Goal: Task Accomplishment & Management: Use online tool/utility

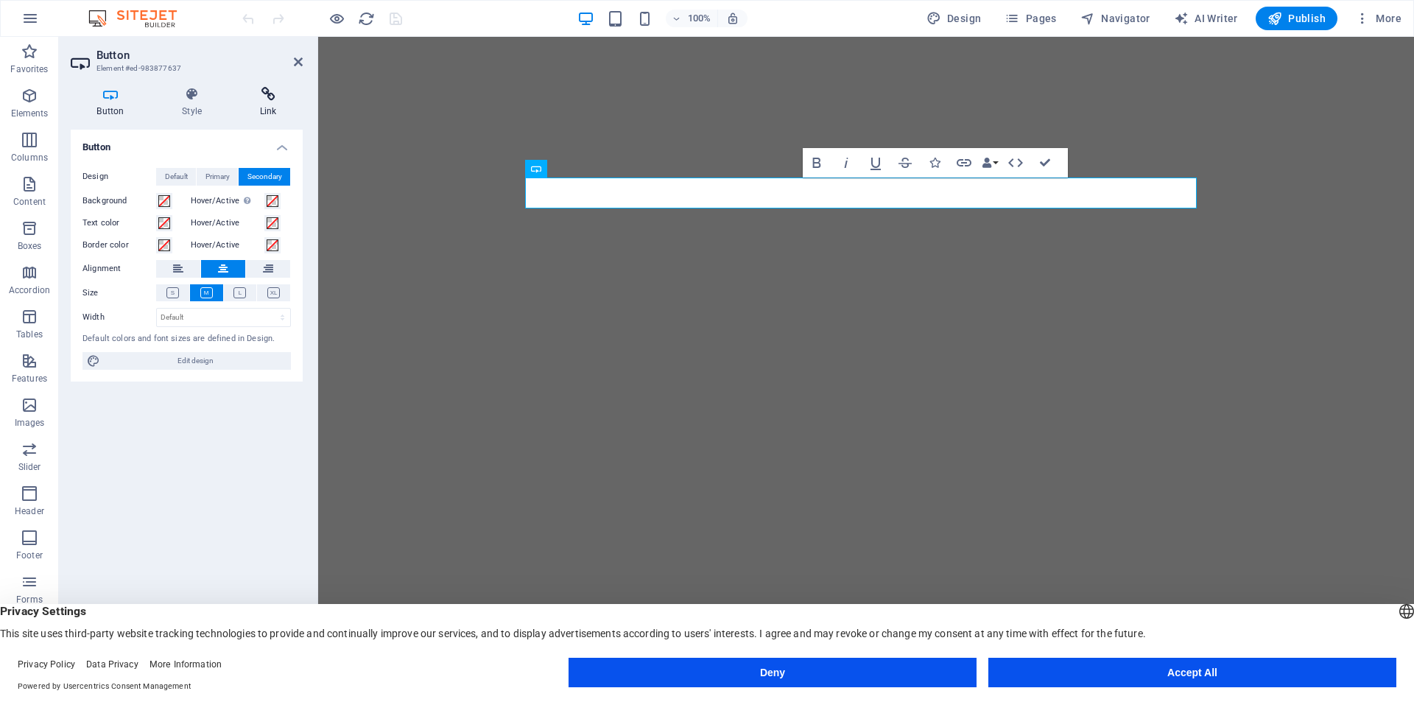
click at [273, 88] on icon at bounding box center [268, 94] width 69 height 15
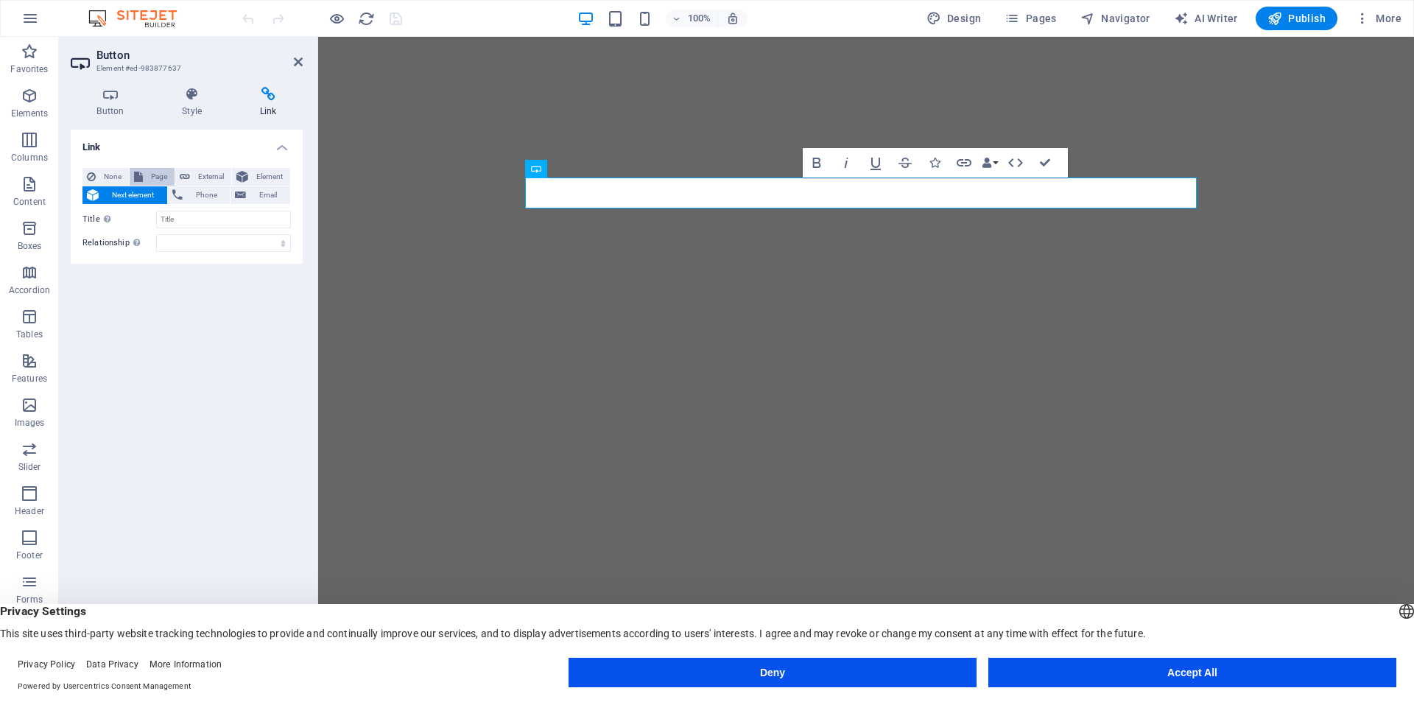
click at [153, 175] on span "Page" at bounding box center [158, 177] width 23 height 18
select select
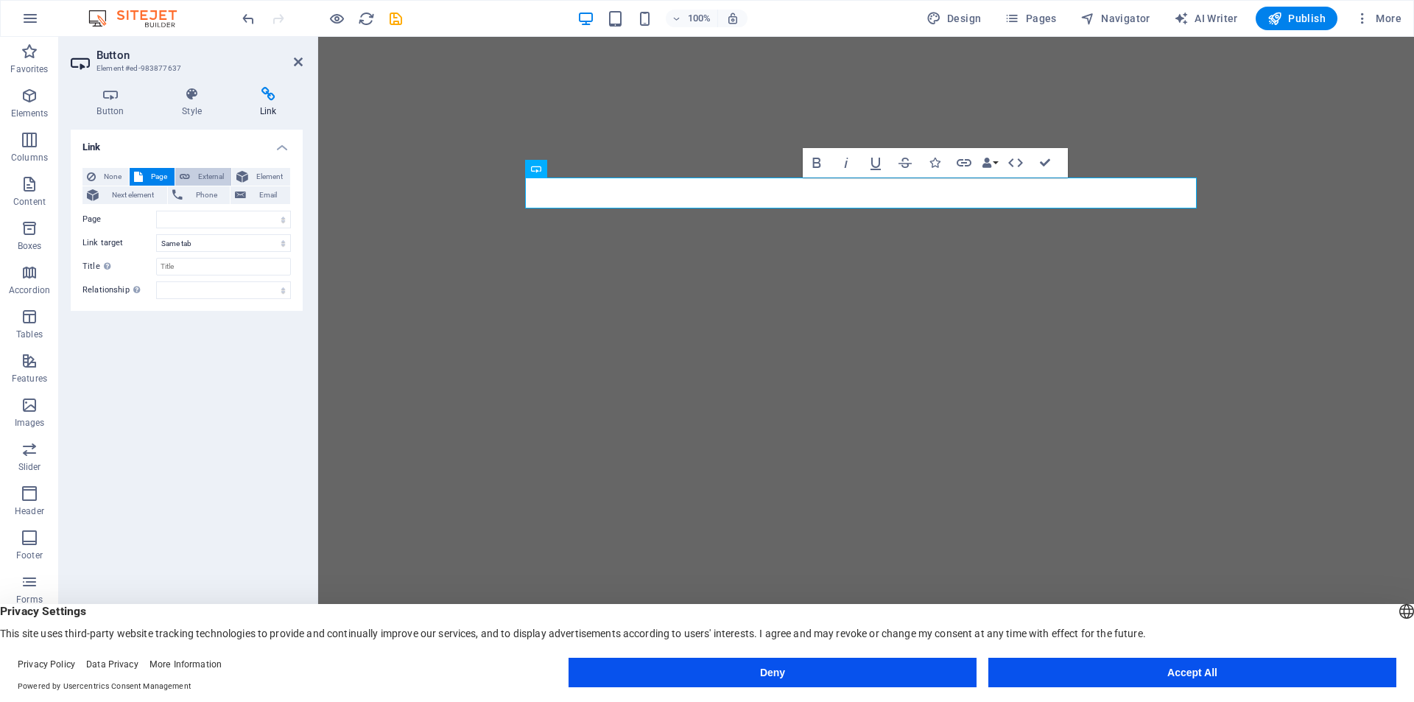
click at [220, 175] on span "External" at bounding box center [210, 177] width 32 height 18
select select "blank"
click at [260, 178] on span "Element" at bounding box center [269, 177] width 33 height 18
click at [259, 193] on span "Email" at bounding box center [267, 195] width 35 height 18
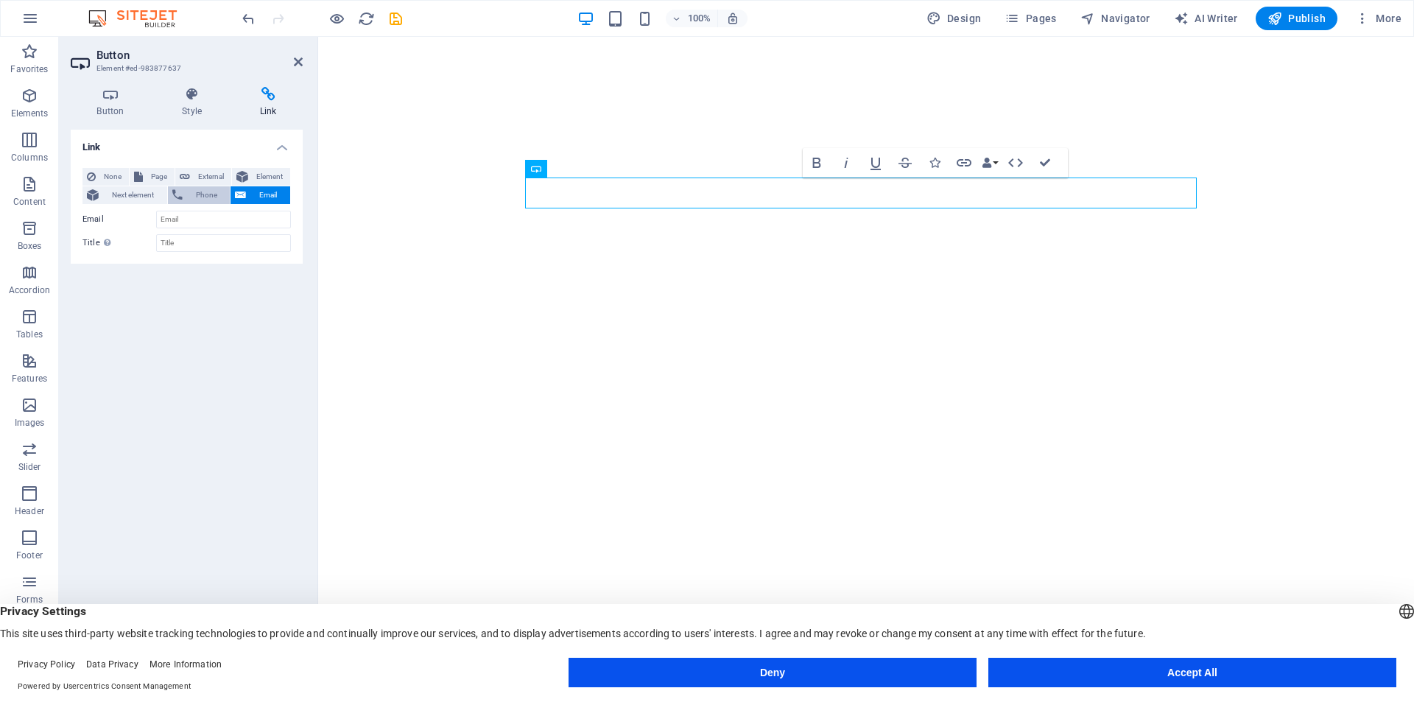
click at [207, 197] on span "Phone" at bounding box center [206, 195] width 39 height 18
click at [137, 211] on label "Phone" at bounding box center [120, 220] width 74 height 18
click at [156, 211] on input "Phone" at bounding box center [223, 220] width 135 height 18
click at [137, 194] on span "Next element" at bounding box center [133, 195] width 60 height 18
click at [183, 429] on div "Link None Page External Element Next element Phone Email Sets a link to the ele…" at bounding box center [187, 398] width 232 height 537
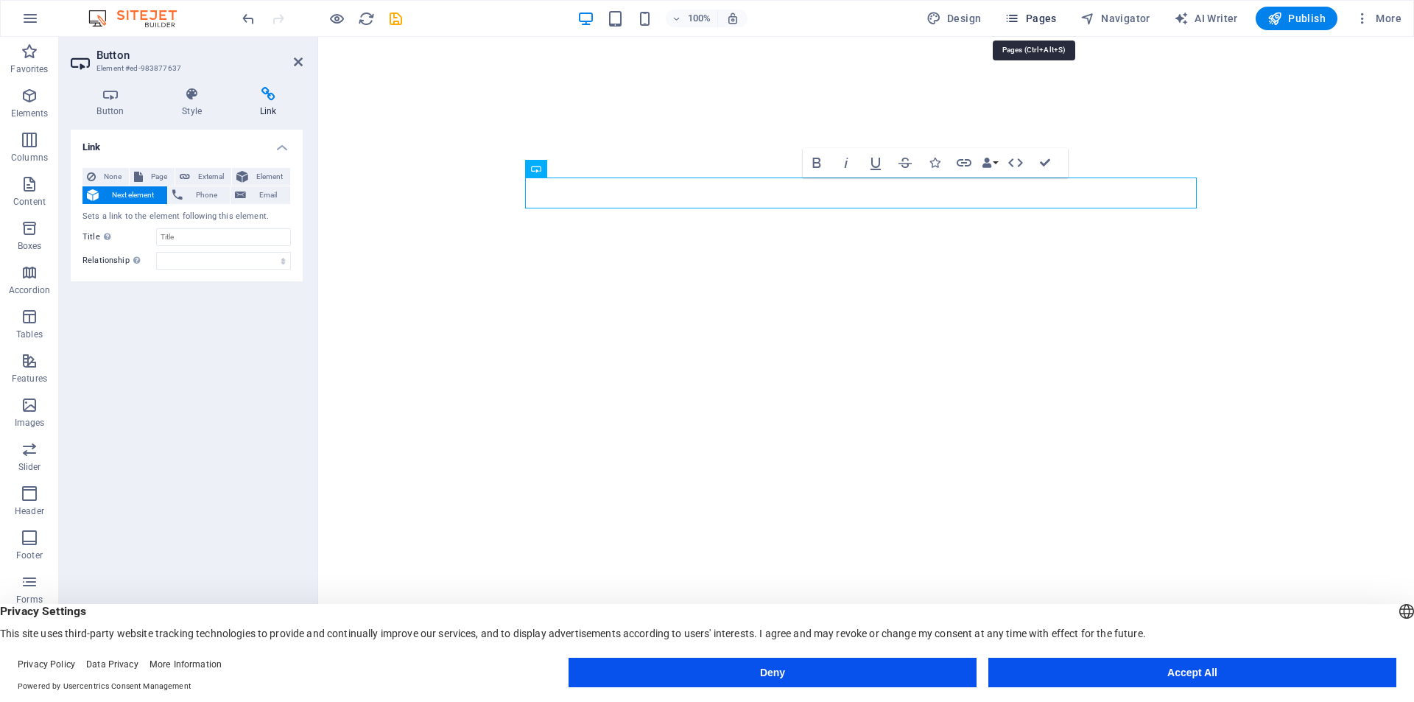
click at [1010, 15] on icon "button" at bounding box center [1012, 18] width 15 height 15
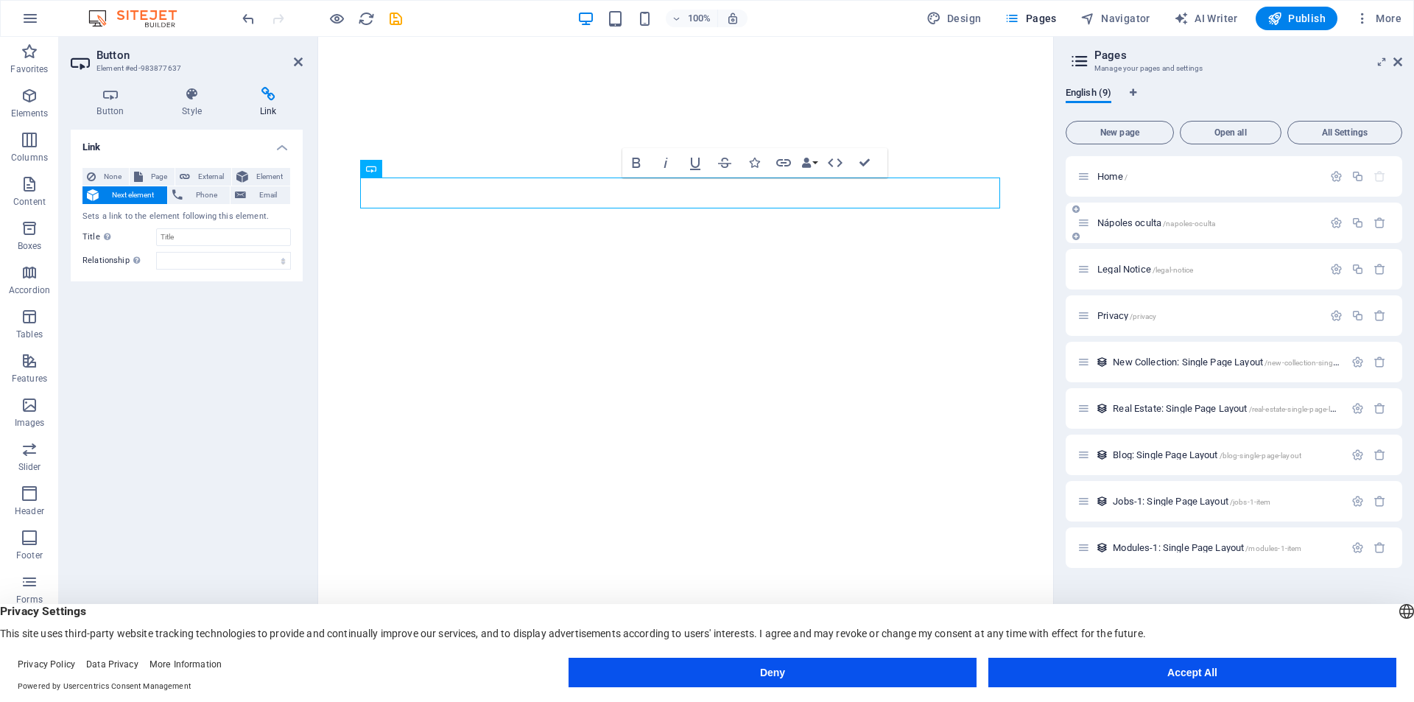
click at [1150, 228] on div "Nápoles oculta /napoles-oculta" at bounding box center [1200, 222] width 245 height 17
click at [1330, 224] on icon "button" at bounding box center [1336, 223] width 13 height 13
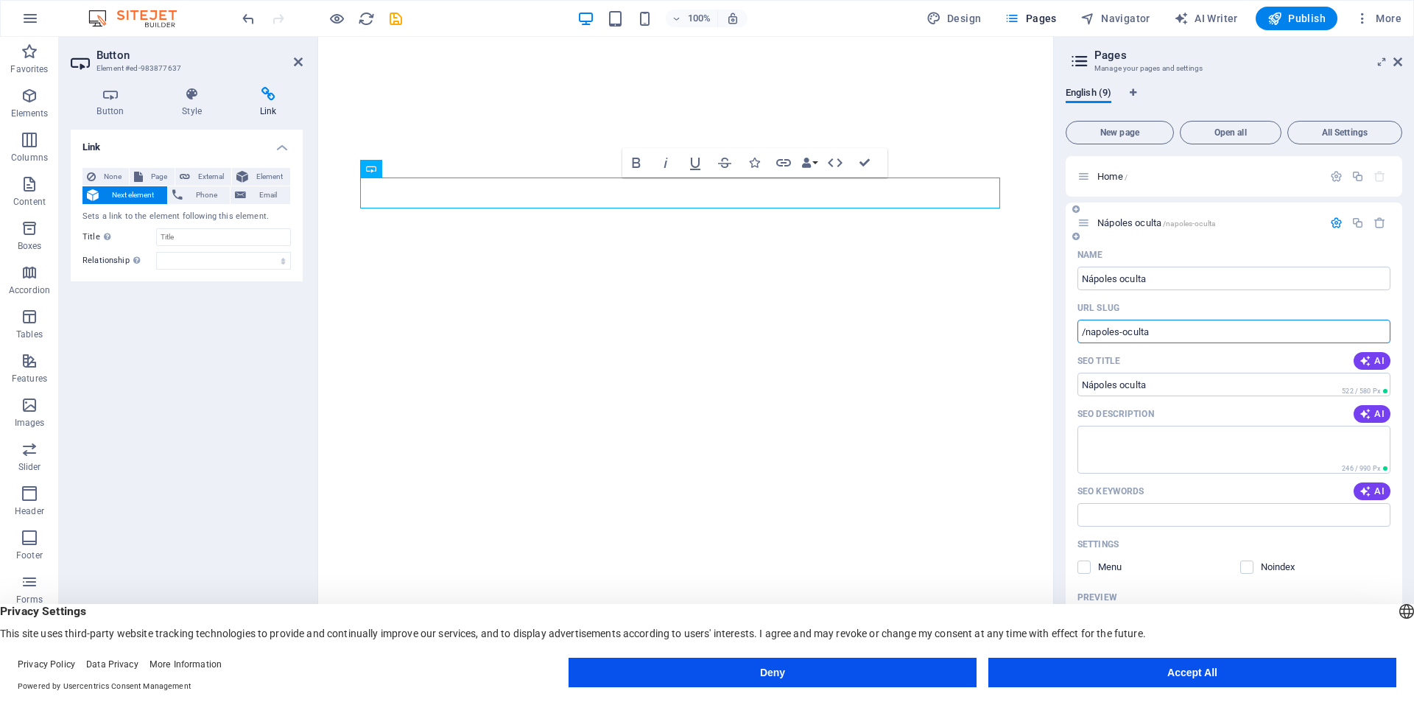
drag, startPoint x: 1190, startPoint y: 329, endPoint x: 1081, endPoint y: 336, distance: 109.2
click at [1081, 336] on input "/napoles-oculta" at bounding box center [1234, 332] width 313 height 24
click at [146, 175] on button "Page" at bounding box center [152, 177] width 45 height 18
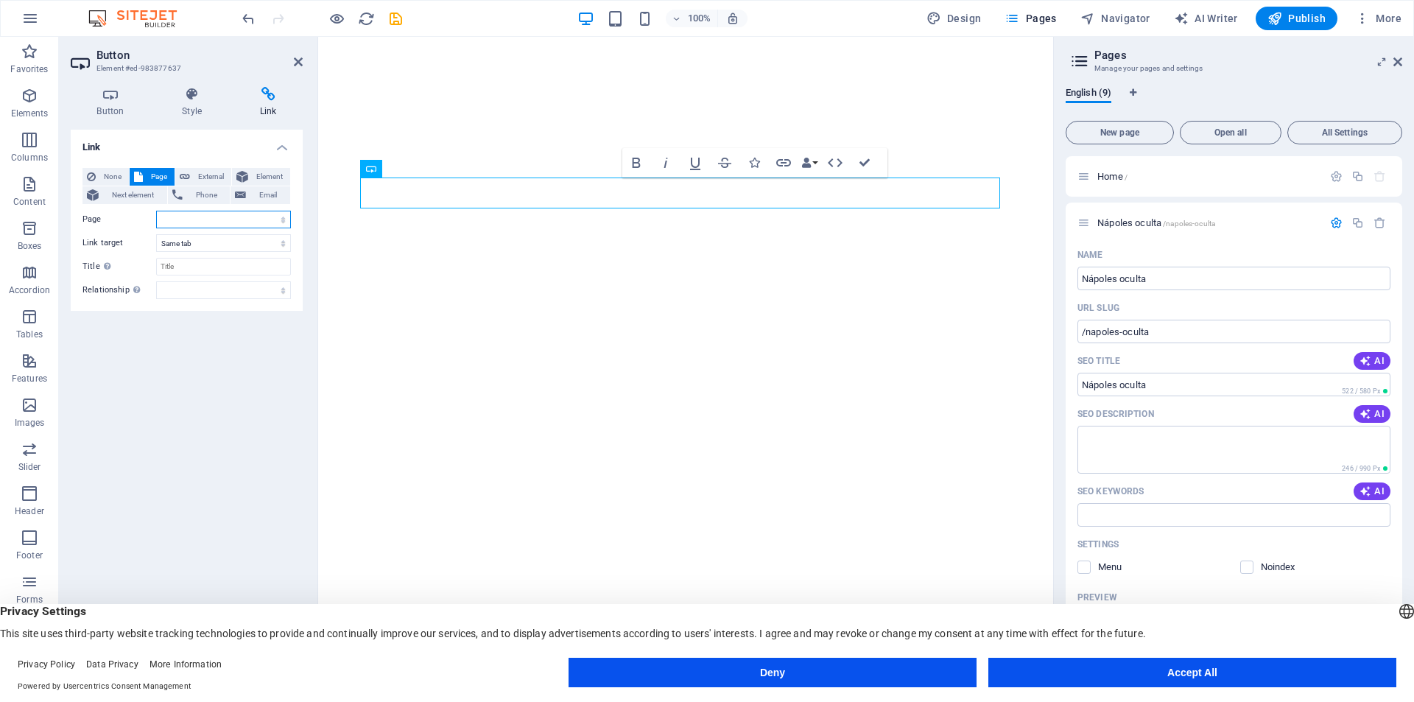
click at [221, 215] on select "Home Nápoles oculta Legal Notice Privacy" at bounding box center [223, 220] width 135 height 18
select select "1"
click at [156, 211] on select "Home Nápoles oculta Legal Notice Privacy" at bounding box center [223, 220] width 135 height 18
click at [192, 392] on div "Link None Page External Element Next element Phone Email Page Home Nápoles ocul…" at bounding box center [187, 398] width 232 height 537
click at [399, 19] on icon "save" at bounding box center [395, 18] width 17 height 17
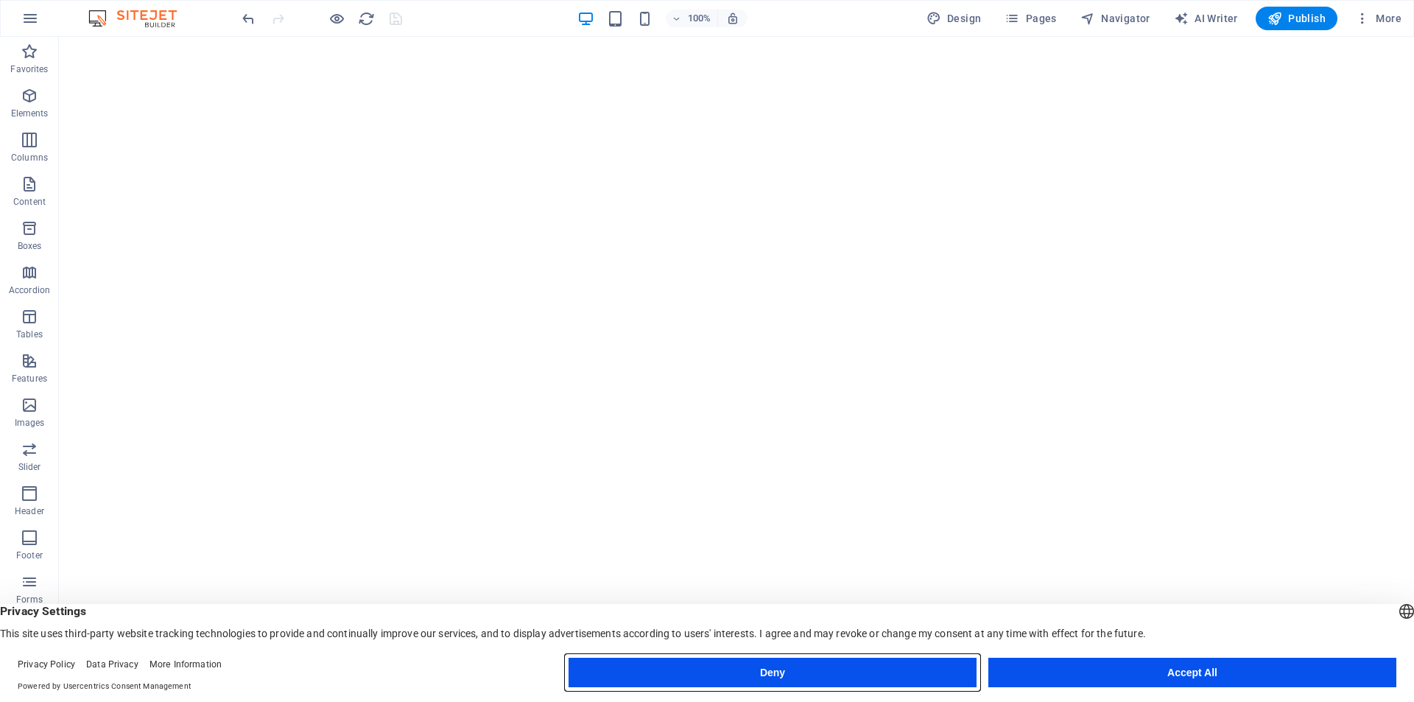
click at [884, 681] on button "Deny" at bounding box center [773, 672] width 408 height 29
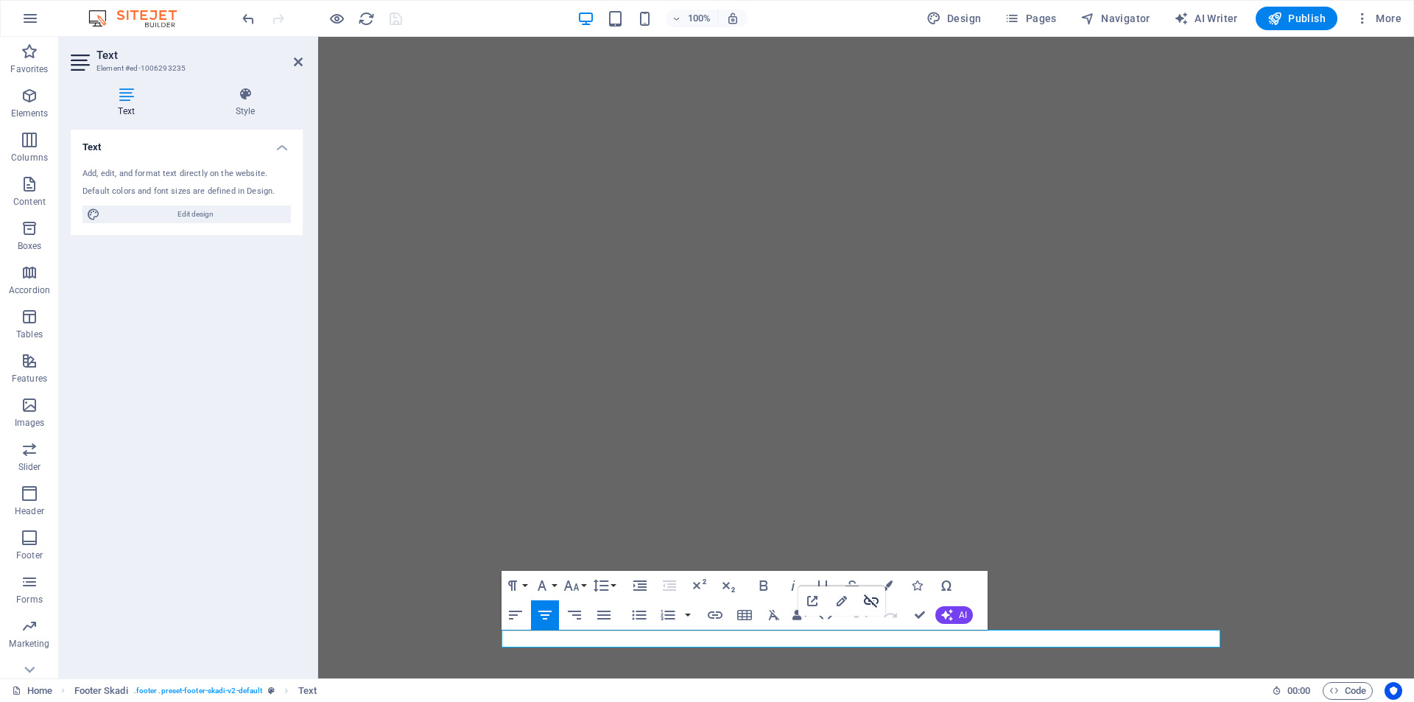
click at [875, 602] on icon "button" at bounding box center [872, 601] width 18 height 18
click at [715, 609] on icon "button" at bounding box center [715, 615] width 18 height 18
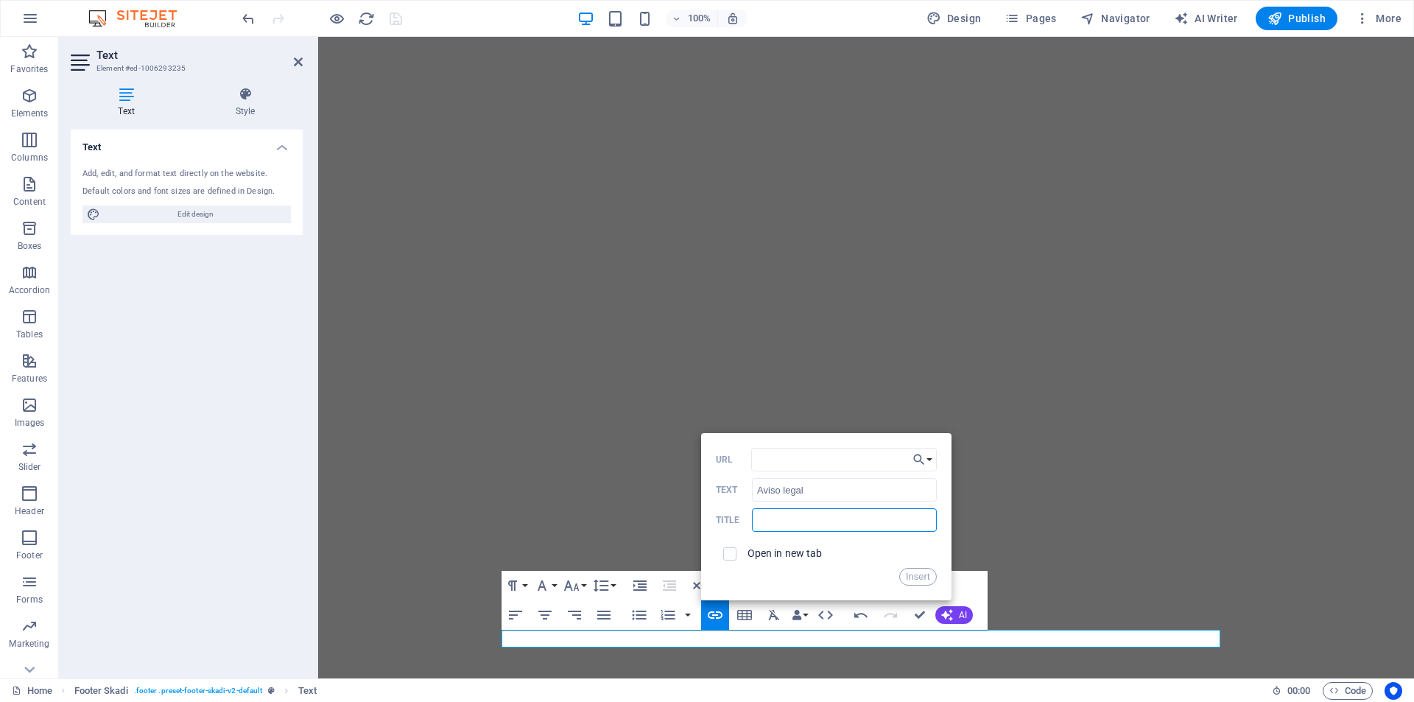
click at [805, 523] on input "text" at bounding box center [844, 520] width 184 height 24
click at [815, 460] on input "URL" at bounding box center [844, 460] width 186 height 24
click at [924, 460] on icon "button" at bounding box center [919, 460] width 15 height 18
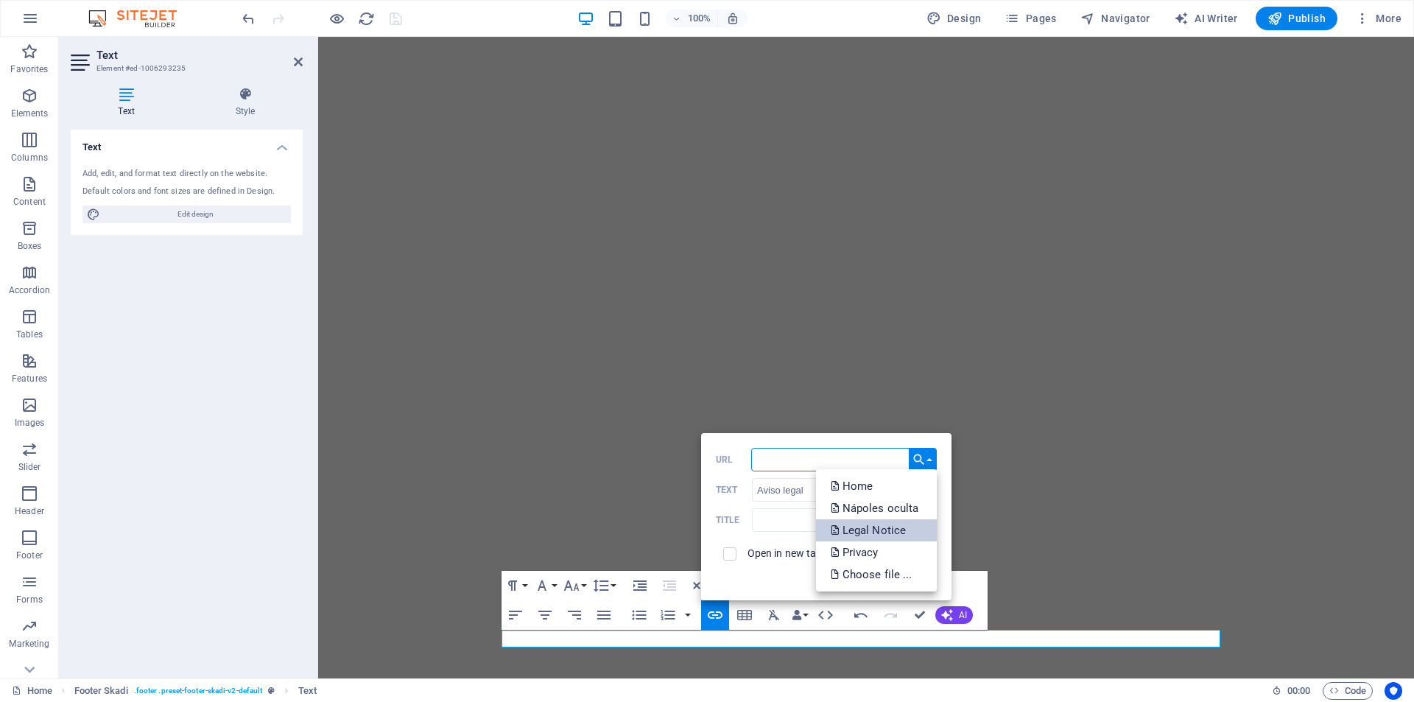
click at [900, 536] on p "Legal Notice" at bounding box center [870, 530] width 79 height 22
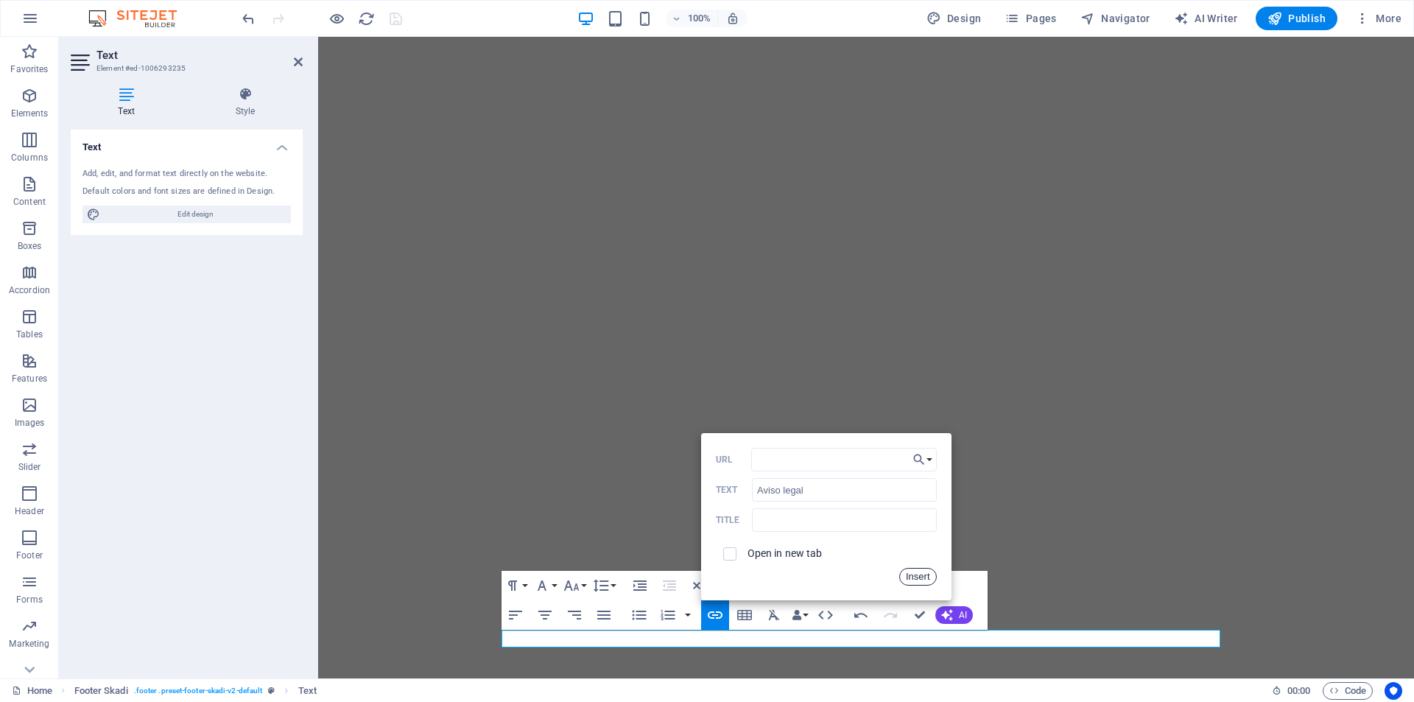
click at [921, 578] on button "Insert" at bounding box center [918, 577] width 38 height 18
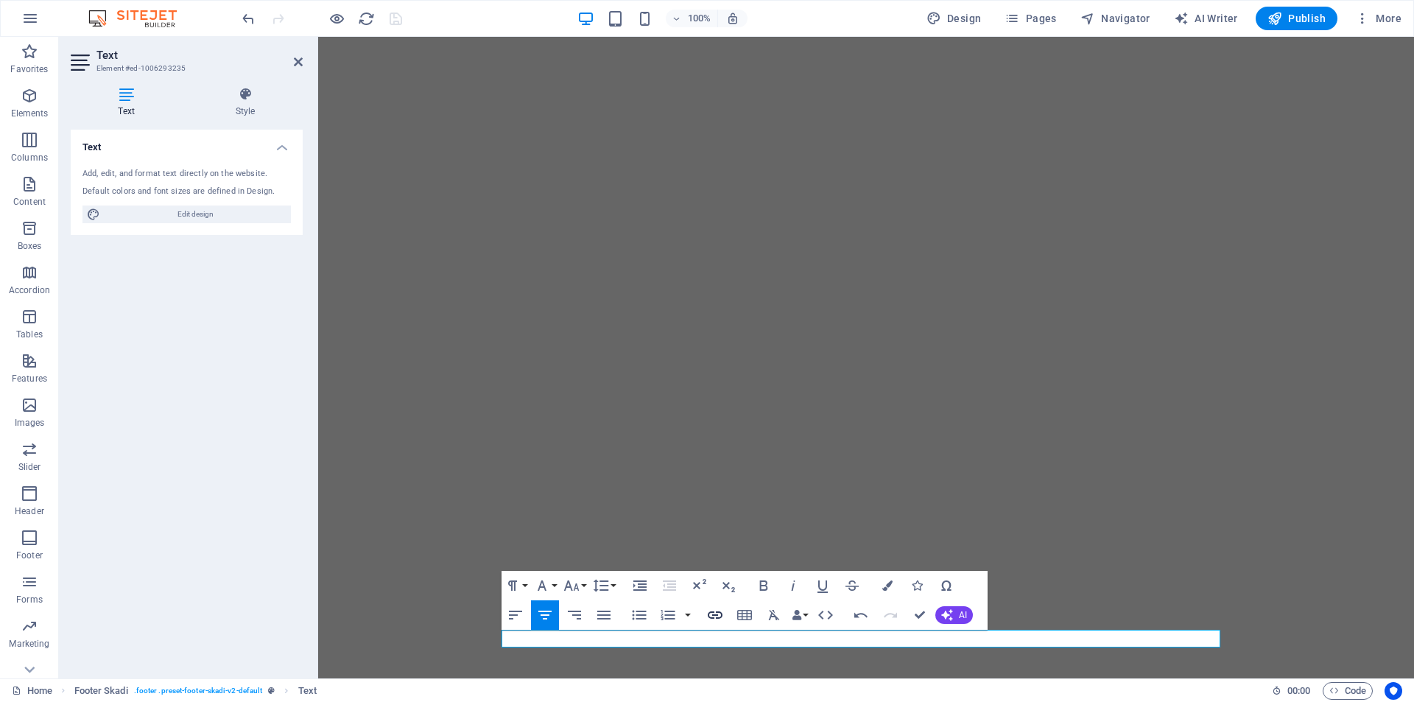
type input "/privacy"
type input "Política de privacidad"
click at [719, 615] on icon "button" at bounding box center [715, 615] width 18 height 18
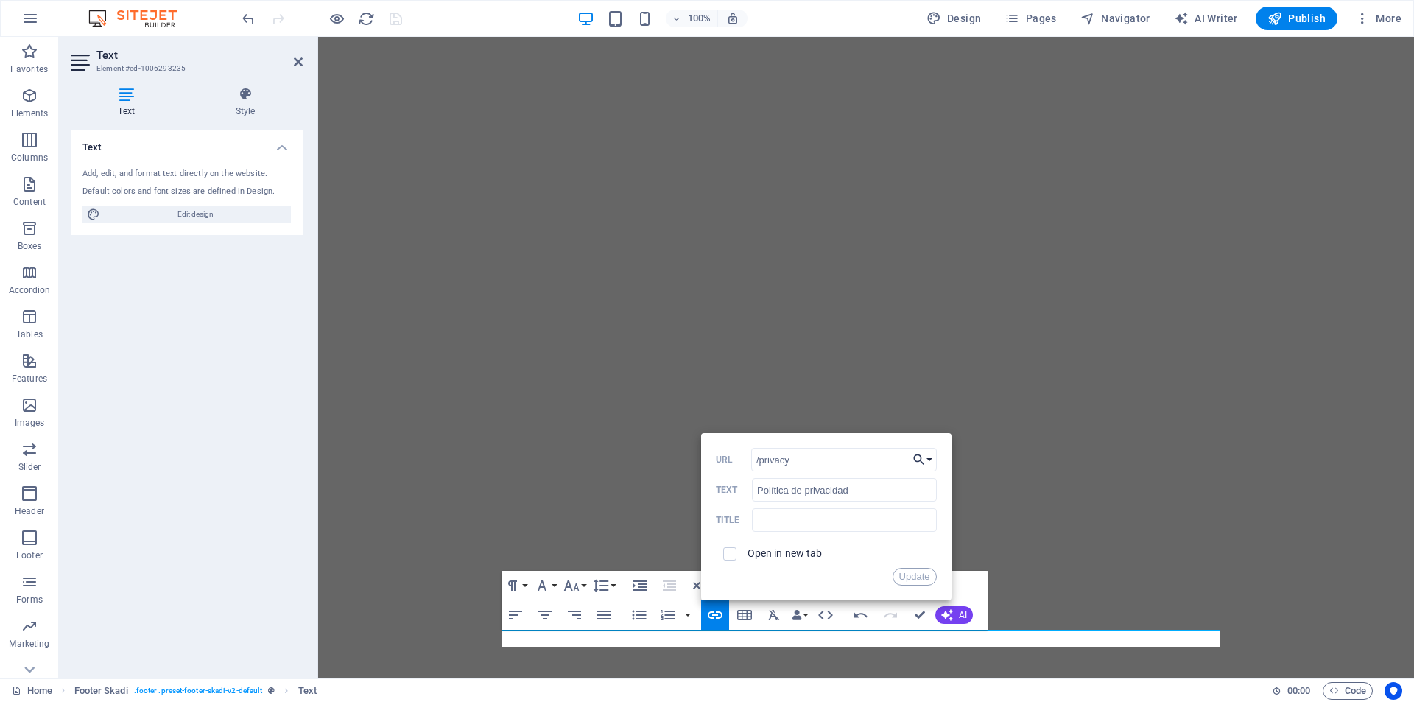
click at [927, 459] on button "Choose Link" at bounding box center [923, 460] width 28 height 24
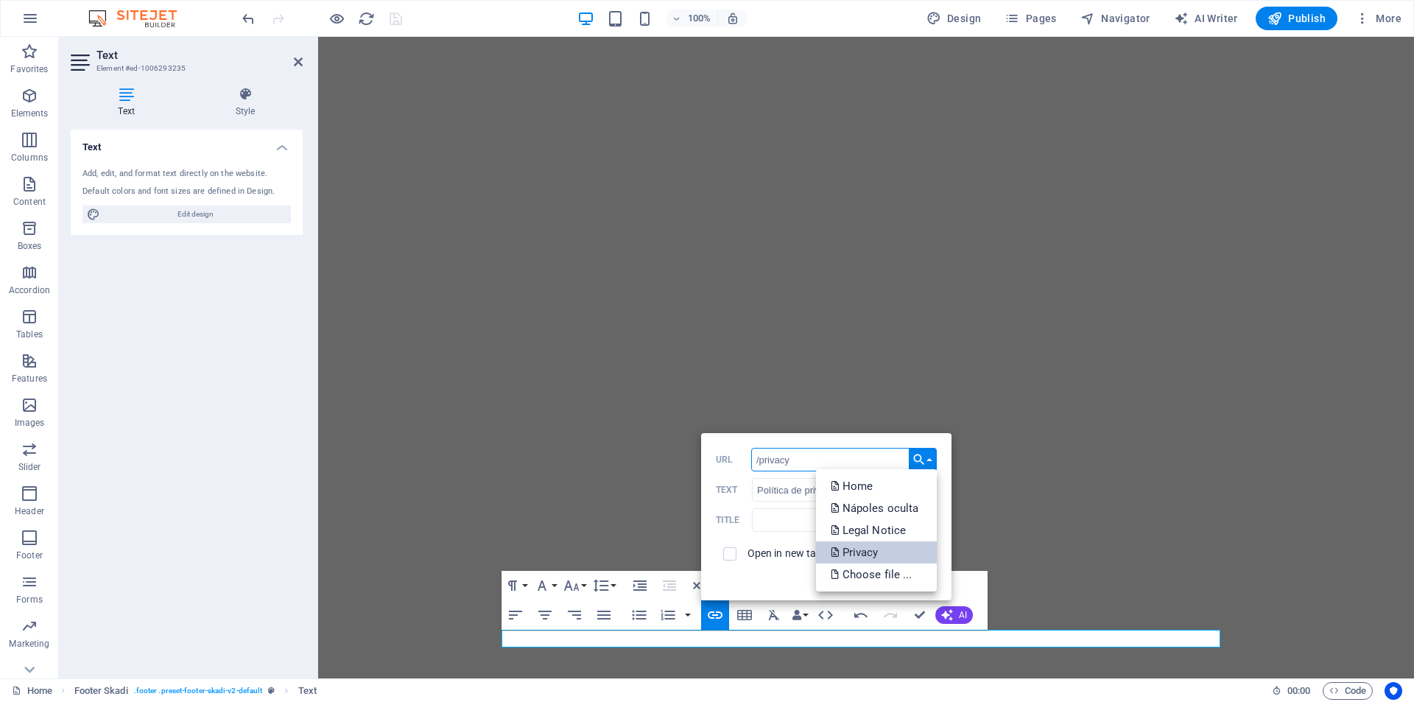
click at [890, 546] on link "Privacy" at bounding box center [876, 552] width 121 height 22
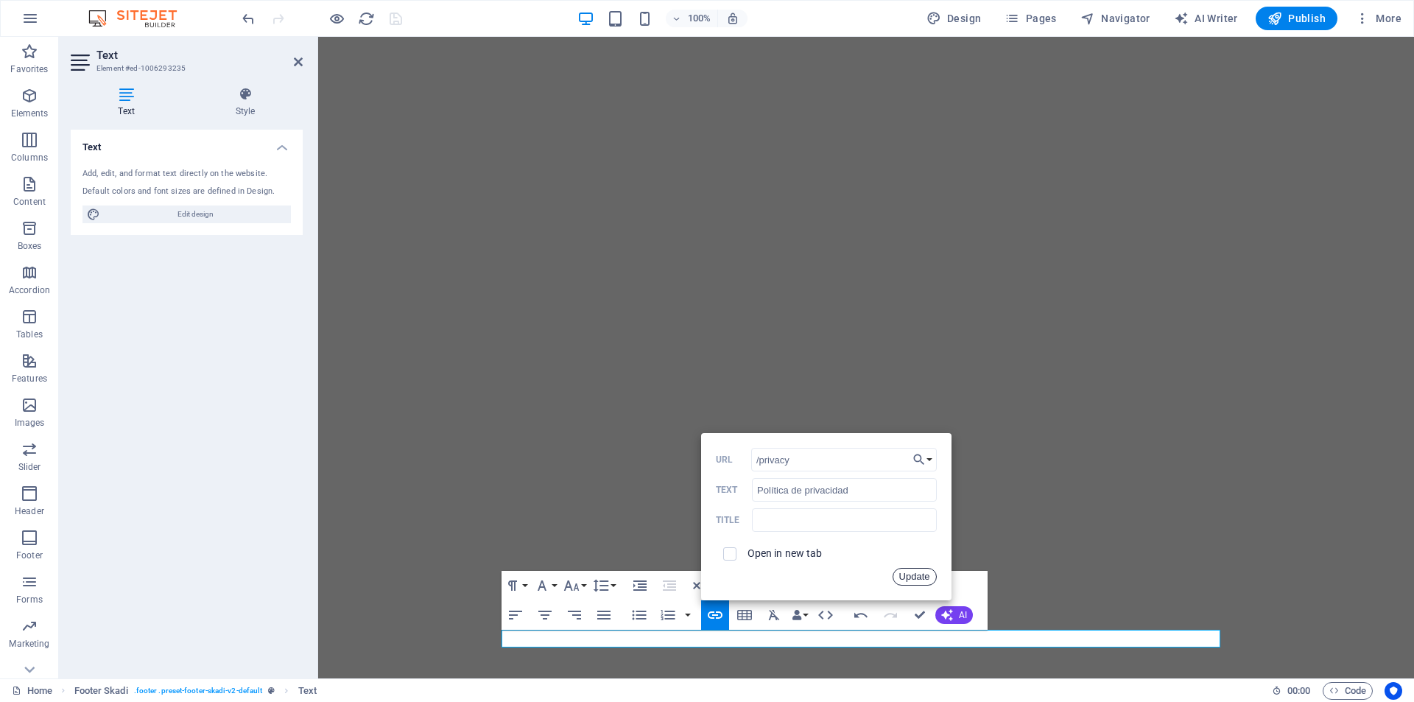
click at [919, 578] on button "Update" at bounding box center [915, 577] width 44 height 18
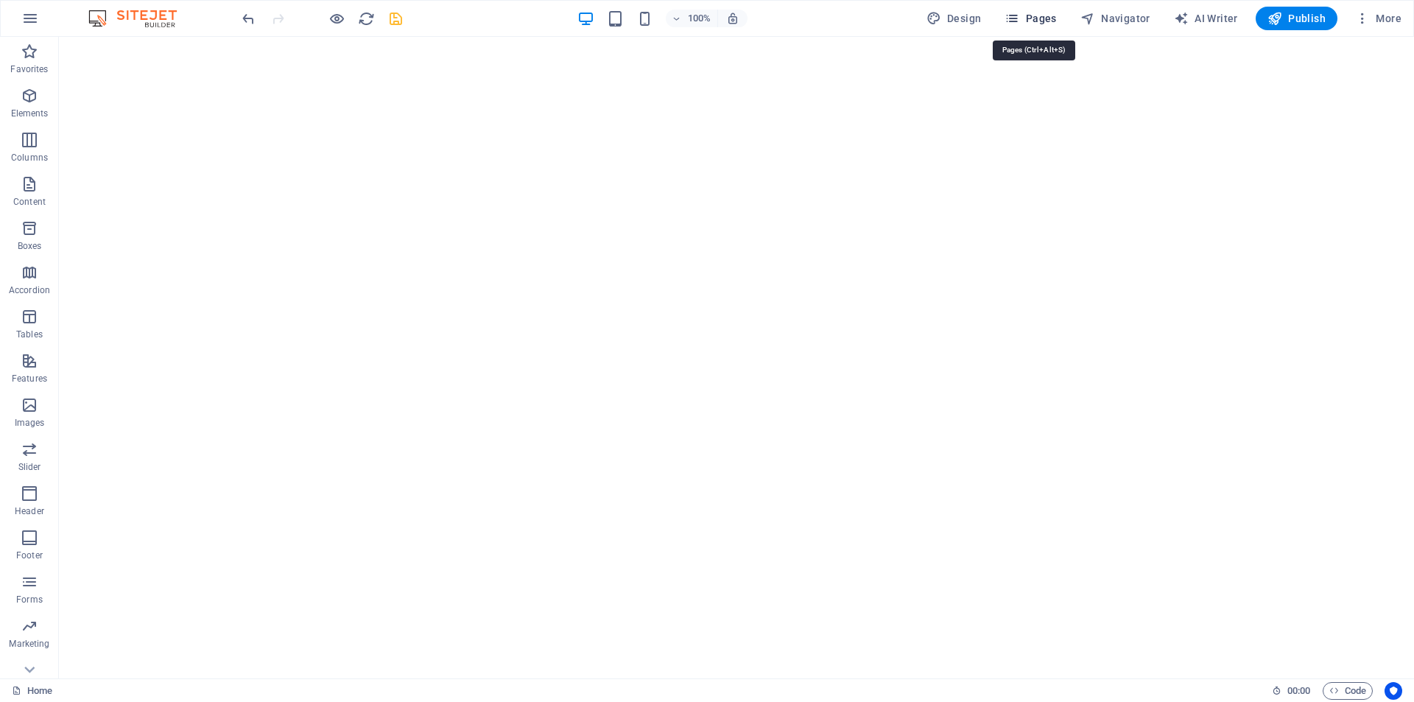
click at [1031, 26] on button "Pages" at bounding box center [1030, 19] width 63 height 24
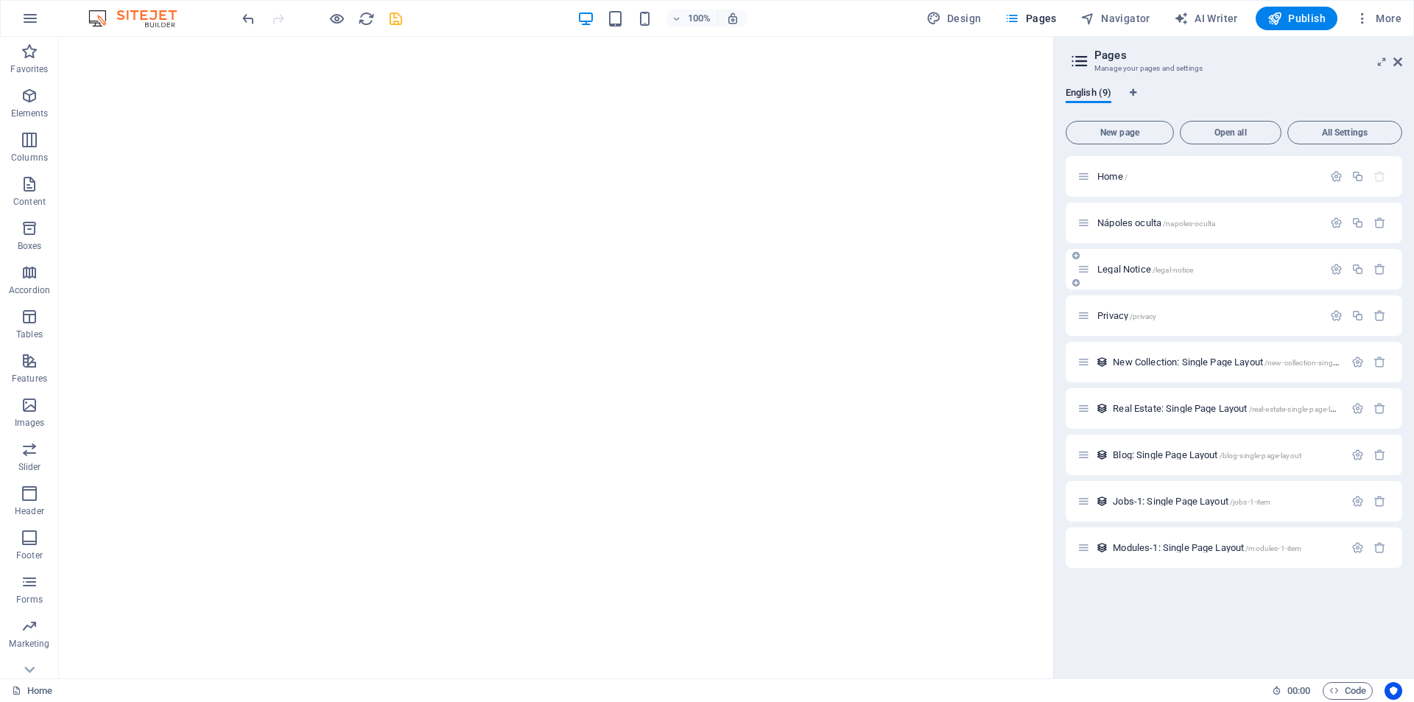
click at [1131, 270] on span "Legal Notice /legal-notice" at bounding box center [1146, 269] width 96 height 11
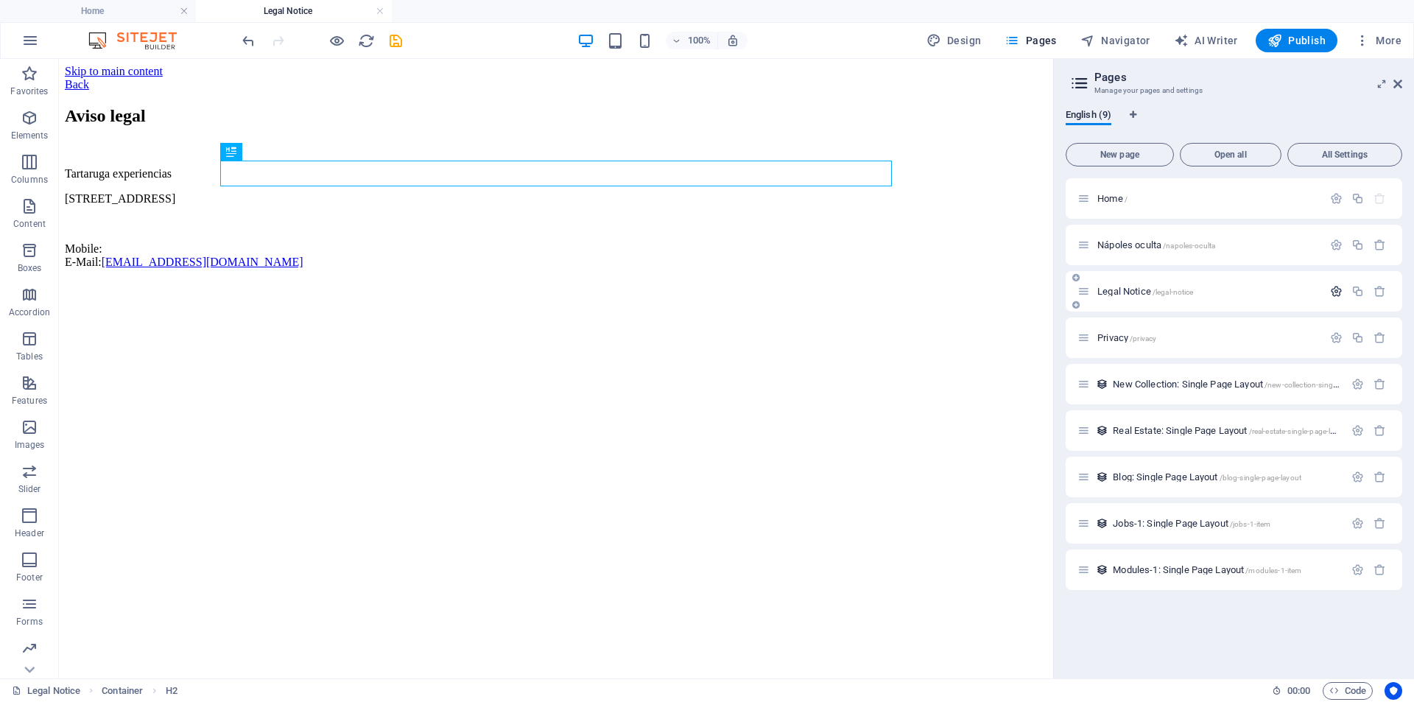
click at [1332, 288] on icon "button" at bounding box center [1336, 291] width 13 height 13
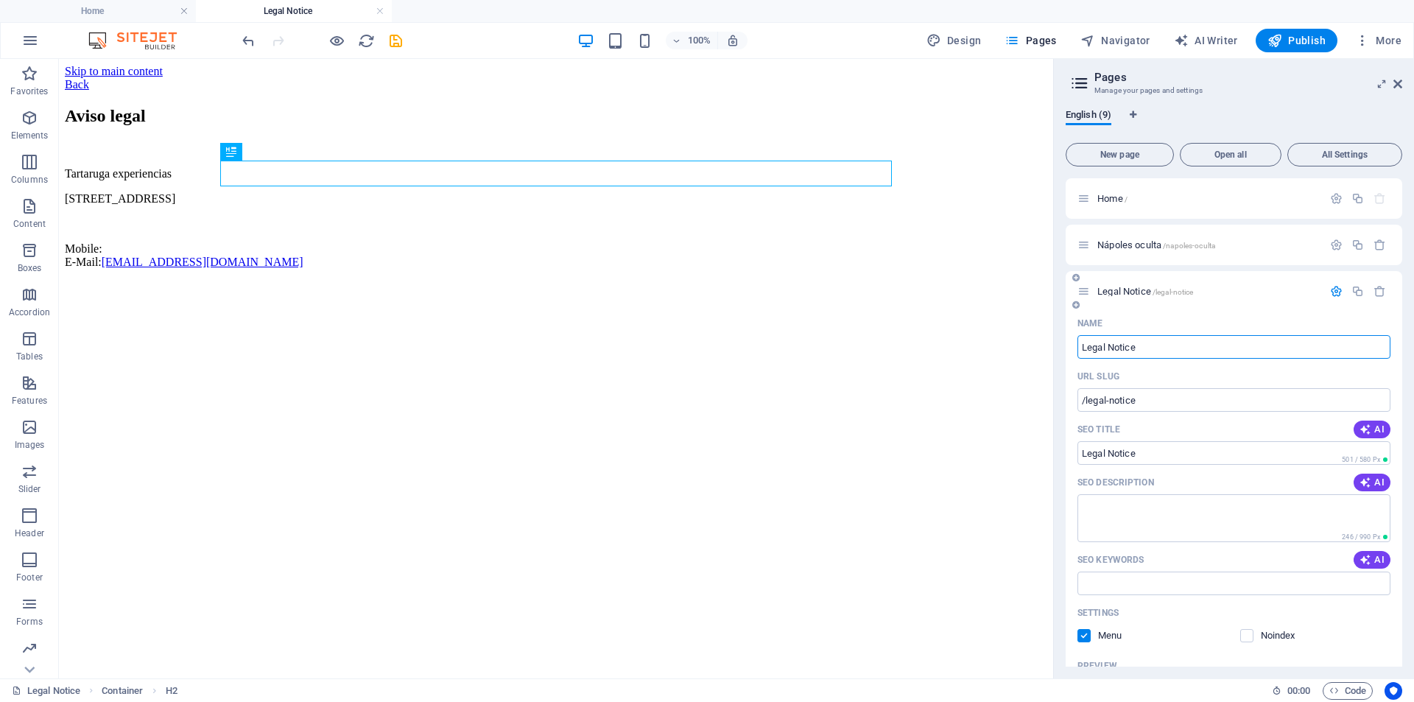
drag, startPoint x: 1163, startPoint y: 350, endPoint x: 1073, endPoint y: 361, distance: 90.5
click at [1073, 361] on div "Name Legal Notice ​ URL SLUG /legal-notice ​ SEO Title AI Legal Notice ​ 501 / …" at bounding box center [1234, 596] width 337 height 569
type input "Av"
type input "/avc"
type input "Avc"
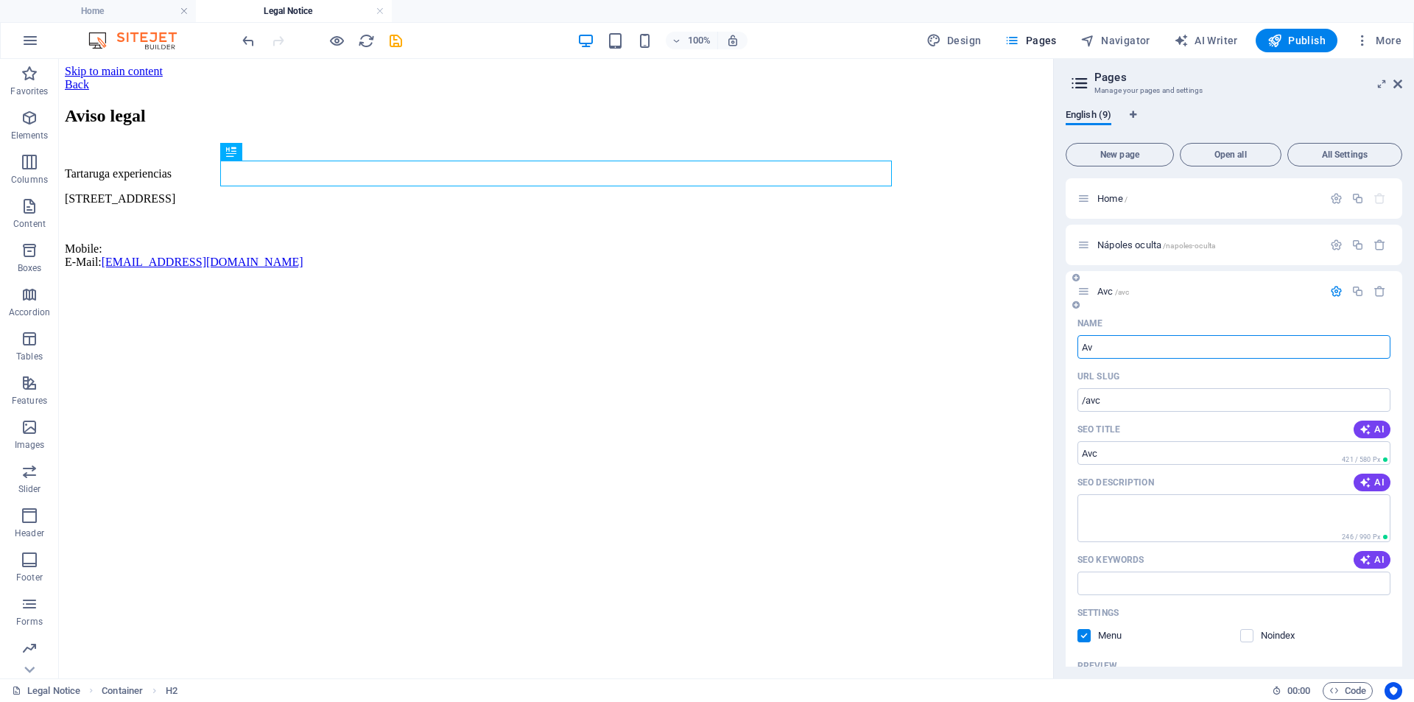
type input "Avi"
type input "/av"
type input "Av"
type input "Aviso legal"
type input "/aviso-legal"
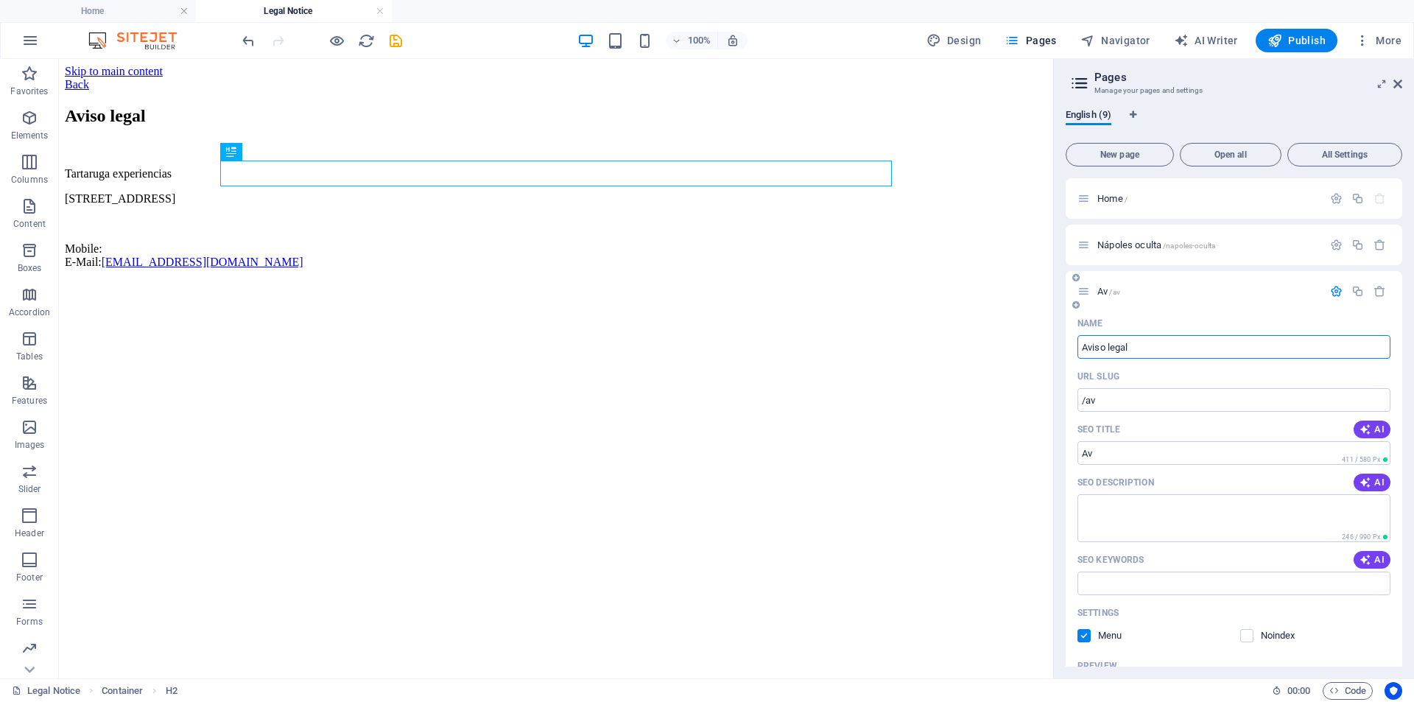
type input "Aviso legal"
click at [1212, 309] on div "Aviso legal /aviso-legal" at bounding box center [1234, 291] width 337 height 41
click at [399, 45] on icon "save" at bounding box center [395, 40] width 17 height 17
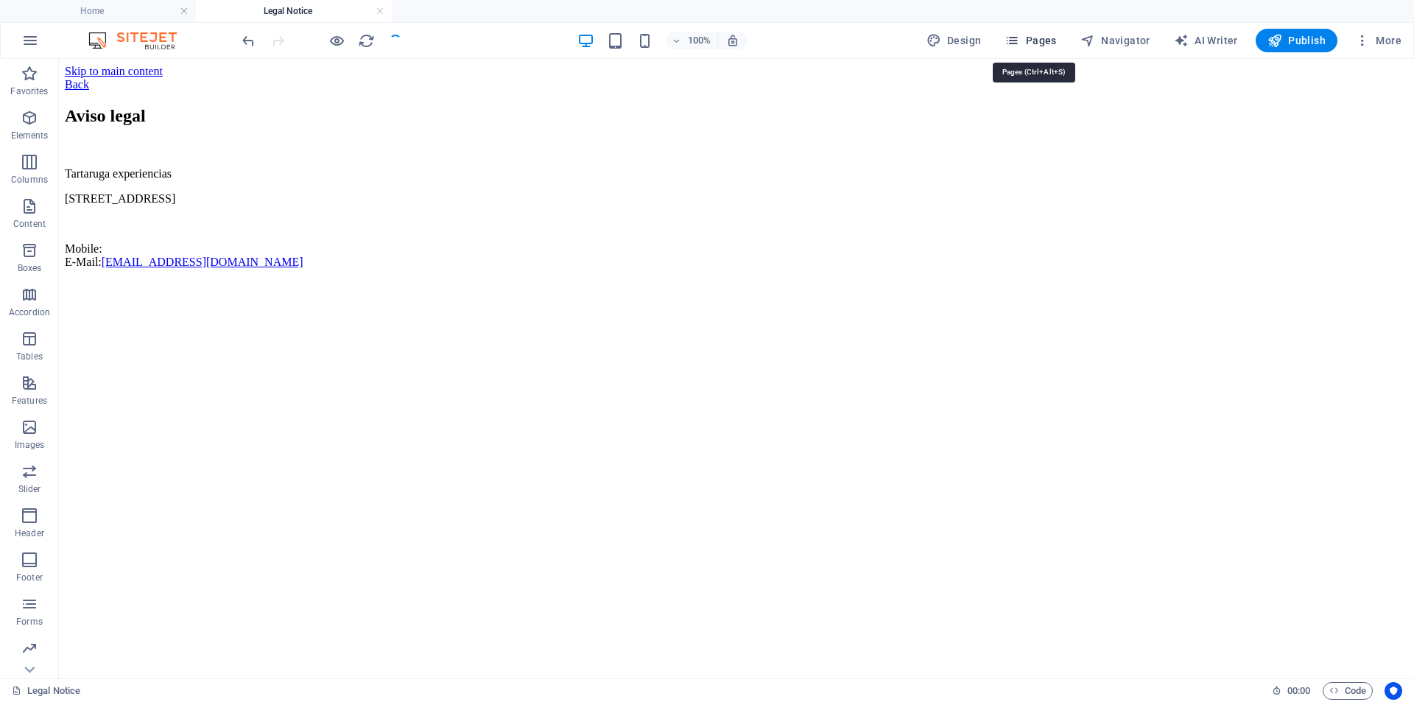
click at [1017, 49] on button "Pages" at bounding box center [1030, 41] width 63 height 24
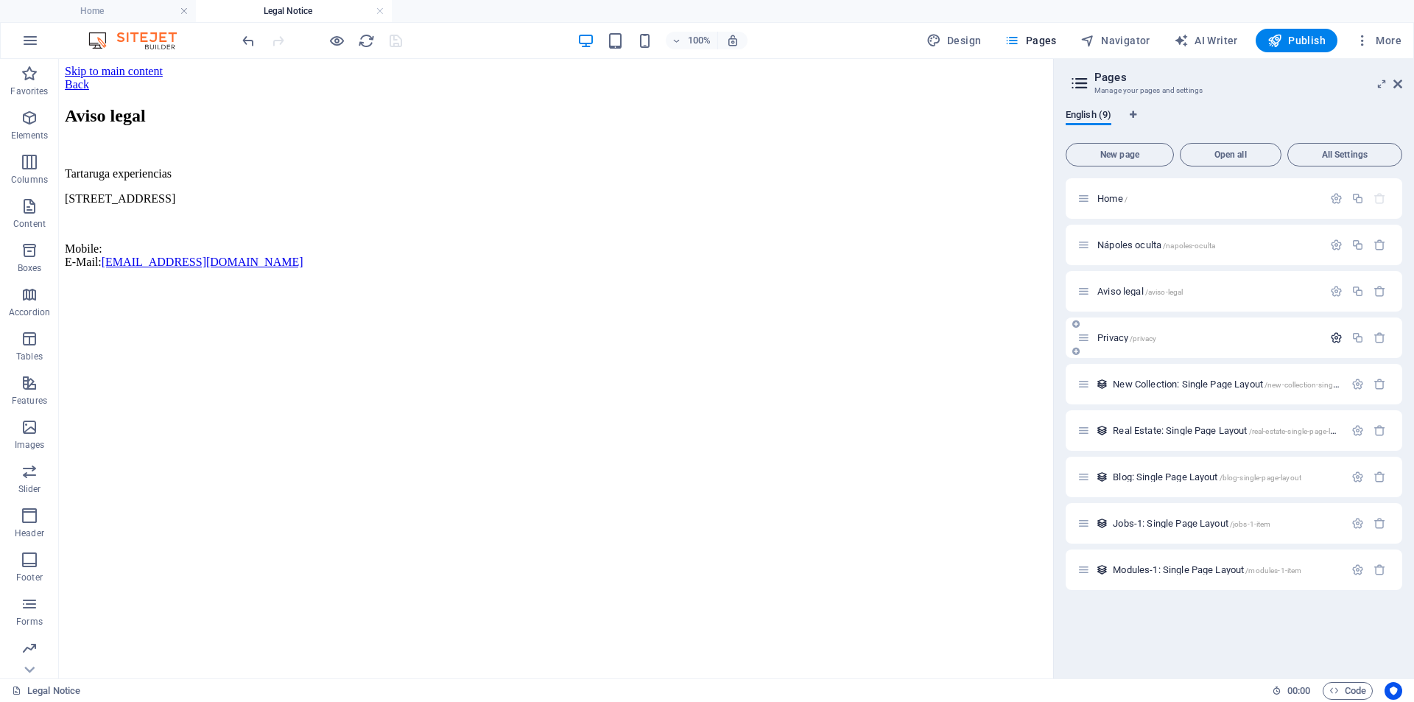
click at [1345, 339] on button "button" at bounding box center [1336, 337] width 21 height 13
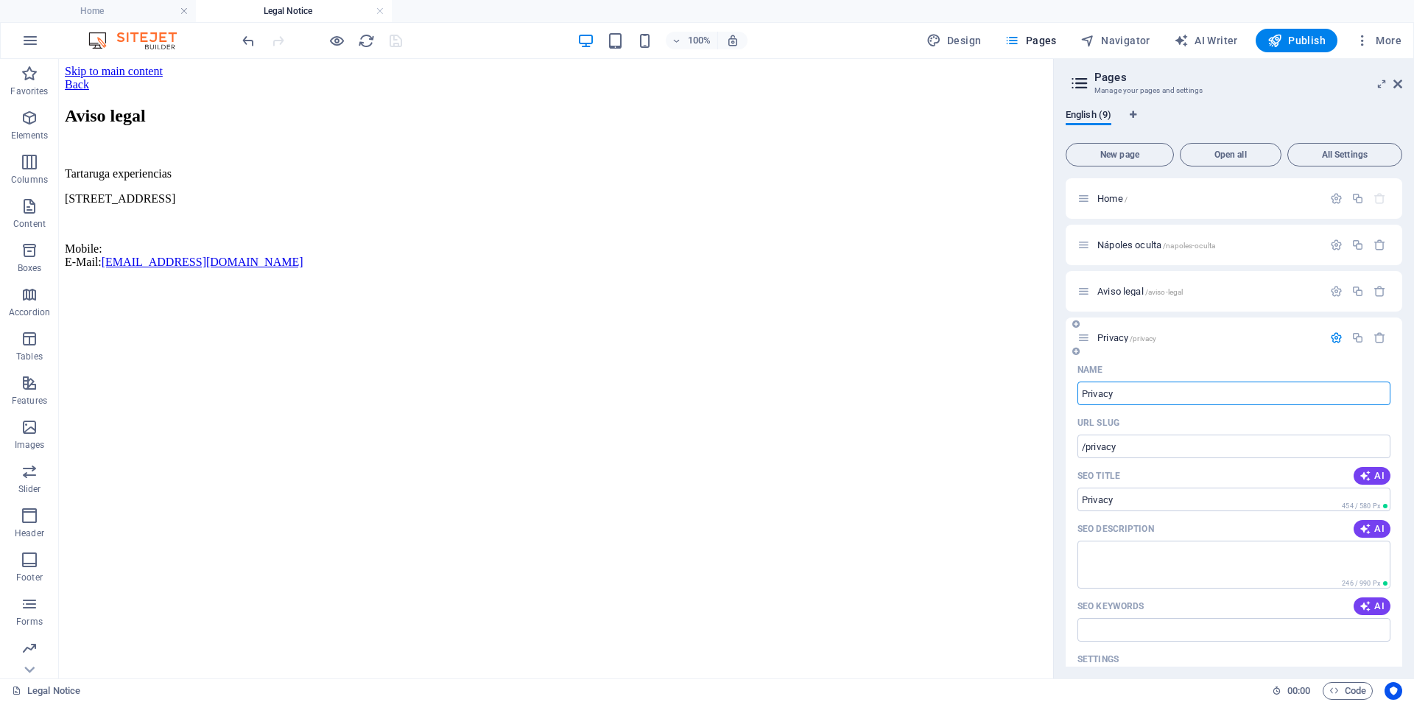
click at [1117, 334] on span "Privacy /privacy" at bounding box center [1127, 337] width 59 height 11
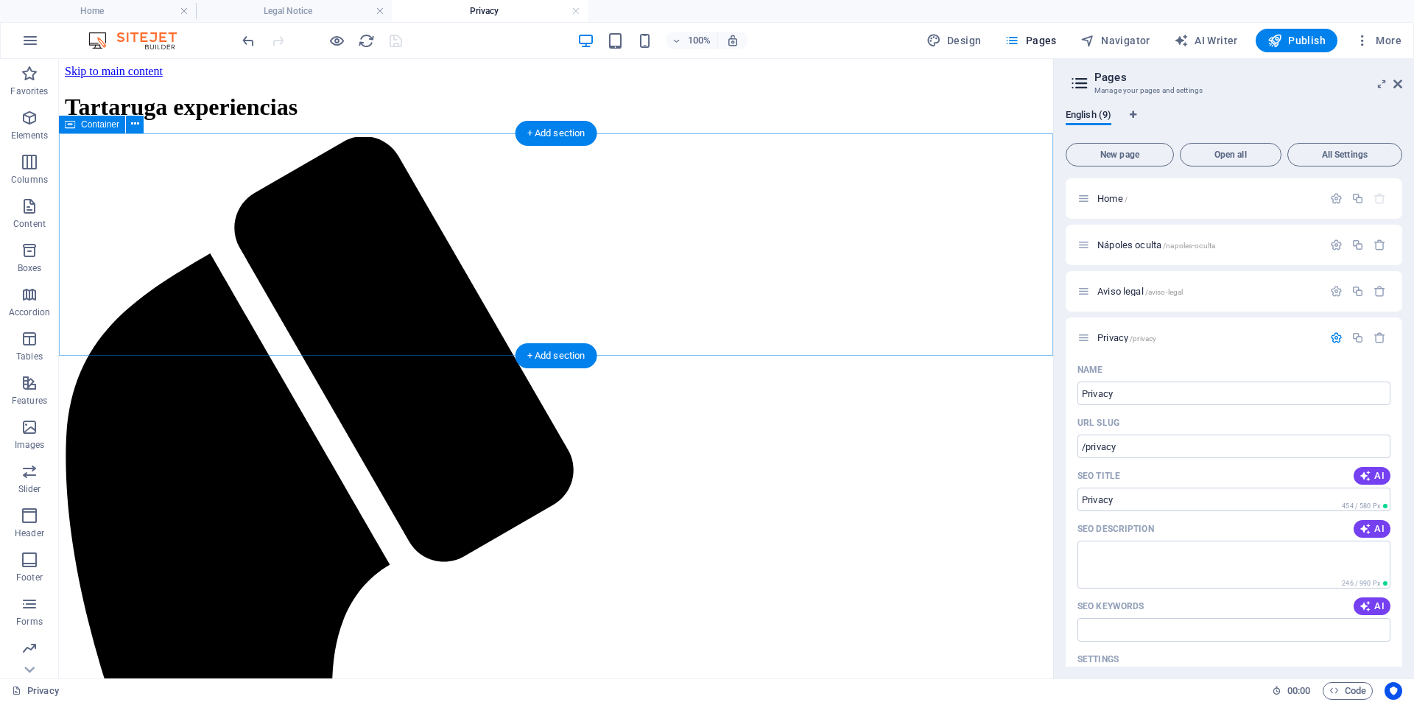
click at [541, 137] on div "+ Add section" at bounding box center [557, 133] width 82 height 25
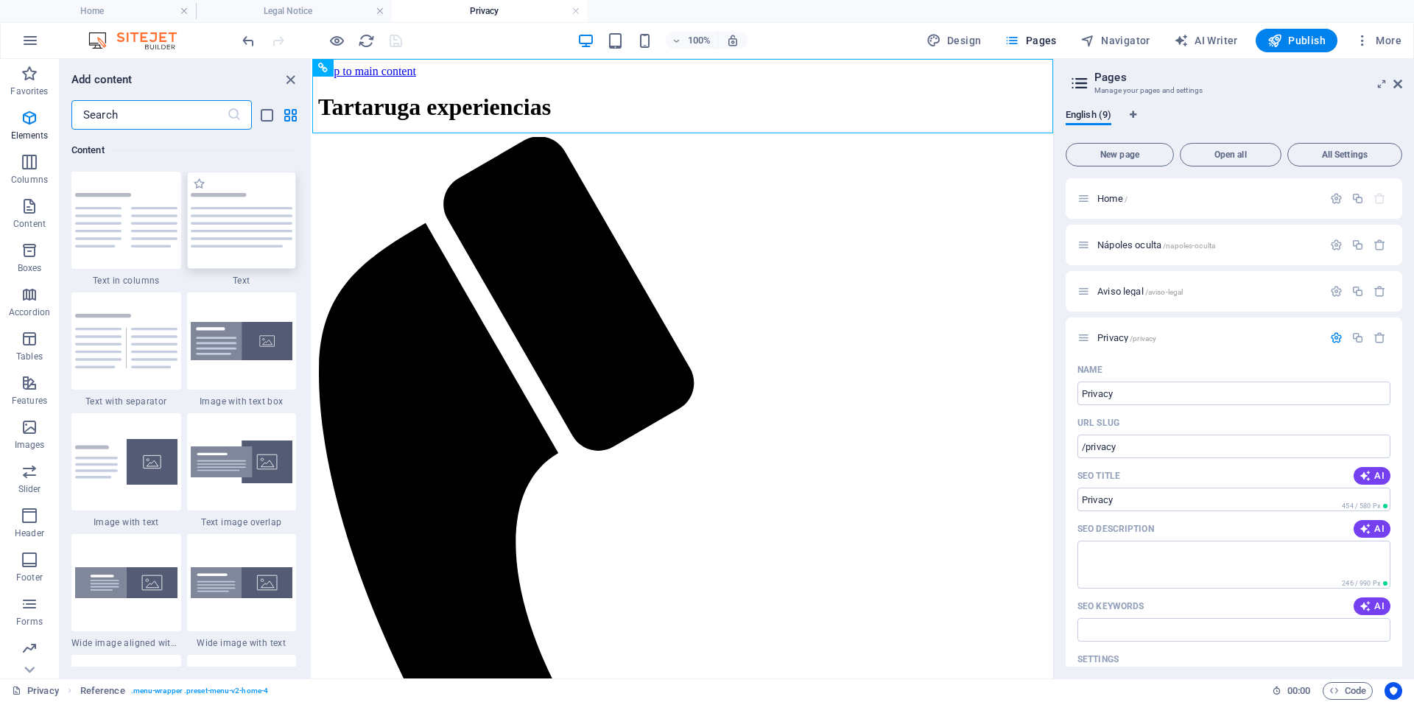
scroll to position [2577, 0]
click at [262, 209] on img at bounding box center [242, 220] width 102 height 55
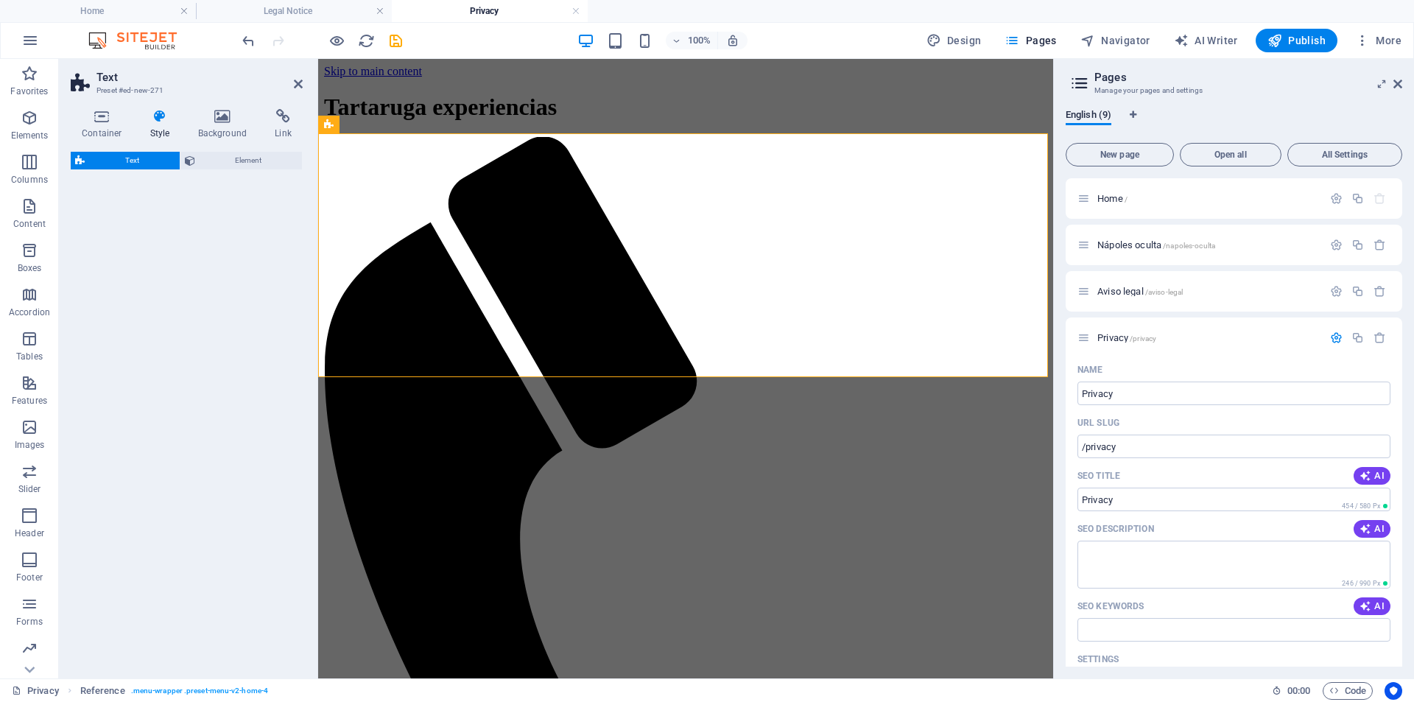
select select "preset-text-v2-default"
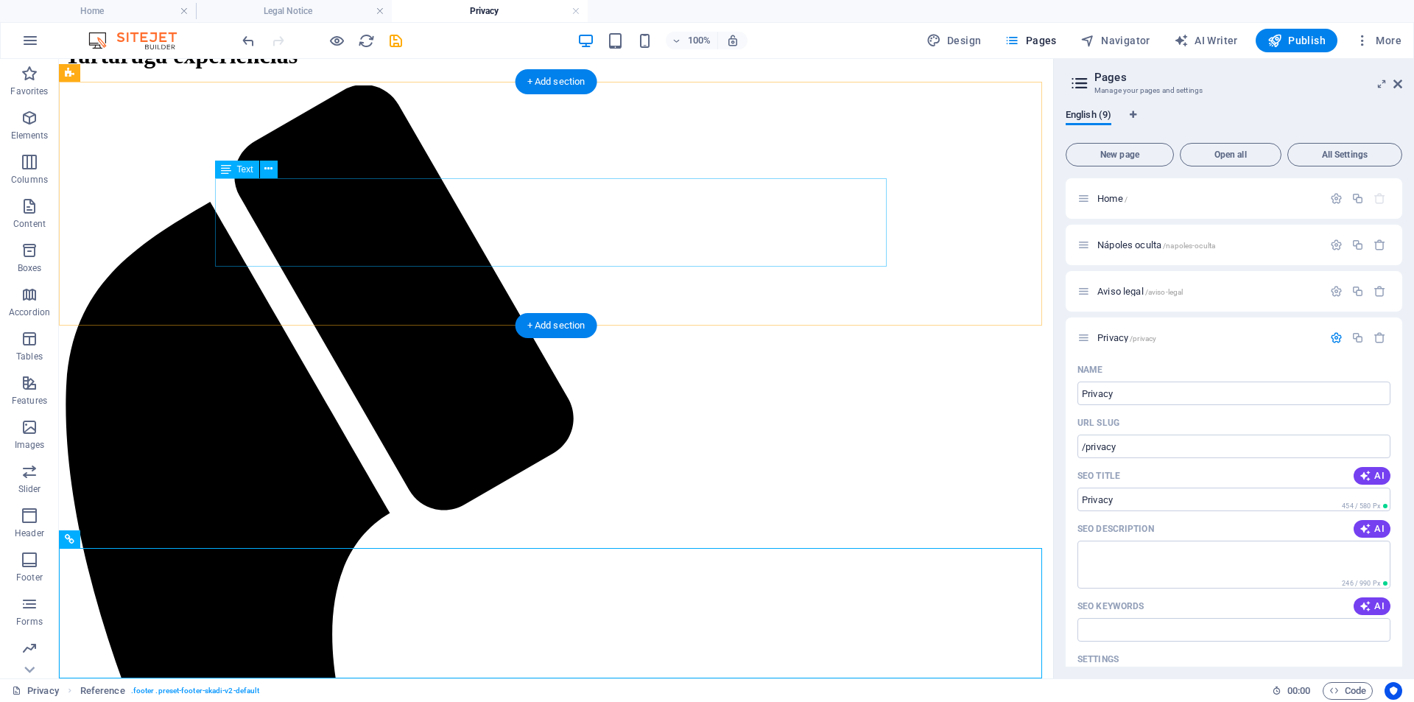
scroll to position [0, 0]
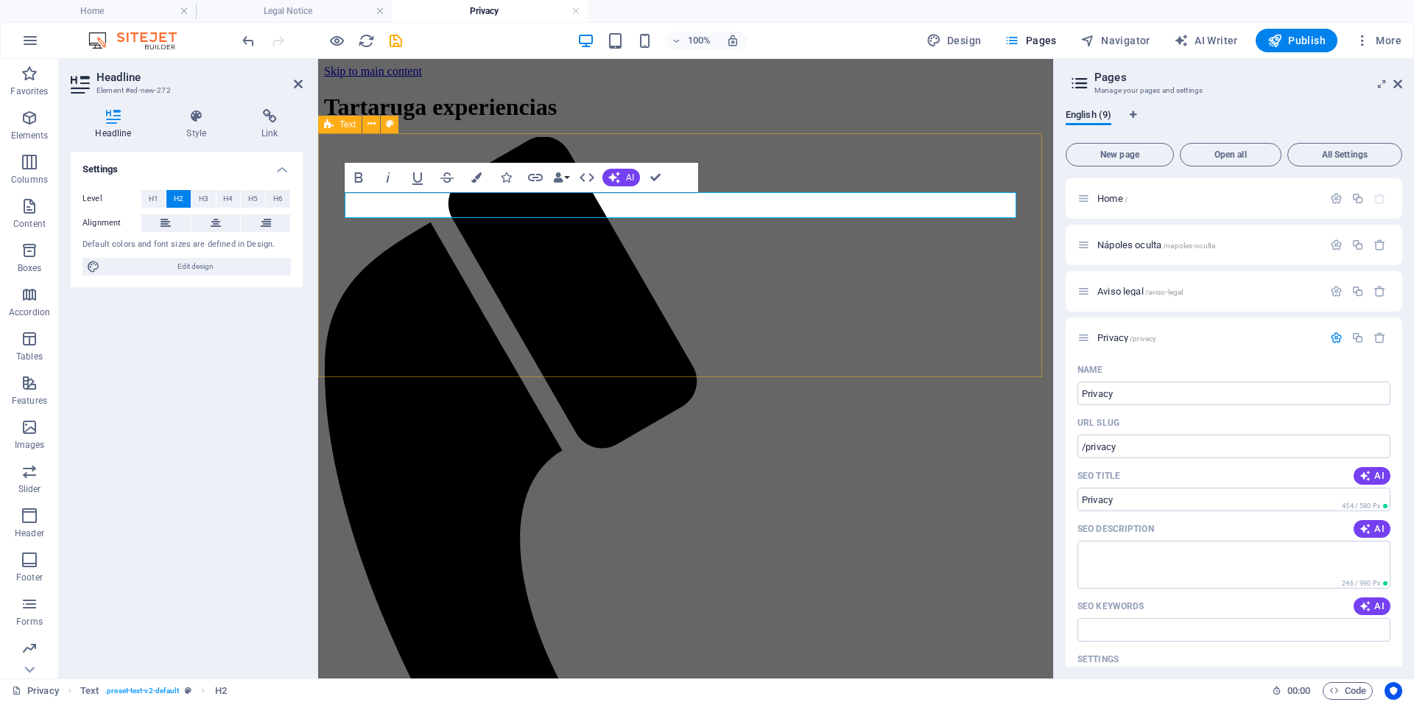
drag, startPoint x: 826, startPoint y: 195, endPoint x: 324, endPoint y: 211, distance: 502.6
click at [211, 227] on icon at bounding box center [216, 223] width 10 height 18
drag, startPoint x: 1469, startPoint y: 445, endPoint x: 1012, endPoint y: 407, distance: 458.2
click at [1091, 397] on input "Privacy" at bounding box center [1234, 394] width 313 height 24
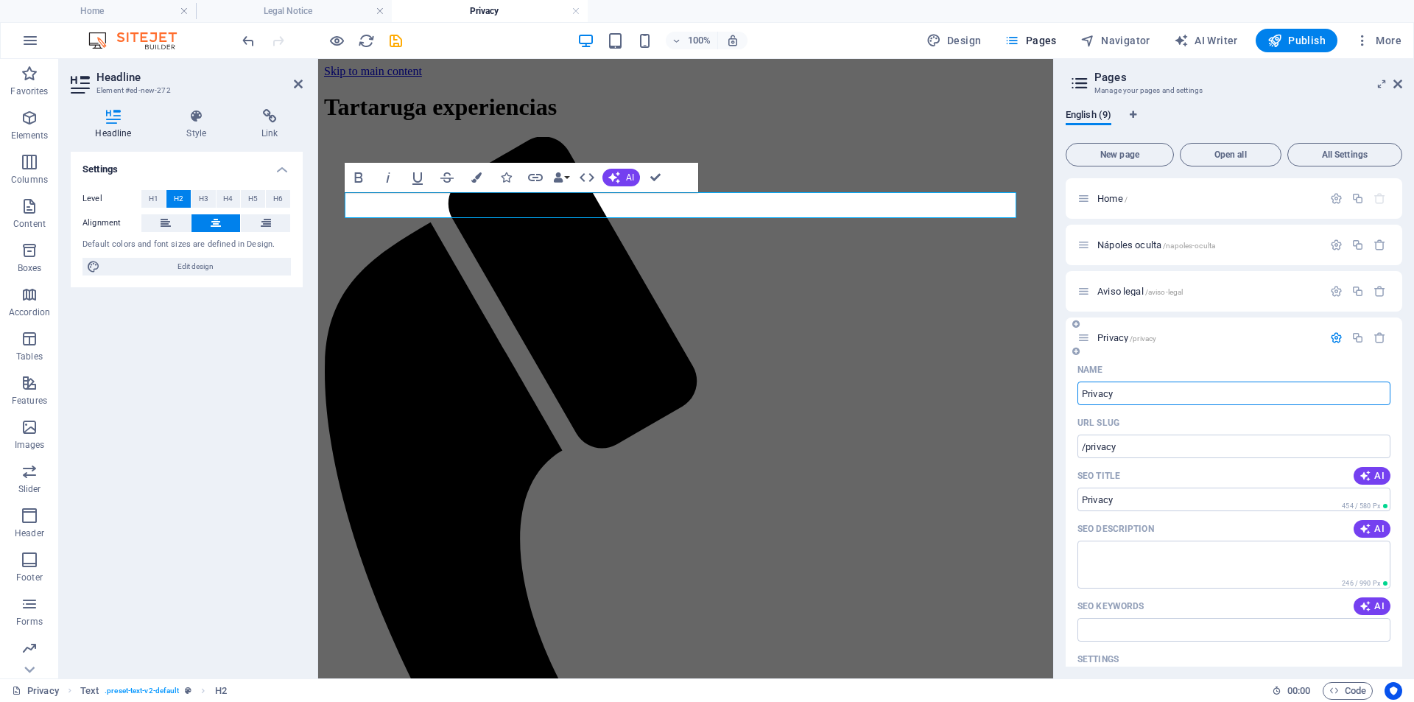
click at [1091, 397] on input "Privacy" at bounding box center [1234, 394] width 313 height 24
type input "Pol"
type input "/p"
type input "P"
type input "Pol"
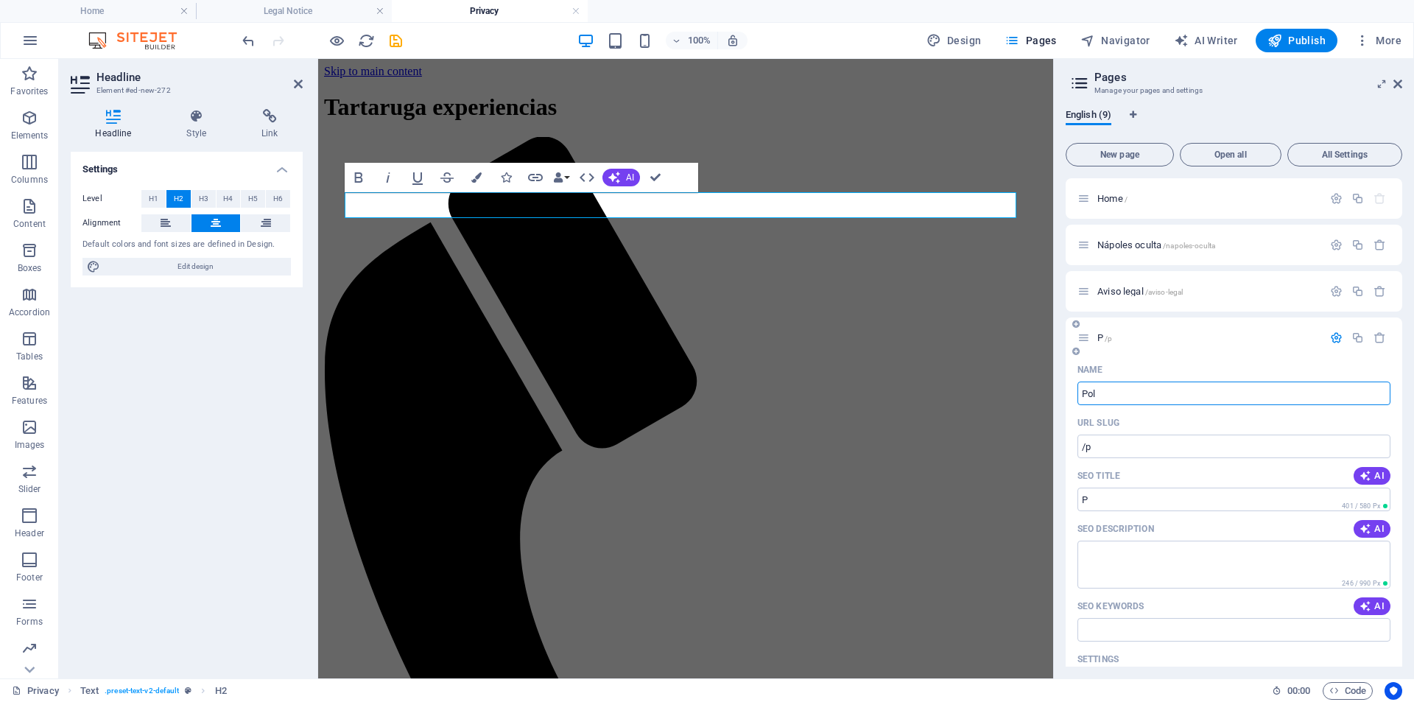
type input "/pol"
type input "Pol"
type input "Política de privacidad y protecci"
type input "/politica-de-privacidad-y-protecci"
type input "Política de privacidad y protecci"
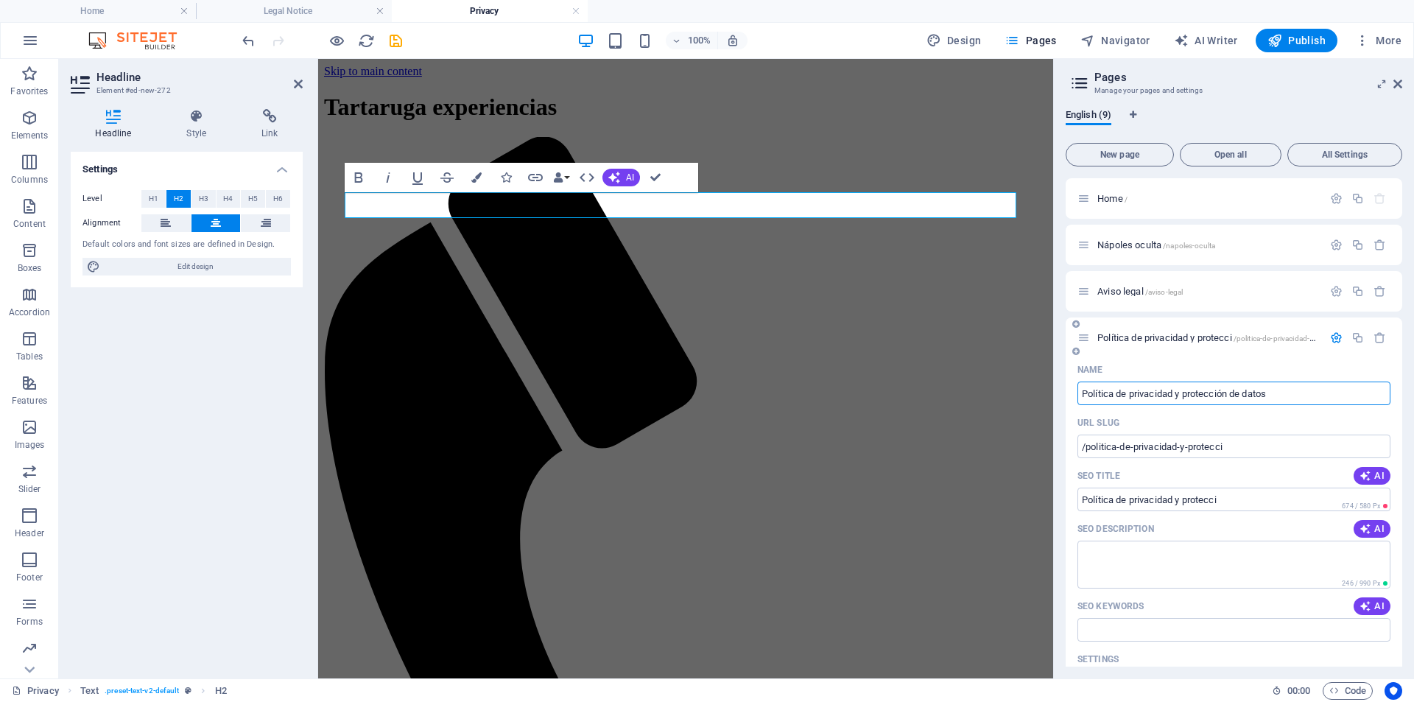
type input "Política de privacidad y protección de datos"
type input "/politica-de-privacidad-y-proteccion-de-datos"
type input "Política de privacidad y protección de datos"
click at [401, 38] on icon "save" at bounding box center [395, 40] width 17 height 17
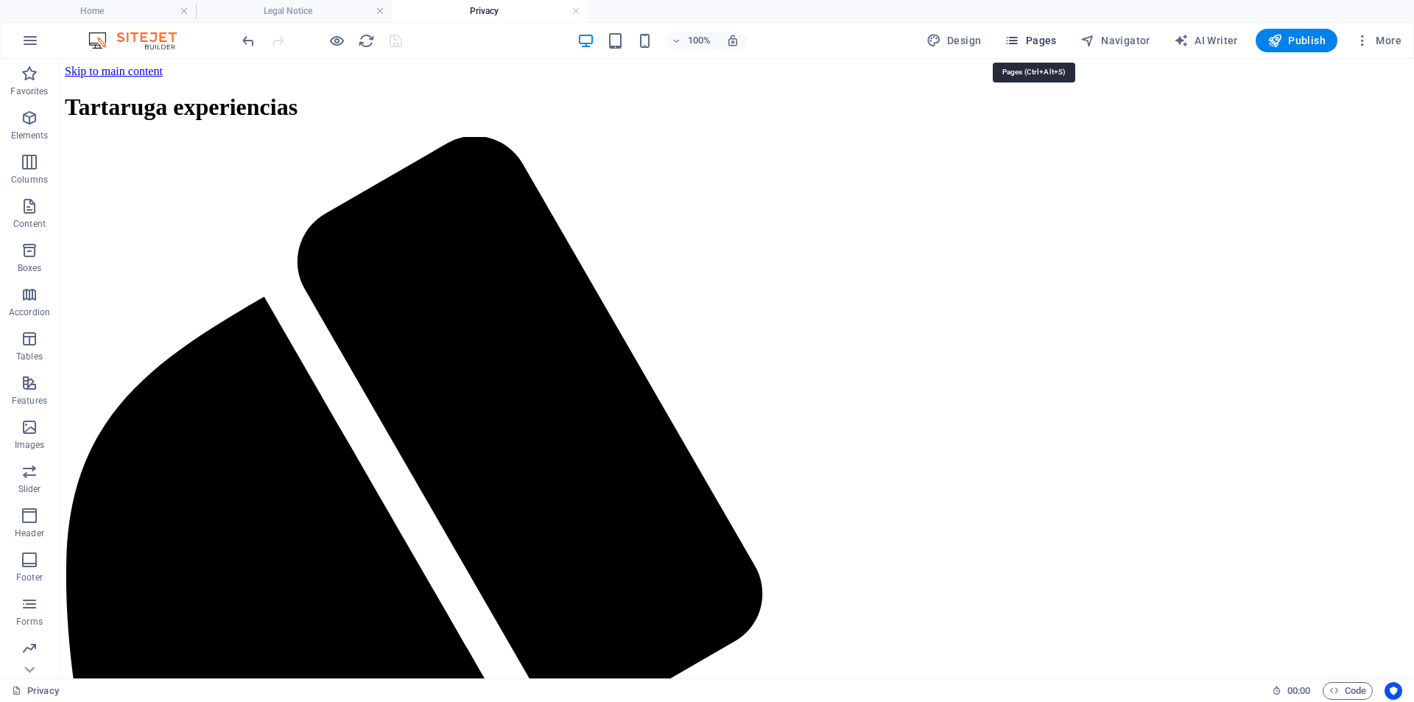
click at [1050, 38] on span "Pages" at bounding box center [1031, 40] width 52 height 15
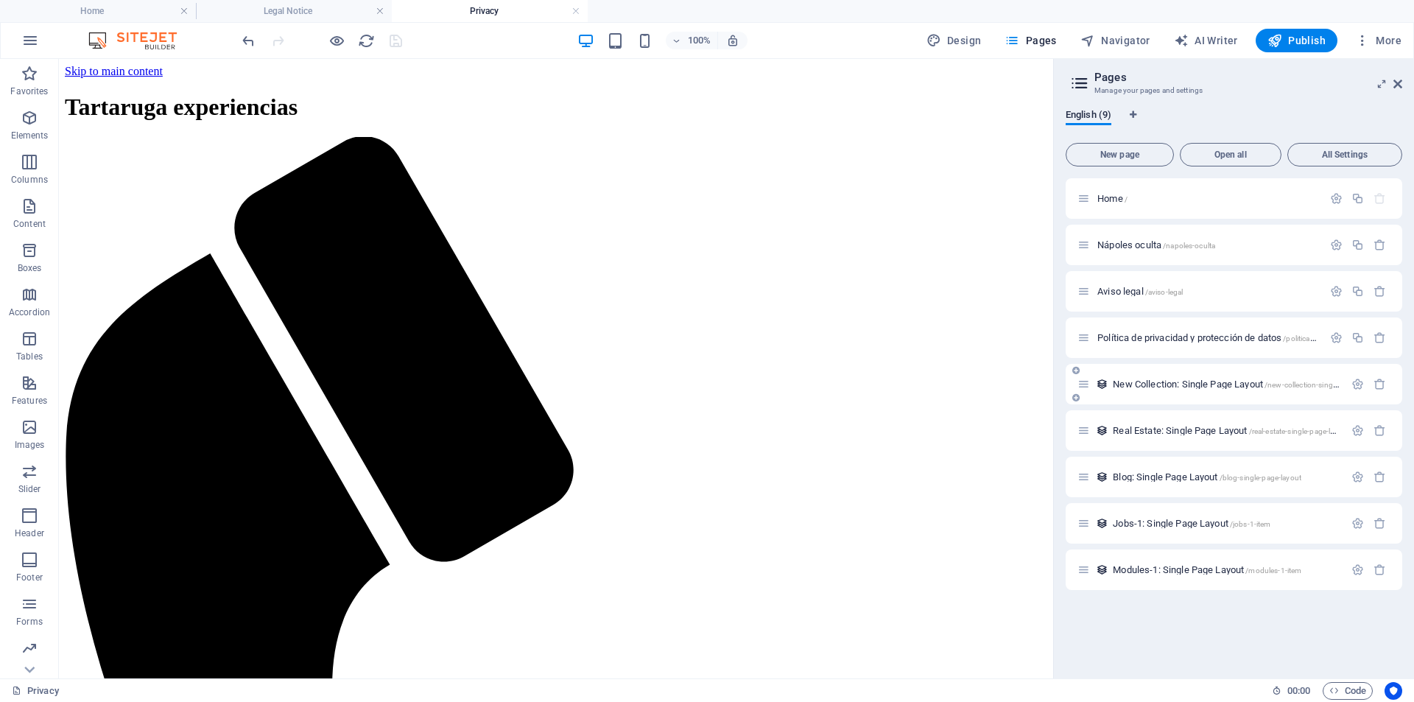
click at [1183, 387] on span "New Collection: Single Page Layout /new-collection-single-page-layout" at bounding box center [1246, 384] width 267 height 11
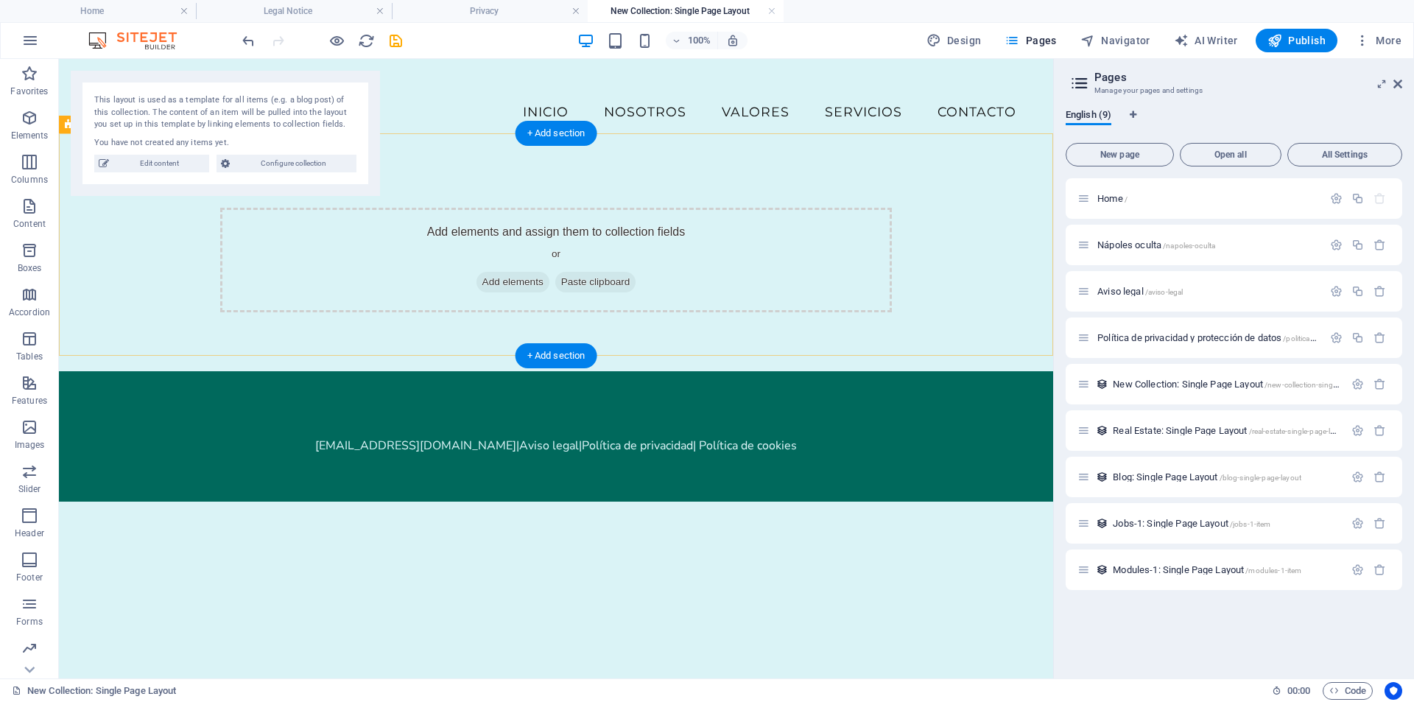
click at [560, 149] on div "Add elements and assign them to collection fields or Add elements Paste clipboa…" at bounding box center [556, 260] width 994 height 222
click at [564, 139] on div "+ Add section" at bounding box center [557, 133] width 82 height 25
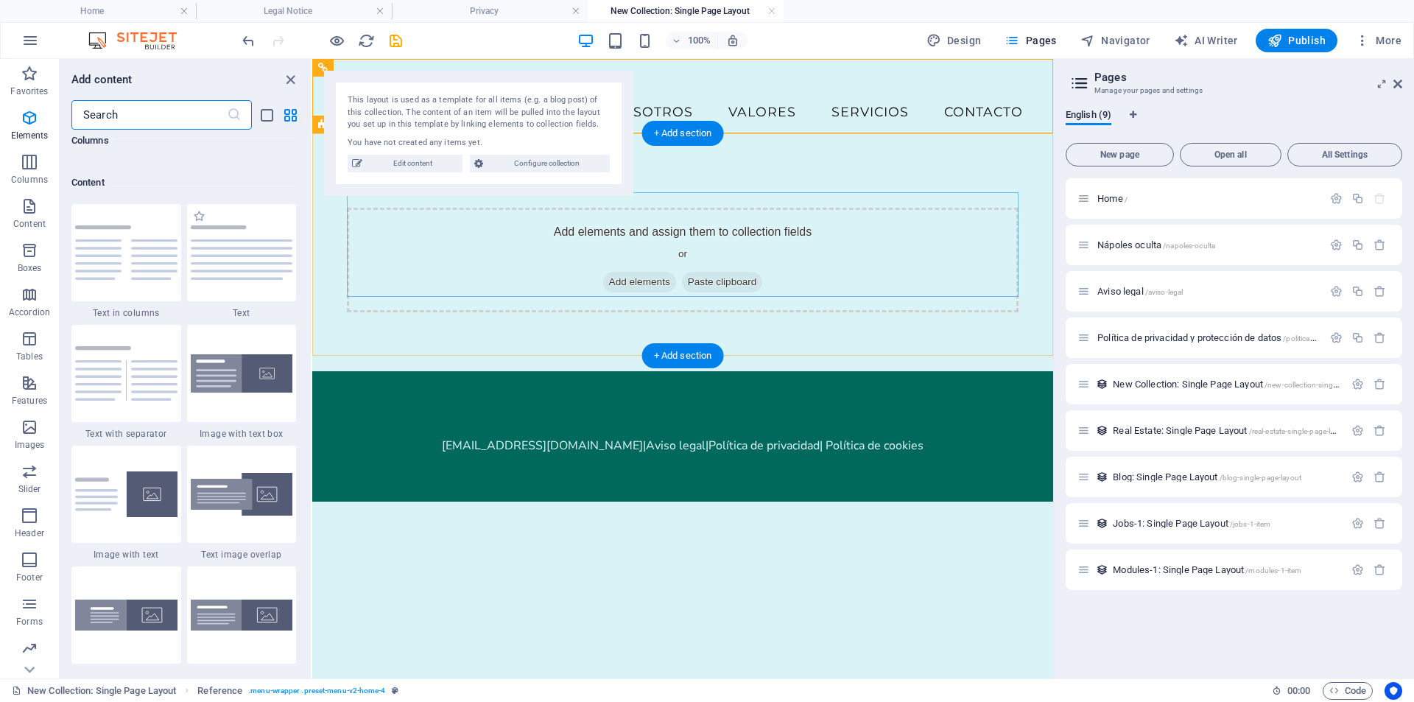
scroll to position [2577, 0]
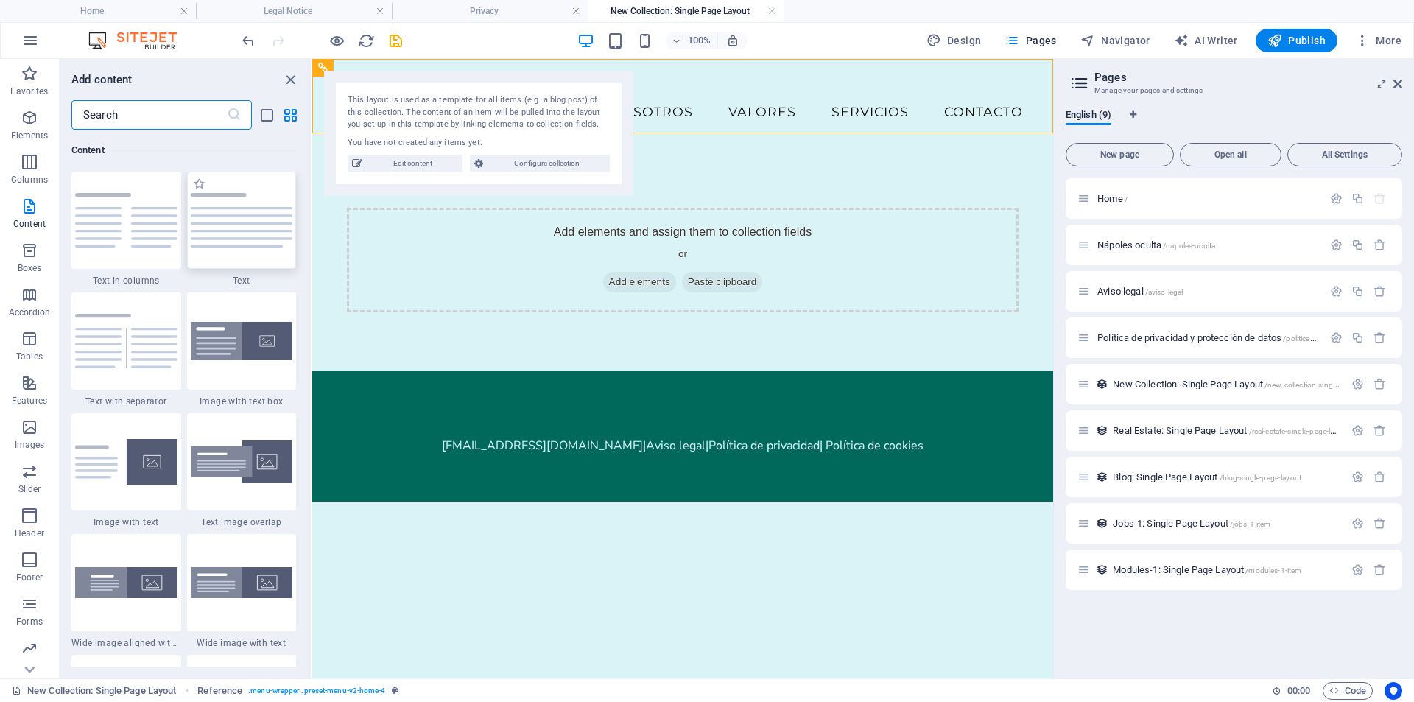
click at [261, 228] on img at bounding box center [242, 220] width 102 height 55
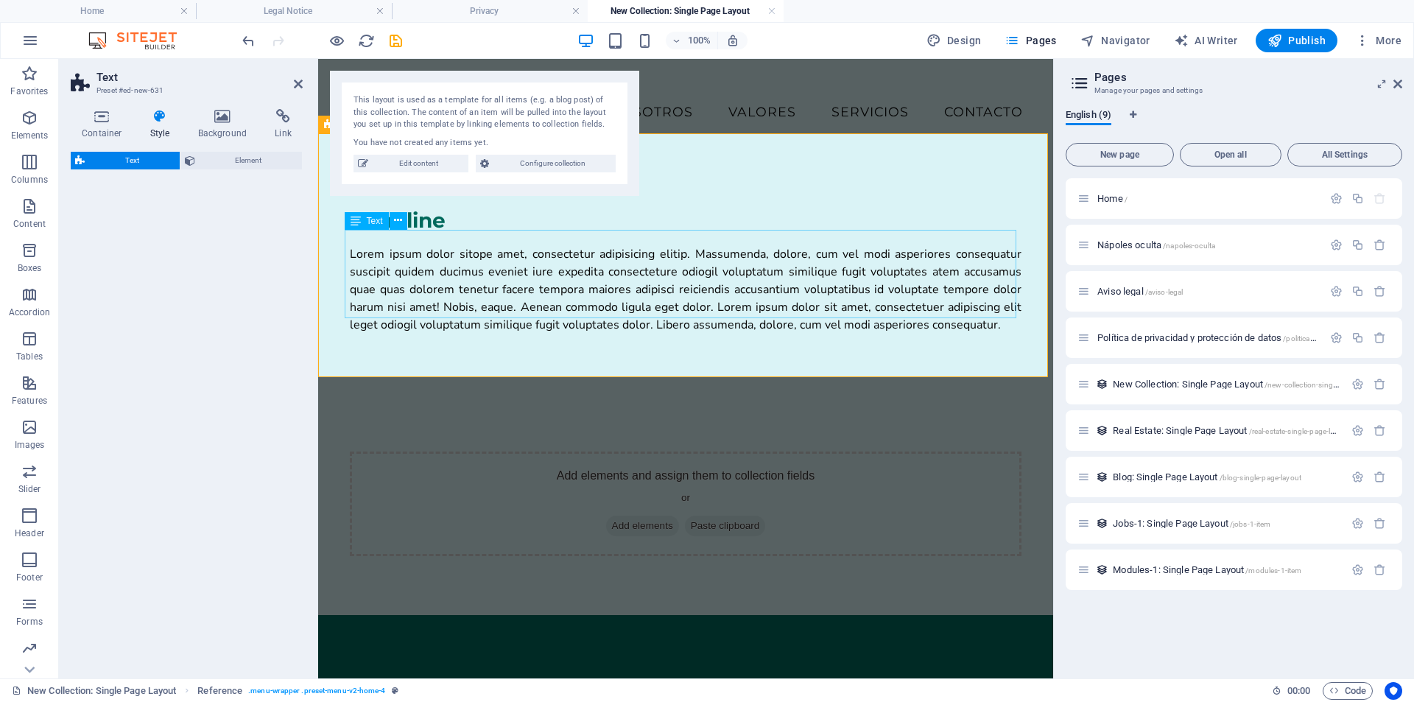
select select "preset-text-v2-default"
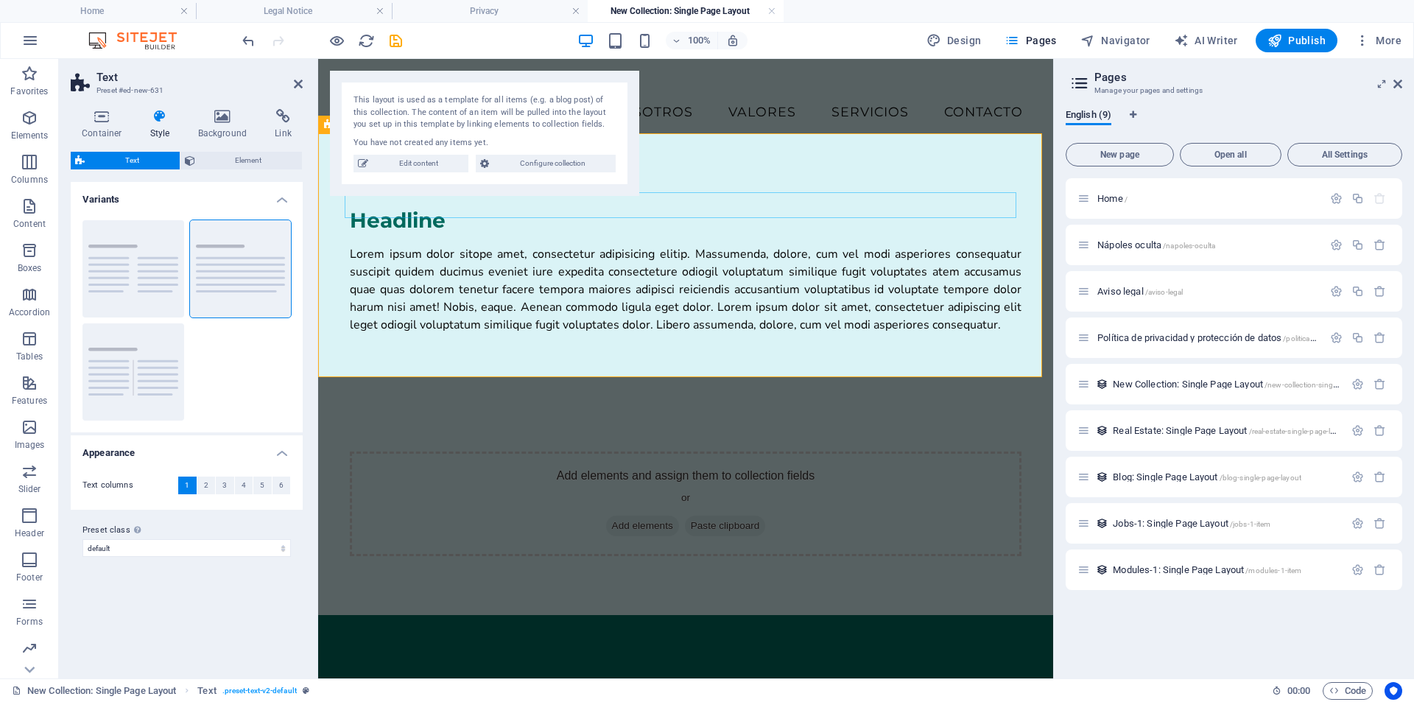
click at [407, 208] on div "Headline" at bounding box center [686, 221] width 672 height 26
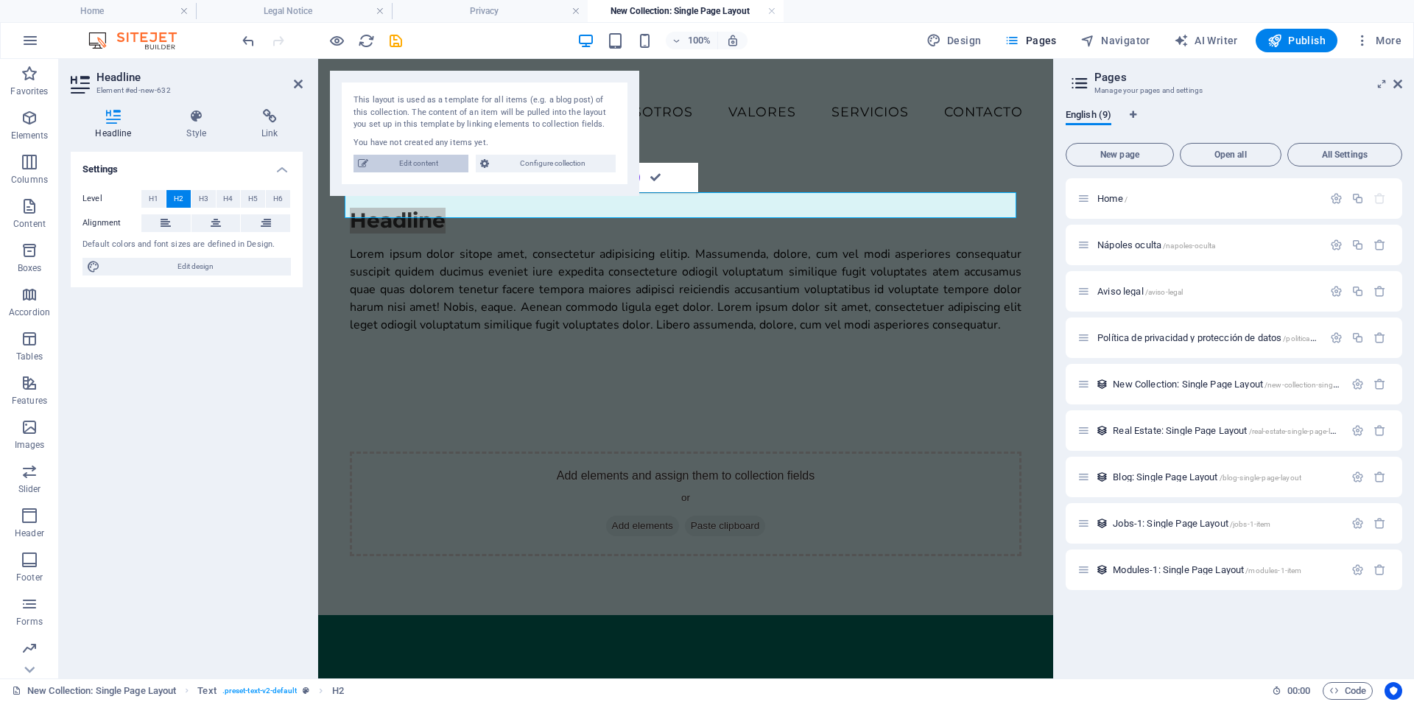
click at [459, 159] on span "Edit content" at bounding box center [418, 164] width 91 height 18
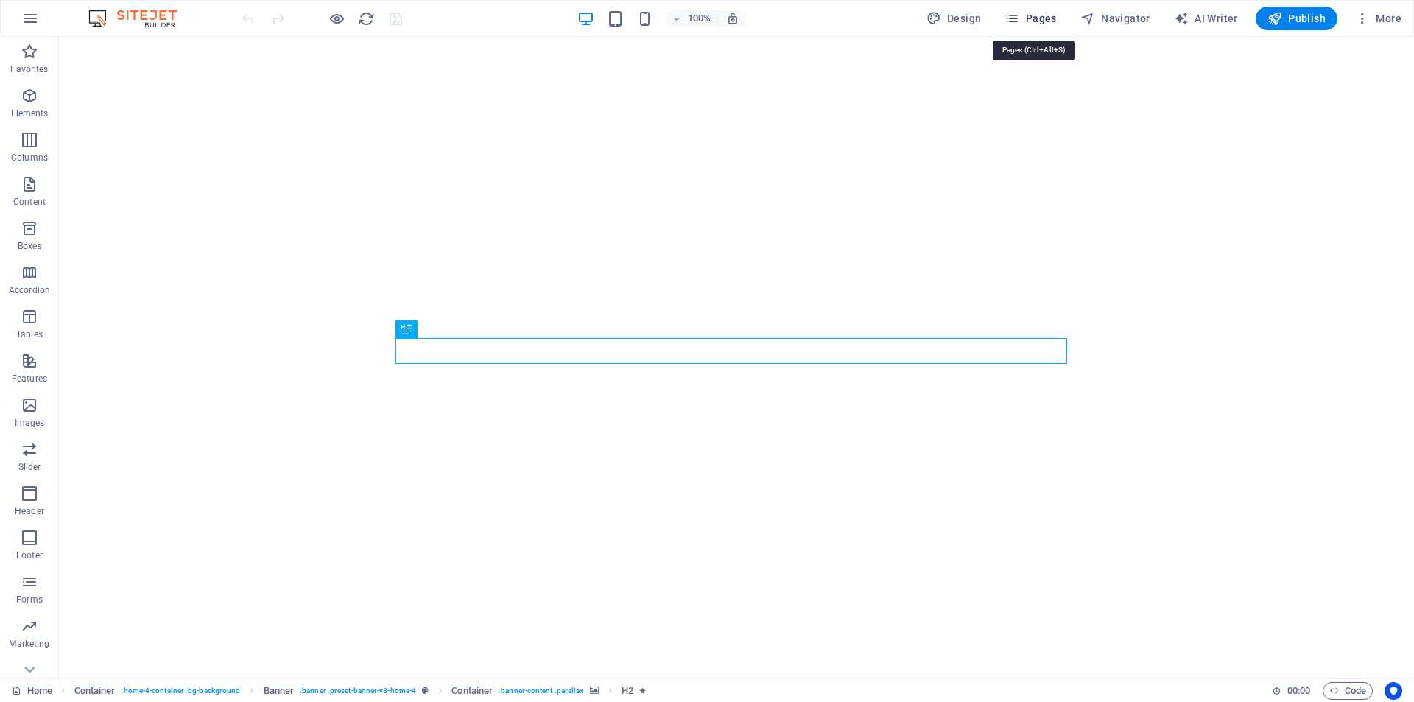
click at [1019, 19] on icon "button" at bounding box center [1012, 18] width 15 height 15
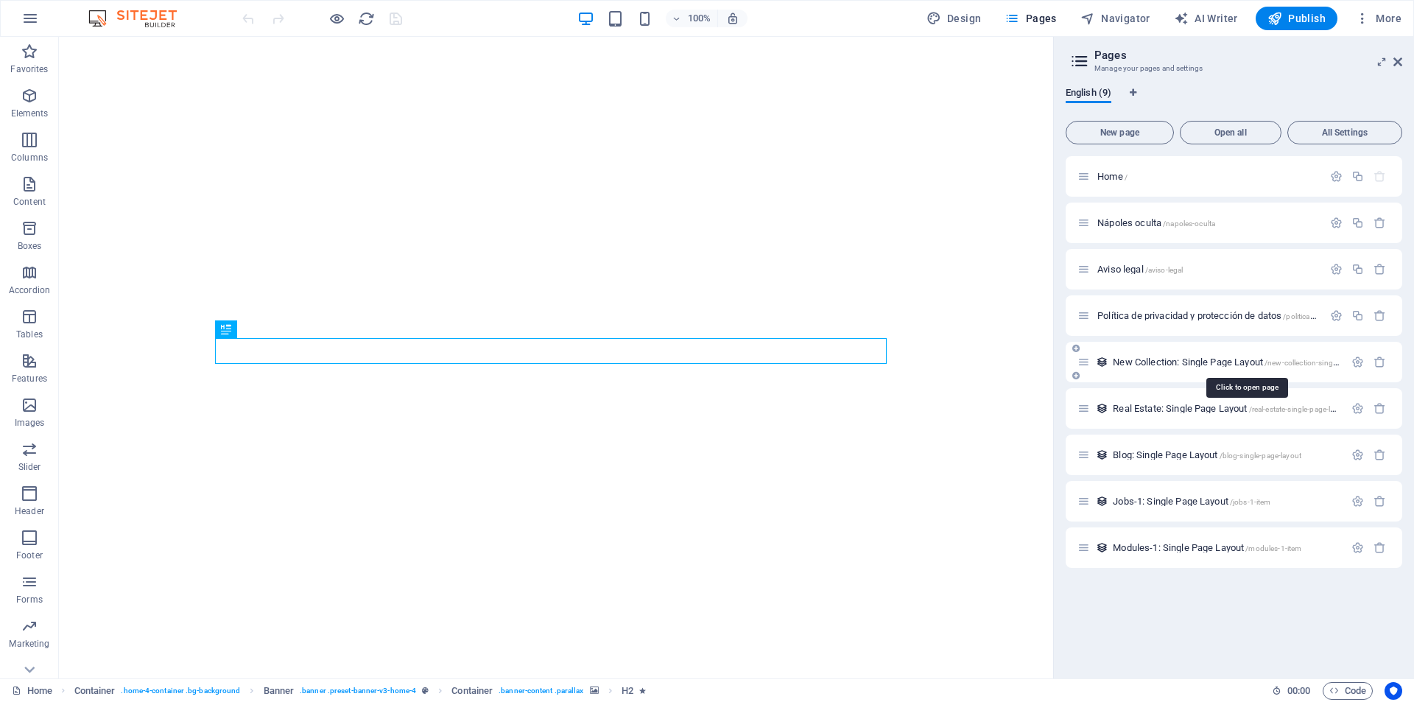
click at [1226, 358] on span "New Collection: Single Page Layout /new-collection-single-page-layout" at bounding box center [1246, 362] width 267 height 11
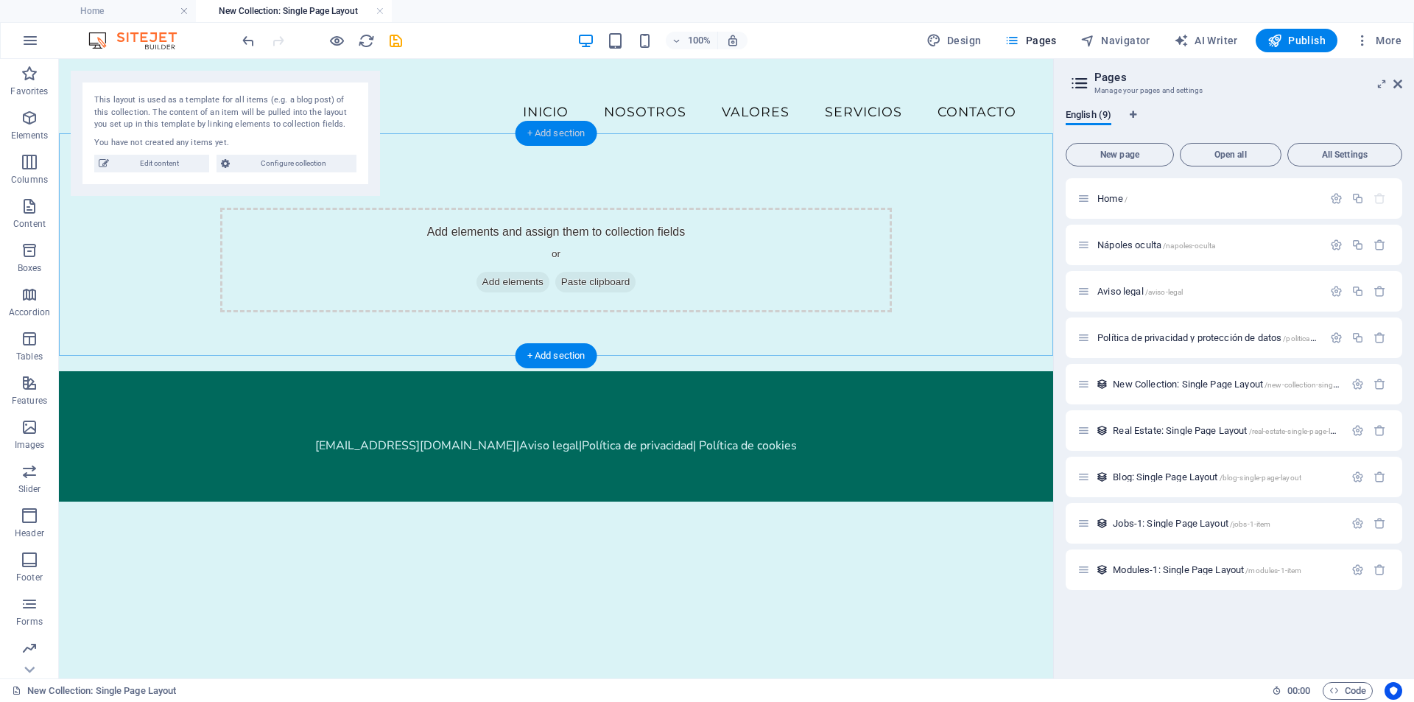
click at [552, 129] on div "+ Add section" at bounding box center [557, 133] width 82 height 25
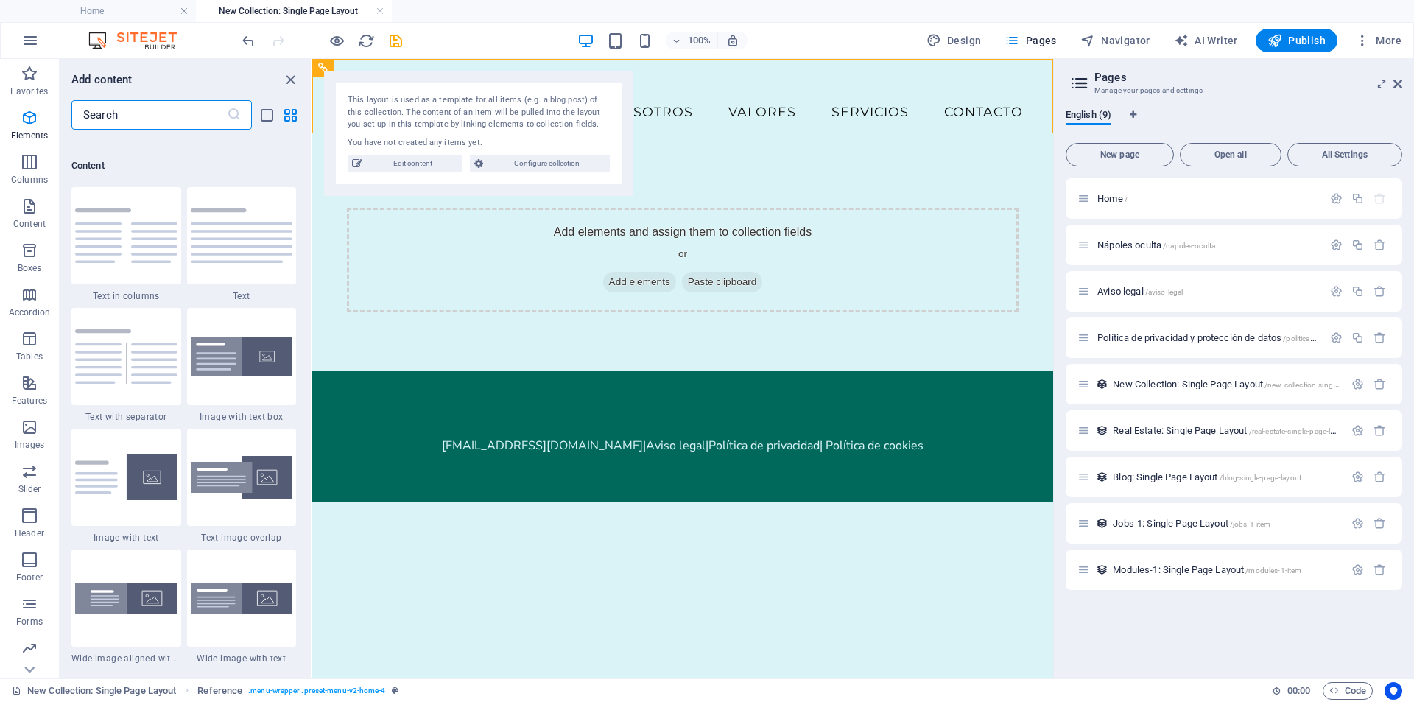
scroll to position [2577, 0]
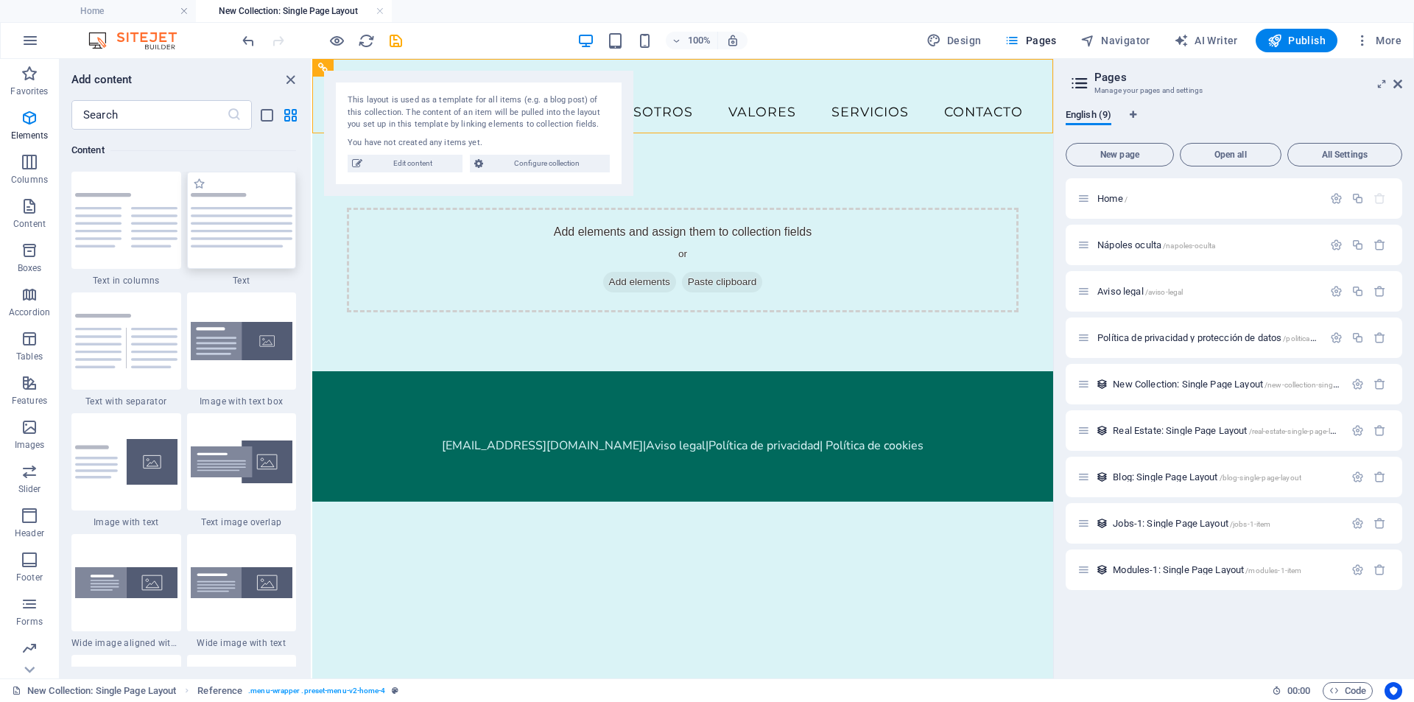
click at [222, 224] on img at bounding box center [242, 220] width 102 height 55
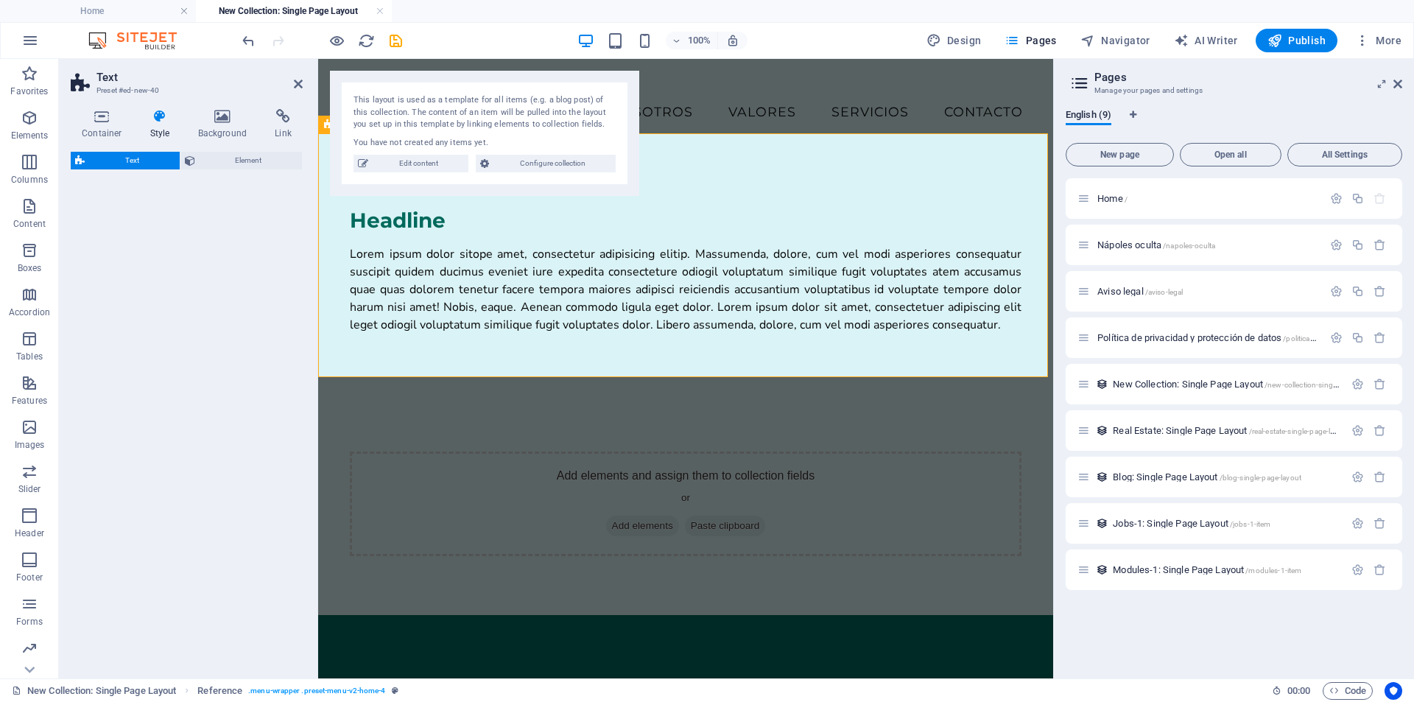
select select "preset-text-v2-default"
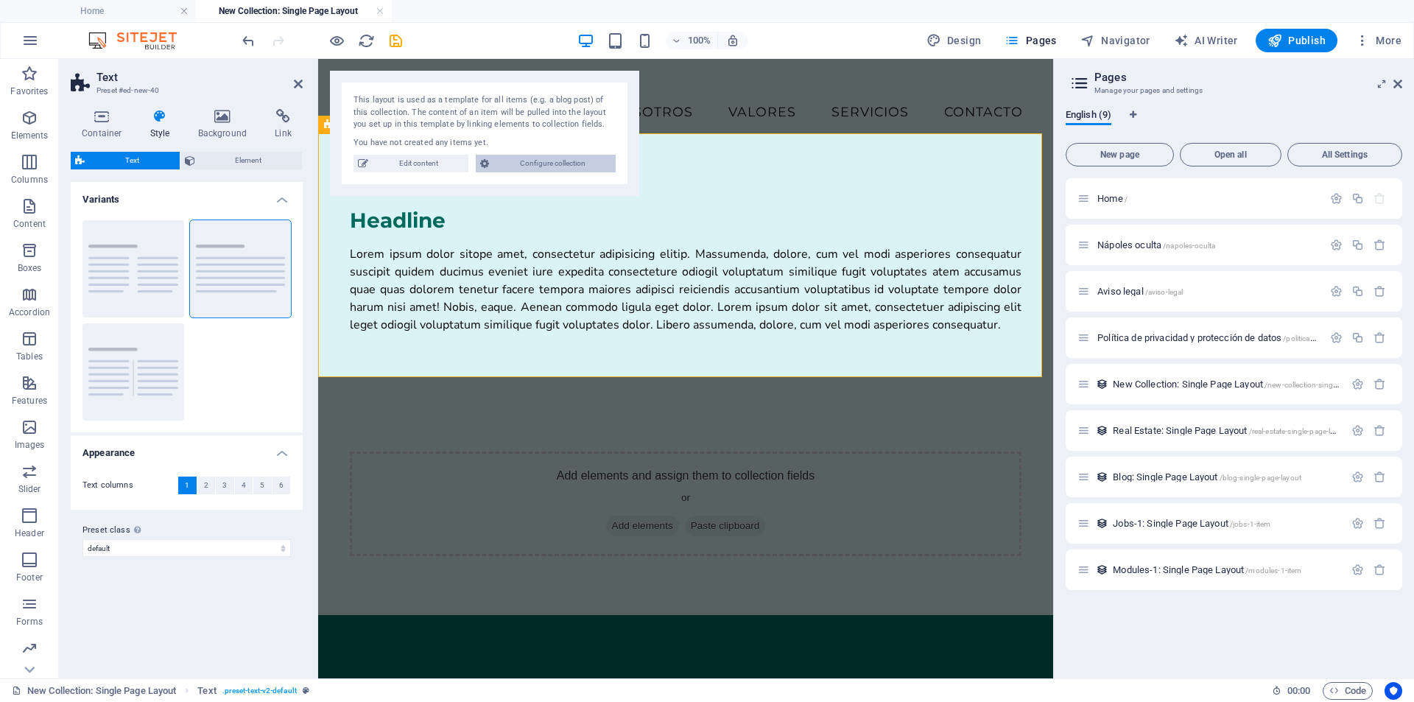
click at [542, 167] on span "Configure collection" at bounding box center [553, 164] width 118 height 18
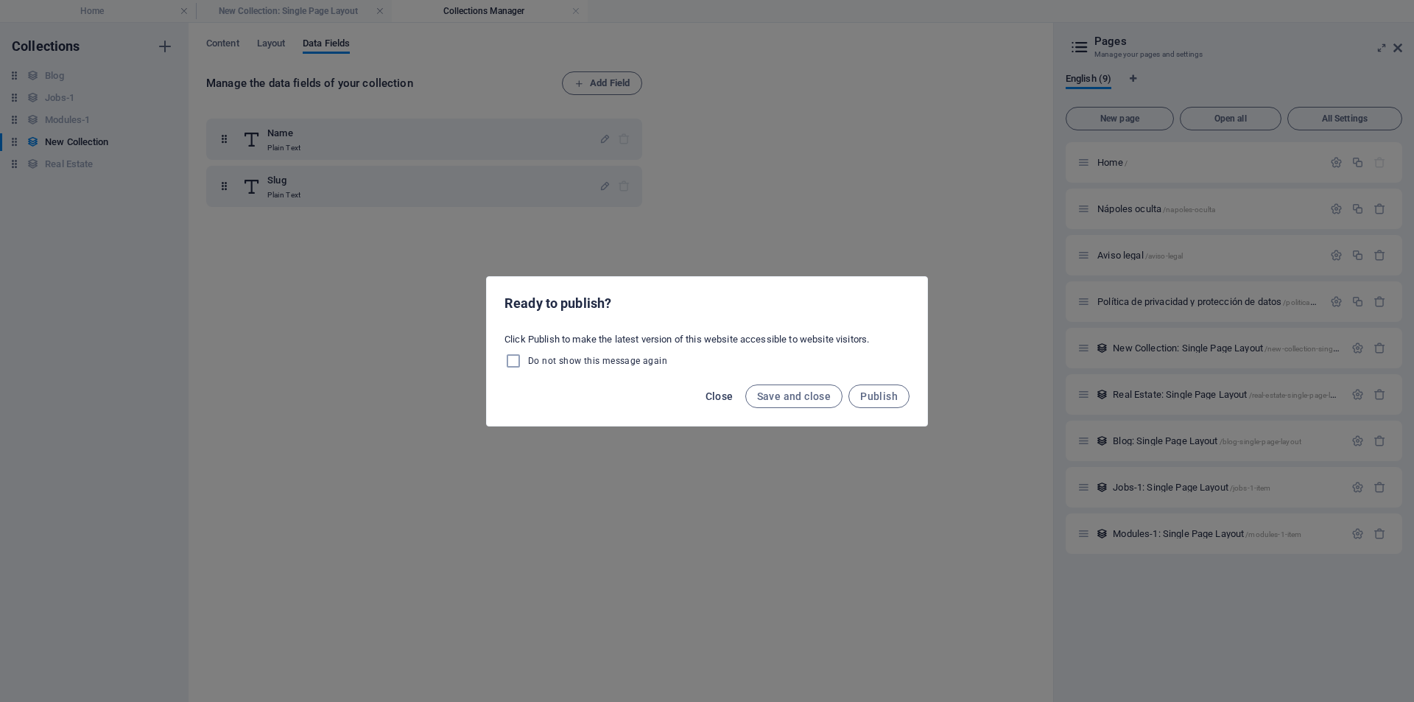
click at [718, 396] on span "Close" at bounding box center [720, 396] width 28 height 12
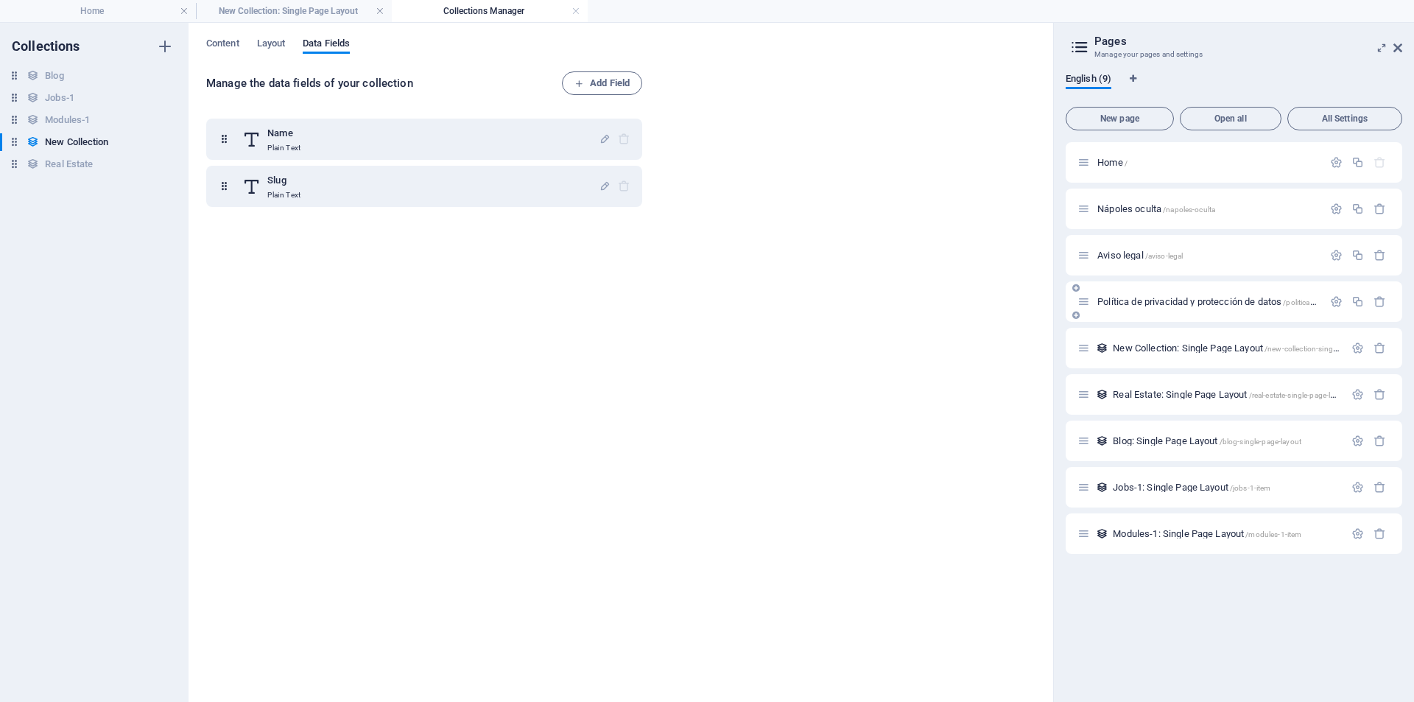
click at [1125, 306] on div "Política de privacidad y protección de datos /politica-de-privacidad-y-protecci…" at bounding box center [1200, 301] width 245 height 17
click at [1131, 291] on div "Política de privacidad y protección de datos /politica-de-privacidad-y-protecci…" at bounding box center [1234, 301] width 337 height 41
click at [1134, 304] on span "Política de privacidad y protección de datos /politica-de-privacidad-y-protecci…" at bounding box center [1265, 301] width 335 height 11
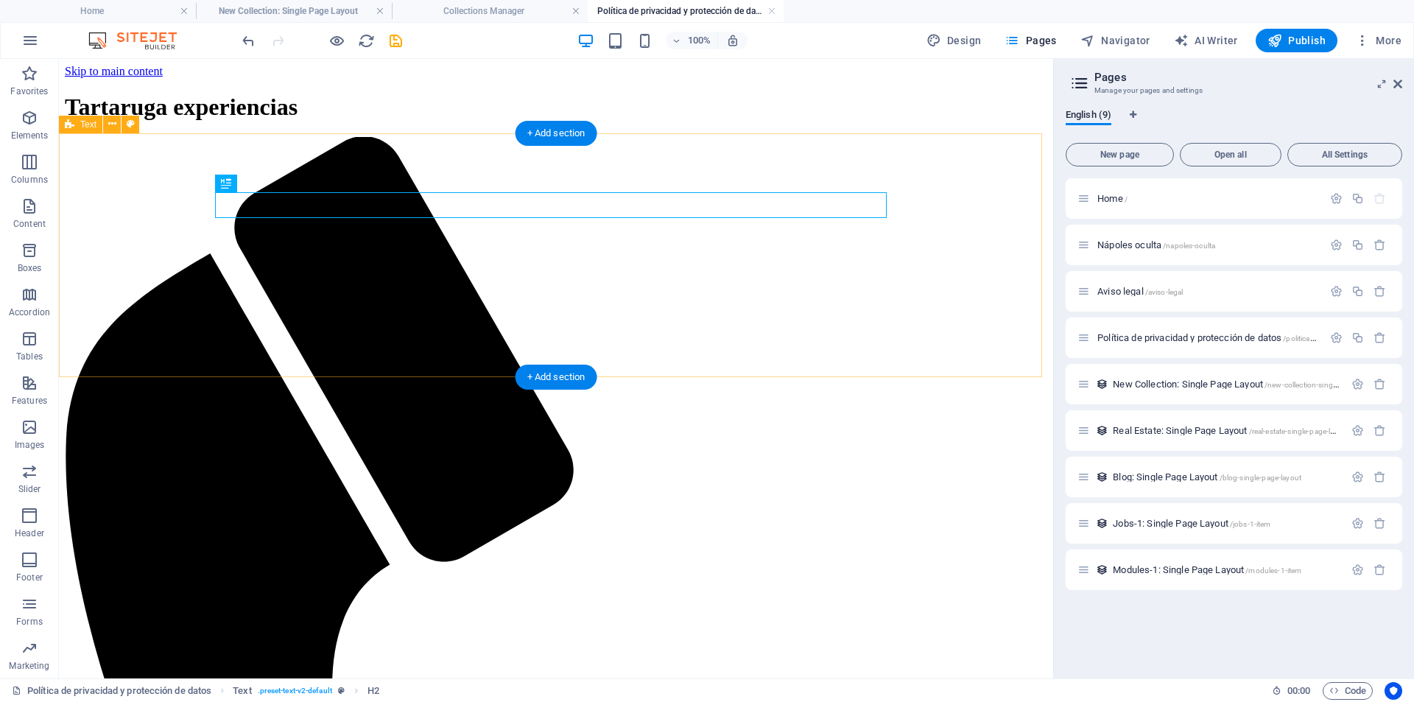
scroll to position [0, 0]
click at [1357, 338] on icon "button" at bounding box center [1358, 337] width 13 height 13
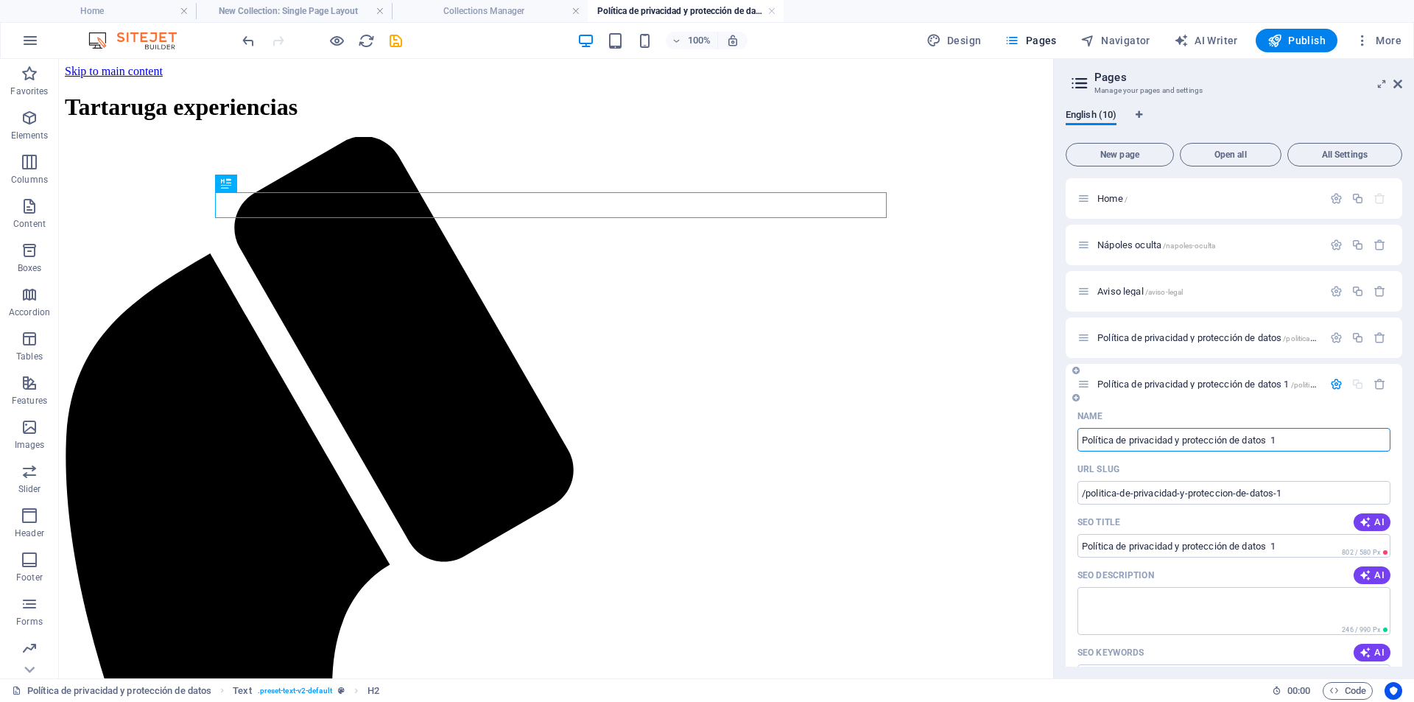
click at [1223, 387] on span "Política de privacidad y protección de datos 1 /politica-de-privacidad-y-protec…" at bounding box center [1273, 384] width 350 height 11
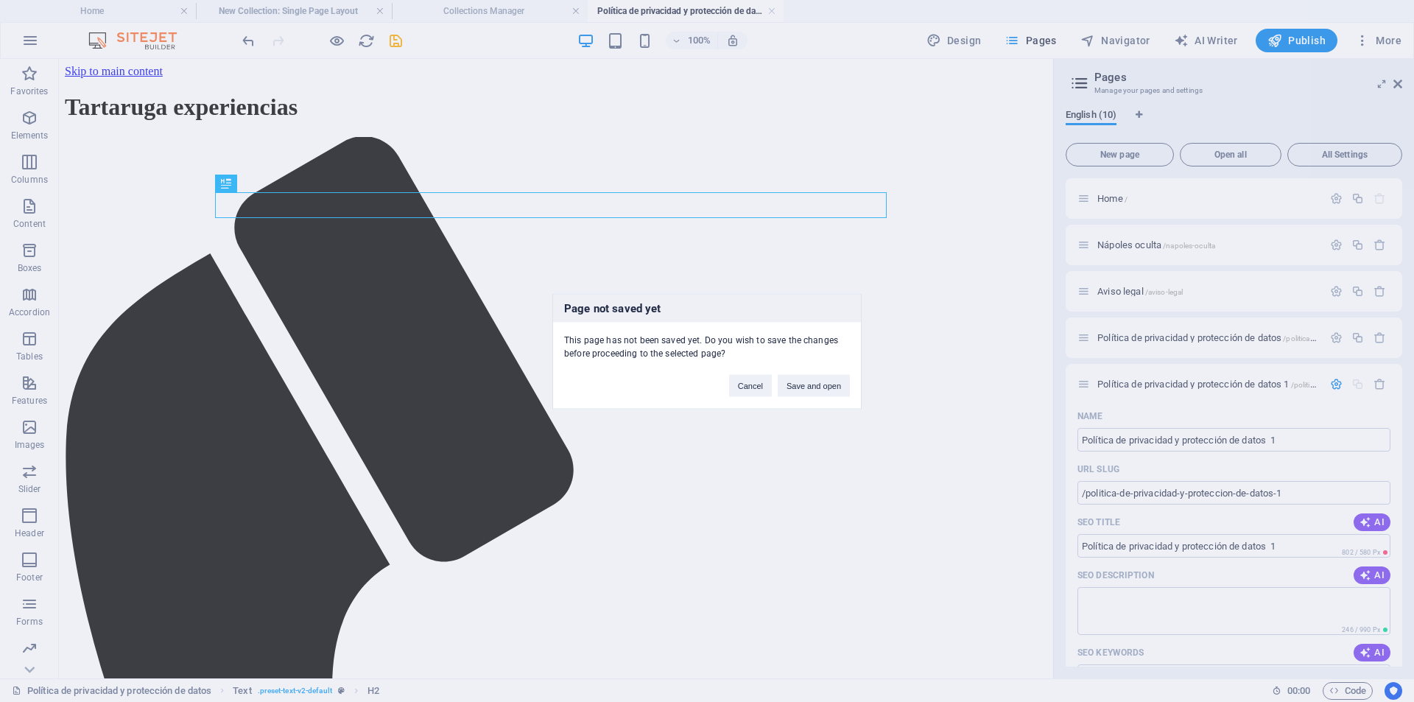
click at [910, 311] on div "Page not saved yet This page has not been saved yet. Do you wish to save the ch…" at bounding box center [707, 351] width 1414 height 702
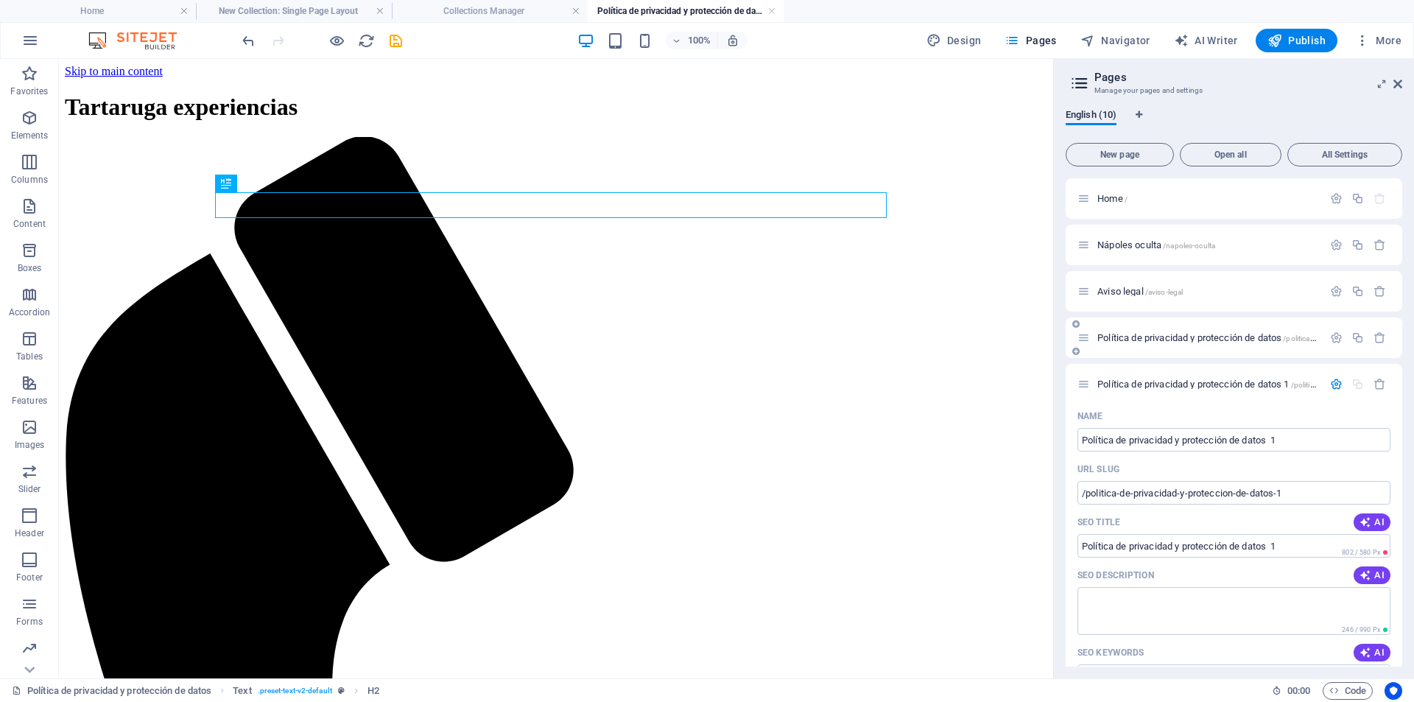
click at [1224, 340] on span "Política de privacidad y protección de datos /politica-de-privacidad-y-protecci…" at bounding box center [1265, 337] width 335 height 11
click at [1218, 384] on span "Política de privacidad y protección de datos 1 /politica-de-privacidad-y-protec…" at bounding box center [1273, 384] width 350 height 11
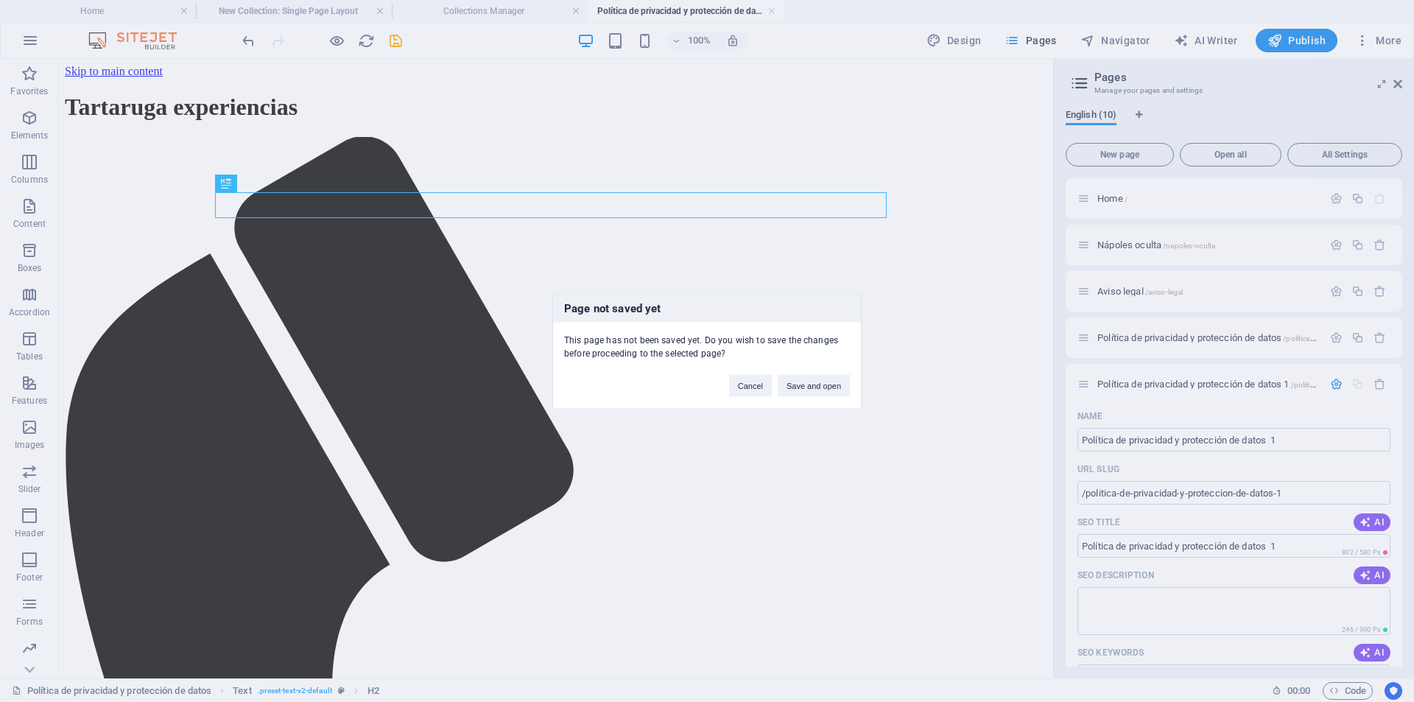
click at [954, 373] on div "Page not saved yet This page has not been saved yet. Do you wish to save the ch…" at bounding box center [707, 351] width 1414 height 702
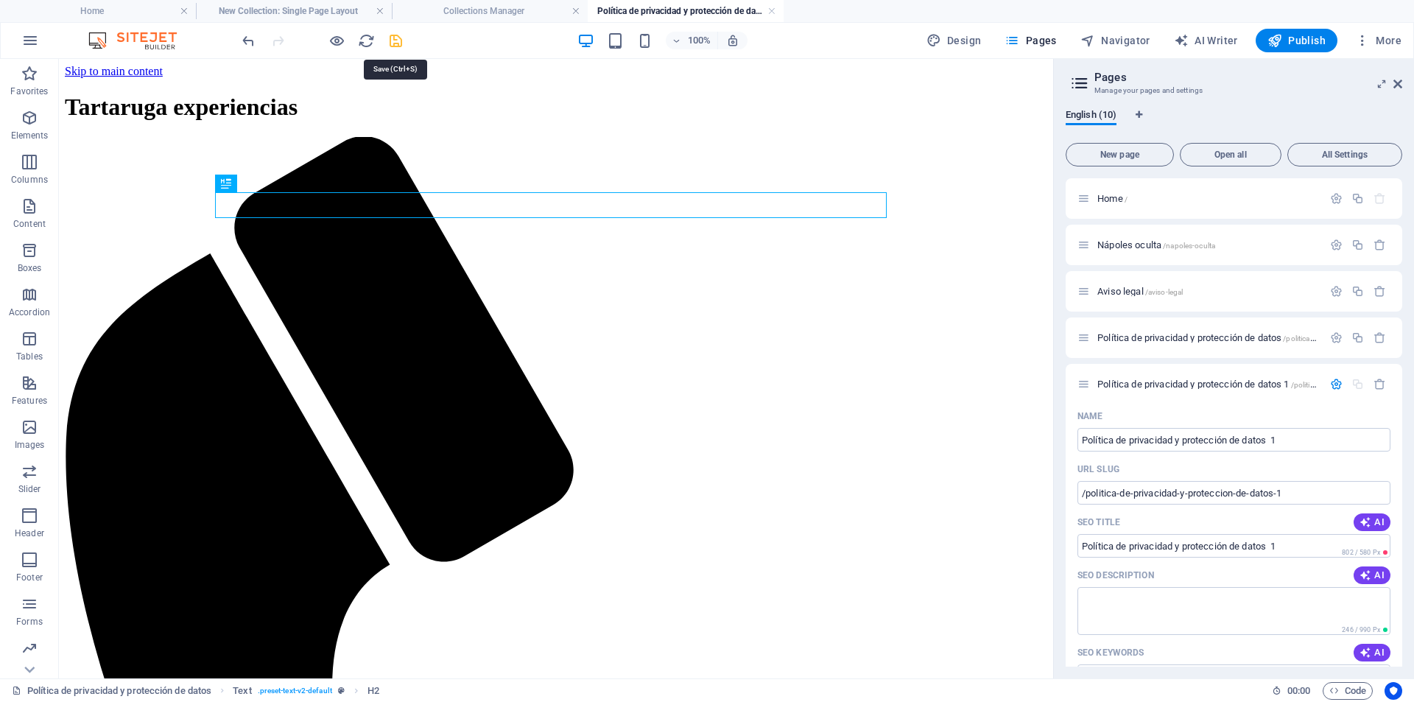
click at [397, 39] on icon "save" at bounding box center [395, 40] width 17 height 17
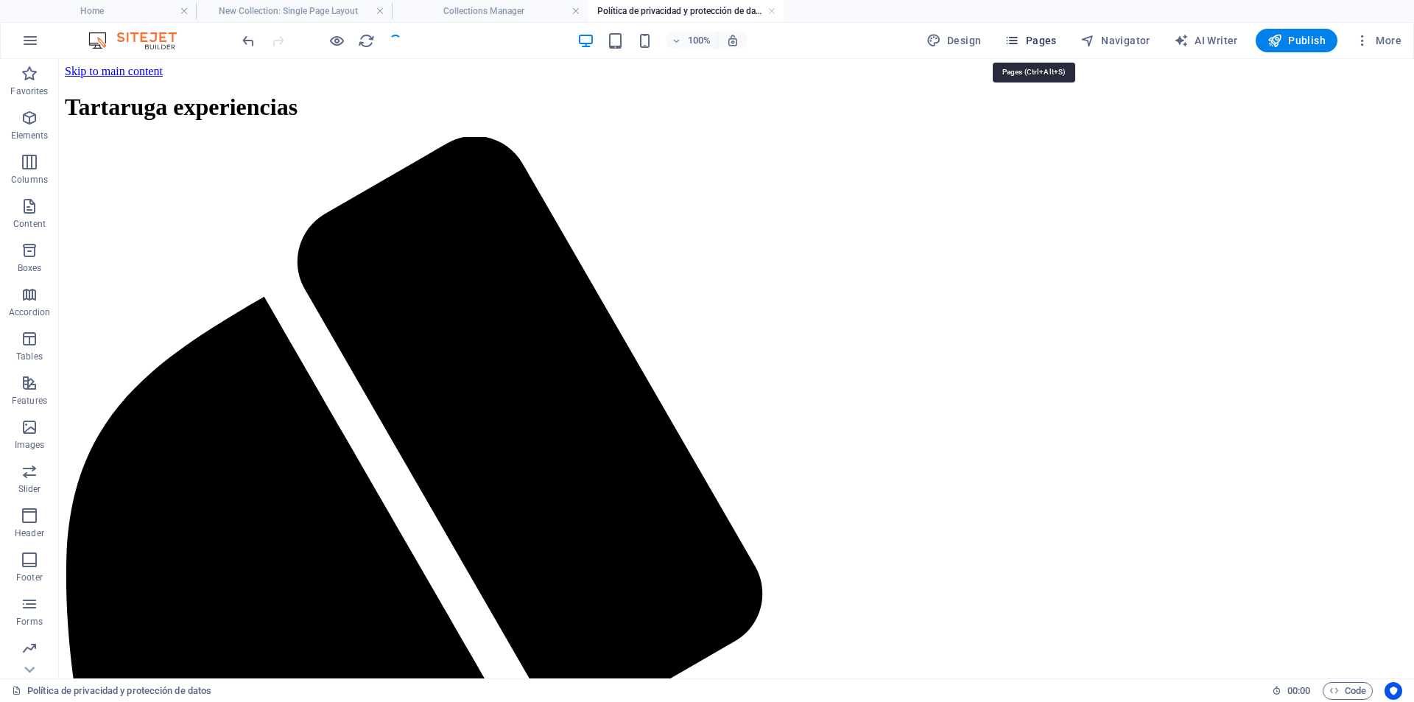
click at [1037, 36] on span "Pages" at bounding box center [1031, 40] width 52 height 15
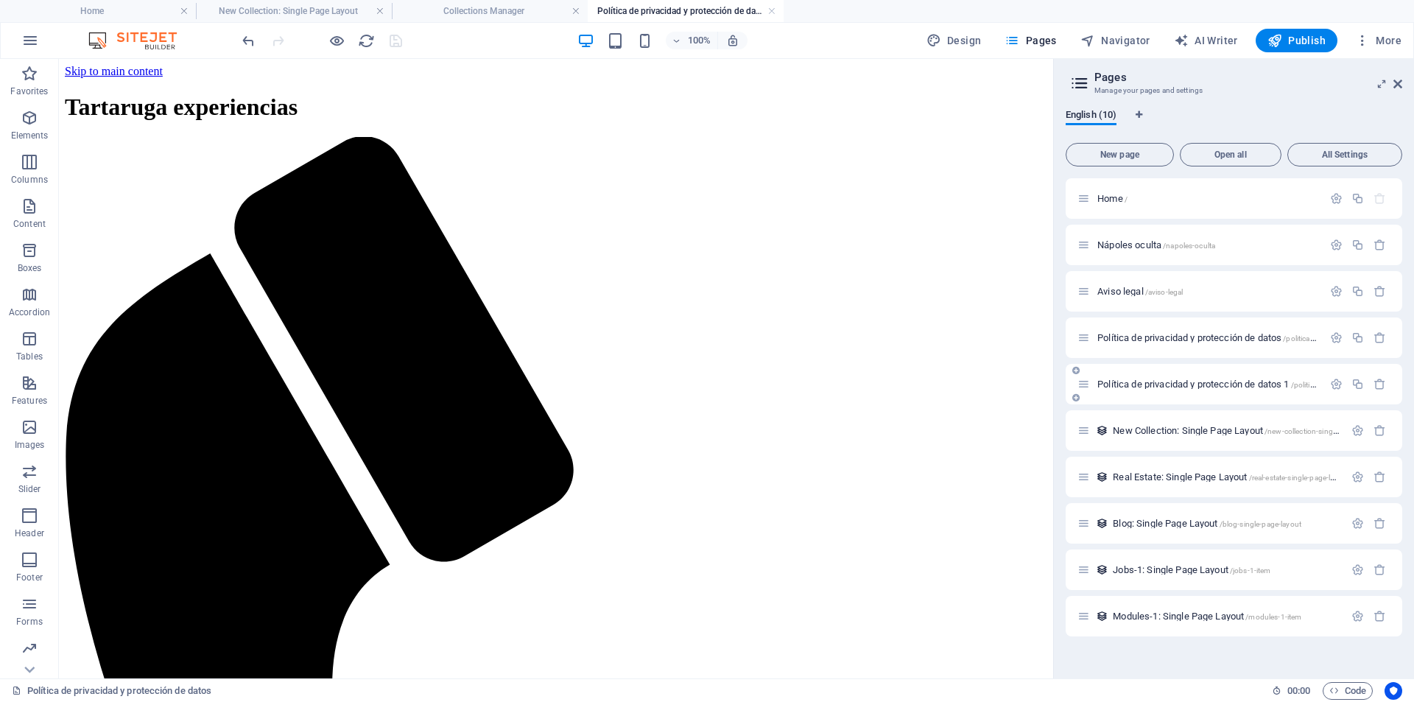
click at [1168, 387] on span "Política de privacidad y protección de datos 1 /politica-de-privacidad-y-protec…" at bounding box center [1273, 384] width 350 height 11
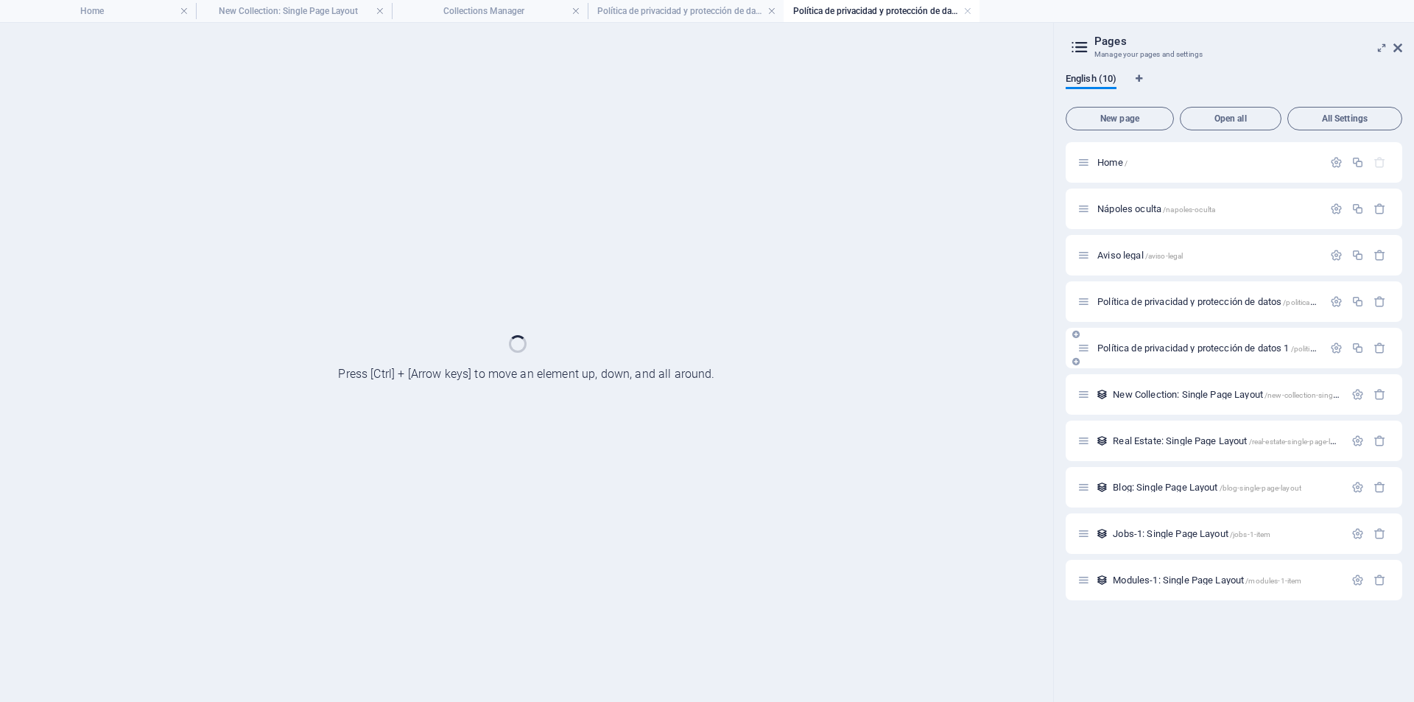
click at [1168, 387] on div "New Collection: Single Page Layout /new-collection-single-page-layout" at bounding box center [1211, 394] width 267 height 17
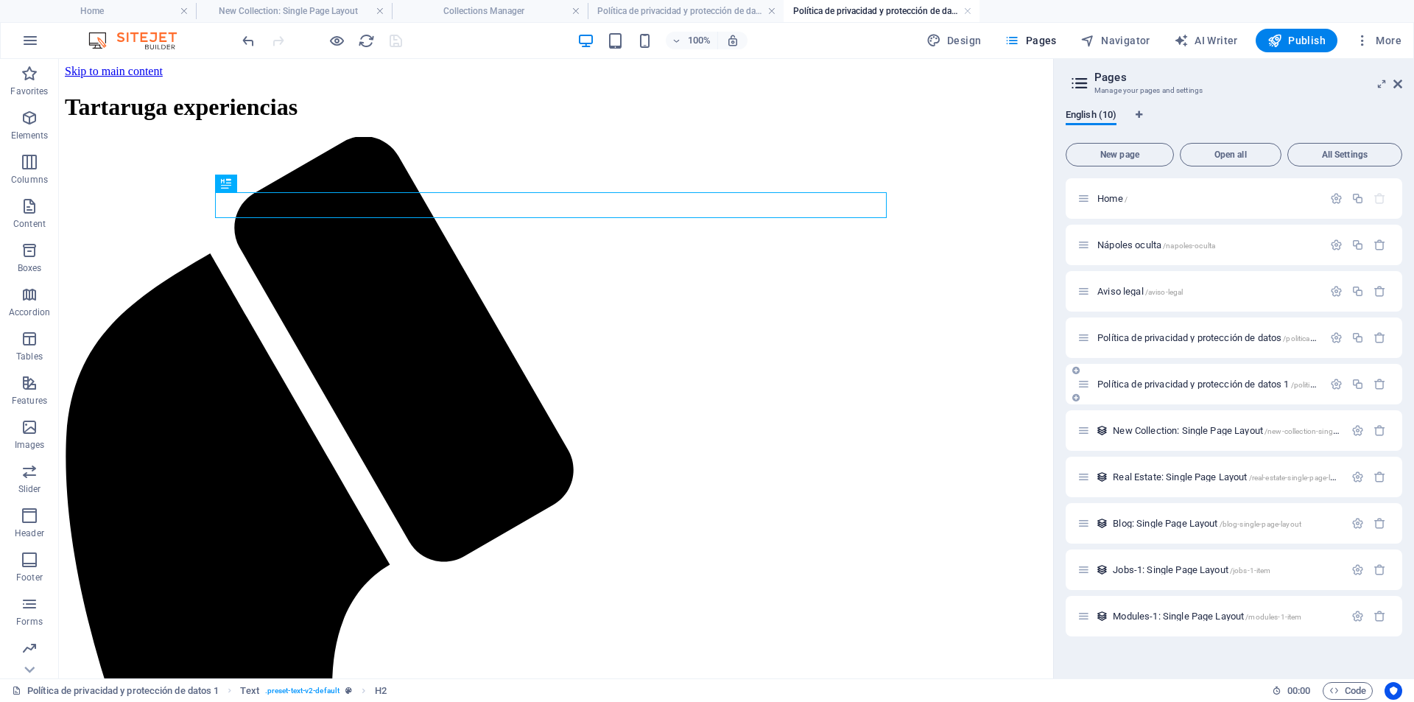
click at [1167, 385] on span "Política de privacidad y protección de datos 1 /politica-de-privacidad-y-protec…" at bounding box center [1273, 384] width 350 height 11
click at [1343, 385] on icon "button" at bounding box center [1336, 384] width 13 height 13
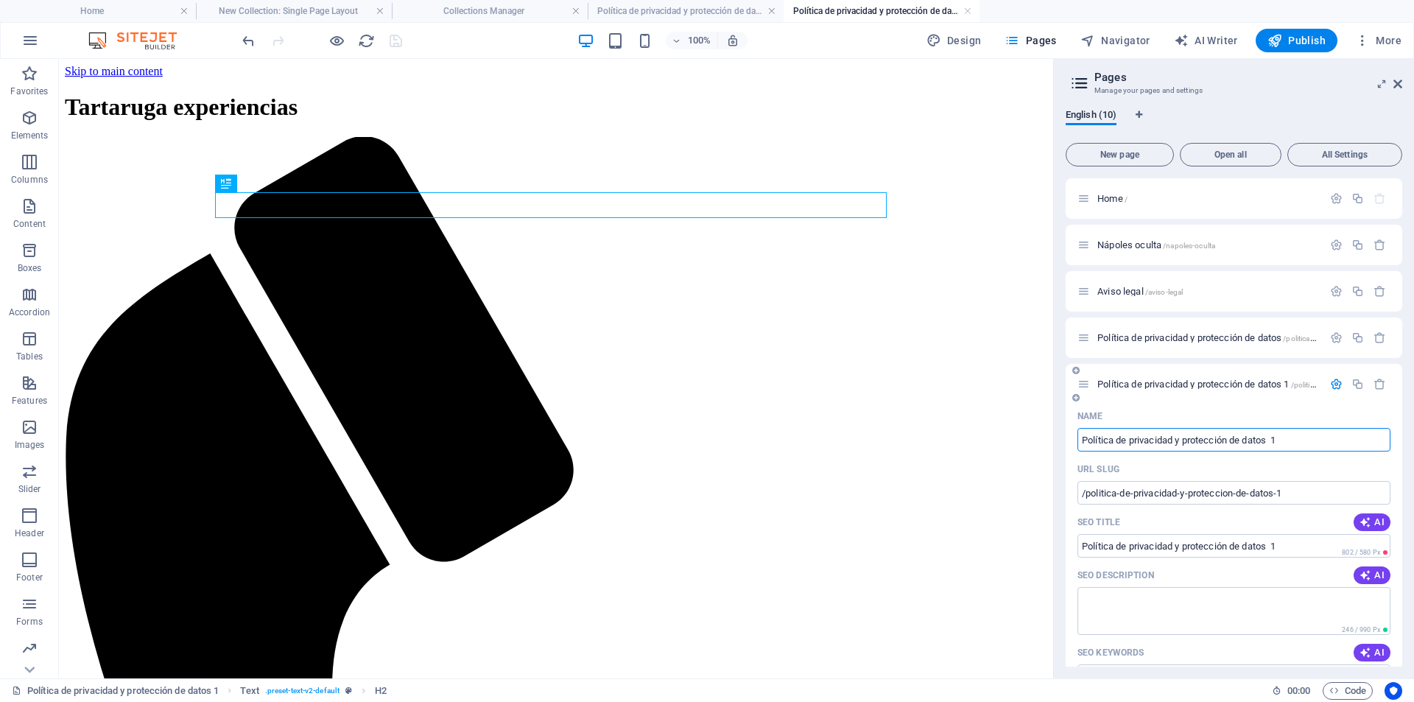
drag, startPoint x: 1309, startPoint y: 438, endPoint x: 1128, endPoint y: 450, distance: 181.6
click at [1128, 450] on input "Política de privacidad y protección de datos 1" at bounding box center [1234, 440] width 313 height 24
type input "Política de c"
type input "/politica-de"
type input "Política de"
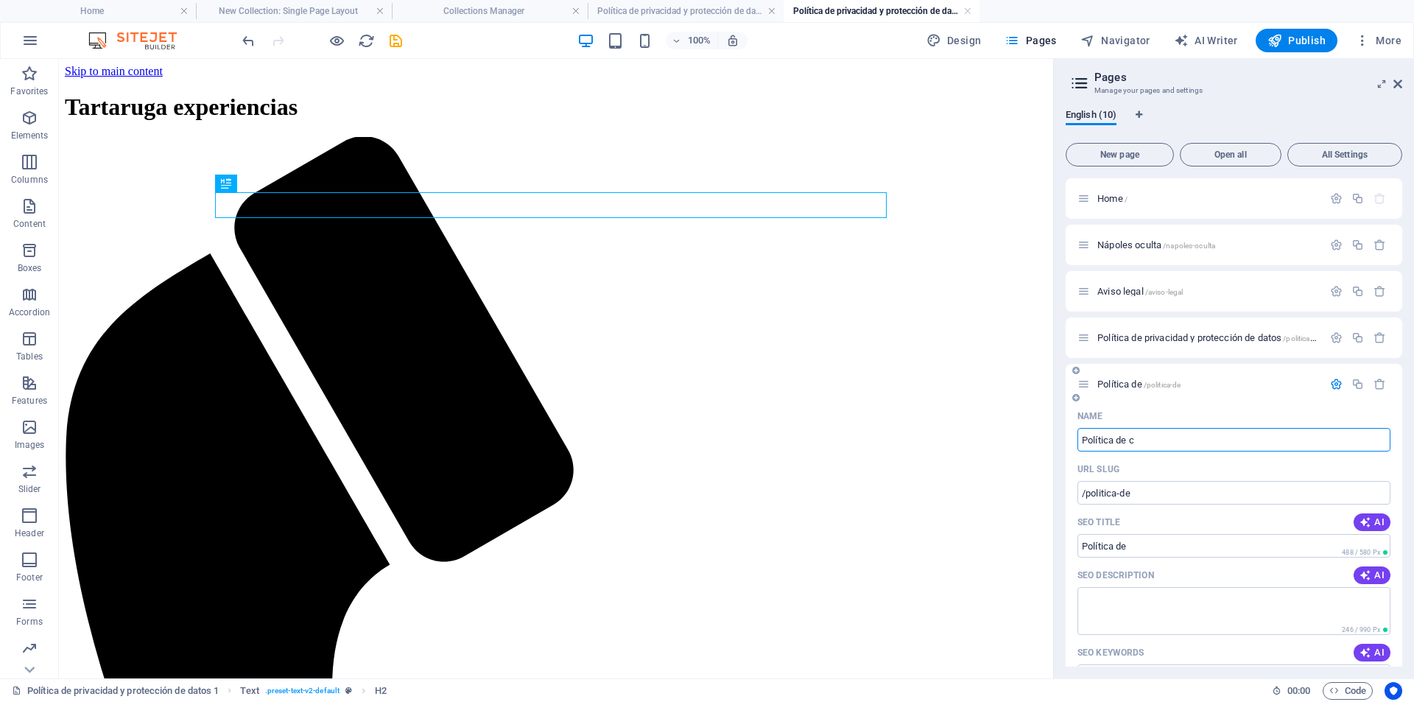
type input "Política de co"
type input "/politica-de-c"
type input "Política de c"
type input "Política de cookies"
type input "/politica-de-cookies"
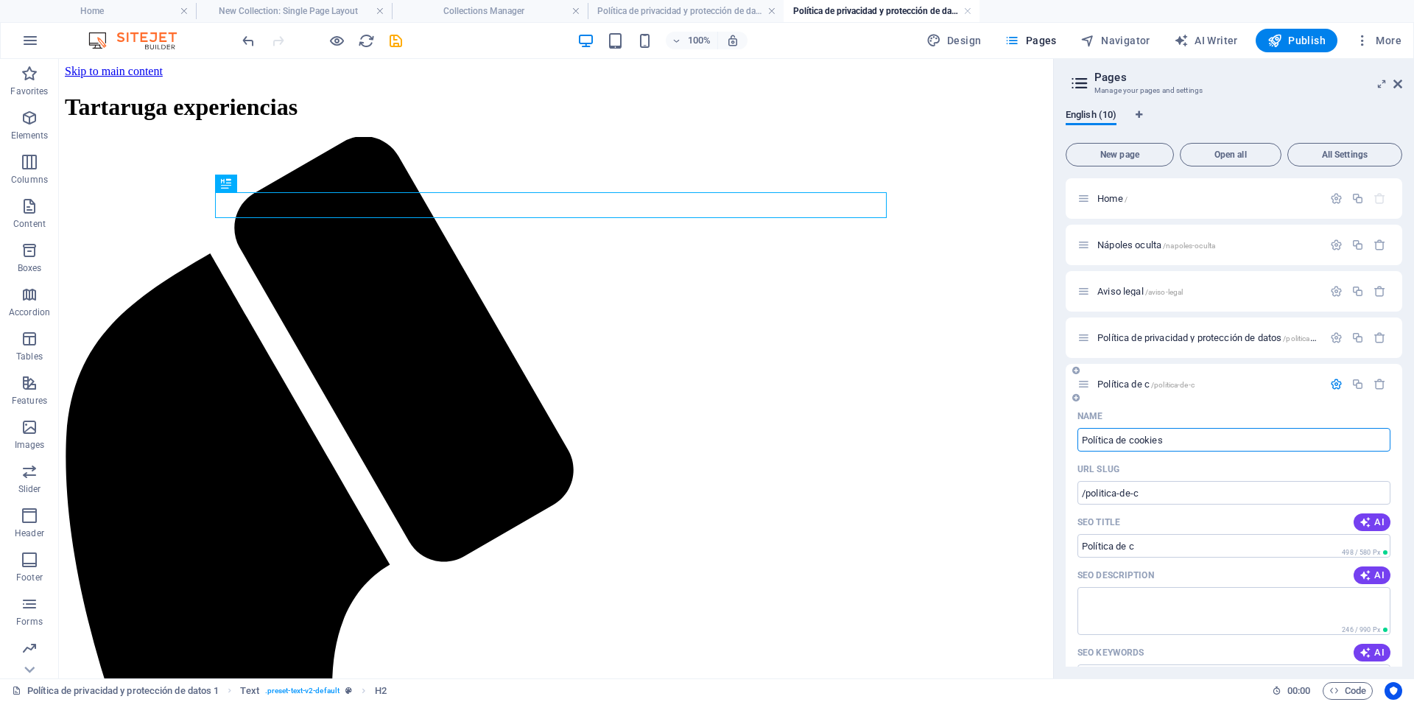
type input "Política de cookies"
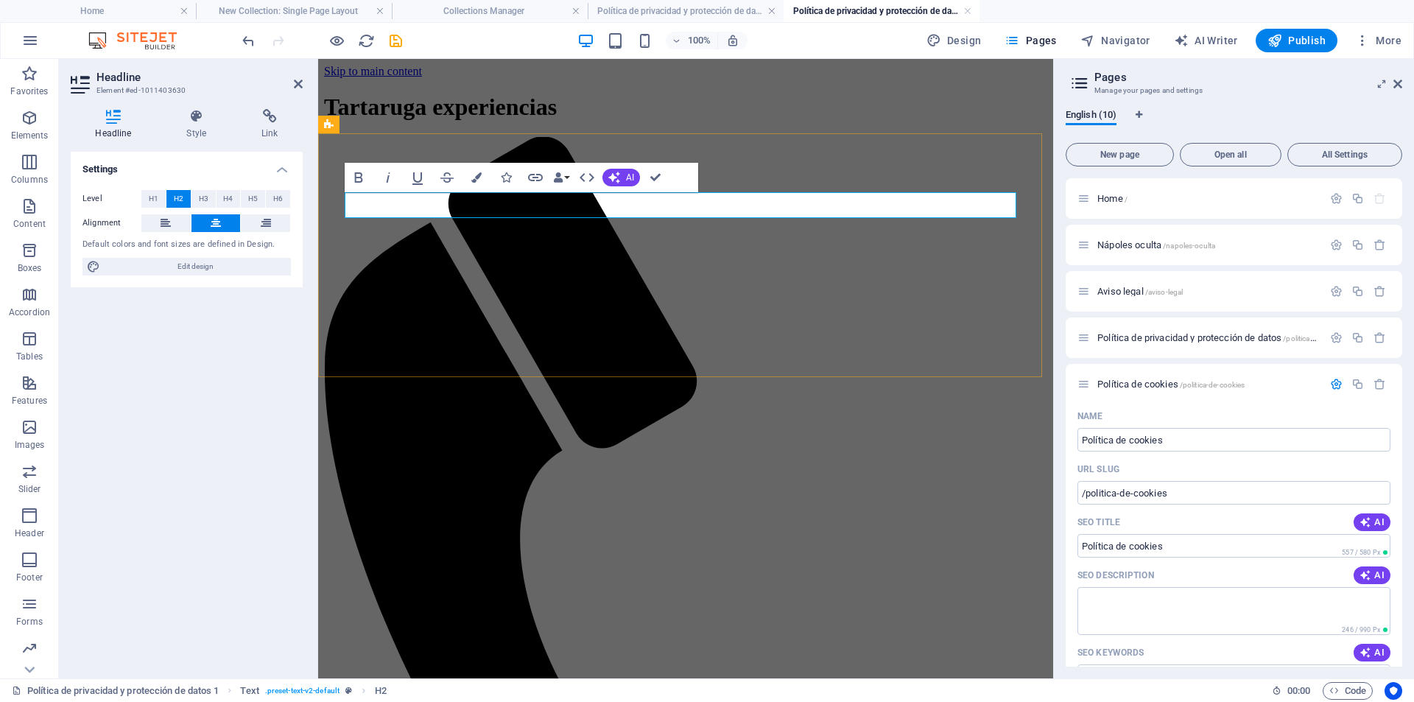
drag, startPoint x: 930, startPoint y: 210, endPoint x: 561, endPoint y: 242, distance: 371.2
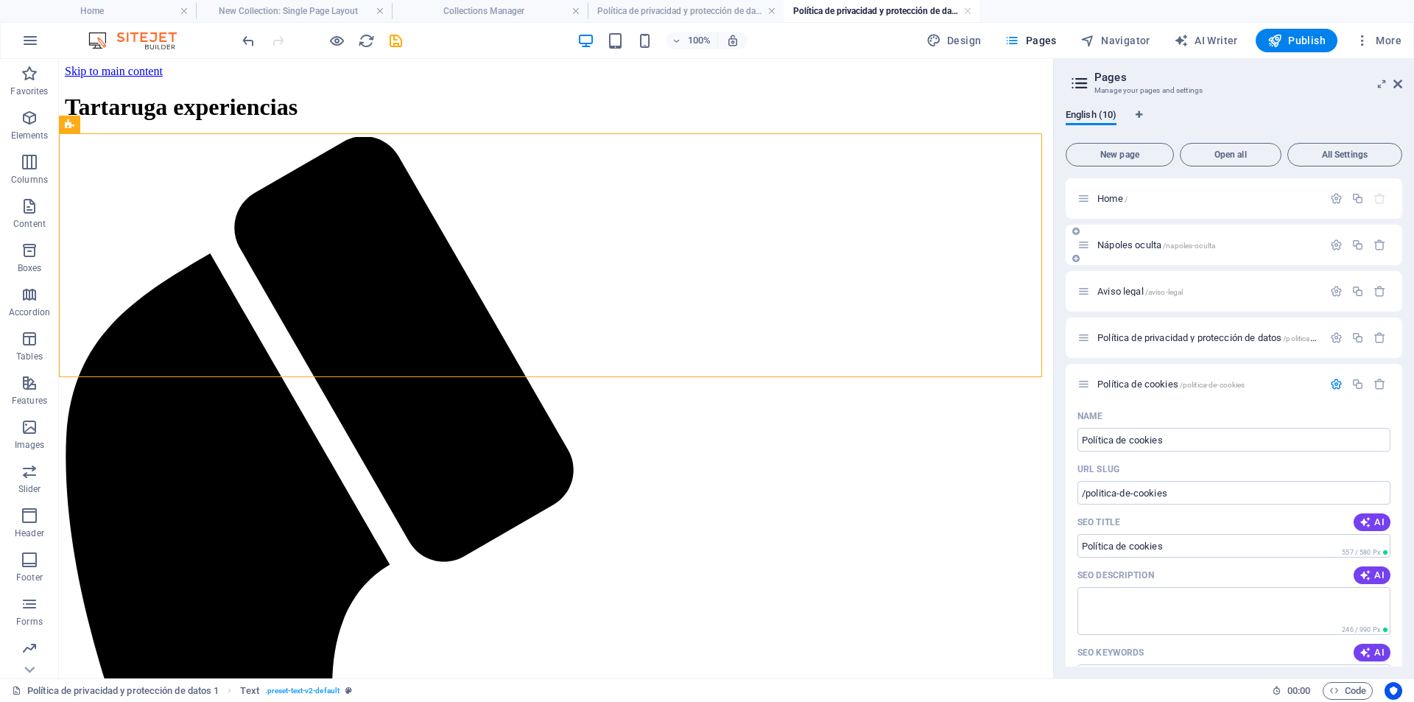
click at [1130, 245] on span "Nápoles oculta /napoles-oculta" at bounding box center [1157, 244] width 118 height 11
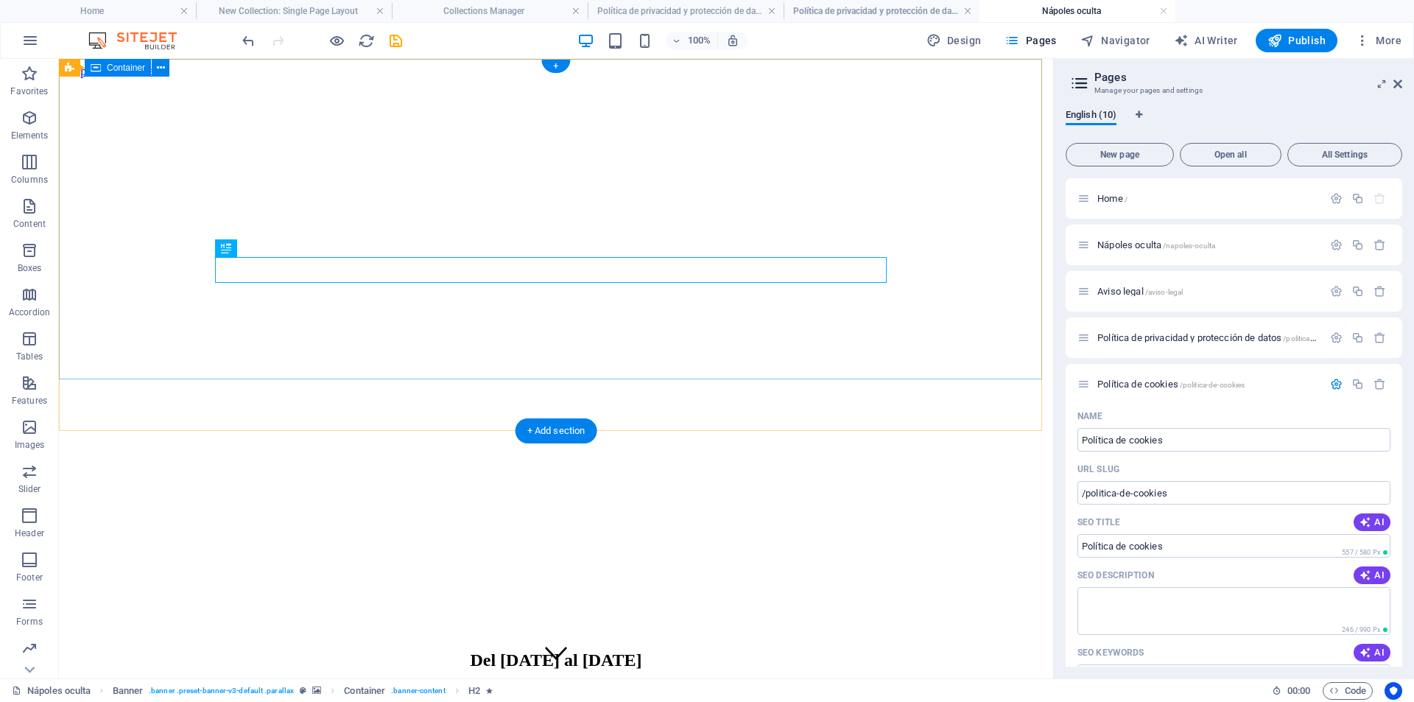
click at [279, 636] on div "Del 04 al 08 de Diciembre 912345678" at bounding box center [556, 691] width 983 height 110
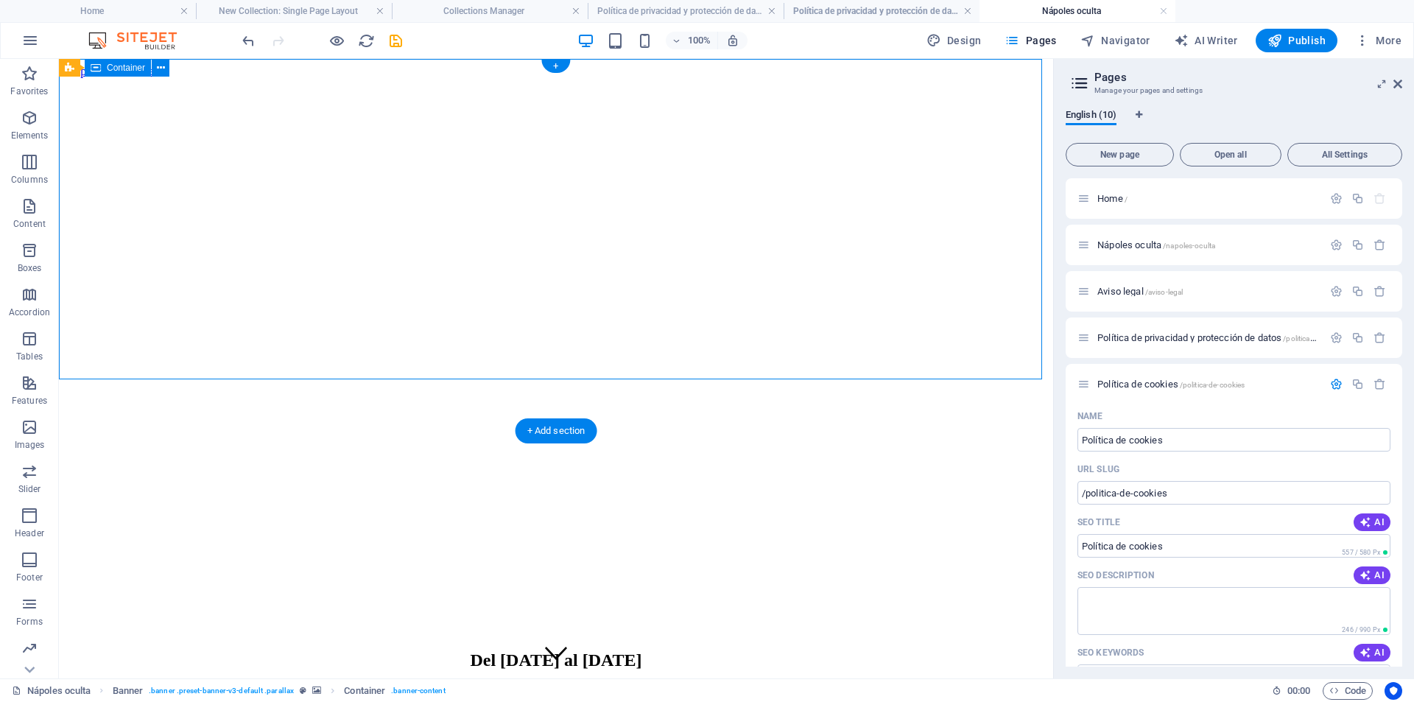
click at [222, 636] on div "Del 04 al 08 de Diciembre 912345678" at bounding box center [556, 691] width 983 height 110
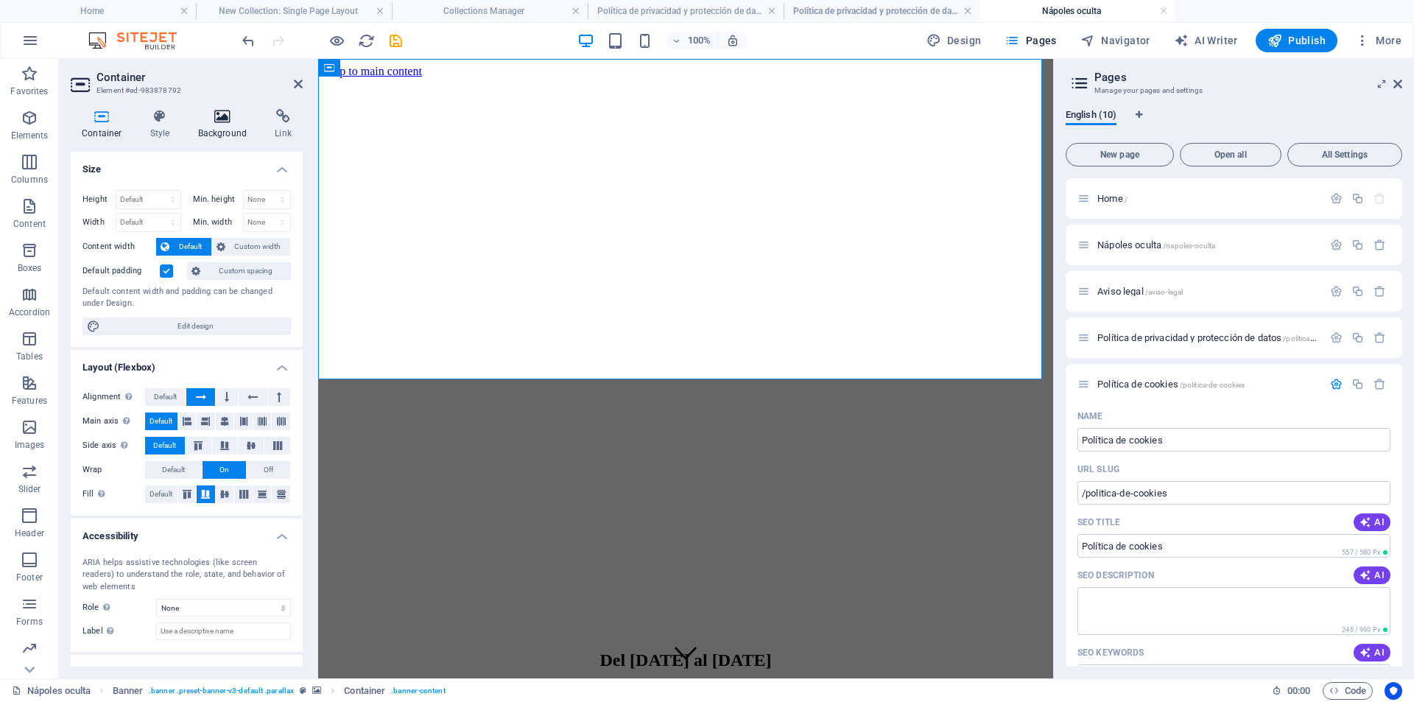
click at [221, 132] on h4 "Background" at bounding box center [225, 124] width 77 height 31
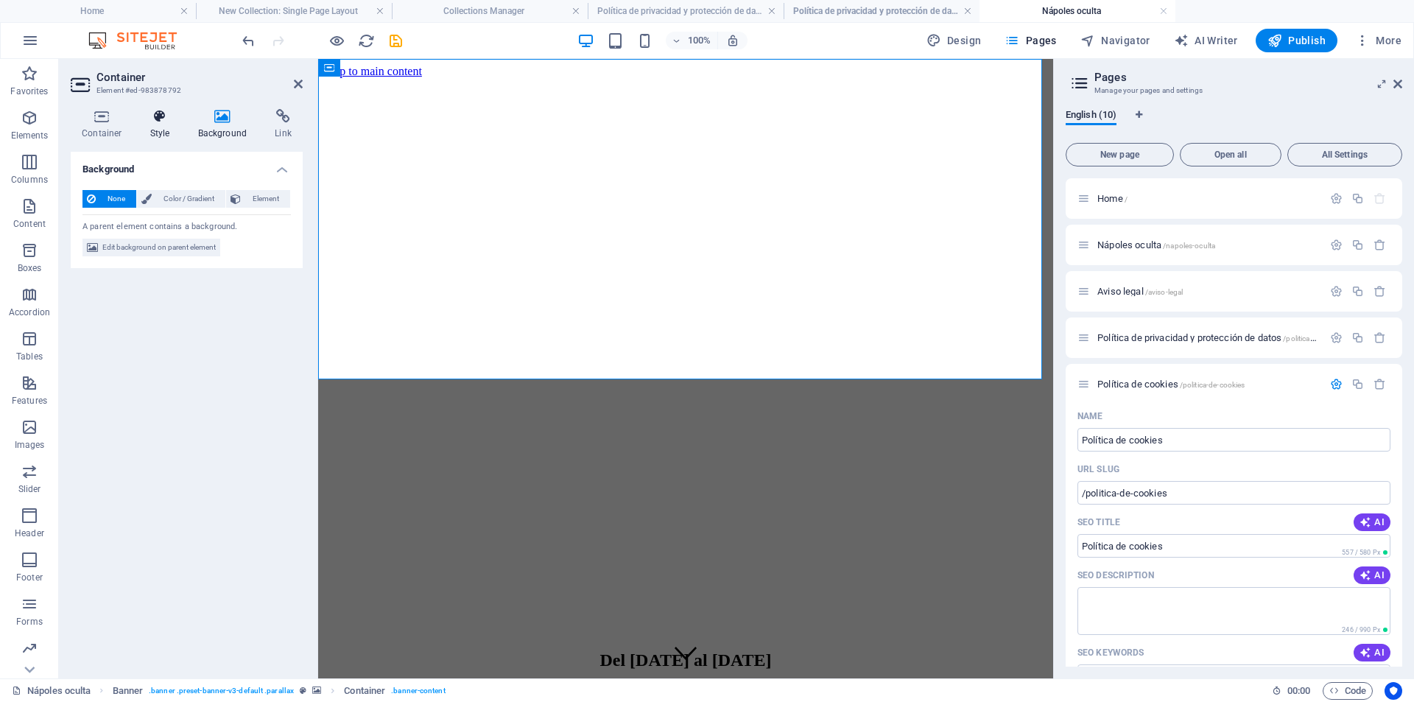
click at [172, 118] on icon at bounding box center [160, 116] width 42 height 15
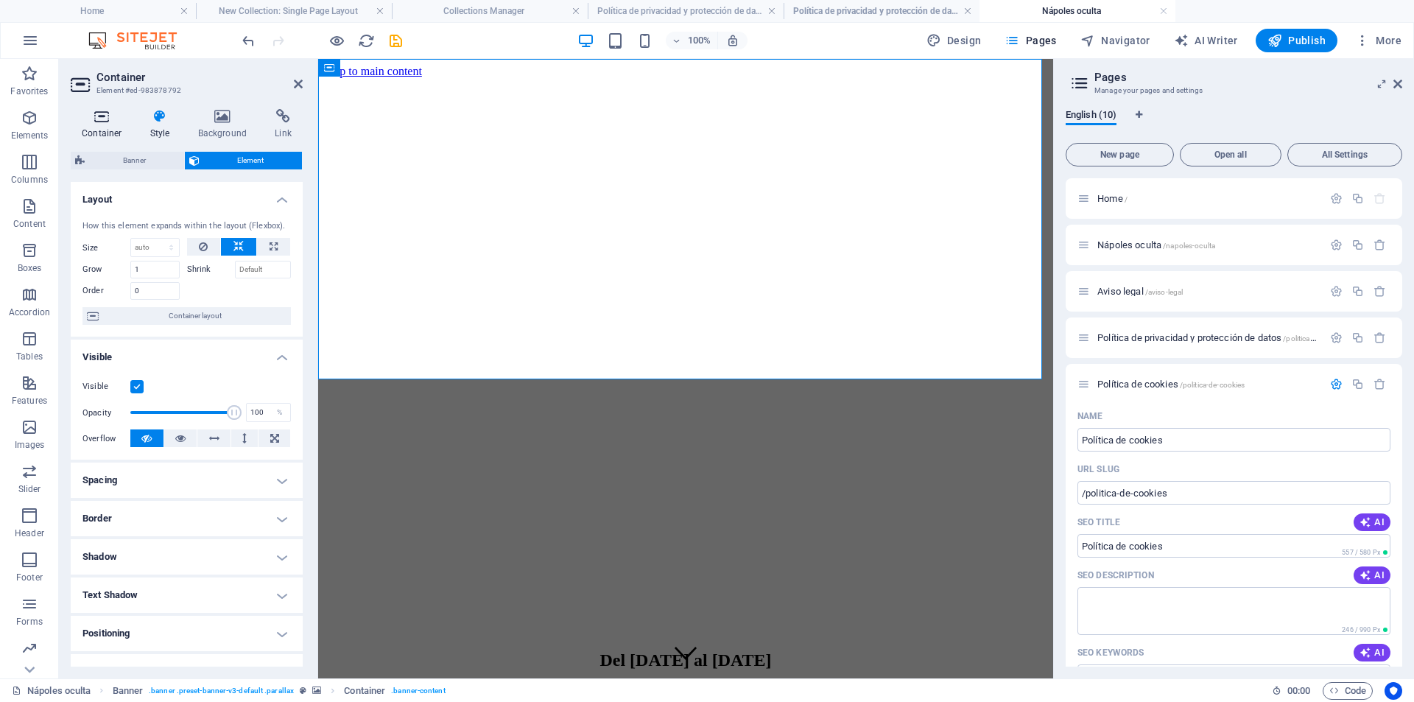
click at [109, 133] on h4 "Container" at bounding box center [105, 124] width 69 height 31
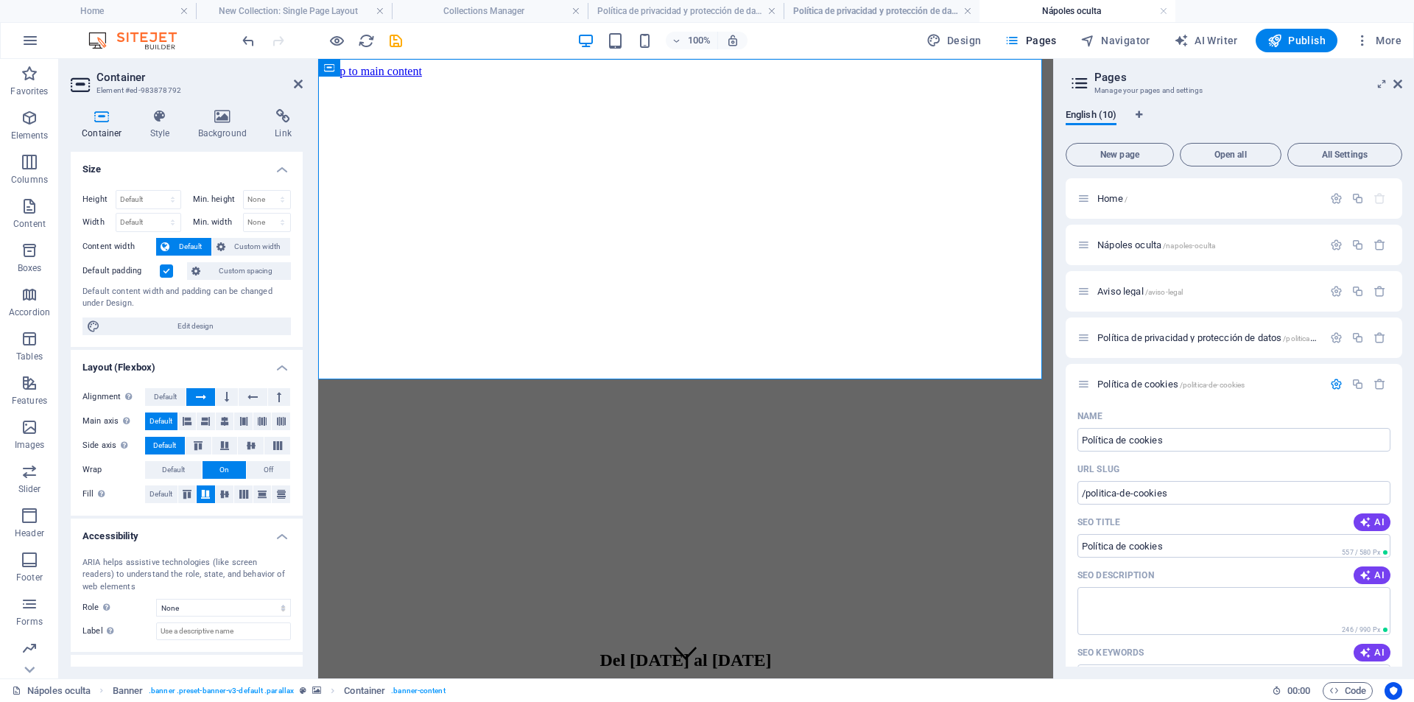
click at [406, 78] on figure at bounding box center [685, 78] width 723 height 0
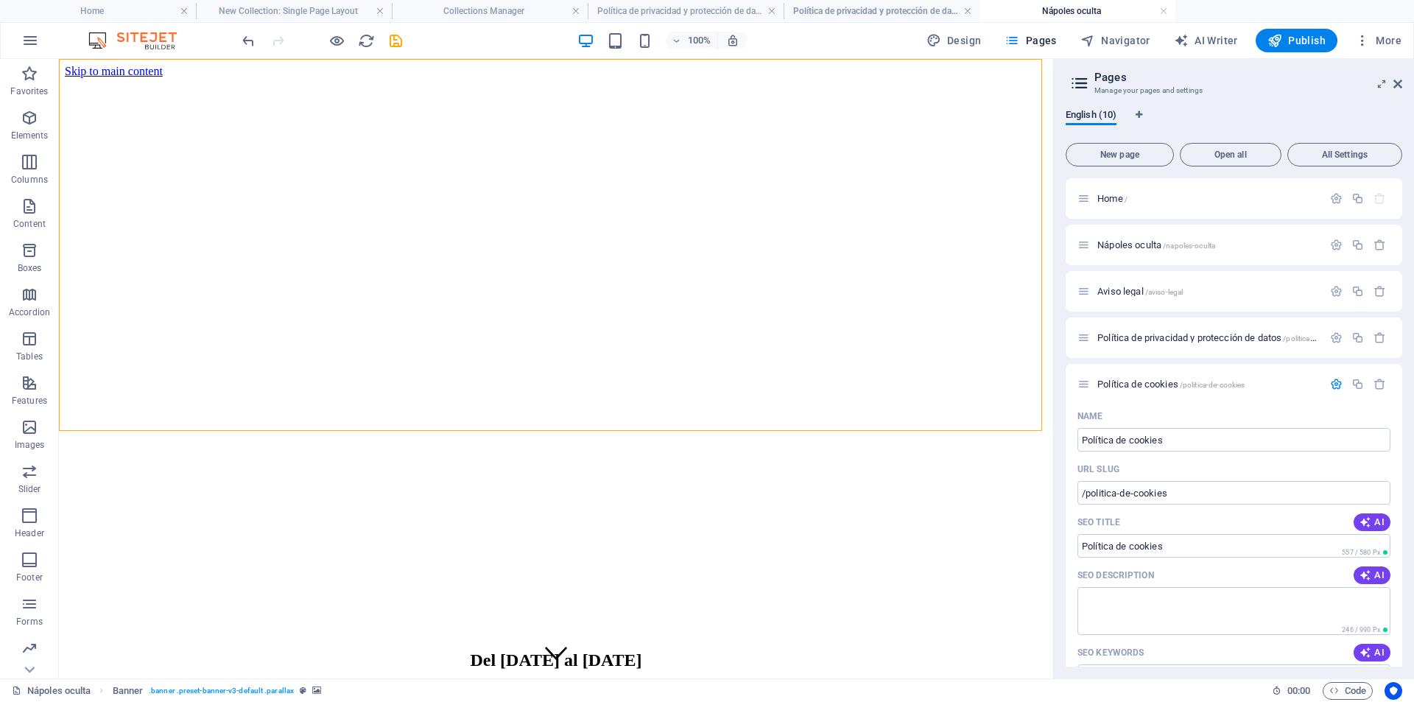
click at [328, 78] on figure at bounding box center [556, 78] width 983 height 0
select select "vh"
select select "%"
select select "px"
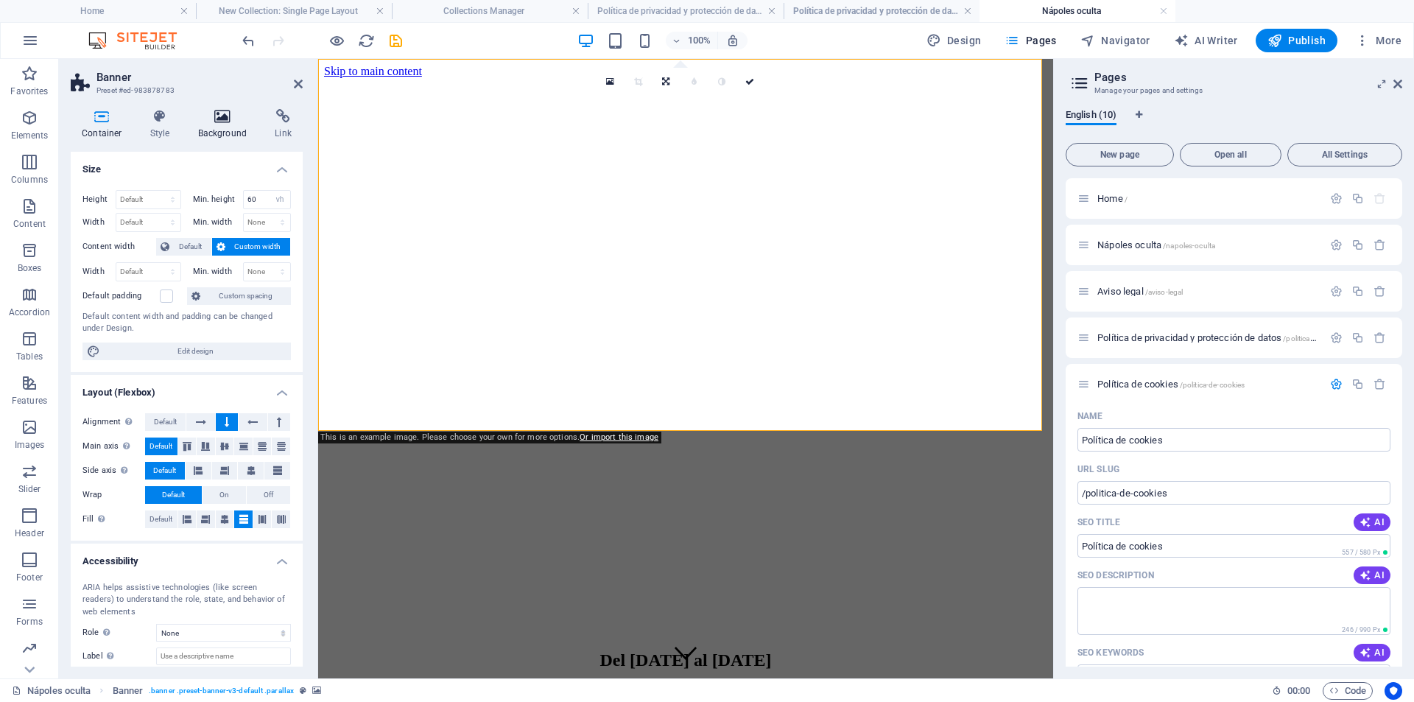
click at [196, 123] on icon at bounding box center [222, 116] width 71 height 15
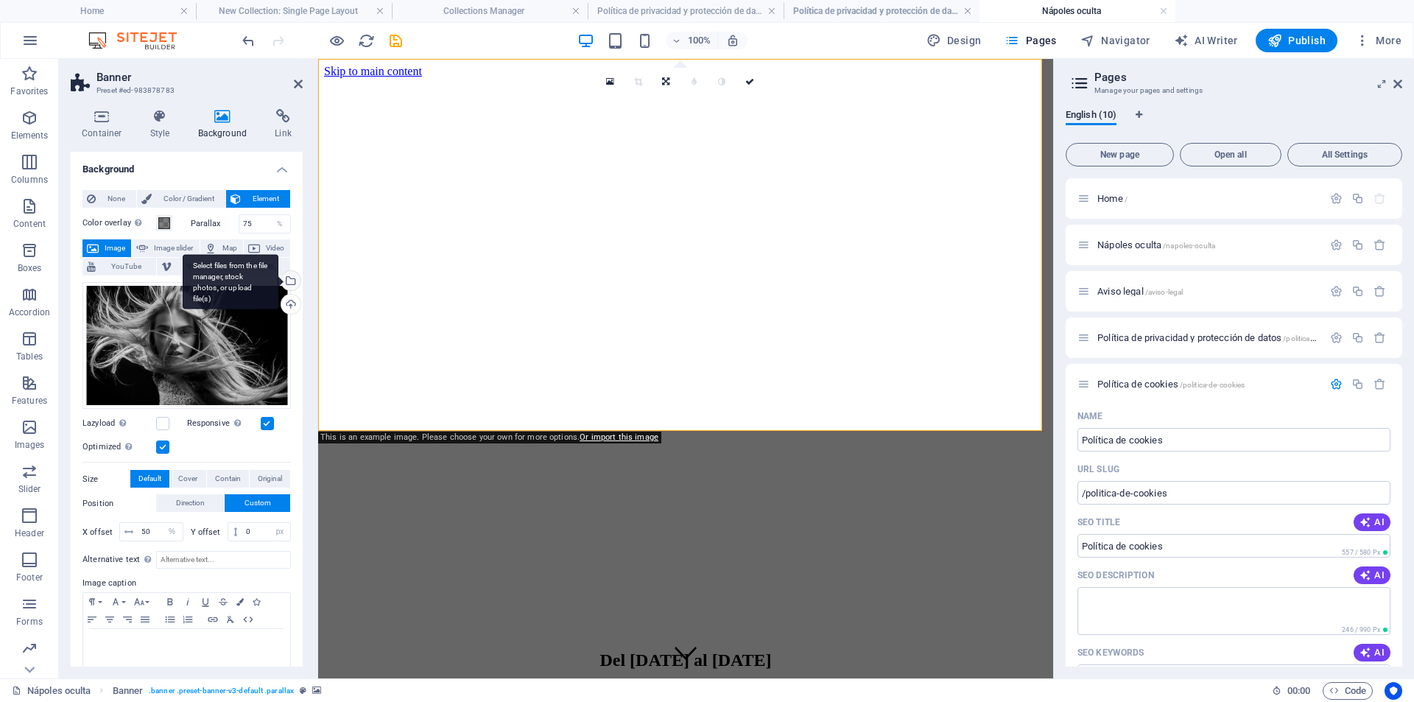
click at [278, 285] on div "Select files from the file manager, stock photos, or upload file(s)" at bounding box center [231, 281] width 96 height 55
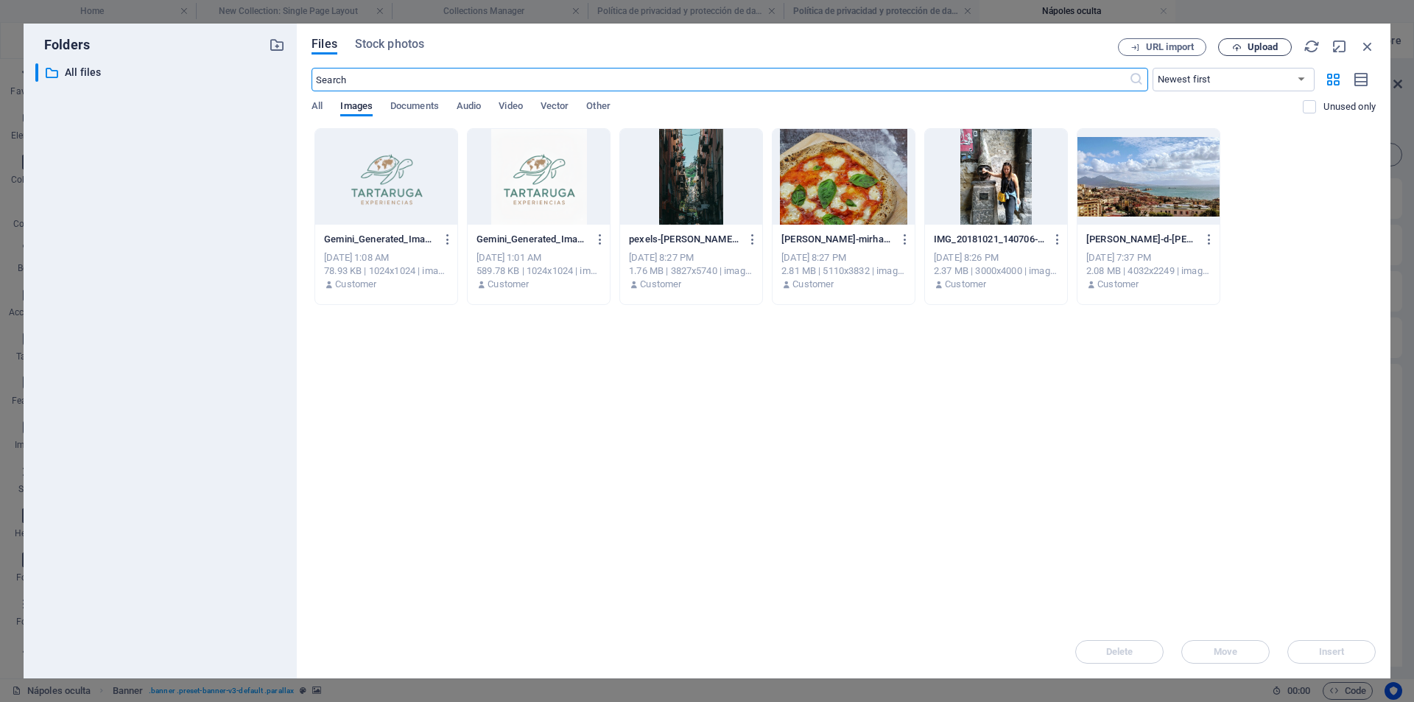
click at [1268, 49] on span "Upload" at bounding box center [1263, 47] width 30 height 9
click at [1367, 39] on icon "button" at bounding box center [1368, 46] width 16 height 16
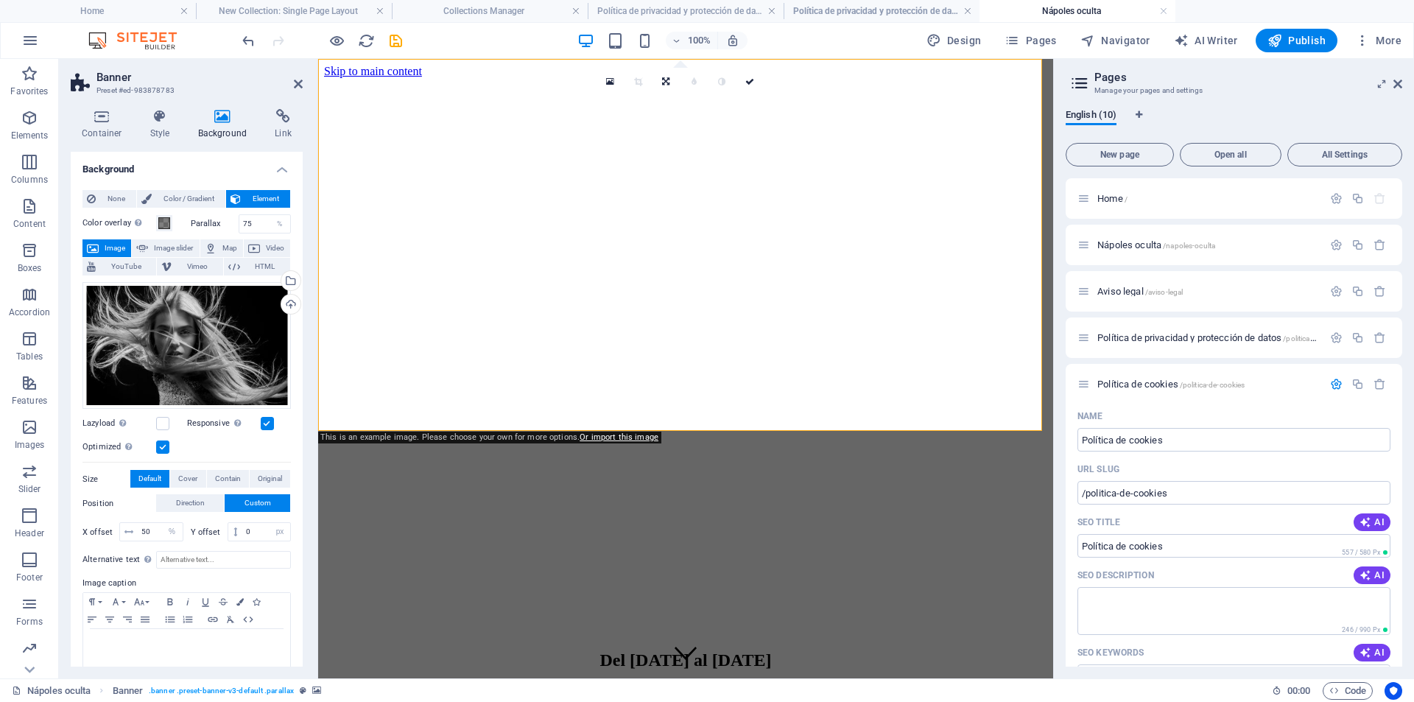
click at [441, 78] on figure at bounding box center [685, 78] width 723 height 0
click at [485, 78] on figure at bounding box center [685, 78] width 723 height 0
click at [291, 280] on div "Select files from the file manager, stock photos, or upload file(s)" at bounding box center [289, 282] width 22 height 22
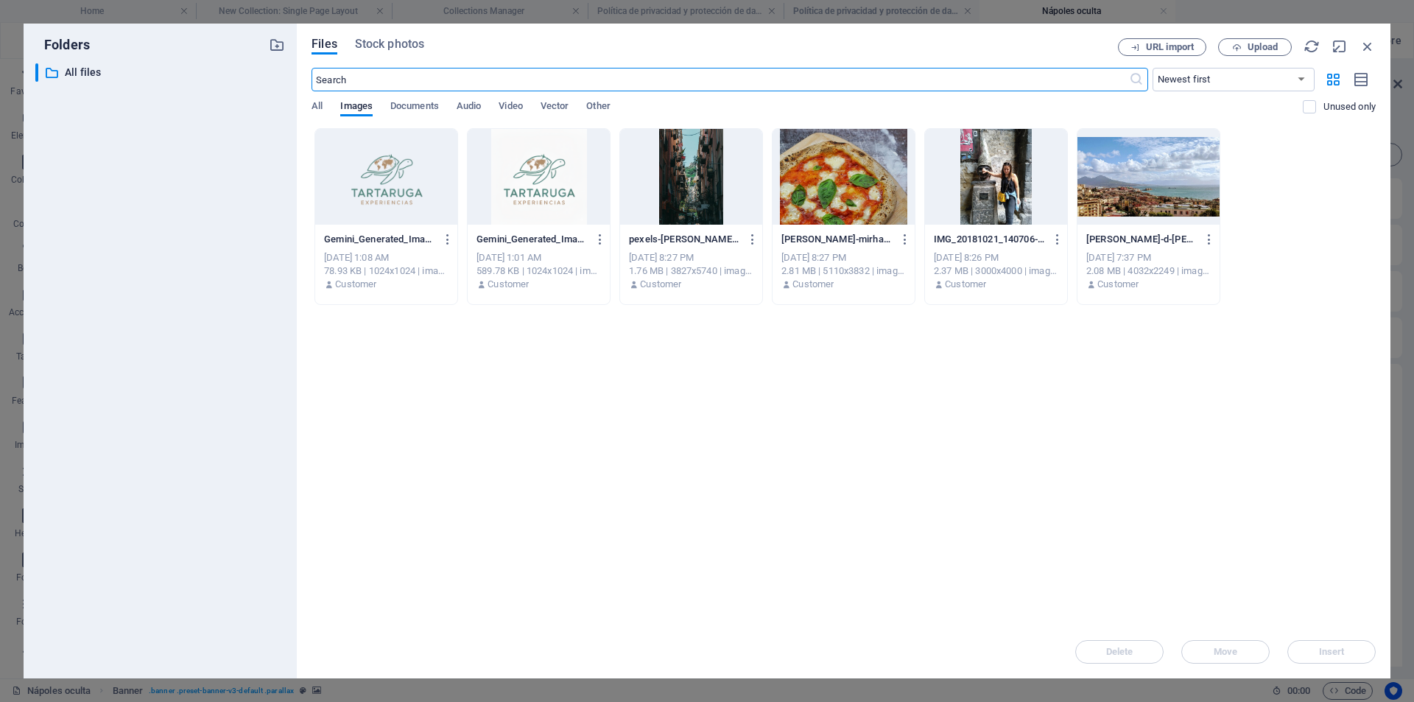
click at [1161, 166] on div at bounding box center [1149, 177] width 142 height 96
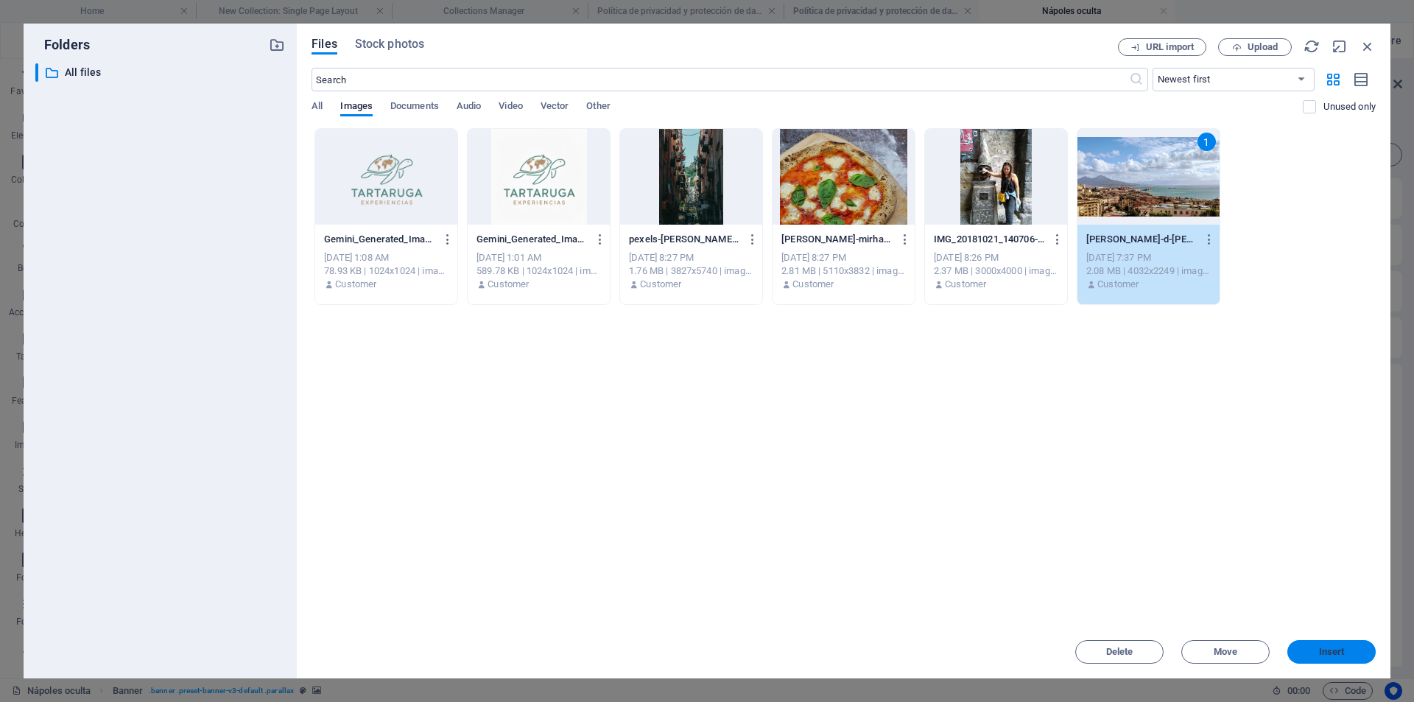
click at [1342, 657] on button "Insert" at bounding box center [1332, 652] width 88 height 24
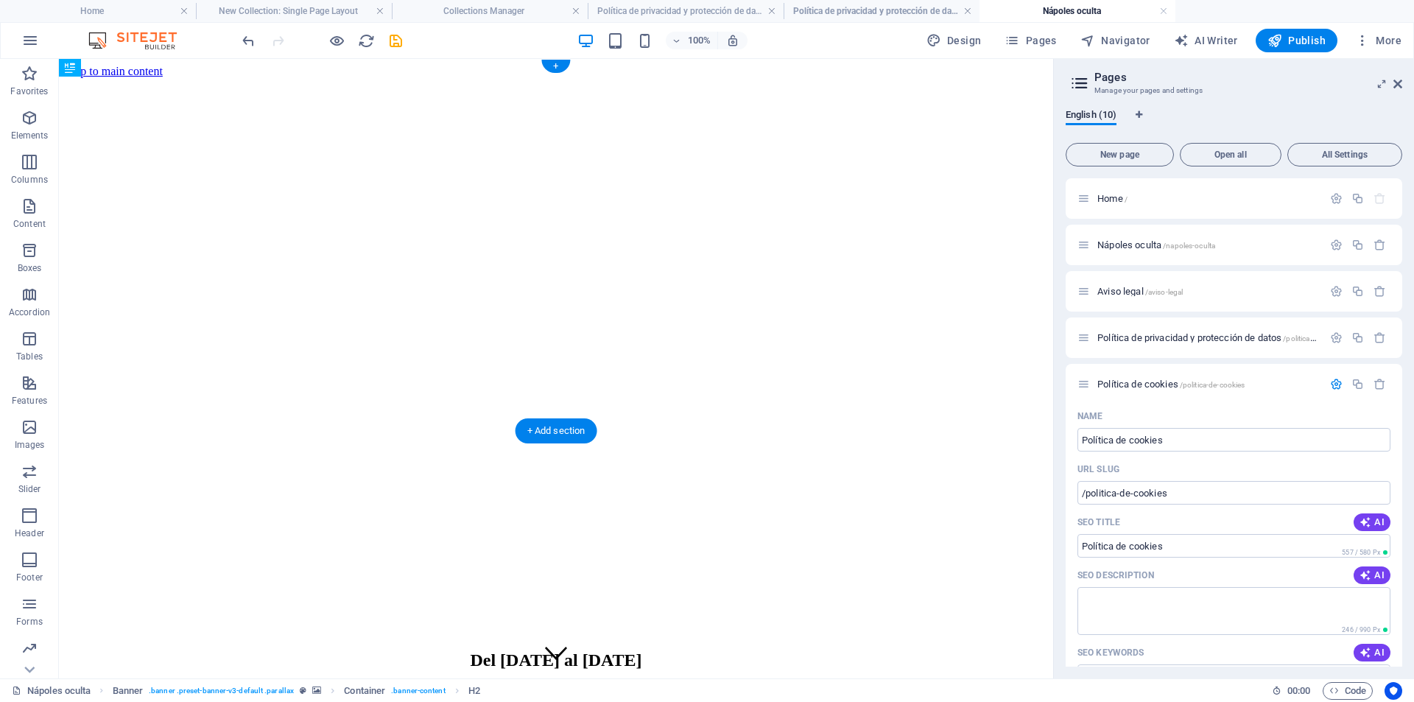
drag, startPoint x: 291, startPoint y: 298, endPoint x: 551, endPoint y: 313, distance: 260.5
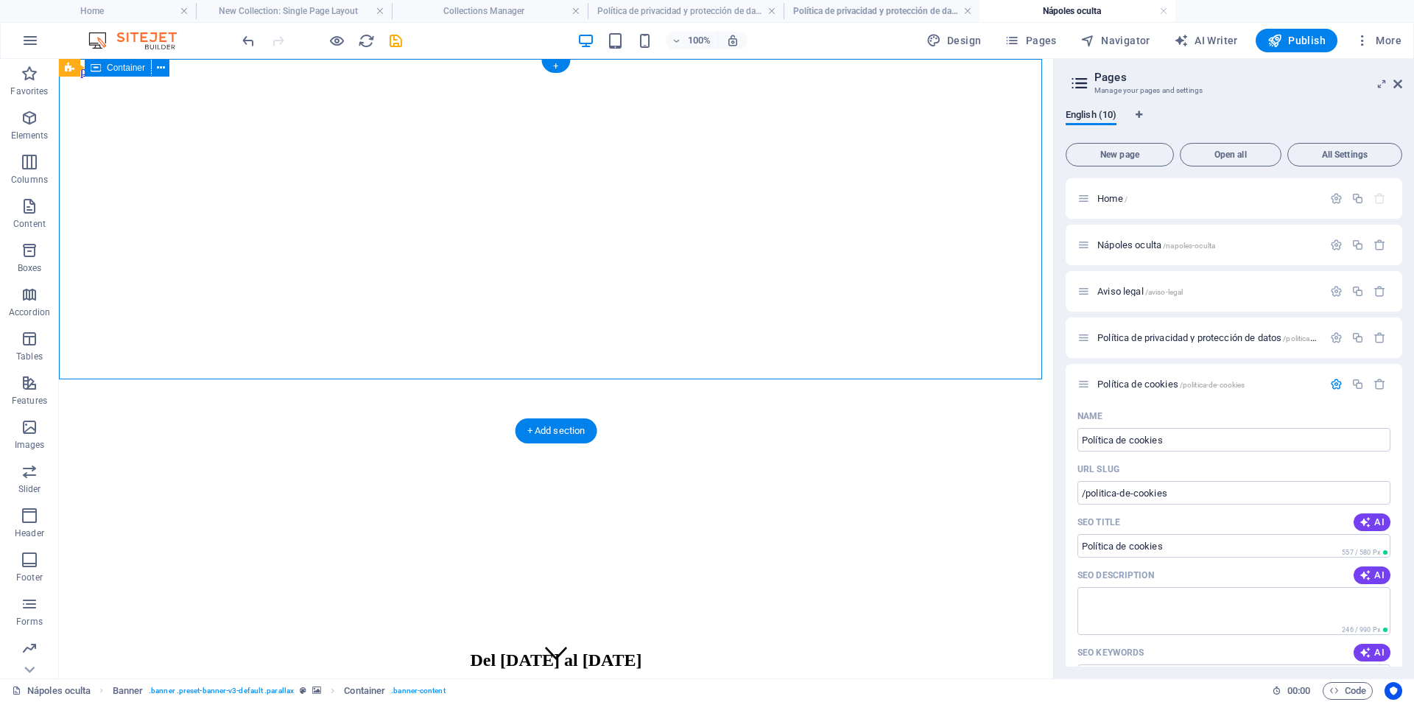
drag, startPoint x: 503, startPoint y: 180, endPoint x: 504, endPoint y: 116, distance: 64.1
click at [504, 636] on div "Del 04 al 08 de Diciembre 912345678" at bounding box center [556, 684] width 983 height 96
click at [445, 636] on div "Del 04 al 08 de Diciembre 912345678" at bounding box center [556, 684] width 983 height 96
click at [337, 78] on figure at bounding box center [556, 78] width 983 height 0
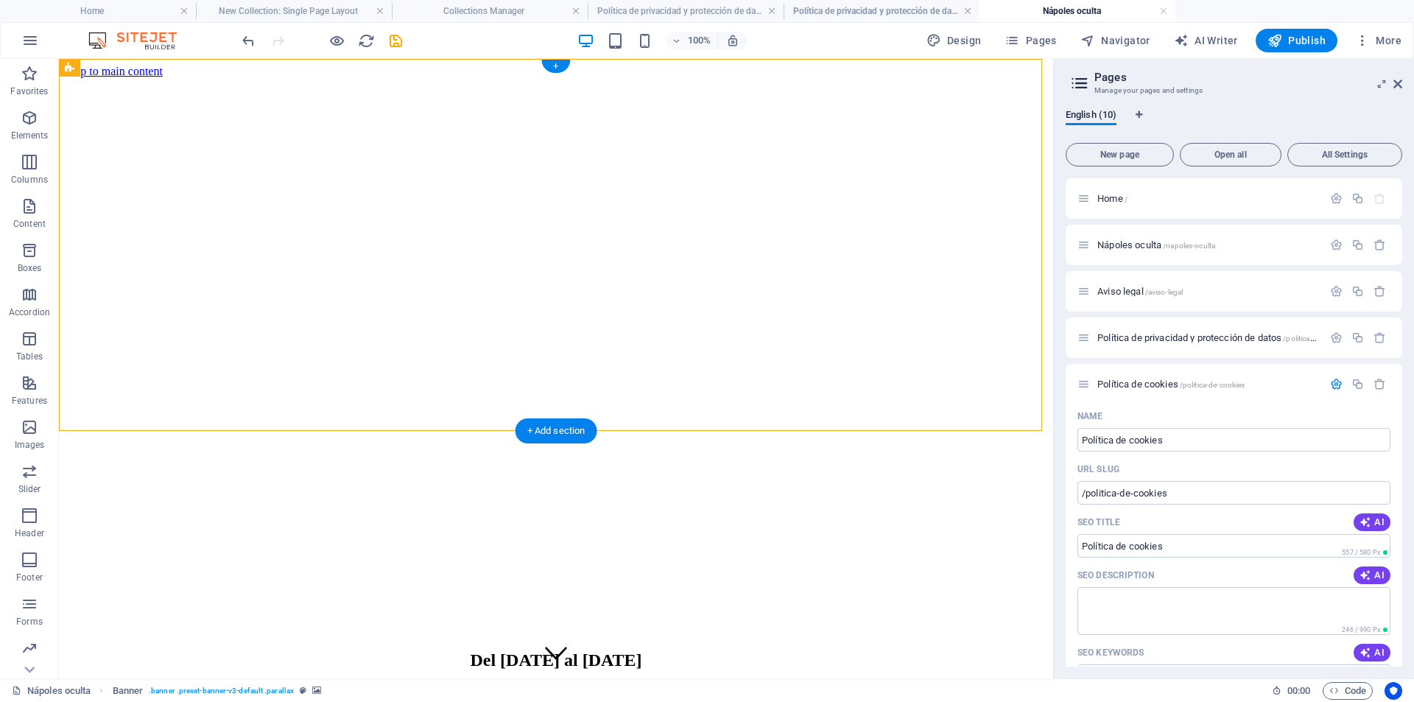
click at [361, 78] on figure at bounding box center [556, 78] width 983 height 0
click at [352, 78] on figure at bounding box center [556, 78] width 983 height 0
select select "%"
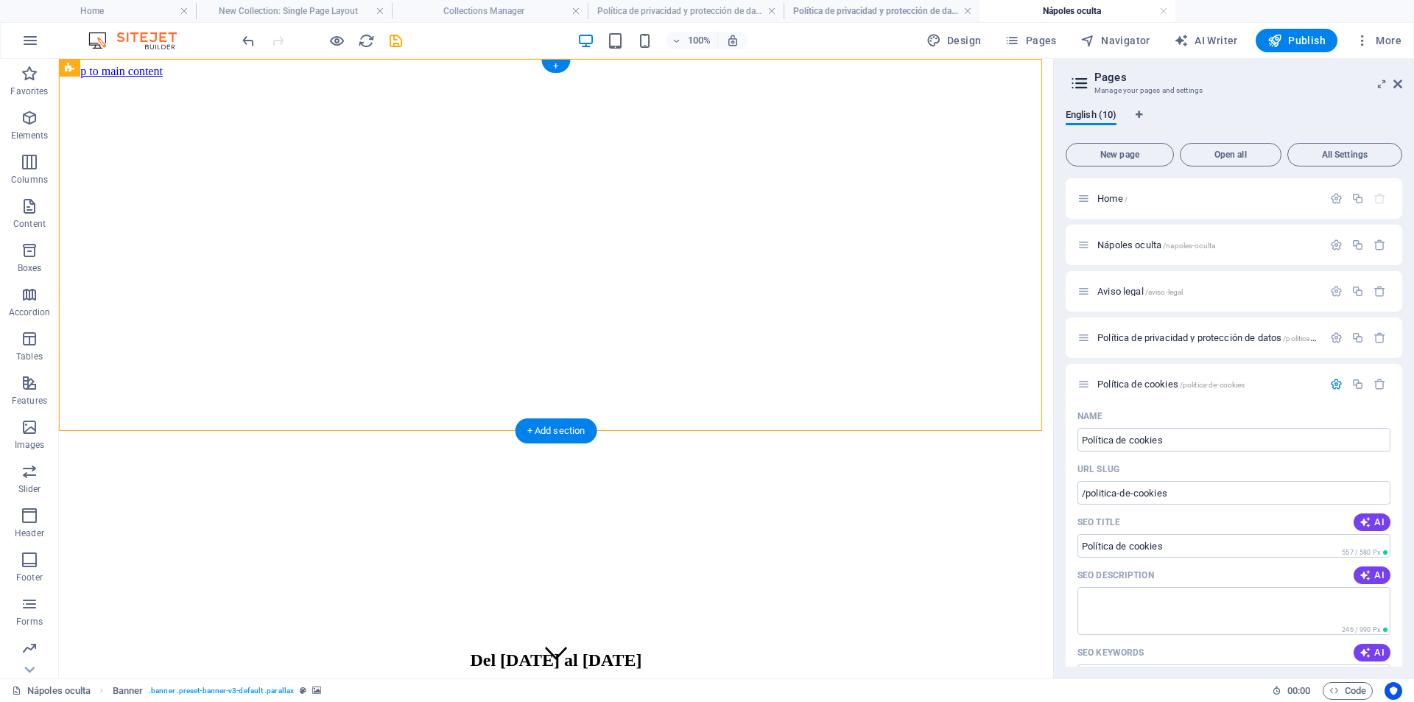
select select "px"
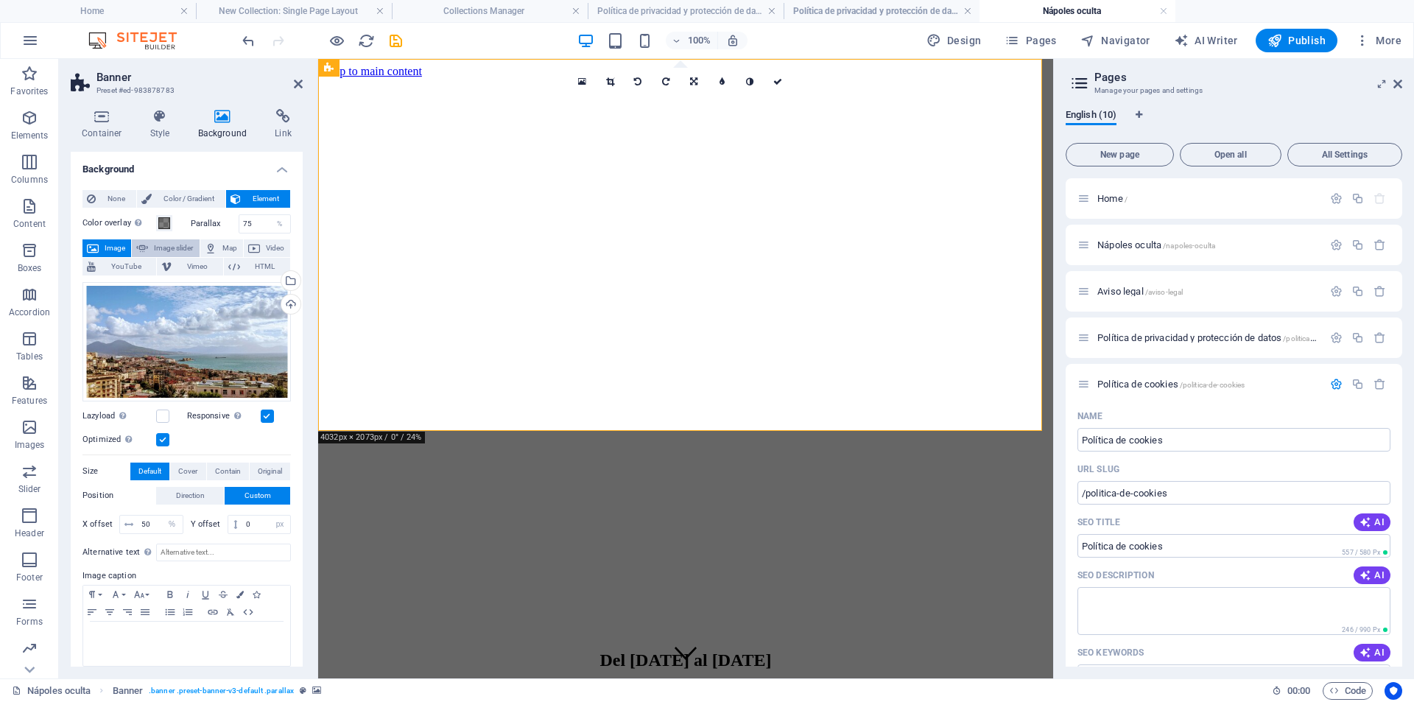
click at [157, 250] on span "Image slider" at bounding box center [173, 248] width 42 height 18
select select "ms"
select select "s"
select select "progressive"
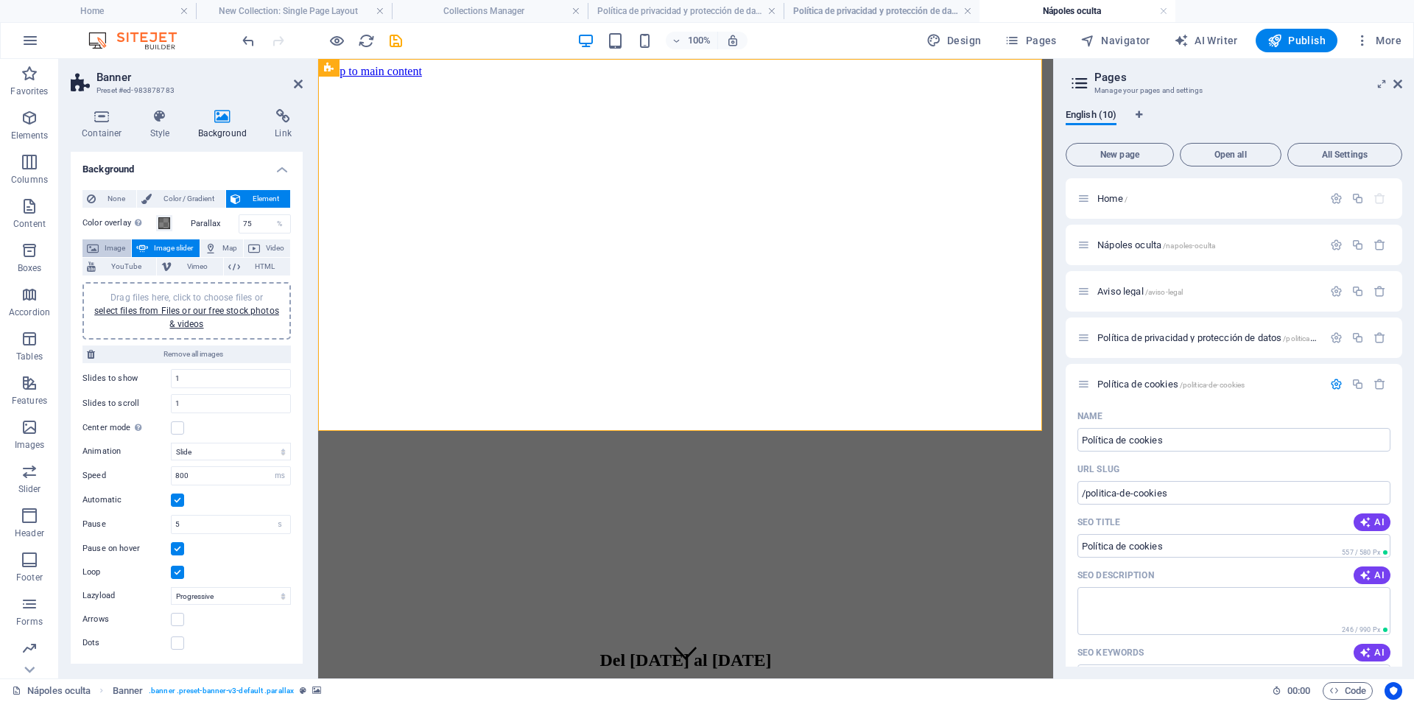
click at [95, 251] on icon at bounding box center [93, 248] width 12 height 18
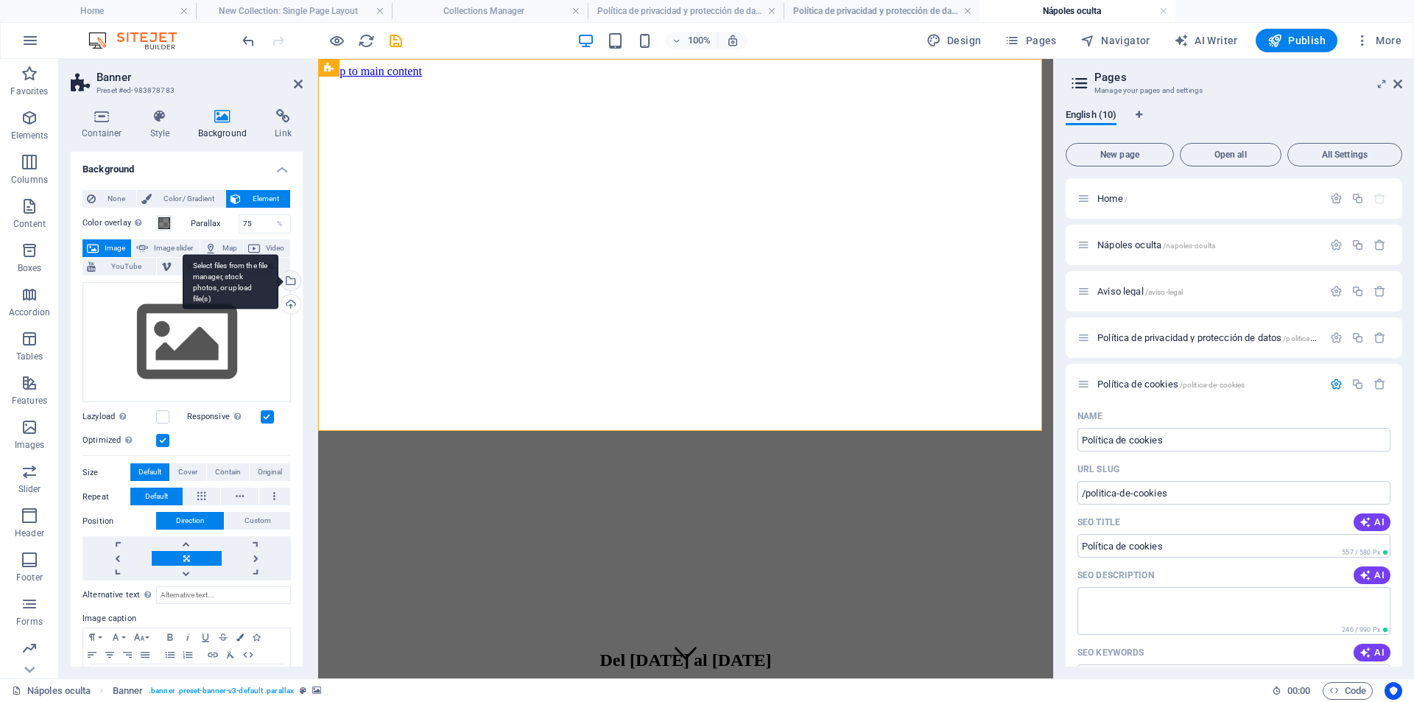
click at [292, 278] on div "Select files from the file manager, stock photos, or upload file(s)" at bounding box center [289, 282] width 22 height 22
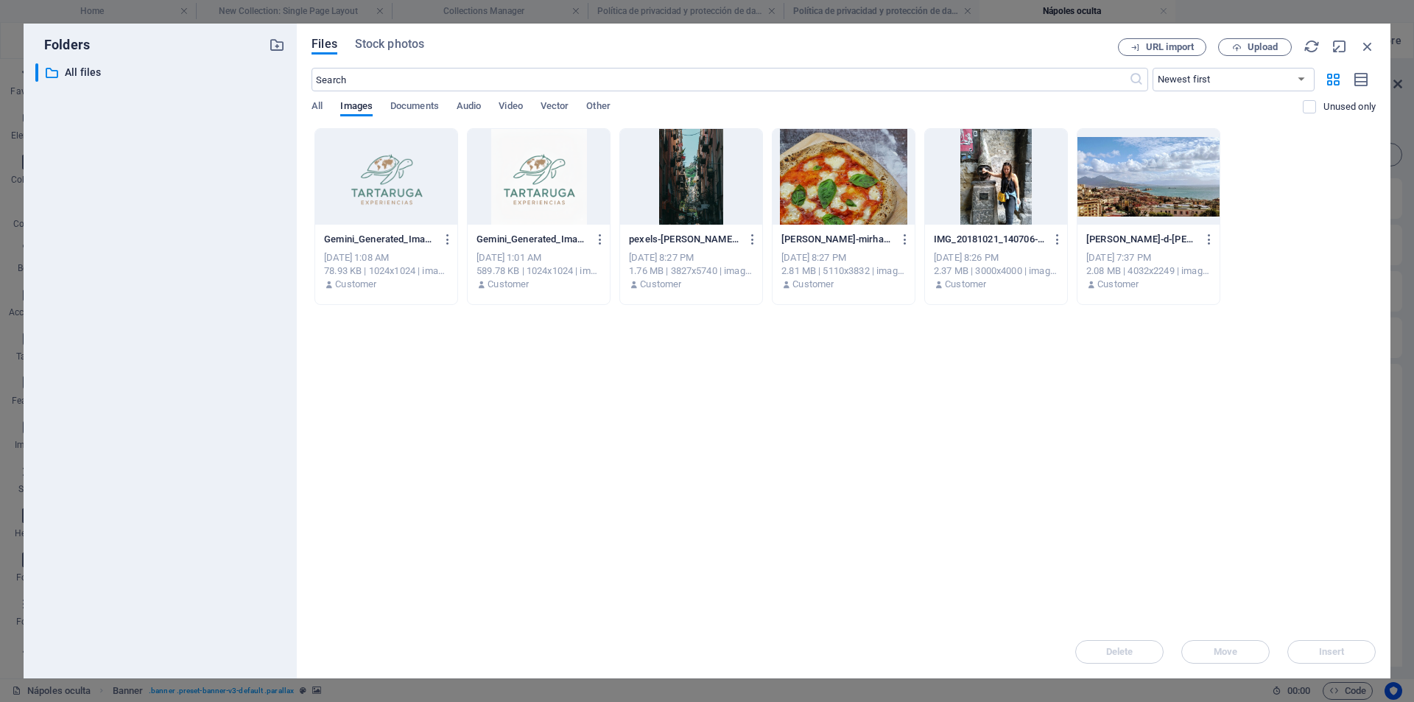
click at [1118, 158] on div at bounding box center [1149, 177] width 142 height 96
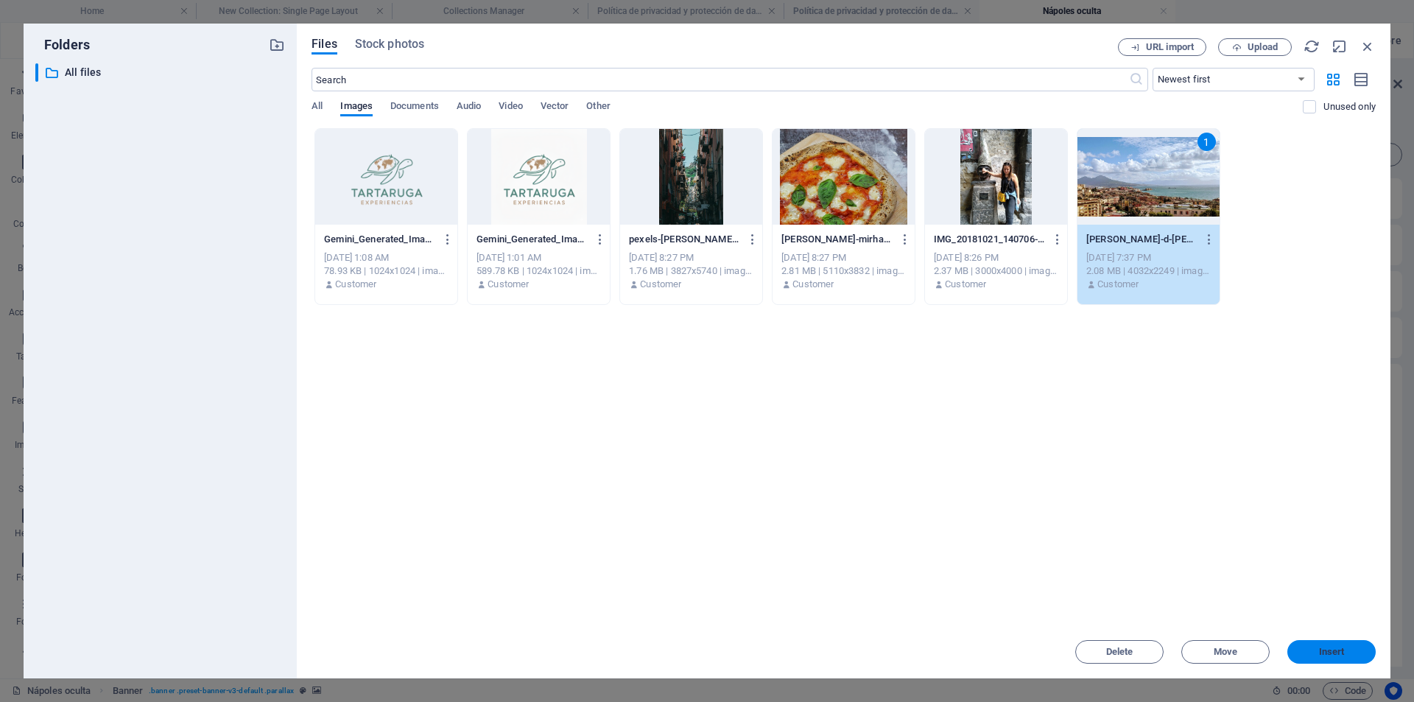
click at [1339, 651] on span "Insert" at bounding box center [1332, 651] width 26 height 9
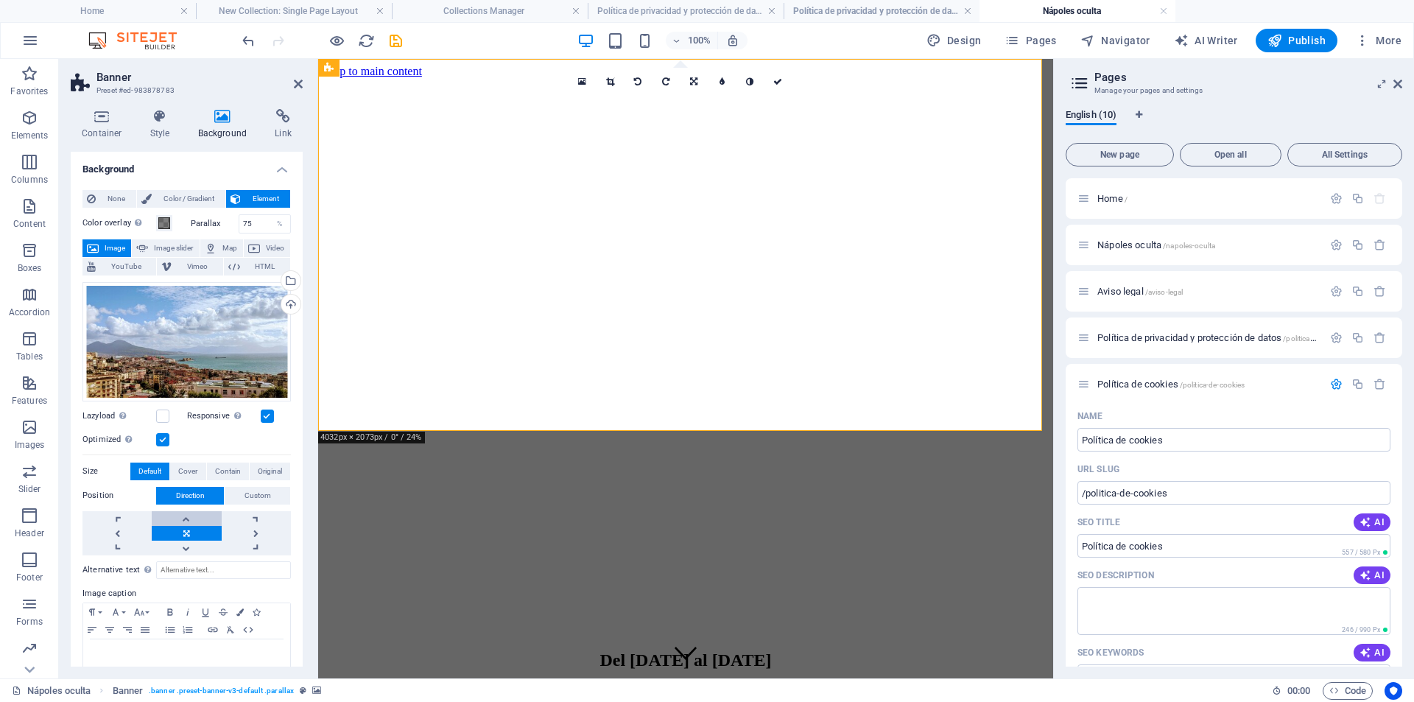
click at [187, 513] on link at bounding box center [186, 518] width 69 height 15
click at [187, 537] on link at bounding box center [186, 533] width 69 height 15
click at [186, 542] on link at bounding box center [186, 548] width 69 height 15
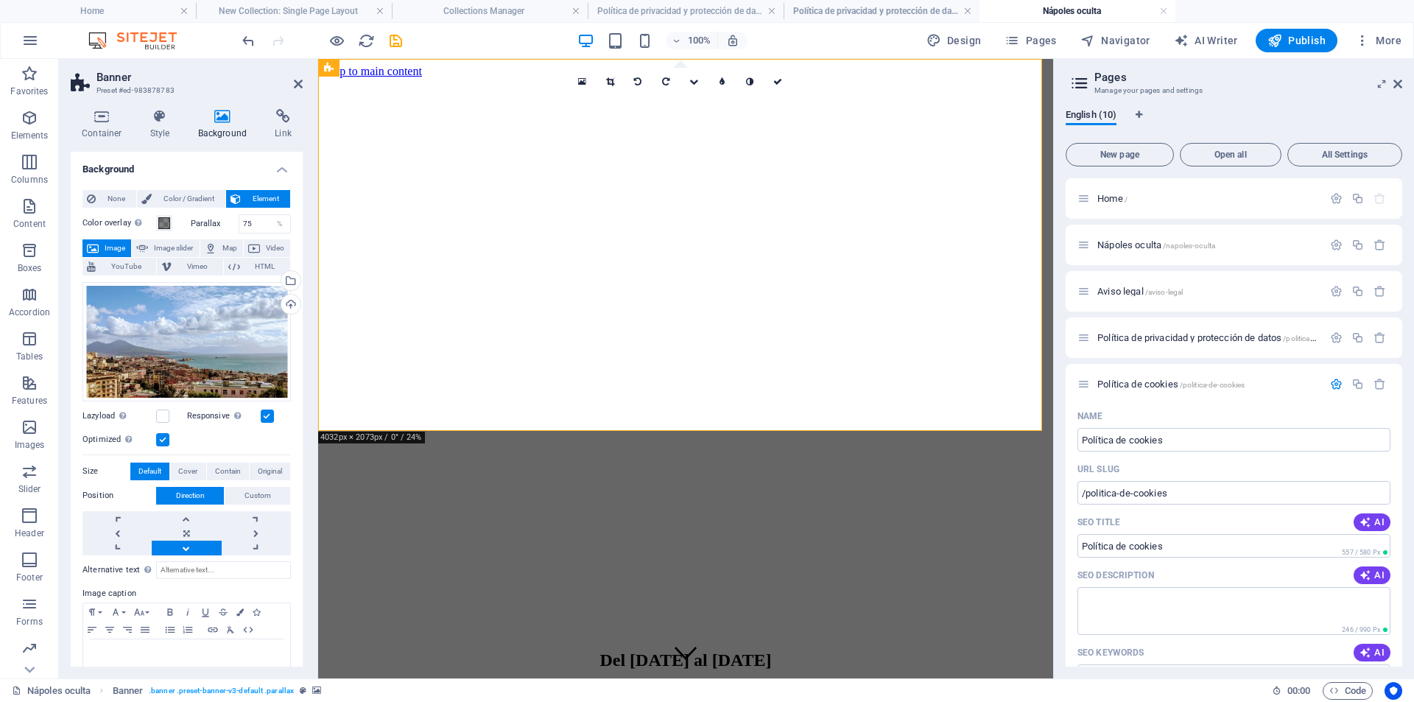
click at [186, 542] on link at bounding box center [186, 548] width 69 height 15
click at [253, 496] on span "Custom" at bounding box center [258, 496] width 27 height 18
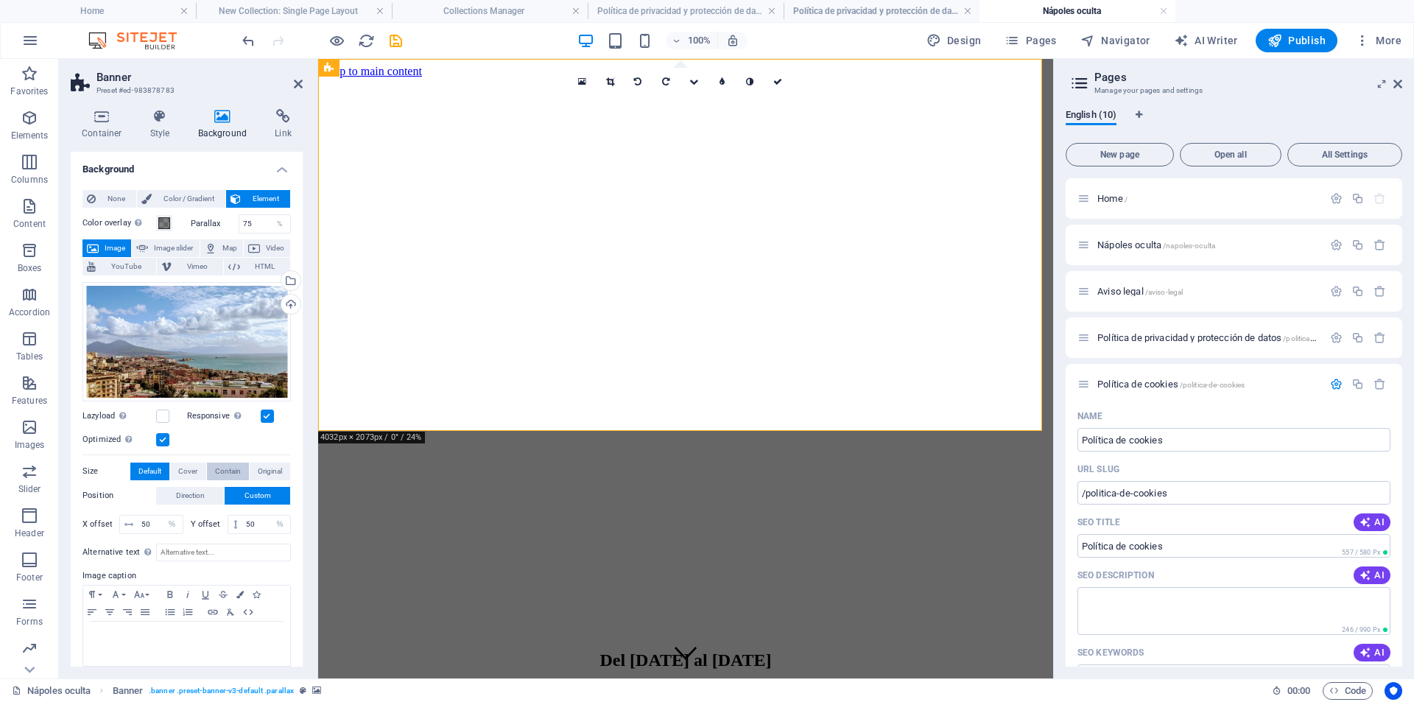
click at [228, 471] on span "Contain" at bounding box center [228, 472] width 26 height 18
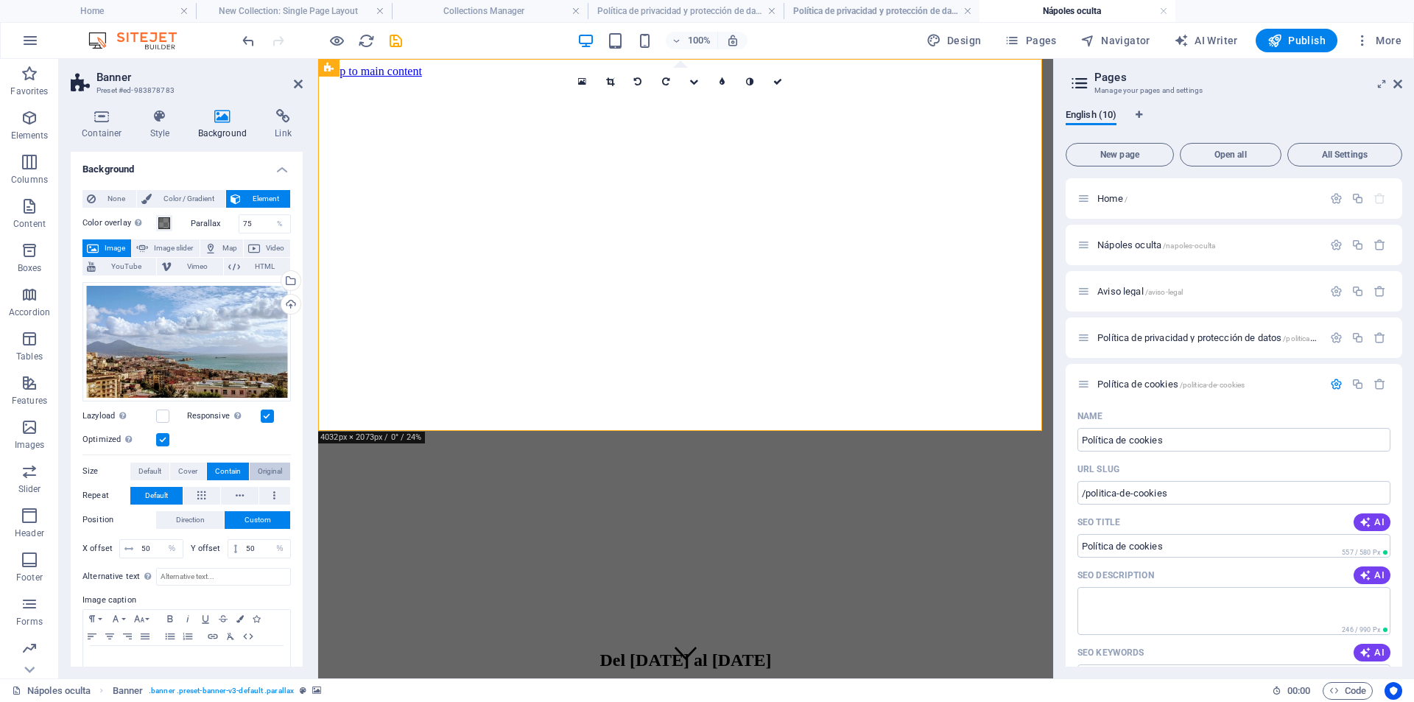
click at [267, 471] on span "Original" at bounding box center [270, 472] width 24 height 18
click at [264, 418] on label at bounding box center [267, 416] width 13 height 13
click at [0, 0] on input "Responsive Automatically load retina image and smartphone optimized sizes." at bounding box center [0, 0] width 0 height 0
click at [264, 418] on label at bounding box center [267, 416] width 13 height 13
click at [0, 0] on input "Responsive Automatically load retina image and smartphone optimized sizes." at bounding box center [0, 0] width 0 height 0
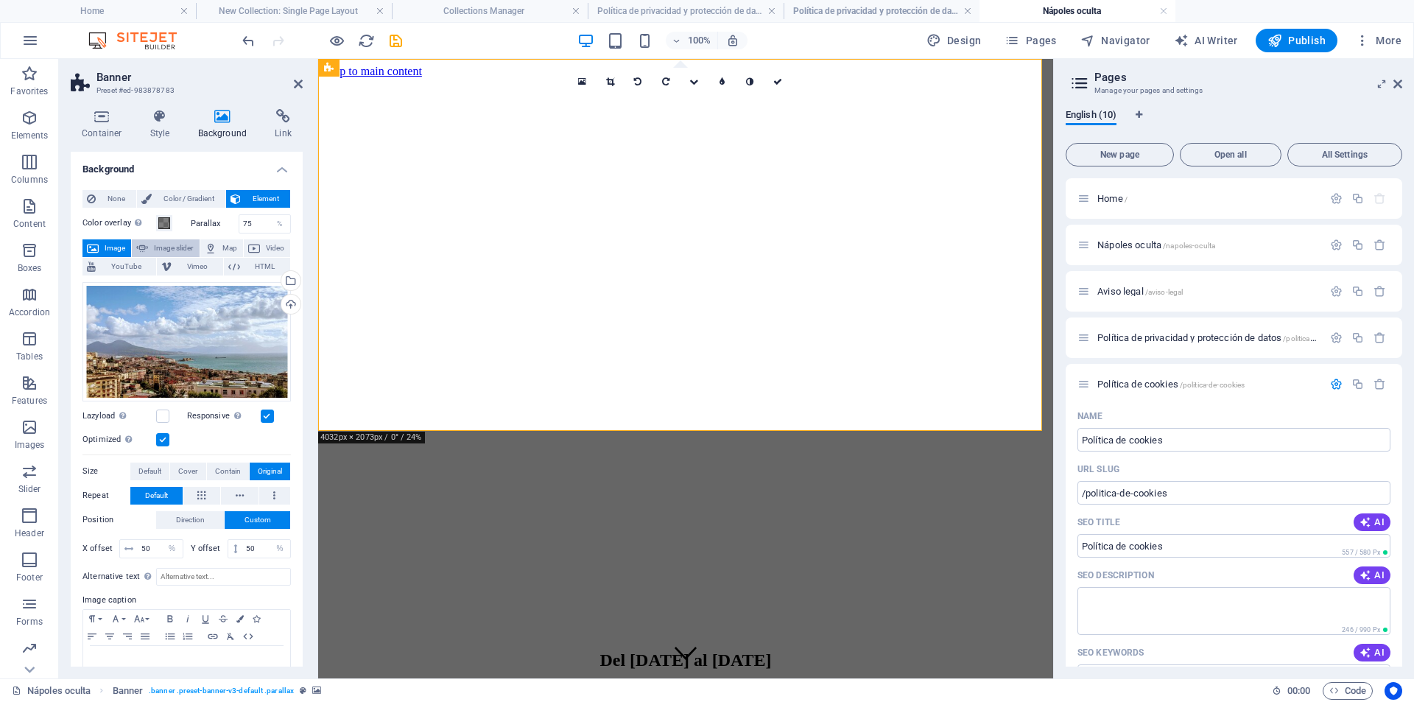
scroll to position [35, 0]
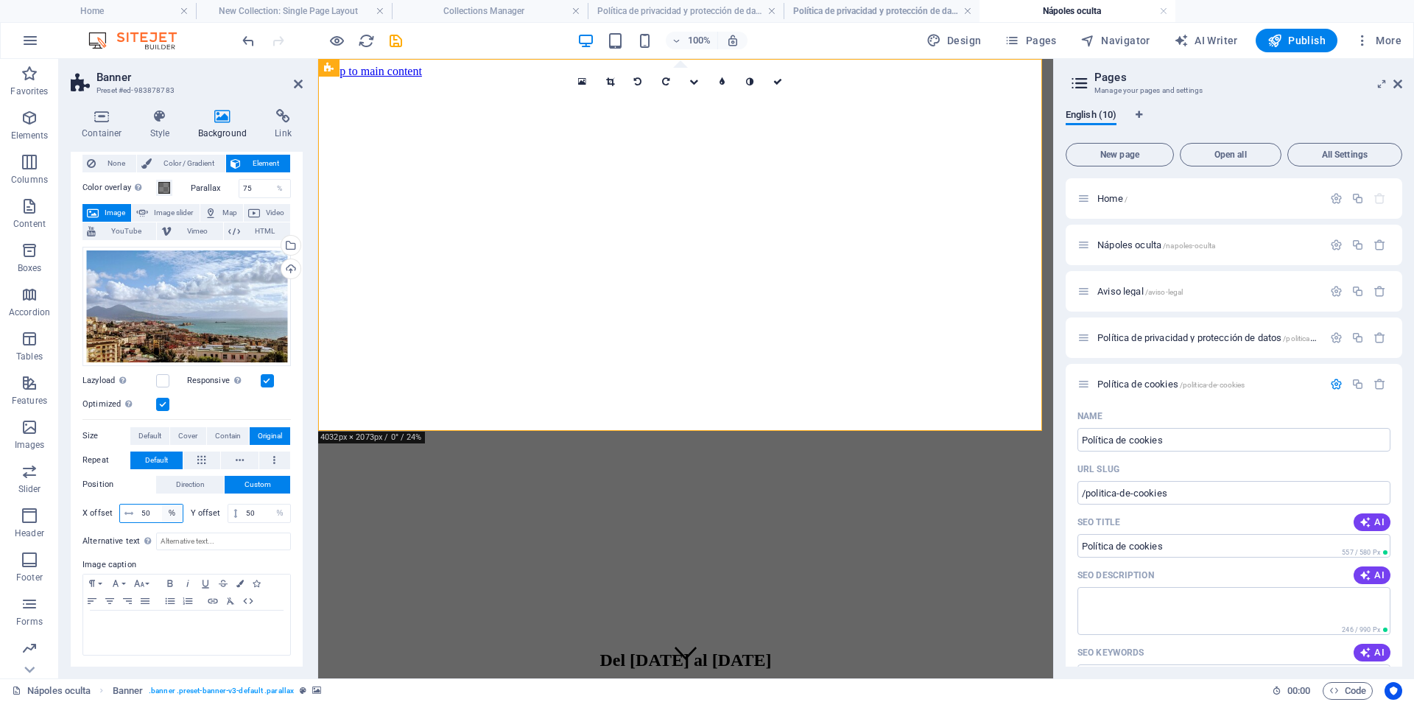
click at [171, 516] on select "px rem % vh vw" at bounding box center [172, 514] width 21 height 18
click at [162, 505] on select "px rem % vh vw" at bounding box center [172, 514] width 21 height 18
click at [169, 513] on select "px rem % vh vw" at bounding box center [172, 514] width 21 height 18
select select "%"
click at [162, 505] on select "px rem % vh vw" at bounding box center [172, 514] width 21 height 18
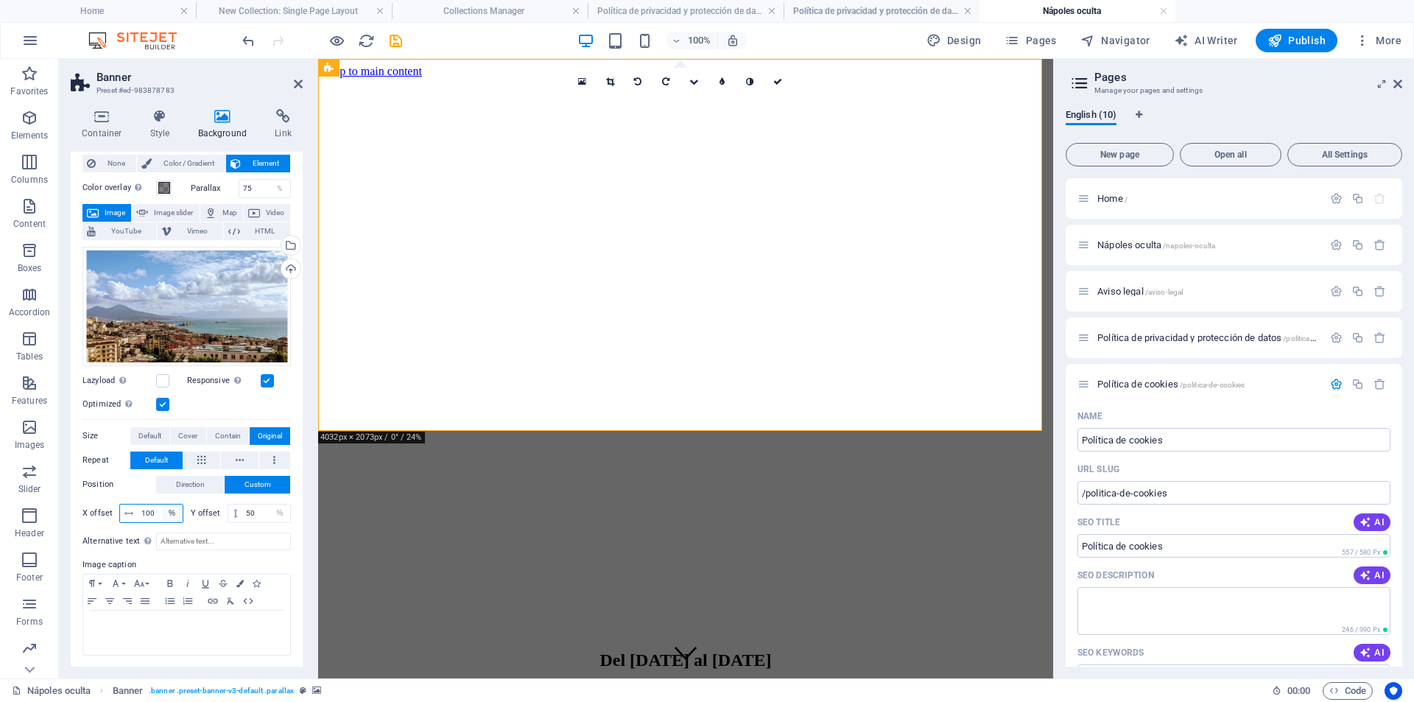
click at [171, 510] on select "px rem % vh vw" at bounding box center [172, 514] width 21 height 18
click at [162, 505] on select "px rem % vh vw" at bounding box center [172, 514] width 21 height 18
click at [126, 509] on icon at bounding box center [128, 513] width 9 height 9
click at [177, 517] on select "px rem % vh vw" at bounding box center [172, 514] width 21 height 18
click at [162, 505] on select "px rem % vh vw" at bounding box center [172, 514] width 21 height 18
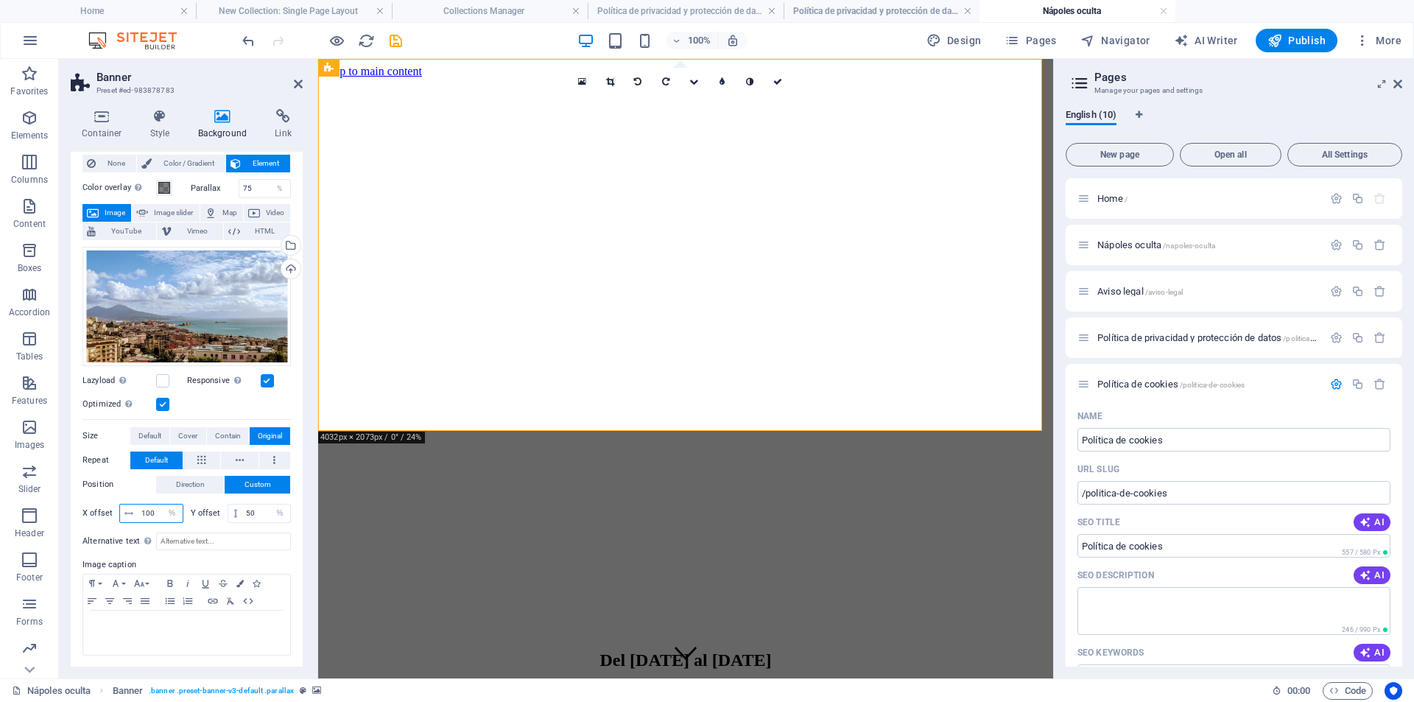
click at [150, 508] on input "100" at bounding box center [160, 514] width 45 height 18
drag, startPoint x: 150, startPoint y: 508, endPoint x: 136, endPoint y: 508, distance: 14.0
click at [136, 508] on div "20 px rem % vh vw" at bounding box center [151, 513] width 64 height 19
type input "0"
drag, startPoint x: 244, startPoint y: 516, endPoint x: 236, endPoint y: 520, distance: 8.9
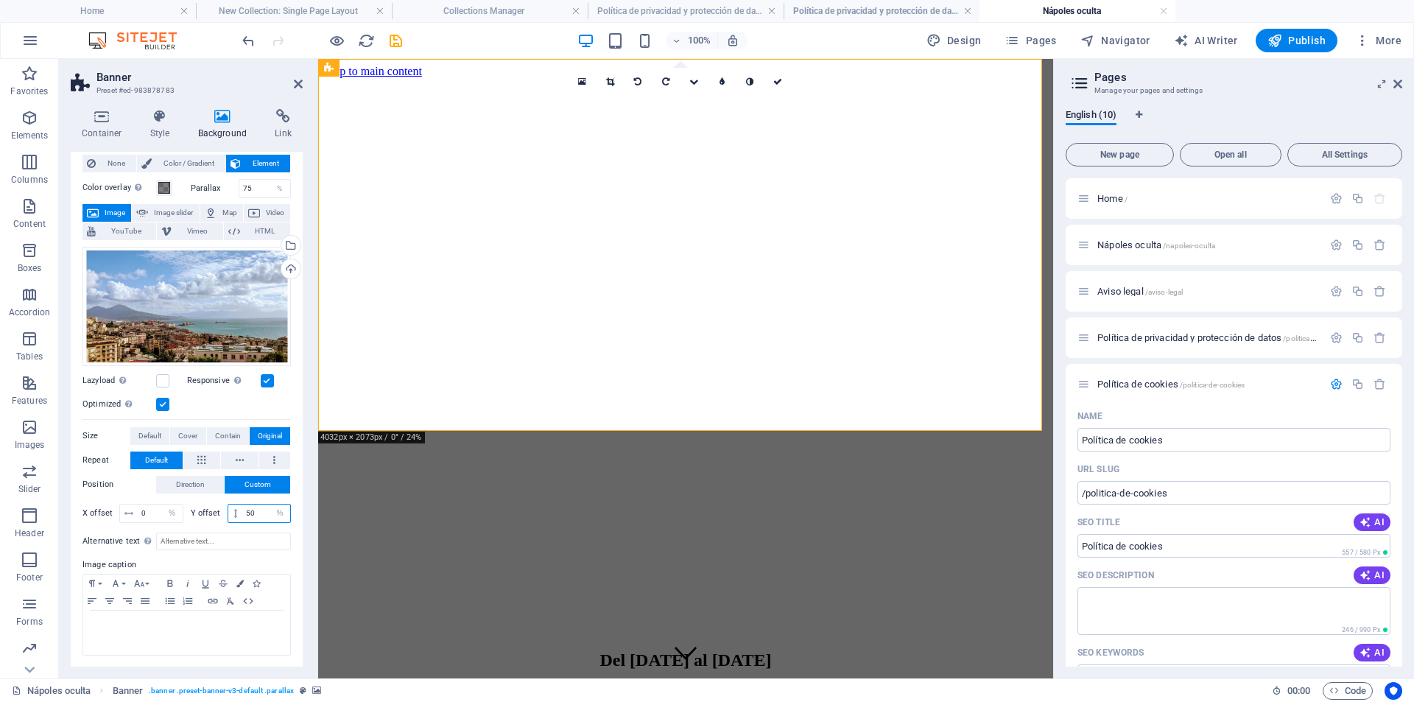
click at [236, 519] on div "50 px rem % vh vw" at bounding box center [260, 513] width 64 height 19
type input "0"
click at [204, 455] on icon at bounding box center [201, 461] width 8 height 18
click at [245, 455] on button at bounding box center [240, 461] width 38 height 18
click at [161, 460] on span "Default" at bounding box center [156, 461] width 23 height 18
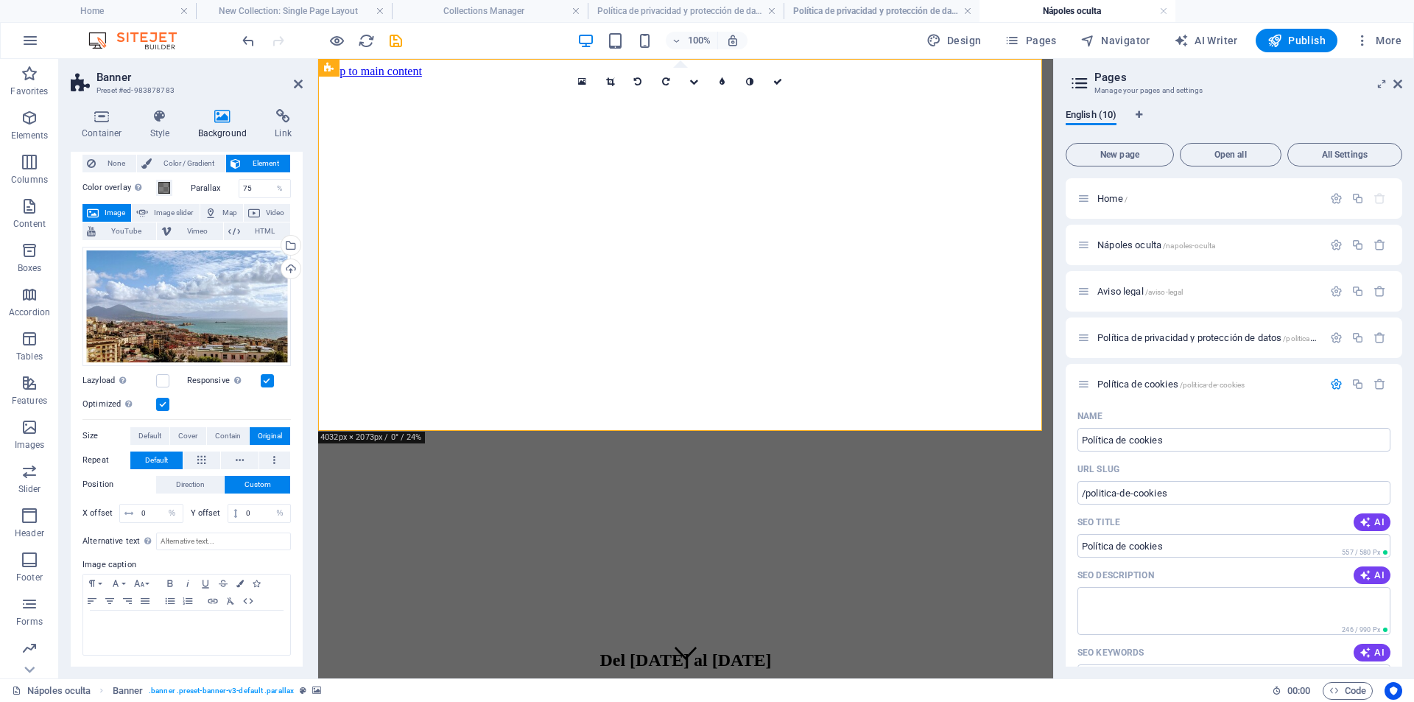
click at [155, 435] on span "Default" at bounding box center [149, 436] width 23 height 18
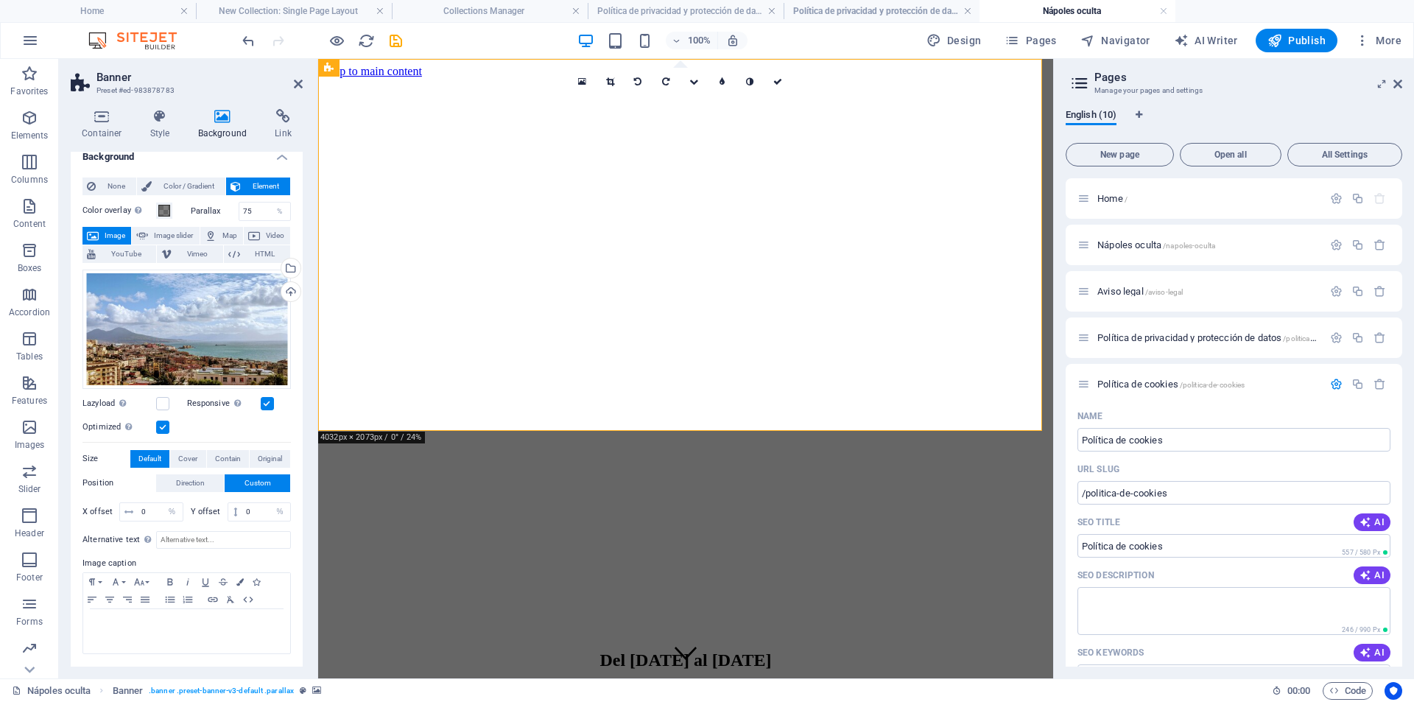
scroll to position [11, 0]
click at [196, 459] on span "Cover" at bounding box center [187, 461] width 19 height 18
click at [222, 460] on span "Contain" at bounding box center [228, 461] width 26 height 18
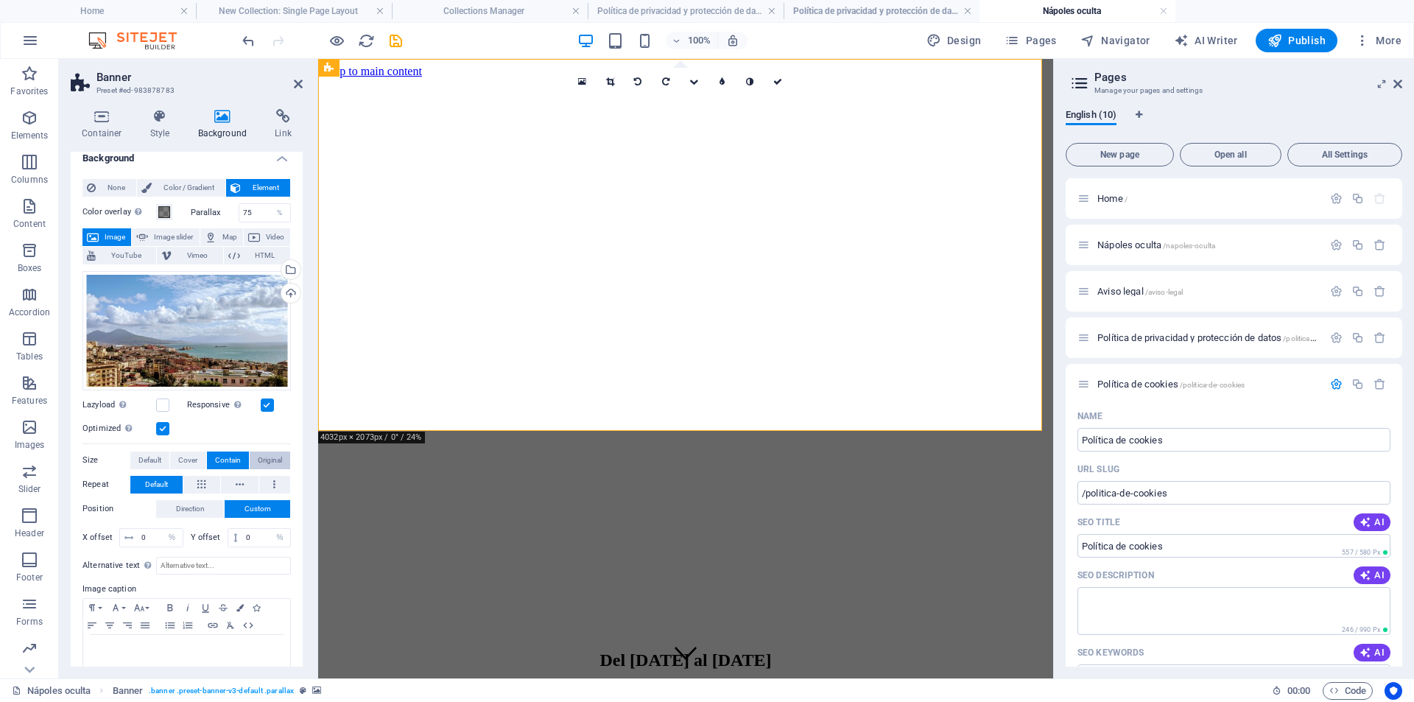
click at [264, 462] on span "Original" at bounding box center [270, 461] width 24 height 18
click at [231, 463] on span "Contain" at bounding box center [228, 461] width 26 height 18
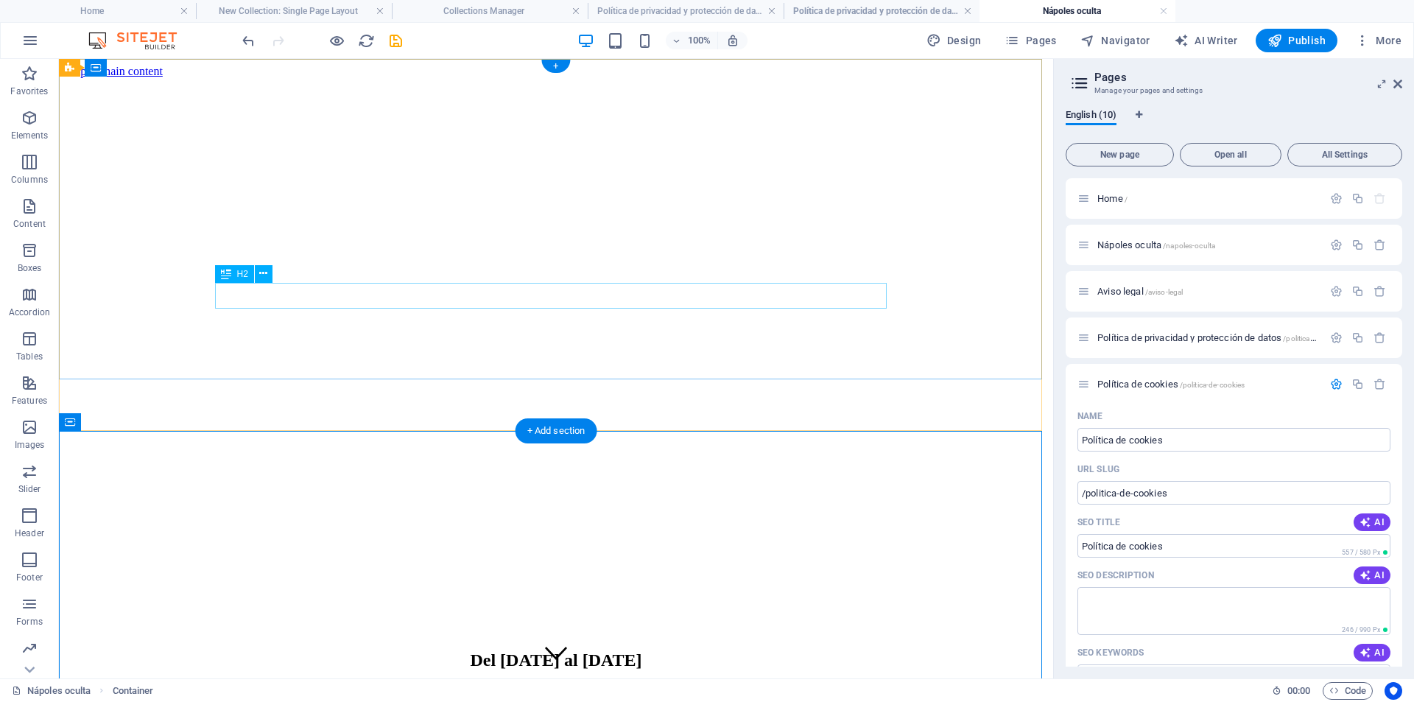
click at [556, 685] on div "912345678" at bounding box center [556, 695] width 983 height 20
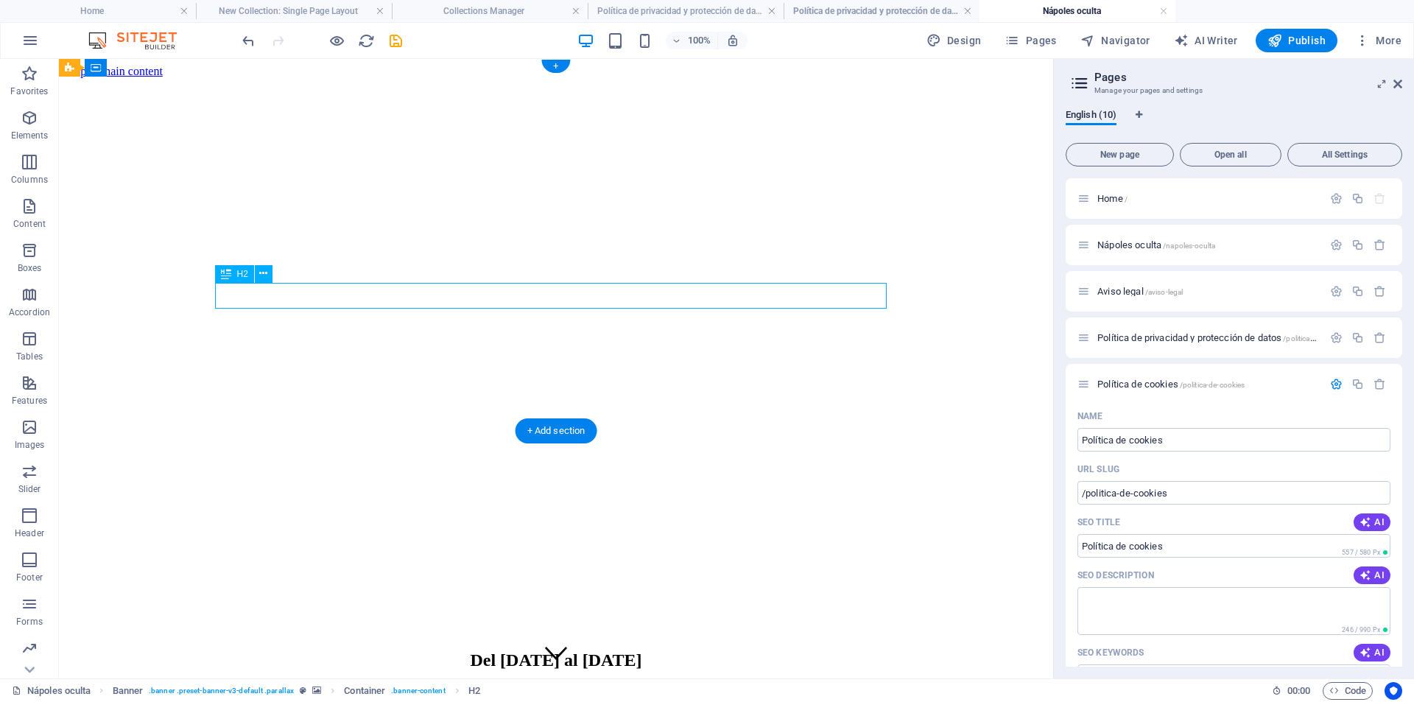
click at [556, 685] on div "912345678" at bounding box center [556, 695] width 983 height 20
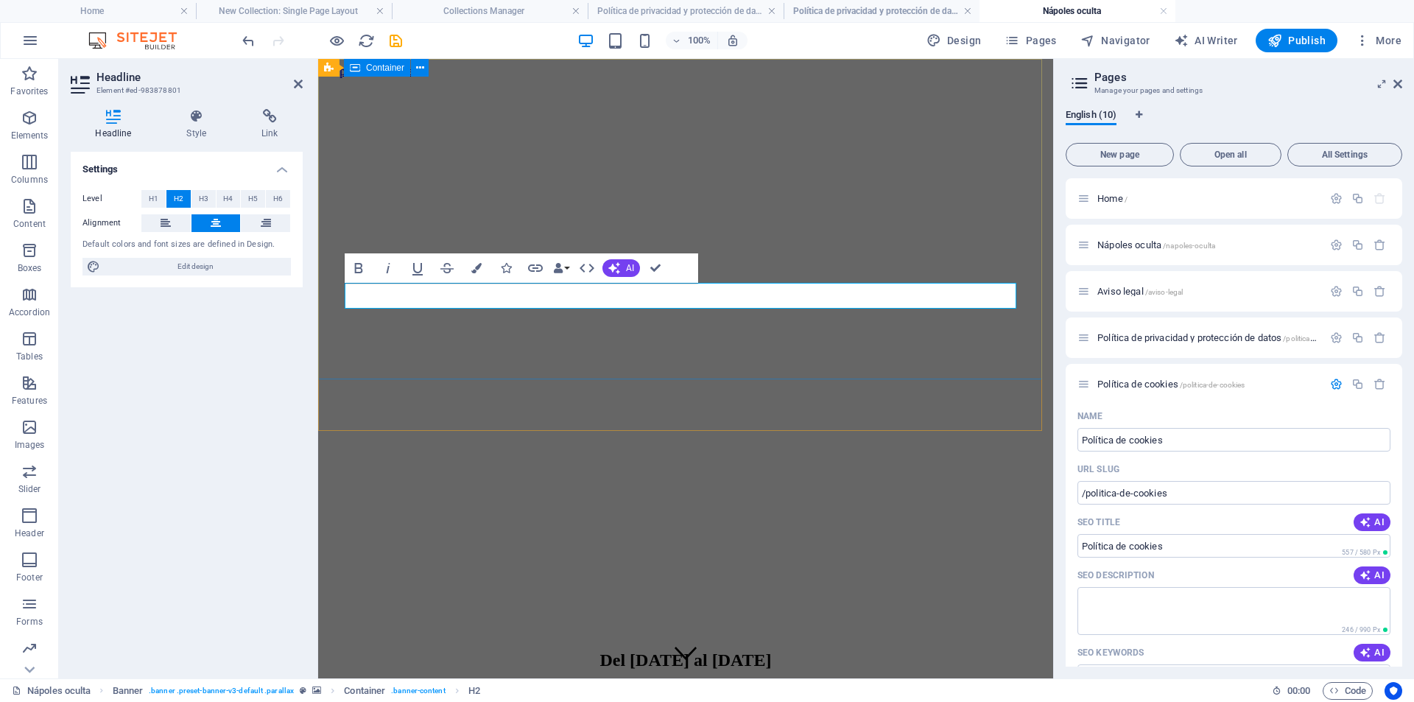
click at [666, 636] on div "Del 04 al 08 de Diciembre 912345678" at bounding box center [685, 684] width 723 height 96
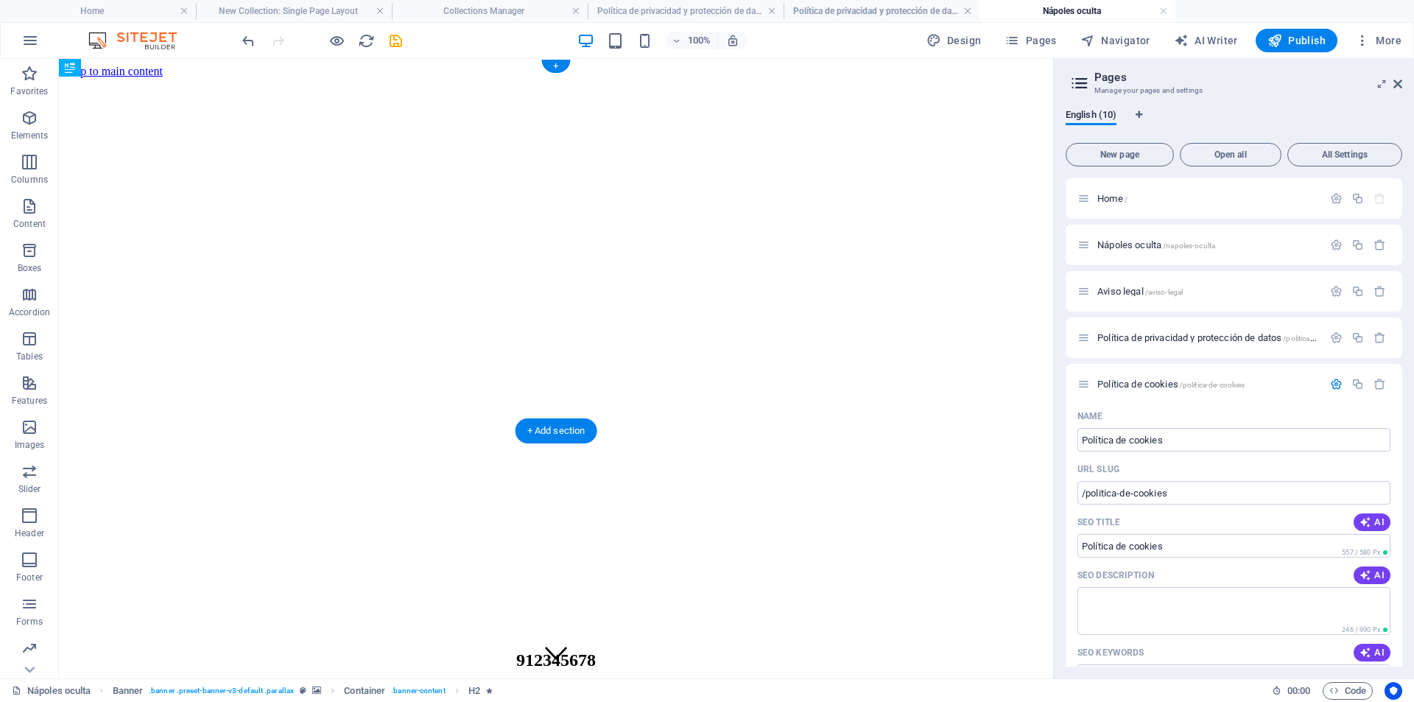
drag, startPoint x: 565, startPoint y: 272, endPoint x: 566, endPoint y: 283, distance: 11.1
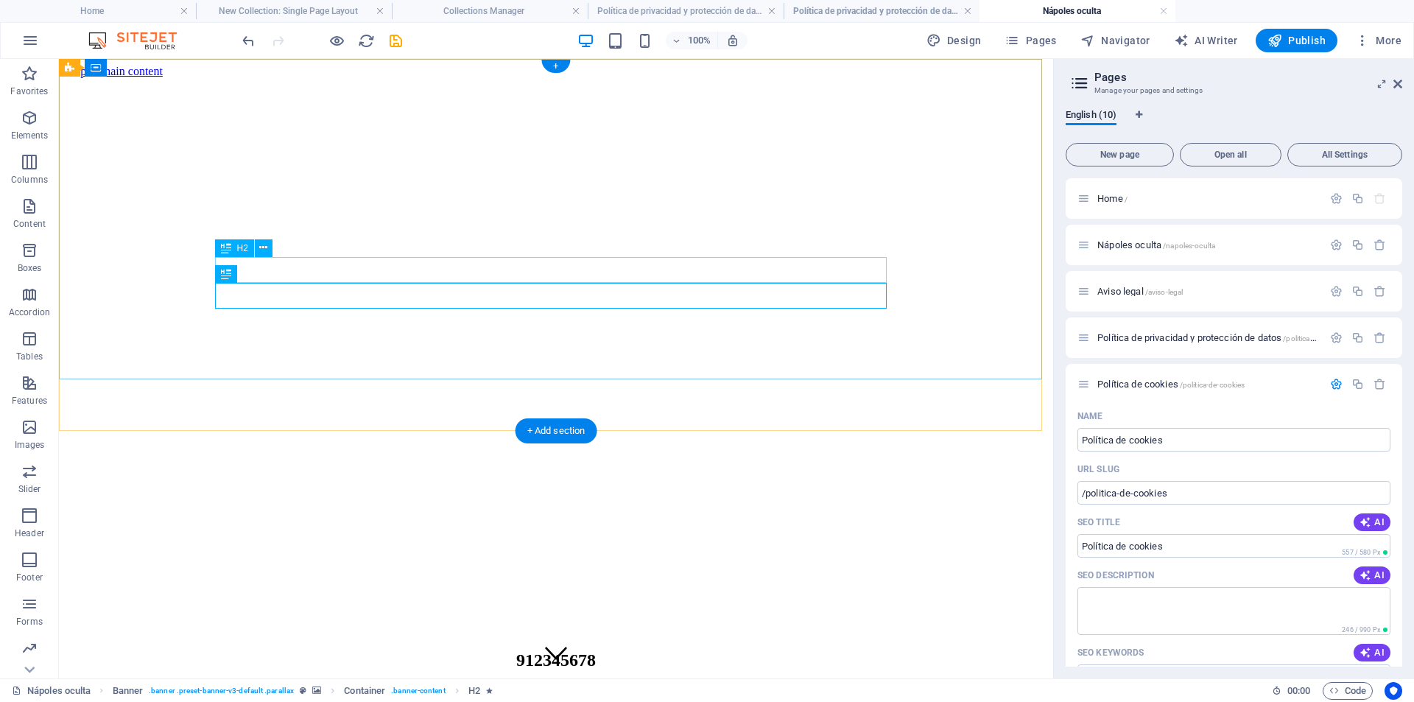
click at [569, 650] on div "912345678" at bounding box center [556, 660] width 983 height 20
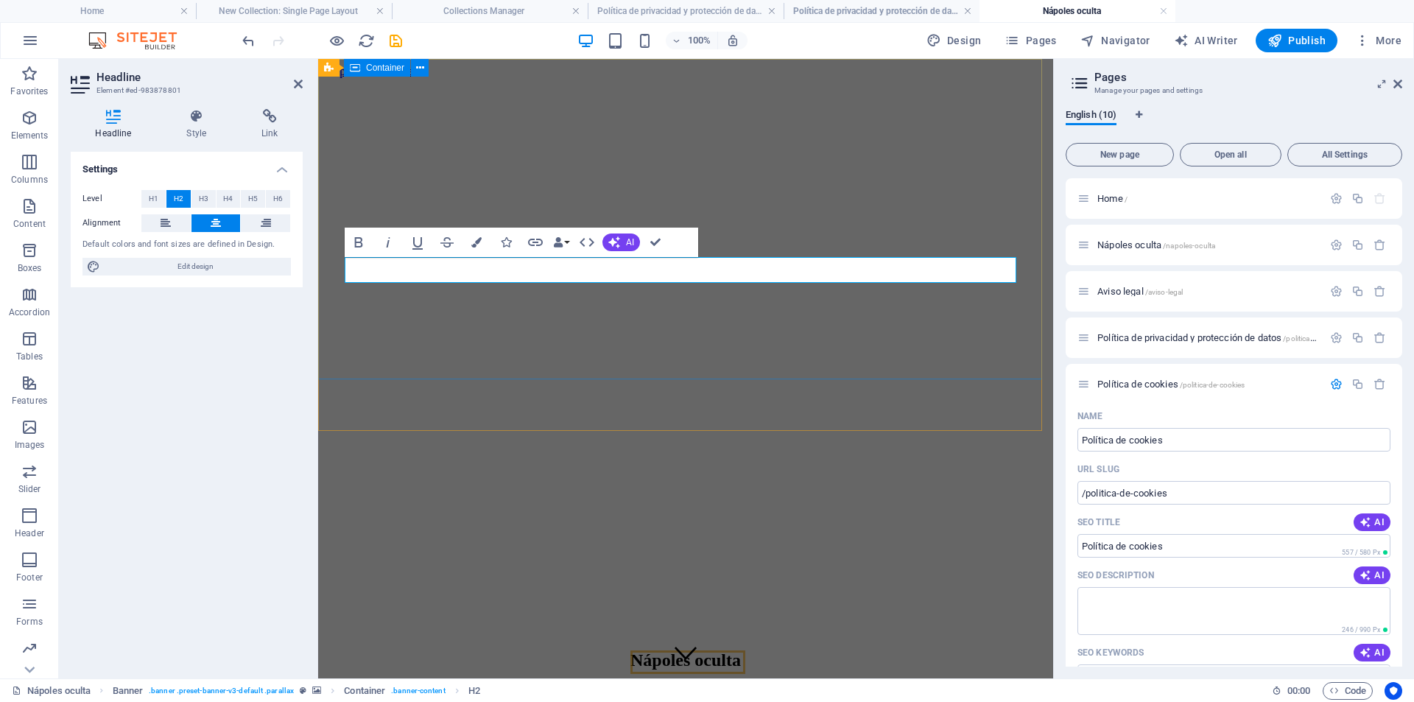
click at [541, 636] on div "Nápoles oculta Del 04 al 08 de Diciembre" at bounding box center [685, 684] width 723 height 96
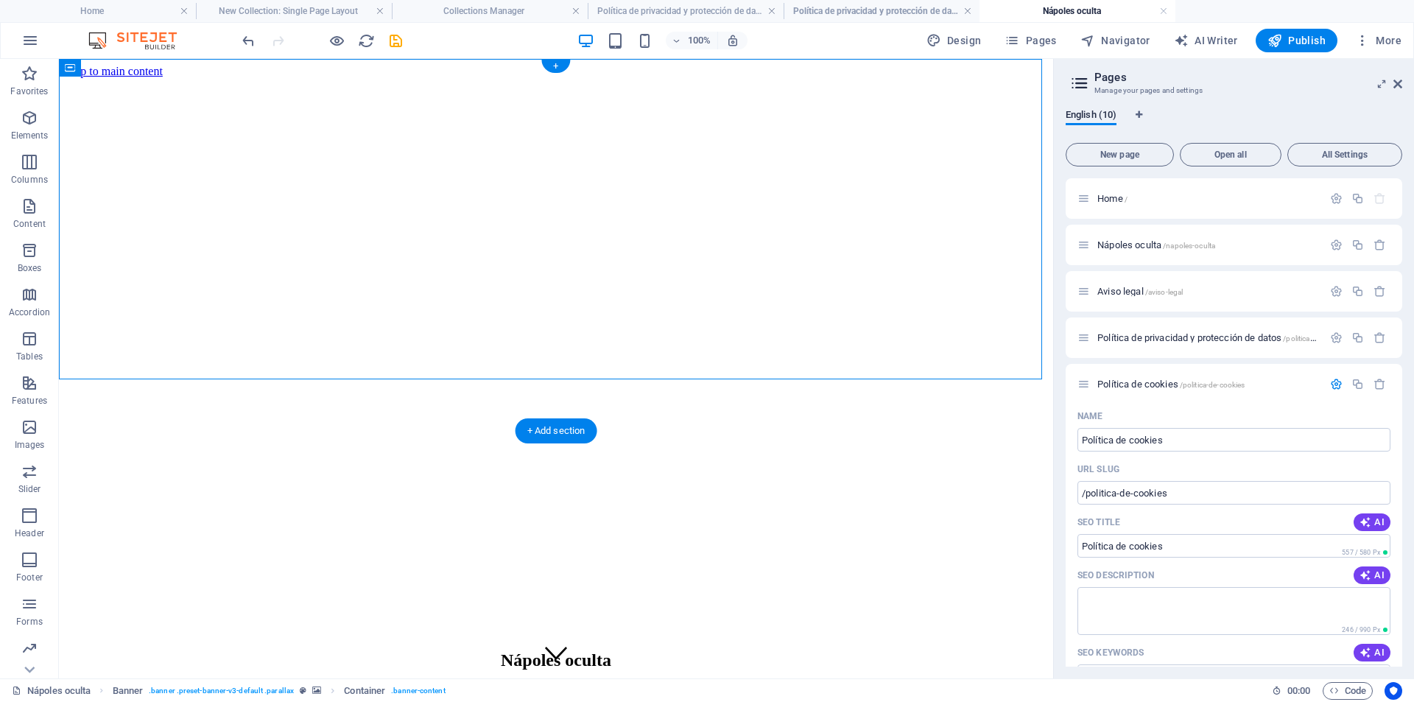
click at [264, 78] on figure at bounding box center [556, 78] width 983 height 0
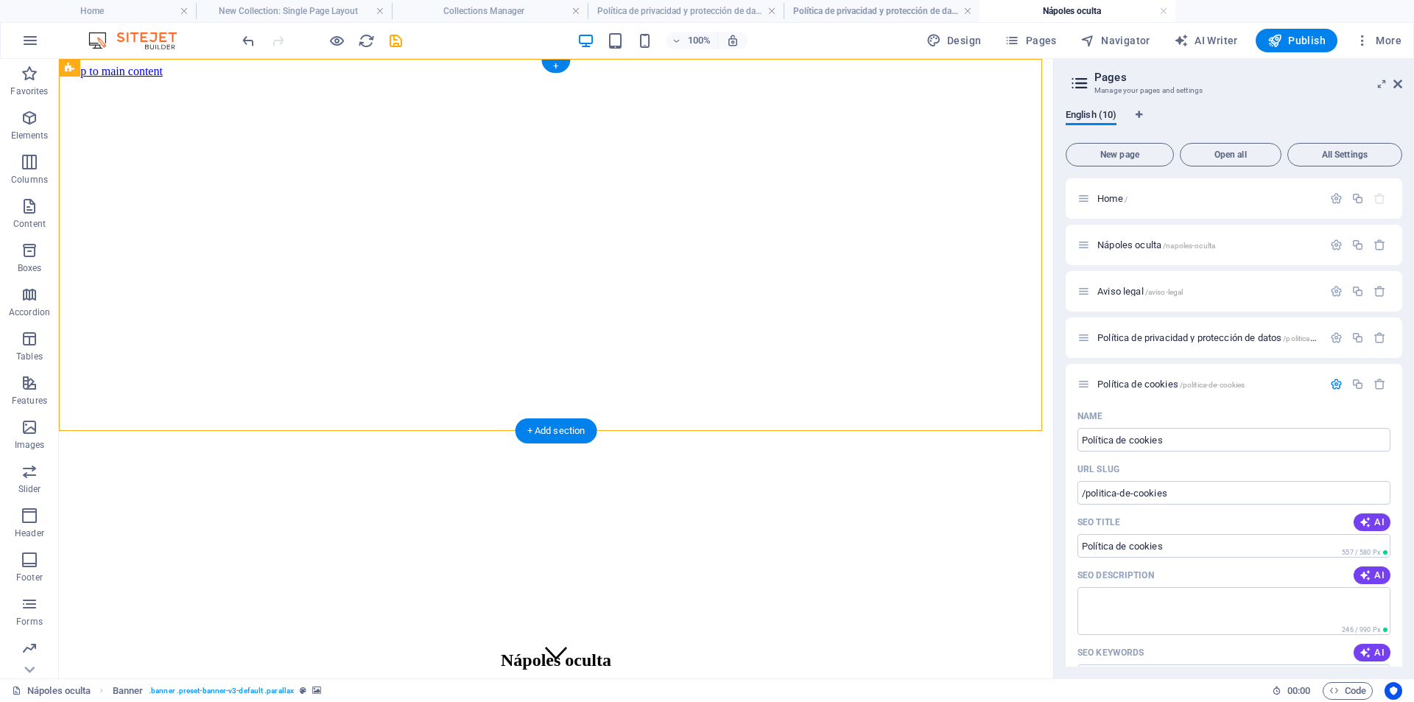
click at [248, 78] on figure at bounding box center [556, 78] width 983 height 0
select select "%"
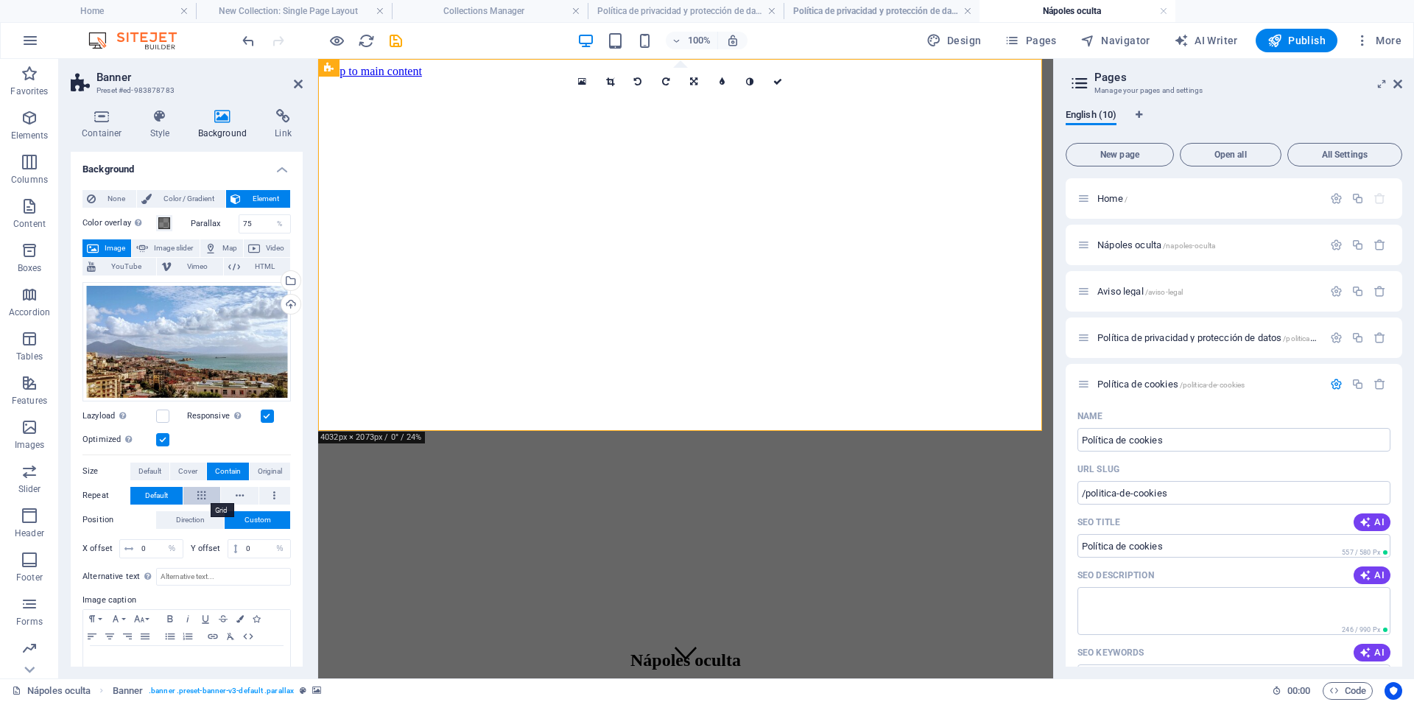
click at [210, 490] on button at bounding box center [202, 496] width 38 height 18
click at [248, 493] on button at bounding box center [240, 496] width 38 height 18
drag, startPoint x: 279, startPoint y: 496, endPoint x: 217, endPoint y: 481, distance: 64.3
click at [275, 496] on button at bounding box center [275, 496] width 32 height 18
click at [189, 463] on span "Cover" at bounding box center [187, 472] width 19 height 18
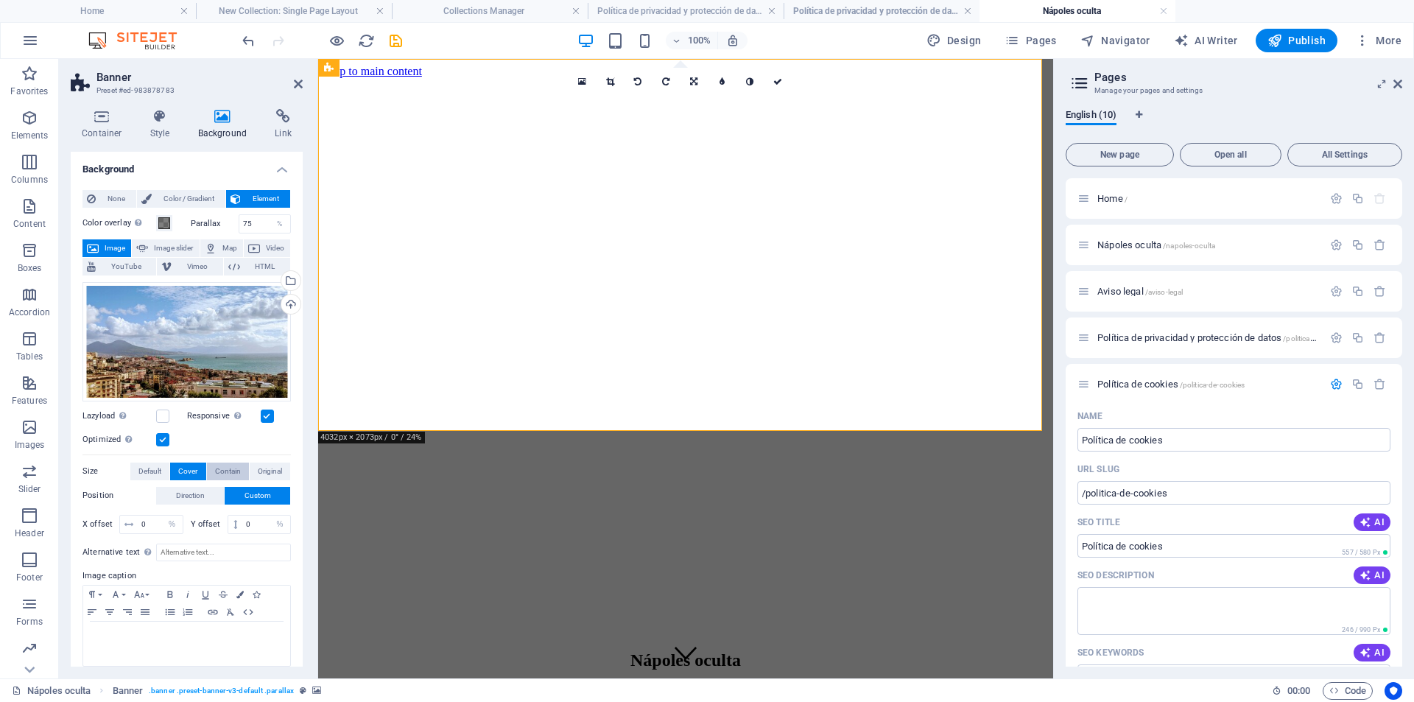
click at [220, 471] on span "Contain" at bounding box center [228, 472] width 26 height 18
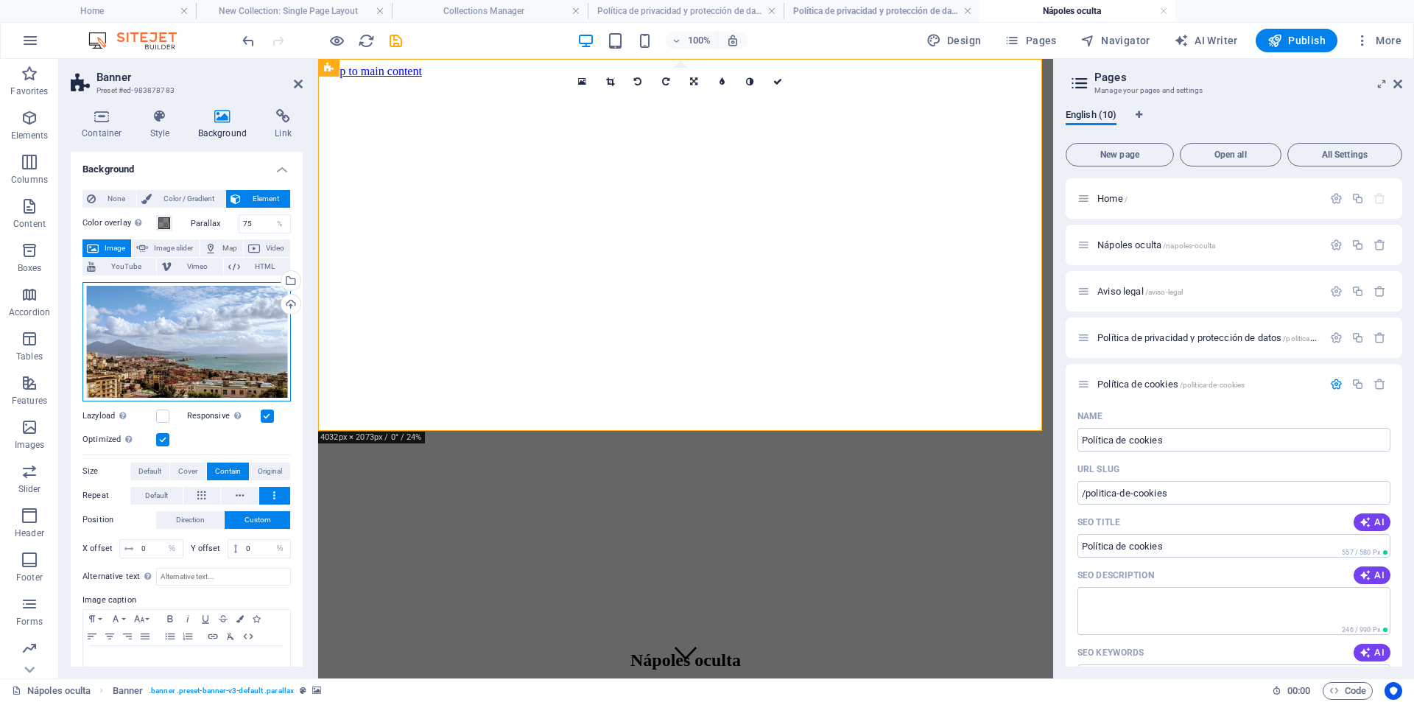
drag, startPoint x: 236, startPoint y: 363, endPoint x: 236, endPoint y: 319, distance: 44.2
click at [236, 319] on div "Drag files here, click to choose files or select files from Files or our free s…" at bounding box center [187, 341] width 208 height 119
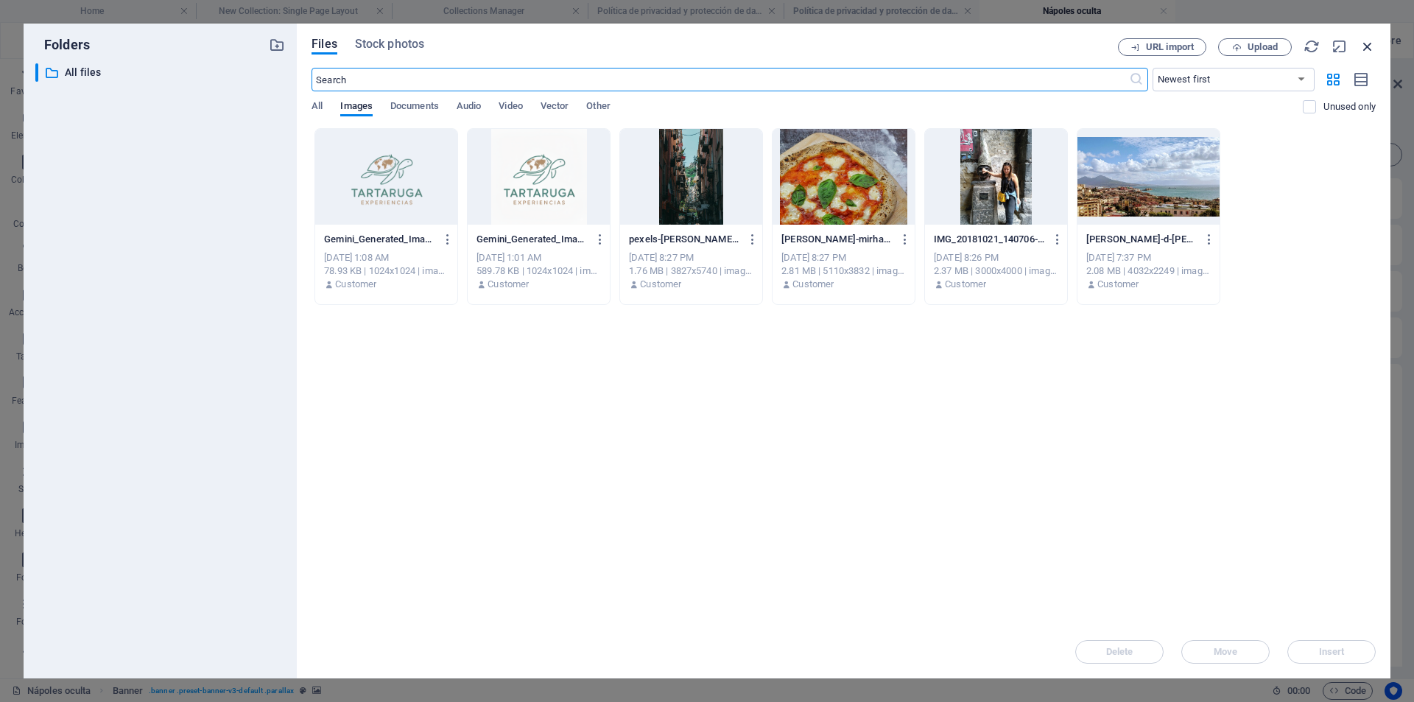
click at [1366, 39] on icon "button" at bounding box center [1368, 46] width 16 height 16
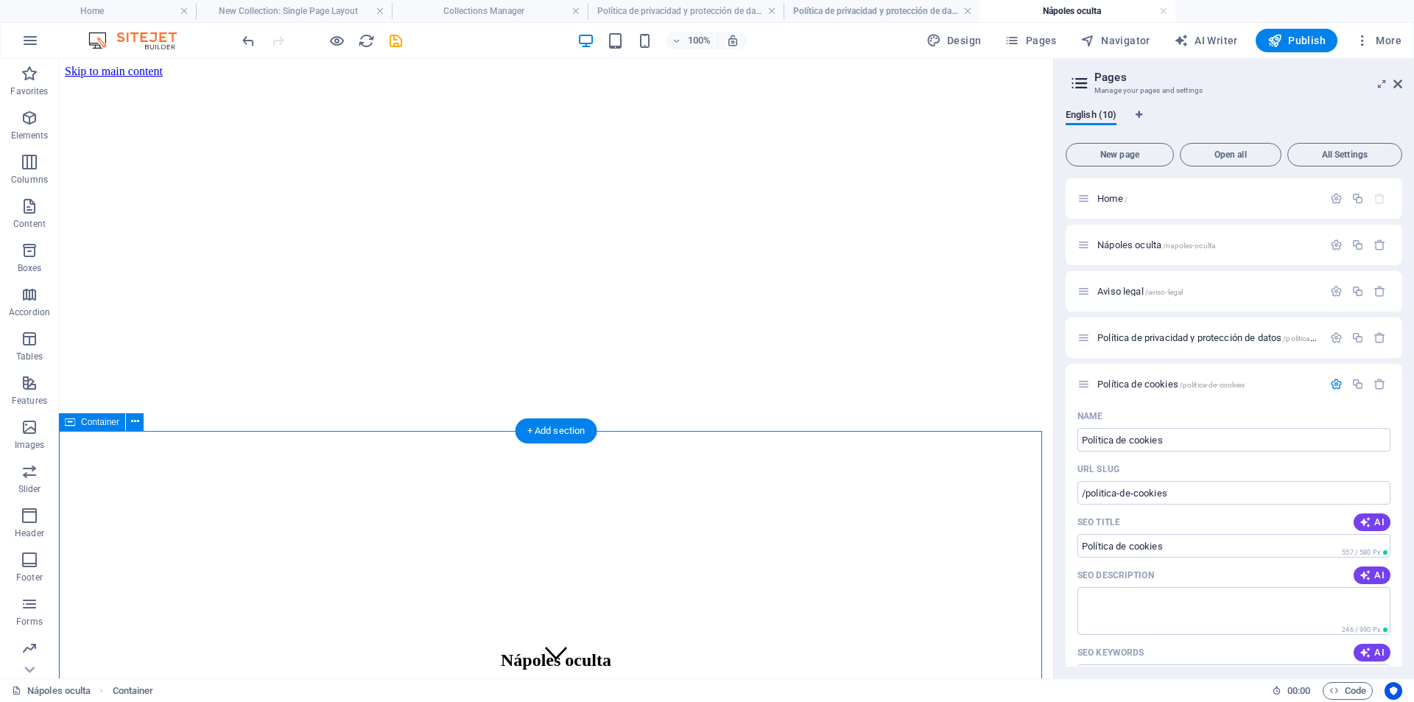
click at [223, 636] on div "Nápoles oculta Del 04 al 08 de Diciembre" at bounding box center [556, 684] width 983 height 96
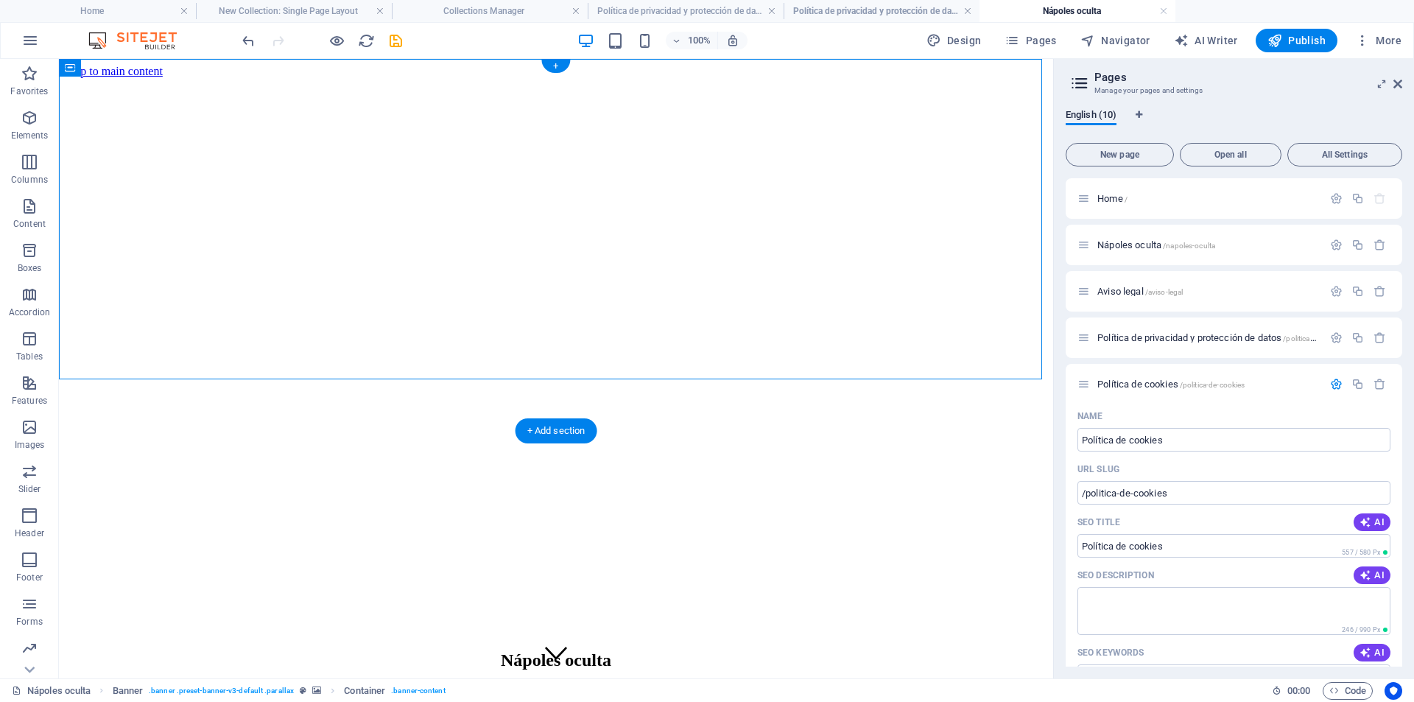
drag, startPoint x: 258, startPoint y: 376, endPoint x: 261, endPoint y: 286, distance: 89.9
click at [261, 636] on div "Nápoles oculta Del 04 al 08 de Diciembre" at bounding box center [556, 684] width 983 height 96
drag, startPoint x: 192, startPoint y: 121, endPoint x: 134, endPoint y: 87, distance: 67.3
drag, startPoint x: 211, startPoint y: 410, endPoint x: 214, endPoint y: 323, distance: 86.9
click at [214, 323] on div "Nápoles oculta Del 04 al 08 de Diciembre" at bounding box center [556, 430] width 983 height 705
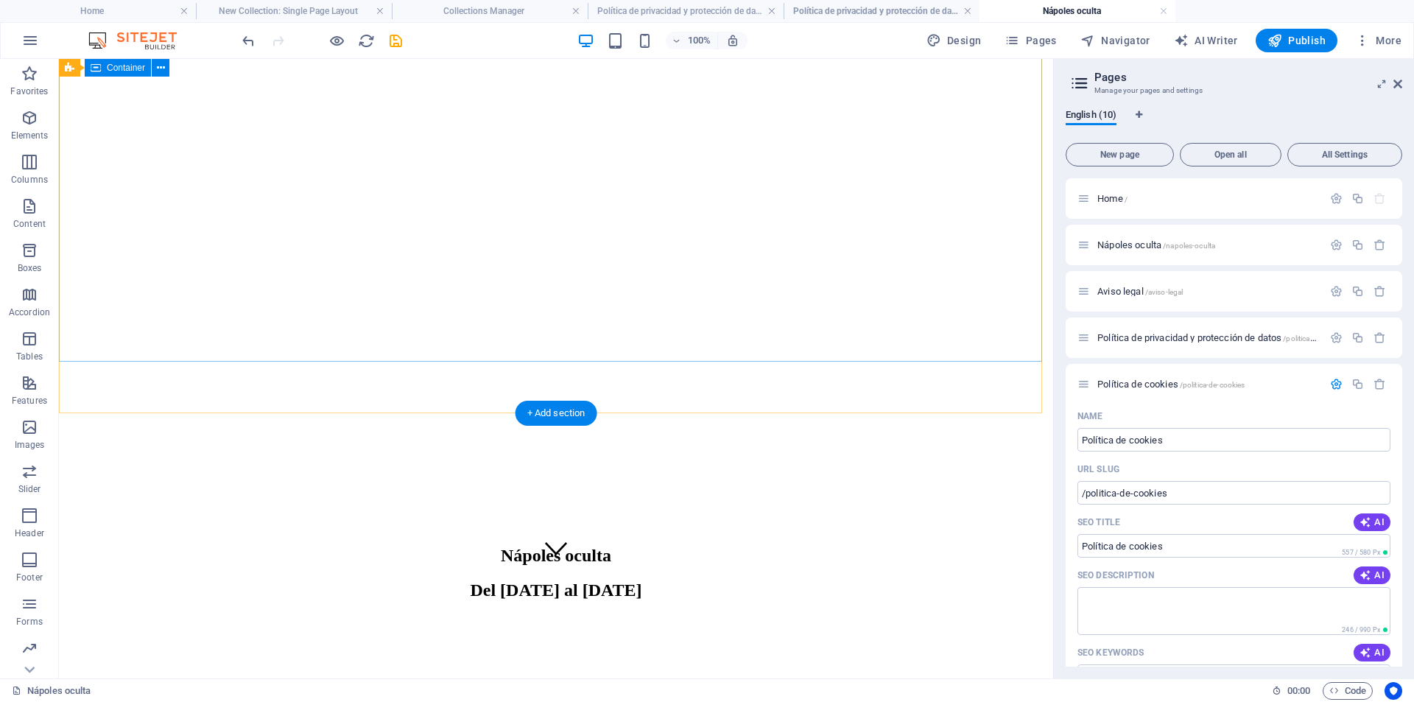
scroll to position [0, 0]
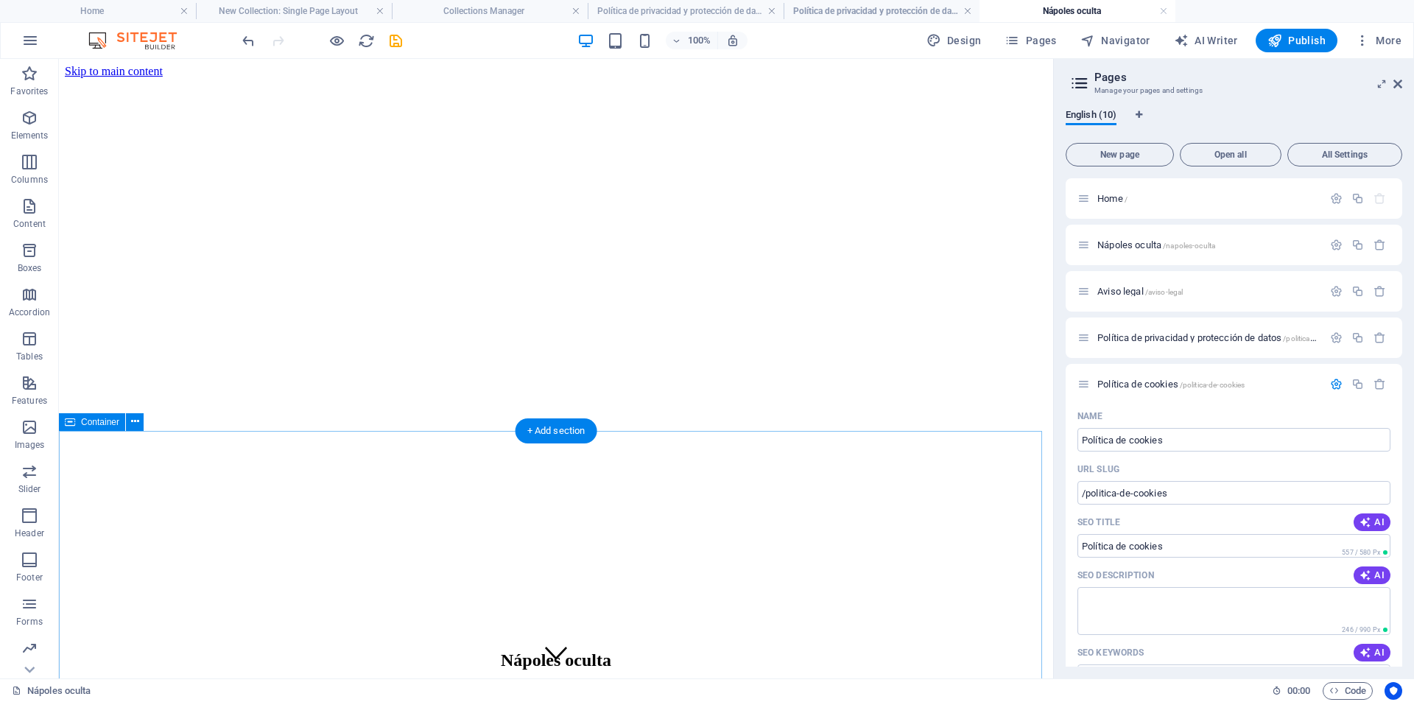
click at [258, 636] on div "Nápoles oculta Del 04 al 08 de Diciembre" at bounding box center [556, 684] width 983 height 96
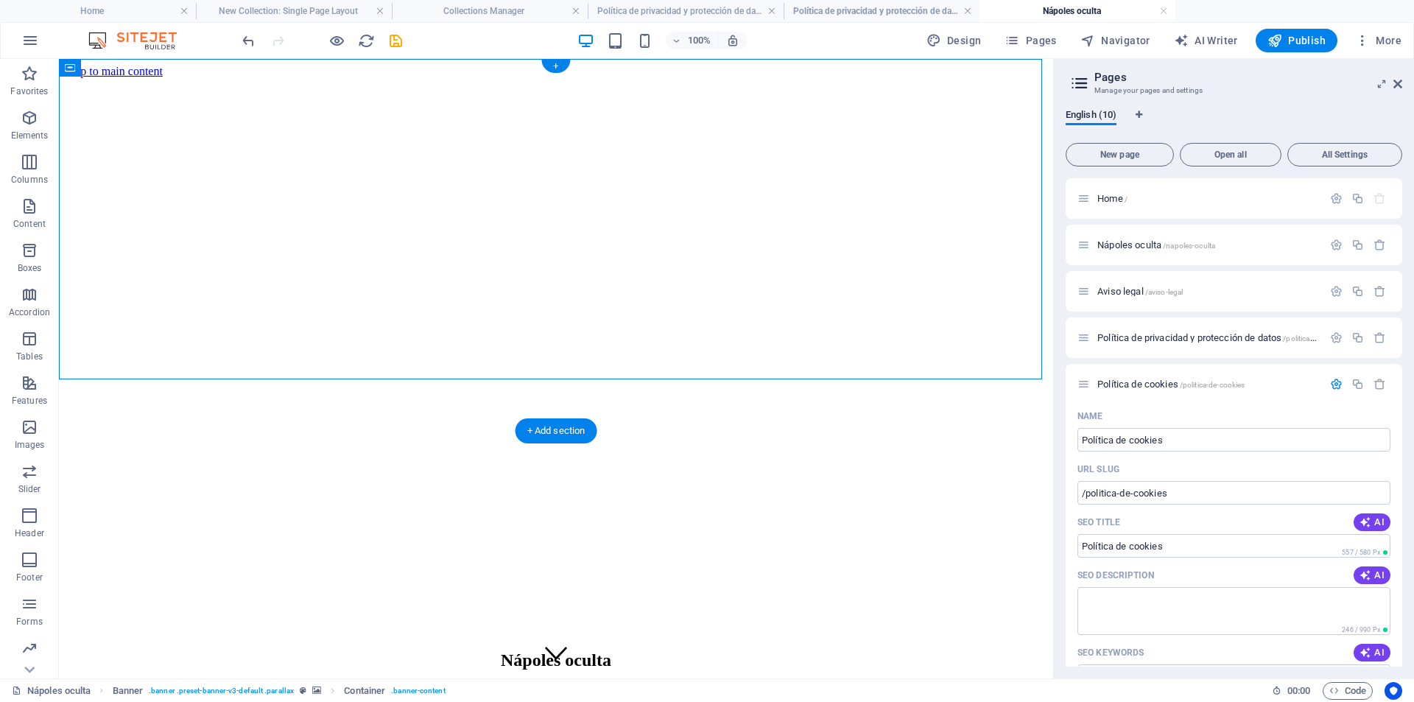
click at [180, 78] on figure at bounding box center [556, 78] width 983 height 0
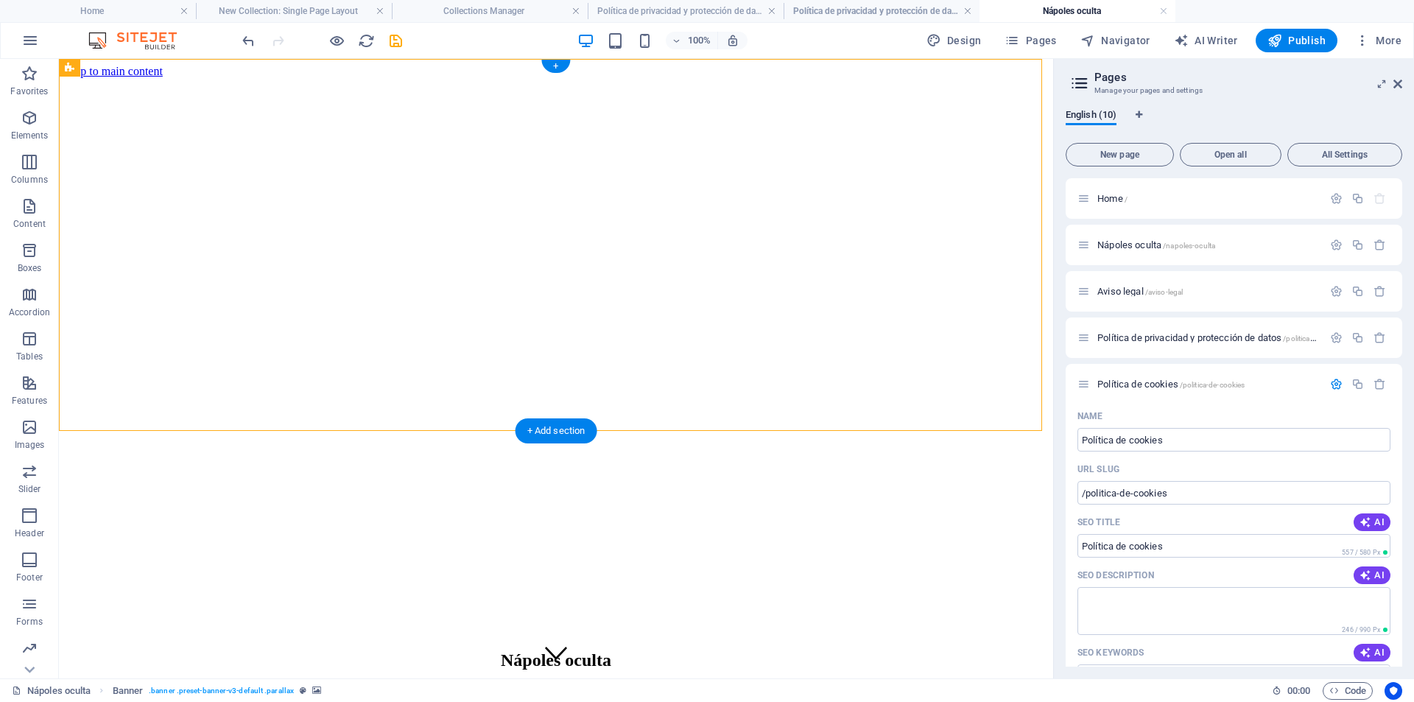
click at [180, 78] on figure at bounding box center [556, 78] width 983 height 0
click at [183, 78] on figure at bounding box center [556, 78] width 983 height 0
select select "%"
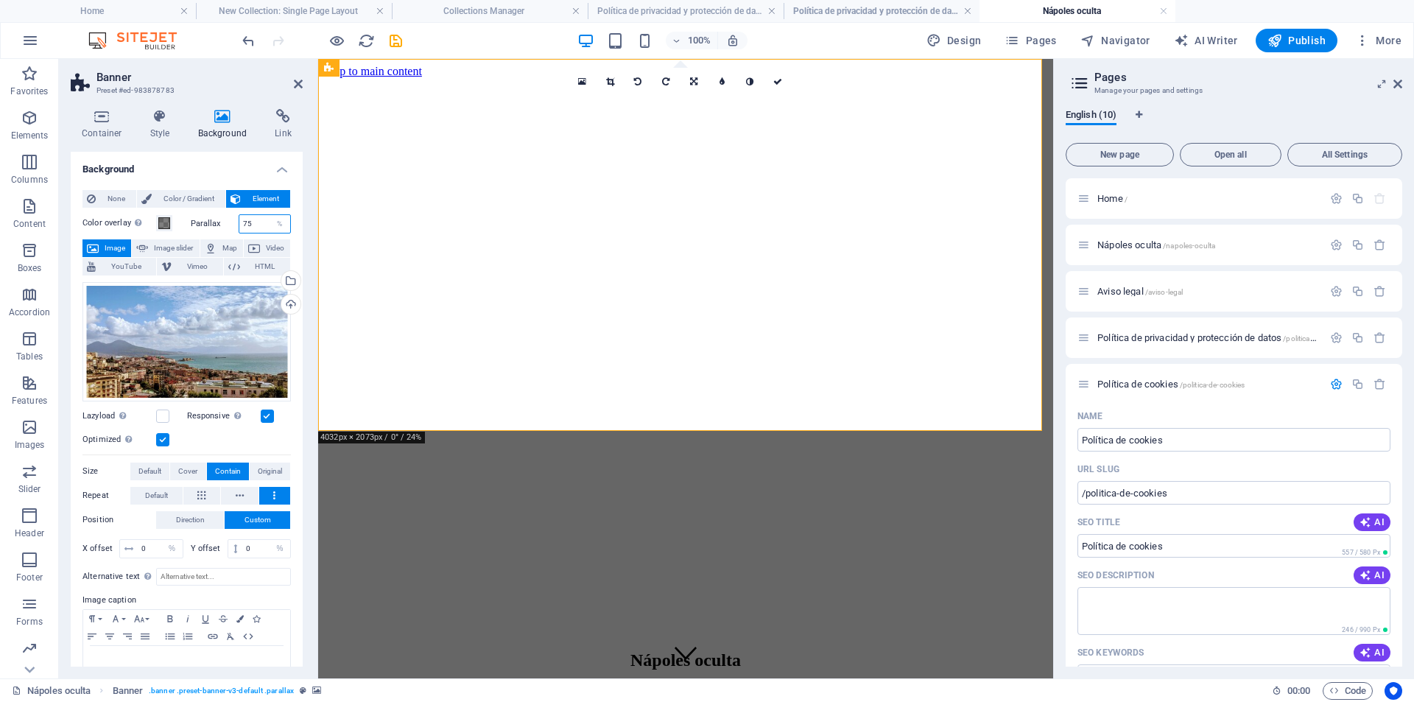
drag, startPoint x: 266, startPoint y: 227, endPoint x: 231, endPoint y: 234, distance: 36.1
click at [231, 234] on div "Color overlay Places an overlay over the background to colorize it Parallax 75 …" at bounding box center [187, 449] width 208 height 483
drag, startPoint x: 257, startPoint y: 225, endPoint x: 234, endPoint y: 229, distance: 24.0
click at [234, 229] on div "Parallax 50 %" at bounding box center [241, 223] width 101 height 19
type input "20"
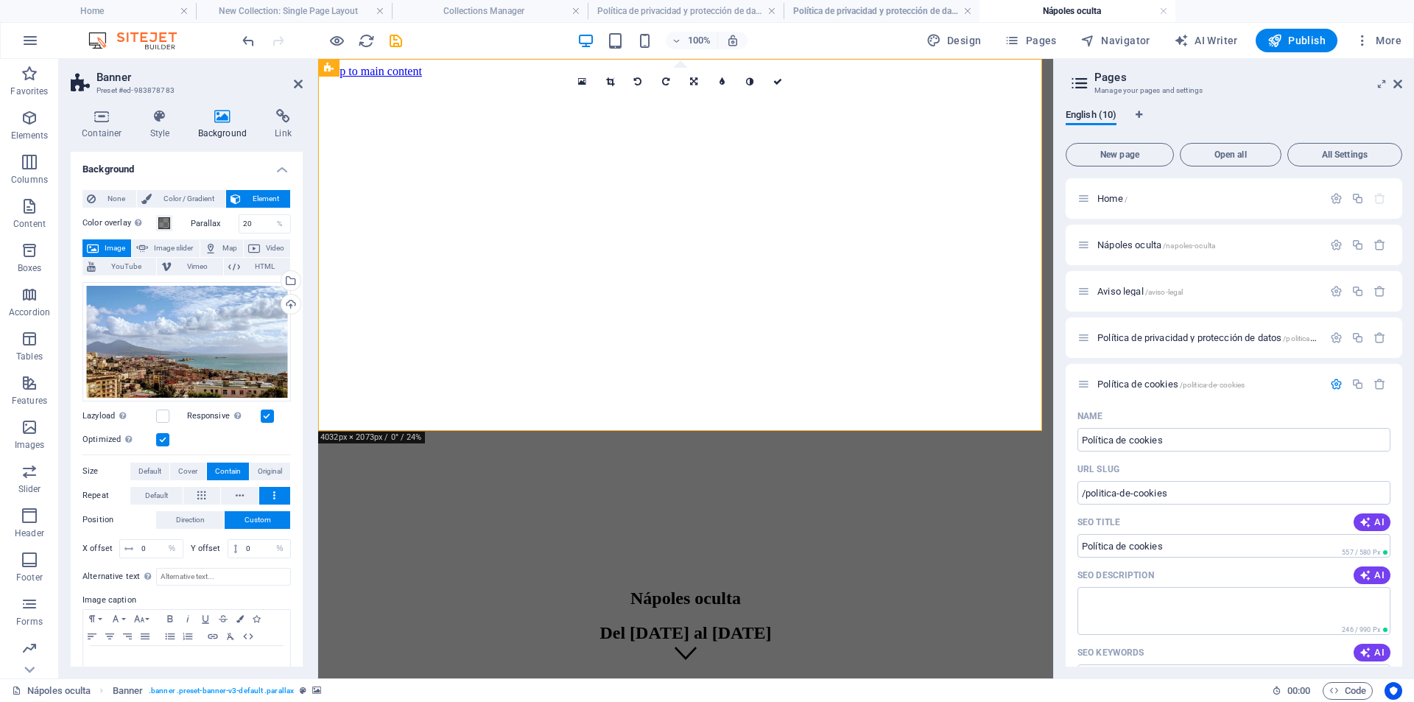
click at [234, 230] on div "Parallax 20 %" at bounding box center [241, 223] width 101 height 19
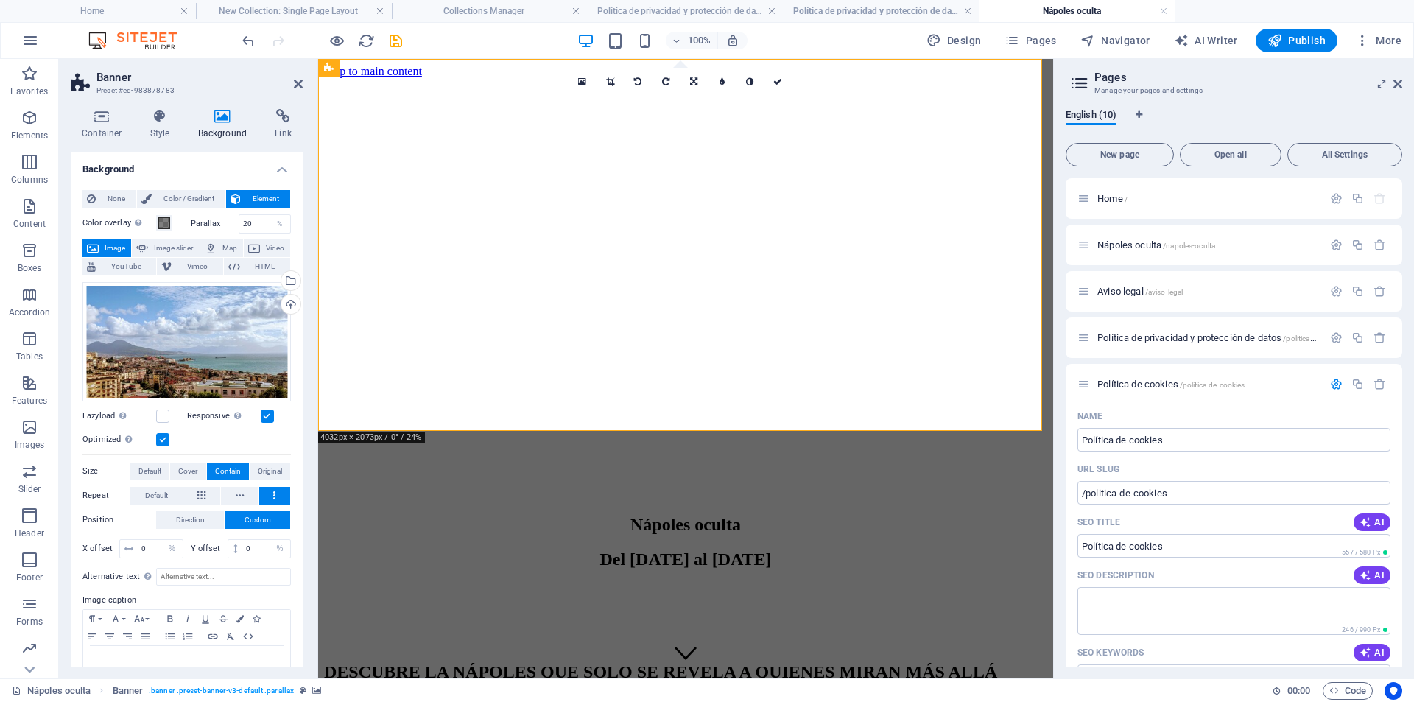
click at [170, 158] on h4 "Background" at bounding box center [187, 165] width 232 height 27
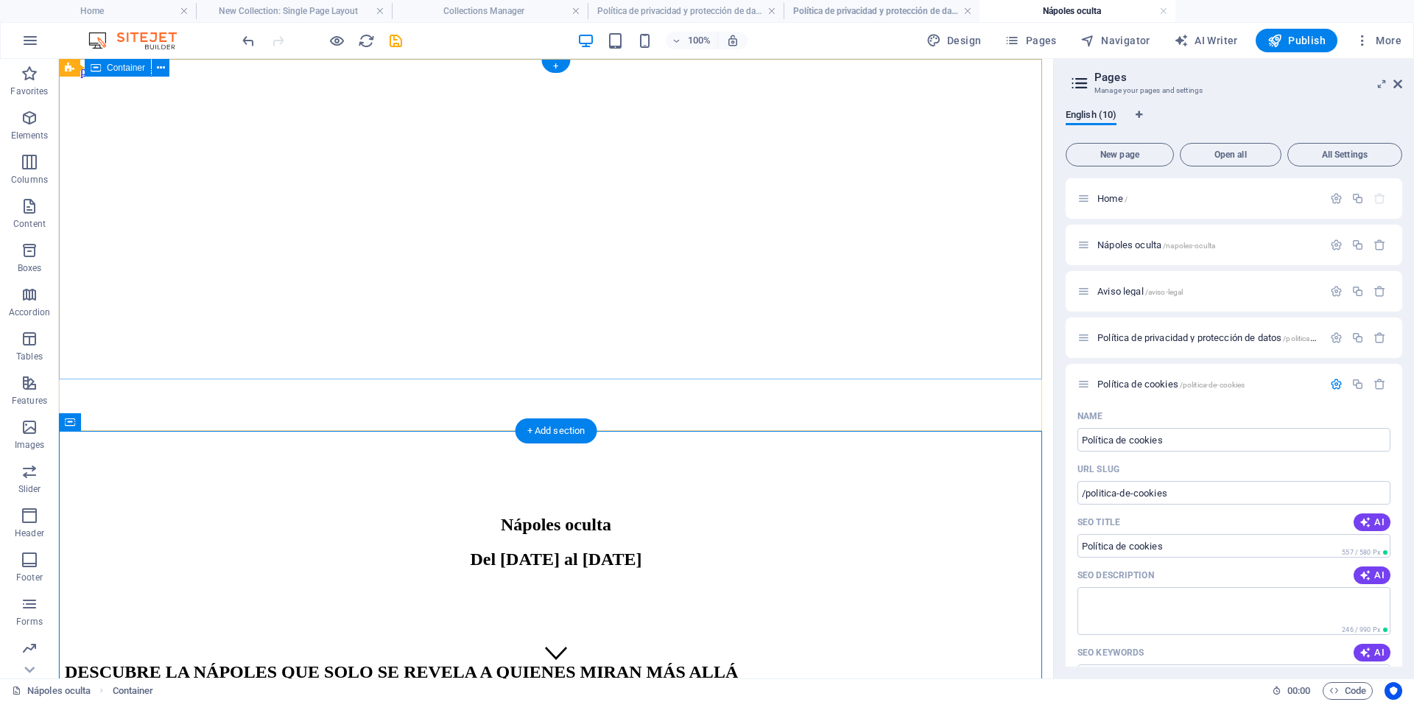
click at [281, 500] on div "Nápoles oculta Del 04 al 08 de Diciembre" at bounding box center [556, 548] width 983 height 96
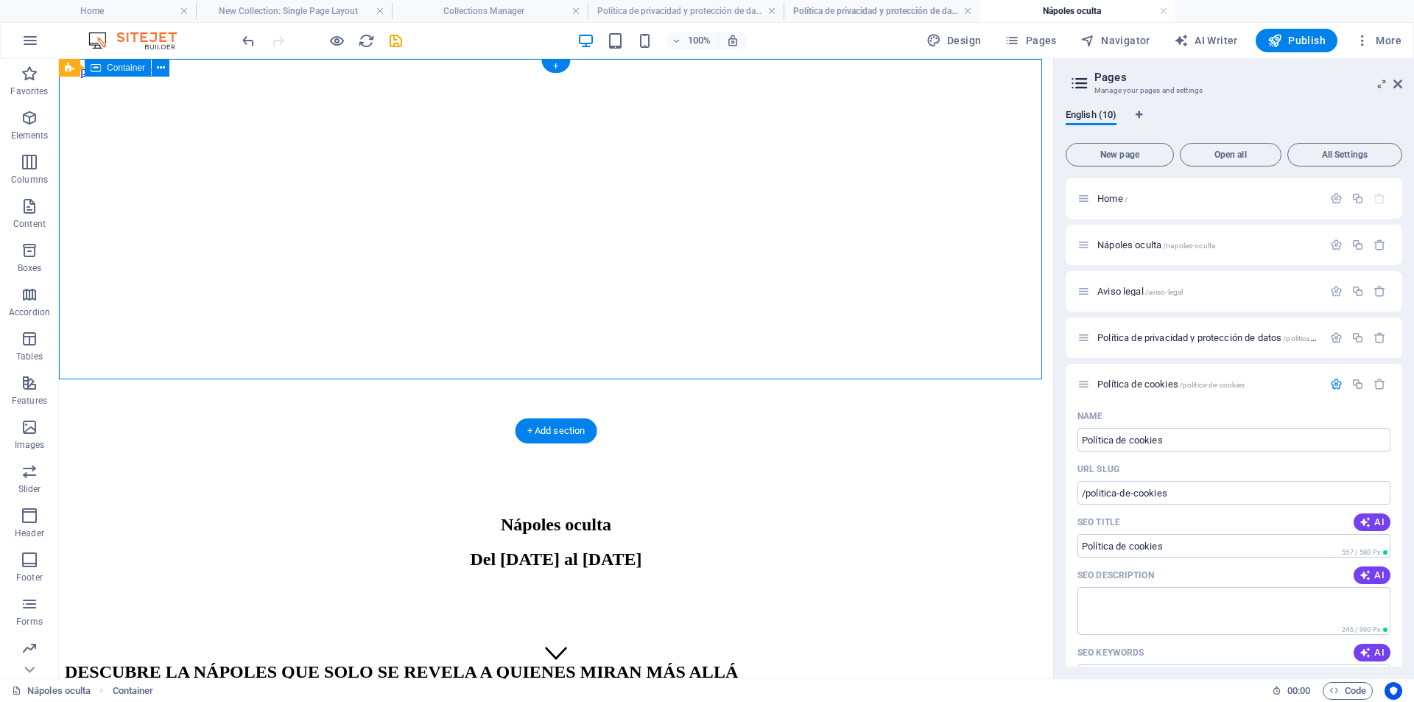
click at [281, 500] on div "Nápoles oculta Del 04 al 08 de Diciembre" at bounding box center [556, 548] width 983 height 96
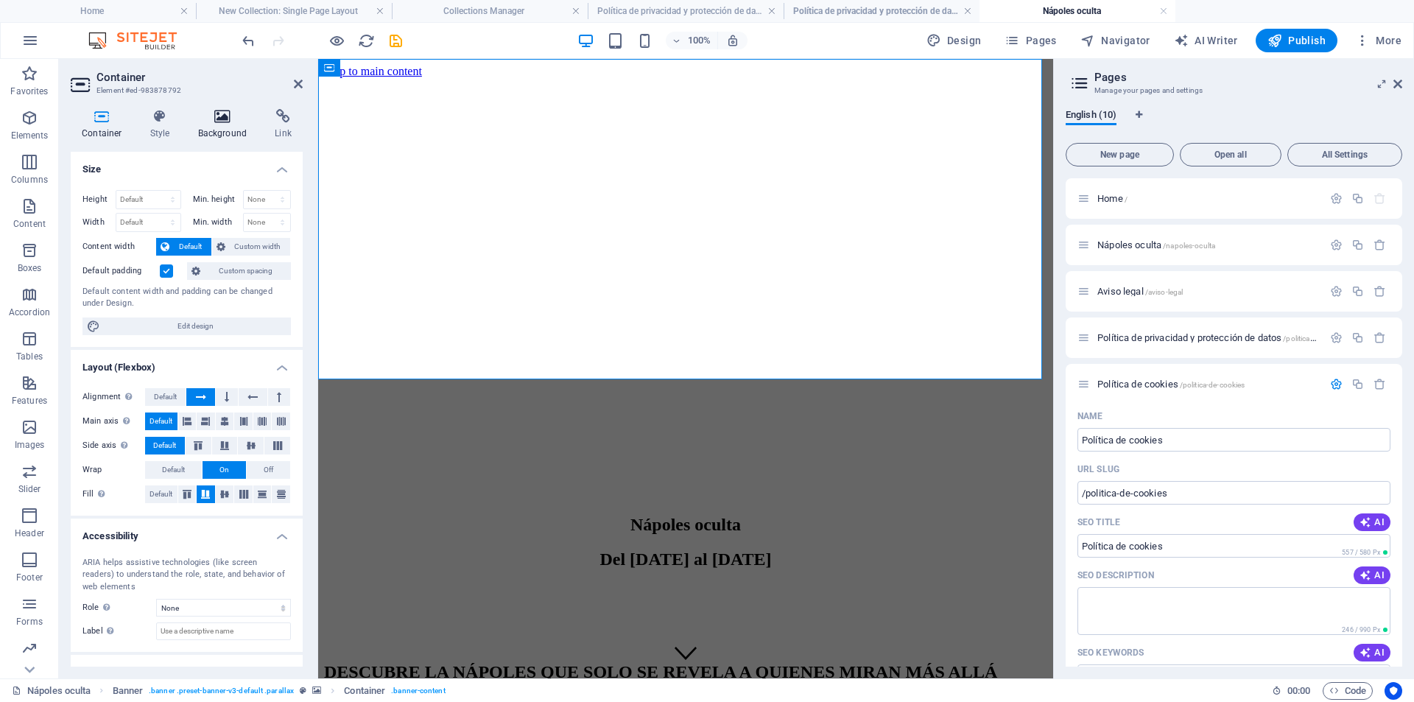
click at [229, 117] on icon at bounding box center [222, 116] width 71 height 15
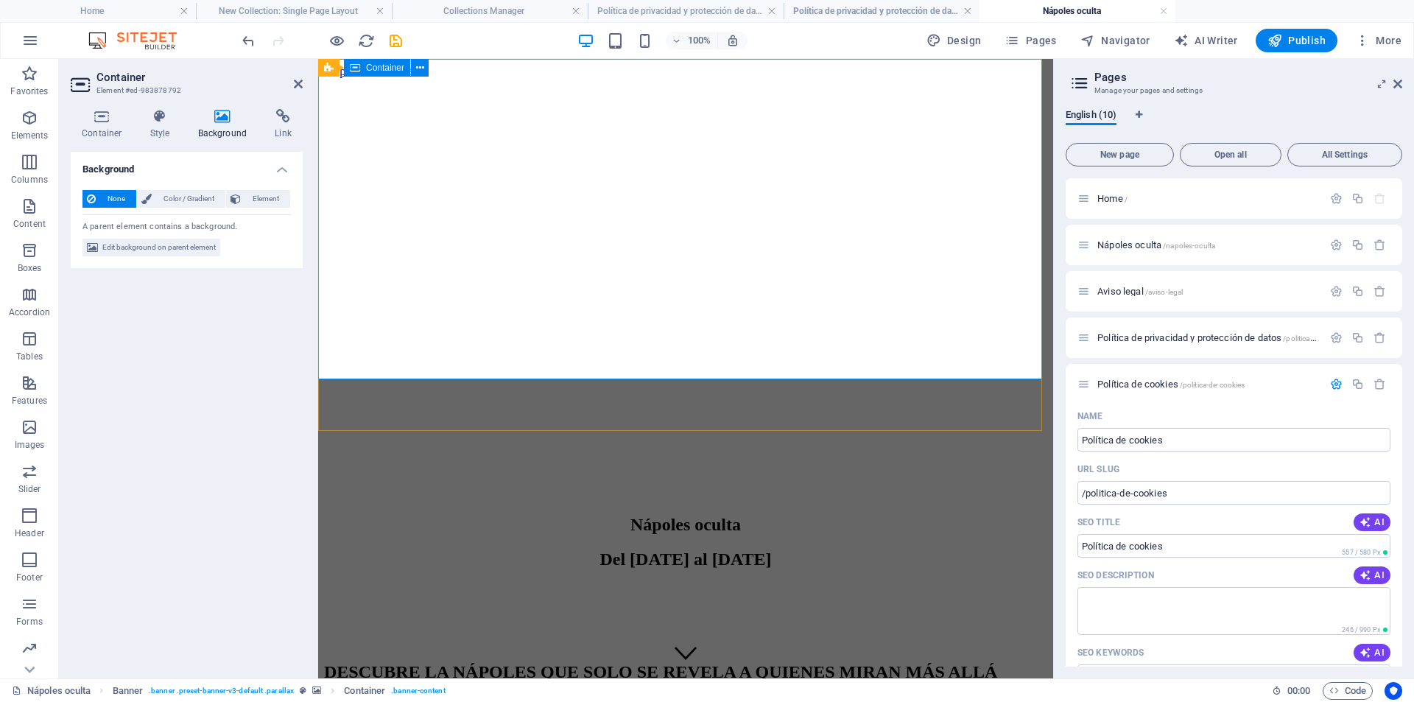
click at [494, 500] on div "Nápoles oculta Del 04 al 08 de Diciembre" at bounding box center [685, 548] width 723 height 96
click at [421, 78] on figure at bounding box center [685, 78] width 723 height 0
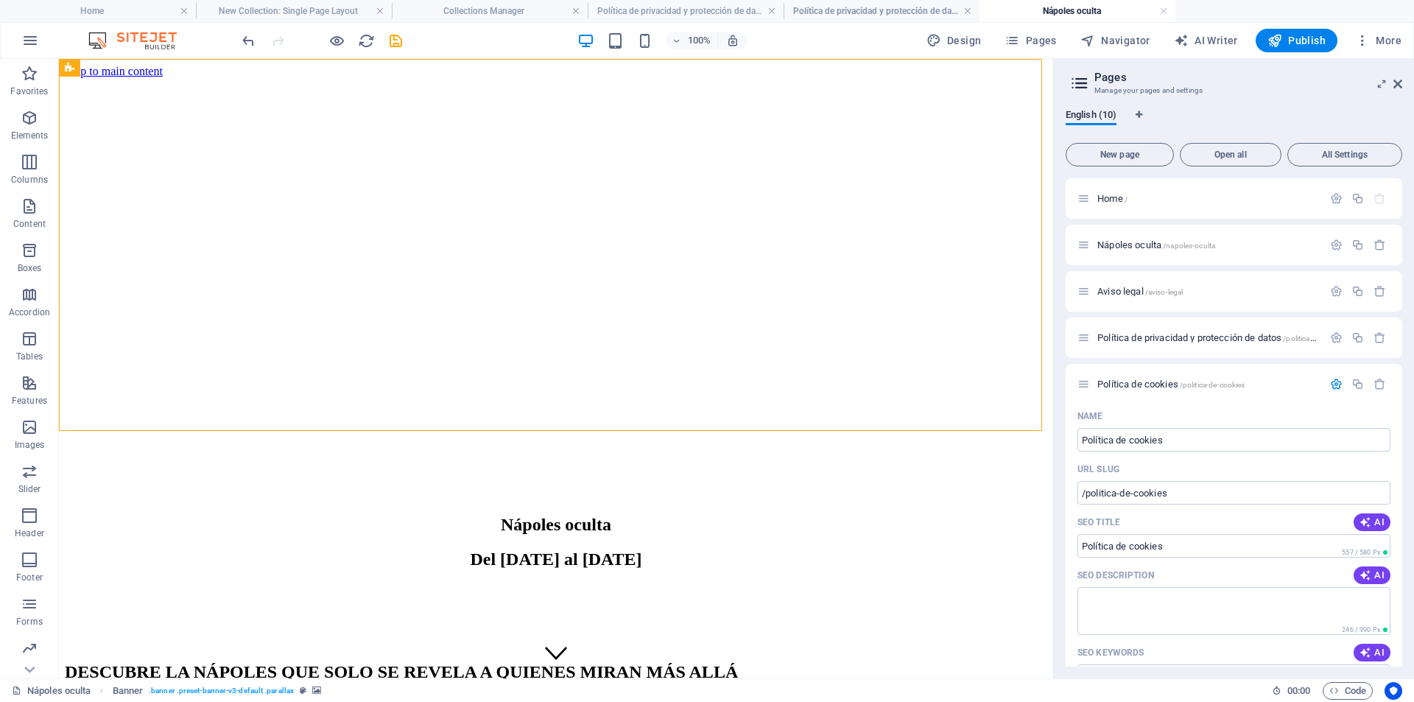
click at [417, 78] on figure at bounding box center [556, 78] width 983 height 0
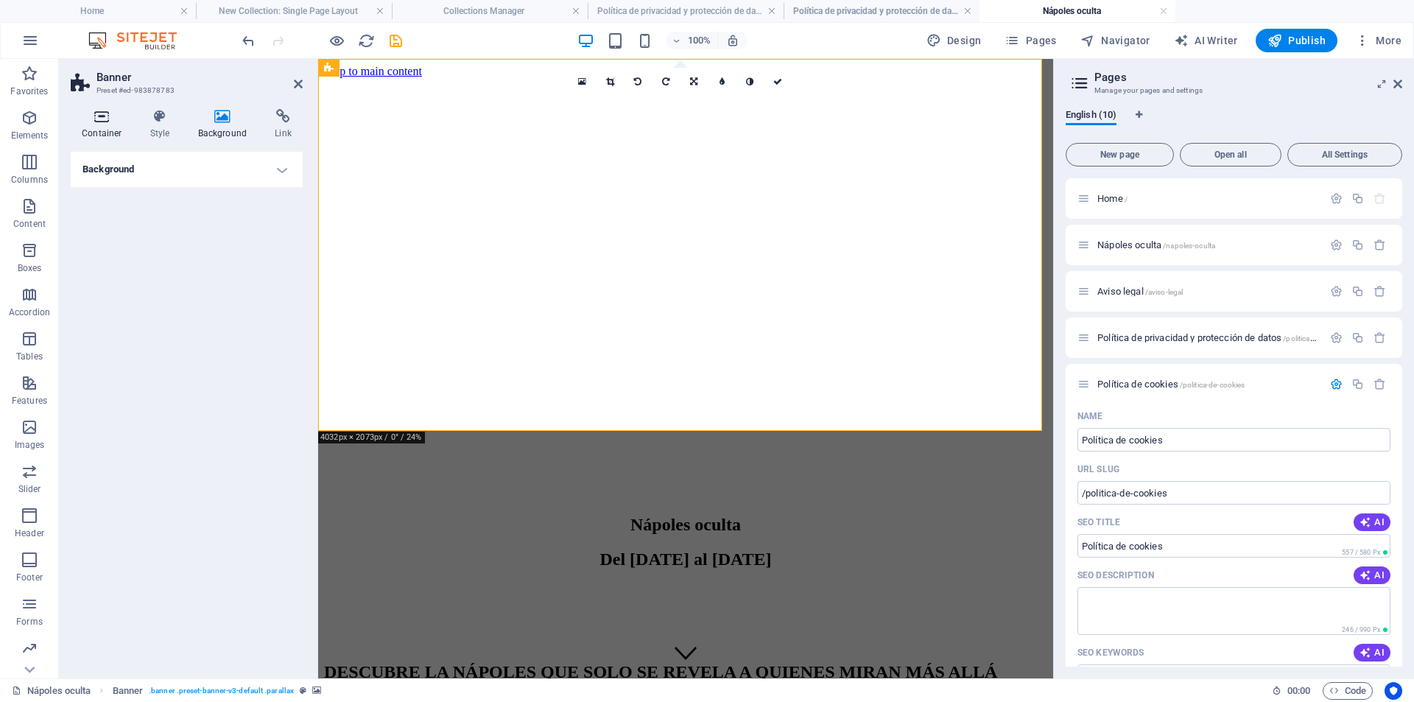
click at [113, 124] on h4 "Container" at bounding box center [105, 124] width 69 height 31
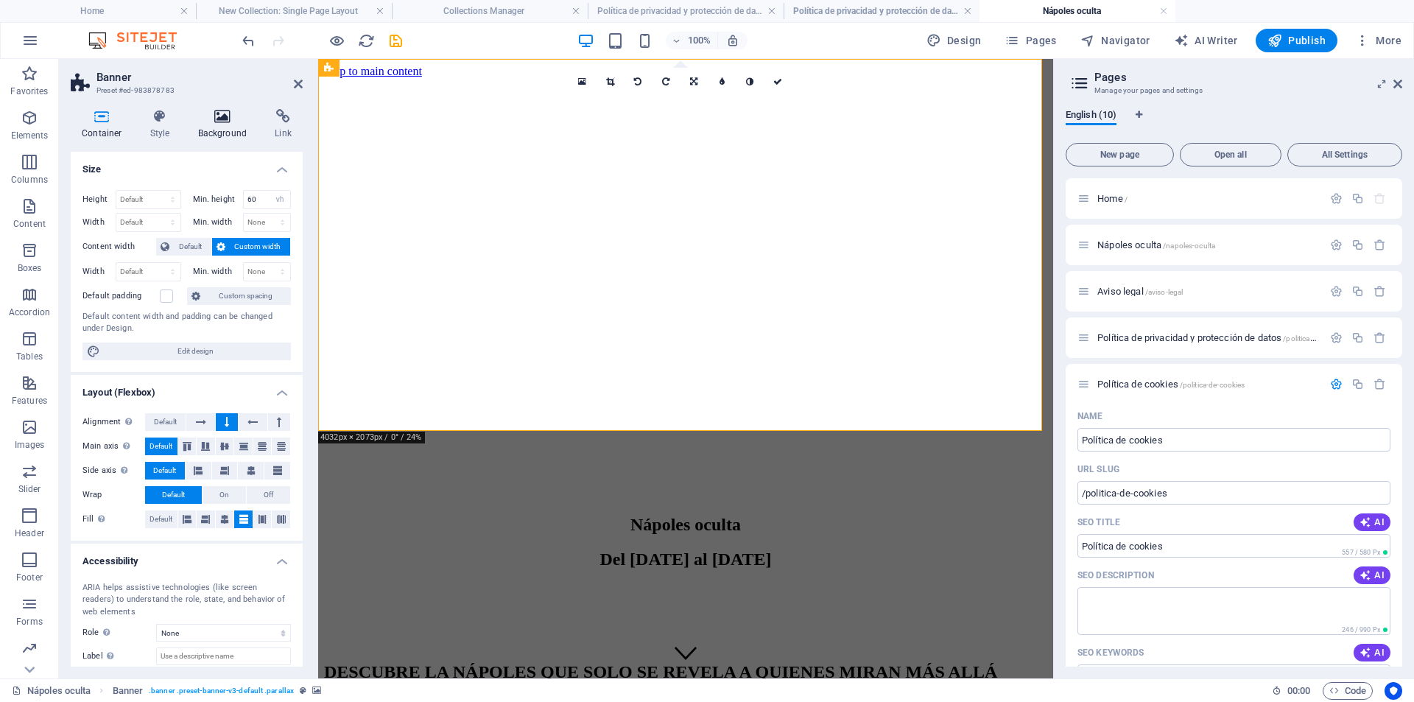
click at [229, 113] on icon at bounding box center [222, 116] width 71 height 15
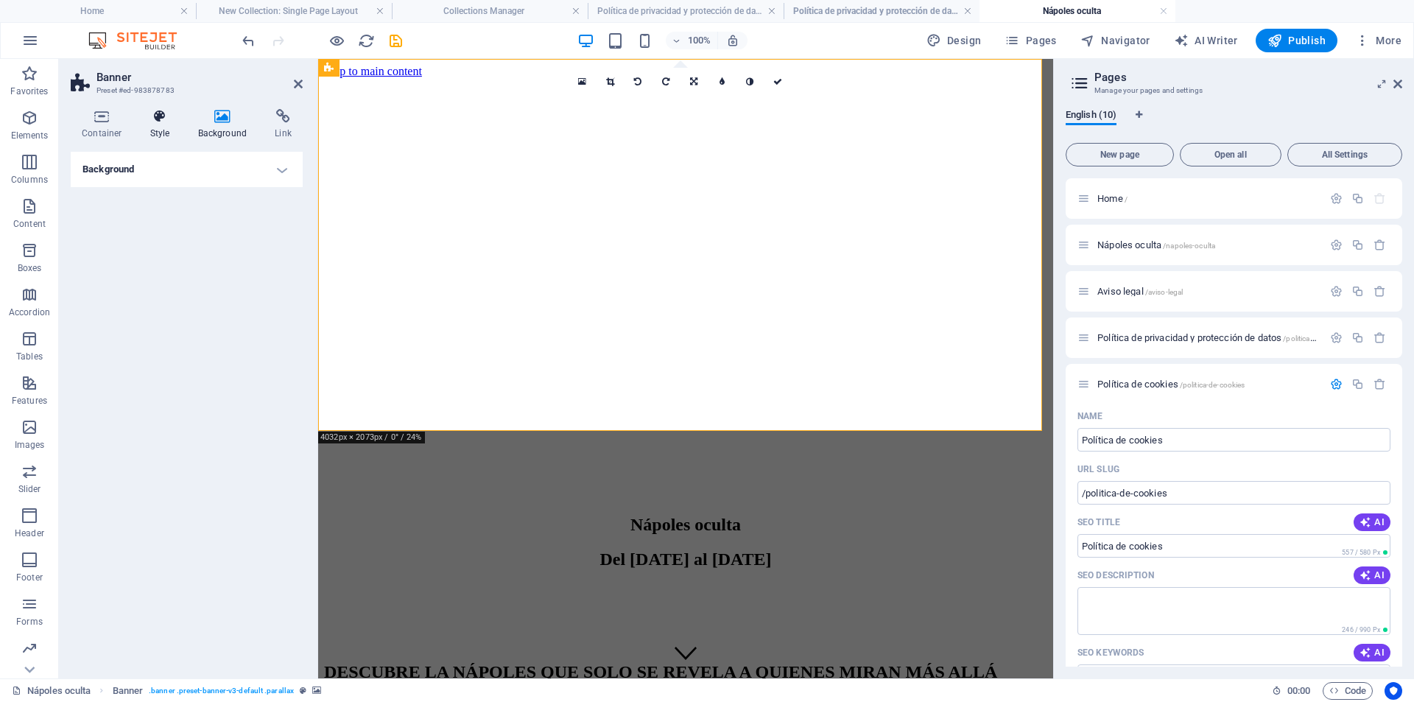
click at [180, 126] on h4 "Style" at bounding box center [163, 124] width 48 height 31
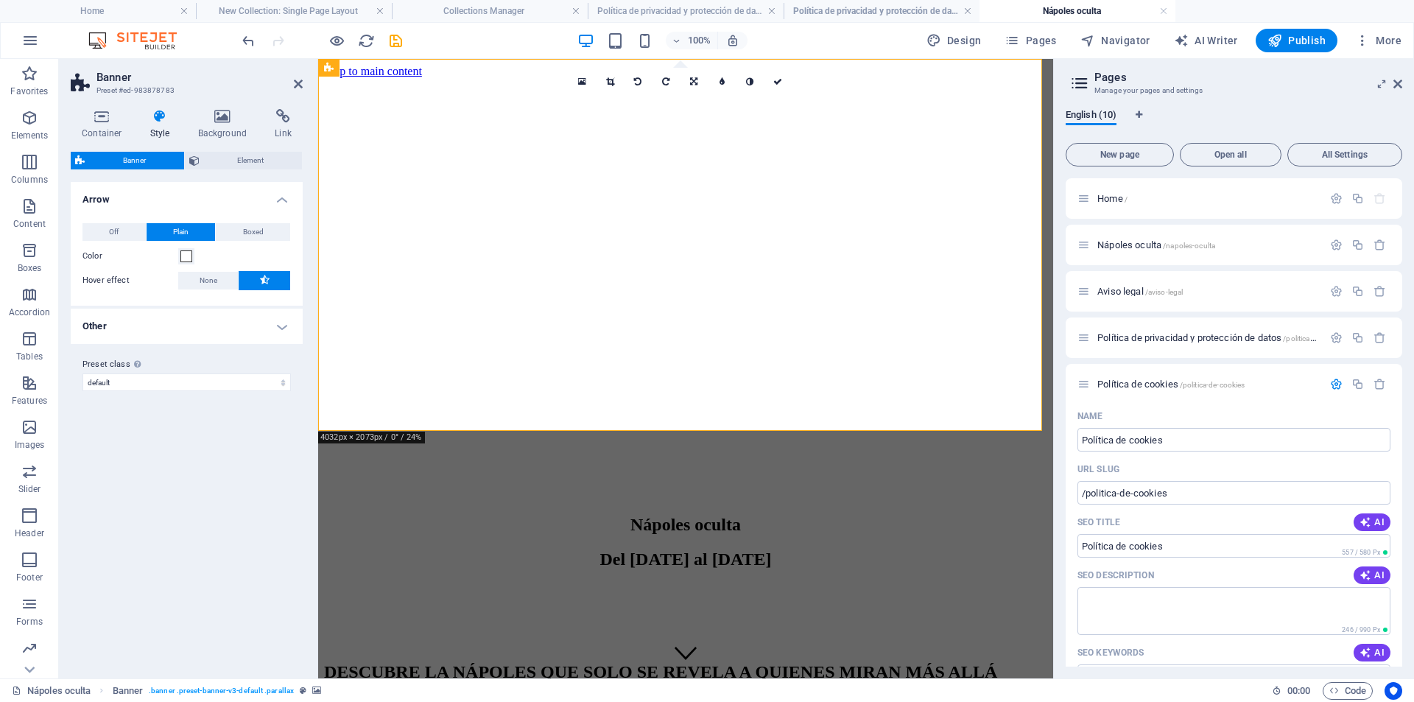
click at [508, 78] on figure at bounding box center [685, 78] width 723 height 0
click at [506, 78] on figure at bounding box center [685, 78] width 723 height 0
click at [247, 46] on icon "undo" at bounding box center [248, 40] width 17 height 17
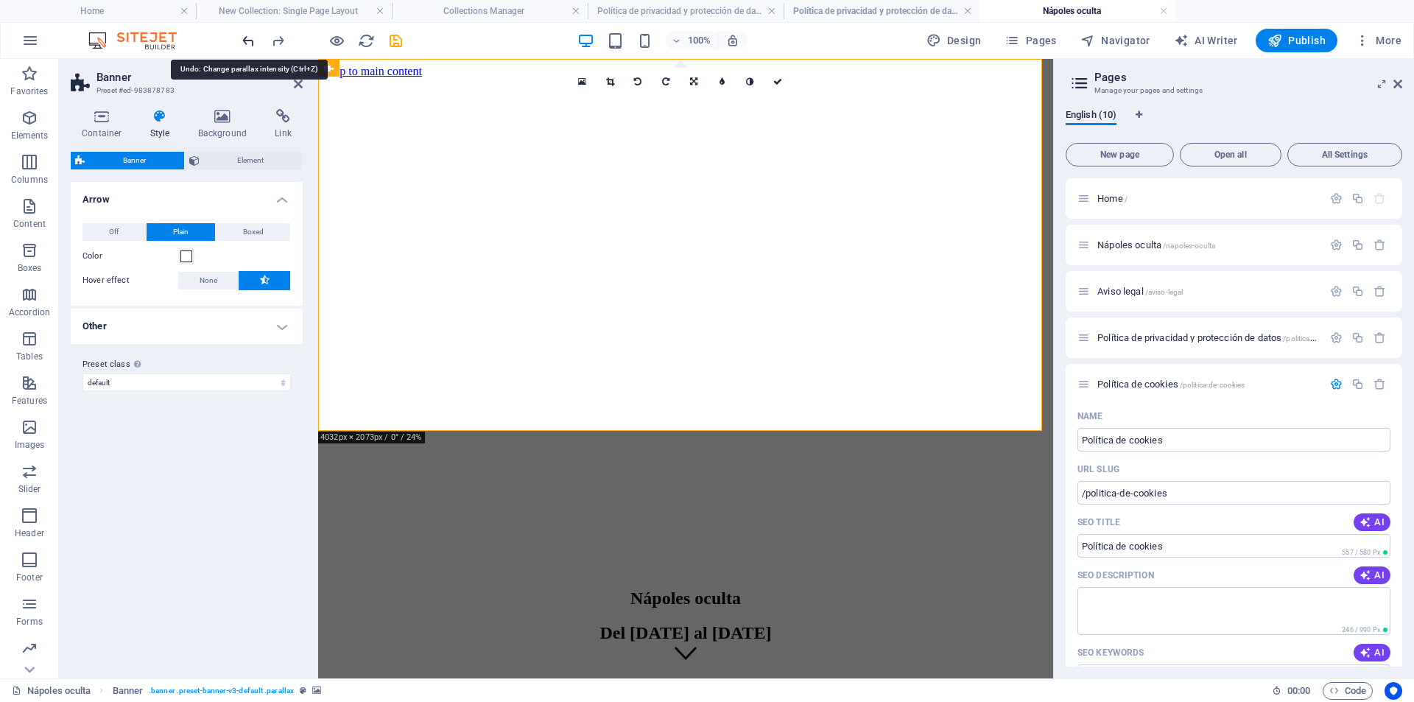
click at [247, 46] on icon "undo" at bounding box center [248, 40] width 17 height 17
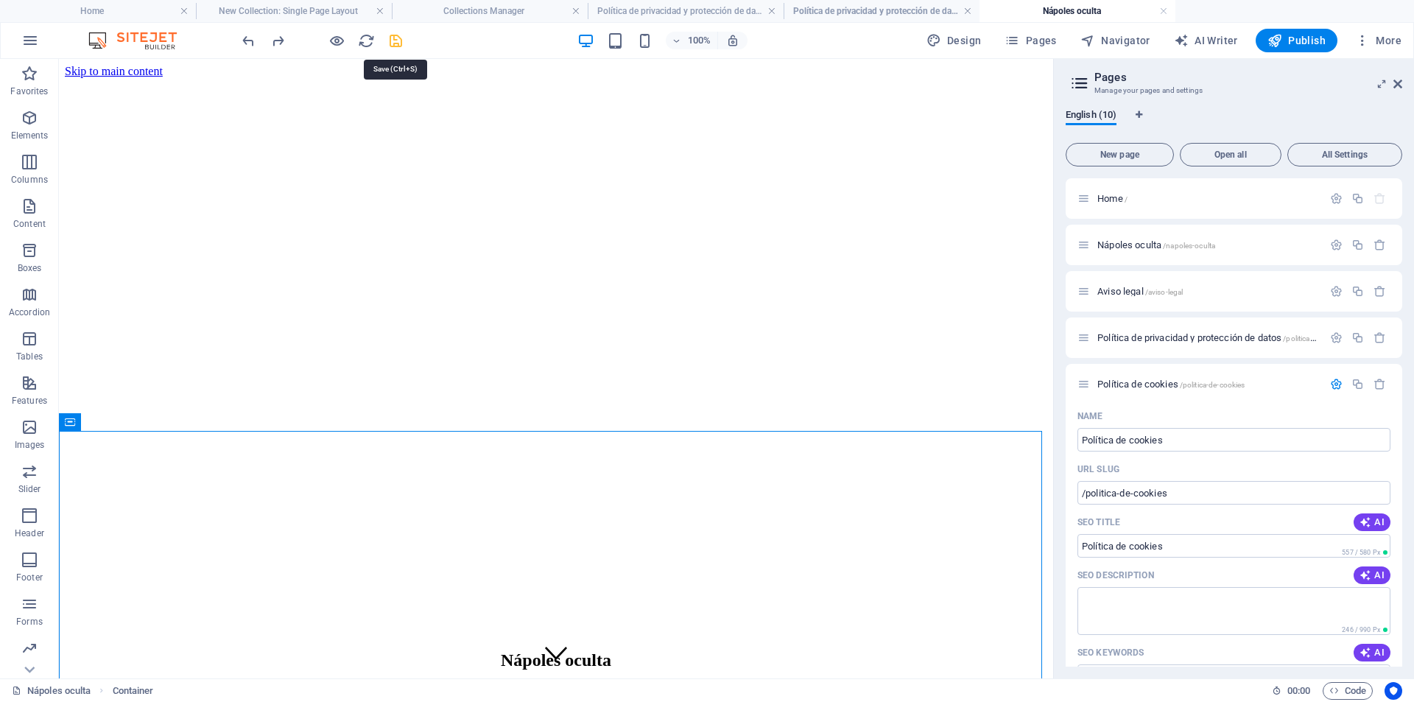
click at [402, 46] on icon "save" at bounding box center [395, 40] width 17 height 17
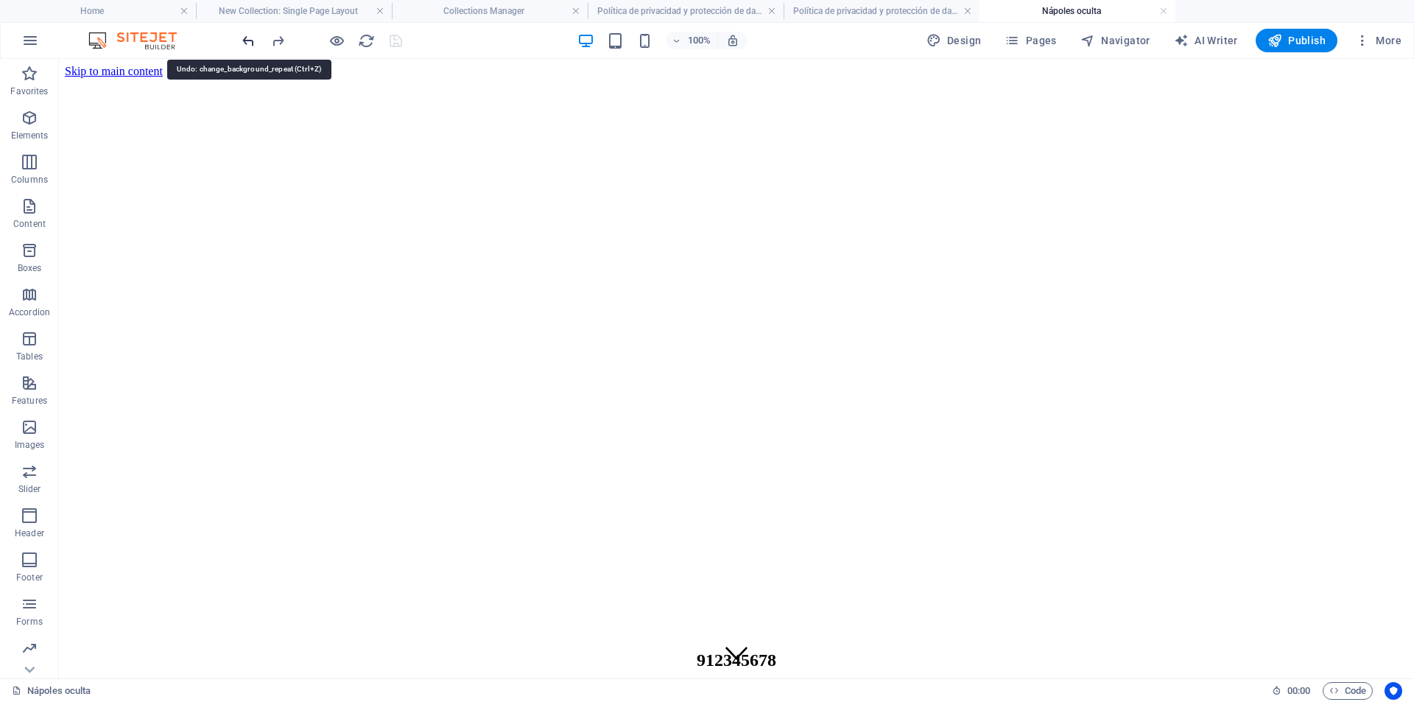
click at [252, 42] on icon "undo" at bounding box center [248, 40] width 17 height 17
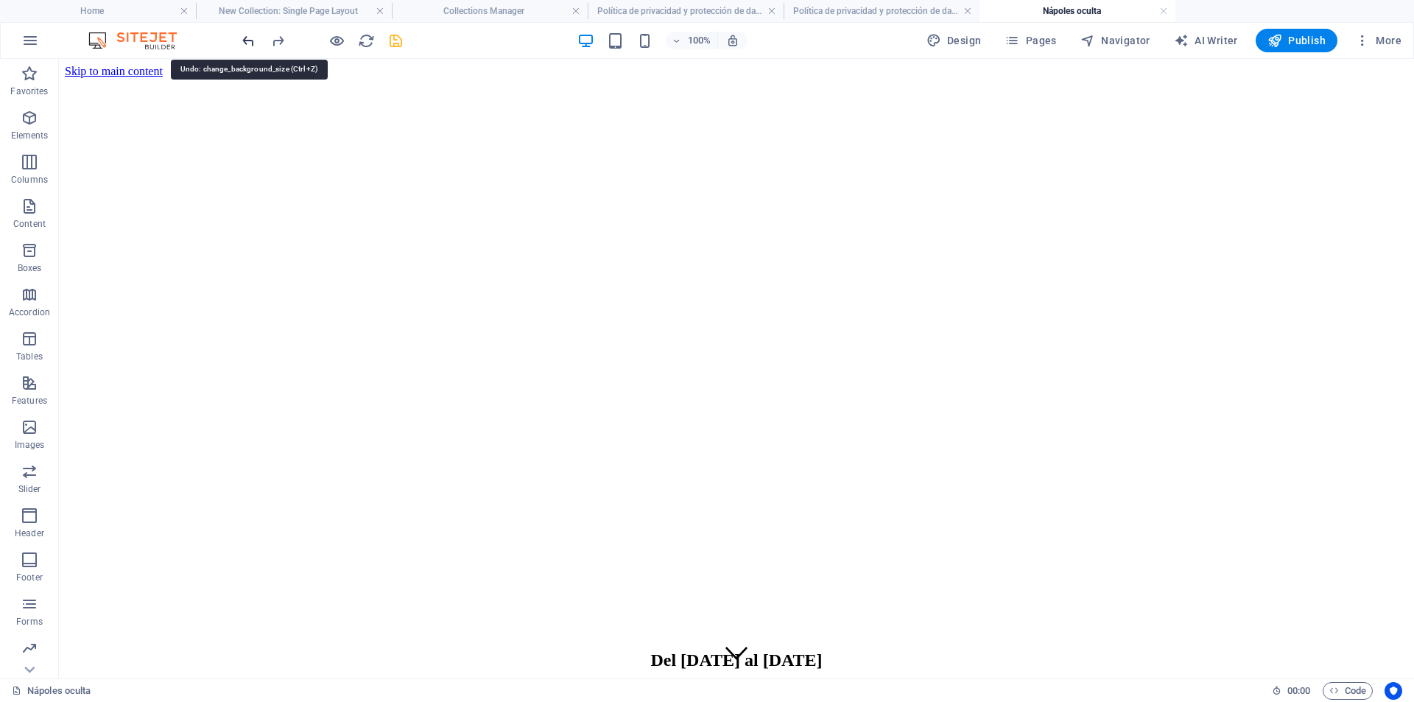
click at [248, 40] on icon "undo" at bounding box center [248, 40] width 17 height 17
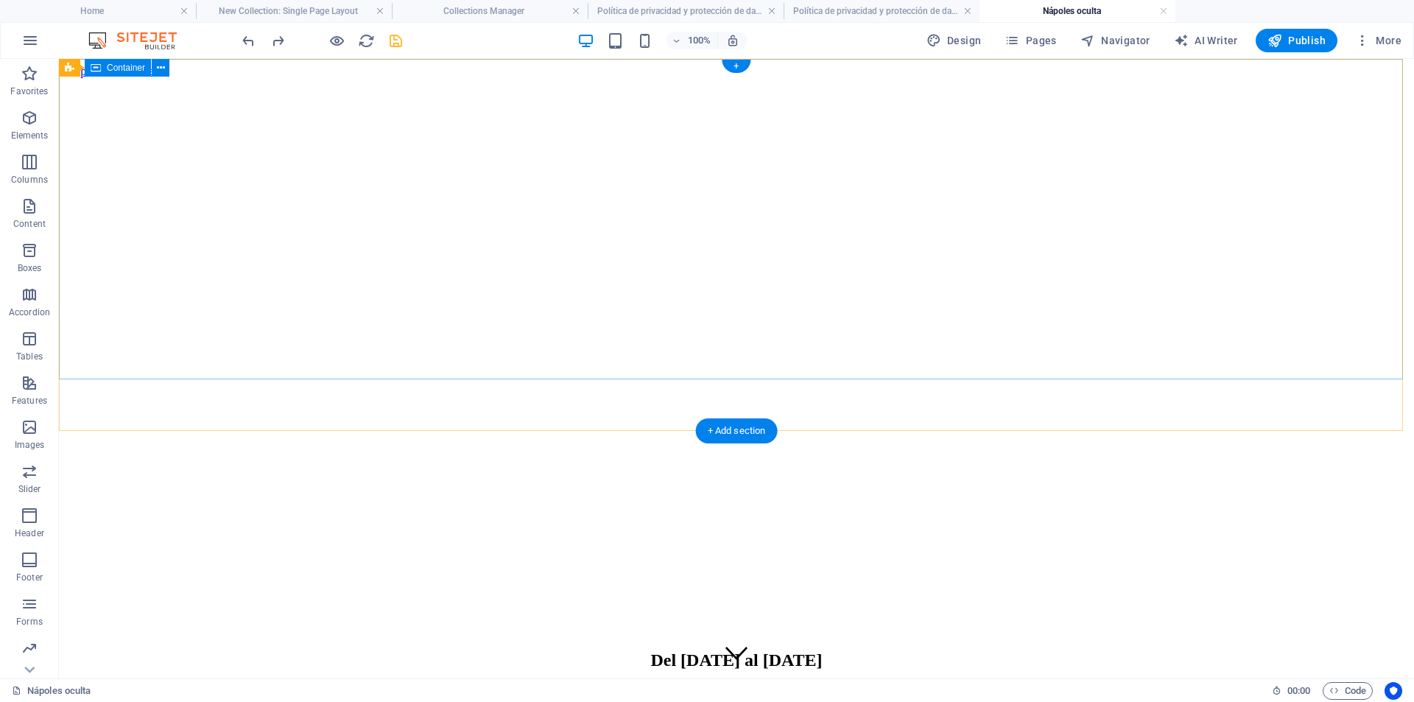
click at [340, 636] on div "Del 04 al 08 de Diciembre 912345678" at bounding box center [737, 684] width 1344 height 96
click at [729, 685] on div "912345678" at bounding box center [737, 695] width 1344 height 20
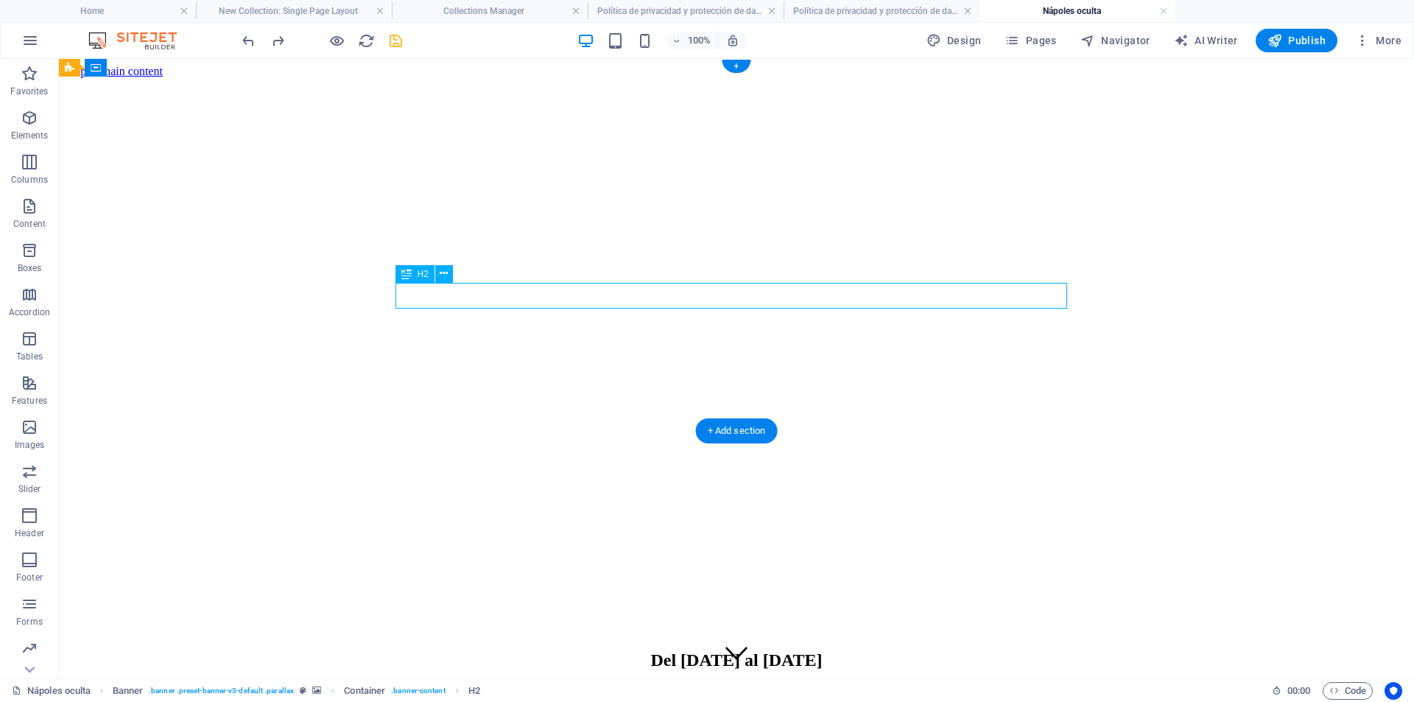
click at [729, 685] on div "912345678" at bounding box center [737, 695] width 1344 height 20
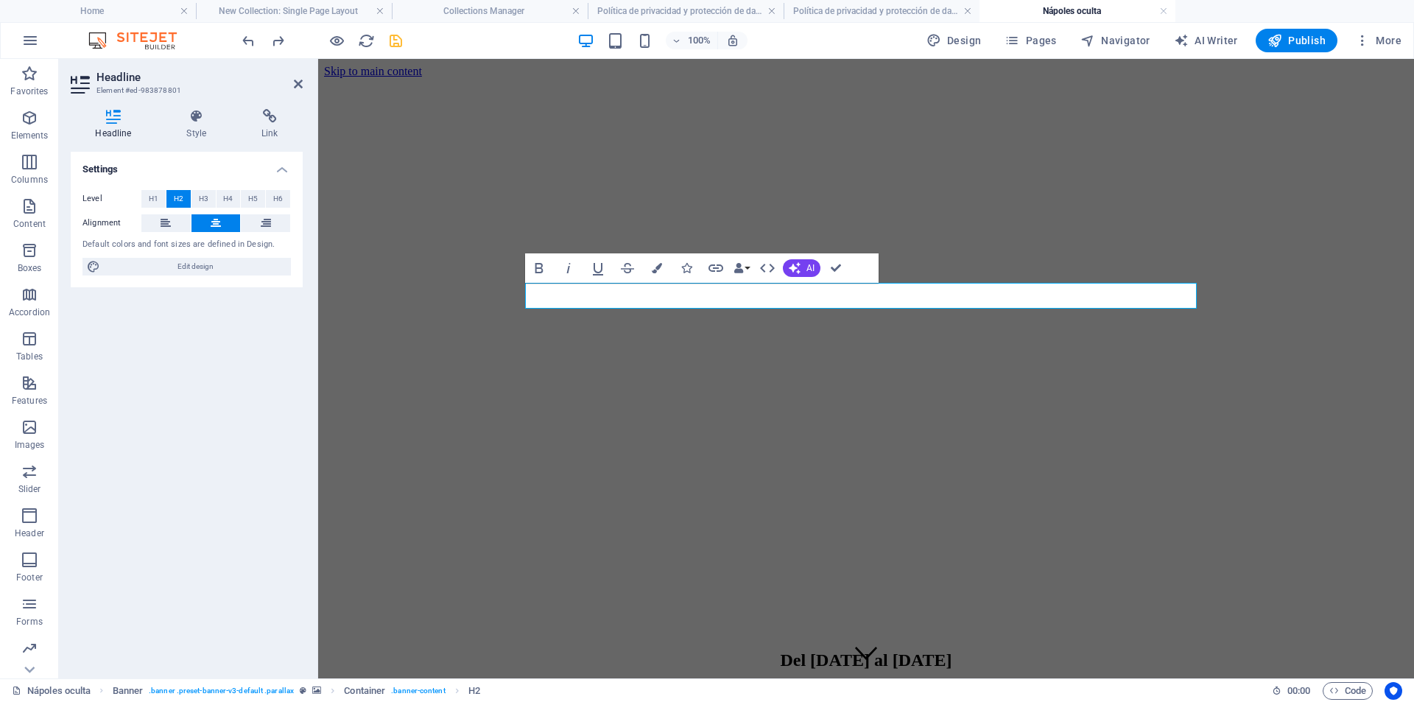
click at [729, 78] on figure at bounding box center [866, 78] width 1084 height 0
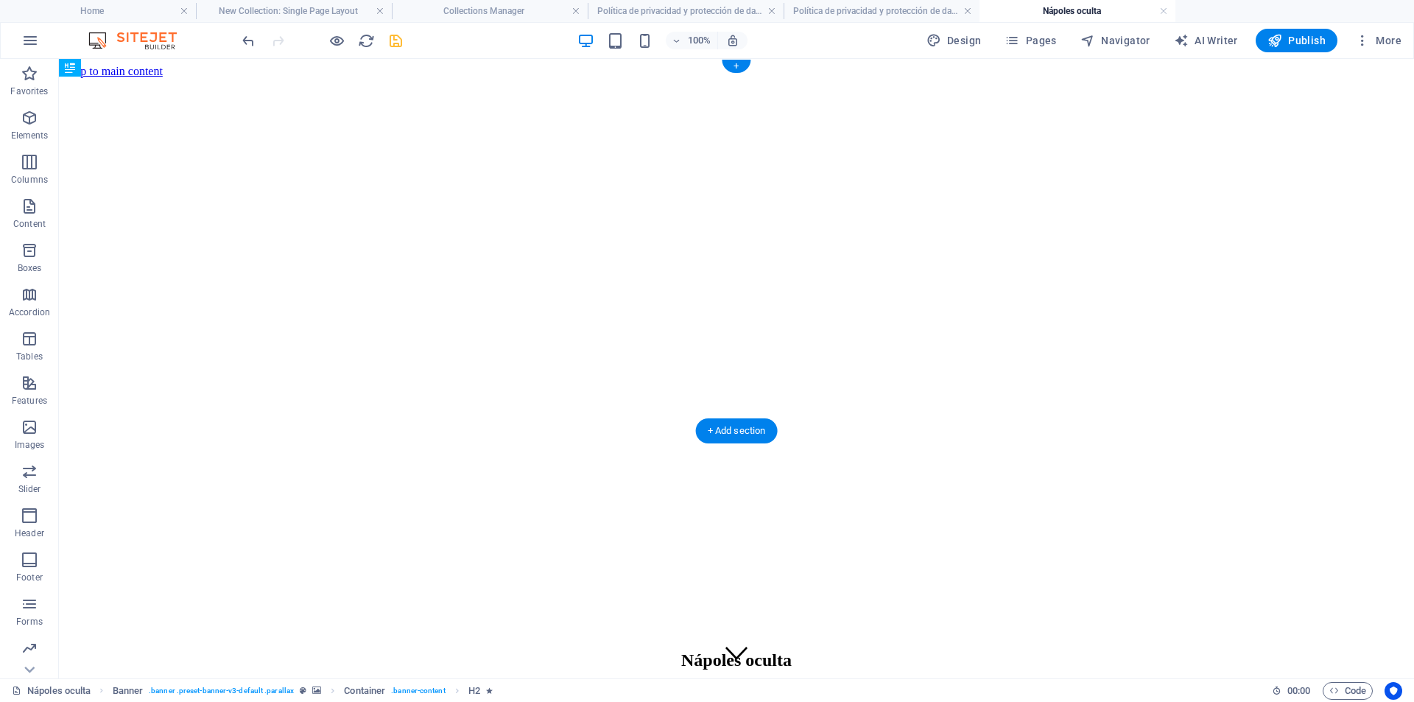
drag, startPoint x: 768, startPoint y: 268, endPoint x: 759, endPoint y: 292, distance: 25.9
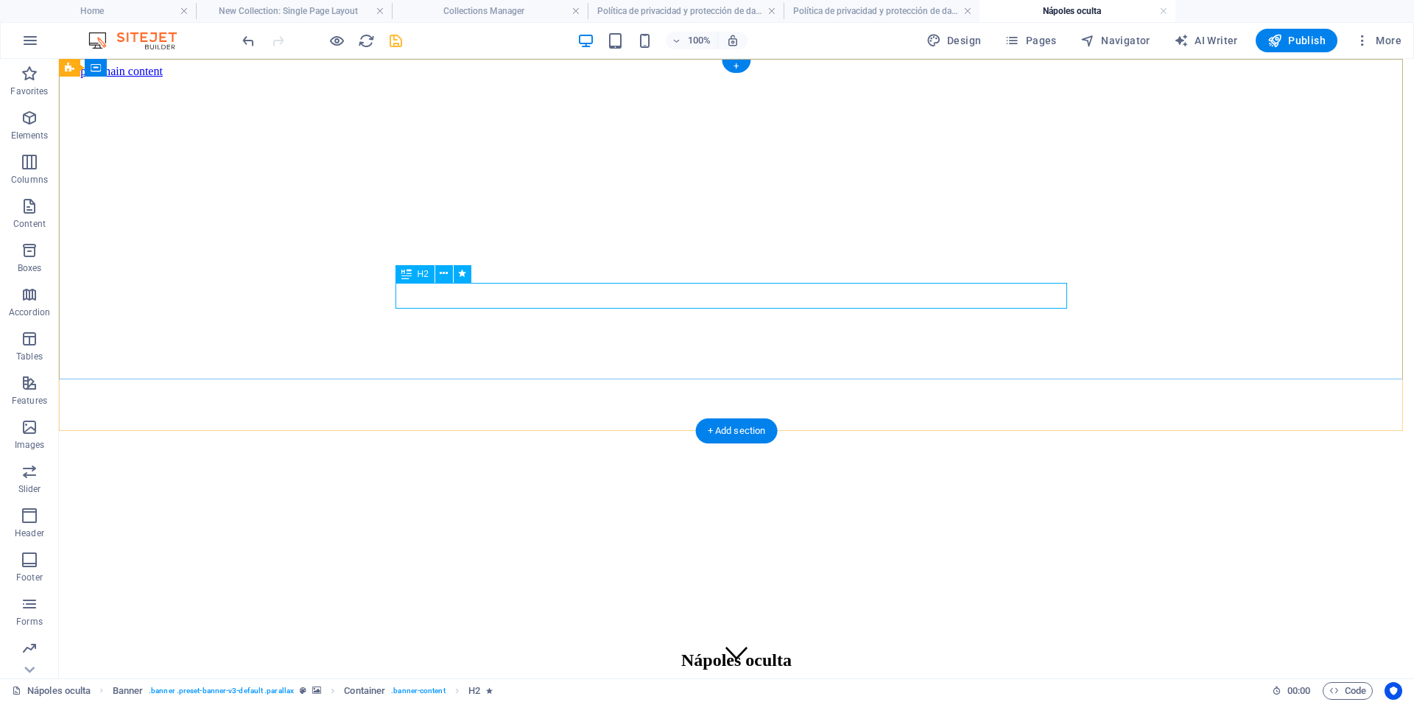
click at [734, 685] on div "Del [DATE] al [DATE]" at bounding box center [737, 695] width 1344 height 20
click at [735, 685] on div "Del [DATE] al [DATE]" at bounding box center [737, 695] width 1344 height 20
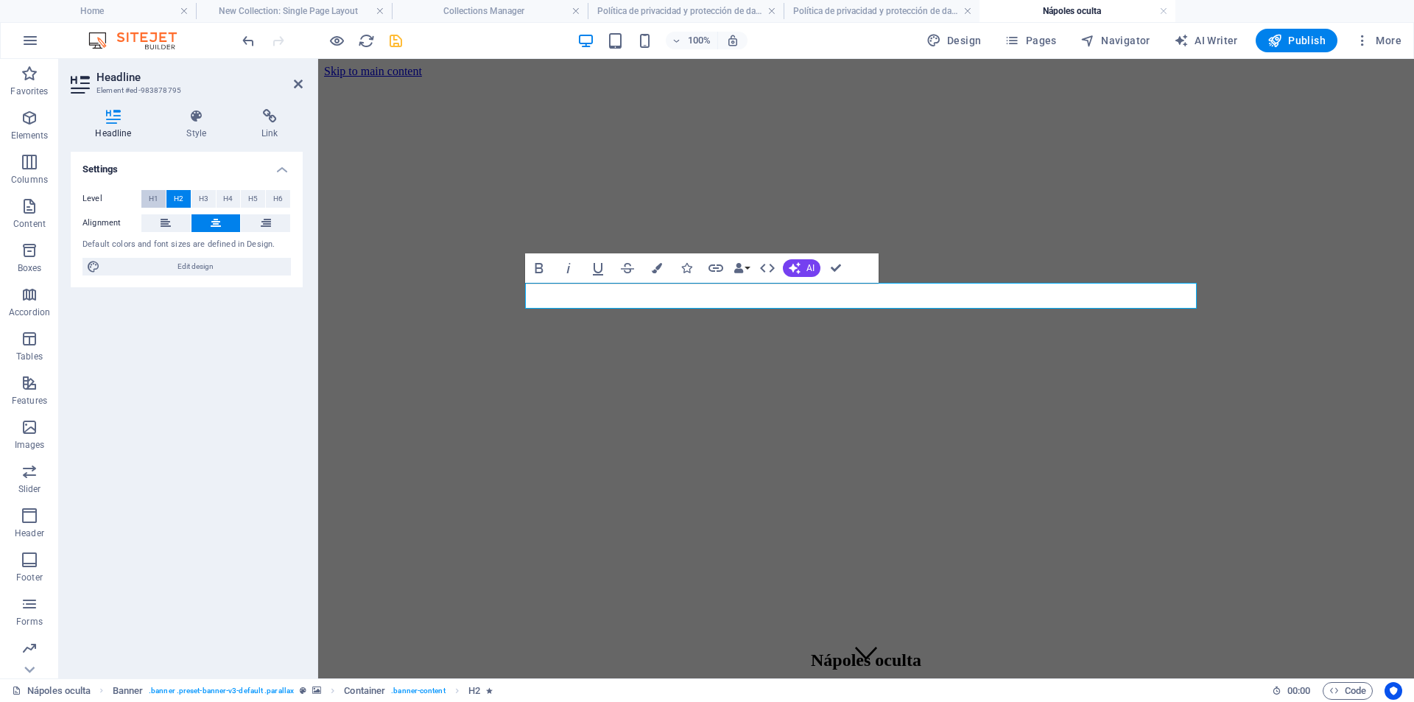
click at [154, 197] on span "H1" at bounding box center [154, 199] width 10 height 18
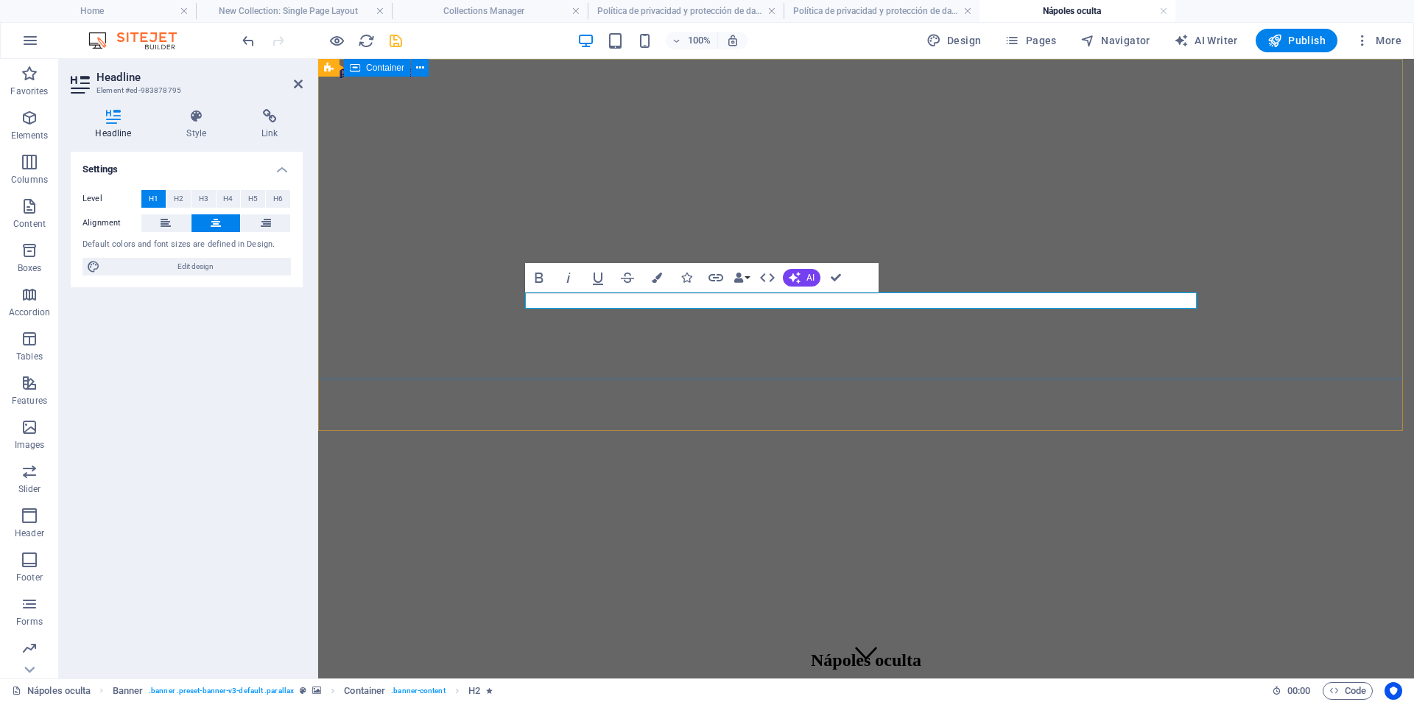
click at [409, 636] on div "Nápoles oculta Del 04 al 08 de Diciembre" at bounding box center [866, 688] width 1084 height 105
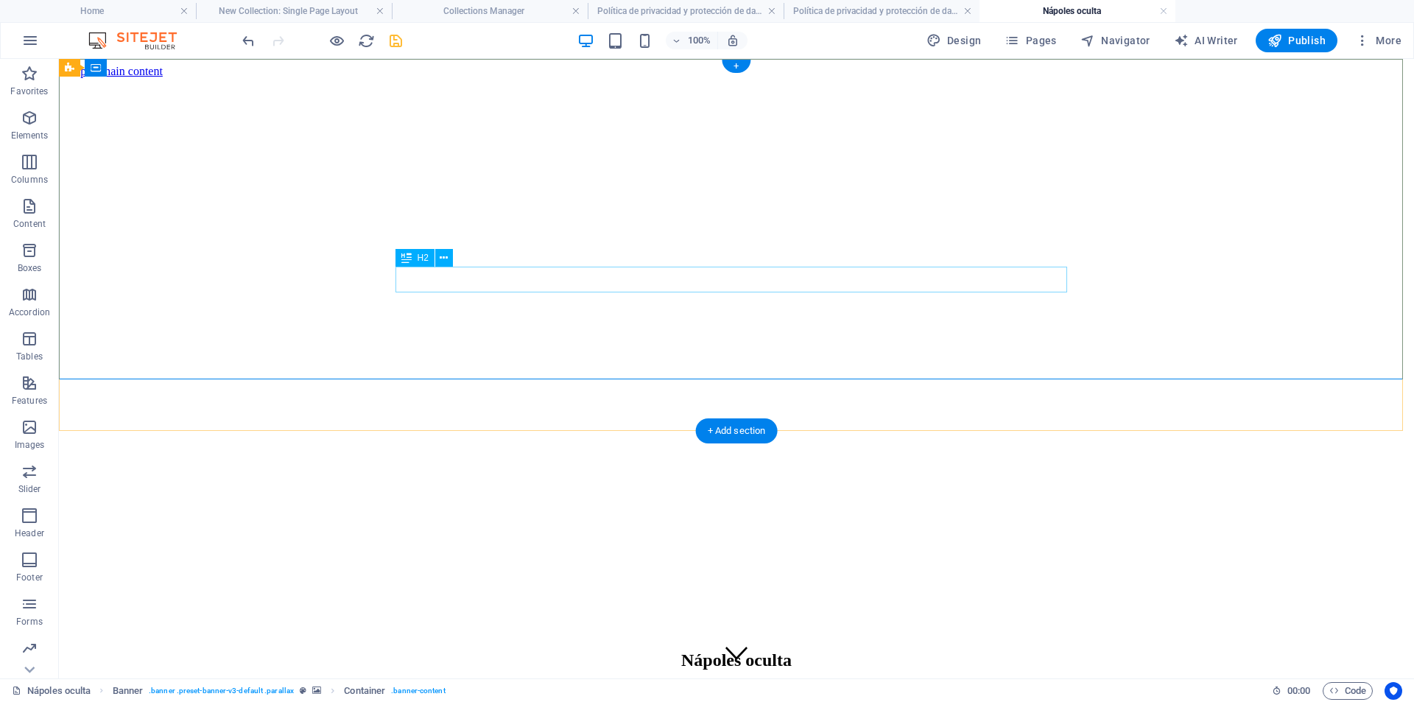
click at [699, 650] on div "Nápoles oculta" at bounding box center [737, 660] width 1344 height 20
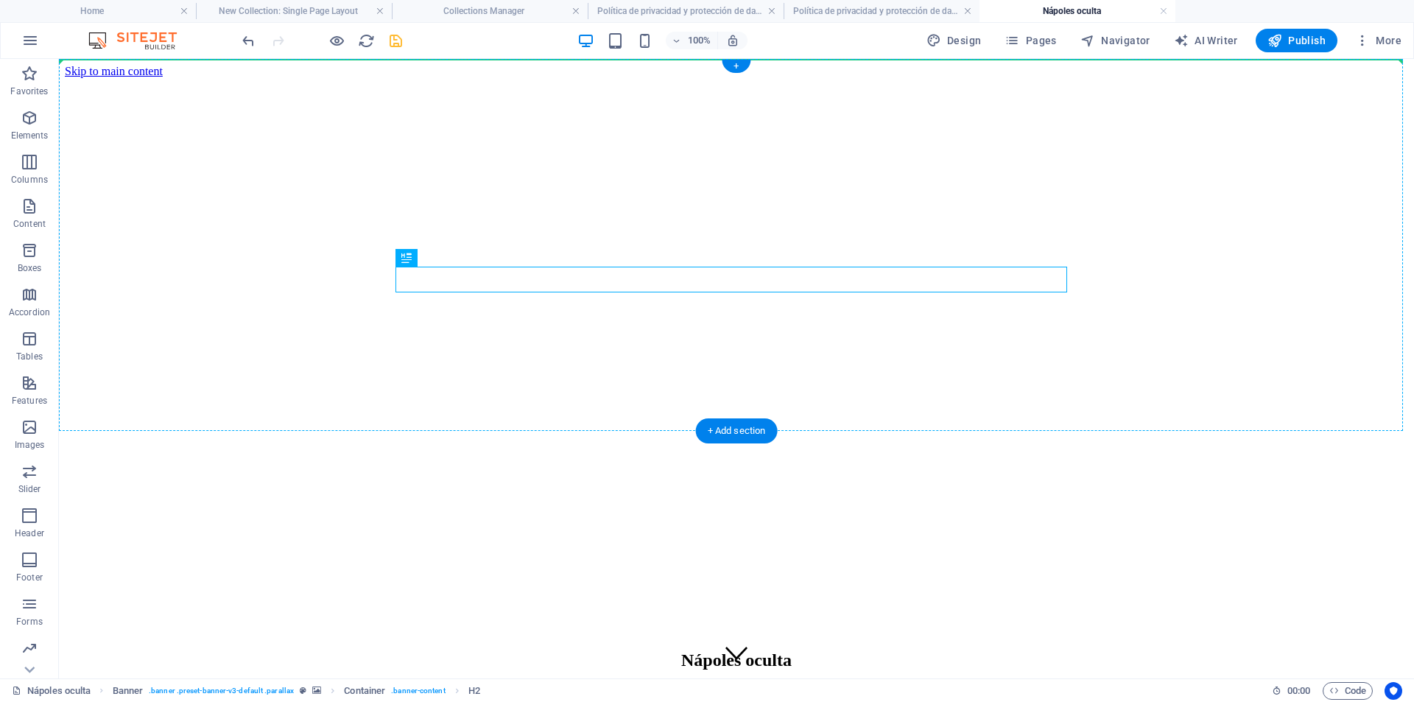
drag, startPoint x: 478, startPoint y: 312, endPoint x: 415, endPoint y: 227, distance: 105.3
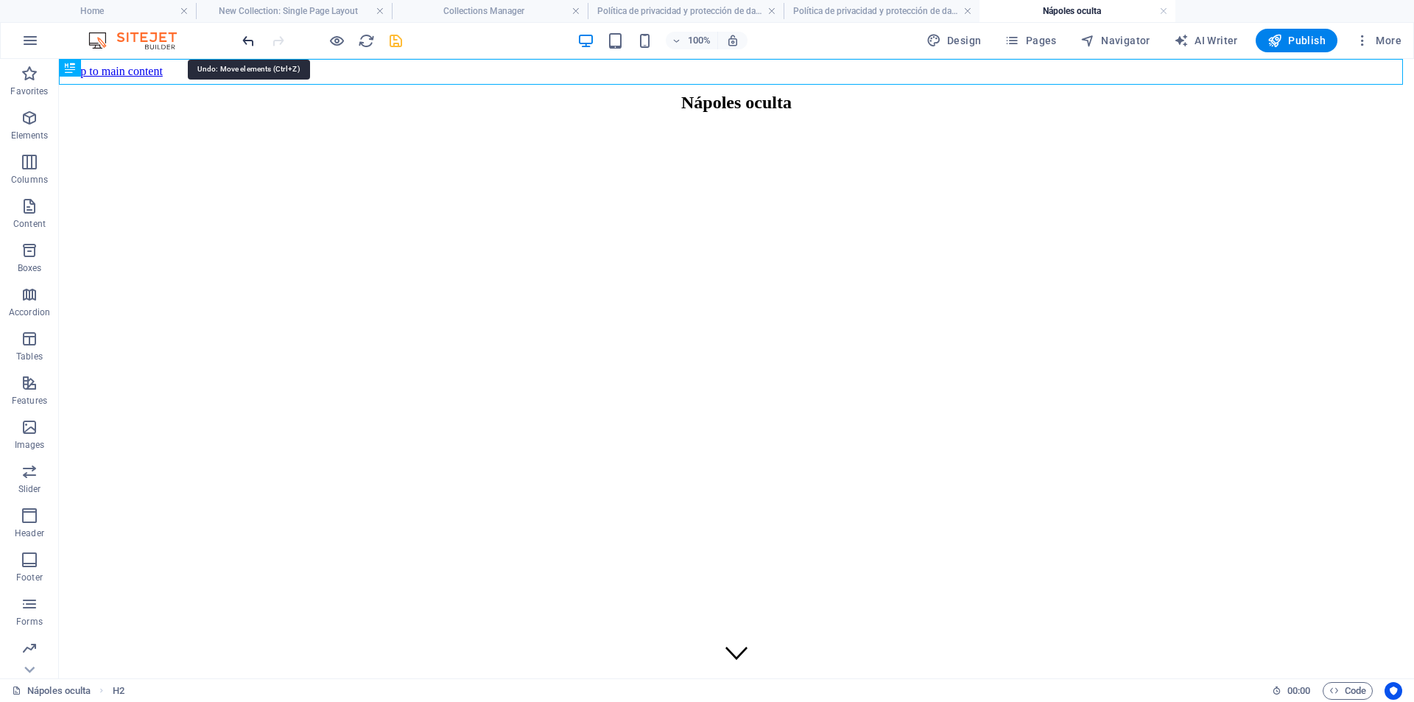
click at [253, 41] on icon "undo" at bounding box center [248, 40] width 17 height 17
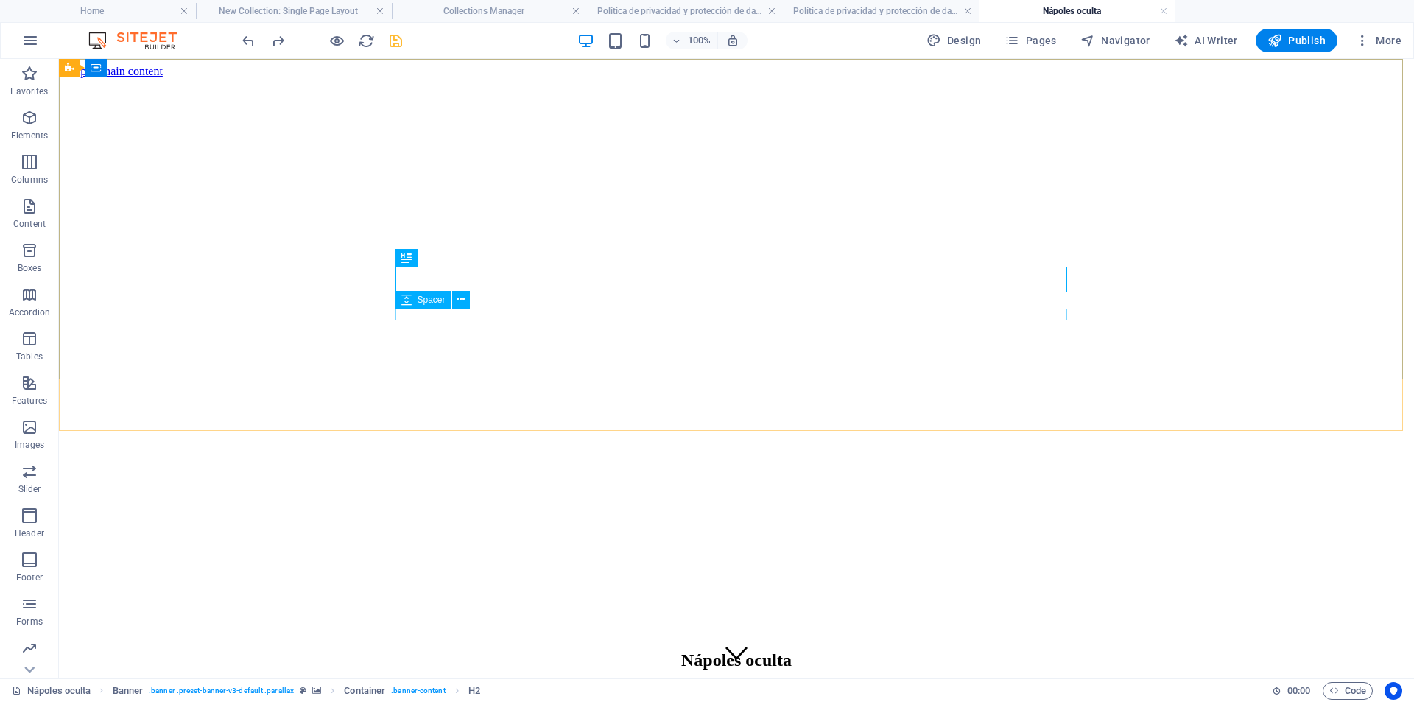
click at [425, 305] on div "Spacer" at bounding box center [424, 300] width 56 height 18
click at [407, 302] on icon at bounding box center [406, 300] width 10 height 18
select select "px"
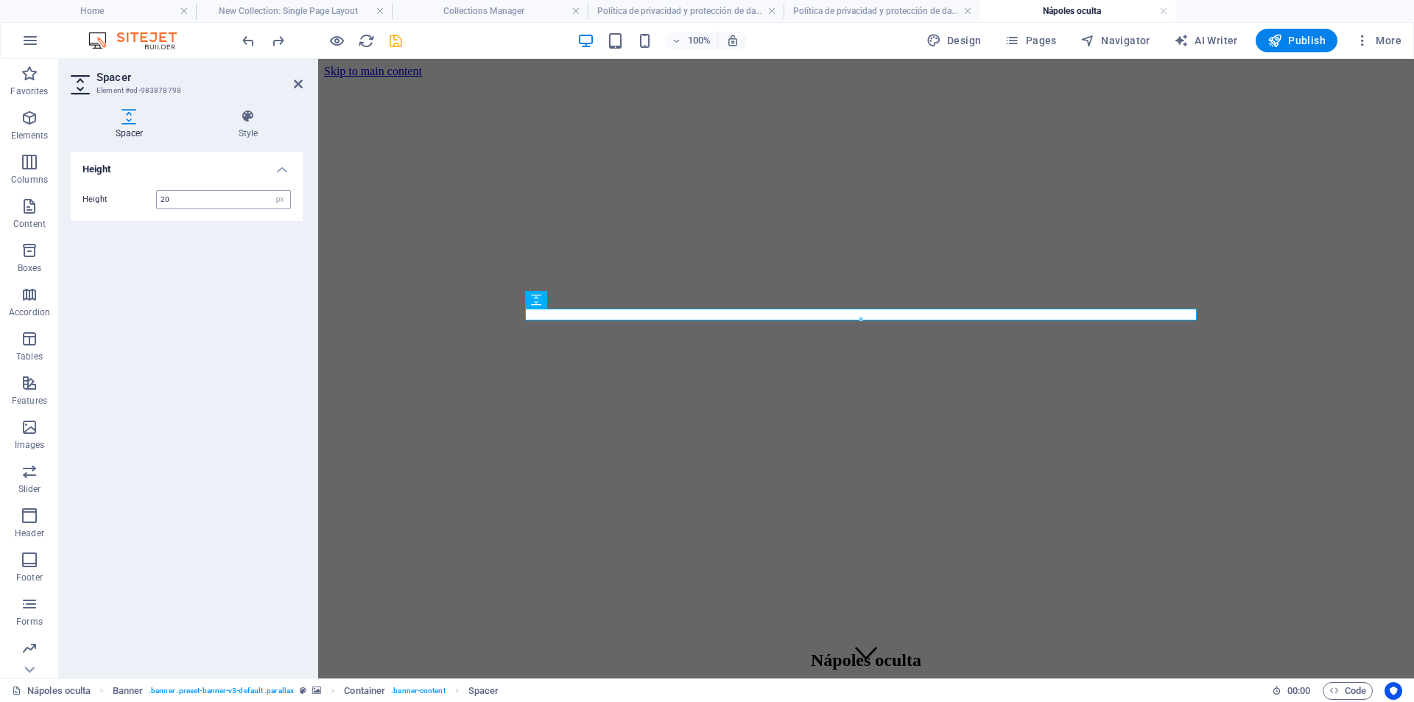
type input "20"
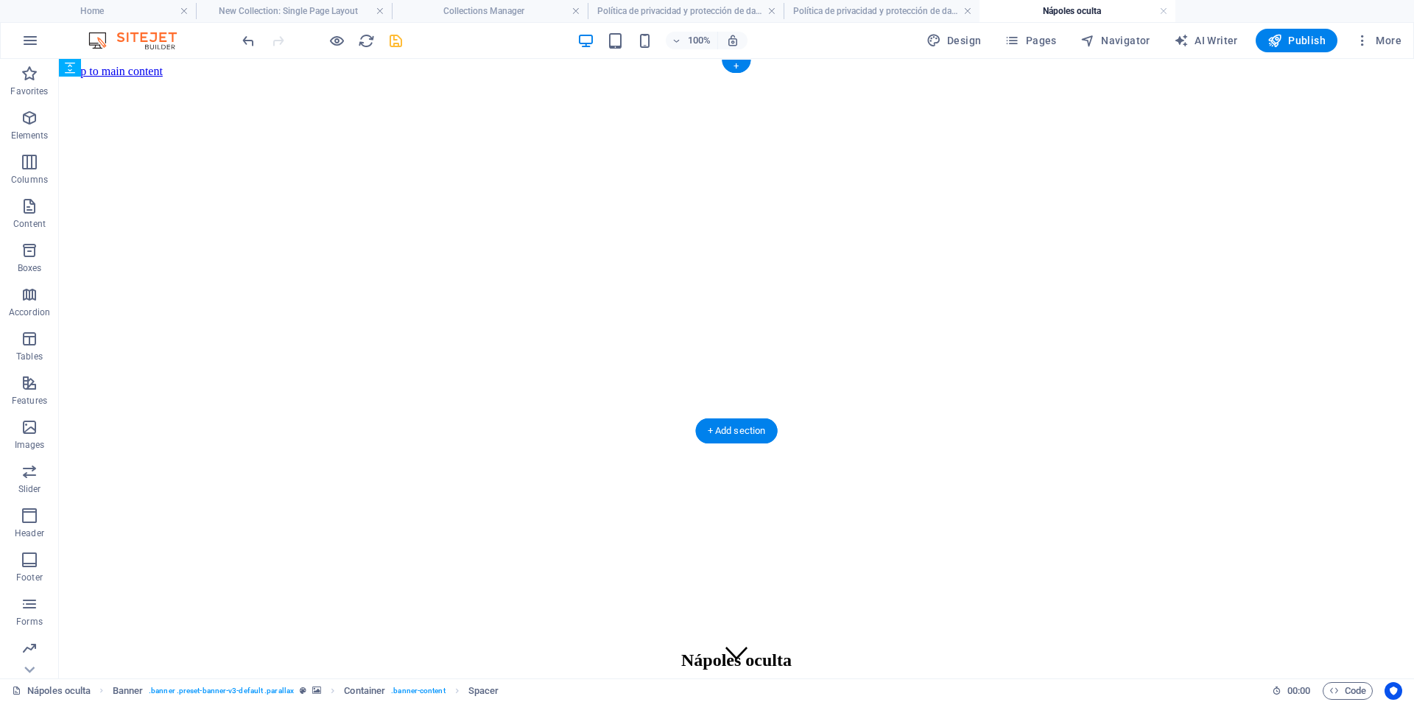
drag, startPoint x: 679, startPoint y: 316, endPoint x: 665, endPoint y: 292, distance: 27.4
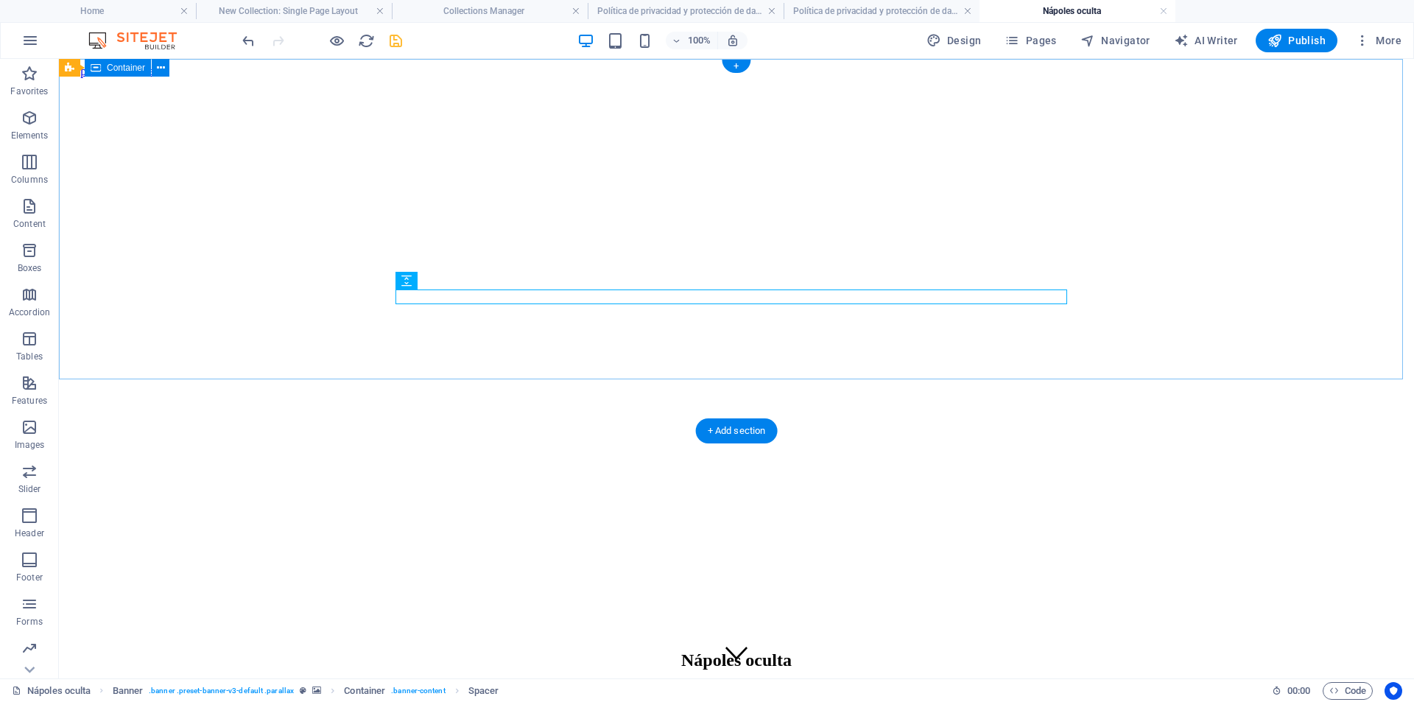
click at [533, 636] on div "Nápoles oculta Del 04 al 08 de Diciembre" at bounding box center [737, 697] width 1344 height 123
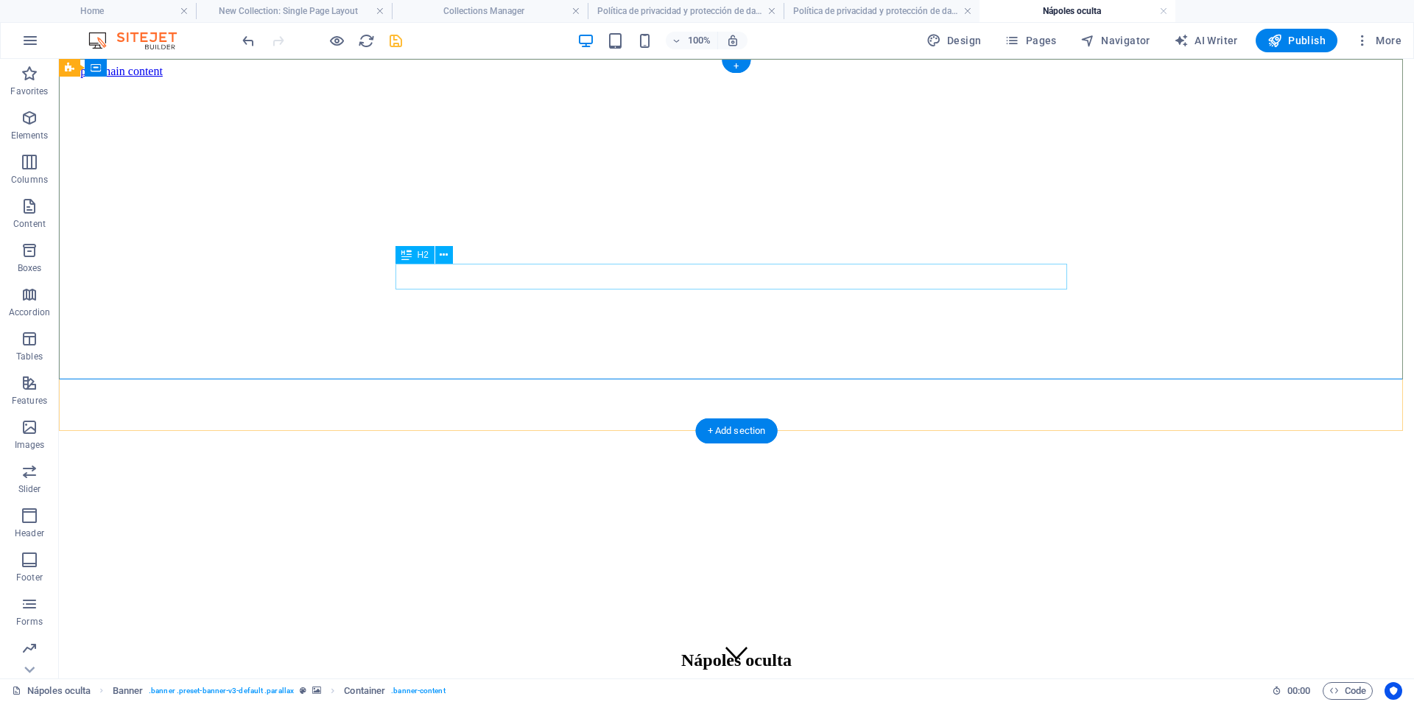
click at [686, 650] on div "Nápoles oculta" at bounding box center [737, 660] width 1344 height 20
drag, startPoint x: 686, startPoint y: 242, endPoint x: 673, endPoint y: 194, distance: 48.8
click at [673, 636] on div "Nápoles oculta Del 04 al 08 de Diciembre" at bounding box center [737, 697] width 1344 height 123
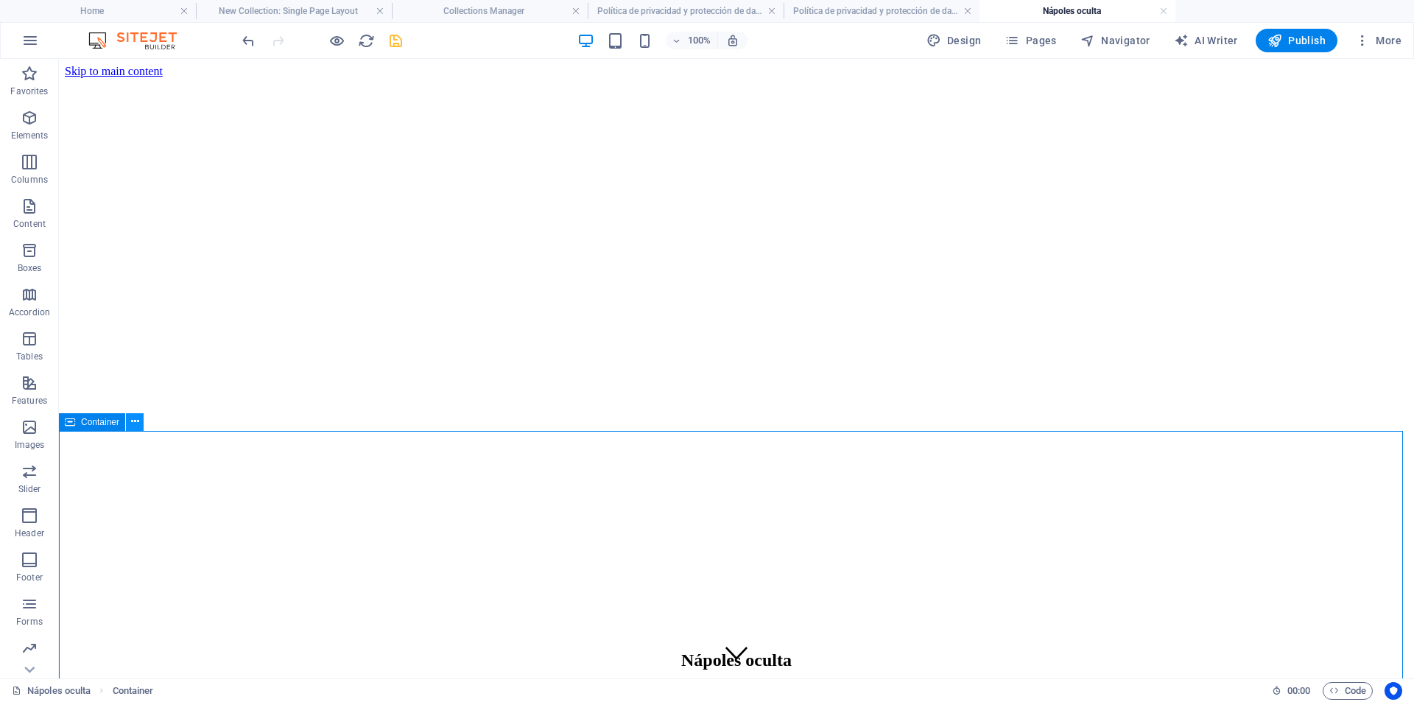
click at [129, 424] on button at bounding box center [135, 422] width 18 height 18
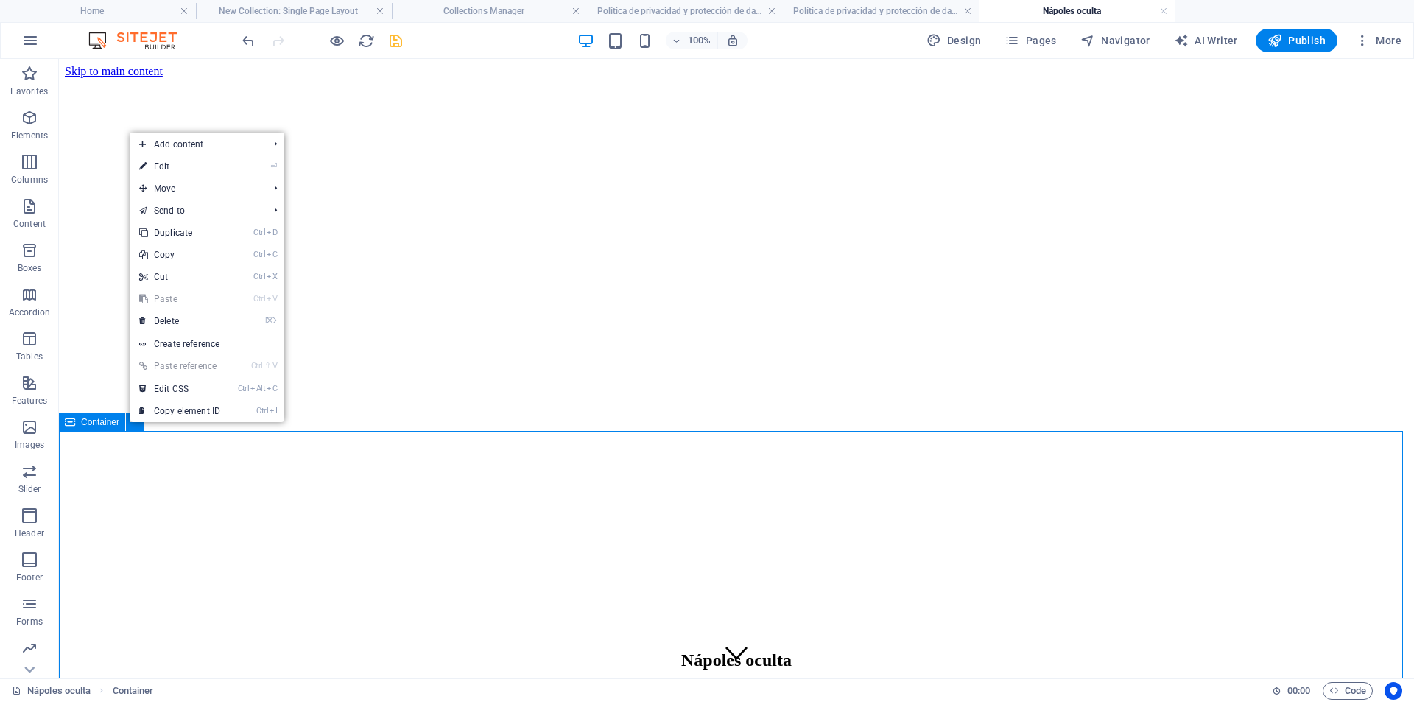
click at [109, 414] on div "Container" at bounding box center [92, 422] width 66 height 18
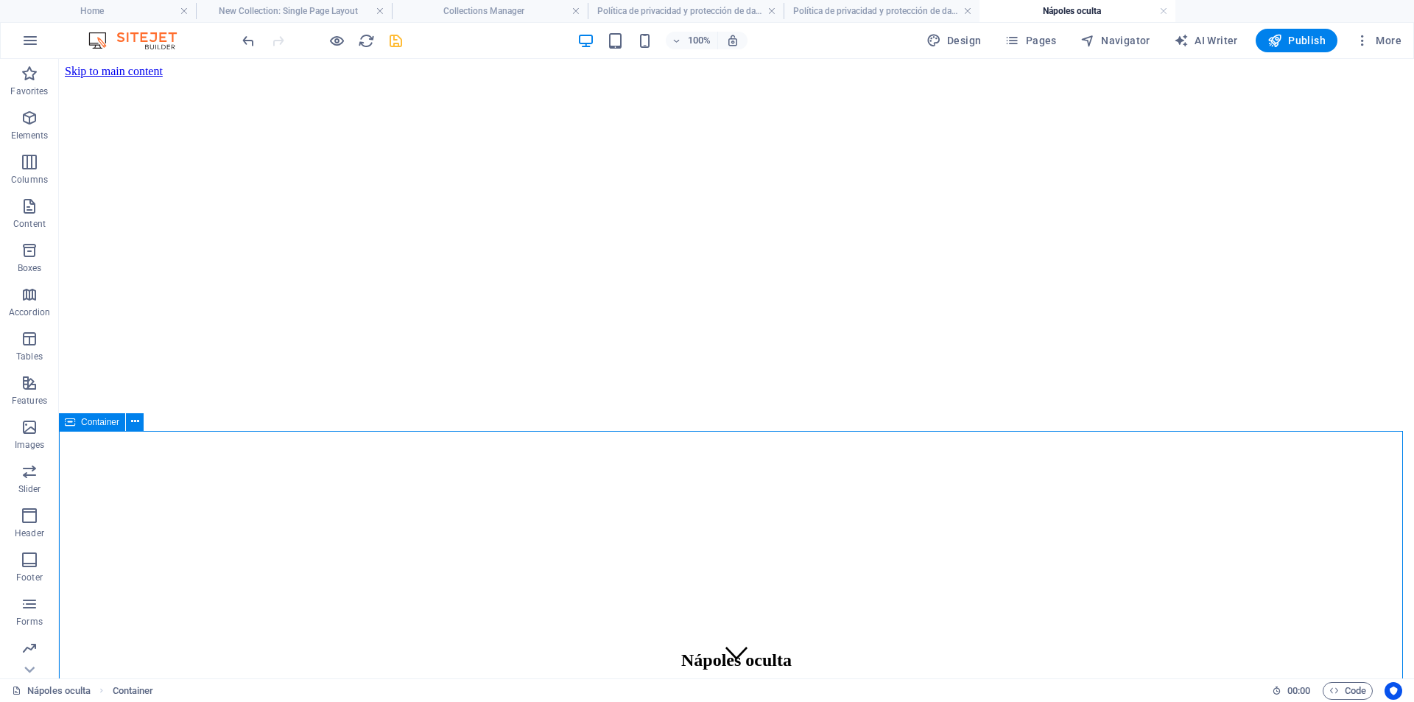
click at [101, 427] on div "Container" at bounding box center [92, 422] width 66 height 18
click at [95, 421] on span "Container" at bounding box center [100, 422] width 38 height 9
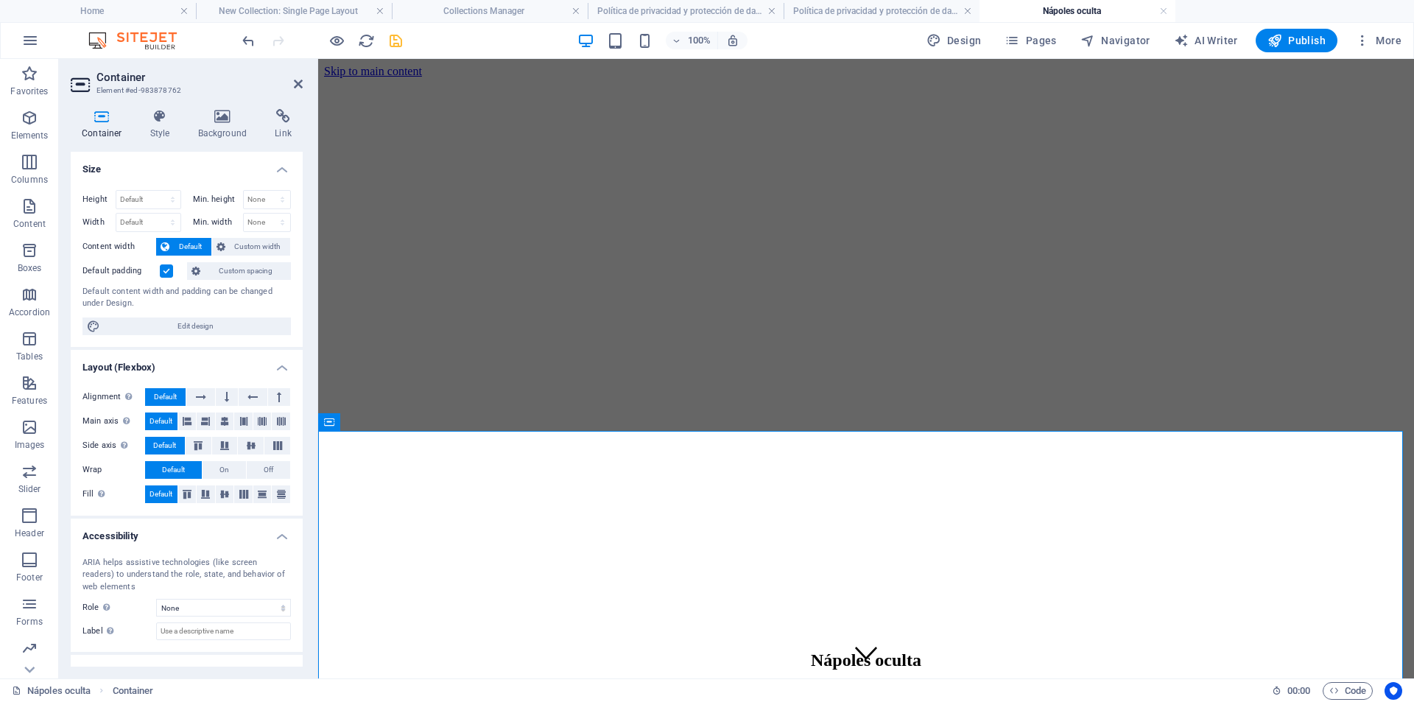
click at [233, 107] on div "Container Style Background Link Size Height Default px rem % vh vw Min. height …" at bounding box center [187, 387] width 256 height 581
click at [218, 124] on h4 "Background" at bounding box center [225, 124] width 77 height 31
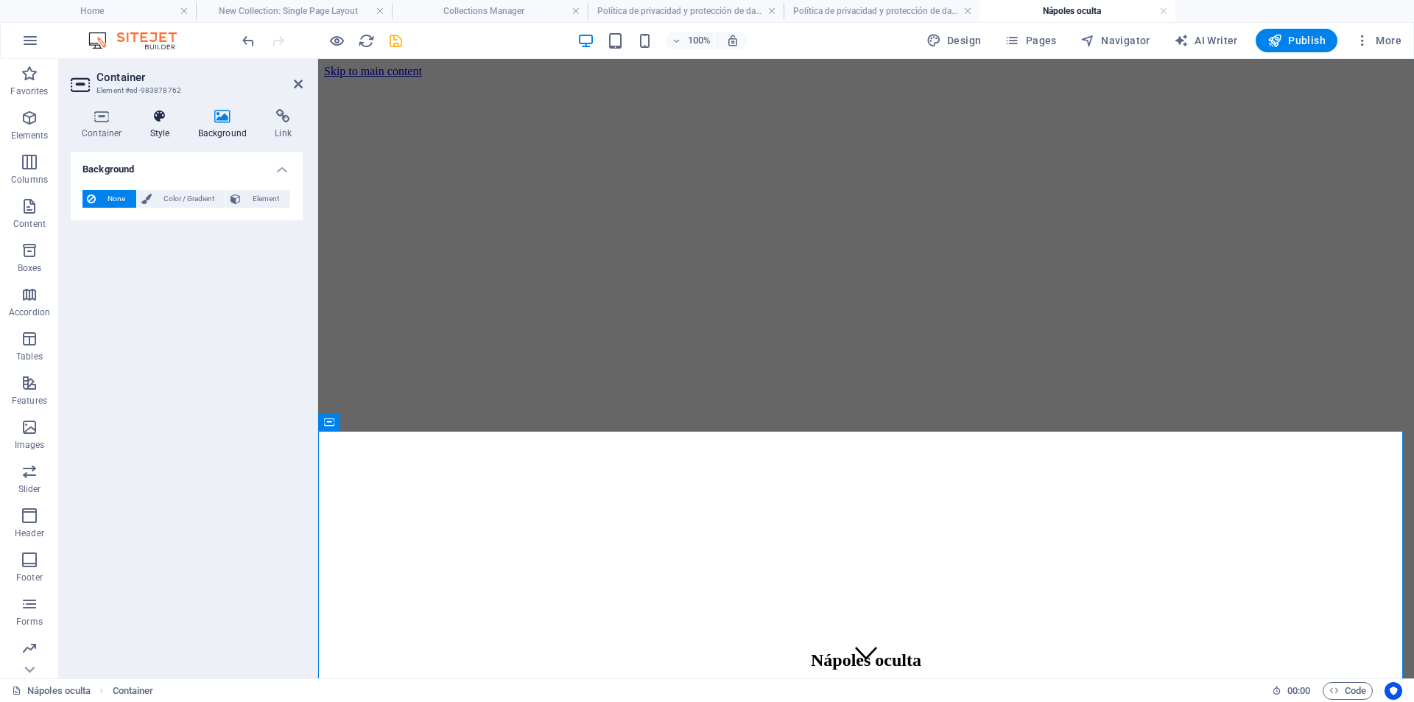
click at [152, 126] on h4 "Style" at bounding box center [163, 124] width 48 height 31
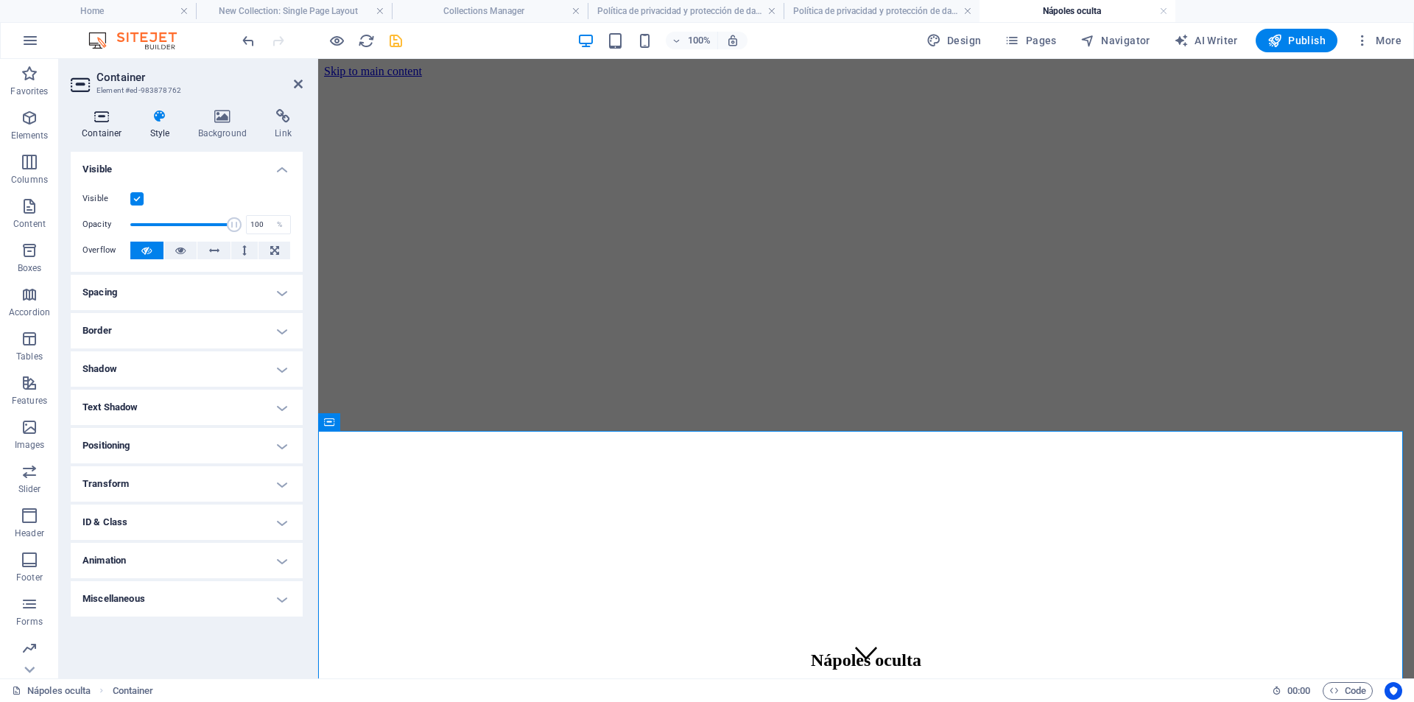
click at [113, 124] on h4 "Container" at bounding box center [105, 124] width 69 height 31
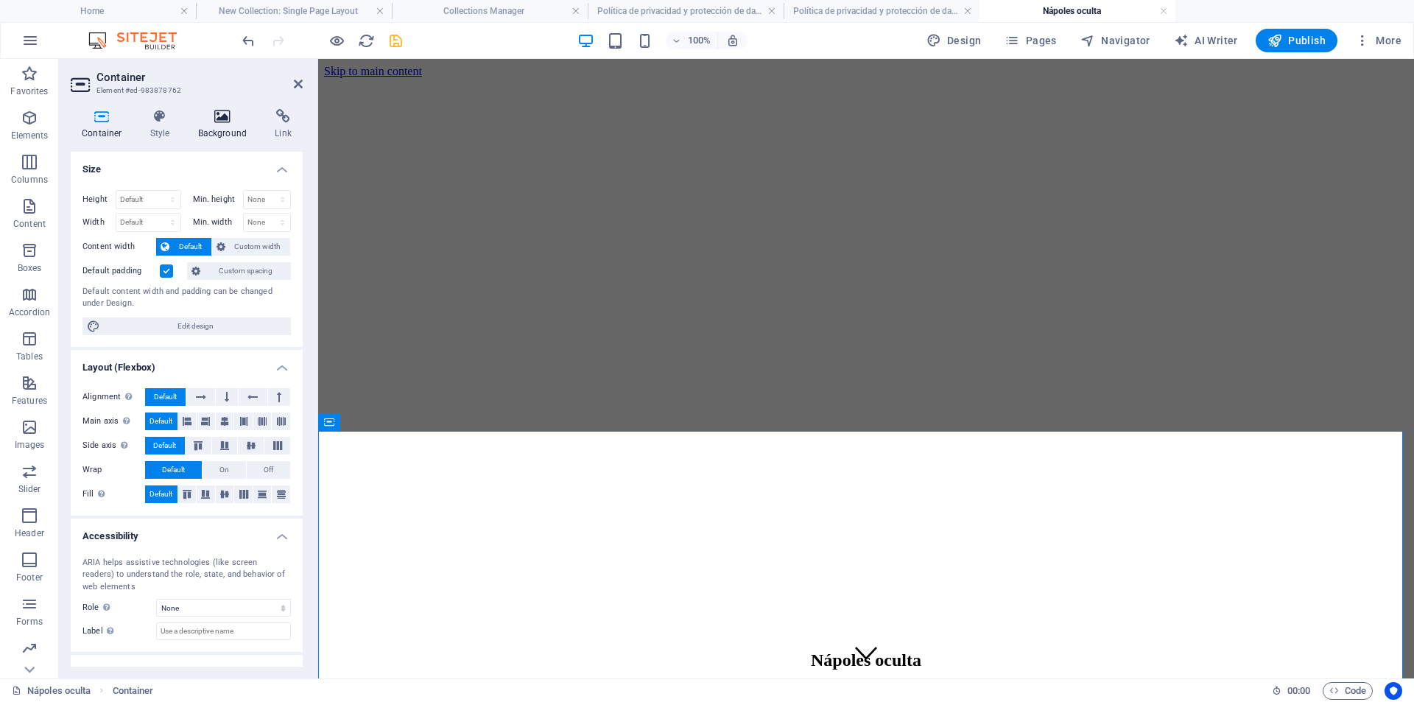
click at [209, 122] on icon at bounding box center [222, 116] width 71 height 15
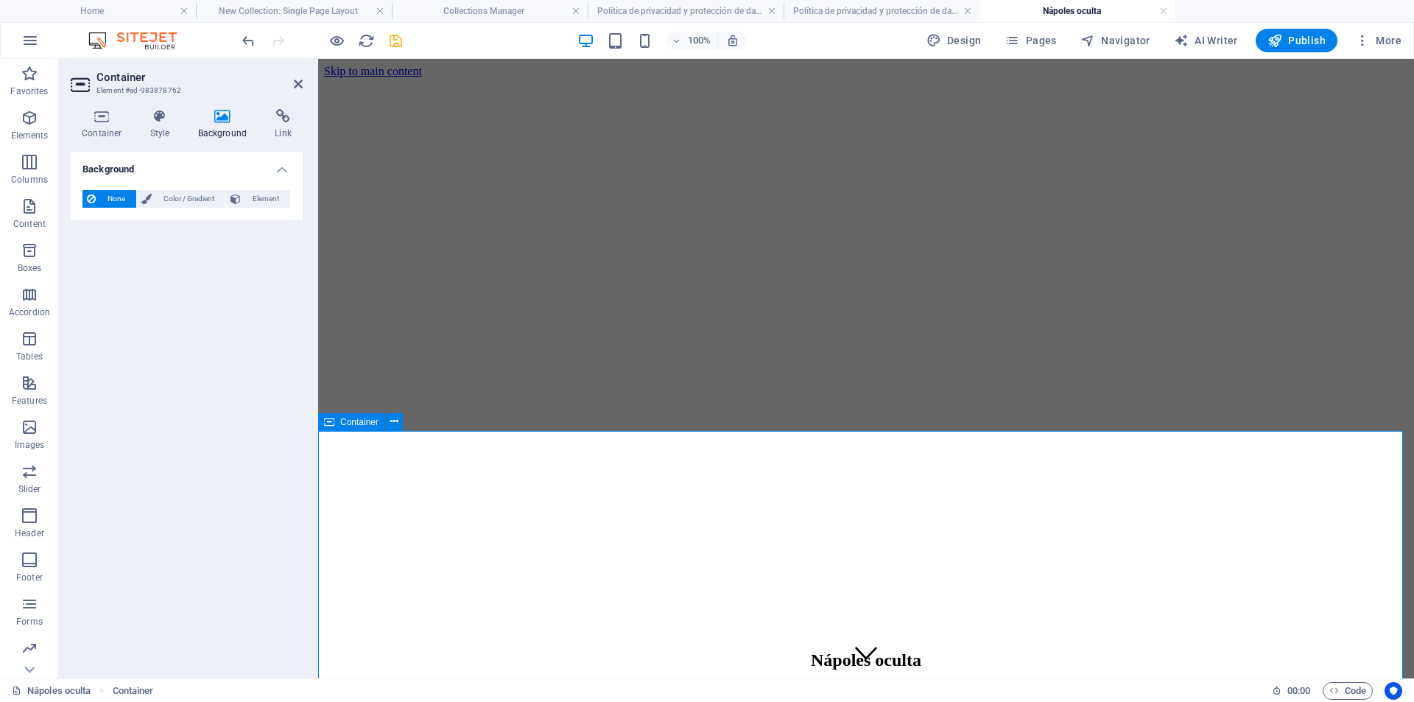
drag, startPoint x: 377, startPoint y: 558, endPoint x: 402, endPoint y: 482, distance: 79.9
click at [443, 78] on figure at bounding box center [866, 78] width 1084 height 0
click at [703, 78] on figure at bounding box center [866, 78] width 1084 height 0
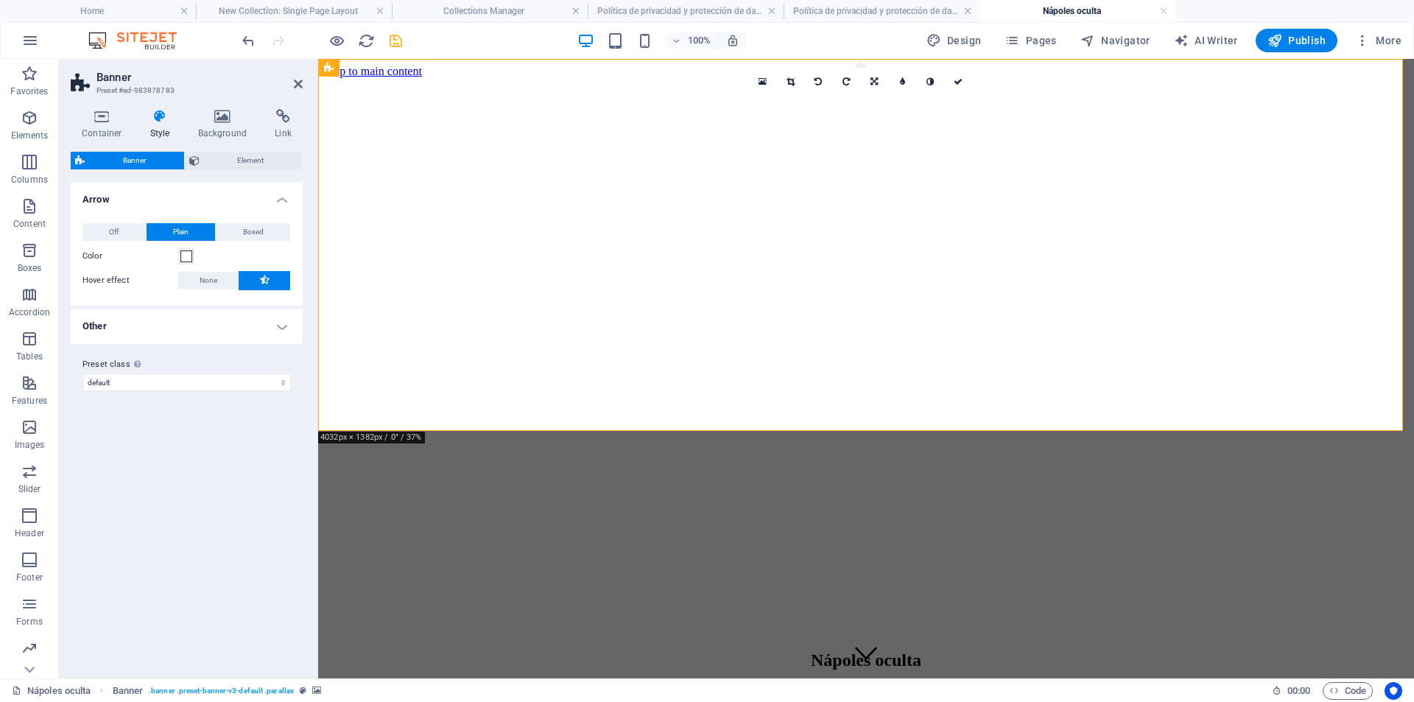
click at [437, 78] on figure at bounding box center [866, 78] width 1084 height 0
click at [497, 78] on figure at bounding box center [866, 78] width 1084 height 0
click at [881, 74] on link at bounding box center [875, 82] width 28 height 28
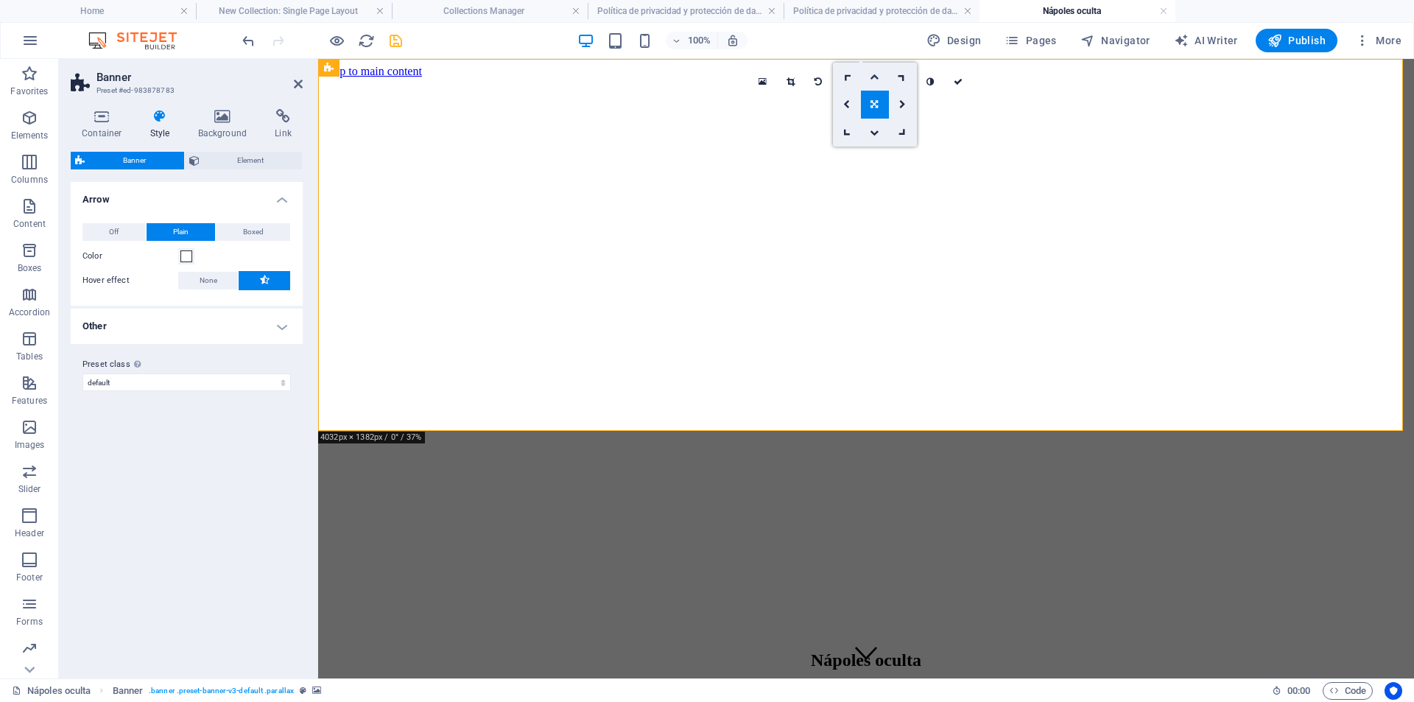
click at [874, 77] on icon at bounding box center [874, 76] width 9 height 9
click at [874, 77] on link at bounding box center [875, 82] width 28 height 28
click at [0, 0] on icon at bounding box center [0, 0] width 0 height 0
click at [874, 77] on link at bounding box center [875, 82] width 28 height 28
click at [899, 105] on icon at bounding box center [902, 104] width 7 height 9
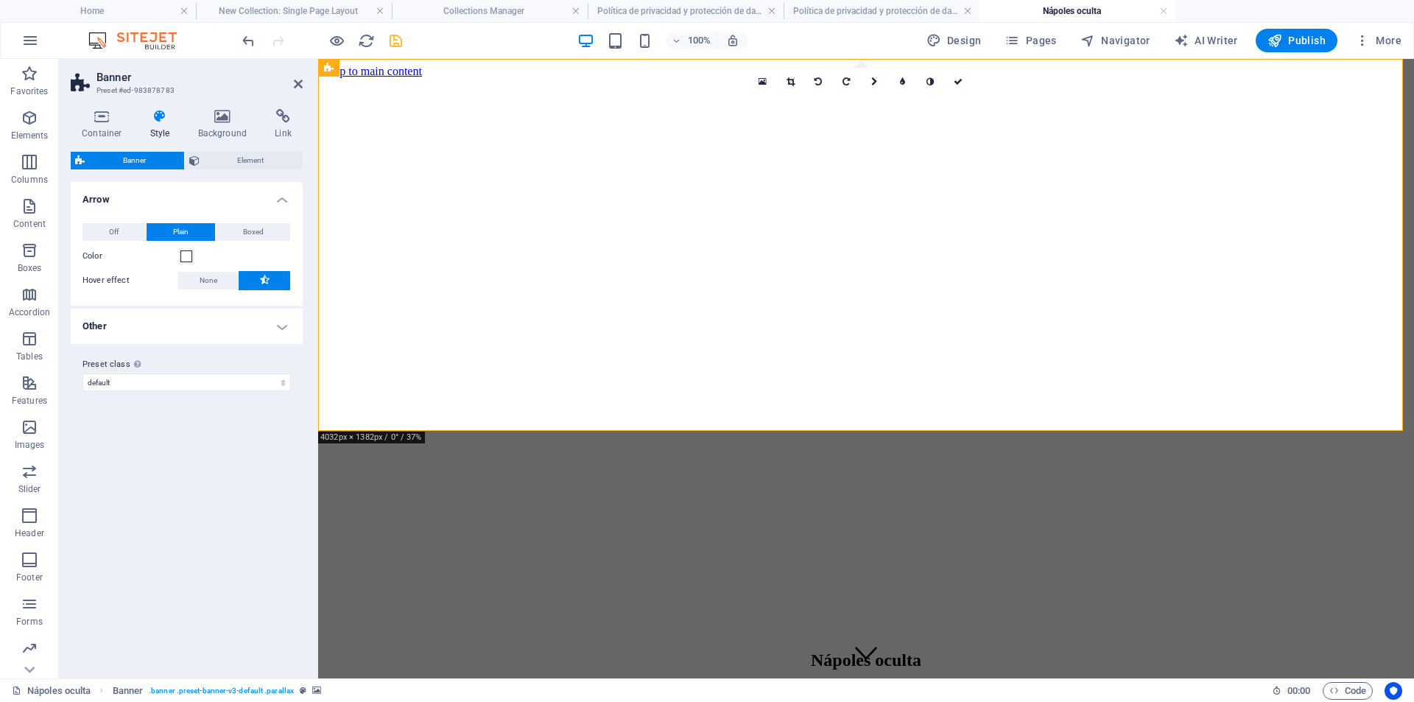
click at [899, 96] on div "16:10 16:9 4:3 1:1 1:2 0" at bounding box center [861, 82] width 224 height 28
click at [864, 83] on link at bounding box center [875, 82] width 28 height 28
click at [874, 136] on icon at bounding box center [874, 132] width 9 height 9
click at [877, 87] on link at bounding box center [875, 82] width 28 height 28
click at [875, 131] on icon at bounding box center [874, 132] width 9 height 9
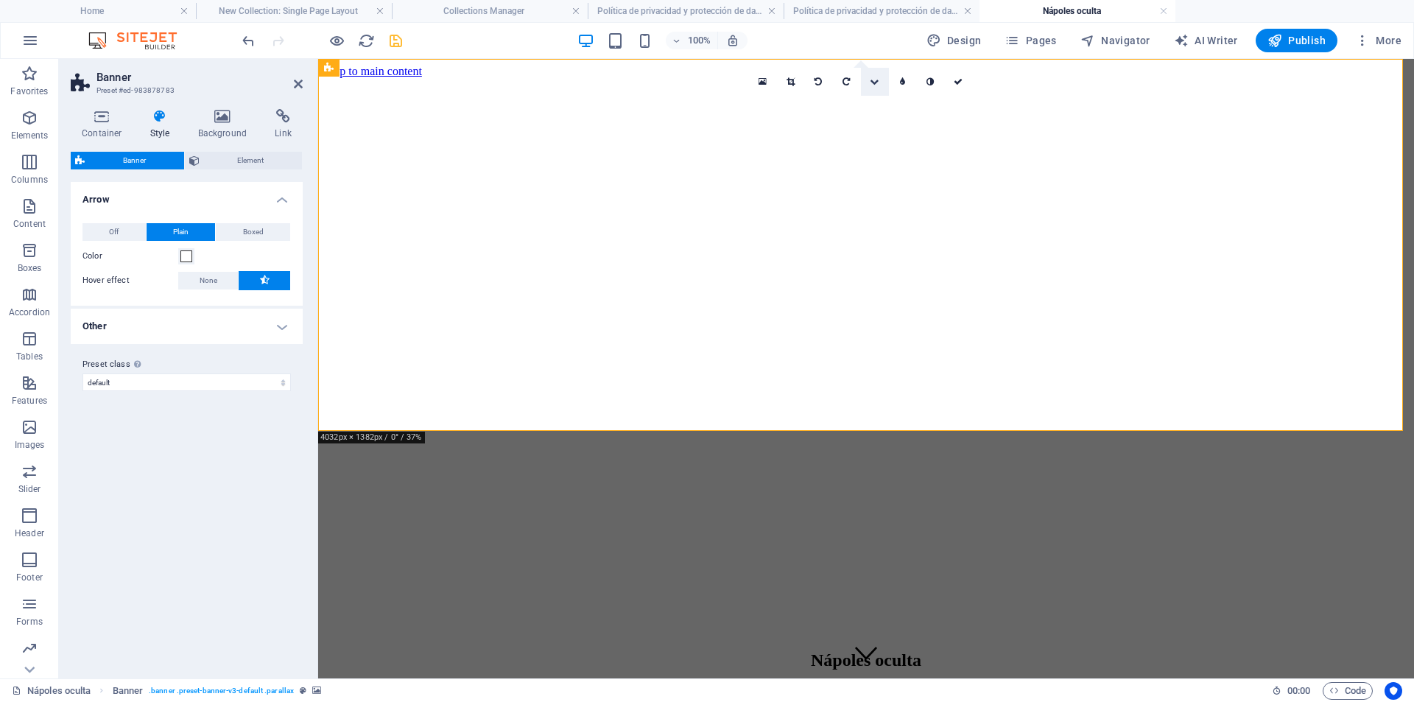
click at [874, 77] on link at bounding box center [875, 82] width 28 height 28
click at [761, 81] on icon at bounding box center [763, 82] width 8 height 10
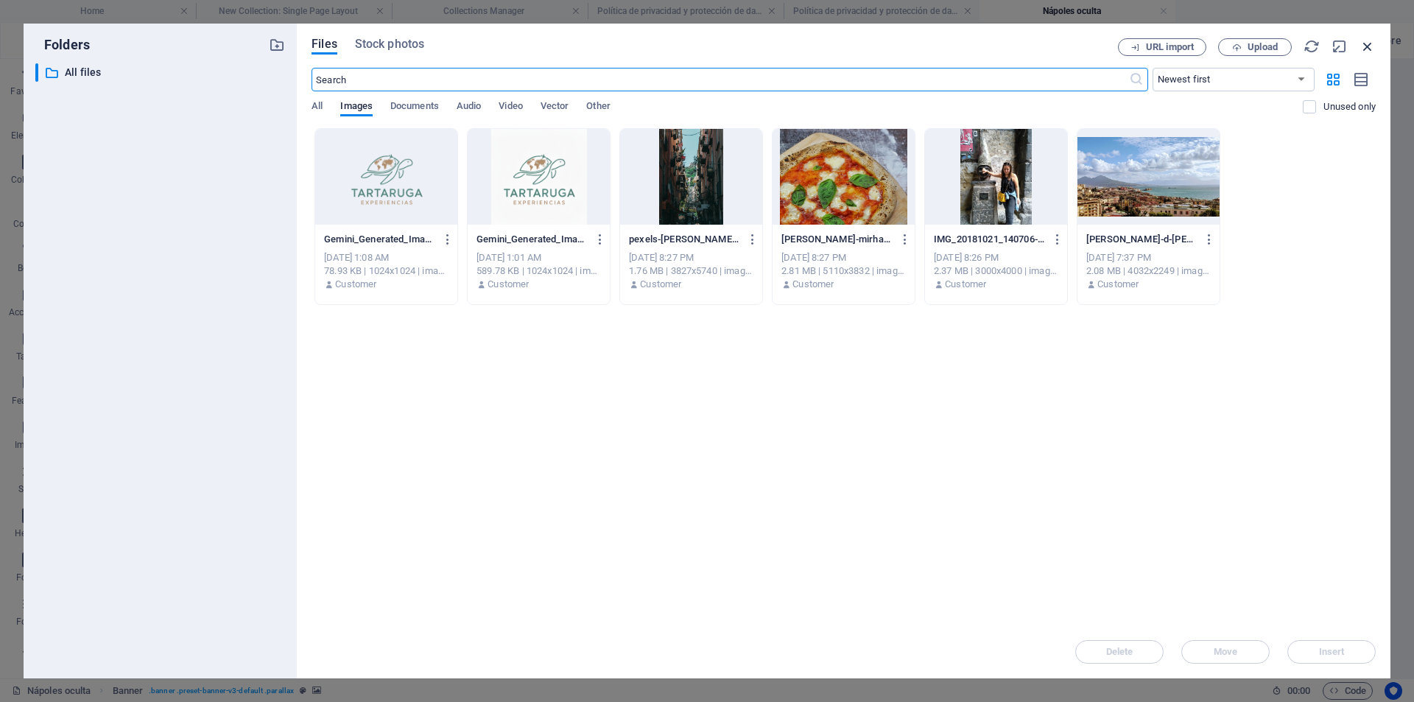
click at [1369, 43] on icon "button" at bounding box center [1368, 46] width 16 height 16
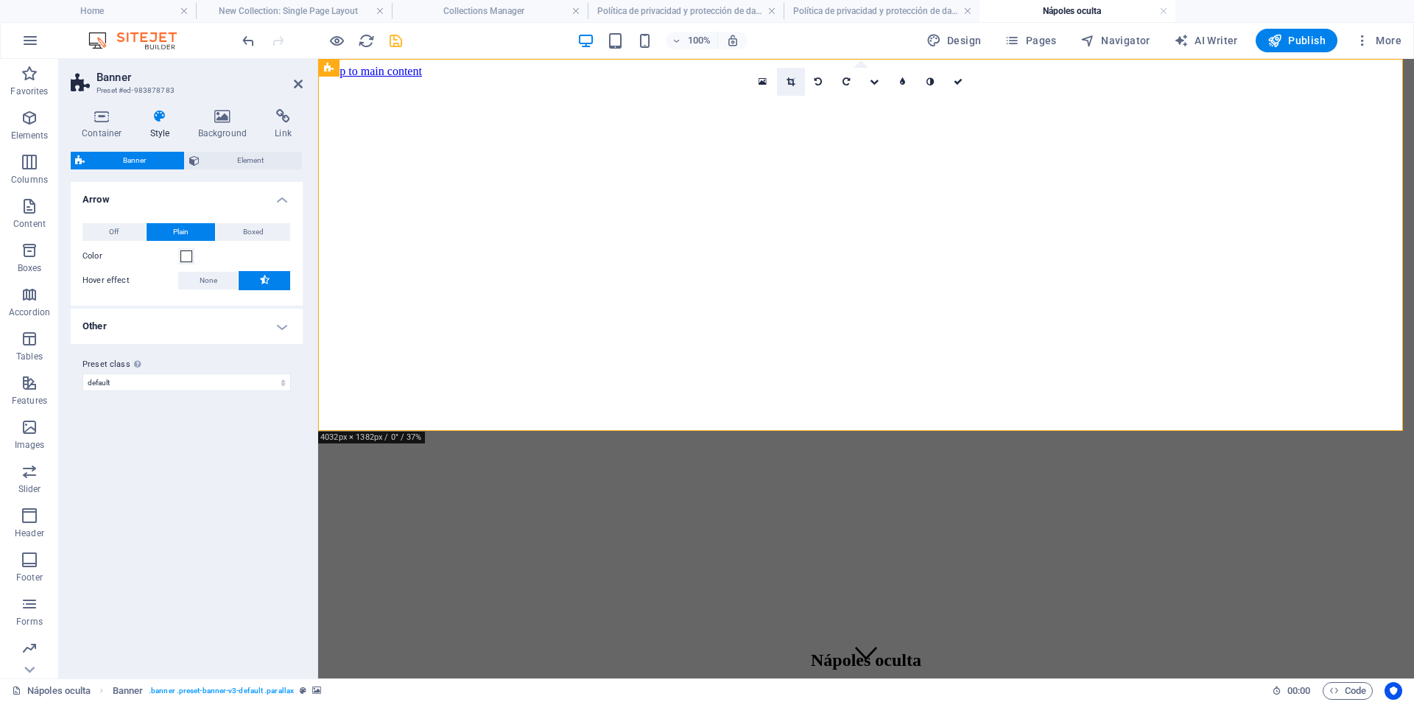
click at [788, 79] on icon at bounding box center [791, 81] width 8 height 9
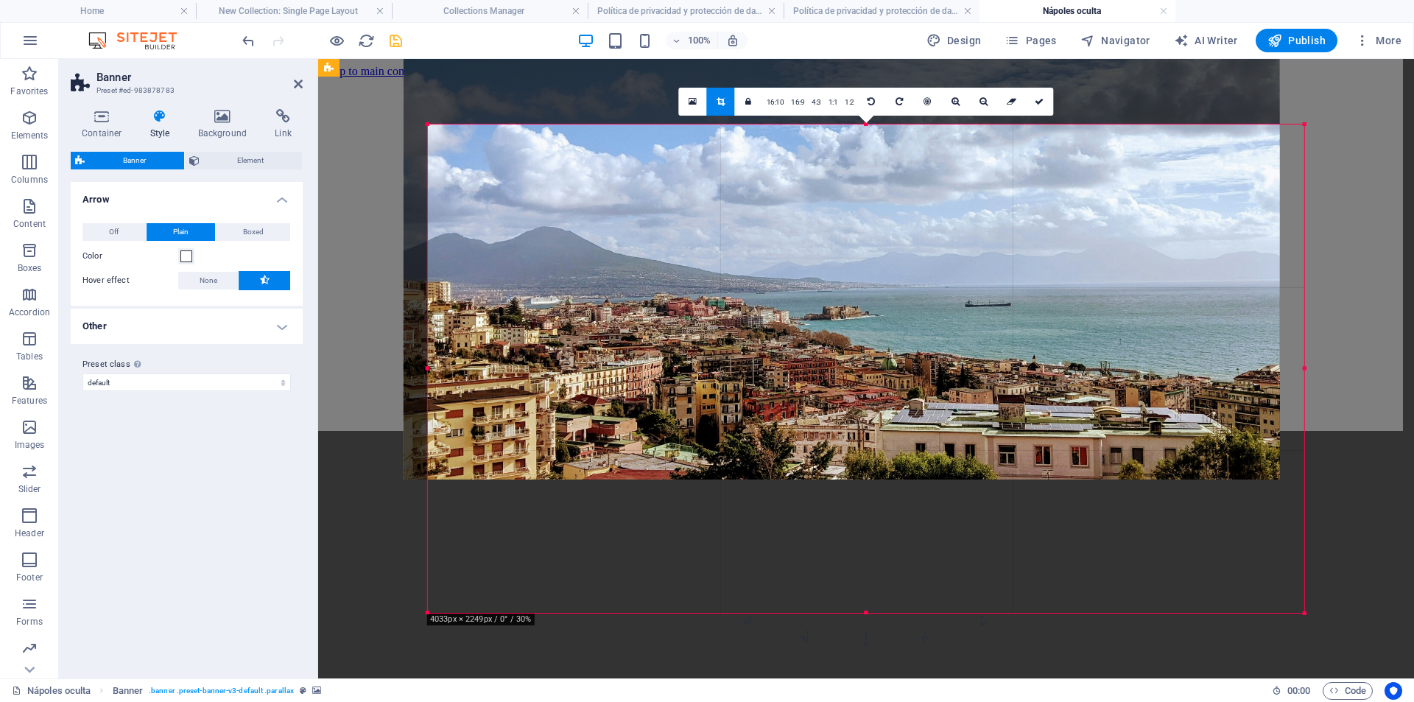
drag, startPoint x: 837, startPoint y: 450, endPoint x: 812, endPoint y: 317, distance: 135.5
click at [812, 317] on div at bounding box center [842, 235] width 877 height 489
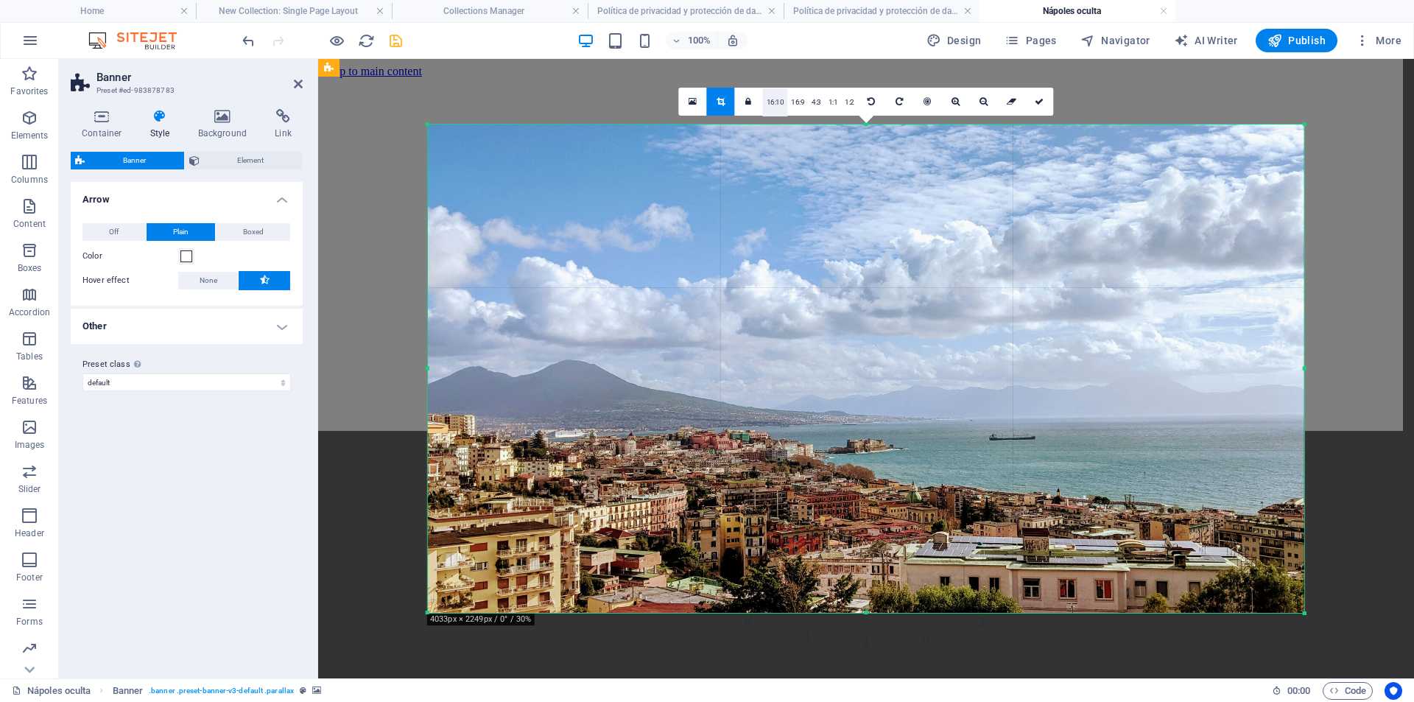
click at [780, 102] on link "16:10" at bounding box center [775, 102] width 25 height 28
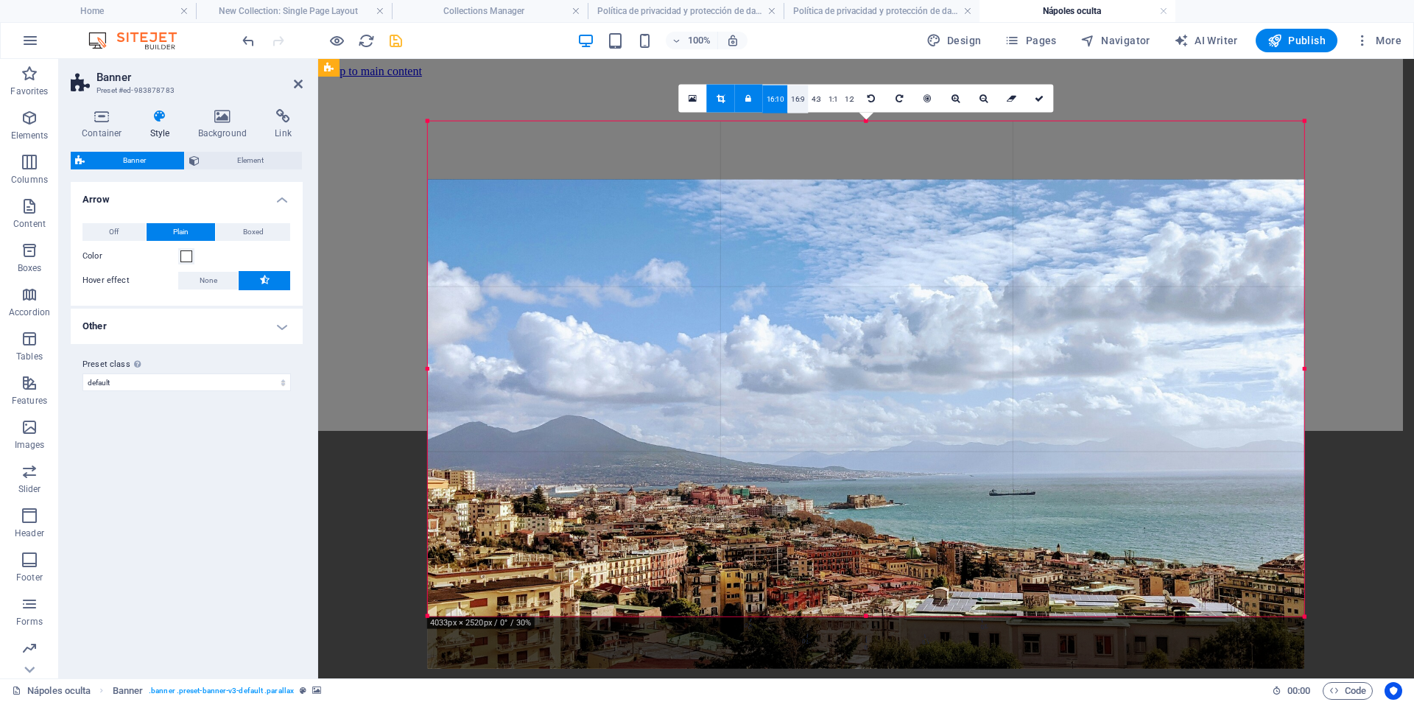
click at [798, 99] on link "16:9" at bounding box center [797, 99] width 21 height 28
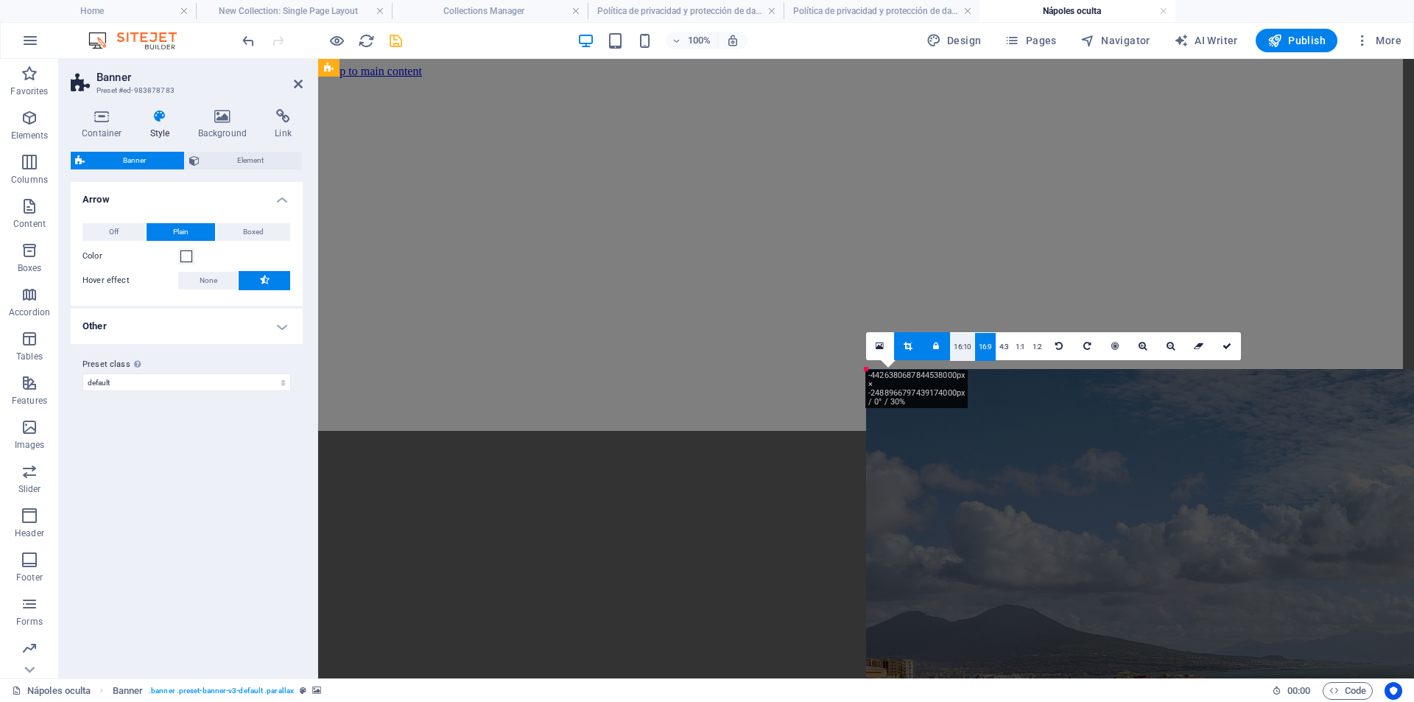
click at [960, 345] on link "16:10" at bounding box center [962, 347] width 25 height 28
click at [961, 345] on link "16:10" at bounding box center [962, 347] width 25 height 28
click at [981, 340] on link "16:9" at bounding box center [985, 347] width 21 height 28
click at [1008, 343] on link "4:3" at bounding box center [1004, 347] width 17 height 28
click at [1033, 345] on link "1:2" at bounding box center [1037, 347] width 17 height 28
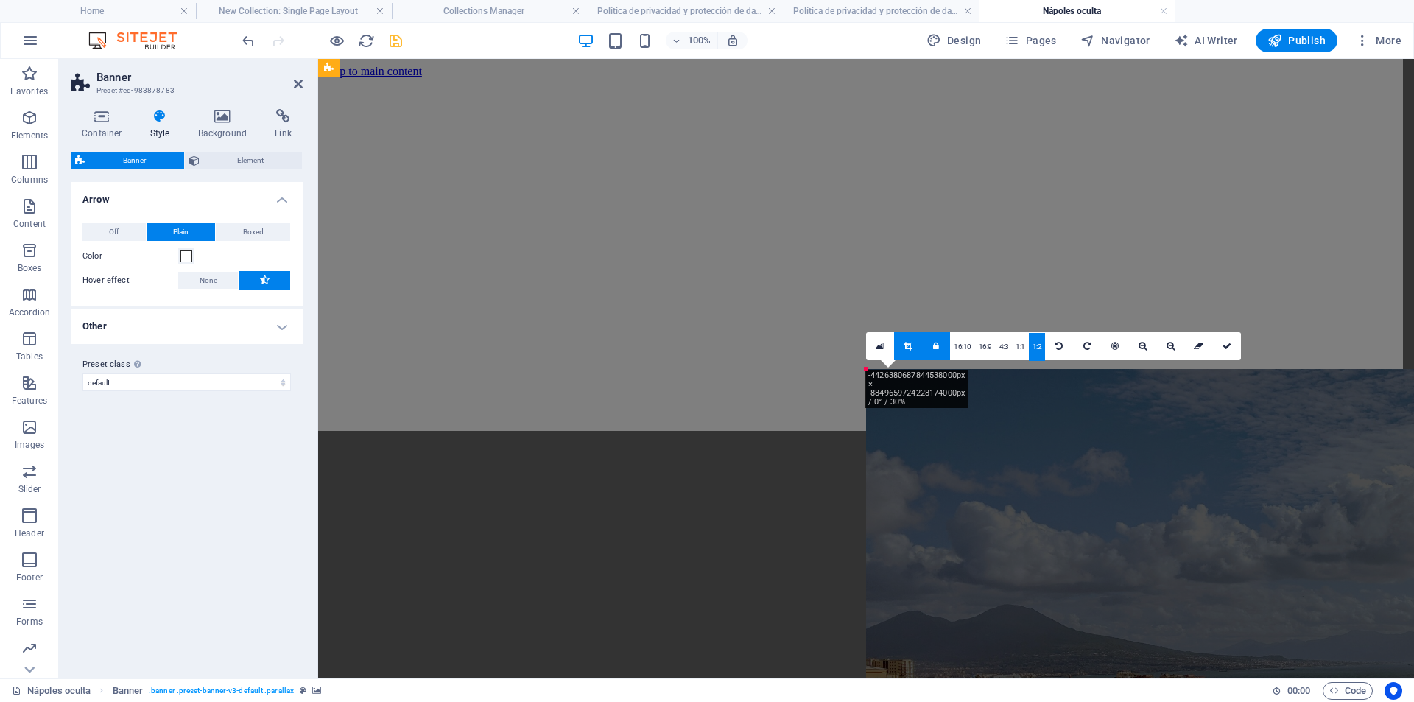
click at [932, 353] on link at bounding box center [936, 346] width 28 height 28
click at [251, 30] on div at bounding box center [321, 41] width 165 height 24
click at [250, 47] on icon "undo" at bounding box center [248, 40] width 17 height 17
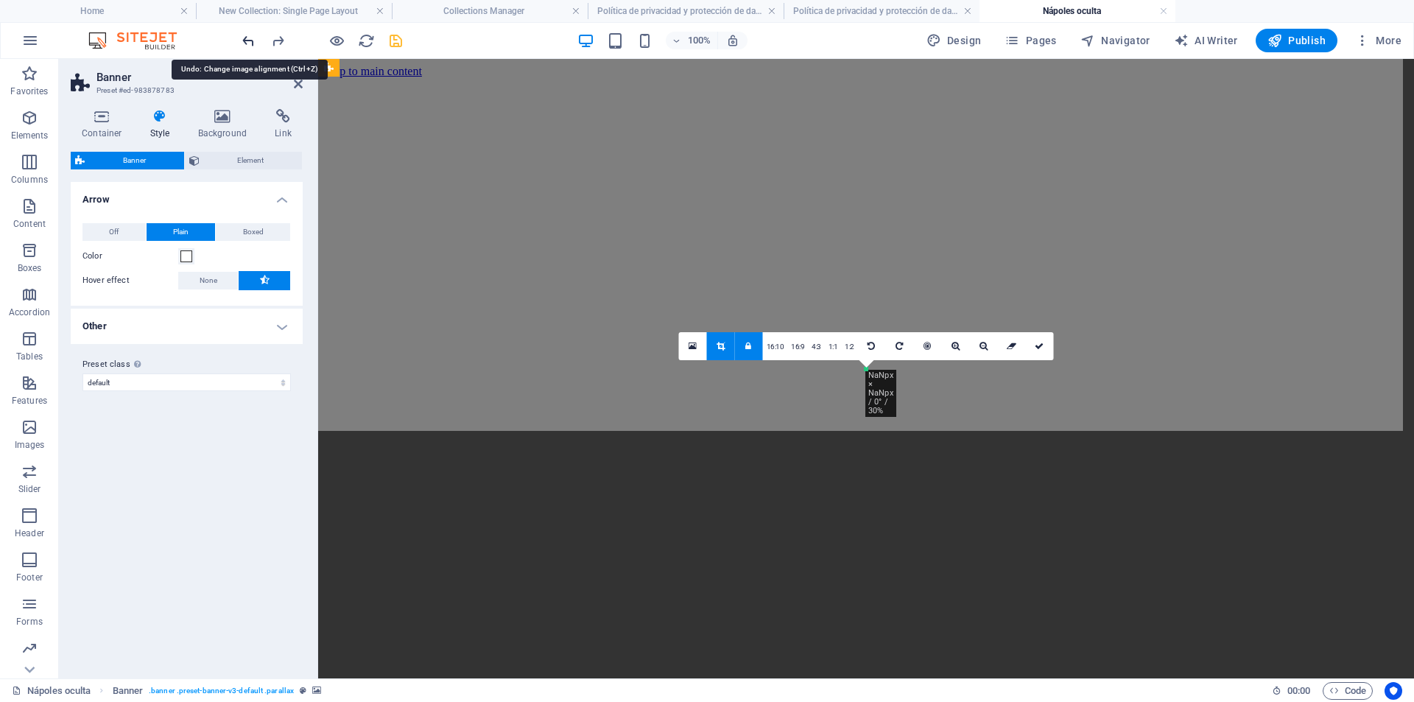
click at [250, 47] on icon "undo" at bounding box center [248, 40] width 17 height 17
click at [250, 35] on icon "undo" at bounding box center [248, 40] width 17 height 17
click at [249, 35] on icon "undo" at bounding box center [248, 40] width 17 height 17
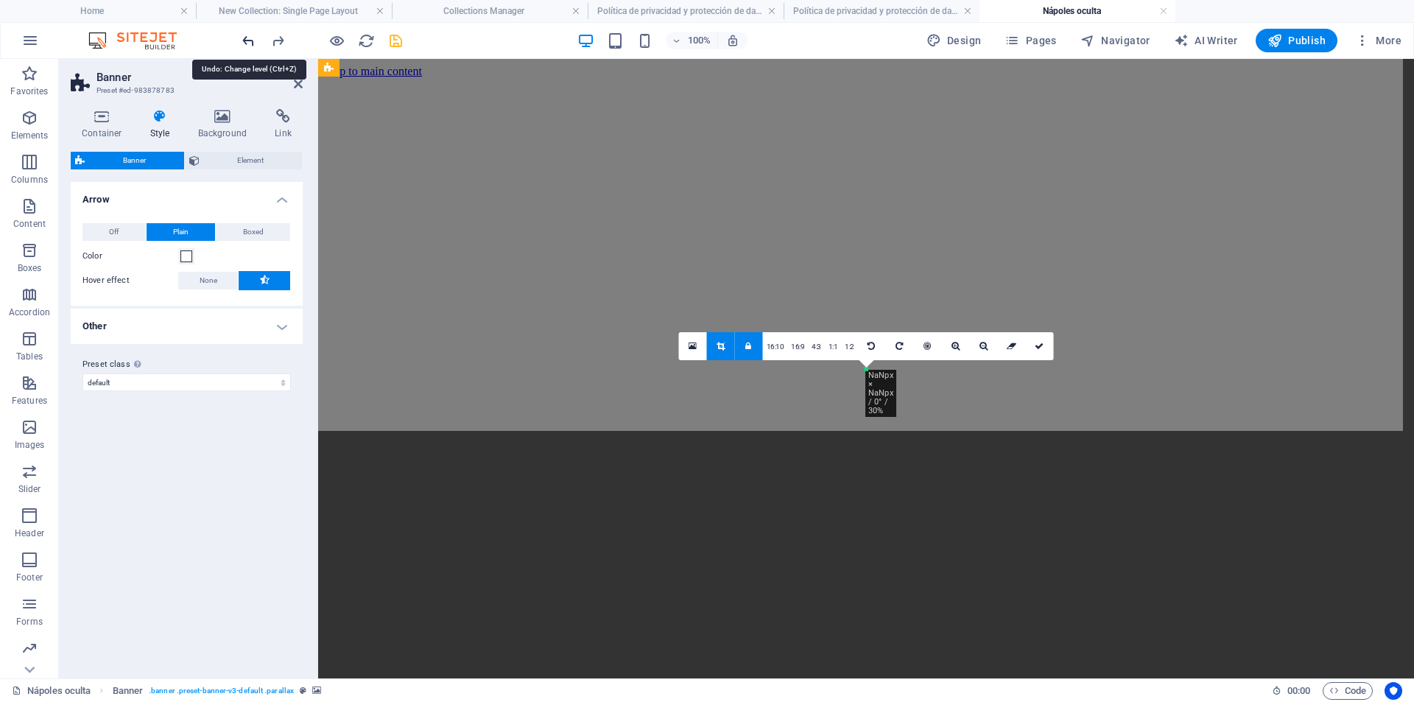
click at [249, 35] on icon "undo" at bounding box center [248, 40] width 17 height 17
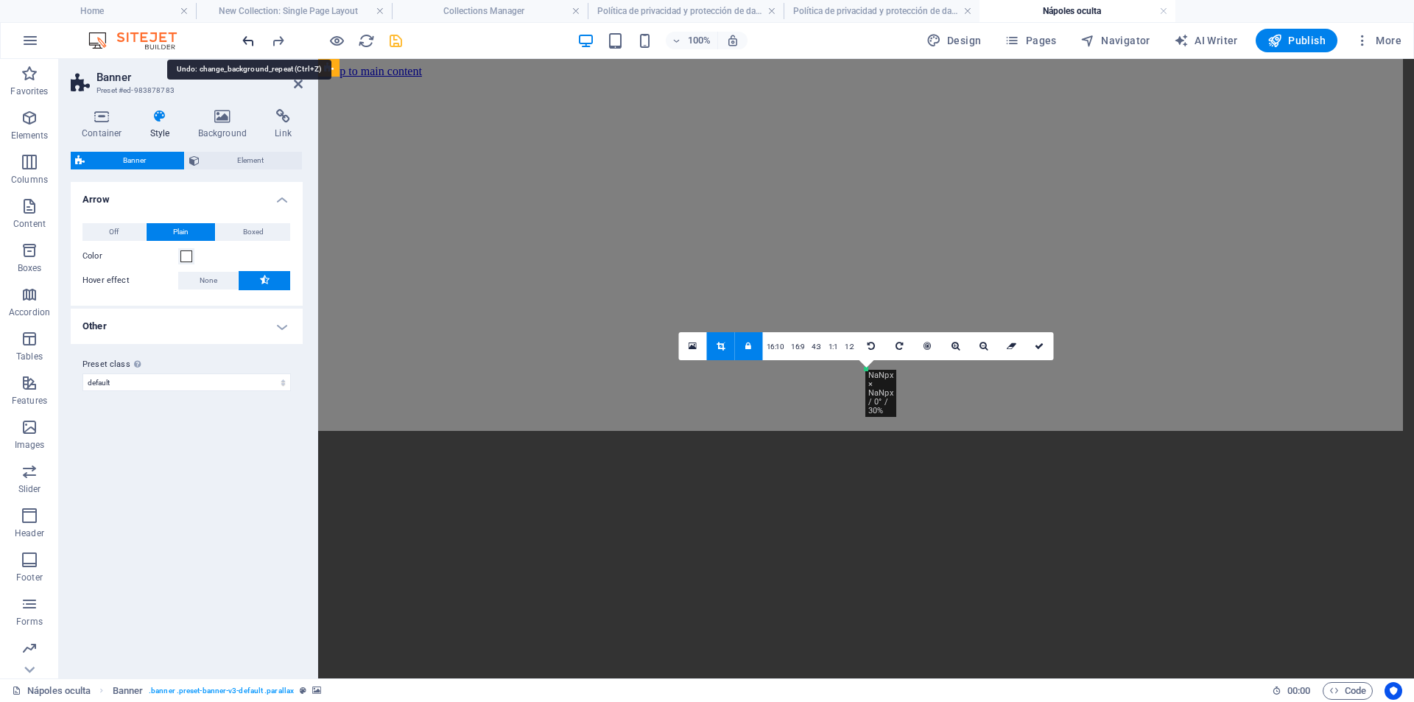
click at [249, 35] on icon "undo" at bounding box center [248, 40] width 17 height 17
click at [242, 43] on icon "undo" at bounding box center [248, 40] width 17 height 17
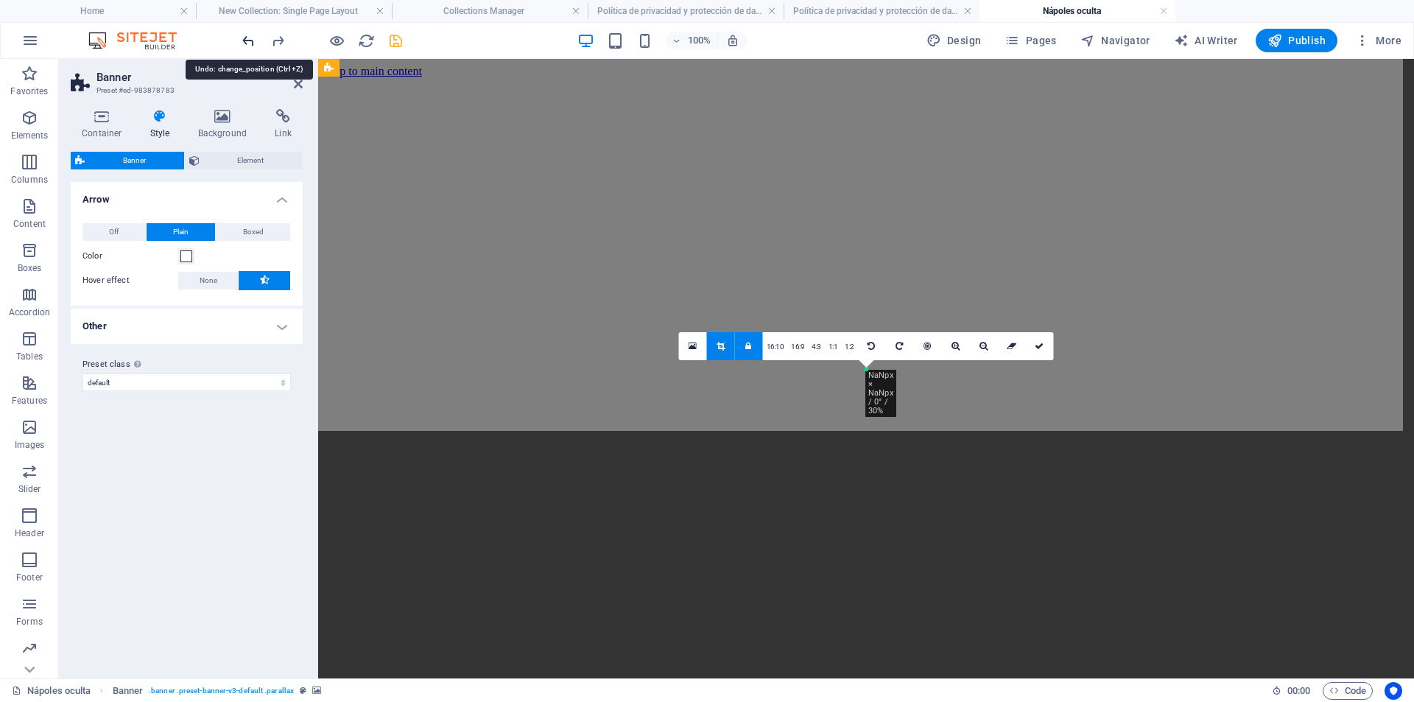
click at [242, 43] on icon "undo" at bounding box center [248, 40] width 17 height 17
click at [820, 348] on link "4:3" at bounding box center [816, 347] width 17 height 28
click at [800, 351] on link "16:9" at bounding box center [797, 347] width 21 height 28
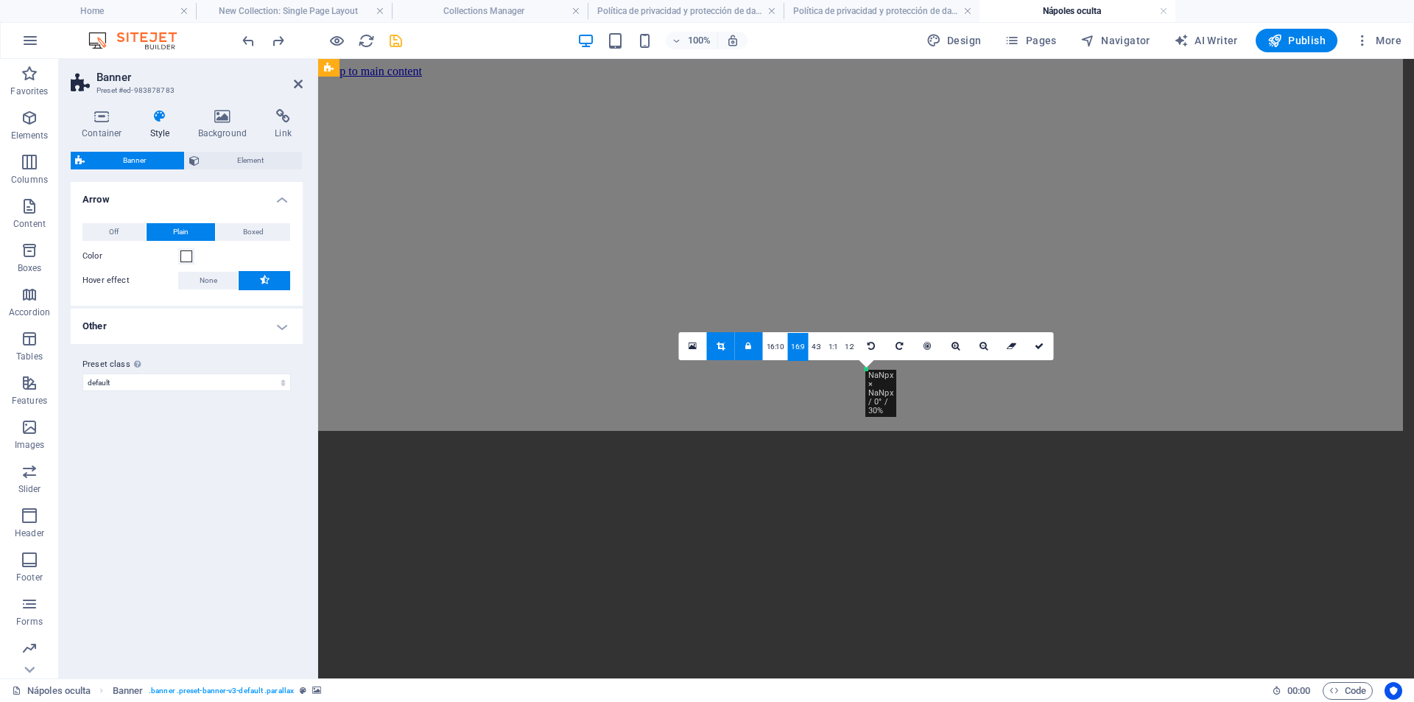
click at [725, 346] on icon at bounding box center [721, 346] width 8 height 9
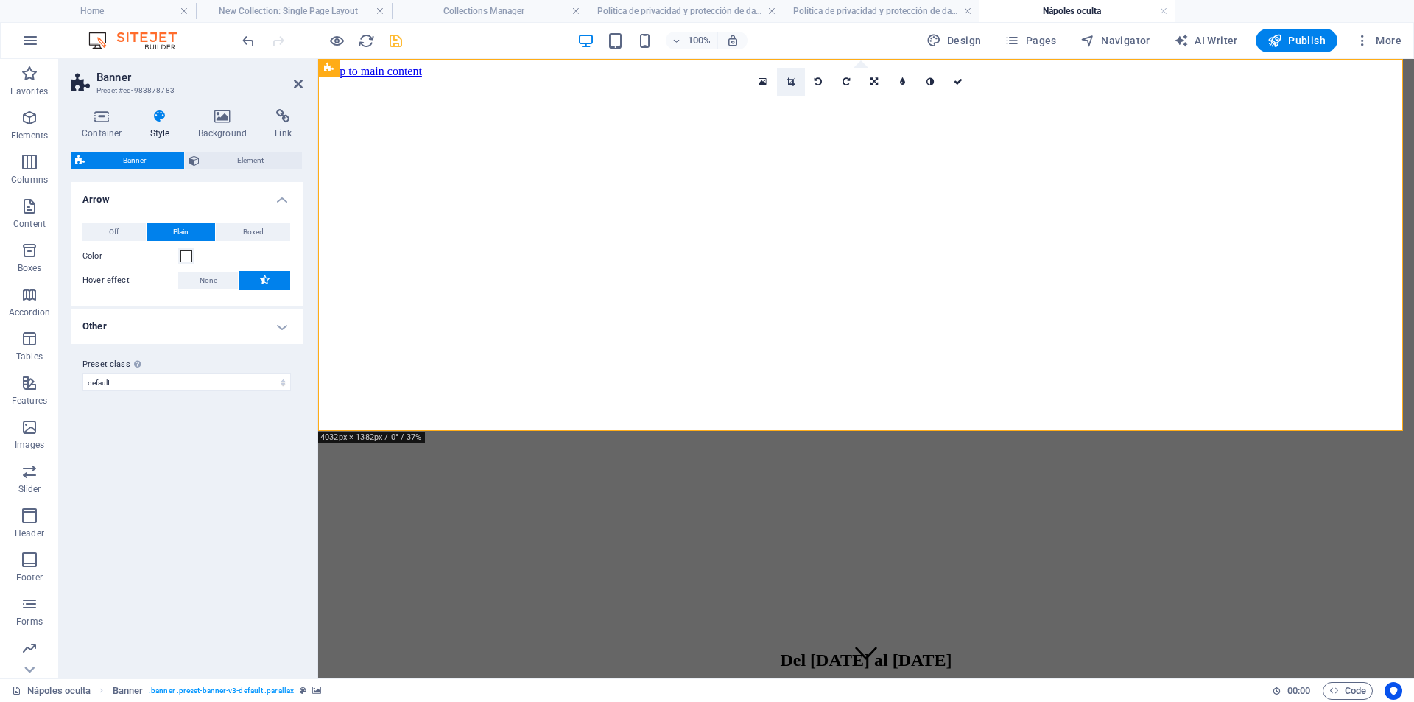
click at [785, 83] on link at bounding box center [791, 82] width 28 height 28
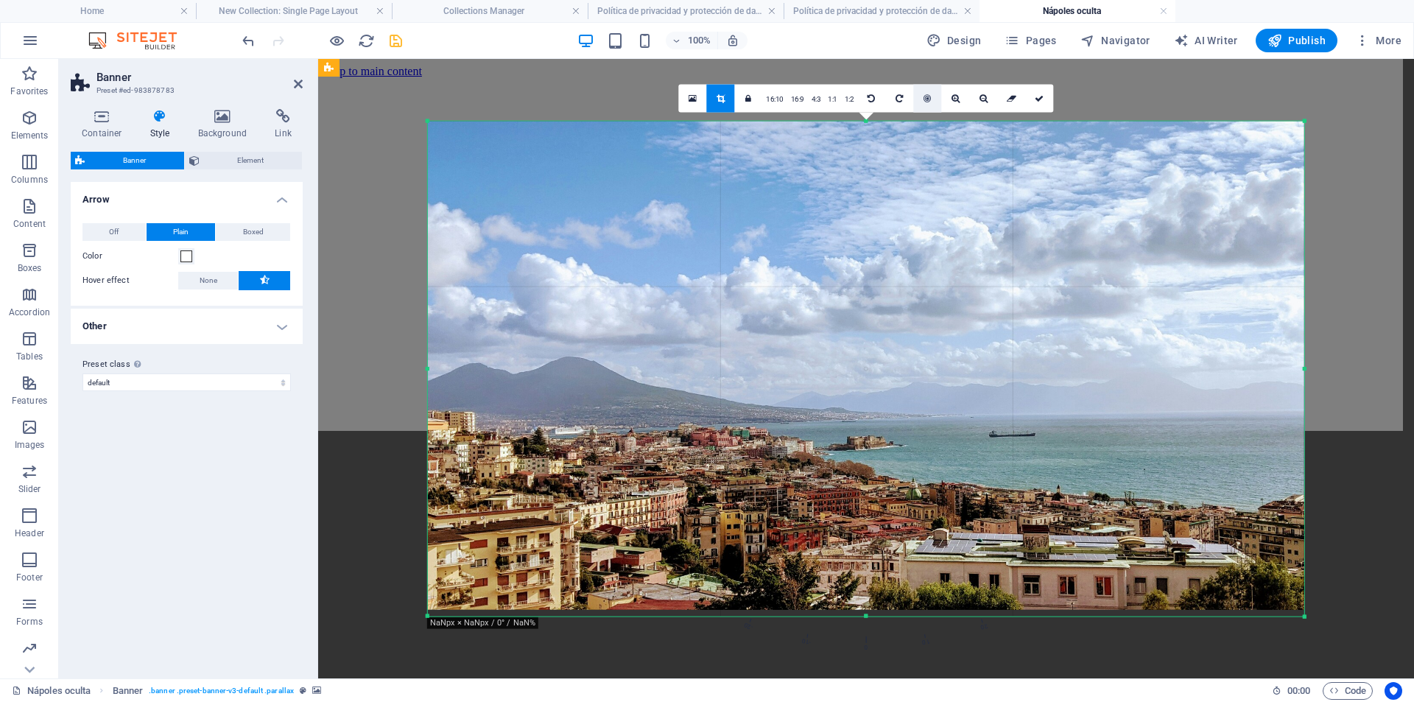
click at [927, 99] on icon at bounding box center [927, 98] width 7 height 9
click at [855, 471] on div at bounding box center [866, 365] width 877 height 489
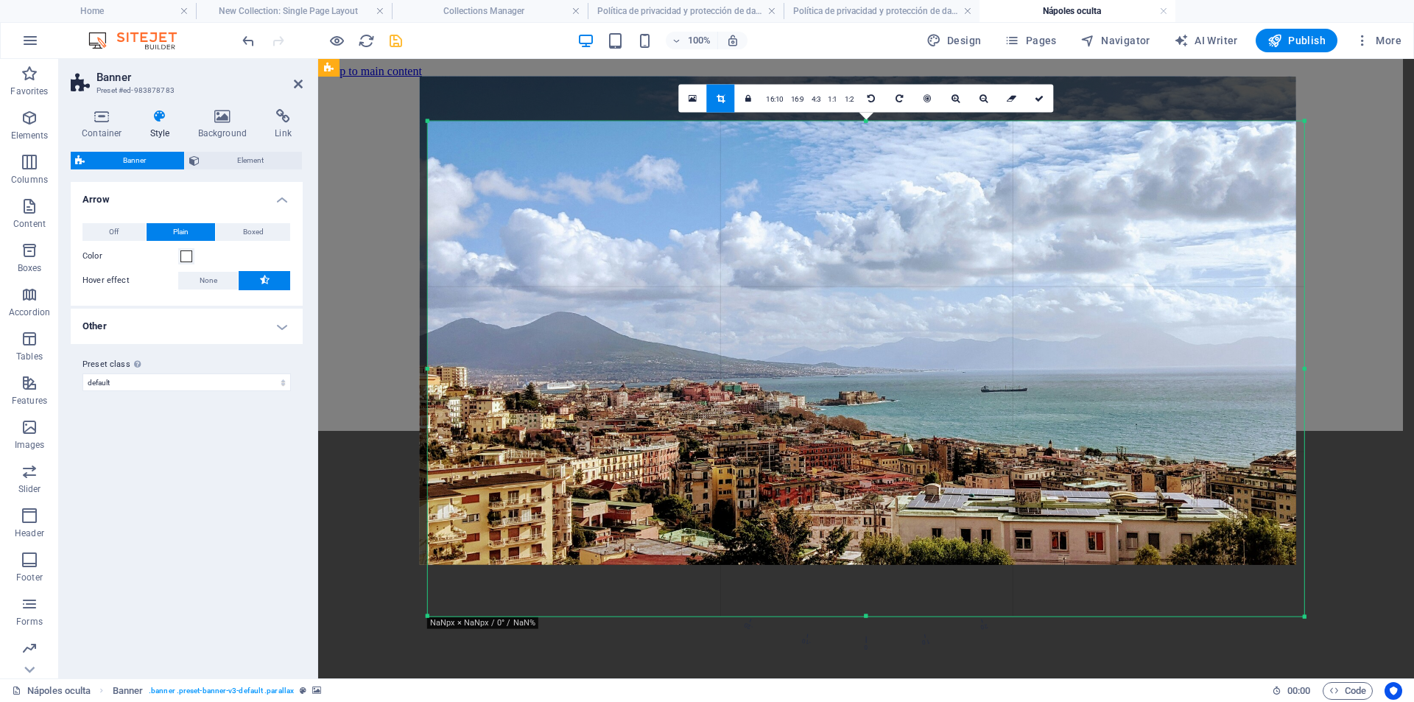
drag, startPoint x: 855, startPoint y: 471, endPoint x: 847, endPoint y: 426, distance: 45.7
click at [847, 426] on div at bounding box center [858, 320] width 877 height 489
click at [779, 102] on link "16:10" at bounding box center [774, 99] width 25 height 28
click at [1007, 98] on icon at bounding box center [1012, 98] width 10 height 9
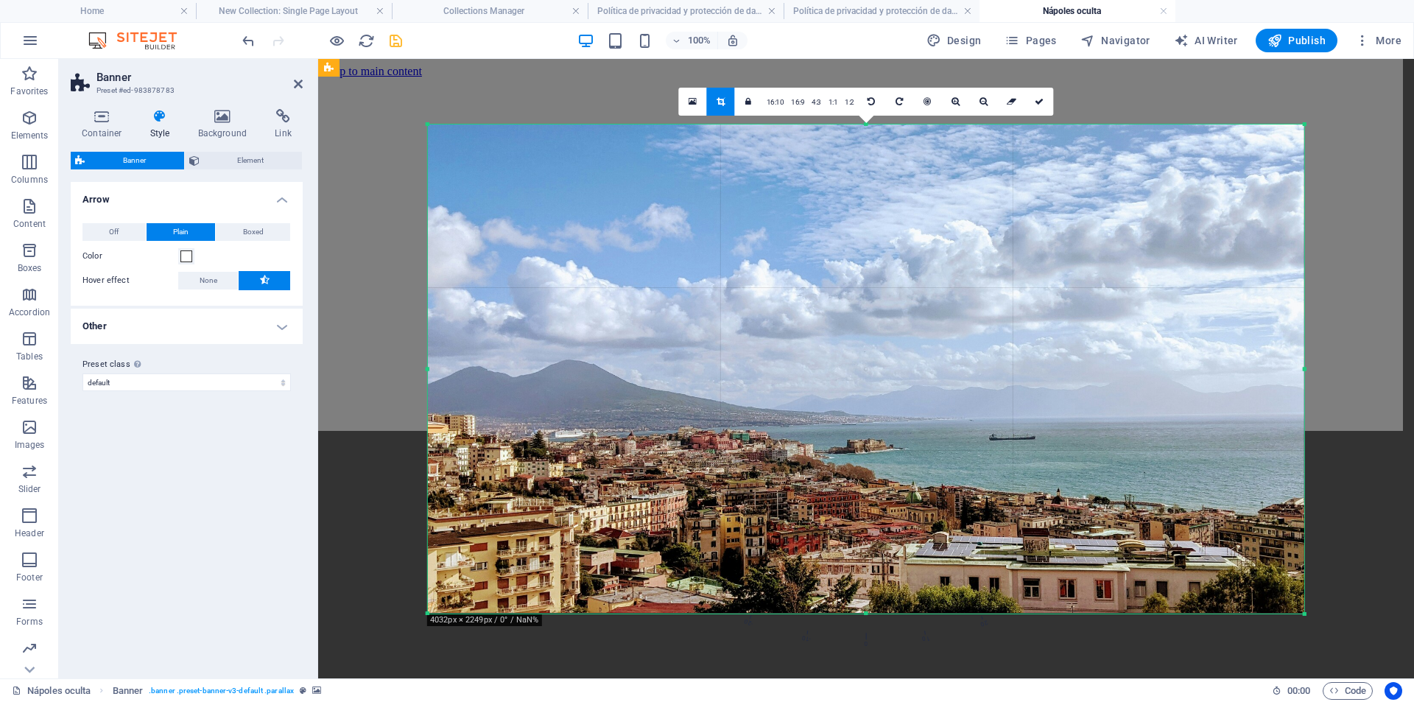
drag, startPoint x: 1285, startPoint y: 83, endPoint x: 1260, endPoint y: 91, distance: 25.4
click at [1285, 83] on div "Drag here to replace the existing content. Press “Ctrl” if you want to create a…" at bounding box center [866, 368] width 1096 height 619
click at [295, 86] on icon at bounding box center [298, 84] width 9 height 12
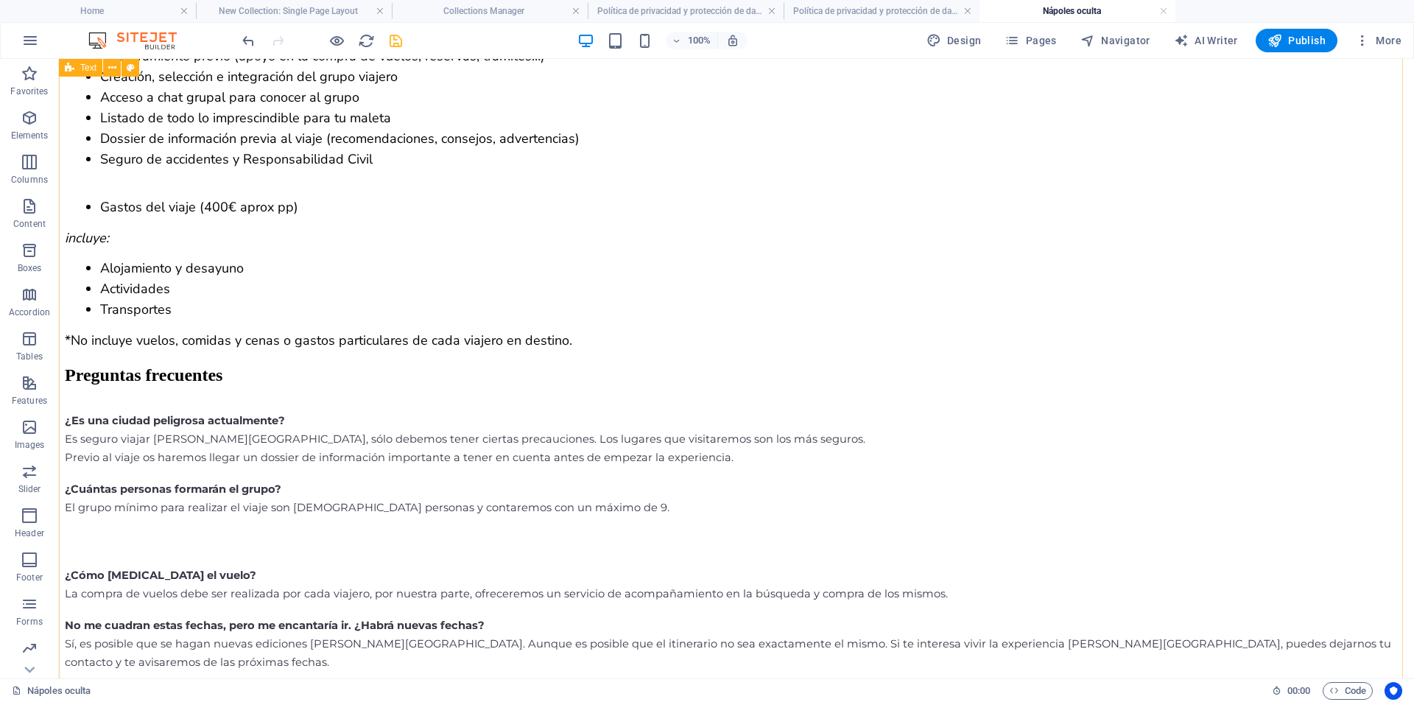
scroll to position [2851, 0]
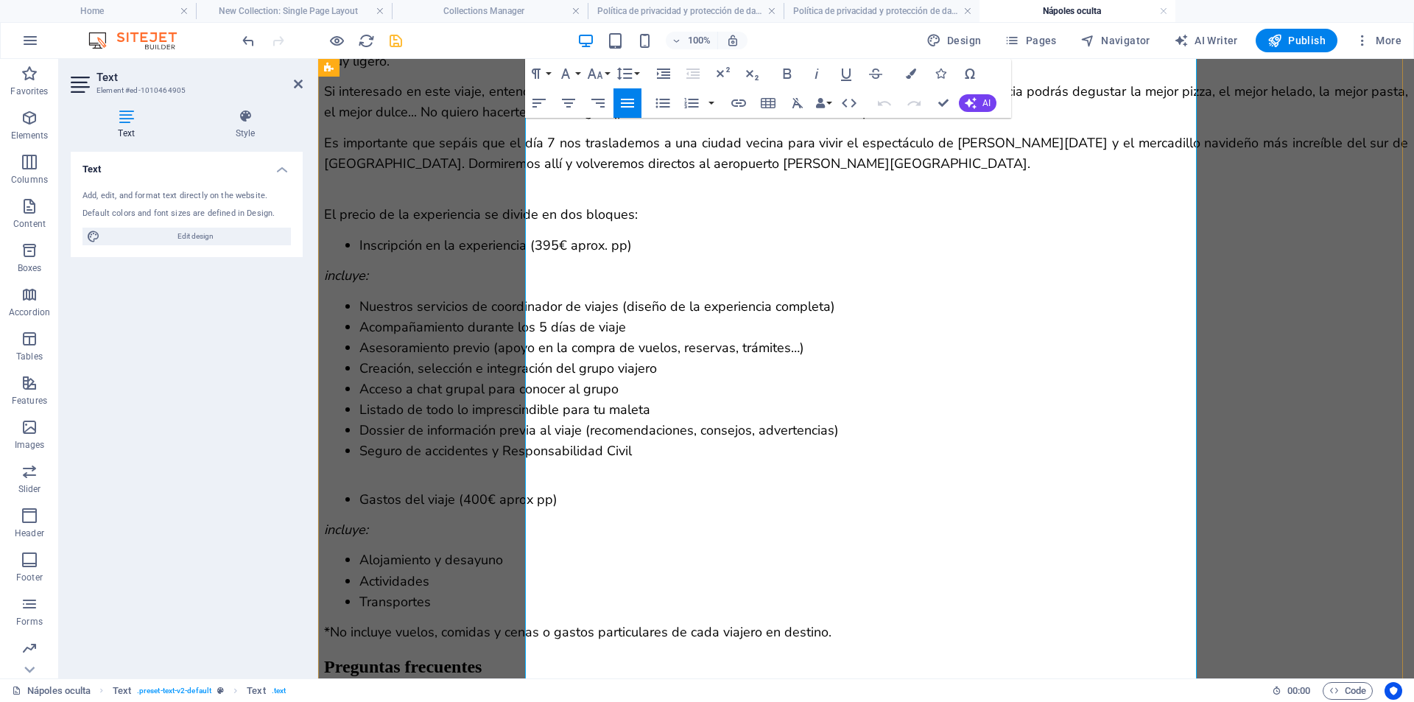
scroll to position [2739, 0]
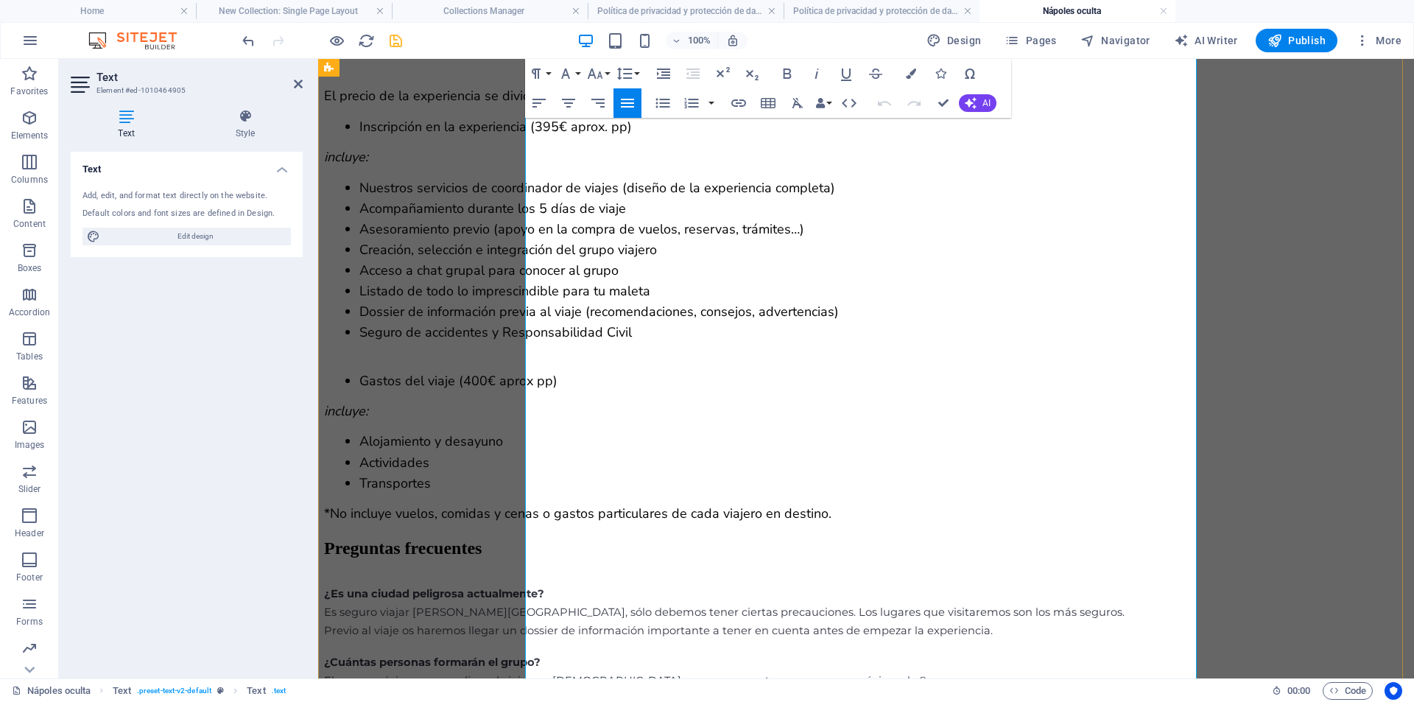
click at [562, 136] on span "Inscripción en la experiencia (395€ aprox. pp)" at bounding box center [495, 127] width 273 height 18
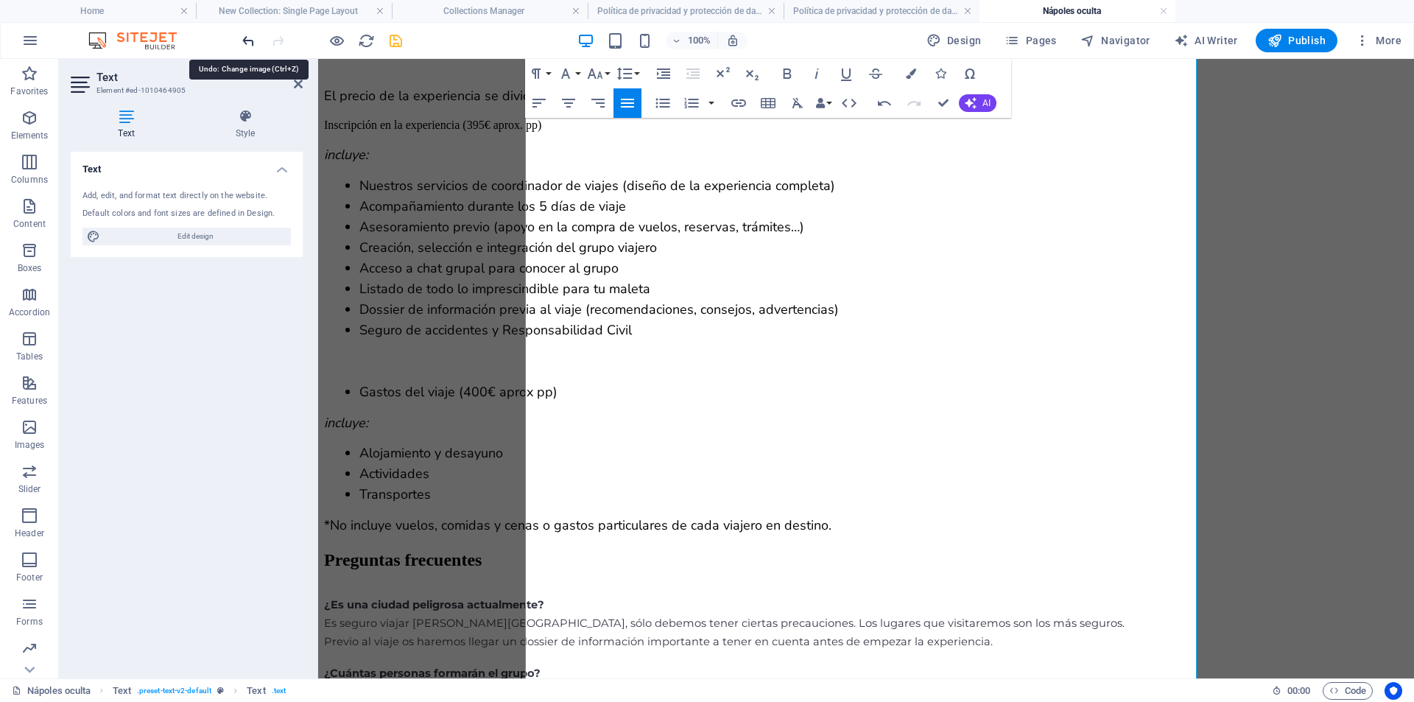
click at [248, 43] on icon "undo" at bounding box center [248, 40] width 17 height 17
click at [249, 41] on icon "undo" at bounding box center [248, 40] width 17 height 17
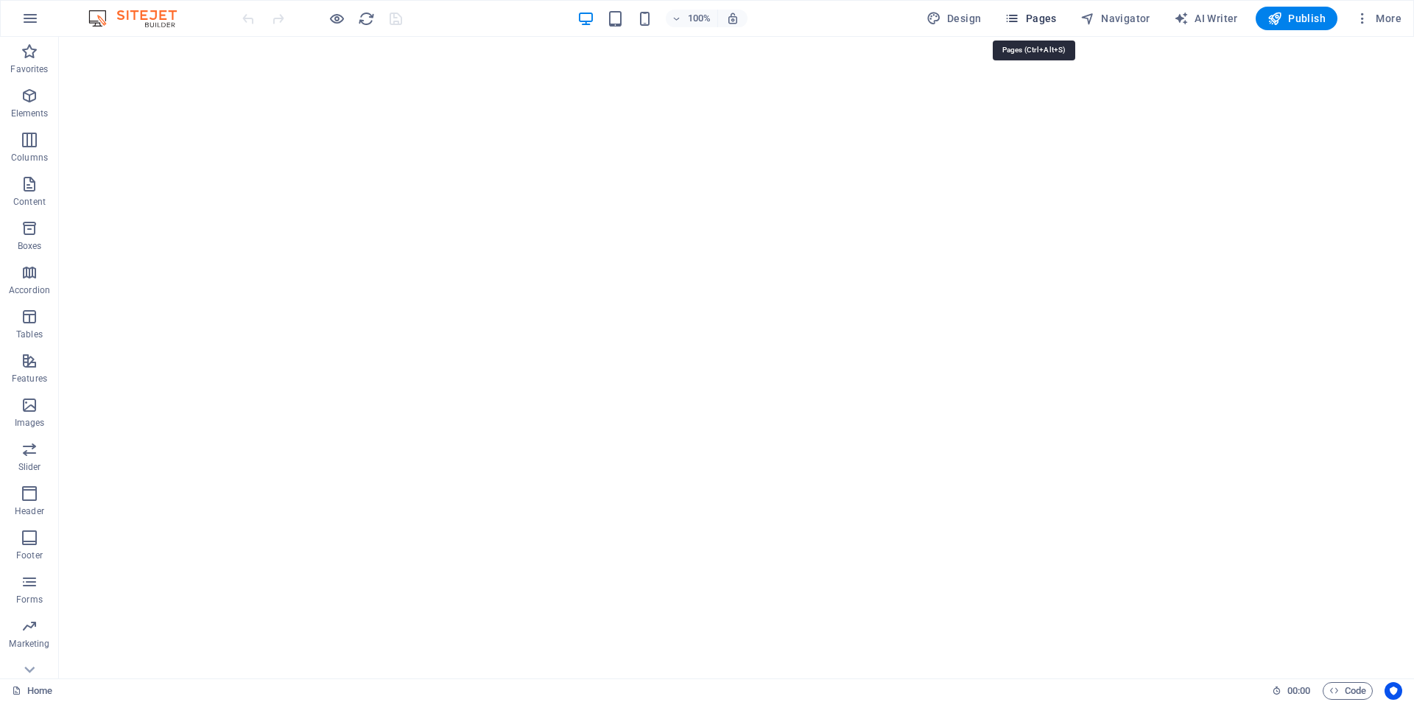
click at [1019, 22] on icon "button" at bounding box center [1012, 18] width 15 height 15
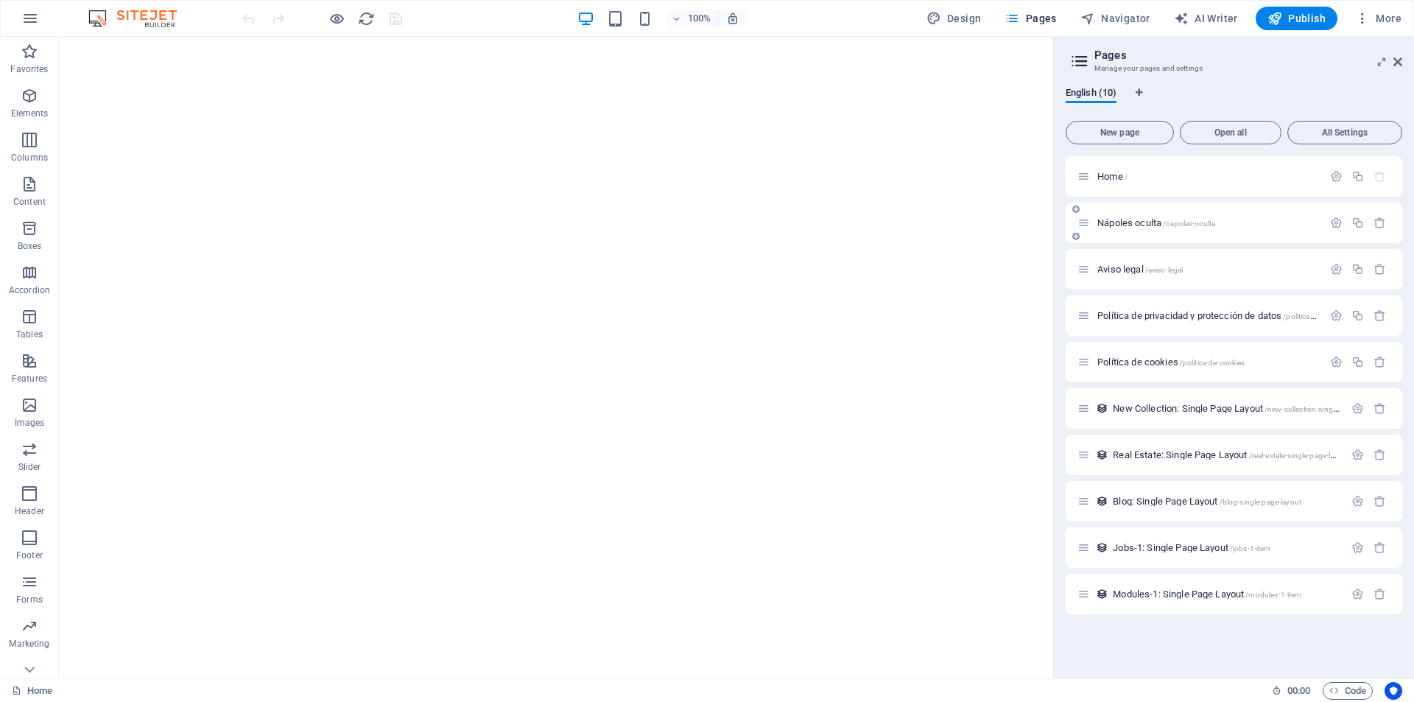
click at [1137, 229] on div "Nápoles oculta /napoles-oculta" at bounding box center [1200, 222] width 245 height 17
click at [1139, 225] on span "Nápoles oculta /napoles-oculta" at bounding box center [1157, 222] width 118 height 11
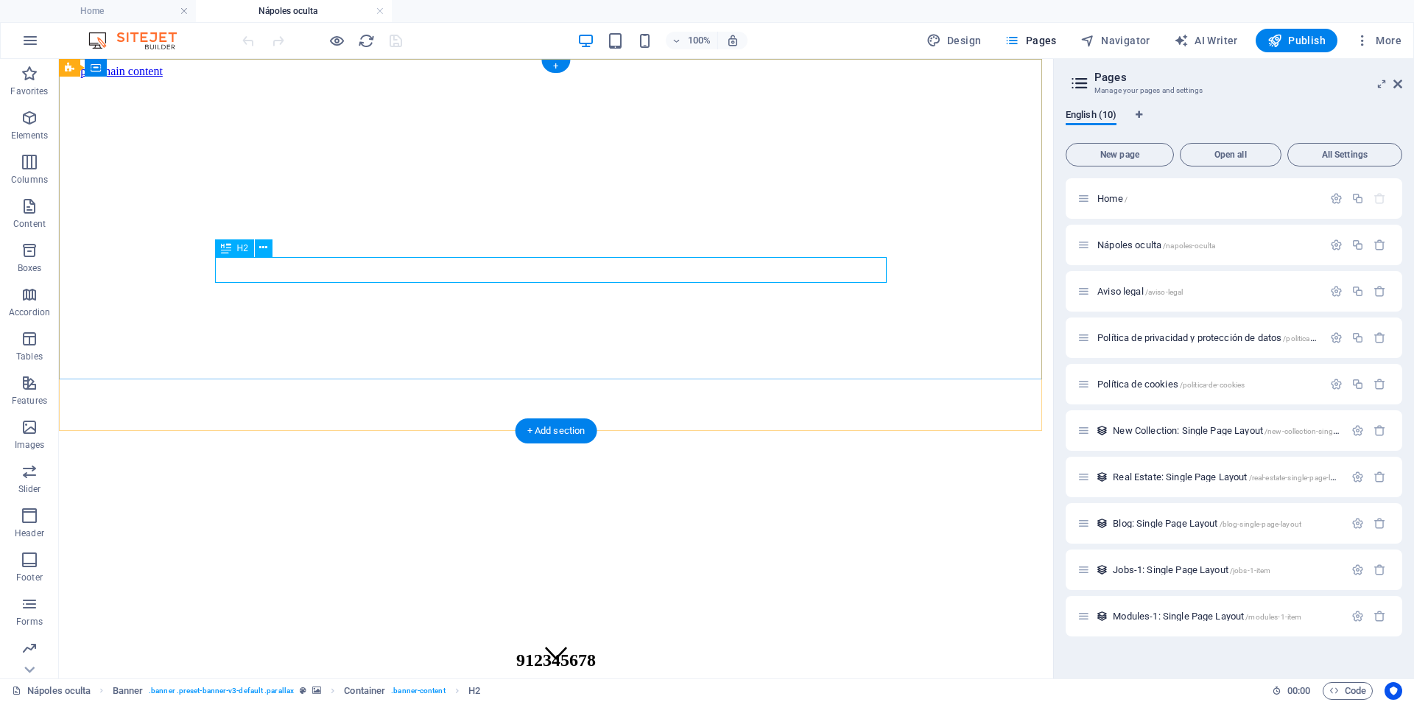
click at [546, 650] on div "912345678" at bounding box center [556, 660] width 983 height 20
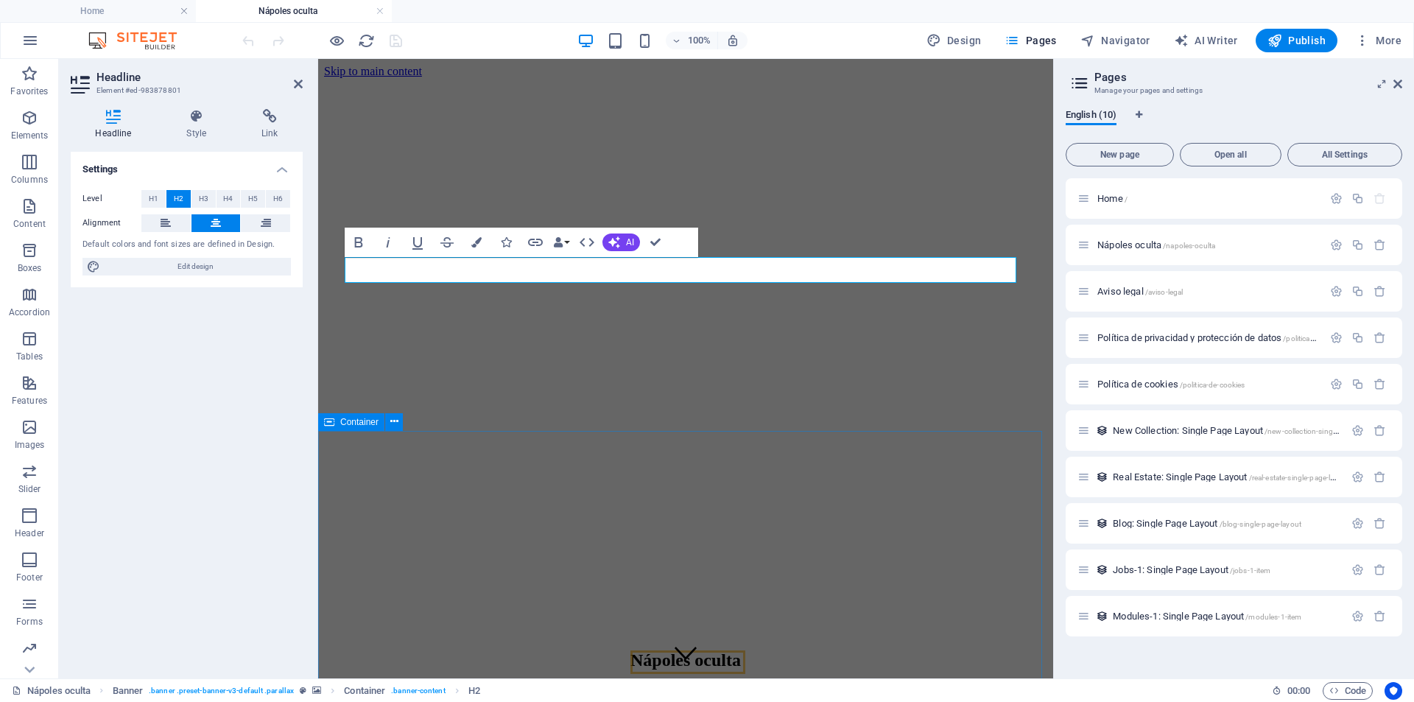
drag, startPoint x: 446, startPoint y: 452, endPoint x: 772, endPoint y: 415, distance: 328.3
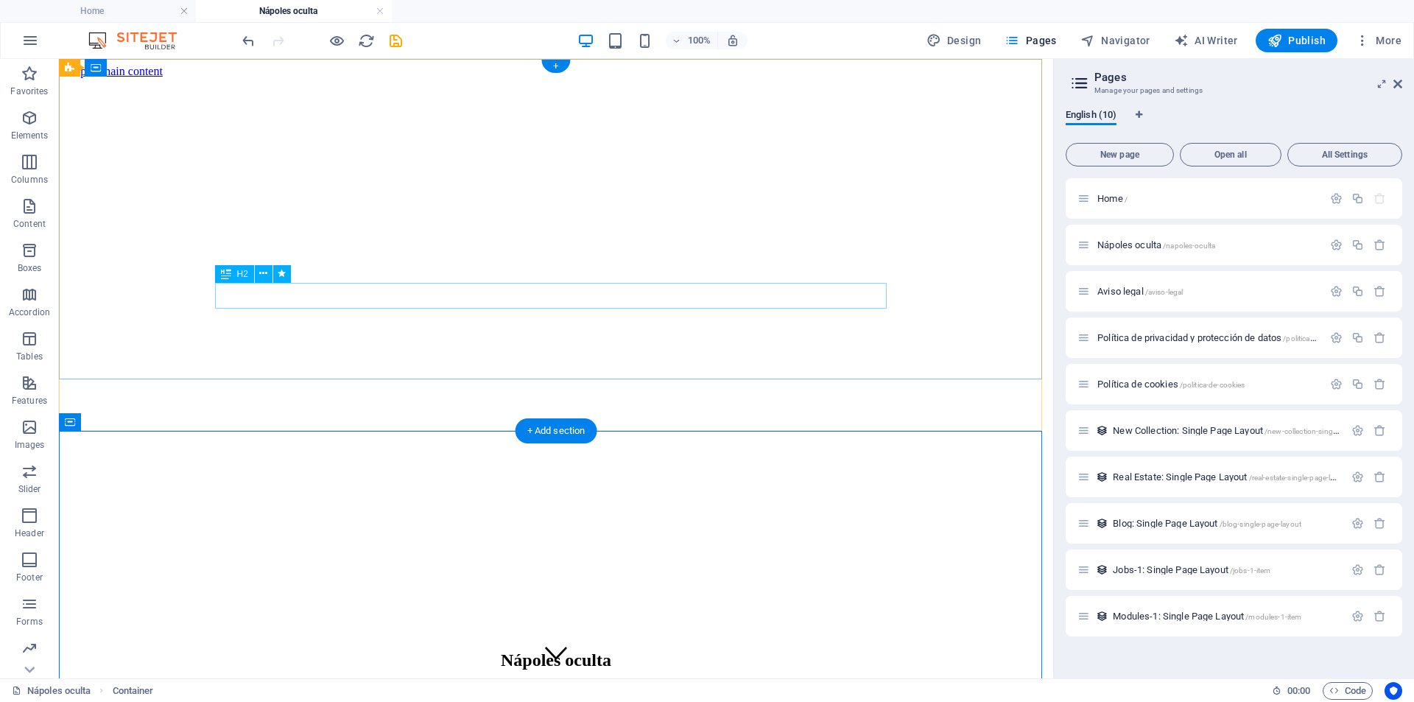
click at [638, 685] on div "Del [DATE] al [DATE]" at bounding box center [556, 695] width 983 height 20
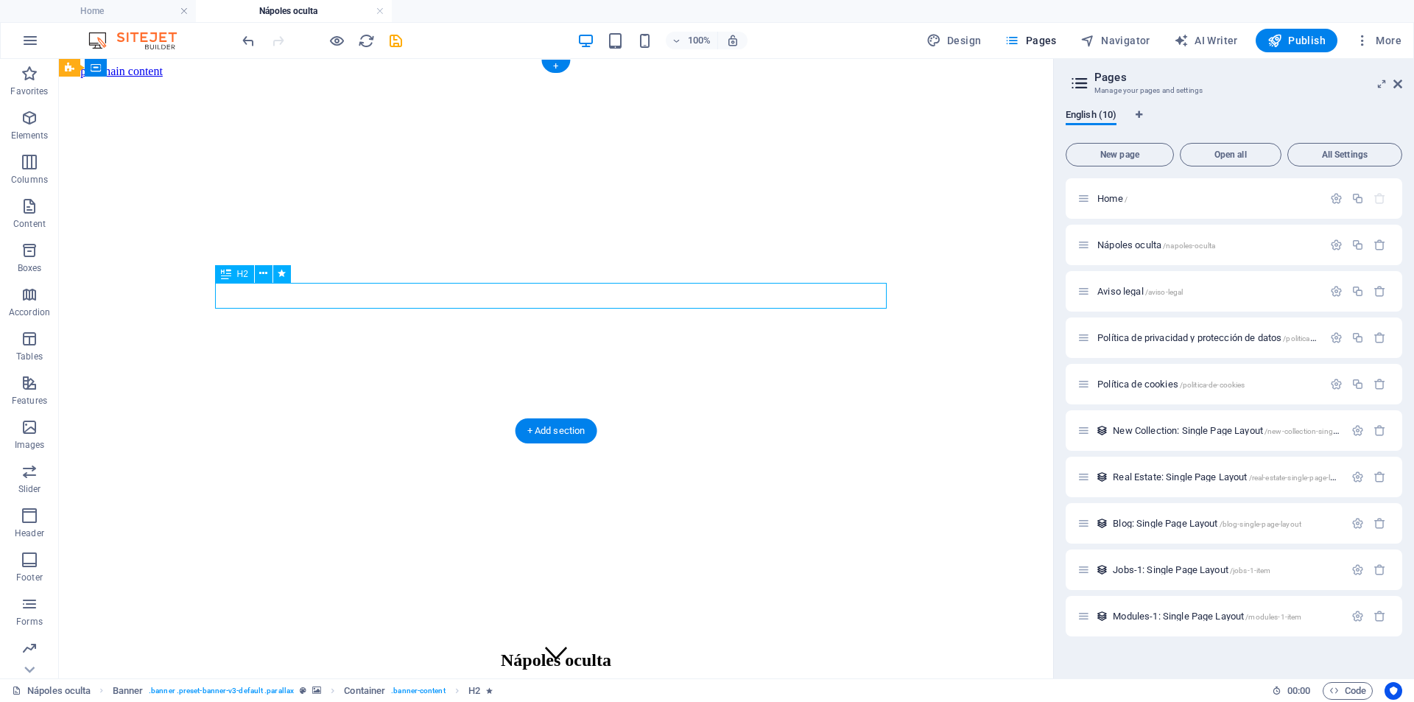
click at [638, 685] on div "Del [DATE] al [DATE]" at bounding box center [556, 695] width 983 height 20
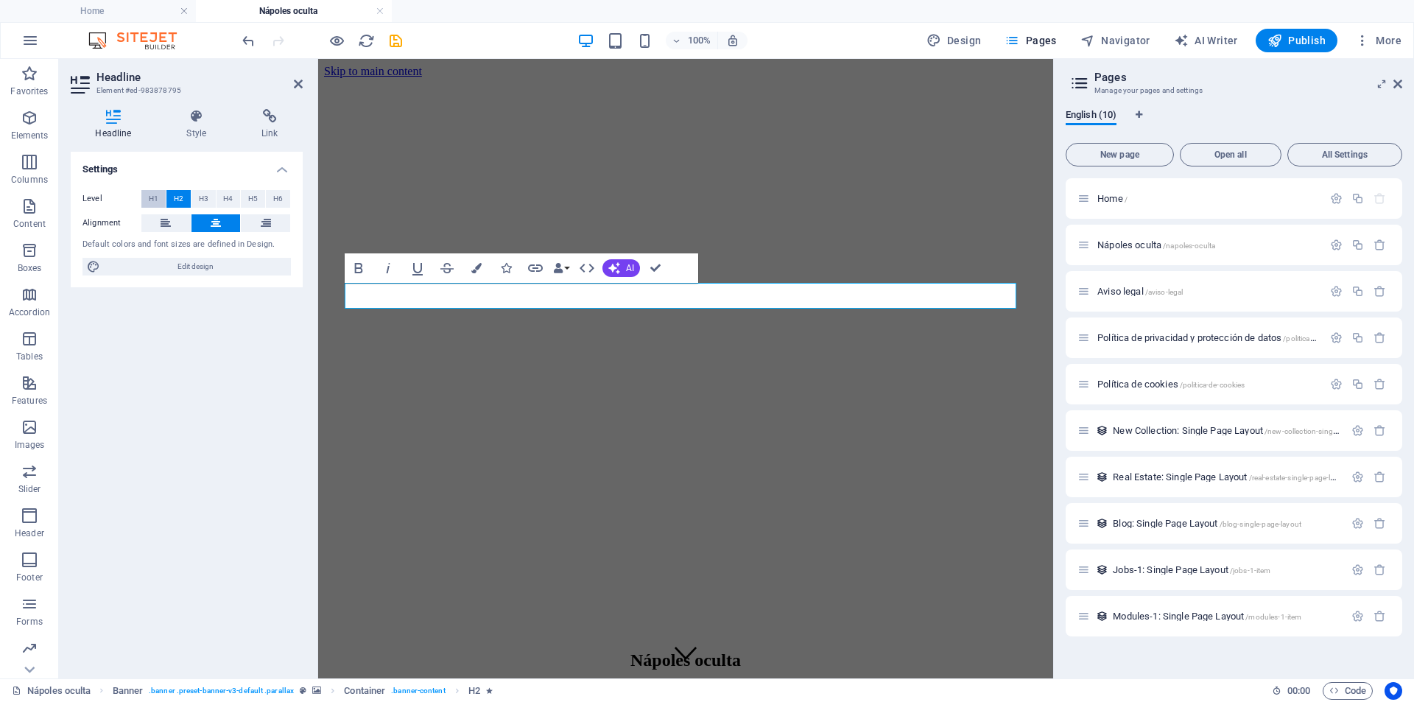
click at [162, 195] on button "H1" at bounding box center [153, 199] width 24 height 18
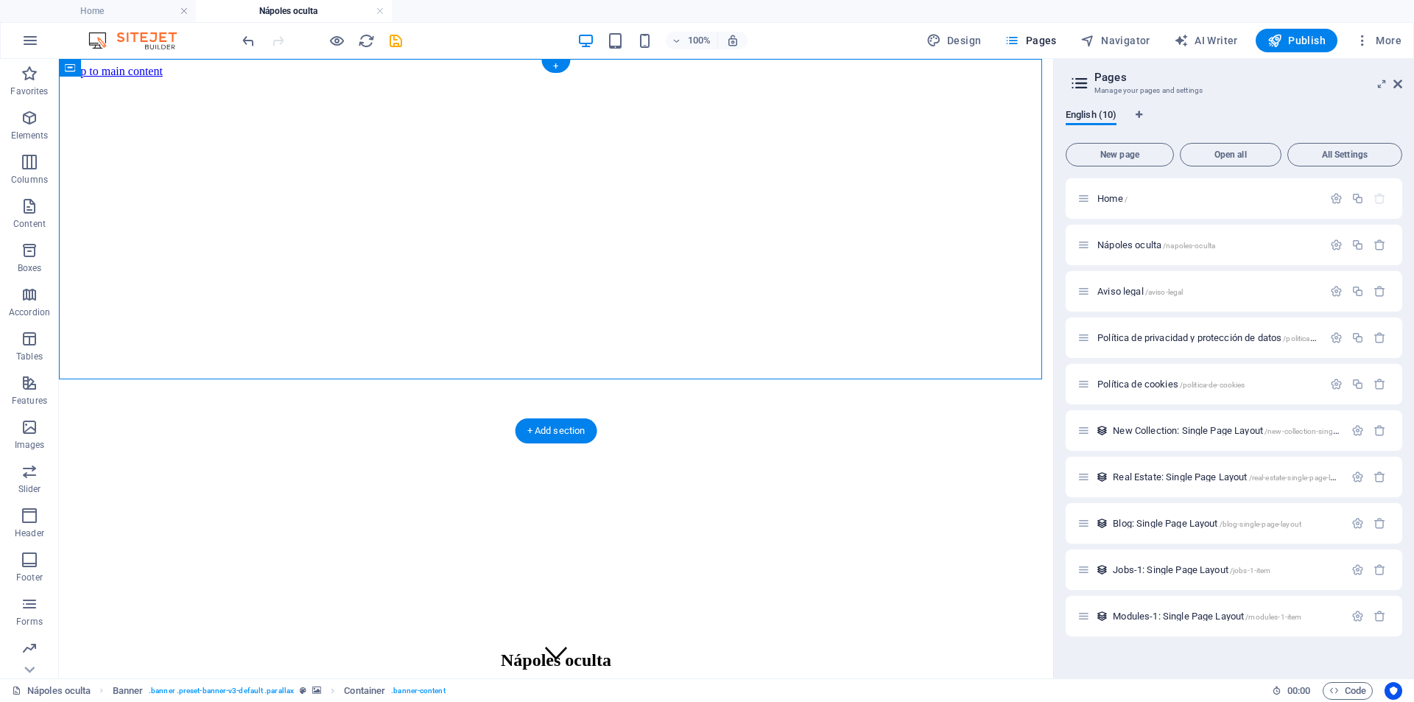
drag, startPoint x: 315, startPoint y: 183, endPoint x: 588, endPoint y: 317, distance: 304.4
click at [588, 636] on div "Nápoles oculta Del 04 al 08 de Diciembre" at bounding box center [556, 688] width 983 height 105
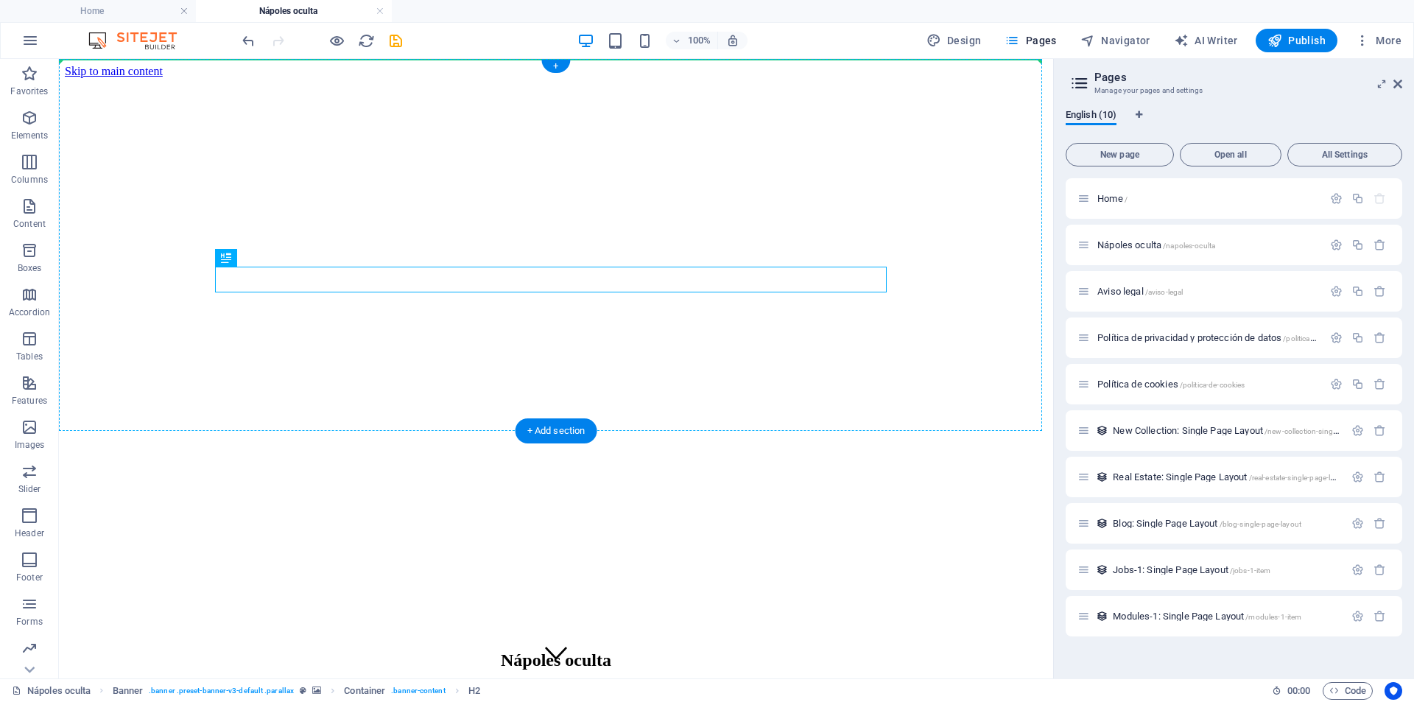
drag, startPoint x: 585, startPoint y: 284, endPoint x: 584, endPoint y: 200, distance: 84.7
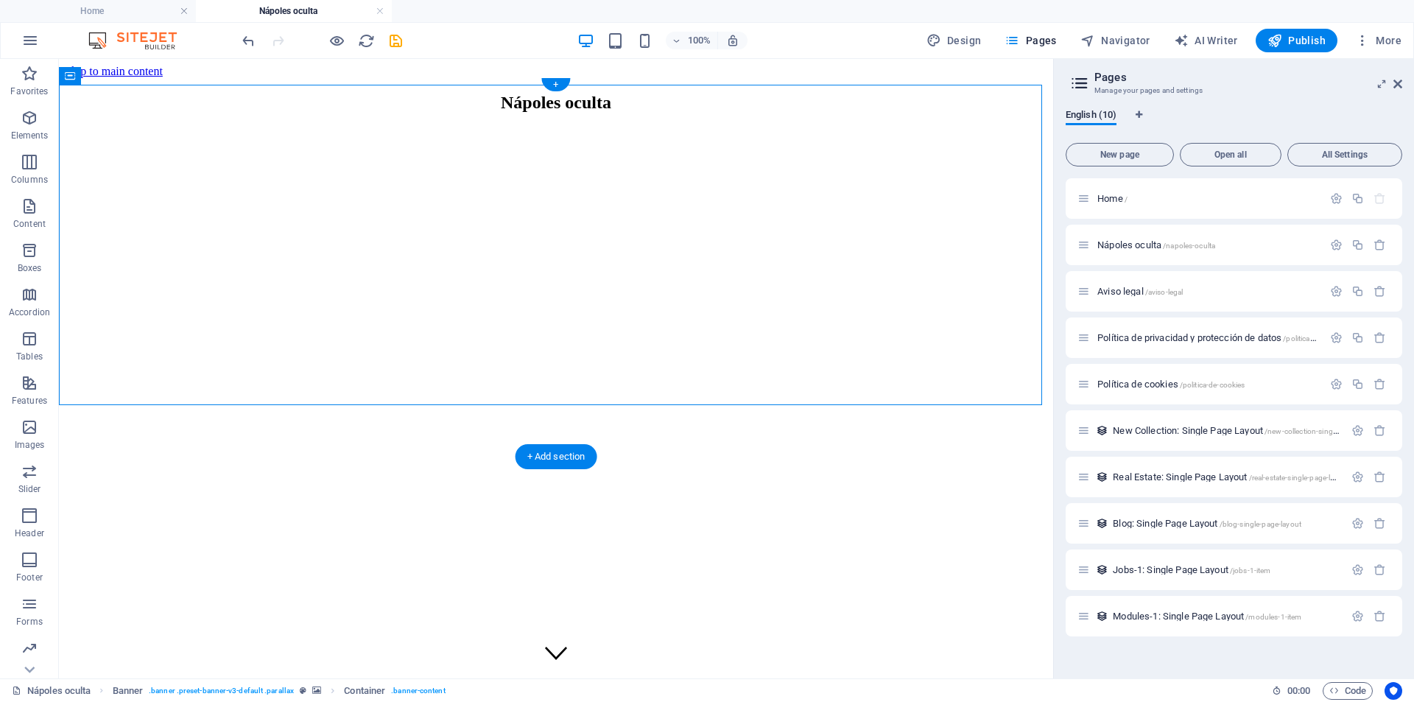
drag, startPoint x: 581, startPoint y: 228, endPoint x: 582, endPoint y: 292, distance: 64.8
click at [252, 44] on icon "undo" at bounding box center [248, 40] width 17 height 17
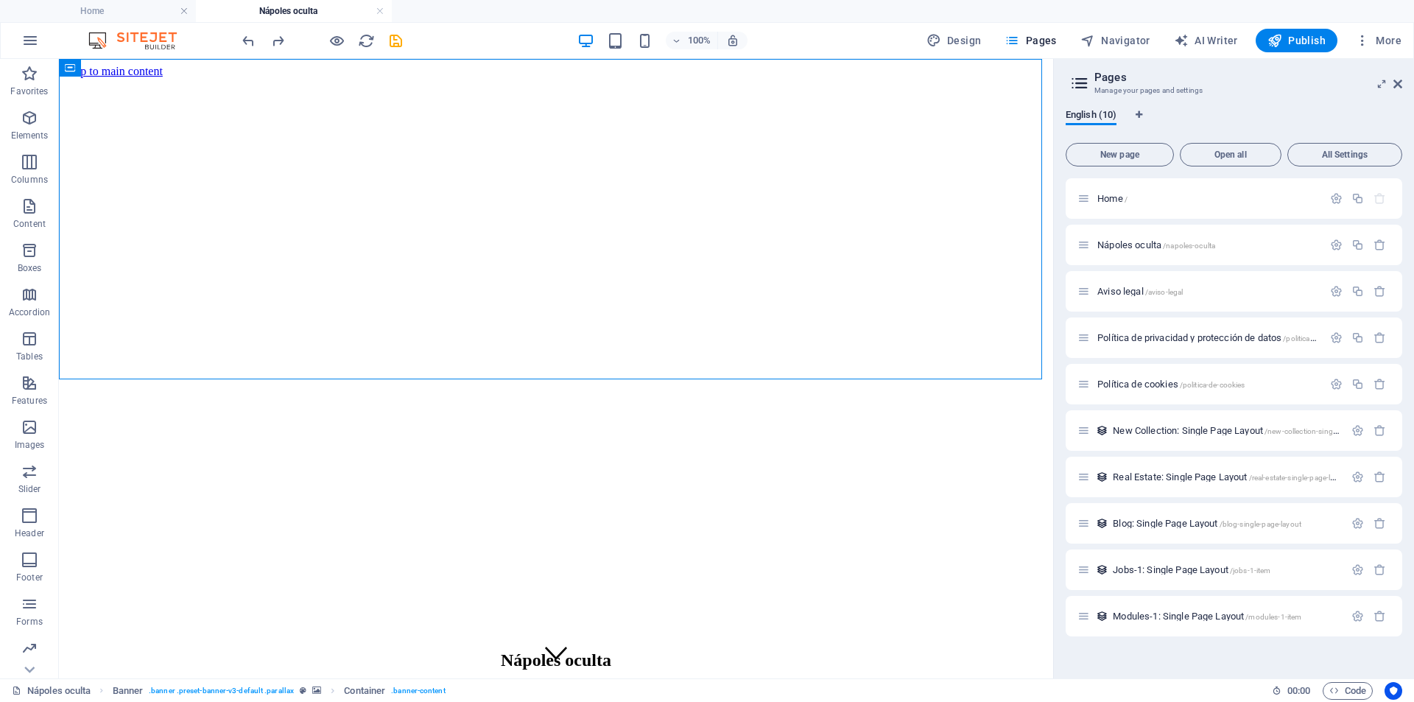
drag, startPoint x: 566, startPoint y: 64, endPoint x: 566, endPoint y: 33, distance: 30.9
click at [552, 78] on figure at bounding box center [556, 78] width 983 height 0
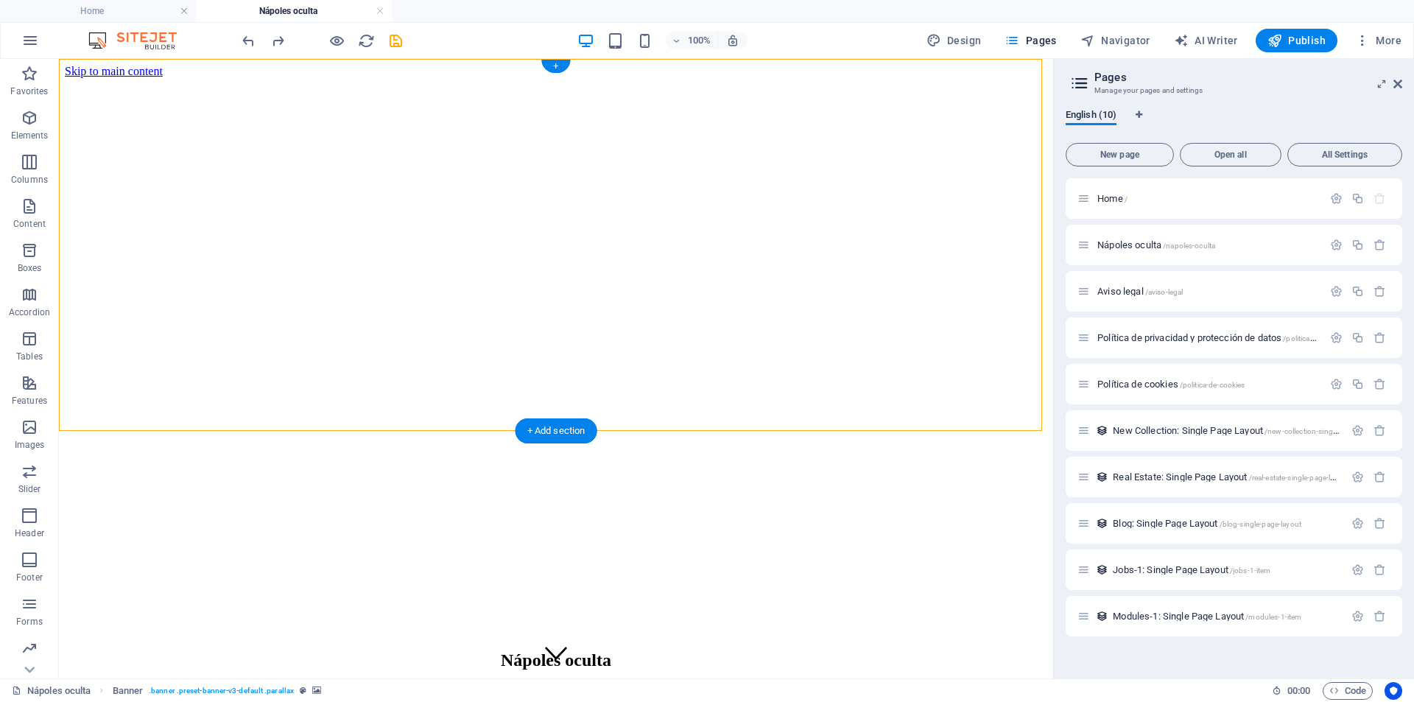
click at [300, 78] on figure at bounding box center [556, 78] width 983 height 0
select select "vh"
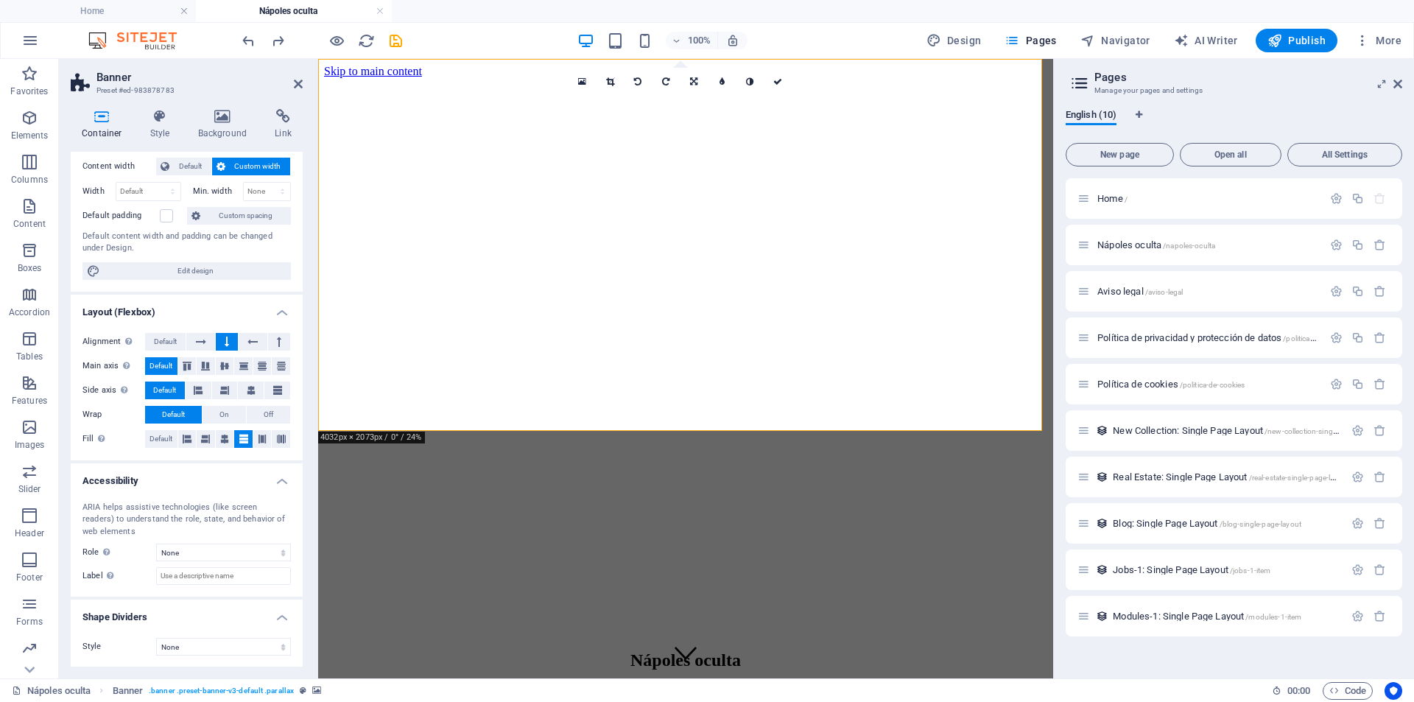
scroll to position [81, 0]
click at [284, 343] on button at bounding box center [279, 341] width 22 height 18
click at [208, 118] on icon at bounding box center [222, 116] width 71 height 15
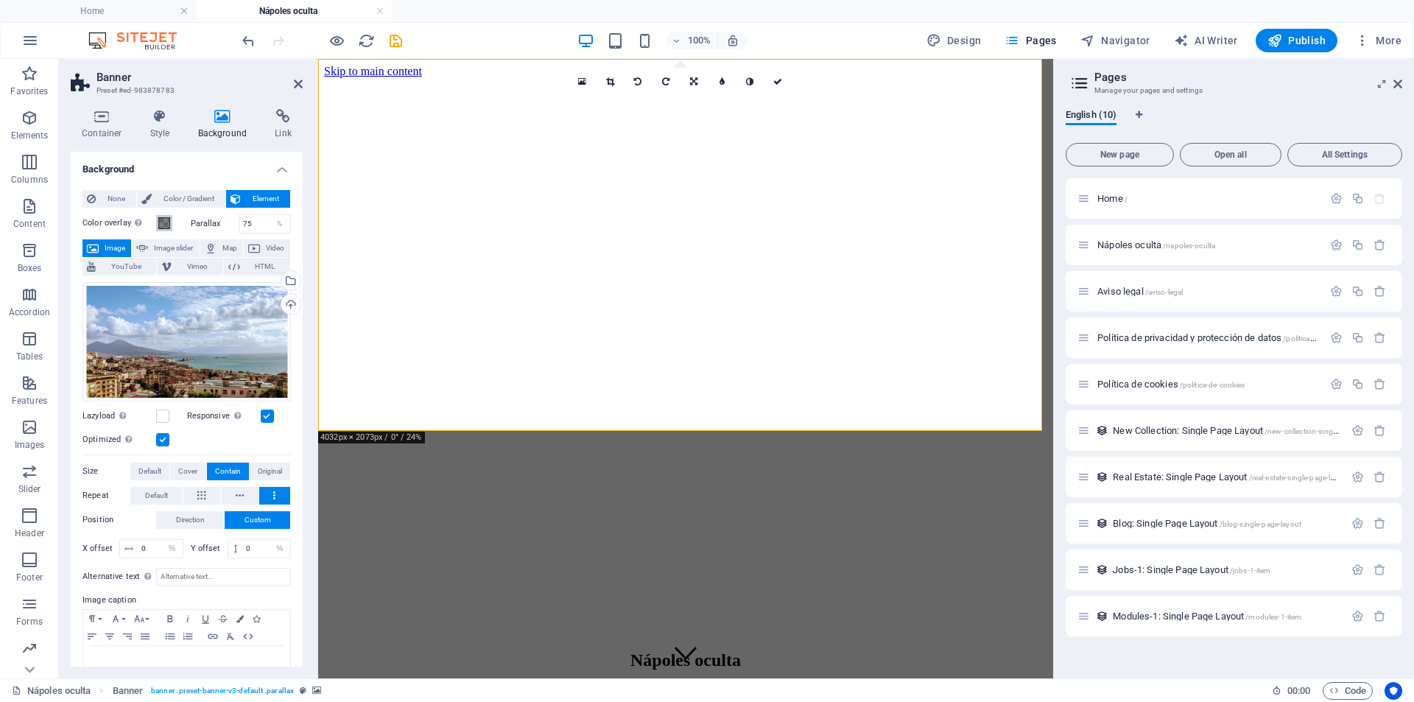
click at [161, 218] on span at bounding box center [164, 223] width 12 height 12
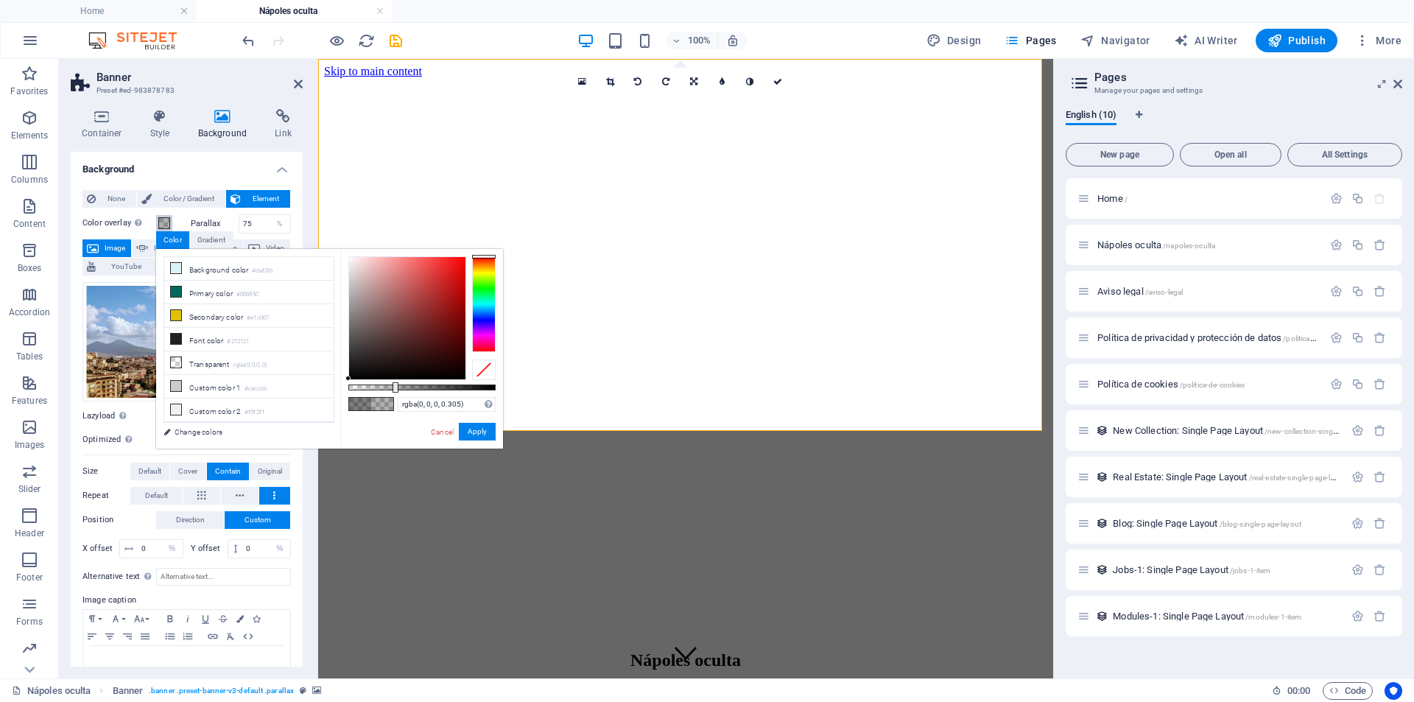
type input "rgba(0, 0, 0, 0.295)"
drag, startPoint x: 424, startPoint y: 385, endPoint x: 392, endPoint y: 385, distance: 31.7
click at [392, 385] on div at bounding box center [393, 387] width 6 height 10
click at [479, 429] on button "Apply" at bounding box center [477, 432] width 37 height 18
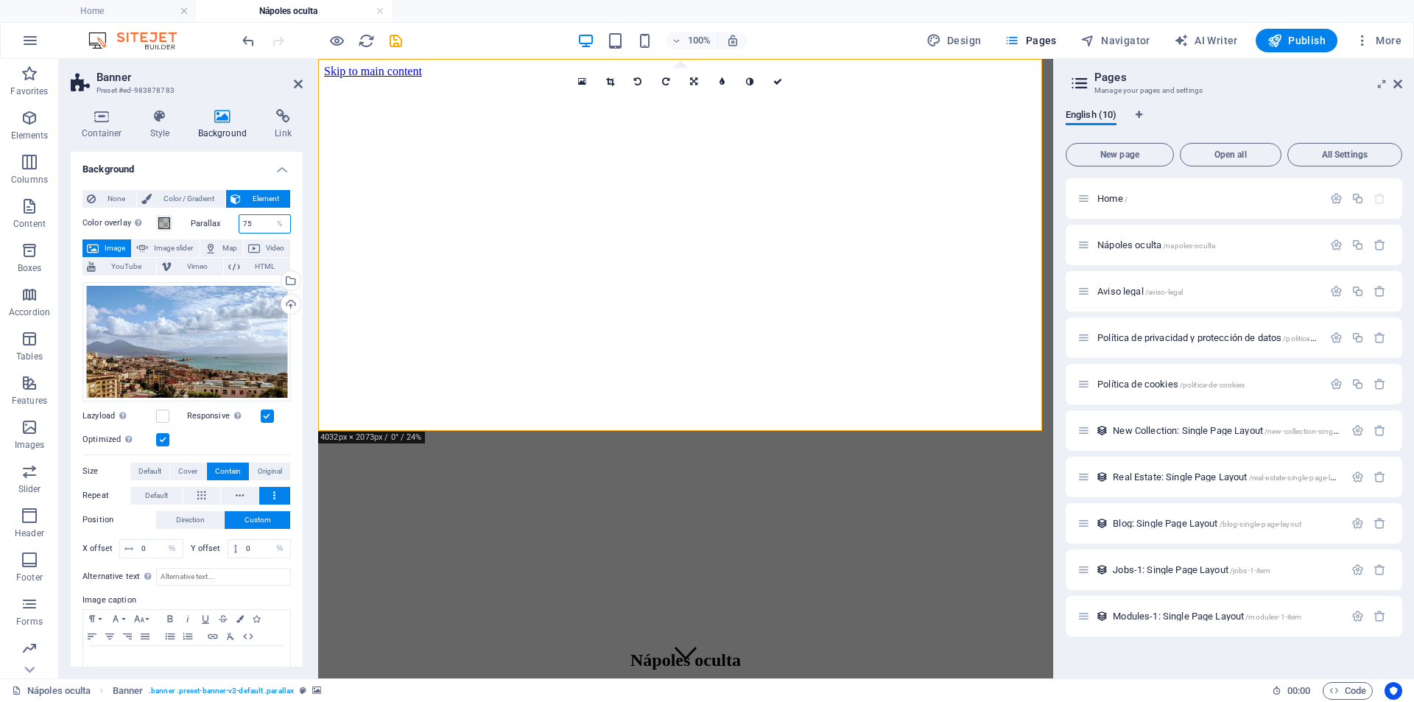
drag, startPoint x: 258, startPoint y: 228, endPoint x: 233, endPoint y: 231, distance: 25.2
click at [233, 231] on div "Parallax 75 %" at bounding box center [241, 223] width 101 height 19
click at [233, 231] on div "Parallax 60 %" at bounding box center [241, 223] width 101 height 19
click at [192, 197] on span "Color / Gradient" at bounding box center [188, 199] width 65 height 18
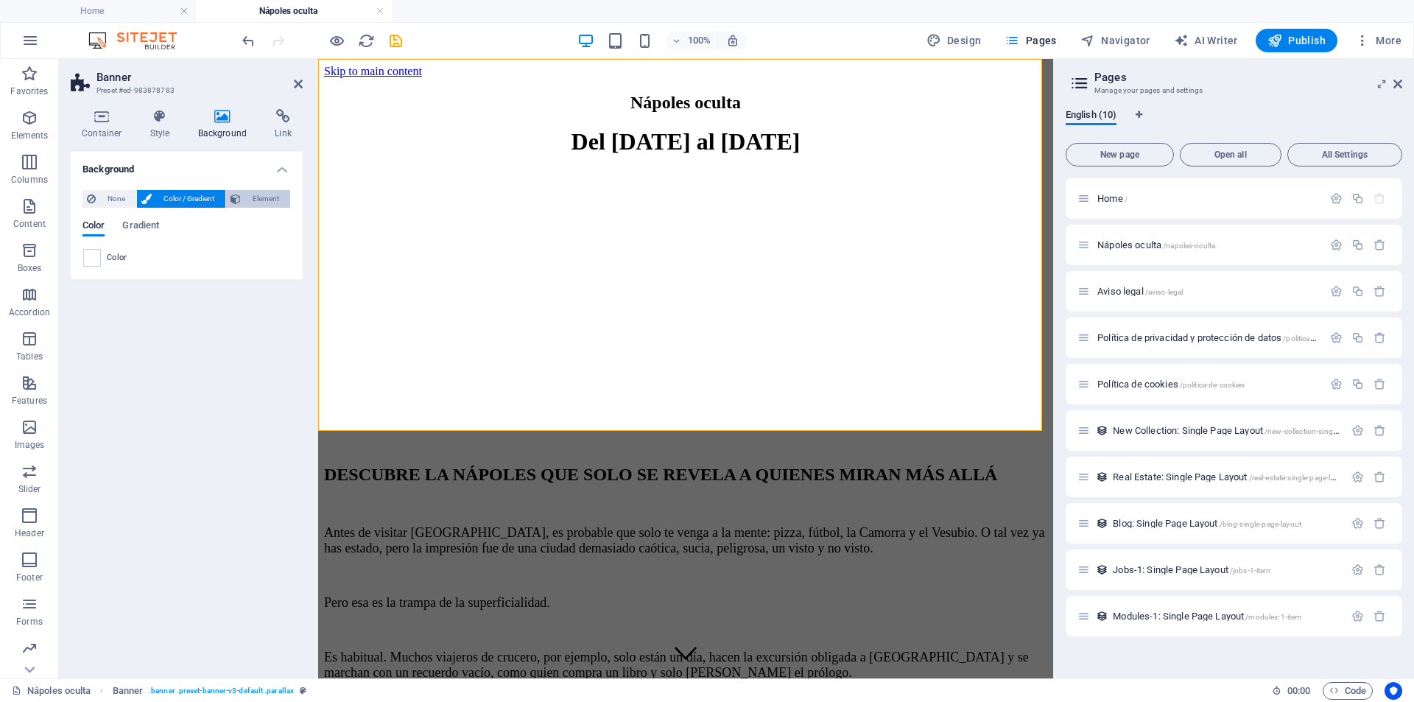
click at [240, 197] on icon at bounding box center [236, 199] width 10 height 18
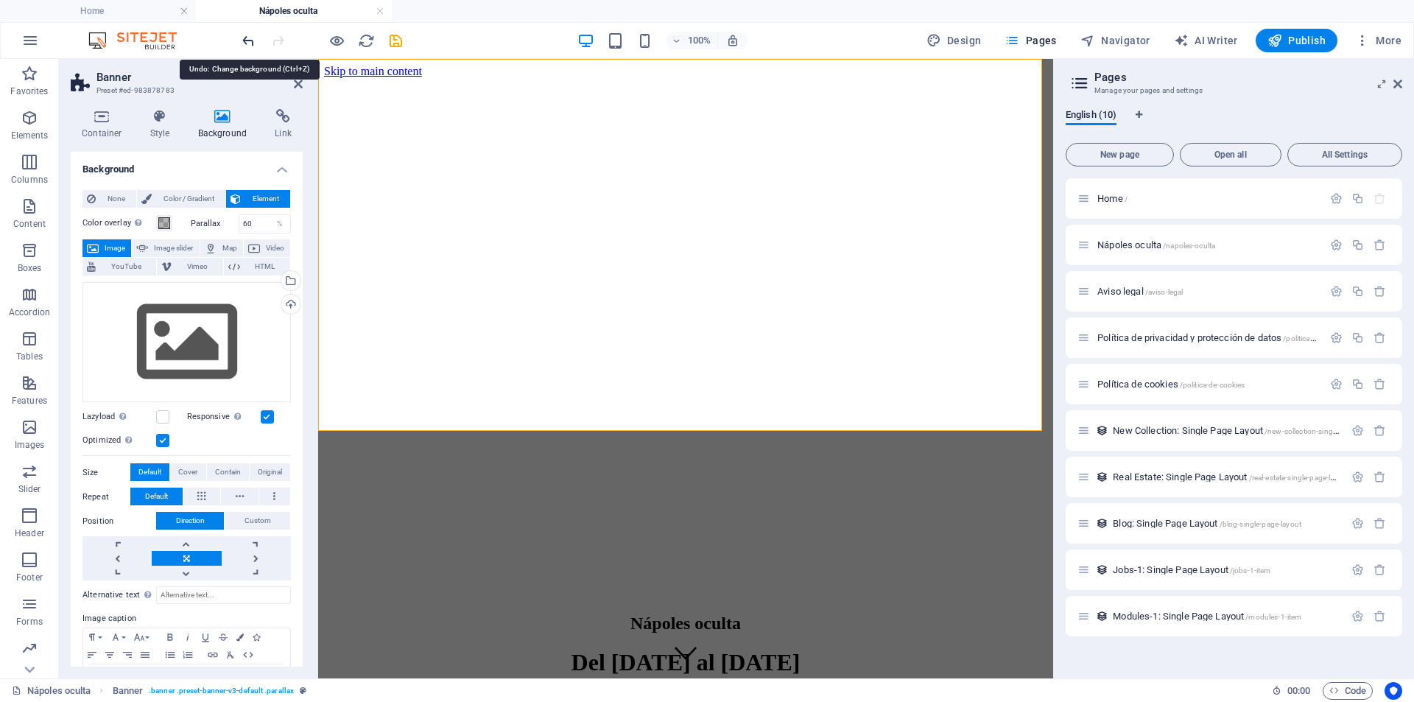
click at [249, 37] on icon "undo" at bounding box center [248, 40] width 17 height 17
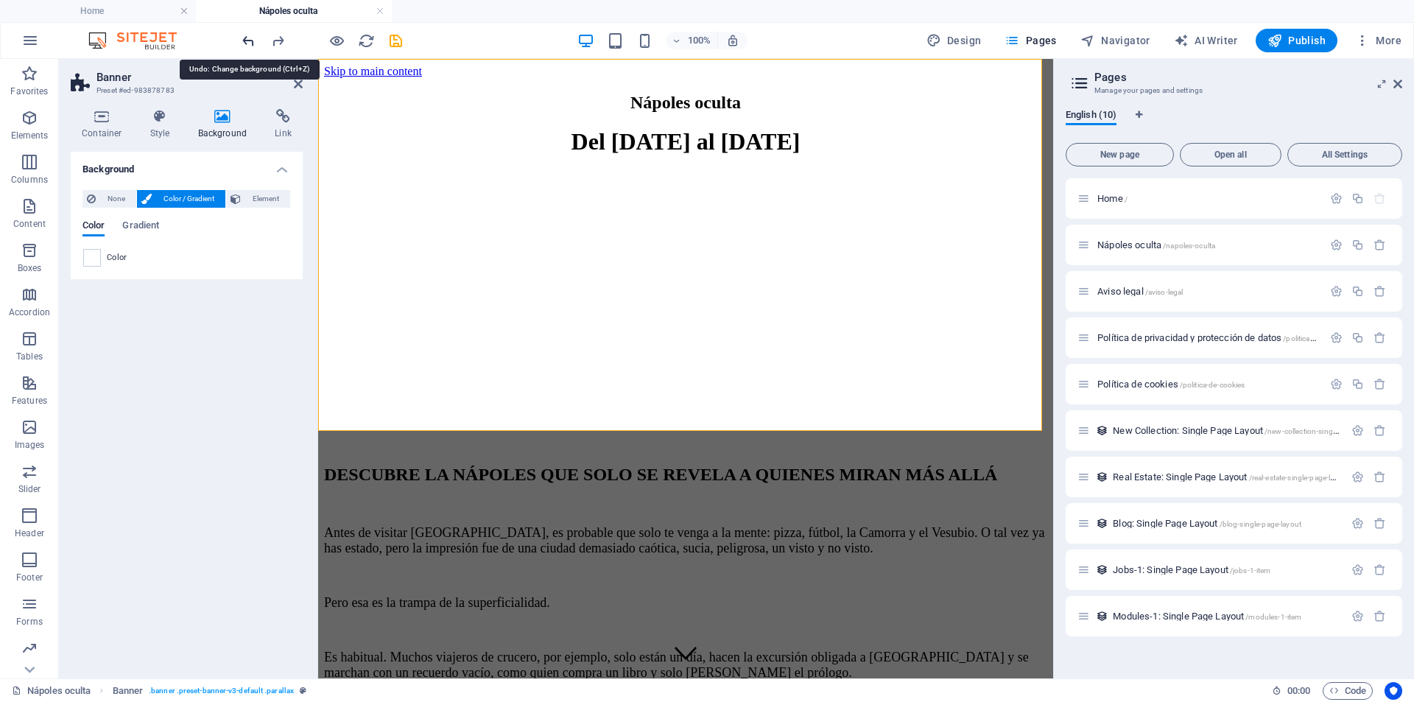
click at [249, 37] on icon "undo" at bounding box center [248, 40] width 17 height 17
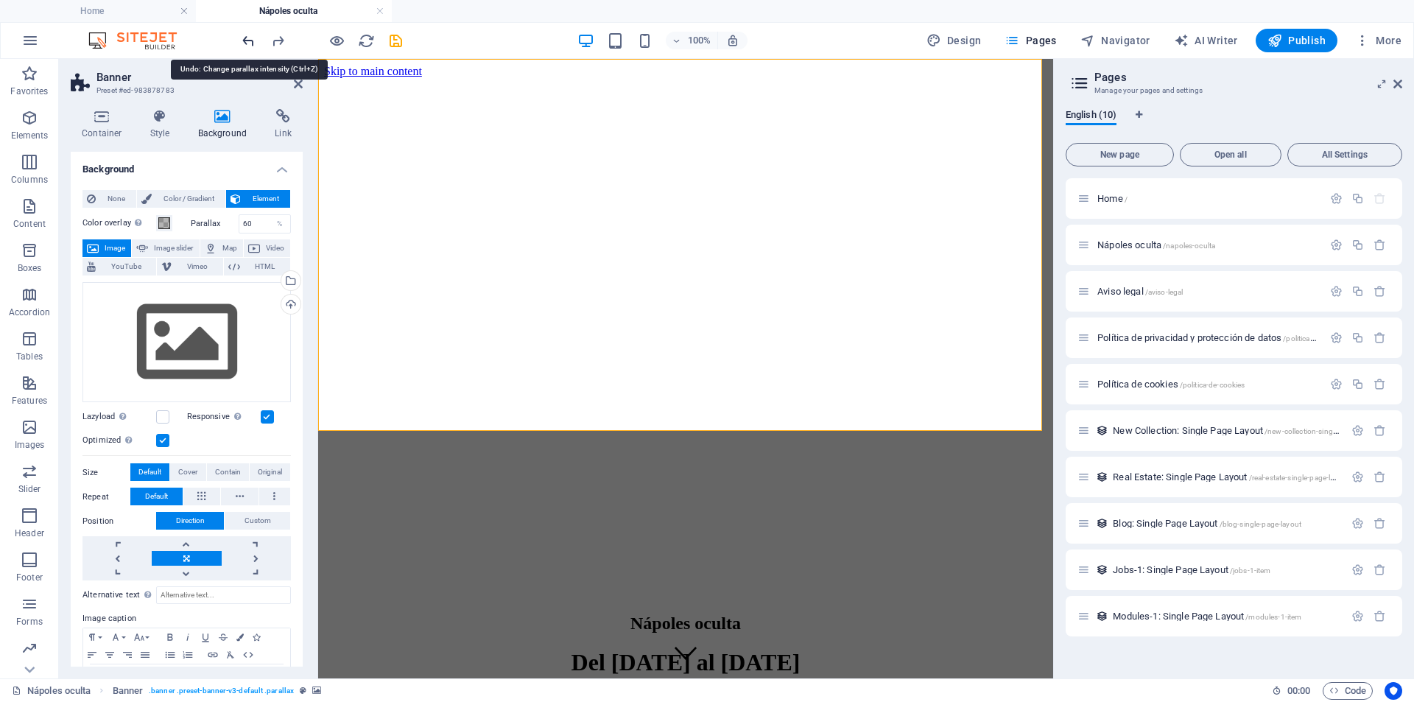
click at [249, 37] on icon "undo" at bounding box center [248, 40] width 17 height 17
type input "75"
click at [249, 37] on icon "undo" at bounding box center [248, 40] width 17 height 17
click at [277, 43] on icon "redo" at bounding box center [278, 40] width 17 height 17
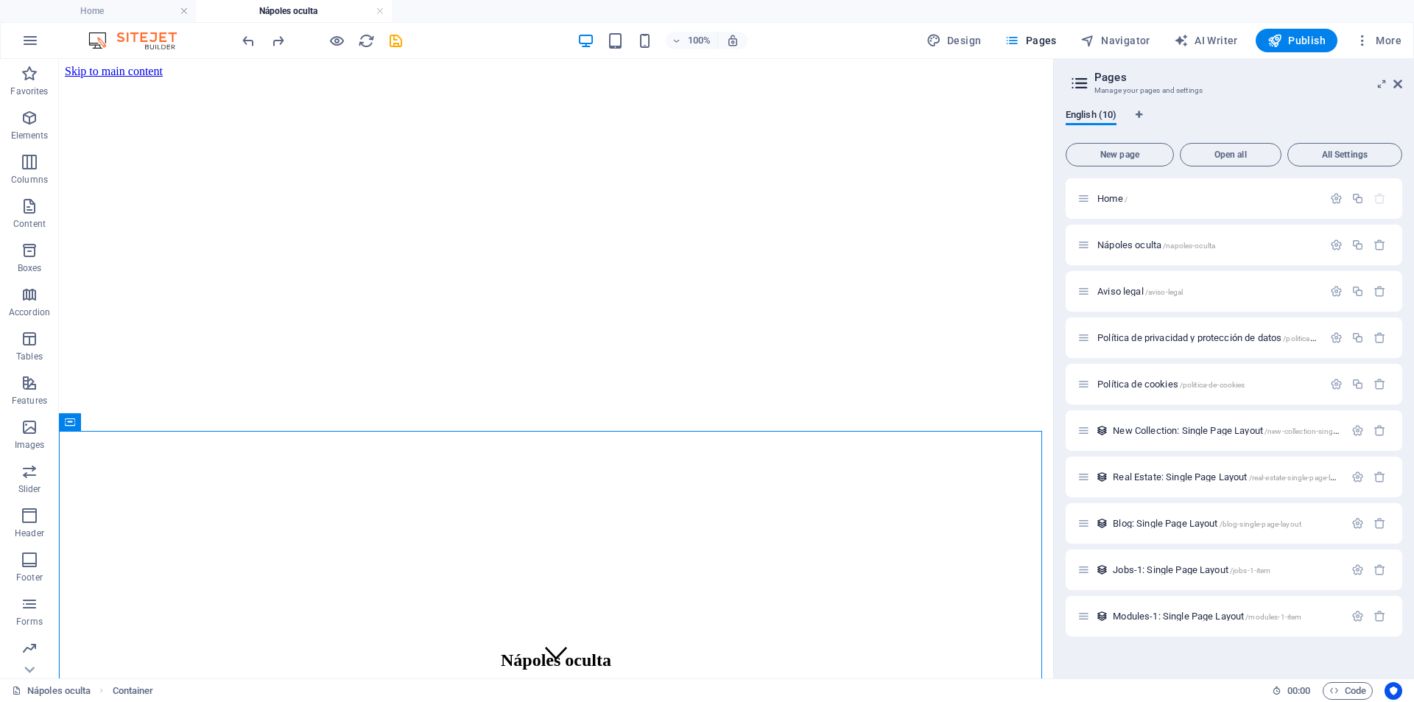
click at [237, 78] on figure at bounding box center [556, 78] width 983 height 0
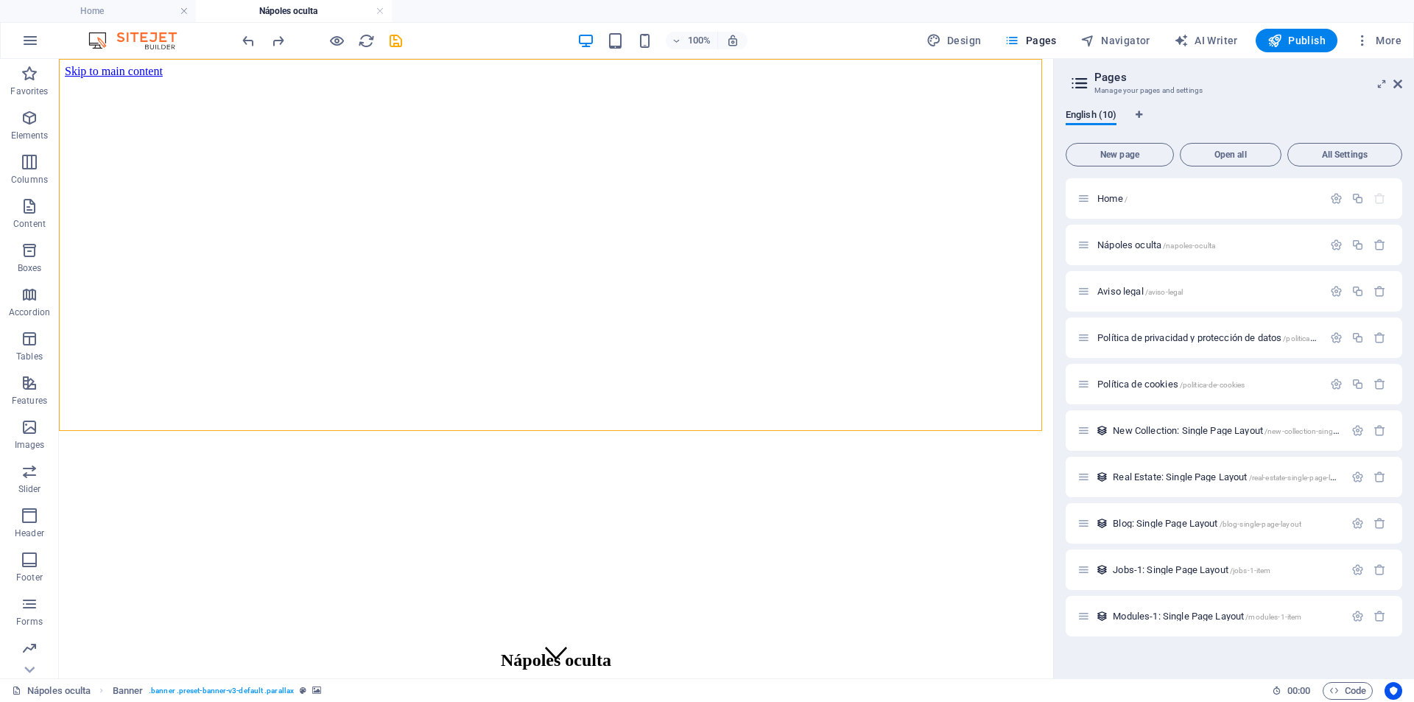
click at [237, 78] on figure at bounding box center [556, 78] width 983 height 0
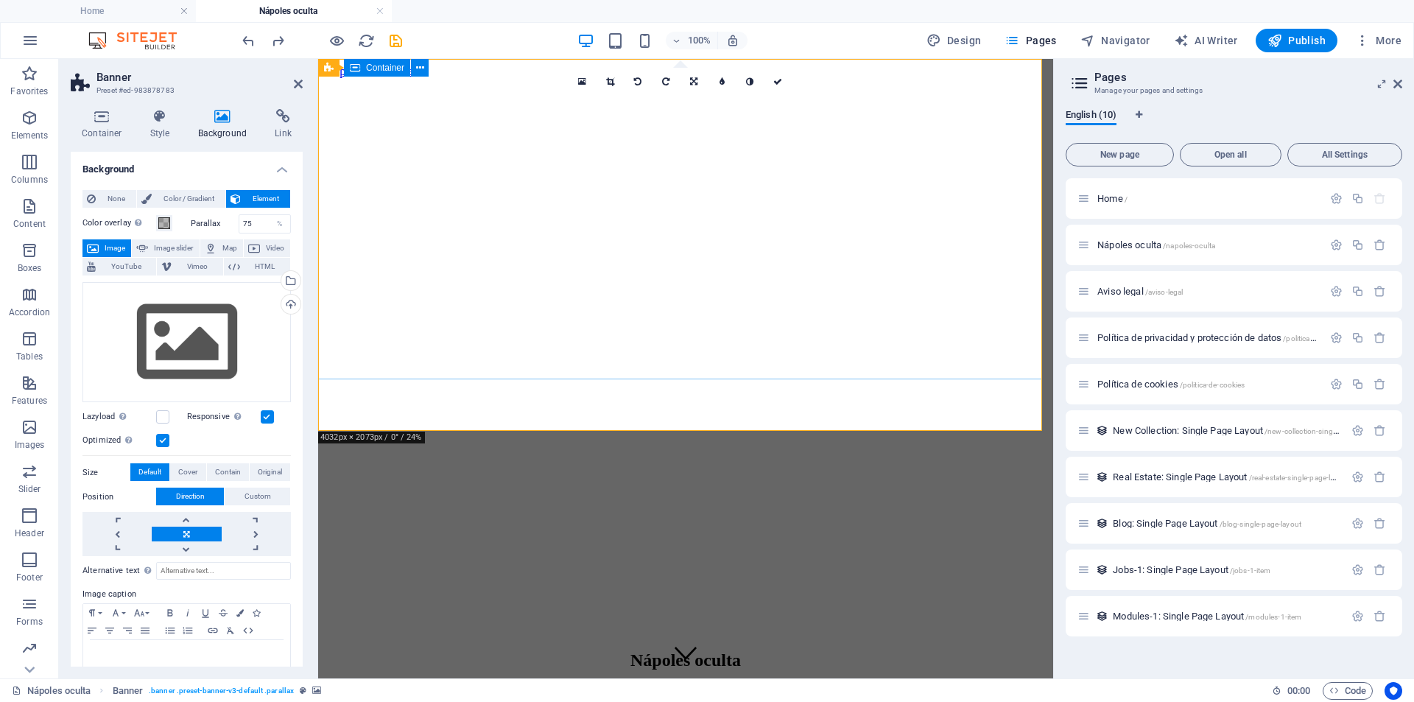
click at [550, 636] on div "Nápoles oculta Del 04 al 08 de Diciembre" at bounding box center [685, 688] width 723 height 105
drag, startPoint x: 641, startPoint y: 374, endPoint x: 642, endPoint y: 395, distance: 20.7
click at [642, 395] on div "Nápoles oculta Del 04 al 08 de Diciembre" at bounding box center [685, 435] width 723 height 715
click at [566, 636] on div "Nápoles oculta Del 04 al 08 de Diciembre" at bounding box center [685, 688] width 723 height 105
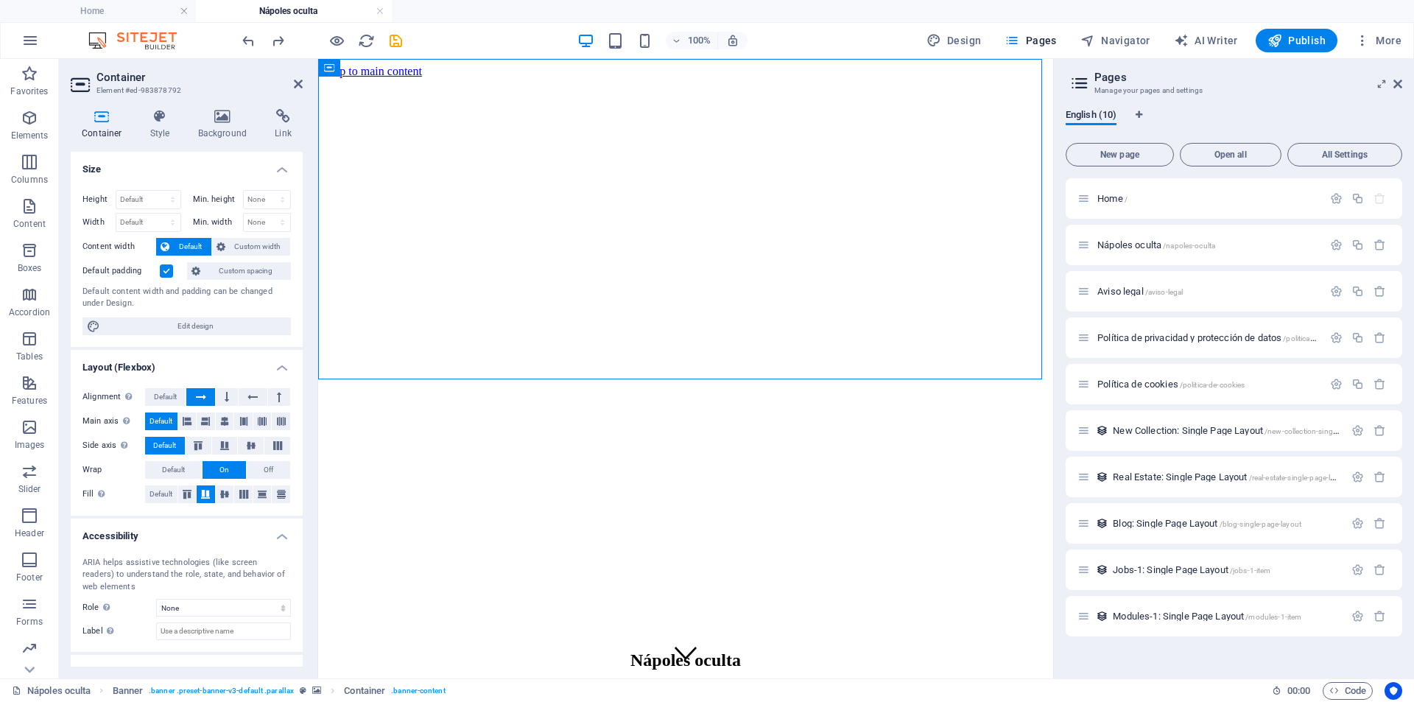
drag, startPoint x: 575, startPoint y: 345, endPoint x: 564, endPoint y: 292, distance: 53.5
click at [564, 636] on div "Nápoles oculta Del 04 al 08 de Diciembre" at bounding box center [685, 688] width 723 height 105
click at [522, 78] on figure at bounding box center [685, 78] width 723 height 0
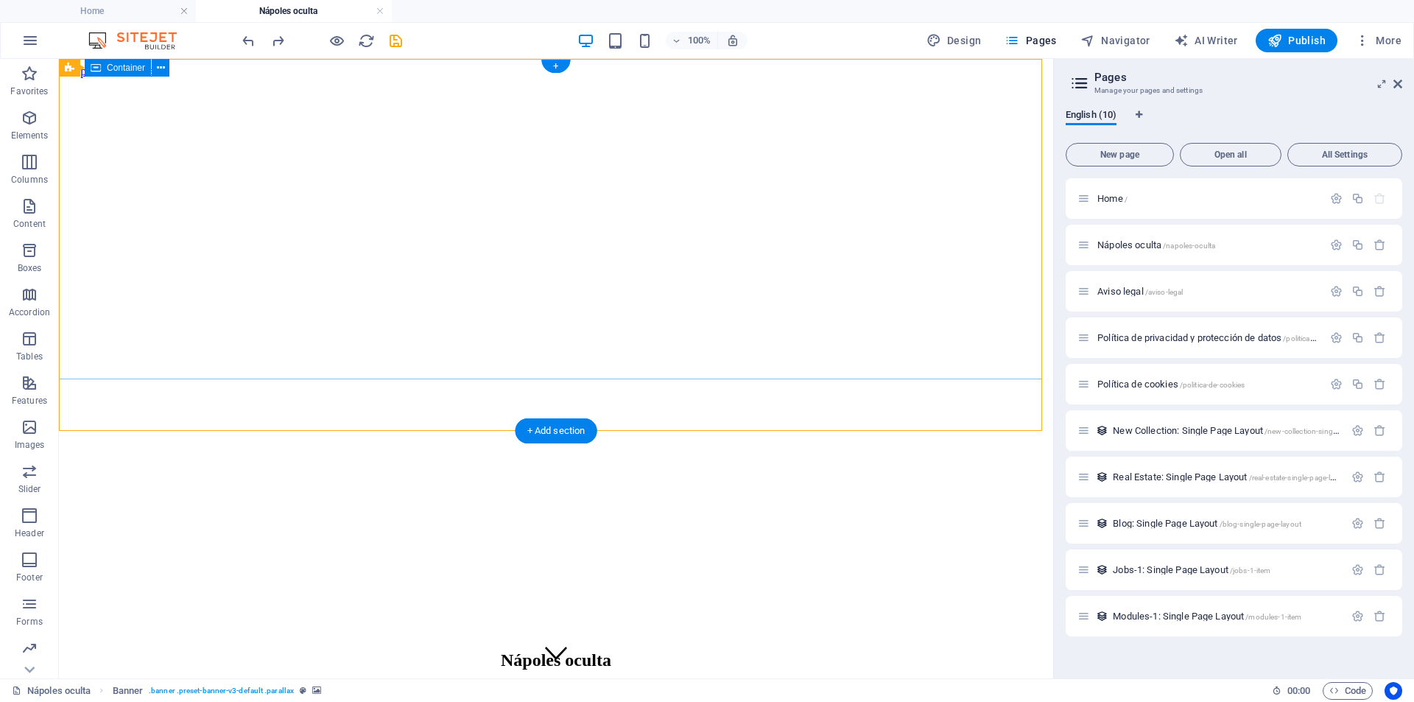
click at [427, 636] on div "Nápoles oculta Del 04 al 08 de Diciembre" at bounding box center [556, 688] width 983 height 105
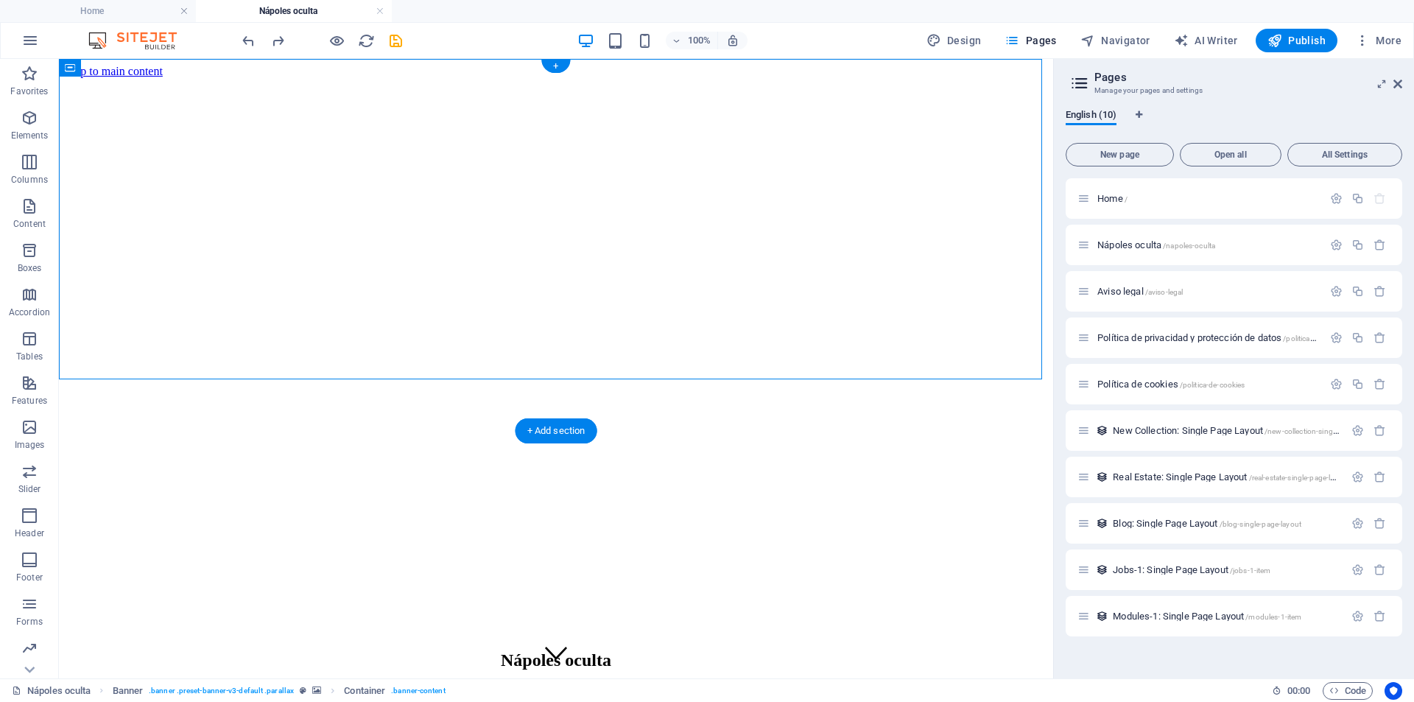
click at [415, 78] on figure at bounding box center [556, 78] width 983 height 0
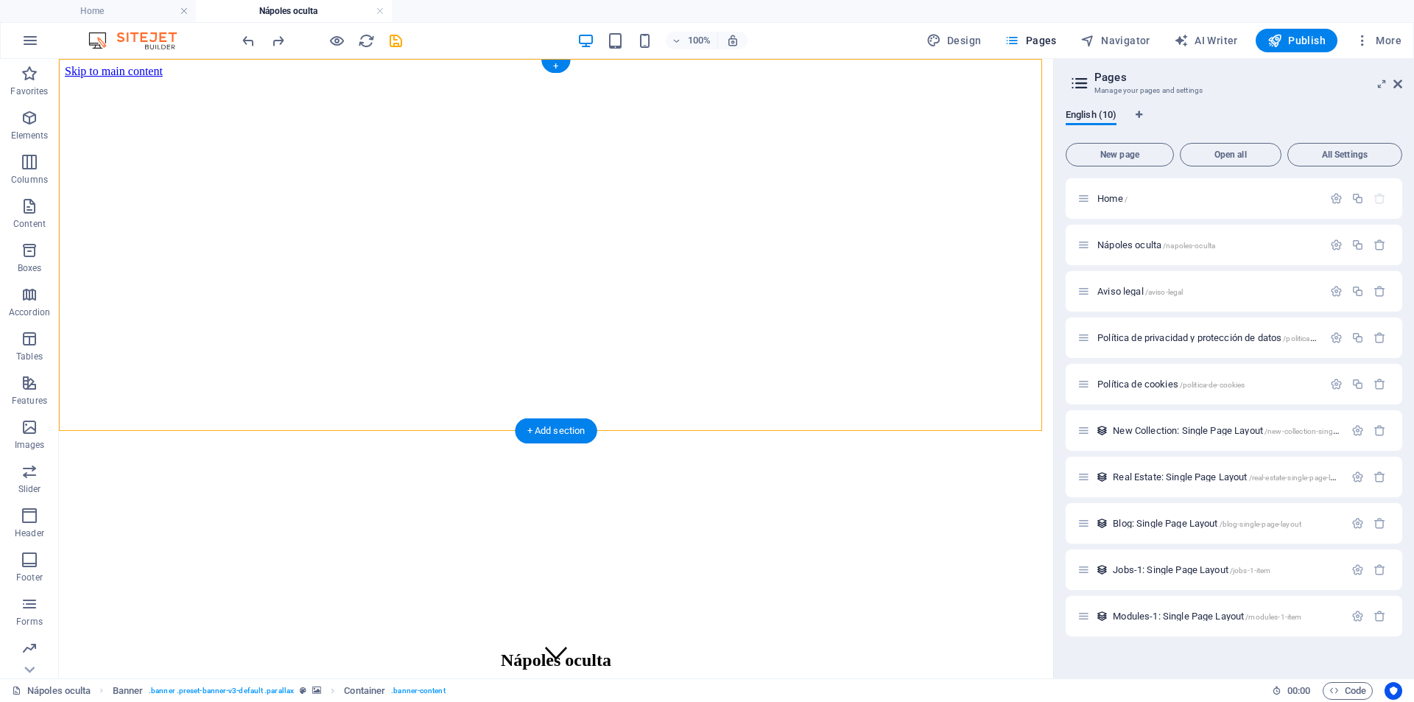
click at [415, 78] on figure at bounding box center [556, 78] width 983 height 0
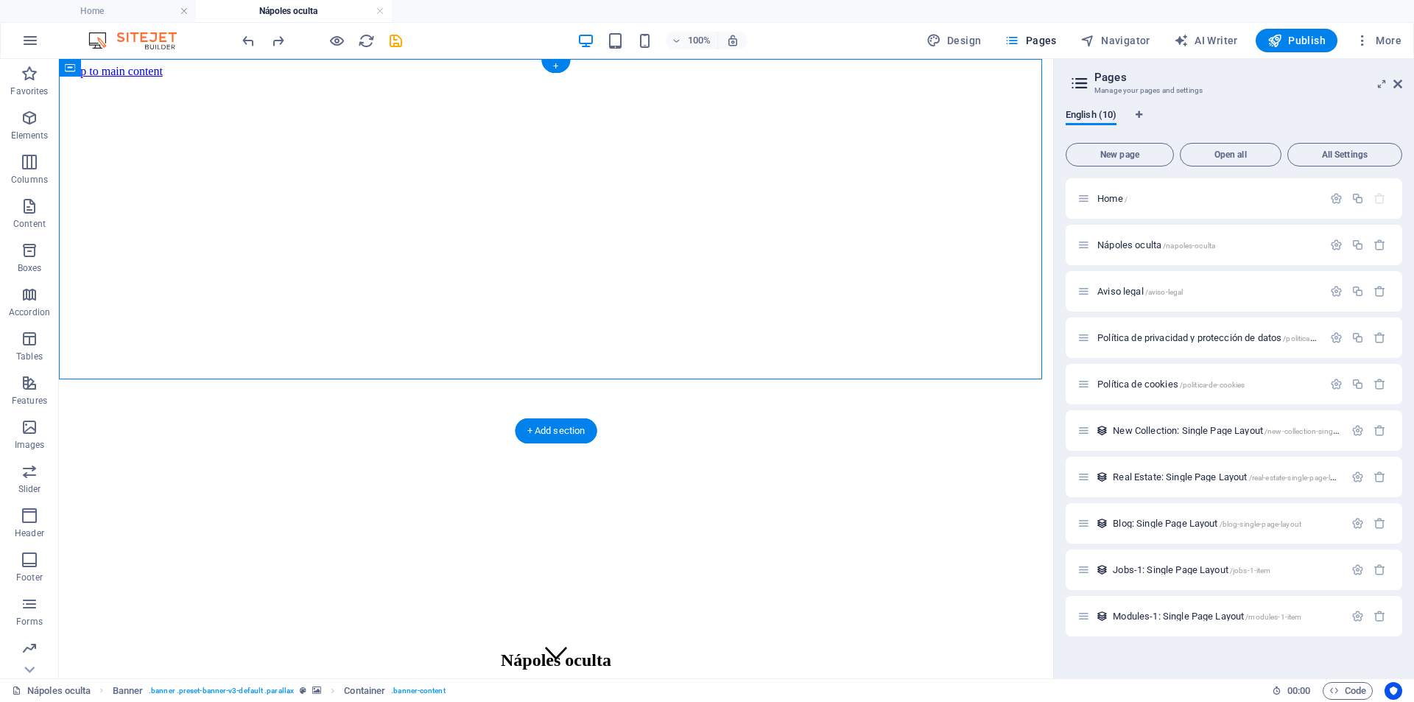
drag, startPoint x: 329, startPoint y: 375, endPoint x: 576, endPoint y: 295, distance: 260.0
click at [576, 636] on div "Nápoles oculta Del 04 al 08 de Diciembre" at bounding box center [556, 688] width 983 height 105
click at [403, 686] on div "Del [DATE] al [DATE]" at bounding box center [556, 699] width 983 height 27
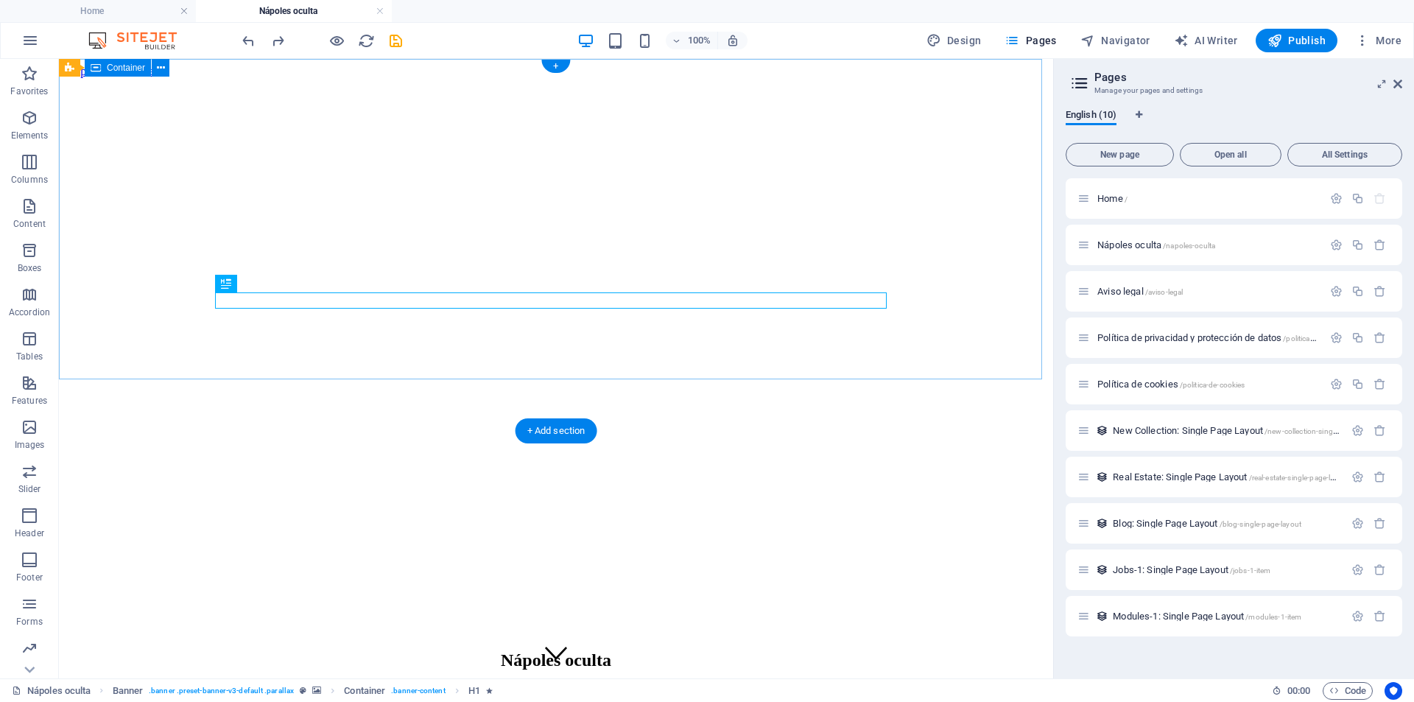
click at [429, 636] on div "Nápoles oculta Del 04 al 08 de Diciembre" at bounding box center [556, 688] width 983 height 105
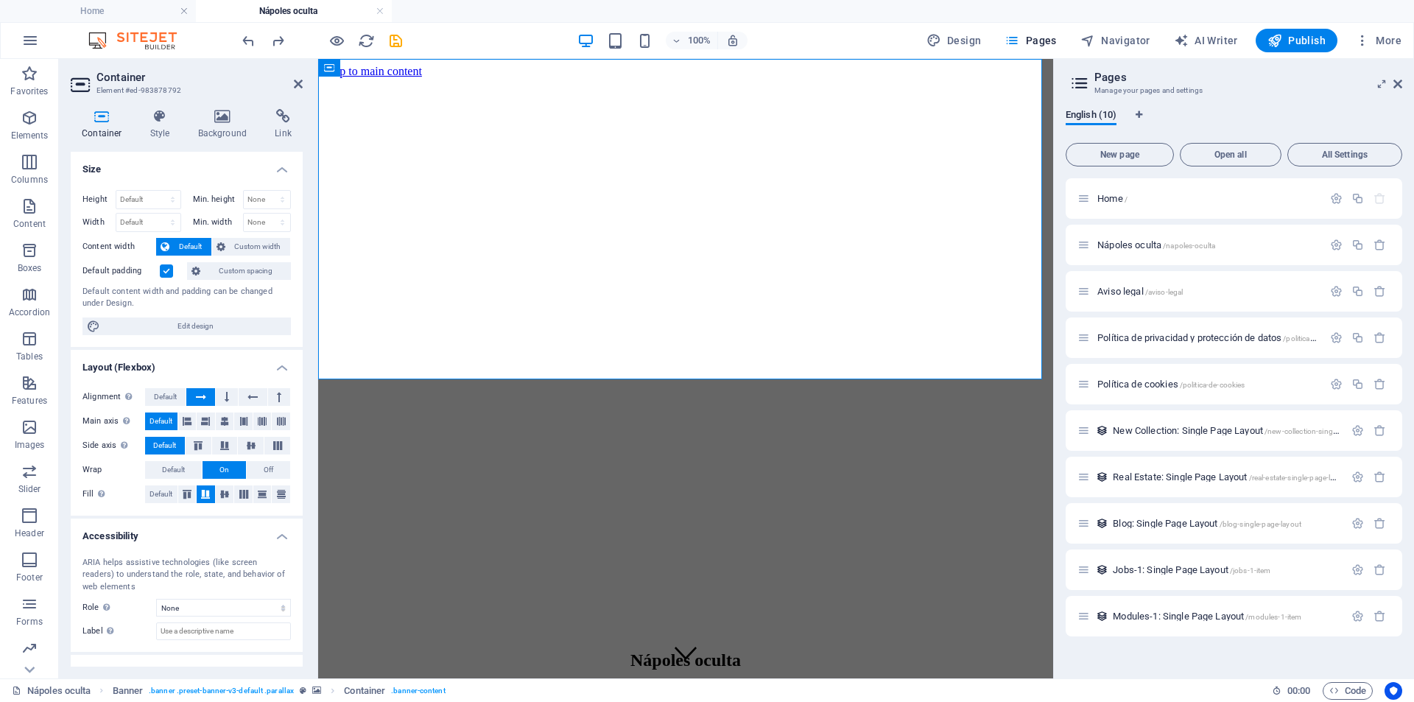
drag, startPoint x: 634, startPoint y: 429, endPoint x: 633, endPoint y: 386, distance: 42.7
click at [633, 78] on figure at bounding box center [685, 78] width 723 height 0
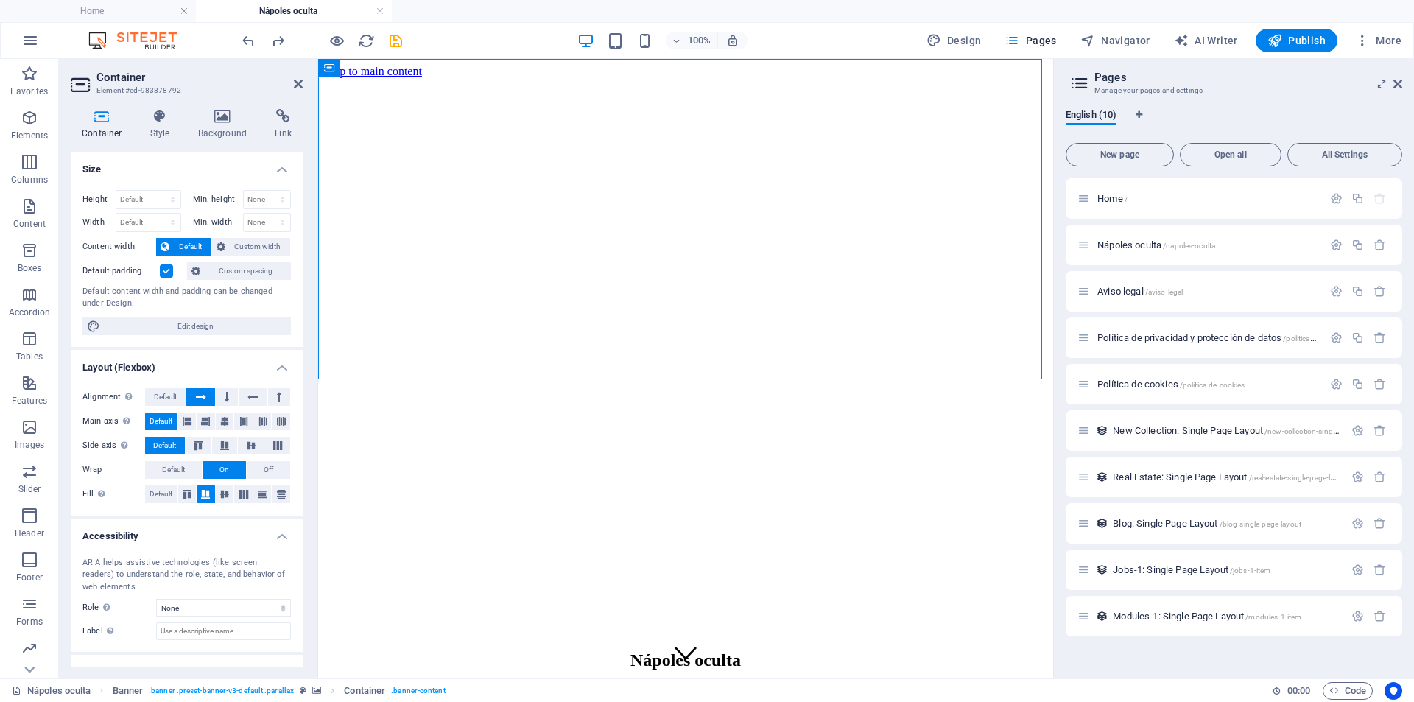
drag, startPoint x: 689, startPoint y: 125, endPoint x: 358, endPoint y: 147, distance: 331.4
click at [532, 636] on div "Nápoles oculta Del 04 al 08 de Diciembre" at bounding box center [685, 688] width 723 height 105
click at [208, 121] on icon at bounding box center [222, 116] width 71 height 15
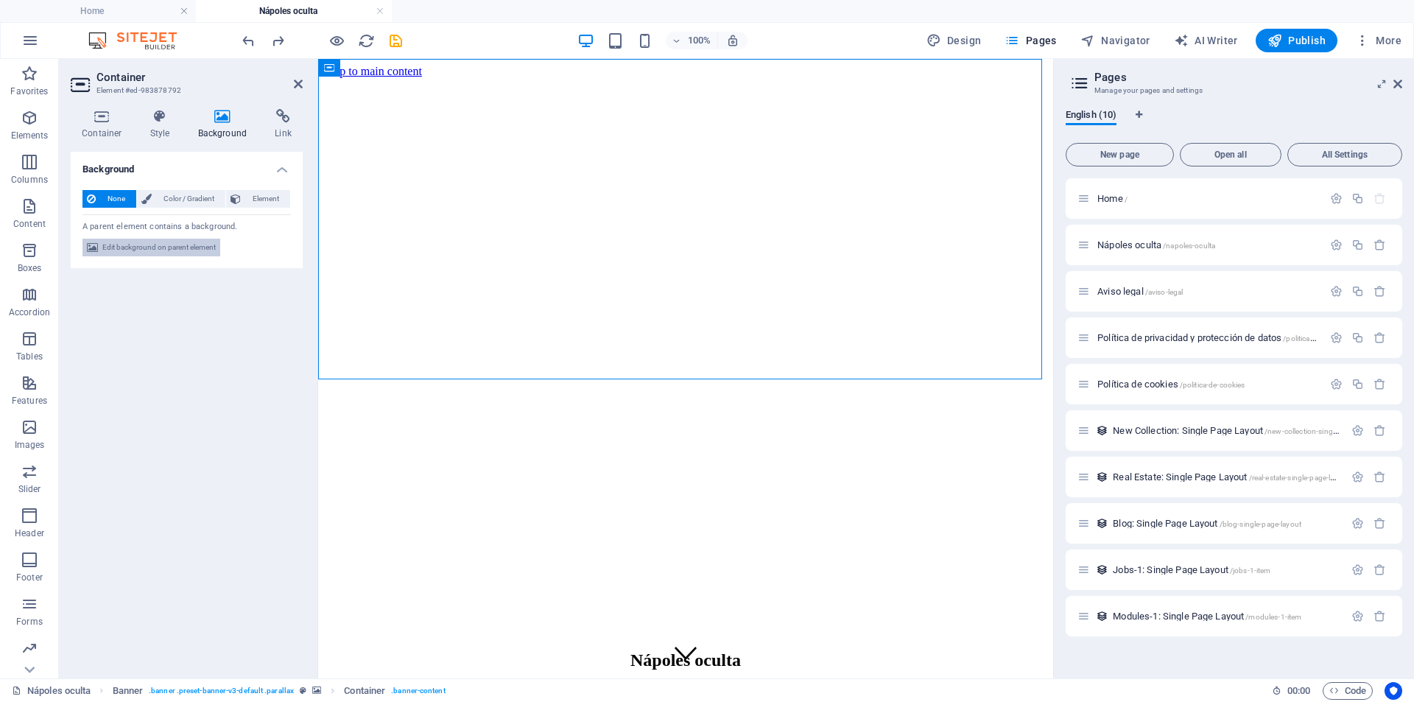
click at [148, 248] on span "Edit background on parent element" at bounding box center [158, 248] width 113 height 18
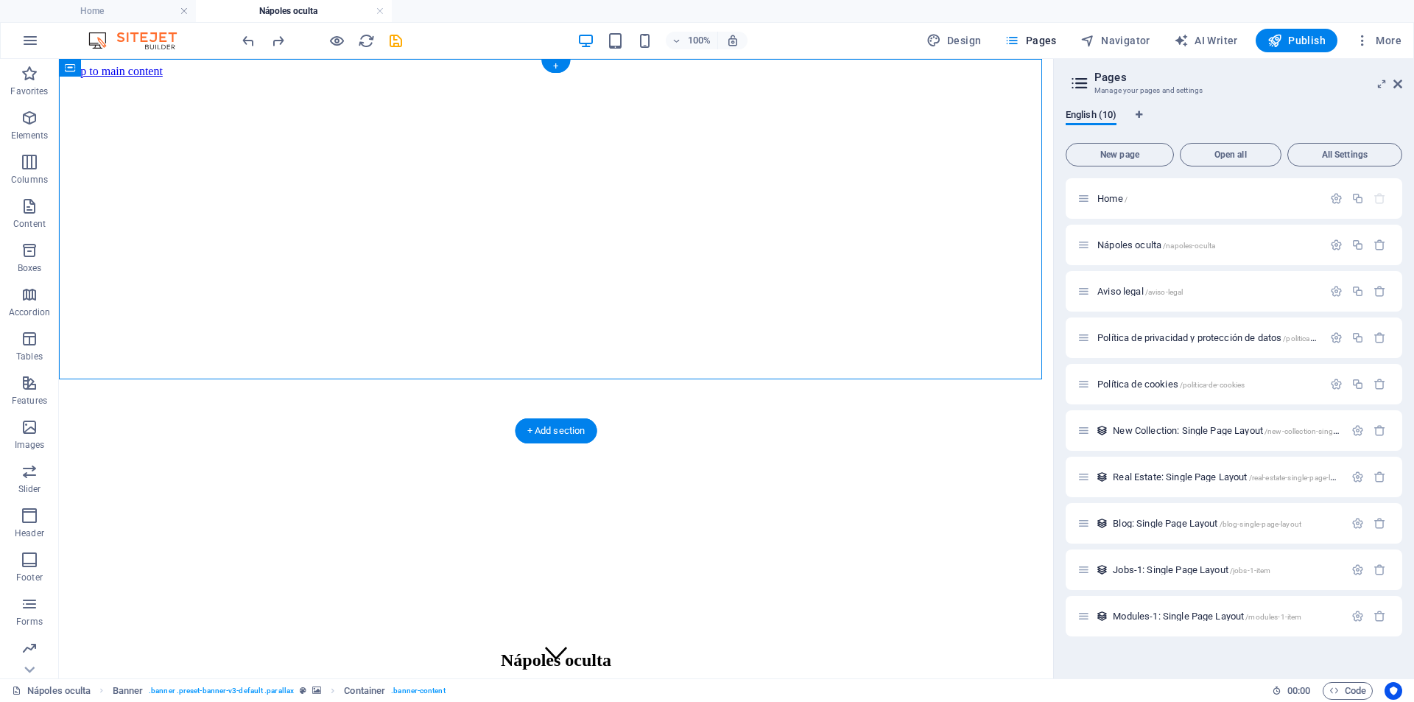
drag, startPoint x: 441, startPoint y: 354, endPoint x: 438, endPoint y: 306, distance: 48.0
click at [438, 636] on div "Nápoles oculta Del 04 al 08 de Diciembre" at bounding box center [556, 688] width 983 height 105
click at [388, 46] on icon "save" at bounding box center [395, 40] width 17 height 17
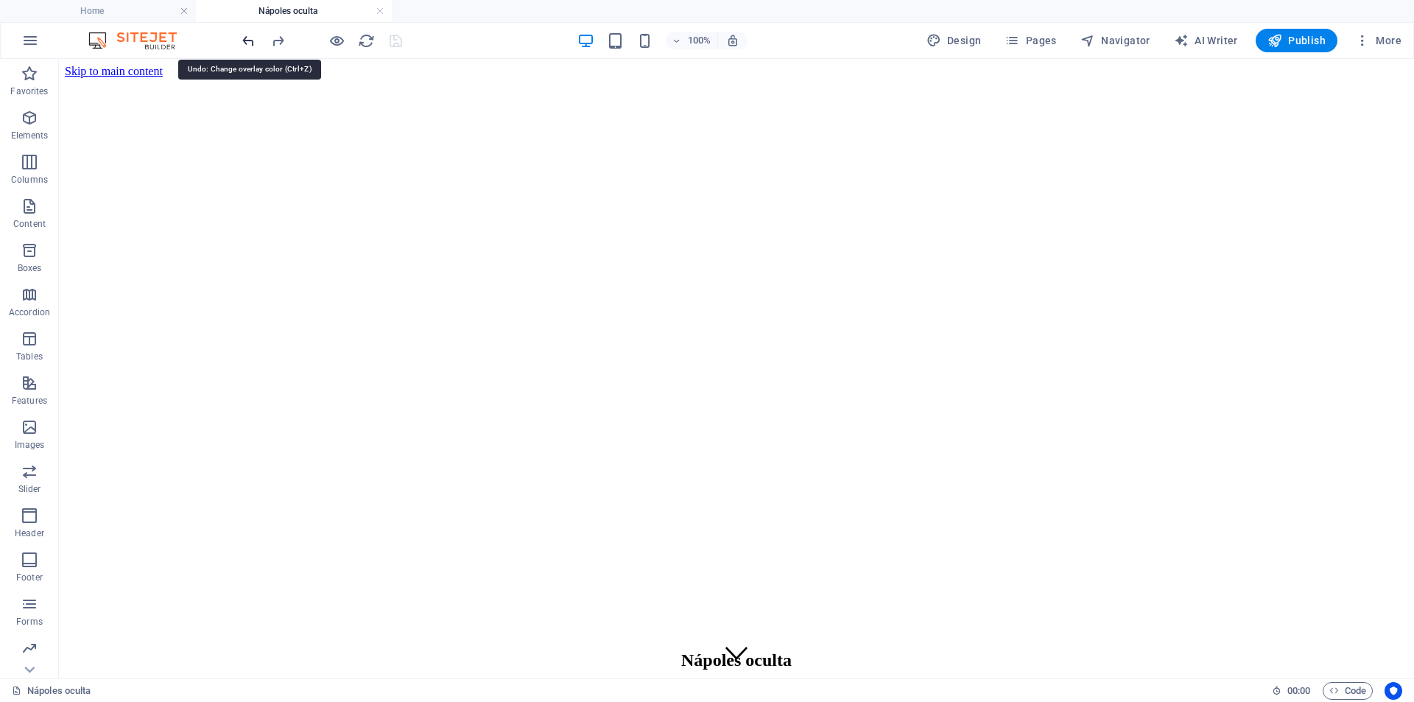
click at [250, 41] on icon "undo" at bounding box center [248, 40] width 17 height 17
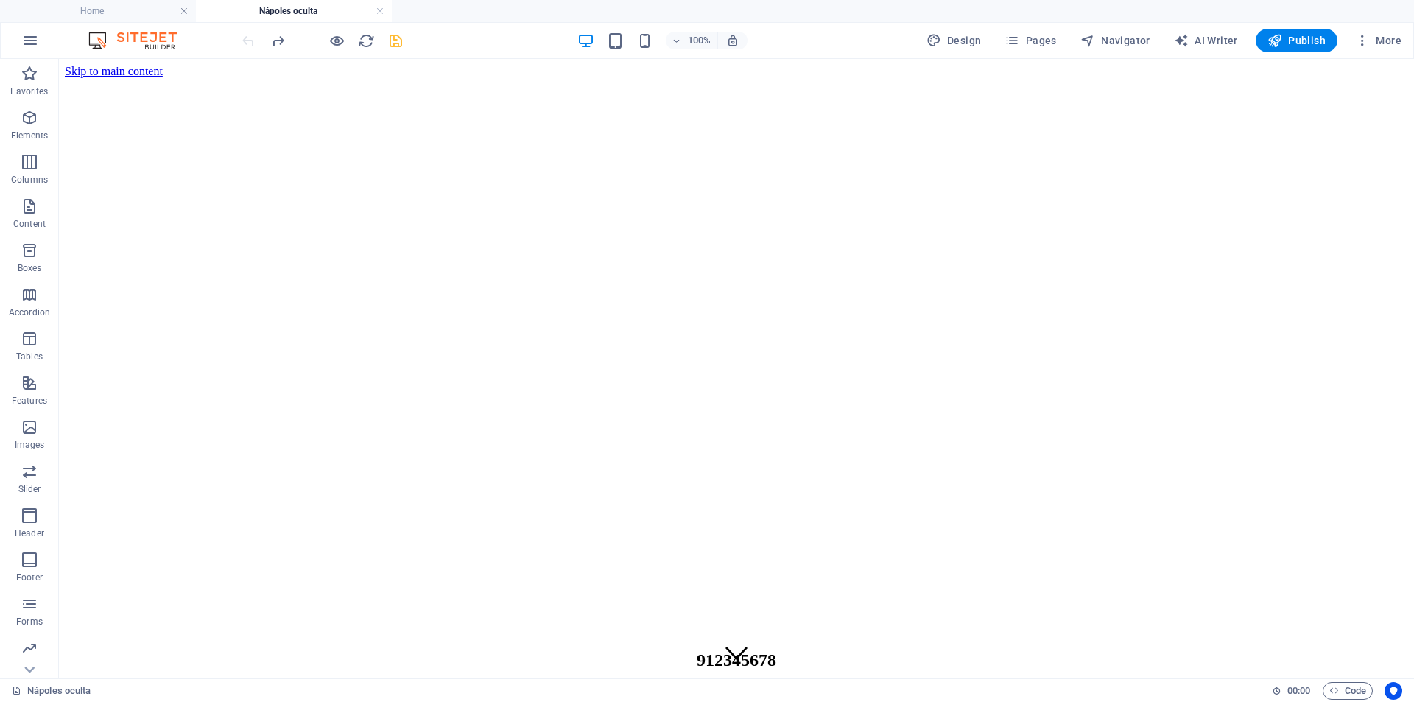
click at [250, 41] on div at bounding box center [321, 41] width 165 height 24
click at [274, 78] on figure at bounding box center [737, 78] width 1344 height 0
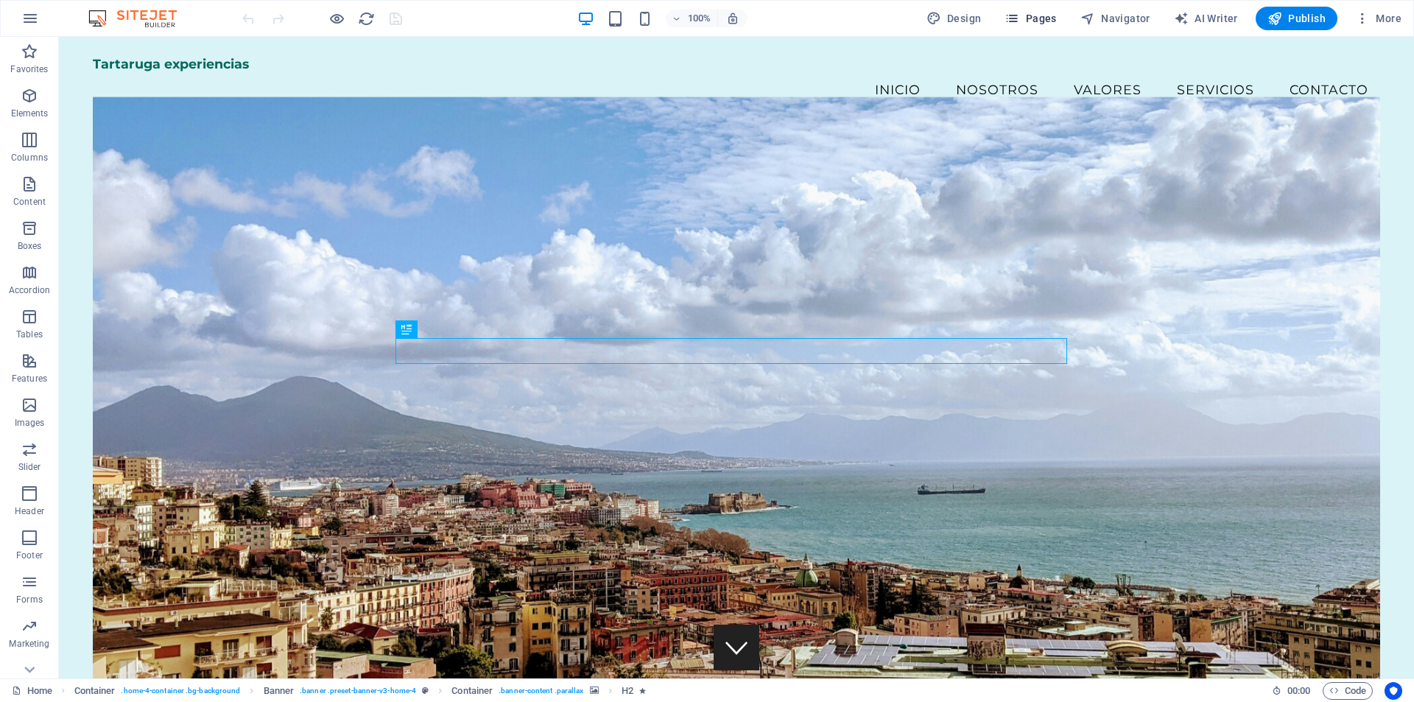
click at [1025, 15] on span "Pages" at bounding box center [1031, 18] width 52 height 15
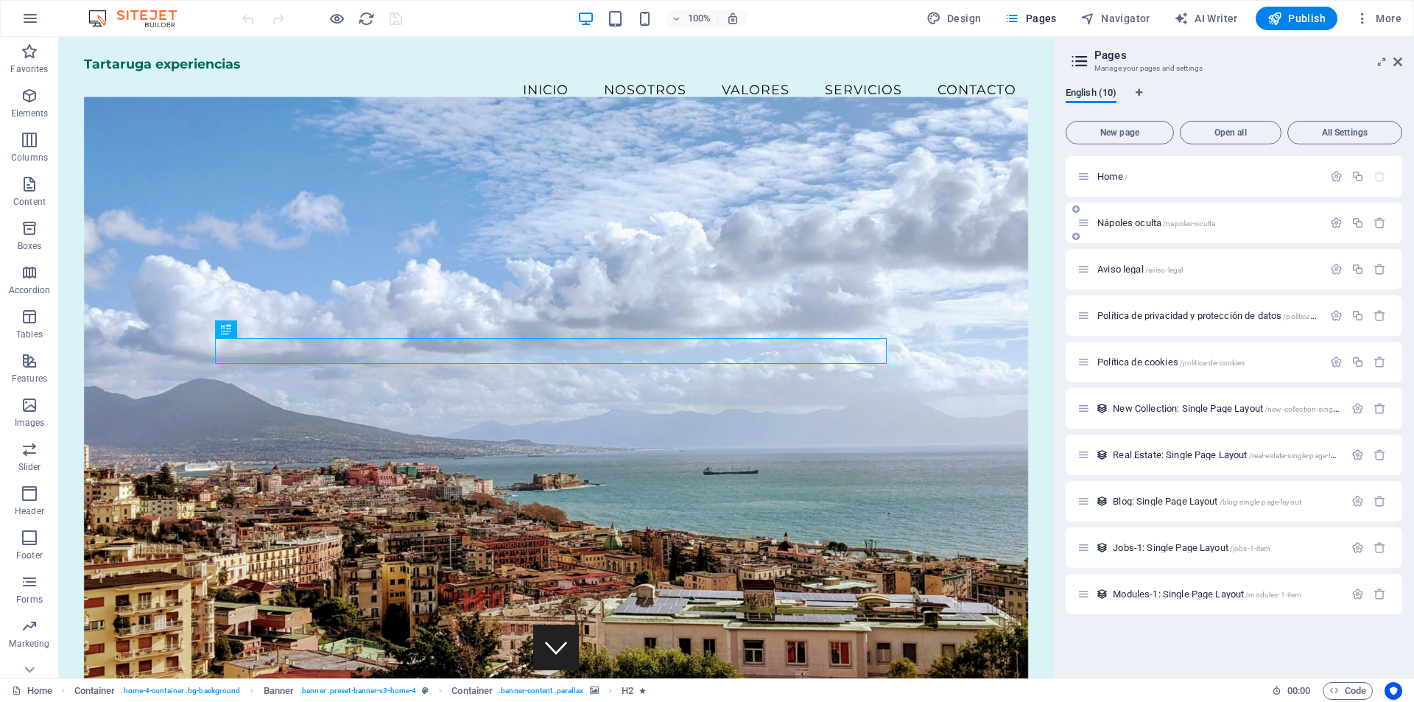
click at [1155, 230] on div "Nápoles oculta /napoles-oculta" at bounding box center [1200, 222] width 245 height 17
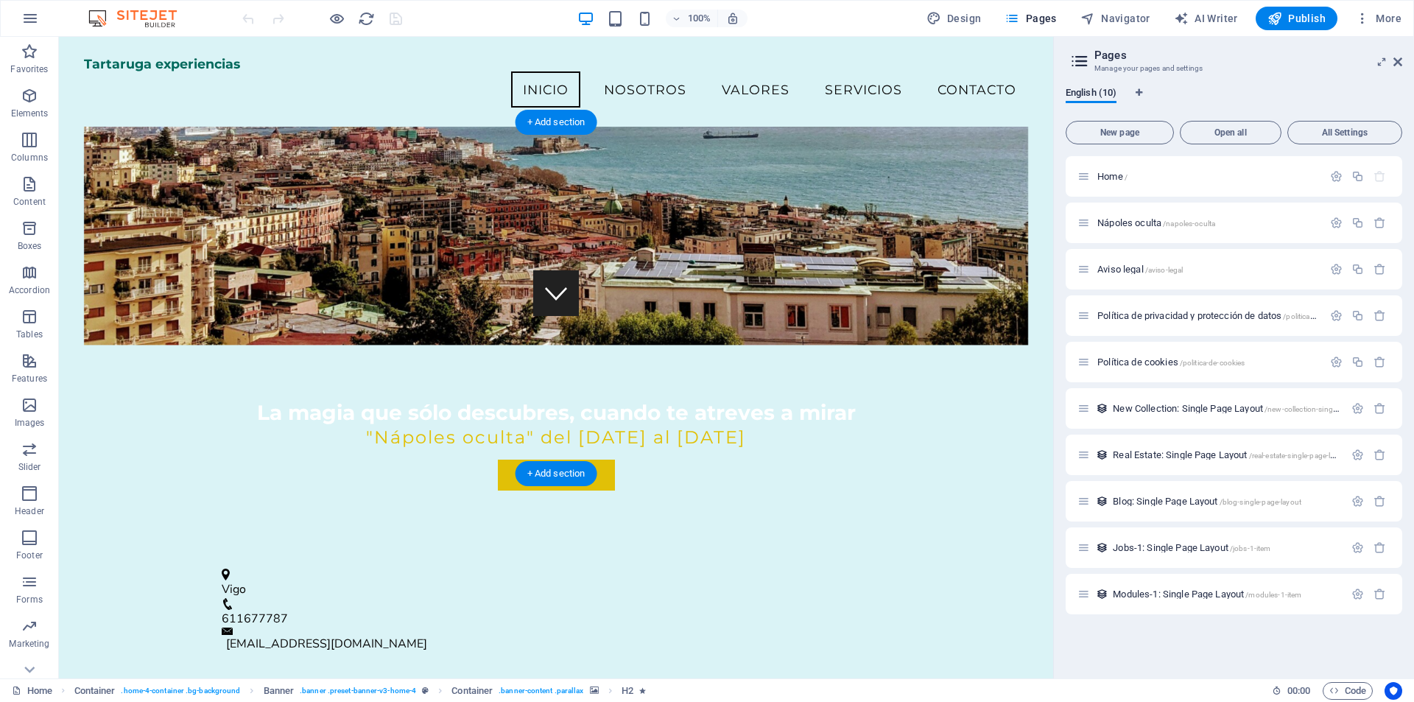
scroll to position [74, 0]
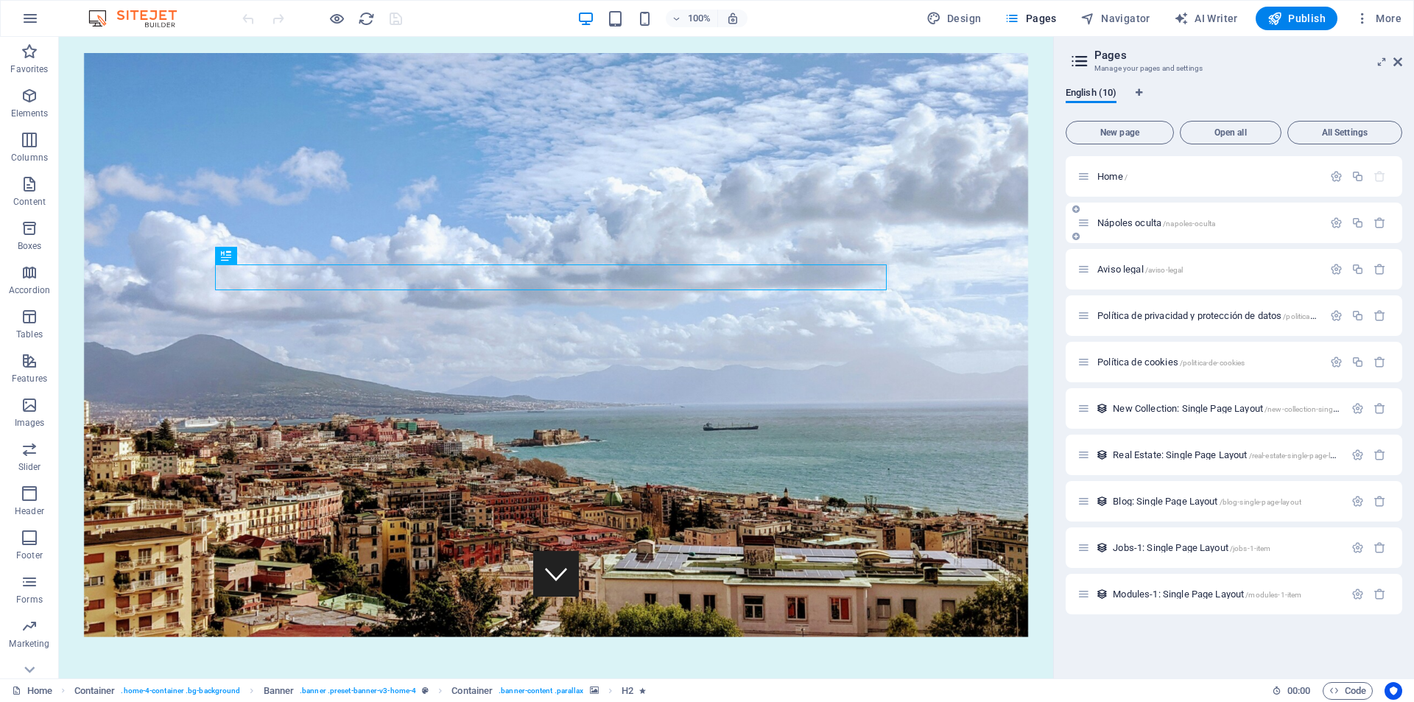
click at [1153, 221] on span "Nápoles oculta /napoles-oculta" at bounding box center [1157, 222] width 118 height 11
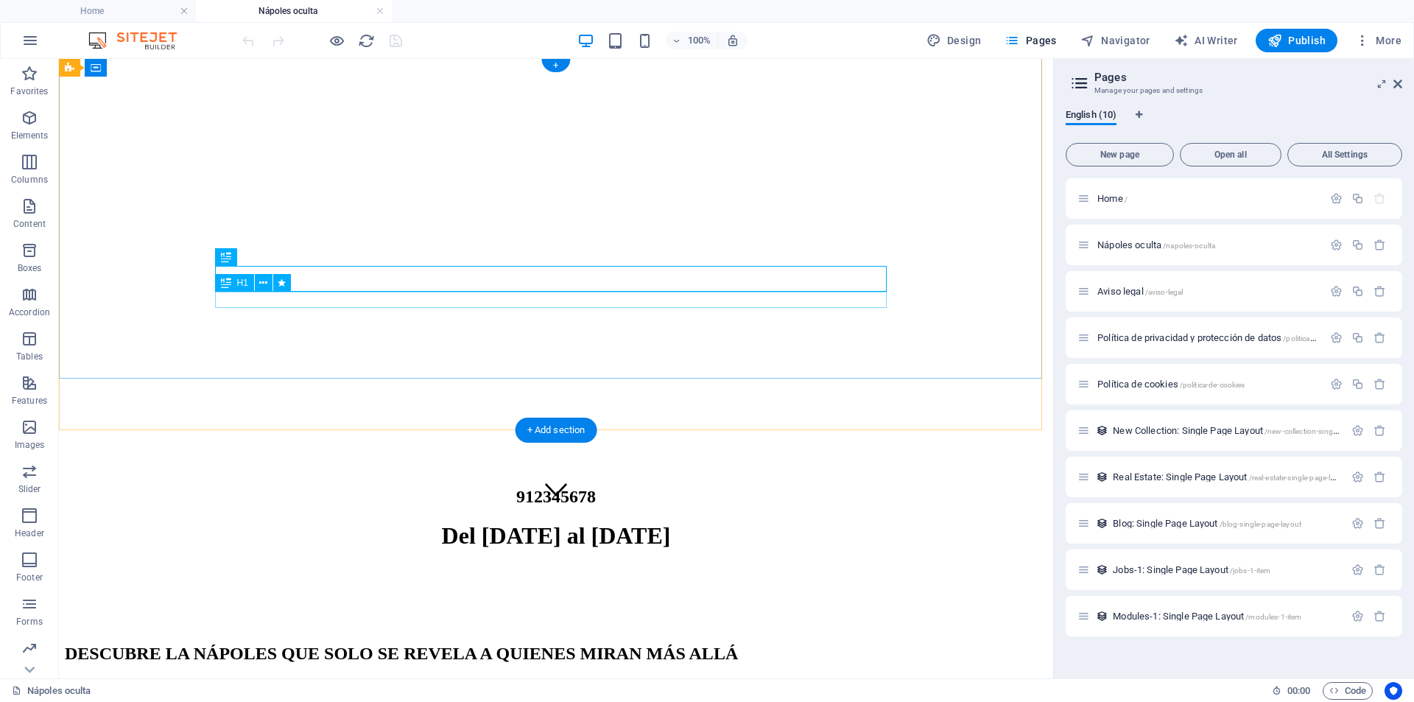
scroll to position [0, 0]
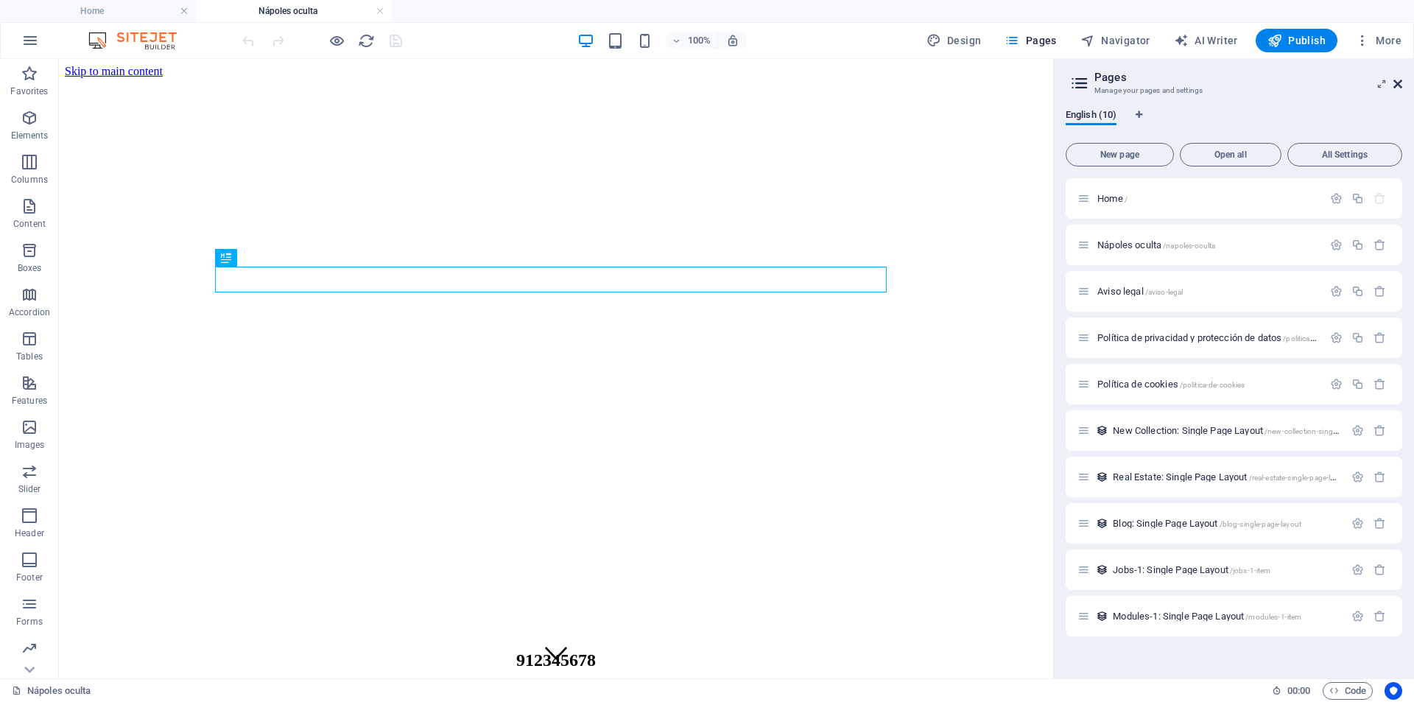
click at [1396, 83] on icon at bounding box center [1398, 84] width 9 height 12
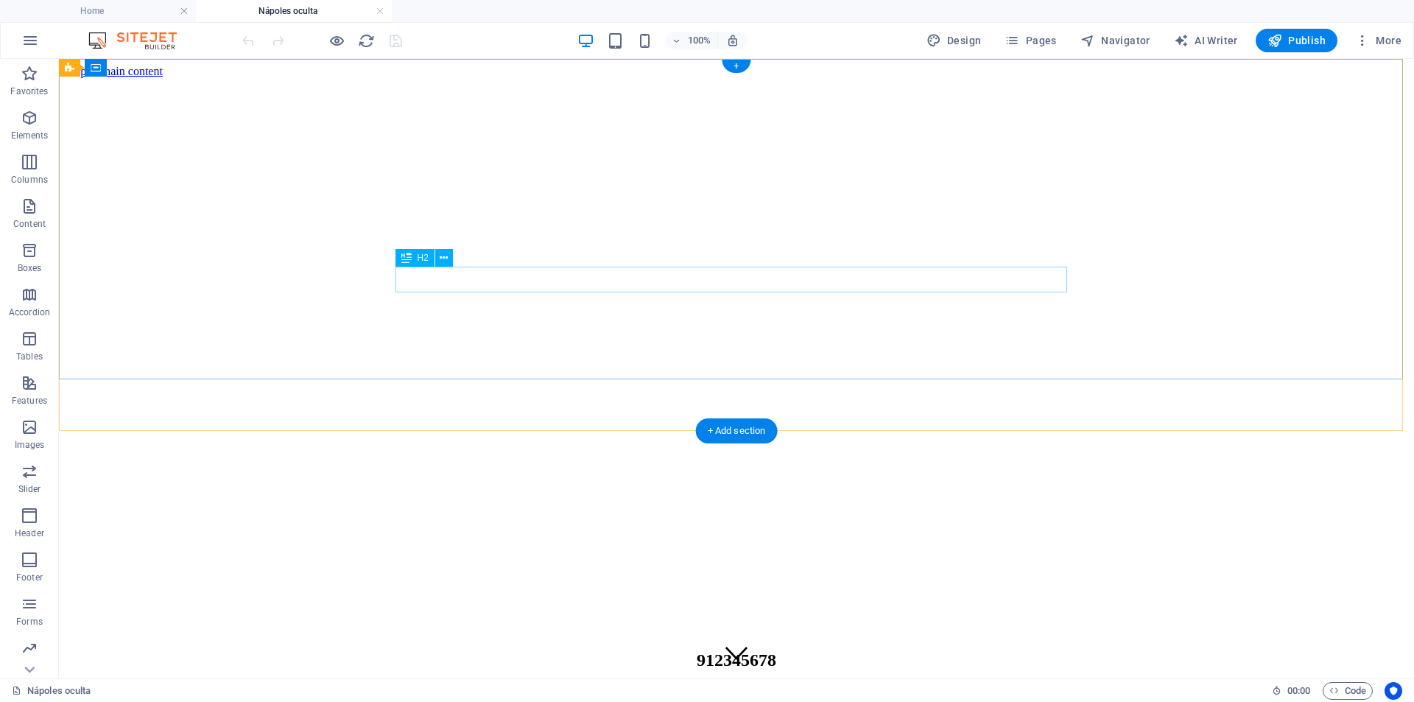
click at [754, 650] on div "912345678" at bounding box center [737, 660] width 1344 height 20
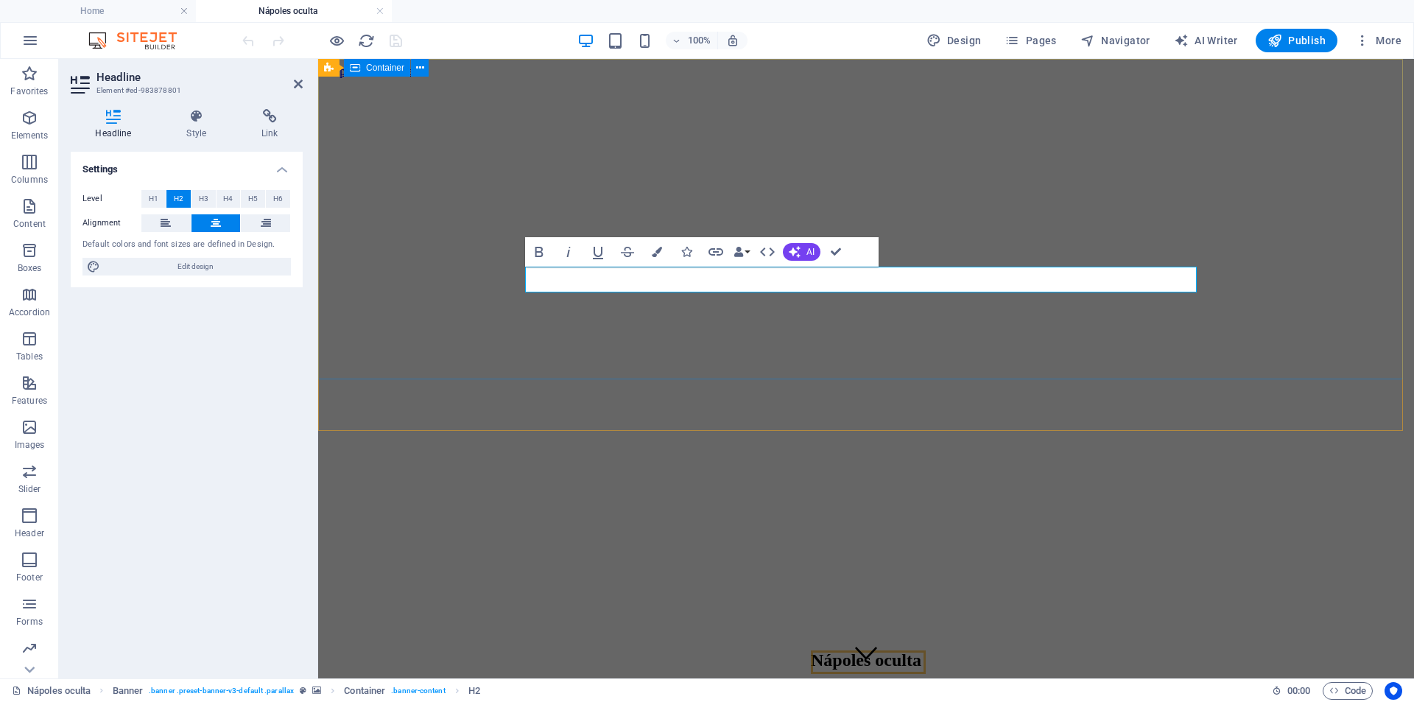
click at [863, 636] on div "Nápoles oculta Del 04 al 08 de Diciembre" at bounding box center [866, 688] width 1084 height 105
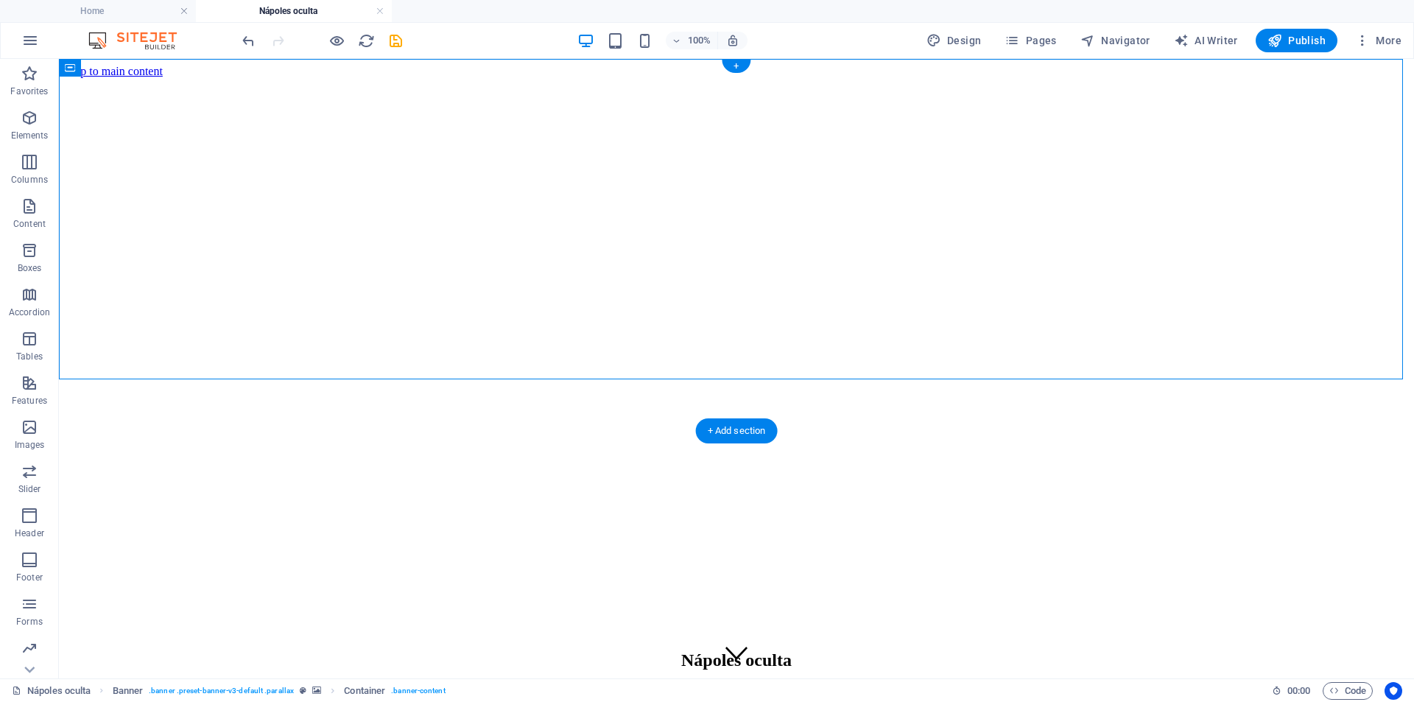
click at [156, 78] on figure at bounding box center [737, 78] width 1344 height 0
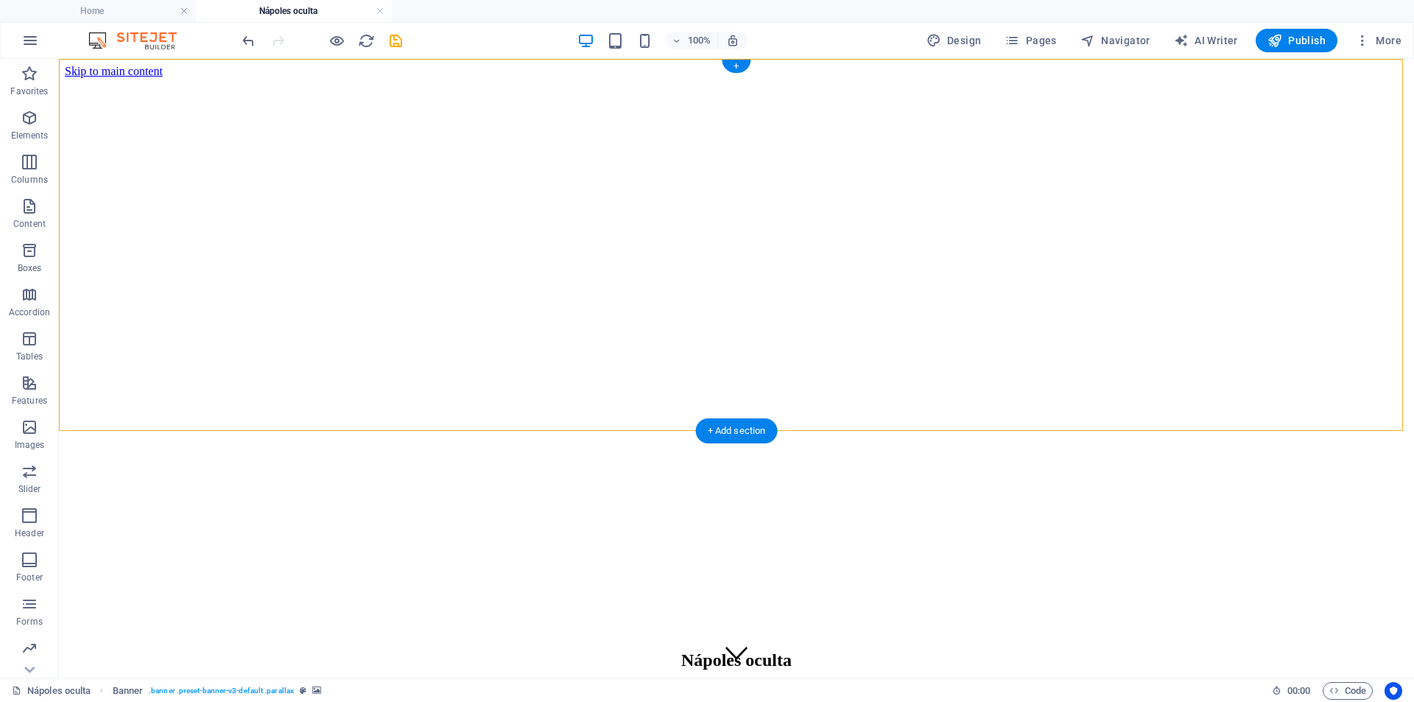
click at [156, 78] on figure at bounding box center [737, 78] width 1344 height 0
select select "vh"
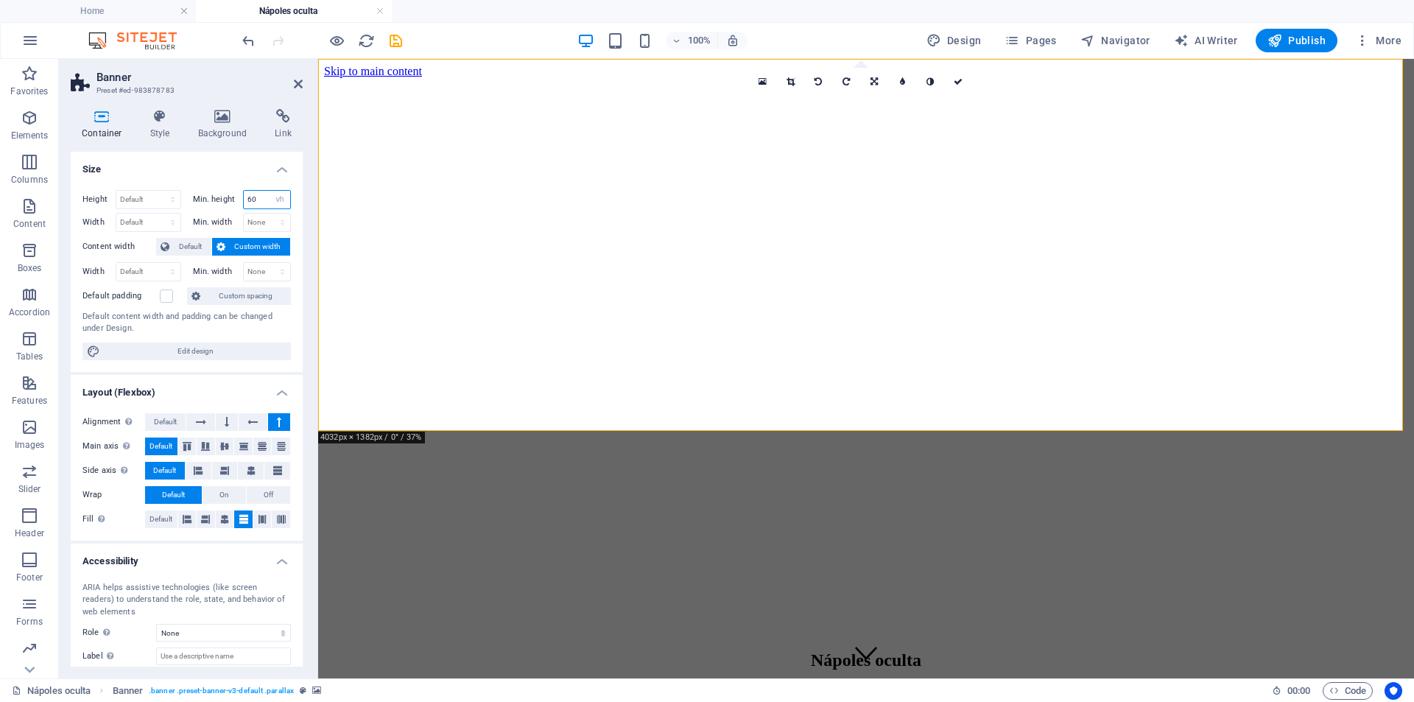
drag, startPoint x: 257, startPoint y: 201, endPoint x: 233, endPoint y: 202, distance: 24.3
click at [231, 201] on div "Min. height 60 None px rem % vh vw" at bounding box center [242, 199] width 99 height 19
click at [251, 203] on input "number" at bounding box center [267, 200] width 47 height 18
click at [220, 166] on h4 "Size" at bounding box center [187, 165] width 232 height 27
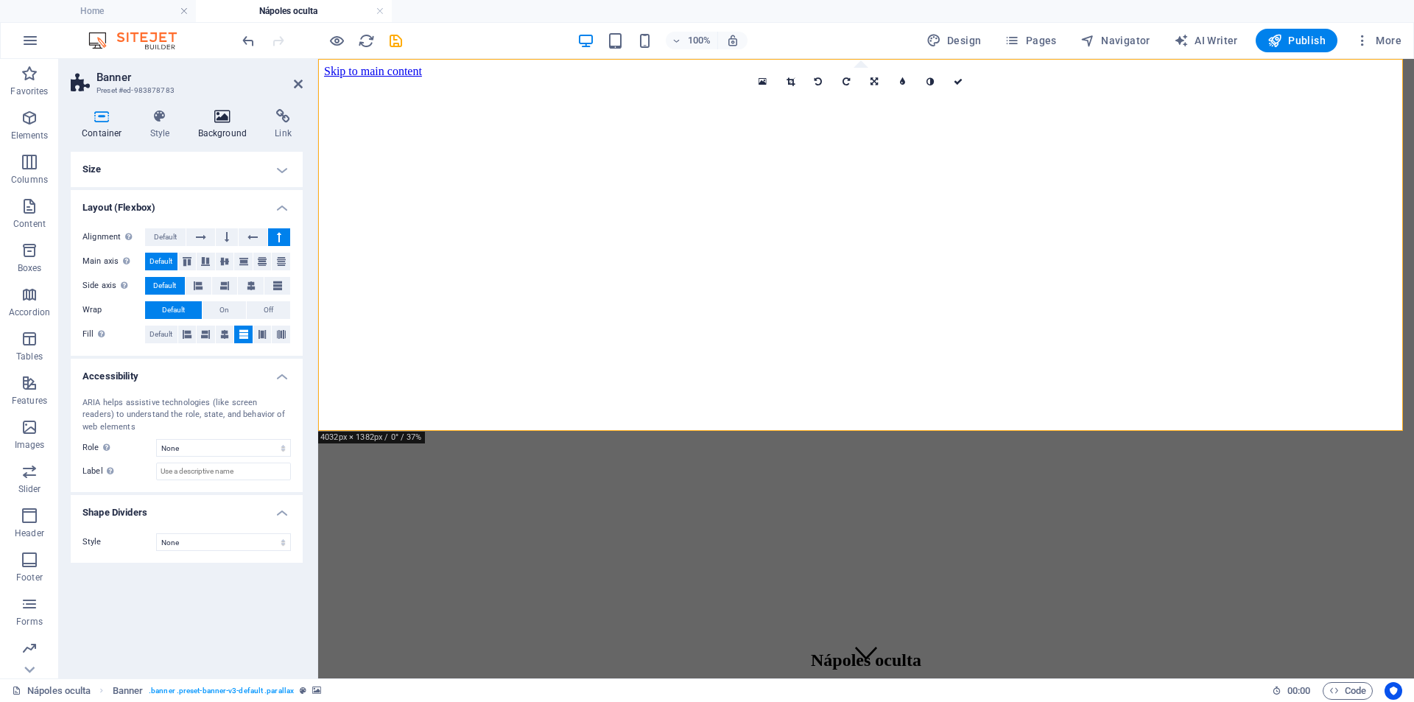
click at [219, 116] on icon at bounding box center [222, 116] width 71 height 15
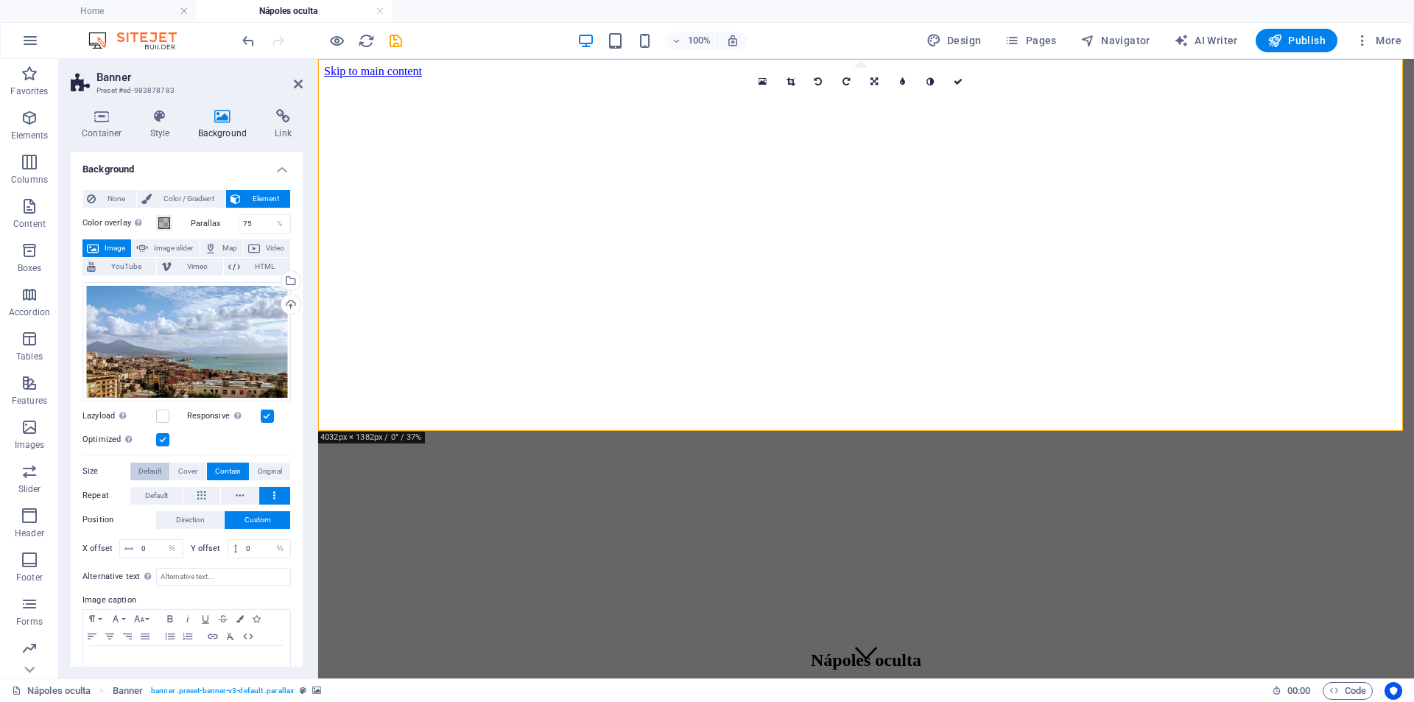
click at [161, 474] on span "Default" at bounding box center [149, 472] width 23 height 18
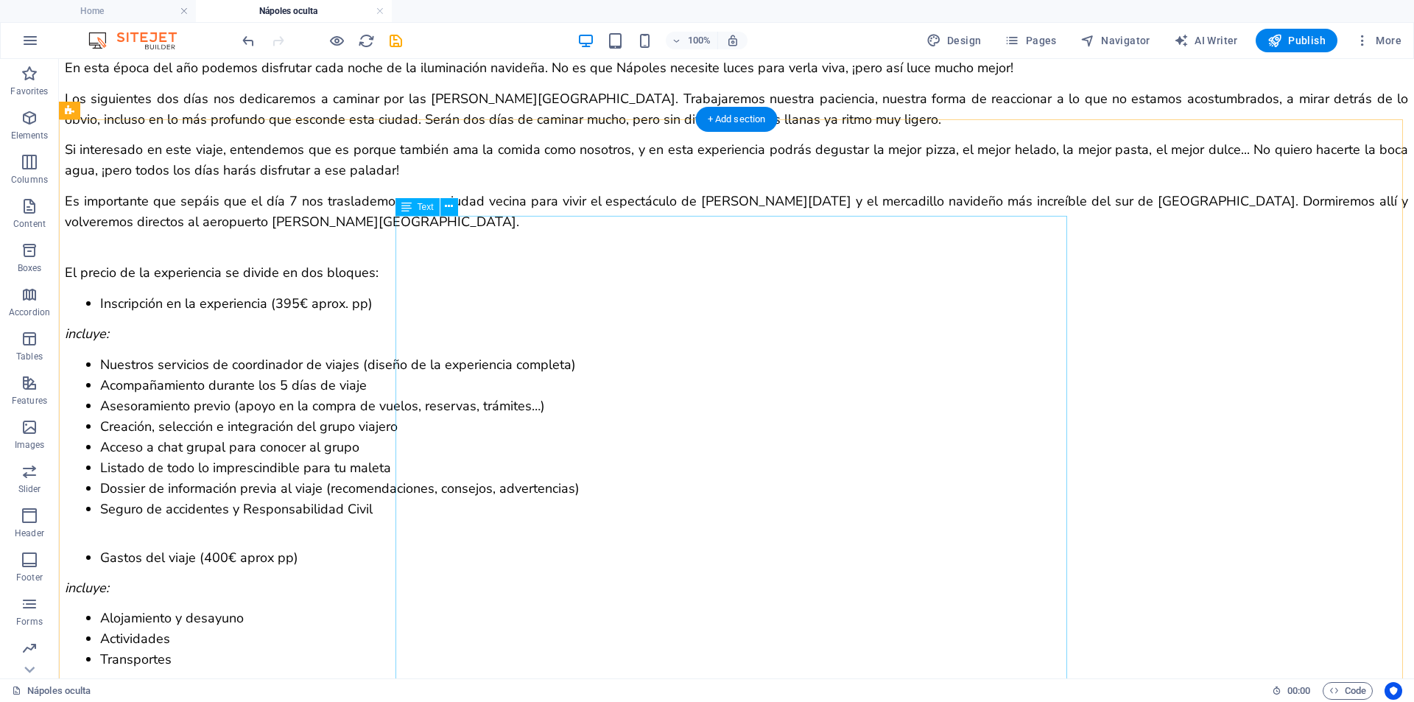
scroll to position [2726, 0]
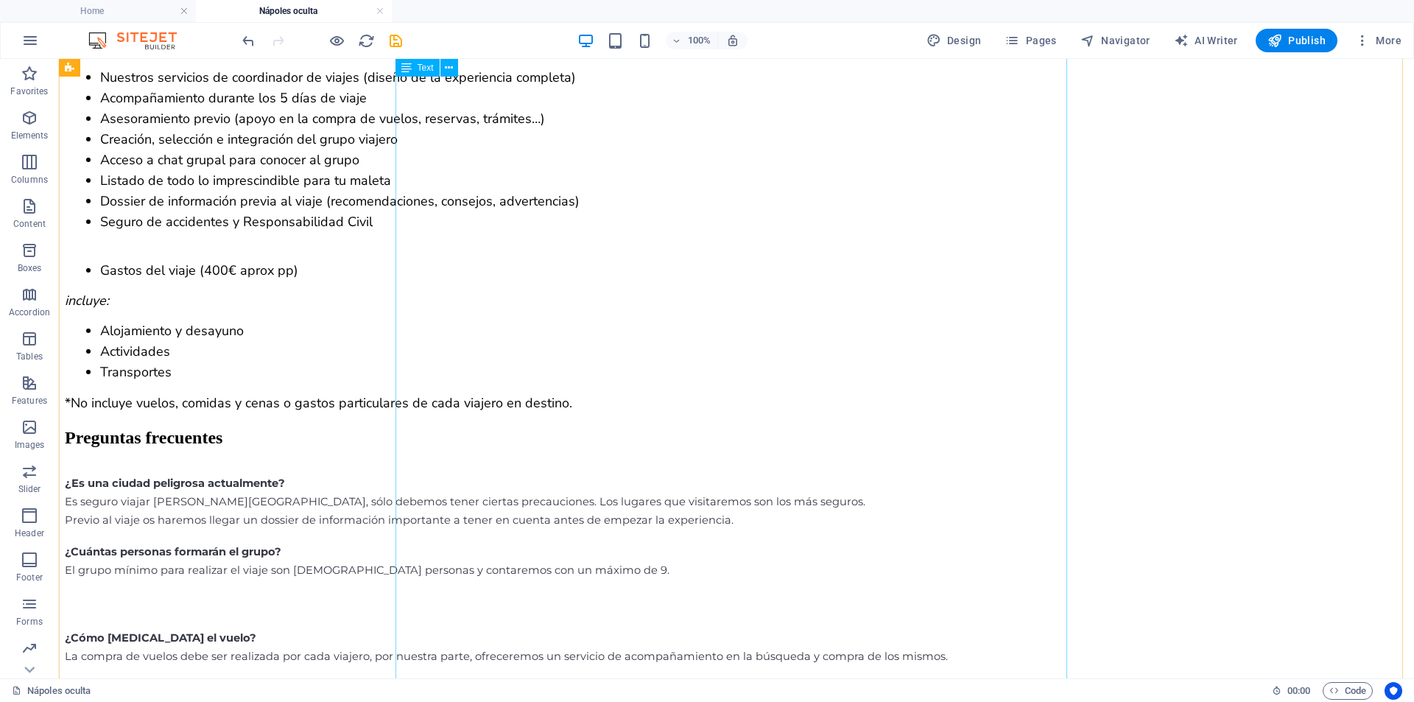
click at [420, 253] on div "¡Vamos con el itinerario! Ya os adelantamos que no vamos a contaros todo lo que…" at bounding box center [737, 30] width 1344 height 766
click at [433, 287] on div "¡Vamos con el itinerario! Ya os adelantamos que no vamos a contaros todo lo que…" at bounding box center [737, 30] width 1344 height 766
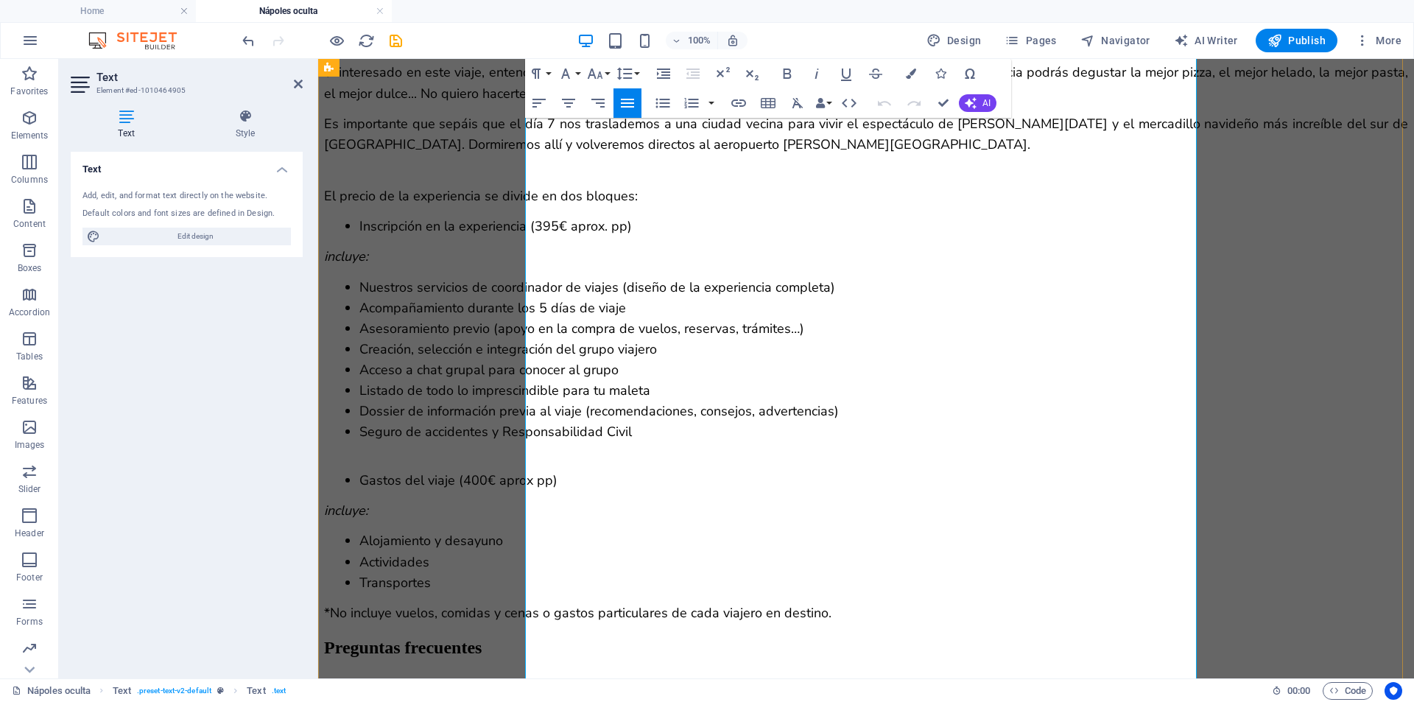
scroll to position [2739, 0]
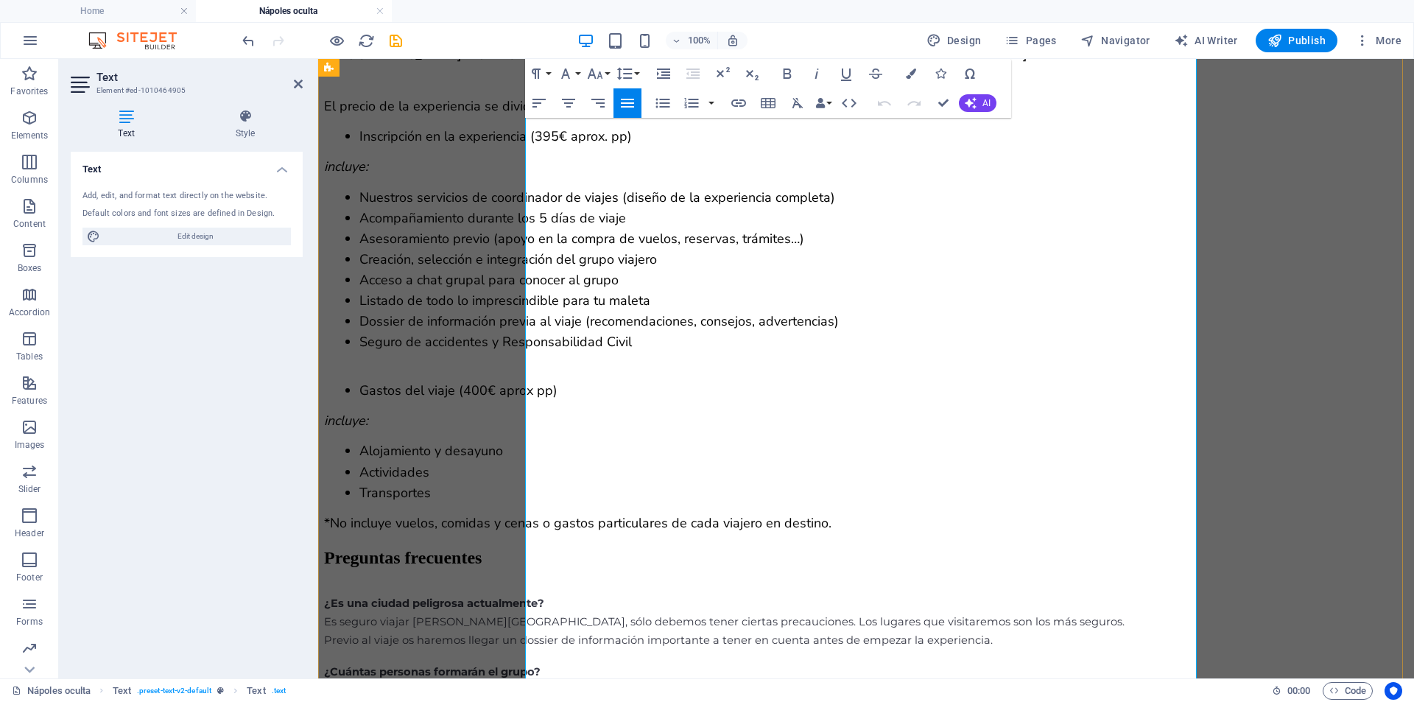
click at [557, 147] on ul "Inscripción en la experiencia (395€ aprox. pp)" at bounding box center [866, 136] width 1084 height 21
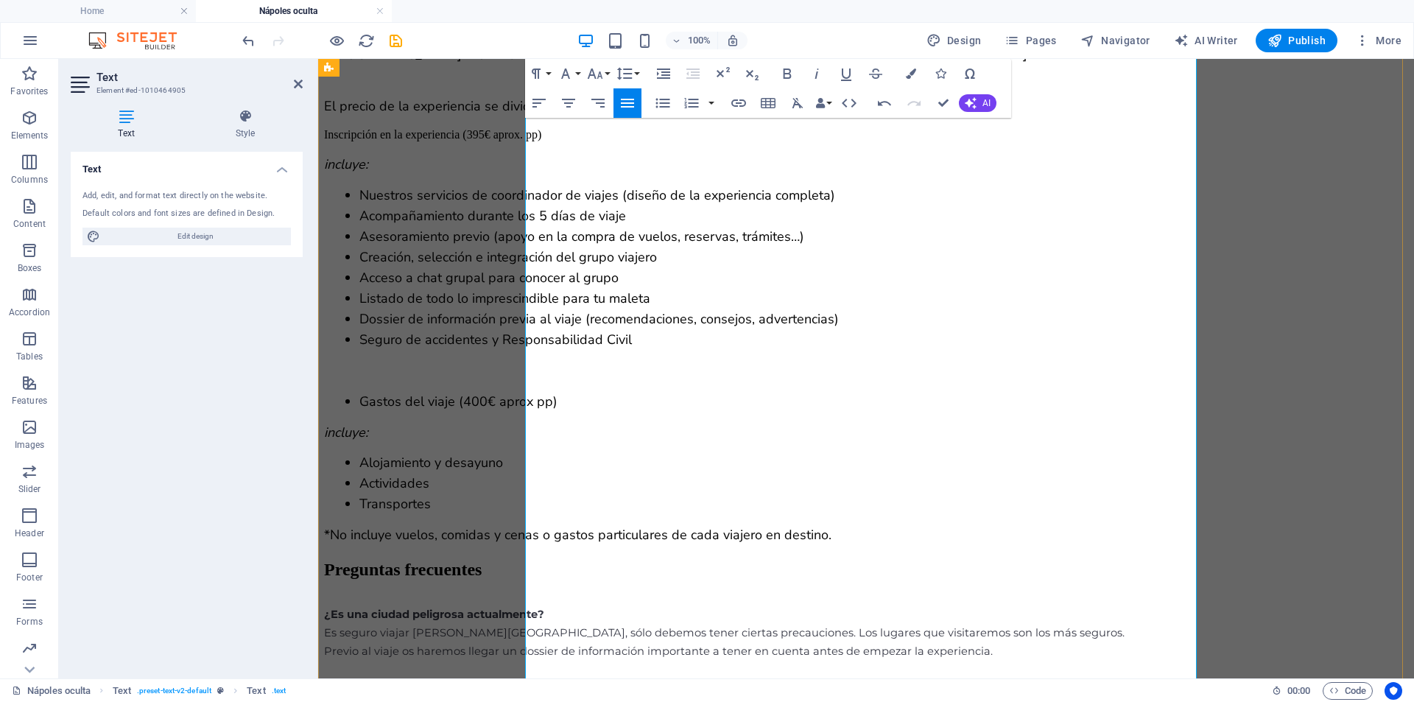
click at [564, 206] on li "Nuestros servicios de coordinador de viajes (diseño de la experiencia completa)" at bounding box center [883, 195] width 1049 height 21
click at [555, 348] on ul "Acompañamiento durante los 5 días de viaje Asesoramiento previo (apoyo en la co…" at bounding box center [866, 275] width 1084 height 145
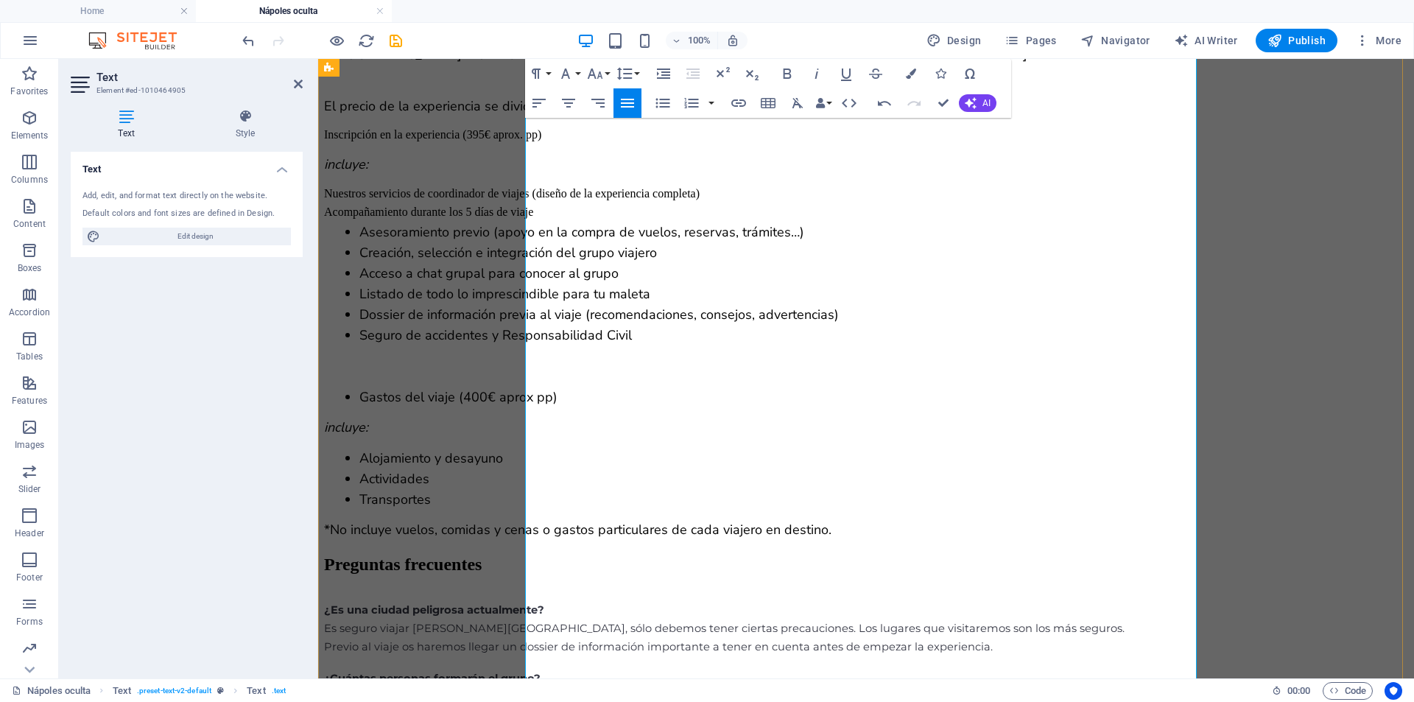
click at [552, 345] on ul "Asesoramiento previo (apoyo en la compra de vuelos, reservas, trámites…) Creaci…" at bounding box center [866, 284] width 1084 height 124
click at [558, 343] on ul "Creación, selección e integración del grupo viajero Acceso a chat grupal para c…" at bounding box center [866, 290] width 1084 height 103
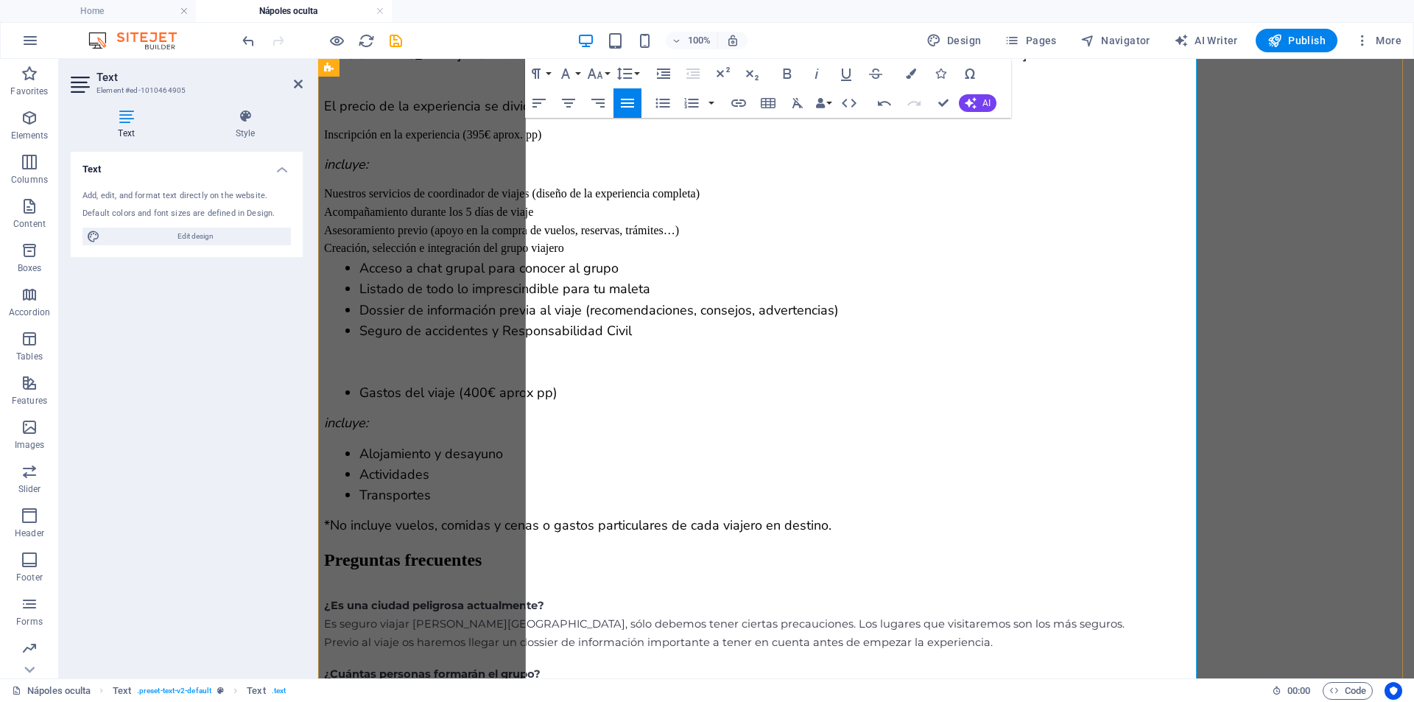
click at [561, 277] on span "Acceso a chat grupal para conocer al grupo" at bounding box center [488, 268] width 259 height 18
click at [559, 338] on ul "Listado de todo lo imprescindible para tu maleta Dossier de información previa …" at bounding box center [866, 307] width 1084 height 62
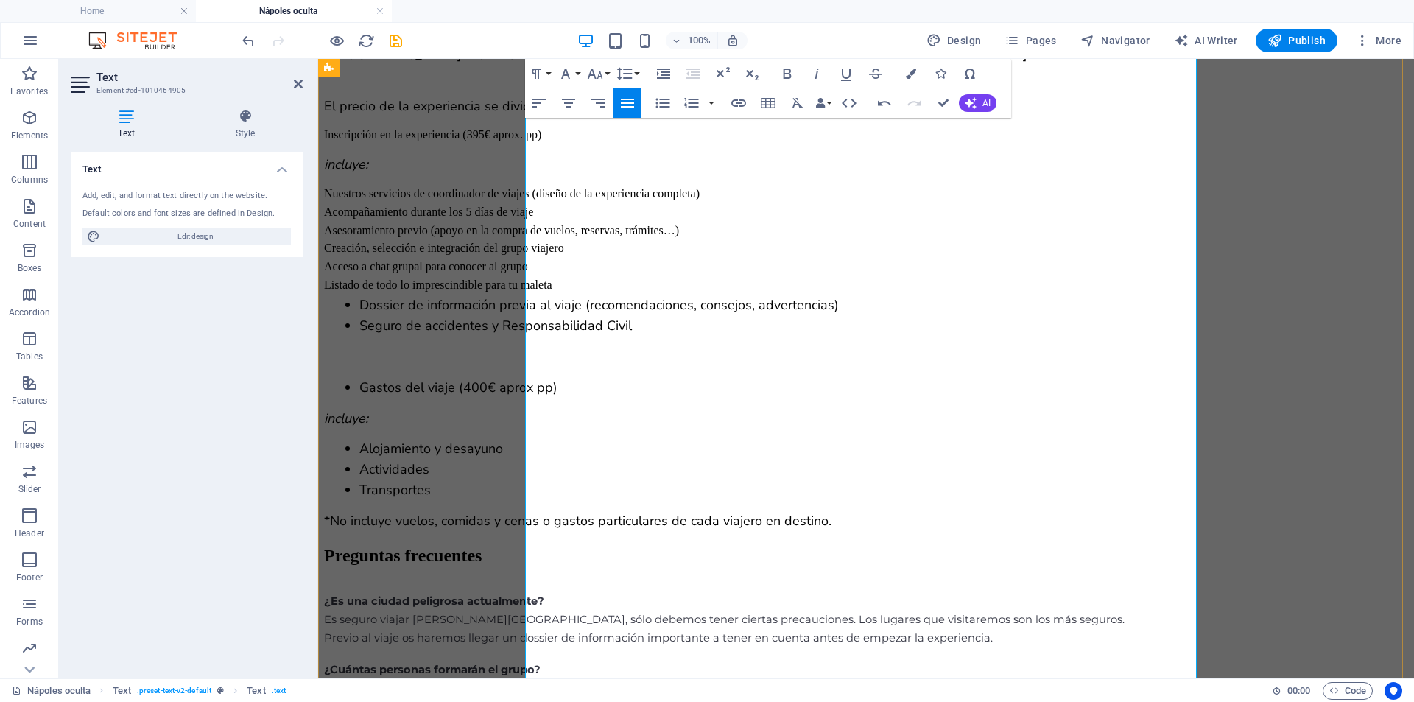
click at [559, 336] on ul "Dossier de información previa al viaje (recomendaciones, consejos, advertencias…" at bounding box center [866, 315] width 1084 height 41
click at [558, 334] on ul "Seguro de accidentes y Responsabilidad Civil" at bounding box center [866, 323] width 1084 height 21
click at [558, 393] on li "Gastos del viaje (400€ aprox pp)" at bounding box center [883, 383] width 1049 height 21
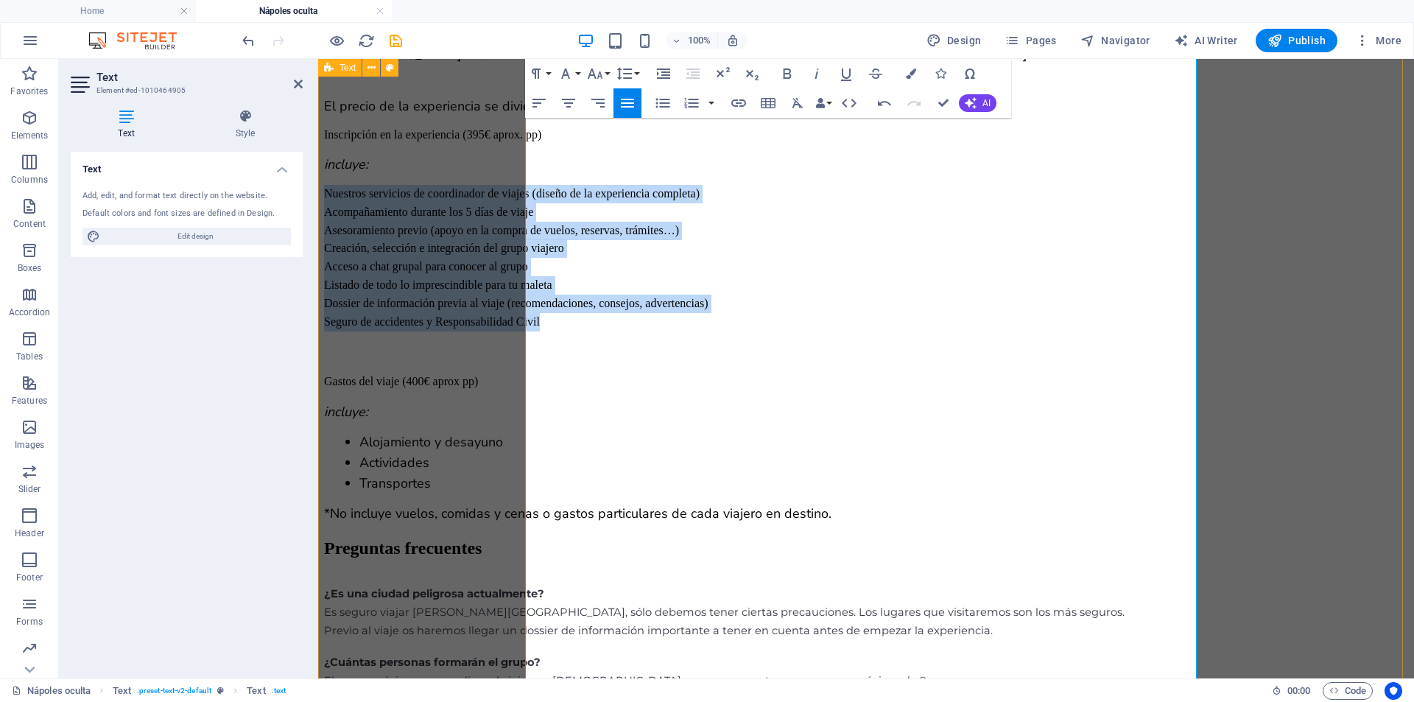
drag, startPoint x: 767, startPoint y: 443, endPoint x: 516, endPoint y: 301, distance: 288.6
click at [516, 301] on div "¿A dónde te llevaremos? ¡Vamos con el itinerario! Ya os adelantamos que no vamo…" at bounding box center [866, 97] width 1084 height 854
click at [659, 103] on icon "button" at bounding box center [663, 103] width 18 height 18
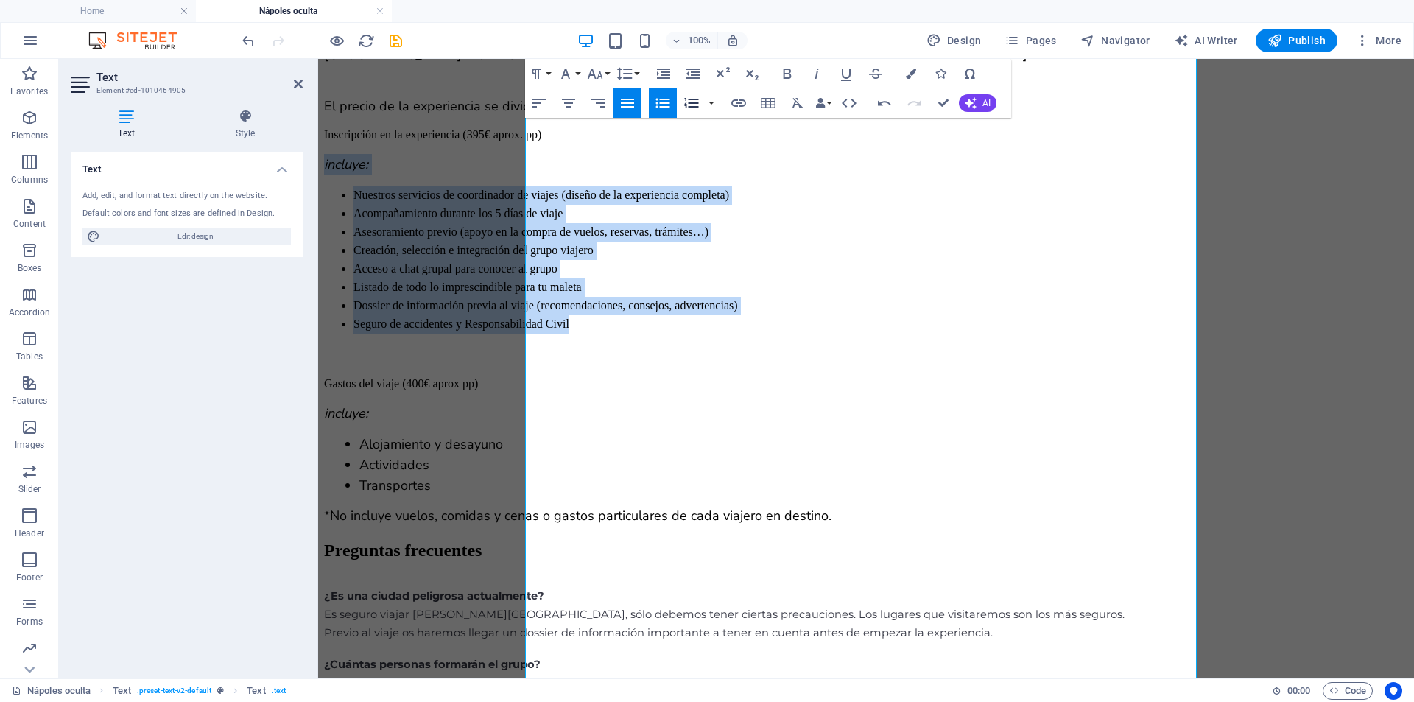
click at [691, 98] on icon "button" at bounding box center [692, 103] width 18 height 18
click at [670, 99] on icon "button" at bounding box center [663, 103] width 18 height 18
click at [1098, 315] on li "Dossier de información previa al viaje (recomendaciones, consejos, advertencias)" at bounding box center [881, 306] width 1055 height 18
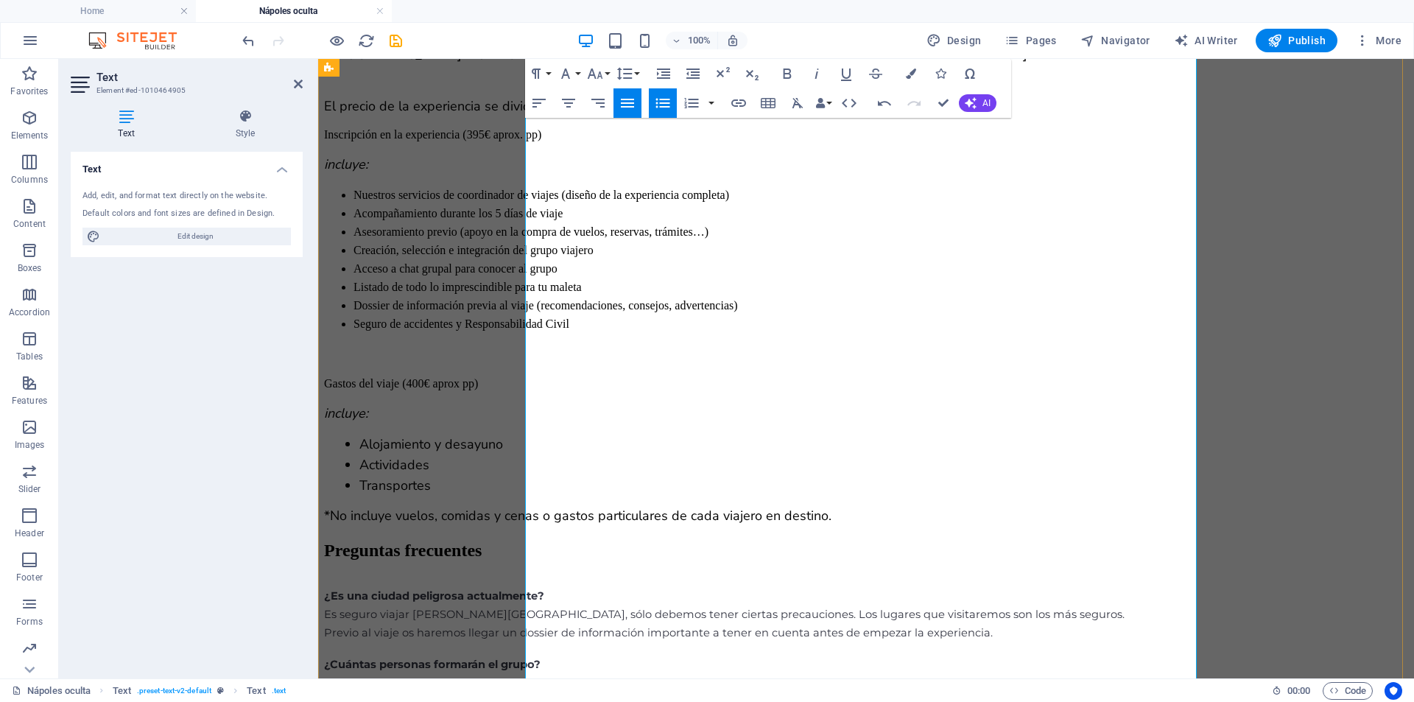
drag, startPoint x: 526, startPoint y: 248, endPoint x: 579, endPoint y: 267, distance: 56.4
click at [527, 141] on span "Inscripción en la experiencia (395€ aprox. pp)" at bounding box center [432, 134] width 217 height 13
click at [944, 71] on icon "button" at bounding box center [941, 74] width 10 height 10
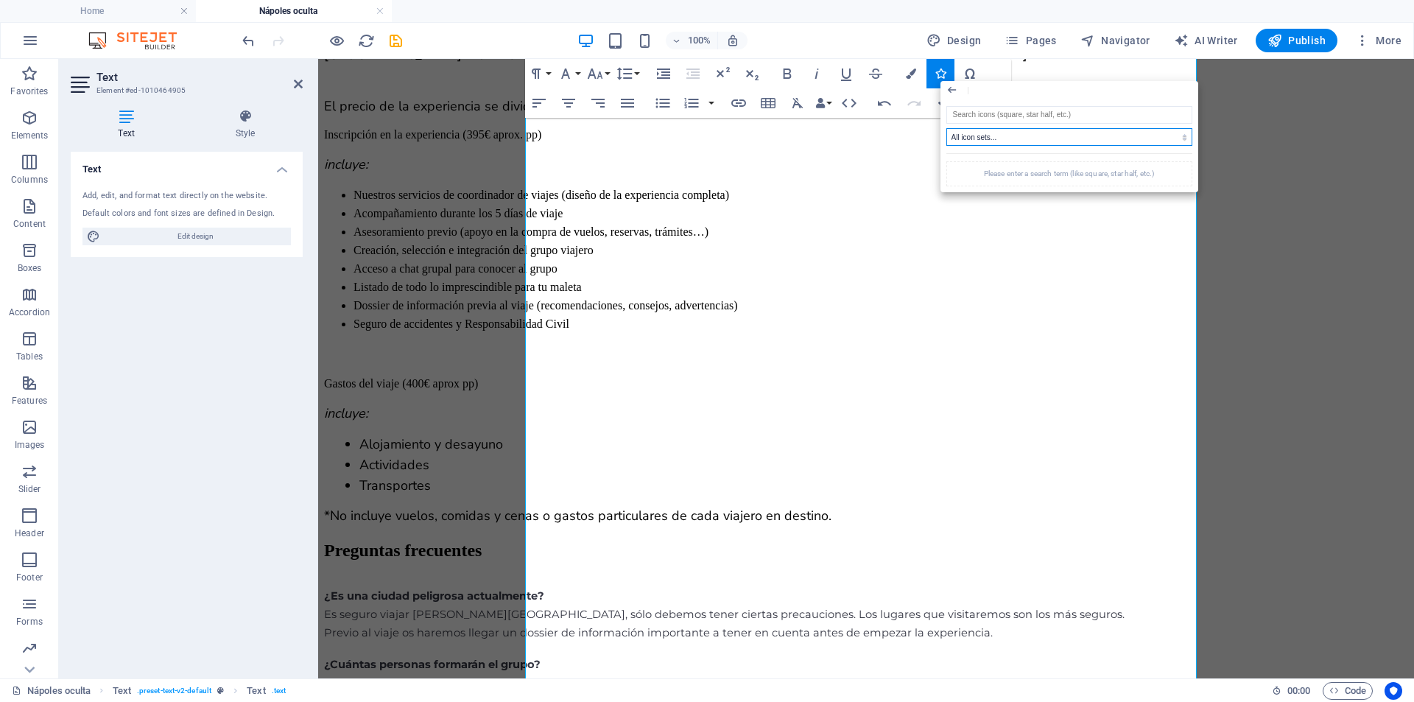
click at [997, 141] on select "All icon sets... IcoFont Ionicons FontAwesome Brands FontAwesome Duotone FontAw…" at bounding box center [1070, 137] width 246 height 18
click at [1003, 114] on input "search" at bounding box center [1070, 115] width 246 height 18
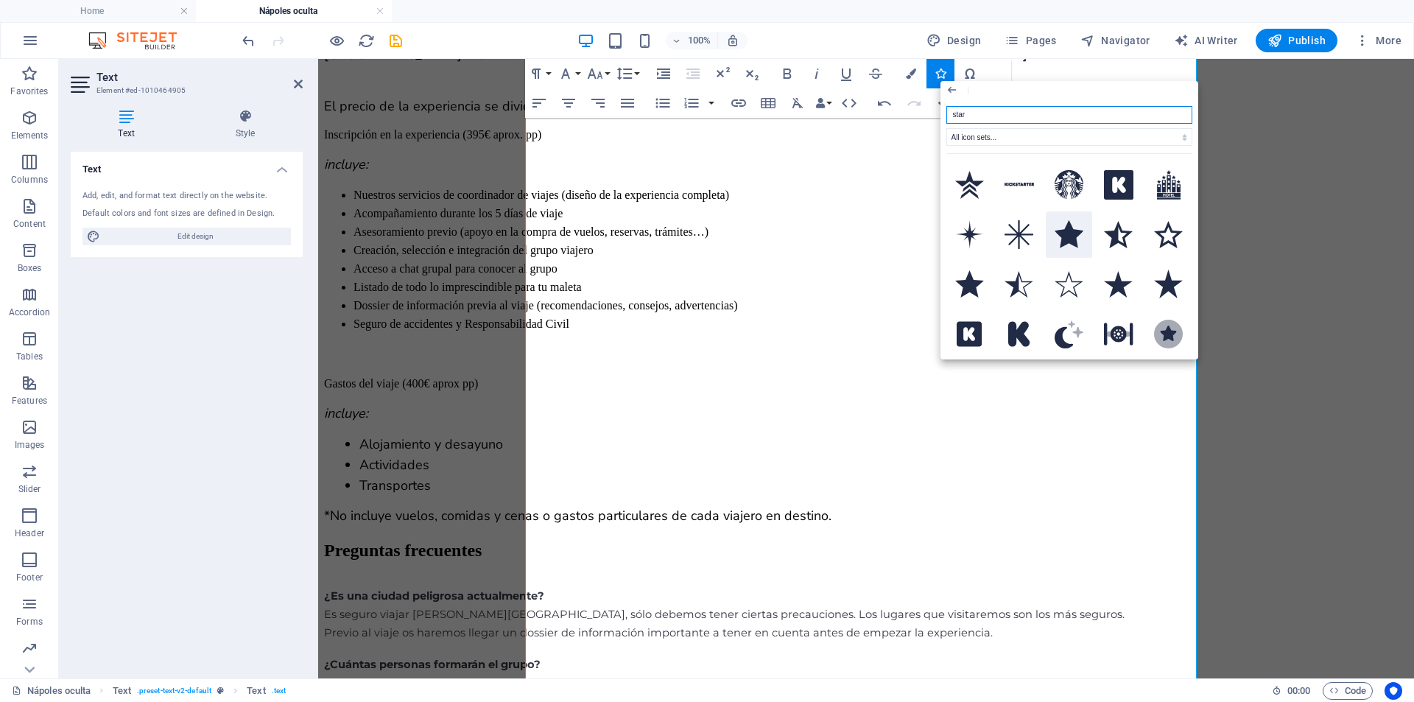
type input "star"
click at [1066, 253] on button at bounding box center [1069, 234] width 47 height 47
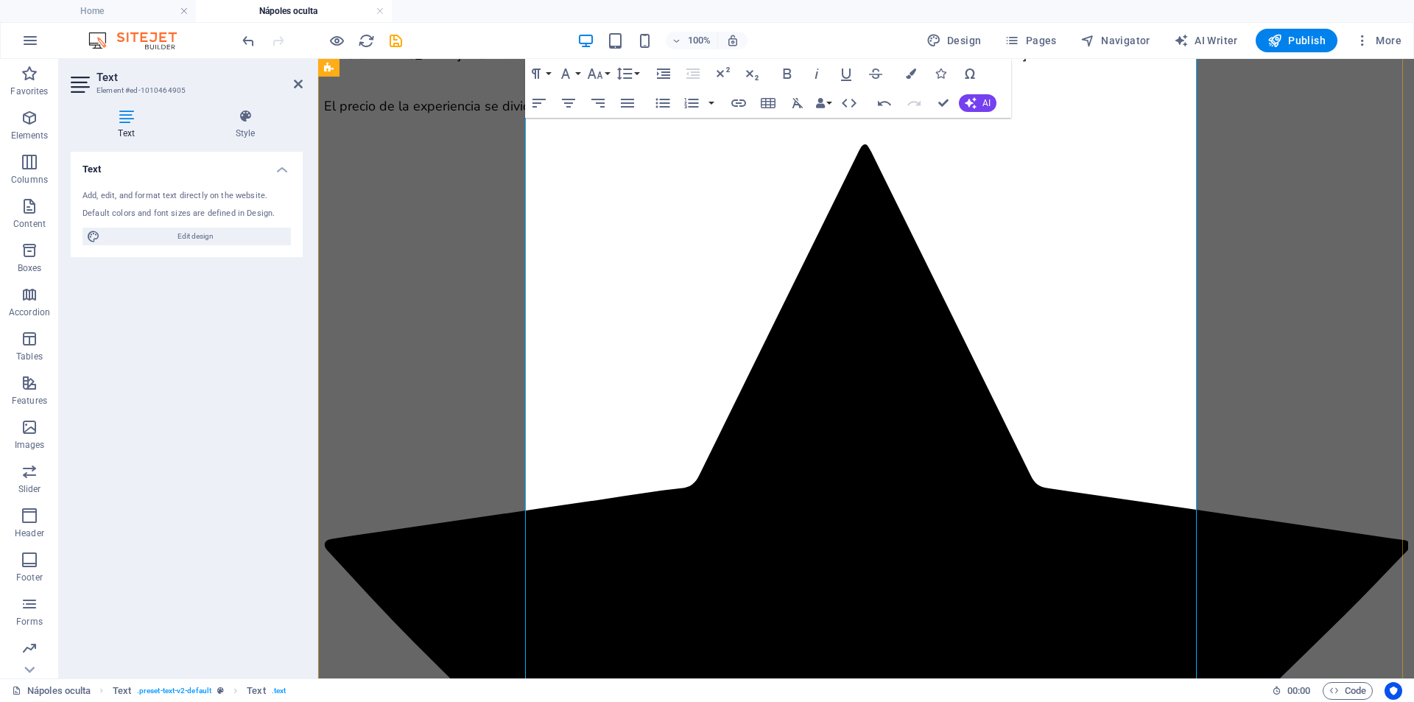
click at [535, 253] on icon at bounding box center [866, 669] width 1084 height 1083
click at [945, 76] on icon "button" at bounding box center [941, 74] width 10 height 10
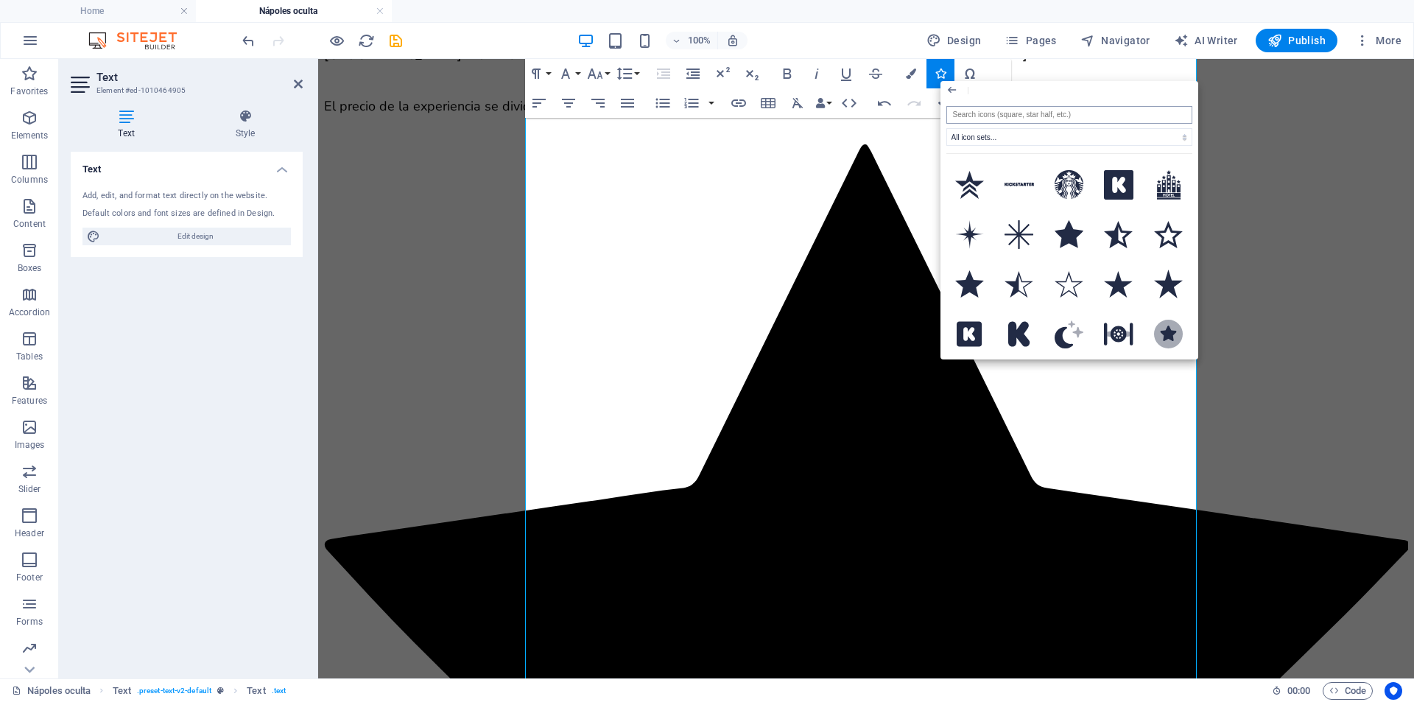
click at [987, 122] on input "search" at bounding box center [1070, 115] width 246 height 18
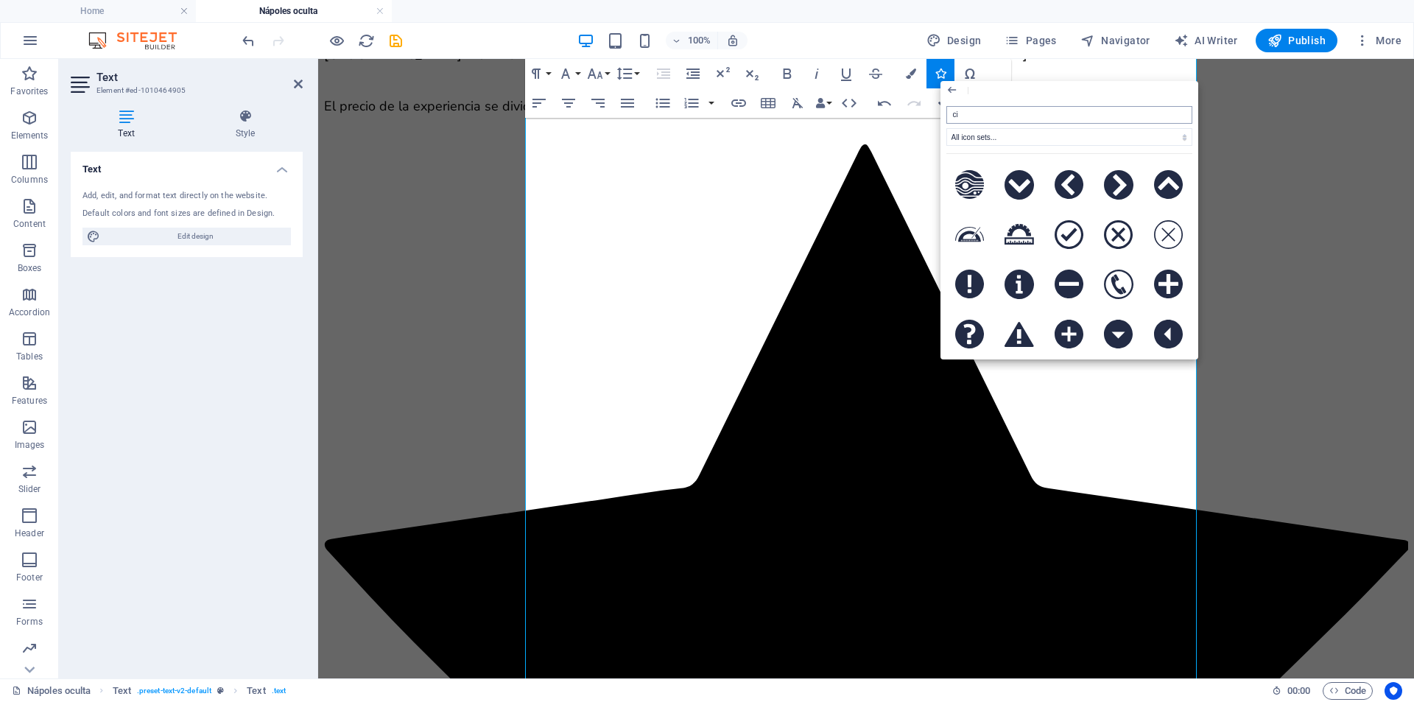
type input "c"
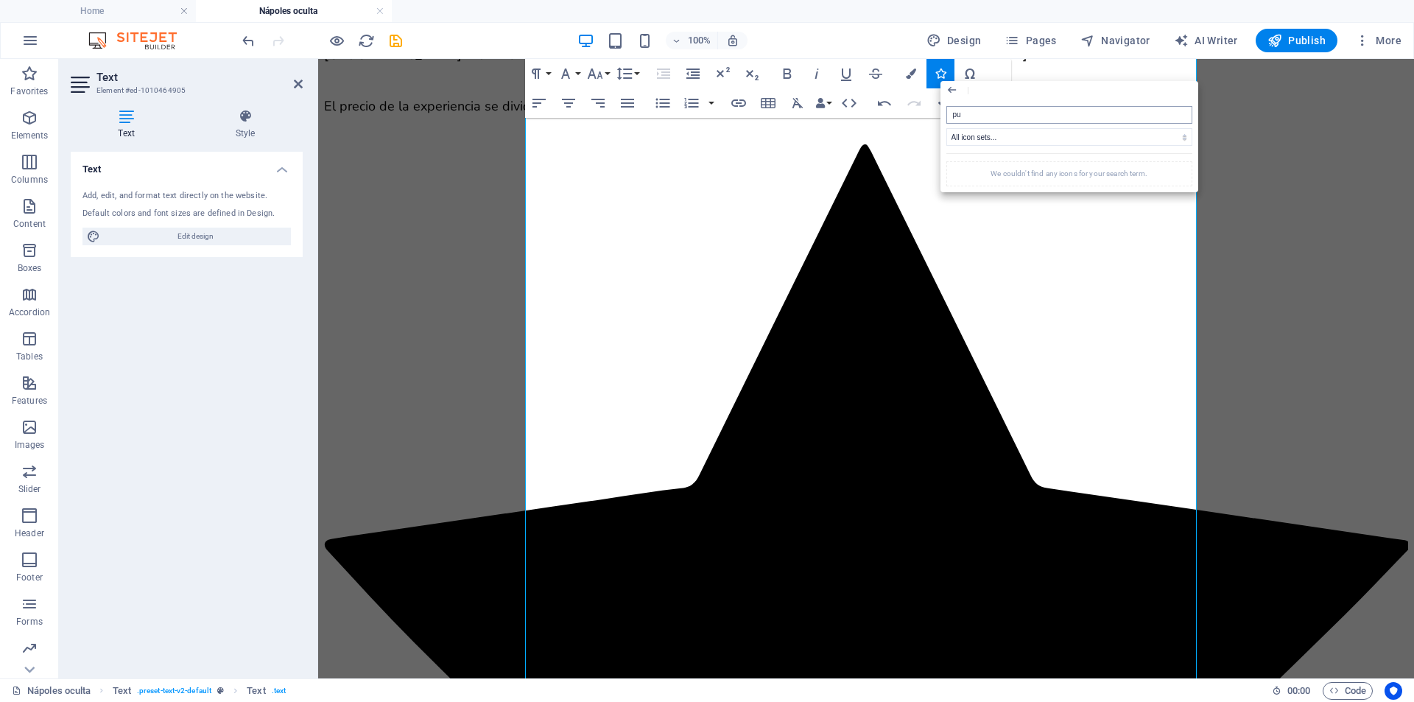
type input "p"
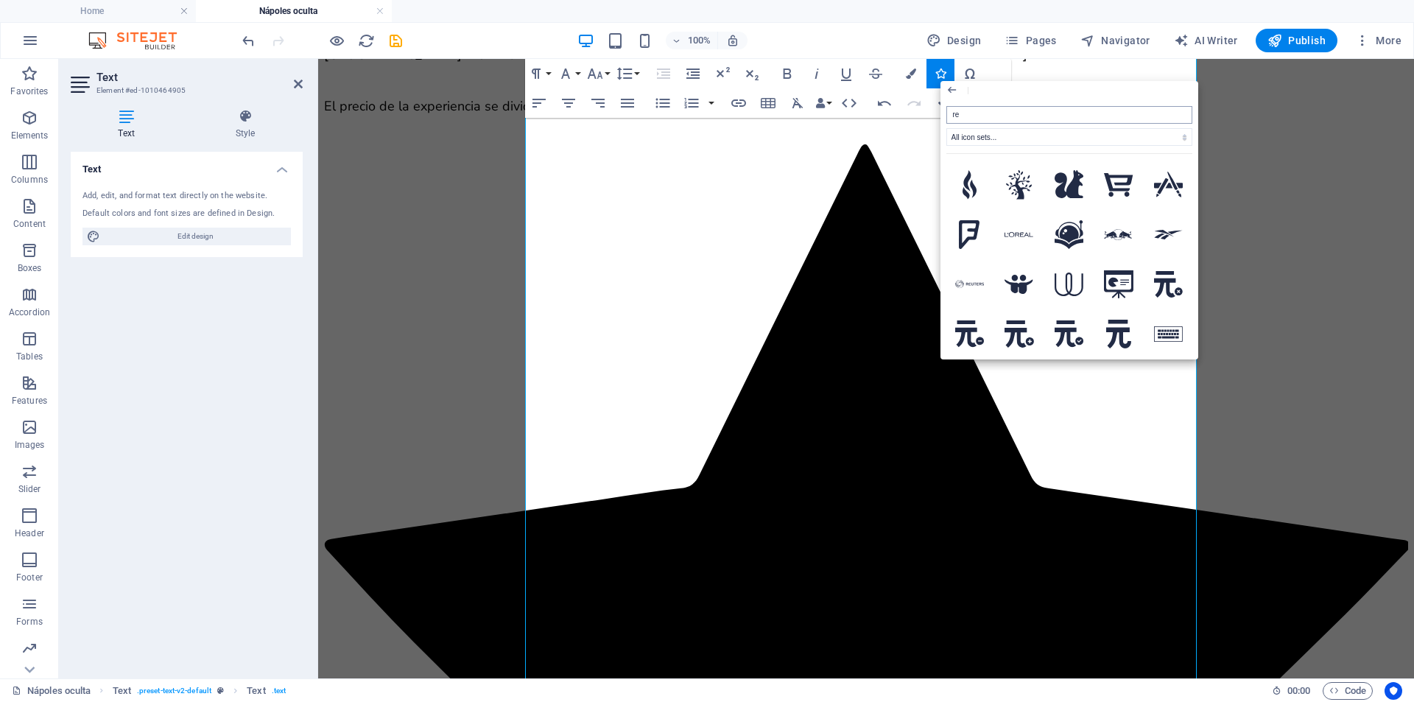
type input "r"
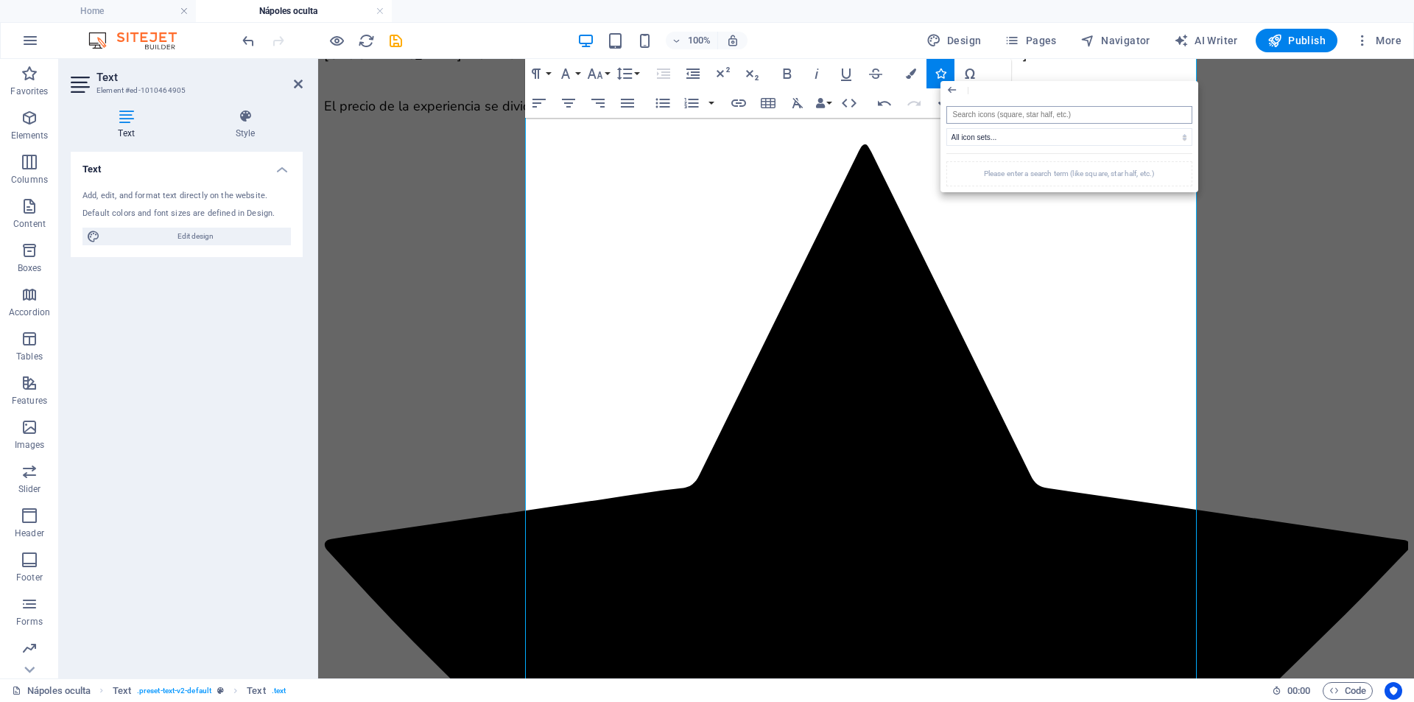
type input "o"
type input "c"
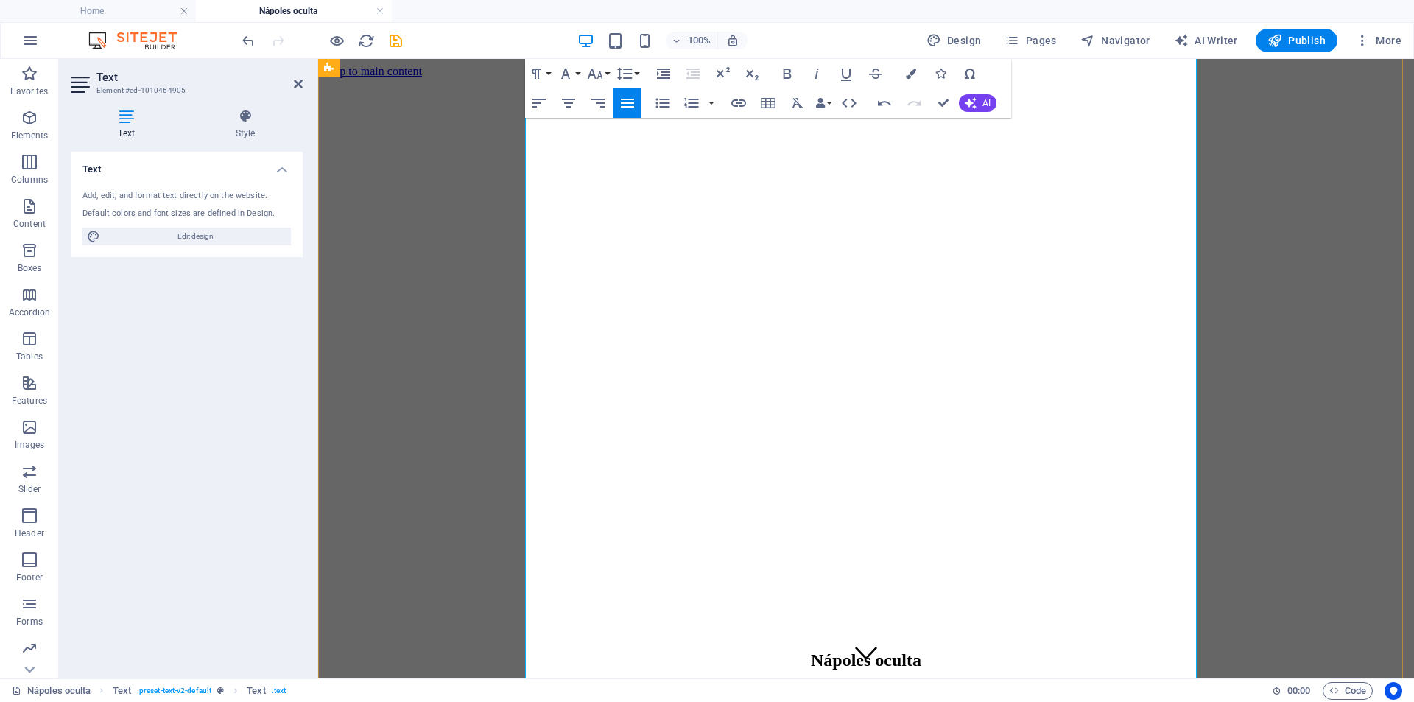
scroll to position [2739, 0]
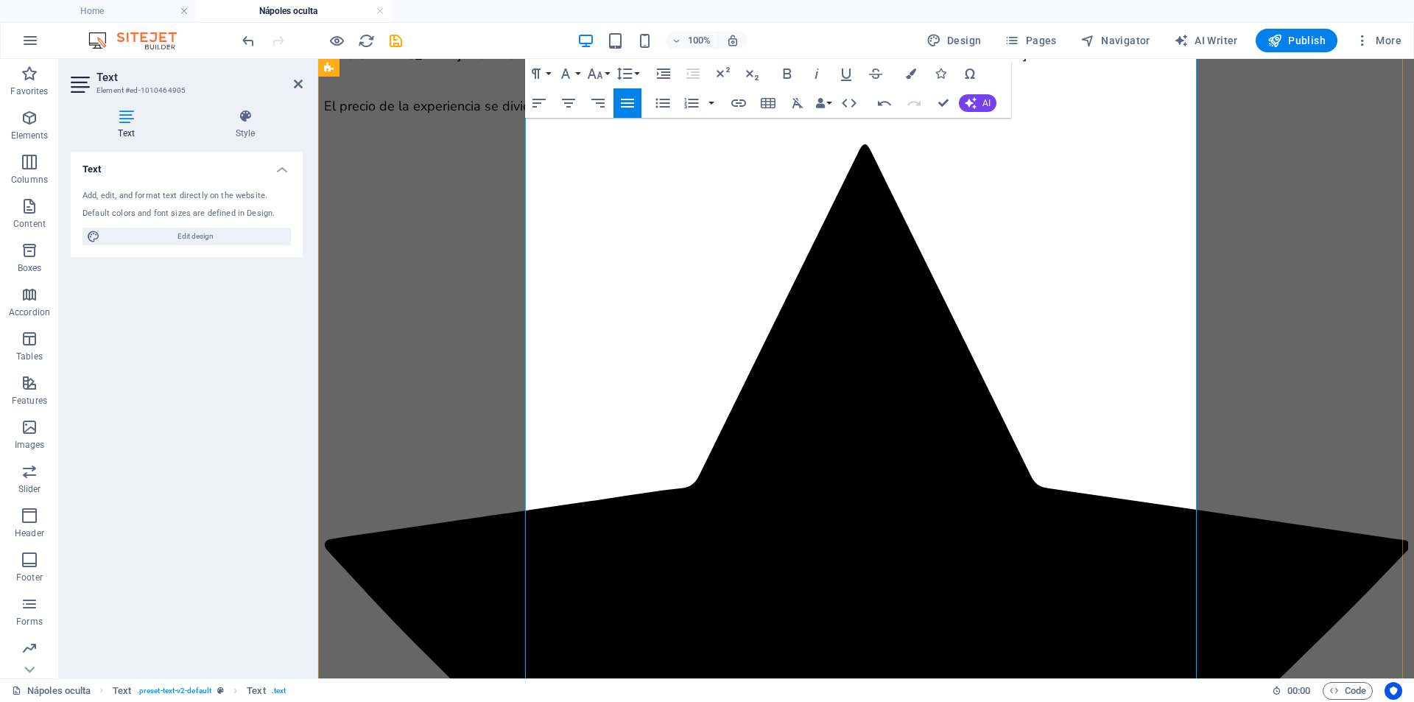
click at [882, 102] on icon "button" at bounding box center [884, 103] width 13 height 5
drag, startPoint x: 594, startPoint y: 597, endPoint x: 556, endPoint y: 570, distance: 47.0
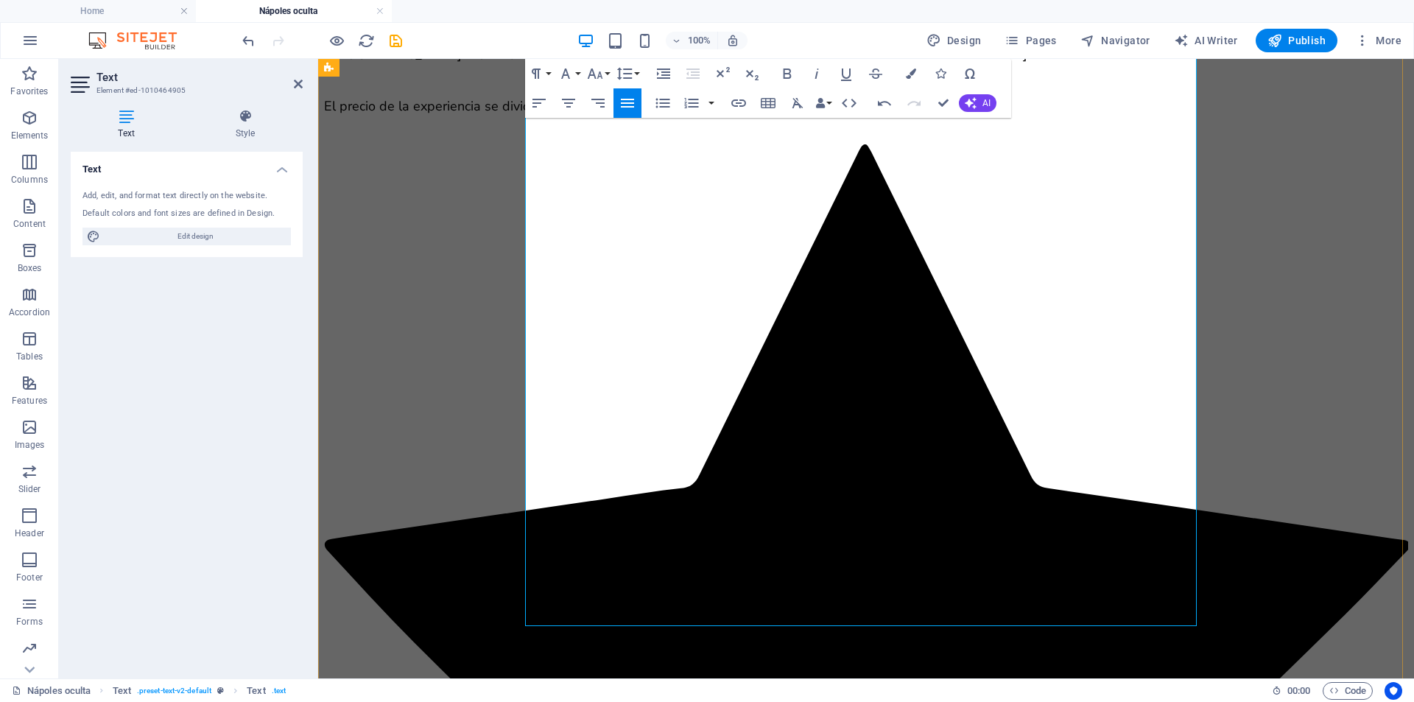
drag, startPoint x: 596, startPoint y: 586, endPoint x: 523, endPoint y: 548, distance: 82.4
click at [663, 105] on icon "button" at bounding box center [663, 103] width 18 height 18
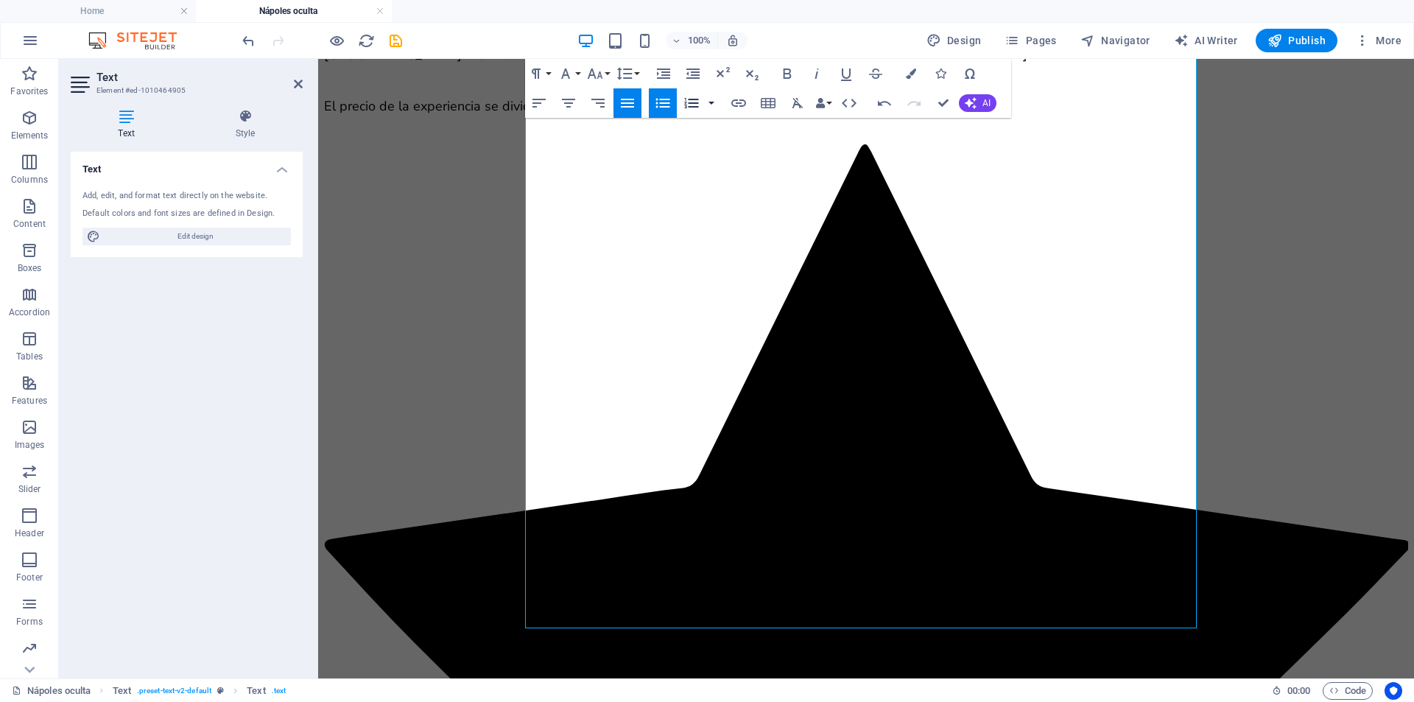
click at [712, 104] on button "button" at bounding box center [712, 102] width 12 height 29
click at [574, 107] on icon "button" at bounding box center [569, 103] width 18 height 18
click at [622, 107] on icon "button" at bounding box center [627, 103] width 13 height 9
click at [785, 74] on icon "button" at bounding box center [787, 74] width 8 height 10
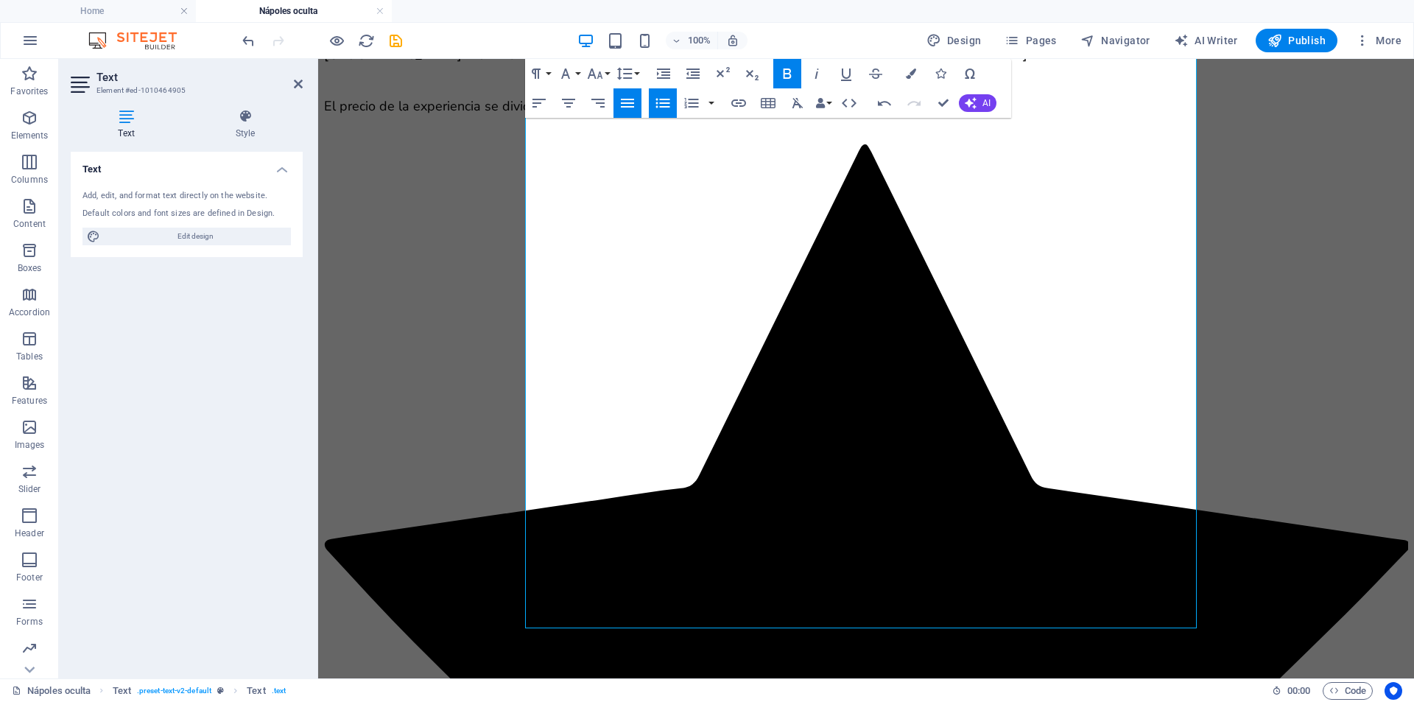
click at [785, 74] on icon "button" at bounding box center [787, 74] width 8 height 10
click at [937, 77] on icon "button" at bounding box center [941, 74] width 10 height 10
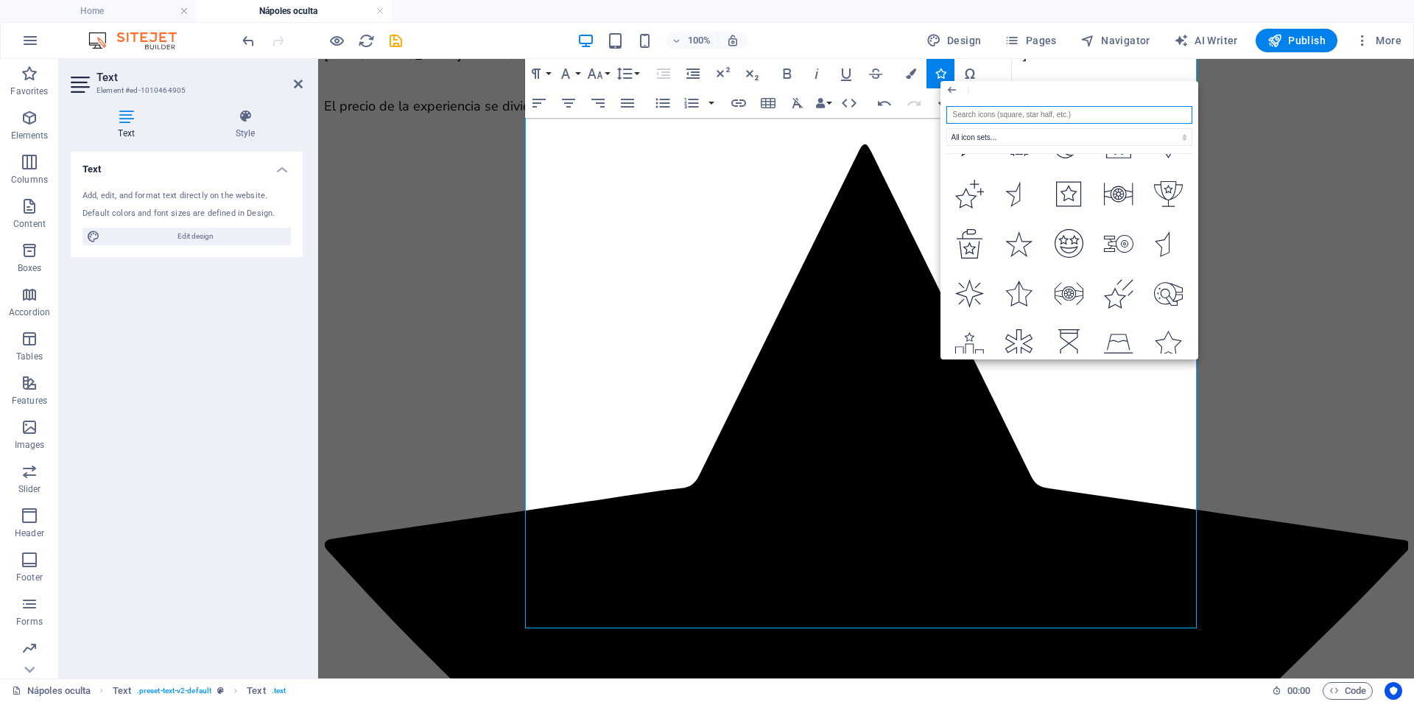
scroll to position [2462, 0]
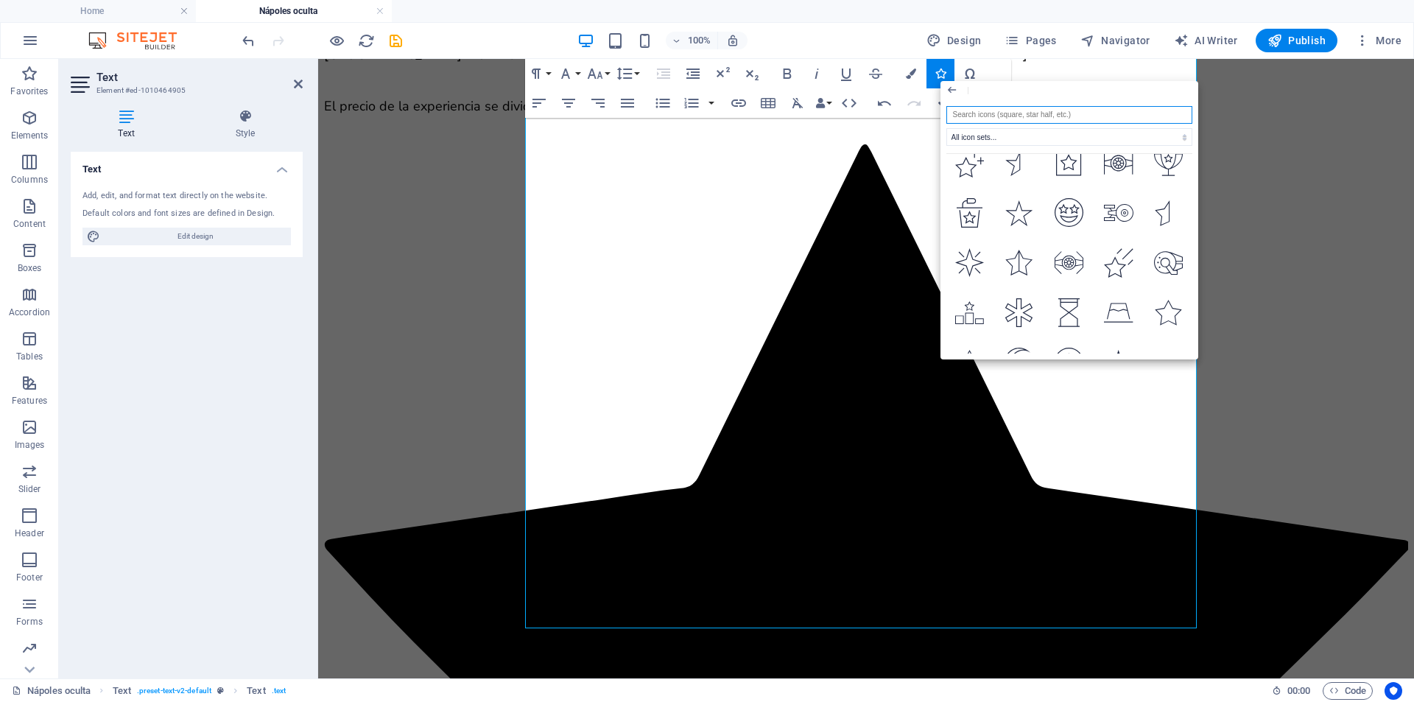
click at [1011, 116] on input "search" at bounding box center [1070, 115] width 246 height 18
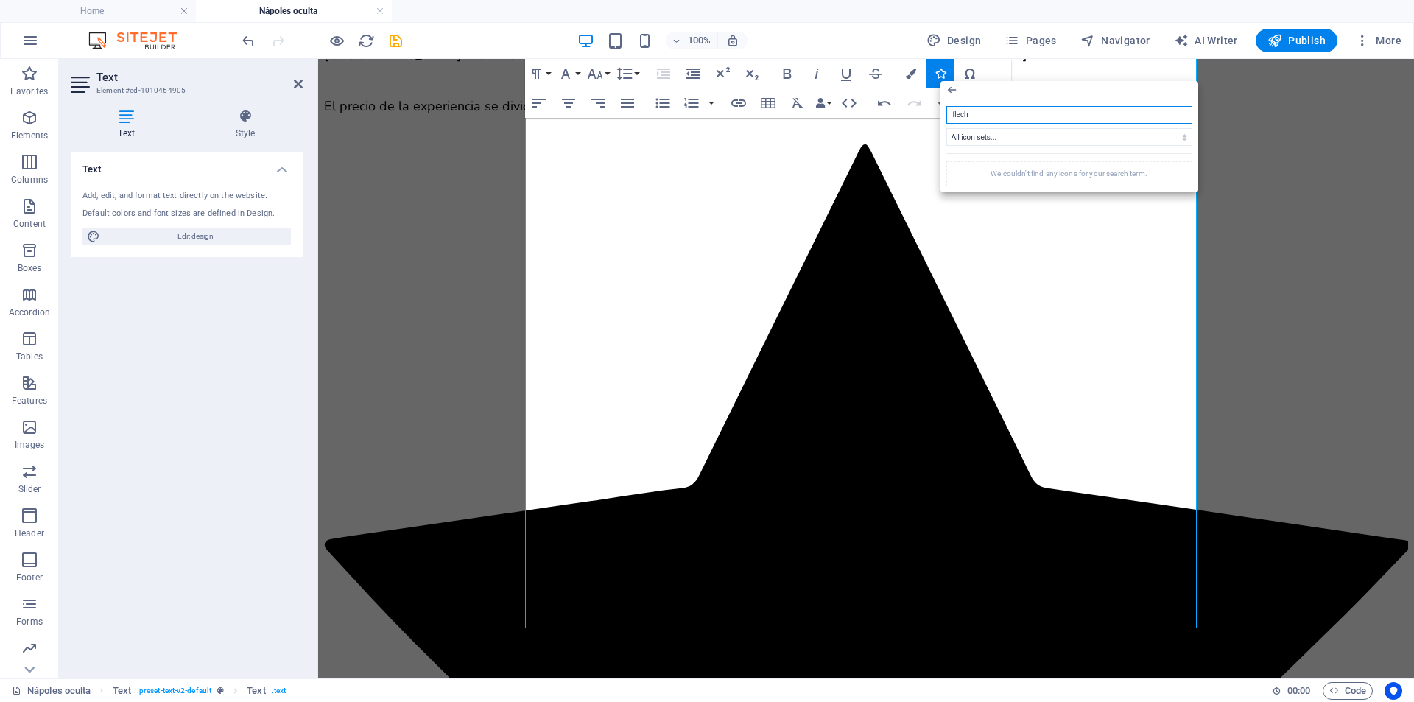
scroll to position [0, 0]
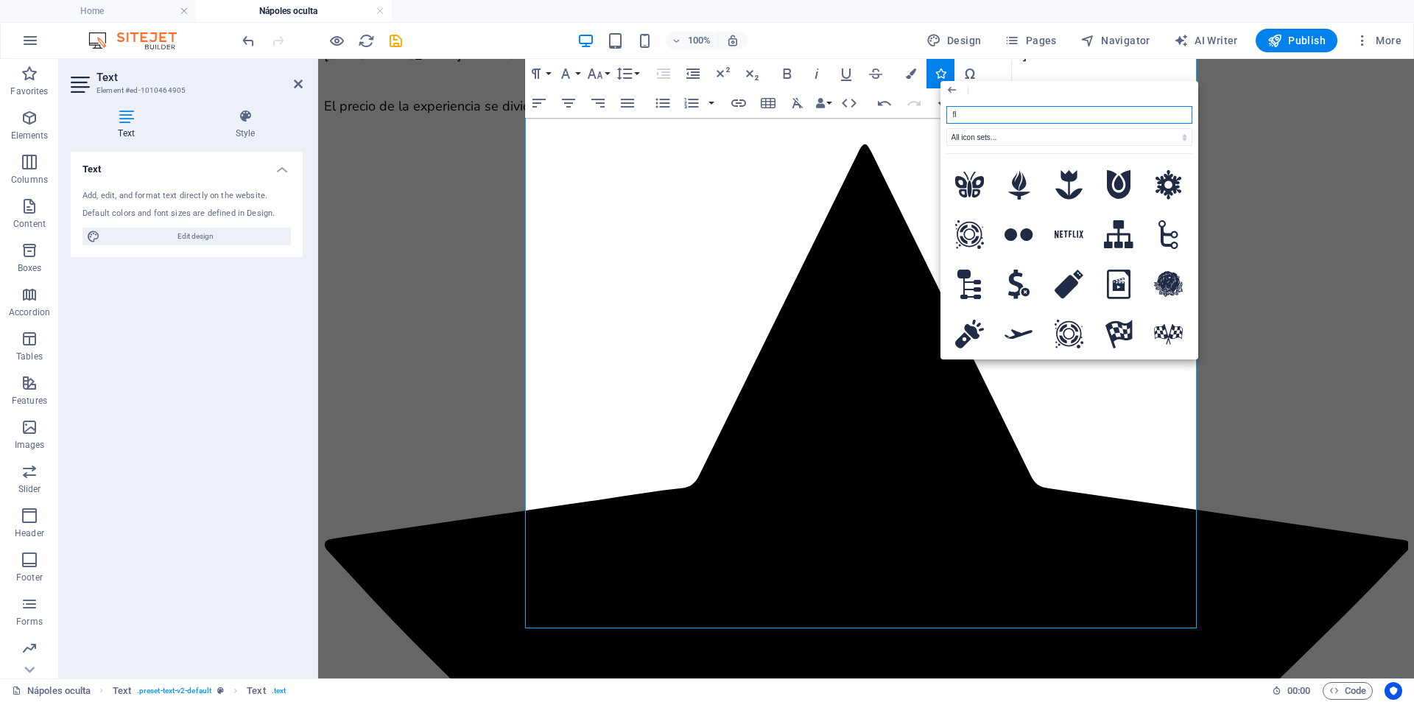
type input "f"
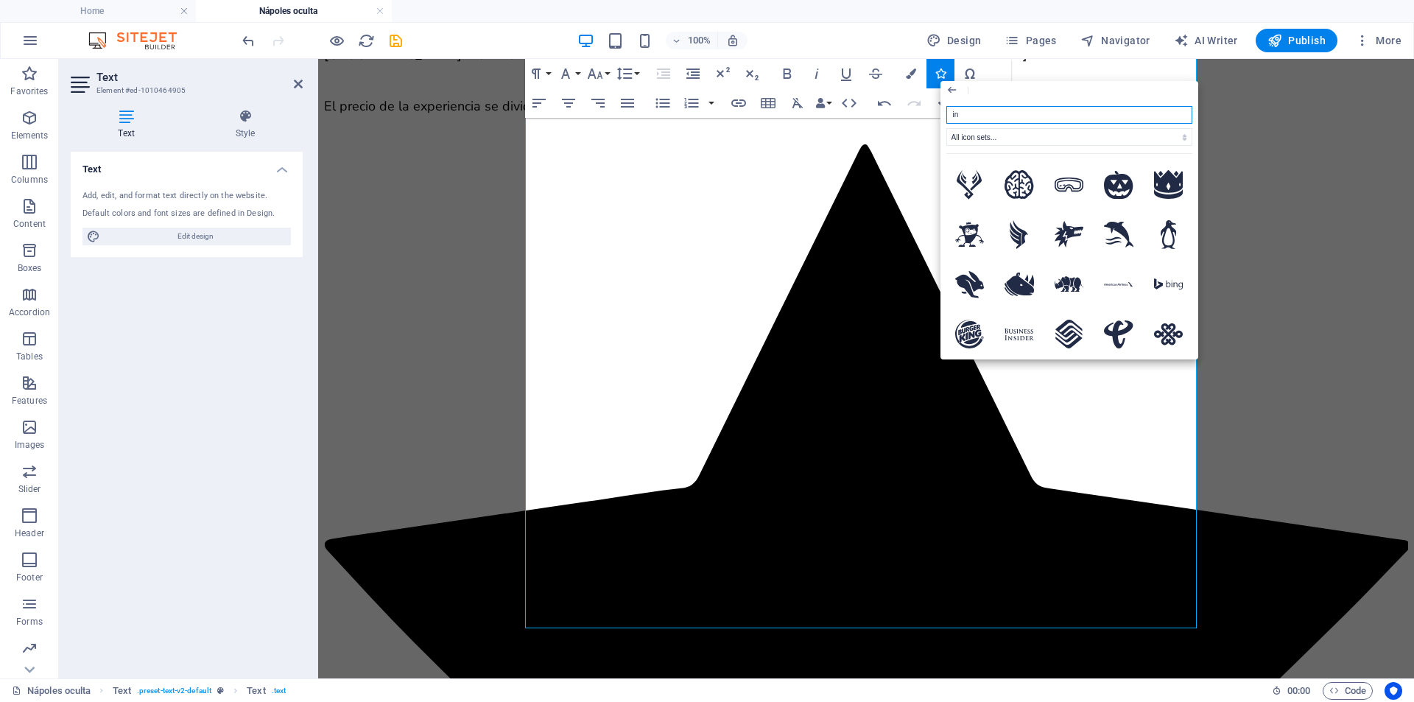
type input "i"
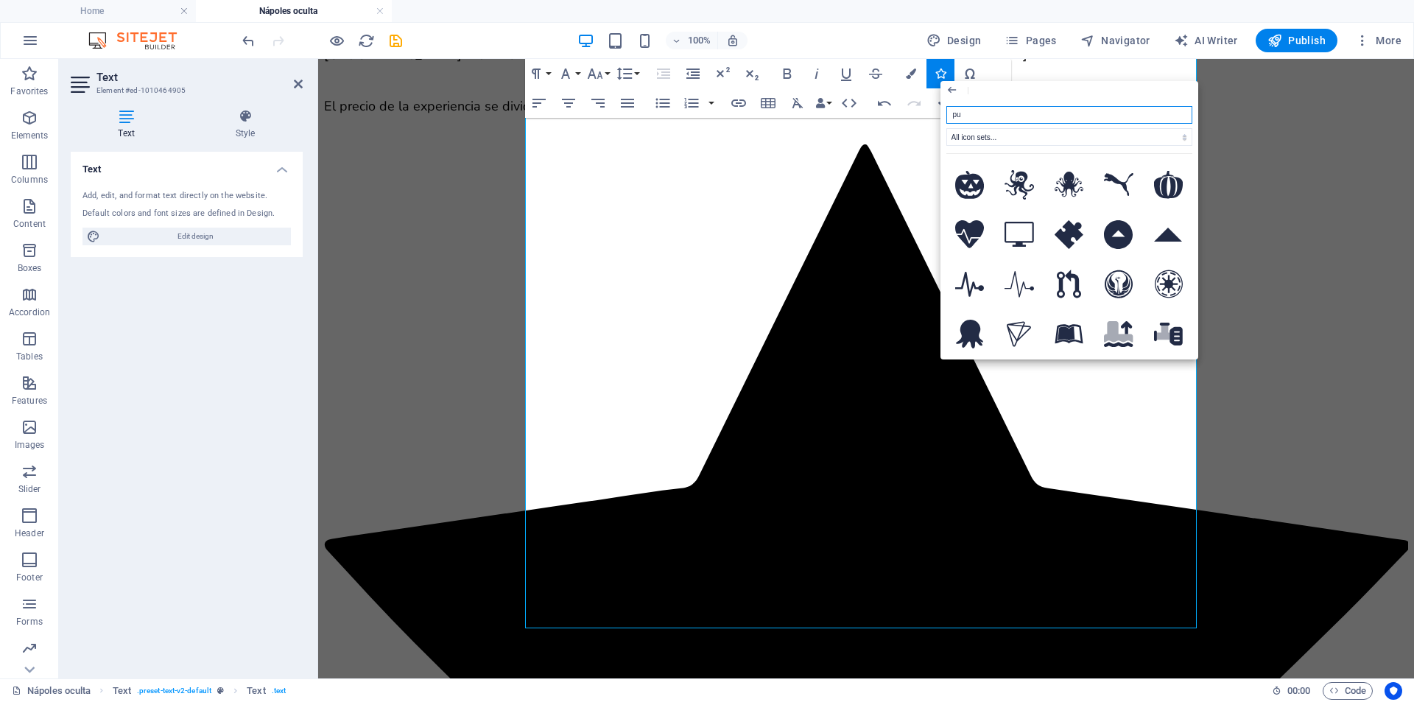
type input "p"
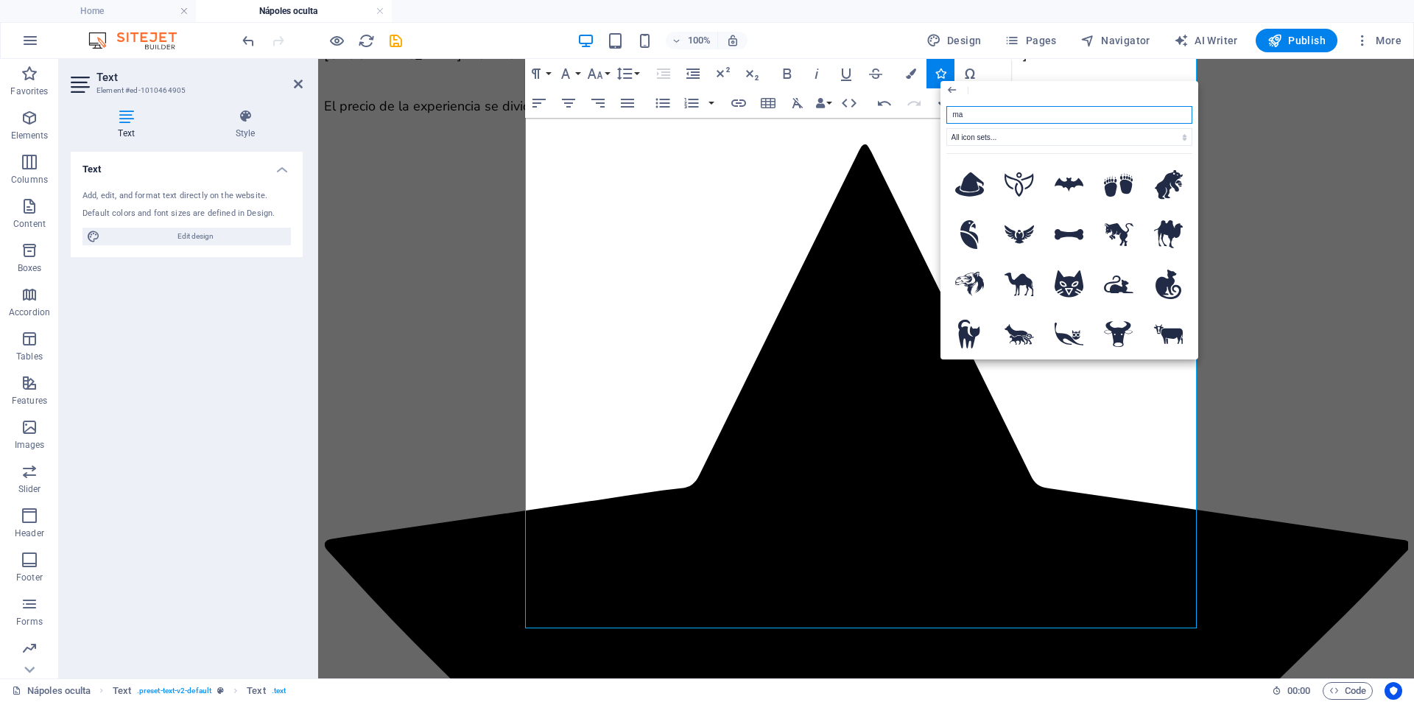
type input "m"
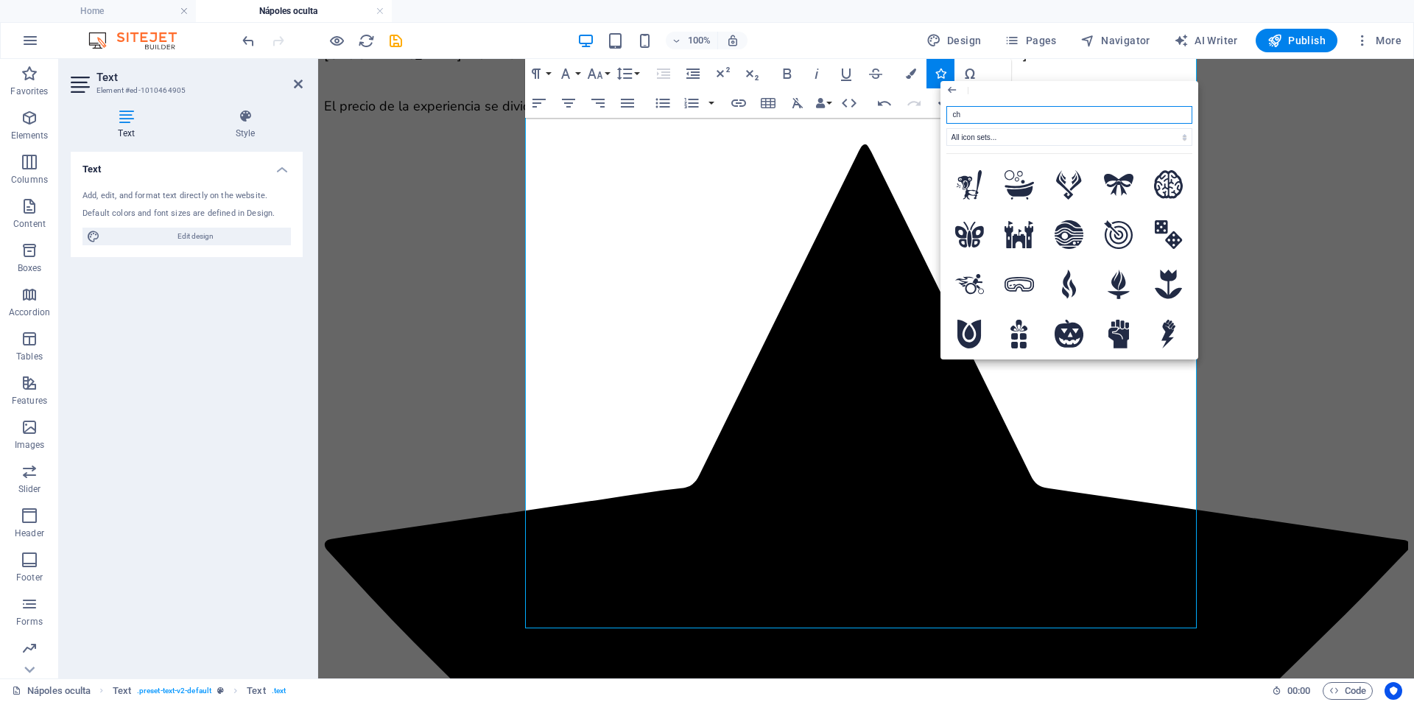
type input "che"
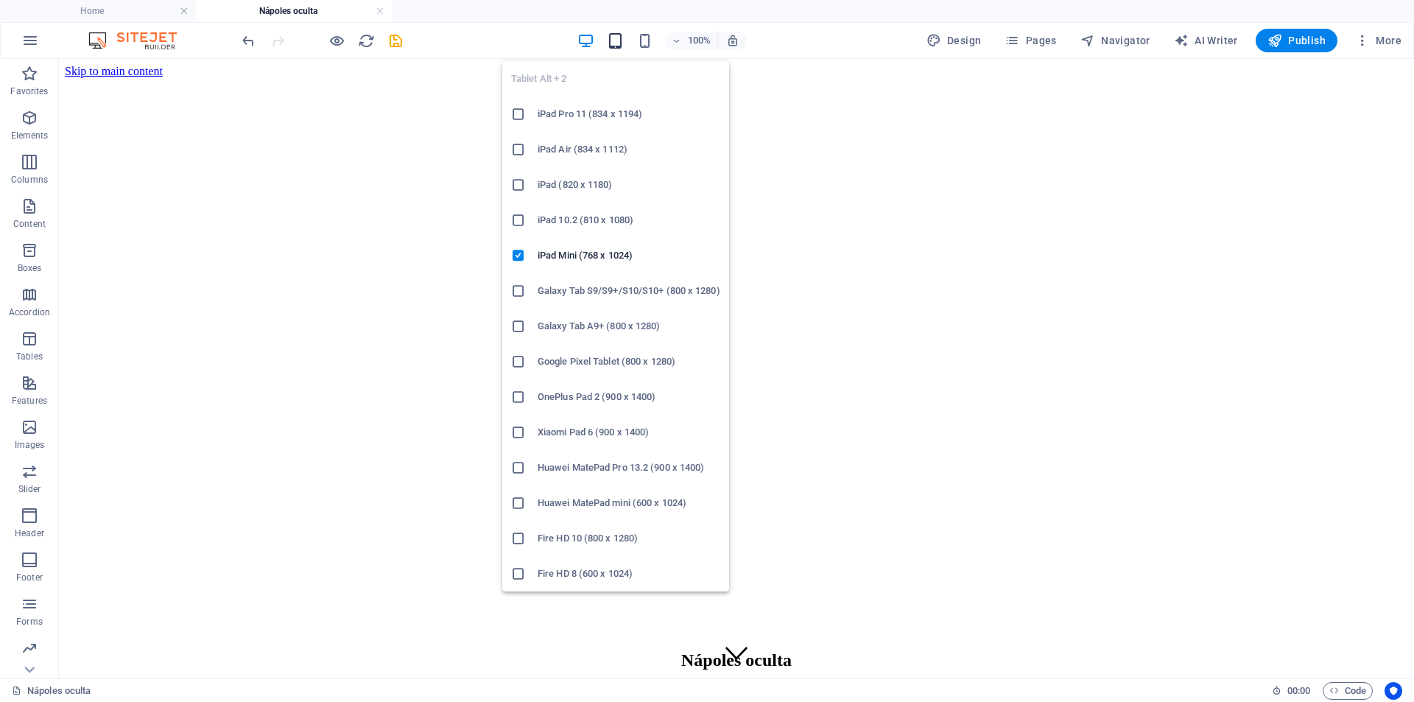
click at [619, 38] on icon "button" at bounding box center [615, 40] width 17 height 17
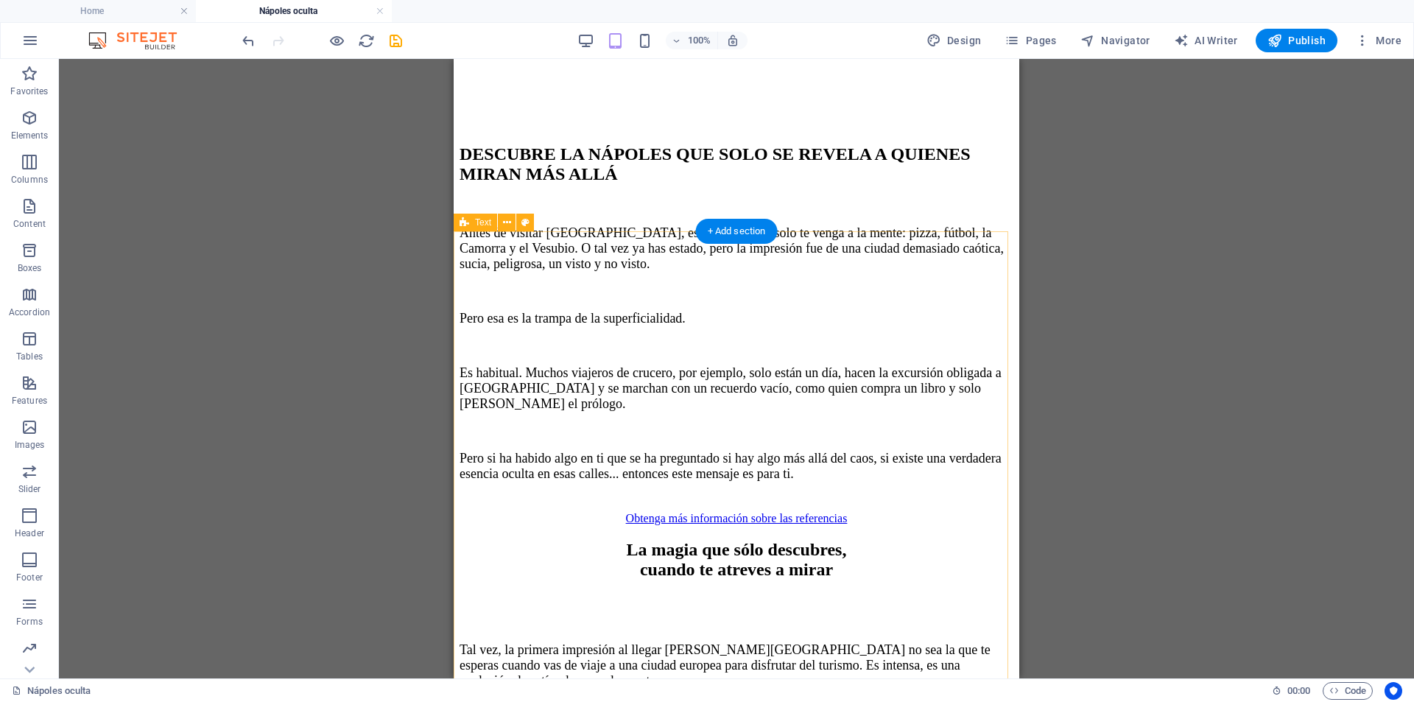
scroll to position [442, 0]
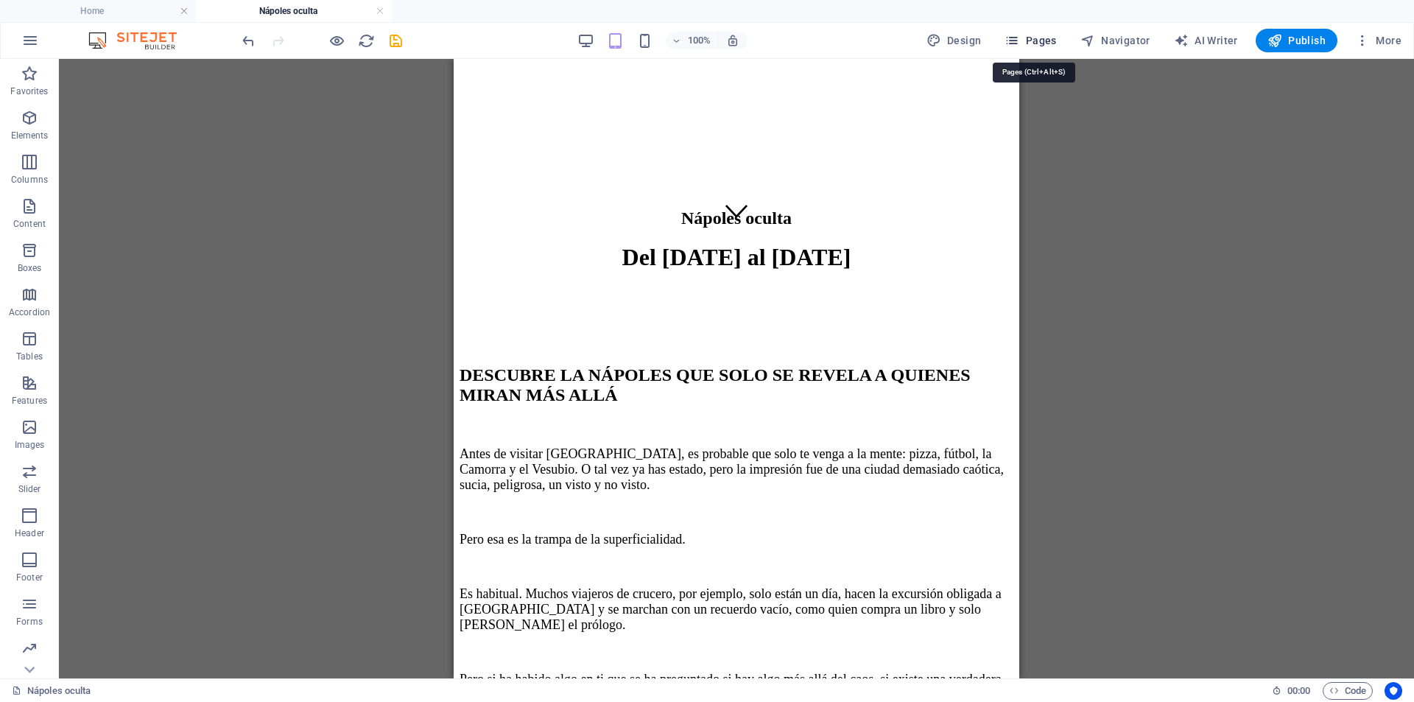
click at [1008, 41] on icon "button" at bounding box center [1012, 40] width 15 height 15
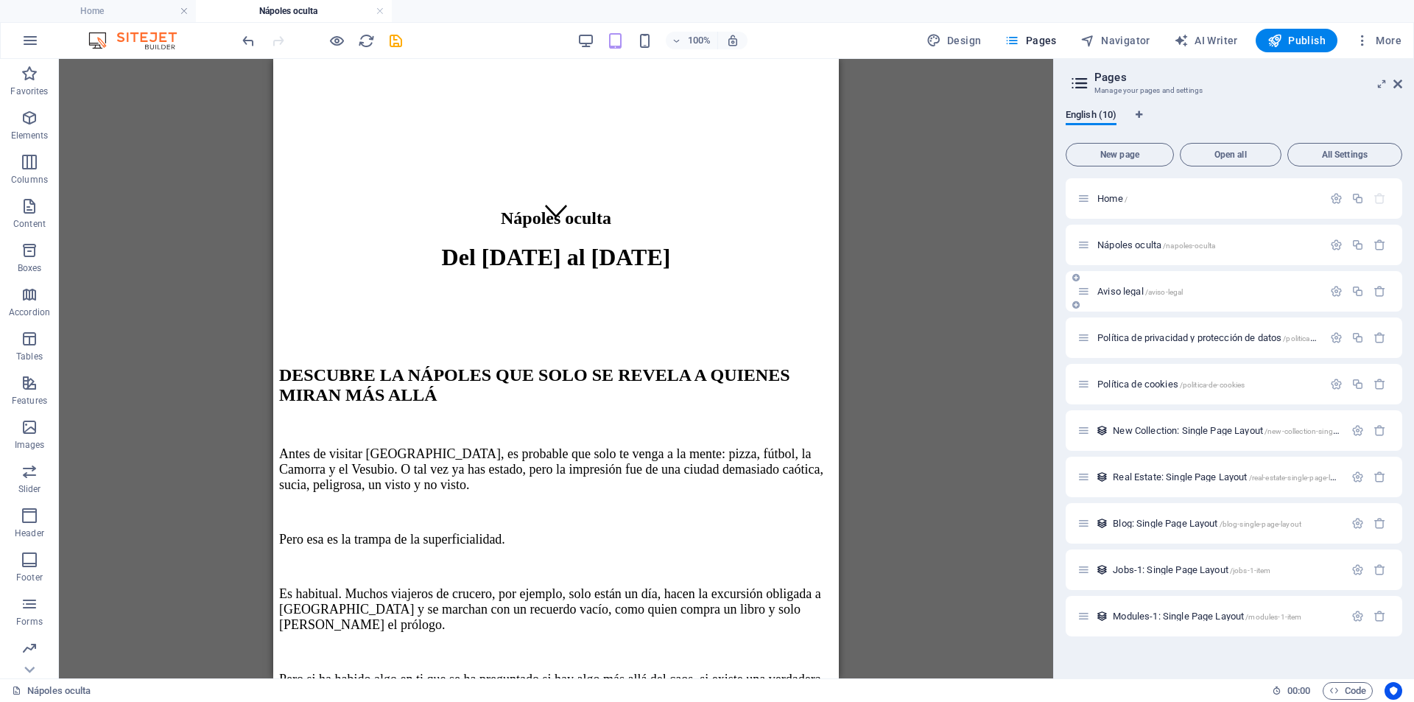
click at [1145, 301] on div "Aviso legal /aviso-legal" at bounding box center [1234, 291] width 337 height 41
click at [1141, 292] on span "Aviso legal /aviso-legal" at bounding box center [1140, 291] width 85 height 11
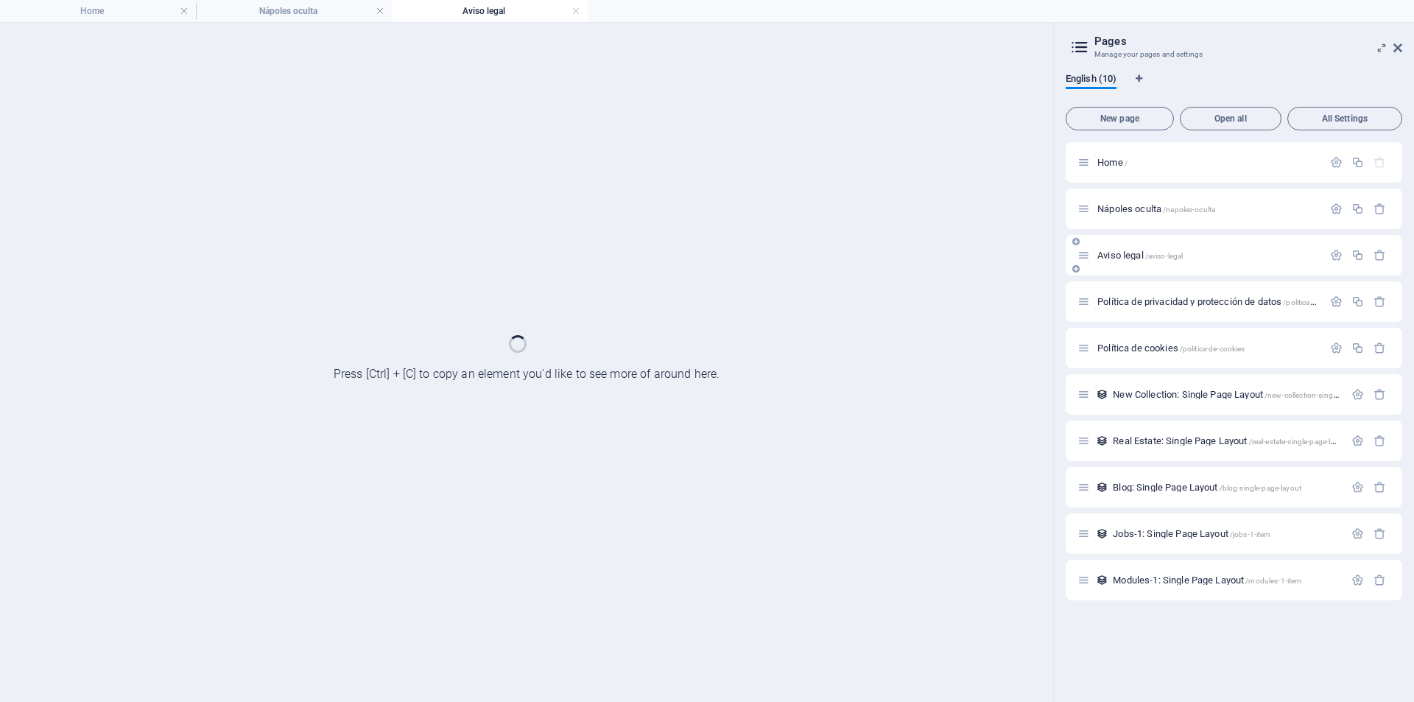
scroll to position [0, 0]
click at [1141, 292] on div "Política de privacidad y protección de datos /politica-de-privacidad-y-protecci…" at bounding box center [1234, 301] width 337 height 41
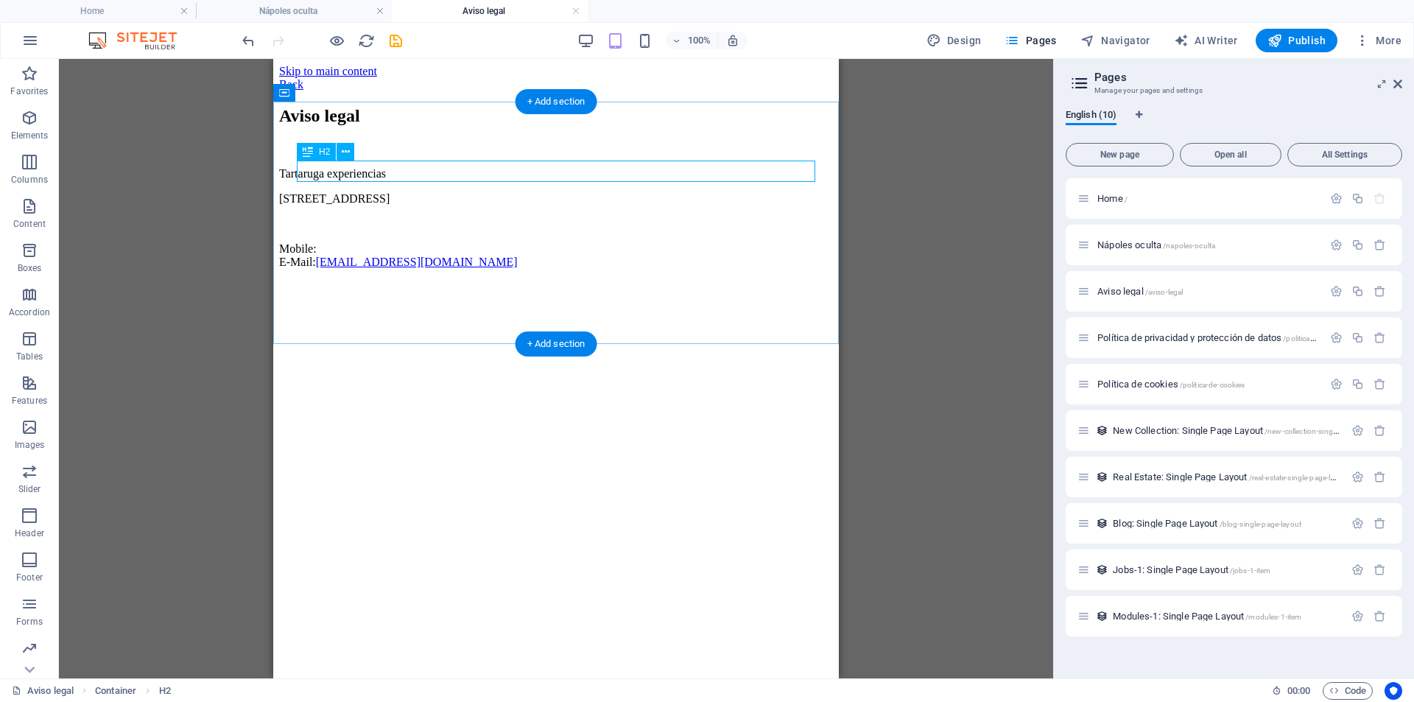
click at [429, 126] on div "Aviso legal" at bounding box center [556, 116] width 554 height 20
click at [404, 126] on div "Aviso legal" at bounding box center [556, 116] width 554 height 20
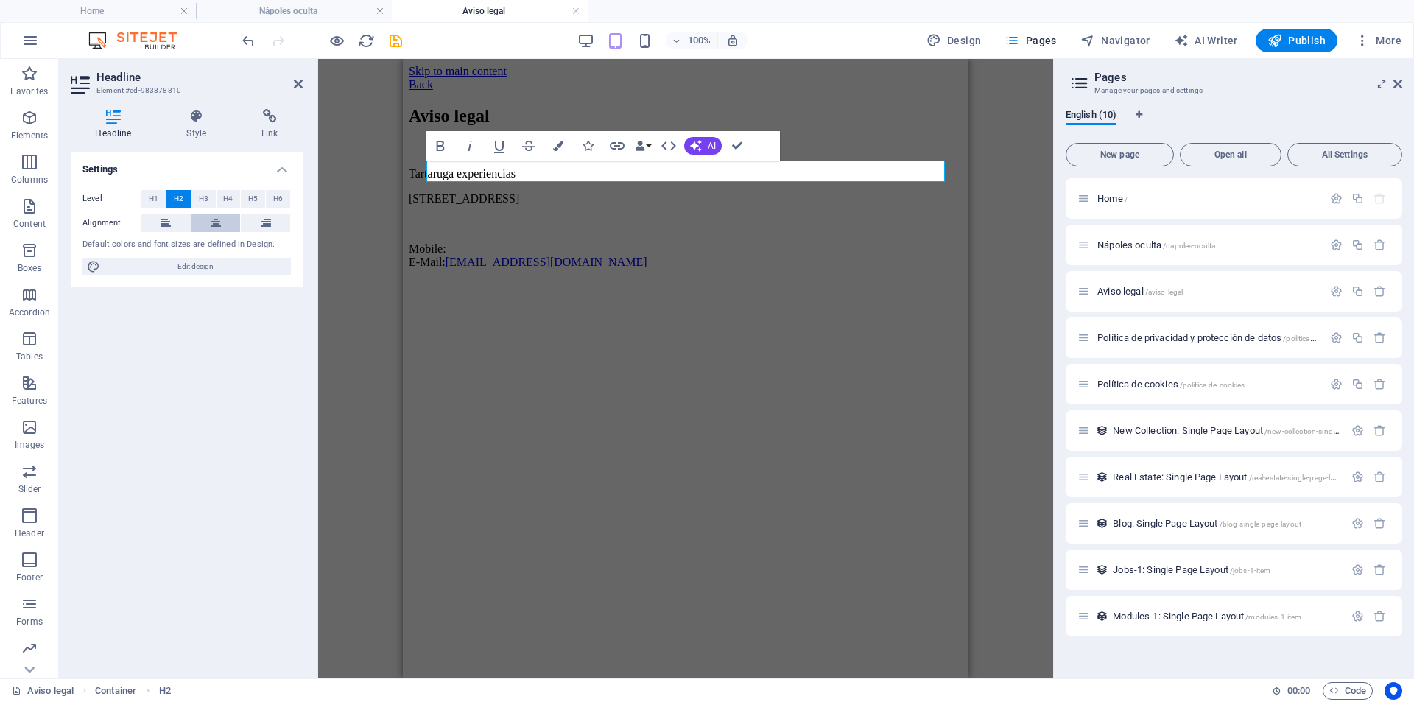
click at [222, 229] on button at bounding box center [216, 223] width 49 height 18
click at [524, 269] on div "Tartaruga experiencias [STREET_ADDRESS] Mobile: E-Mail: [EMAIL_ADDRESS][DOMAIN_…" at bounding box center [686, 218] width 554 height 102
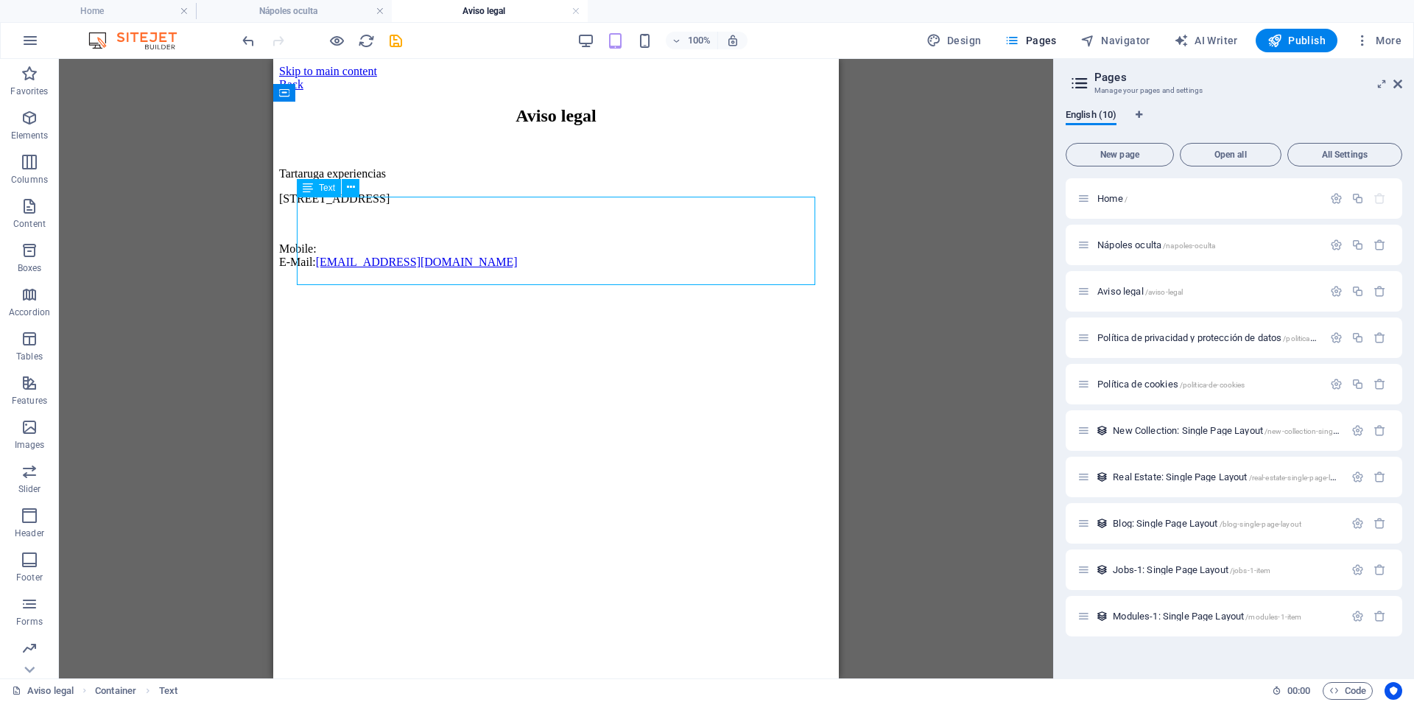
click at [515, 255] on div "Tartaruga experiencias [STREET_ADDRESS] Mobile: E-Mail: [EMAIL_ADDRESS][DOMAIN_…" at bounding box center [556, 218] width 554 height 102
drag, startPoint x: 526, startPoint y: 273, endPoint x: 333, endPoint y: 211, distance: 202.4
click at [402, 222] on div "Tartaruga experiencias [STREET_ADDRESS] Mobile: E-Mail: [EMAIL_ADDRESS][DOMAIN_…" at bounding box center [556, 218] width 554 height 102
click at [323, 206] on div "Tartaruga experiencias [STREET_ADDRESS] Mobile: E-Mail: [EMAIL_ADDRESS][DOMAIN_…" at bounding box center [556, 218] width 554 height 102
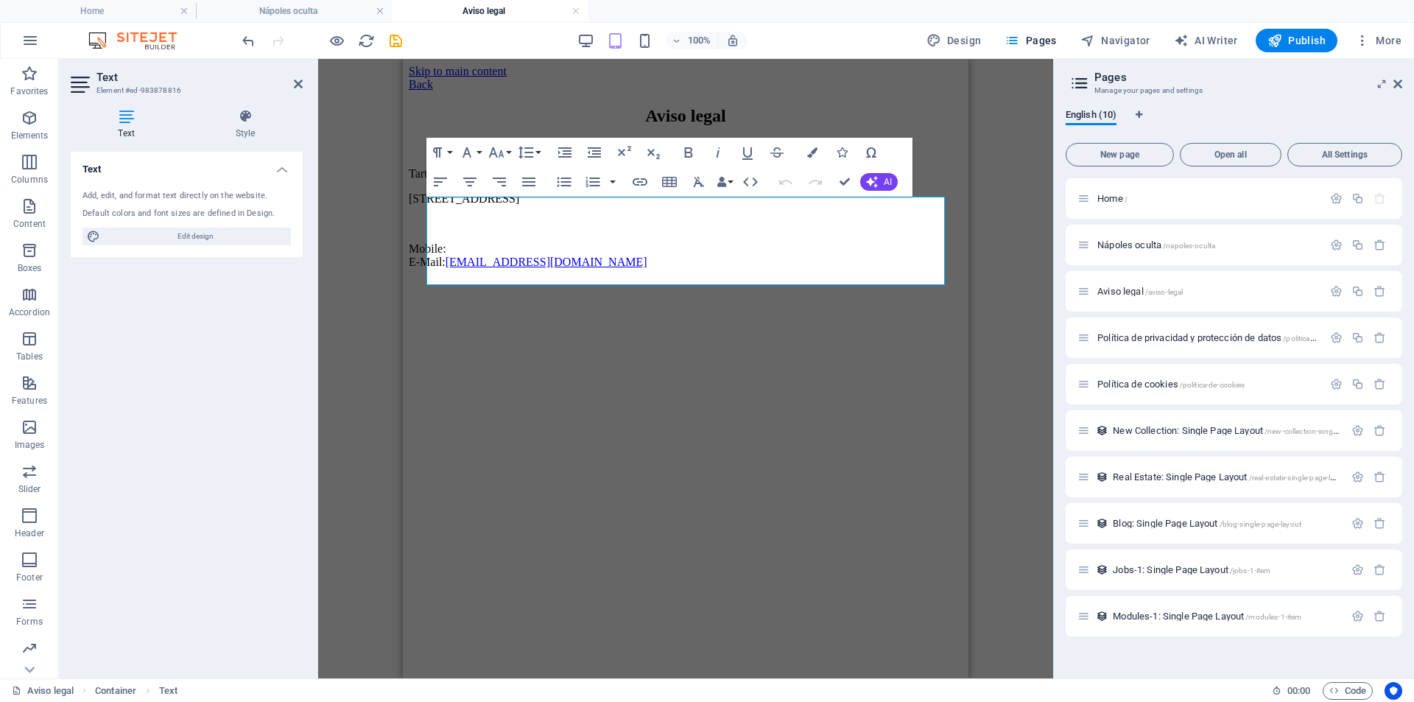
click at [323, 206] on div "Drag here to replace the existing content. Press “Ctrl” if you want to create a…" at bounding box center [685, 368] width 735 height 619
click at [488, 206] on p "[STREET_ADDRESS]" at bounding box center [686, 198] width 554 height 13
click at [445, 180] on span "Tartaruga experiencias" at bounding box center [462, 173] width 107 height 13
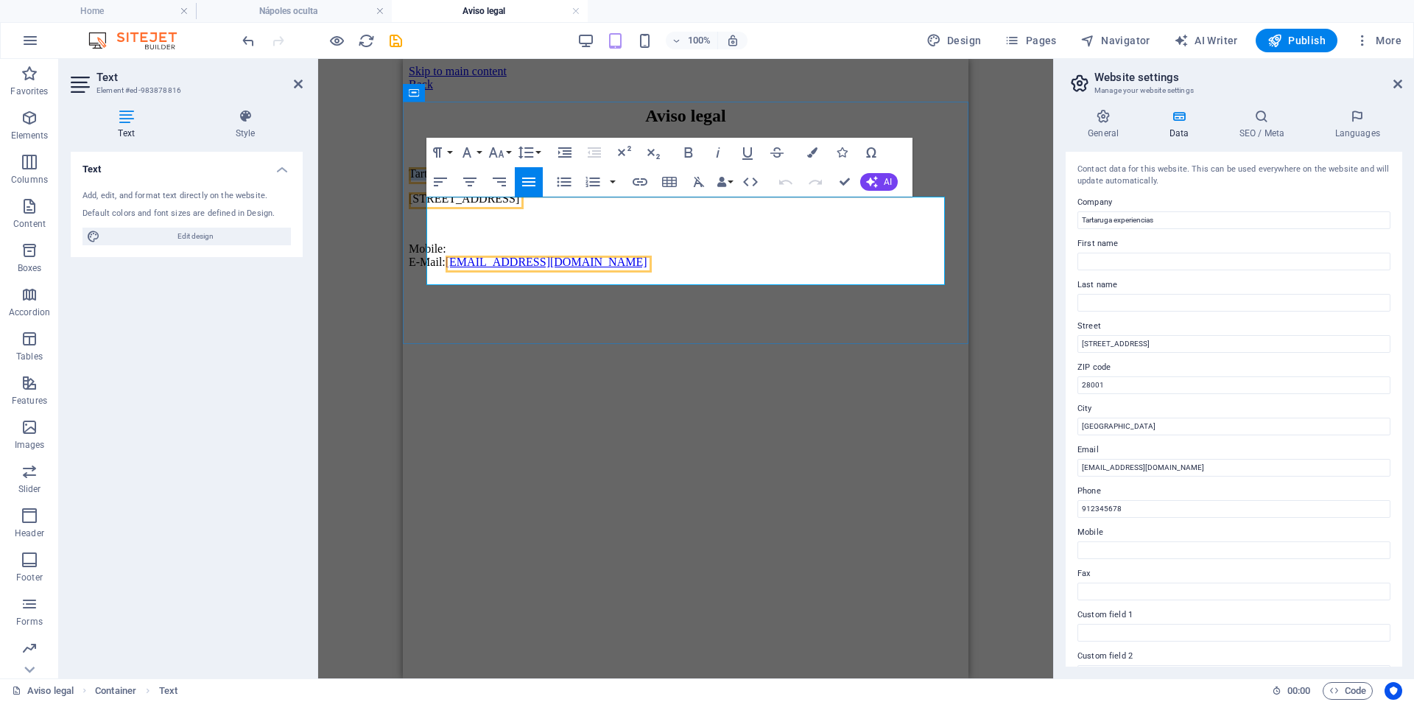
click at [445, 180] on span "Tartaruga experiencias" at bounding box center [462, 173] width 107 height 13
drag, startPoint x: 655, startPoint y: 277, endPoint x: 428, endPoint y: 210, distance: 236.6
click at [428, 210] on div "Tartaruga experiencias [STREET_ADDRESS] Mobile: E-Mail: [EMAIL_ADDRESS][DOMAIN_…" at bounding box center [686, 218] width 554 height 102
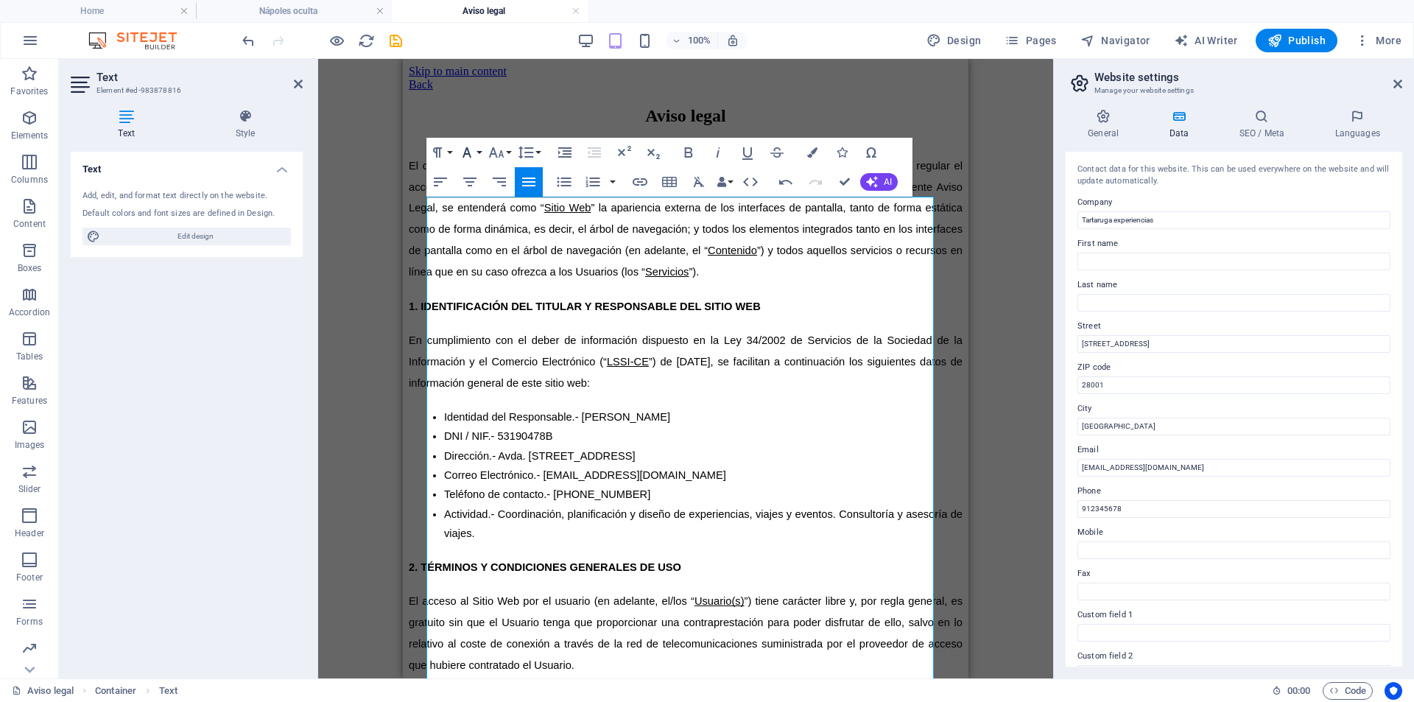
click at [470, 150] on icon "button" at bounding box center [467, 153] width 18 height 18
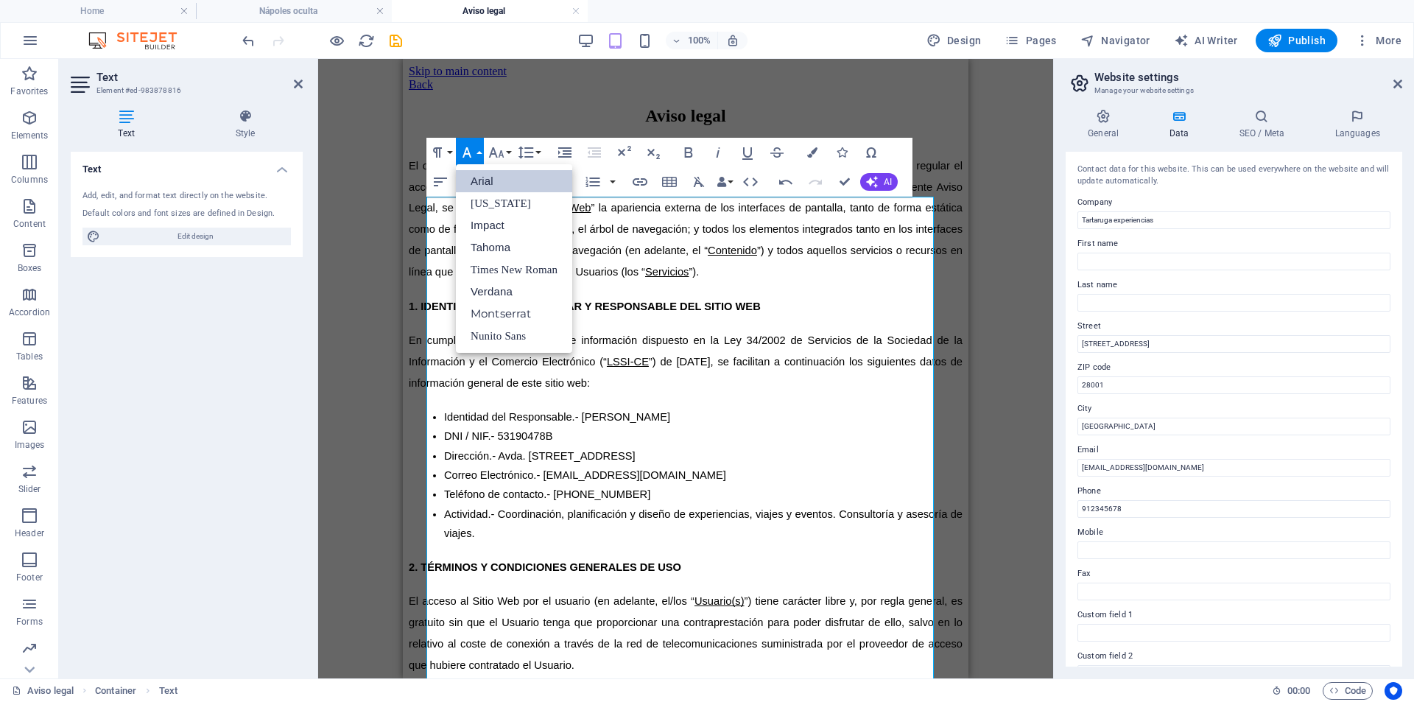
click at [470, 150] on icon "button" at bounding box center [467, 153] width 18 height 18
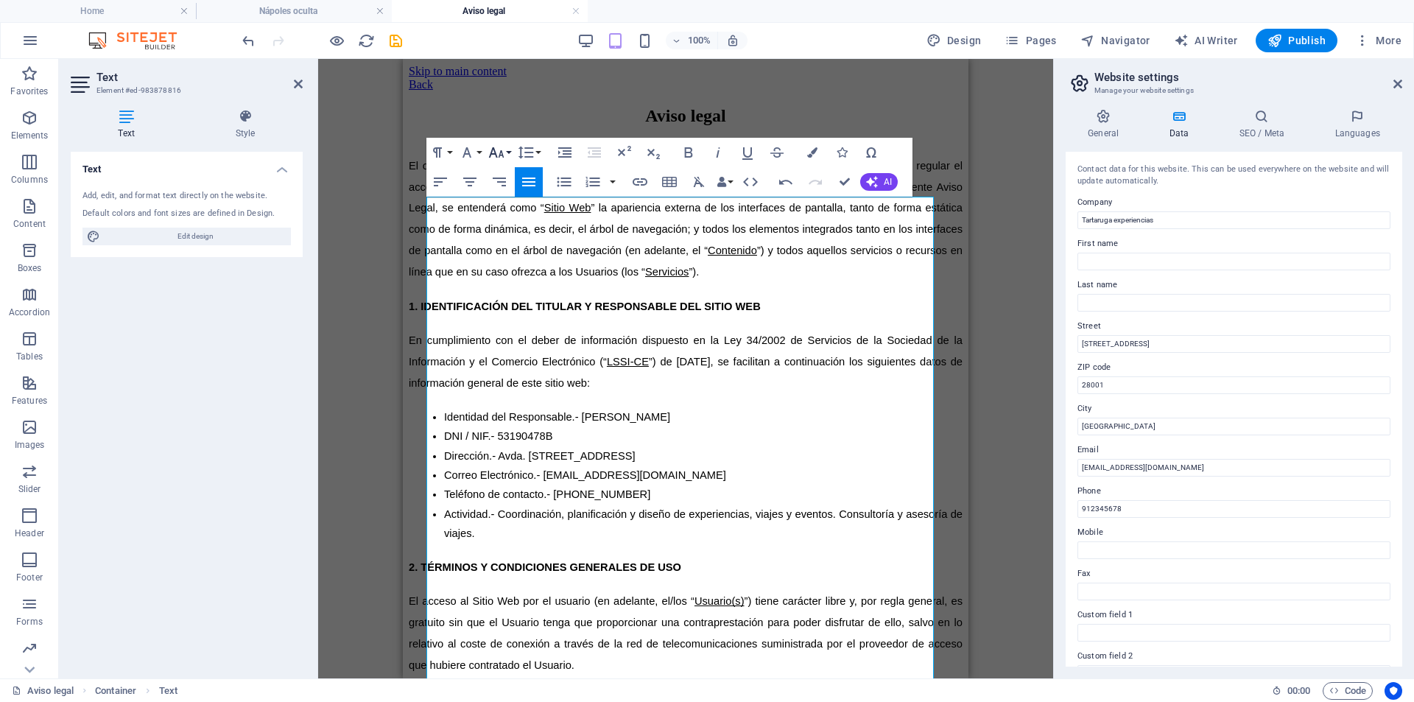
click at [503, 159] on icon "button" at bounding box center [497, 153] width 18 height 18
click at [515, 306] on link "18" at bounding box center [511, 314] width 53 height 22
click at [1008, 267] on div "Drag here to replace the existing content. Press “Ctrl” if you want to create a…" at bounding box center [685, 368] width 735 height 619
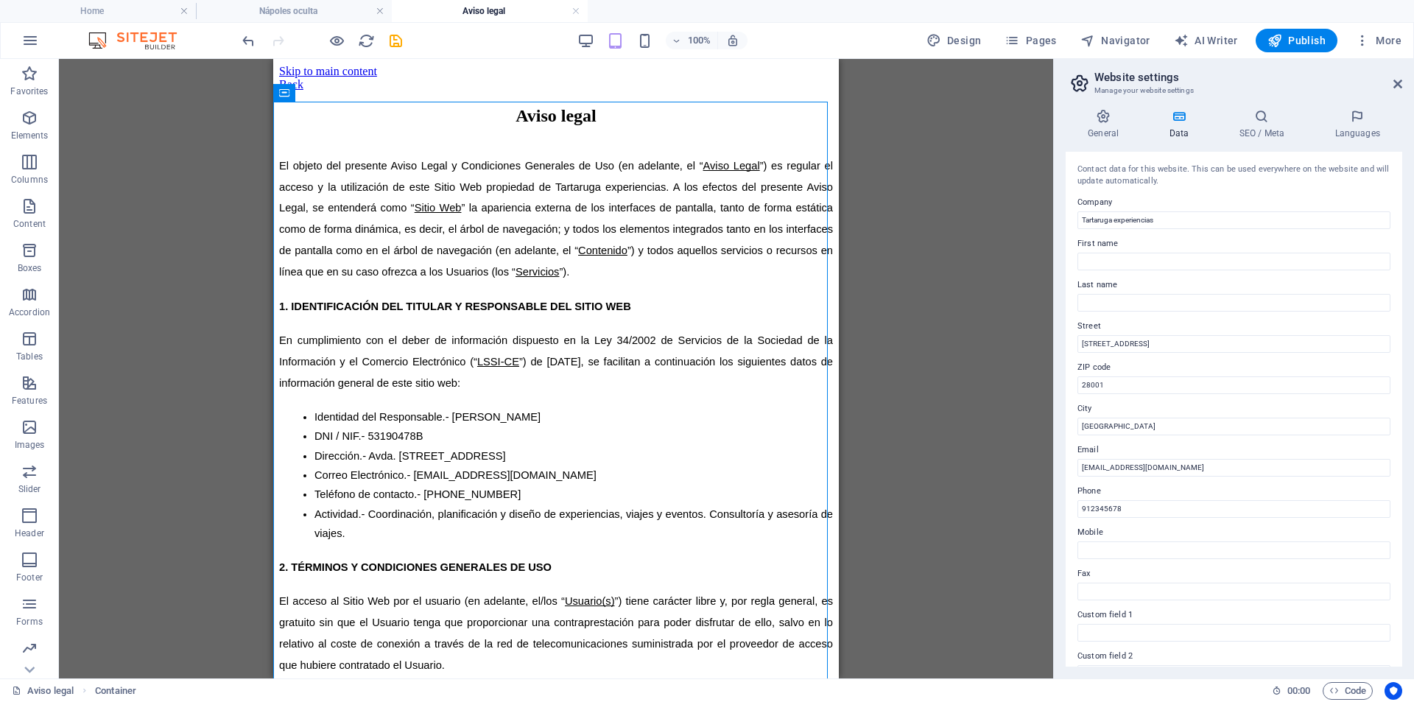
click at [930, 112] on div "Drag here to replace the existing content. Press “Ctrl” if you want to create a…" at bounding box center [556, 368] width 994 height 619
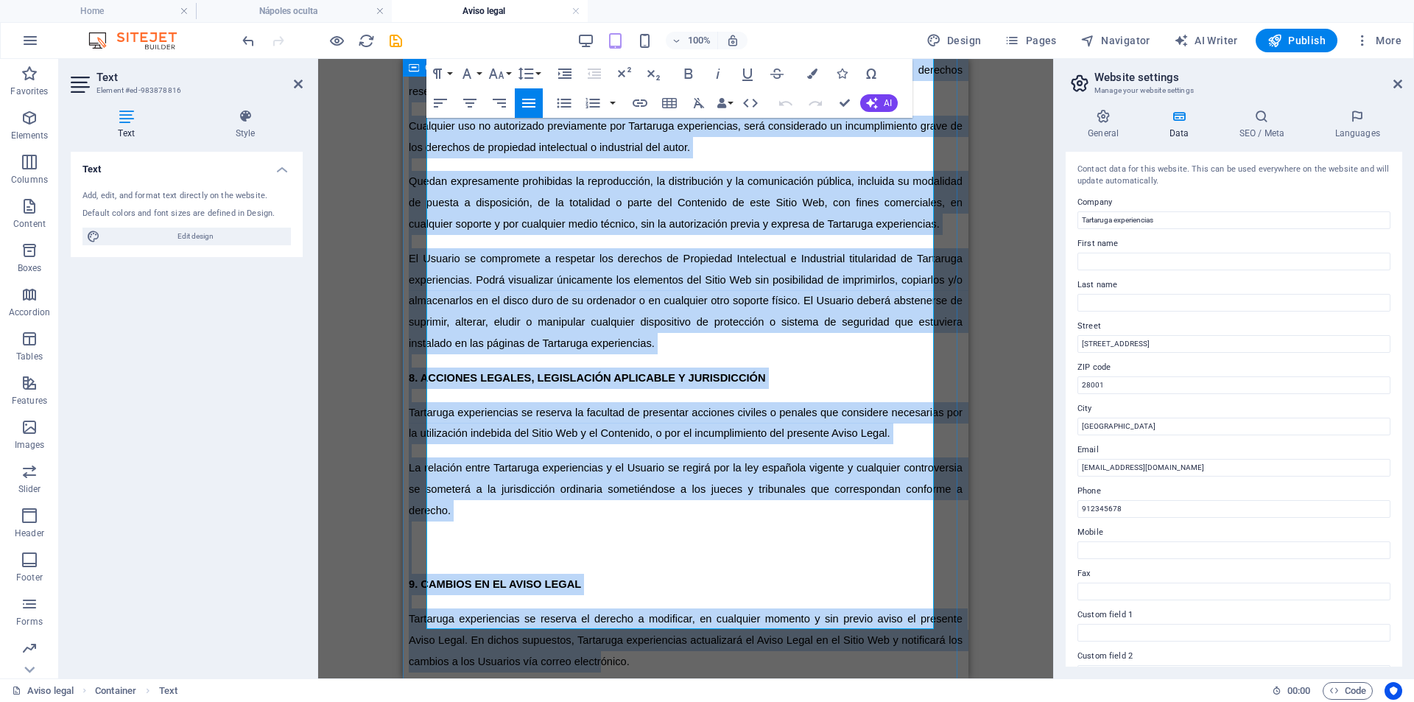
scroll to position [3802, 0]
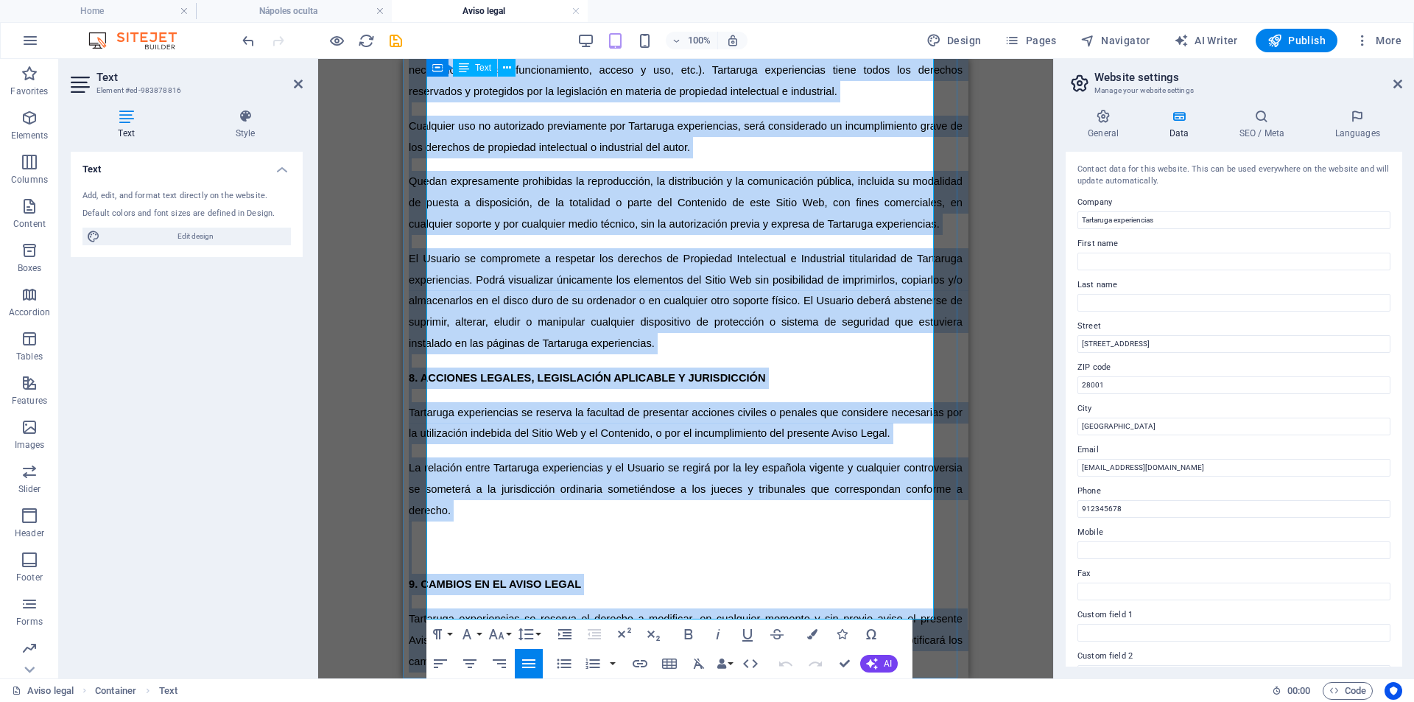
drag, startPoint x: 429, startPoint y: 204, endPoint x: 795, endPoint y: 604, distance: 541.7
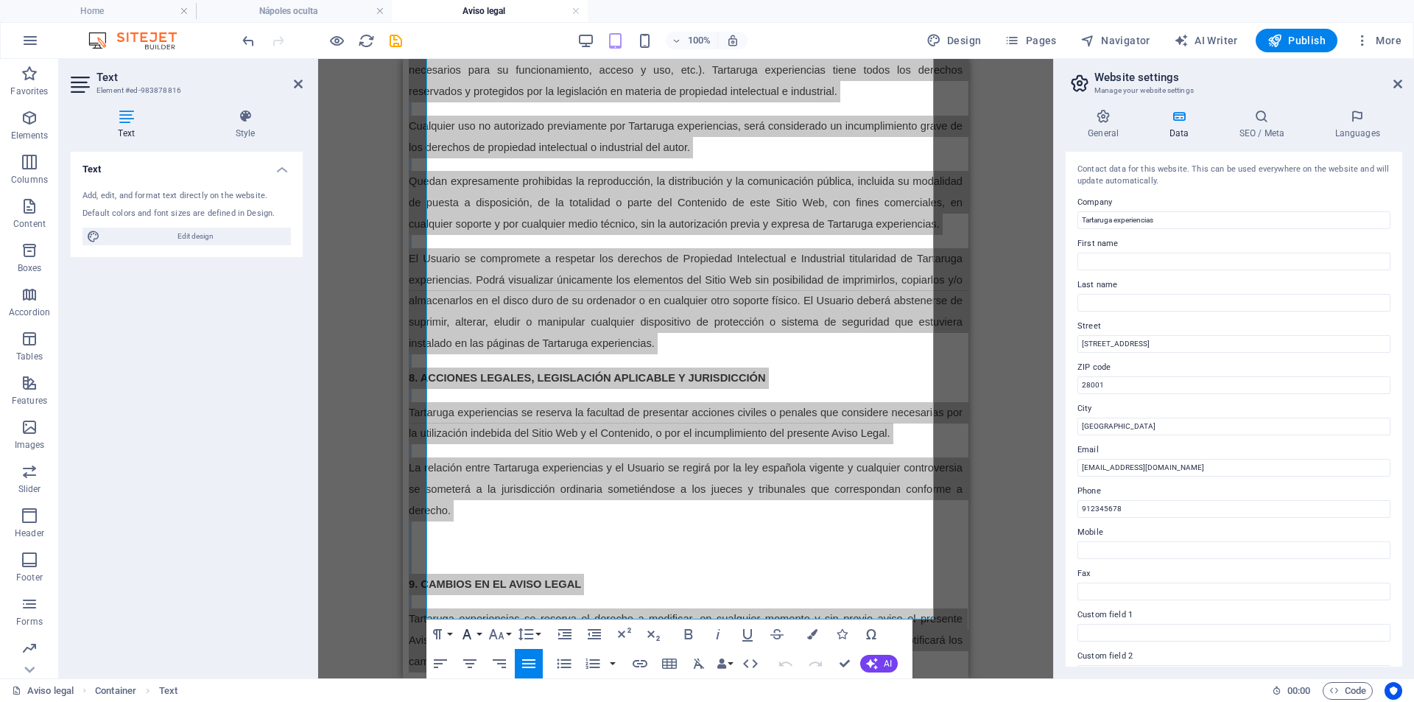
click at [479, 631] on button "Font Family" at bounding box center [470, 633] width 28 height 29
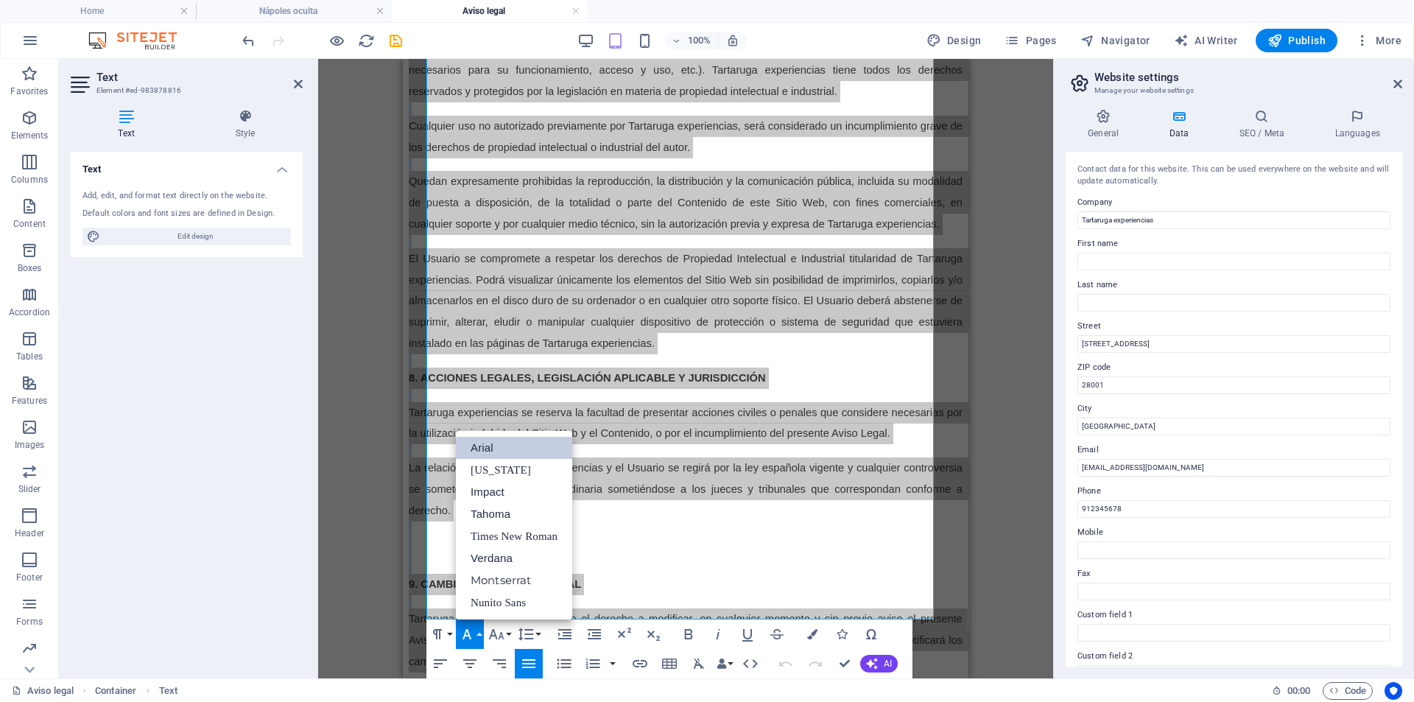
scroll to position [0, 0]
click at [471, 626] on icon "button" at bounding box center [467, 634] width 18 height 18
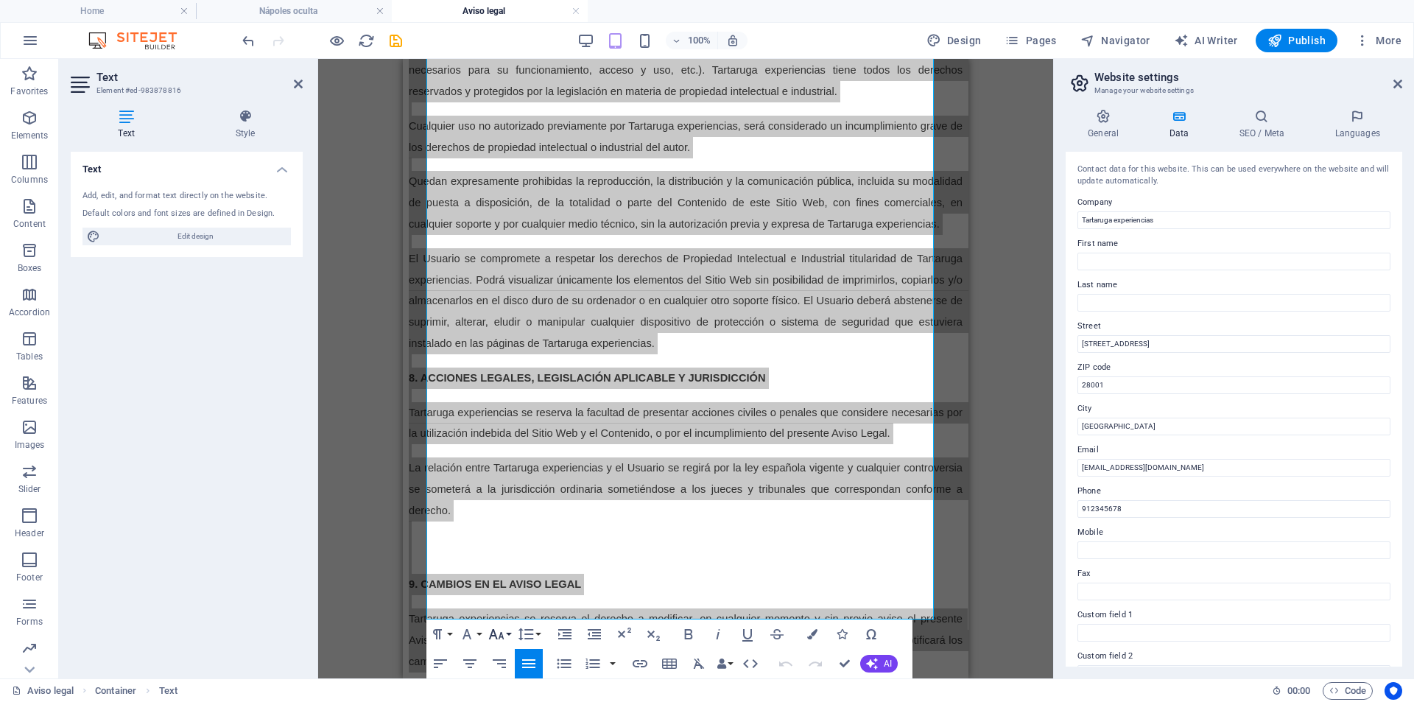
click at [502, 634] on icon "button" at bounding box center [496, 634] width 15 height 10
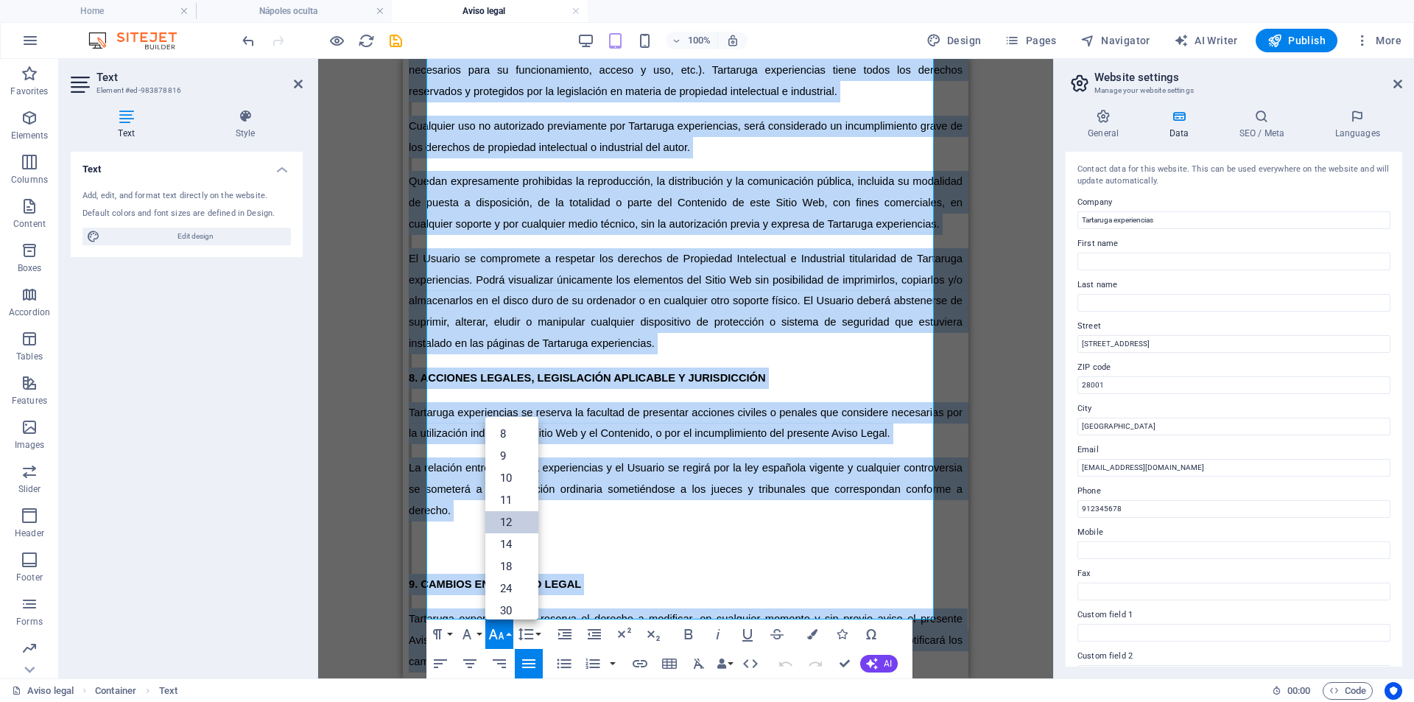
click at [519, 527] on link "12" at bounding box center [511, 522] width 53 height 22
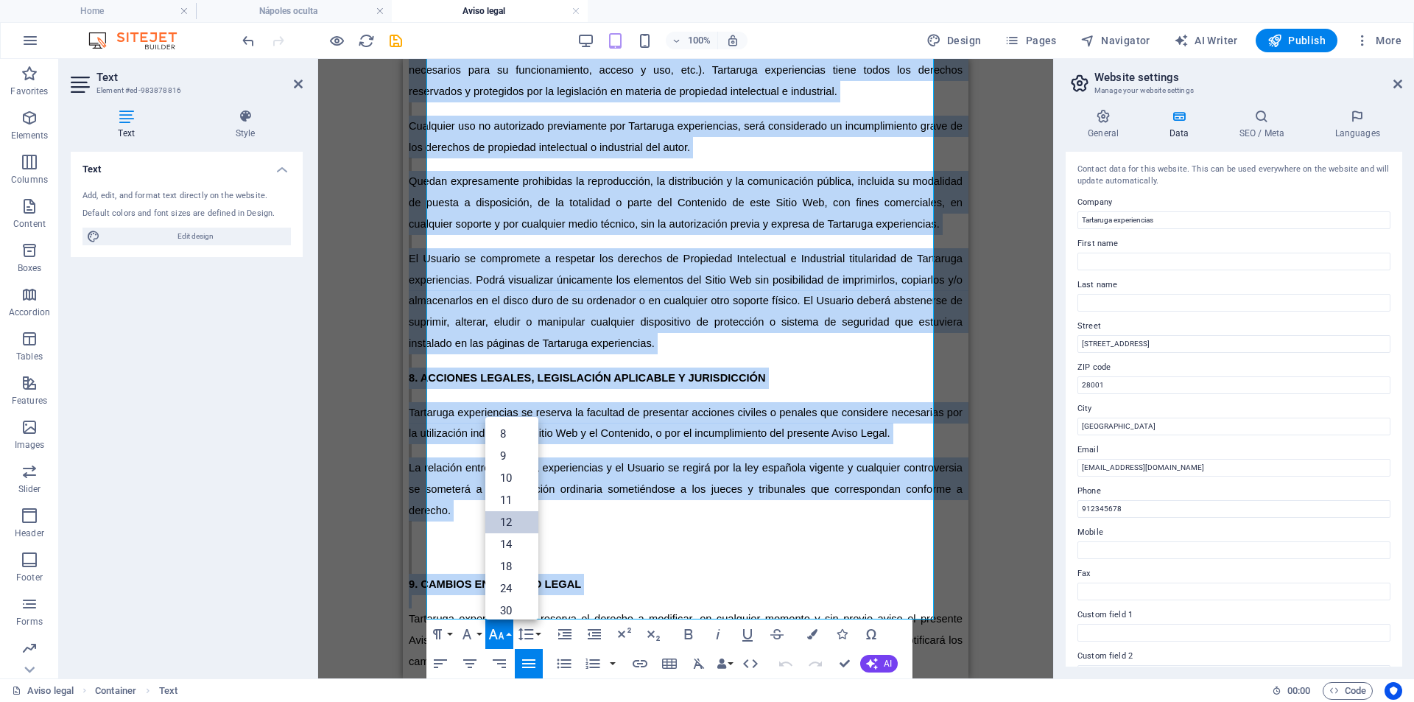
scroll to position [3236, 0]
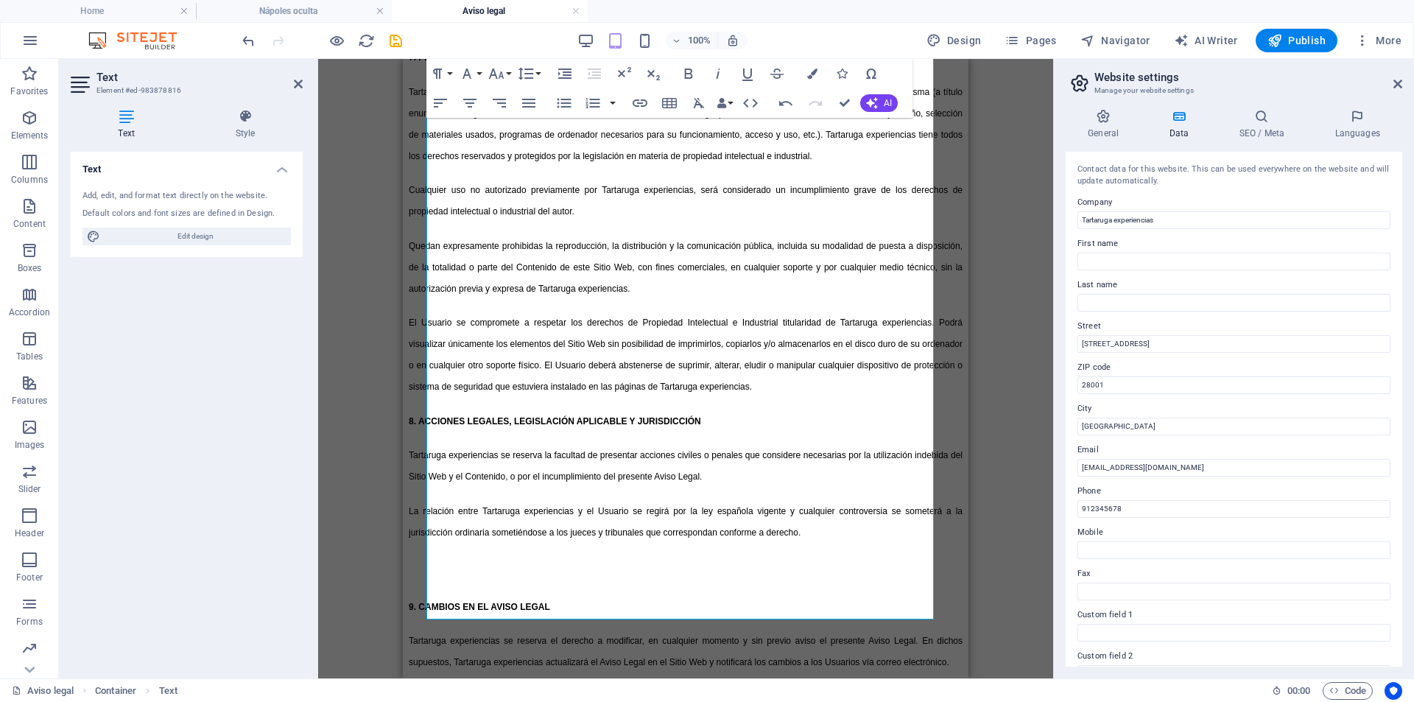
click at [368, 454] on div "Drag here to replace the existing content. Press “Ctrl” if you want to create a…" at bounding box center [685, 368] width 735 height 619
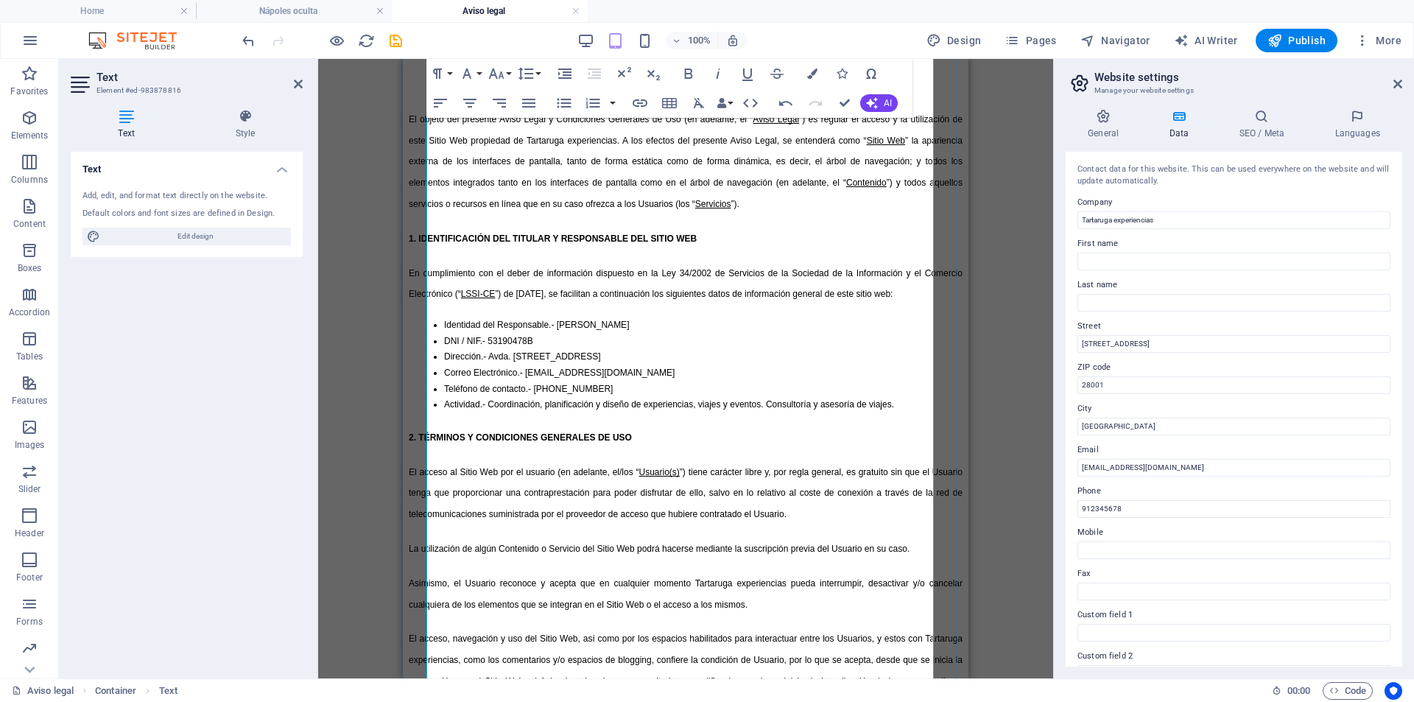
scroll to position [0, 0]
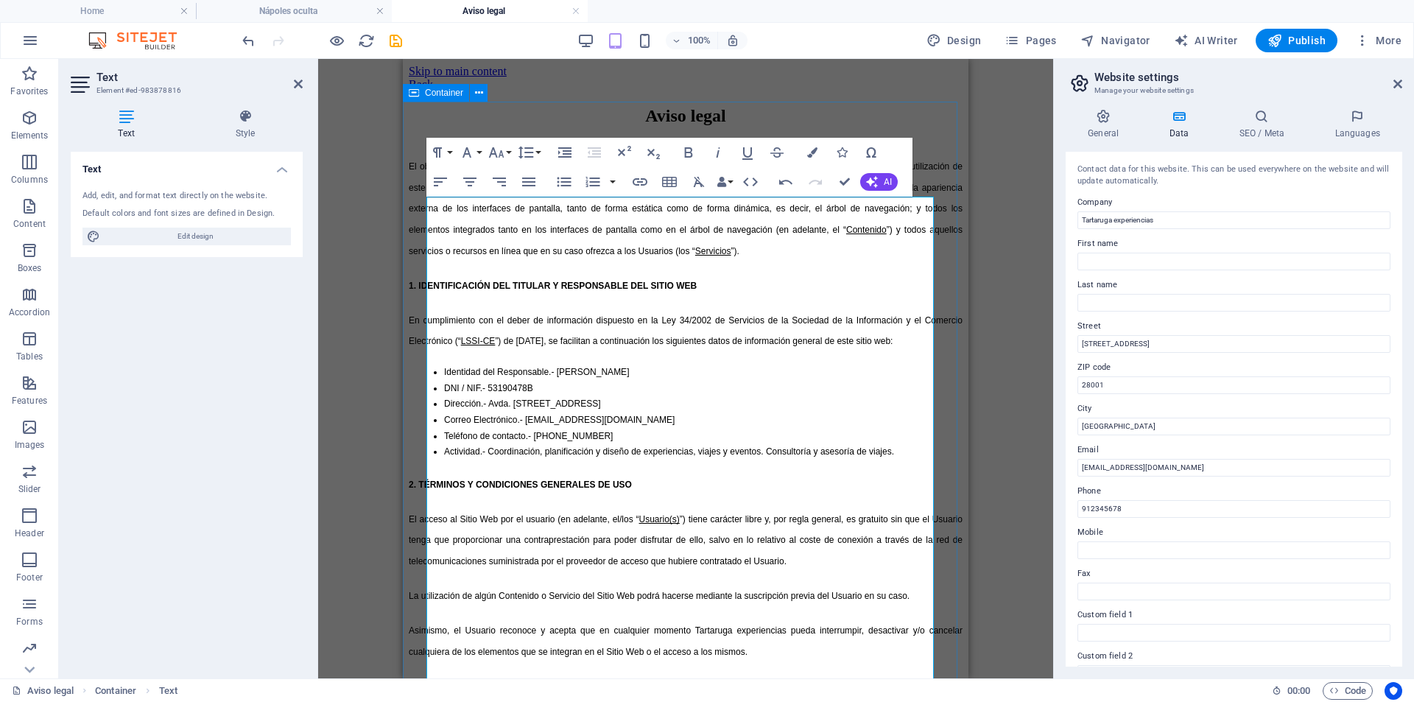
click at [883, 116] on div "Drag here to replace the existing content. Press “Ctrl” if you want to create a…" at bounding box center [685, 368] width 735 height 619
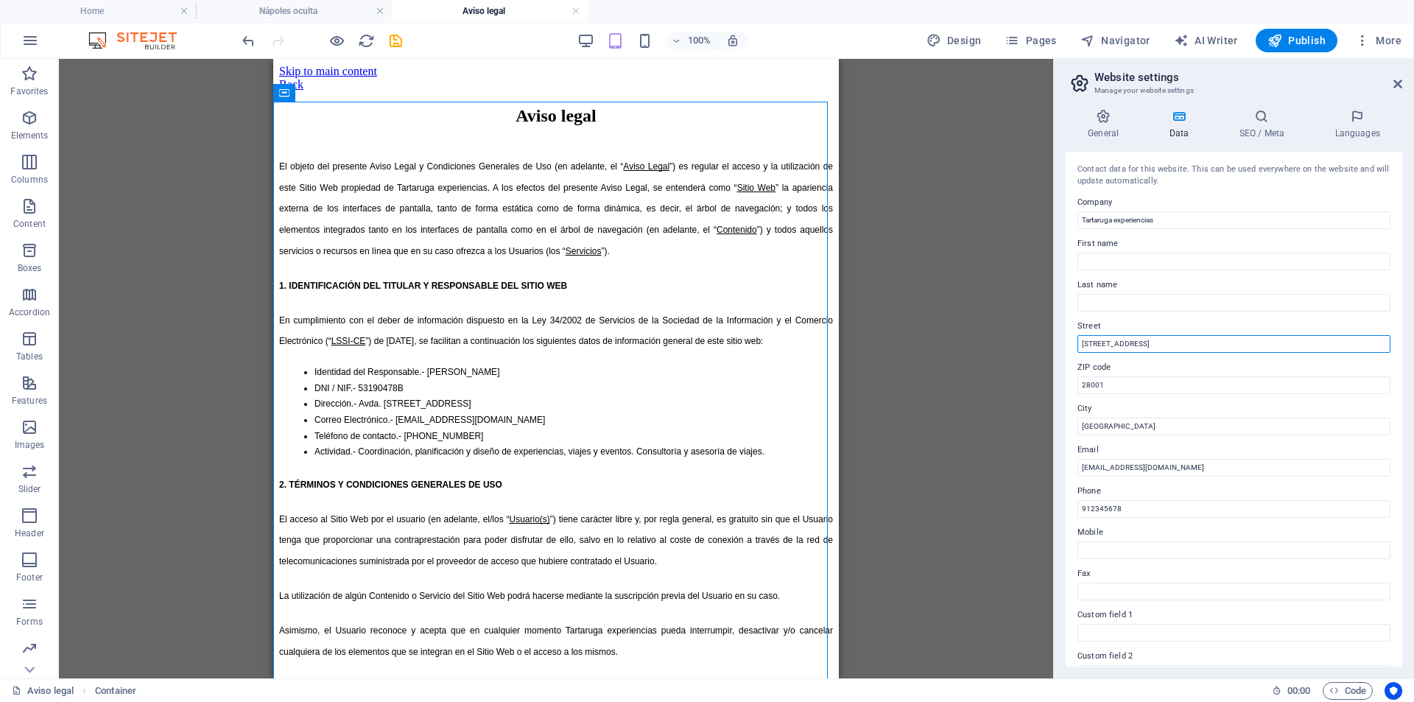
drag, startPoint x: 1174, startPoint y: 343, endPoint x: 882, endPoint y: 378, distance: 294.6
click at [882, 377] on div "Home Nápoles oculta Aviso legal Favorites Elements Columns Content Boxes Accord…" at bounding box center [707, 368] width 1414 height 619
drag, startPoint x: 1121, startPoint y: 390, endPoint x: 1065, endPoint y: 409, distance: 58.9
click at [1031, 394] on div "Home Nápoles oculta Aviso legal Favorites Elements Columns Content Boxes Accord…" at bounding box center [707, 368] width 1414 height 619
drag, startPoint x: 1397, startPoint y: 485, endPoint x: 838, endPoint y: 473, distance: 560.0
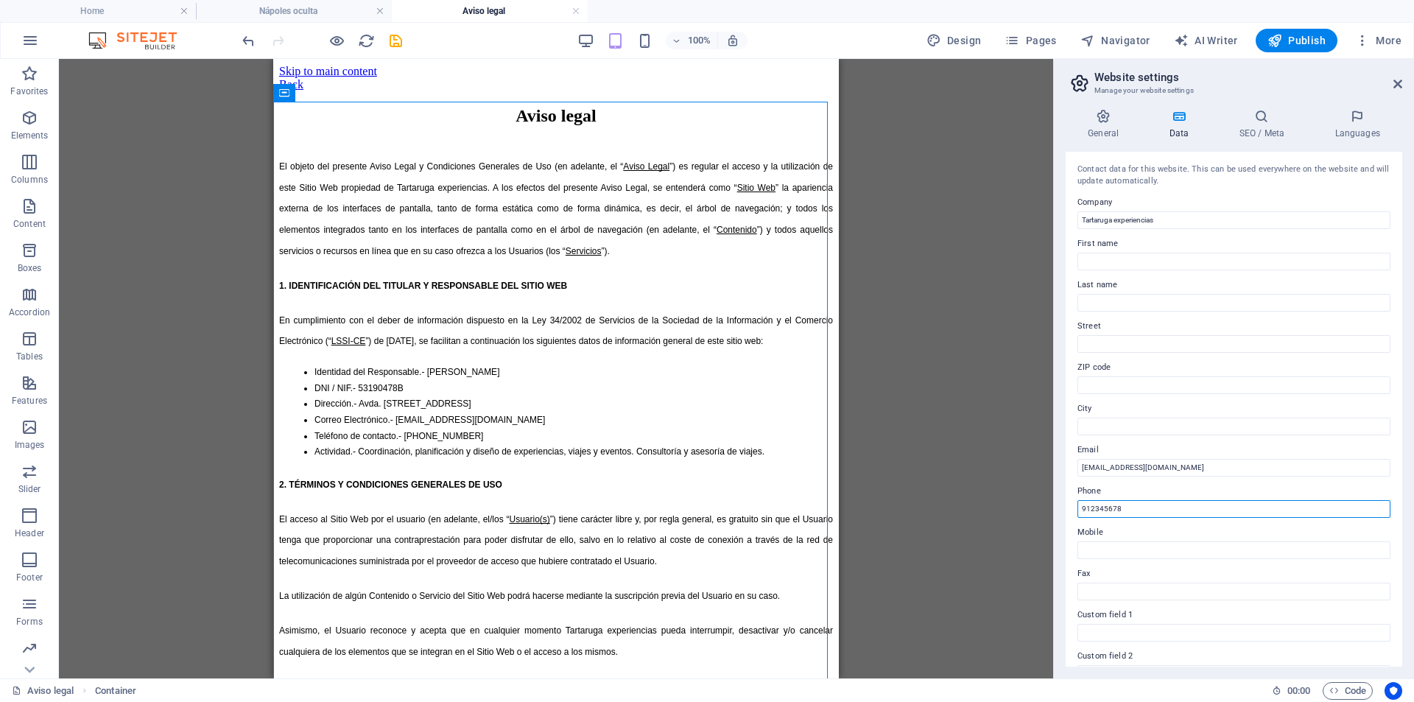
drag, startPoint x: 1341, startPoint y: 572, endPoint x: 609, endPoint y: 536, distance: 733.1
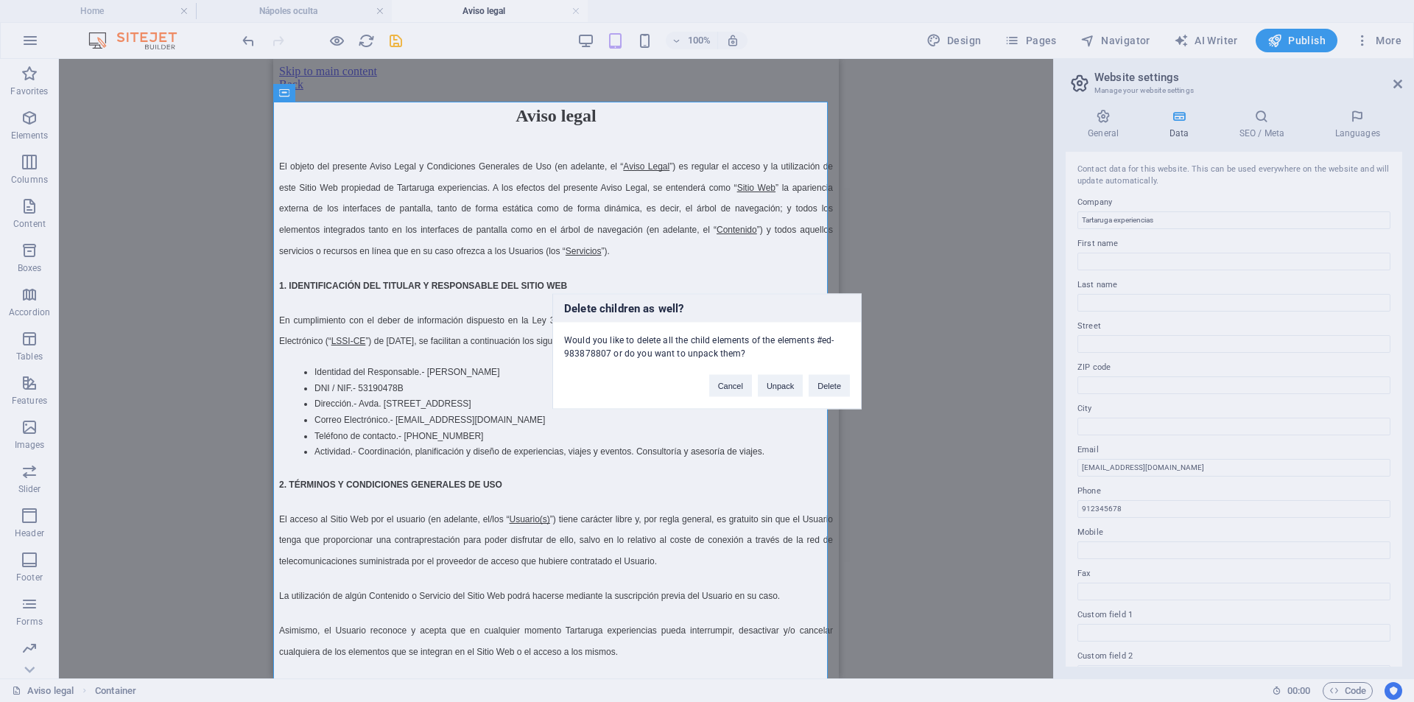
click at [926, 413] on div "Delete children as well? Would you like to delete all the child elements of the…" at bounding box center [707, 351] width 1414 height 702
drag, startPoint x: 723, startPoint y: 390, endPoint x: 550, endPoint y: 376, distance: 173.7
click at [723, 390] on button "Cancel" at bounding box center [730, 385] width 43 height 22
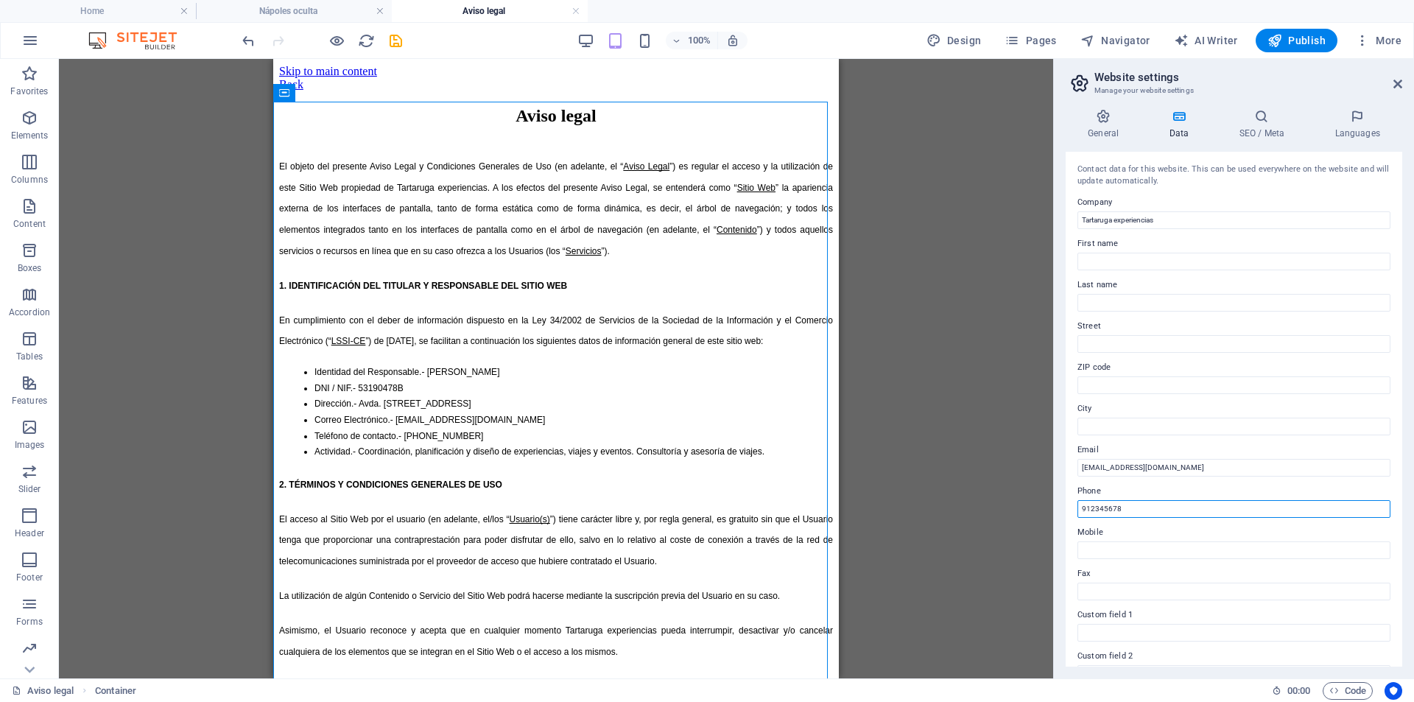
drag, startPoint x: 1154, startPoint y: 515, endPoint x: 1056, endPoint y: 513, distance: 98.0
click at [1056, 513] on aside "Website settings Manage your website settings General Data SEO / Meta Languages…" at bounding box center [1233, 368] width 361 height 619
click at [398, 40] on icon "save" at bounding box center [395, 40] width 17 height 17
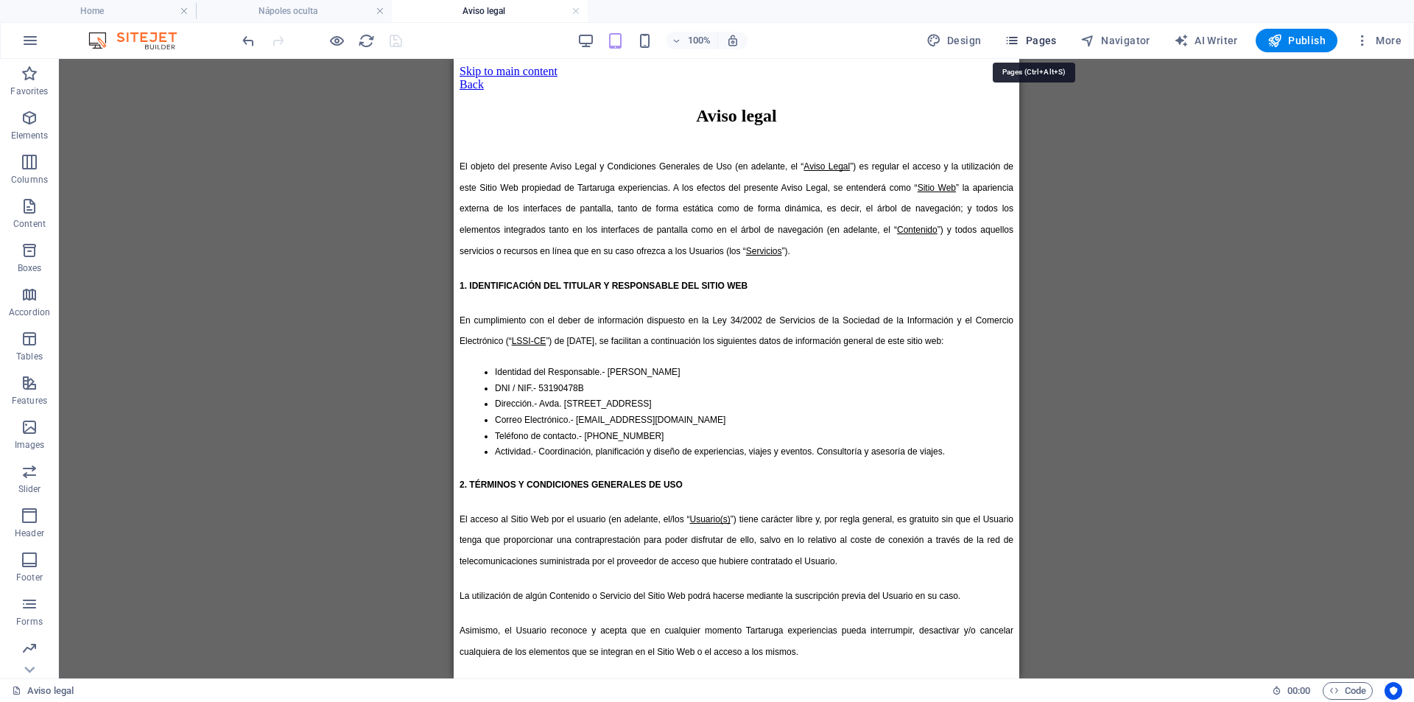
click at [1042, 41] on span "Pages" at bounding box center [1031, 40] width 52 height 15
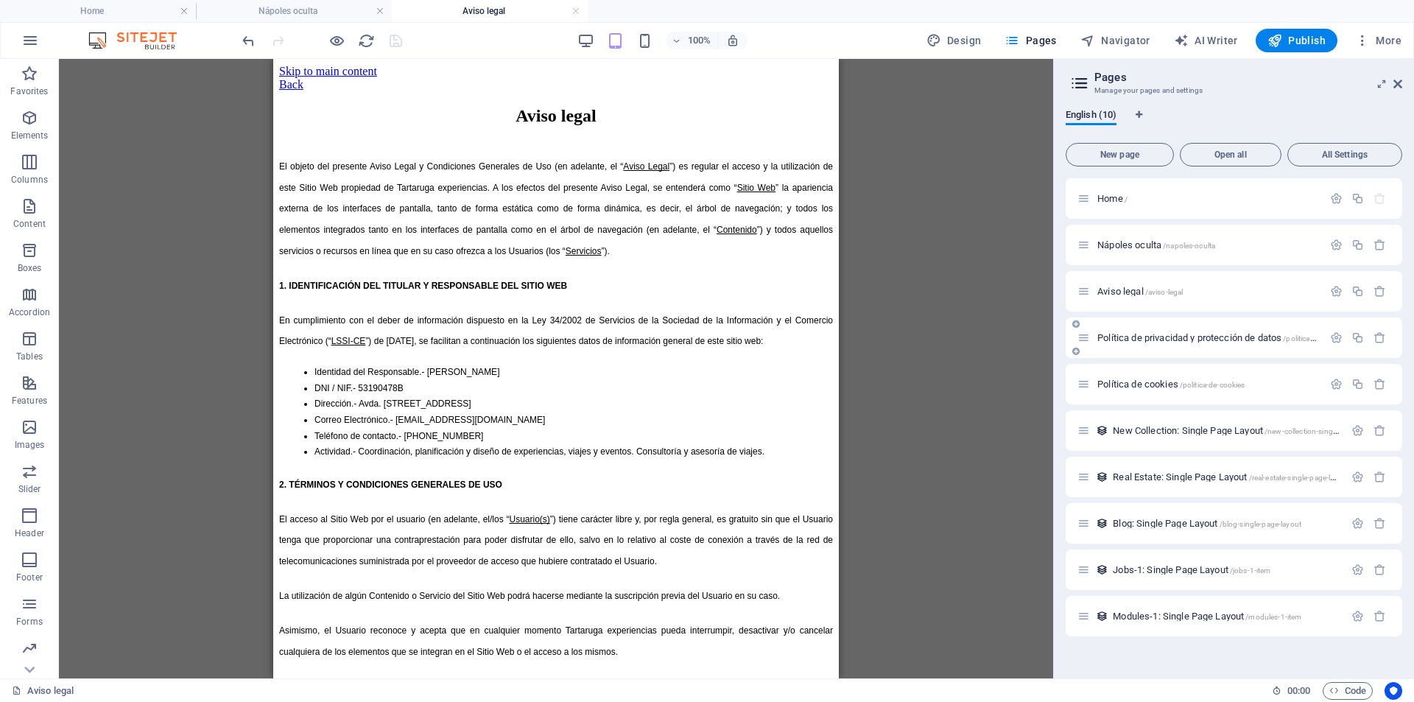
click at [1137, 337] on span "Política de privacidad y protección de datos /politica-de-privacidad-y-protecci…" at bounding box center [1265, 337] width 335 height 11
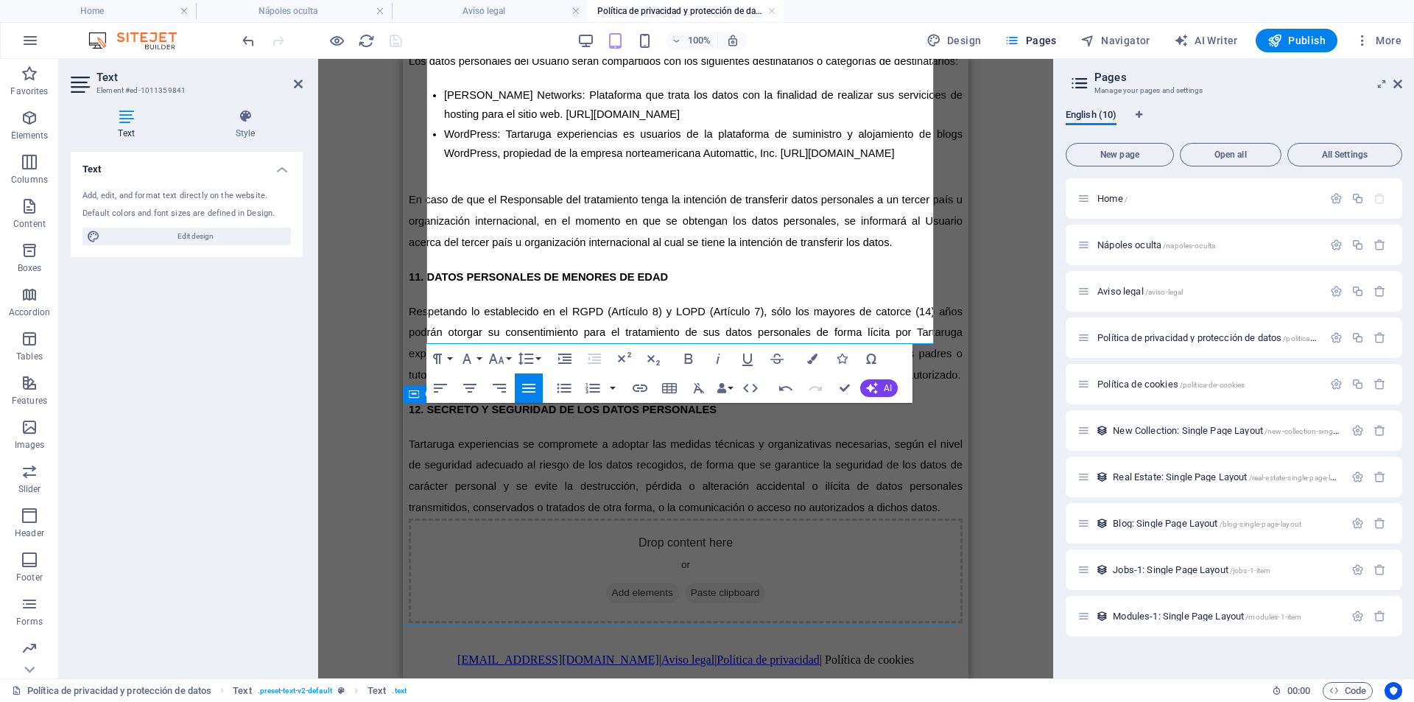
scroll to position [3920, 0]
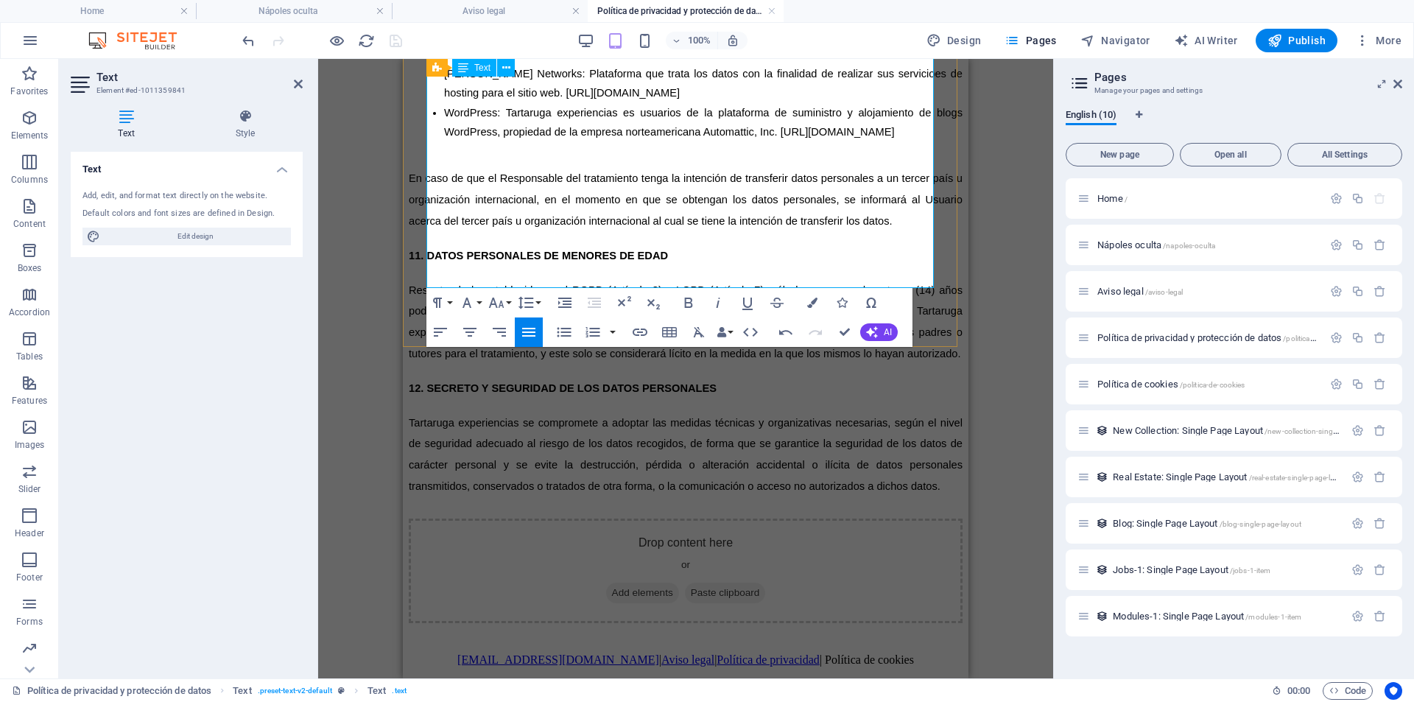
click at [551, 497] on p "​" at bounding box center [686, 507] width 554 height 21
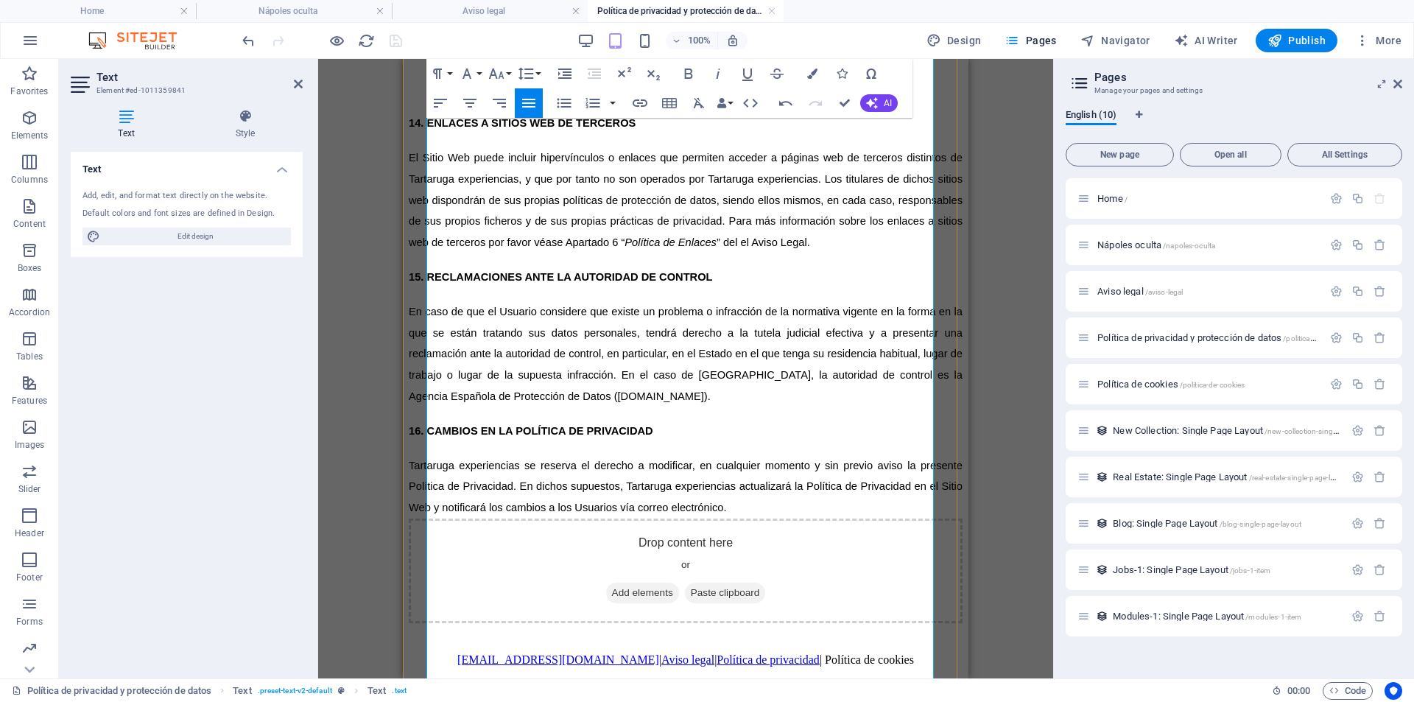
scroll to position [5540, 0]
click at [462, 83] on span "Correo Electrónico: [EMAIL_ADDRESS][DOMAIN_NAME]" at bounding box center [583, 77] width 278 height 12
click at [462, 63] on span "Dirección Postal: Avda. [STREET_ADDRESS]." at bounding box center [556, 57] width 224 height 12
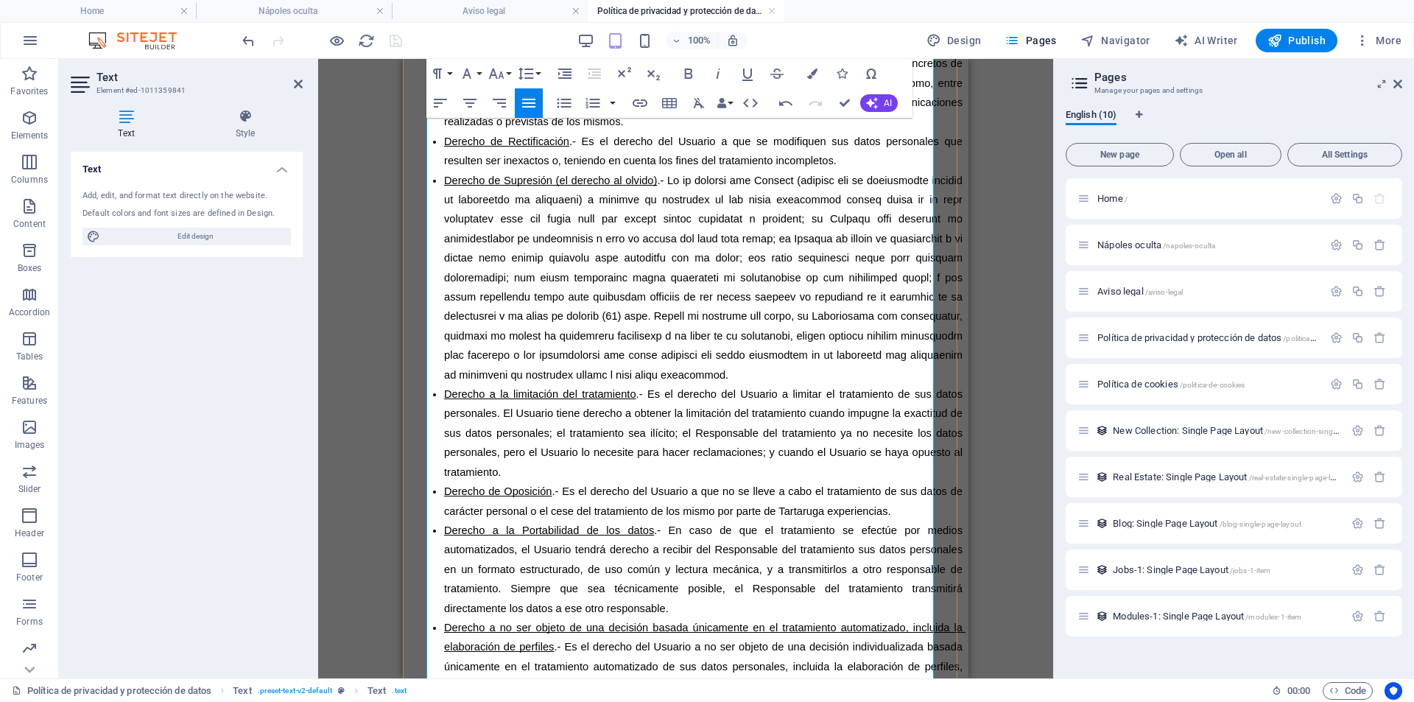
drag, startPoint x: 430, startPoint y: 231, endPoint x: 656, endPoint y: 264, distance: 228.7
click at [568, 110] on icon "button" at bounding box center [564, 103] width 18 height 18
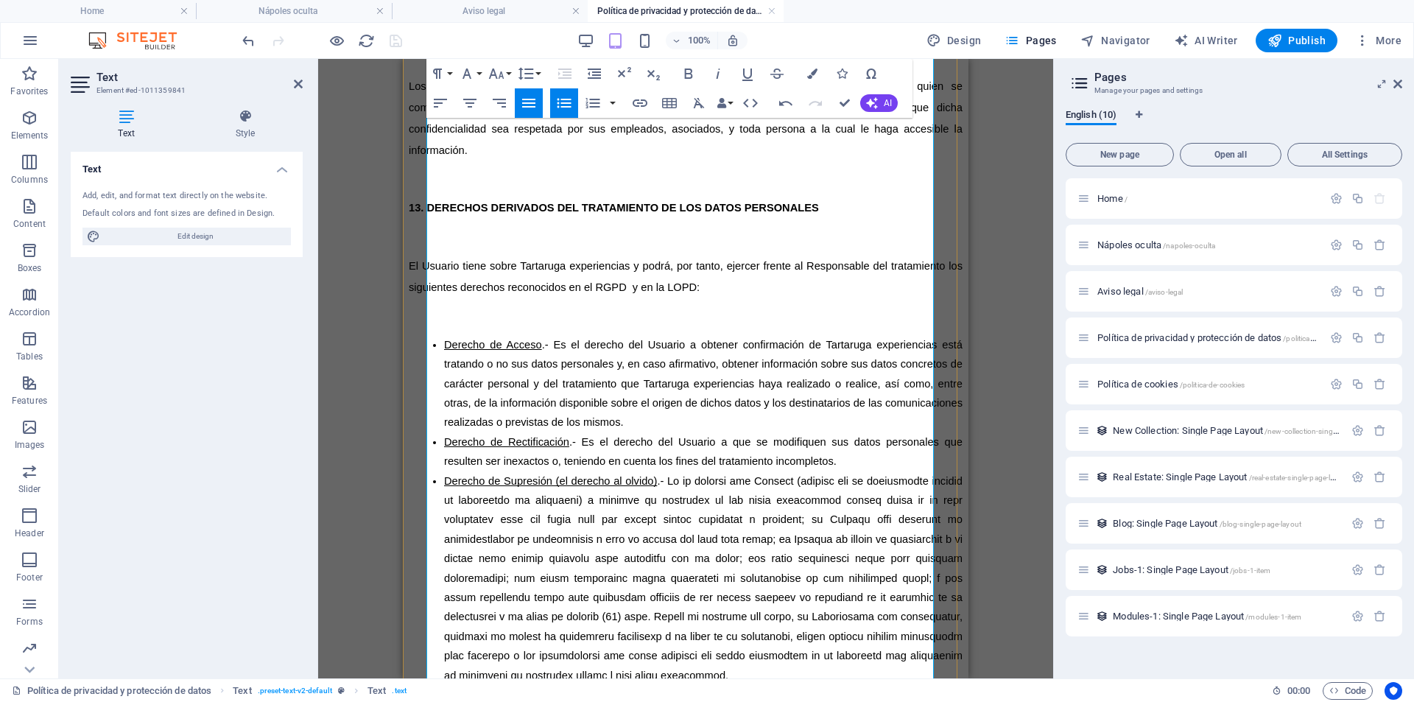
scroll to position [5213, 0]
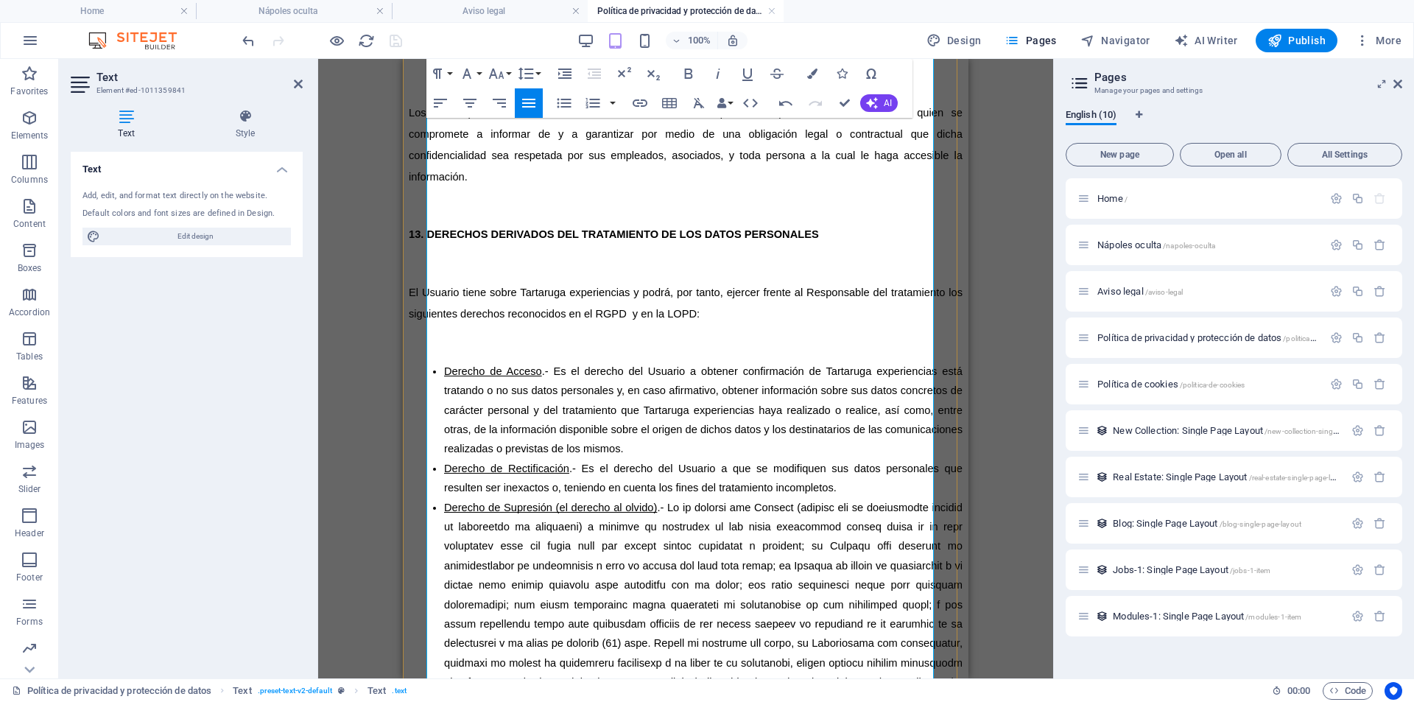
drag, startPoint x: 740, startPoint y: 375, endPoint x: 429, endPoint y: 264, distance: 330.2
click at [561, 103] on icon "button" at bounding box center [565, 104] width 14 height 10
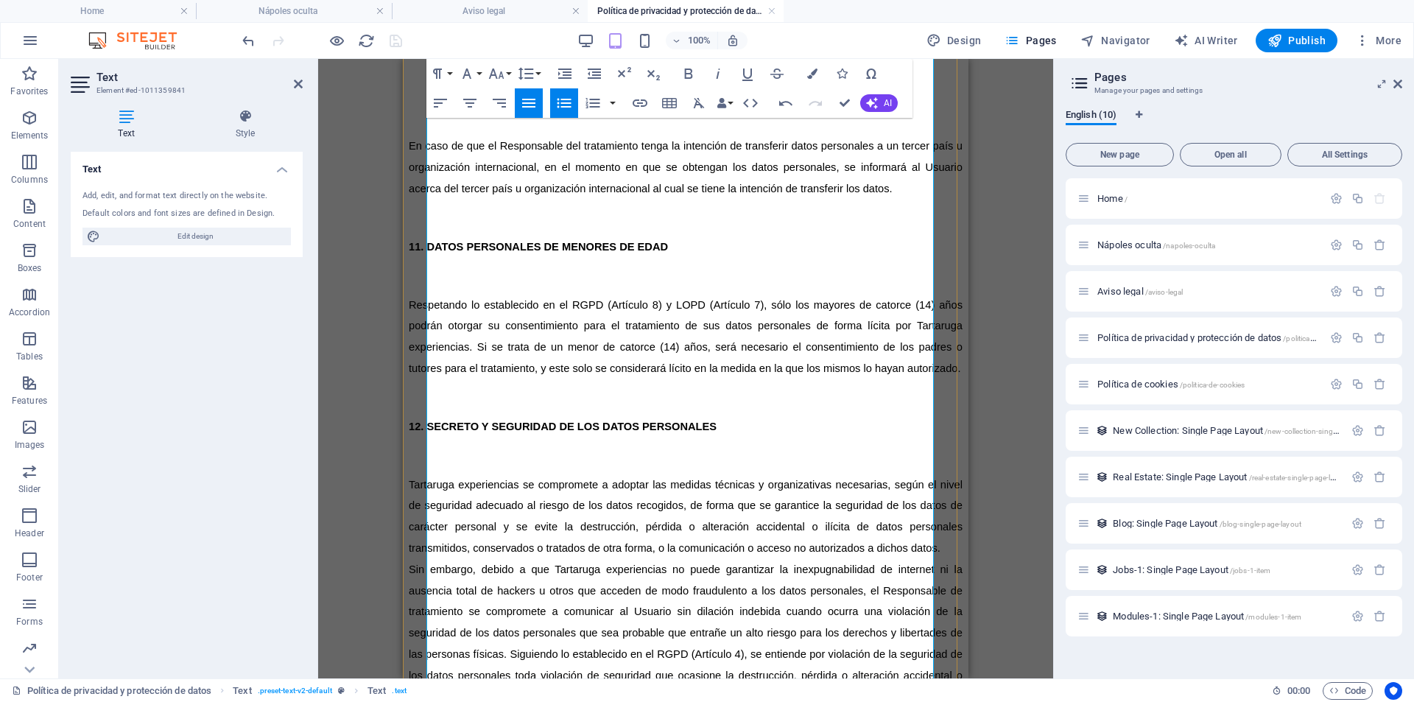
scroll to position [4329, 0]
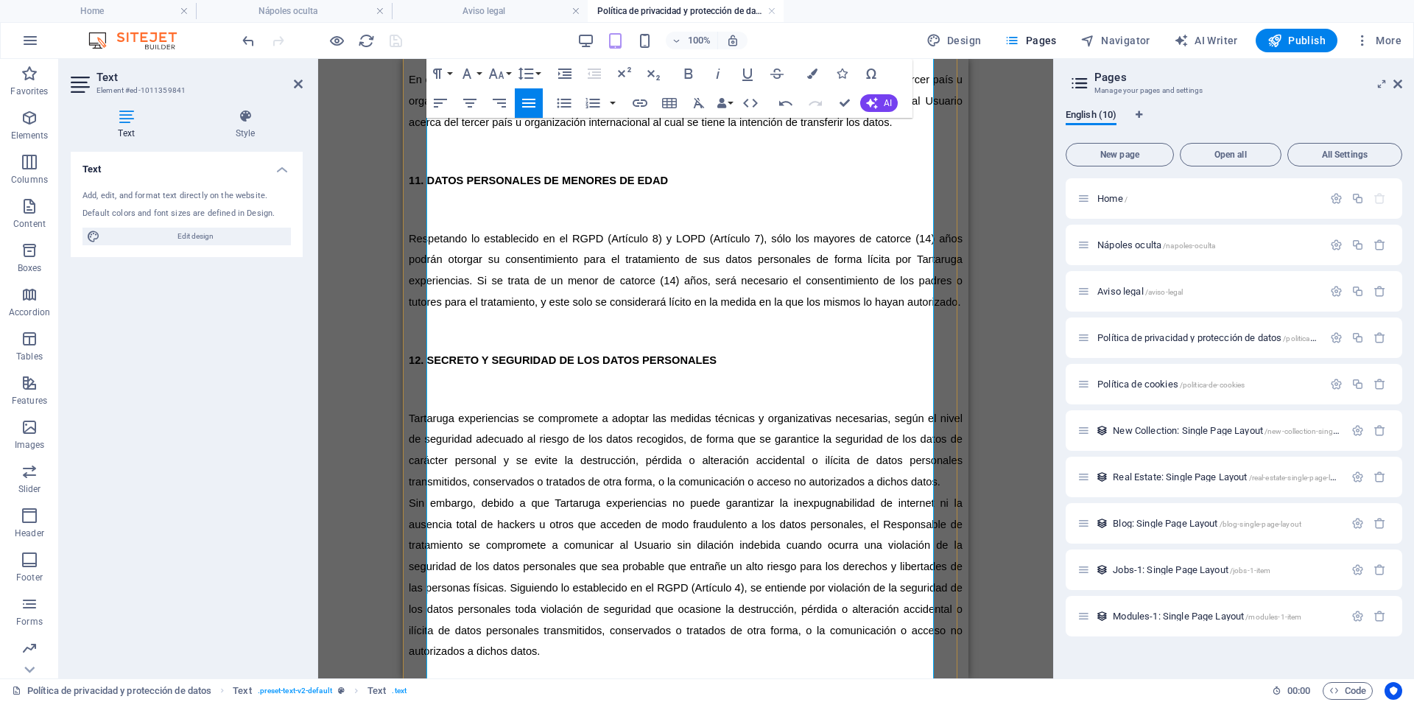
scroll to position [4624, 0]
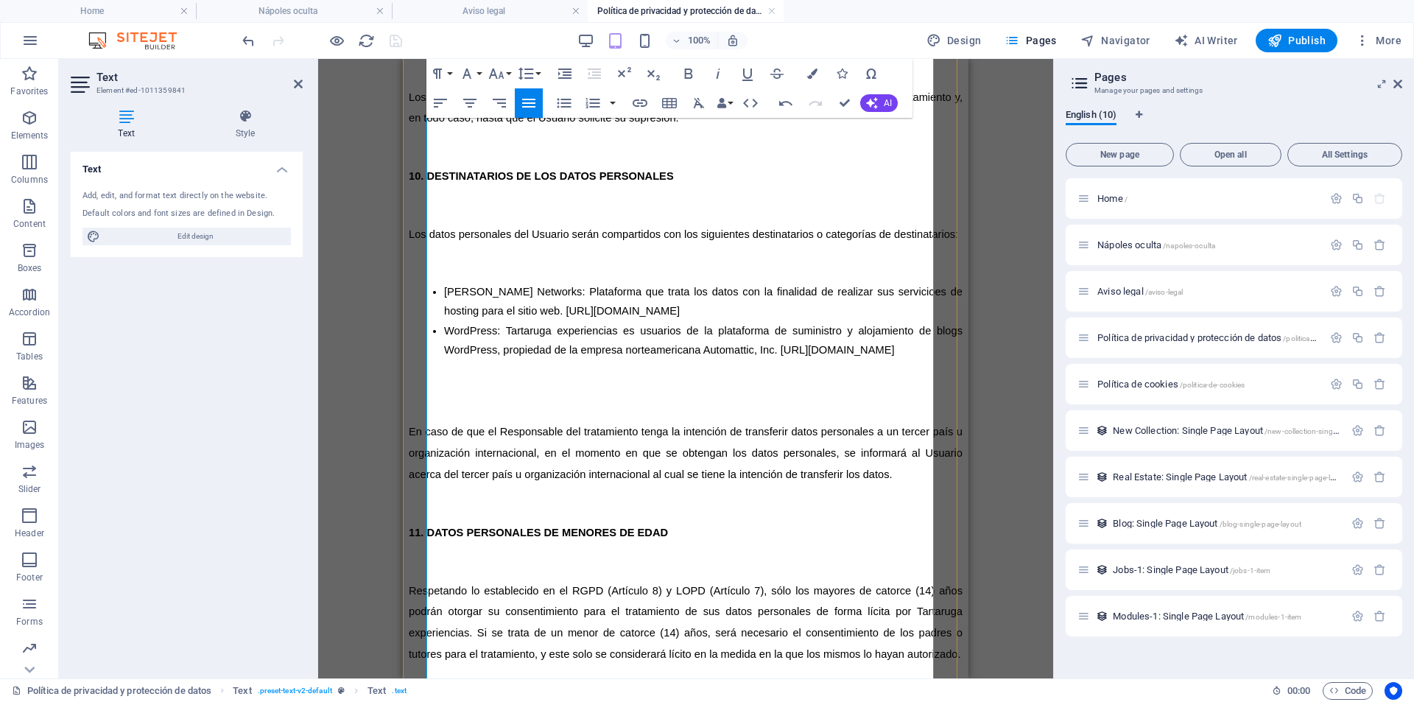
scroll to position [4255, 0]
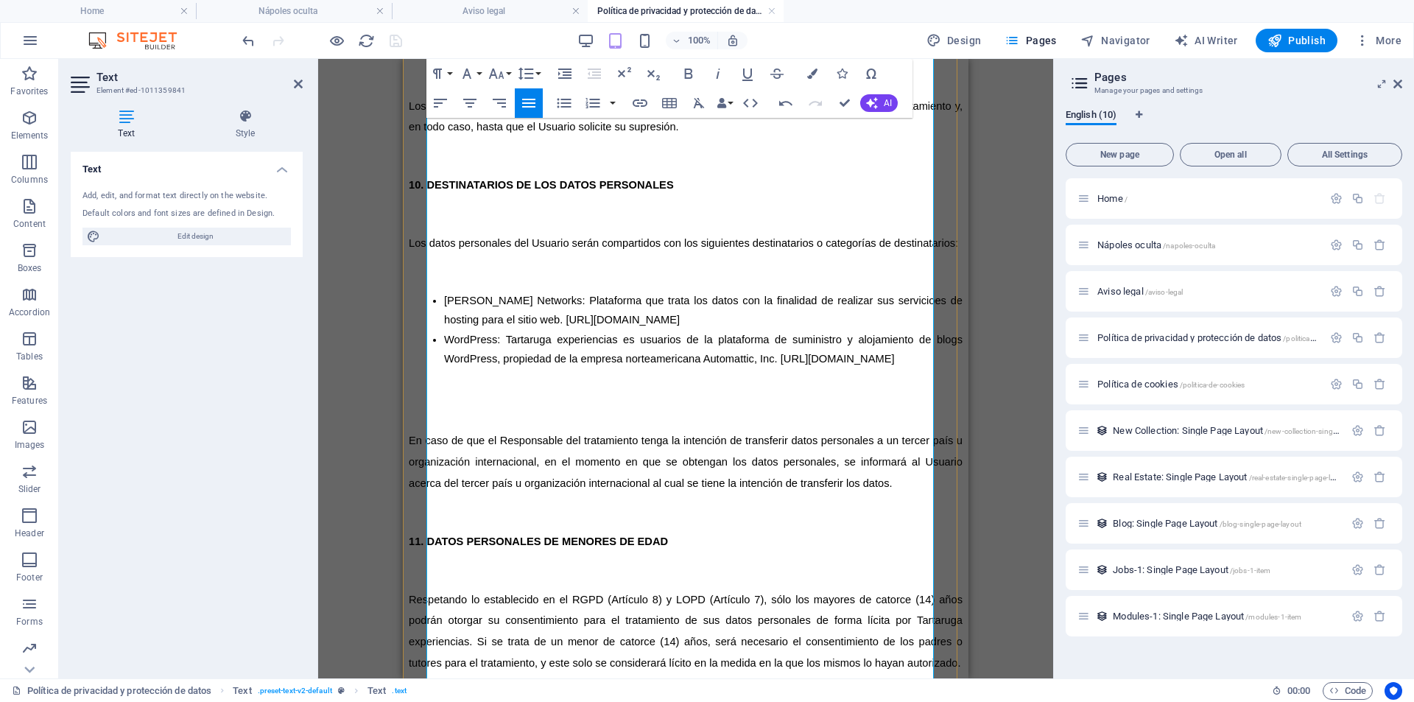
drag, startPoint x: 703, startPoint y: 519, endPoint x: 428, endPoint y: 327, distance: 335.9
click at [565, 107] on icon "button" at bounding box center [565, 104] width 14 height 10
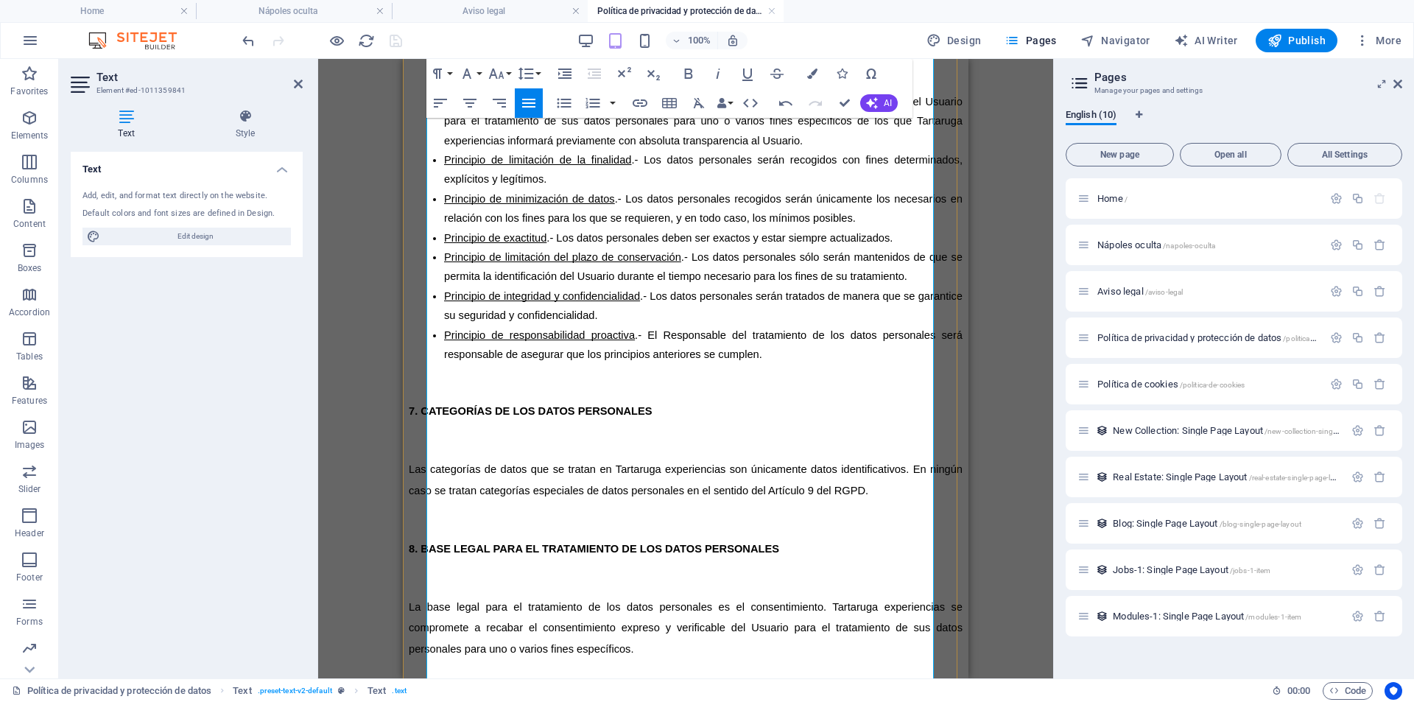
scroll to position [3372, 0]
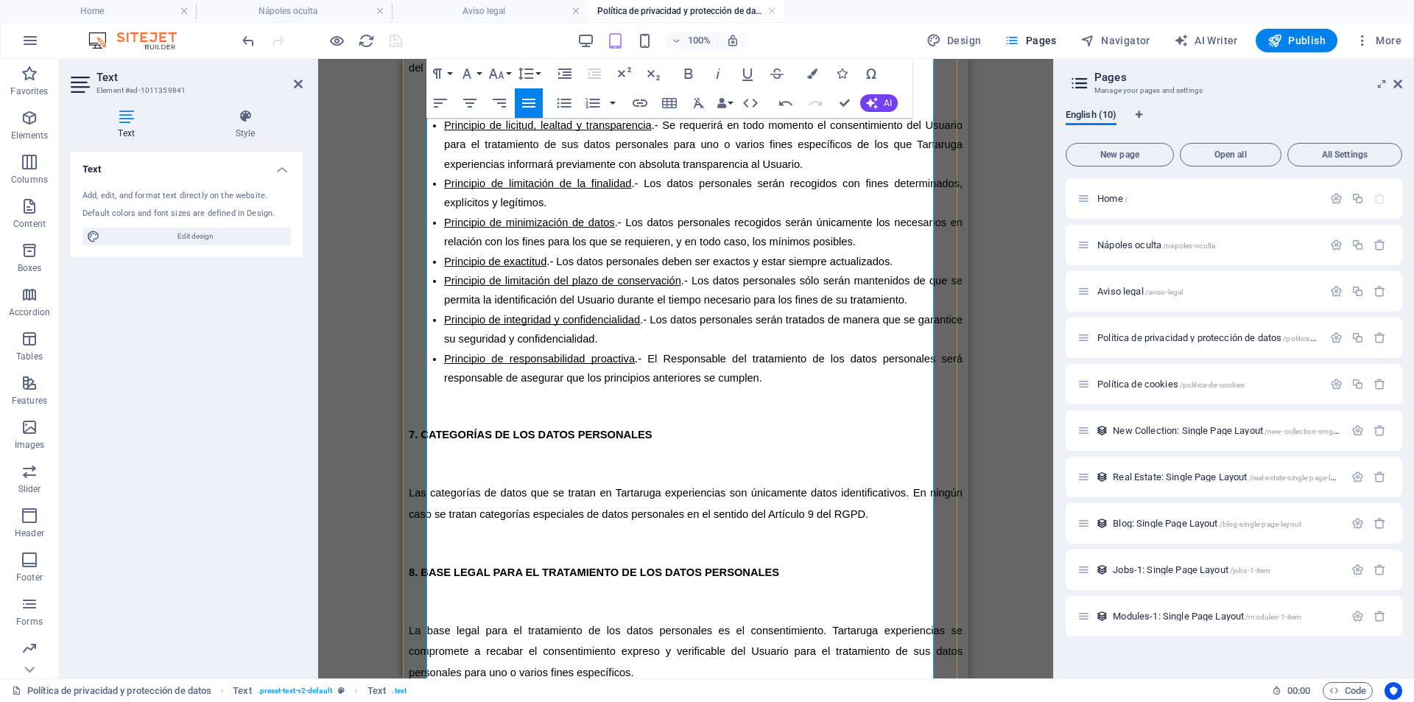
drag, startPoint x: 896, startPoint y: 318, endPoint x: 429, endPoint y: 243, distance: 473.0
click at [569, 105] on icon "button" at bounding box center [564, 103] width 18 height 18
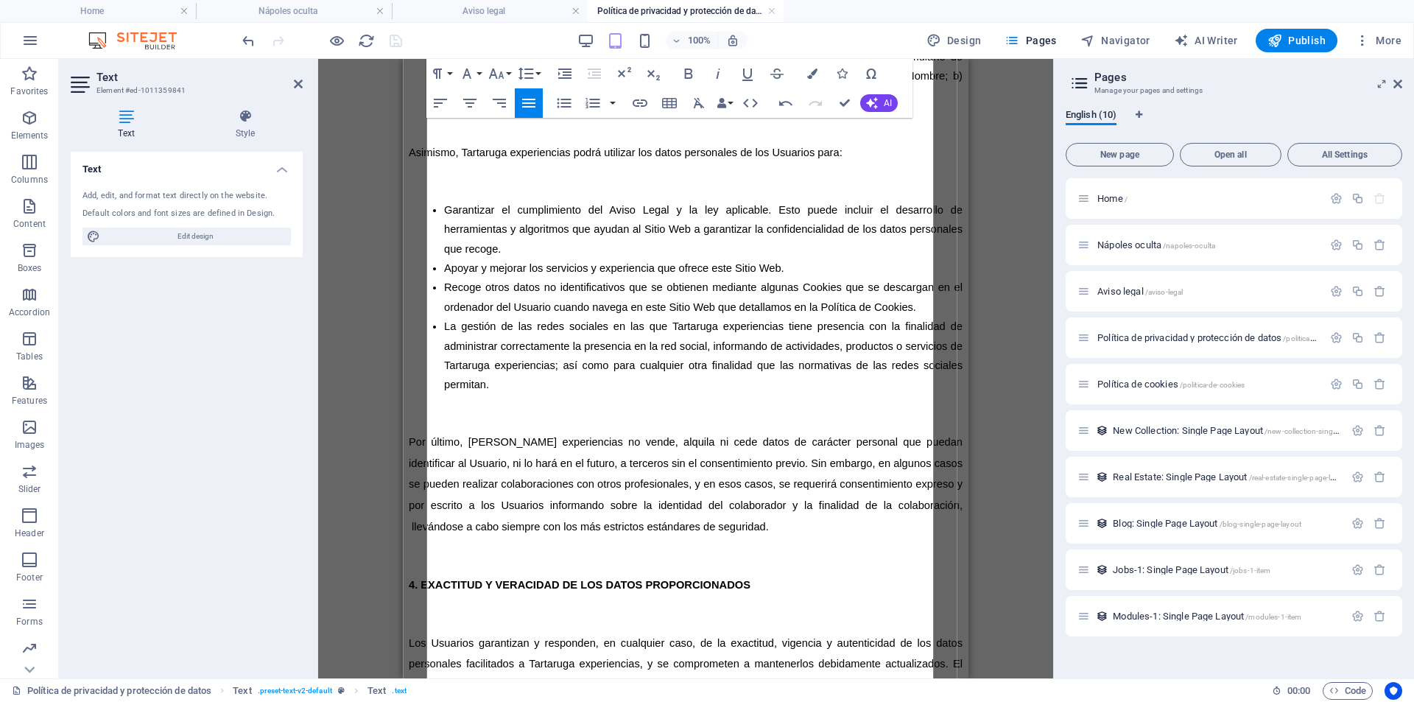
scroll to position [2267, 0]
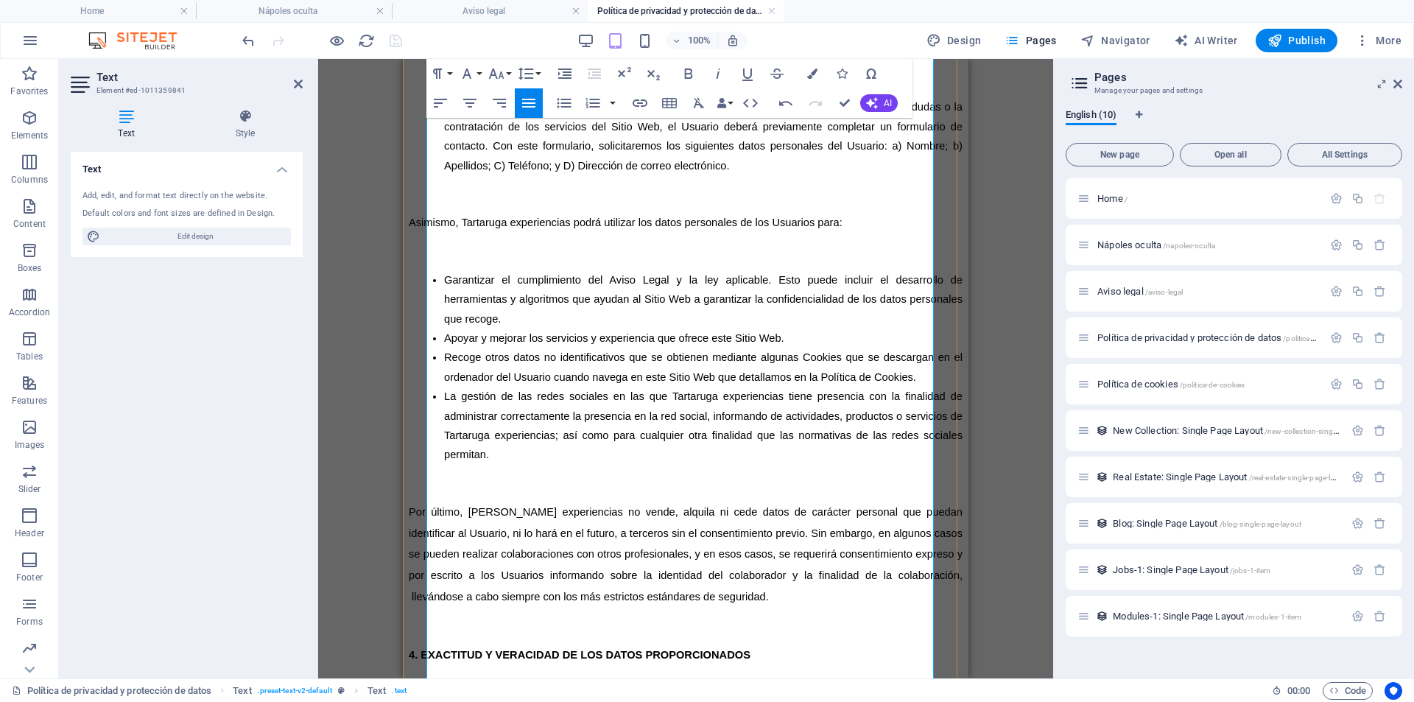
scroll to position [2414, 0]
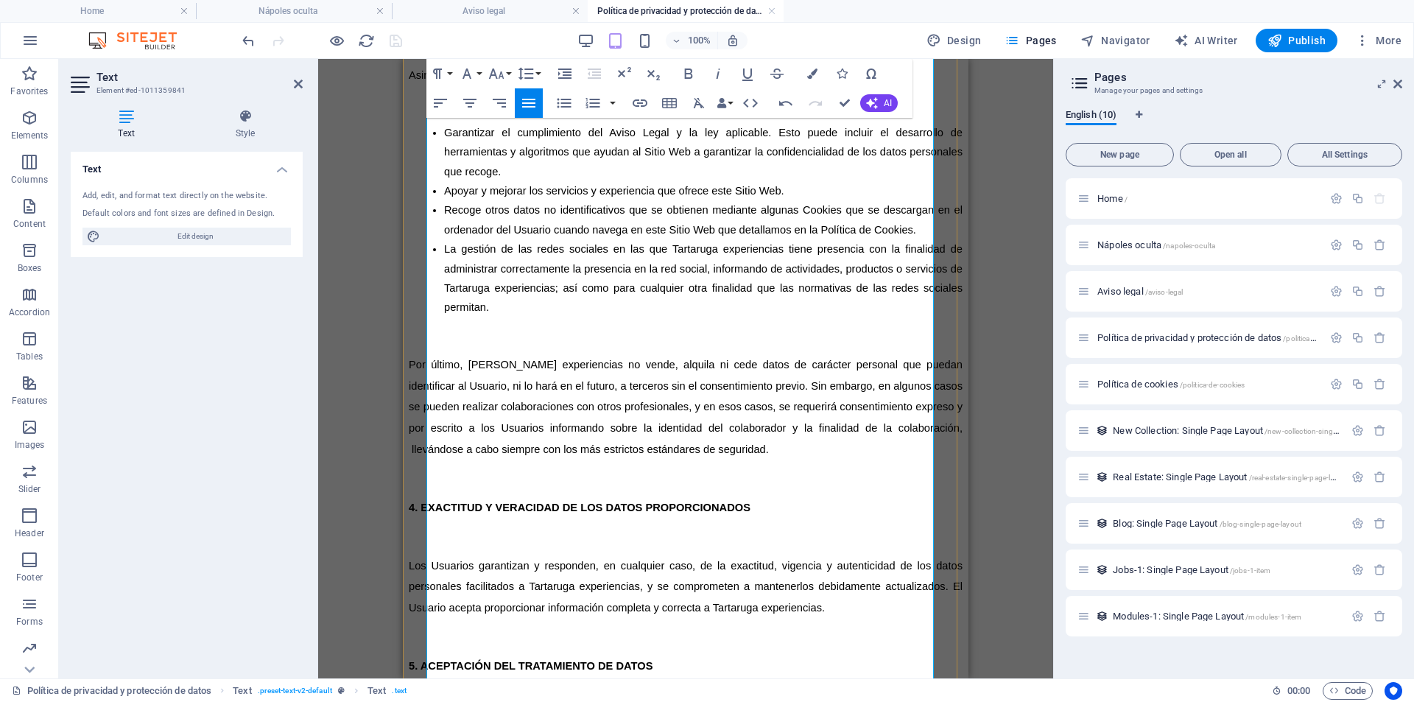
drag, startPoint x: 759, startPoint y: 446, endPoint x: 427, endPoint y: 168, distance: 433.5
click at [559, 101] on icon "button" at bounding box center [564, 103] width 18 height 18
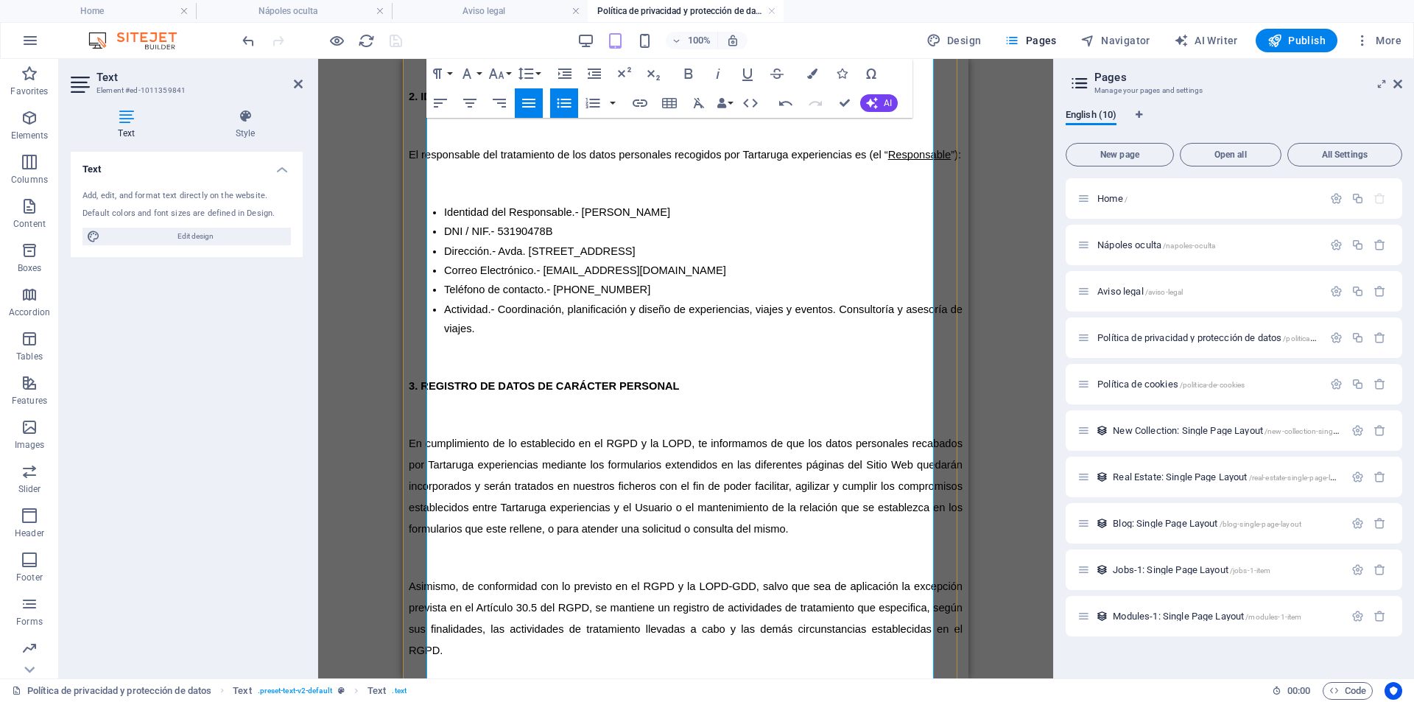
scroll to position [1456, 0]
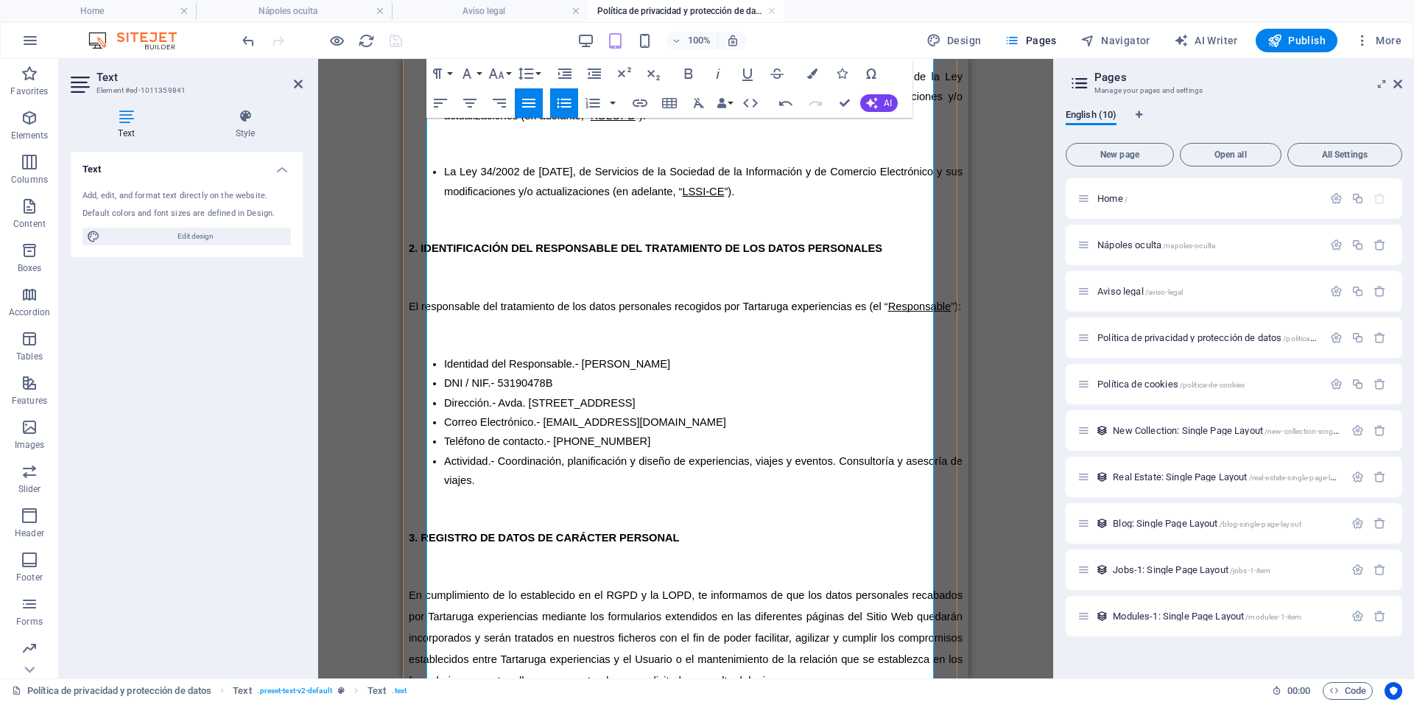
drag, startPoint x: 523, startPoint y: 432, endPoint x: 396, endPoint y: 231, distance: 238.7
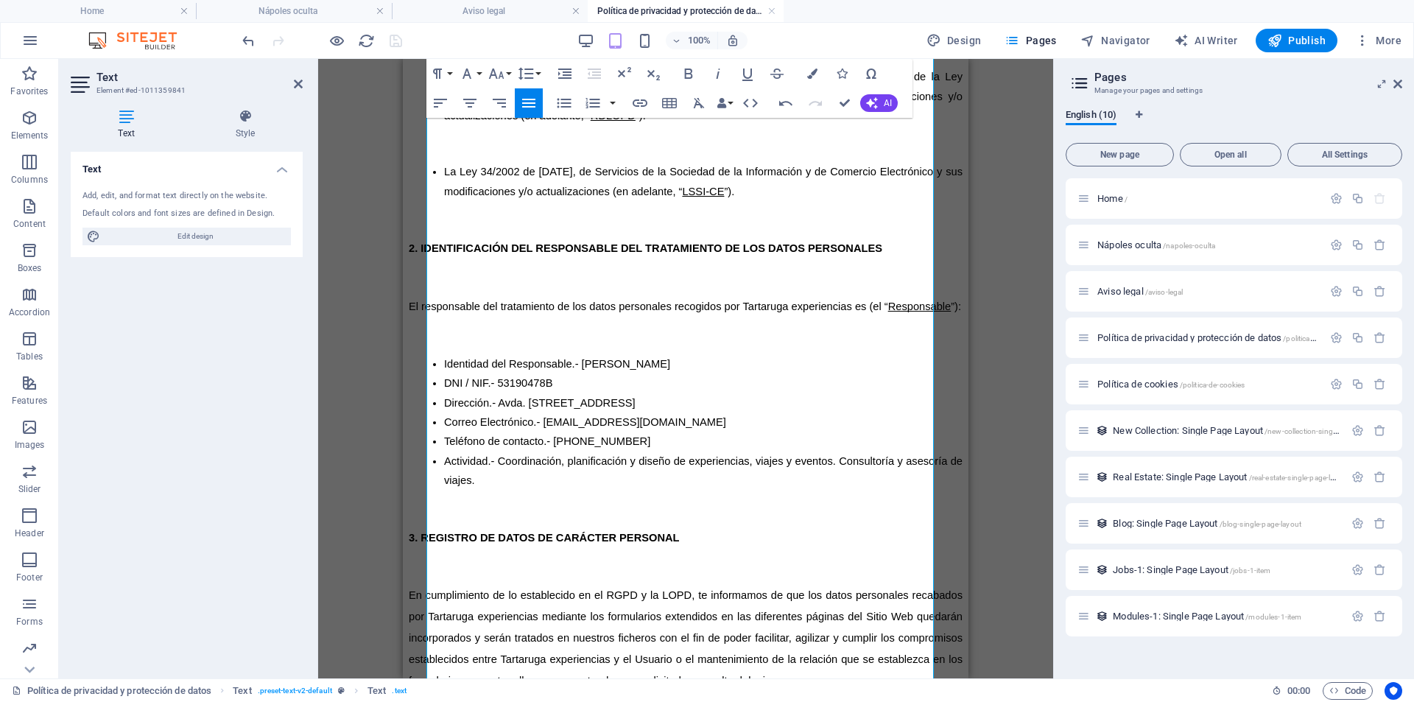
click at [561, 109] on icon "button" at bounding box center [564, 103] width 18 height 18
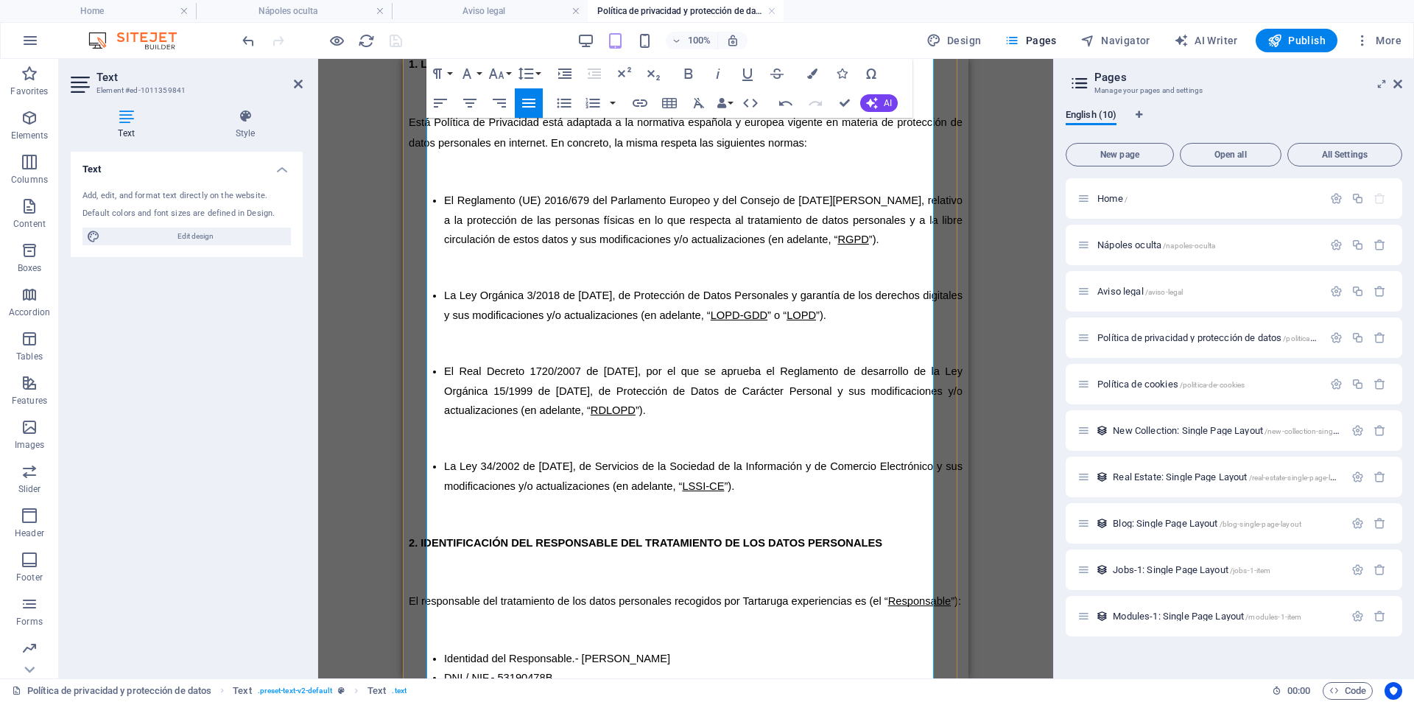
scroll to position [1014, 0]
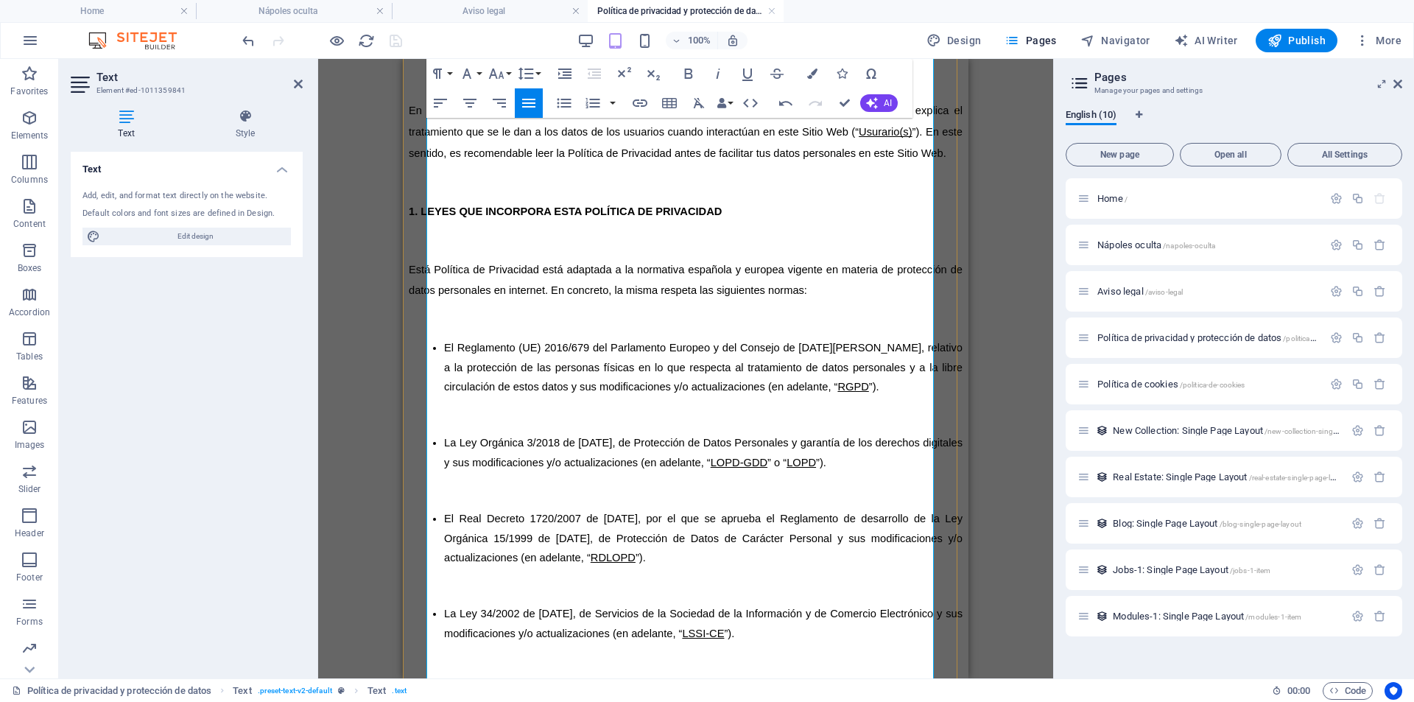
click at [569, 99] on icon "button" at bounding box center [565, 104] width 14 height 10
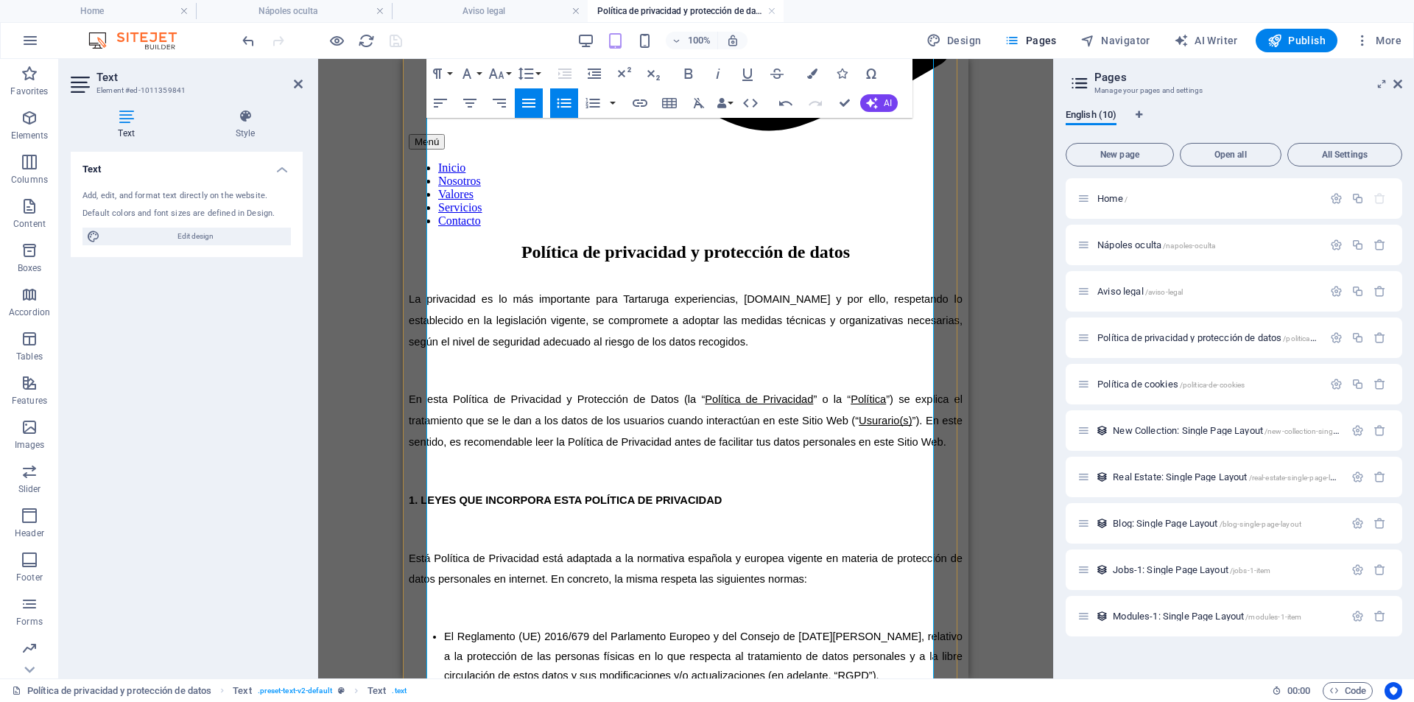
scroll to position [720, 0]
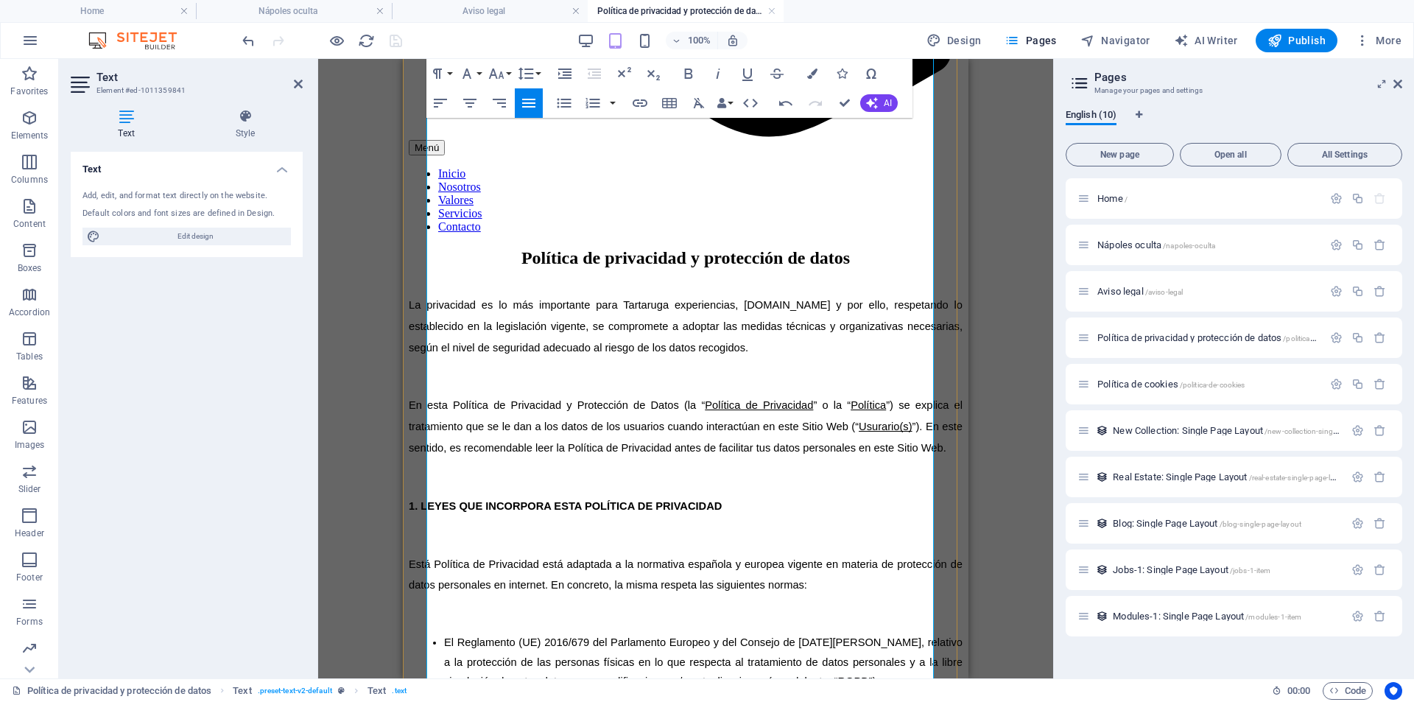
drag, startPoint x: 491, startPoint y: 382, endPoint x: 426, endPoint y: 244, distance: 152.9
click at [565, 99] on icon "button" at bounding box center [565, 104] width 14 height 10
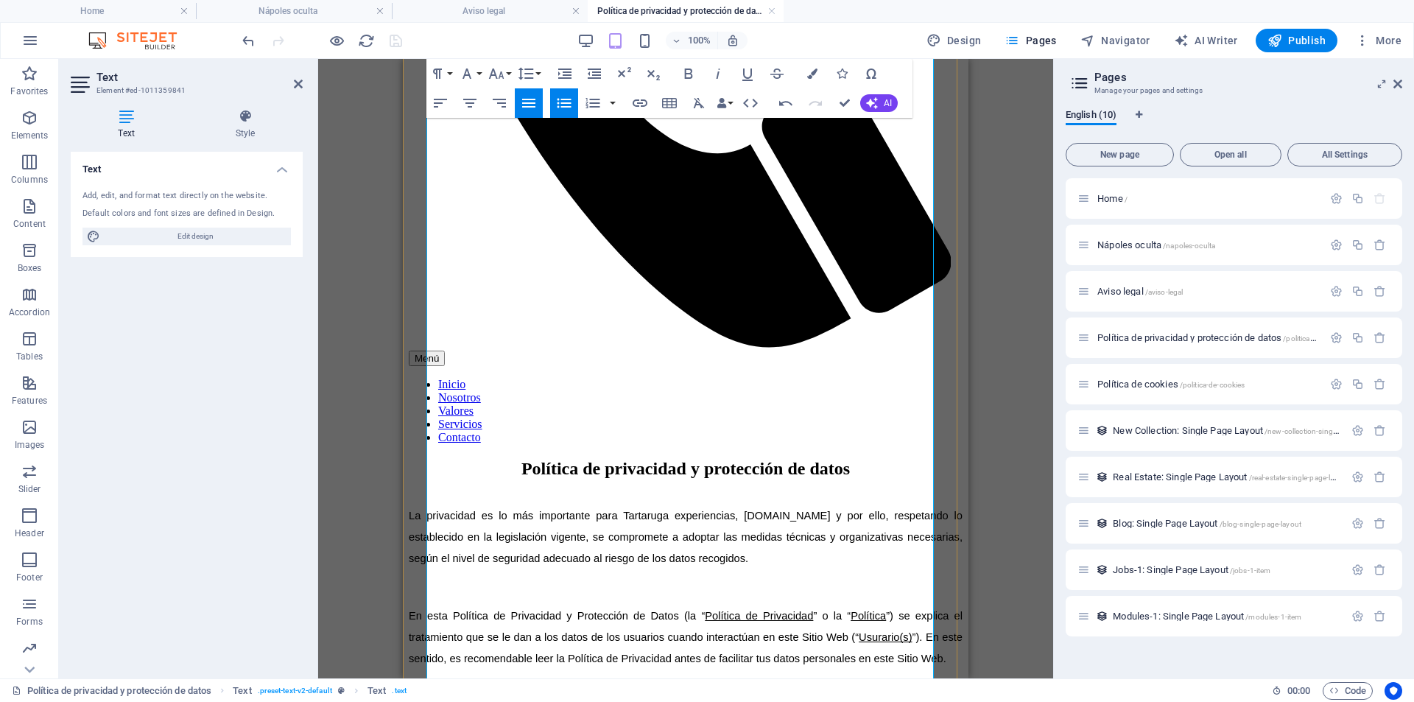
scroll to position [425, 0]
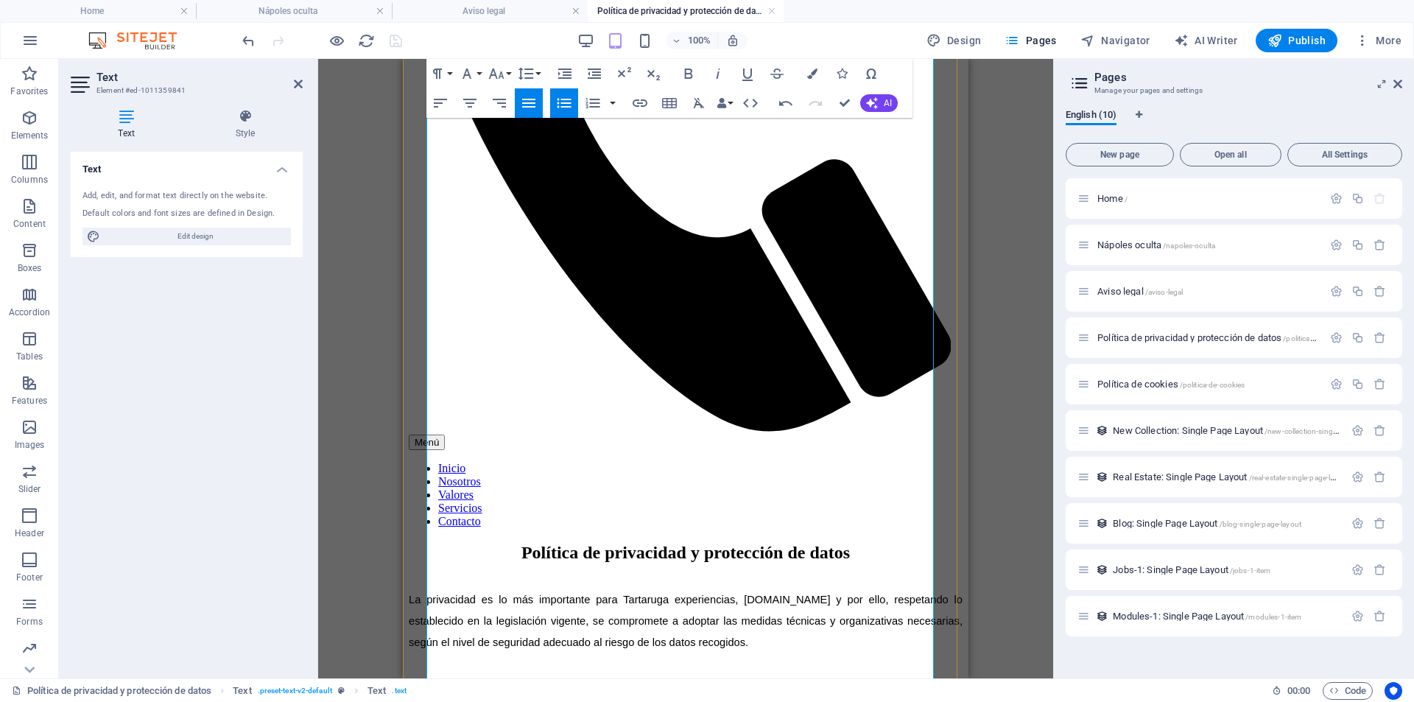
drag, startPoint x: 457, startPoint y: 385, endPoint x: 470, endPoint y: 405, distance: 23.5
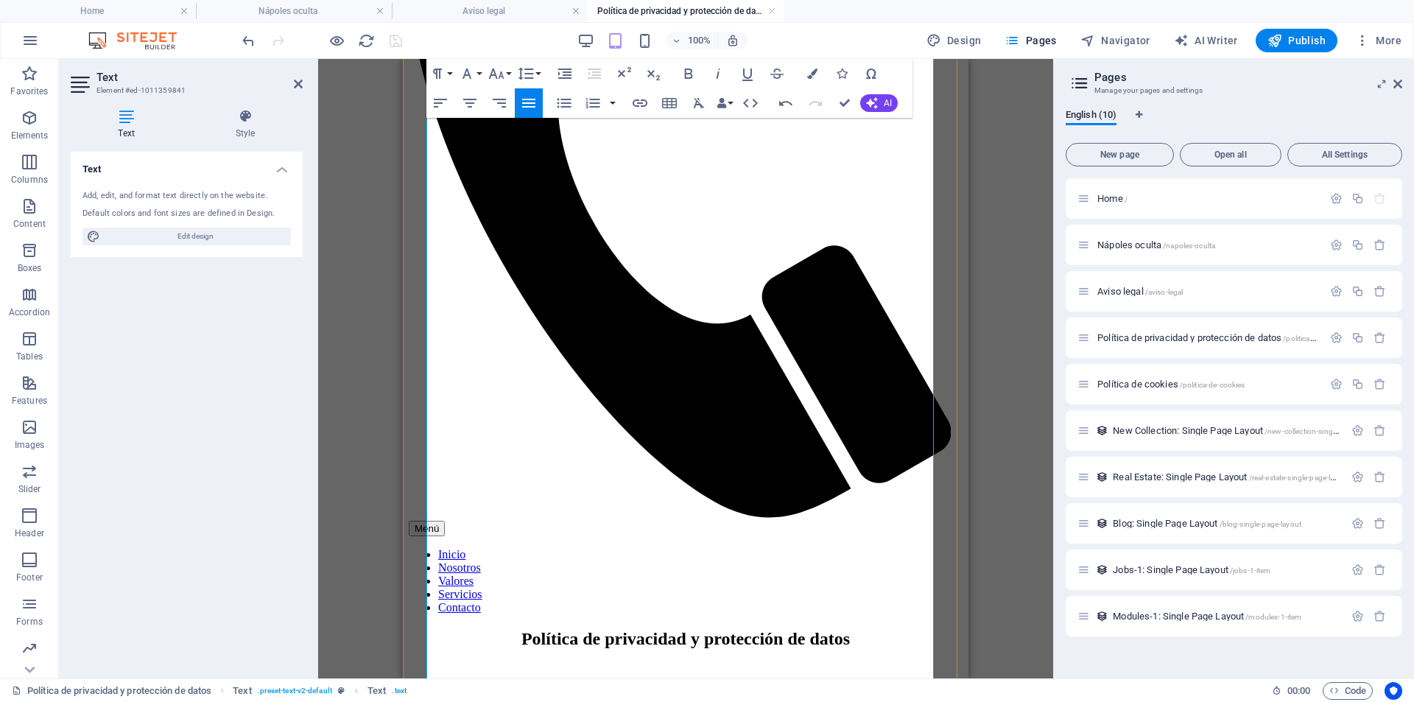
scroll to position [278, 0]
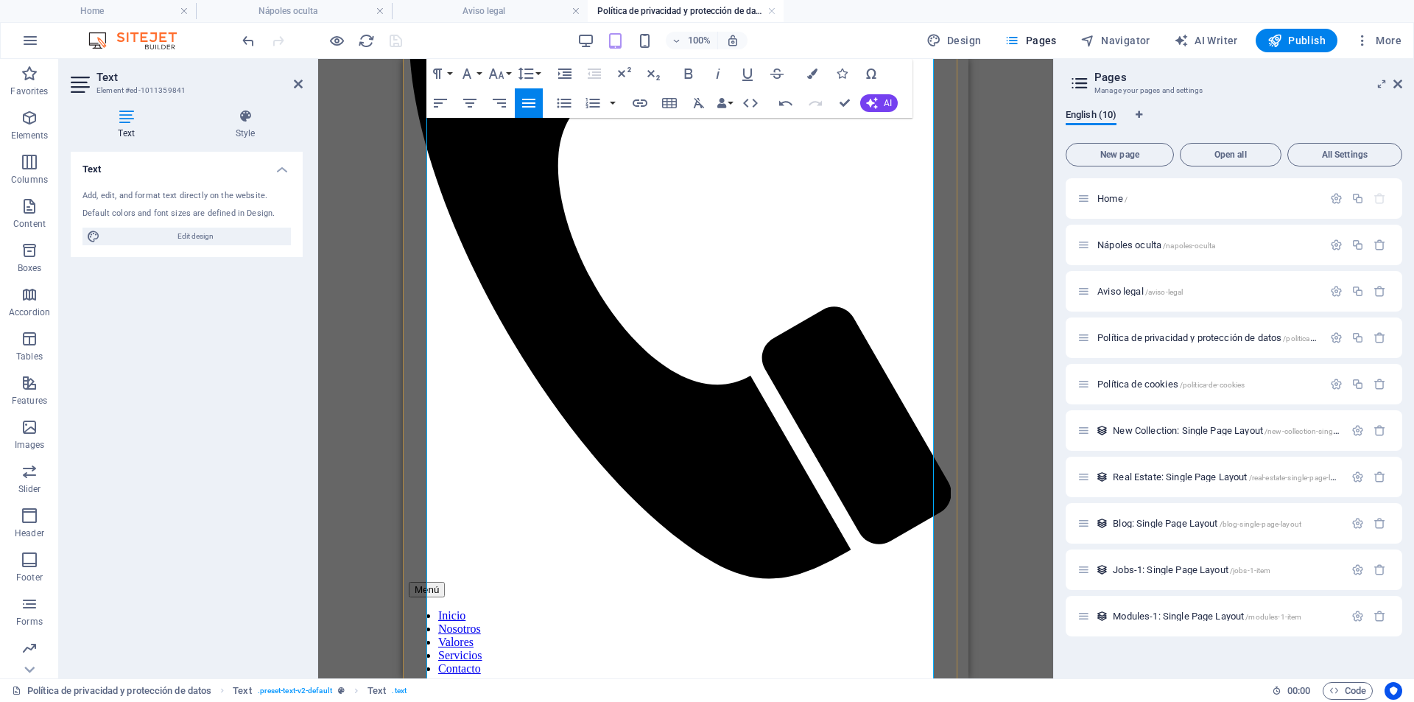
drag, startPoint x: 733, startPoint y: 471, endPoint x: 415, endPoint y: 221, distance: 404.5
click at [557, 105] on icon "button" at bounding box center [564, 103] width 18 height 18
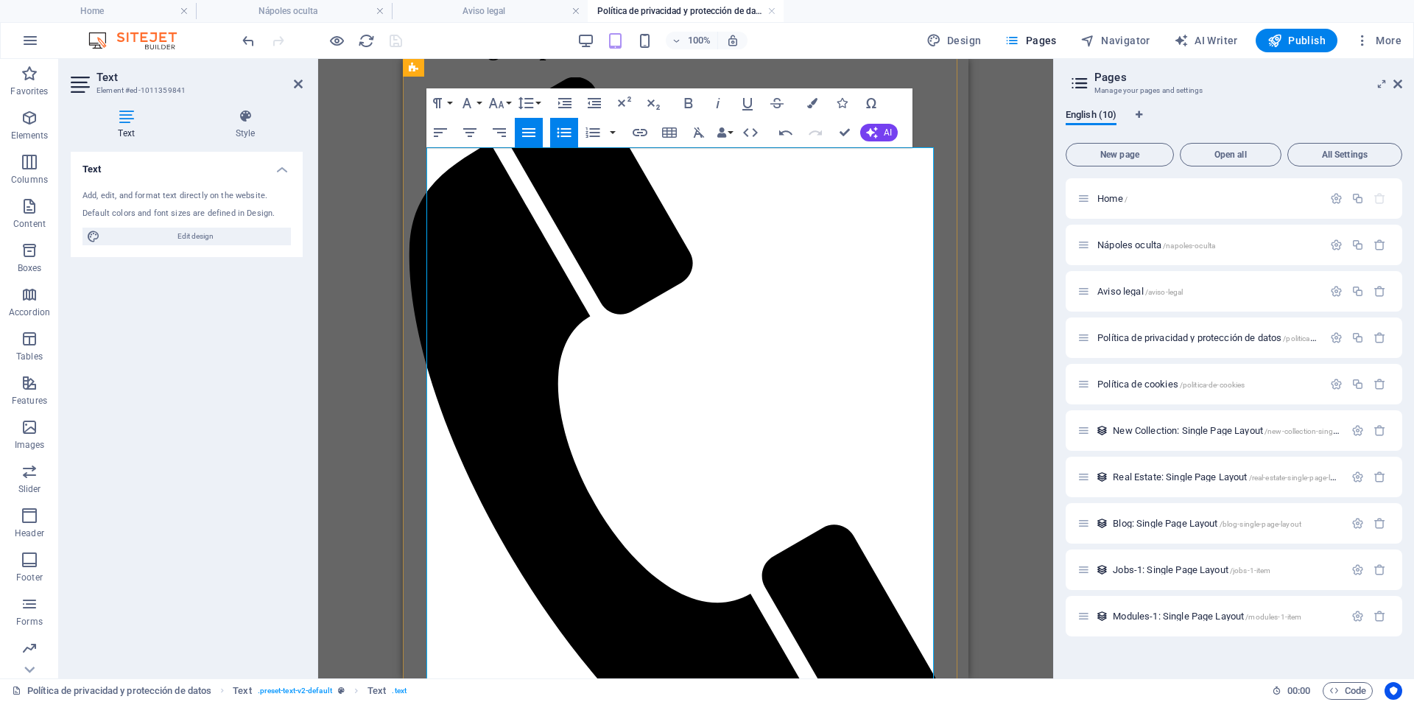
scroll to position [351, 0]
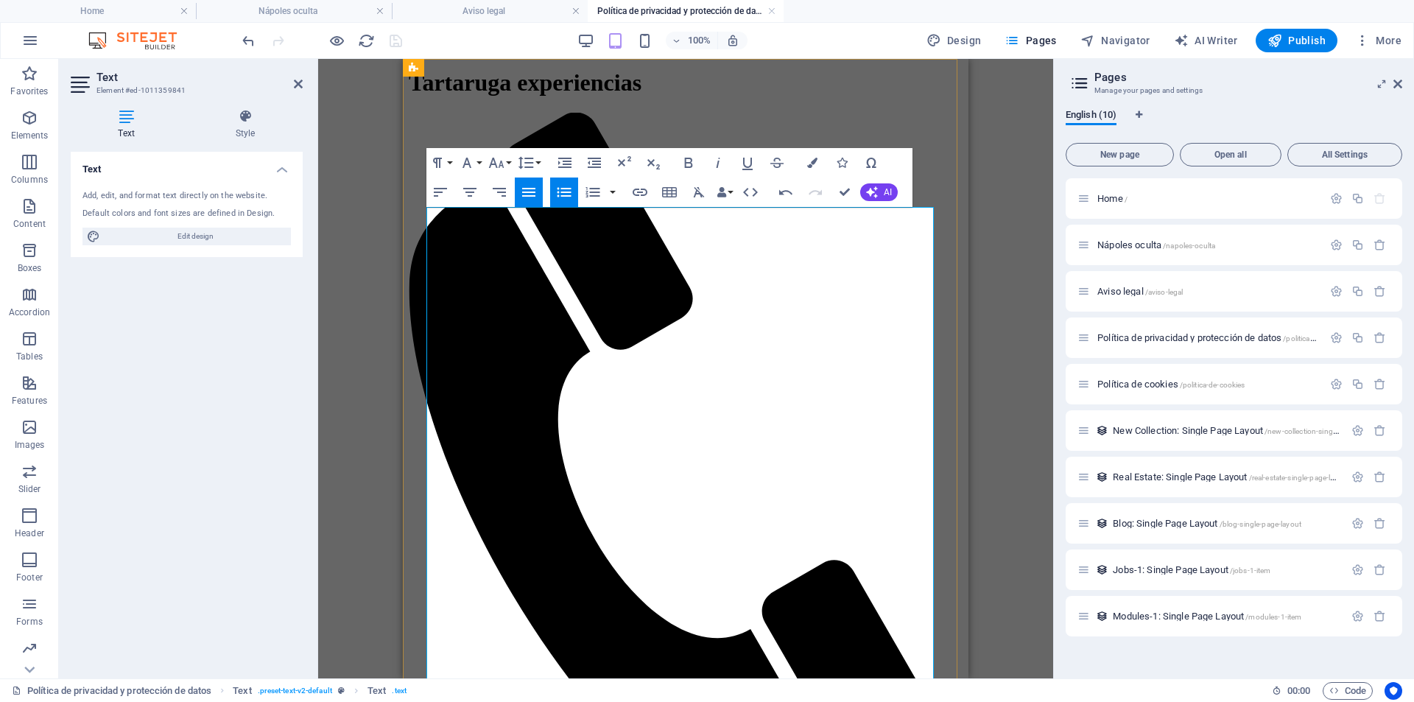
scroll to position [0, 0]
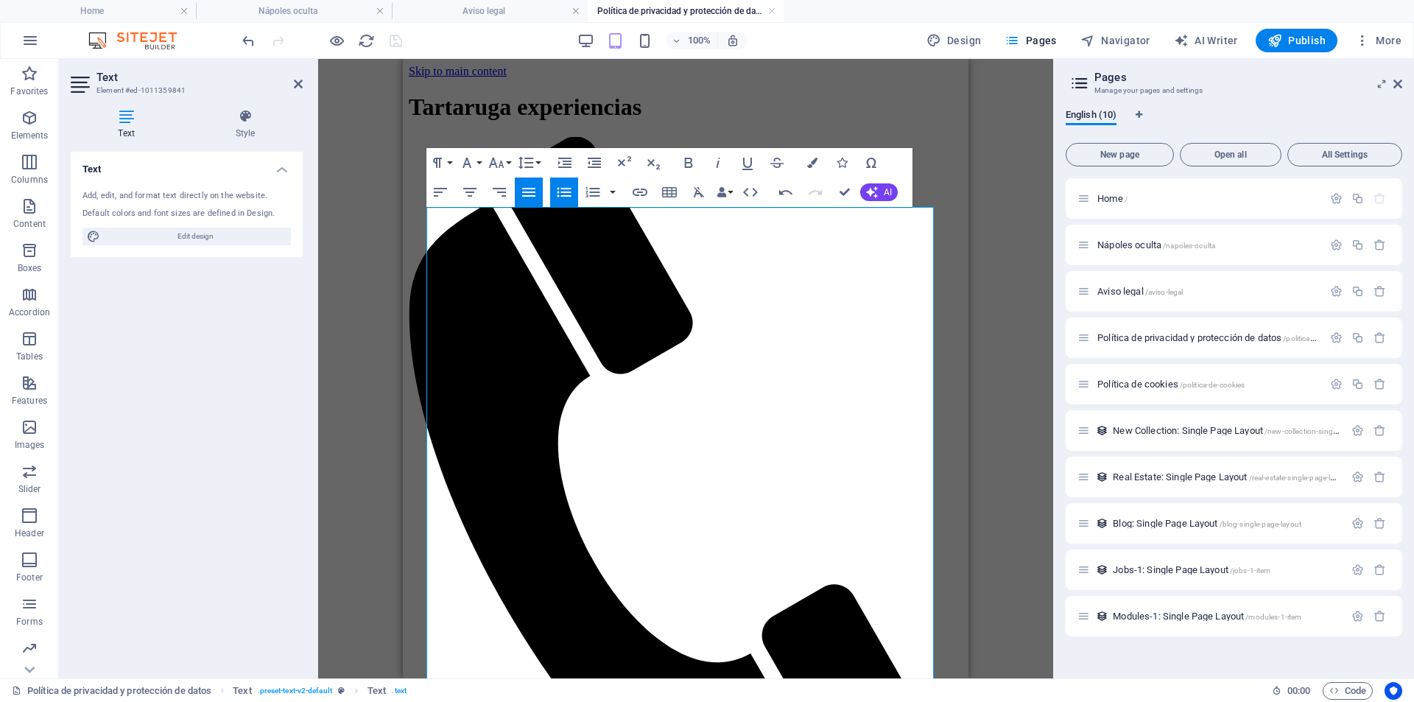
click at [370, 195] on div "Drag here to replace the existing content. Press “Ctrl” if you want to create a…" at bounding box center [685, 368] width 735 height 619
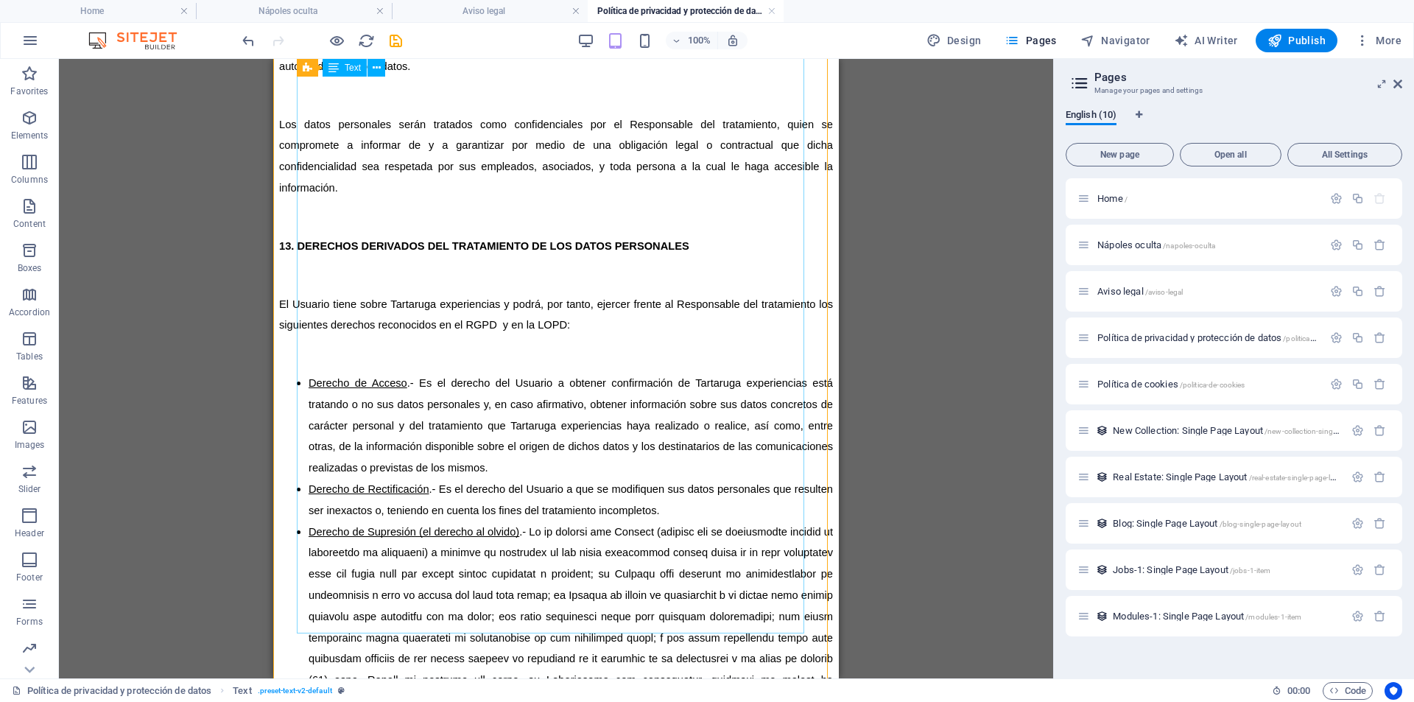
scroll to position [5522, 0]
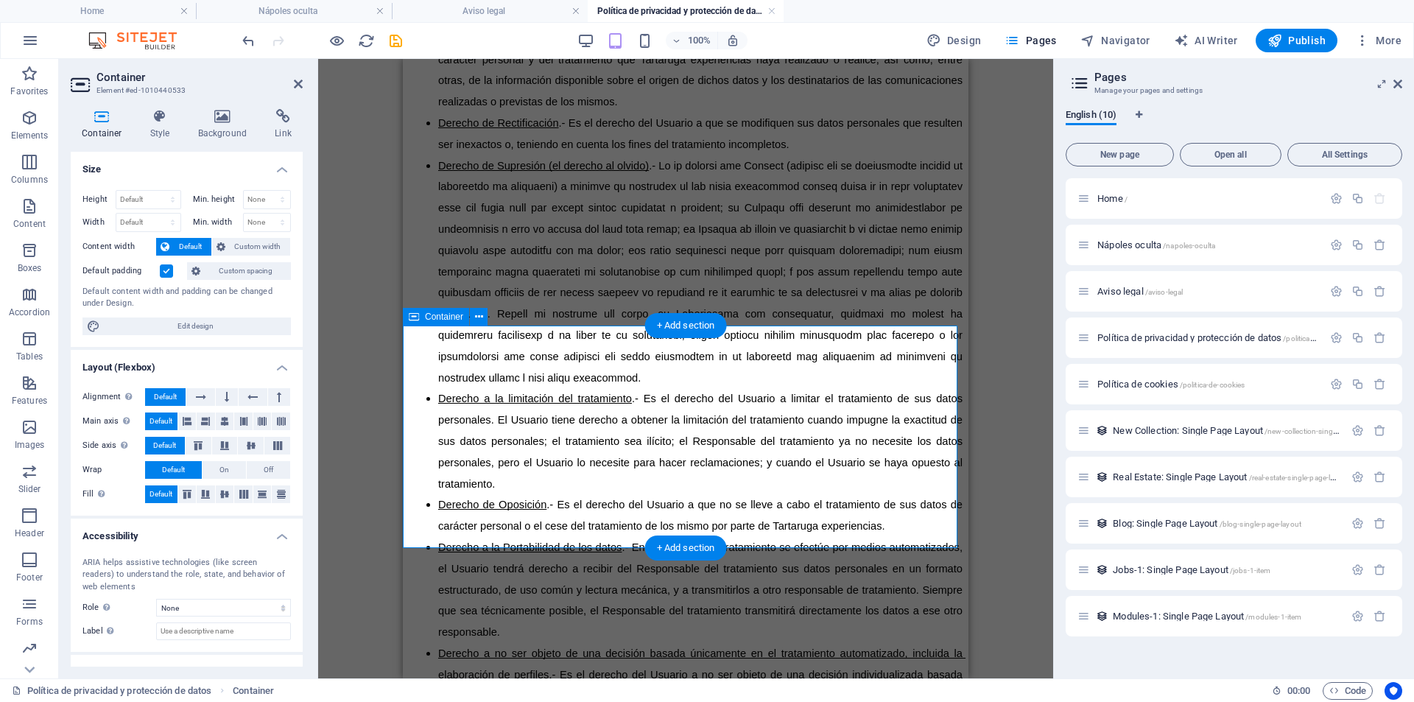
scroll to position [5300, 0]
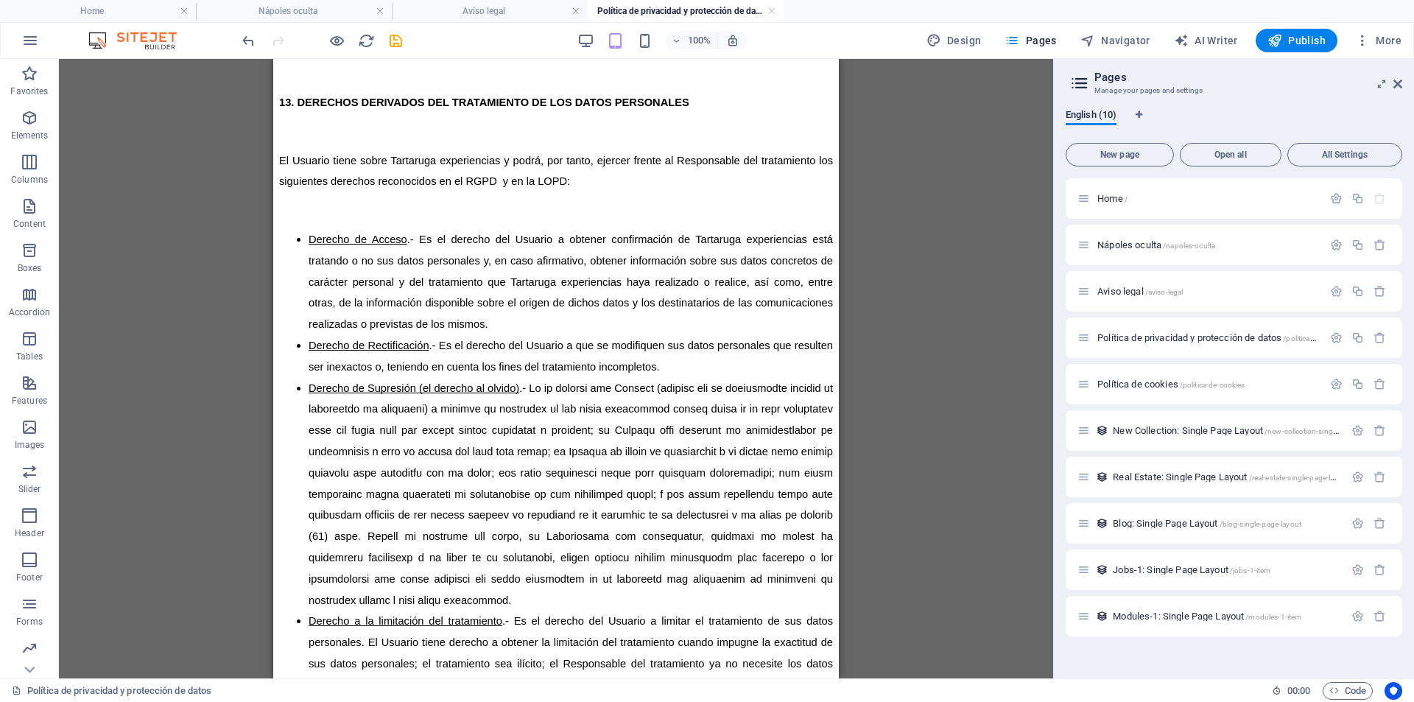
click at [923, 492] on div "Drag here to replace the existing content. Press “Ctrl” if you want to create a…" at bounding box center [556, 368] width 994 height 619
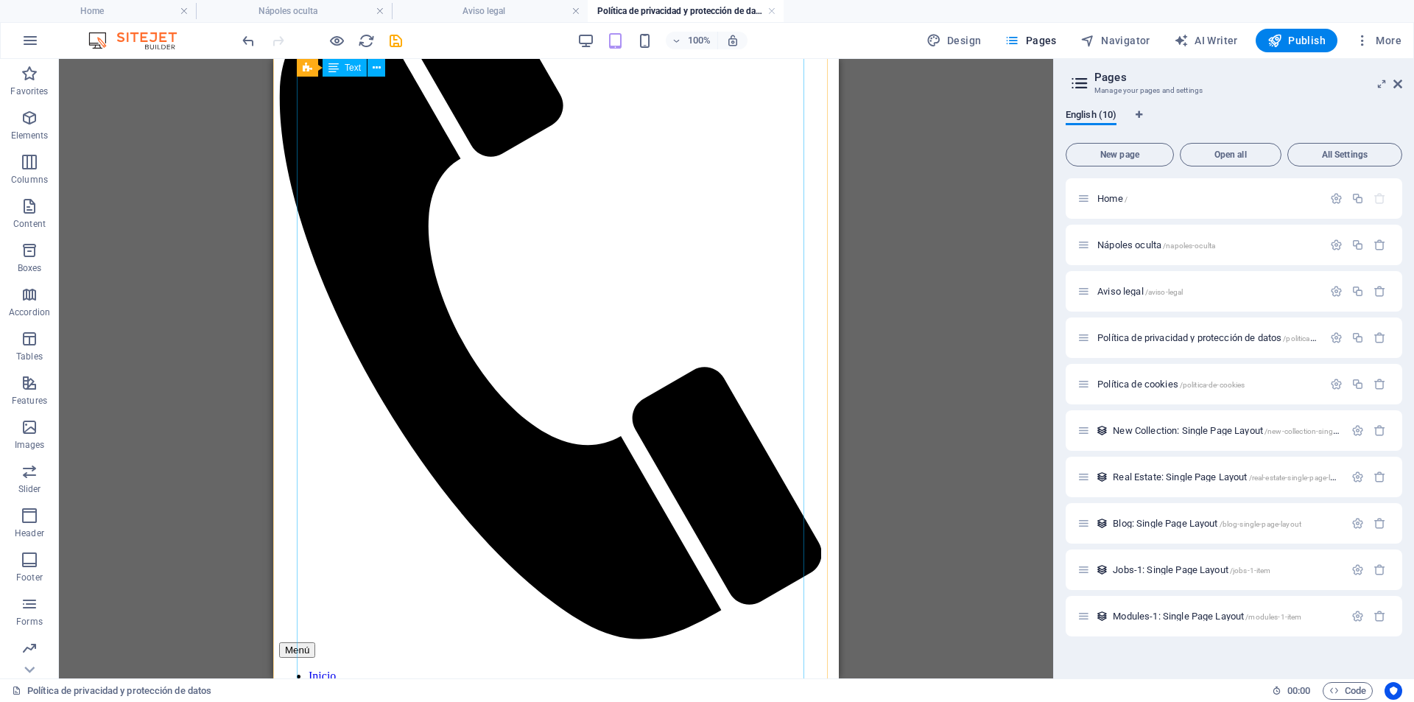
scroll to position [0, 0]
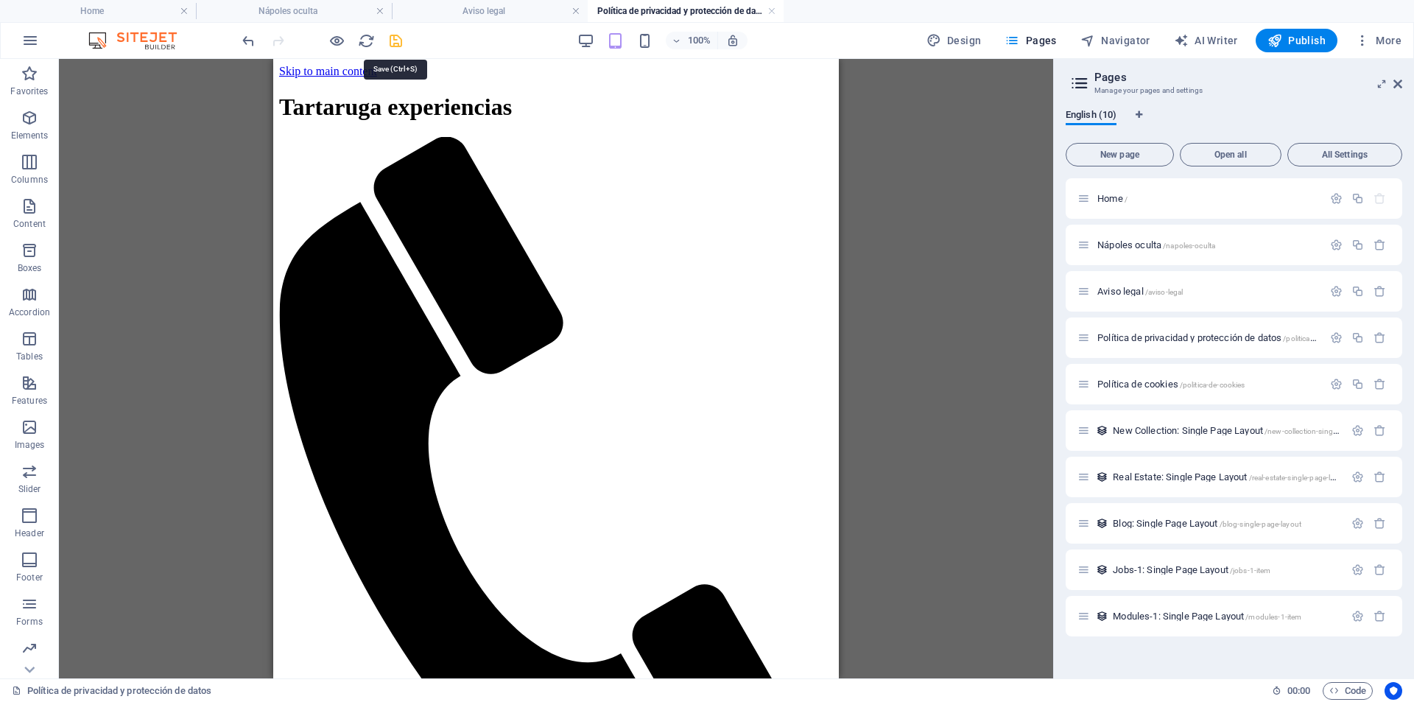
click at [401, 41] on icon "save" at bounding box center [395, 40] width 17 height 17
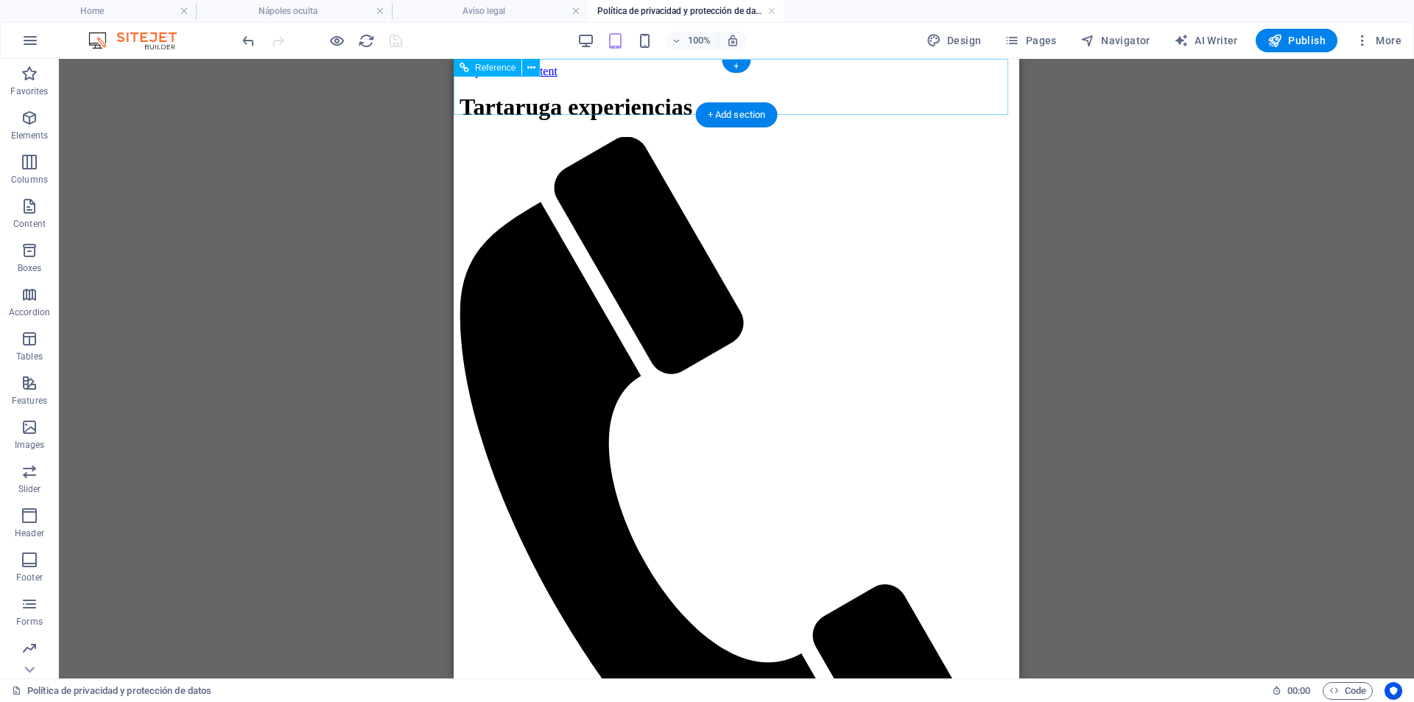
click at [958, 137] on figure at bounding box center [731, 498] width 542 height 723
click at [955, 137] on figure at bounding box center [731, 498] width 542 height 723
click at [659, 137] on div "Menú" at bounding box center [737, 506] width 554 height 738
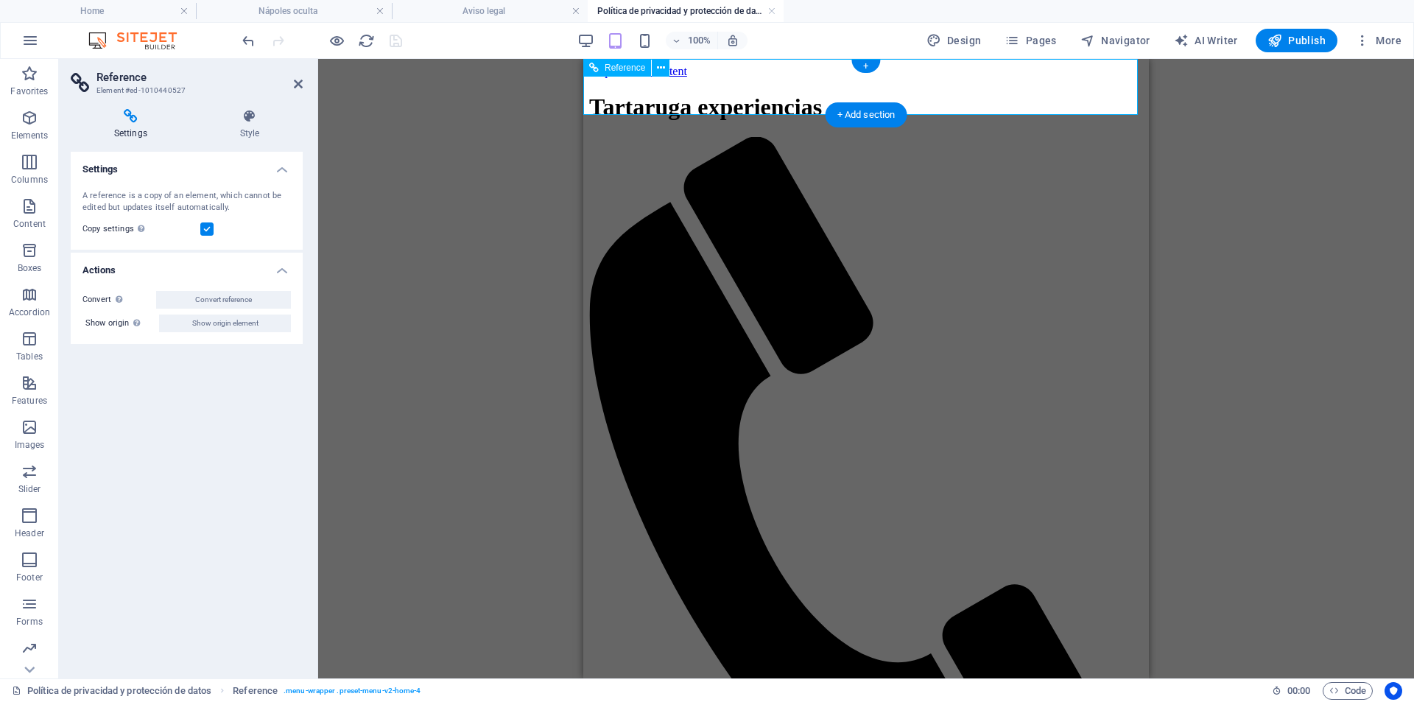
click at [1082, 137] on figure at bounding box center [860, 498] width 542 height 723
click at [1089, 137] on figure at bounding box center [860, 498] width 542 height 723
click at [1081, 137] on figure at bounding box center [860, 498] width 542 height 723
click at [684, 94] on div "Tartaruga experiencias" at bounding box center [866, 107] width 554 height 27
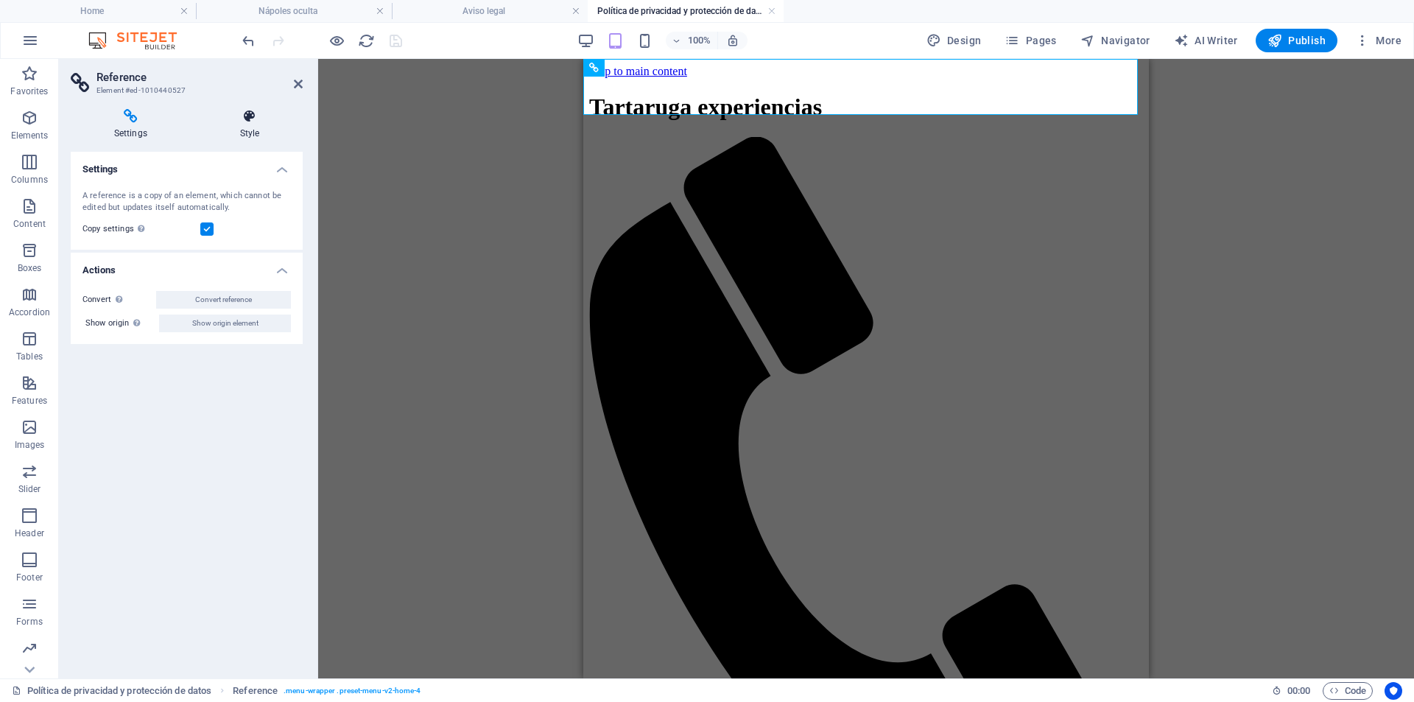
click at [264, 127] on h4 "Style" at bounding box center [250, 124] width 106 height 31
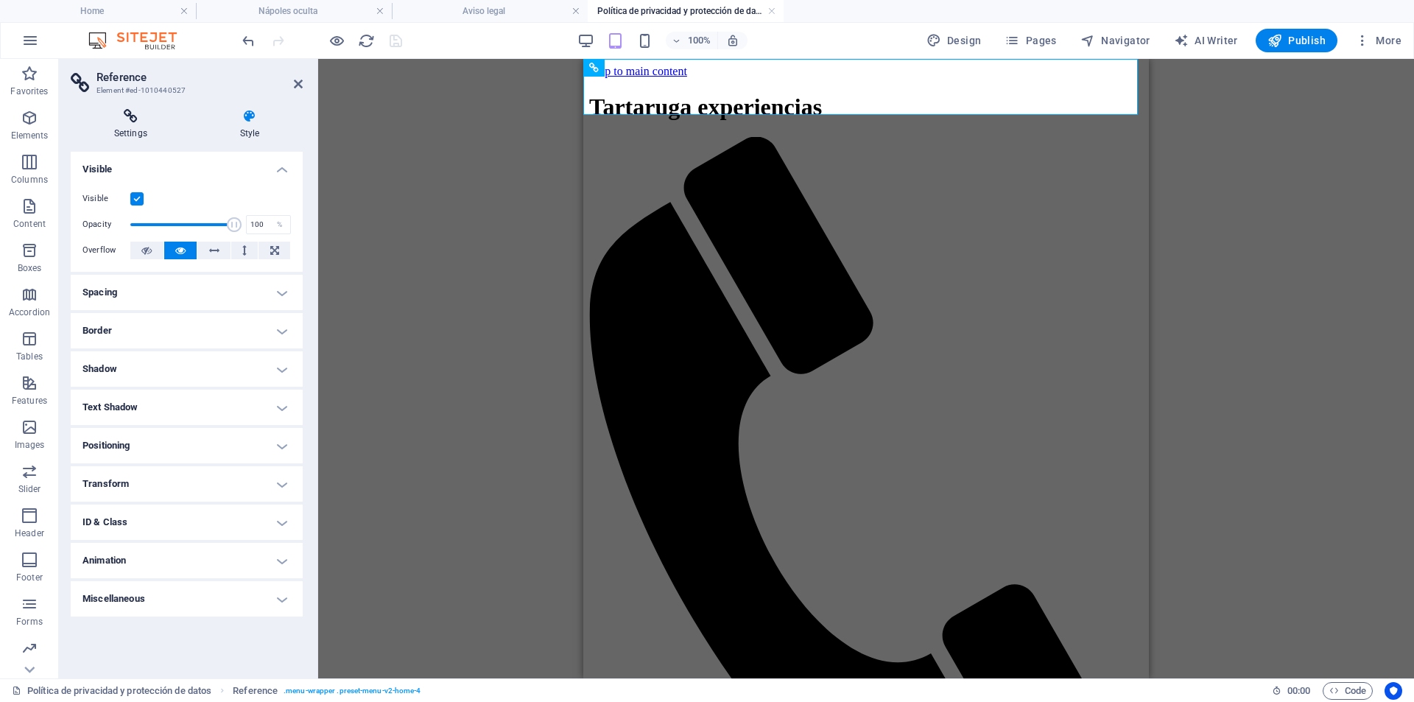
click at [134, 115] on icon at bounding box center [131, 116] width 120 height 15
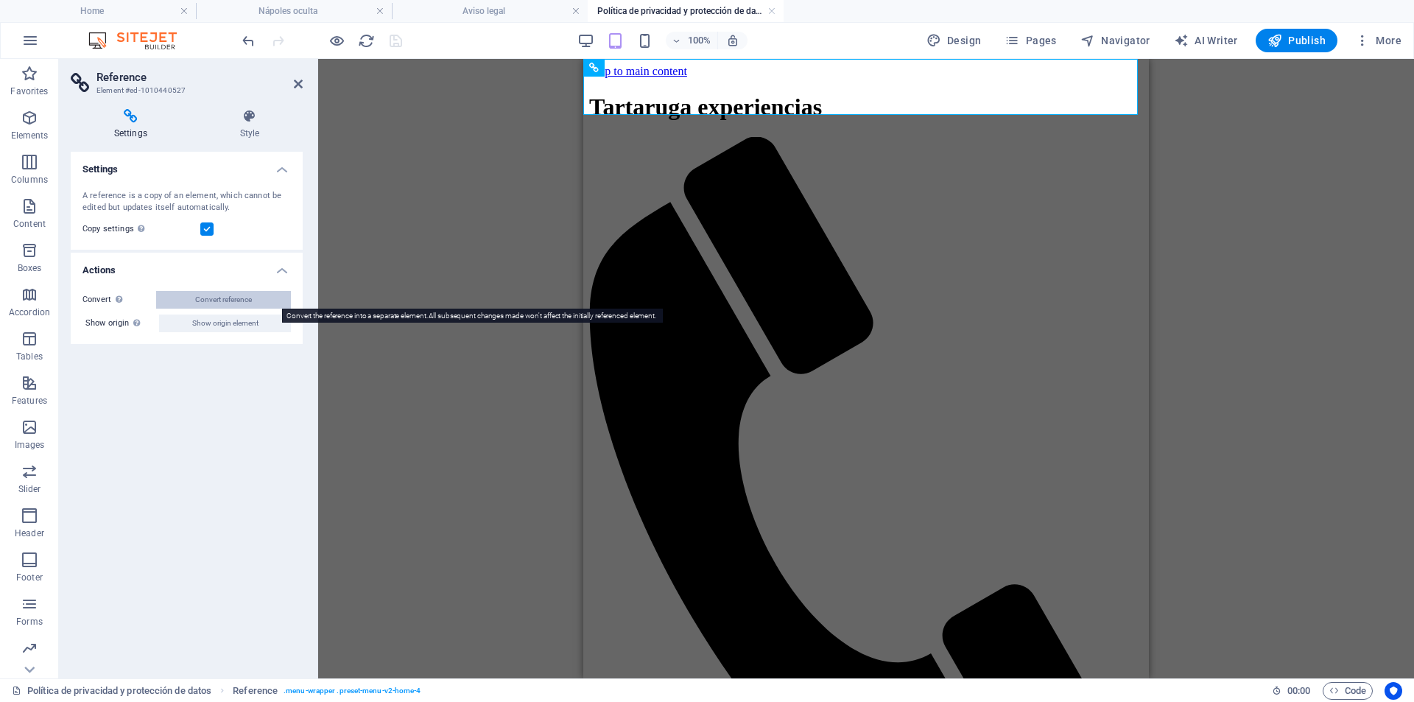
click at [228, 301] on span "Convert reference" at bounding box center [223, 300] width 57 height 18
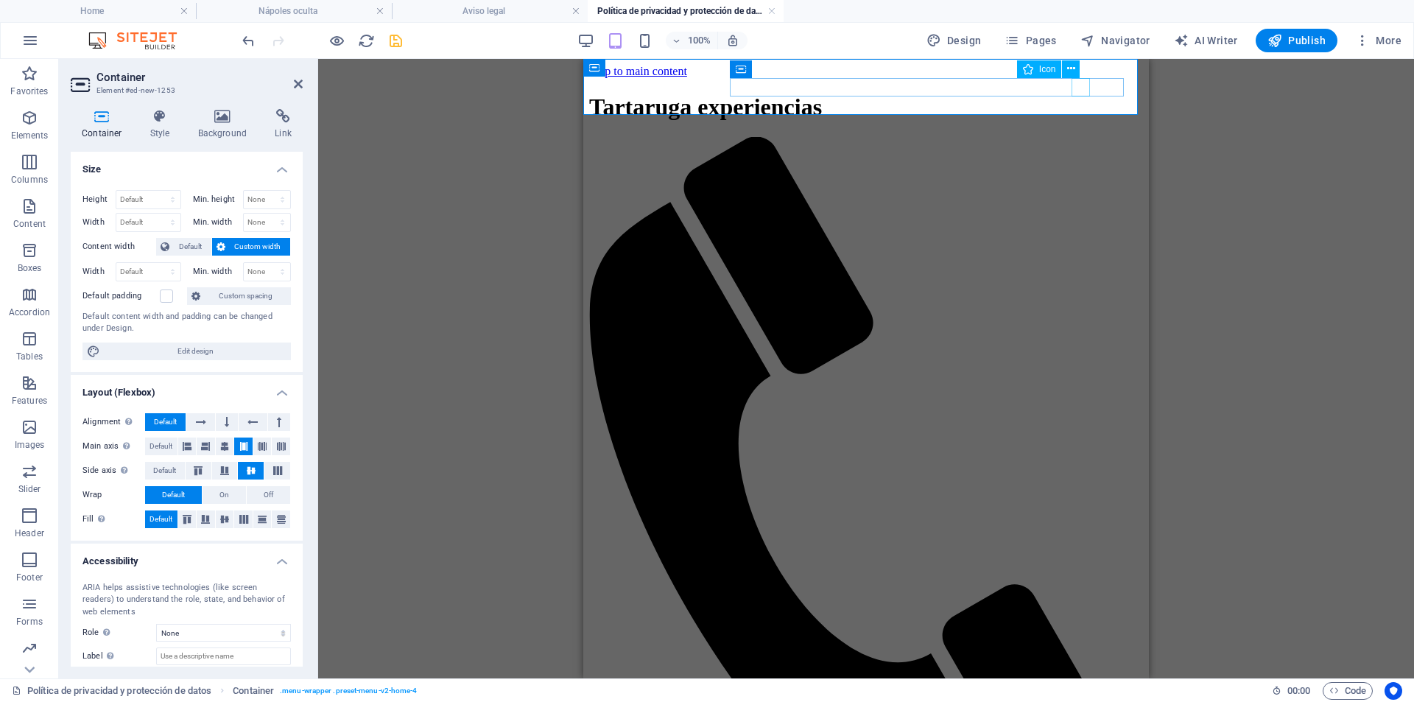
click at [1087, 137] on figure at bounding box center [860, 498] width 542 height 723
click at [1081, 137] on figure at bounding box center [860, 498] width 542 height 723
click at [1073, 66] on icon at bounding box center [1071, 68] width 8 height 15
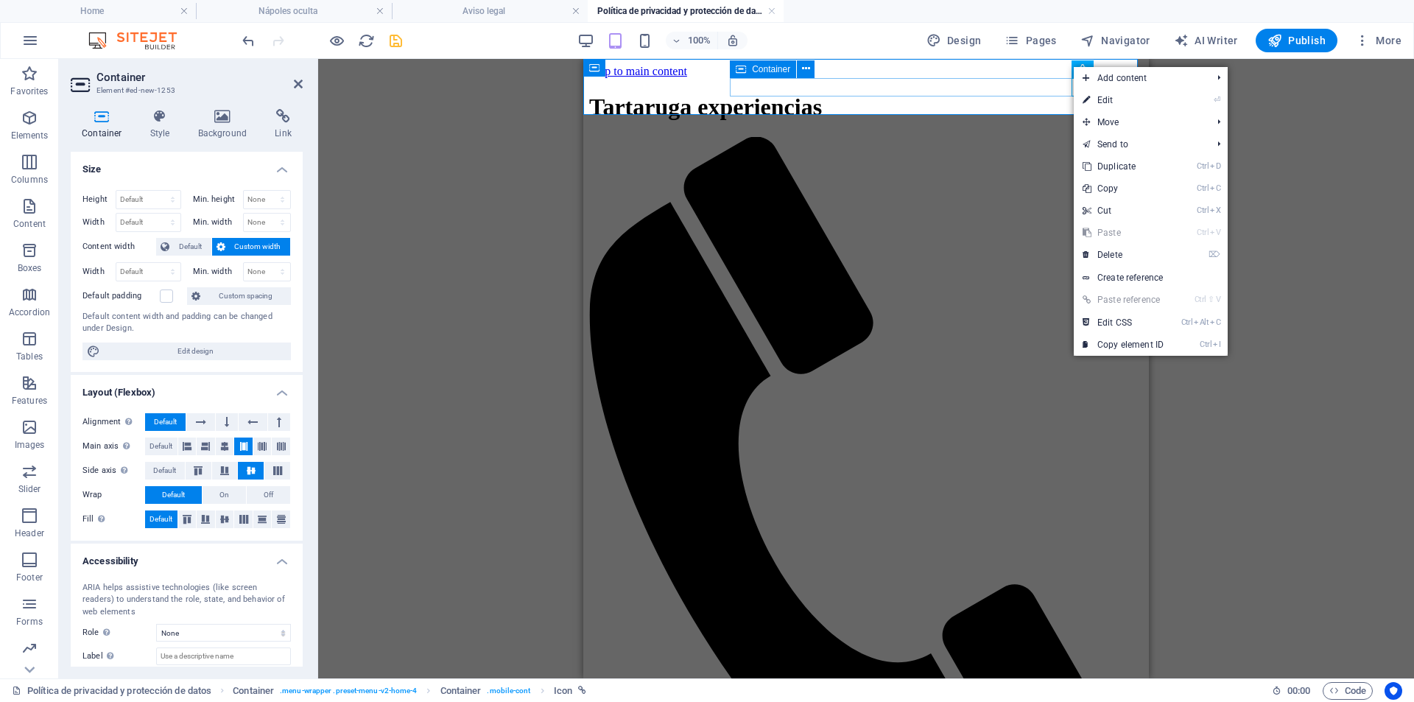
click at [1054, 137] on div "Menú" at bounding box center [866, 506] width 554 height 738
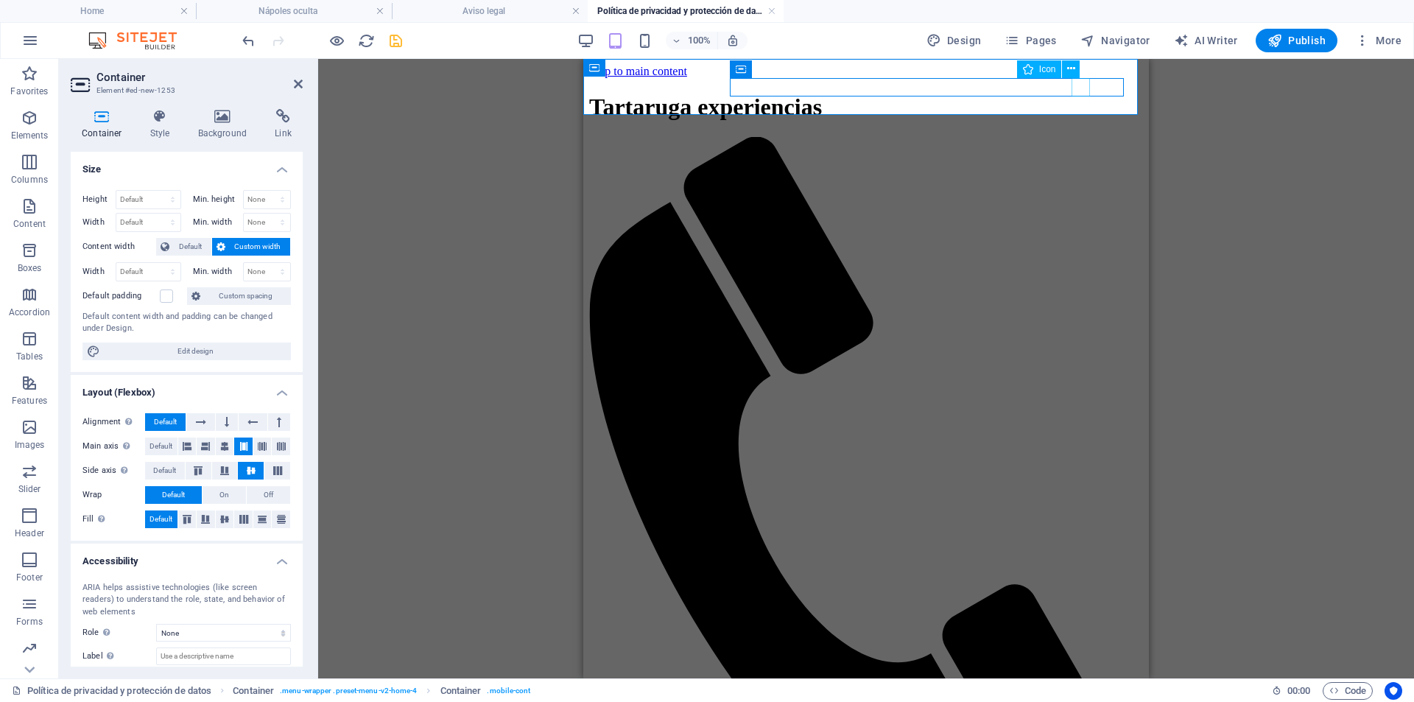
click at [1086, 137] on figure at bounding box center [860, 498] width 542 height 723
select select "xMidYMid"
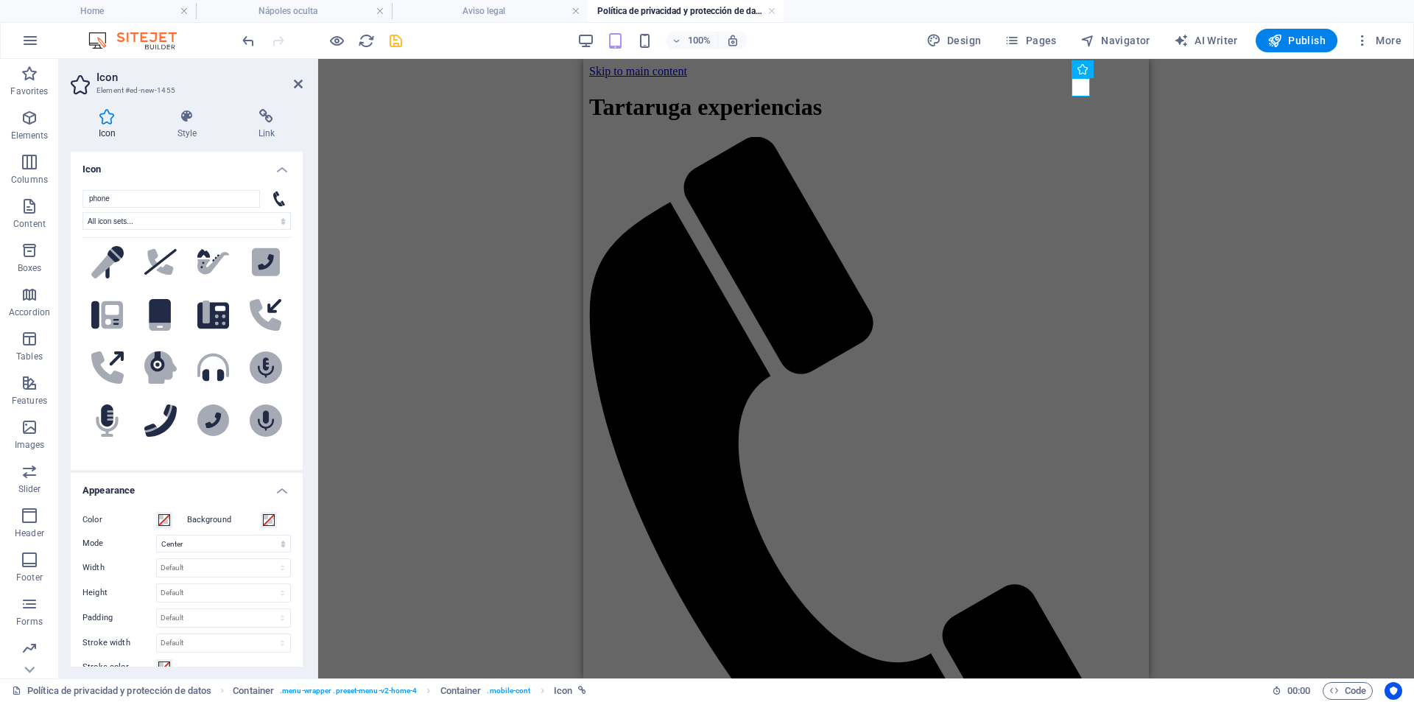
scroll to position [259, 0]
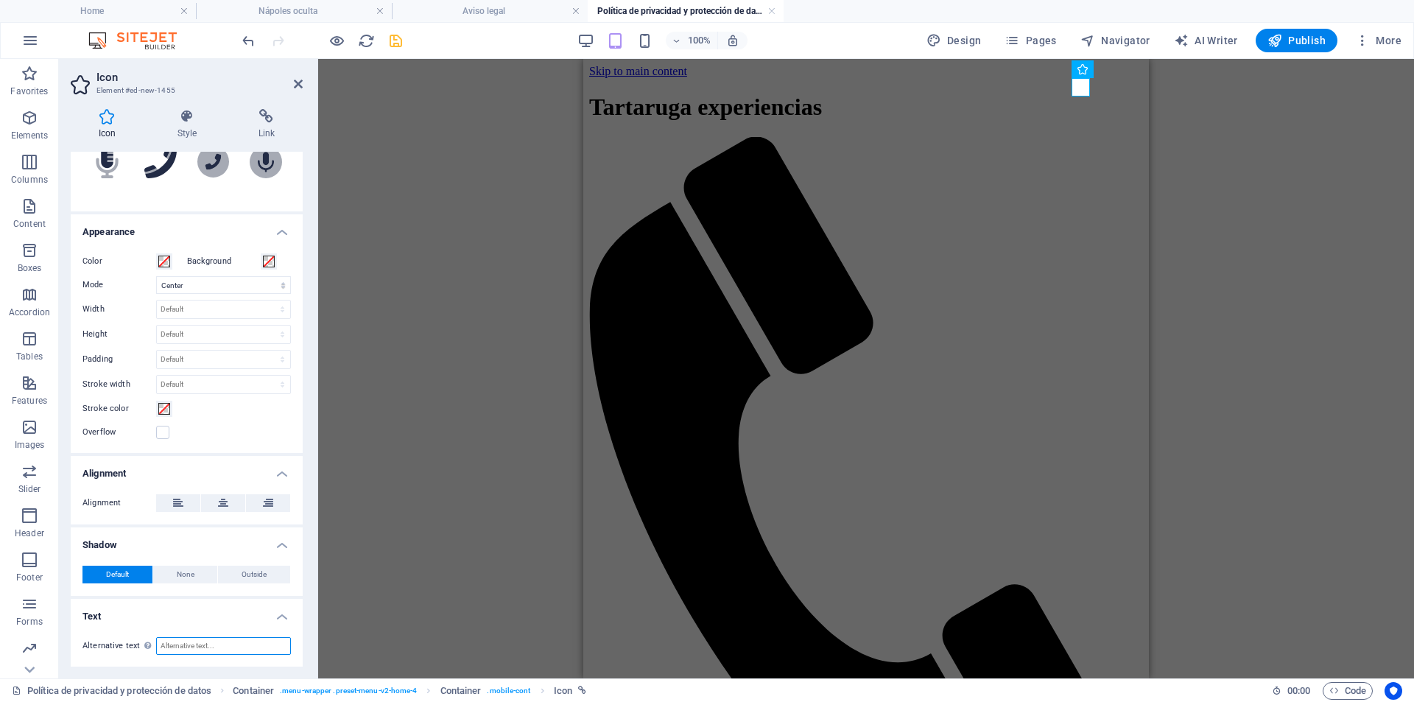
click at [200, 646] on input "Alternative text The alternative text is used by devices that cannot display im…" at bounding box center [223, 646] width 135 height 18
type input "611677787"
click at [214, 616] on h4 "Text" at bounding box center [187, 612] width 232 height 27
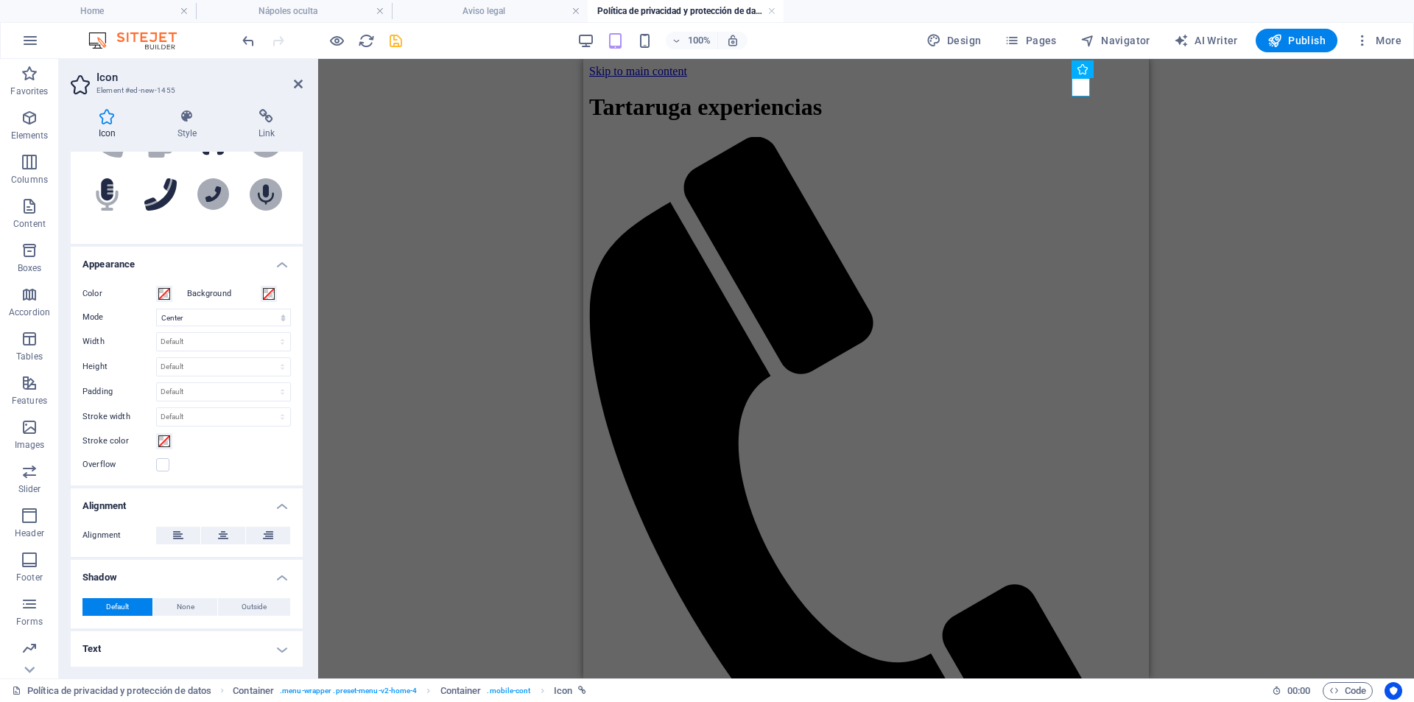
click at [268, 653] on h4 "Text" at bounding box center [187, 648] width 232 height 35
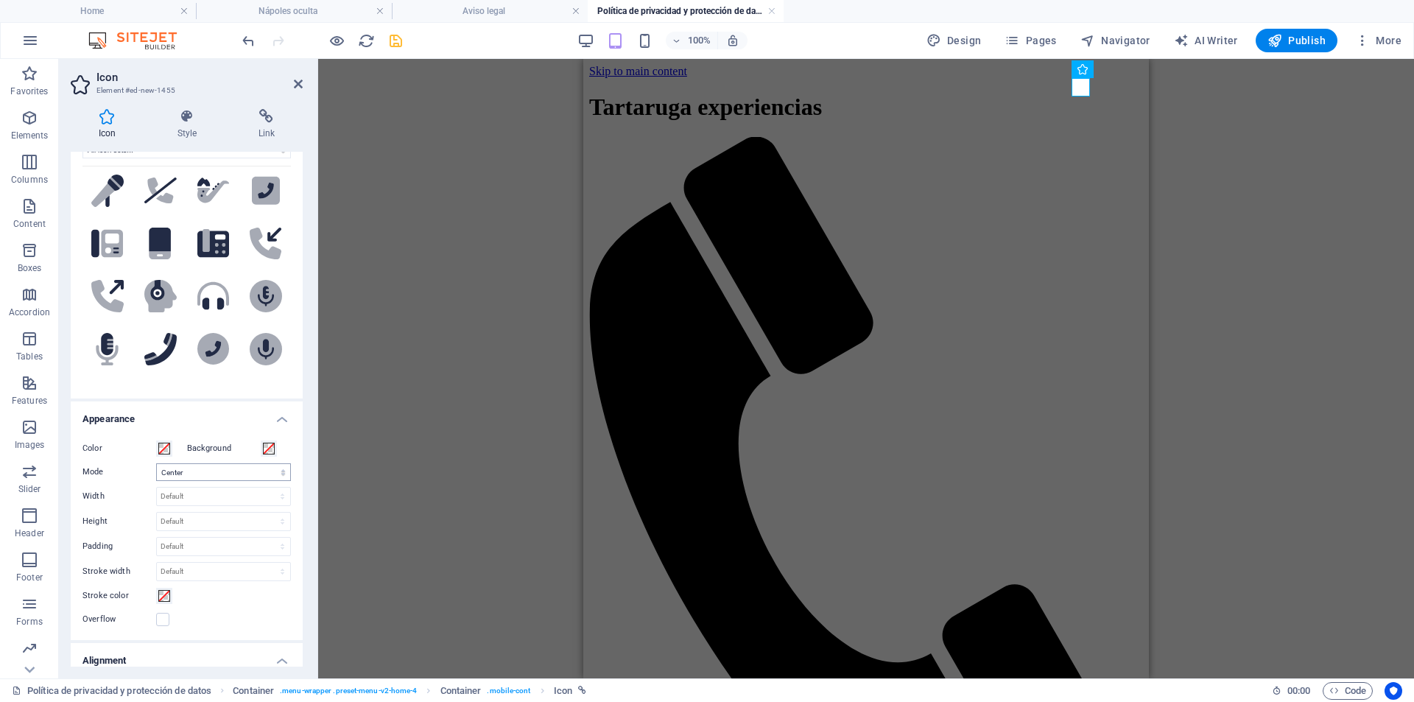
scroll to position [0, 0]
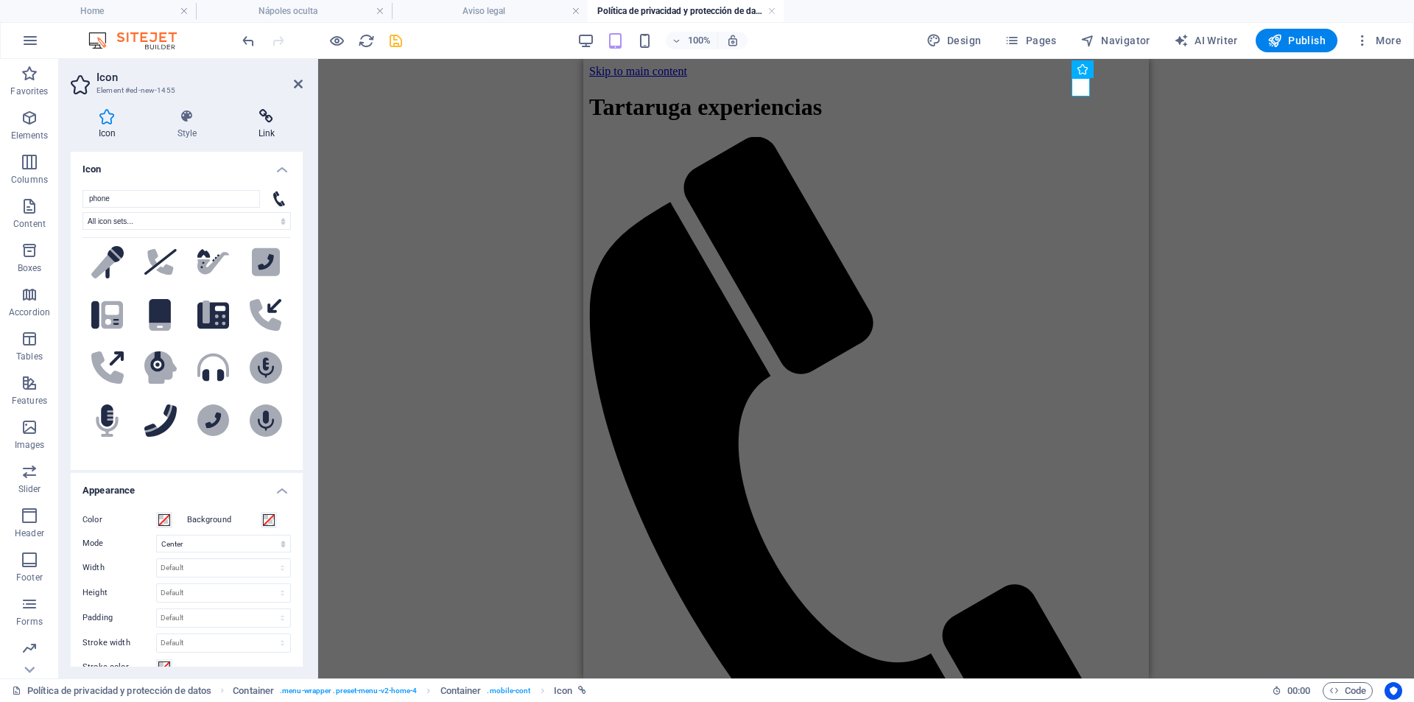
click at [270, 116] on icon at bounding box center [267, 116] width 72 height 15
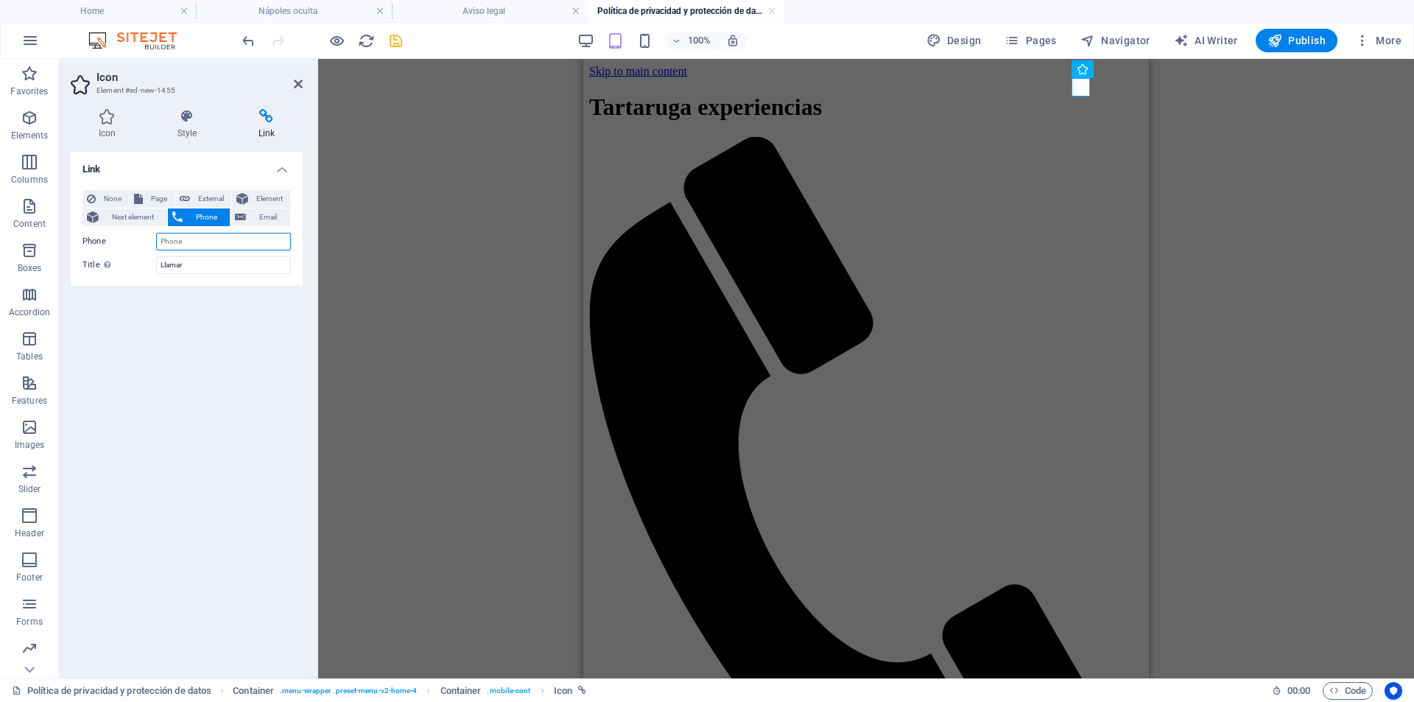
click at [197, 246] on input "Phone" at bounding box center [223, 242] width 135 height 18
type input "611677787"
click at [224, 571] on div "Link None Page External Element Next element Phone Email Page Home [GEOGRAPHIC_…" at bounding box center [187, 409] width 232 height 515
click at [401, 155] on div "H2 Text Text Reference Container Placeholder Spacer Container Container Icon" at bounding box center [866, 368] width 1096 height 619
click at [388, 43] on icon "save" at bounding box center [395, 40] width 17 height 17
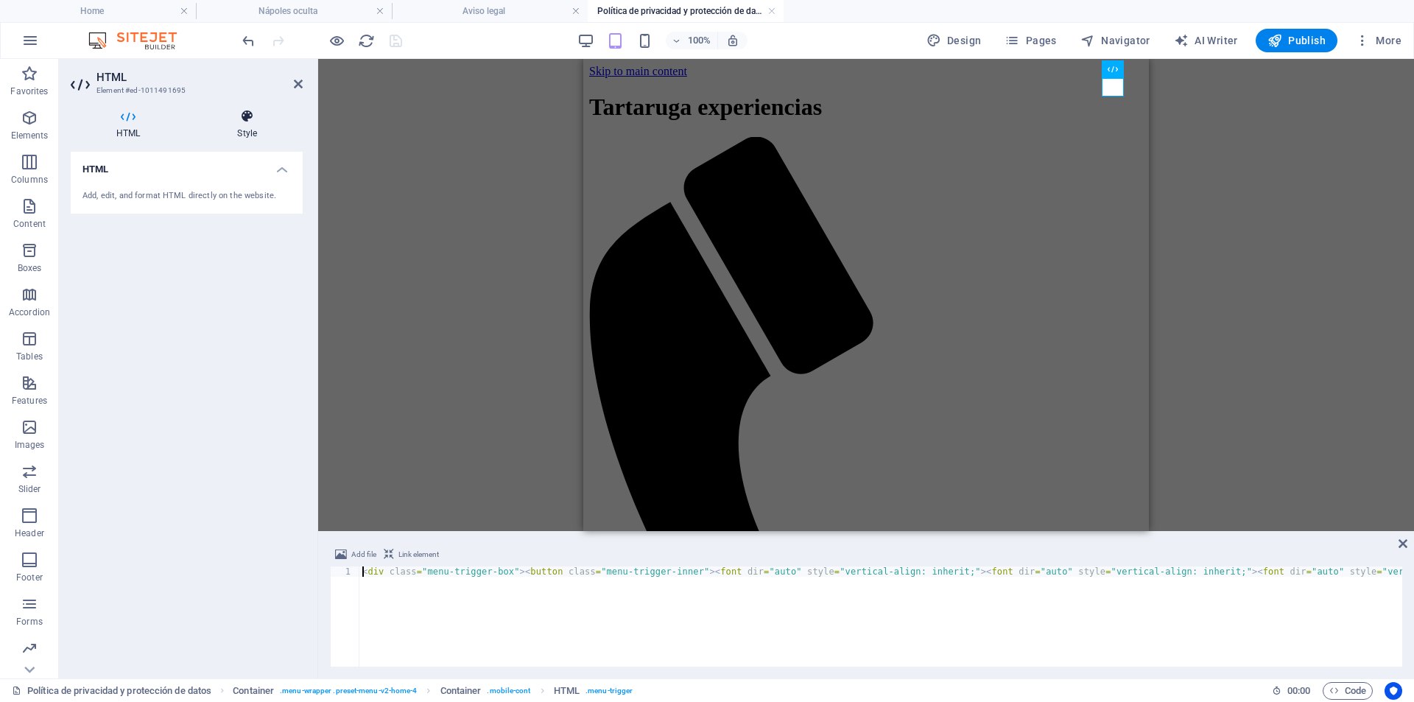
click at [231, 119] on icon at bounding box center [247, 116] width 111 height 15
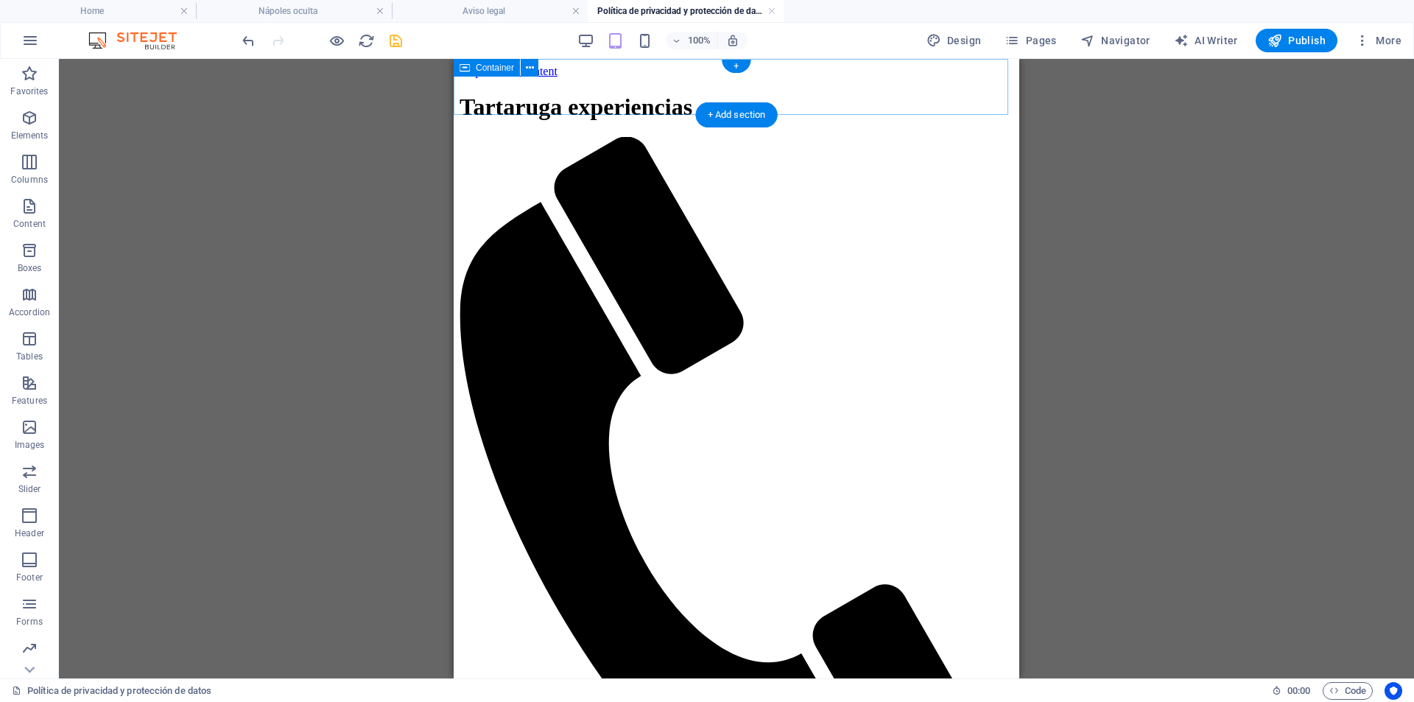
click at [826, 108] on div "Tartaruga experiencias 611677787 Inicio Nosotros Valores Servicios Contacto" at bounding box center [737, 516] width 554 height 844
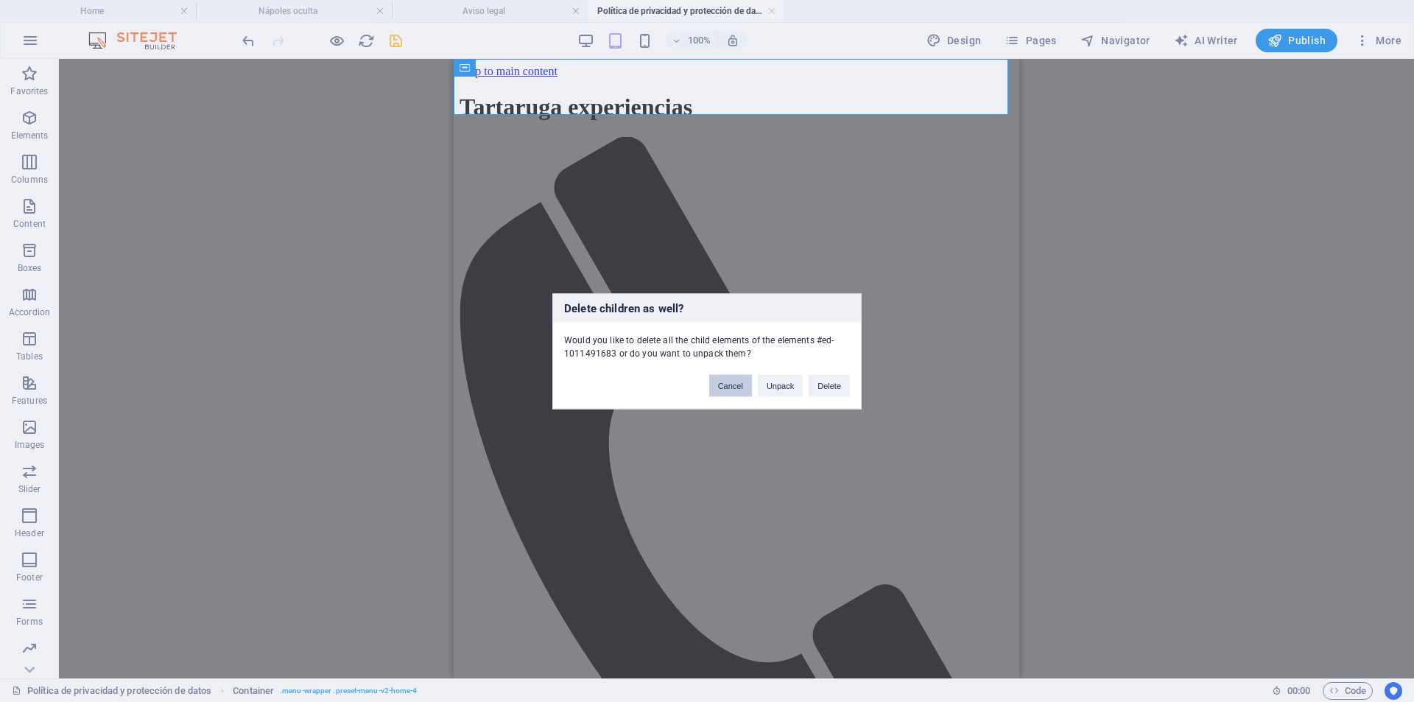
drag, startPoint x: 742, startPoint y: 388, endPoint x: 286, endPoint y: 329, distance: 459.8
click at [742, 388] on button "Cancel" at bounding box center [730, 385] width 43 height 22
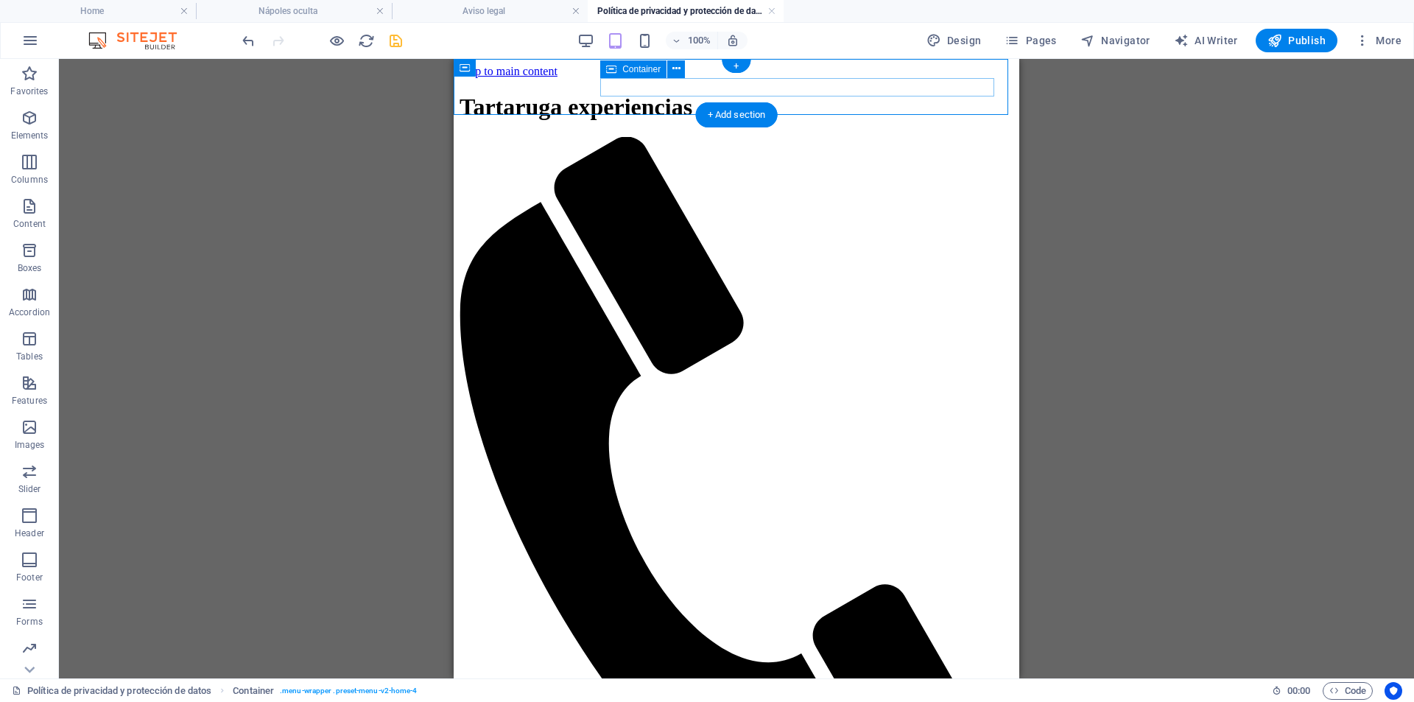
click at [842, 137] on div "611677787" at bounding box center [737, 498] width 554 height 723
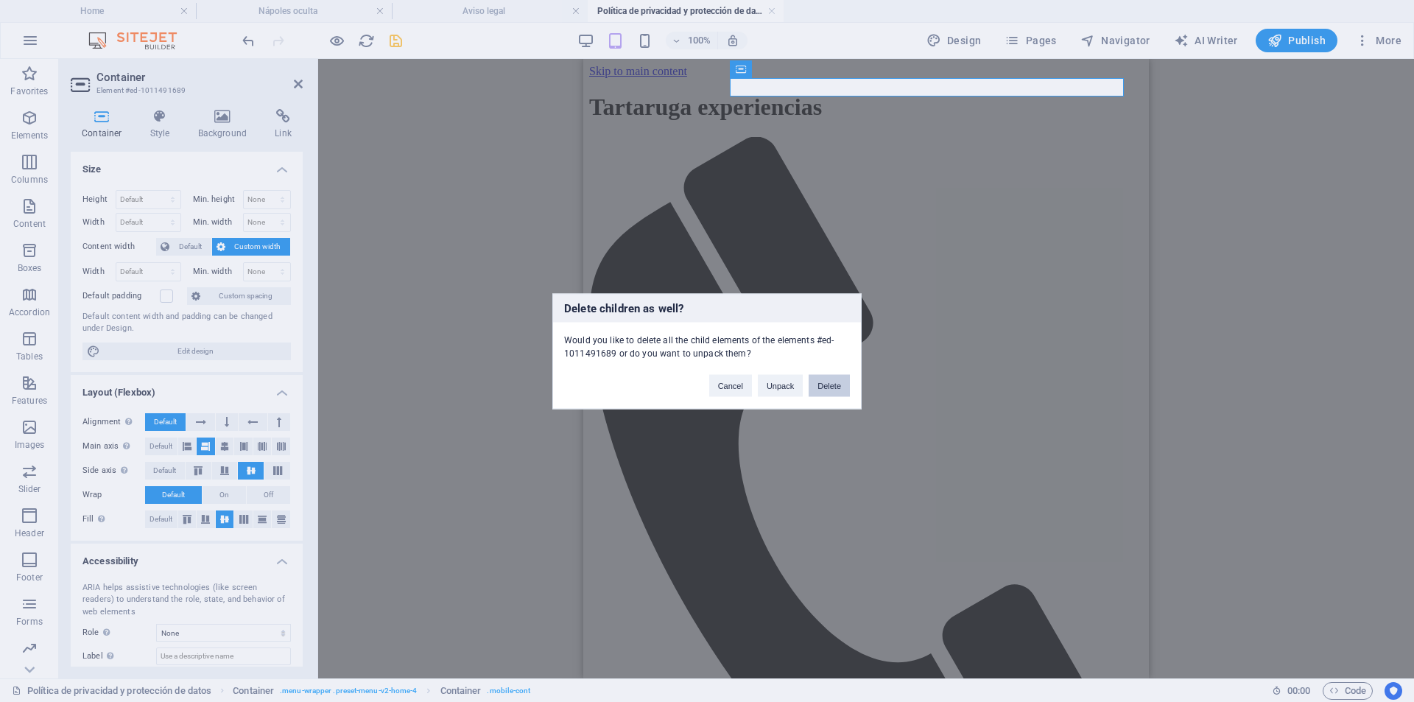
click at [823, 385] on button "Delete" at bounding box center [829, 385] width 41 height 22
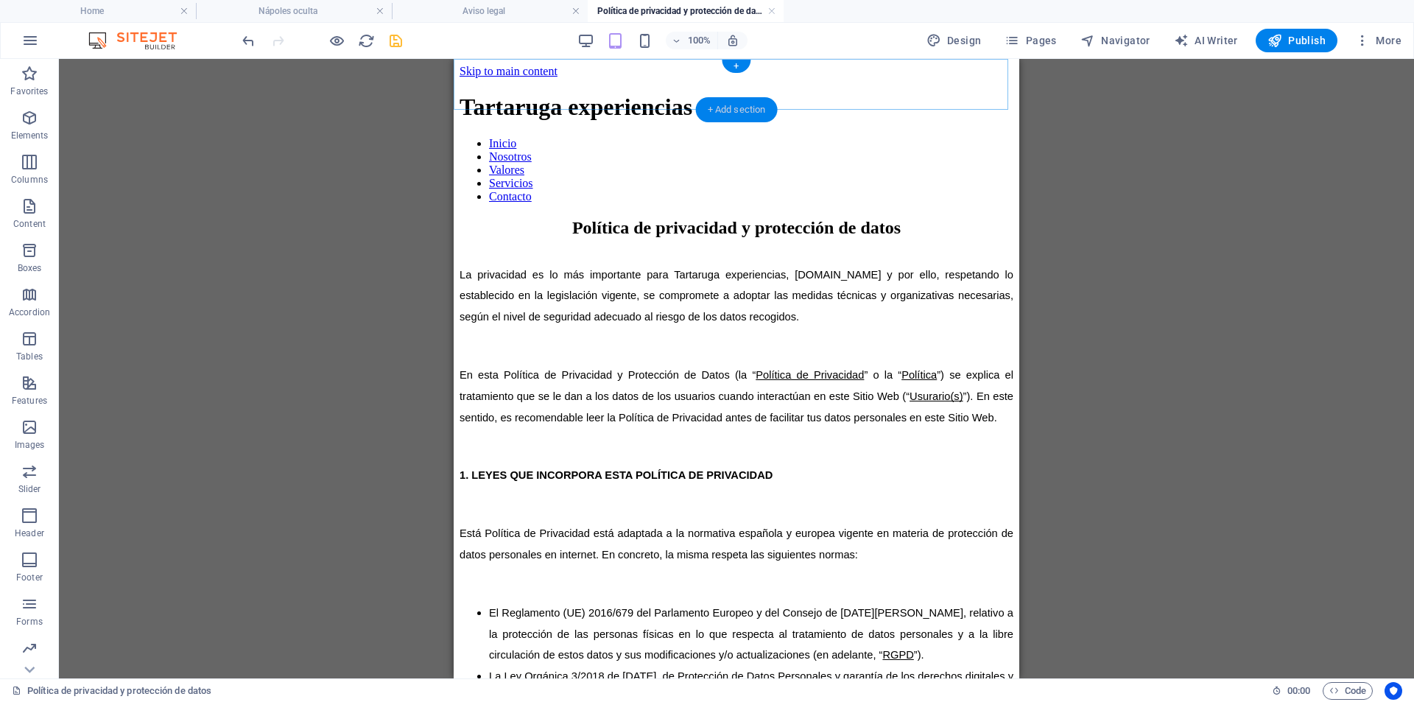
drag, startPoint x: 762, startPoint y: 97, endPoint x: 214, endPoint y: 38, distance: 552.0
click at [762, 97] on div "+ Add section" at bounding box center [737, 109] width 82 height 25
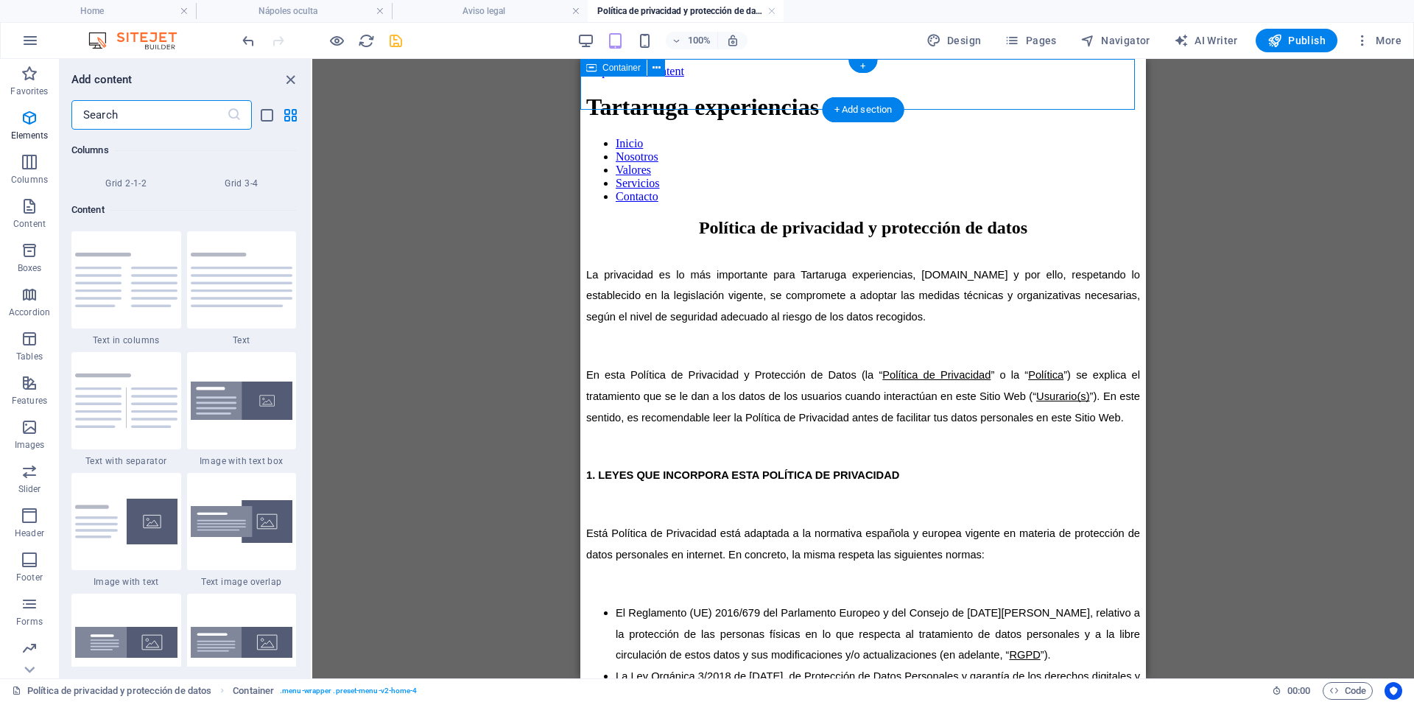
scroll to position [2577, 0]
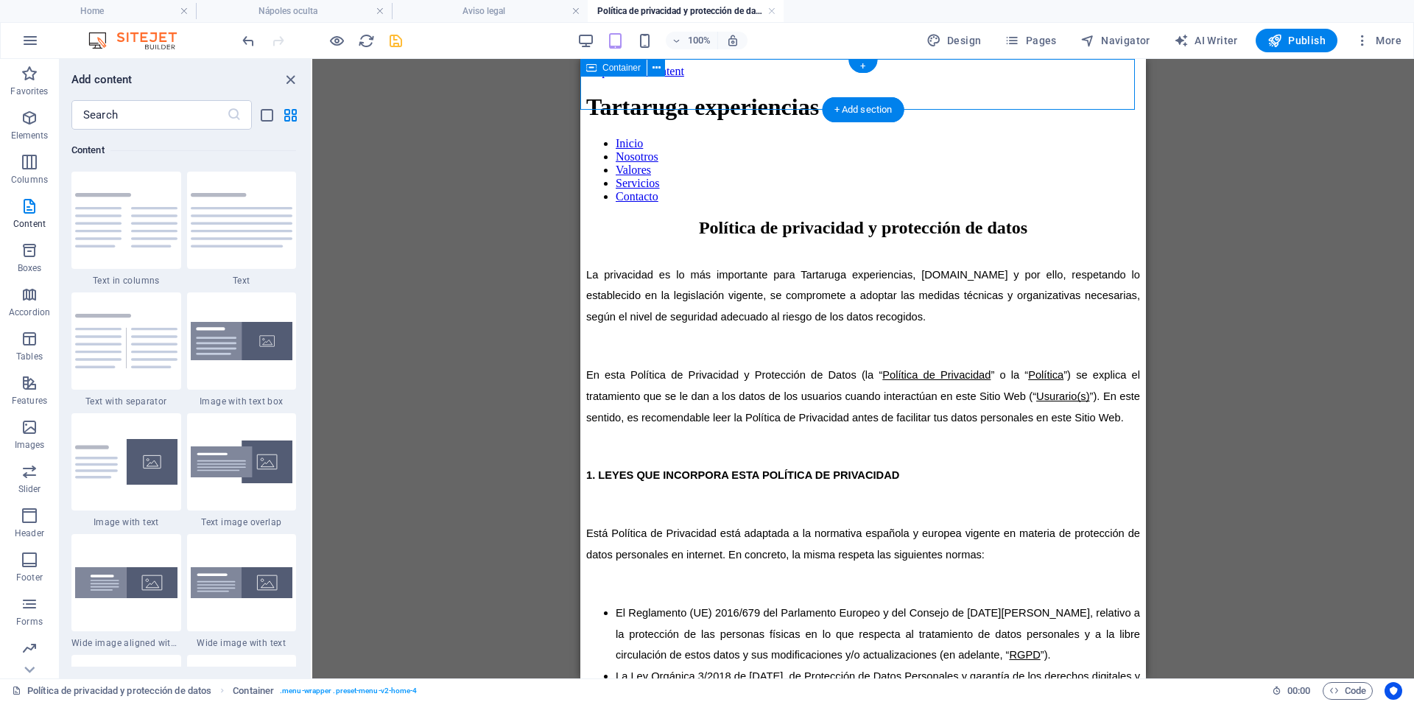
click at [706, 94] on div "Tartaruga experiencias Inicio Nosotros Valores Servicios Contacto" at bounding box center [863, 148] width 554 height 109
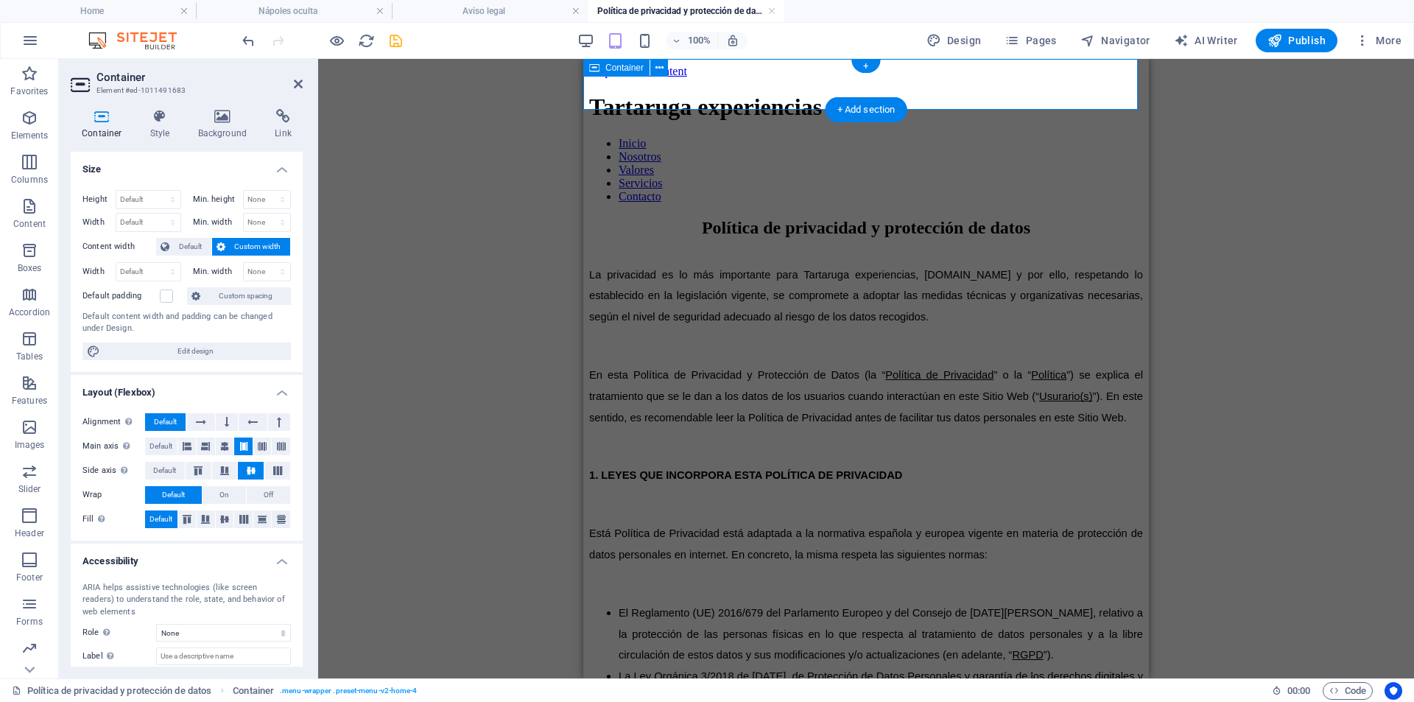
click at [706, 94] on div "Tartaruga experiencias Inicio Nosotros Valores Servicios Contacto" at bounding box center [866, 148] width 554 height 109
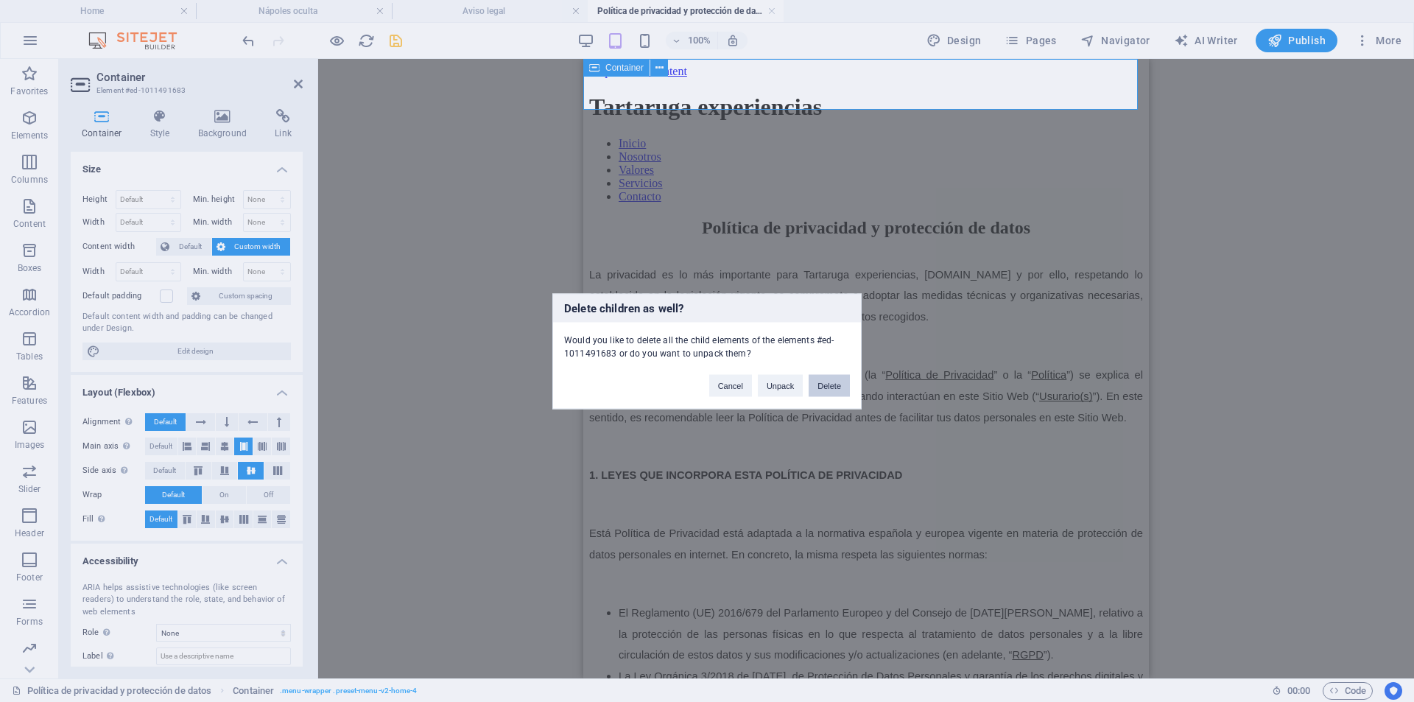
click at [825, 388] on button "Delete" at bounding box center [829, 385] width 41 height 22
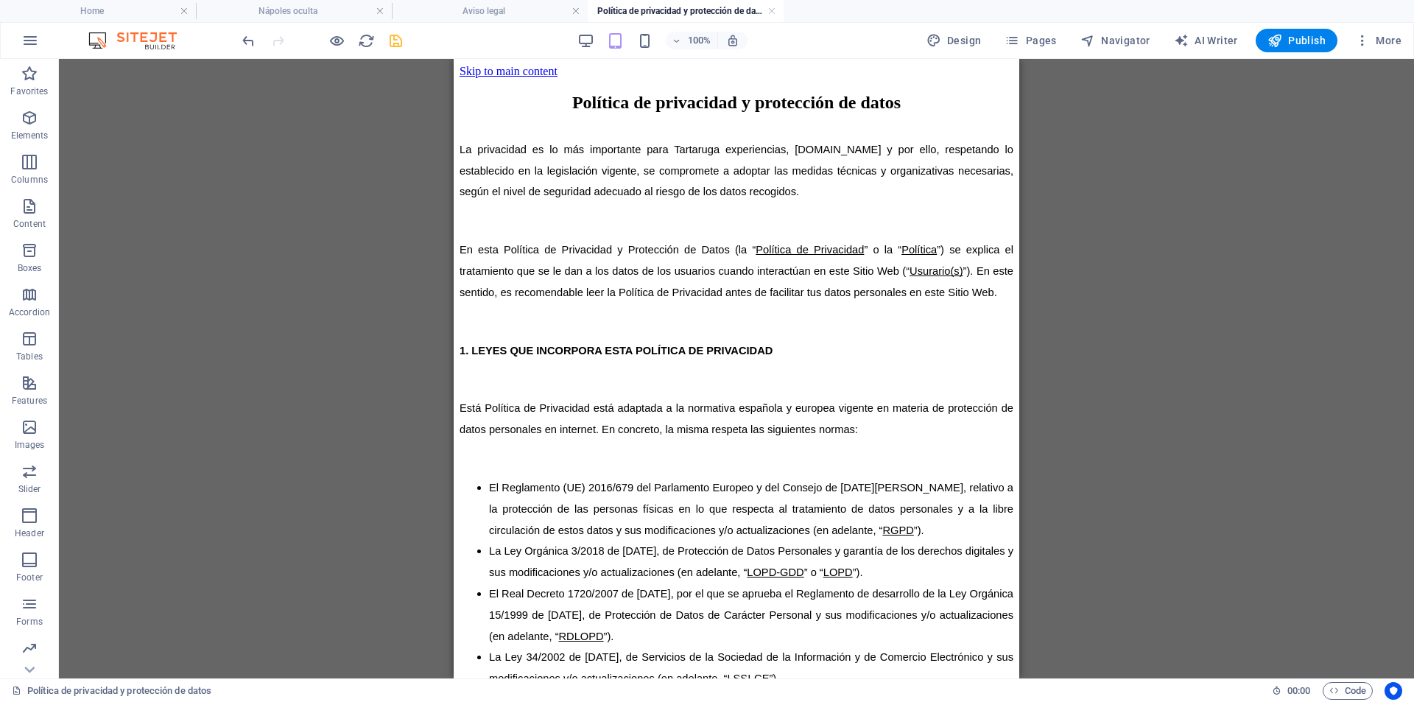
click at [337, 284] on div "H2 Text Text Reference Container Placeholder Spacer Container Container Icon Co…" at bounding box center [736, 368] width 1355 height 619
click at [944, 113] on div "Política de privacidad y protección de datos" at bounding box center [737, 103] width 554 height 20
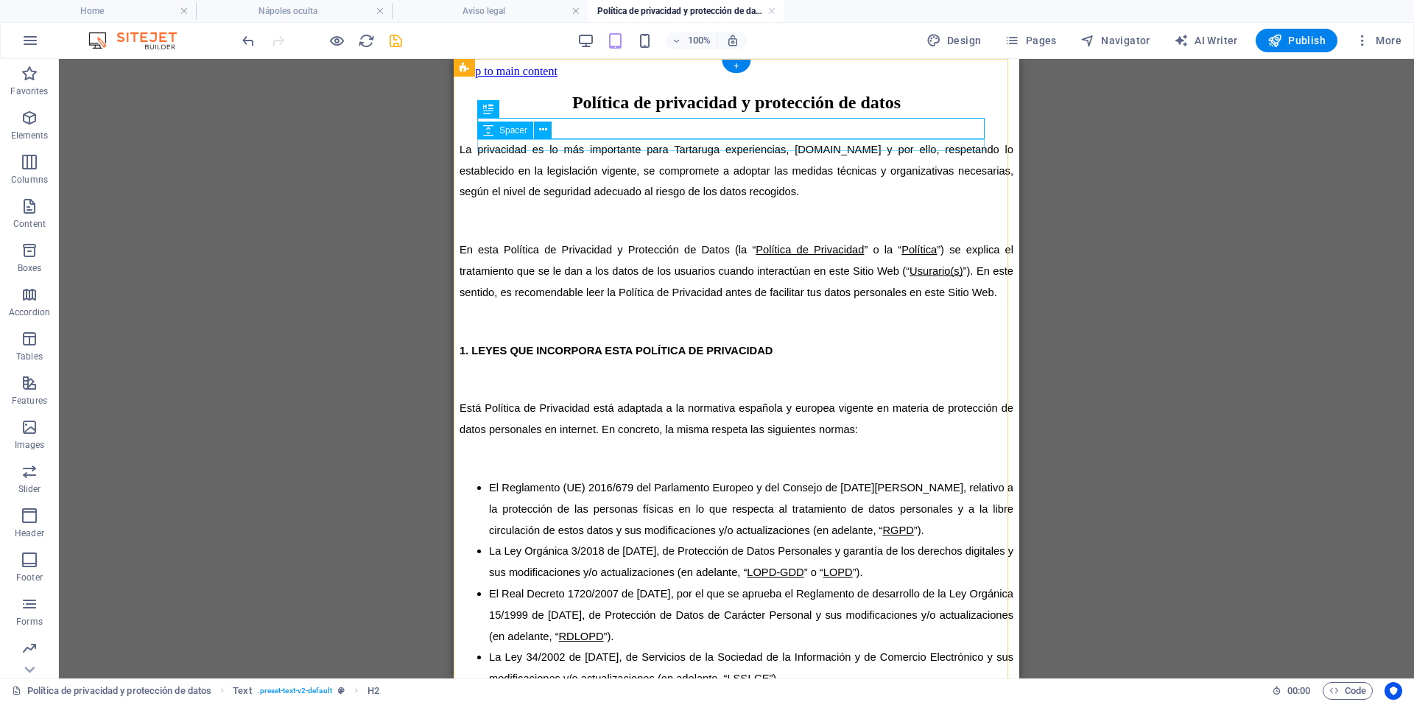
click at [905, 139] on div at bounding box center [737, 133] width 554 height 12
click at [490, 133] on icon at bounding box center [488, 131] width 10 height 18
click at [514, 130] on span "Spacer" at bounding box center [513, 130] width 28 height 9
click at [521, 130] on span "Spacer" at bounding box center [513, 130] width 28 height 9
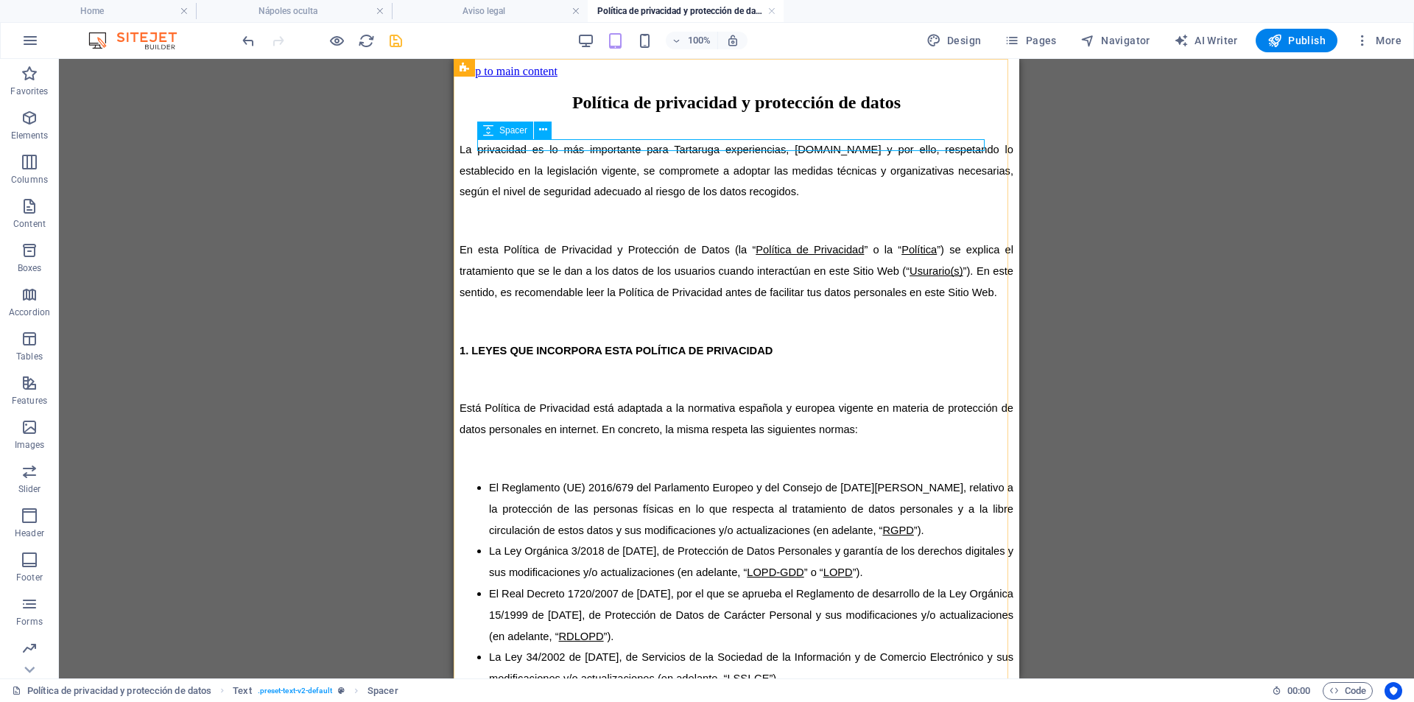
select select "rem"
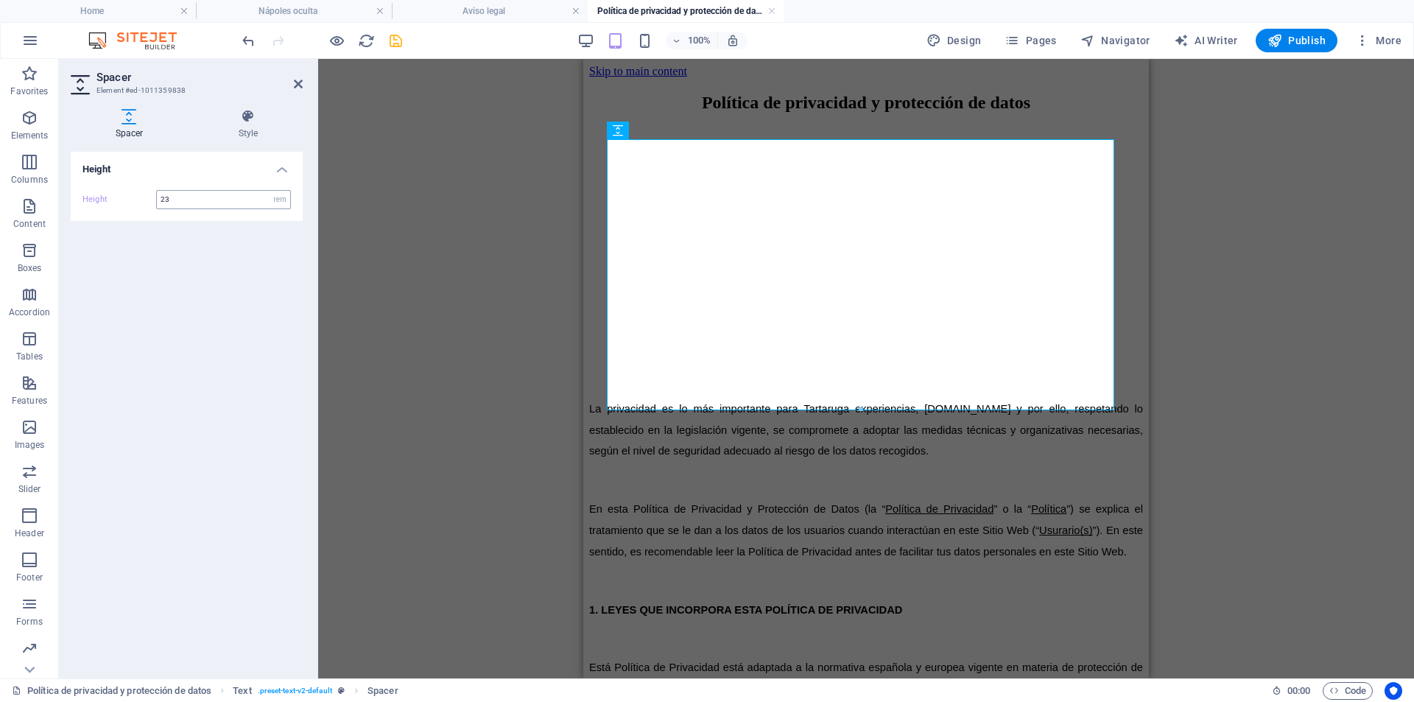
type input "2"
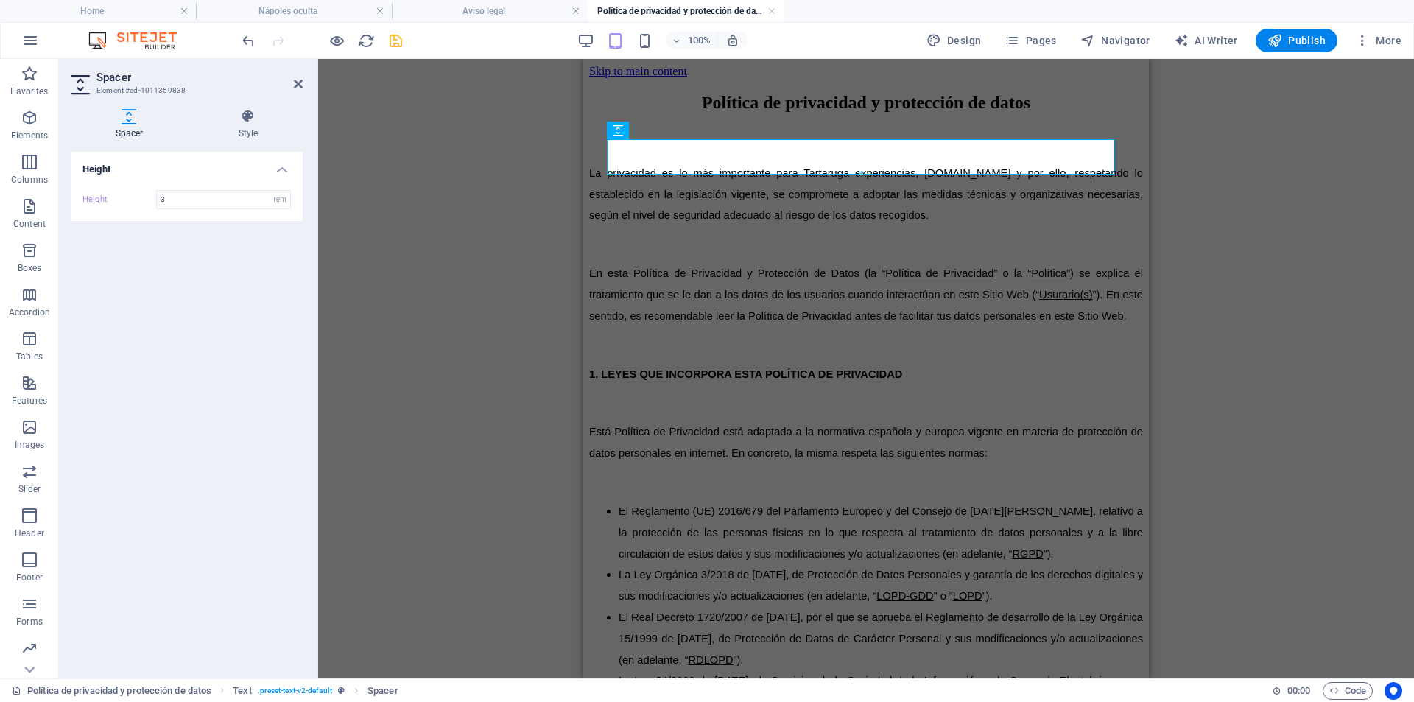
type input "3"
click at [541, 117] on div "H2 Text Text Reference Container Placeholder Spacer Container Container Icon Co…" at bounding box center [866, 368] width 1096 height 619
click at [402, 40] on icon "save" at bounding box center [395, 40] width 17 height 17
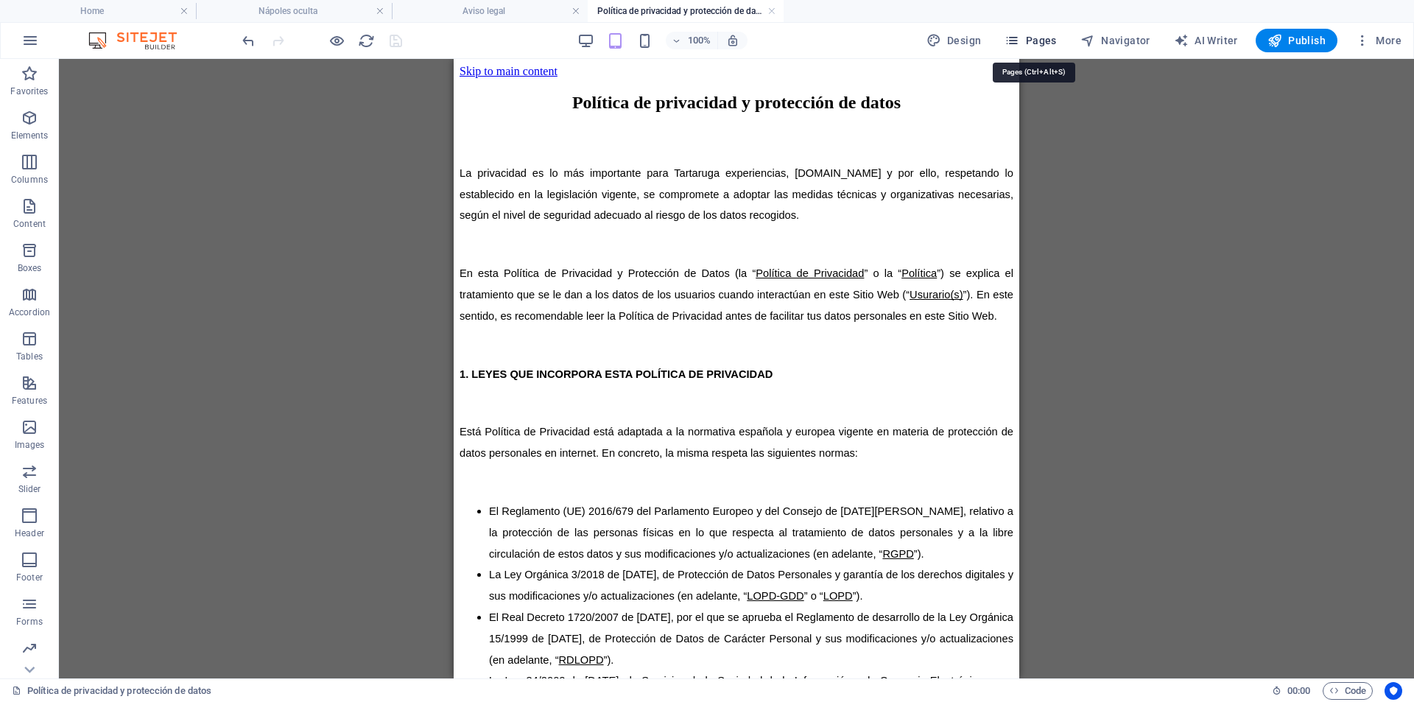
click at [1040, 46] on span "Pages" at bounding box center [1031, 40] width 52 height 15
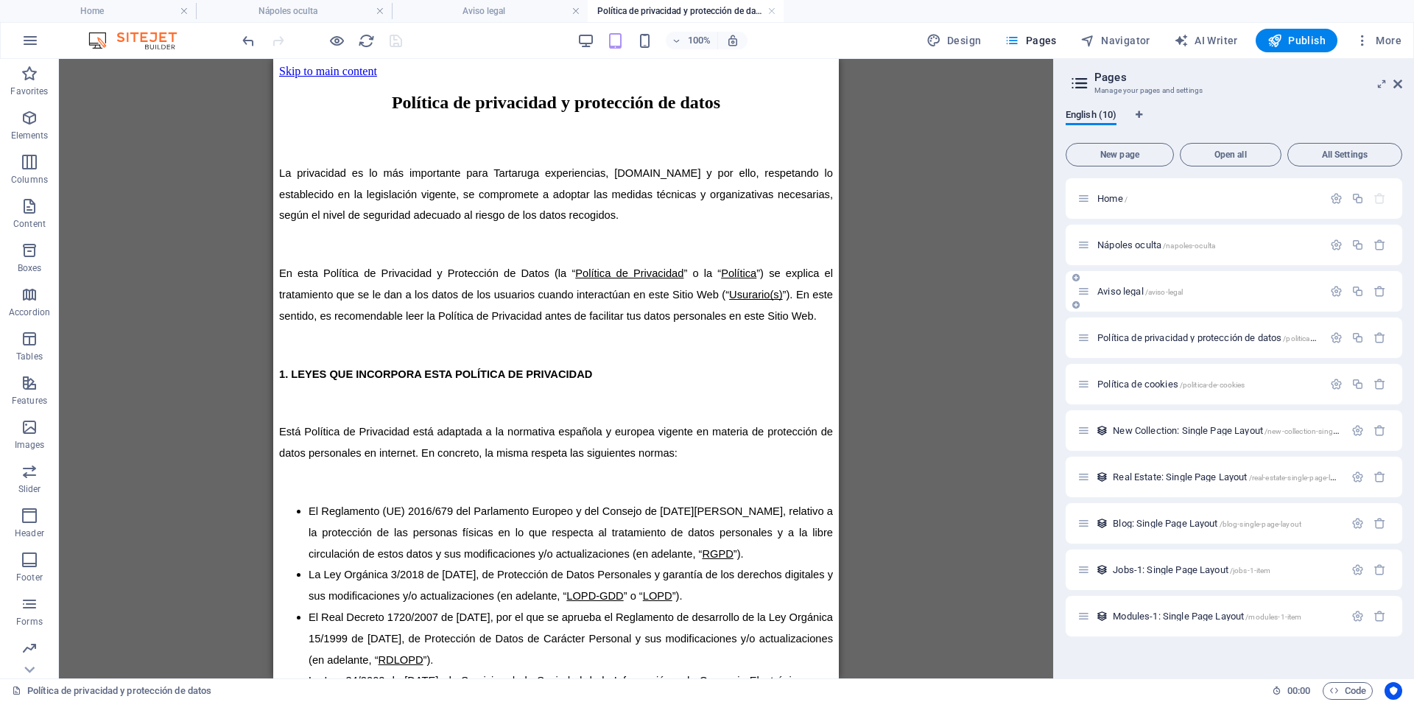
click at [1141, 304] on div "Aviso legal /aviso-legal" at bounding box center [1234, 291] width 337 height 41
click at [1124, 294] on span "Aviso legal /aviso-legal" at bounding box center [1140, 291] width 85 height 11
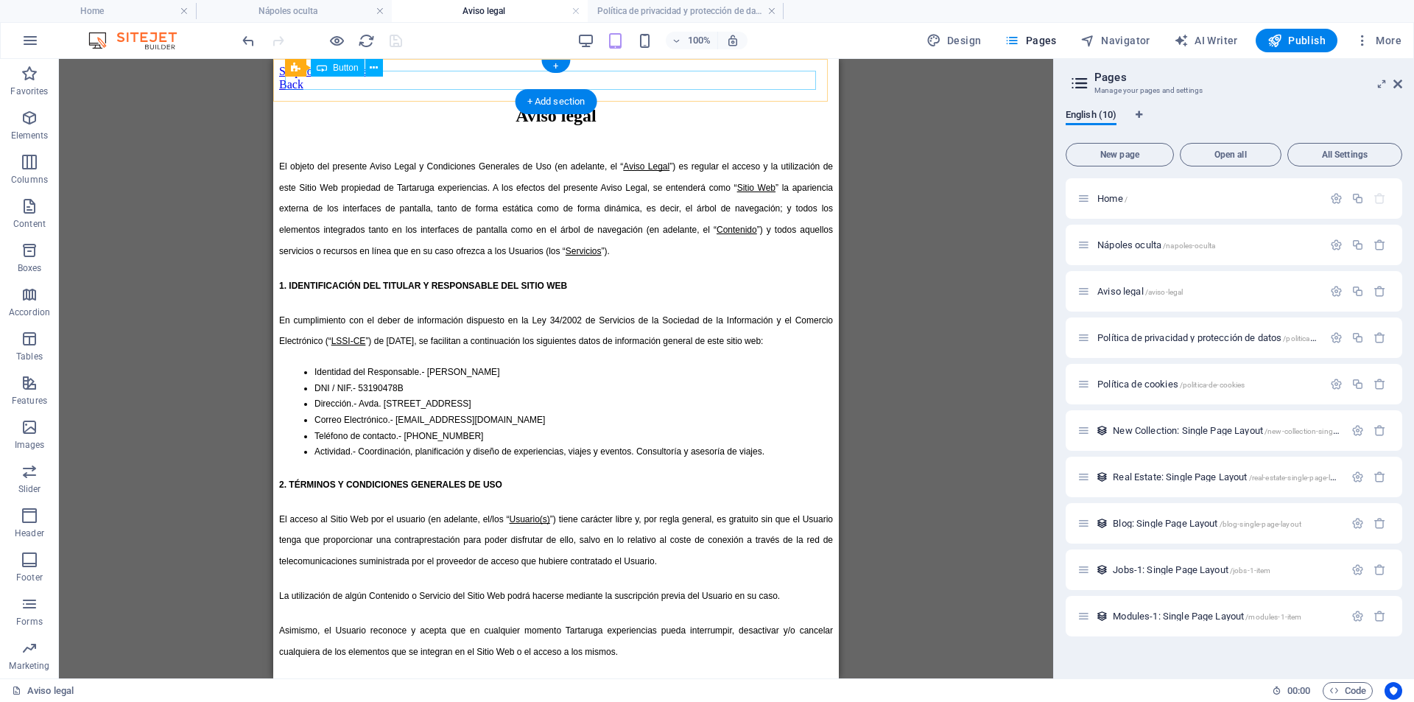
click at [318, 82] on div "Back" at bounding box center [556, 84] width 554 height 13
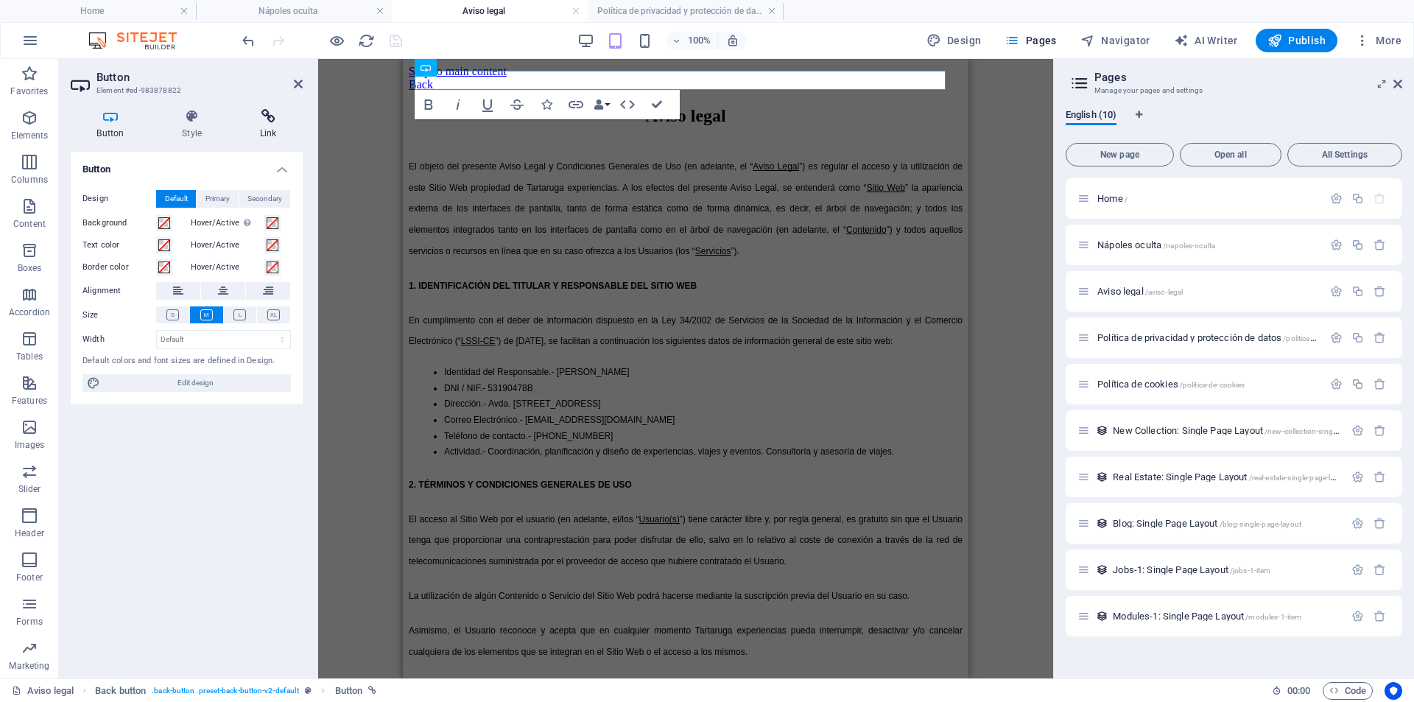
click at [266, 119] on icon at bounding box center [268, 116] width 69 height 15
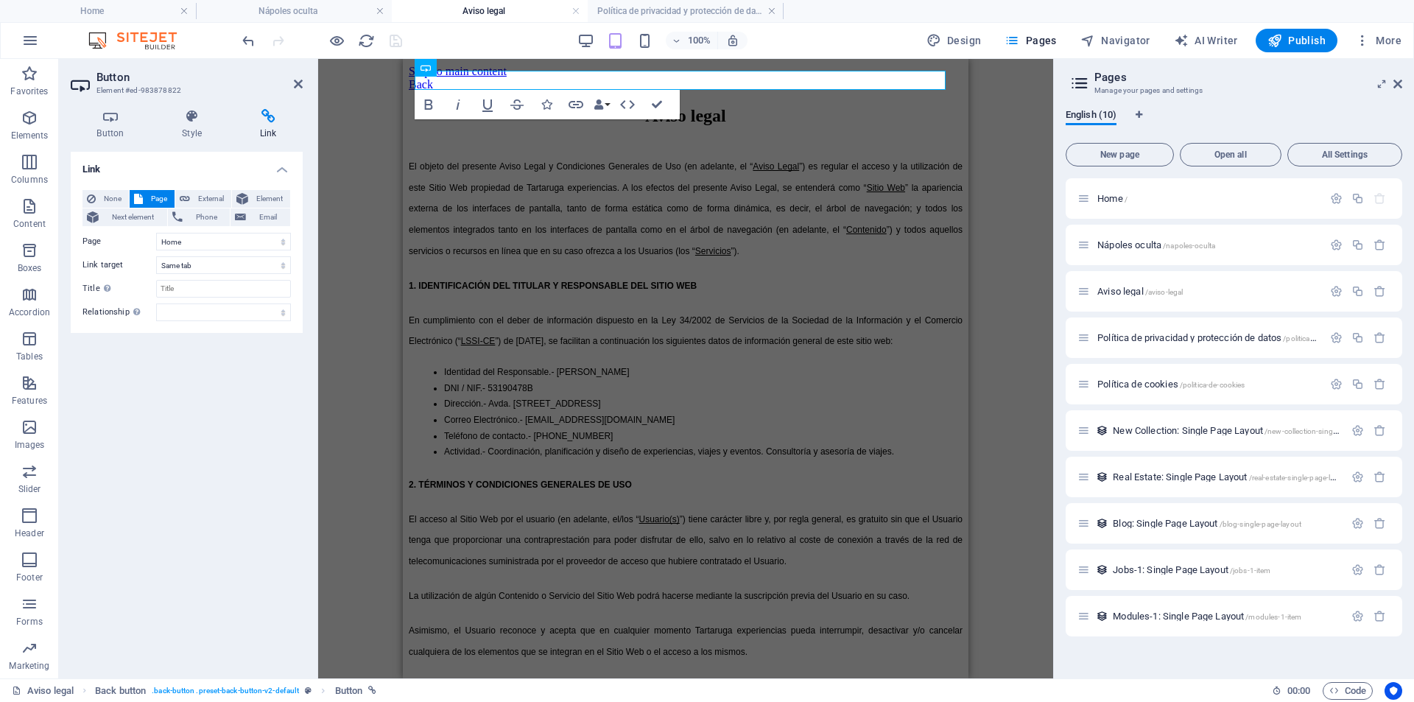
click at [331, 160] on div "H2 Container Text Spacer Back button Button Back button Bold Italic Underline S…" at bounding box center [685, 368] width 735 height 619
drag, startPoint x: 1010, startPoint y: 141, endPoint x: 522, endPoint y: 56, distance: 495.8
click at [1010, 141] on div "H2 Container Text Spacer Back button Button Back button Bold Italic Underline S…" at bounding box center [685, 368] width 735 height 619
click at [177, 127] on h4 "Style" at bounding box center [195, 124] width 78 height 31
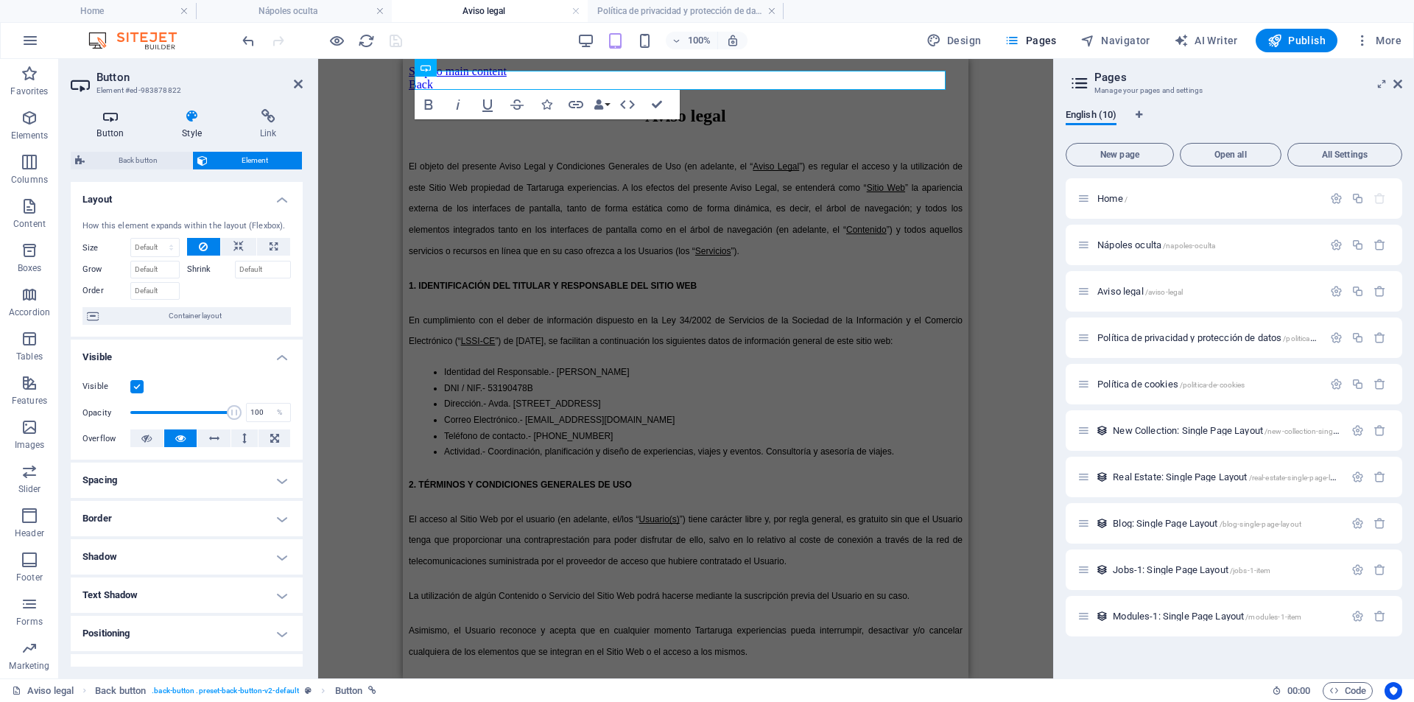
click at [117, 126] on h4 "Button" at bounding box center [113, 124] width 85 height 31
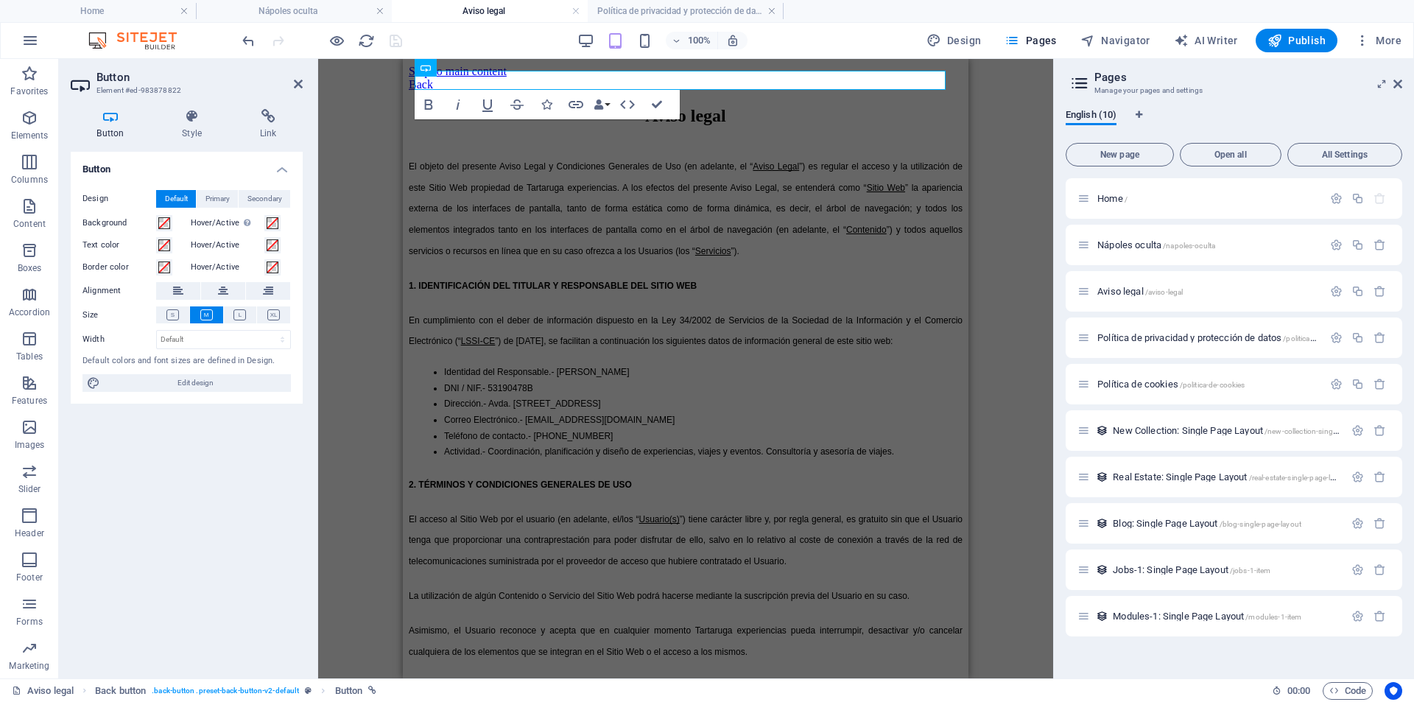
click at [326, 201] on div "H2 Container Text Spacer Button Back button Bold Italic Underline Strikethrough…" at bounding box center [685, 368] width 735 height 619
click at [1009, 123] on div "H2 Container Text Spacer Button Back button Bold Italic Underline Strikethrough…" at bounding box center [685, 368] width 735 height 619
click at [1019, 220] on div "H2 Container Text Spacer Button Back button Bold Italic Underline Strikethrough…" at bounding box center [685, 368] width 735 height 619
click at [1033, 166] on div "H2 Container Text Spacer Button Back button Bold Italic Underline Strikethrough…" at bounding box center [685, 368] width 735 height 619
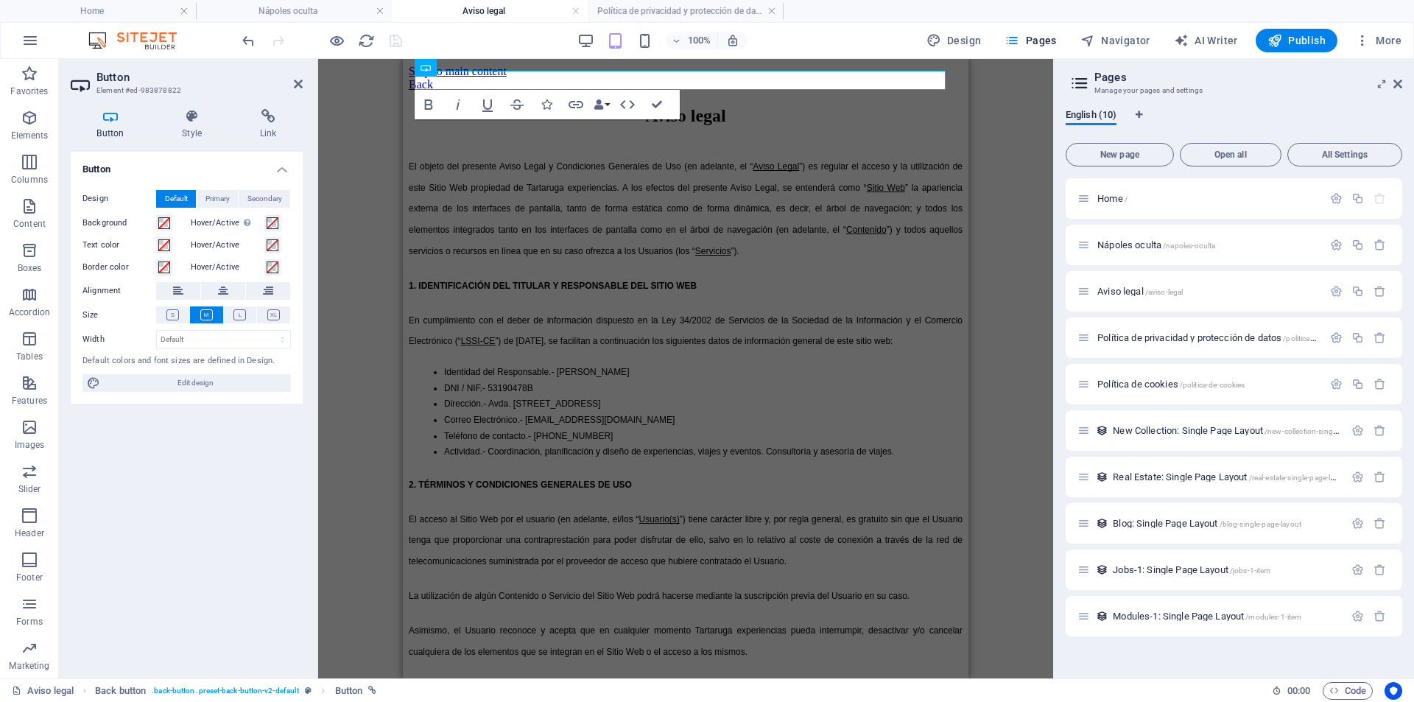
click at [367, 169] on div "H2 Container Text Spacer Button Back button Bold Italic Underline Strikethrough…" at bounding box center [685, 368] width 735 height 619
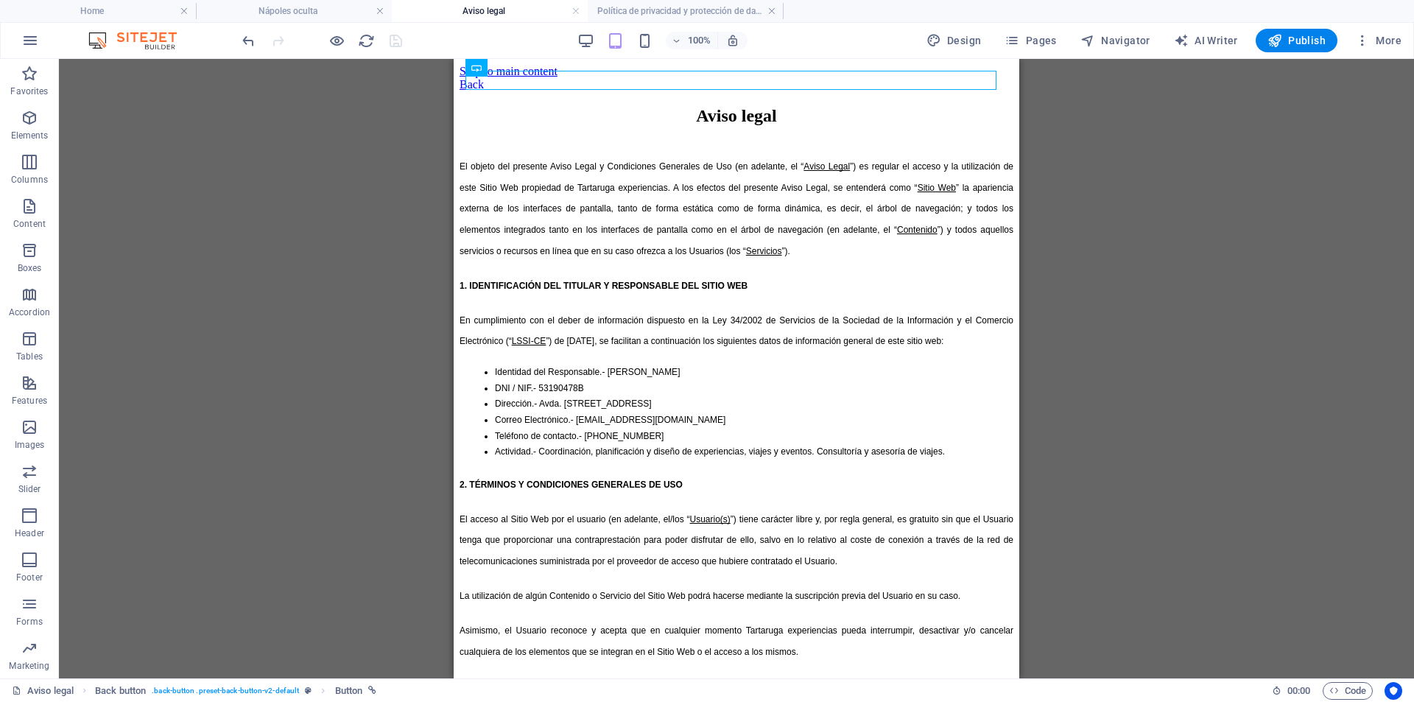
drag, startPoint x: 300, startPoint y: 226, endPoint x: 20, endPoint y: 86, distance: 313.0
click at [300, 226] on div "H2 Container Text Spacer Button Back button" at bounding box center [736, 368] width 1355 height 619
click at [1104, 128] on div "H2 Container Text Spacer Button Back button" at bounding box center [736, 368] width 1355 height 619
click at [550, 69] on button at bounding box center [555, 68] width 18 height 18
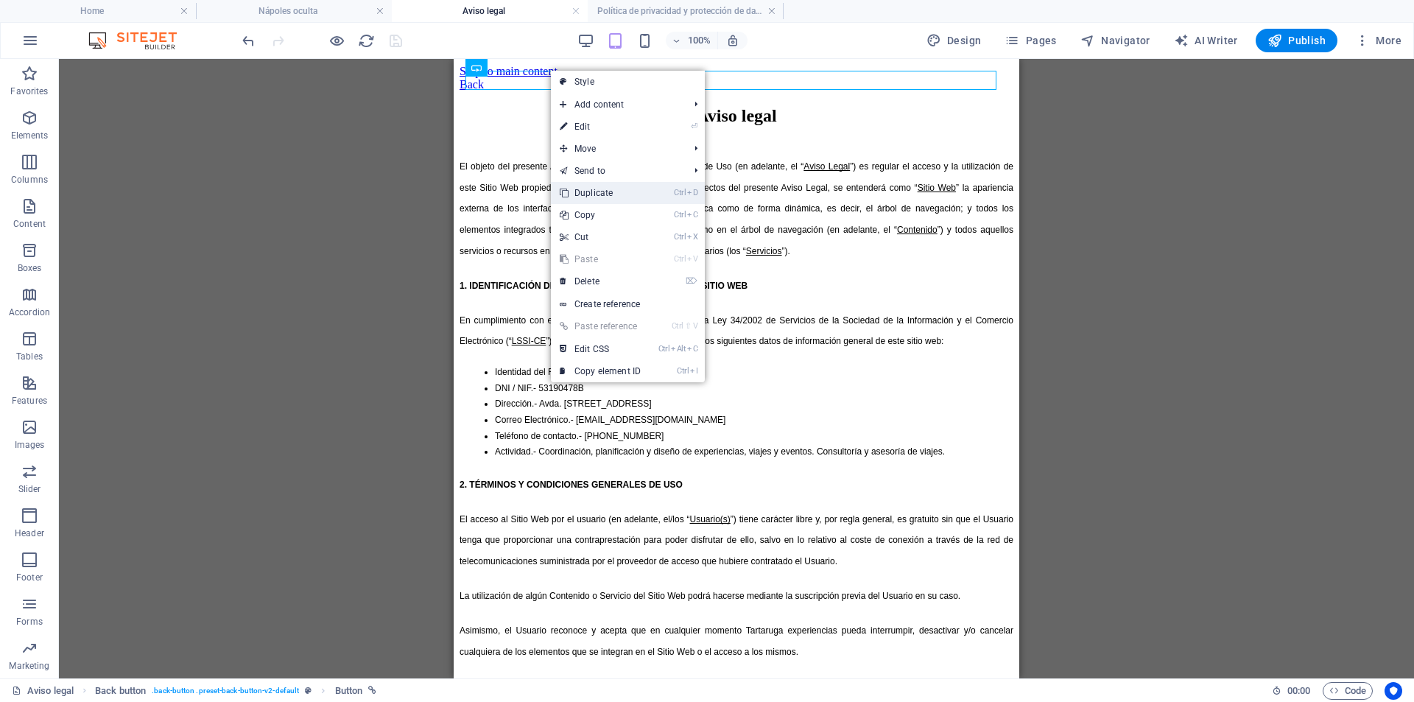
click at [606, 190] on link "Ctrl D Duplicate" at bounding box center [600, 193] width 99 height 22
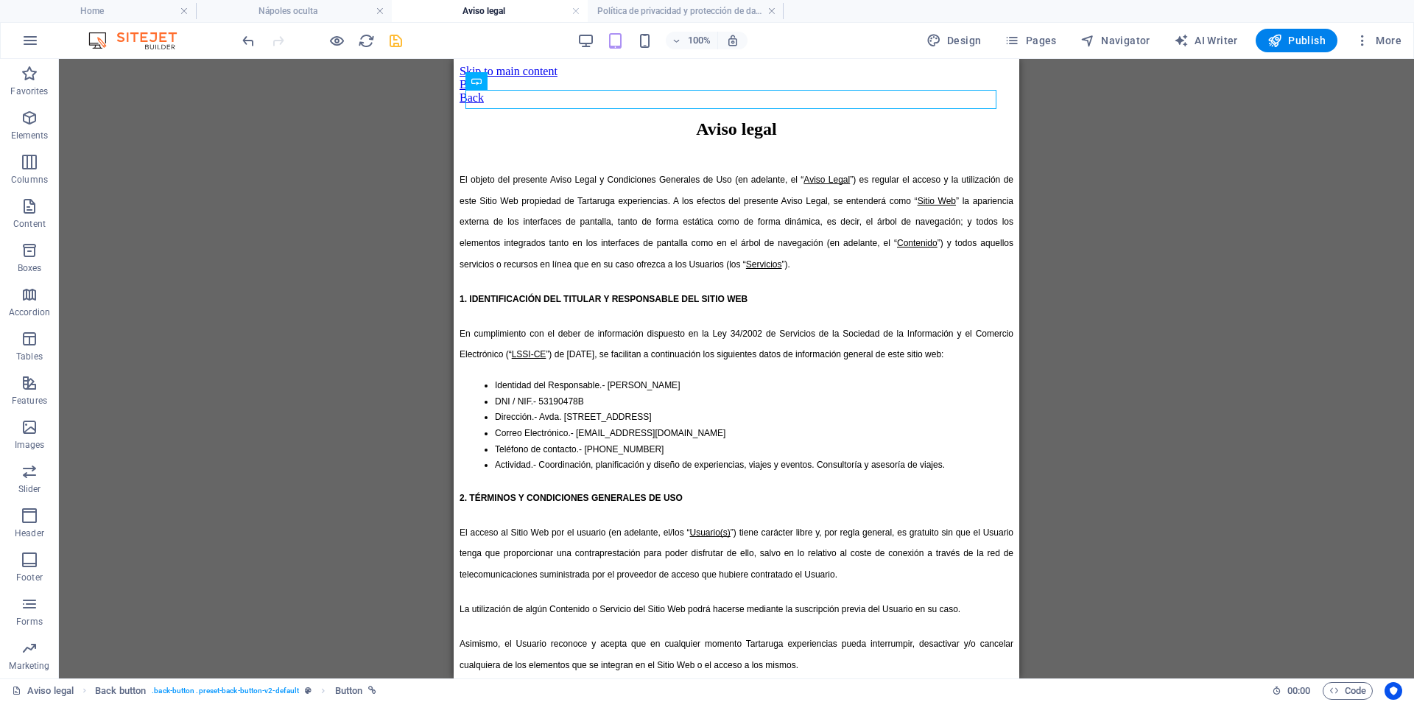
click at [262, 39] on div at bounding box center [321, 41] width 165 height 24
click at [249, 43] on icon "undo" at bounding box center [248, 40] width 17 height 17
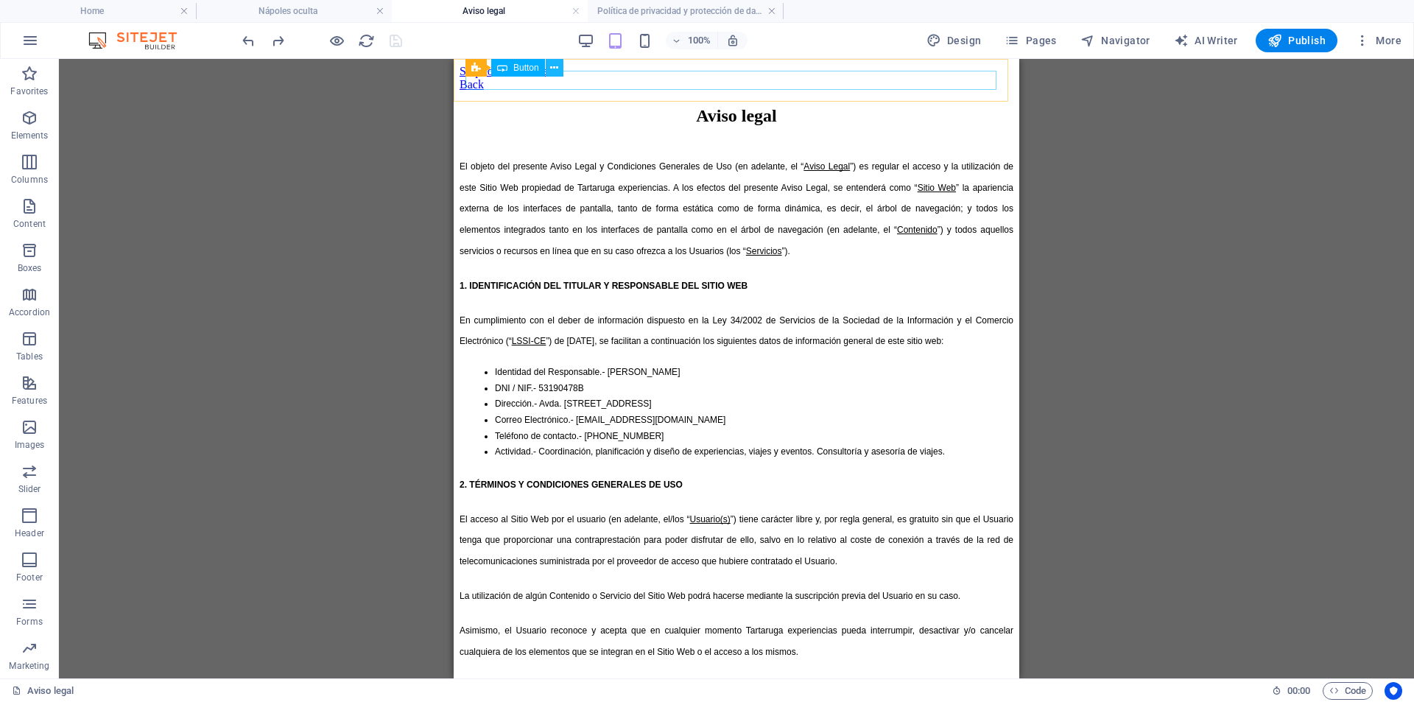
click at [548, 67] on button at bounding box center [555, 68] width 18 height 18
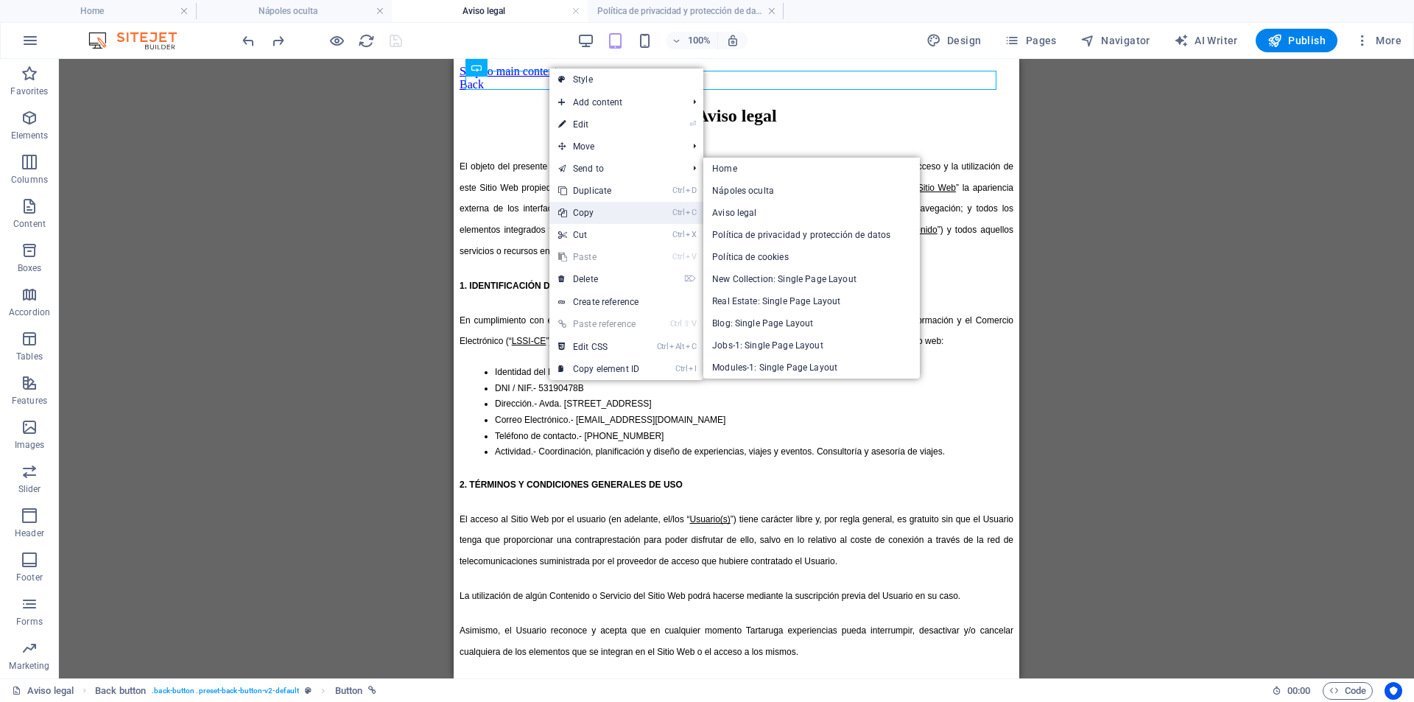
click at [621, 214] on link "Ctrl C Copy" at bounding box center [599, 213] width 99 height 22
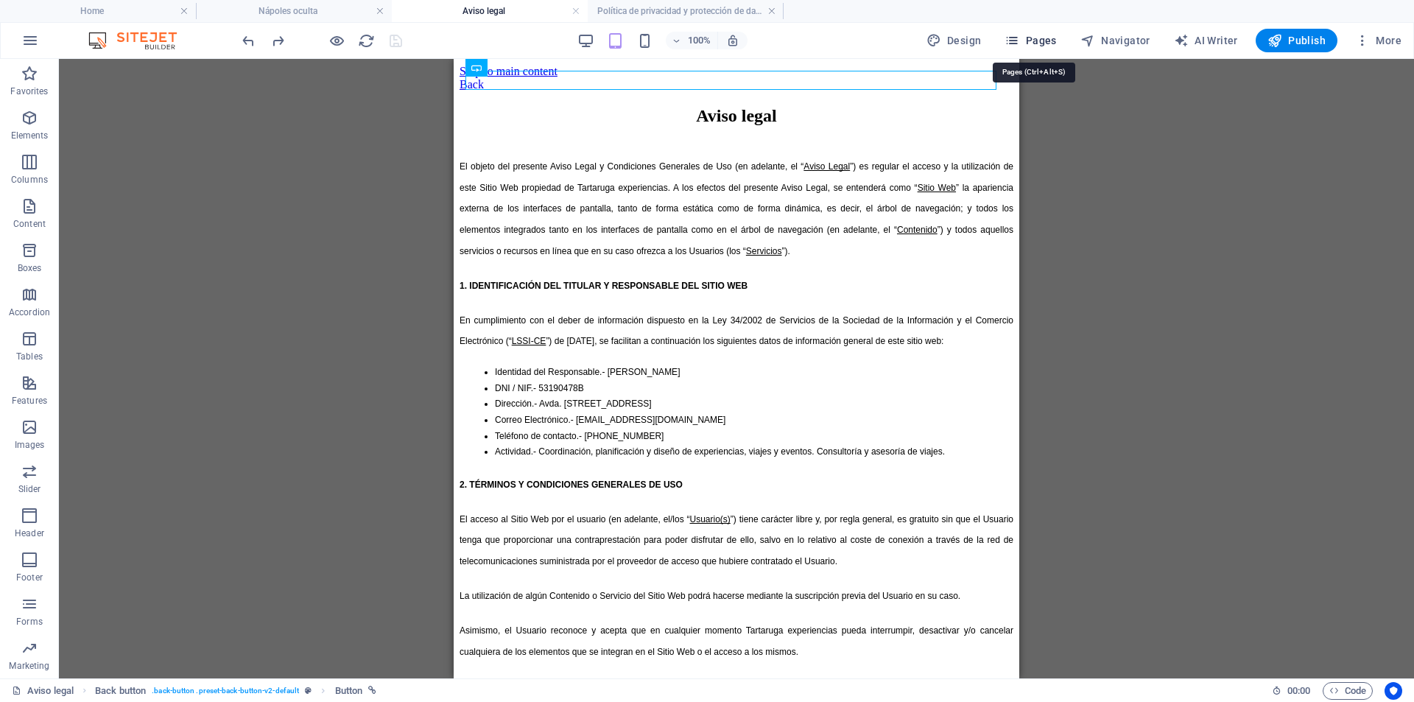
click at [1026, 38] on span "Pages" at bounding box center [1031, 40] width 52 height 15
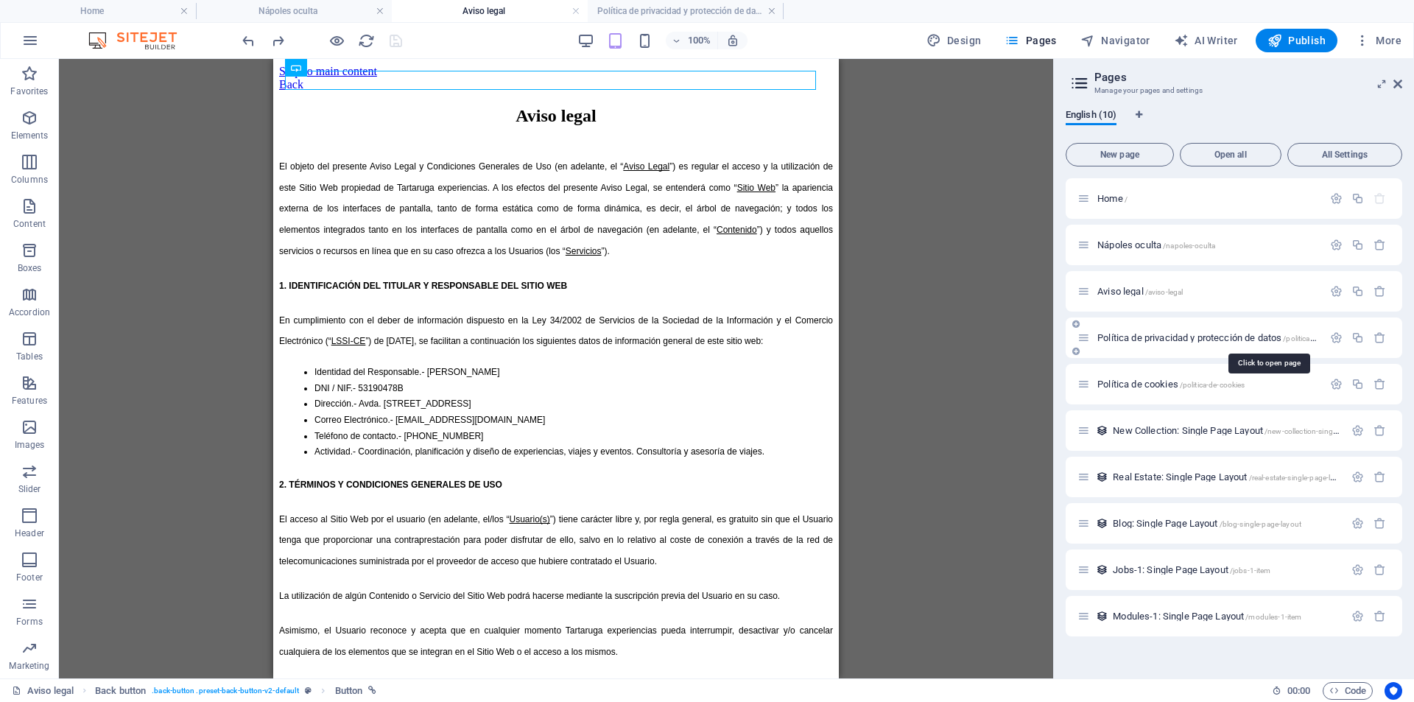
click at [1176, 340] on span "Política de privacidad y protección de datos /politica-de-privacidad-y-protecci…" at bounding box center [1265, 337] width 335 height 11
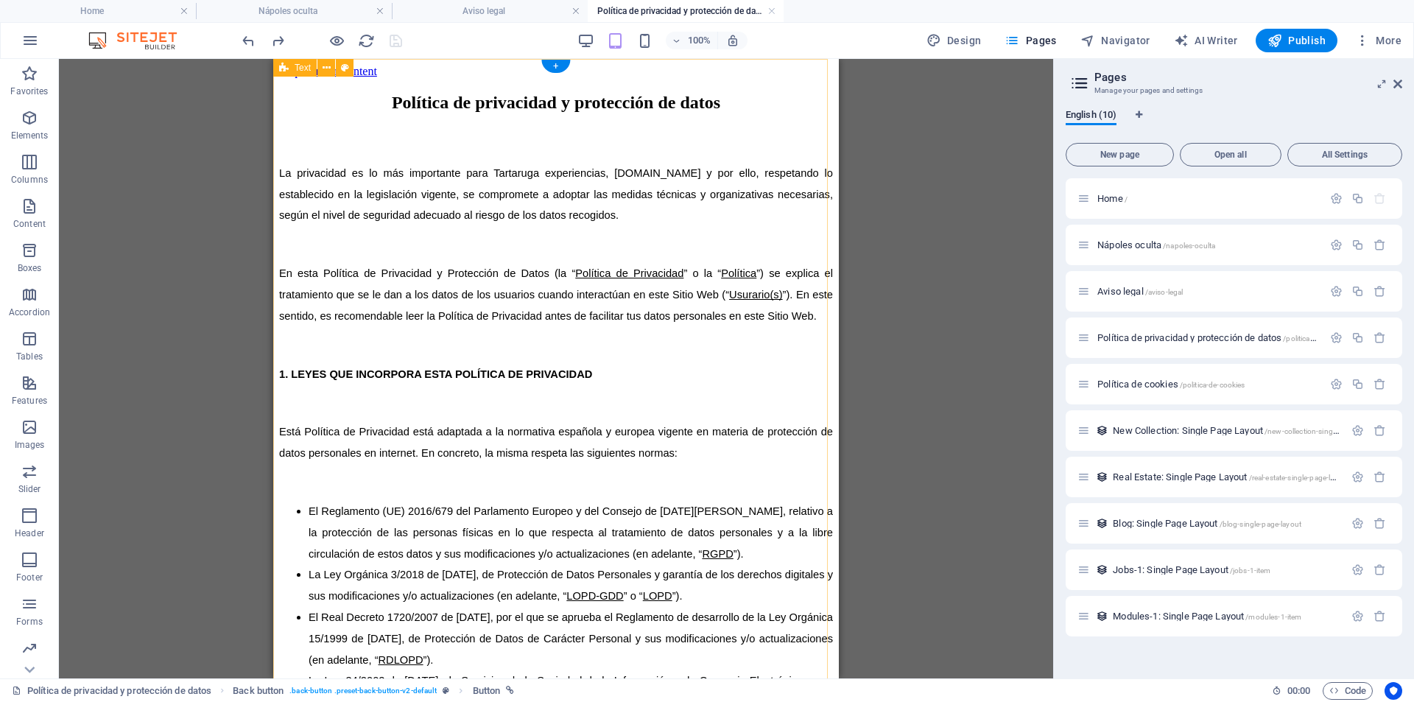
click at [548, 60] on div "+" at bounding box center [555, 66] width 29 height 13
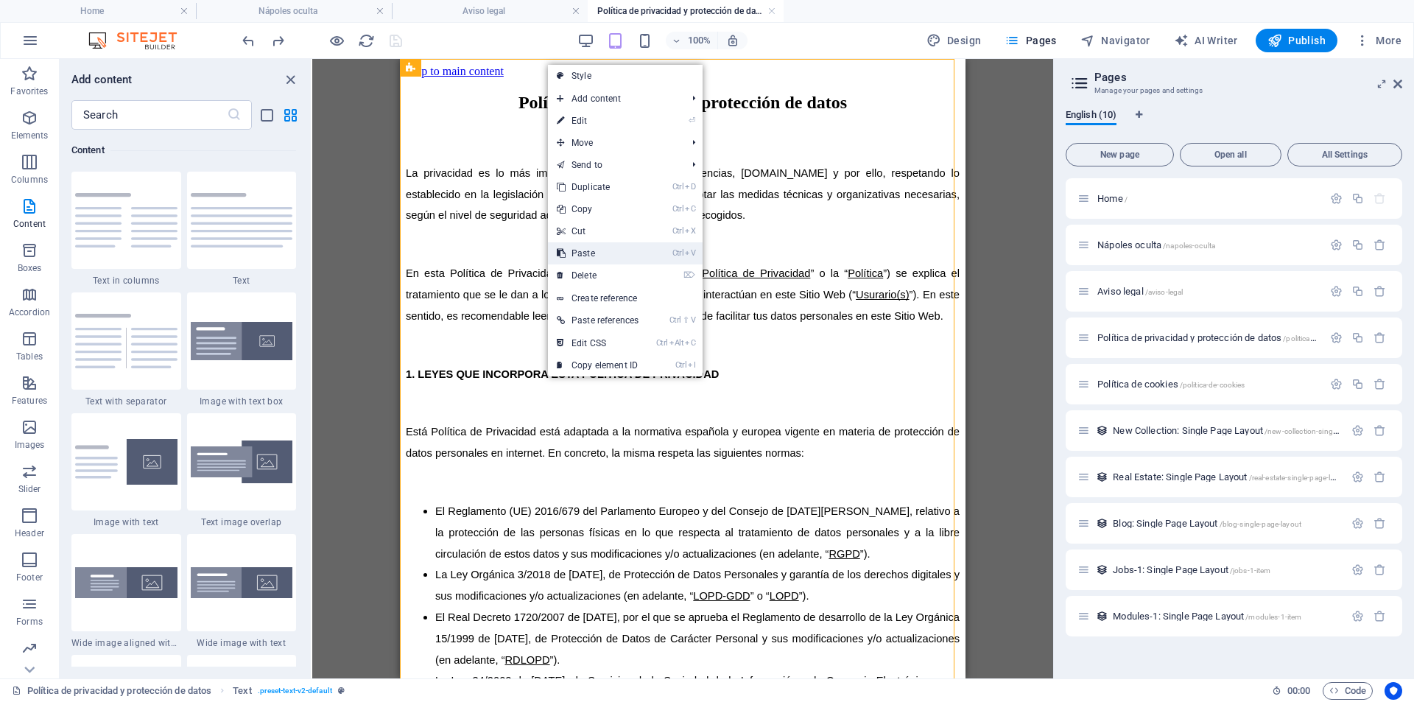
click at [627, 261] on link "Ctrl V Paste" at bounding box center [597, 253] width 99 height 22
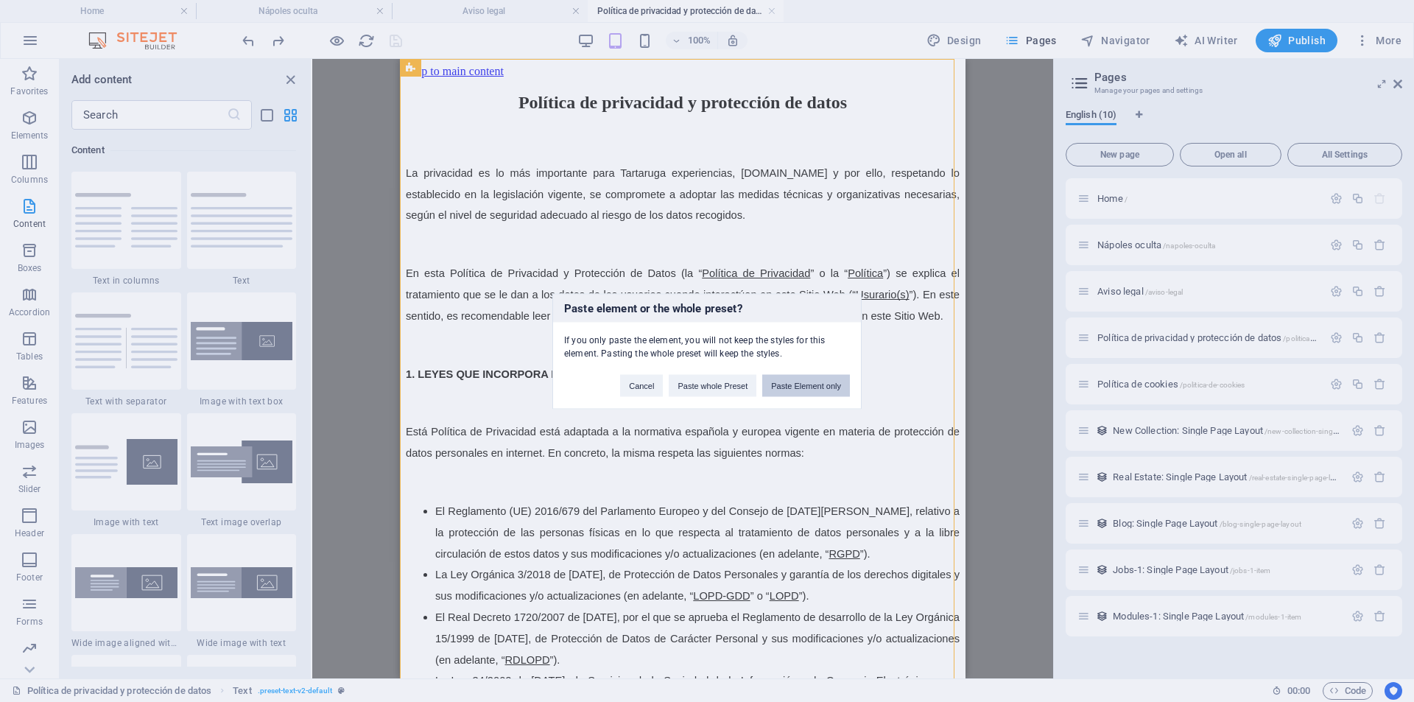
click at [812, 385] on button "Paste Element only" at bounding box center [806, 385] width 88 height 22
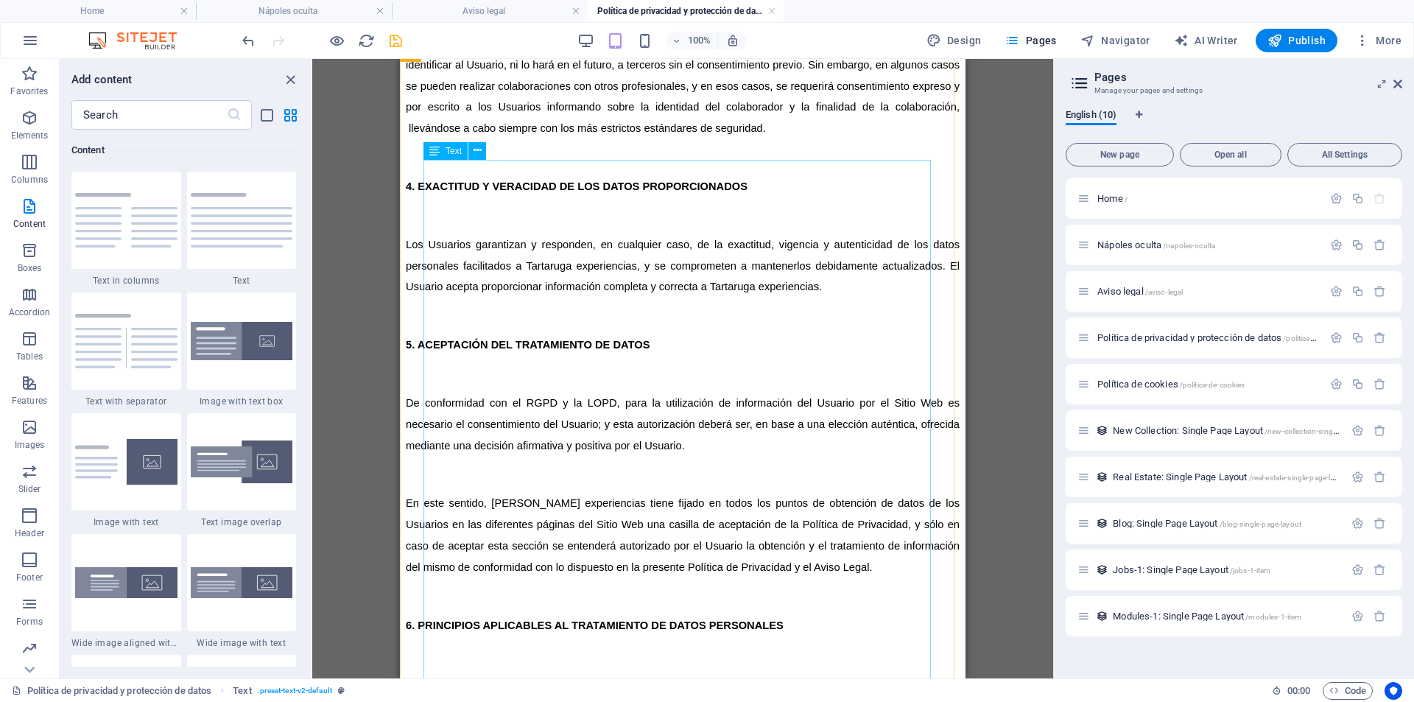
scroll to position [5299, 0]
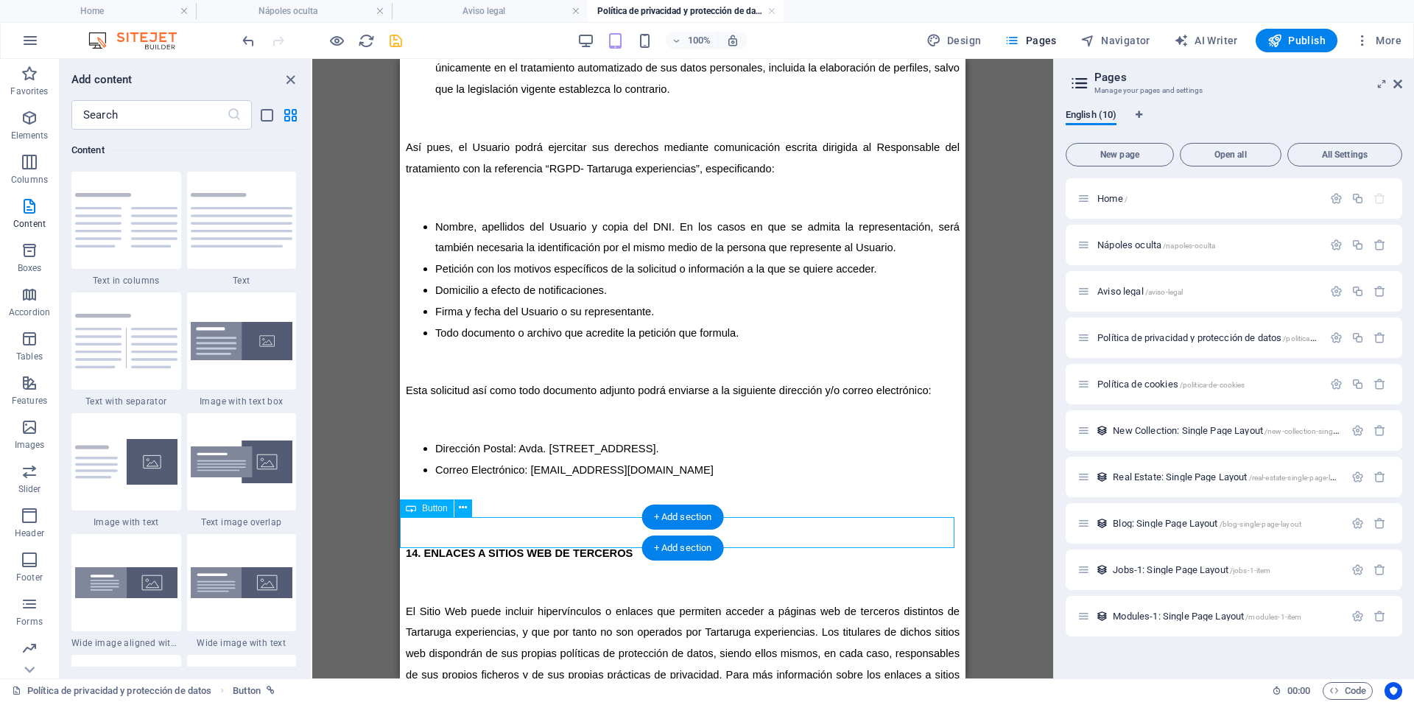
click at [251, 39] on icon "undo" at bounding box center [248, 40] width 17 height 17
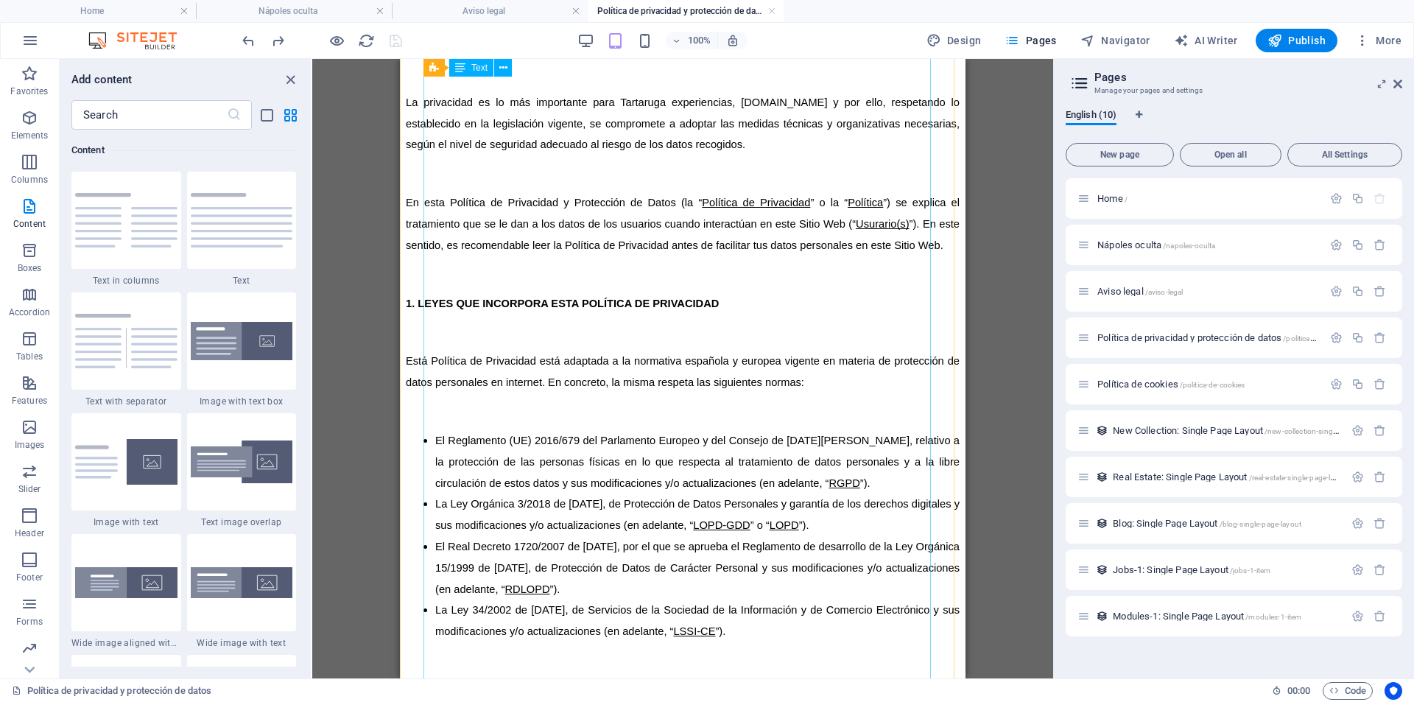
scroll to position [0, 0]
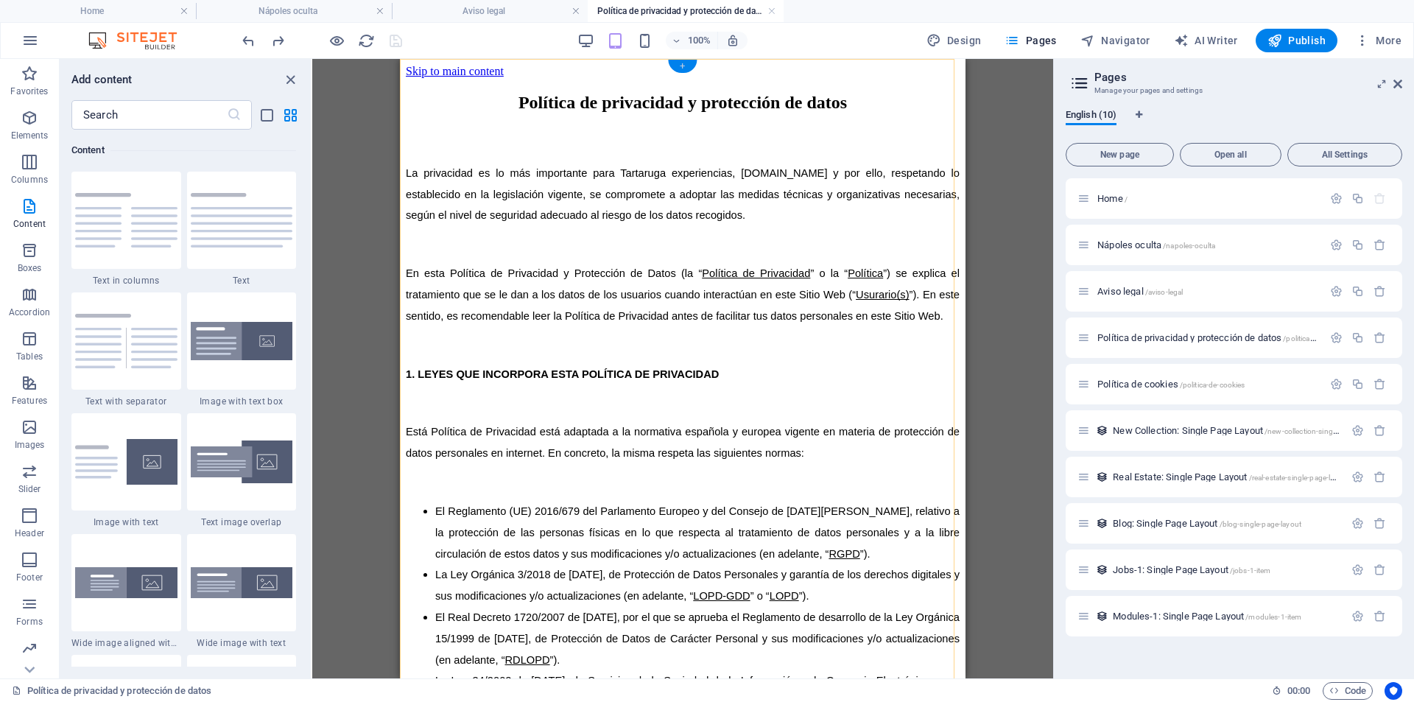
click at [689, 63] on div "+" at bounding box center [682, 66] width 29 height 13
click at [652, 56] on div "100% Design Pages Navigator AI Writer Publish More" at bounding box center [707, 40] width 1413 height 35
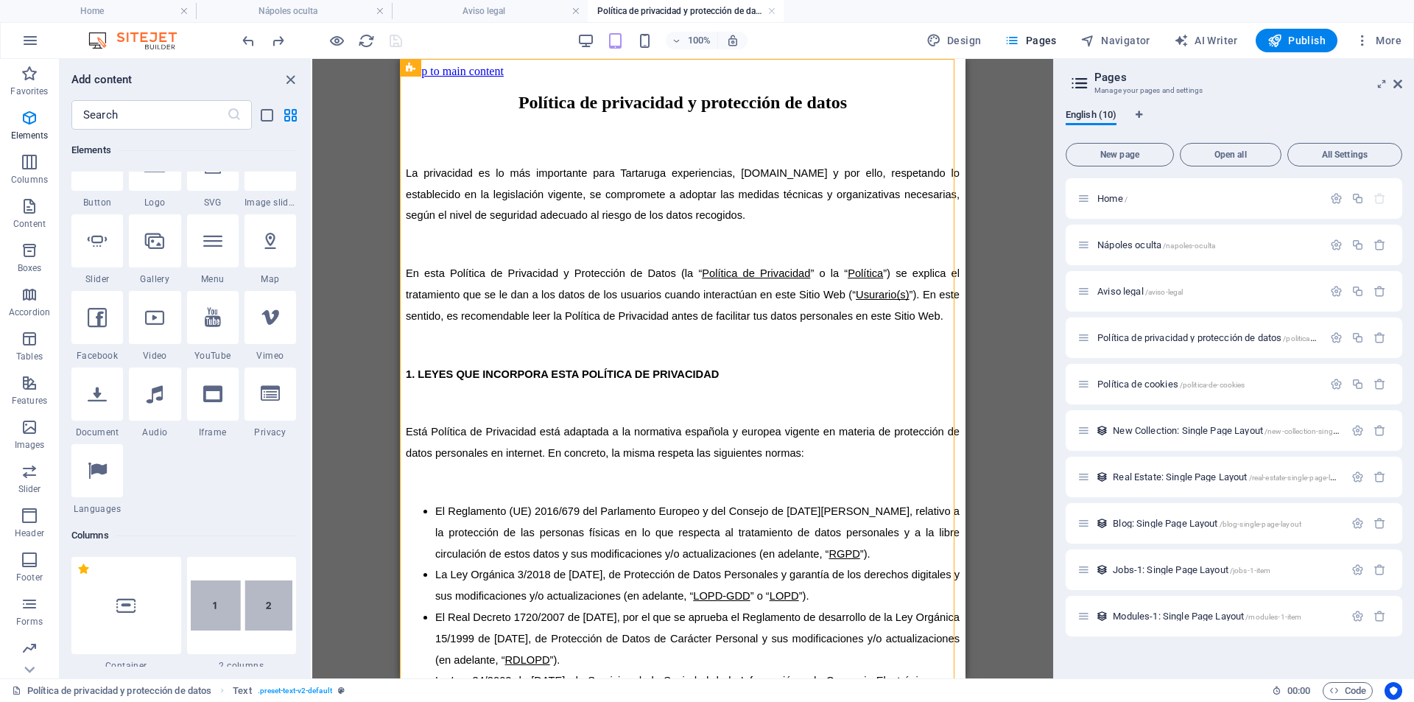
scroll to position [73, 0]
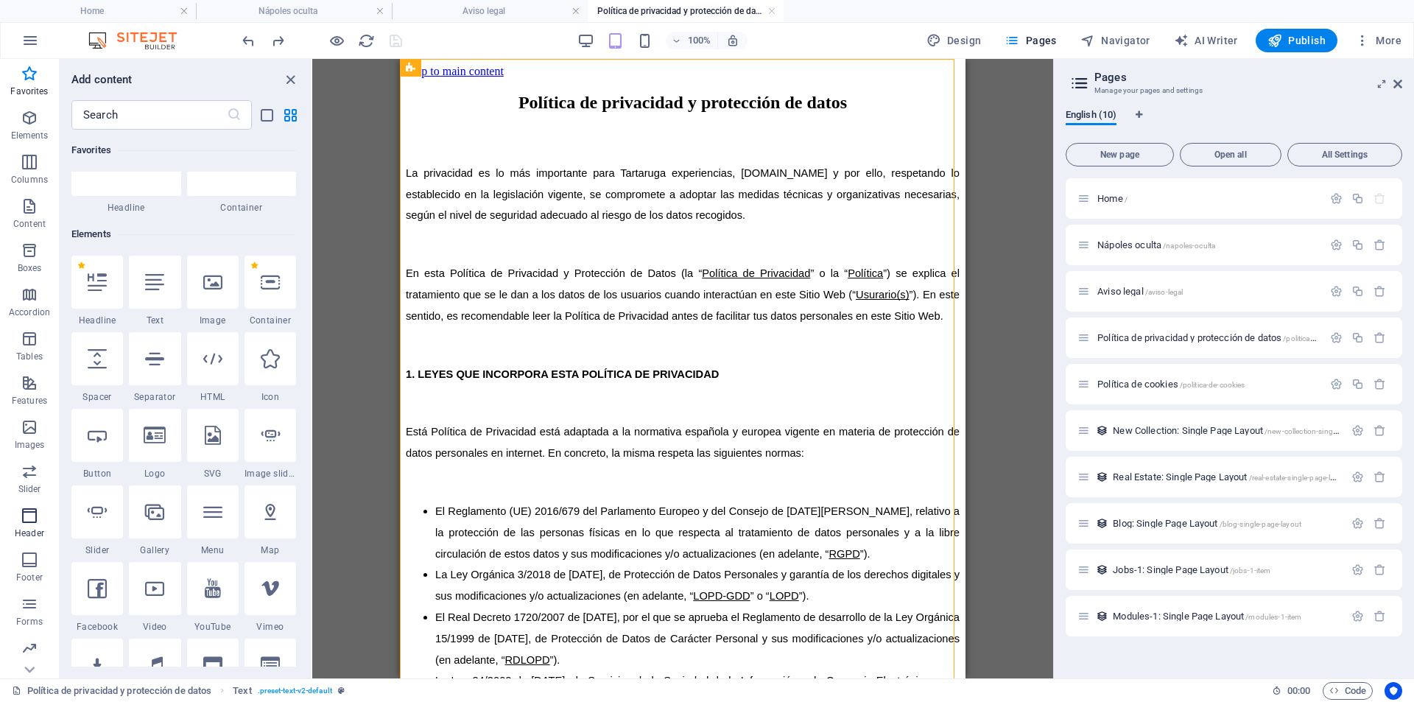
click at [29, 531] on p "Header" at bounding box center [29, 533] width 29 height 12
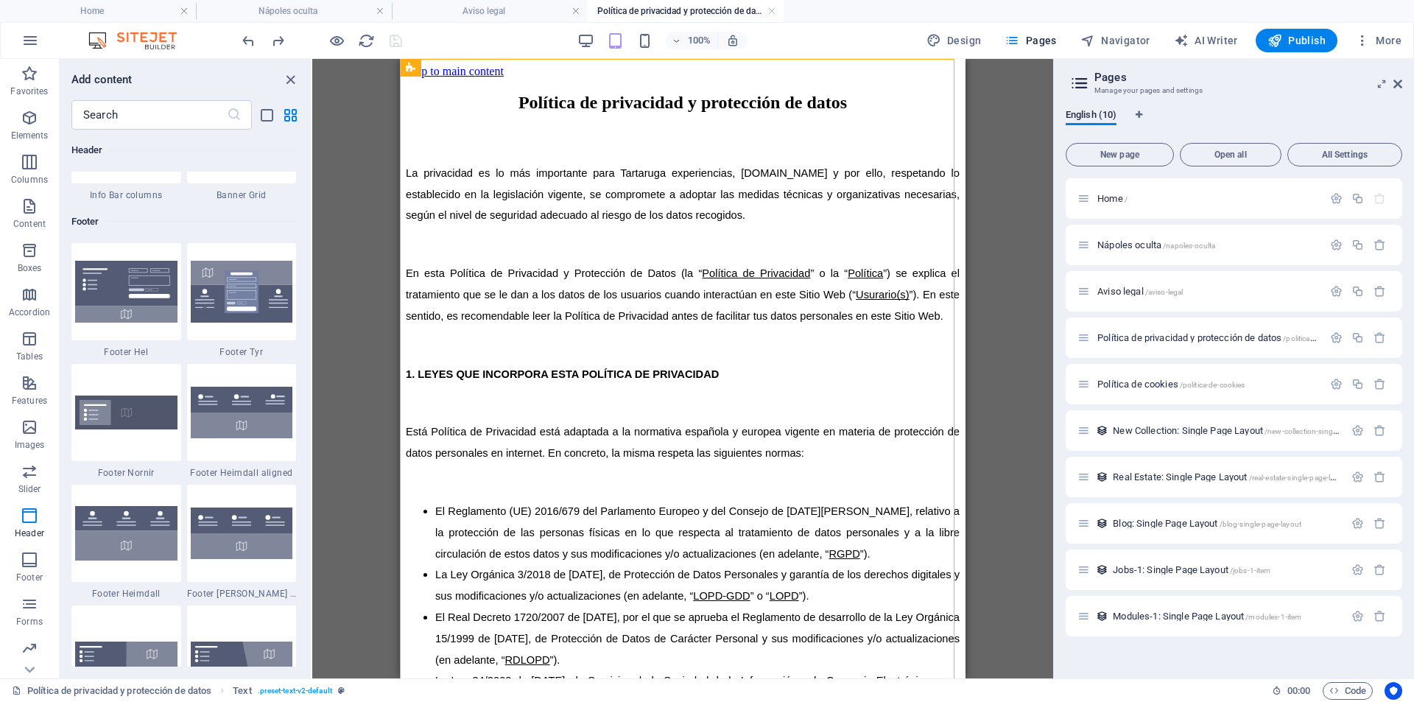
scroll to position [10270, 0]
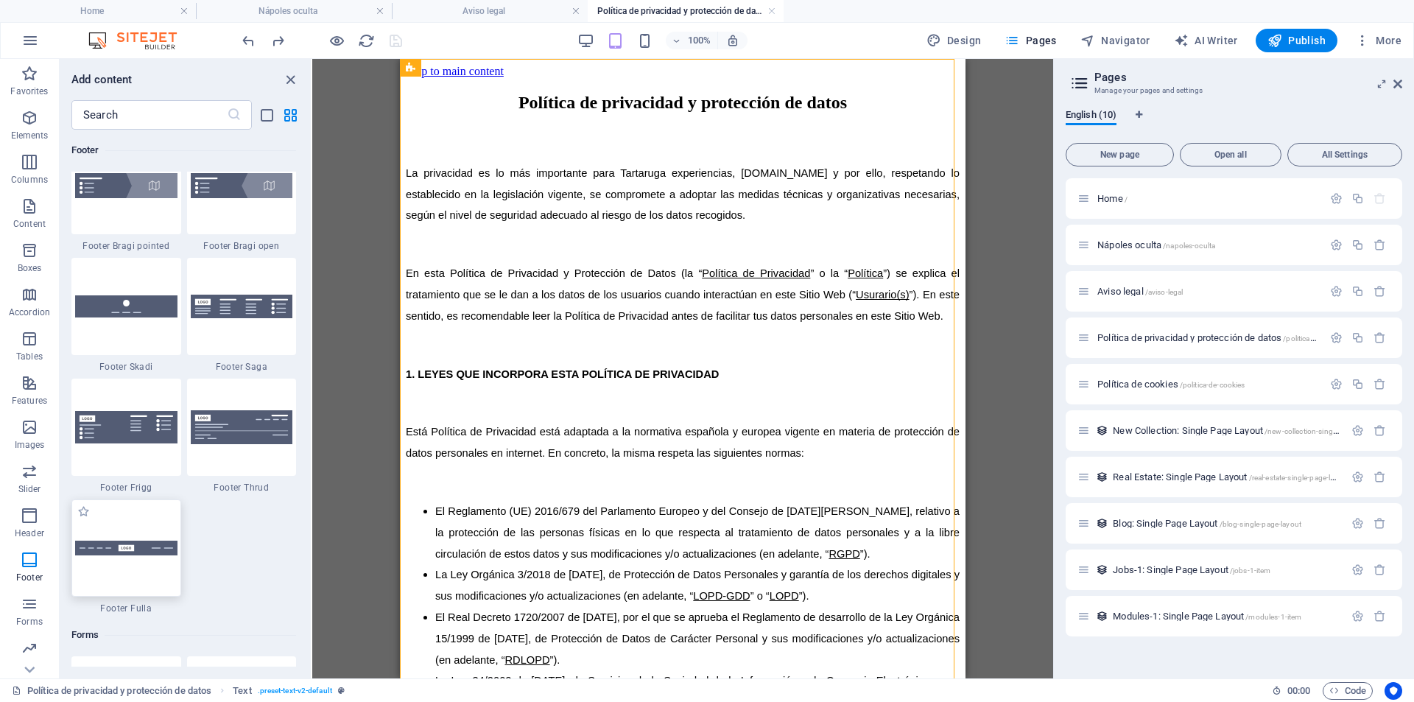
click at [136, 523] on div at bounding box center [126, 547] width 110 height 97
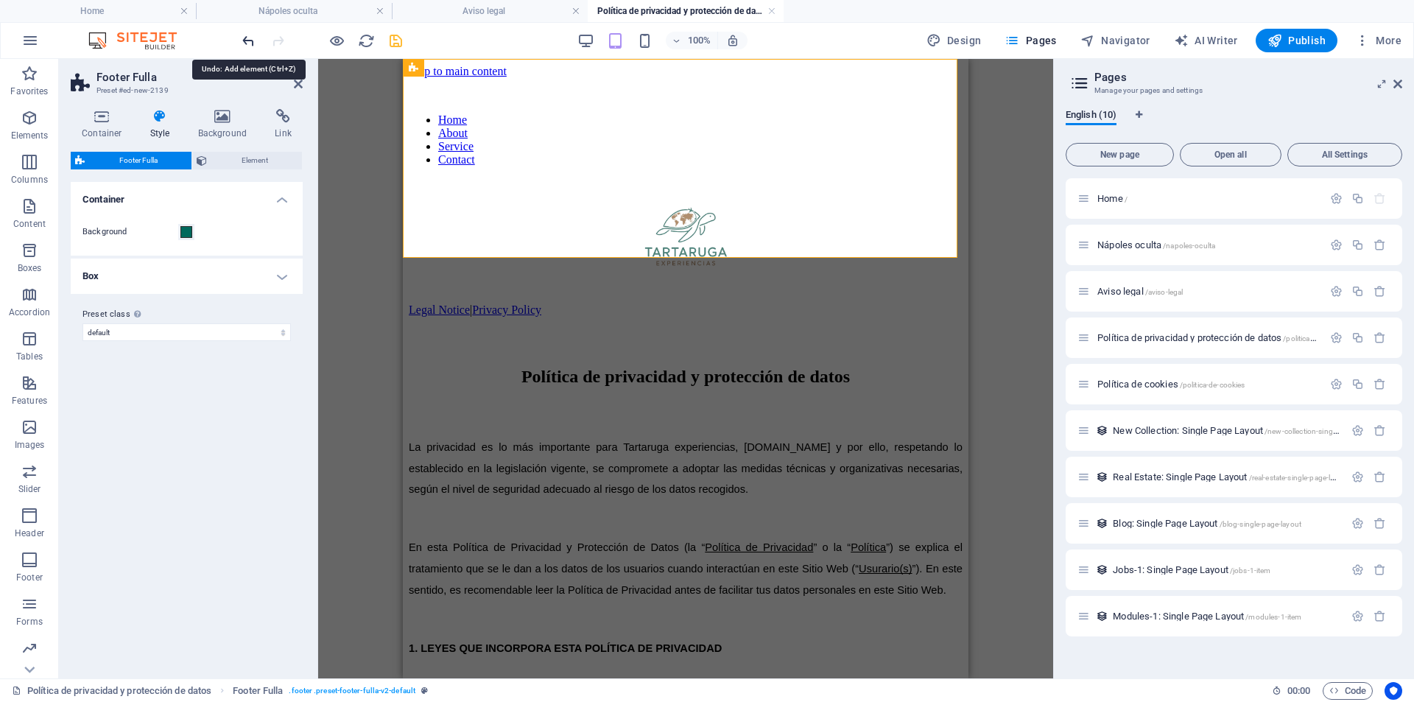
click at [247, 42] on icon "undo" at bounding box center [248, 40] width 17 height 17
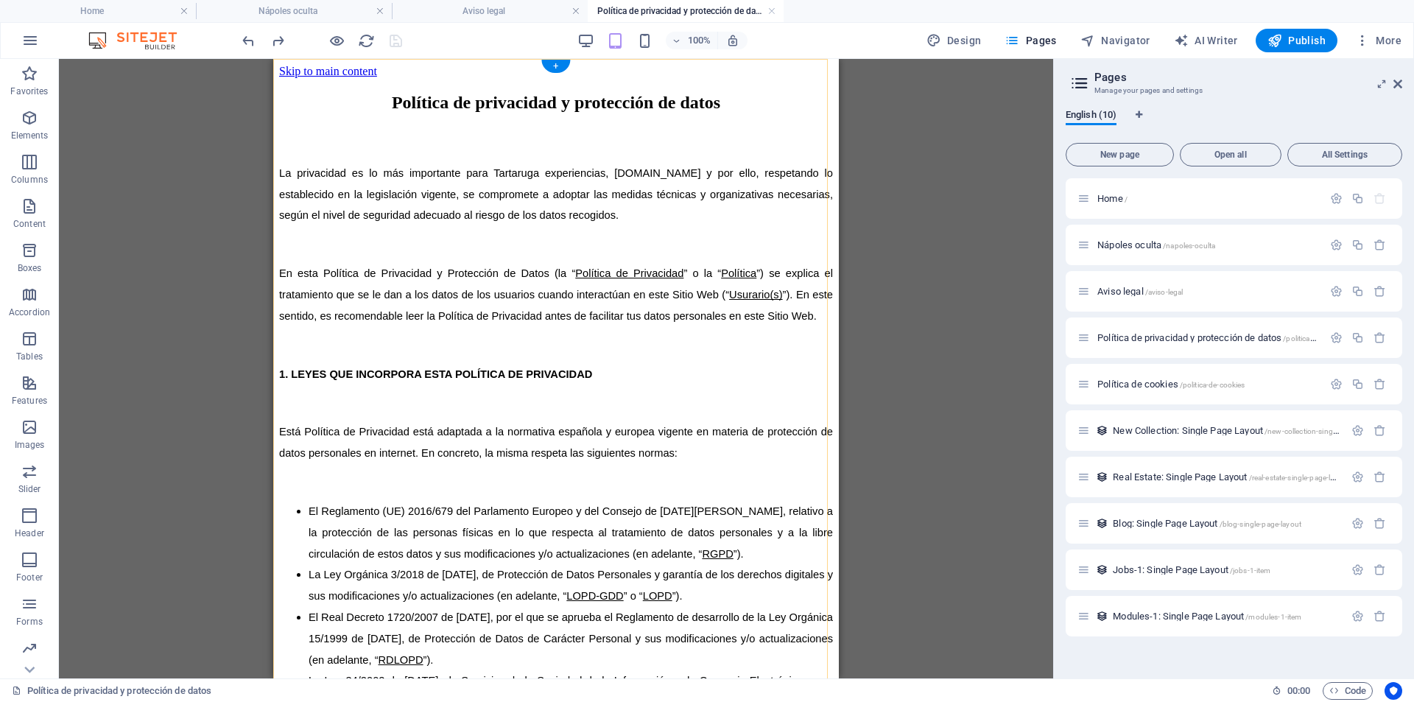
click at [558, 63] on div "+" at bounding box center [555, 66] width 29 height 13
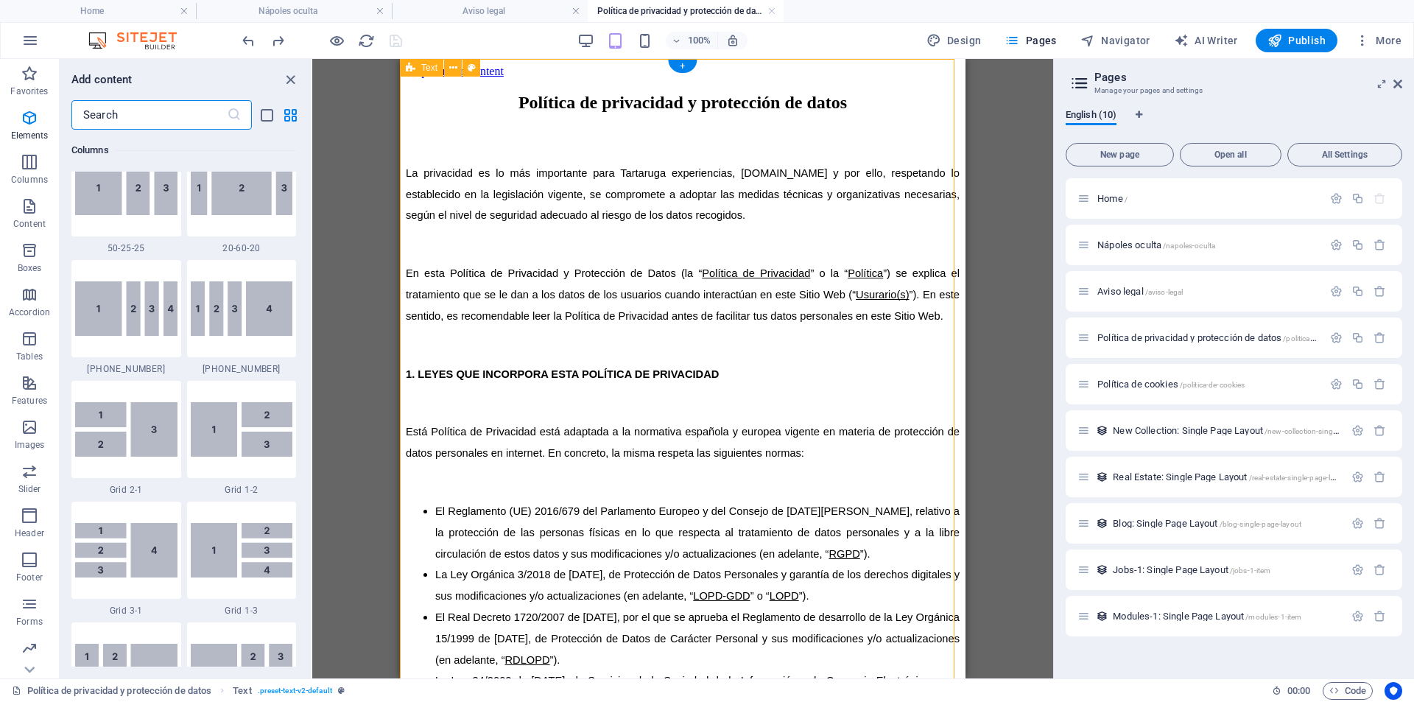
scroll to position [2577, 0]
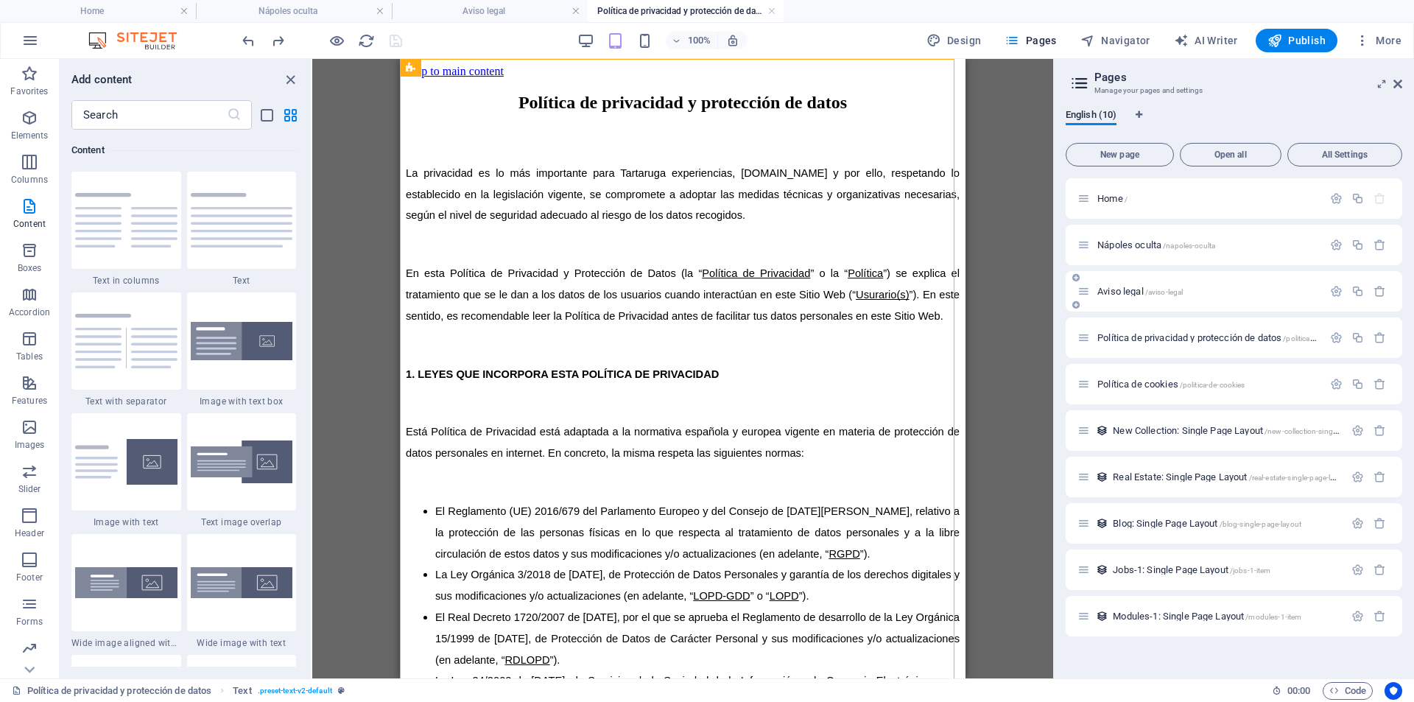
click at [1121, 290] on span "Aviso legal /aviso-legal" at bounding box center [1140, 291] width 85 height 11
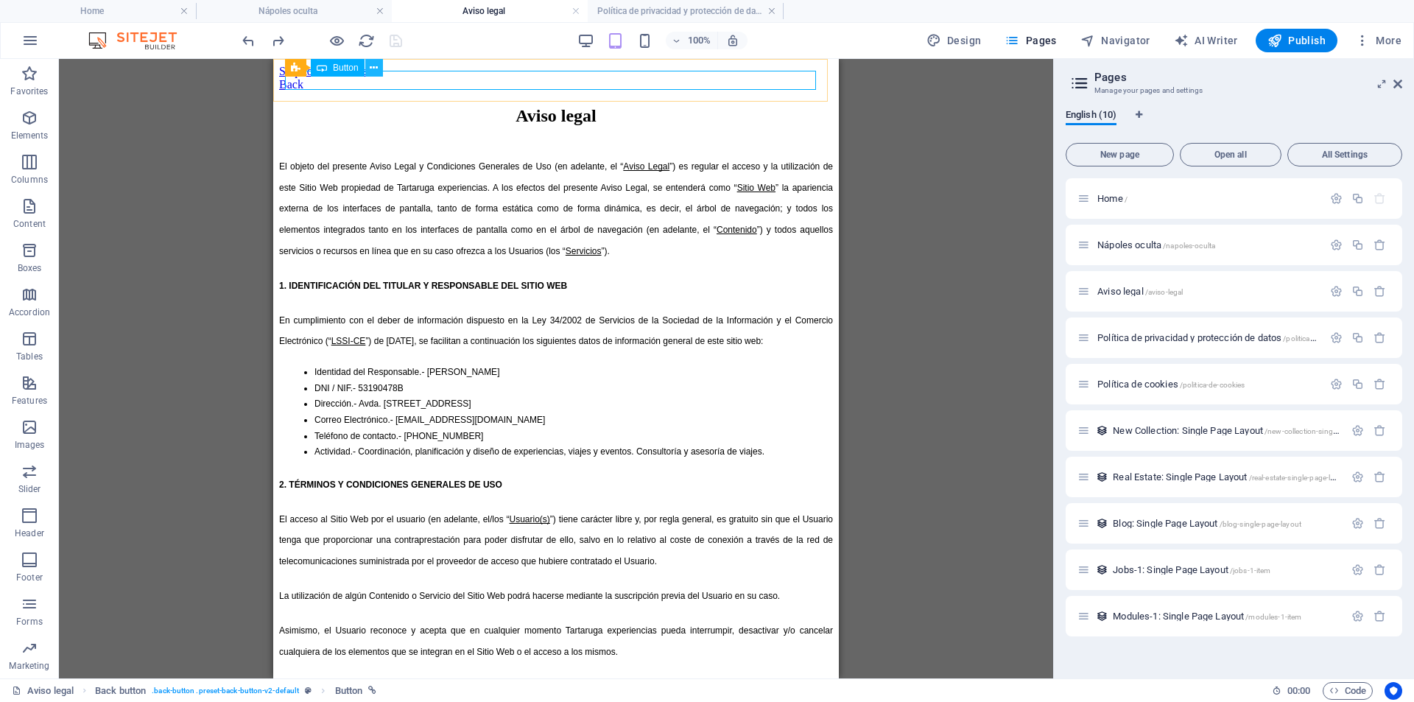
click at [374, 67] on icon at bounding box center [374, 67] width 8 height 15
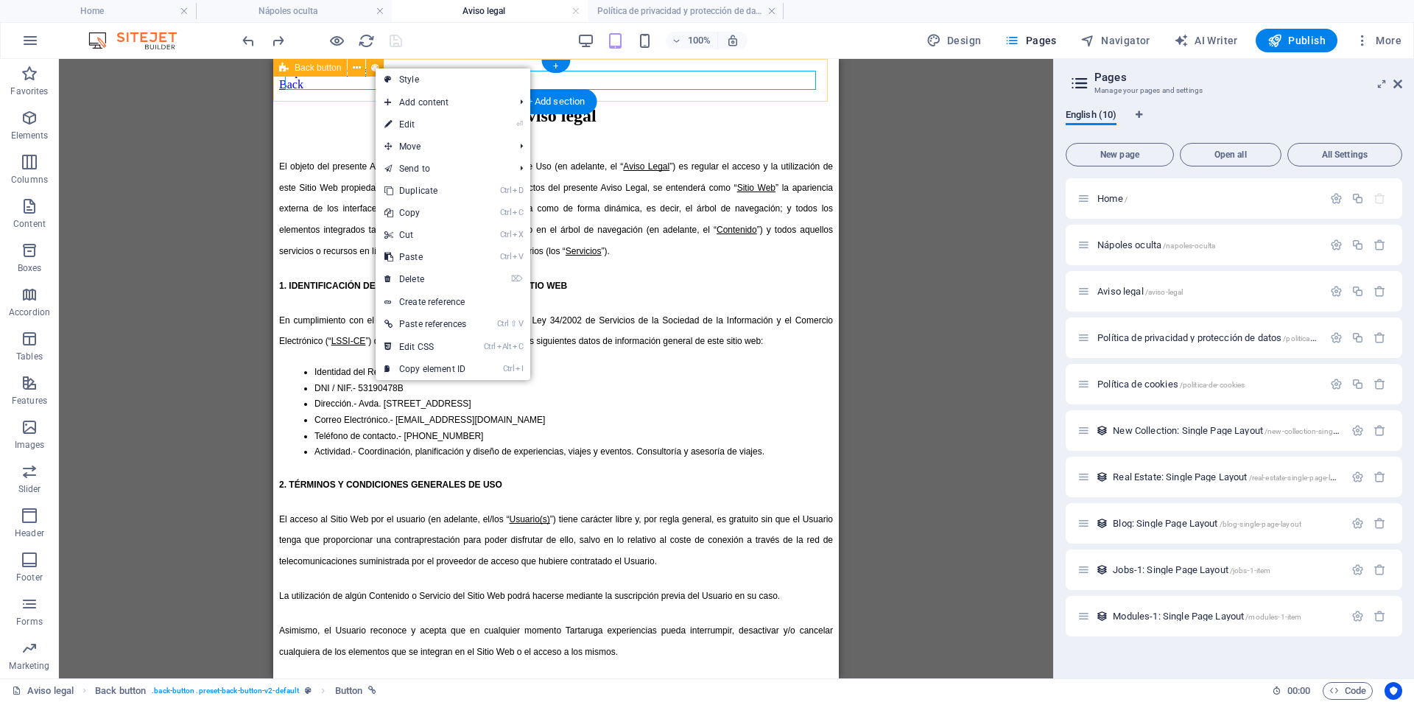
click at [348, 91] on div "Back" at bounding box center [556, 84] width 554 height 13
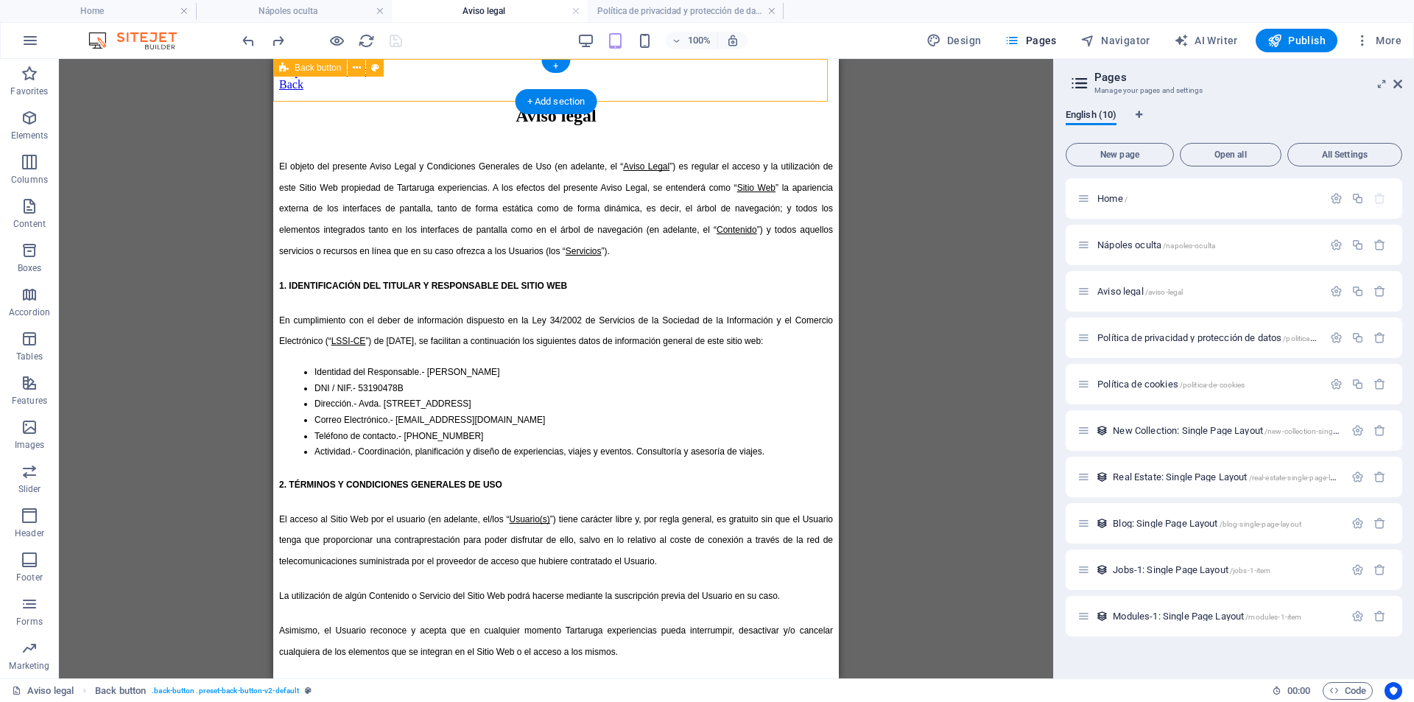
click at [387, 91] on div "Back" at bounding box center [556, 84] width 554 height 13
drag, startPoint x: 387, startPoint y: 94, endPoint x: 651, endPoint y: 153, distance: 271.1
click at [387, 91] on div "Back" at bounding box center [556, 84] width 554 height 13
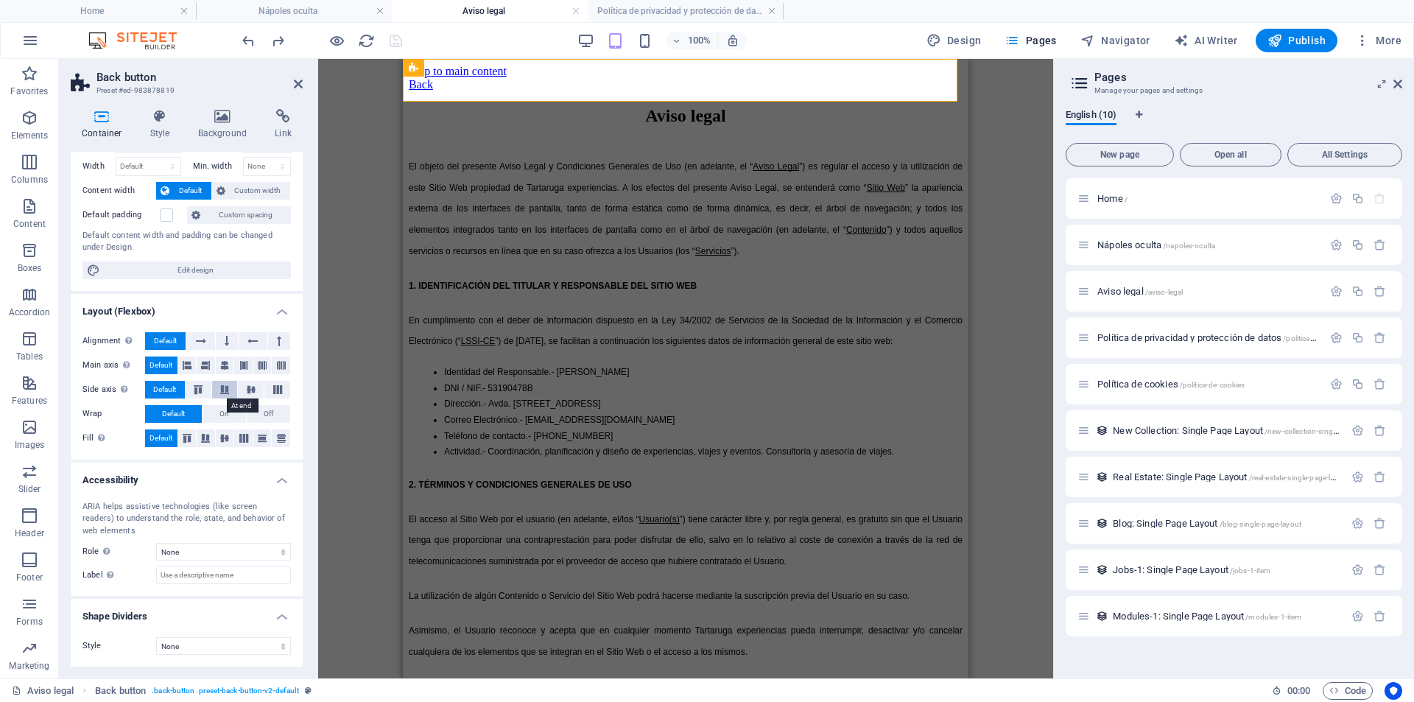
scroll to position [0, 0]
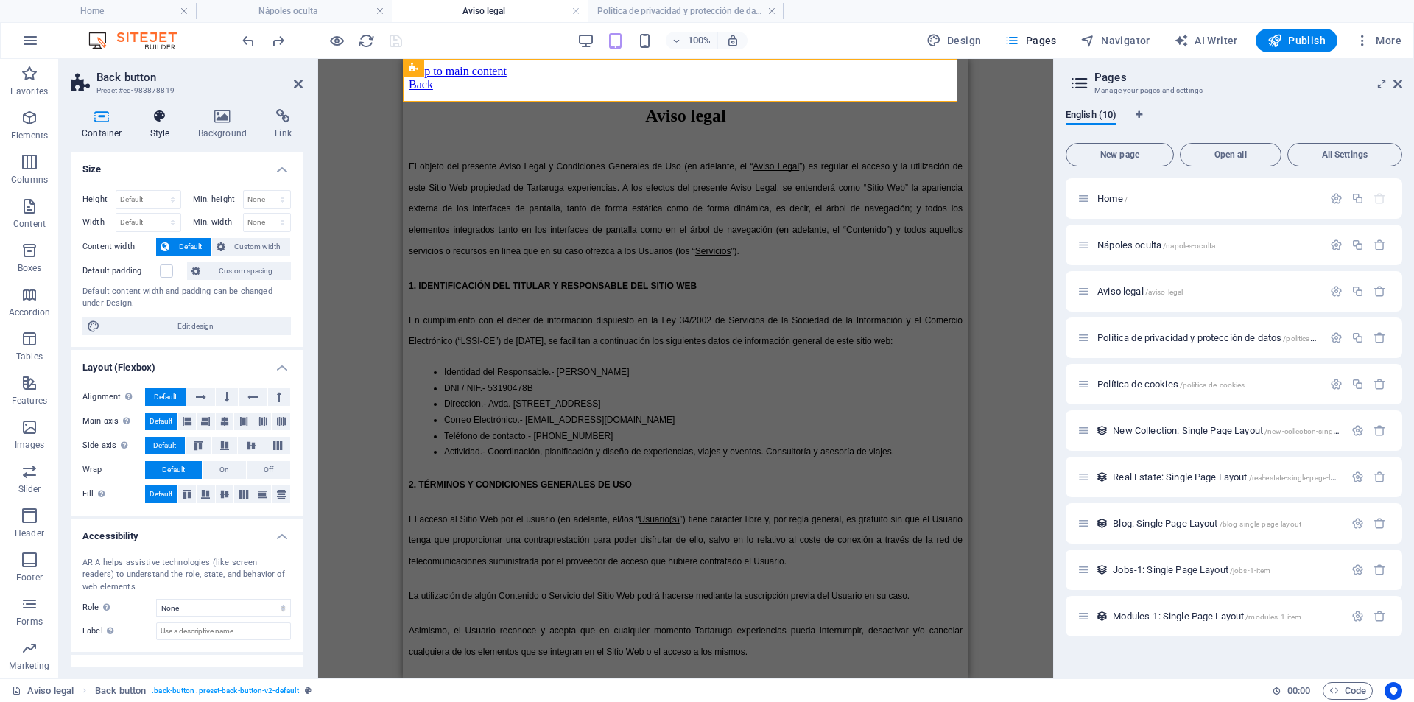
click at [165, 115] on icon at bounding box center [160, 116] width 42 height 15
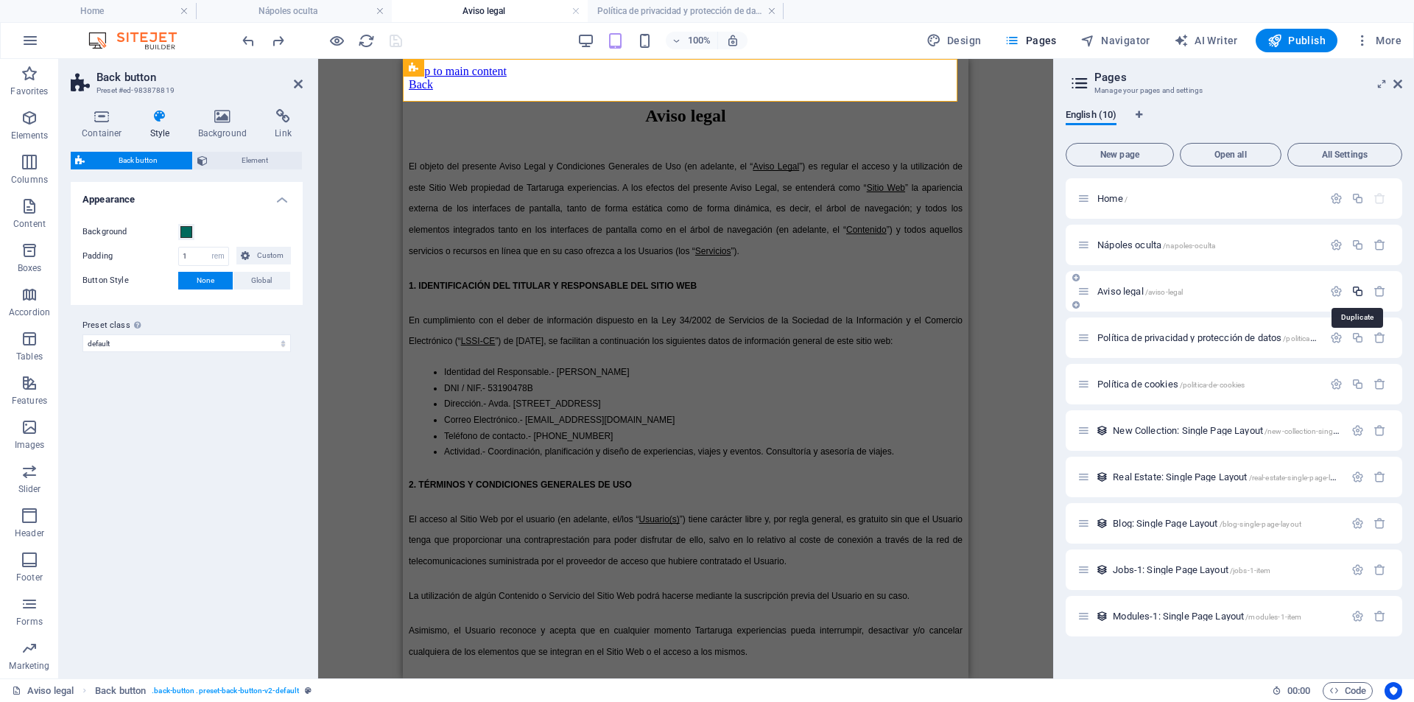
click at [1363, 295] on icon "button" at bounding box center [1358, 291] width 13 height 13
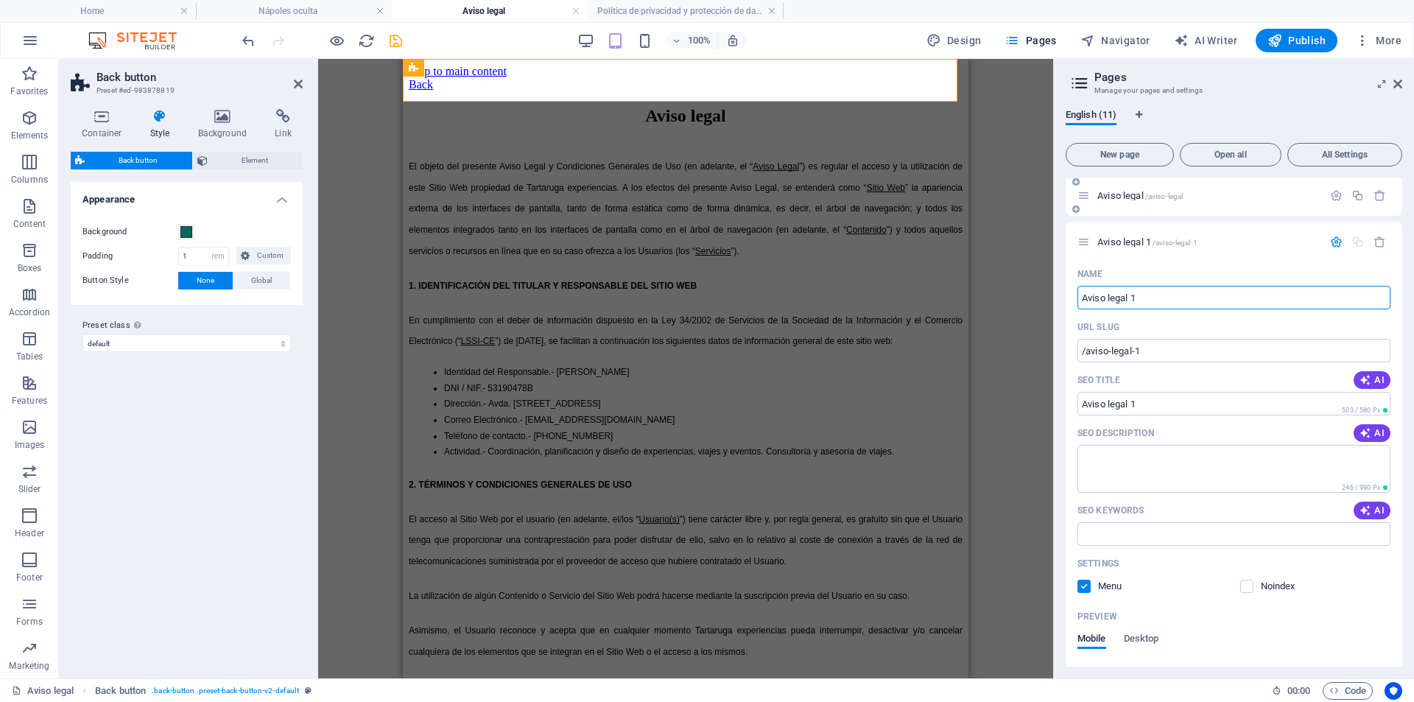
scroll to position [2, 0]
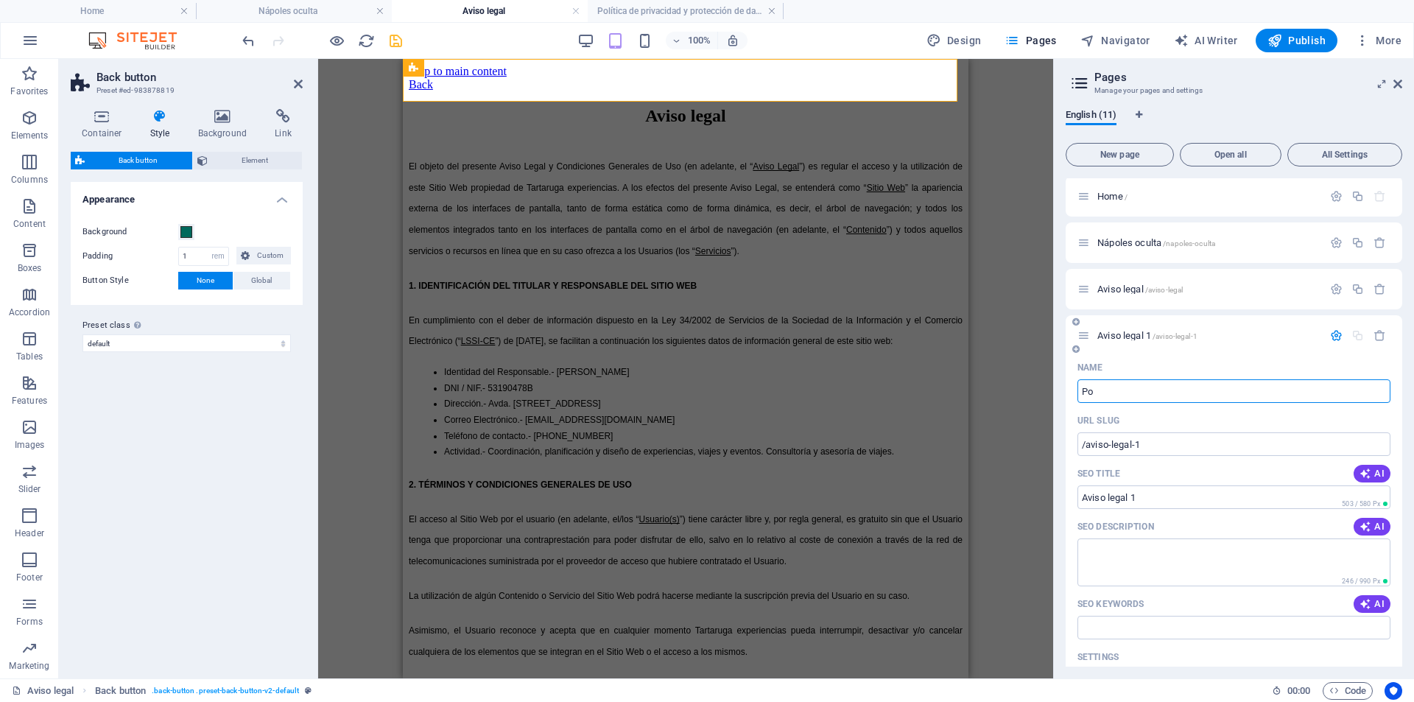
type input "Po"
type input "/po"
type input "Po"
type input "Política de privacidad y protección de datos"
type input "/politica-de-privacidad-y-proteccion-de-datos-11"
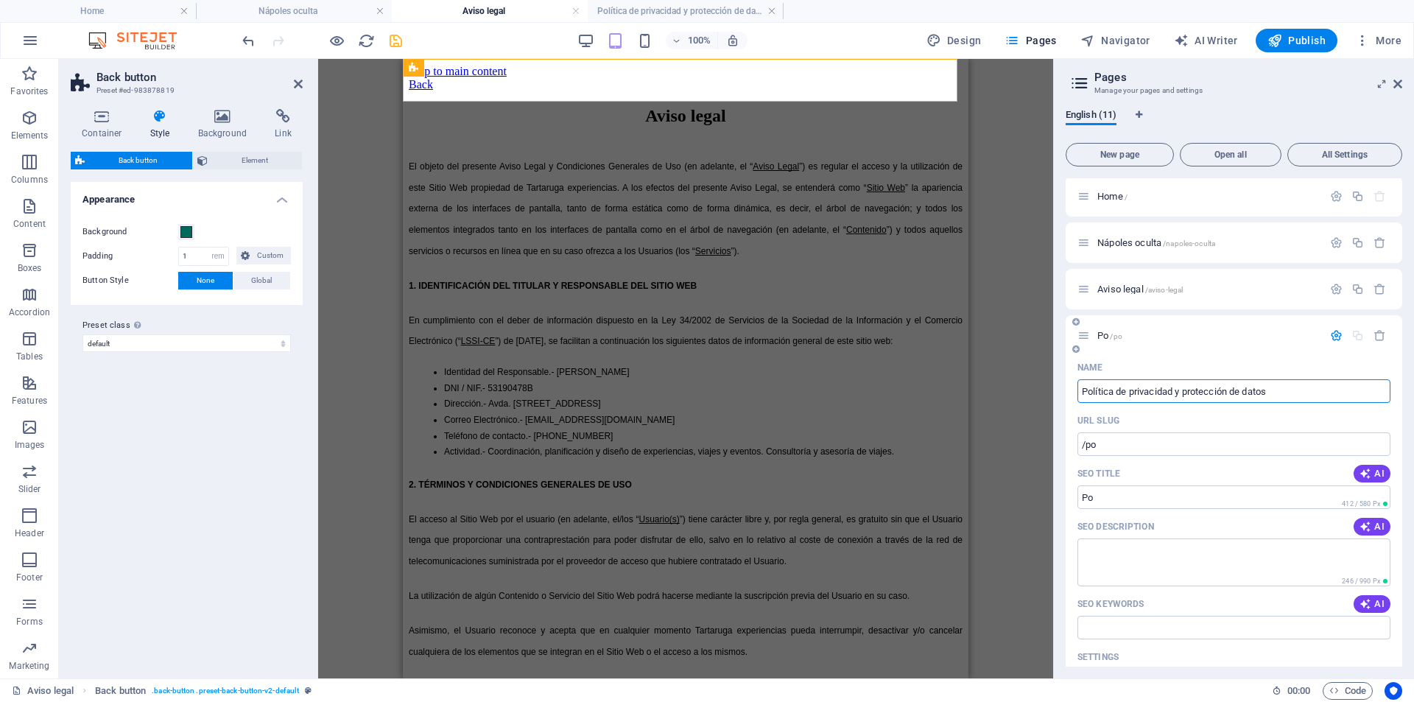
type input "Política de privacidad y protección de datos"
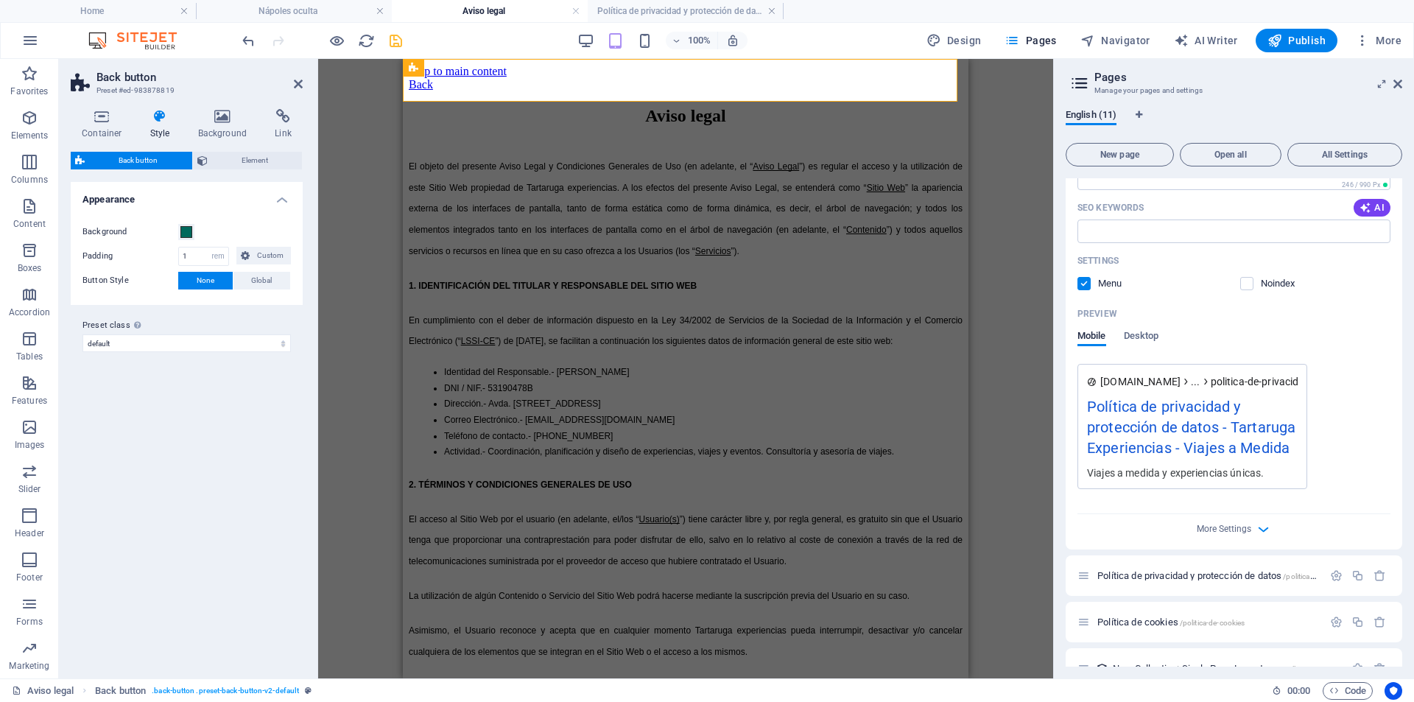
scroll to position [592, 0]
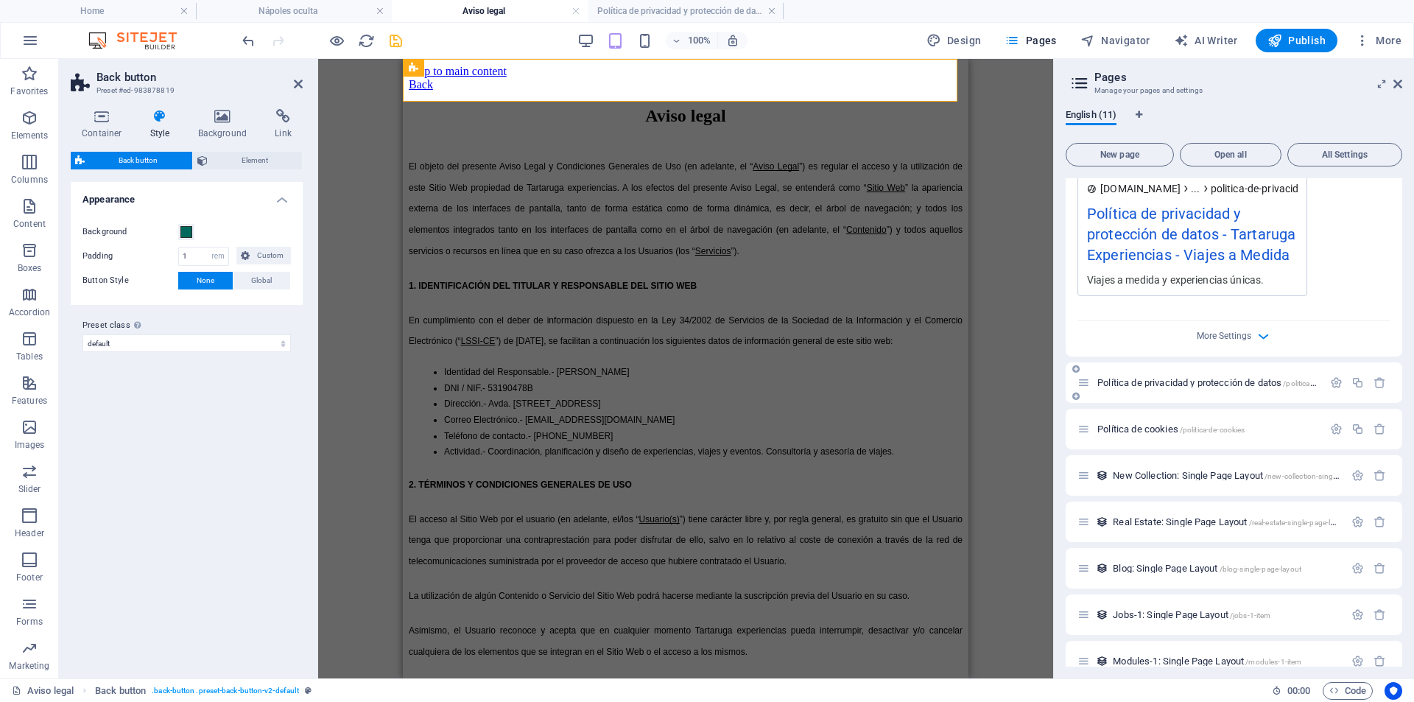
click at [1252, 380] on span "Política de privacidad y protección de datos /politica-de-privacidad-y-protecci…" at bounding box center [1265, 382] width 335 height 11
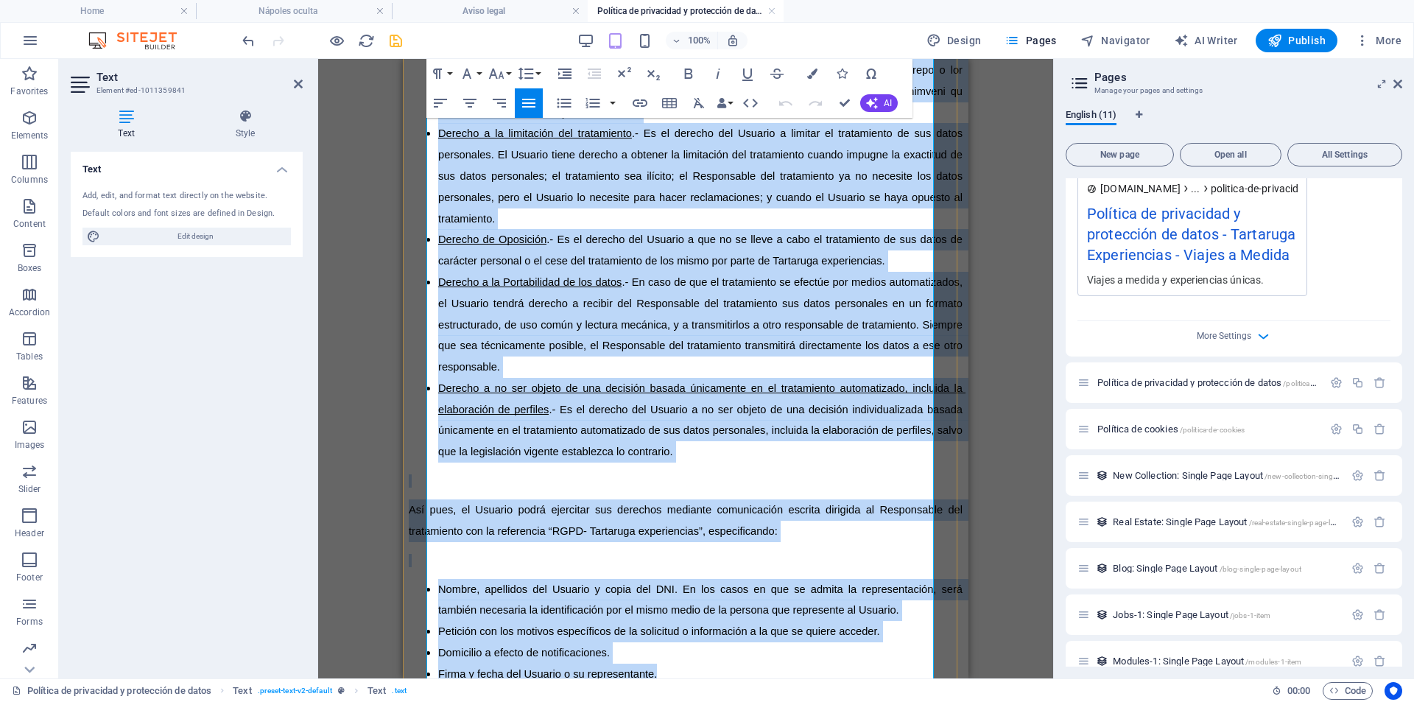
scroll to position [5268, 0]
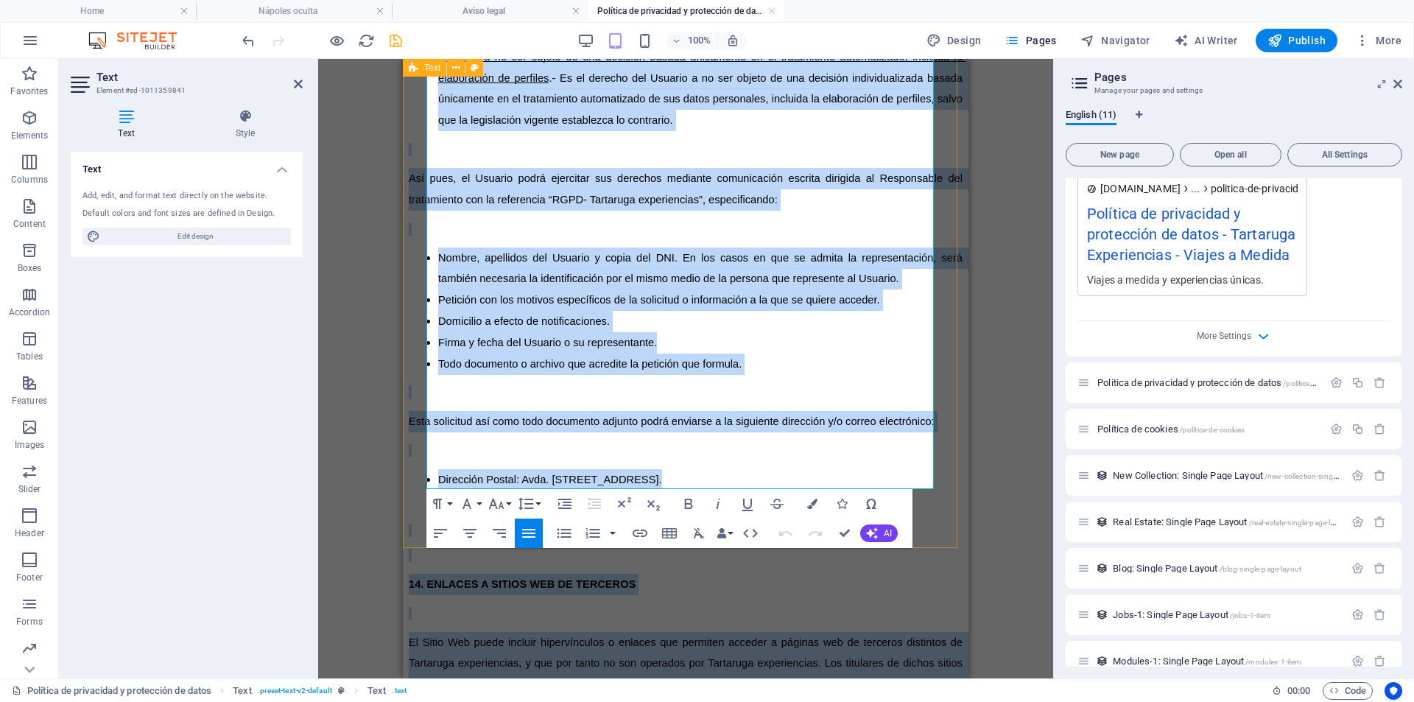
drag, startPoint x: 427, startPoint y: 184, endPoint x: 859, endPoint y: 489, distance: 528.5
copy div "Lo ipsumdolor si am con adipiscing elit Seddoeius temporincidi, utlaboreetdolor…"
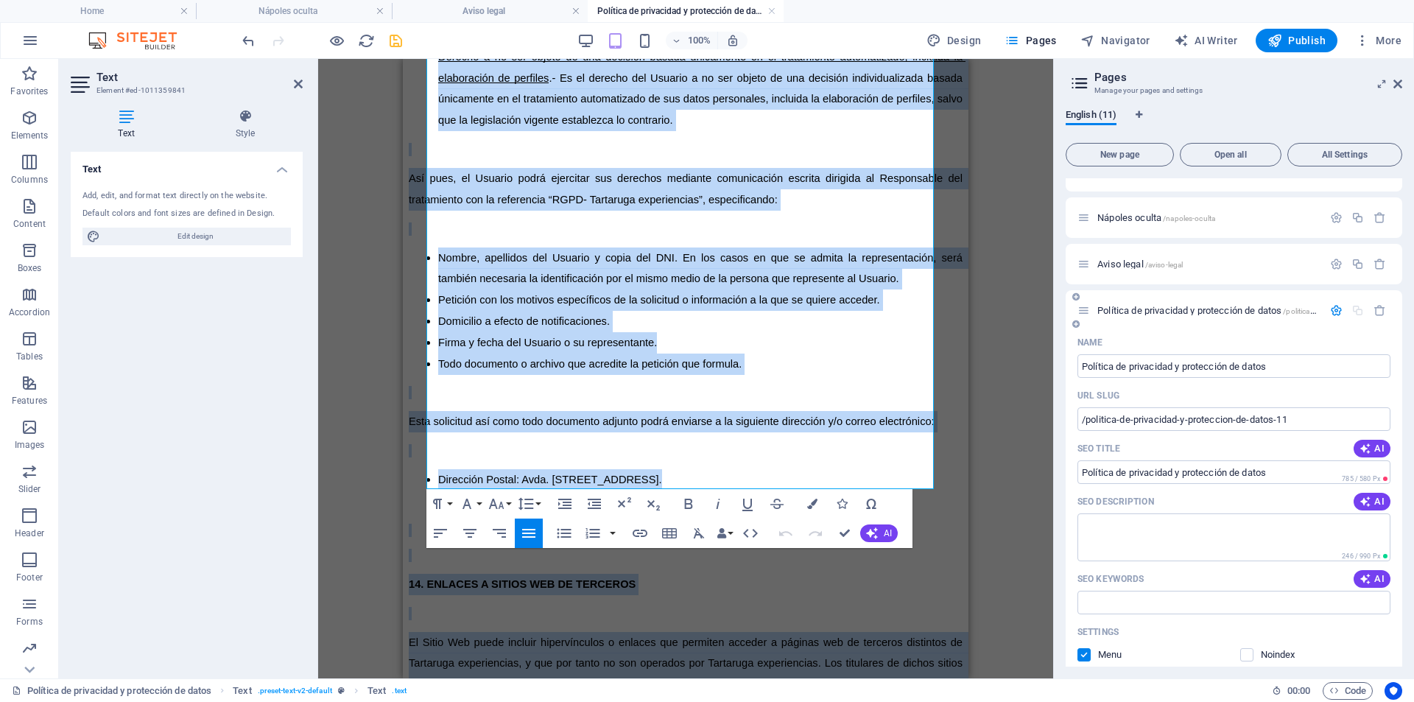
scroll to position [2, 0]
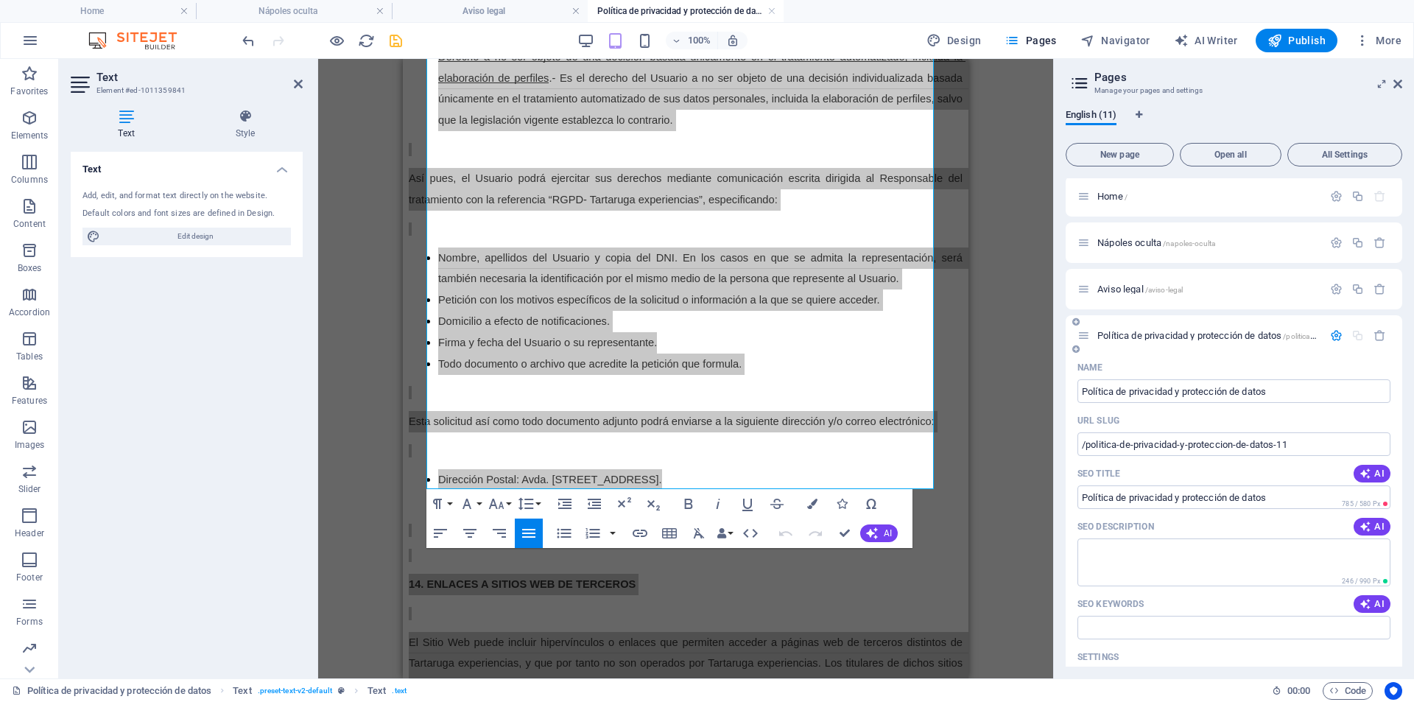
click at [1167, 333] on span "Política de privacidad y protección de datos /politica-de-privacidad-y-protecci…" at bounding box center [1271, 335] width 347 height 11
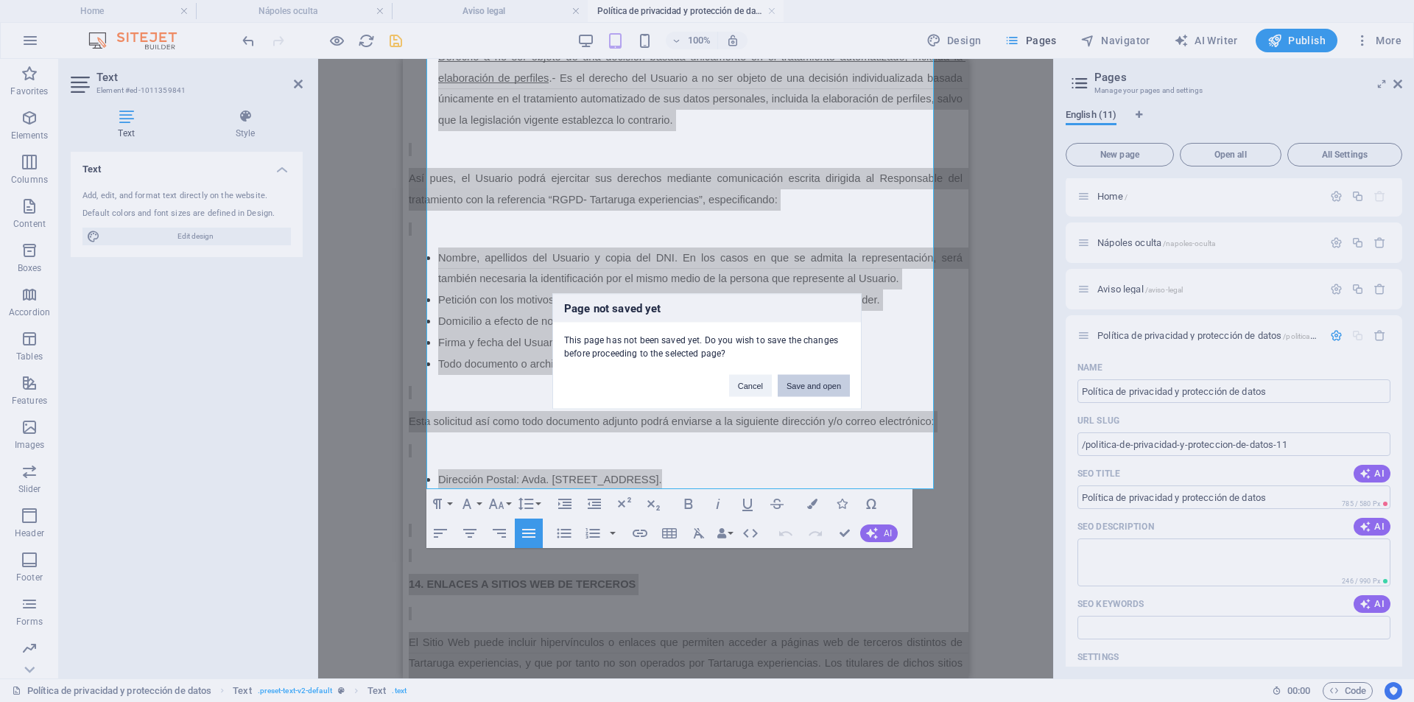
click at [812, 384] on button "Save and open" at bounding box center [814, 385] width 72 height 22
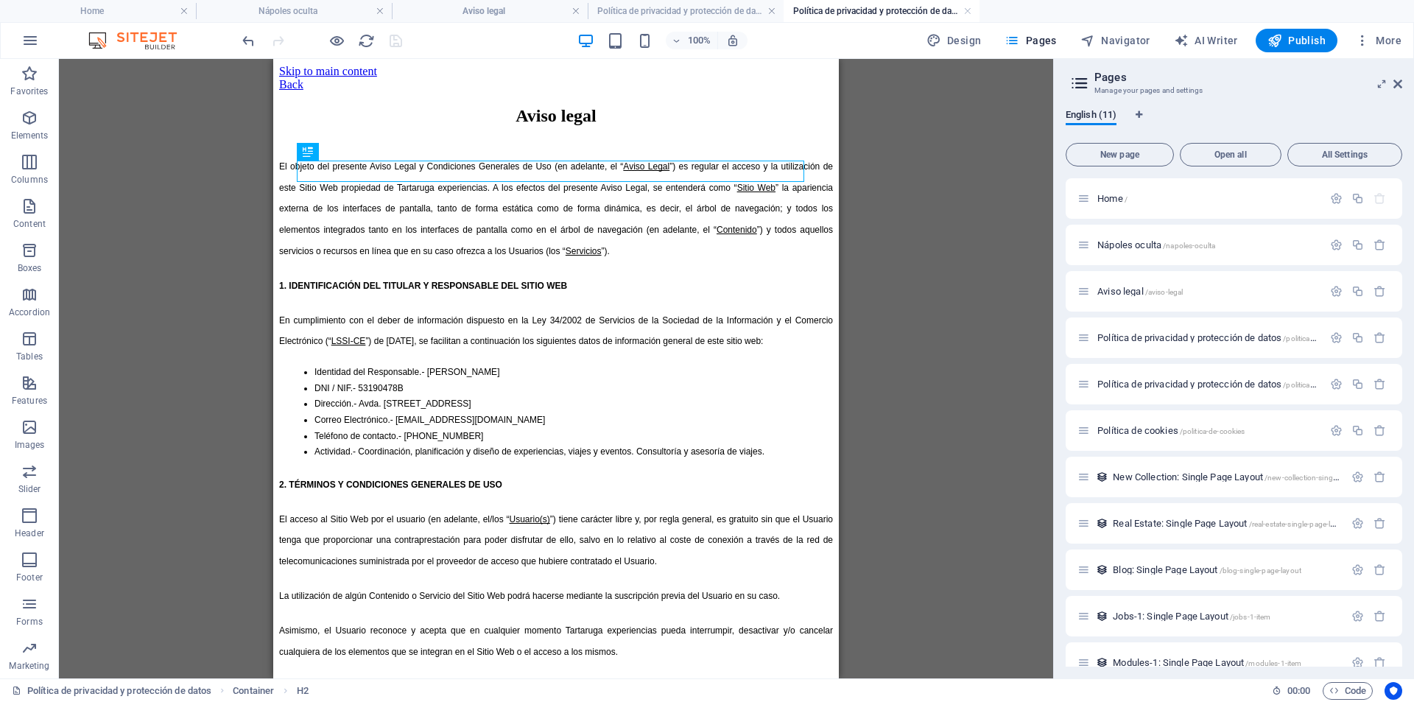
scroll to position [0, 0]
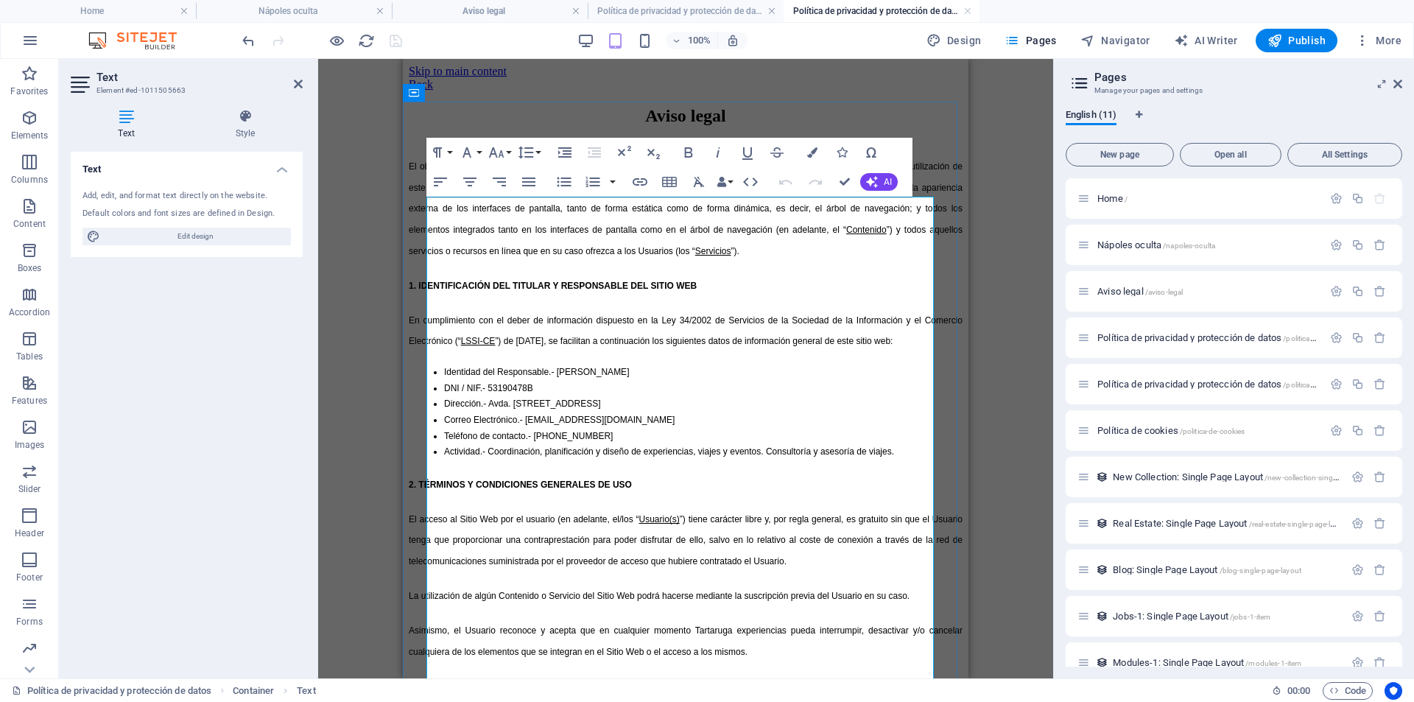
click at [428, 172] on span "El objeto del presente Aviso Legal y Condiciones Generales de Uso (en adelante,…" at bounding box center [581, 166] width 344 height 10
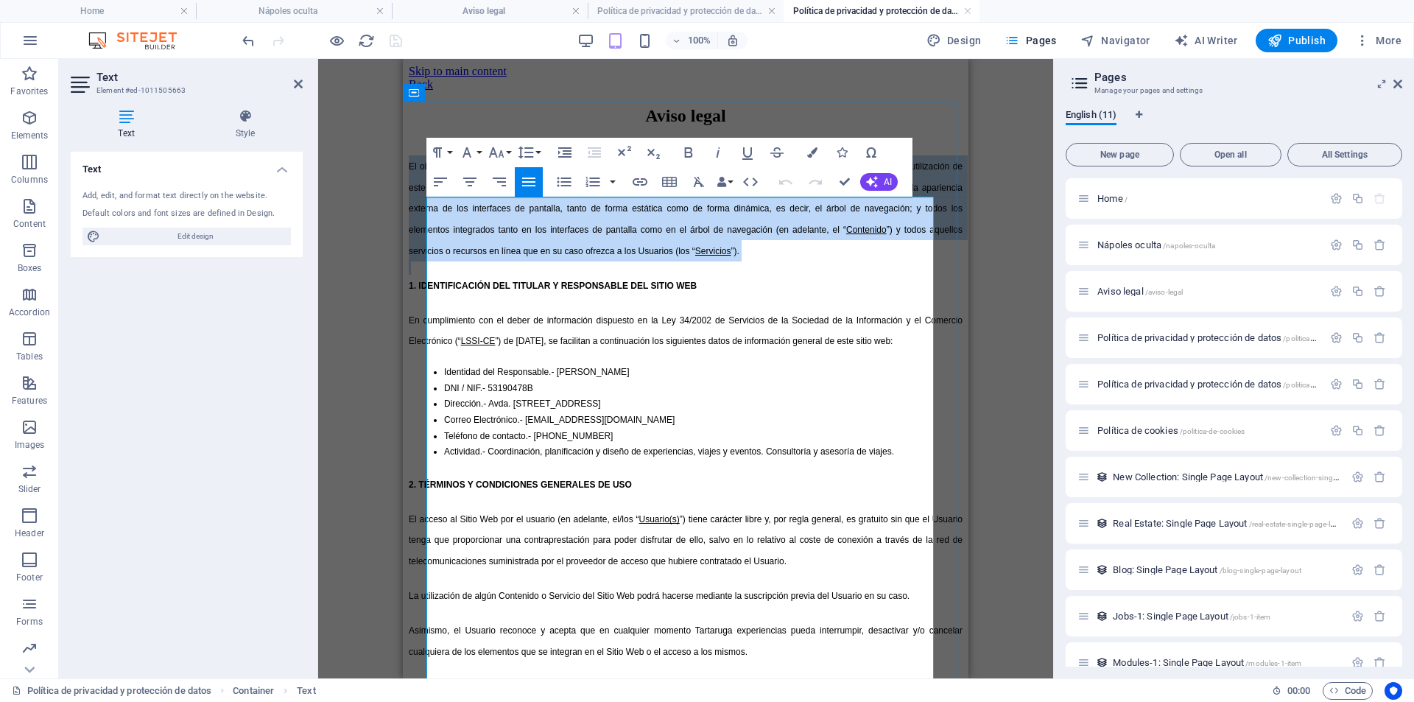
click at [428, 172] on span "El objeto del presente Aviso Legal y Condiciones Generales de Uso (en adelante,…" at bounding box center [581, 166] width 344 height 10
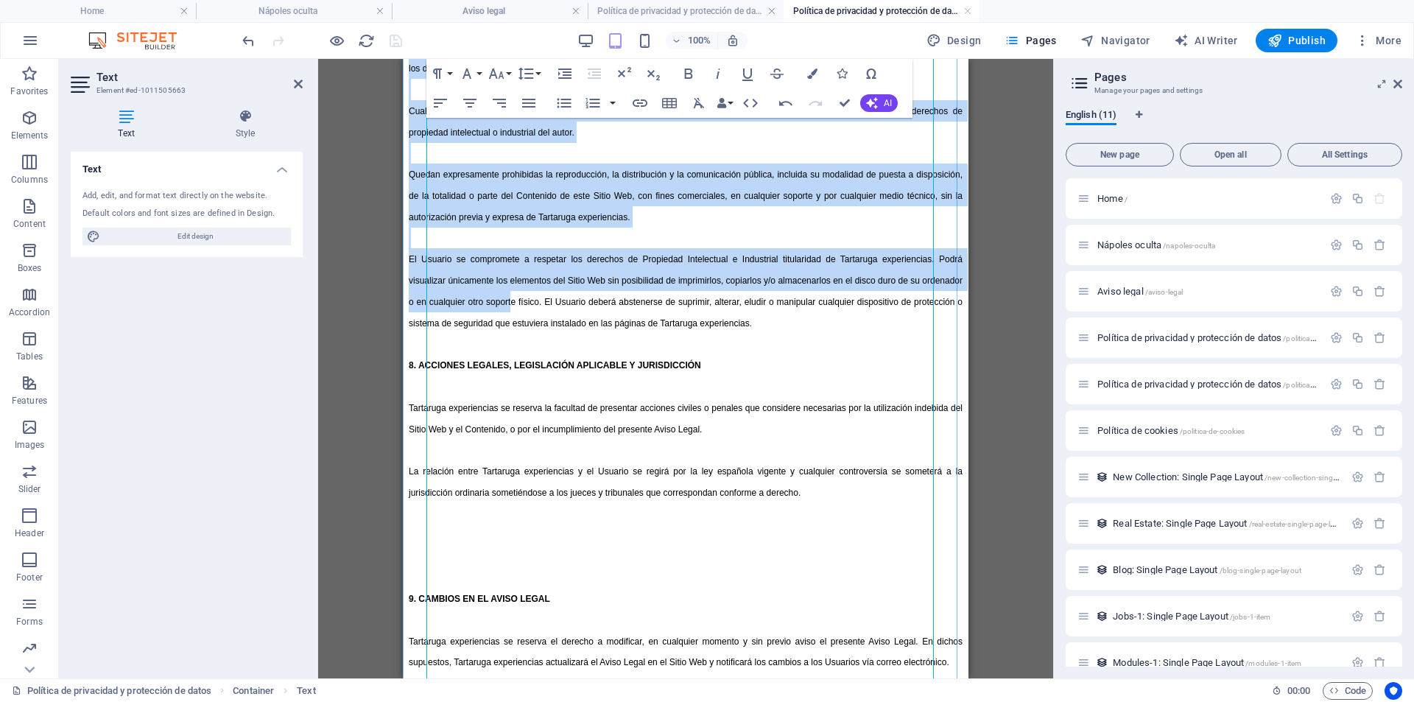
scroll to position [3444, 0]
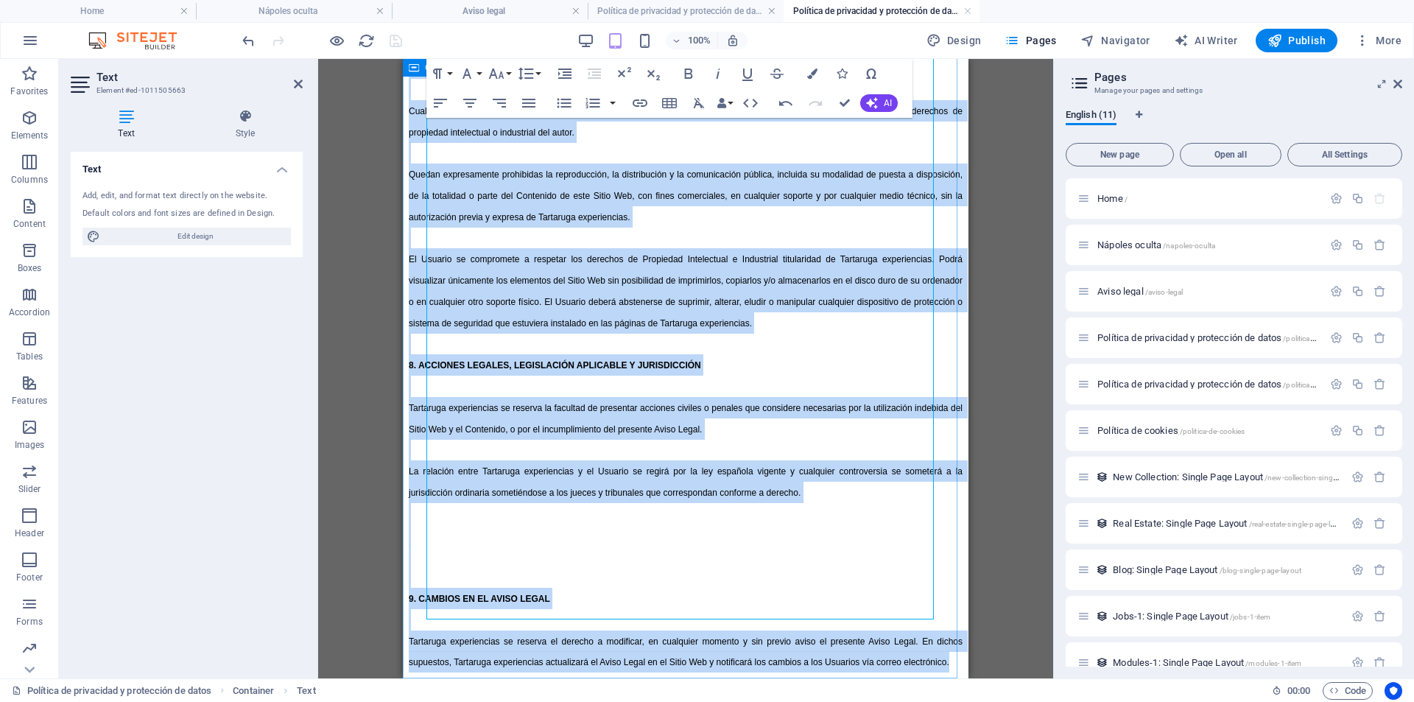
drag, startPoint x: 427, startPoint y: 208, endPoint x: 720, endPoint y: 639, distance: 521.6
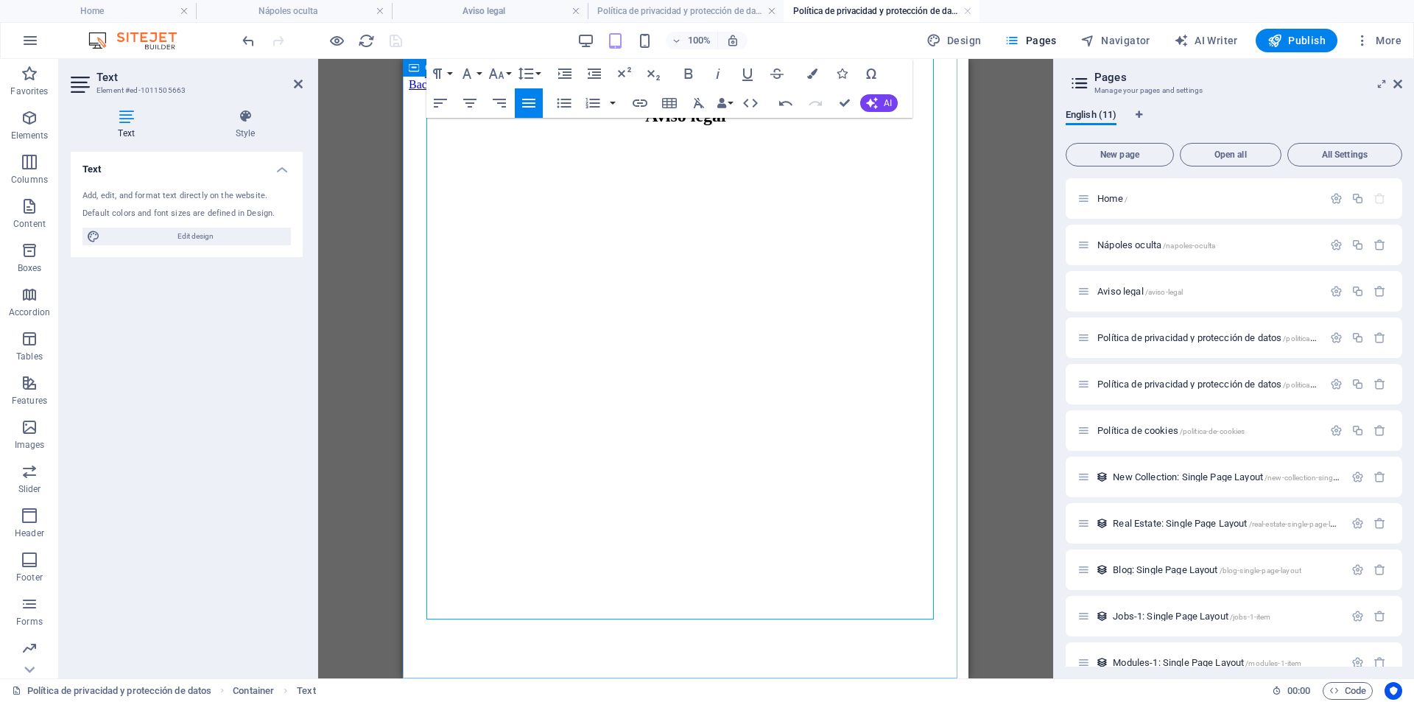
scroll to position [0, 0]
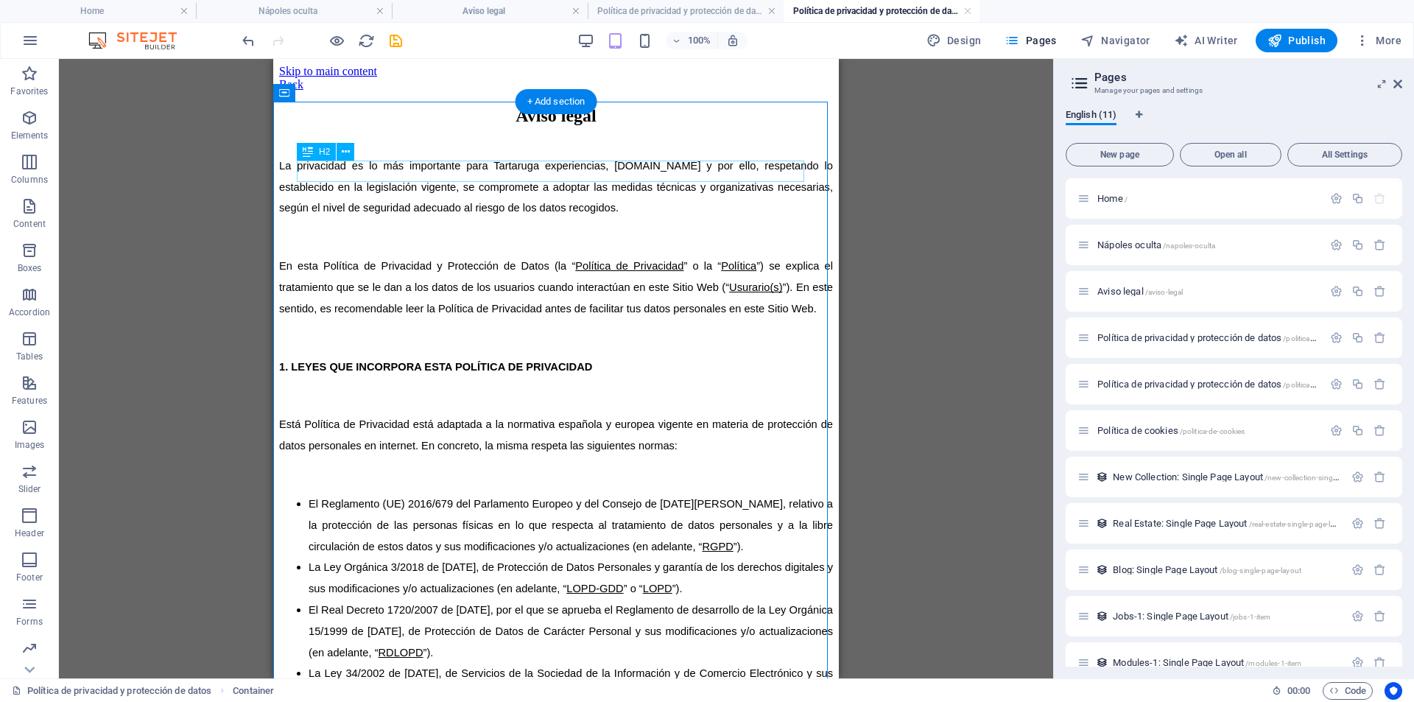
click at [528, 126] on div "Aviso legal" at bounding box center [556, 116] width 554 height 20
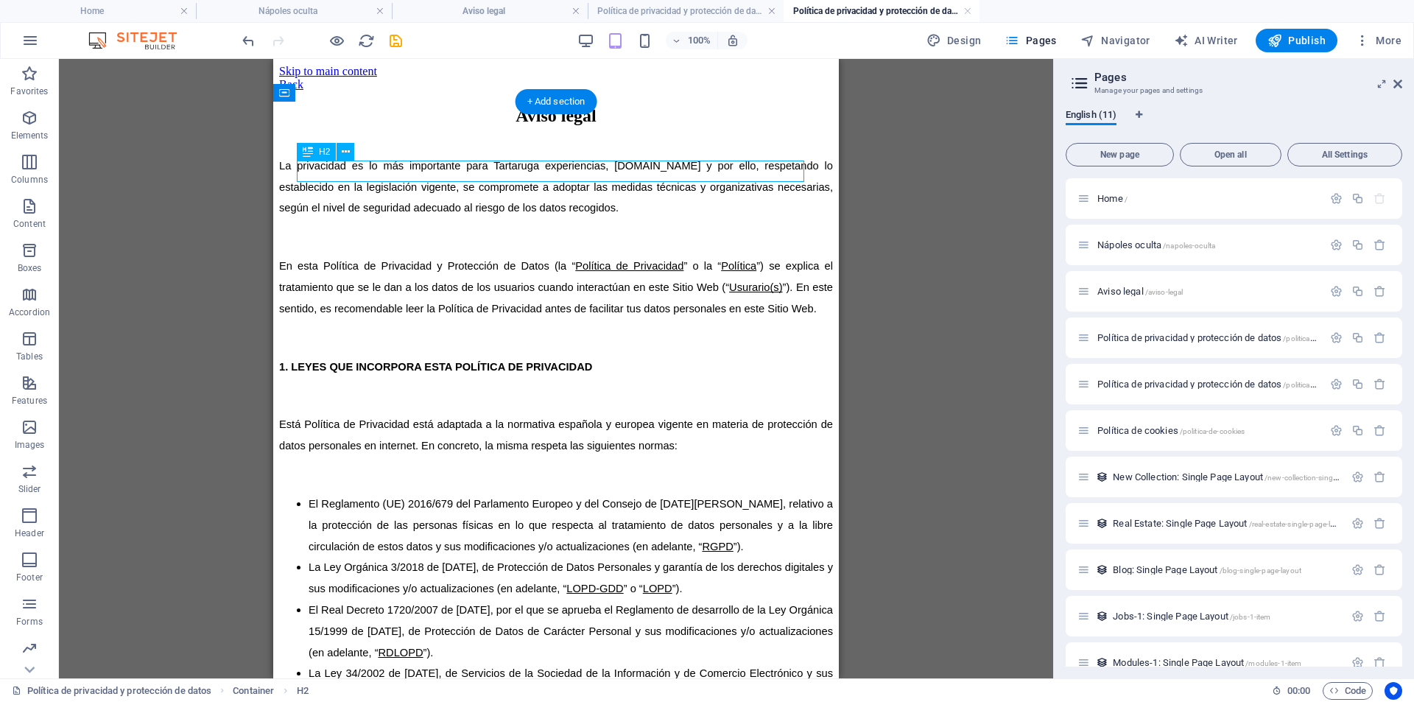
click at [528, 126] on div "Aviso legal" at bounding box center [556, 116] width 554 height 20
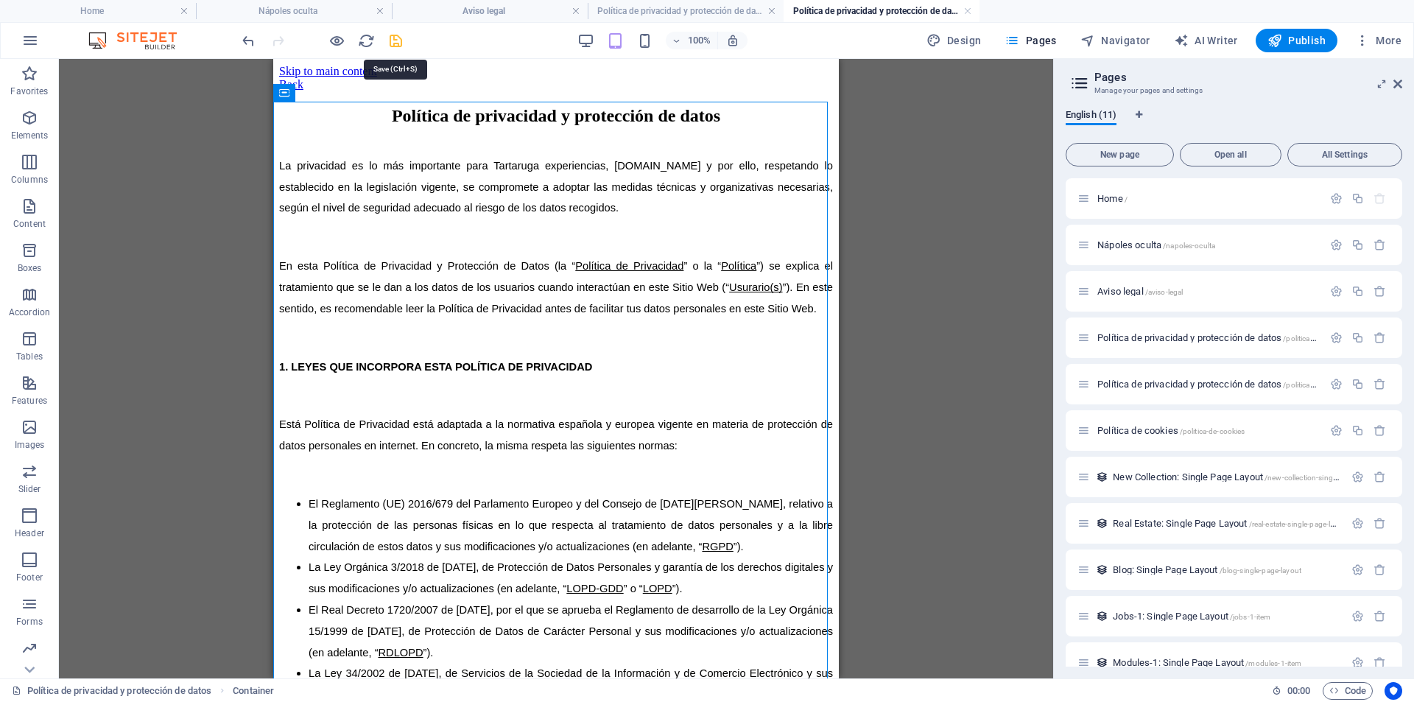
click at [396, 38] on icon "save" at bounding box center [395, 40] width 17 height 17
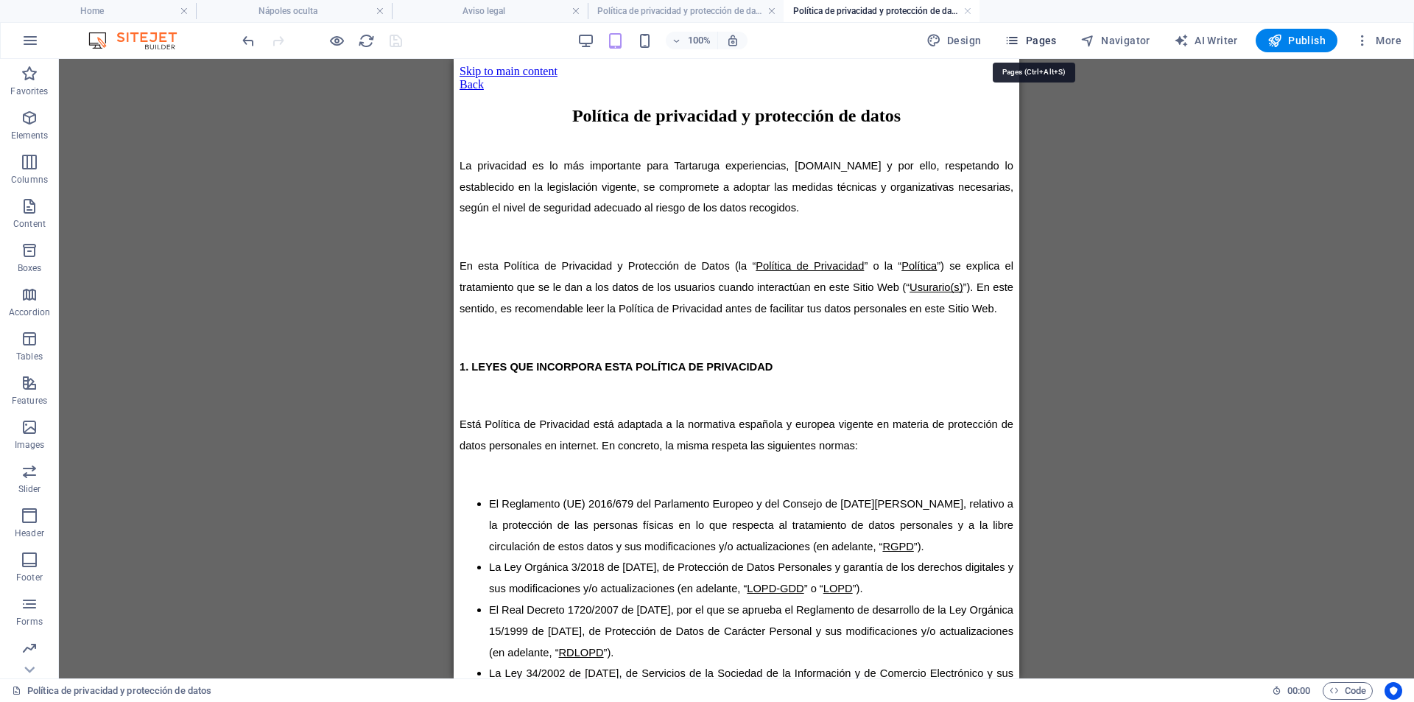
click at [1034, 35] on span "Pages" at bounding box center [1031, 40] width 52 height 15
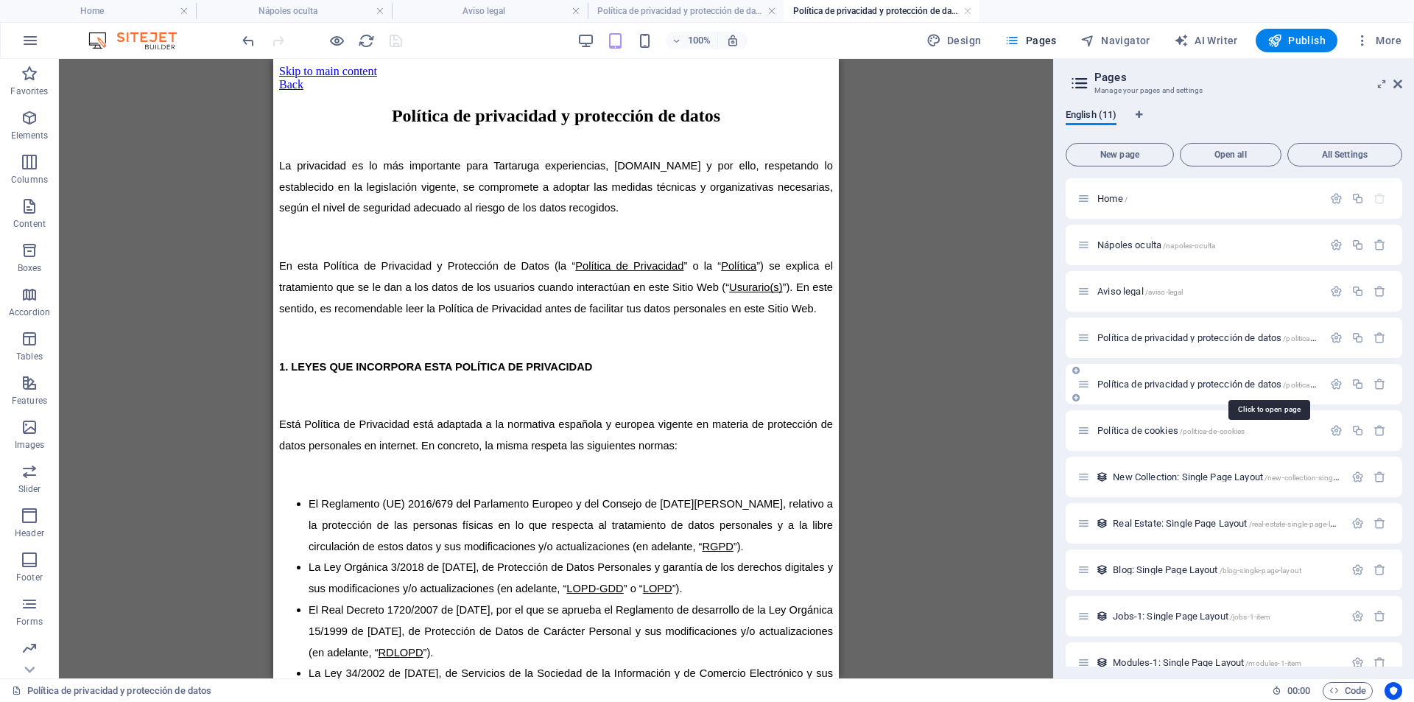
click at [1301, 385] on span "/politica-de-privacidad-y-proteccion-de-datos" at bounding box center [1358, 385] width 150 height 8
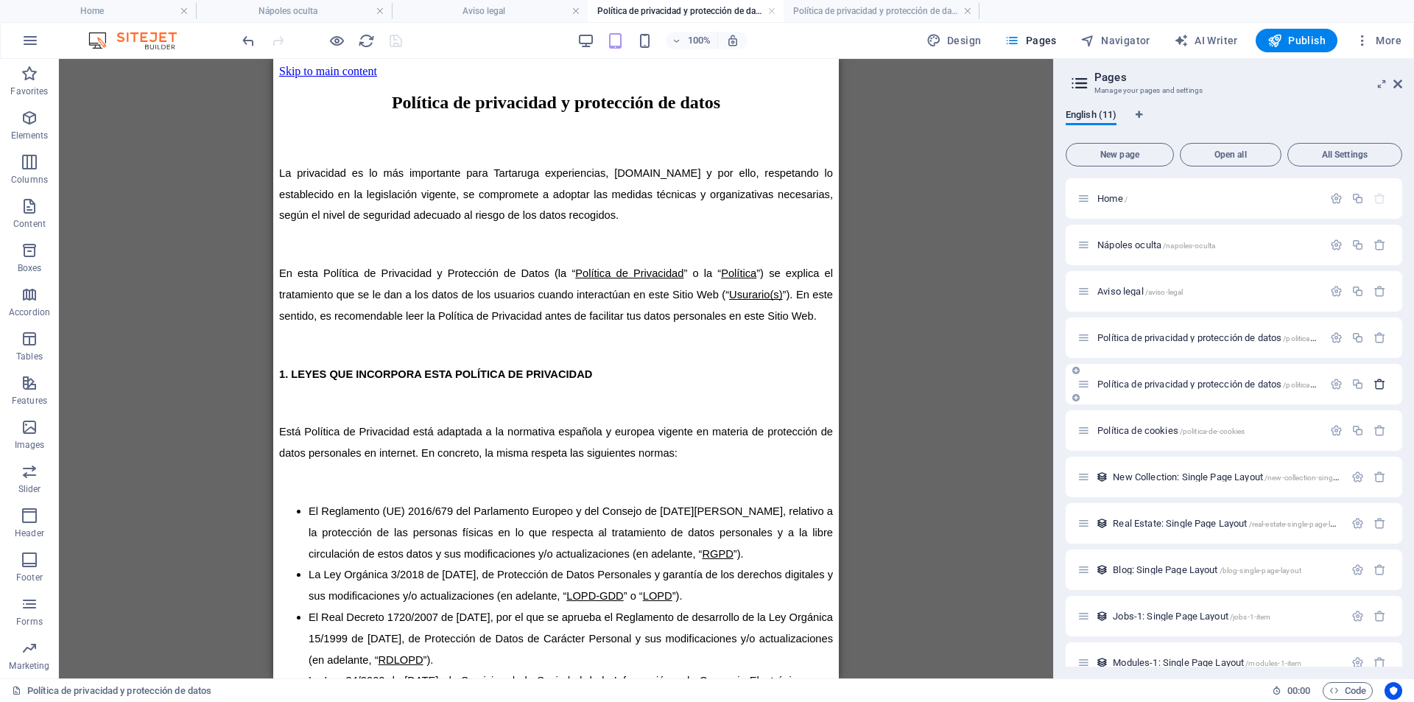
click at [1383, 389] on icon "button" at bounding box center [1380, 384] width 13 height 13
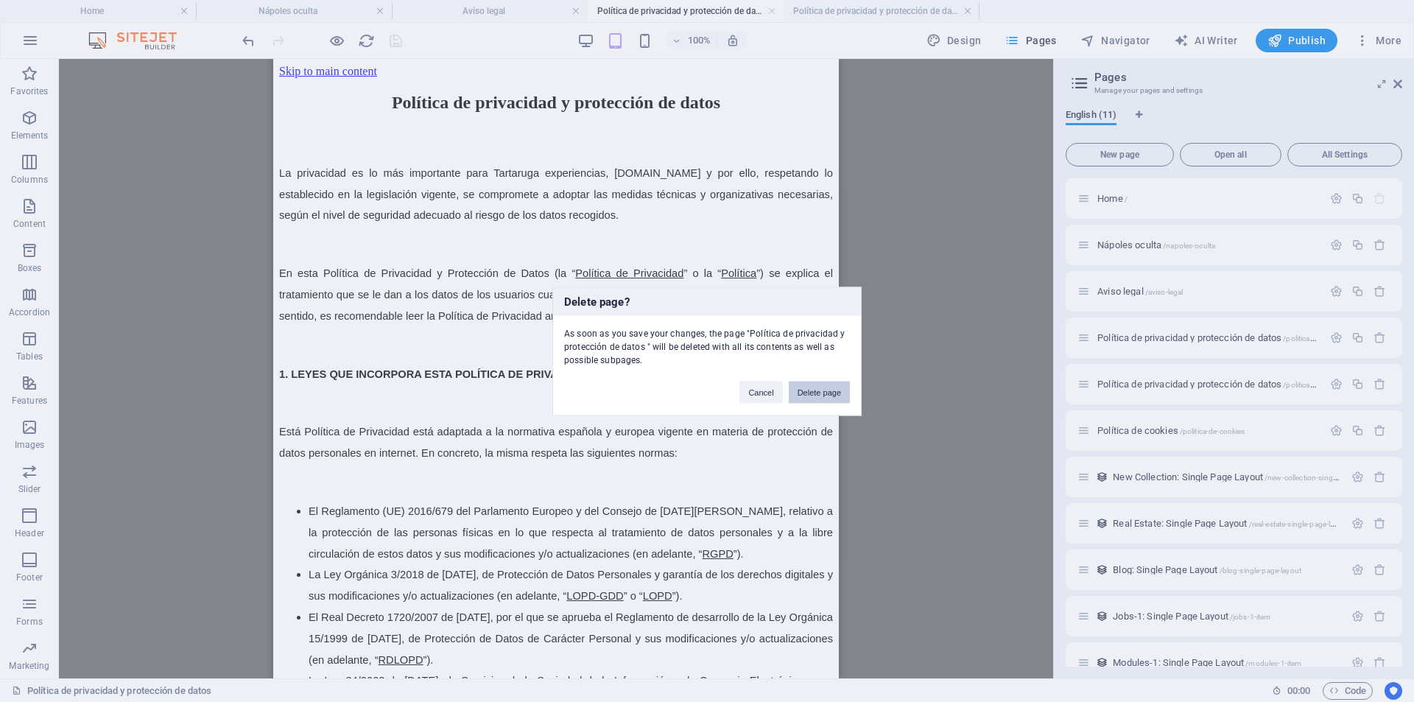
click at [821, 389] on button "Delete page" at bounding box center [819, 392] width 61 height 22
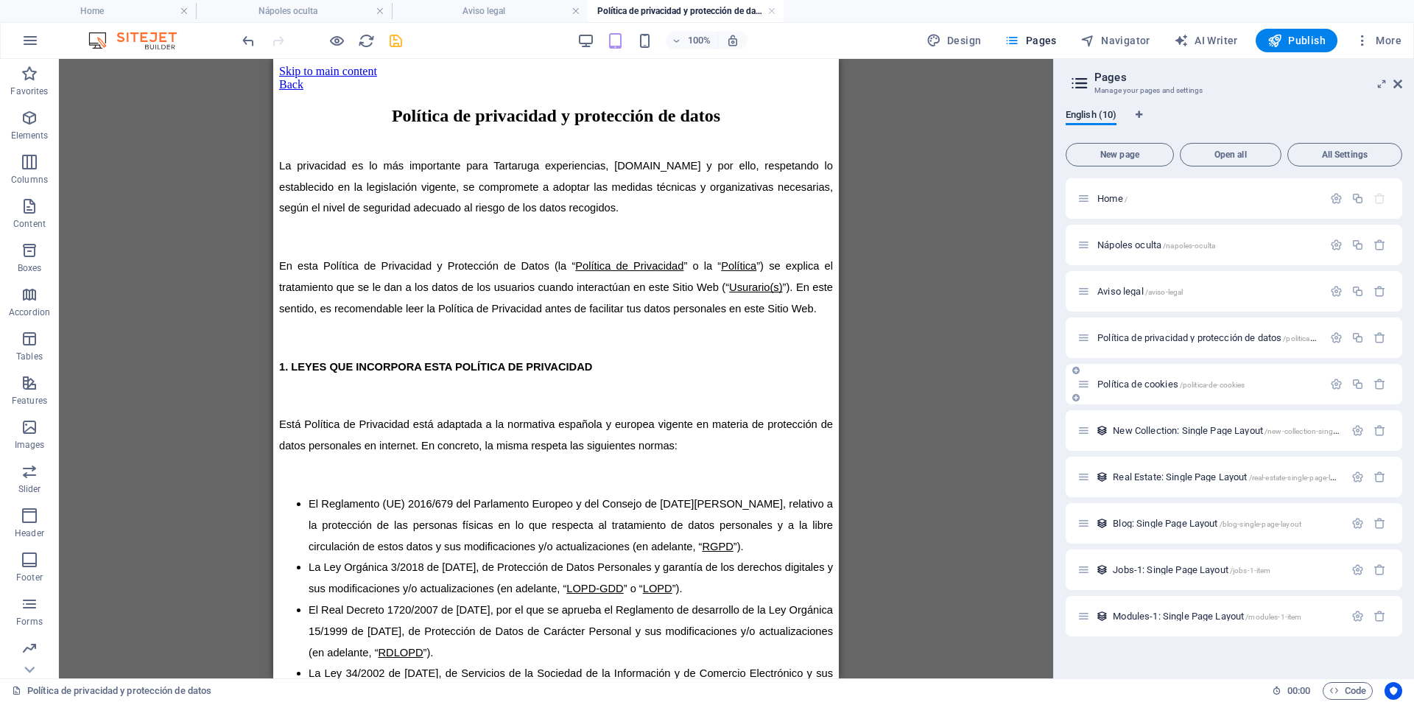
click at [1115, 389] on div "Política de cookies /politica-de-cookies" at bounding box center [1200, 384] width 245 height 17
click at [1129, 385] on span "Política de cookies /politica-de-cookies" at bounding box center [1171, 384] width 147 height 11
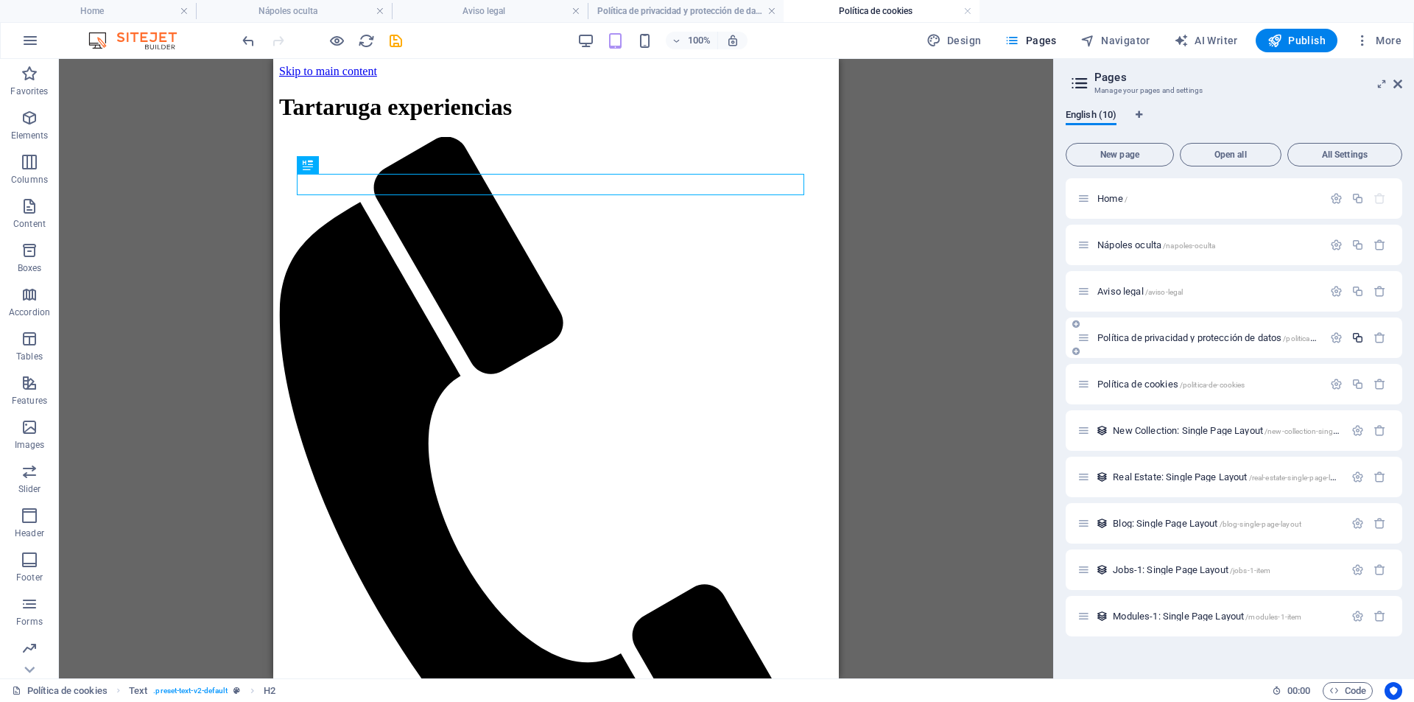
click at [1359, 340] on icon "button" at bounding box center [1358, 337] width 13 height 13
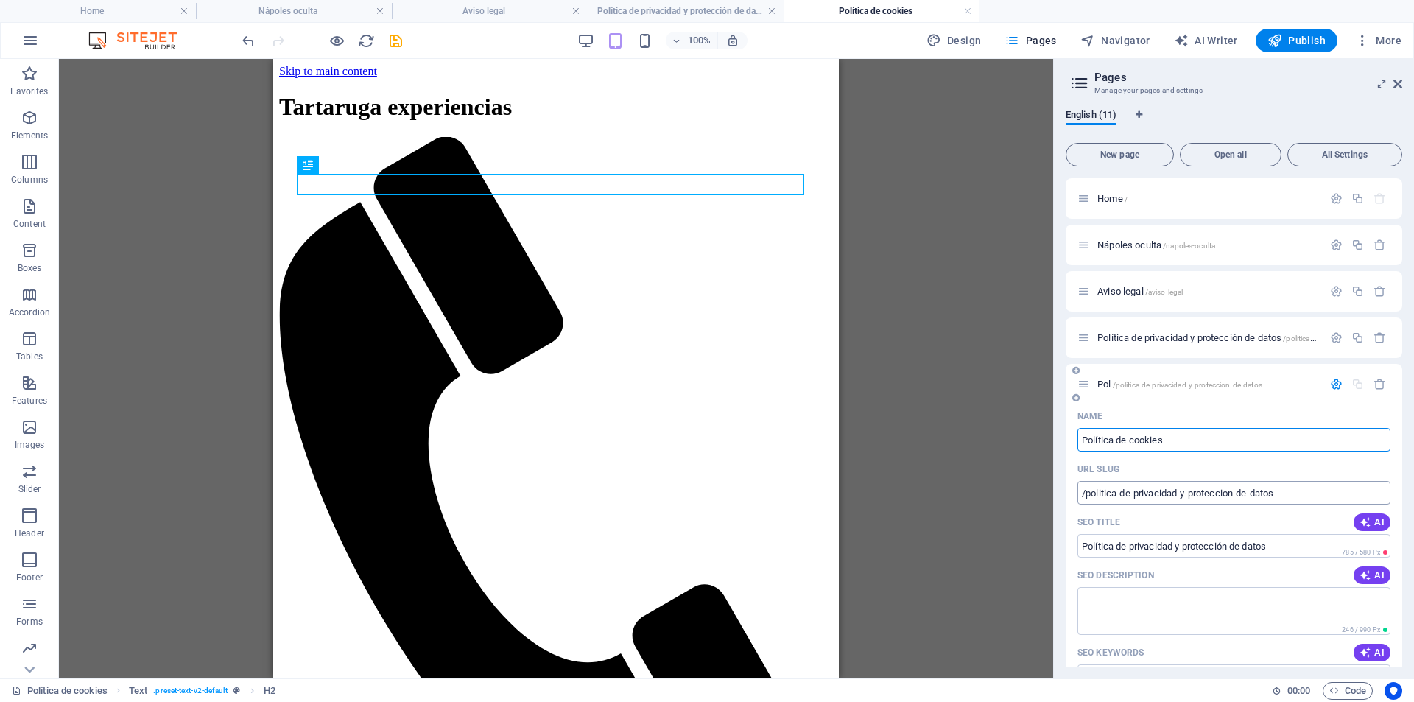
type input "Política de cookies"
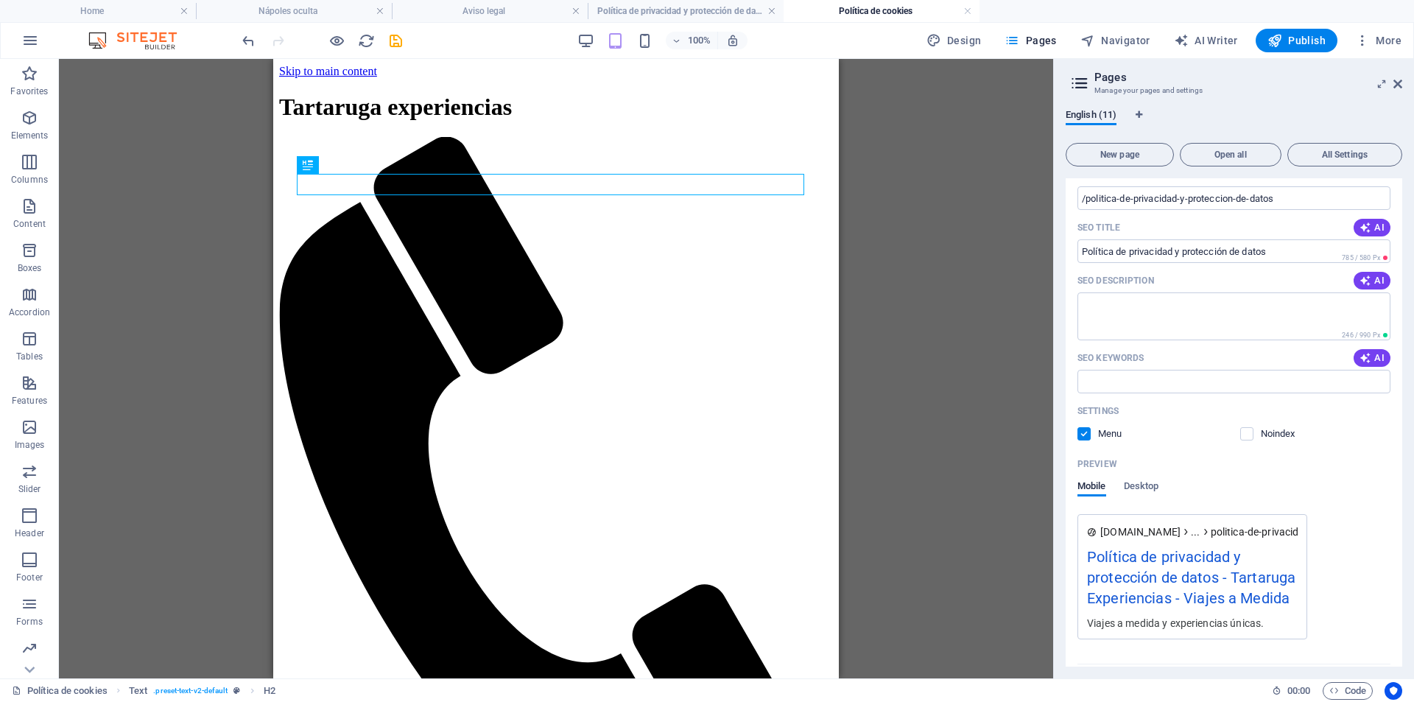
scroll to position [589, 0]
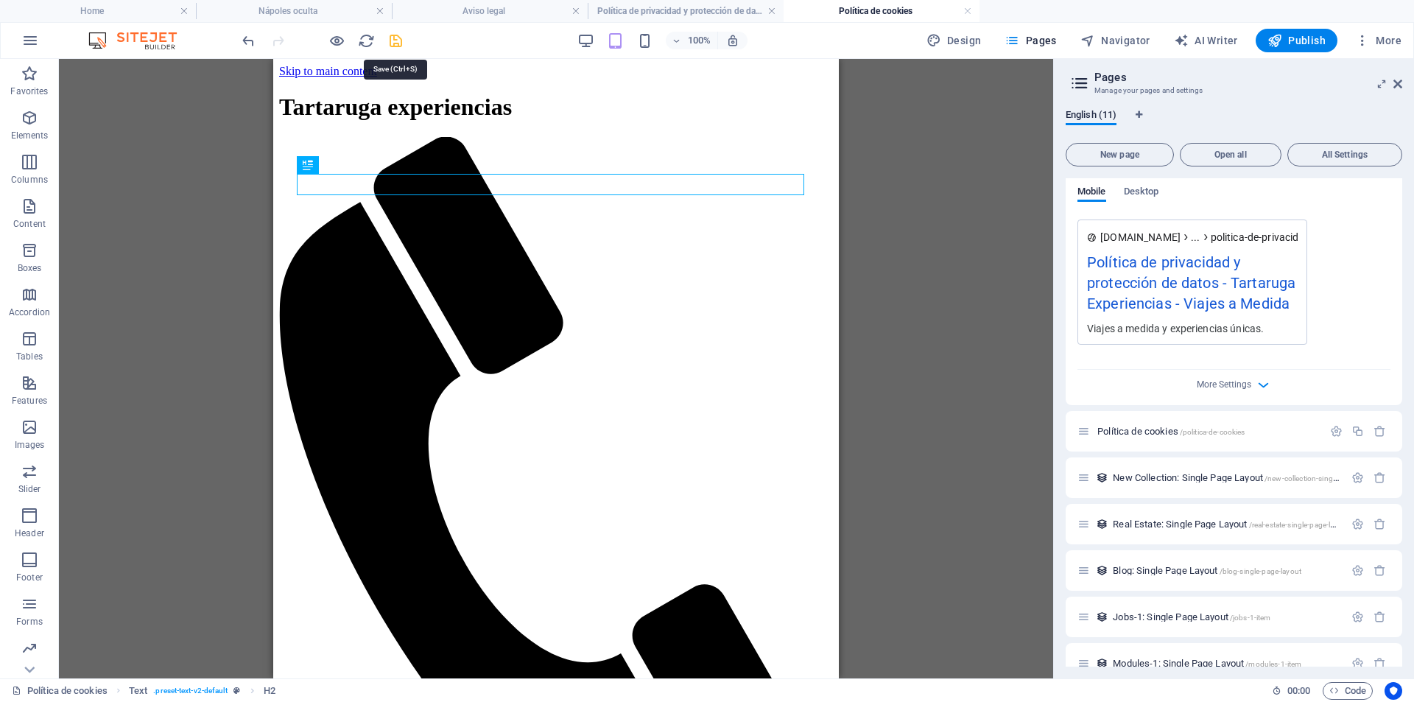
click at [393, 43] on icon "save" at bounding box center [395, 40] width 17 height 17
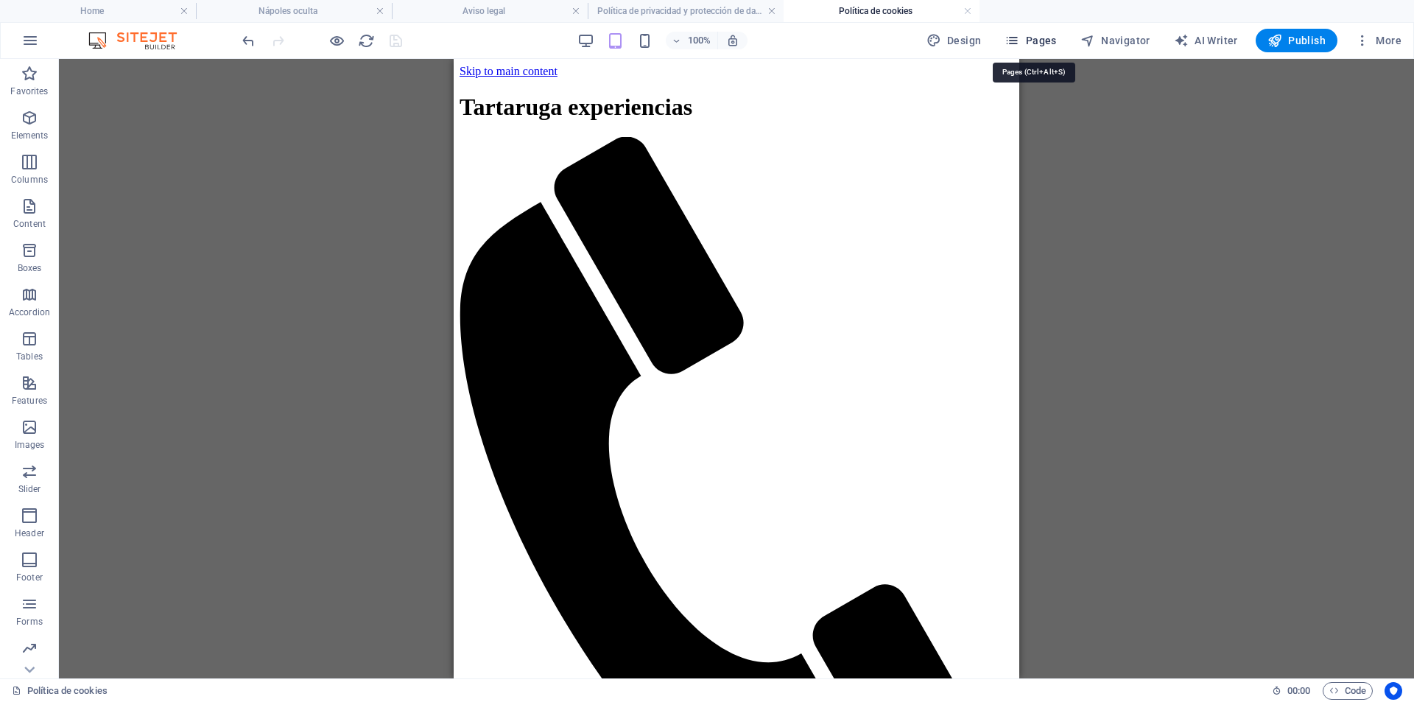
click at [1028, 43] on span "Pages" at bounding box center [1031, 40] width 52 height 15
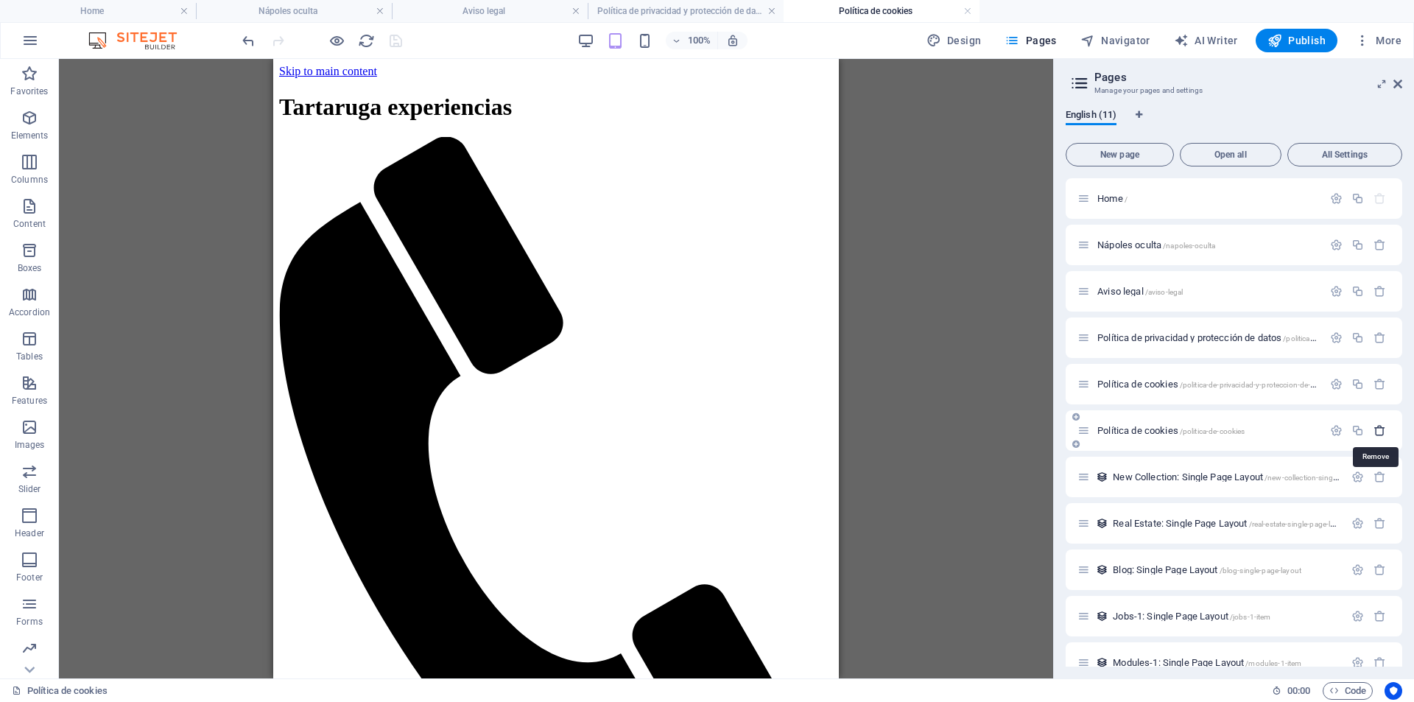
click at [1374, 428] on icon "button" at bounding box center [1380, 430] width 13 height 13
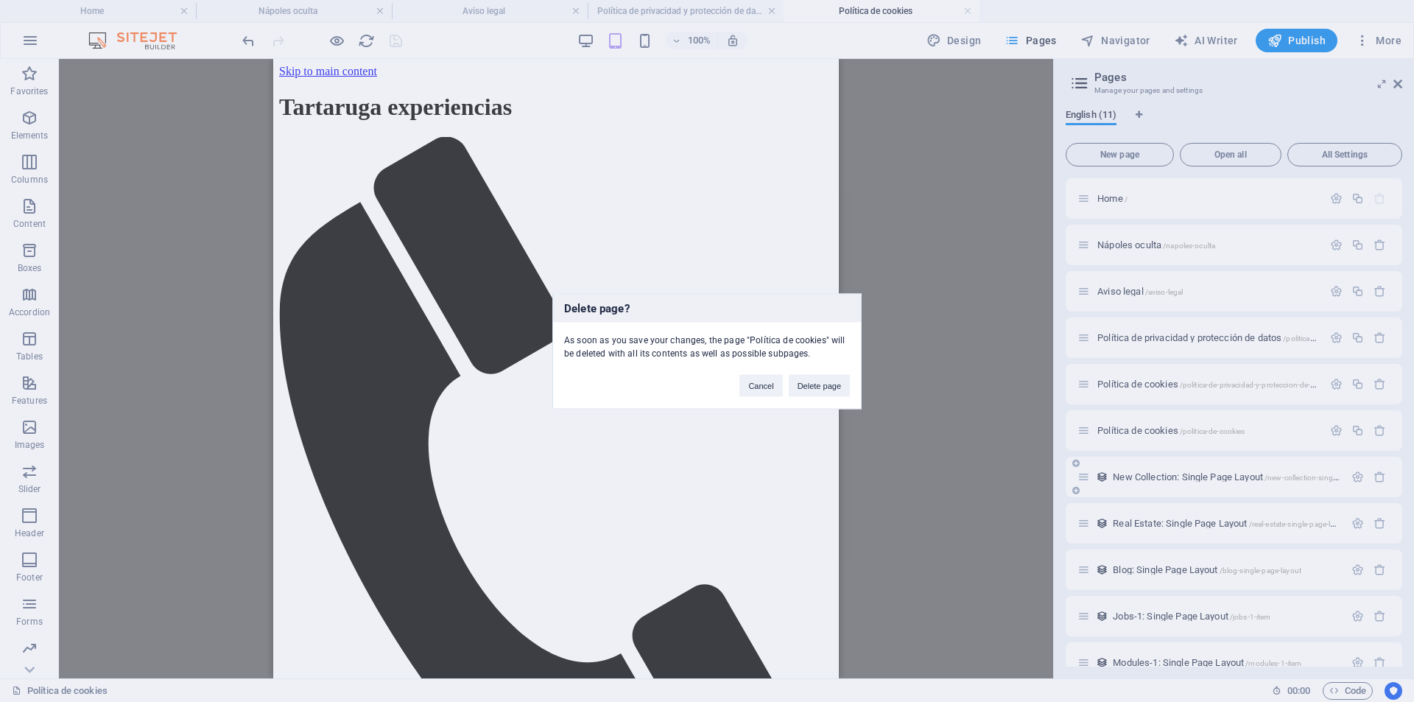
drag, startPoint x: 829, startPoint y: 390, endPoint x: 1110, endPoint y: 429, distance: 284.1
click at [827, 390] on button "Delete page" at bounding box center [819, 385] width 61 height 22
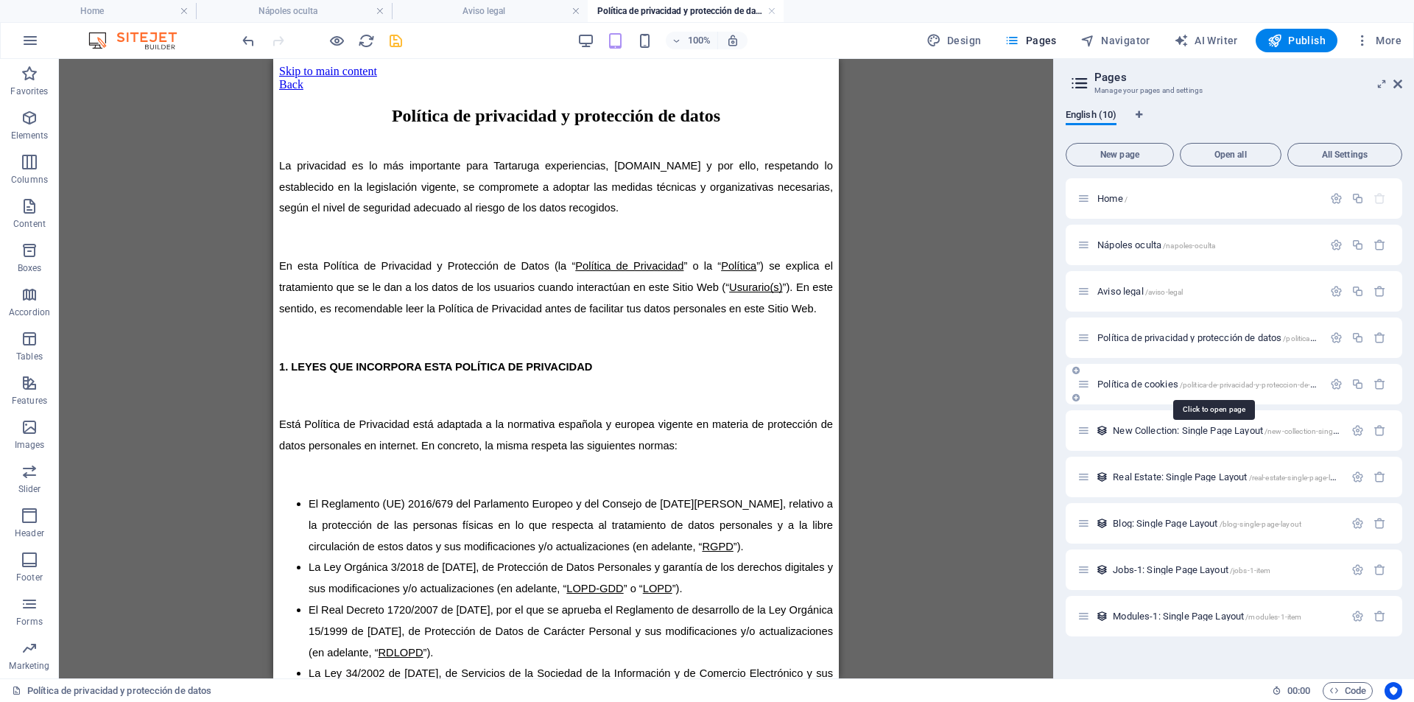
click at [1173, 384] on span "Política de cookies /politica-de-privacidad-y-proteccion-de-datos" at bounding box center [1214, 384] width 232 height 11
click at [1173, 410] on div "New Collection: Single Page Layout /new-collection-single-page-layout" at bounding box center [1234, 430] width 337 height 41
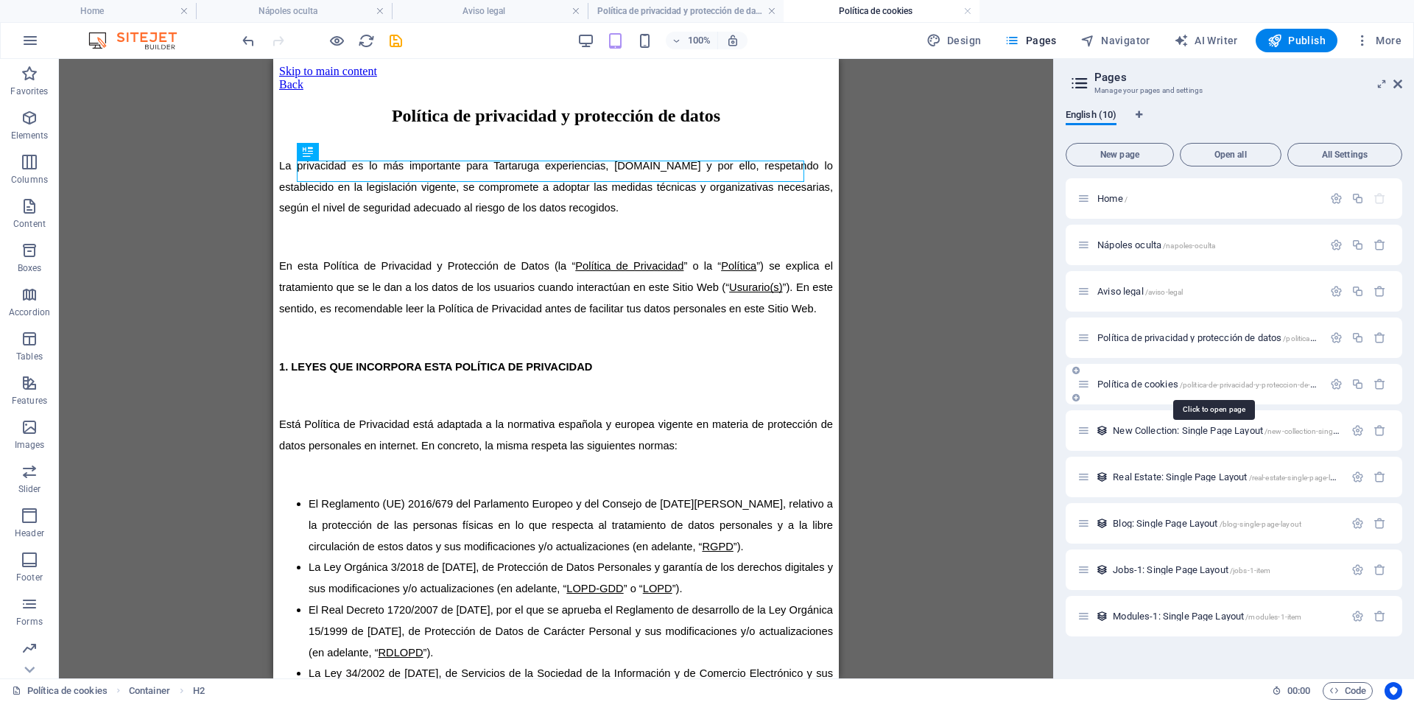
scroll to position [0, 0]
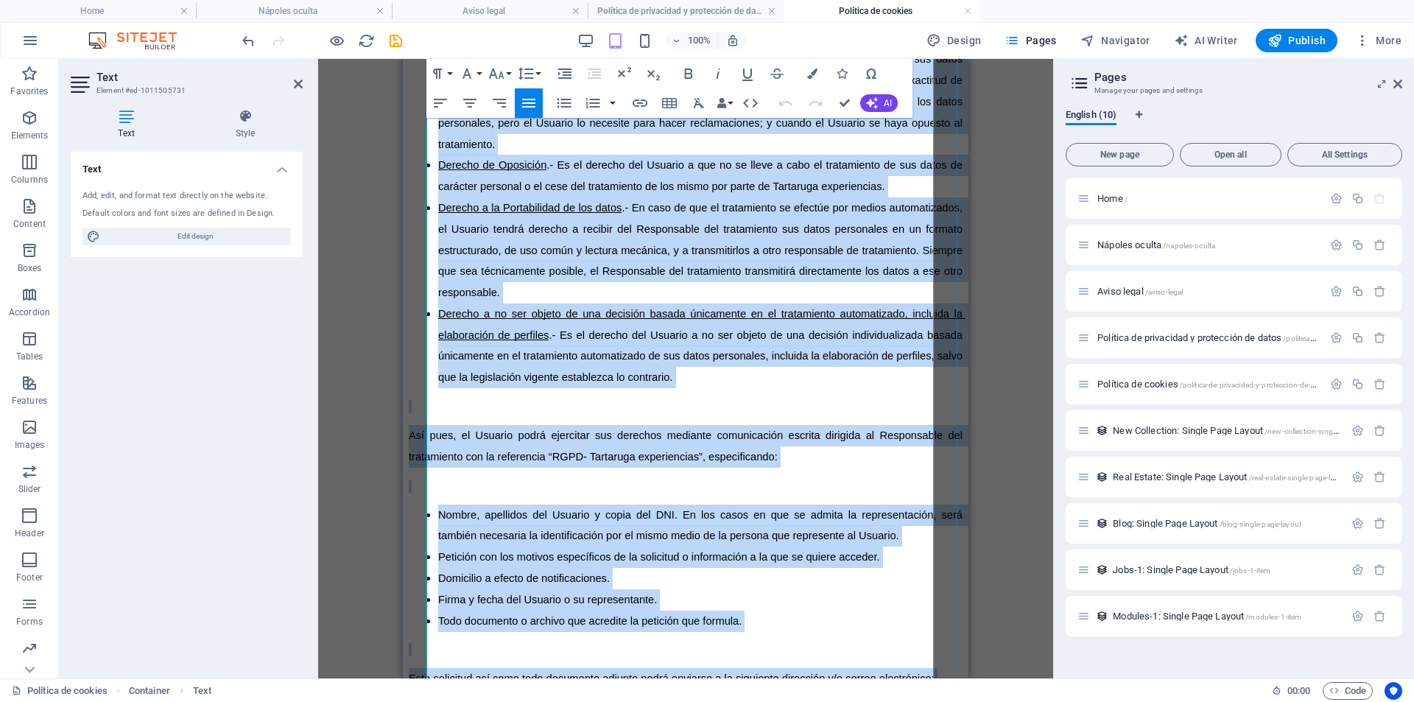
scroll to position [5159, 0]
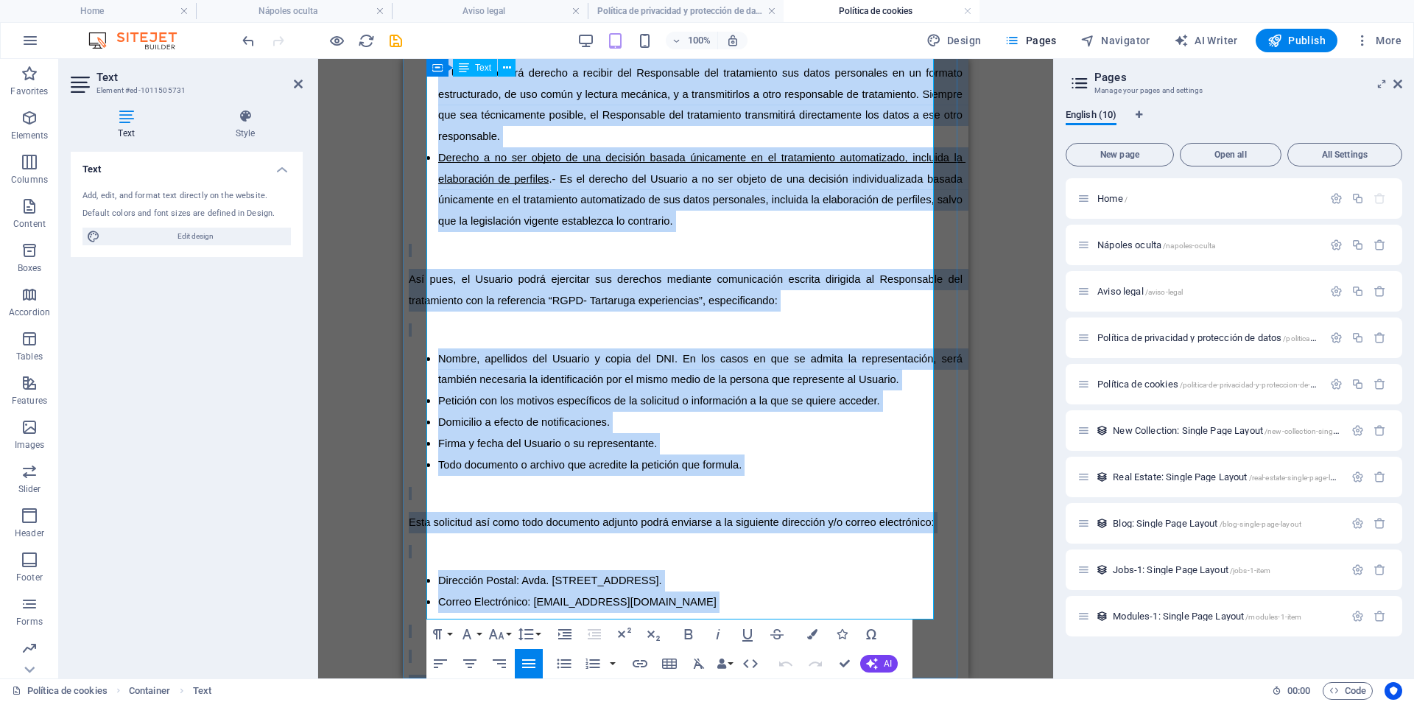
drag, startPoint x: 427, startPoint y: 206, endPoint x: 1296, endPoint y: 678, distance: 988.5
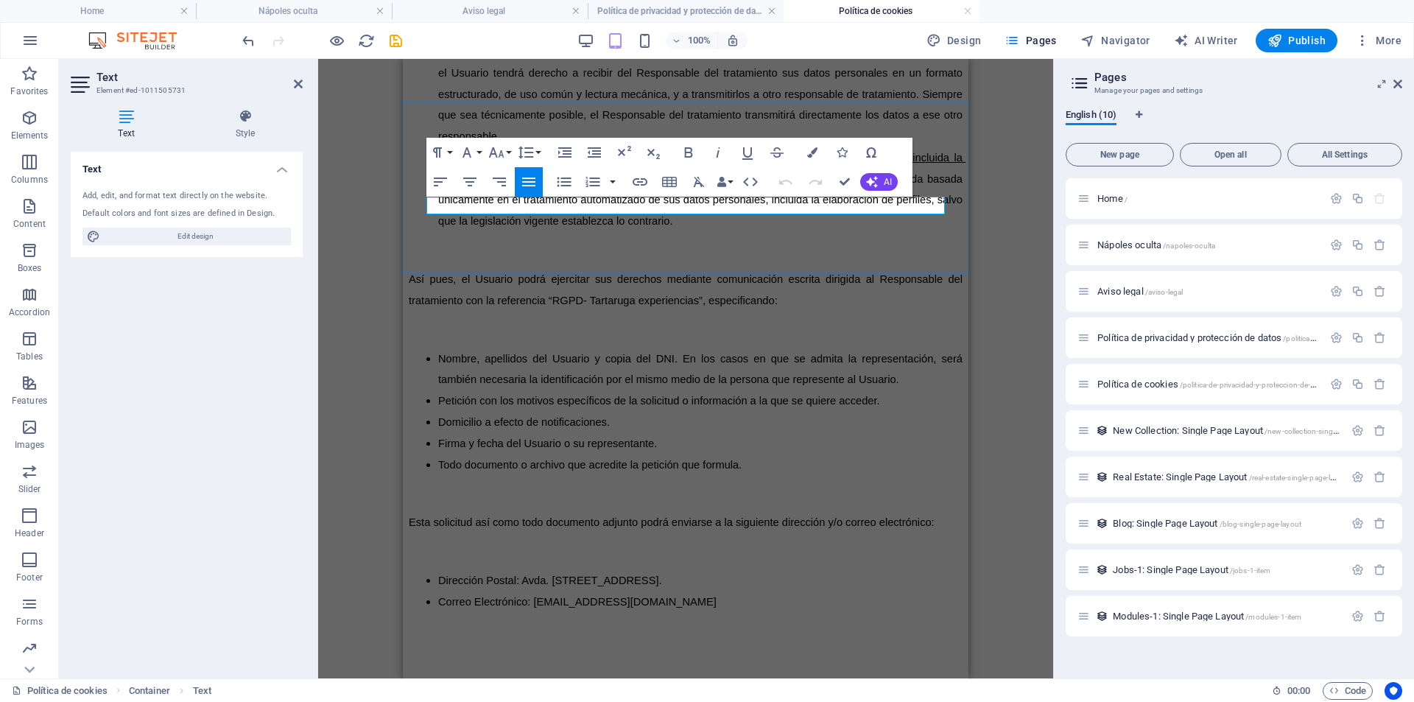
scroll to position [0, 0]
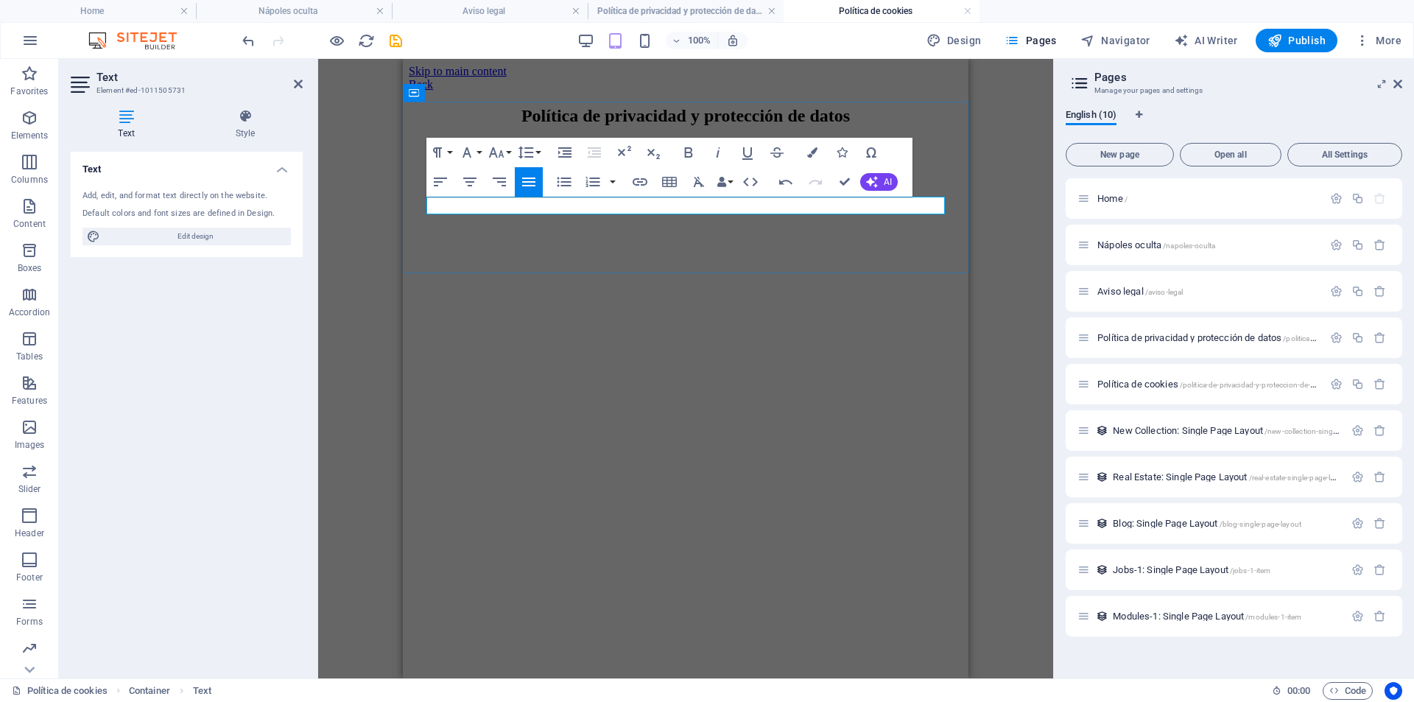
click at [434, 180] on p at bounding box center [686, 173] width 554 height 13
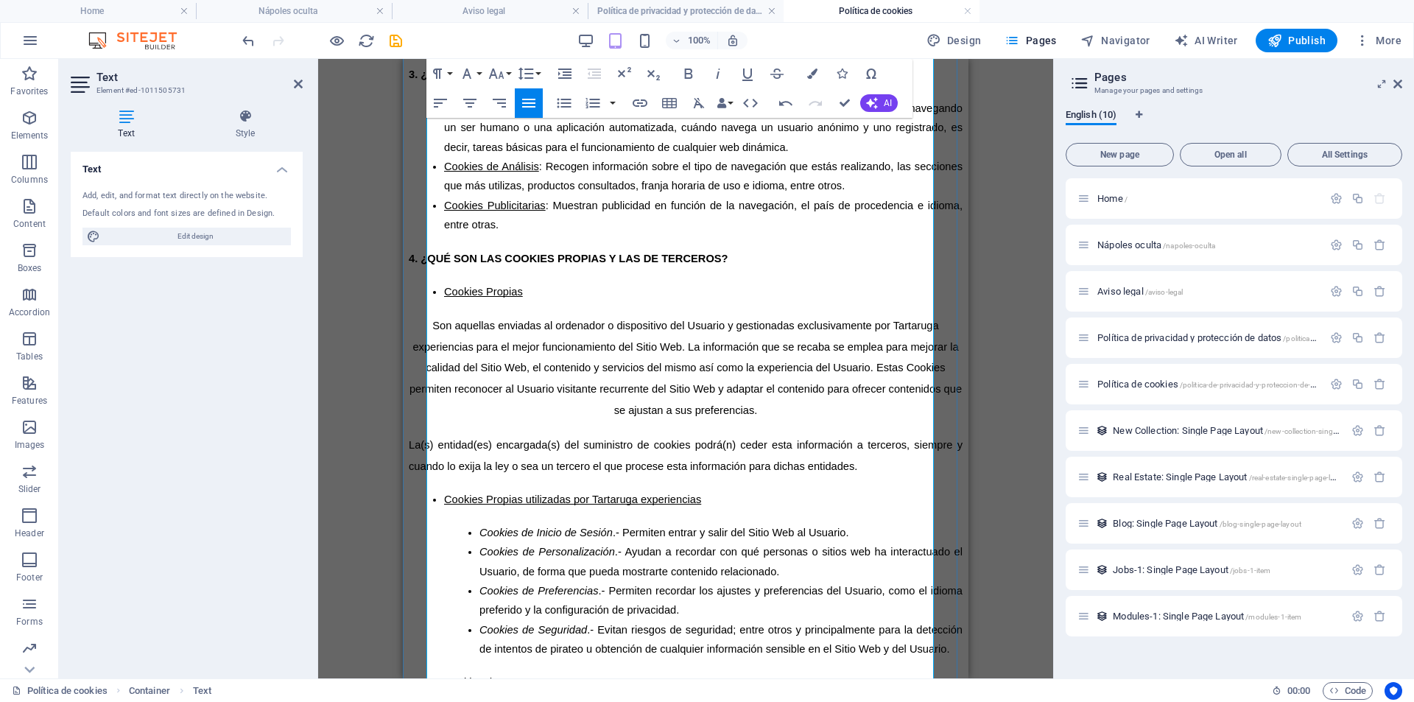
scroll to position [737, 0]
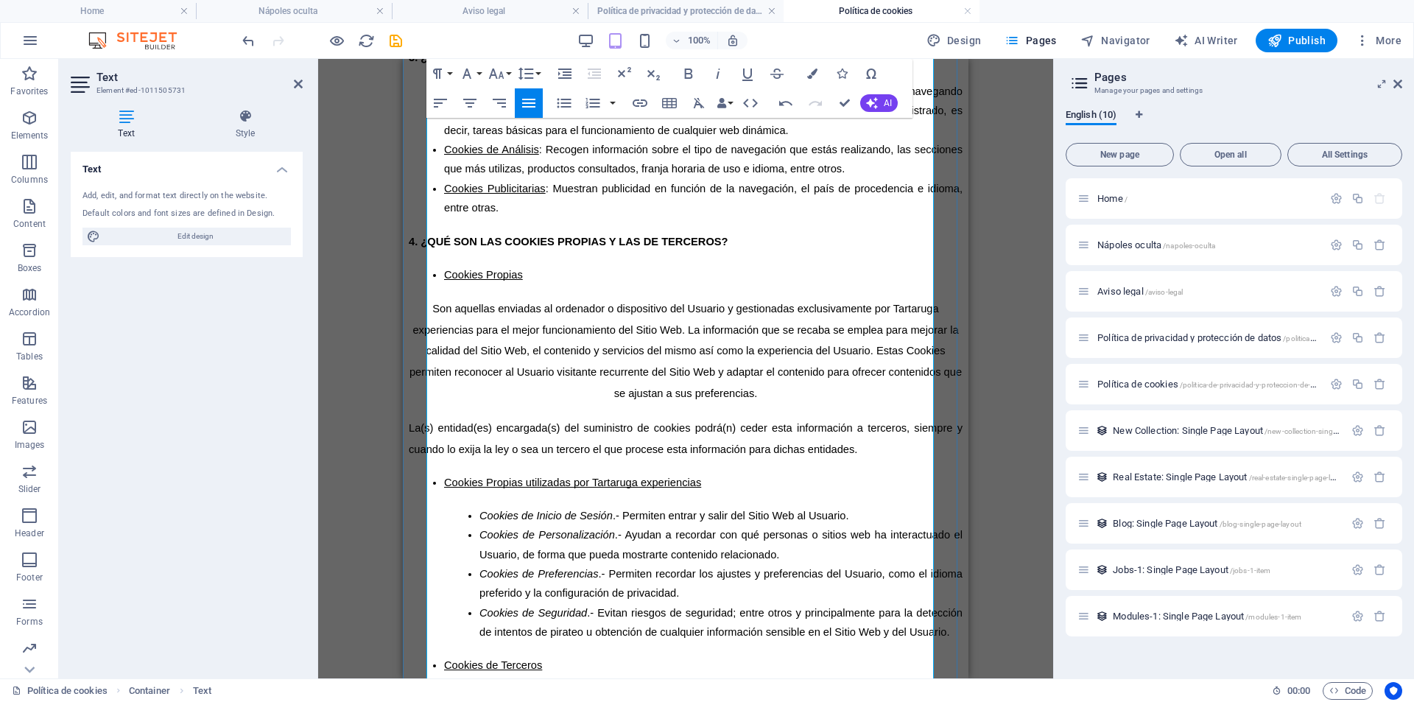
click at [465, 194] on span "Cookies Publicitarias" at bounding box center [495, 189] width 102 height 12
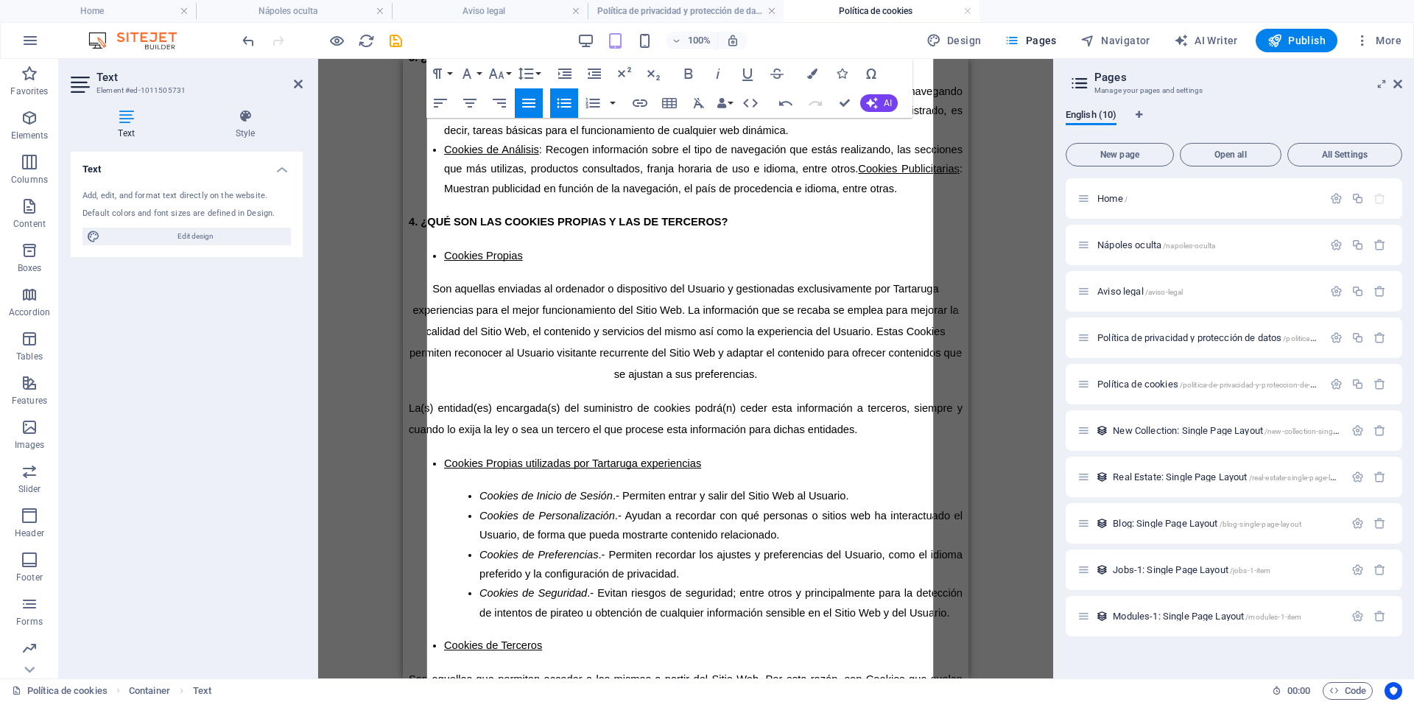
click at [466, 155] on span "Cookies de Análisis" at bounding box center [491, 150] width 95 height 12
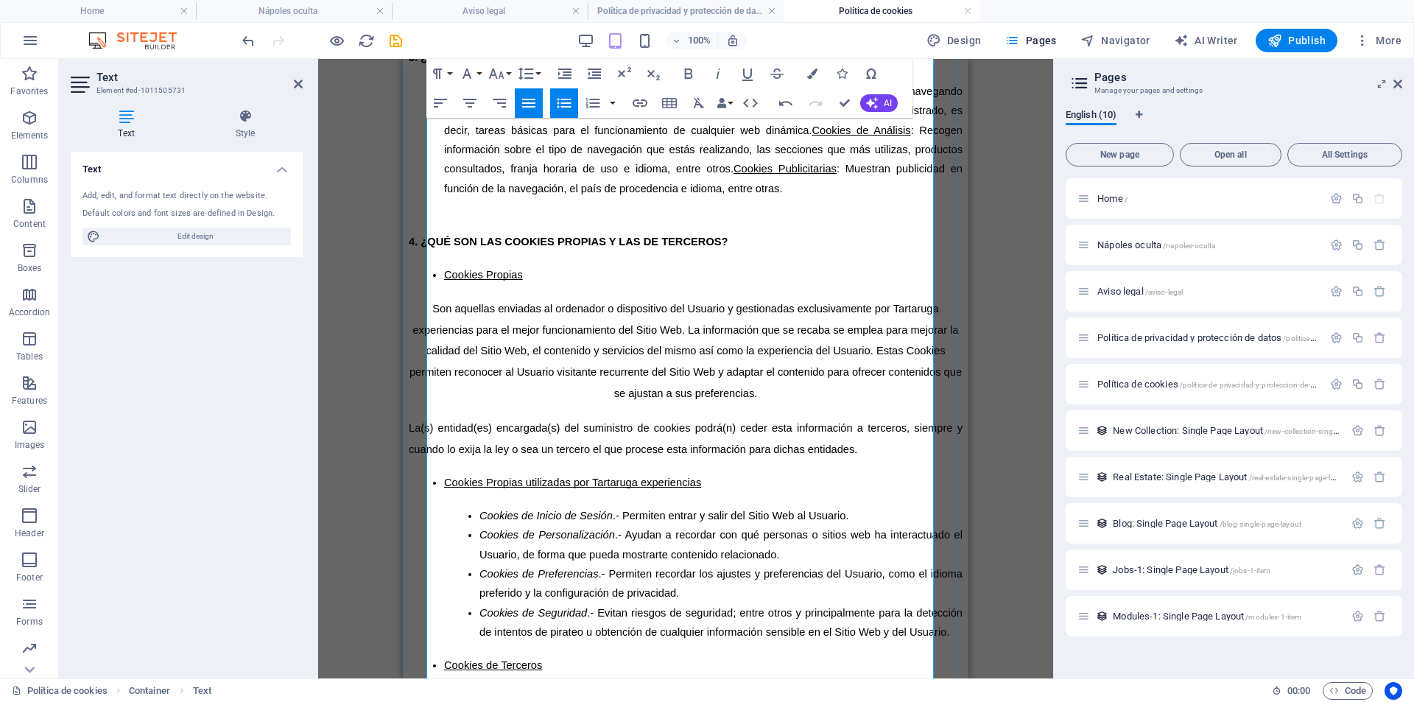
click at [463, 97] on span "Cookies Técnicas" at bounding box center [487, 91] width 86 height 12
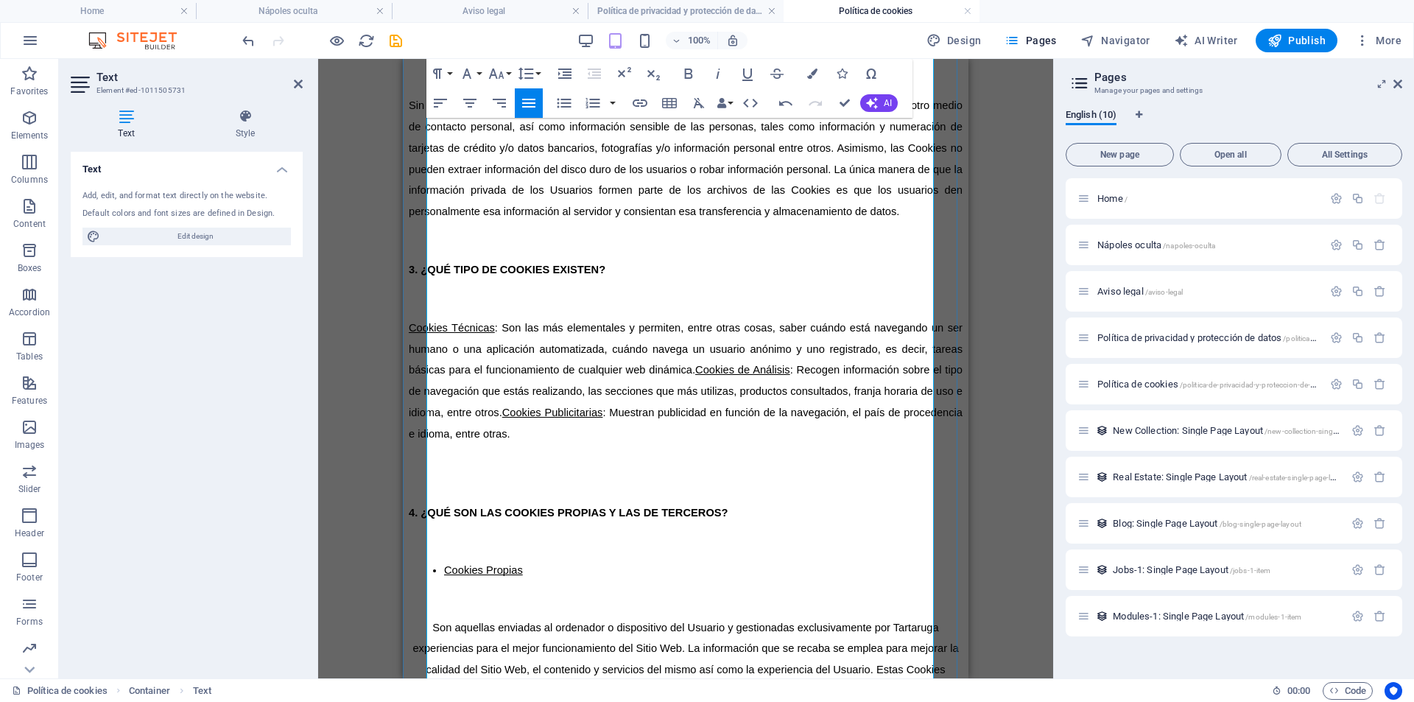
click at [786, 364] on span "Cookies de Análisis" at bounding box center [742, 370] width 95 height 12
click at [896, 407] on span "Cookies Publicitarias" at bounding box center [859, 413] width 102 height 12
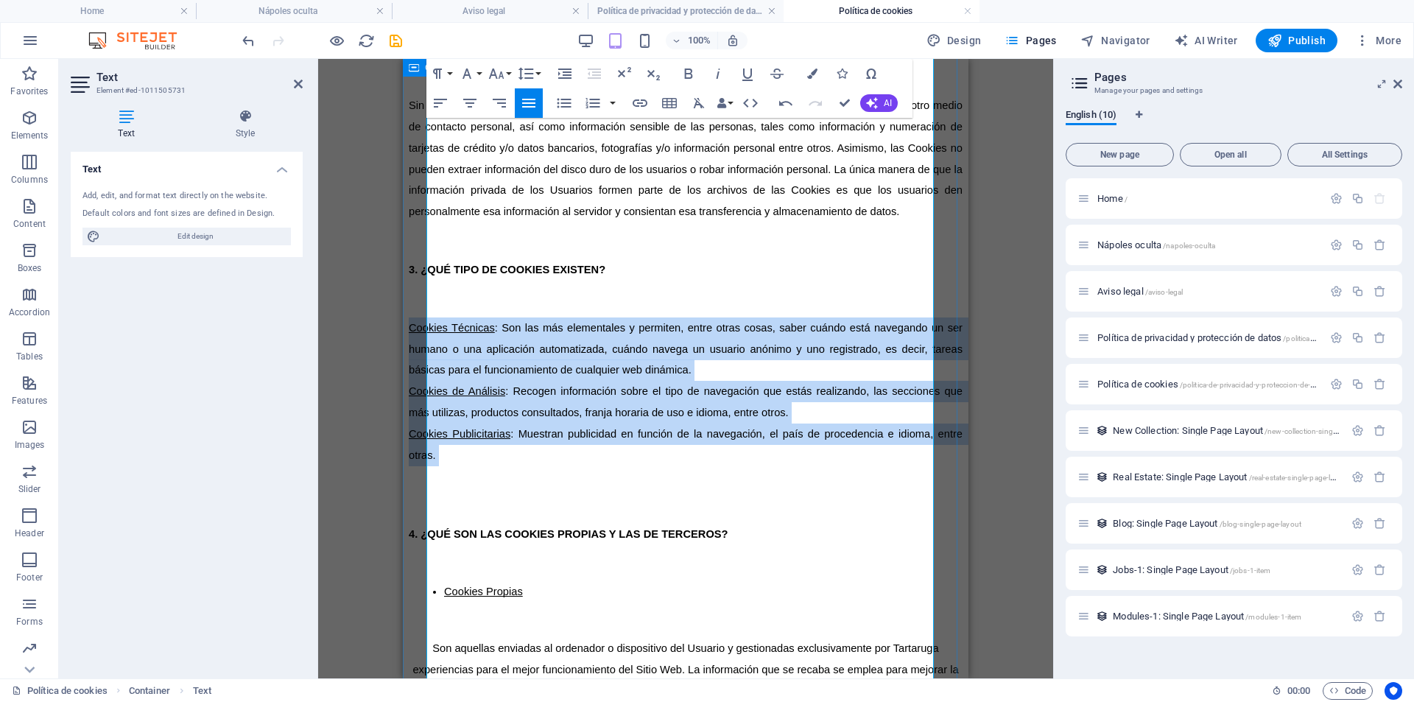
drag, startPoint x: 513, startPoint y: 381, endPoint x: 425, endPoint y: 245, distance: 162.0
click at [569, 105] on icon "button" at bounding box center [564, 103] width 18 height 18
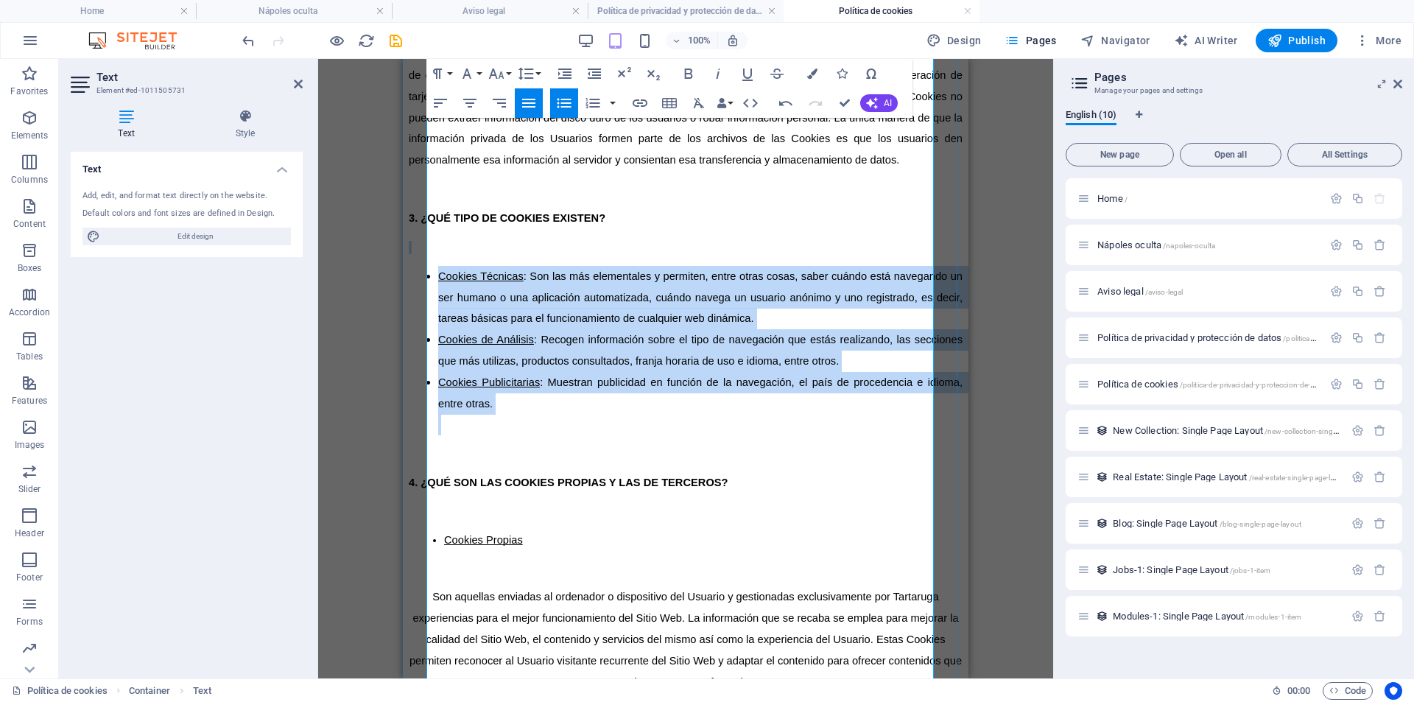
scroll to position [810, 0]
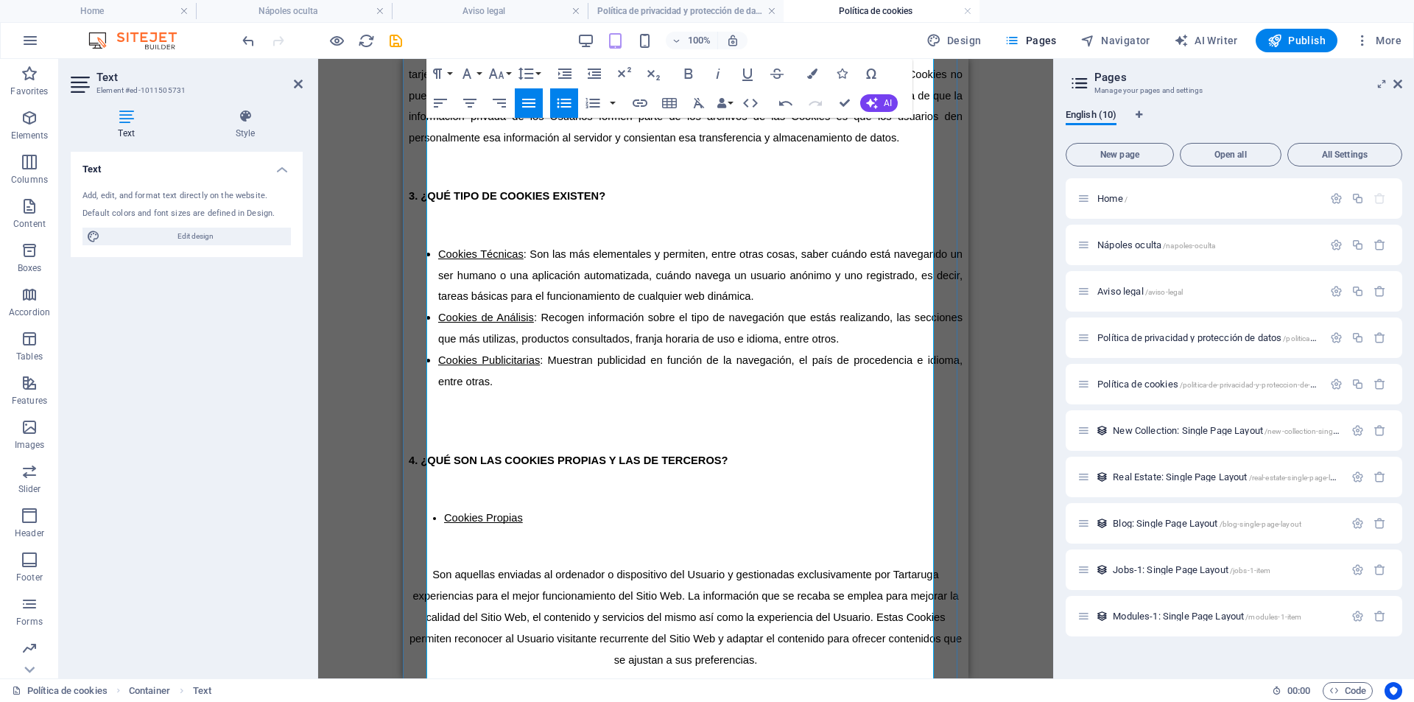
click at [456, 508] on ul "Cookies Propias" at bounding box center [686, 517] width 554 height 19
click at [567, 104] on icon "button" at bounding box center [565, 104] width 14 height 10
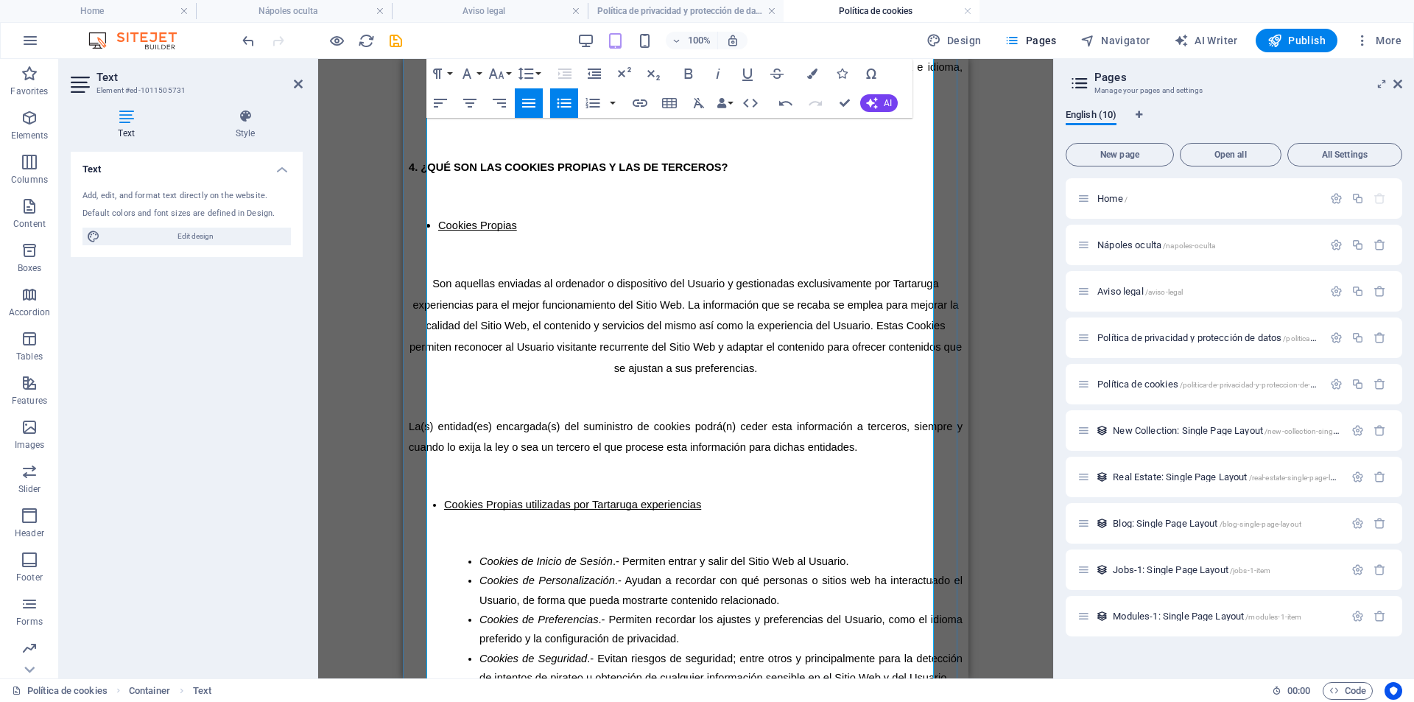
scroll to position [1105, 0]
click at [458, 494] on ul "Cookies Propias utilizadas por Tartaruga experiencias" at bounding box center [686, 503] width 554 height 19
click at [498, 552] on p "Cookies de Inicio de Sesión .- Permiten entrar y salir del Sitio Web al Usuario." at bounding box center [721, 561] width 483 height 19
click at [494, 573] on ul "Cookies de Personalización .- Ayudan a recordar con qué personas o sitios web h…" at bounding box center [686, 631] width 554 height 116
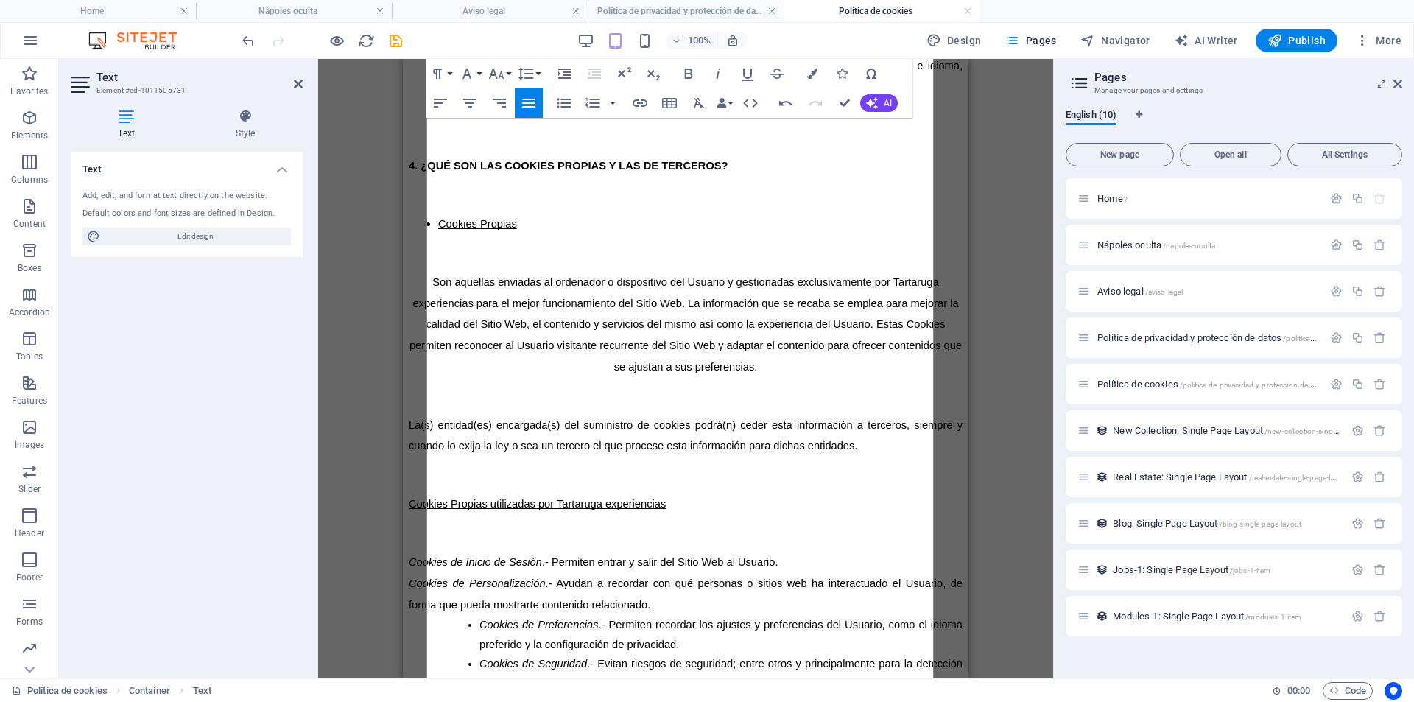
click at [497, 619] on span "Cookies de Preferencias" at bounding box center [539, 625] width 119 height 12
click at [494, 658] on ul "Cookies de Seguridad .- Evitan riesgos de seguridad; entre otros y principalmen…" at bounding box center [686, 677] width 554 height 39
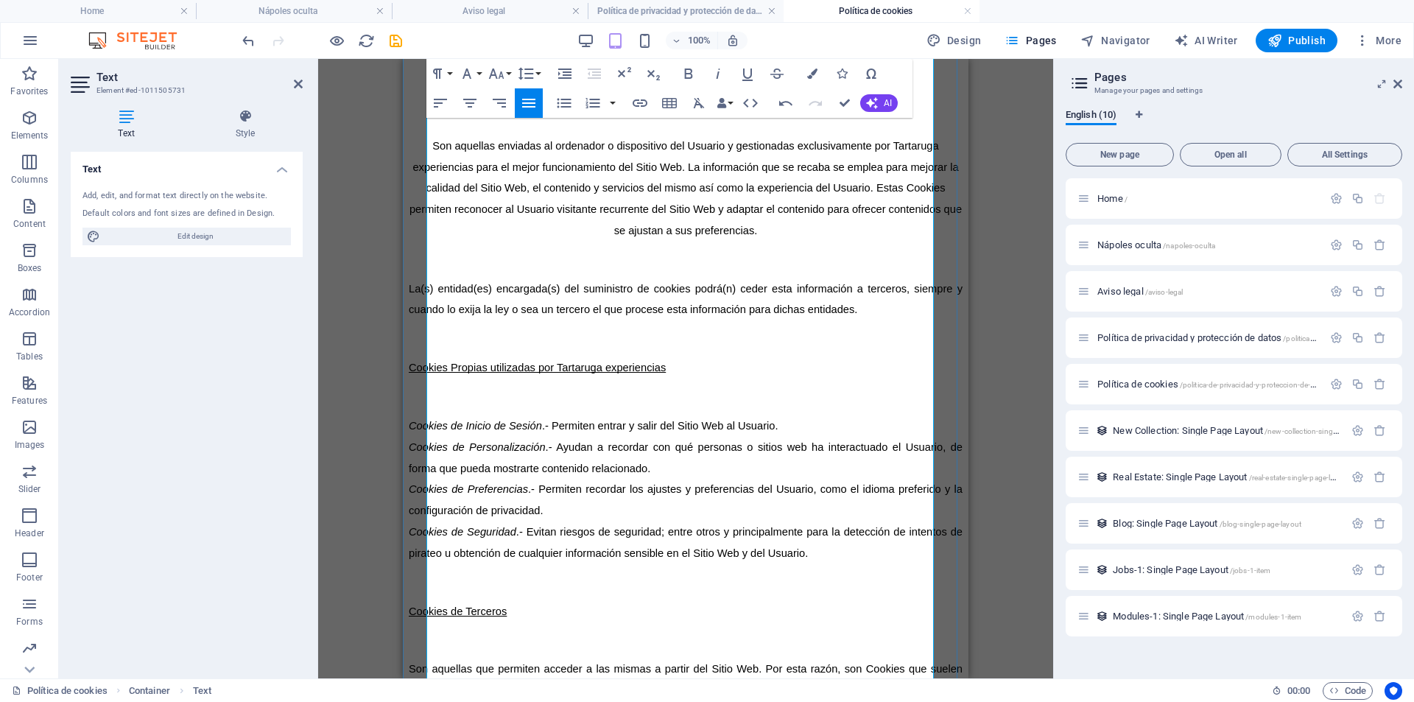
scroll to position [1252, 0]
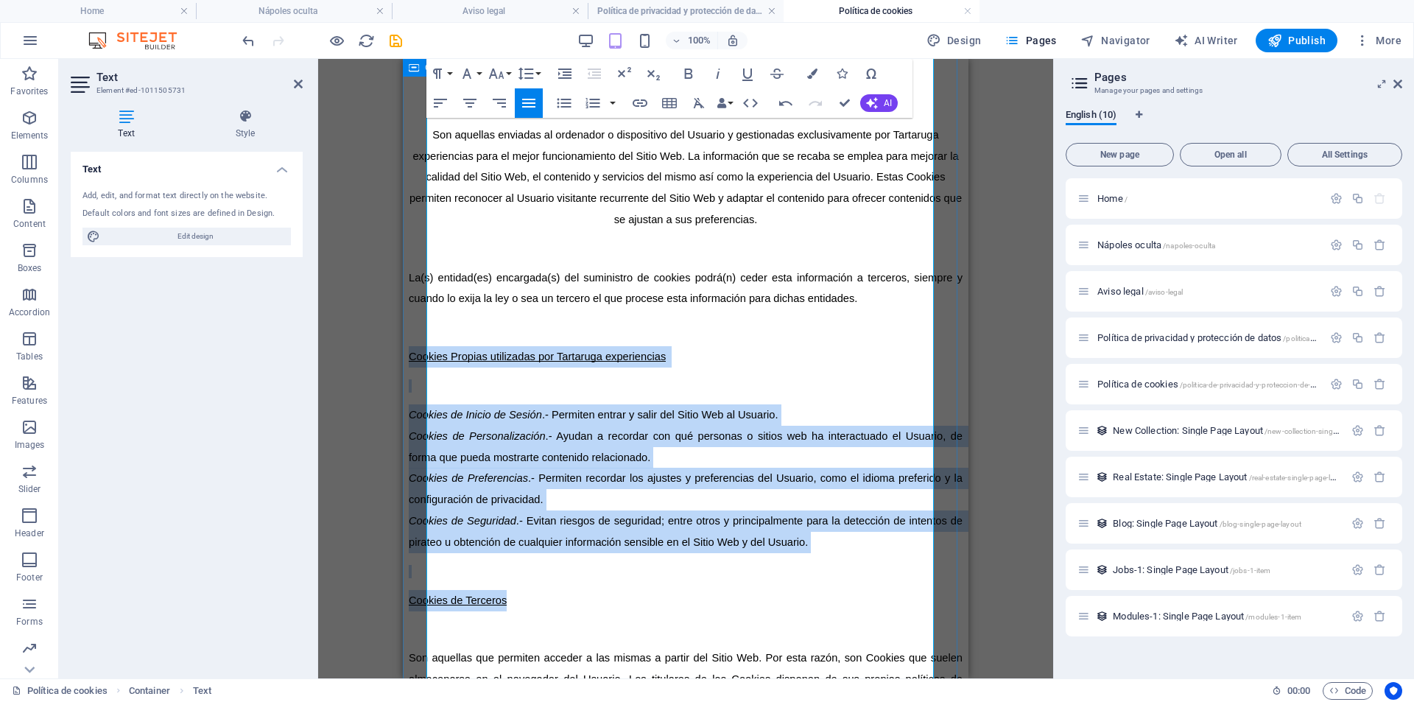
drag, startPoint x: 546, startPoint y: 388, endPoint x: 424, endPoint y: 184, distance: 237.5
click at [561, 108] on icon "button" at bounding box center [564, 103] width 18 height 18
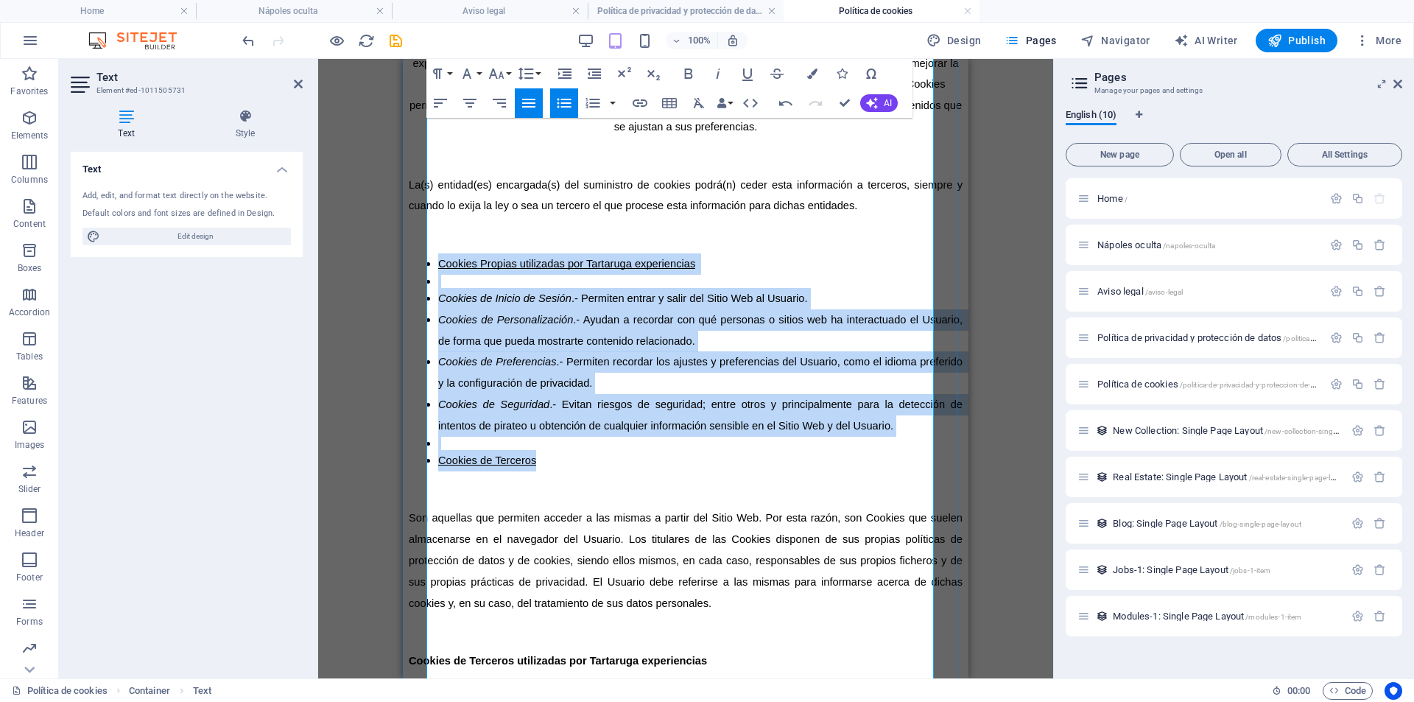
scroll to position [1400, 0]
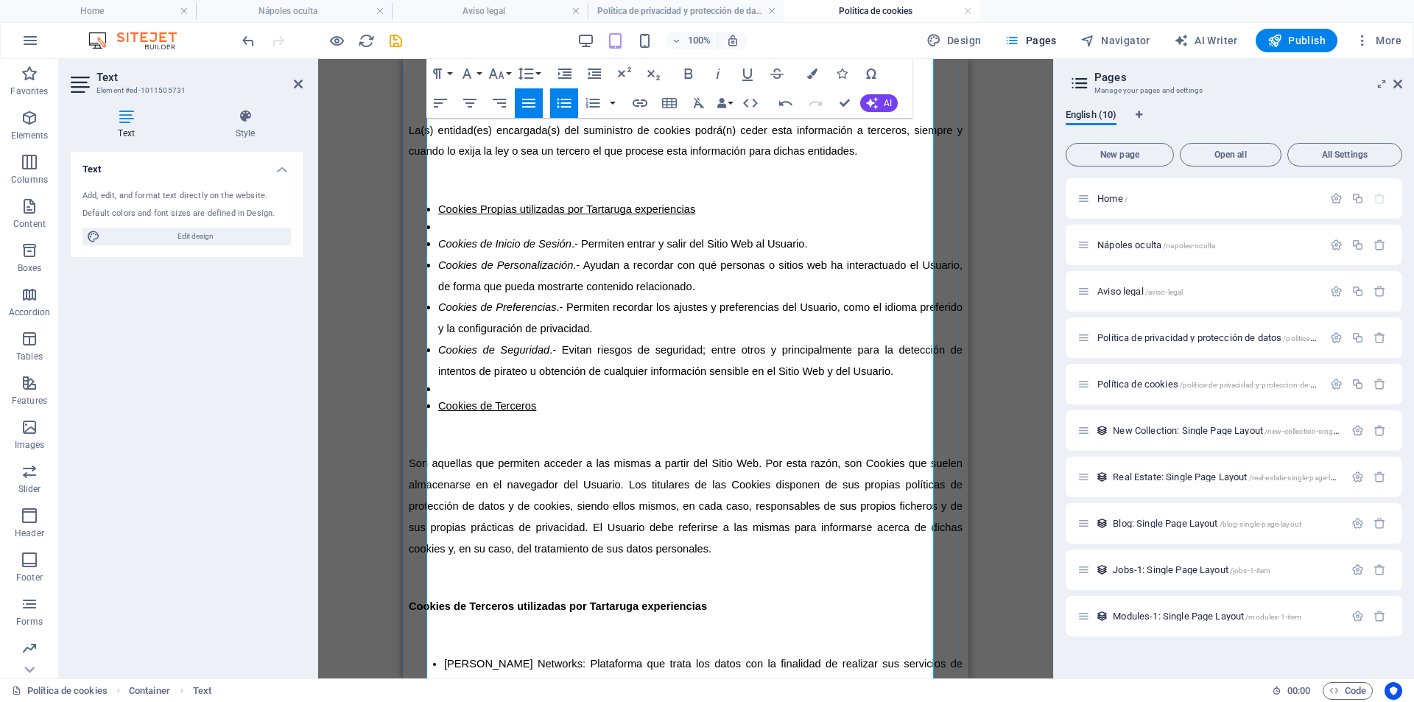
click at [460, 654] on ul "[PERSON_NAME] Networks: Plataforma que trata los datos con la finalidad de real…" at bounding box center [686, 693] width 554 height 78
click at [460, 697] on ul "WordPress: Tartaruga experiencias es usuarios de la plataforma de suministro y …" at bounding box center [686, 716] width 554 height 39
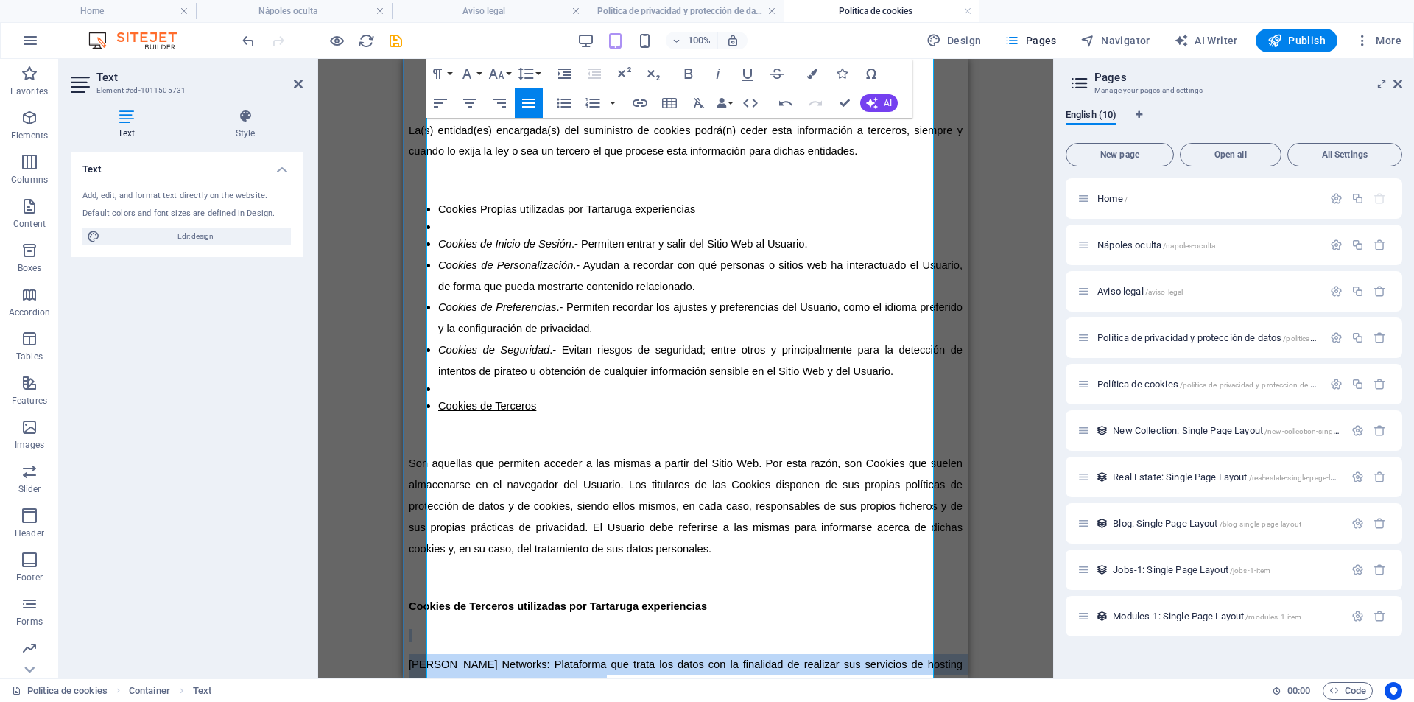
drag, startPoint x: 899, startPoint y: 508, endPoint x: 468, endPoint y: 429, distance: 437.3
click at [569, 109] on icon "button" at bounding box center [564, 103] width 18 height 18
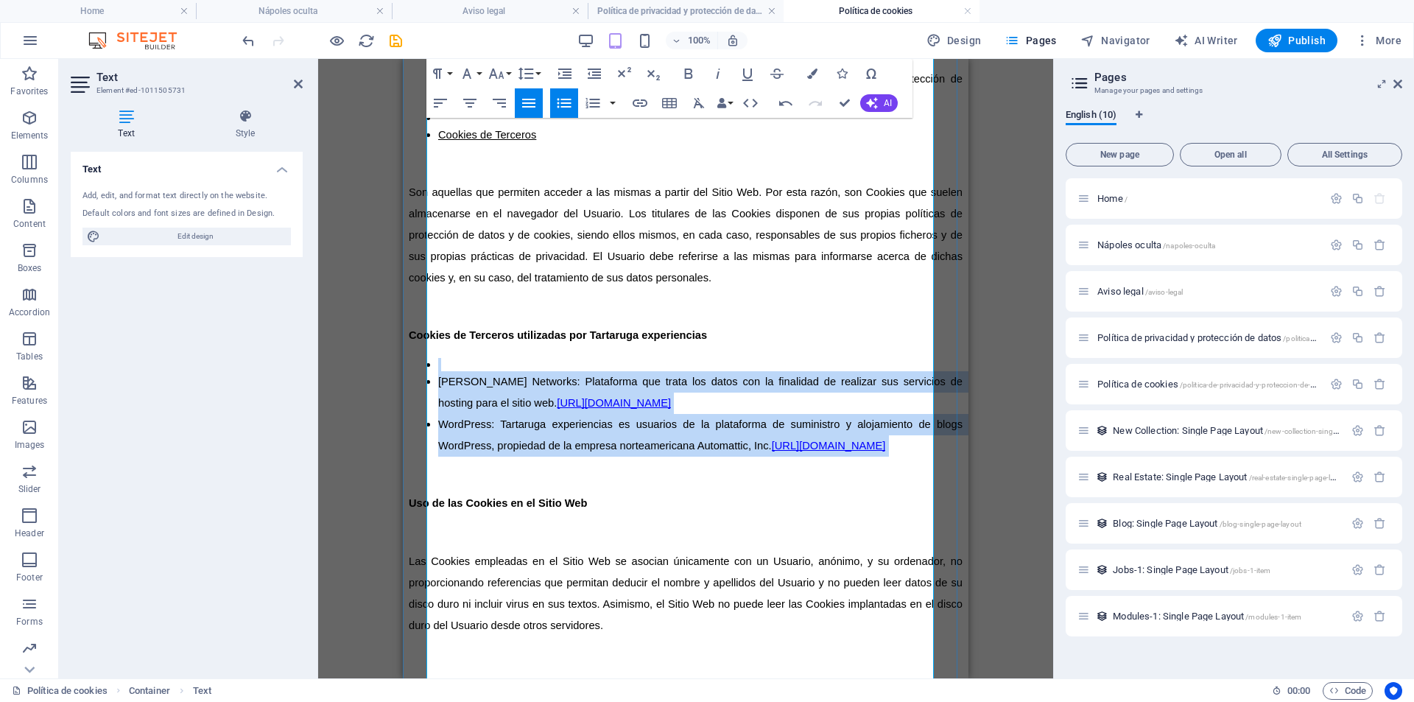
scroll to position [1694, 0]
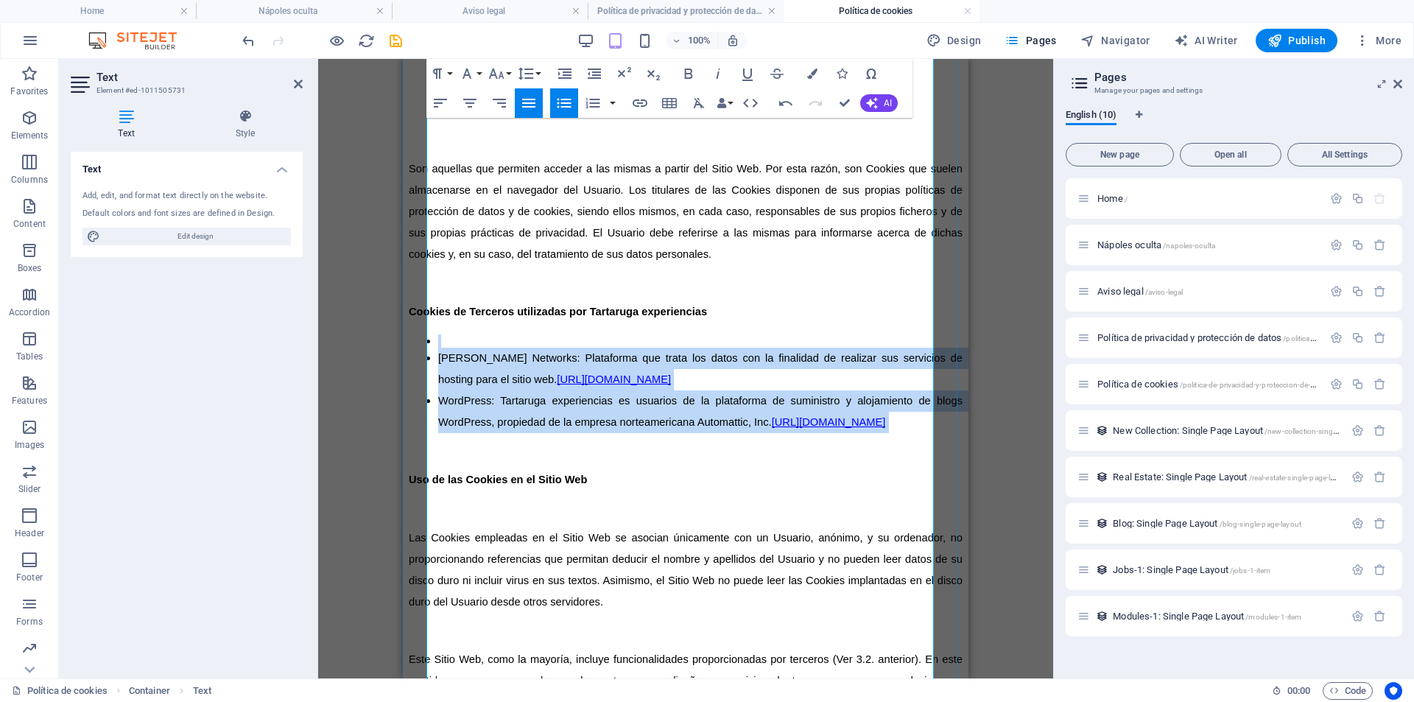
click at [438, 334] on li at bounding box center [700, 340] width 524 height 13
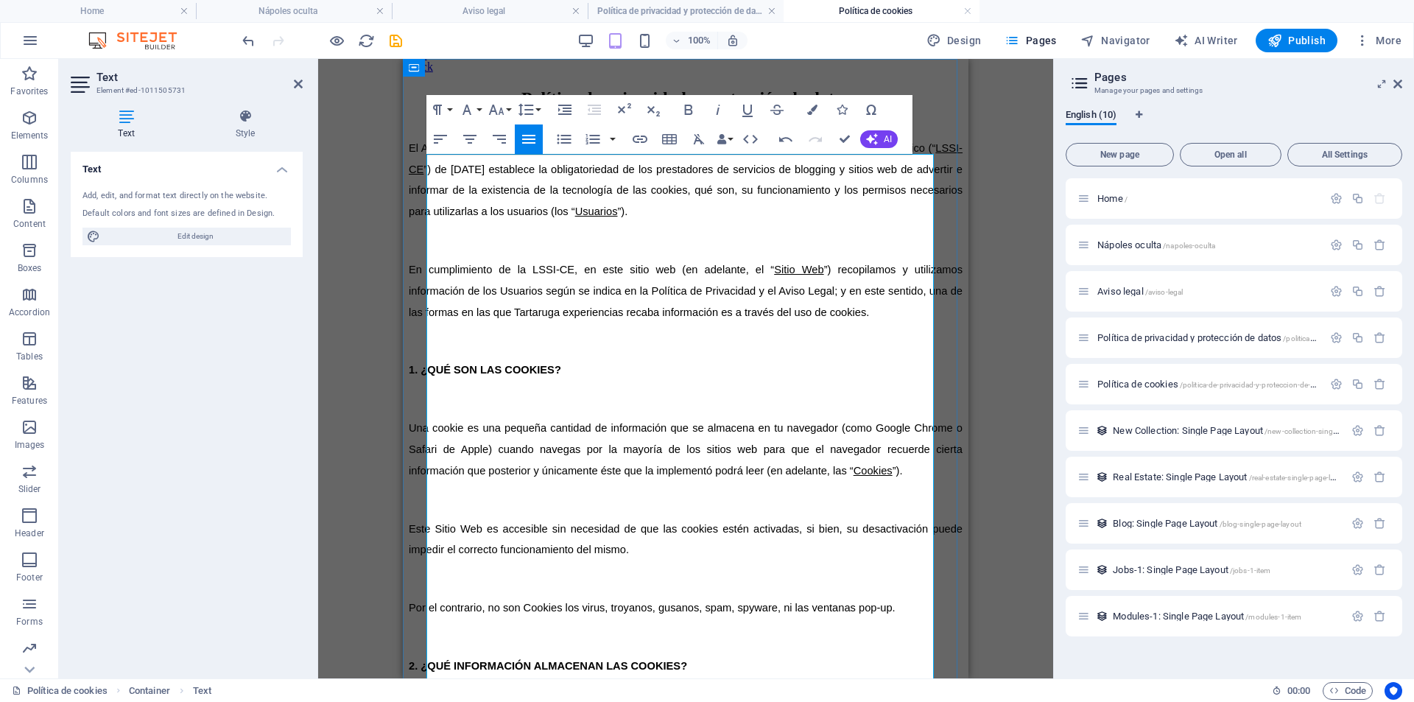
scroll to position [0, 0]
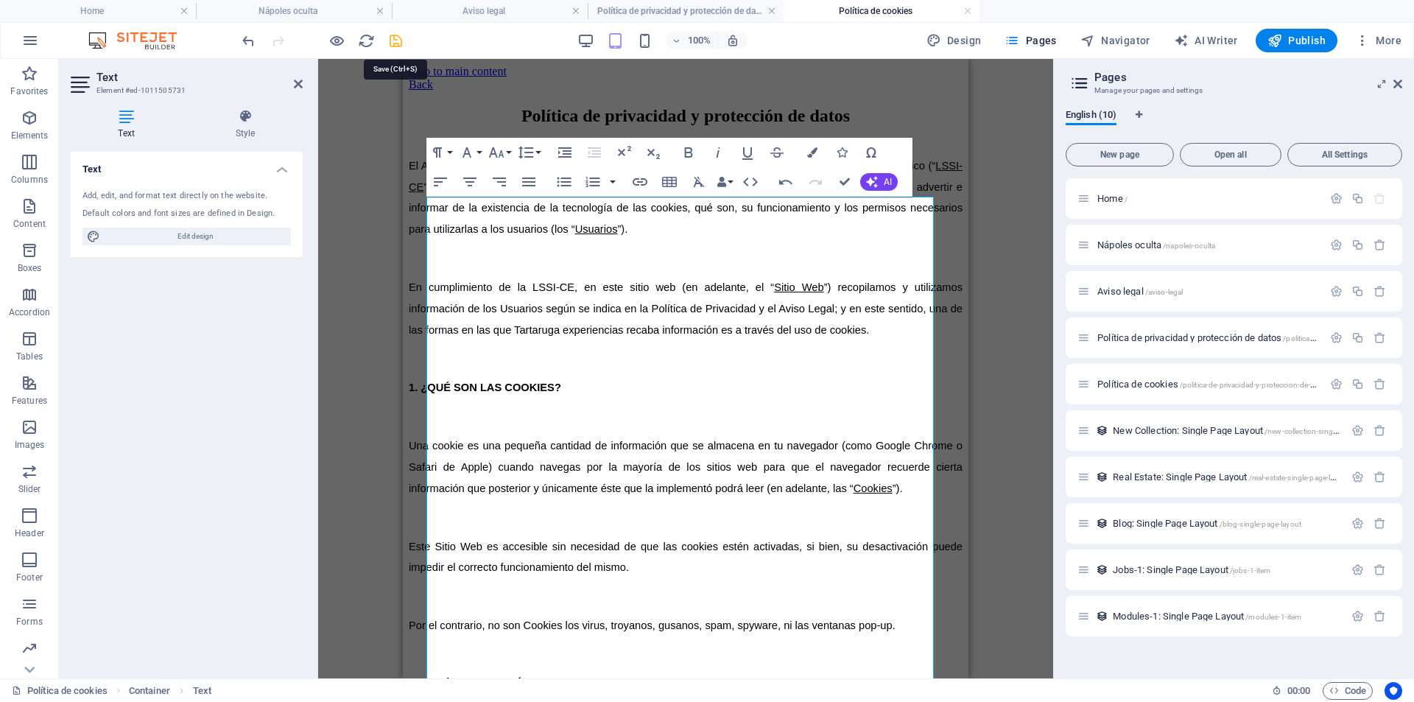
click at [399, 38] on icon "save" at bounding box center [395, 40] width 17 height 17
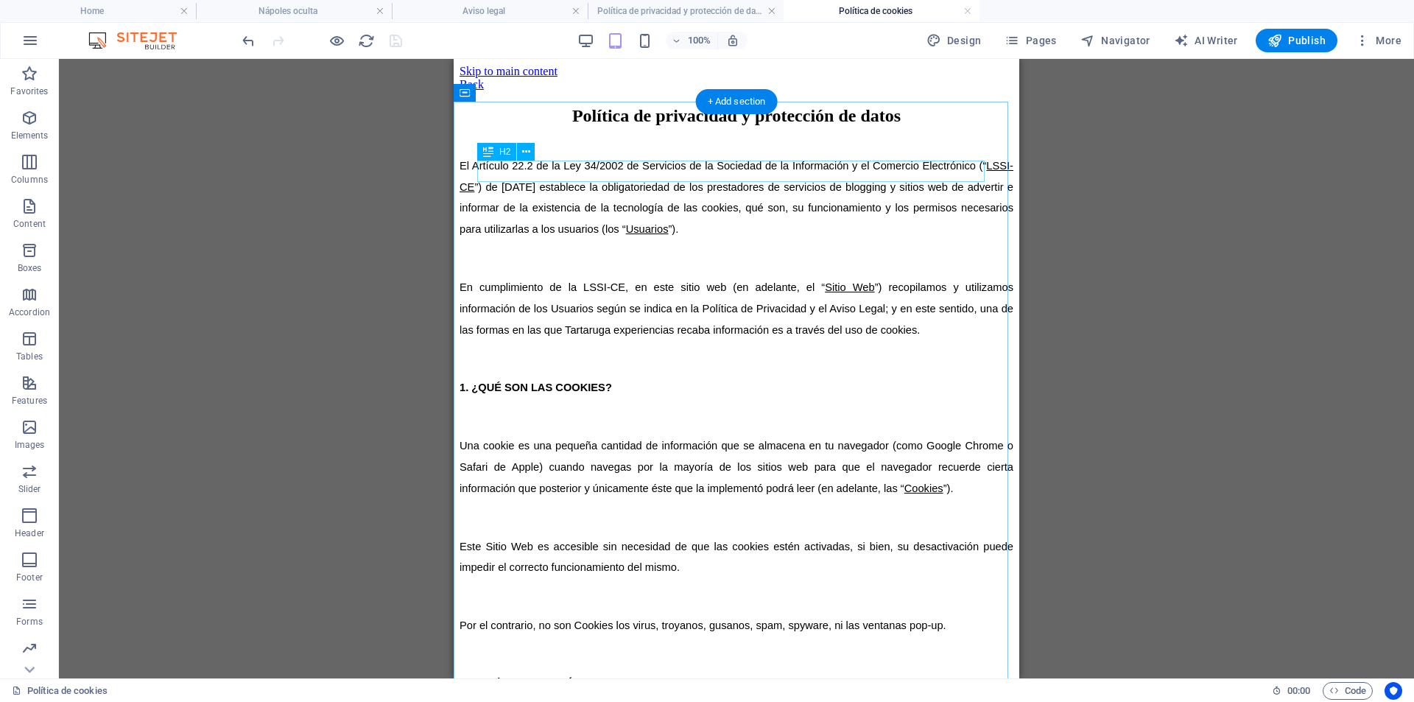
click at [791, 126] on div "Política de privacidad y protección de datos" at bounding box center [737, 116] width 554 height 20
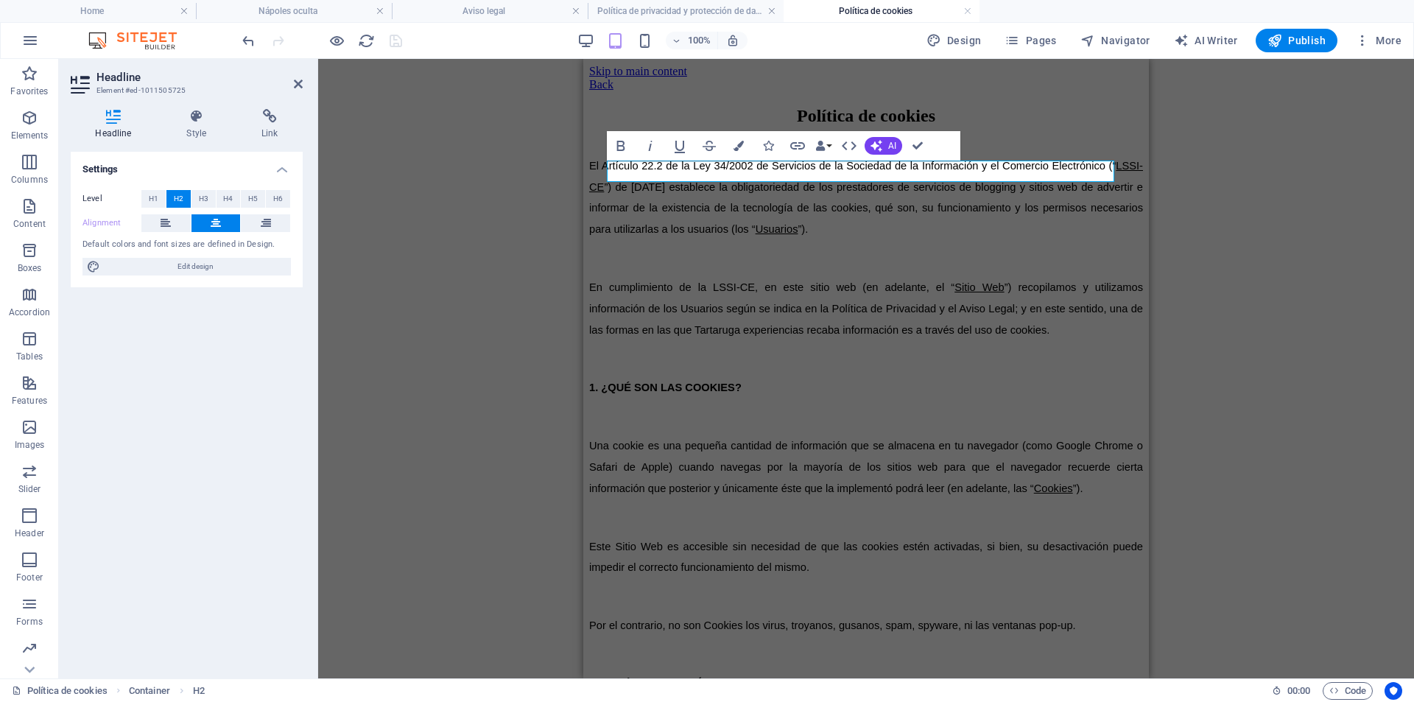
click at [510, 240] on div "H2 Container Text Back button Button Spacer Bold Italic Underline Strikethrough…" at bounding box center [866, 368] width 1096 height 619
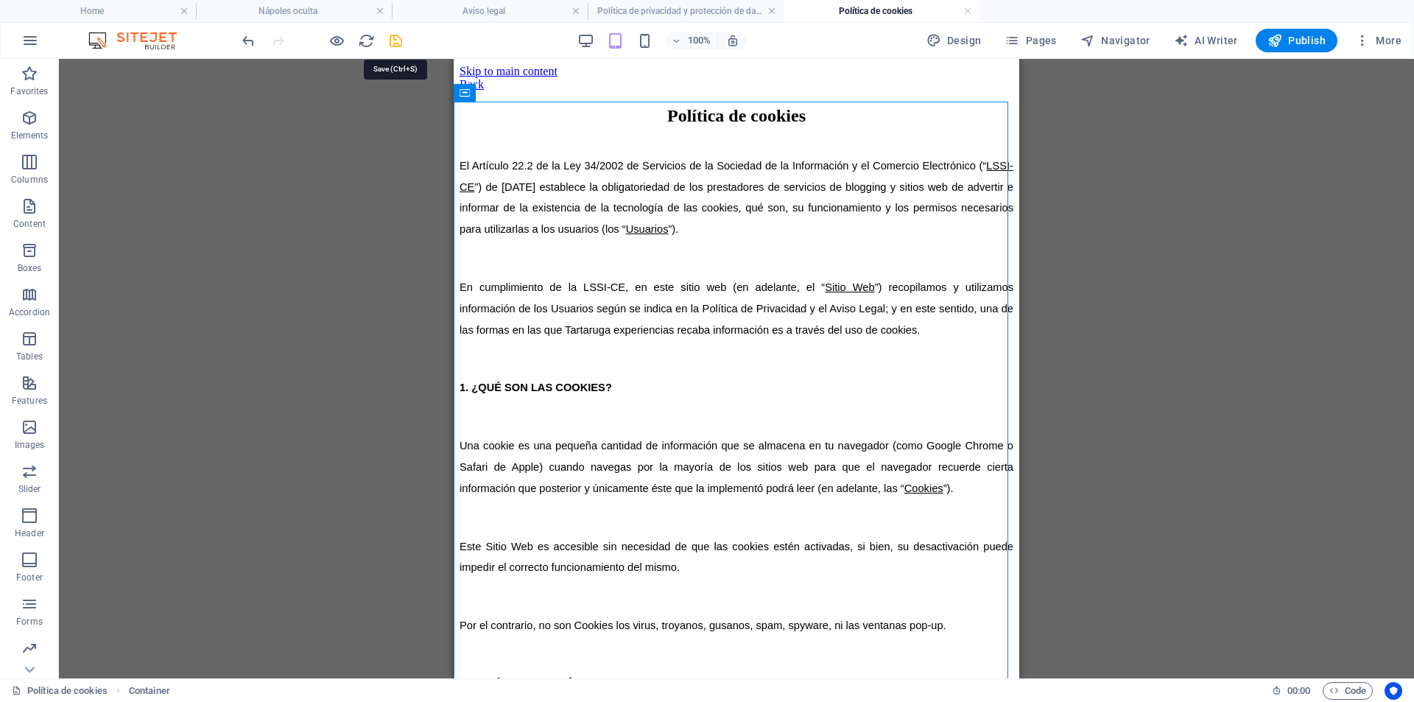
click at [401, 37] on icon "save" at bounding box center [395, 40] width 17 height 17
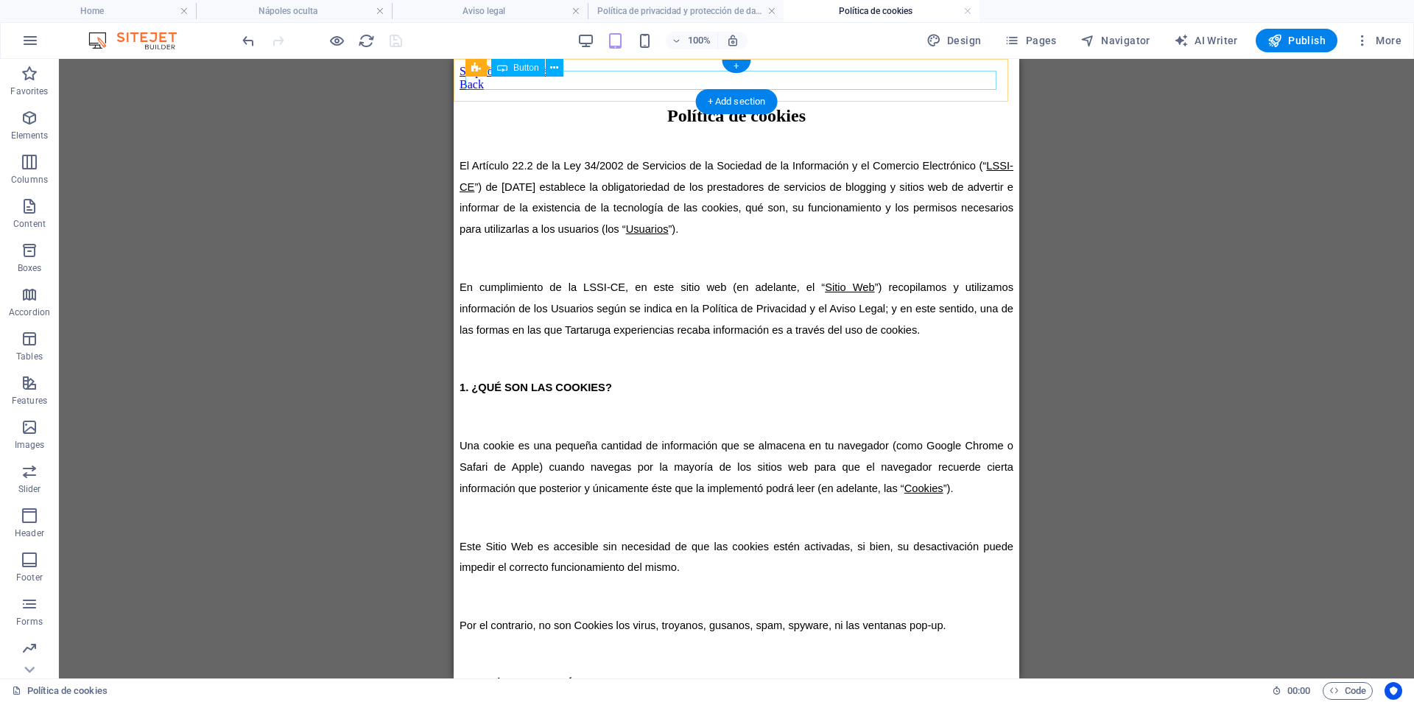
click at [510, 78] on div "Back" at bounding box center [737, 84] width 554 height 13
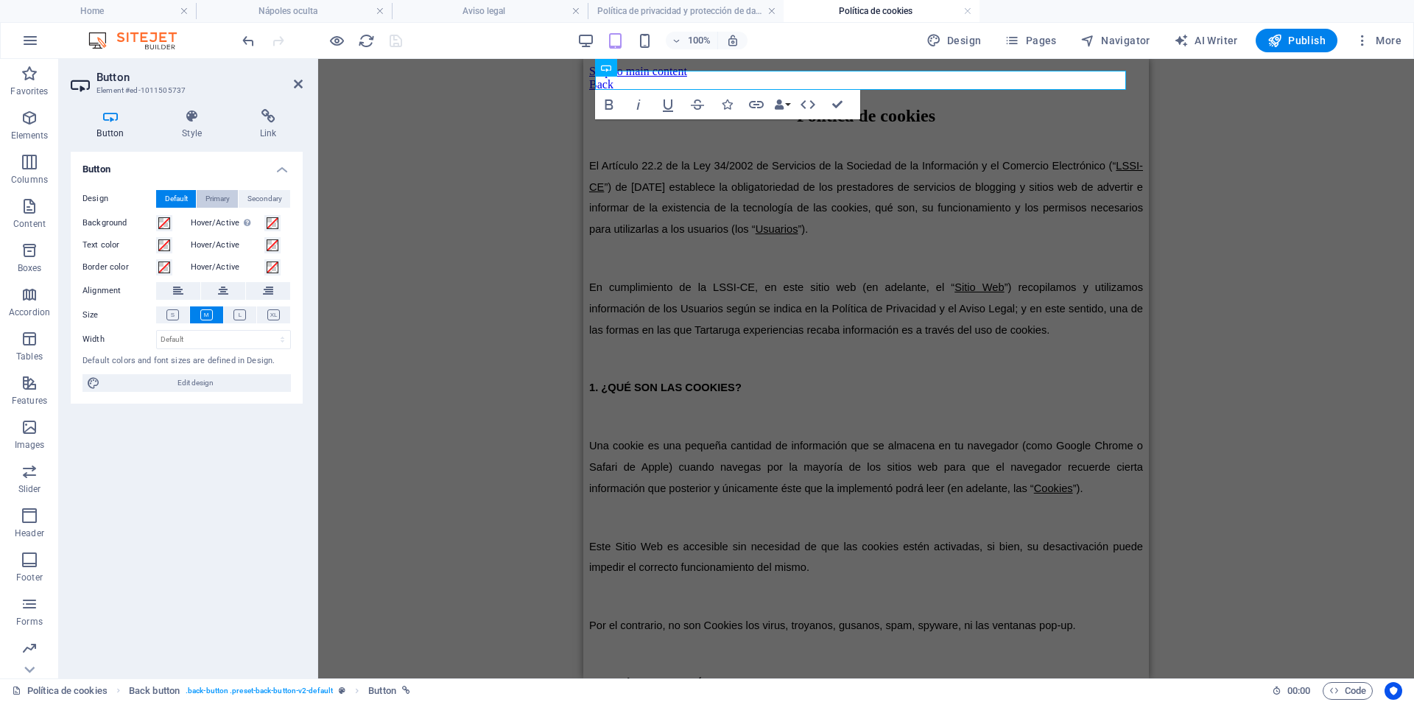
click at [231, 204] on button "Primary" at bounding box center [217, 199] width 41 height 18
click at [261, 124] on h4 "Link" at bounding box center [268, 124] width 69 height 31
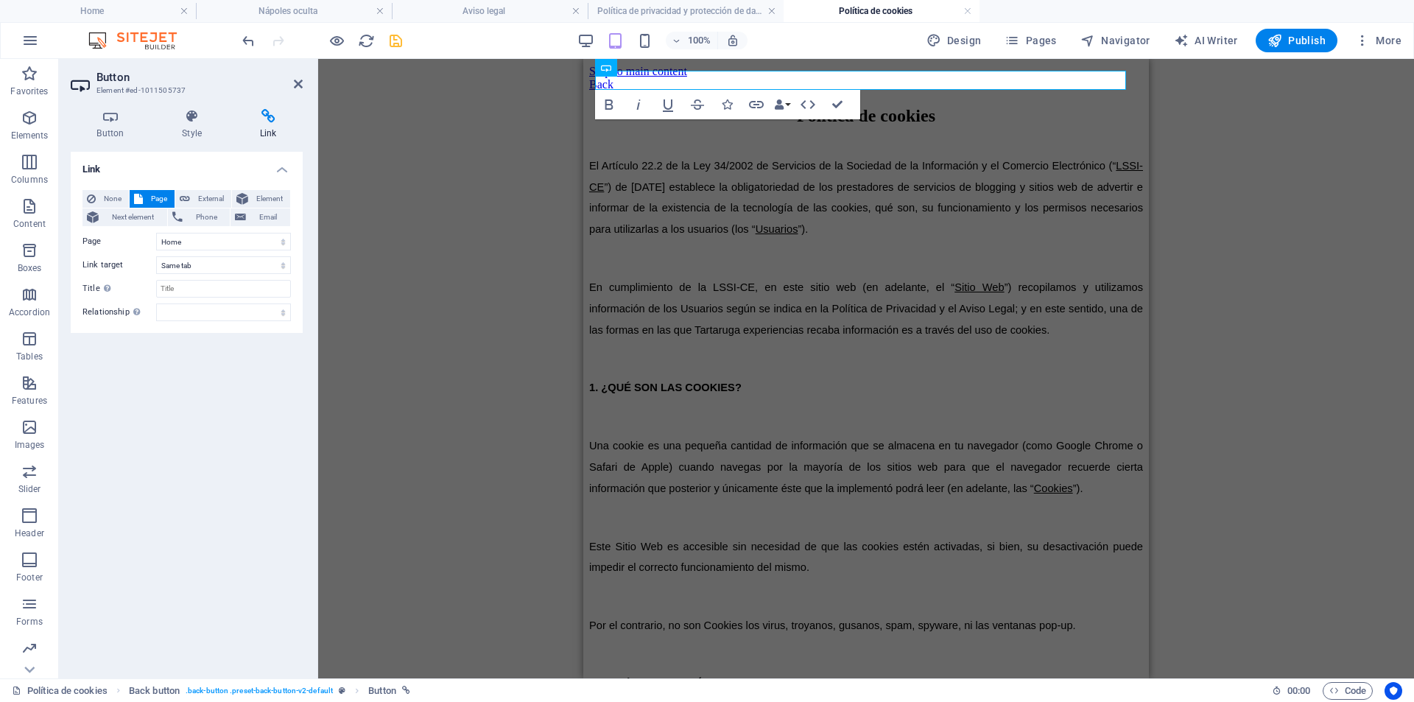
click at [421, 301] on div "H2 Container Text Back button Back button Button Spacer Bold Italic Underline S…" at bounding box center [866, 368] width 1096 height 619
click at [1036, 38] on span "Pages" at bounding box center [1031, 40] width 52 height 15
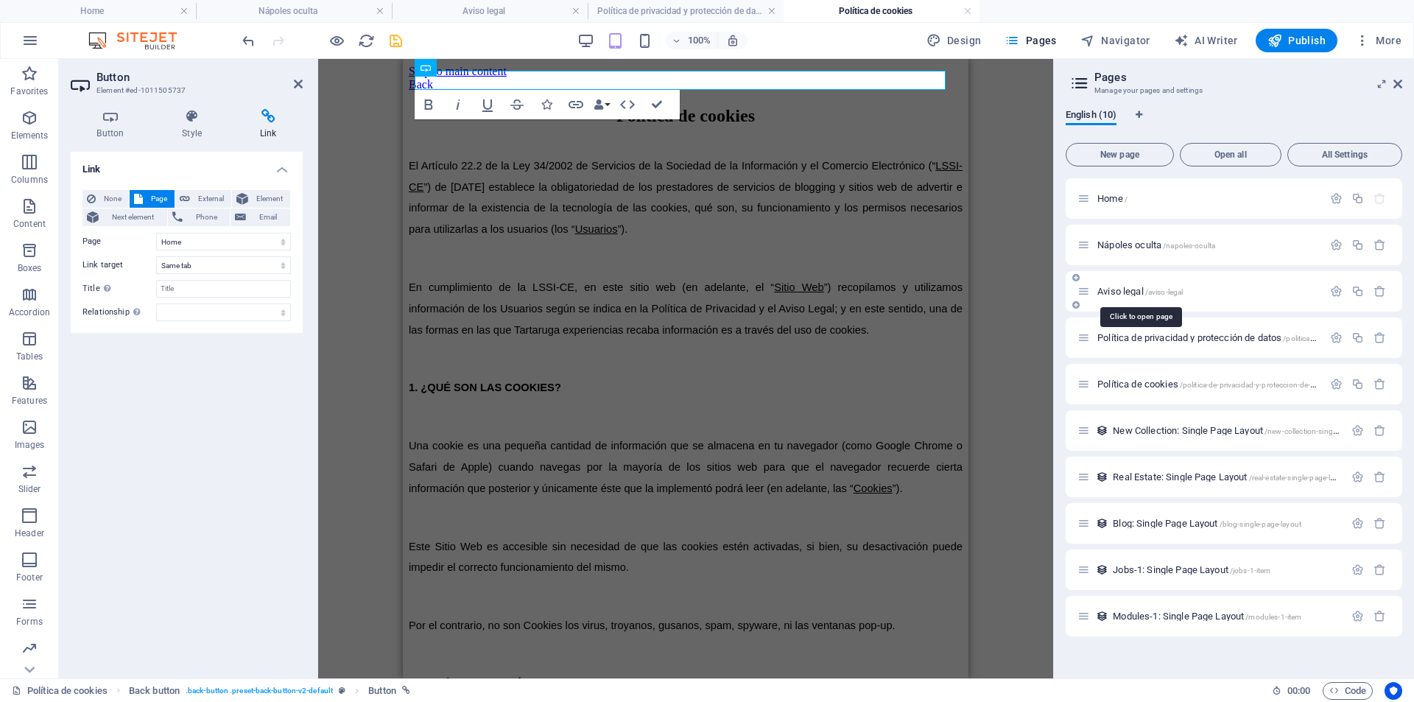
click at [1132, 294] on span "Aviso legal /aviso-legal" at bounding box center [1140, 291] width 85 height 11
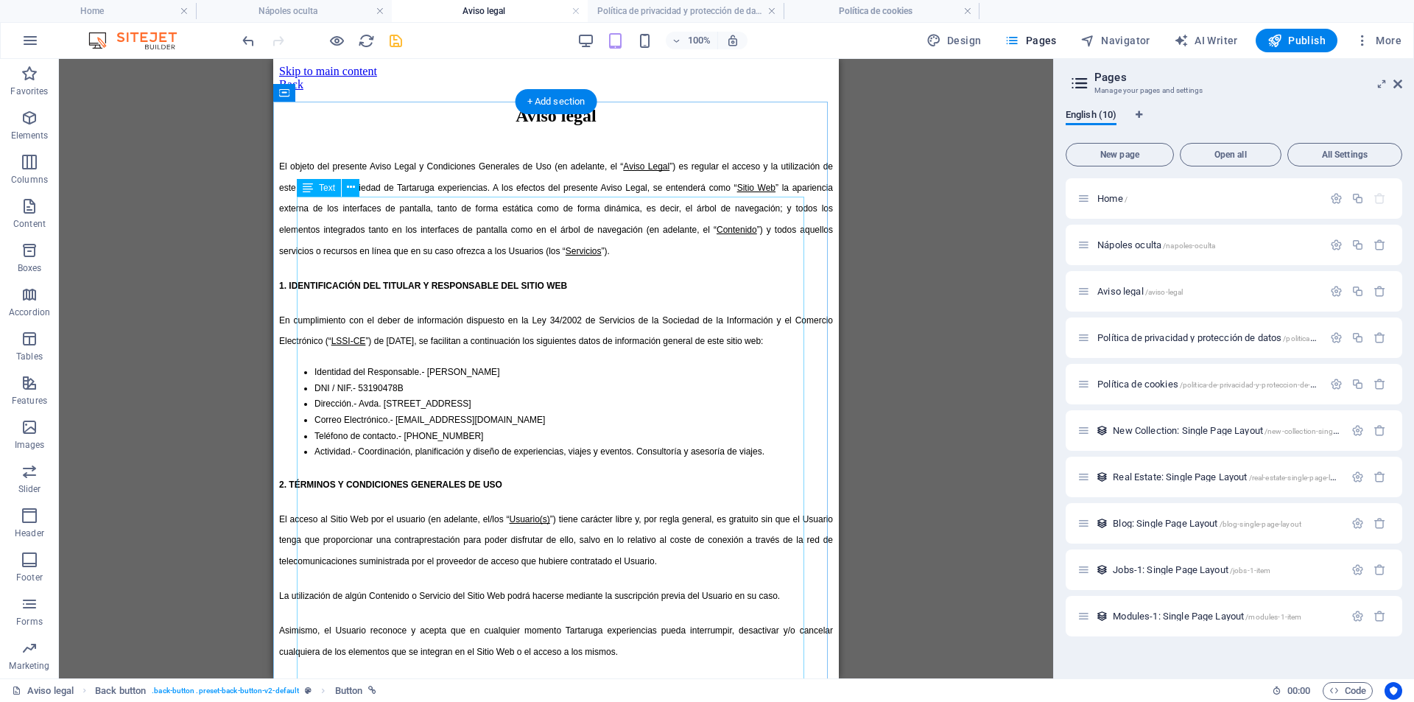
click at [332, 458] on div "H2 Container Text Spacer Button Back button Back button Button + Add section +" at bounding box center [556, 368] width 994 height 619
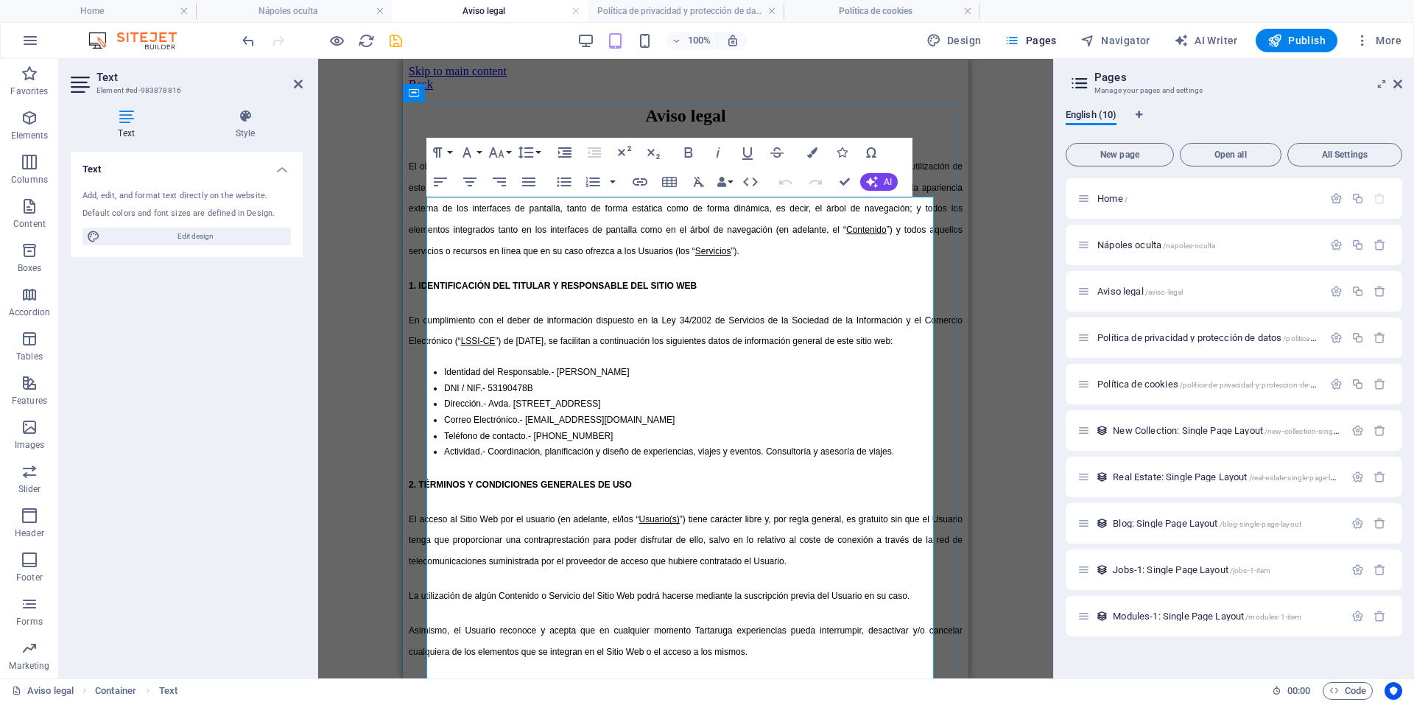
click at [468, 377] on span "Identidad del Responsable.- [PERSON_NAME]" at bounding box center [536, 372] width 185 height 10
click at [462, 377] on span "Identidad del Responsable.- [PERSON_NAME]" at bounding box center [536, 372] width 185 height 10
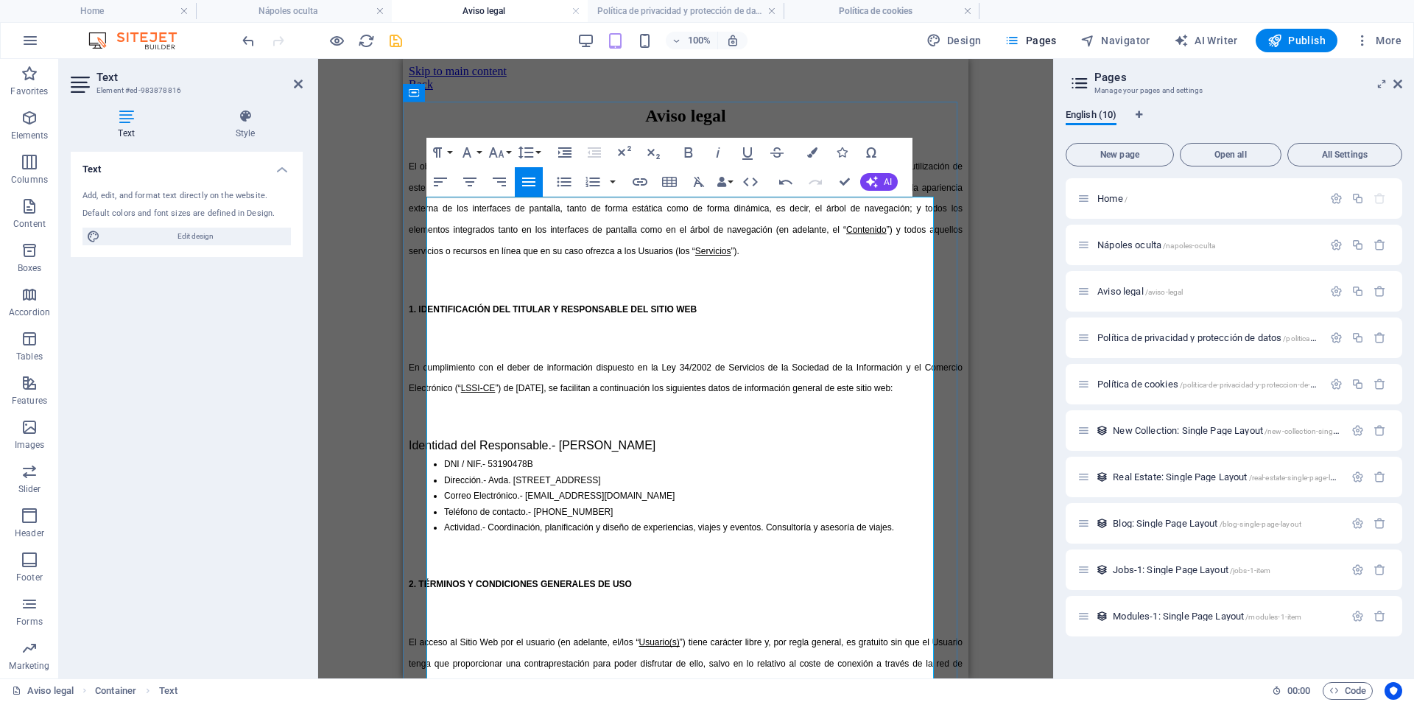
click at [456, 482] on ul "DNI / NIF.- 53190478B Dirección.- Avda. [STREET_ADDRESS] Correo Electrónico.- […" at bounding box center [686, 497] width 554 height 80
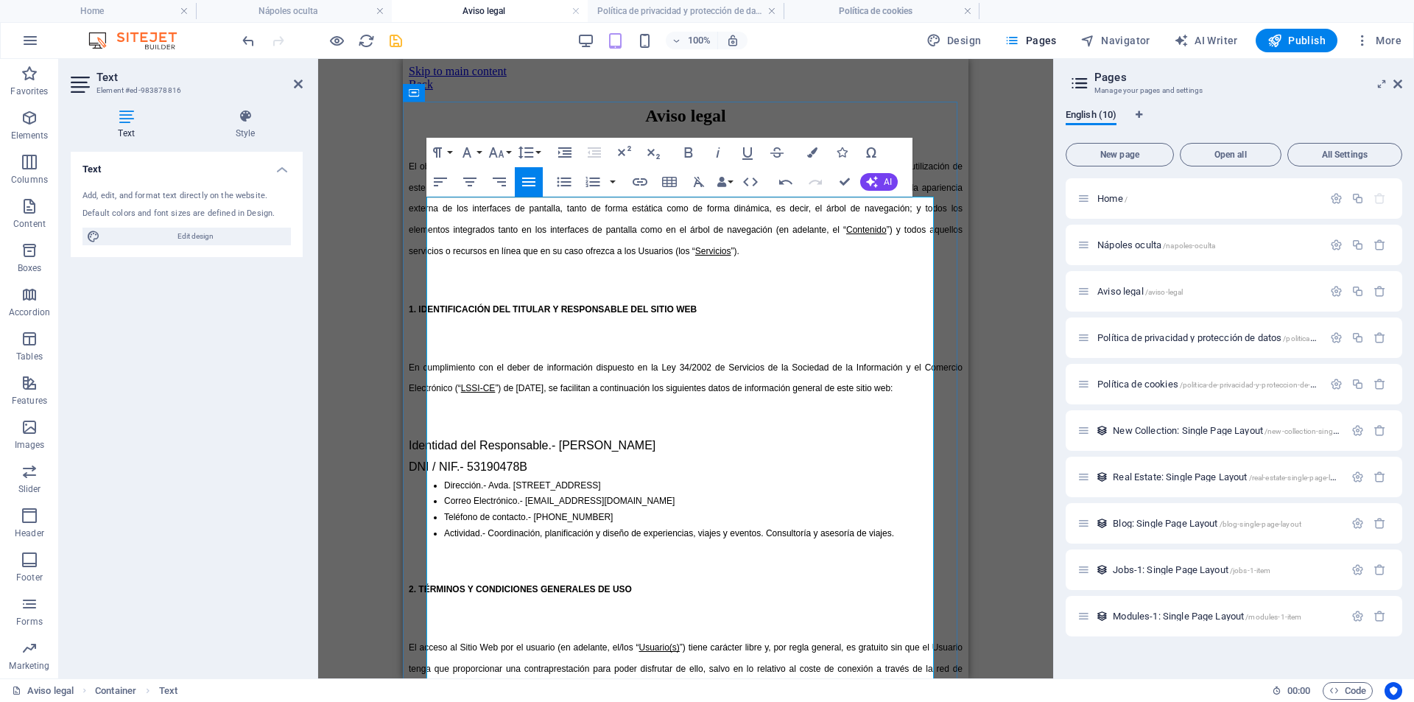
click at [460, 502] on ul "Dirección.- Avda. [STREET_ADDRESS] Correo Electrónico.- [EMAIL_ADDRESS][DOMAIN_…" at bounding box center [686, 509] width 554 height 63
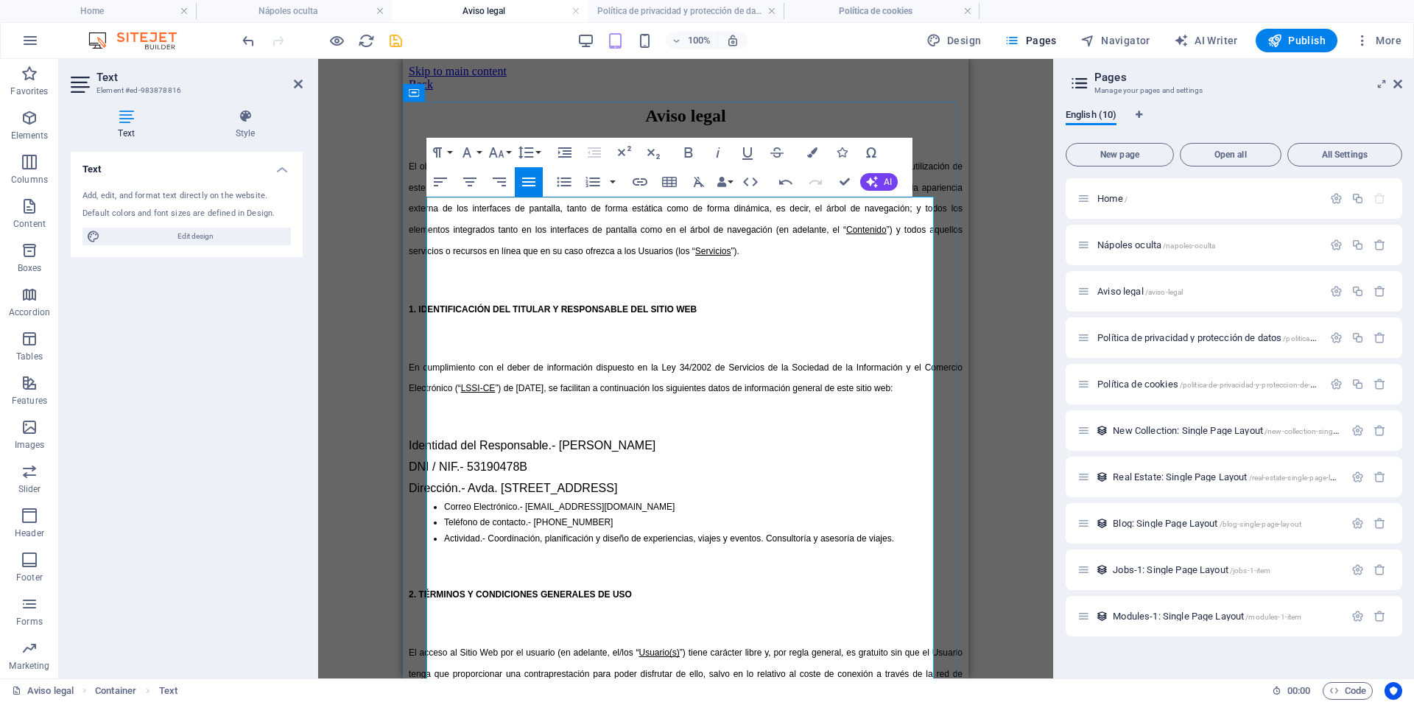
click at [461, 525] on ul "Correo Electrónico.- [EMAIL_ADDRESS][DOMAIN_NAME] Teléfono de contacto.- 611677…" at bounding box center [686, 523] width 554 height 48
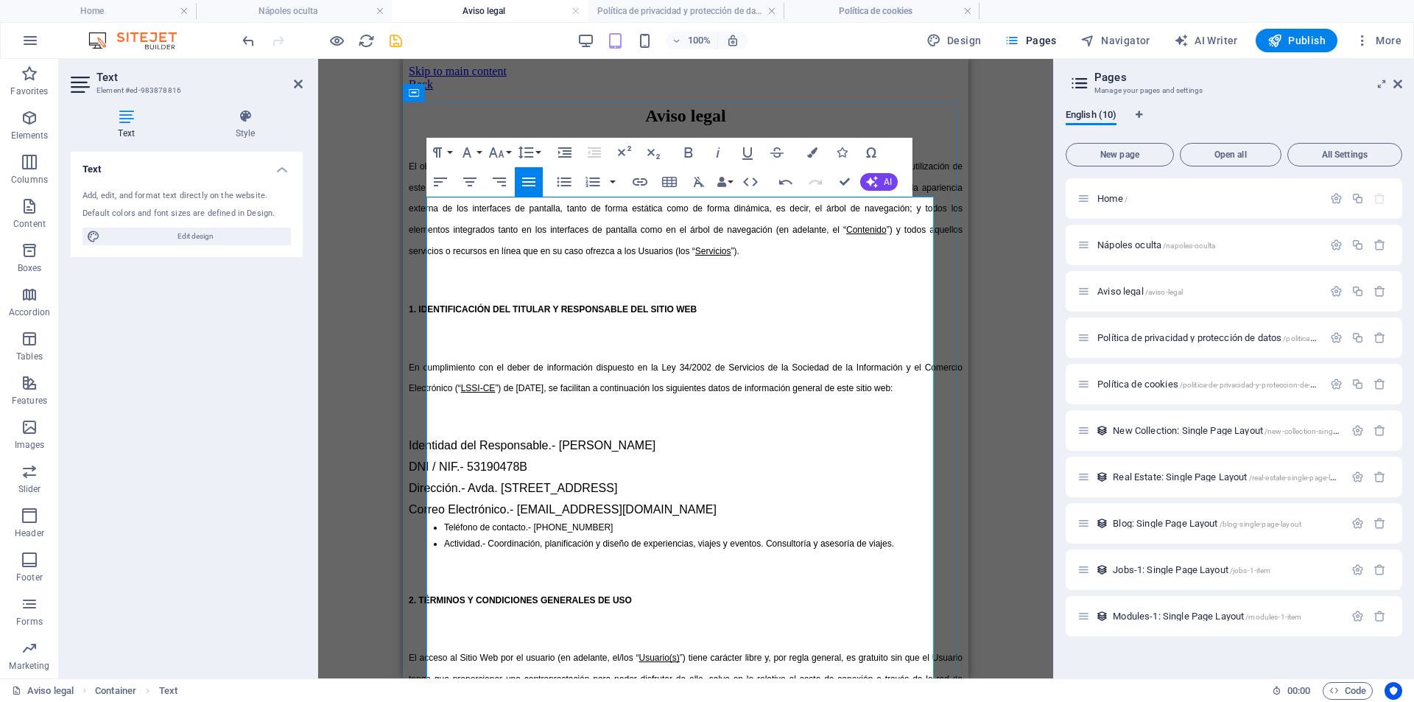
click at [462, 536] on p "Teléfono de contacto.- [PHONE_NUMBER]" at bounding box center [703, 528] width 519 height 16
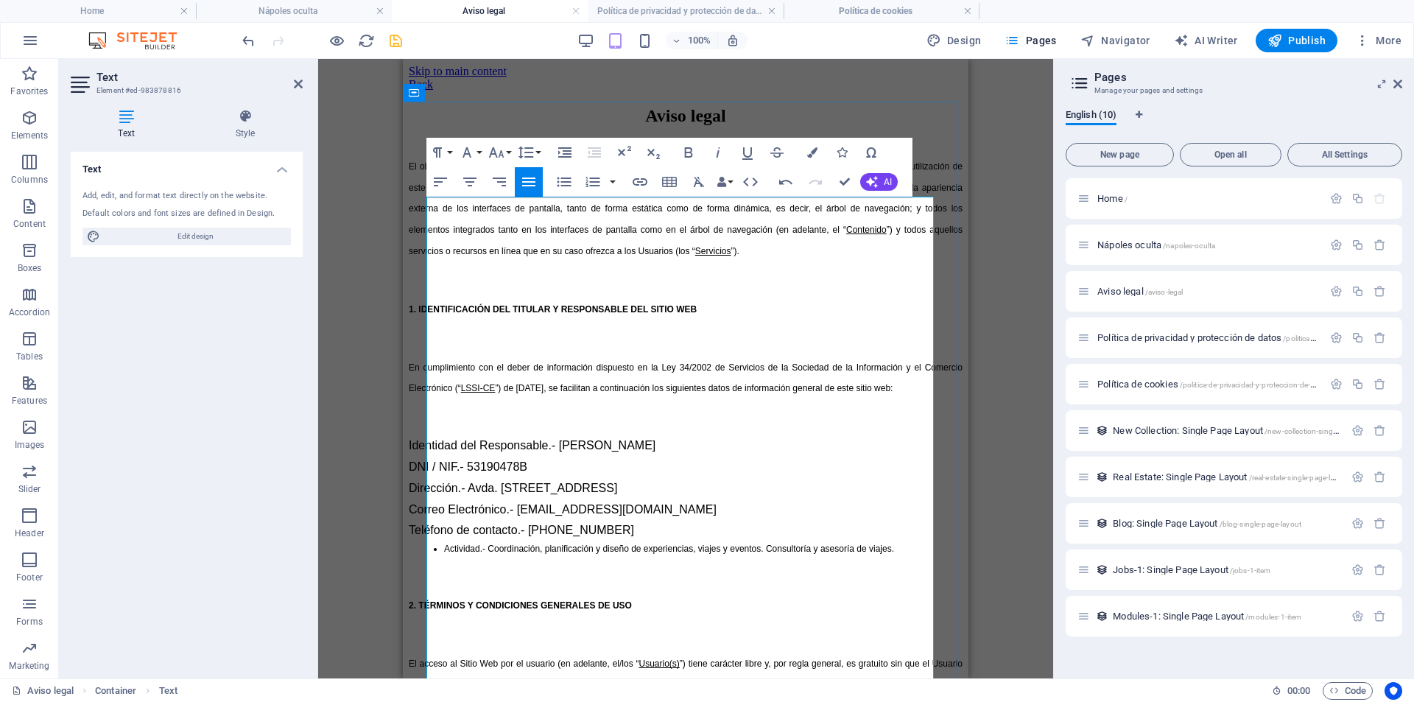
click at [461, 558] on ul "Actividad.- Coordinación, planificación y diseño de experiencias, viajes y even…" at bounding box center [686, 549] width 554 height 16
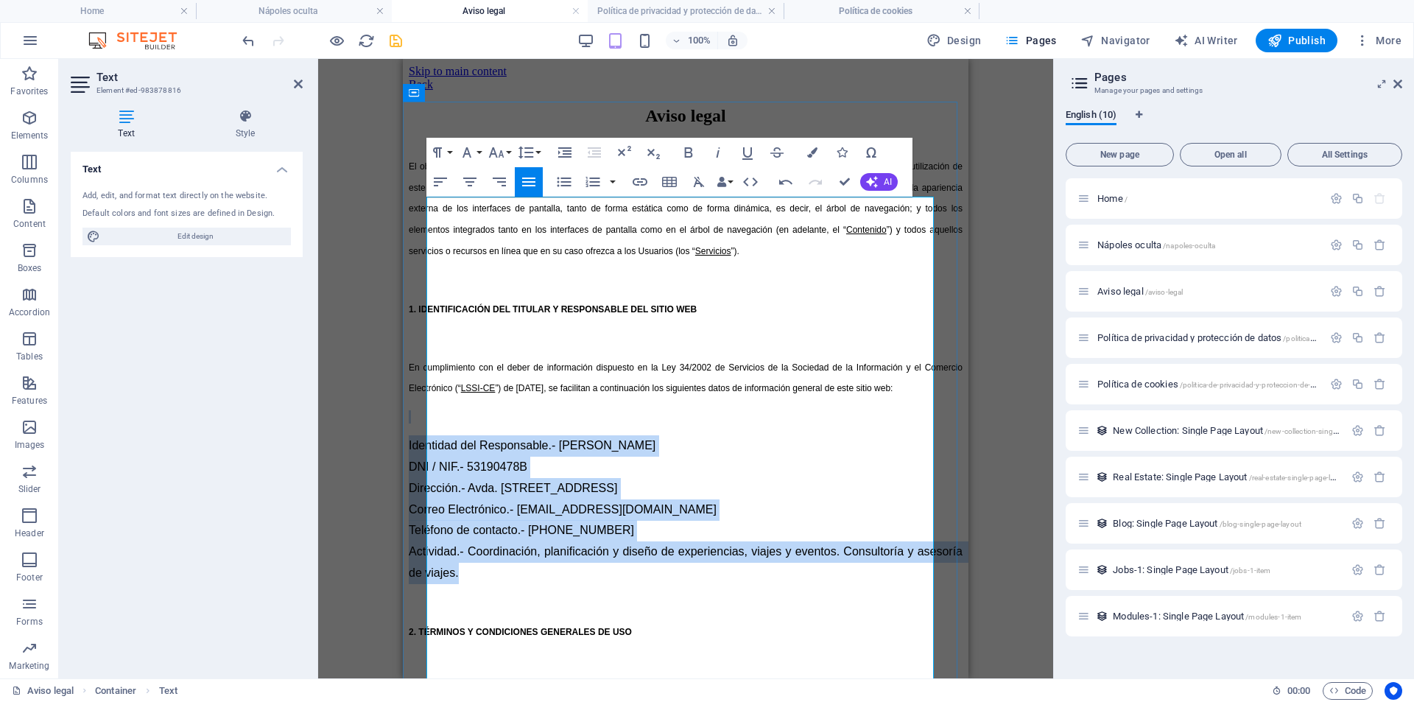
drag, startPoint x: 542, startPoint y: 582, endPoint x: 454, endPoint y: 434, distance: 172.1
drag, startPoint x: 571, startPoint y: 183, endPoint x: 149, endPoint y: 154, distance: 423.1
click at [571, 183] on icon "button" at bounding box center [564, 182] width 18 height 18
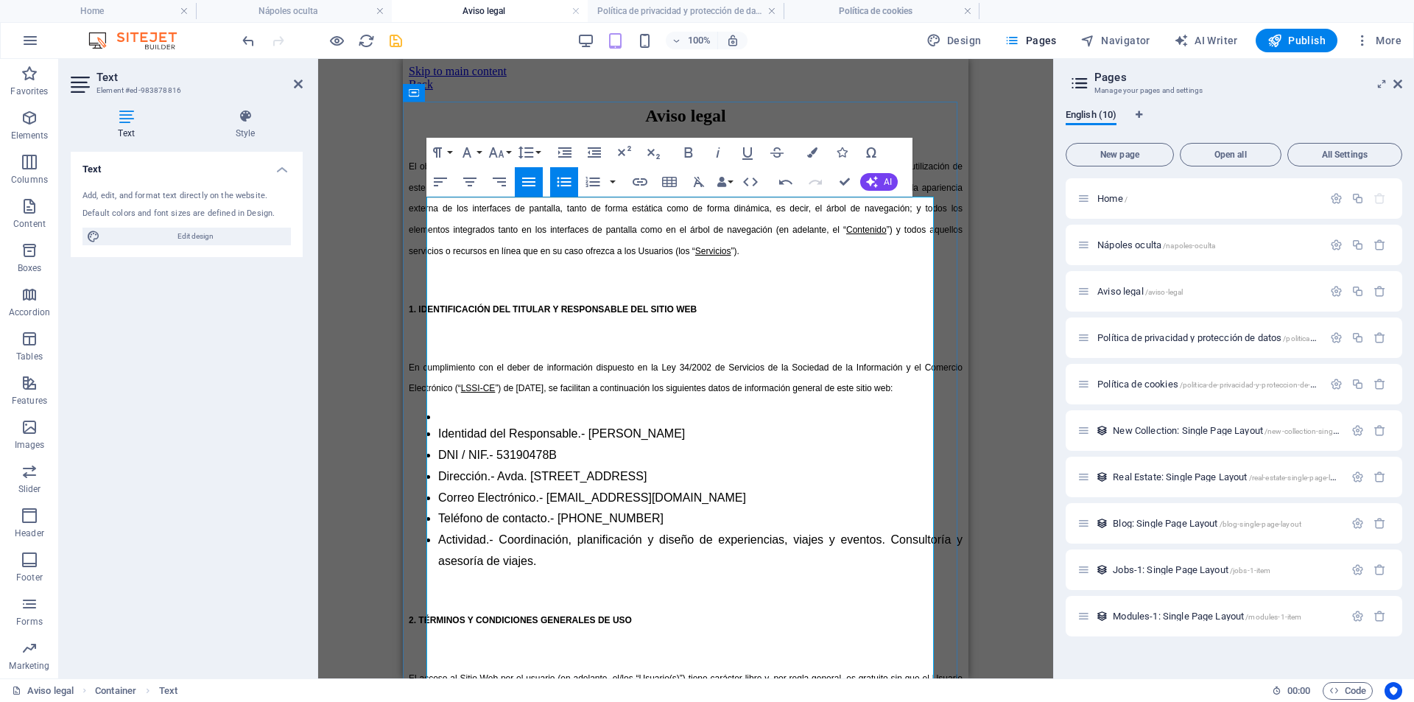
click at [461, 393] on span "En cumplimiento con el deber de información dispuesto en la Ley 34/2002 de Serv…" at bounding box center [687, 378] width 556 height 32
click at [471, 153] on icon "button" at bounding box center [467, 153] width 18 height 18
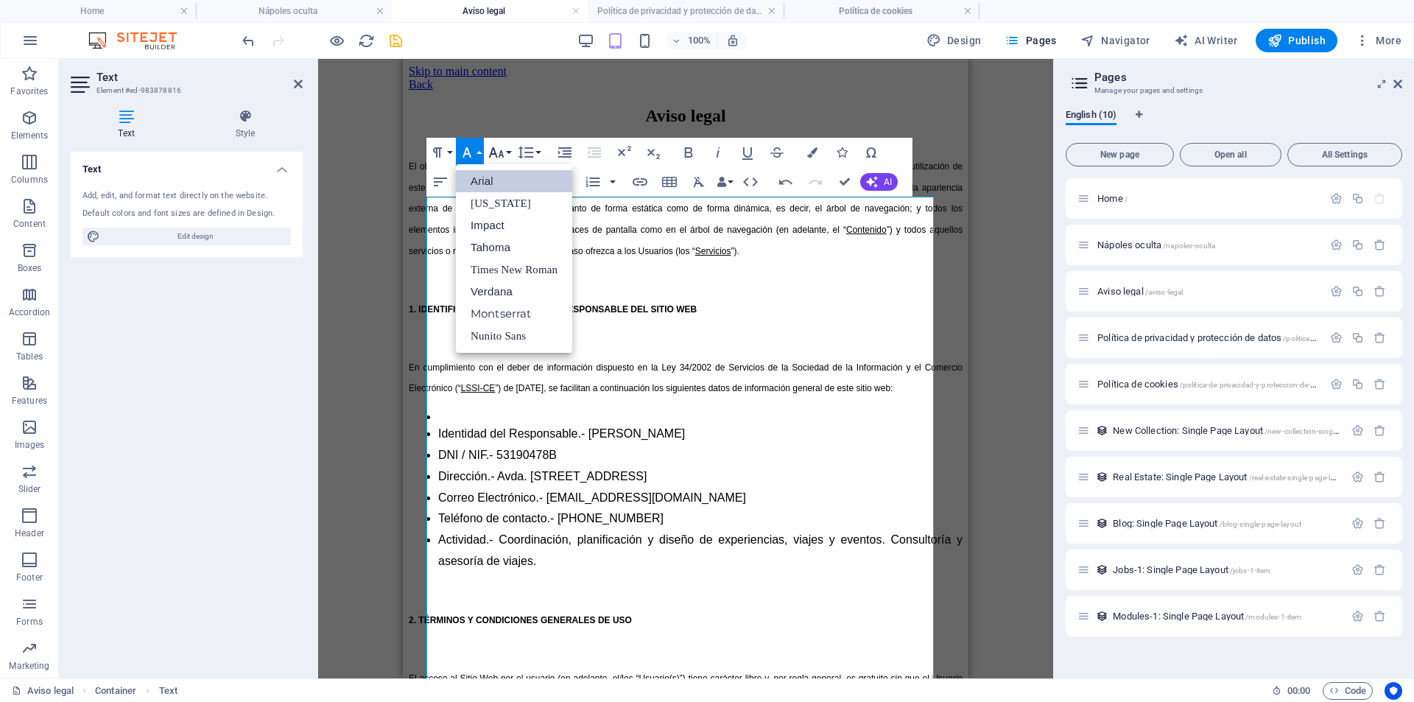
click at [490, 147] on icon "button" at bounding box center [497, 153] width 18 height 18
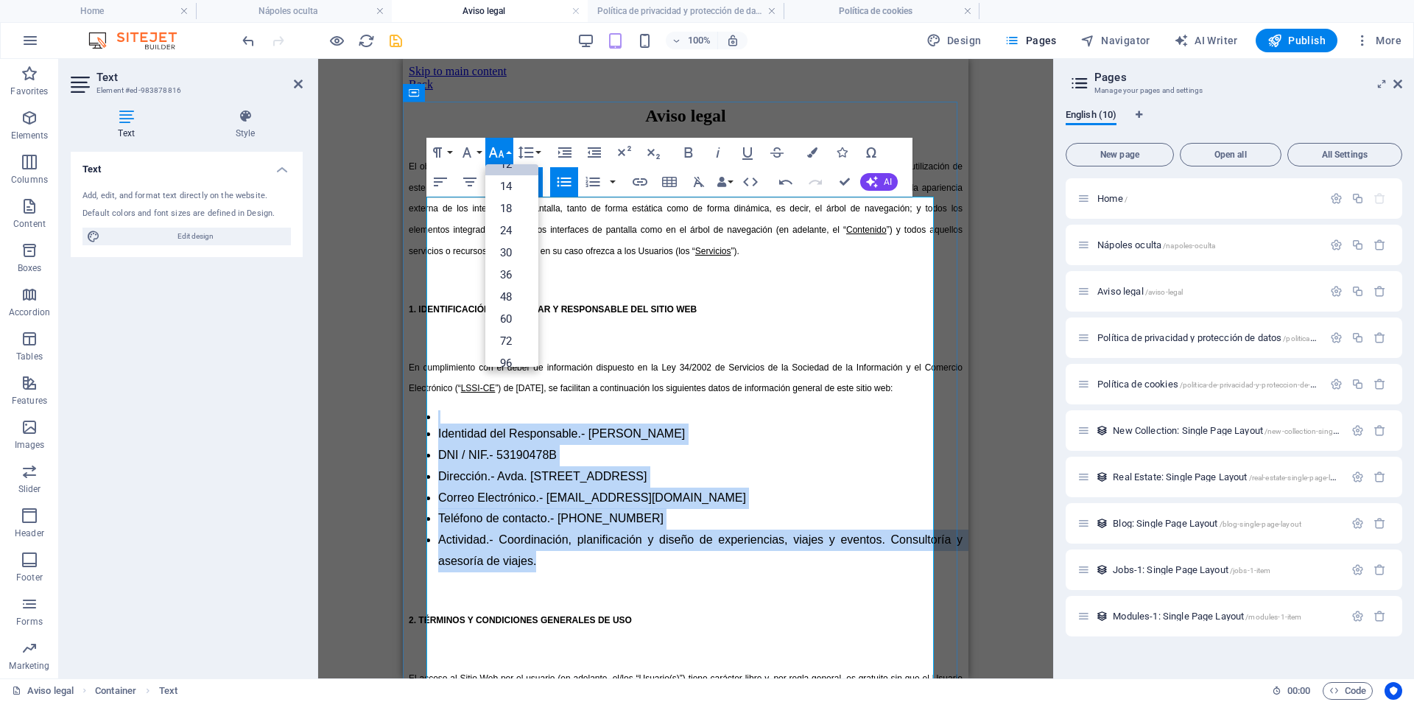
drag, startPoint x: 638, startPoint y: 592, endPoint x: 491, endPoint y: 435, distance: 215.3
click at [491, 435] on ul "Identidad del Responsable.- [PERSON_NAME] DNI / NIF.- 53190478B Dirección.- Avd…" at bounding box center [686, 491] width 554 height 162
click at [519, 169] on link "12" at bounding box center [511, 164] width 53 height 22
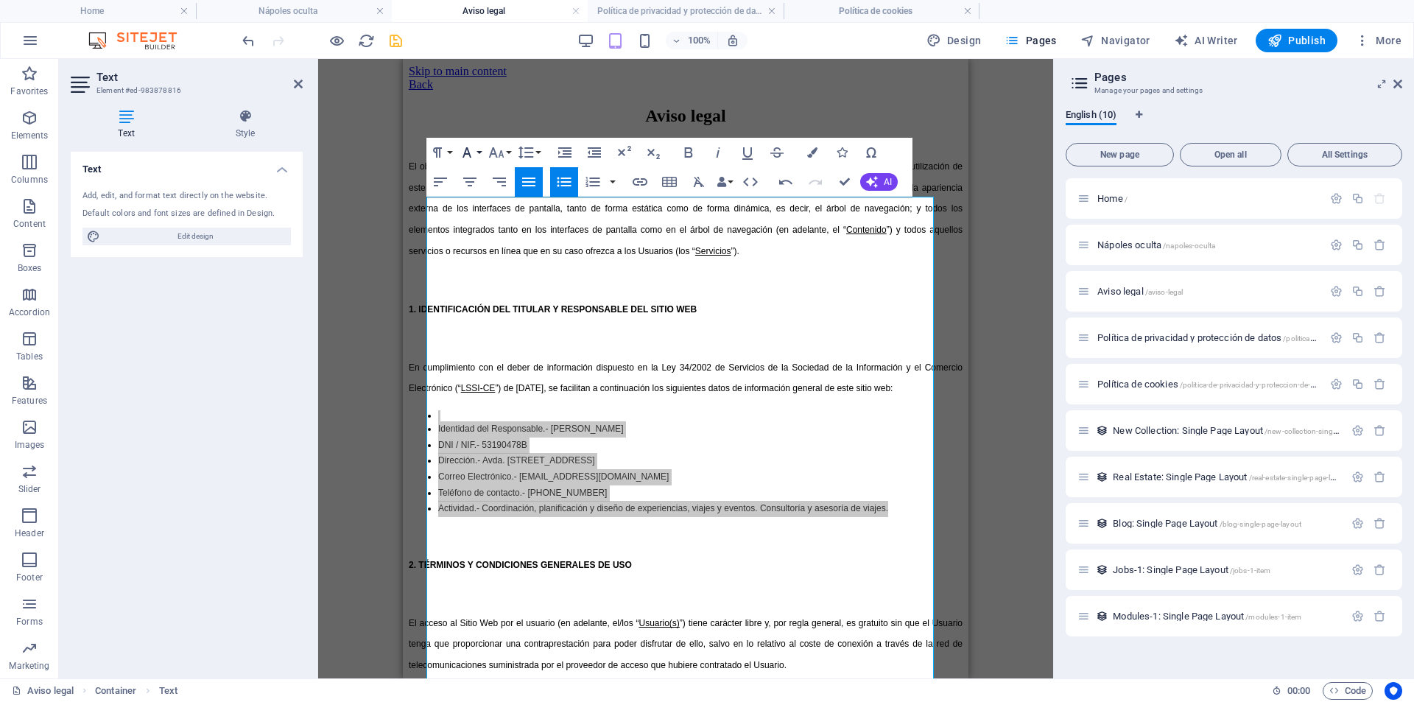
click at [463, 154] on icon "button" at bounding box center [467, 153] width 18 height 18
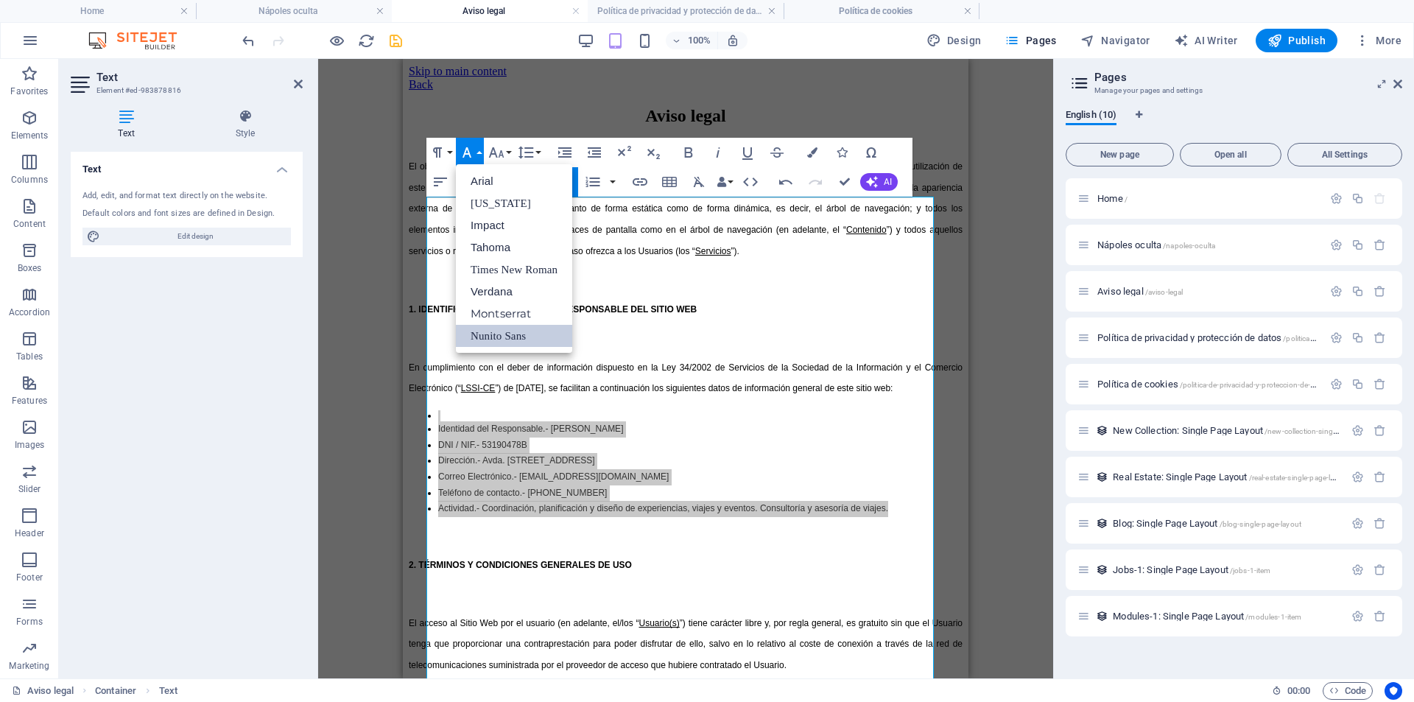
scroll to position [0, 0]
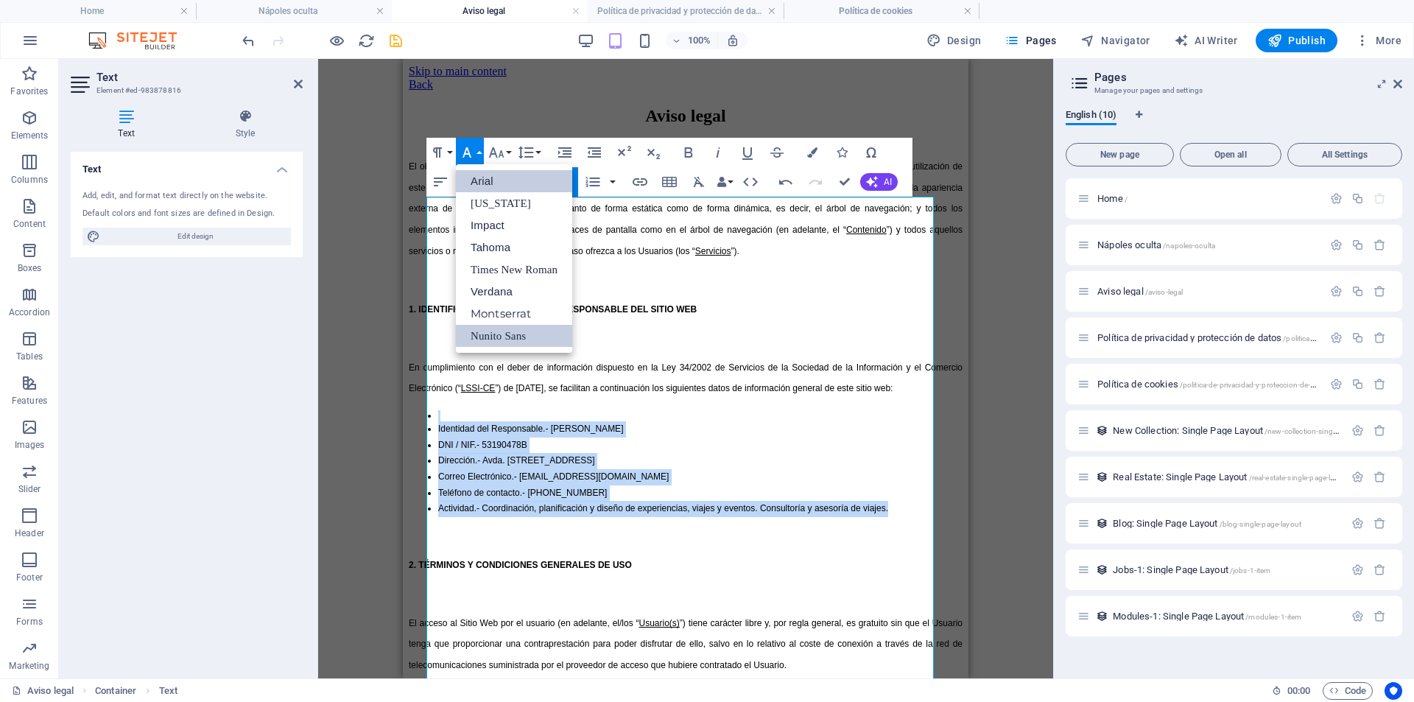
click at [477, 175] on link "Arial" at bounding box center [514, 181] width 116 height 22
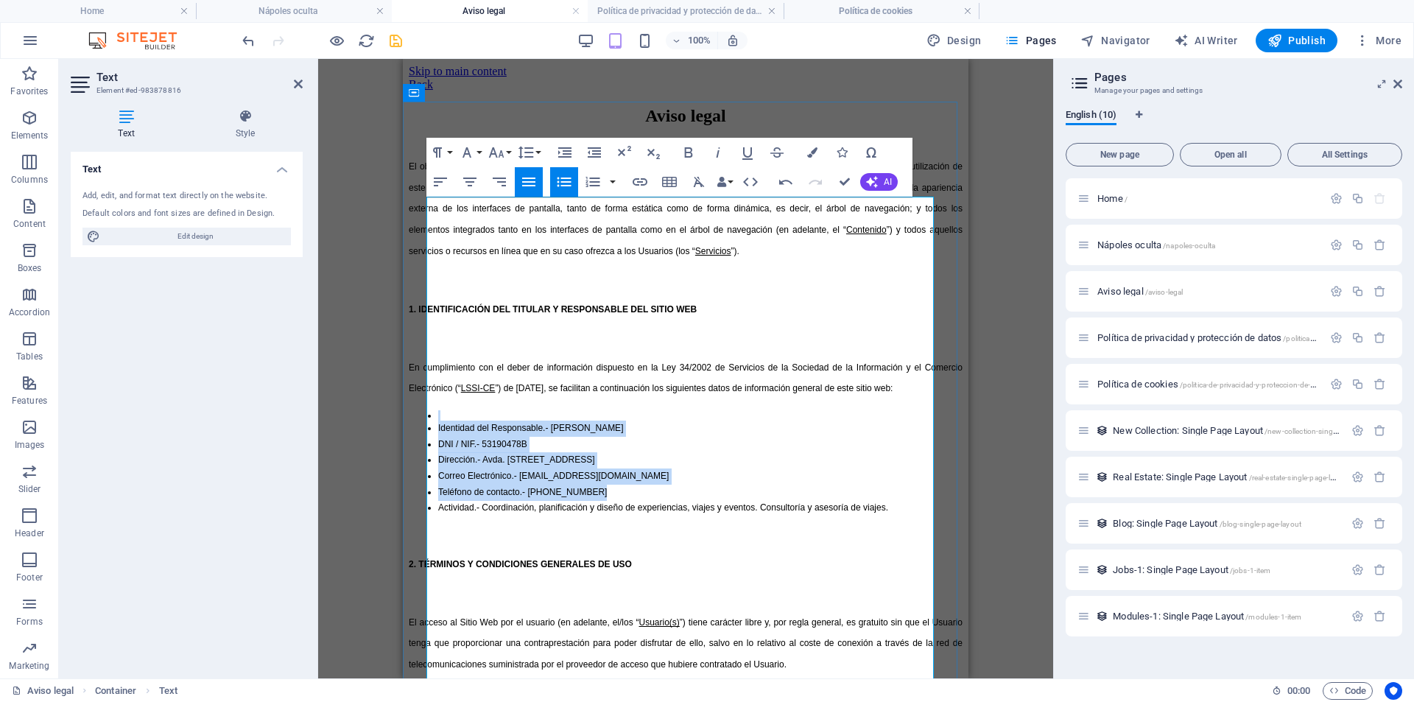
click at [438, 421] on li at bounding box center [700, 415] width 524 height 10
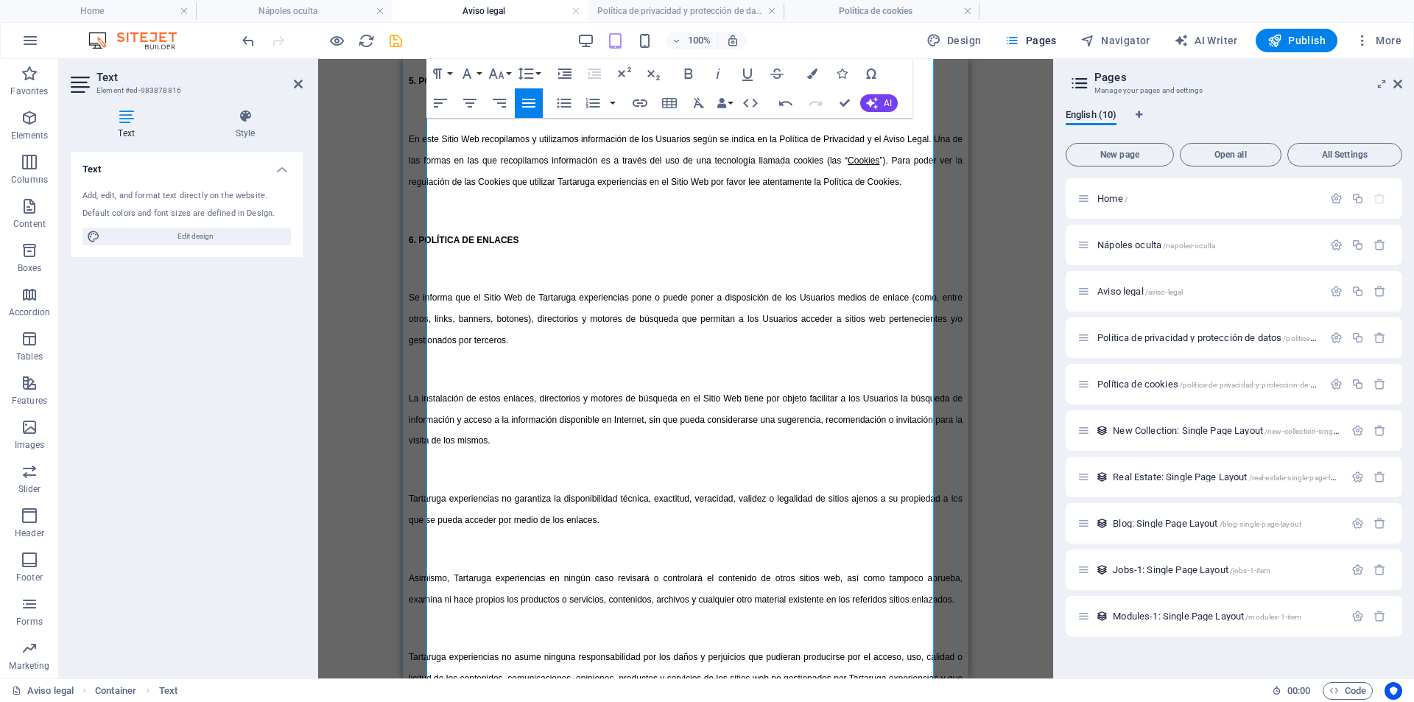
scroll to position [2431, 0]
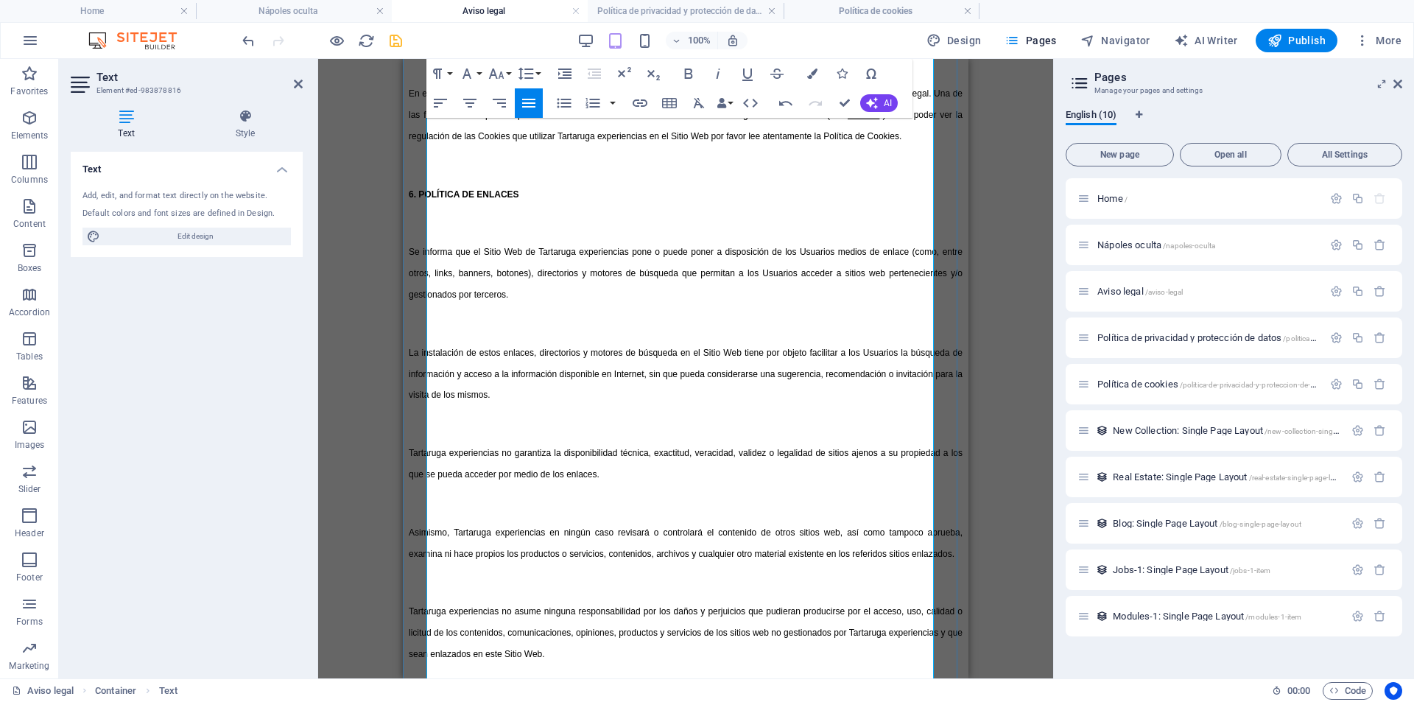
drag, startPoint x: 756, startPoint y: 412, endPoint x: 418, endPoint y: 348, distance: 343.3
click at [559, 101] on icon "button" at bounding box center [564, 103] width 18 height 18
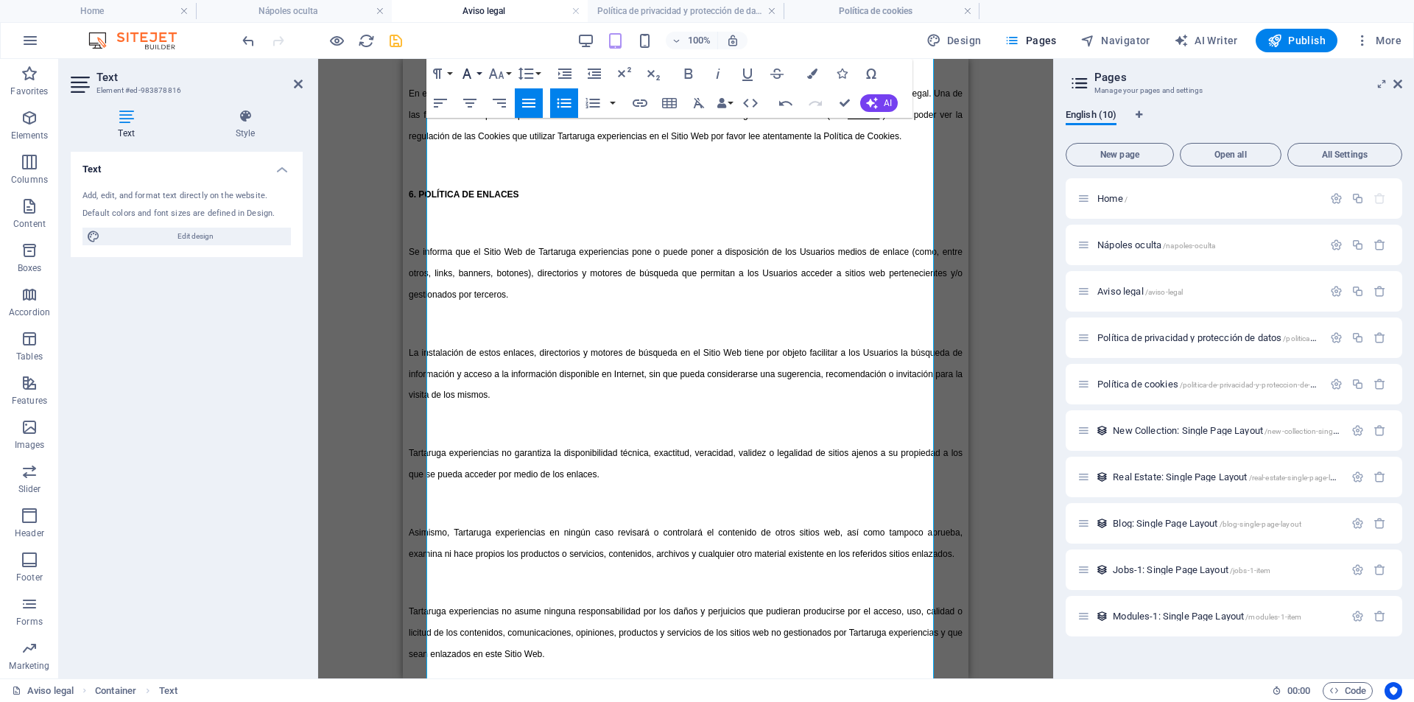
click at [481, 74] on button "Font Family" at bounding box center [470, 73] width 28 height 29
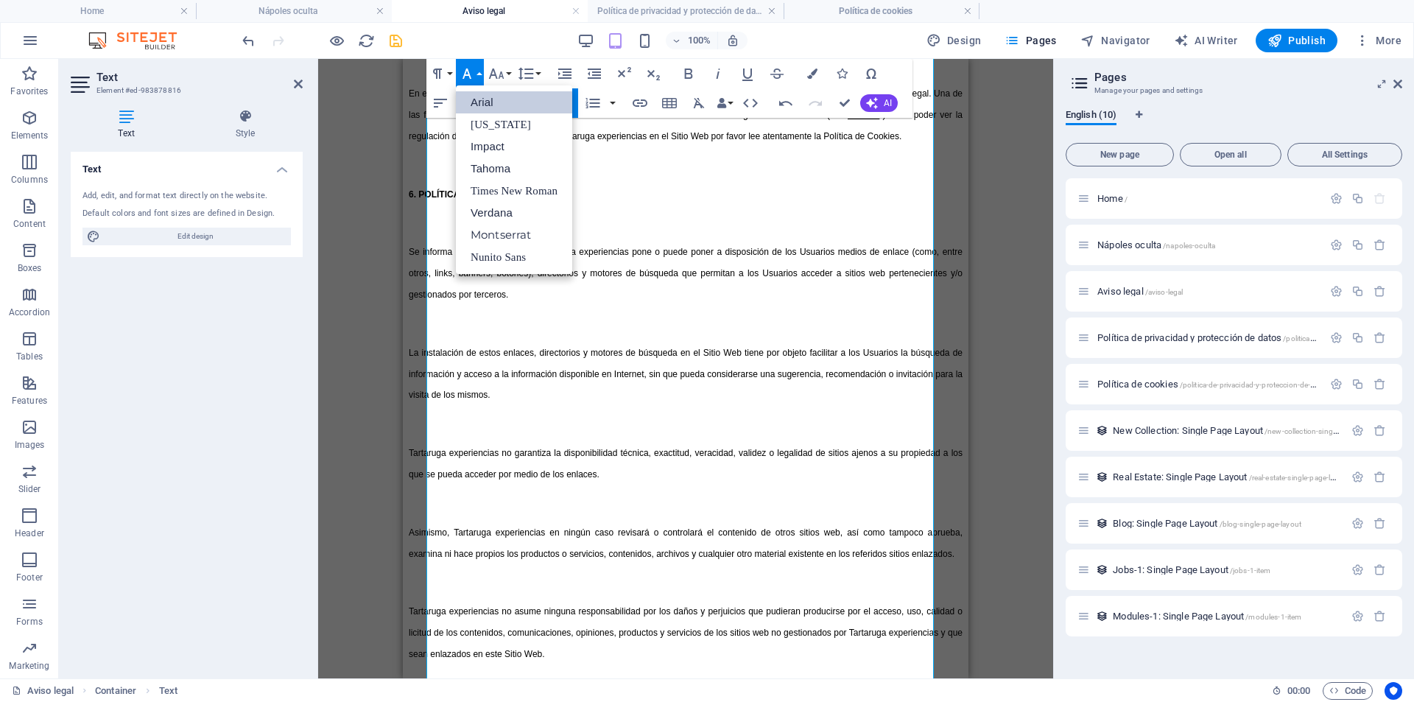
scroll to position [0, 0]
click at [494, 97] on link "Arial" at bounding box center [514, 102] width 116 height 22
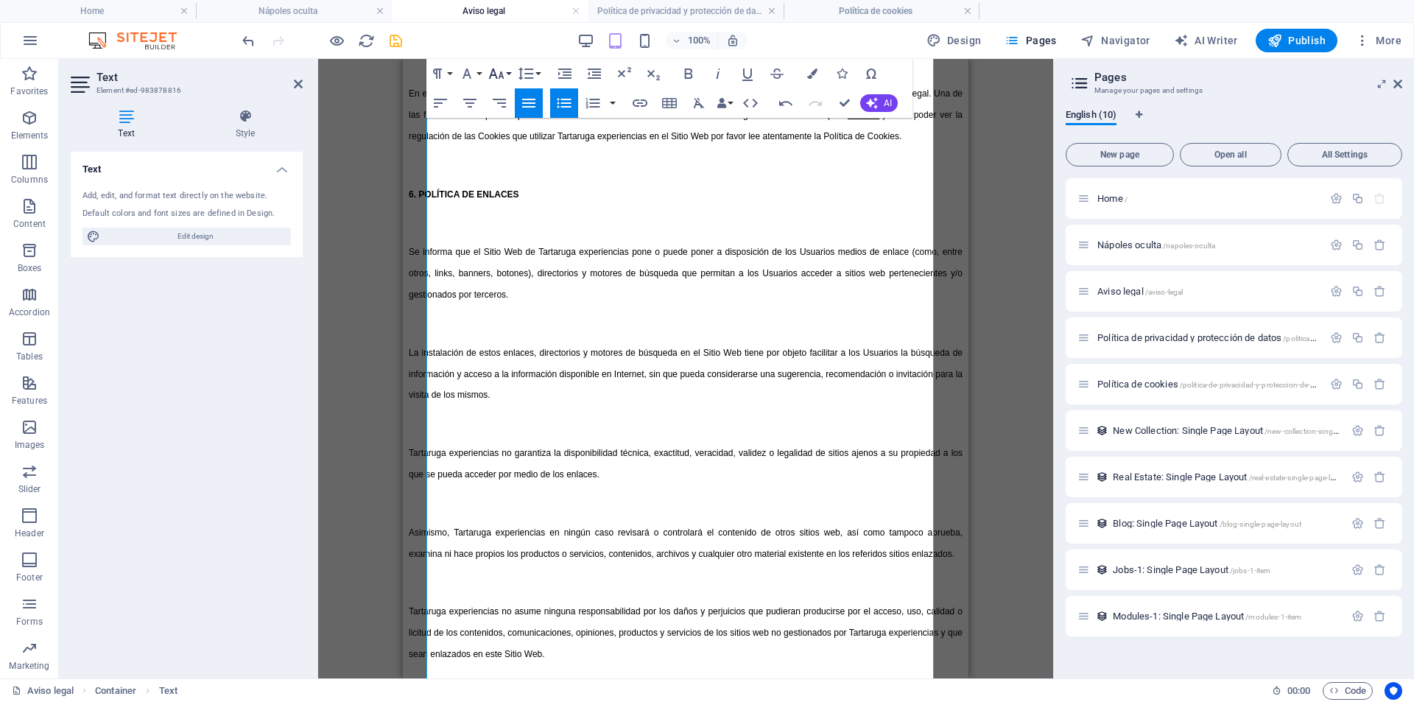
click at [502, 74] on icon "button" at bounding box center [496, 74] width 15 height 10
click at [508, 124] on link "9" at bounding box center [511, 124] width 53 height 22
click at [506, 70] on button "Font Size" at bounding box center [499, 73] width 28 height 29
click at [499, 155] on link "12" at bounding box center [511, 152] width 53 height 22
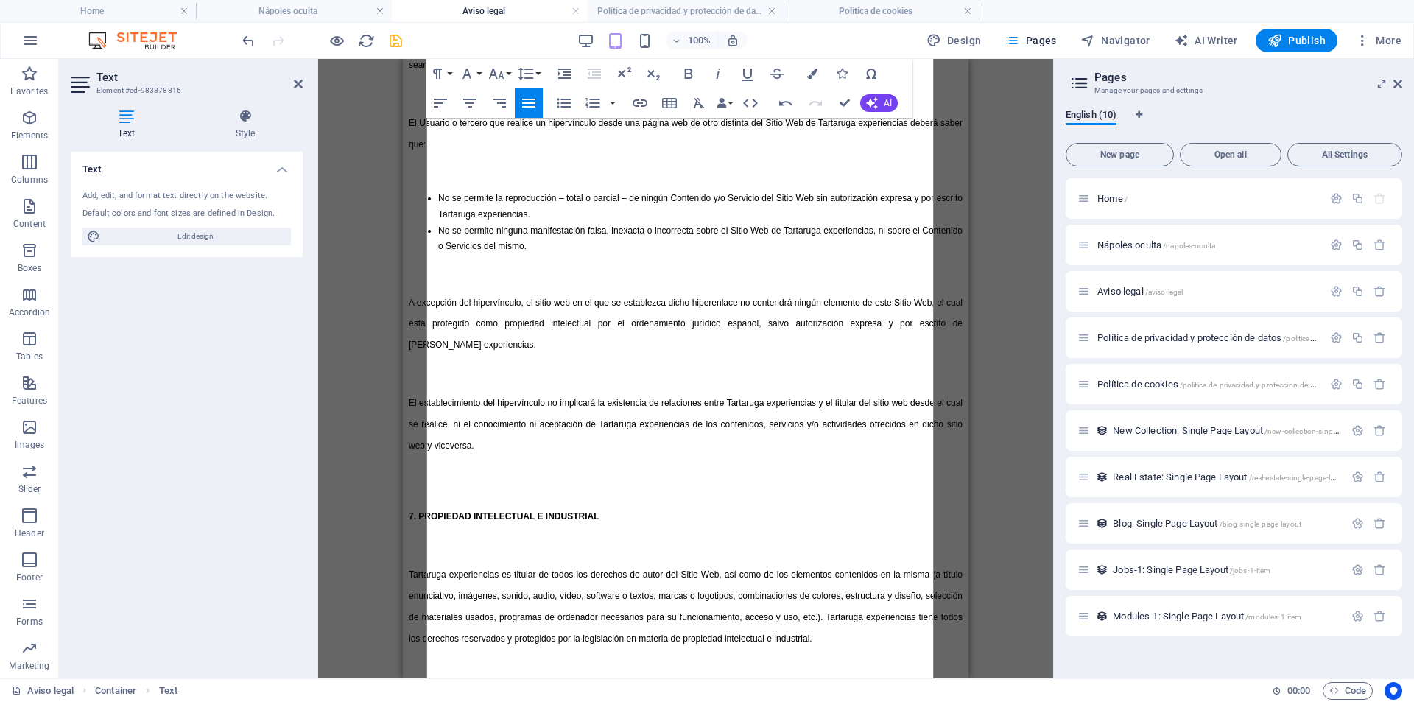
scroll to position [3130, 0]
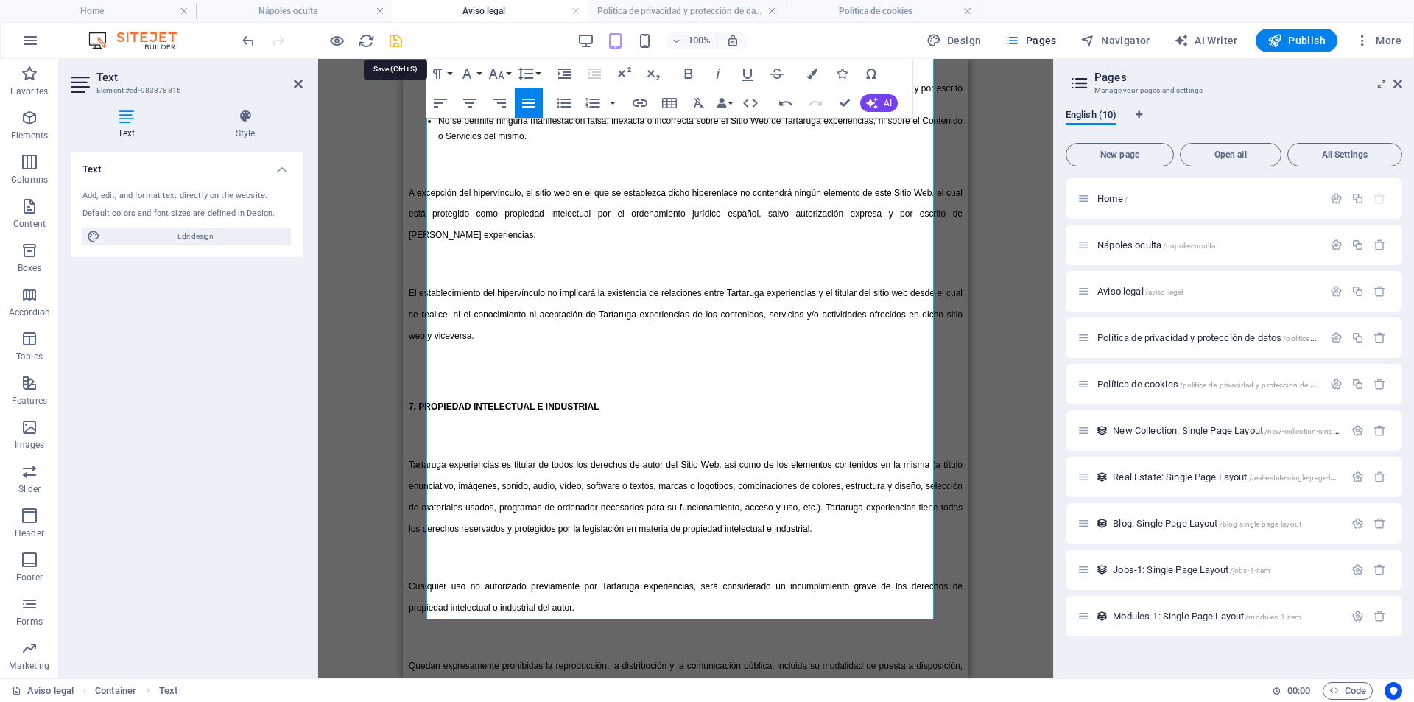
click at [393, 39] on icon "save" at bounding box center [395, 40] width 17 height 17
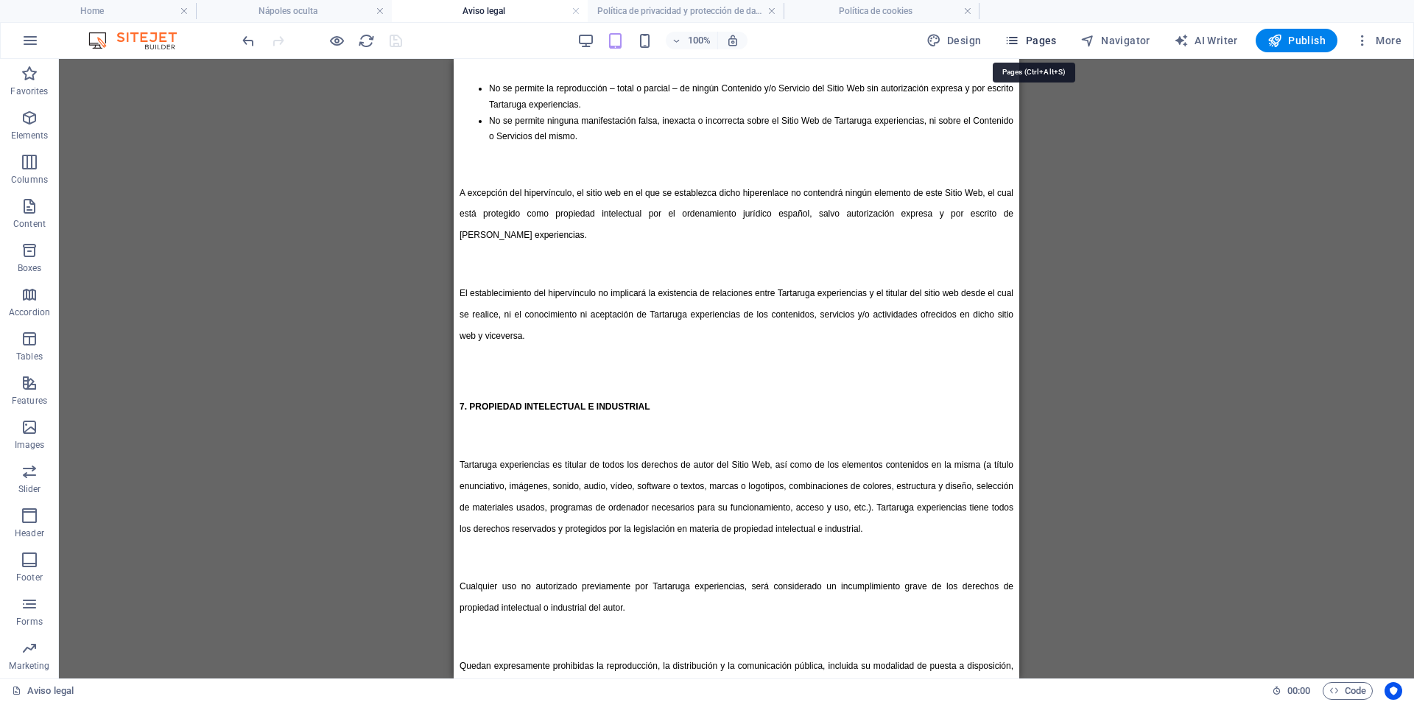
click at [1047, 37] on span "Pages" at bounding box center [1031, 40] width 52 height 15
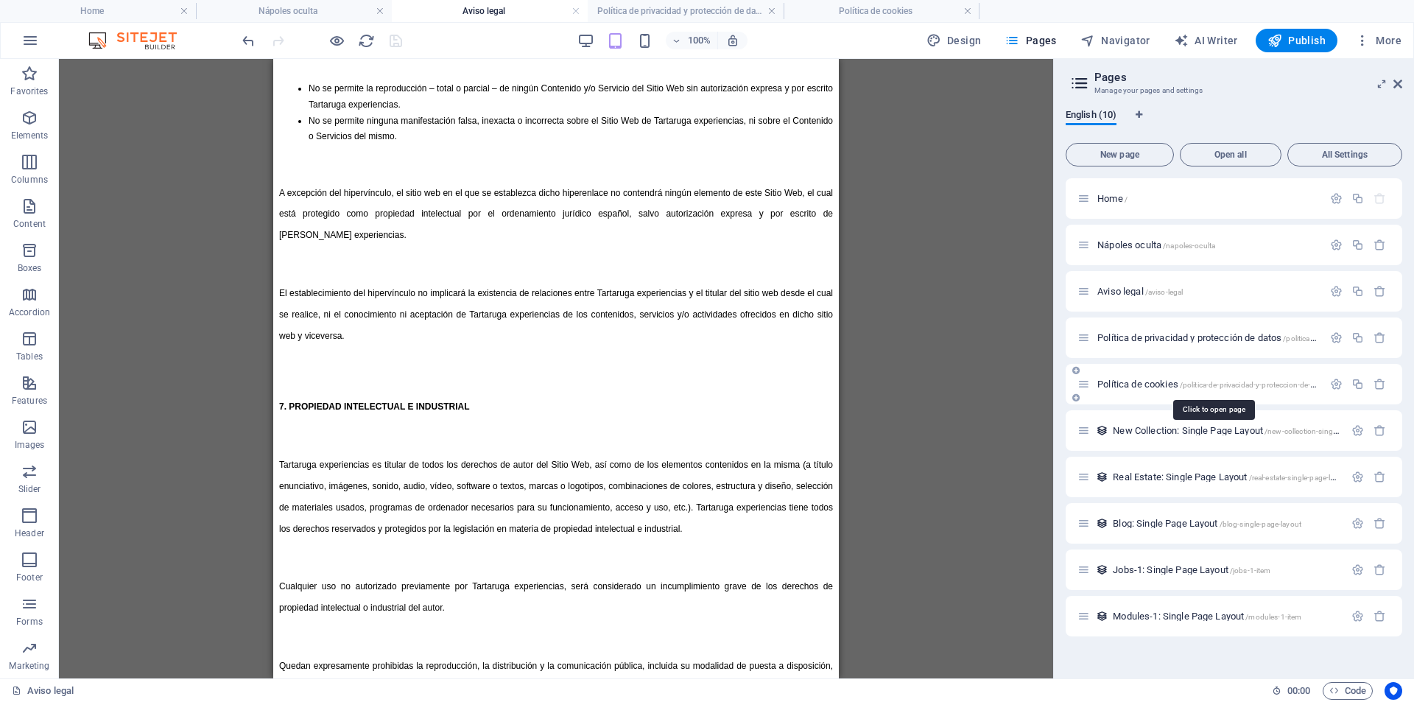
click at [1197, 385] on span "/politica-de-privacidad-y-proteccion-de-datos" at bounding box center [1255, 385] width 150 height 8
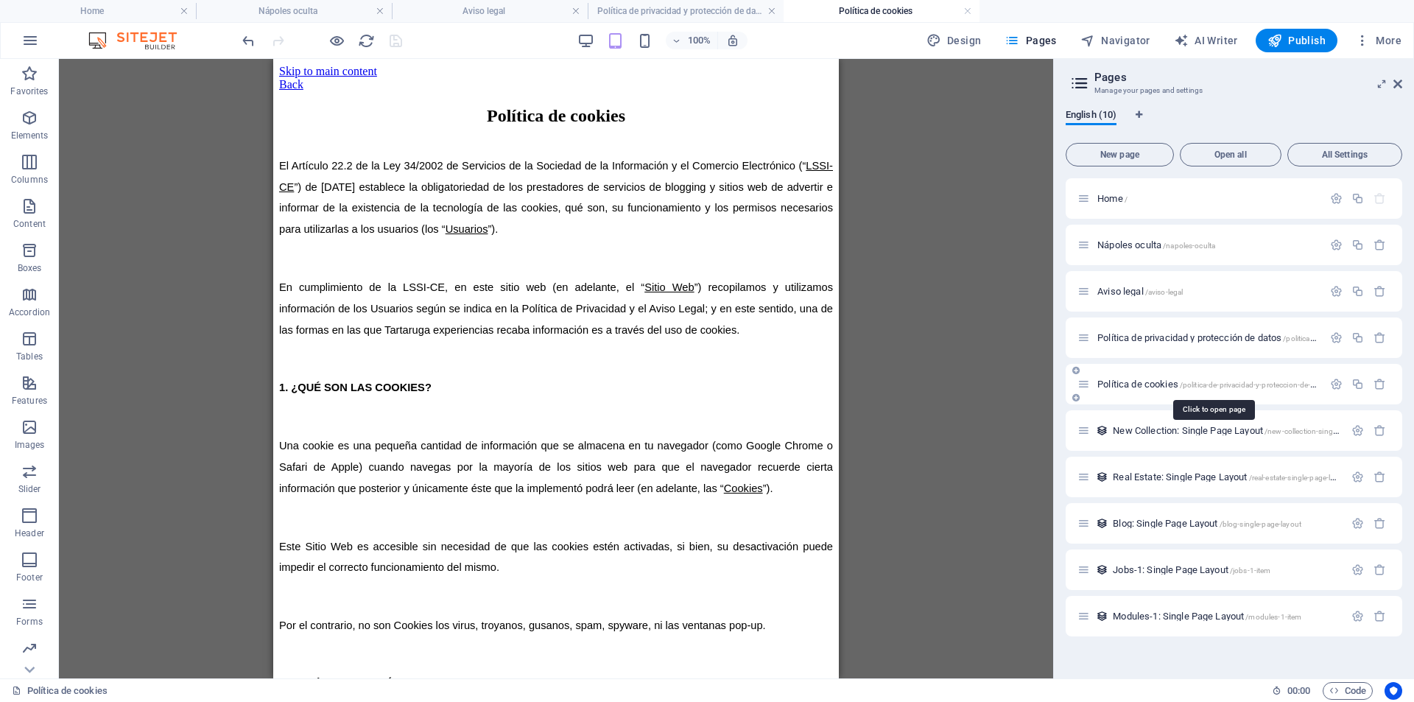
click at [1197, 385] on span "/politica-de-privacidad-y-proteccion-de-datos" at bounding box center [1255, 385] width 150 height 8
click at [1338, 385] on icon "button" at bounding box center [1336, 384] width 13 height 13
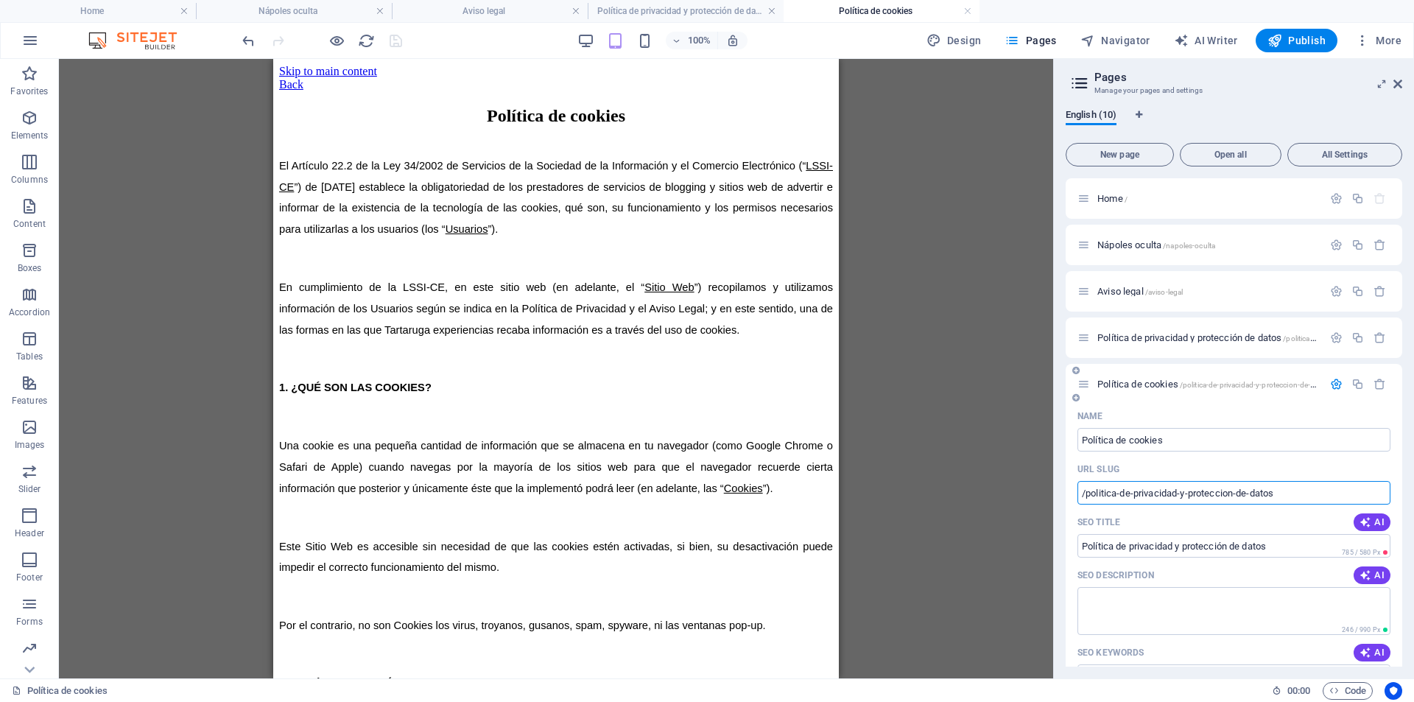
drag, startPoint x: 1296, startPoint y: 491, endPoint x: 1137, endPoint y: 516, distance: 161.0
click at [1137, 516] on div "Name Política de cookies ​ URL SLUG /politica-de-privacidad-y-proteccion-de-dat…" at bounding box center [1234, 699] width 337 height 590
type input "/politica-de-cookies"
drag, startPoint x: 1203, startPoint y: 562, endPoint x: 1067, endPoint y: 574, distance: 136.1
click at [1067, 574] on div "Name Política de cookies ​ URL SLUG /politica-de-cookies ​ SEO Title AI Polític…" at bounding box center [1234, 699] width 337 height 590
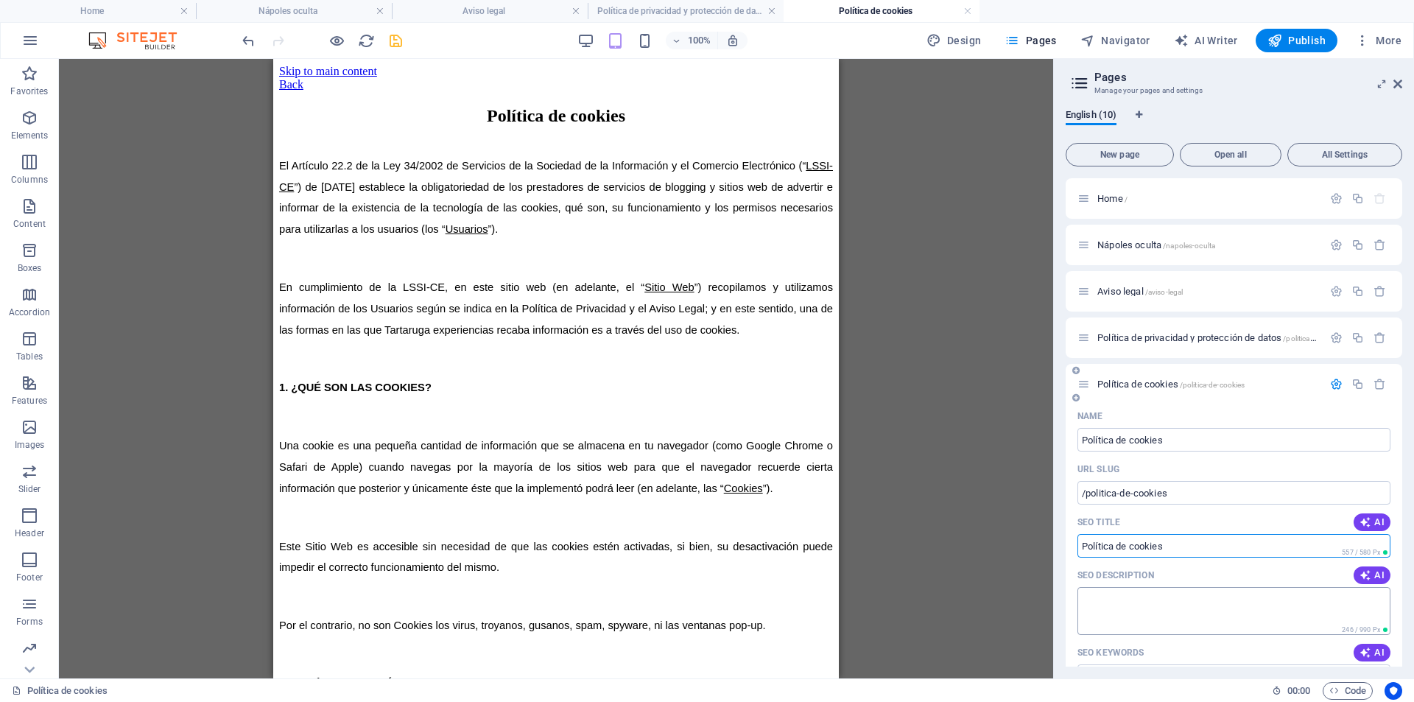
click at [1135, 605] on textarea "SEO Description" at bounding box center [1234, 611] width 313 height 48
click at [1330, 341] on icon "button" at bounding box center [1336, 337] width 13 height 13
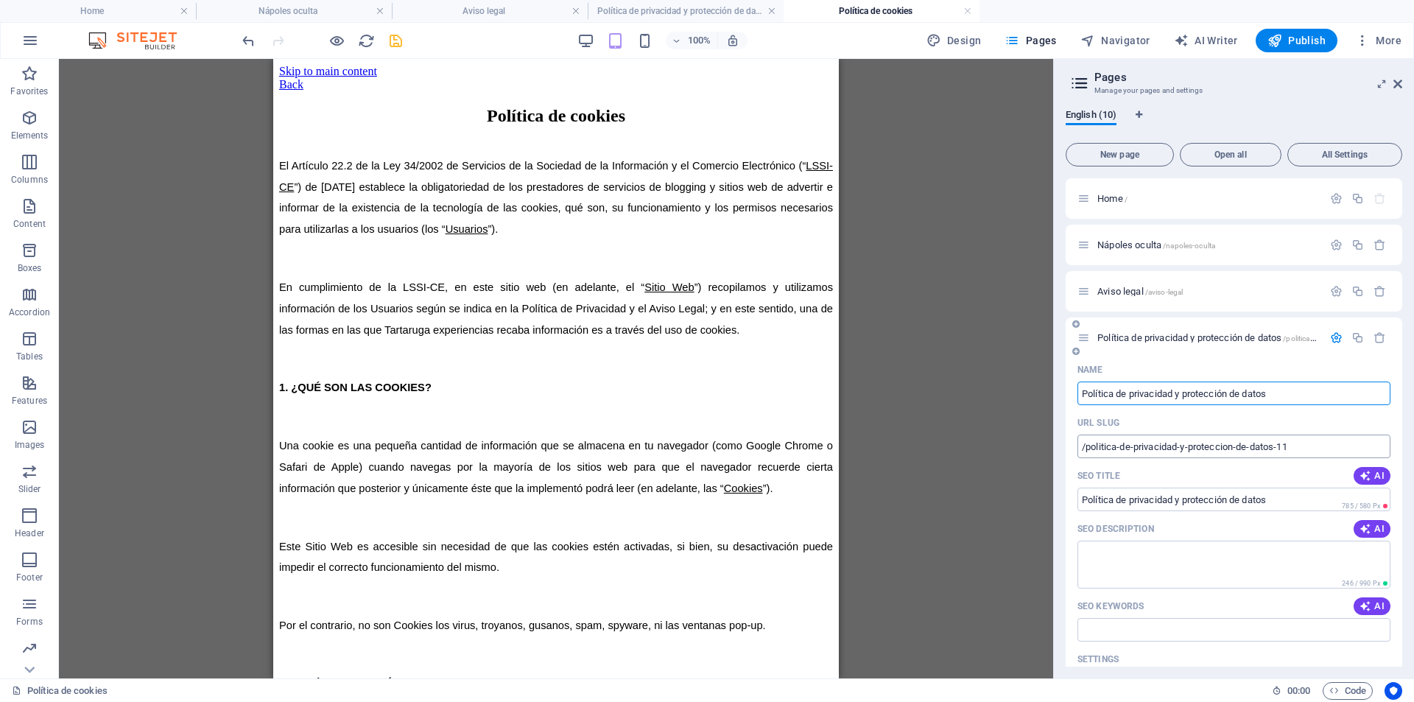
click at [1301, 446] on input "/politica-de-privacidad-y-proteccion-de-datos-11" at bounding box center [1234, 447] width 313 height 24
type input "/politica-de-privacidad-y-proteccion-de-datos"
click at [1331, 298] on div at bounding box center [1358, 292] width 65 height 16
click at [1331, 287] on icon "button" at bounding box center [1336, 291] width 13 height 13
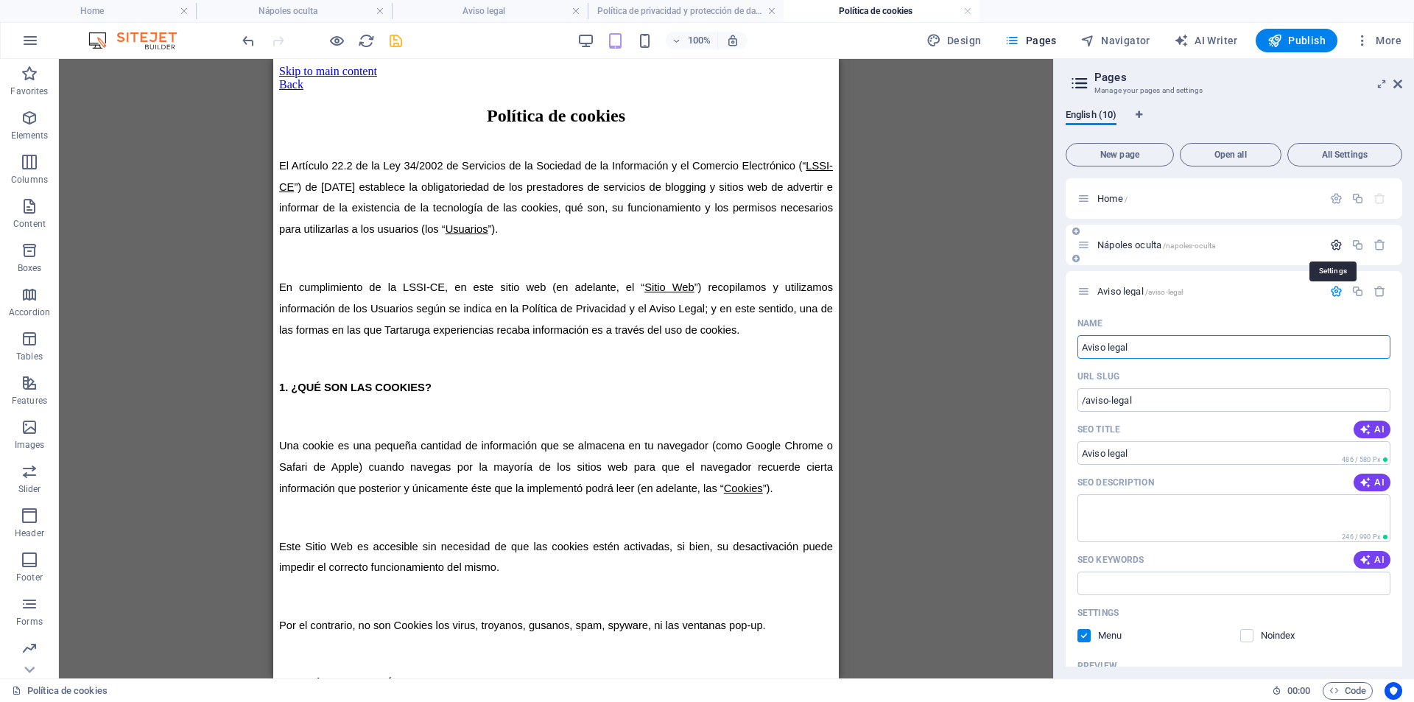
click at [1333, 246] on icon "button" at bounding box center [1336, 245] width 13 height 13
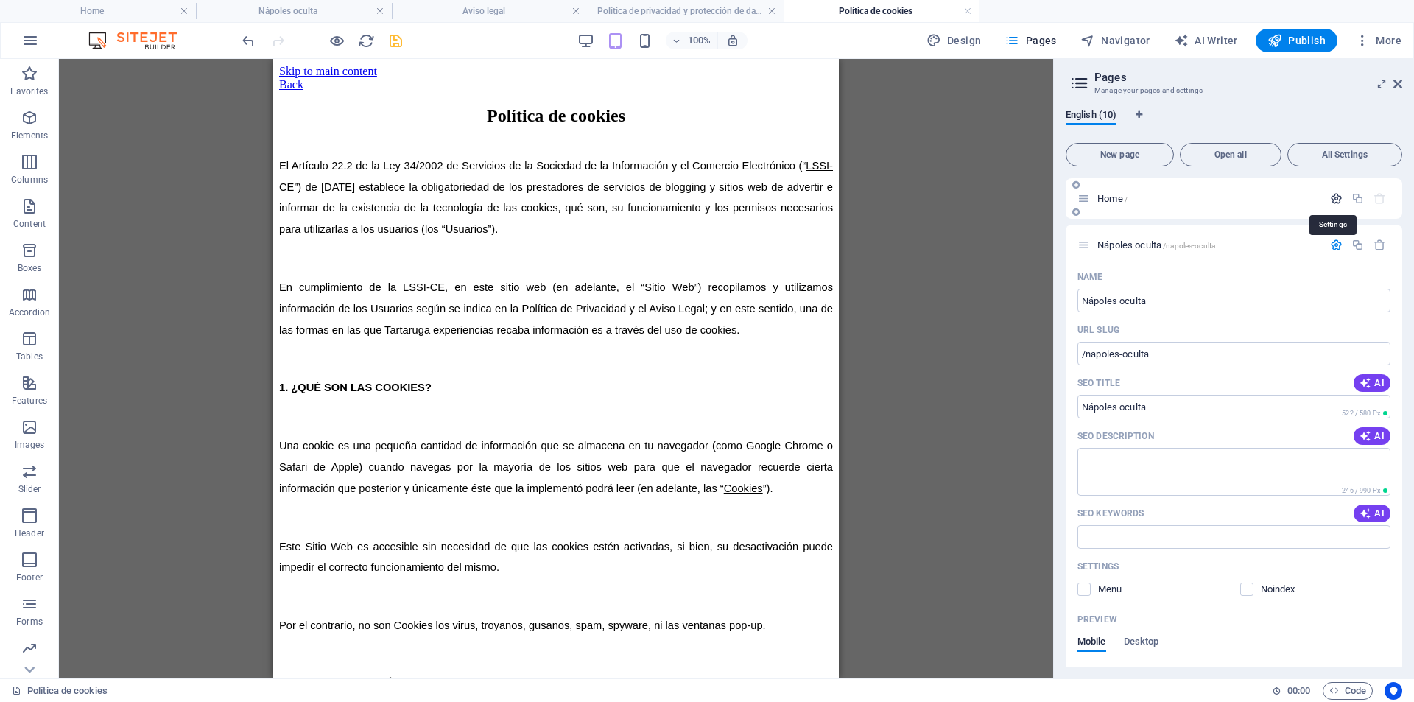
click at [1338, 203] on icon "button" at bounding box center [1336, 198] width 13 height 13
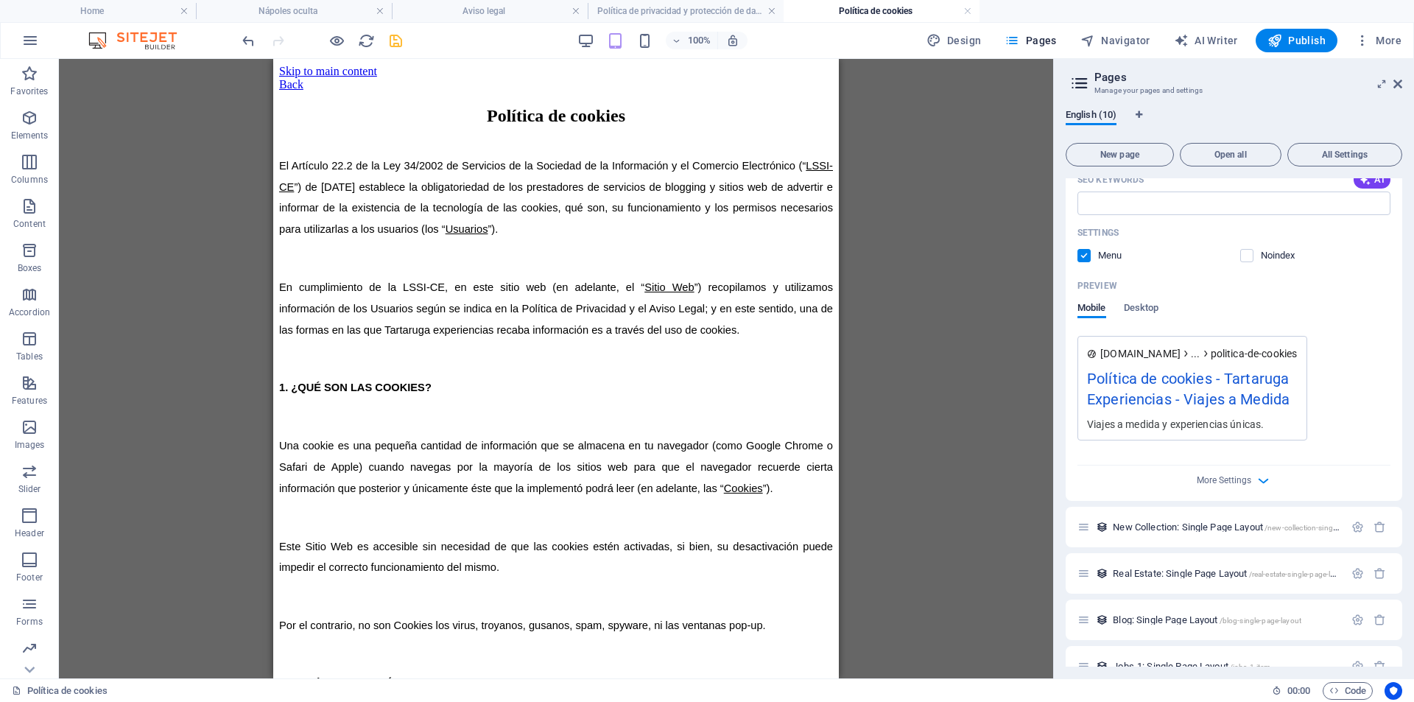
scroll to position [2771, 0]
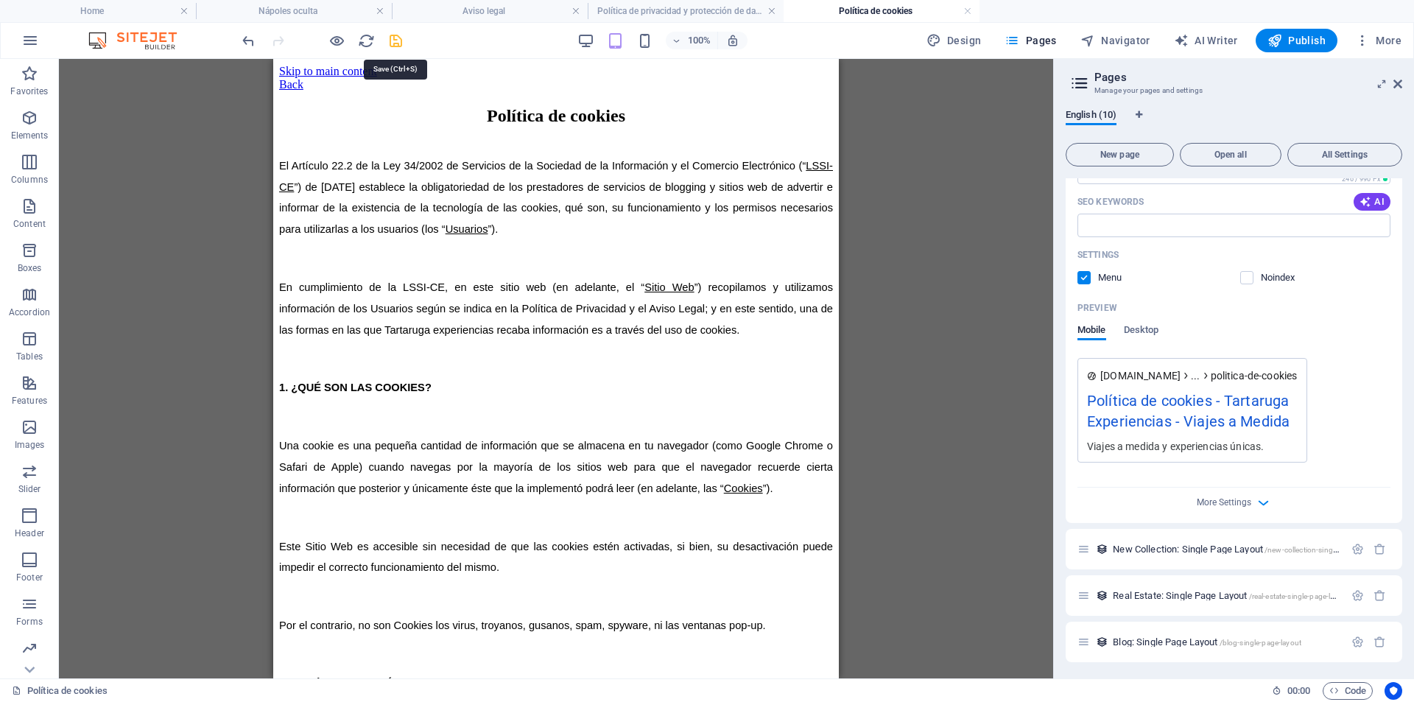
click at [395, 39] on icon "save" at bounding box center [395, 40] width 17 height 17
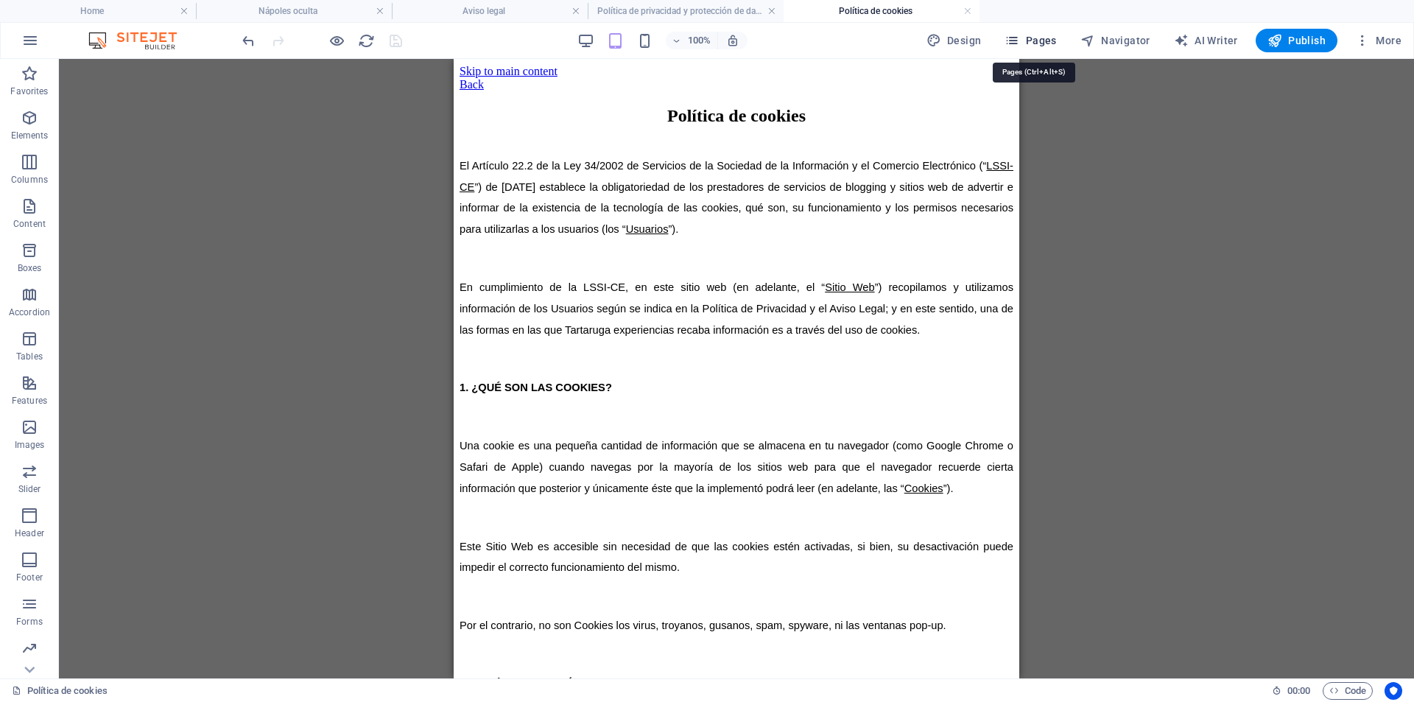
drag, startPoint x: 1027, startPoint y: 39, endPoint x: 1037, endPoint y: 49, distance: 14.6
click at [1027, 40] on span "Pages" at bounding box center [1031, 40] width 52 height 15
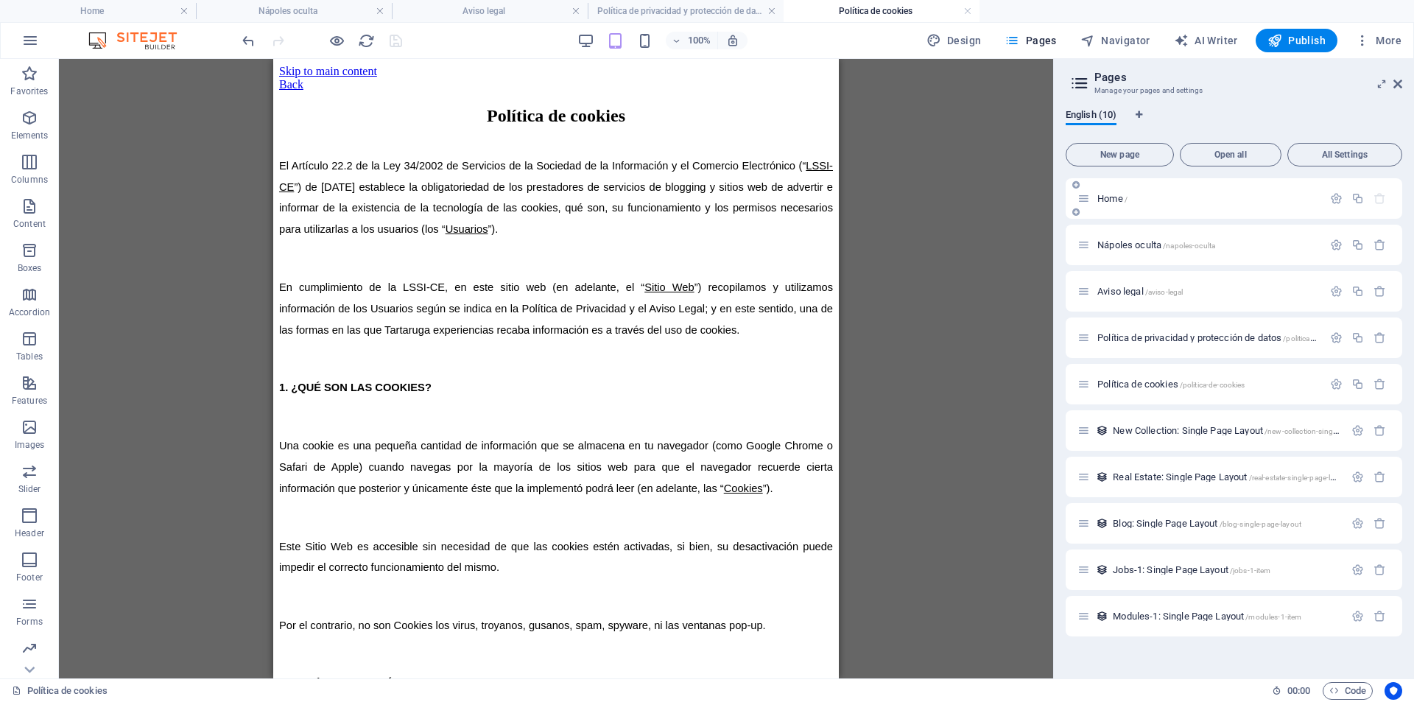
click at [1148, 194] on p "Home /" at bounding box center [1208, 199] width 221 height 10
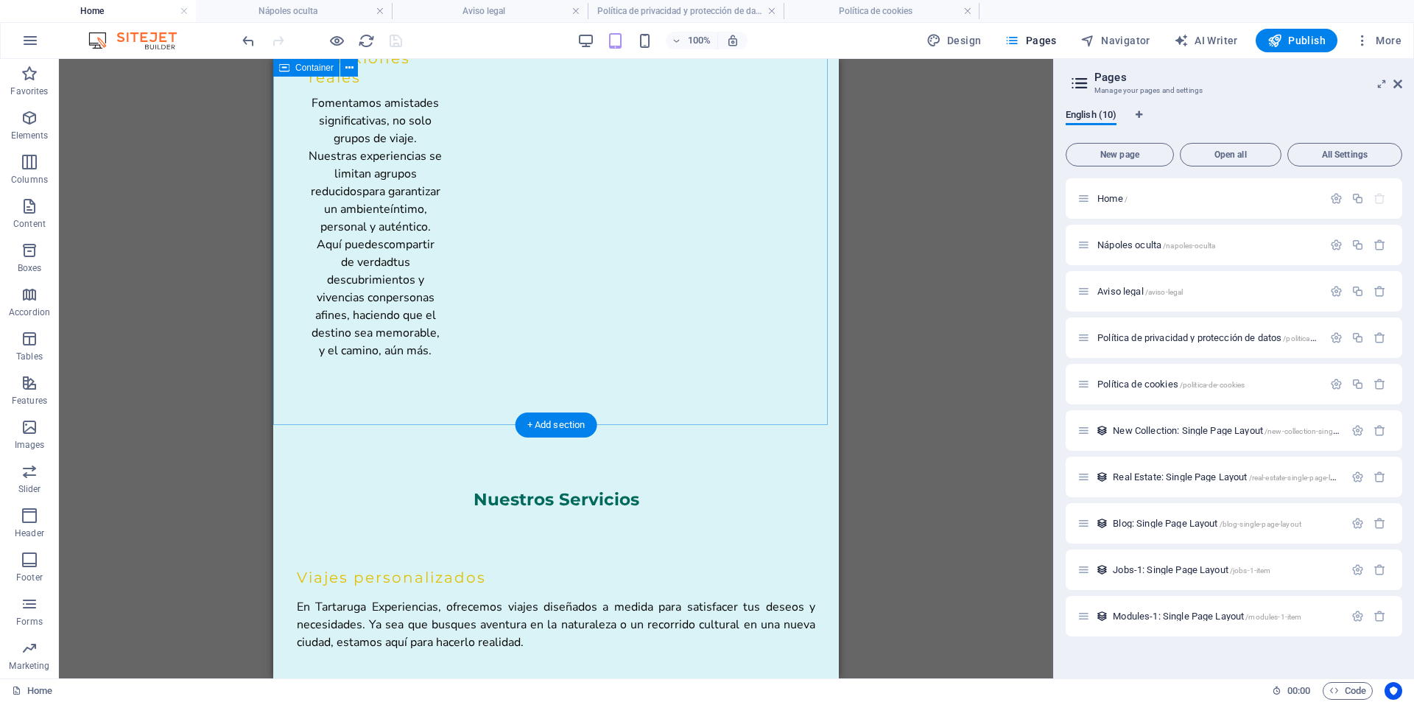
scroll to position [2940, 0]
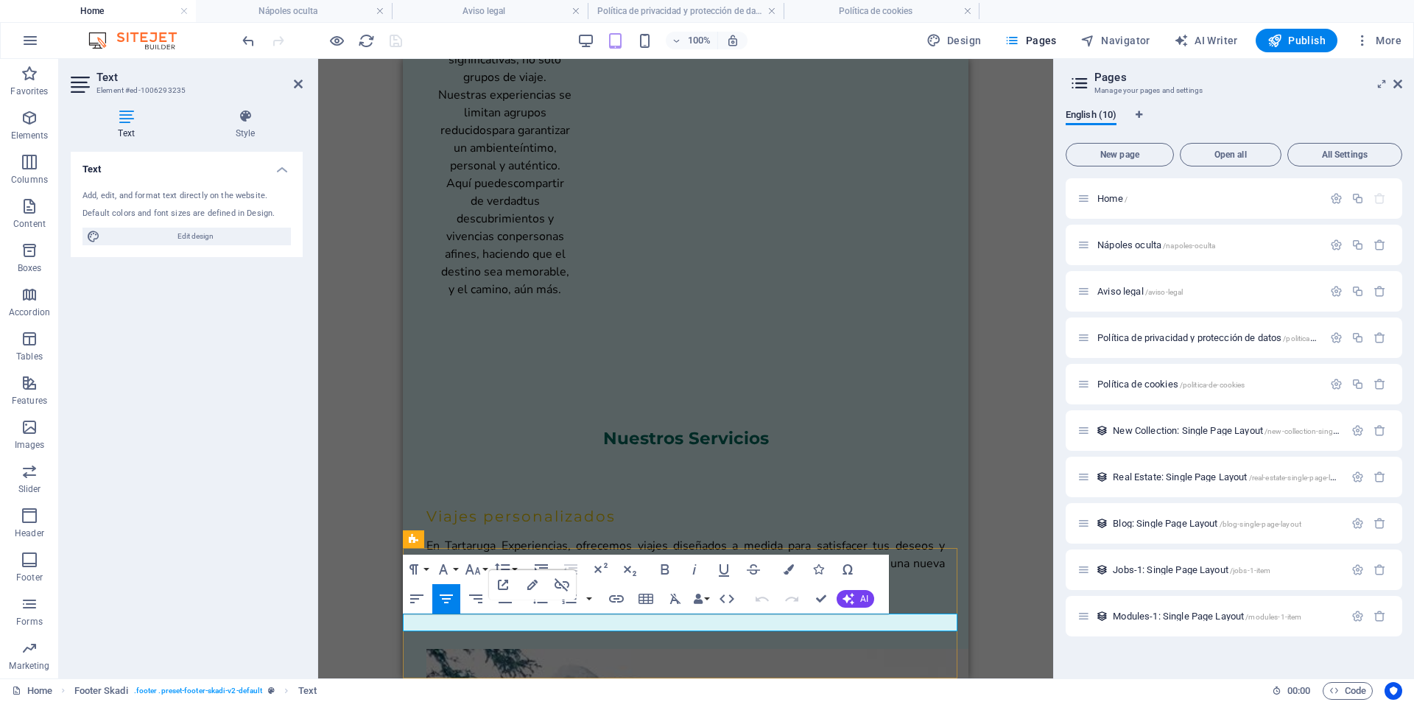
drag, startPoint x: 692, startPoint y: 623, endPoint x: 631, endPoint y: 628, distance: 60.6
click at [620, 601] on icon "button" at bounding box center [616, 598] width 15 height 7
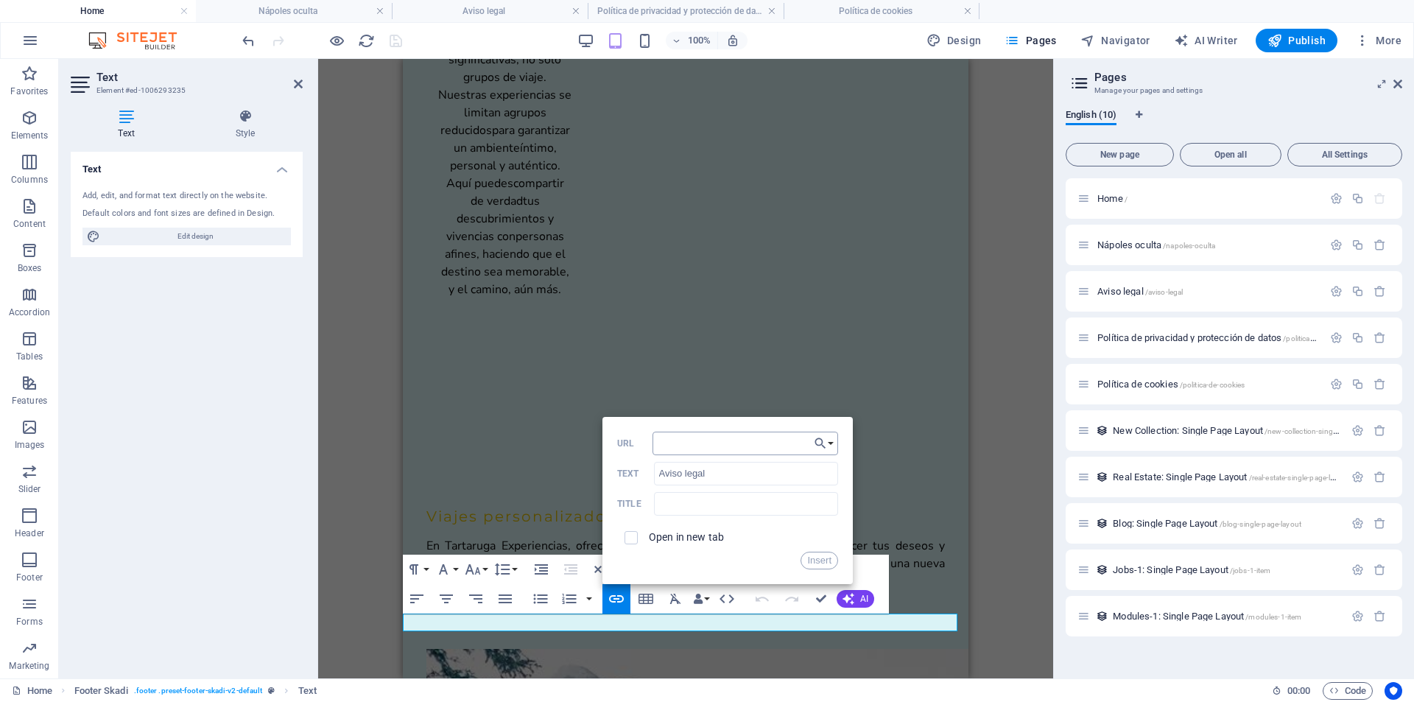
click at [731, 443] on input "URL" at bounding box center [746, 444] width 186 height 24
click at [828, 438] on button "Choose Link" at bounding box center [824, 444] width 28 height 24
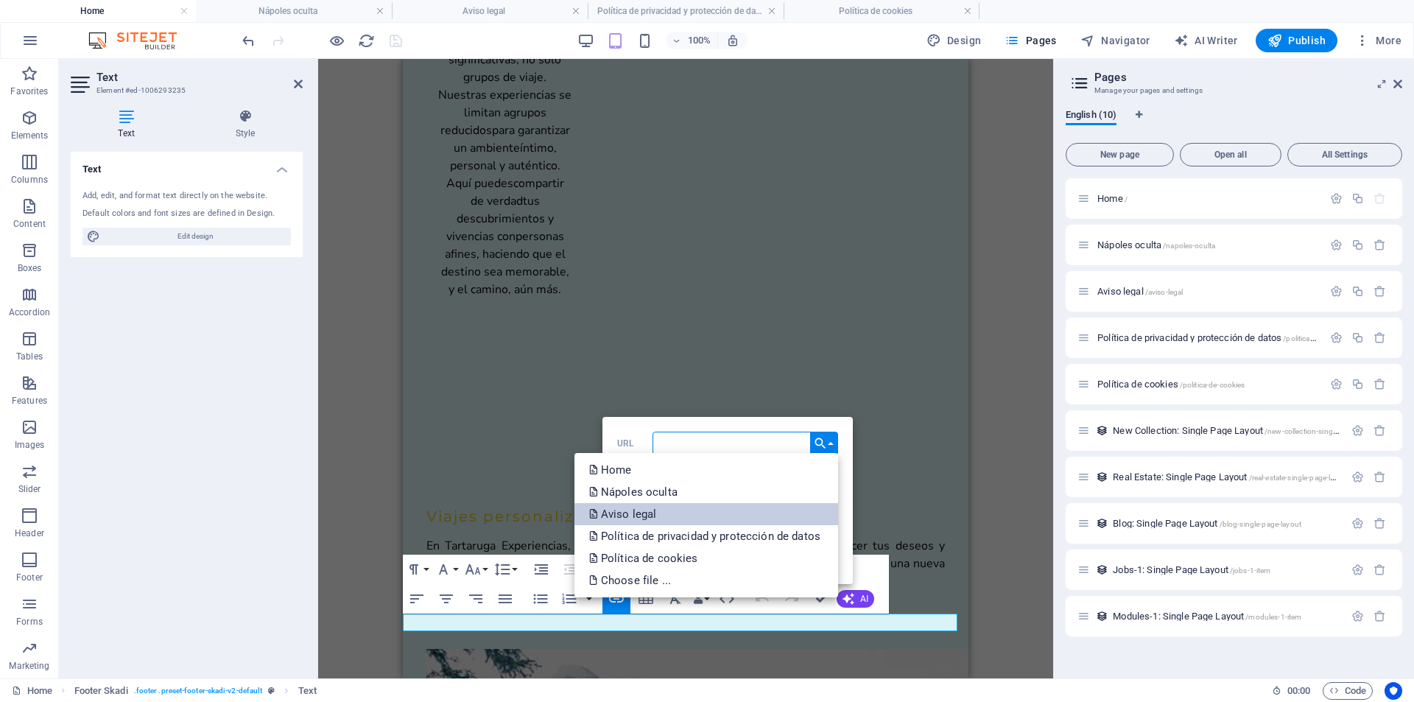
click at [701, 517] on link "Aviso legal" at bounding box center [707, 514] width 264 height 22
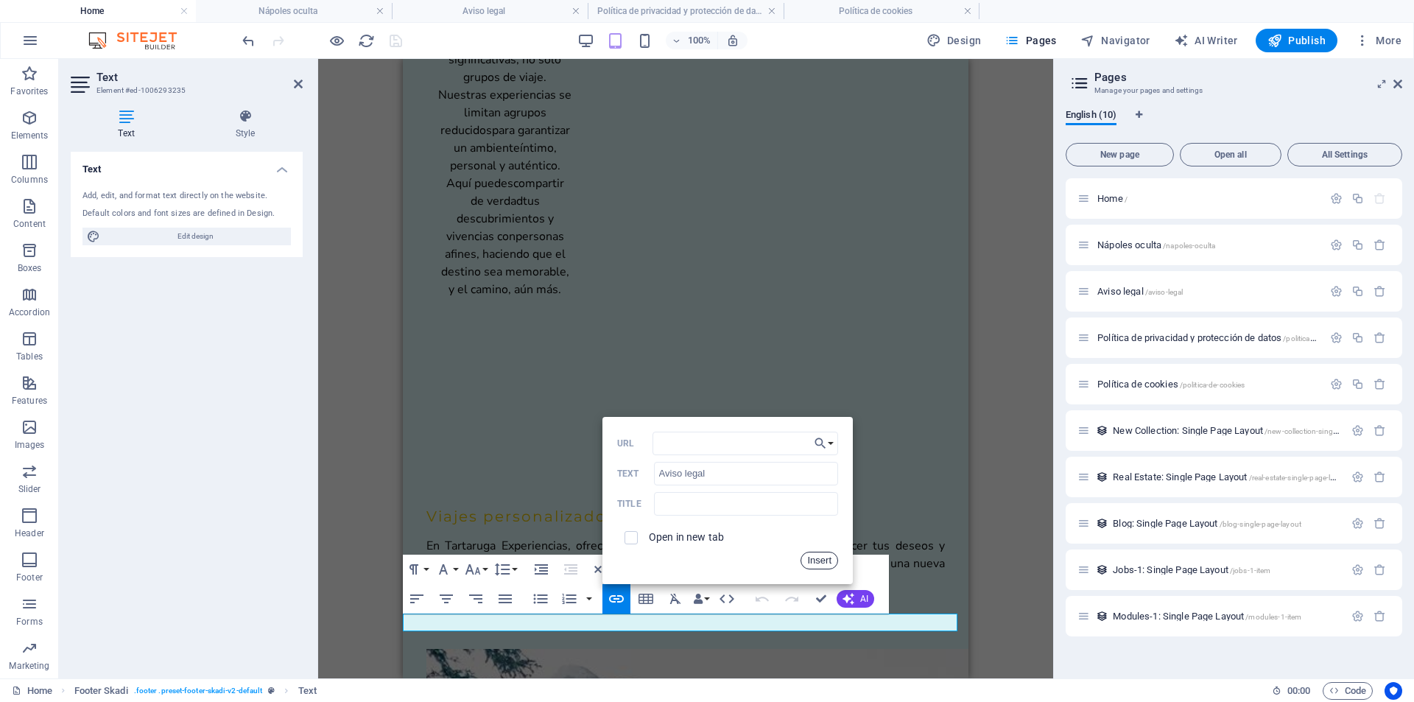
click at [826, 561] on button "Insert" at bounding box center [820, 561] width 38 height 18
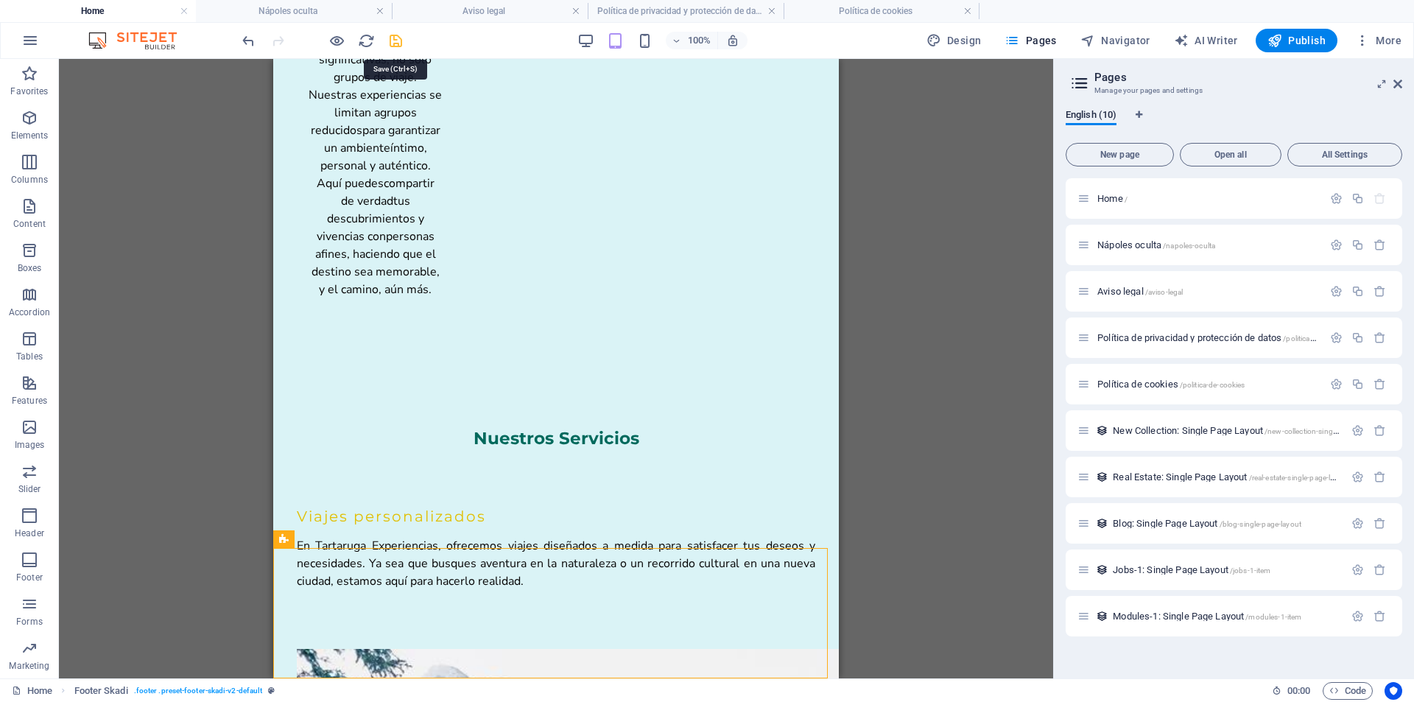
click at [404, 35] on icon "save" at bounding box center [395, 40] width 17 height 17
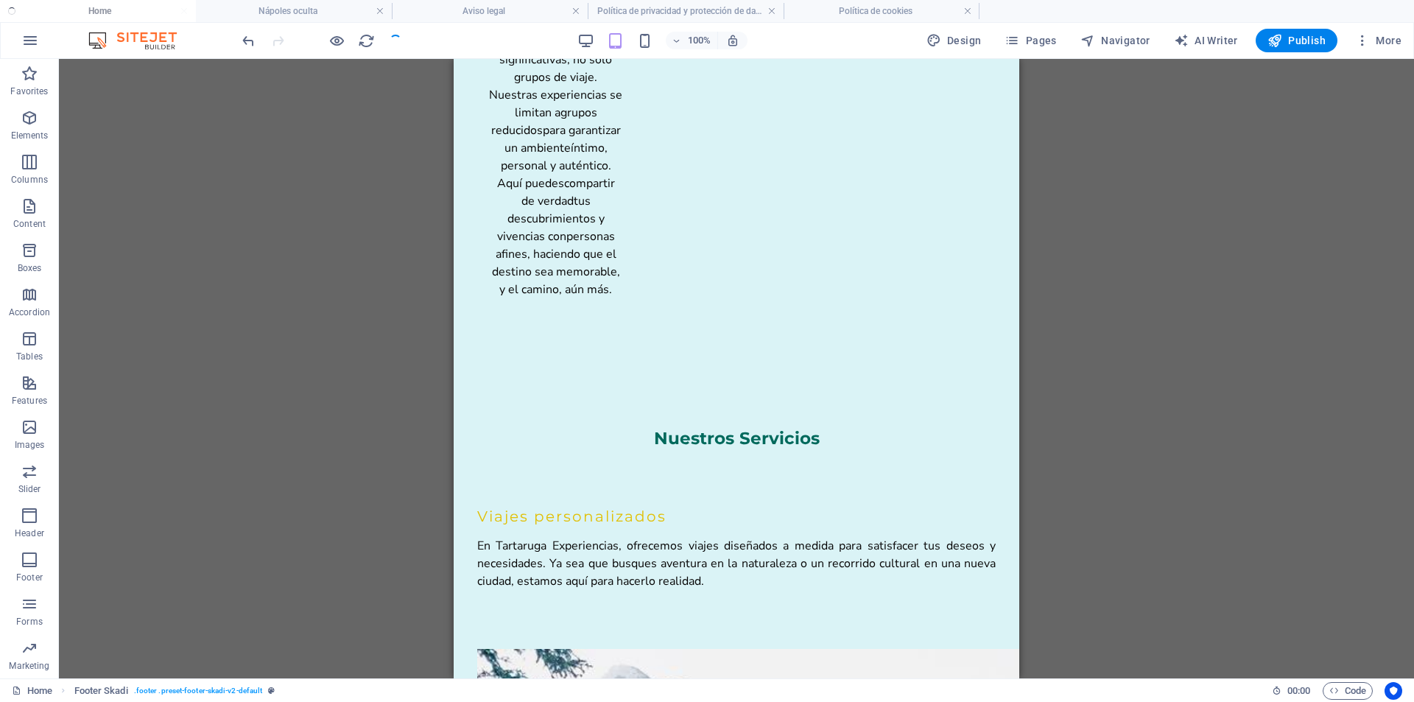
checkbox input "false"
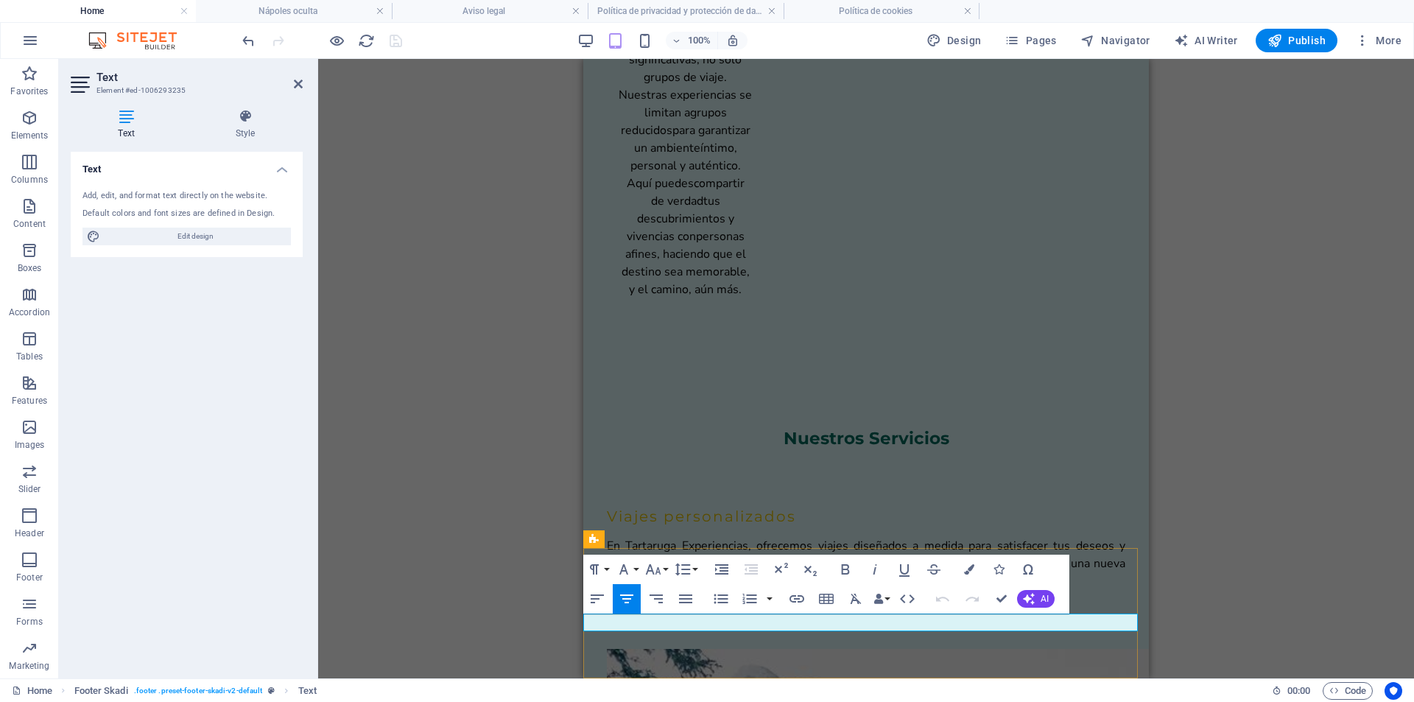
drag, startPoint x: 994, startPoint y: 621, endPoint x: 882, endPoint y: 620, distance: 112.0
click at [791, 596] on icon "button" at bounding box center [797, 598] width 15 height 7
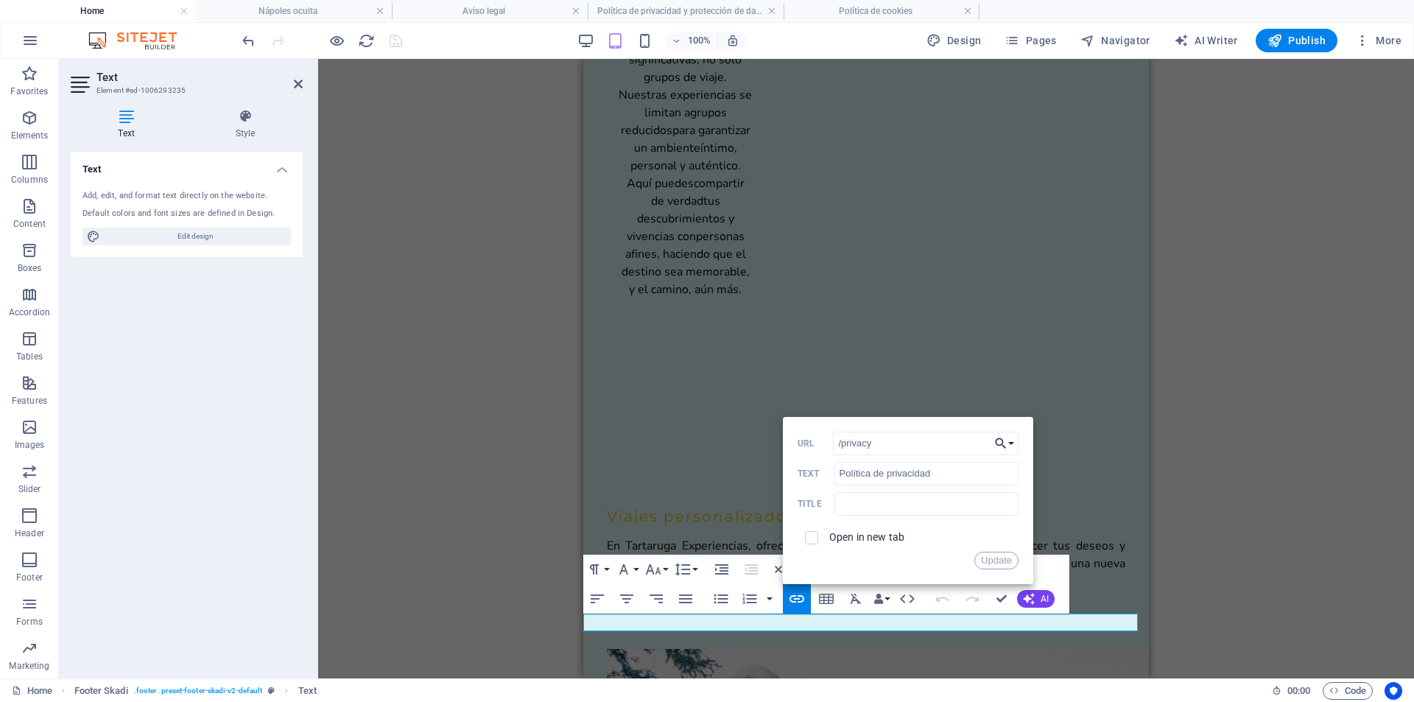
click at [1010, 446] on button "Choose Link" at bounding box center [1005, 444] width 28 height 24
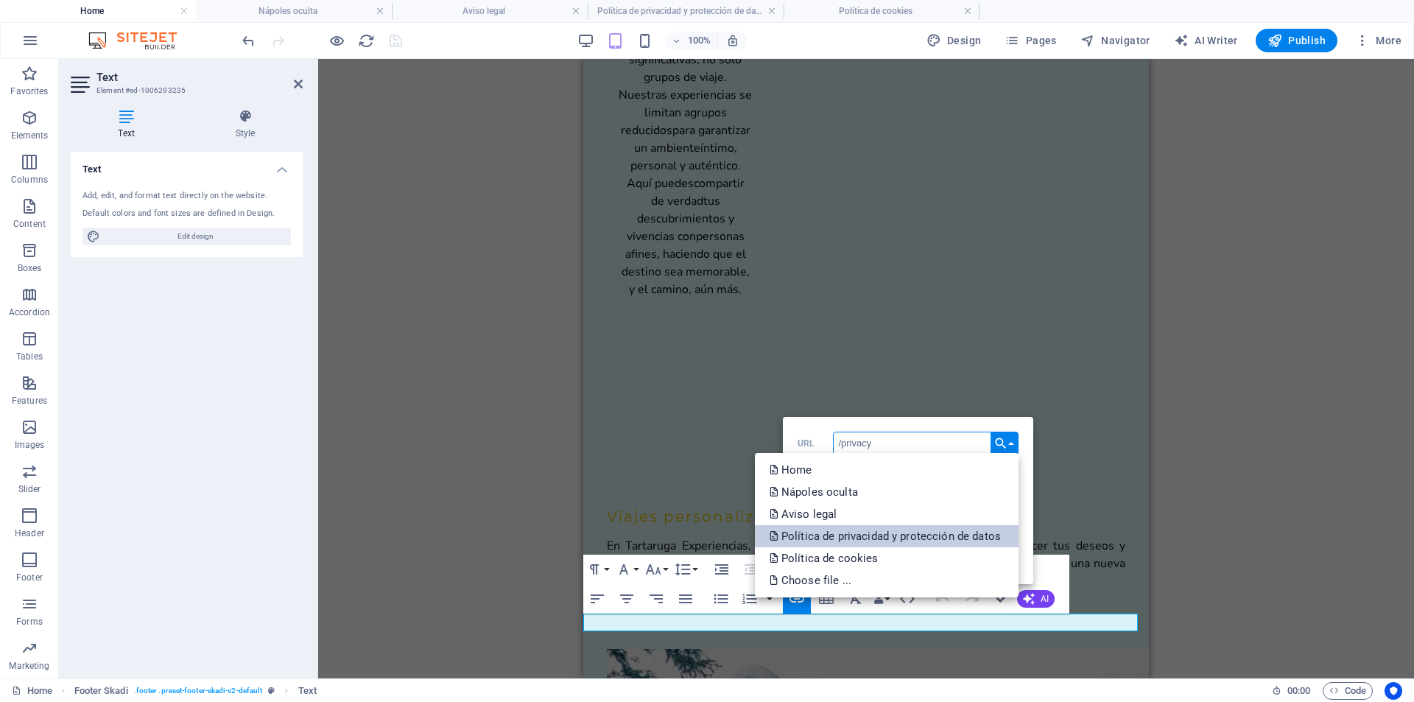
click at [930, 541] on p "Política de privacidad y protección de datos" at bounding box center [887, 536] width 234 height 22
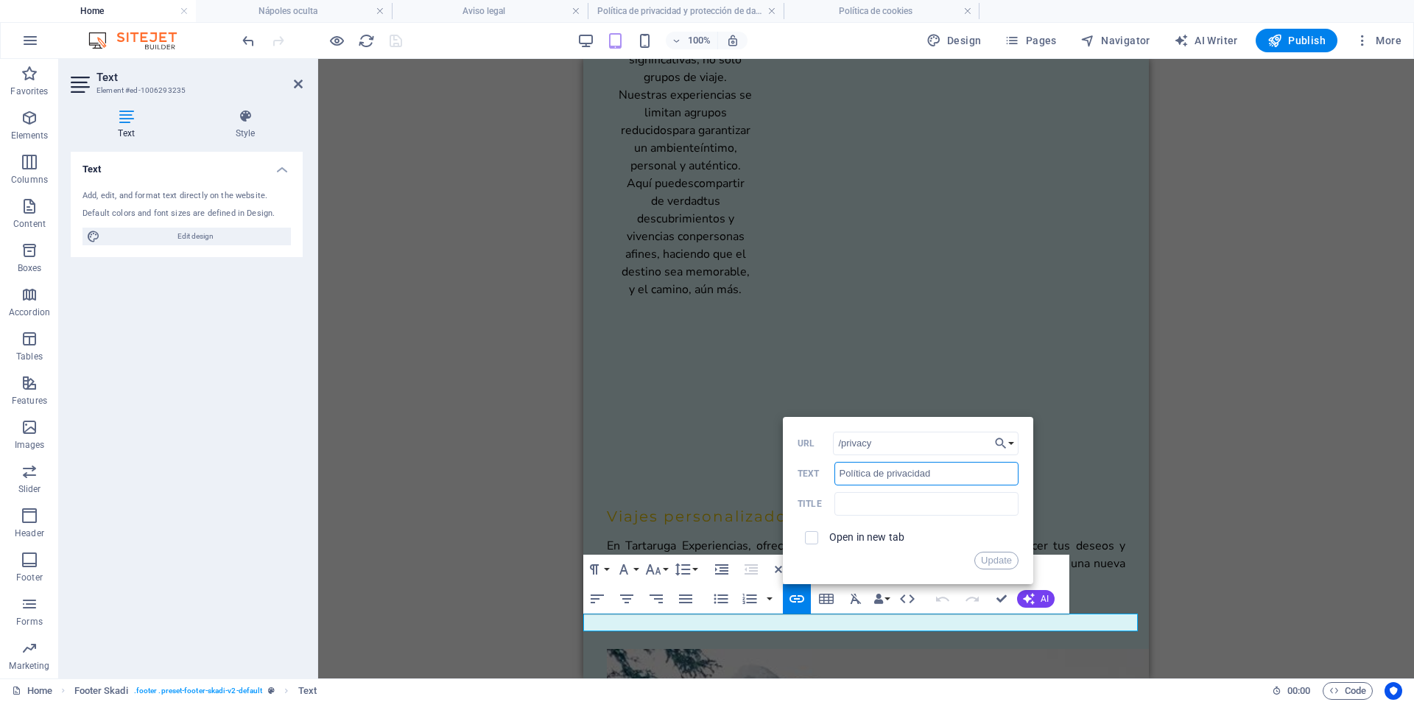
scroll to position [0, 0]
click at [951, 470] on input "Política de privacidad" at bounding box center [927, 474] width 184 height 24
type input "Política de privacidad y protección de datos"
click at [987, 559] on button "Update" at bounding box center [997, 561] width 44 height 18
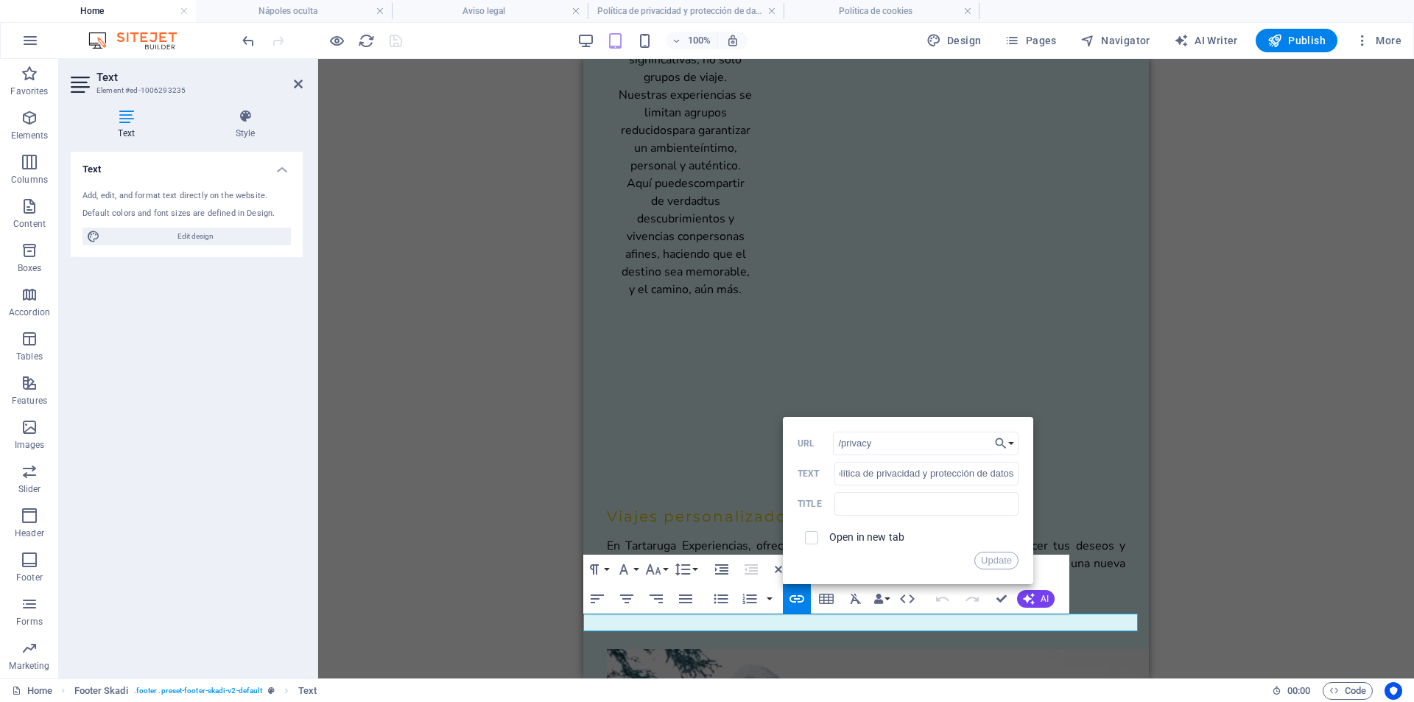
scroll to position [0, 0]
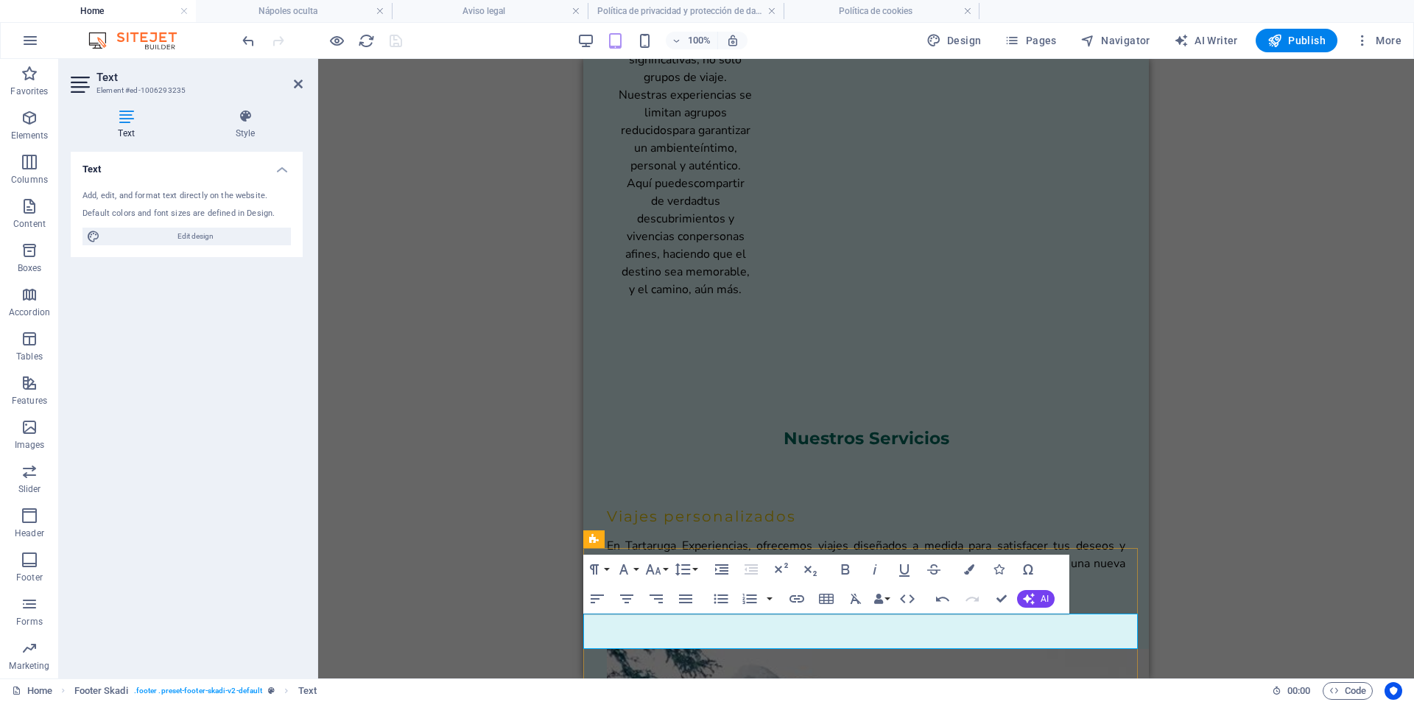
drag, startPoint x: 958, startPoint y: 645, endPoint x: 1081, endPoint y: 622, distance: 125.8
type input "Política de cookies"
click at [802, 593] on icon "button" at bounding box center [797, 599] width 18 height 18
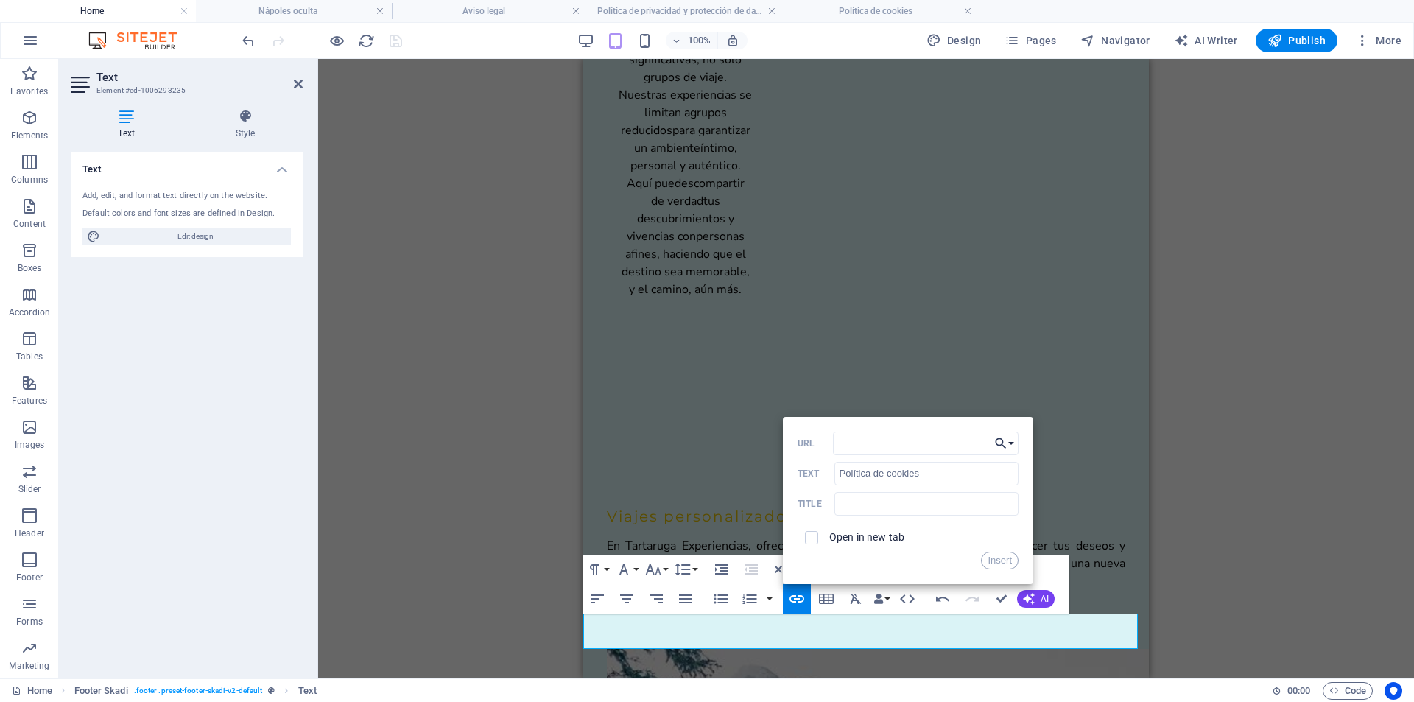
click at [1009, 443] on button "Choose Link" at bounding box center [1005, 444] width 28 height 24
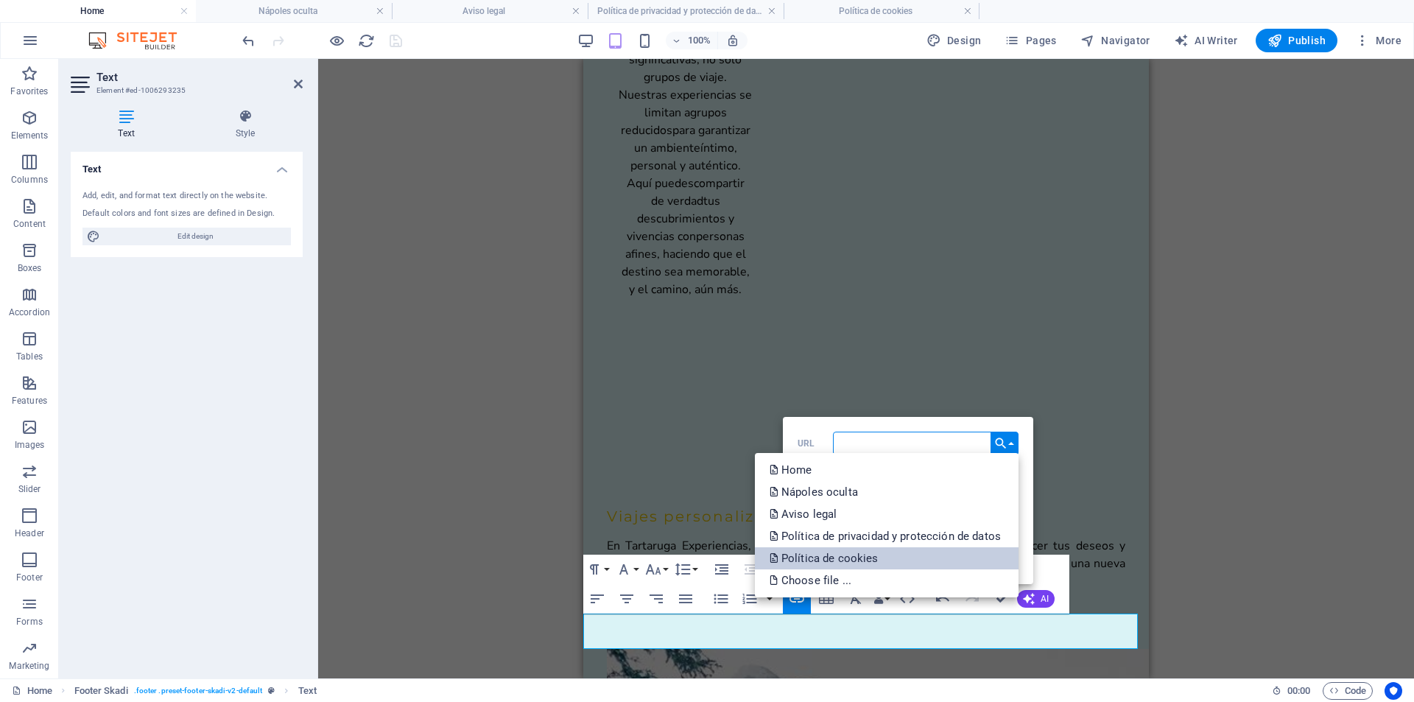
click at [882, 551] on link "Política de cookies" at bounding box center [887, 558] width 264 height 22
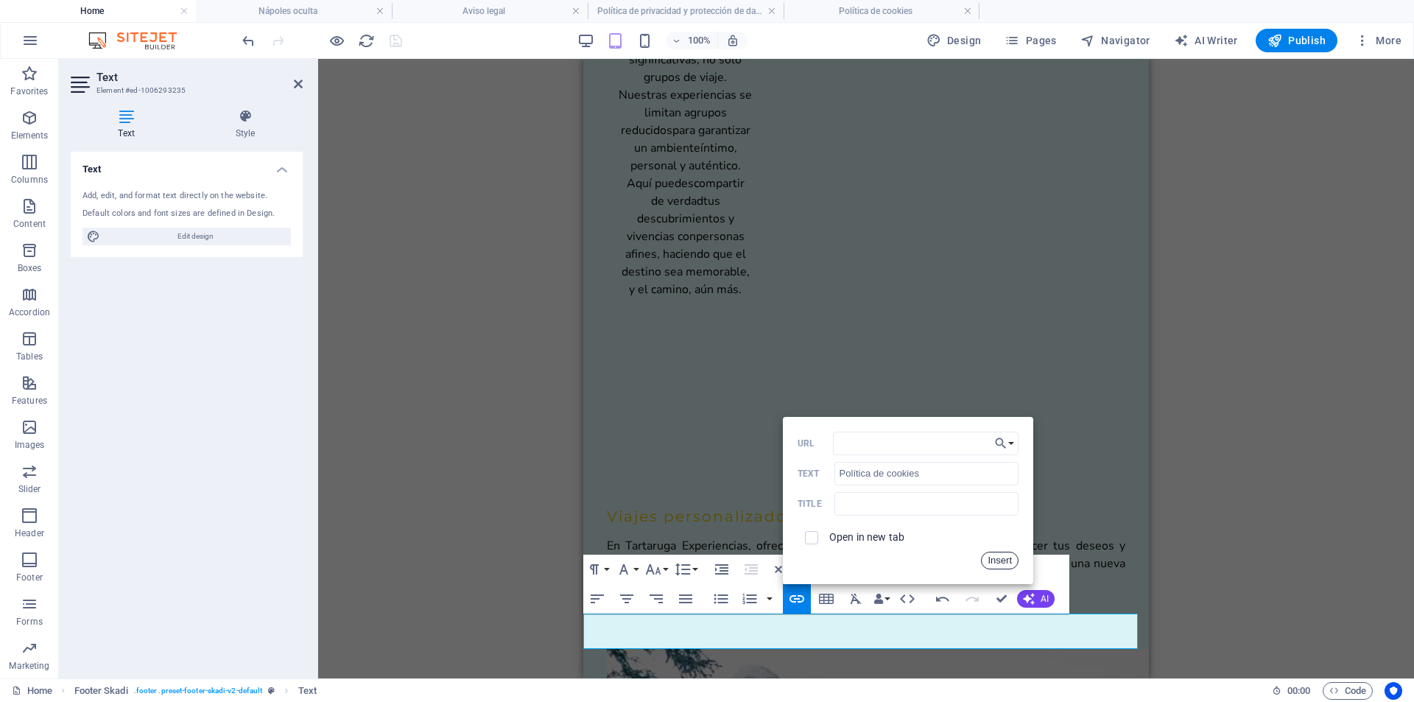
click at [1003, 561] on button "Insert" at bounding box center [1000, 561] width 38 height 18
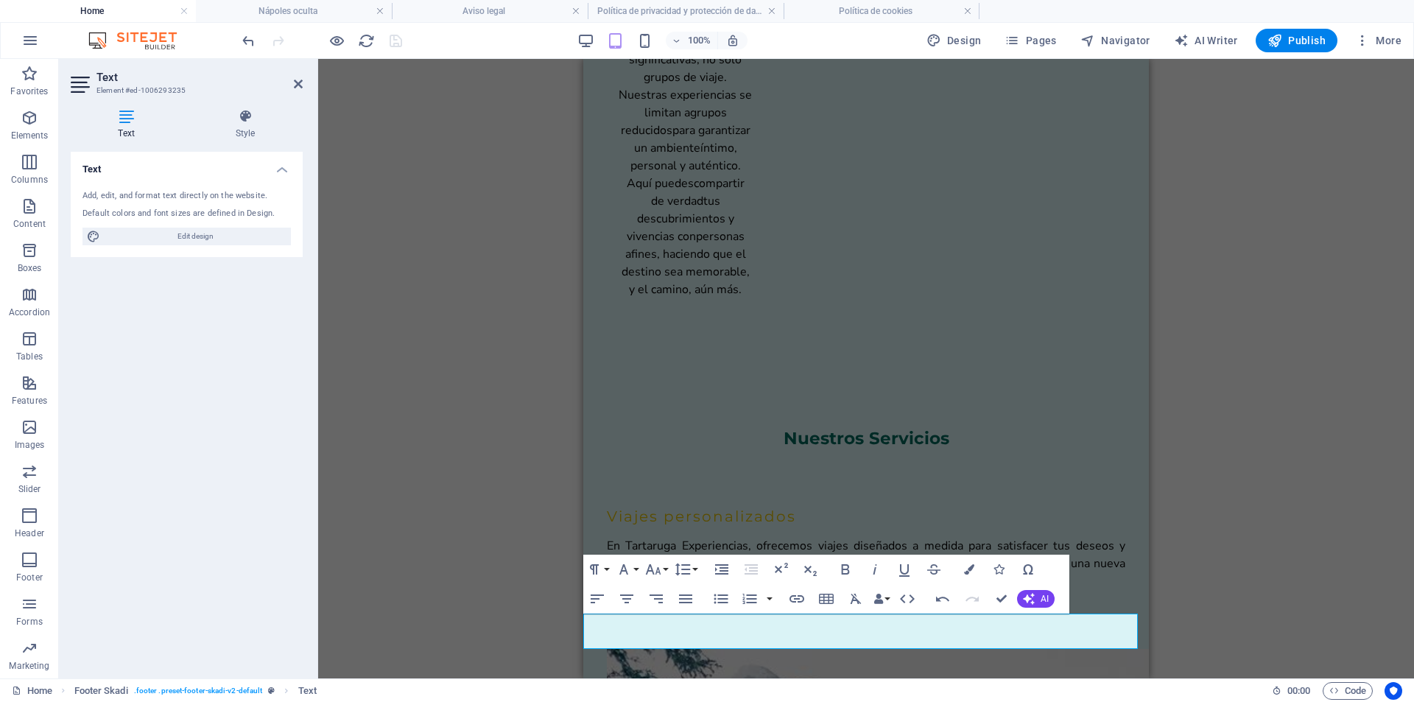
click at [1307, 468] on div "Banner Container H2 Container Banner Container Container Menu Bar Menu Containe…" at bounding box center [866, 368] width 1096 height 619
click at [508, 172] on div "Banner Container H2 Container Banner Container Container Menu Bar Menu Containe…" at bounding box center [866, 368] width 1096 height 619
click at [503, 180] on div "Banner Container H2 Container Banner Container Container Menu Bar Menu Containe…" at bounding box center [866, 368] width 1096 height 619
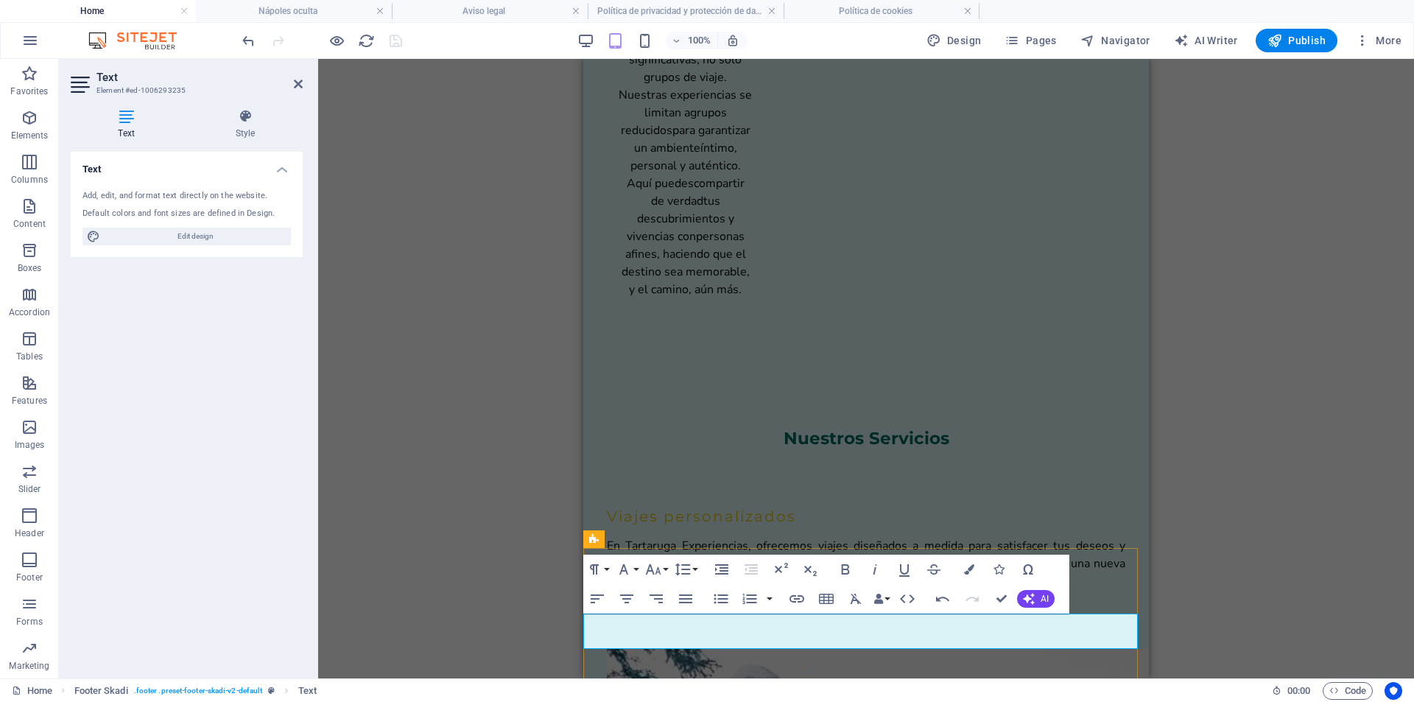
drag, startPoint x: 833, startPoint y: 625, endPoint x: 776, endPoint y: 621, distance: 56.9
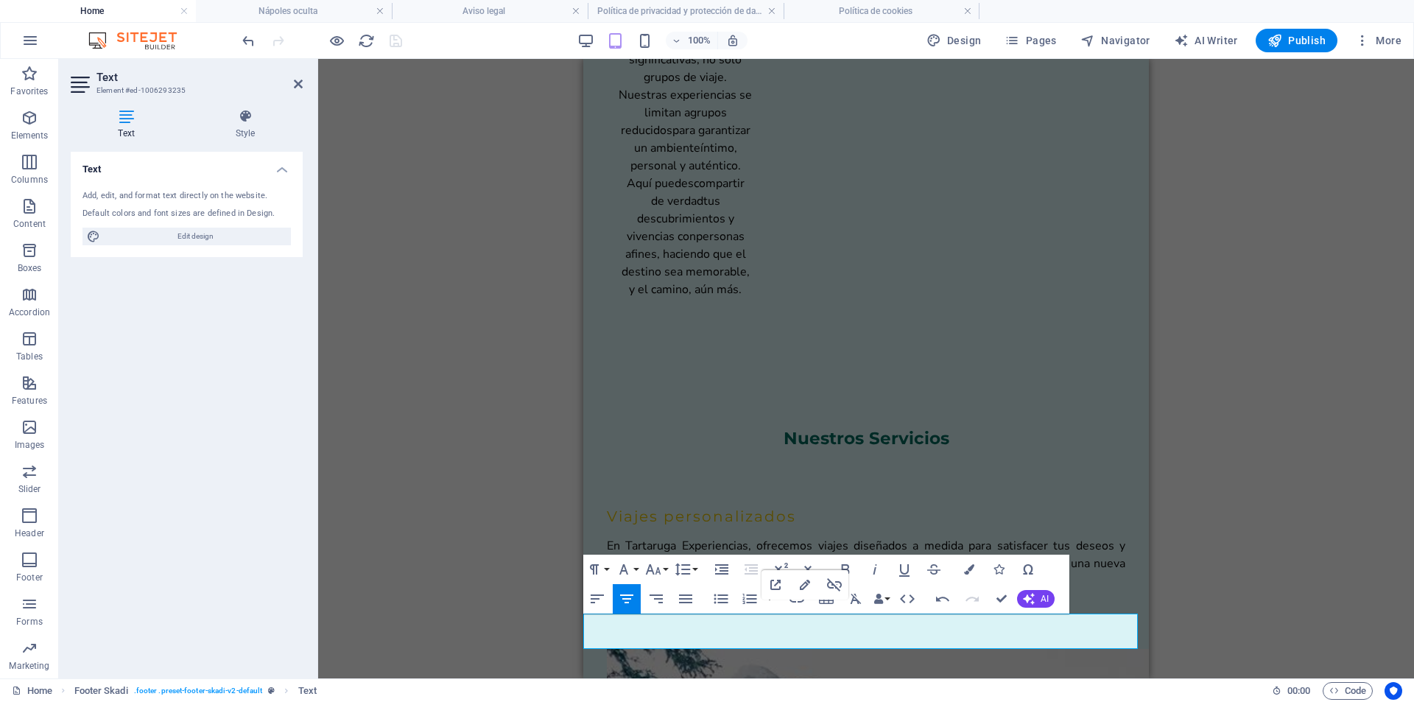
type input "/legal-notice"
type input "Aviso legal"
click at [797, 603] on icon "button" at bounding box center [797, 599] width 18 height 18
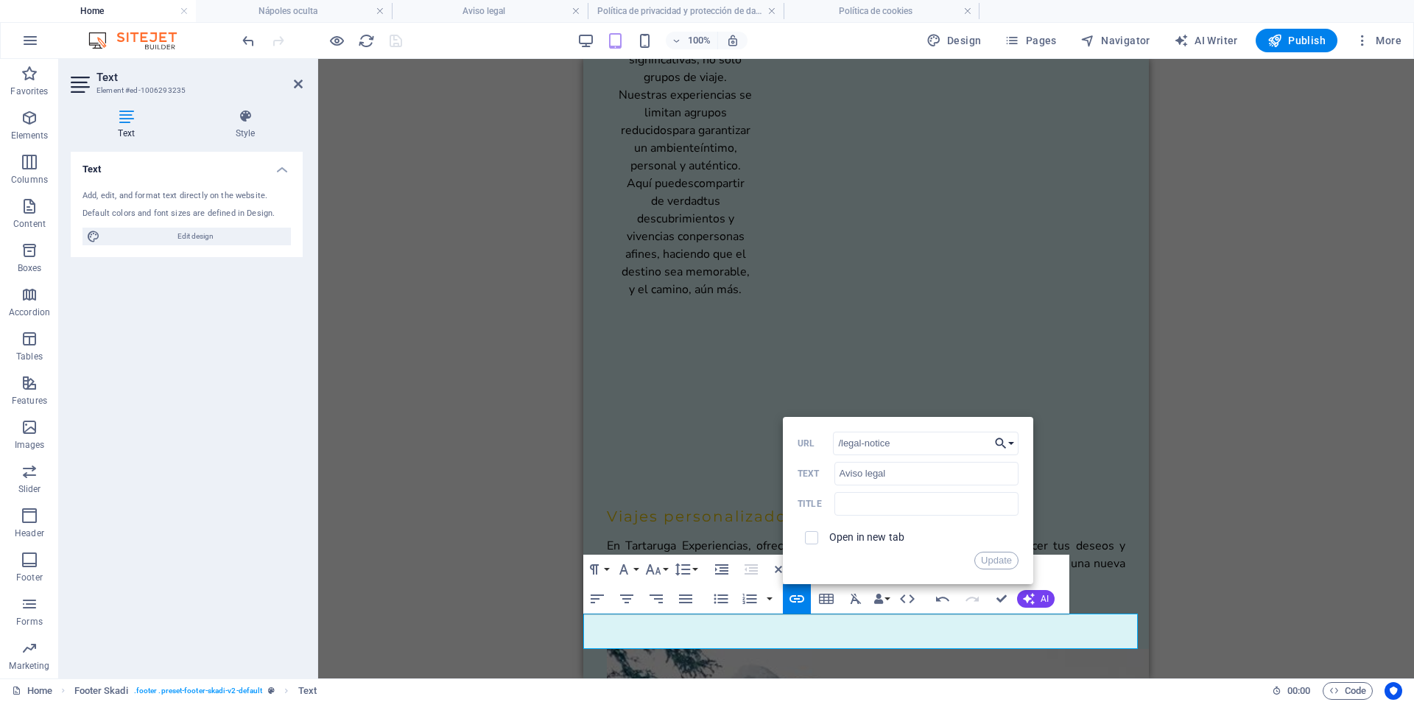
click at [1008, 441] on button "Choose Link" at bounding box center [1005, 444] width 28 height 24
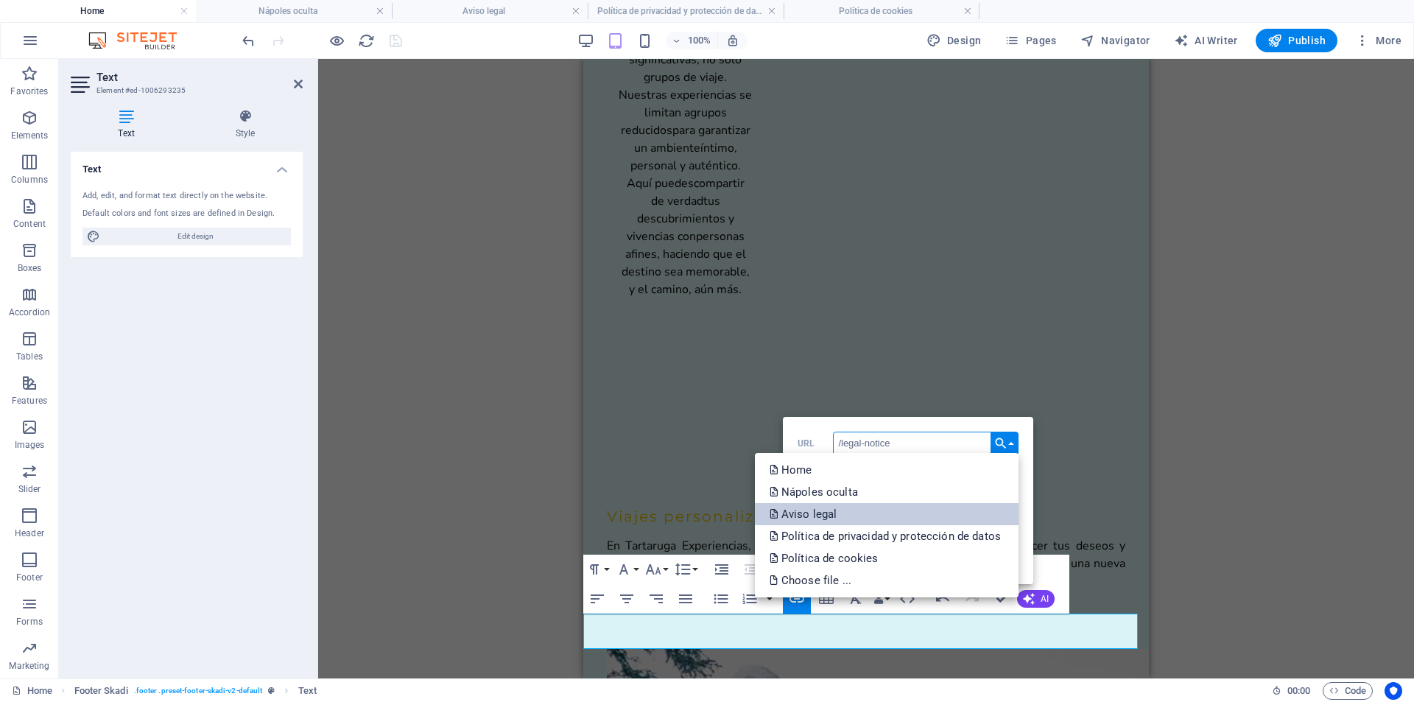
click at [820, 511] on p "Aviso legal" at bounding box center [805, 514] width 71 height 22
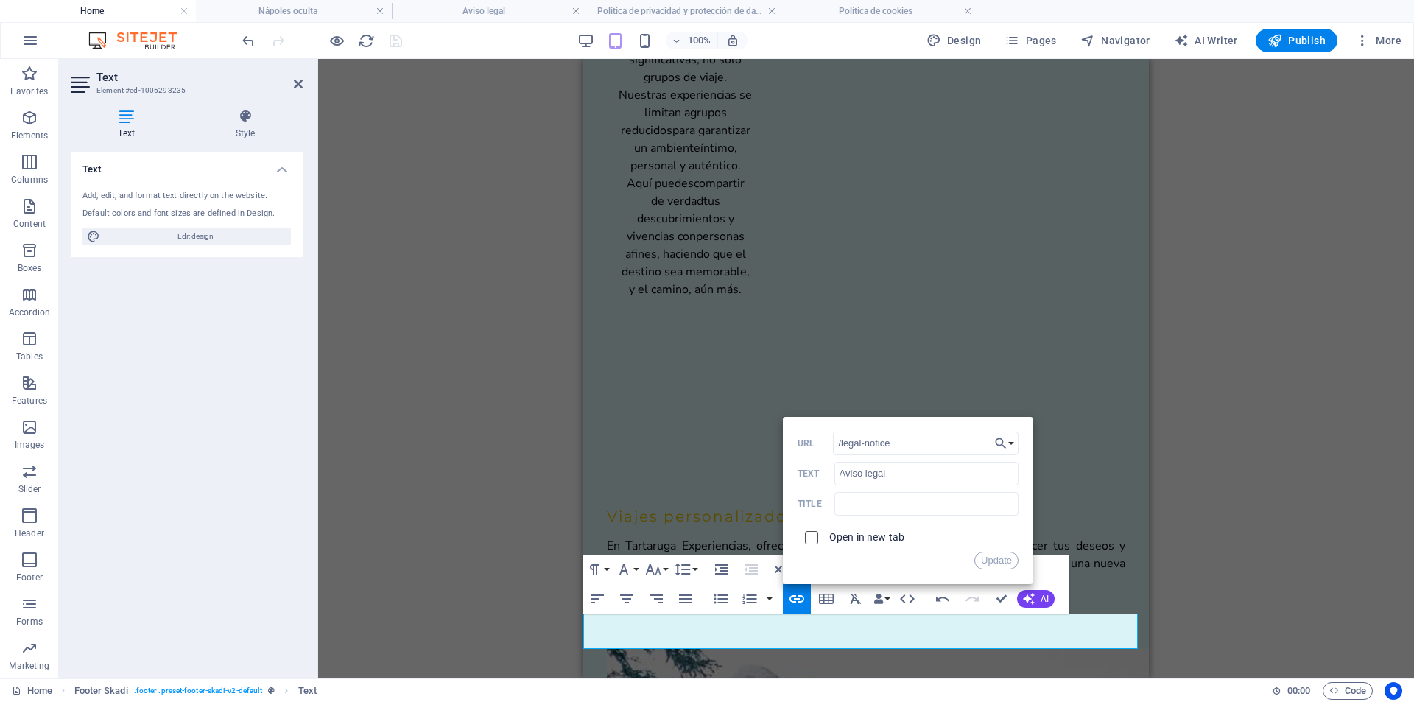
click at [812, 538] on input "checkbox" at bounding box center [809, 535] width 13 height 13
checkbox input "true"
click at [1001, 561] on button "Update" at bounding box center [997, 561] width 44 height 18
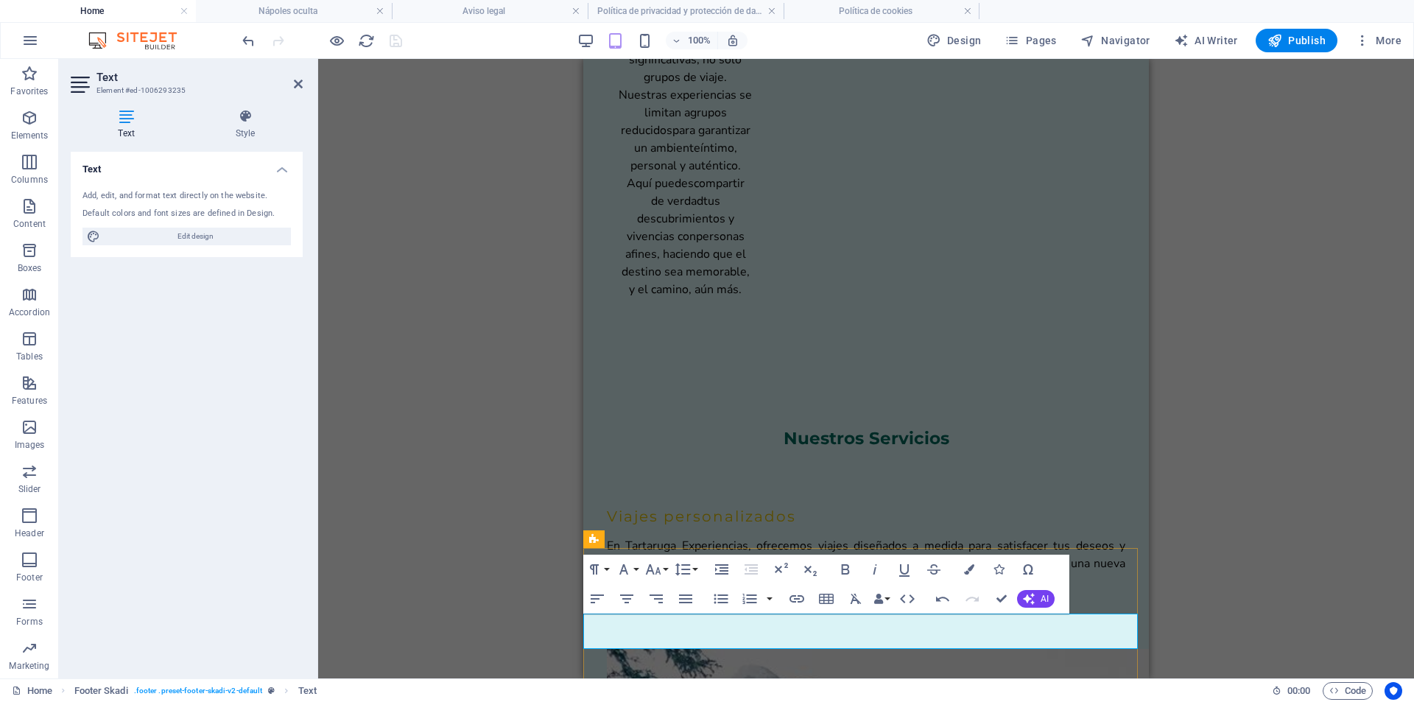
drag, startPoint x: 1073, startPoint y: 624, endPoint x: 846, endPoint y: 619, distance: 226.2
type input "Política de privacidad y protección de datos"
click at [802, 597] on icon "button" at bounding box center [797, 599] width 18 height 18
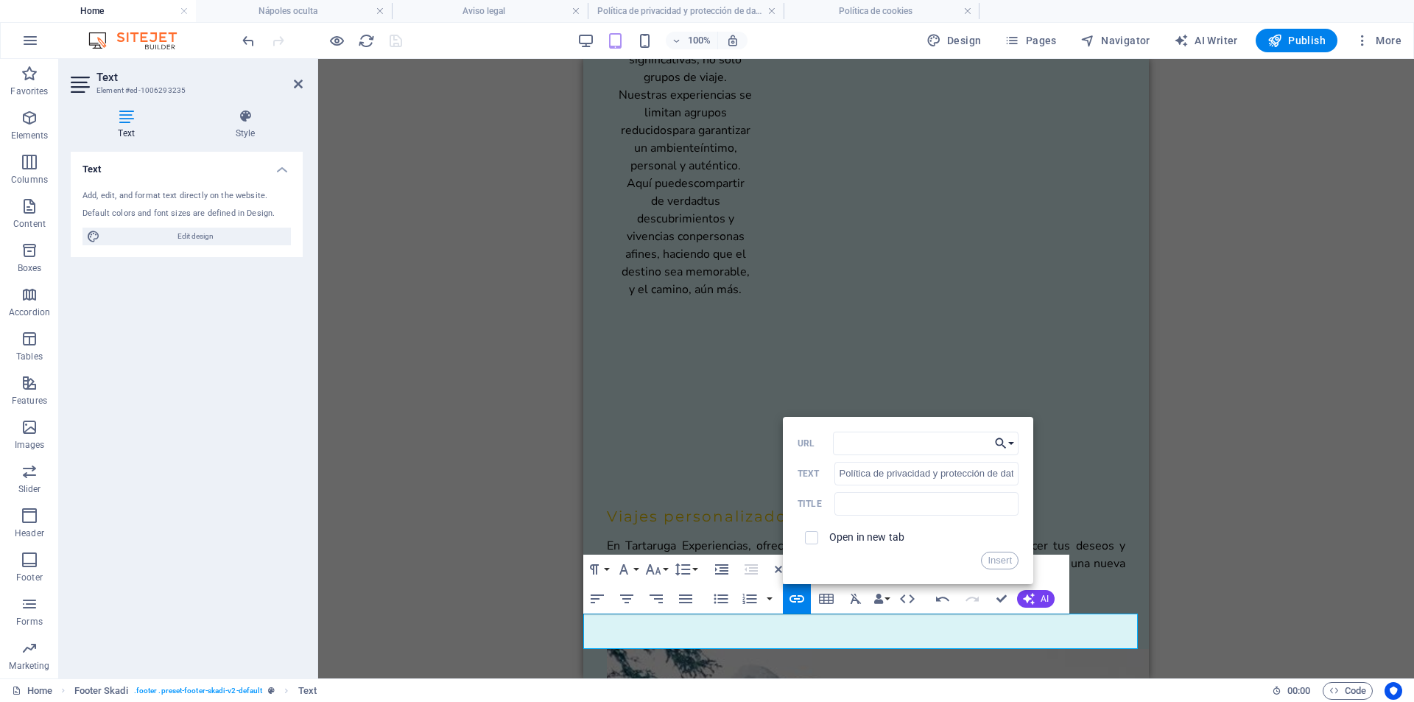
click at [1007, 443] on icon "button" at bounding box center [1001, 444] width 15 height 18
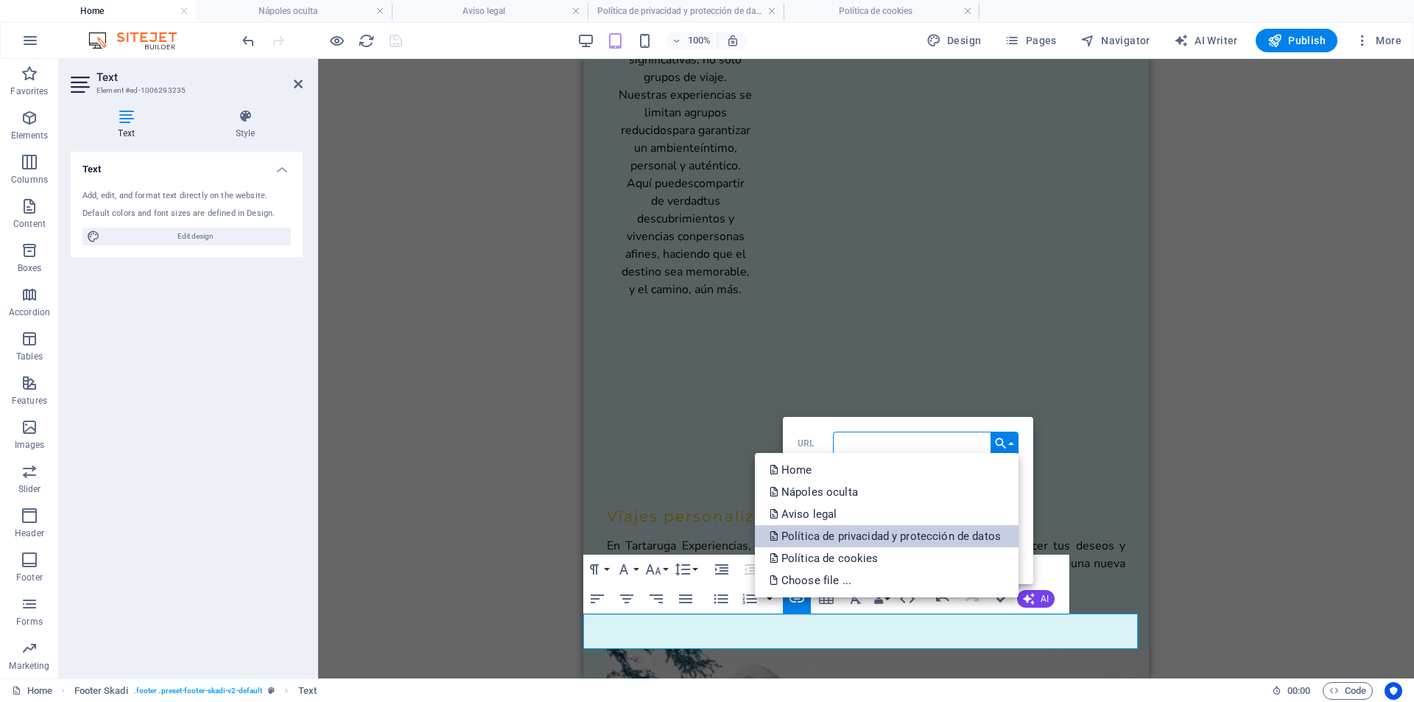
click at [924, 532] on p "Política de privacidad y protección de datos" at bounding box center [887, 536] width 234 height 22
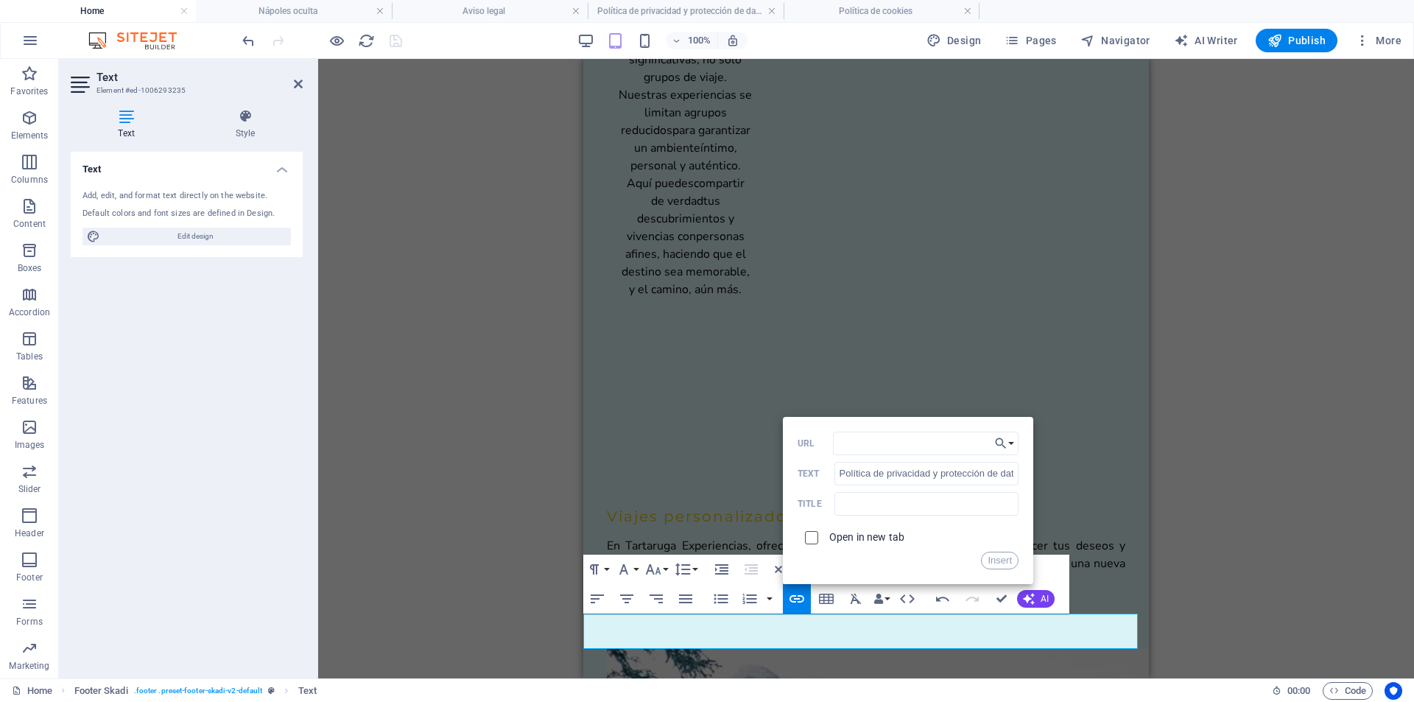
click at [804, 534] on input "checkbox" at bounding box center [809, 535] width 13 height 13
checkbox input "true"
click at [1000, 558] on button "Insert" at bounding box center [1000, 561] width 38 height 18
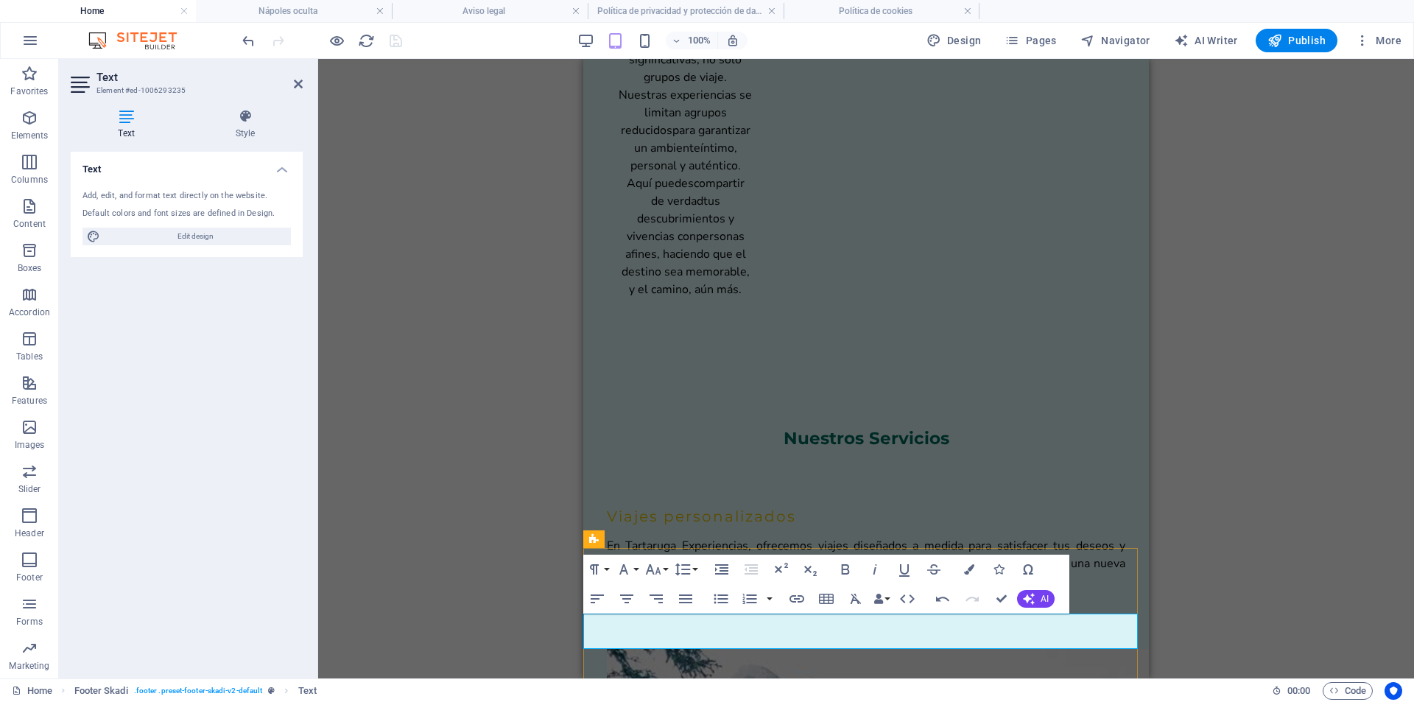
drag, startPoint x: 1043, startPoint y: 640, endPoint x: 1082, endPoint y: 625, distance: 42.0
type input "/politica-de-cookies"
type input "Política de cookies"
click at [799, 597] on icon "button" at bounding box center [797, 599] width 18 height 18
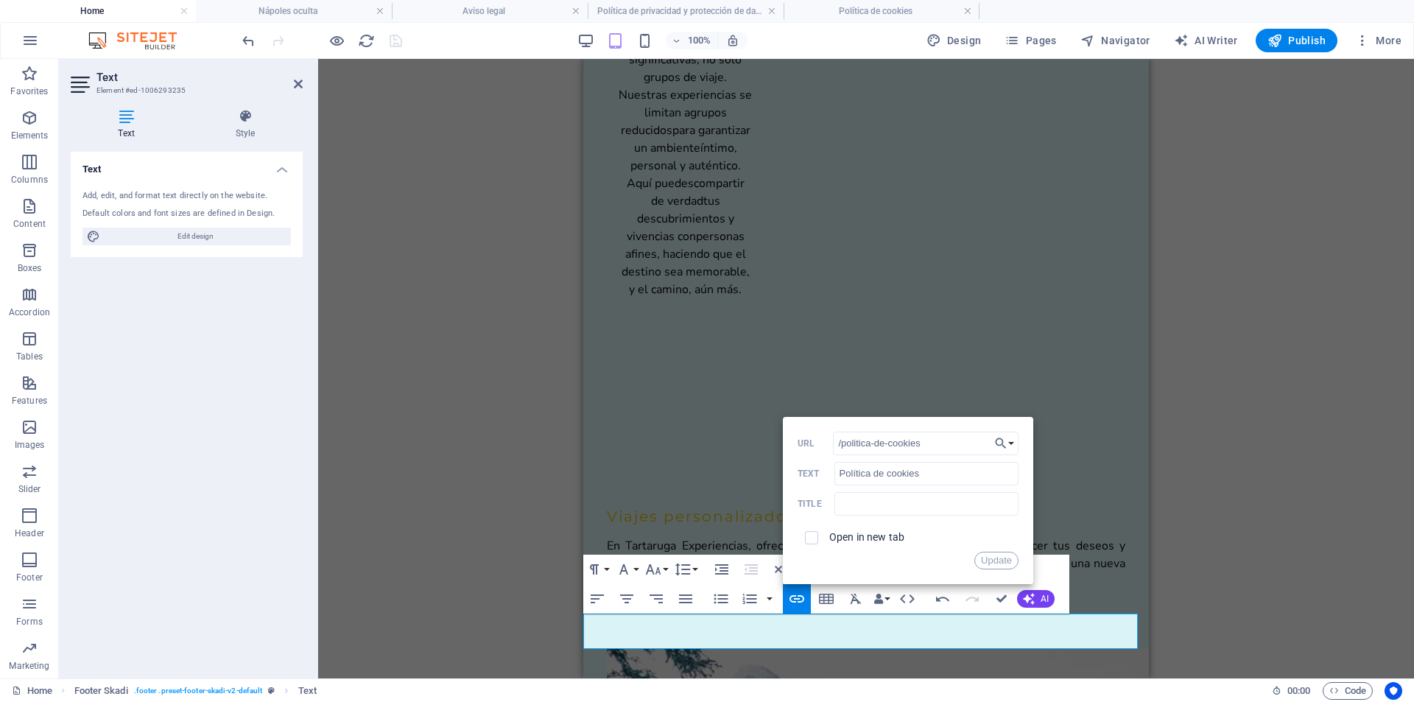
click at [820, 539] on span at bounding box center [812, 538] width 28 height 28
click at [815, 541] on input "checkbox" at bounding box center [809, 535] width 13 height 13
checkbox input "true"
click at [1005, 562] on button "Update" at bounding box center [997, 561] width 44 height 18
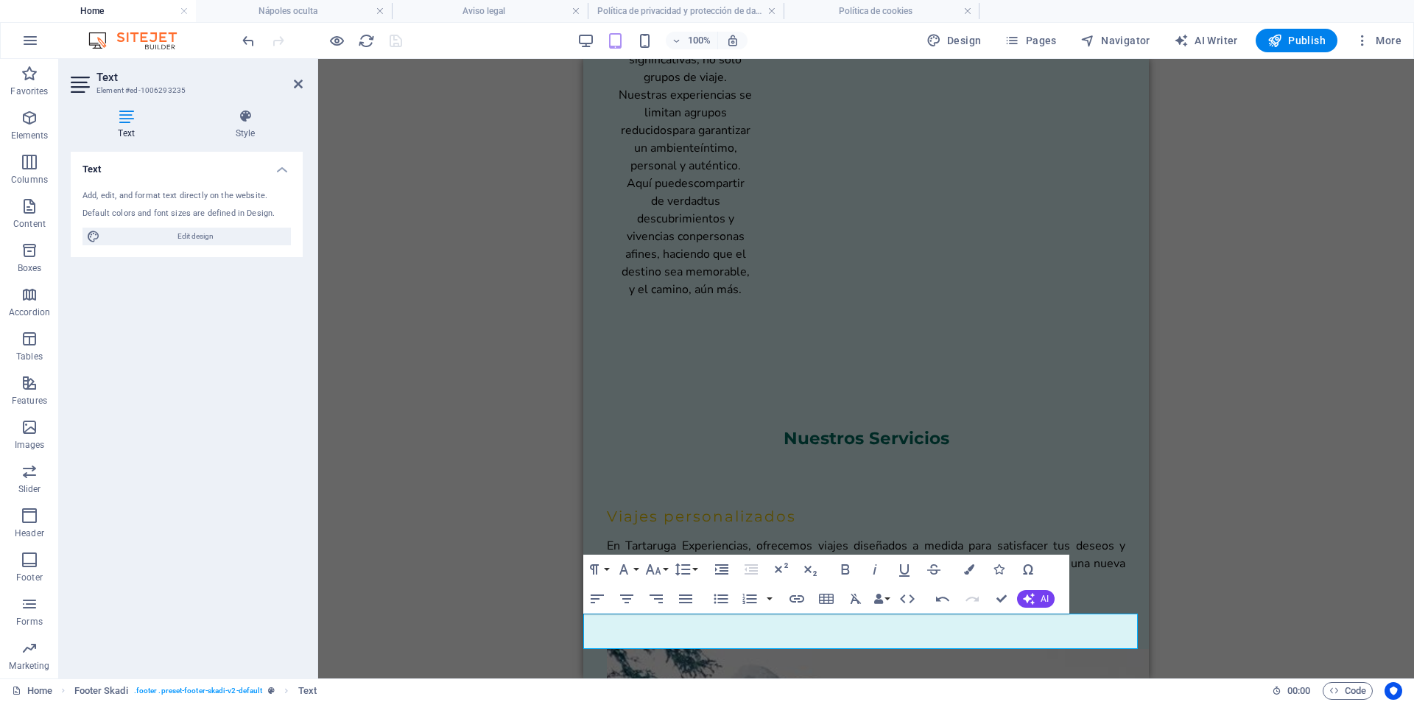
click at [1250, 532] on div "Banner Container H2 Container Banner Container Container Menu Bar Menu Containe…" at bounding box center [866, 368] width 1096 height 619
click at [546, 226] on div "Banner Container H2 Container Banner Container Container Menu Bar Menu Containe…" at bounding box center [866, 368] width 1096 height 619
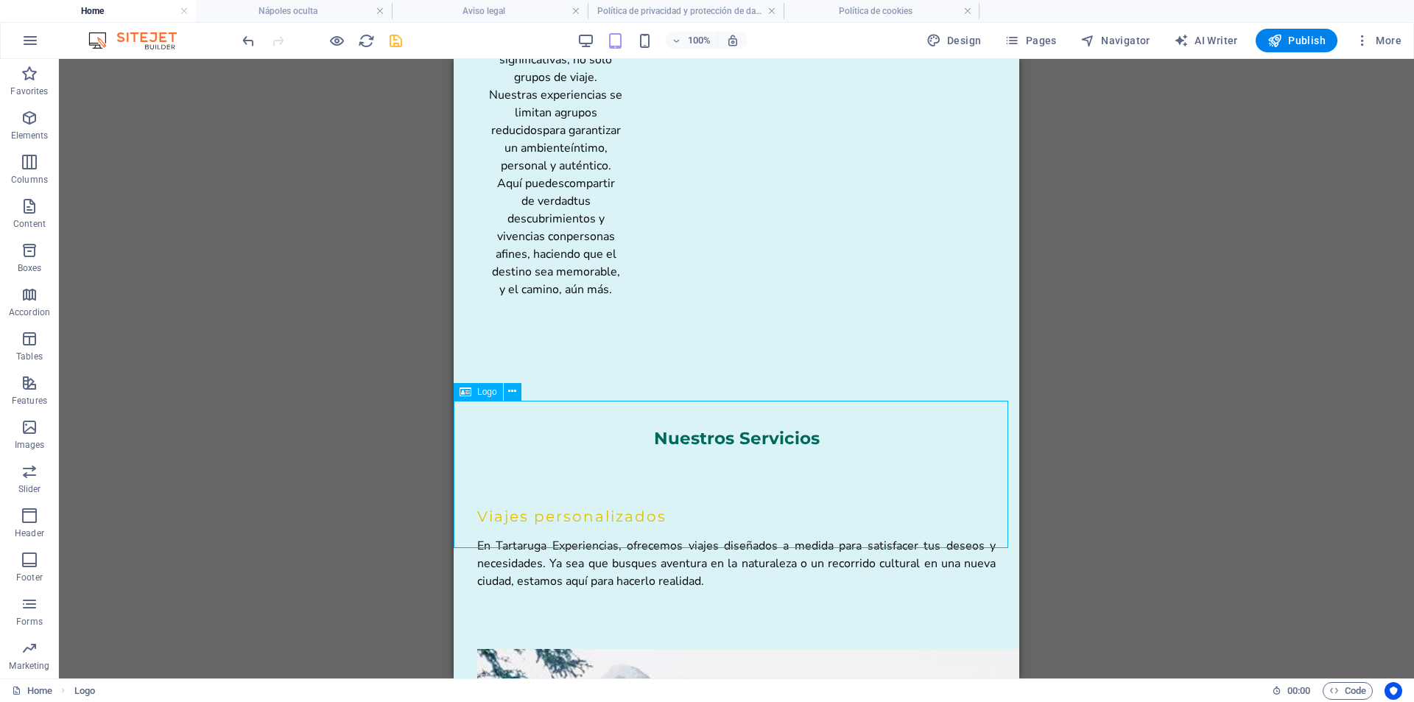
click at [397, 41] on icon "save" at bounding box center [395, 40] width 17 height 17
checkbox input "false"
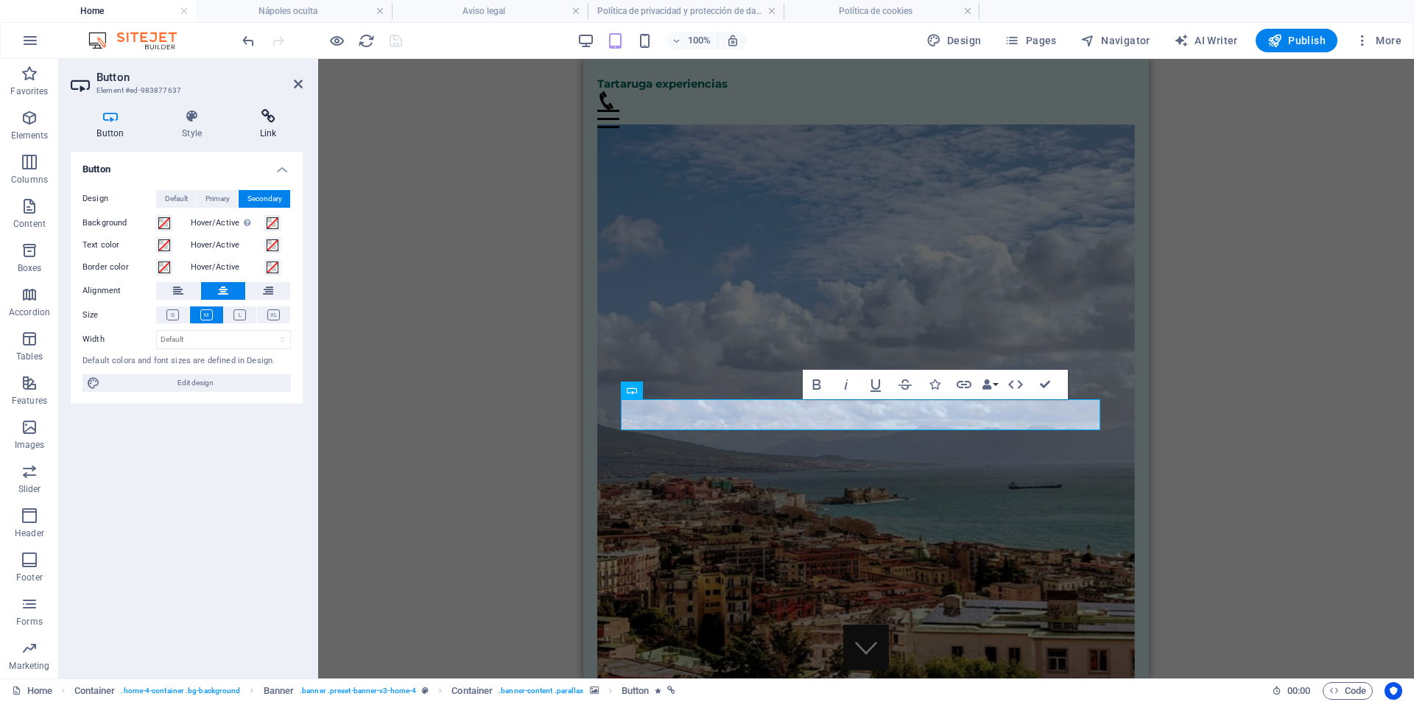
click at [267, 112] on icon at bounding box center [268, 116] width 69 height 15
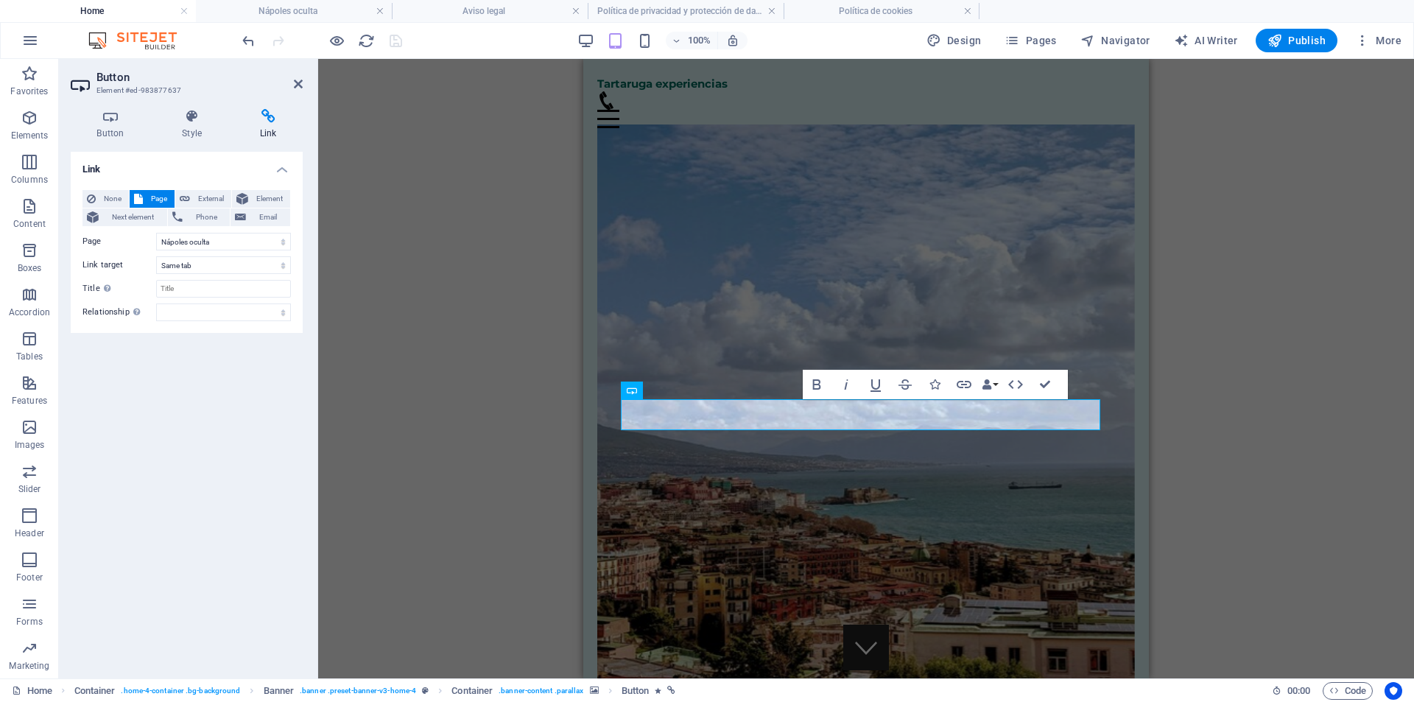
click at [492, 474] on div "H2 Container Banner Container Container Menu Bar Menu Container Logo H3 Spacer …" at bounding box center [866, 368] width 1096 height 619
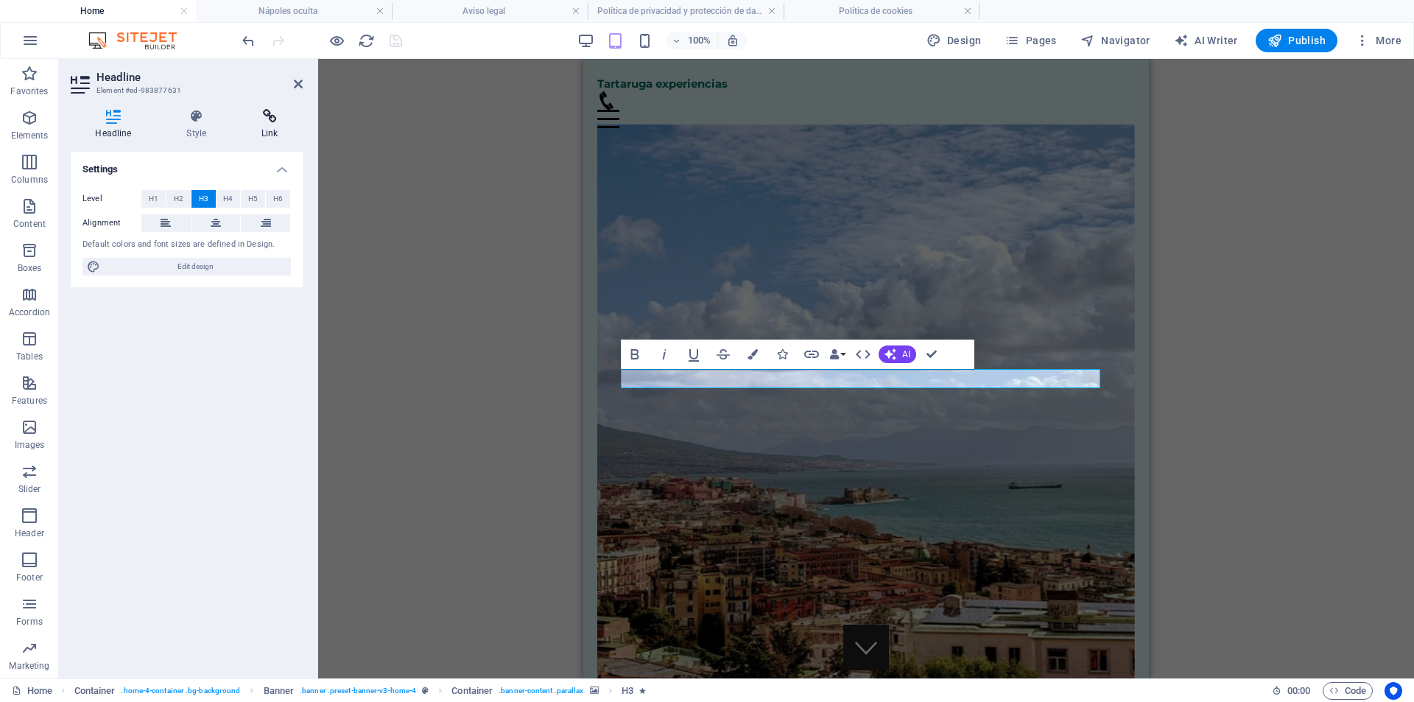
click at [262, 117] on icon at bounding box center [270, 116] width 66 height 15
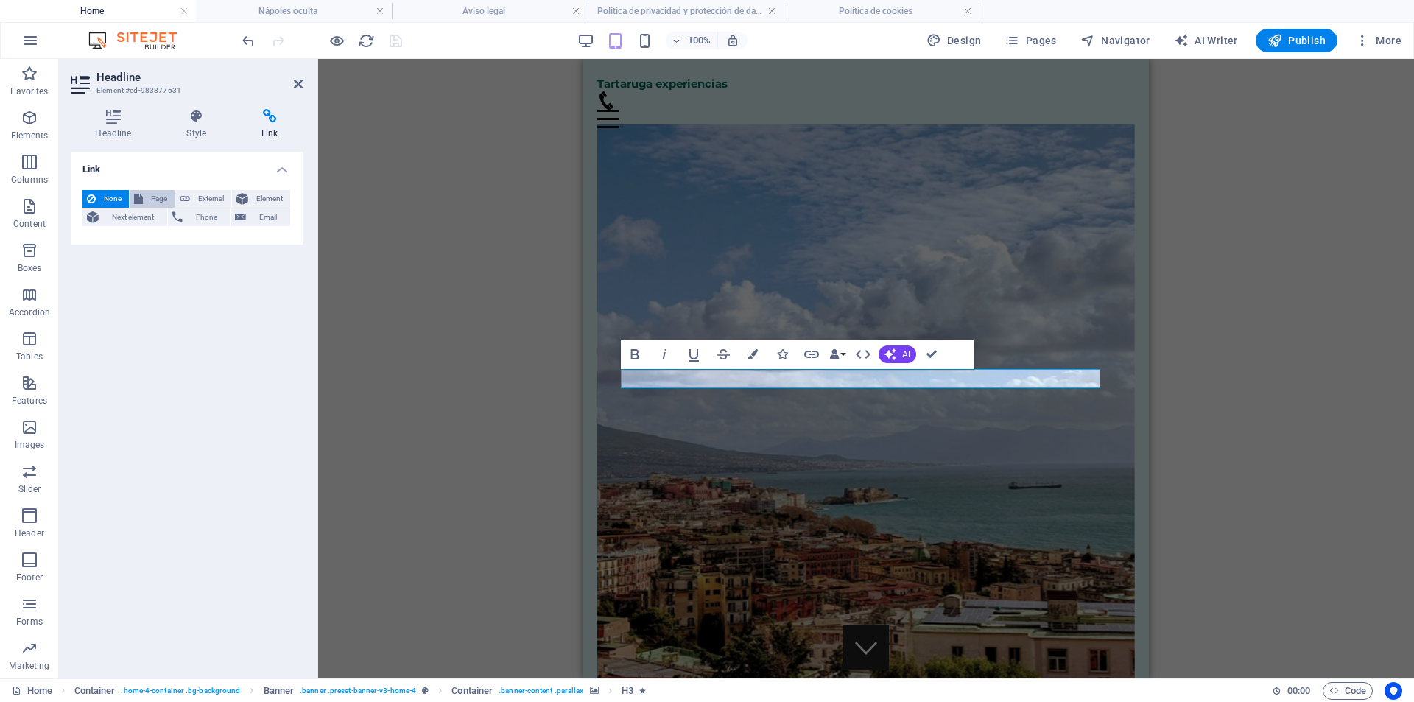
click at [141, 197] on icon at bounding box center [138, 199] width 9 height 18
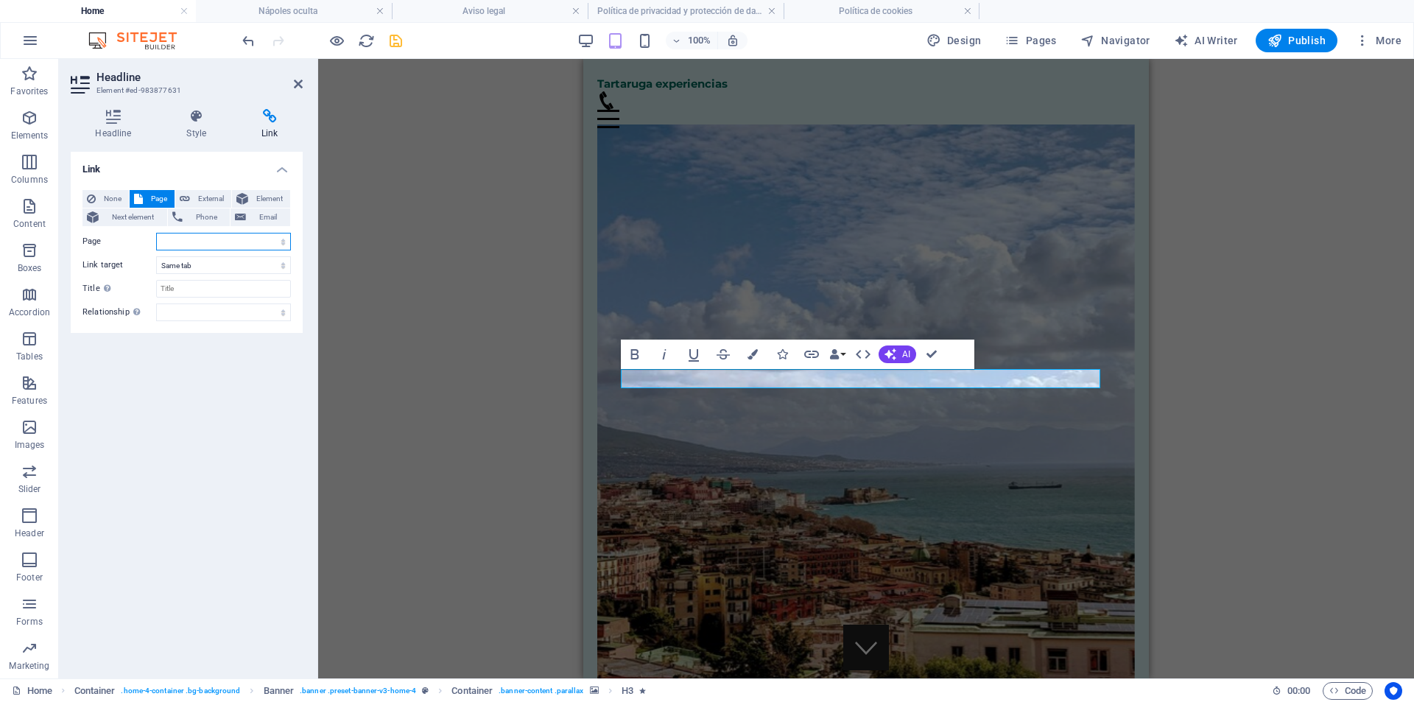
click at [234, 242] on select "Home Nápoles oculta Aviso legal Política de privacidad y protección de datos Po…" at bounding box center [223, 242] width 135 height 18
select select "1"
click at [156, 233] on select "Home Nápoles oculta Aviso legal Política de privacidad y protección de datos Po…" at bounding box center [223, 242] width 135 height 18
click at [262, 268] on select "New tab Same tab Overlay" at bounding box center [223, 265] width 135 height 18
click at [261, 268] on select "New tab Same tab Overlay" at bounding box center [223, 265] width 135 height 18
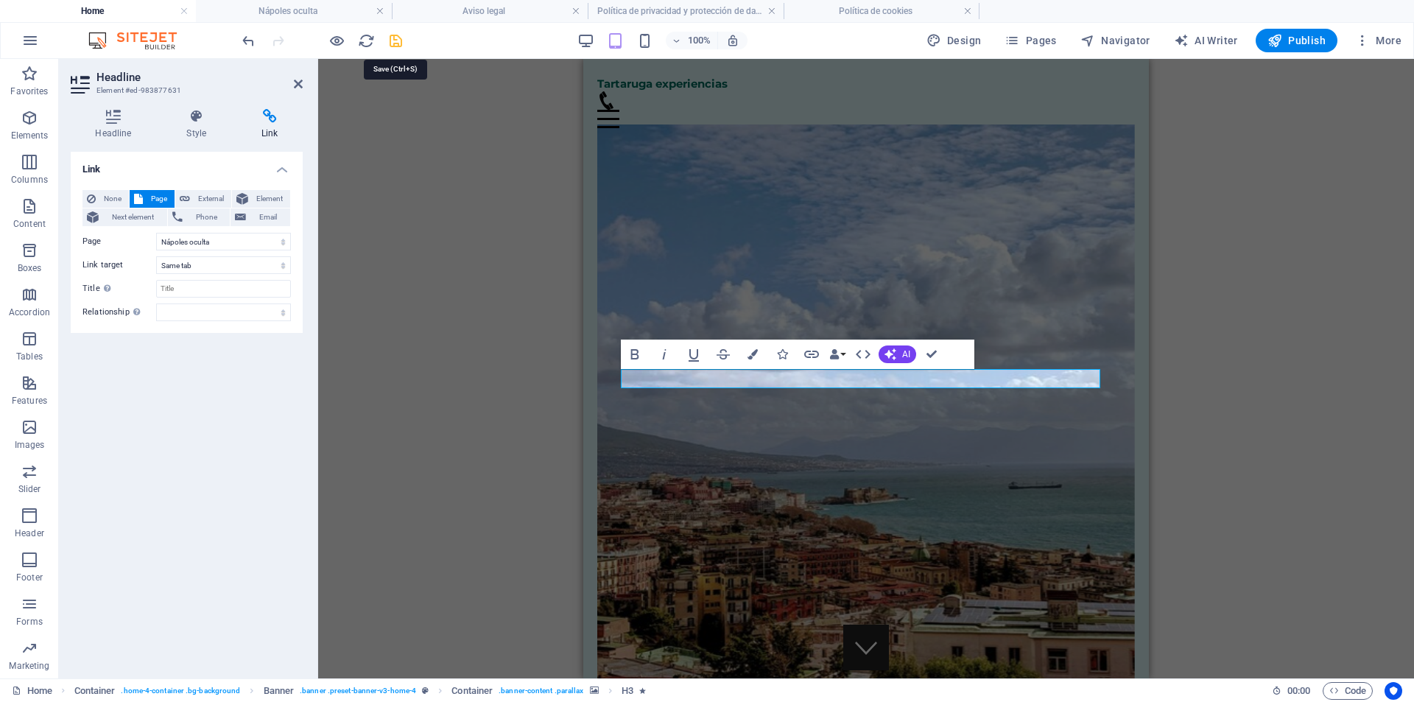
click at [391, 39] on icon "save" at bounding box center [395, 40] width 17 height 17
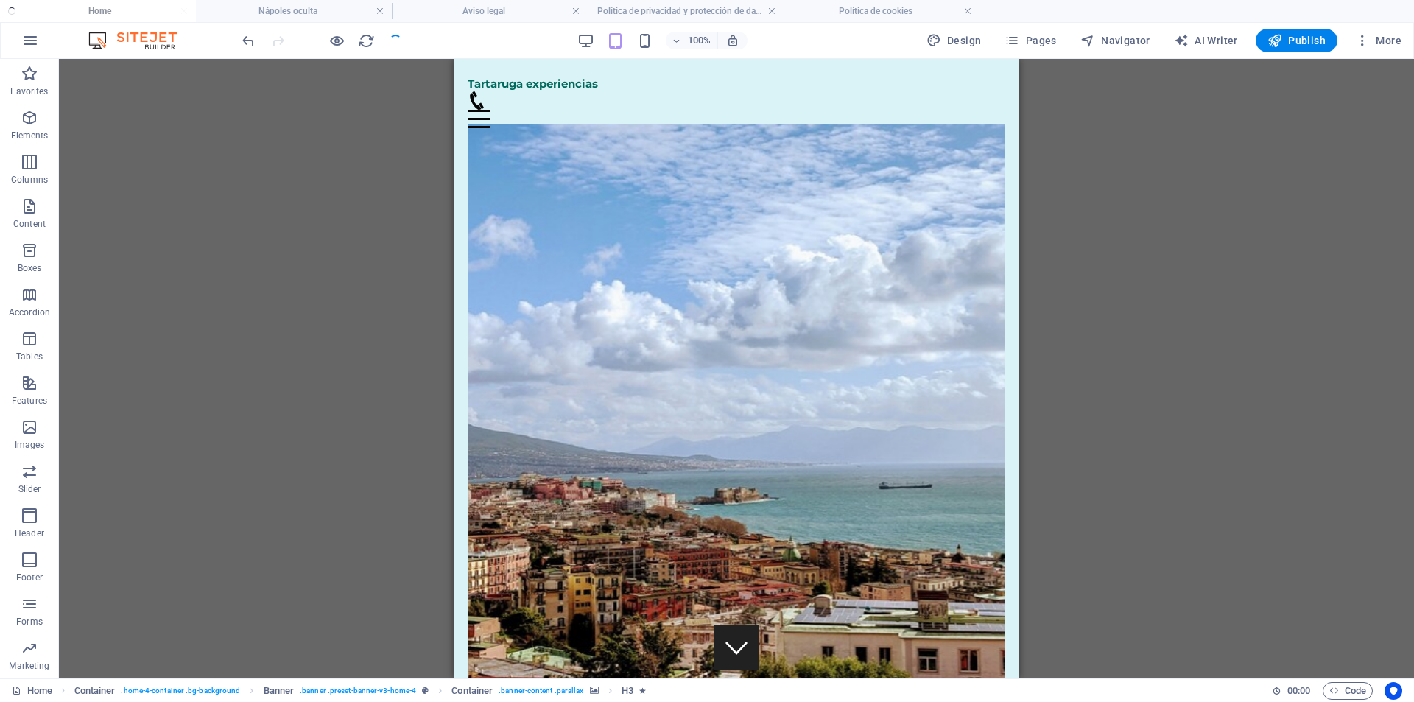
checkbox input "false"
click at [1325, 299] on div "H2 Container Banner Container Container Menu Bar Menu Container Logo H3 Spacer …" at bounding box center [736, 368] width 1355 height 619
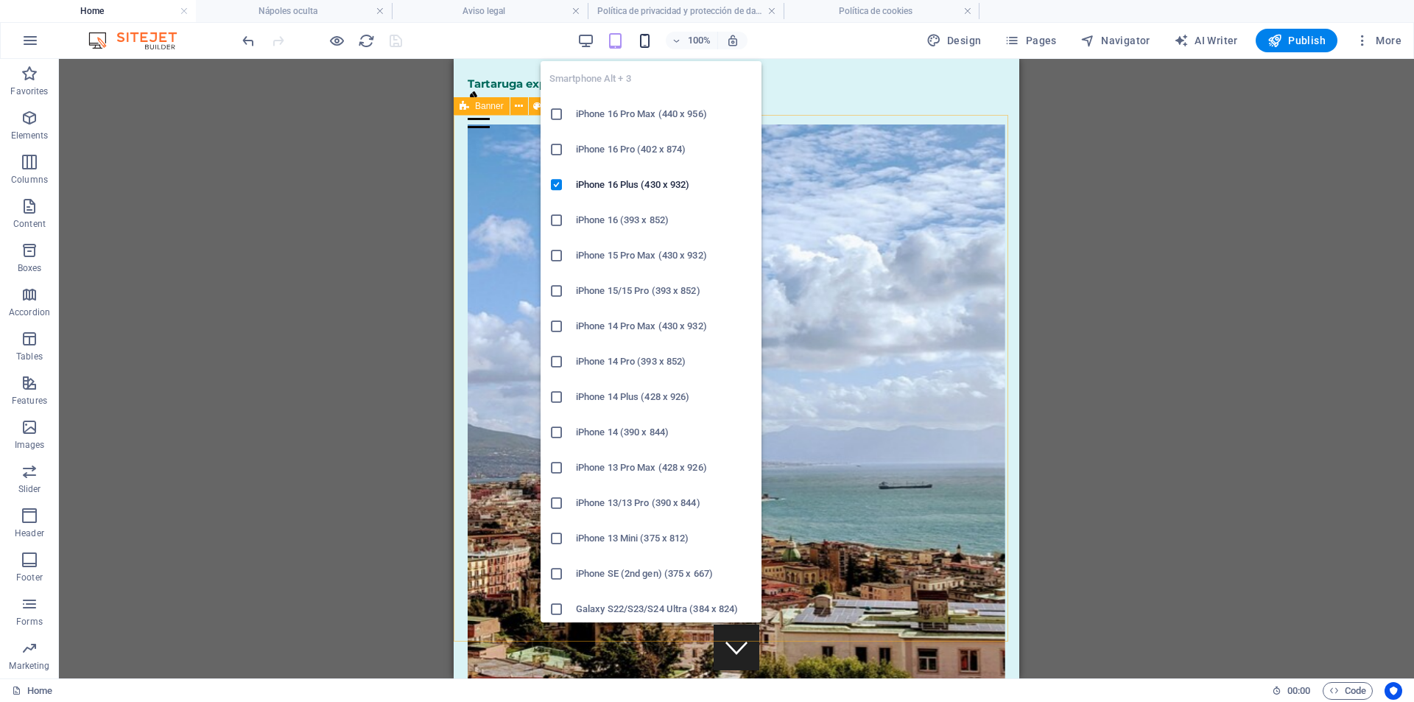
click at [650, 43] on icon "button" at bounding box center [644, 40] width 17 height 17
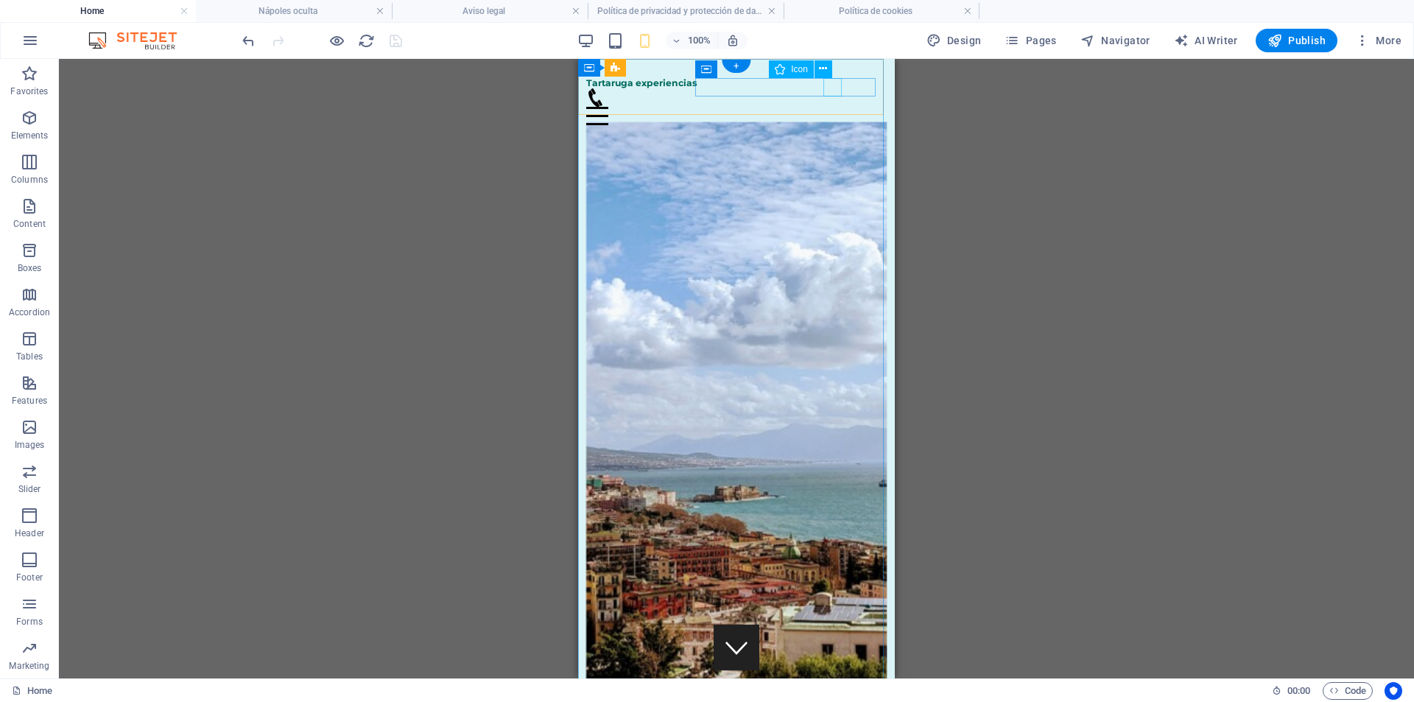
click at [832, 88] on figure at bounding box center [730, 97] width 289 height 18
click at [824, 64] on icon at bounding box center [823, 68] width 8 height 15
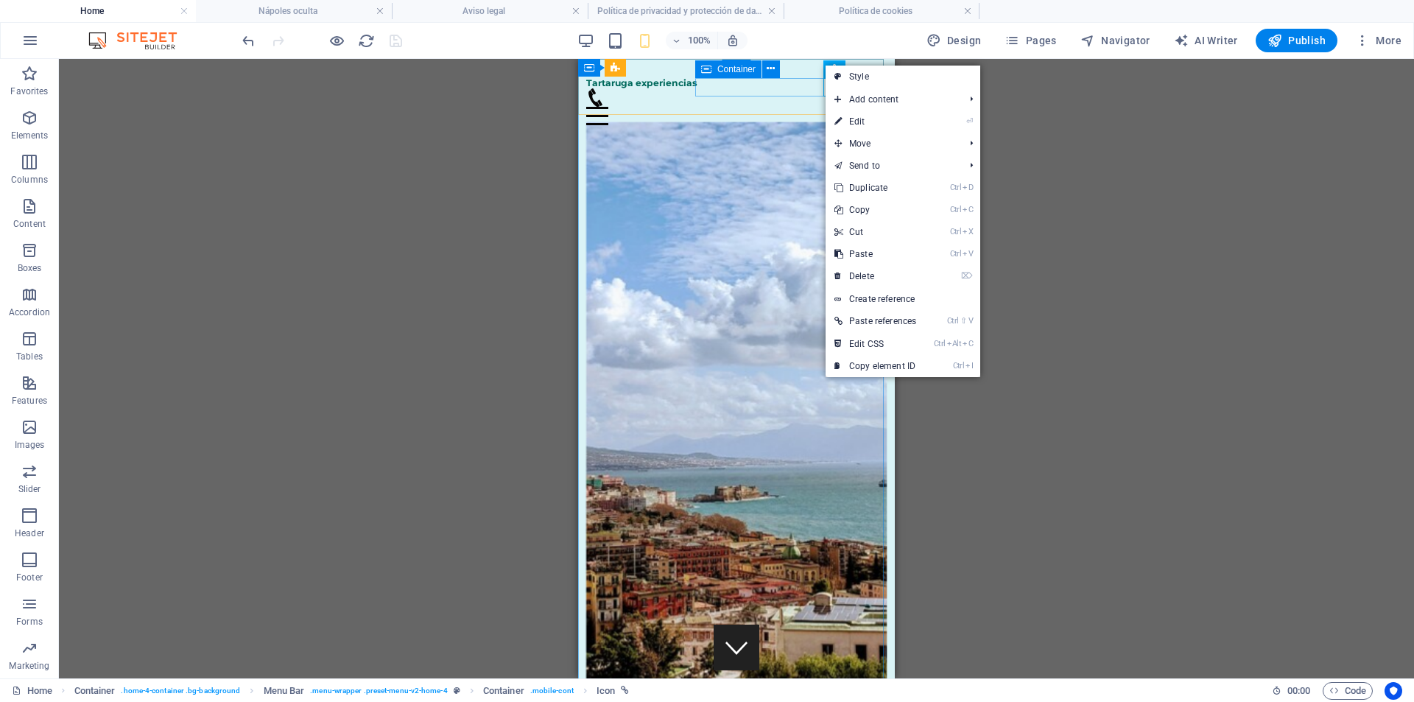
click at [811, 88] on div "Menú" at bounding box center [736, 106] width 301 height 37
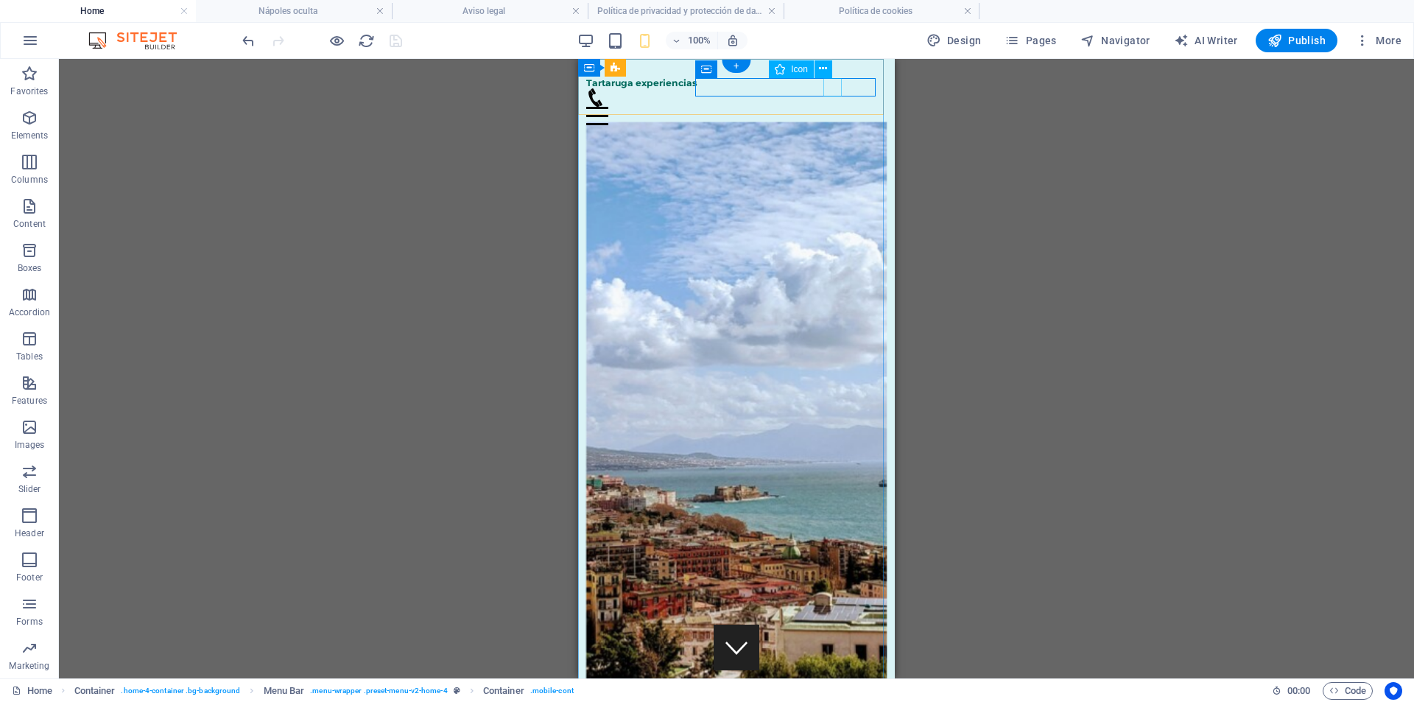
click at [836, 88] on figure at bounding box center [730, 97] width 289 height 18
select select "xMidYMid"
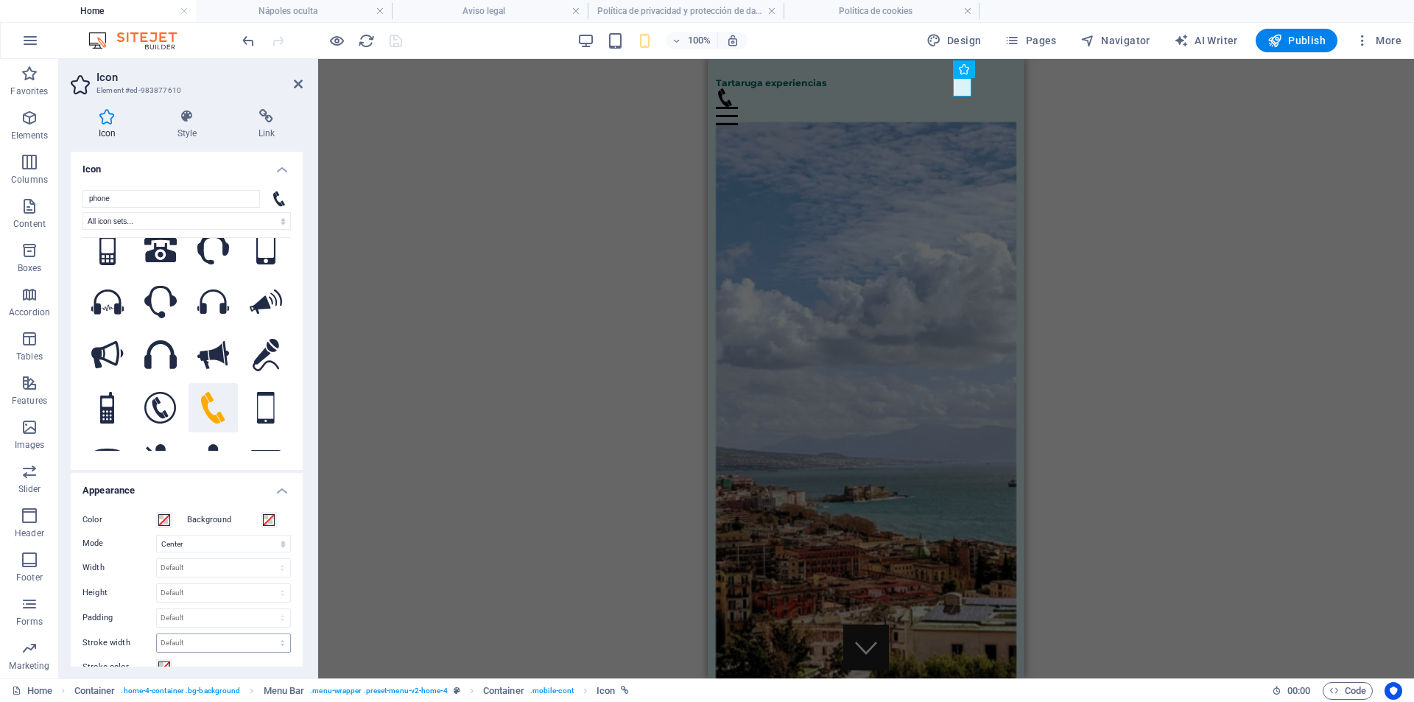
scroll to position [221, 0]
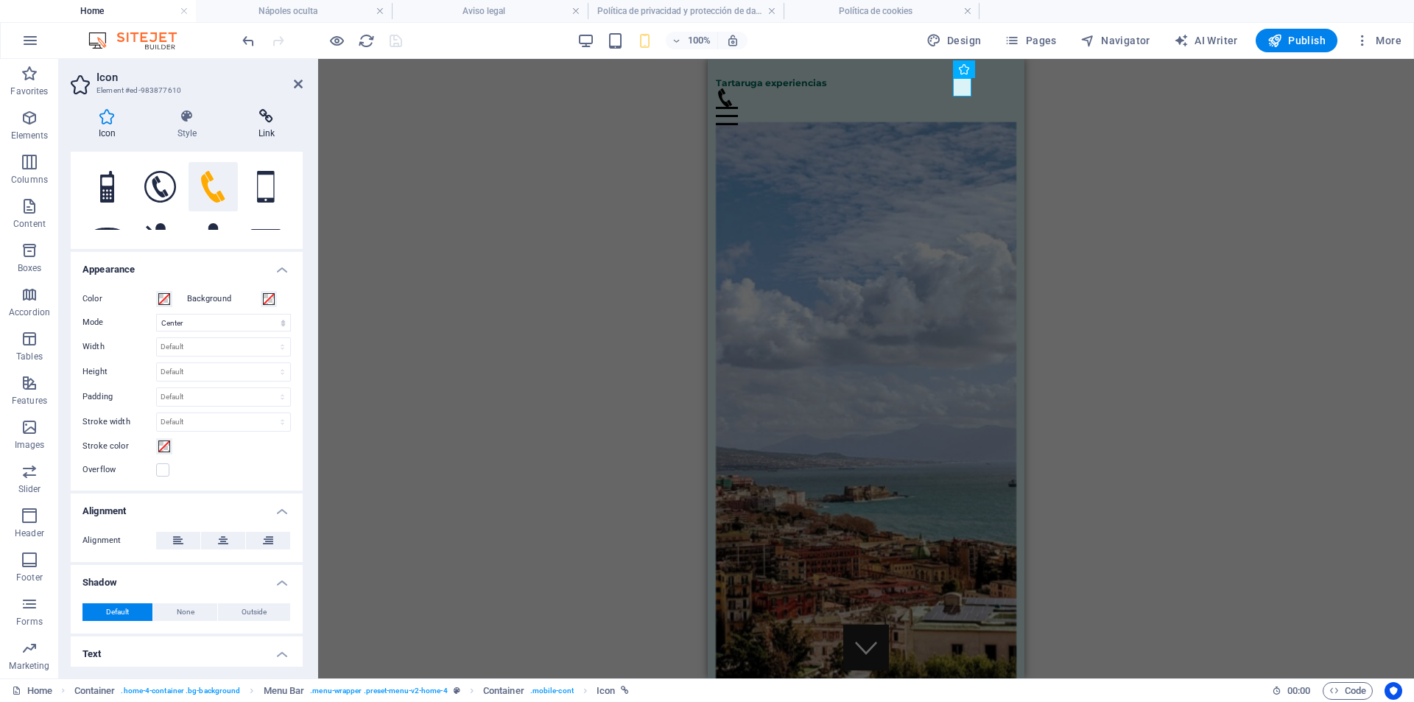
click at [280, 116] on icon at bounding box center [267, 116] width 72 height 15
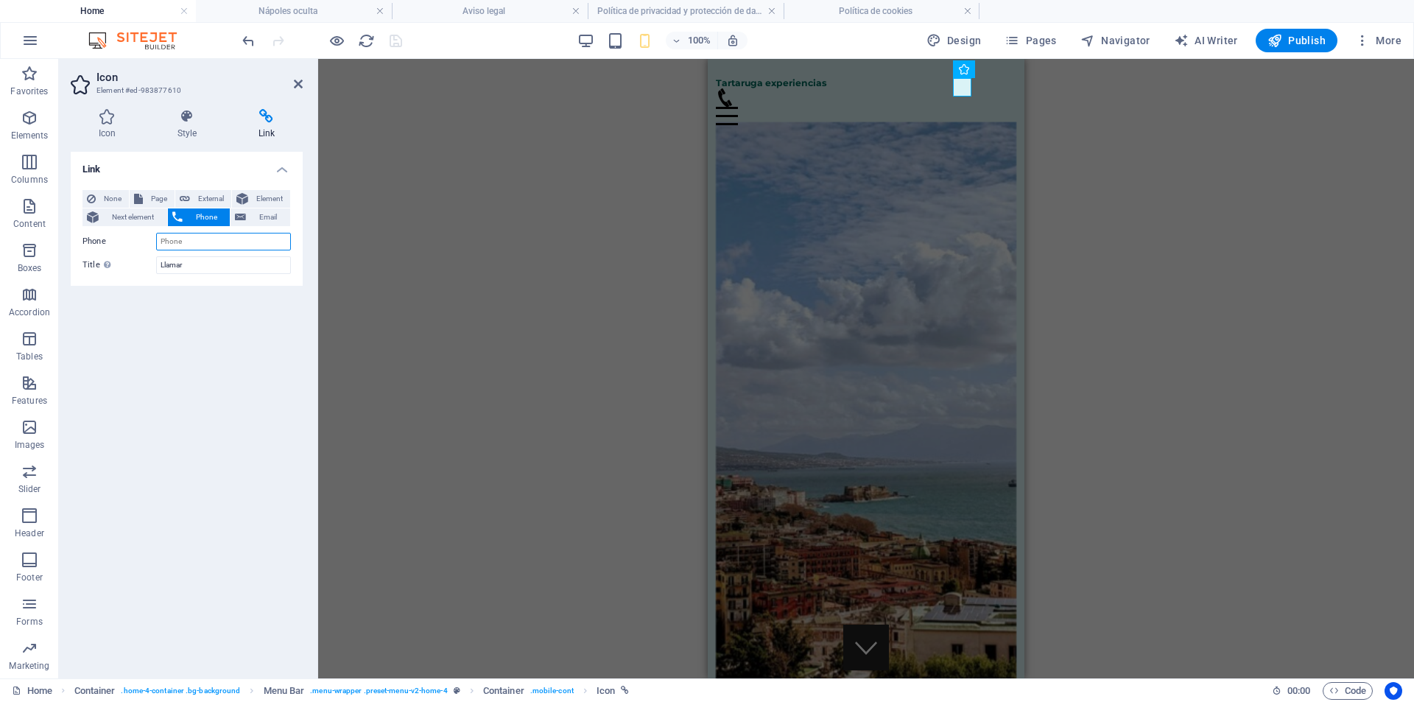
click at [183, 239] on input "Phone" at bounding box center [223, 242] width 135 height 18
type input "611677787"
click at [239, 495] on div "Link None Page External Element Next element Phone Email Page Home [GEOGRAPHIC_…" at bounding box center [187, 409] width 232 height 515
click at [393, 47] on icon "save" at bounding box center [395, 40] width 17 height 17
checkbox input "false"
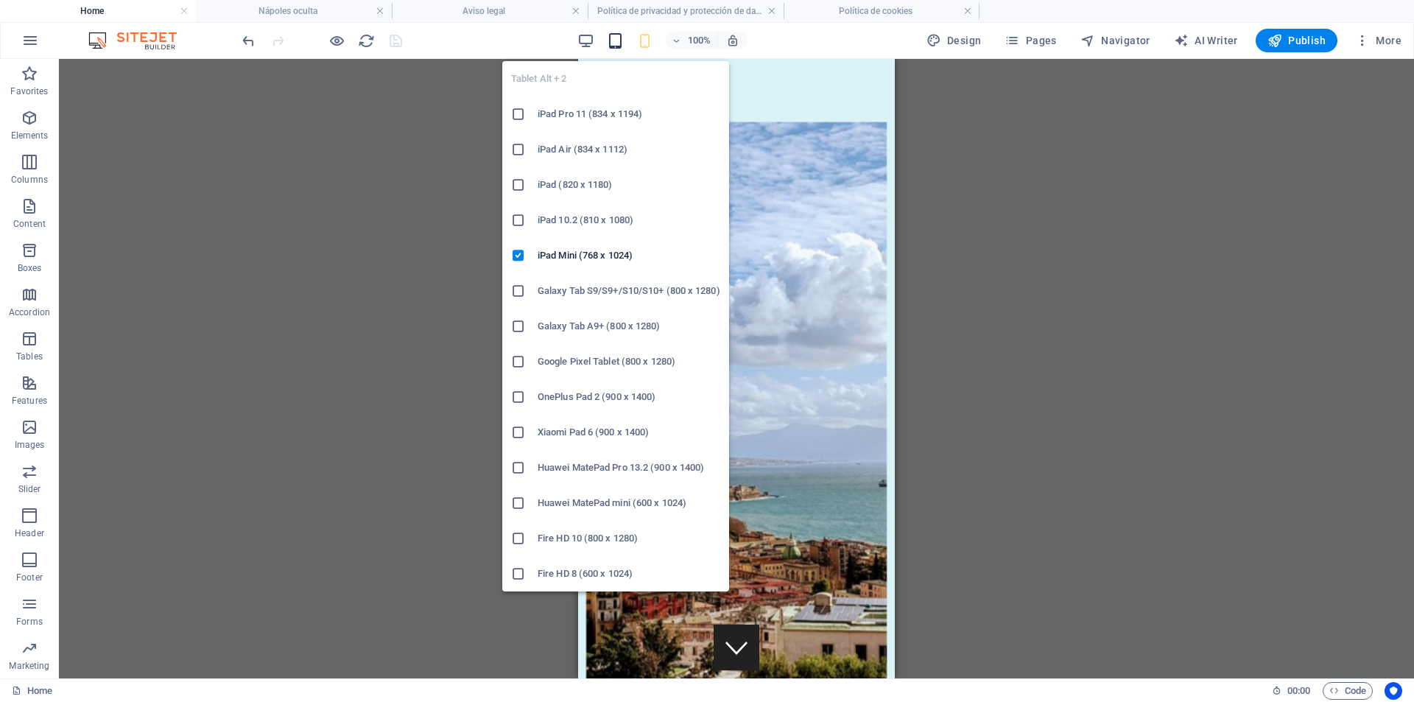
click at [622, 47] on icon "button" at bounding box center [615, 40] width 17 height 17
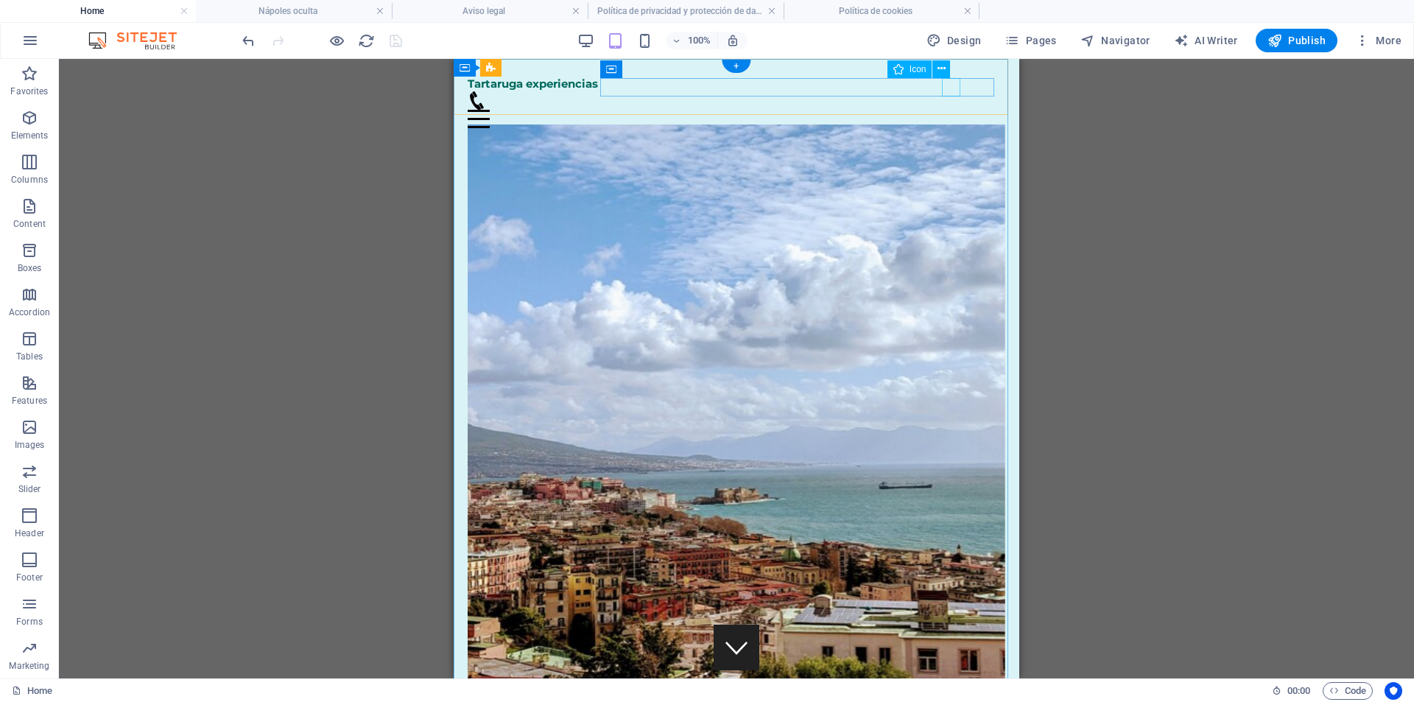
click at [947, 91] on figure at bounding box center [731, 100] width 526 height 18
click at [948, 91] on figure at bounding box center [731, 100] width 526 height 18
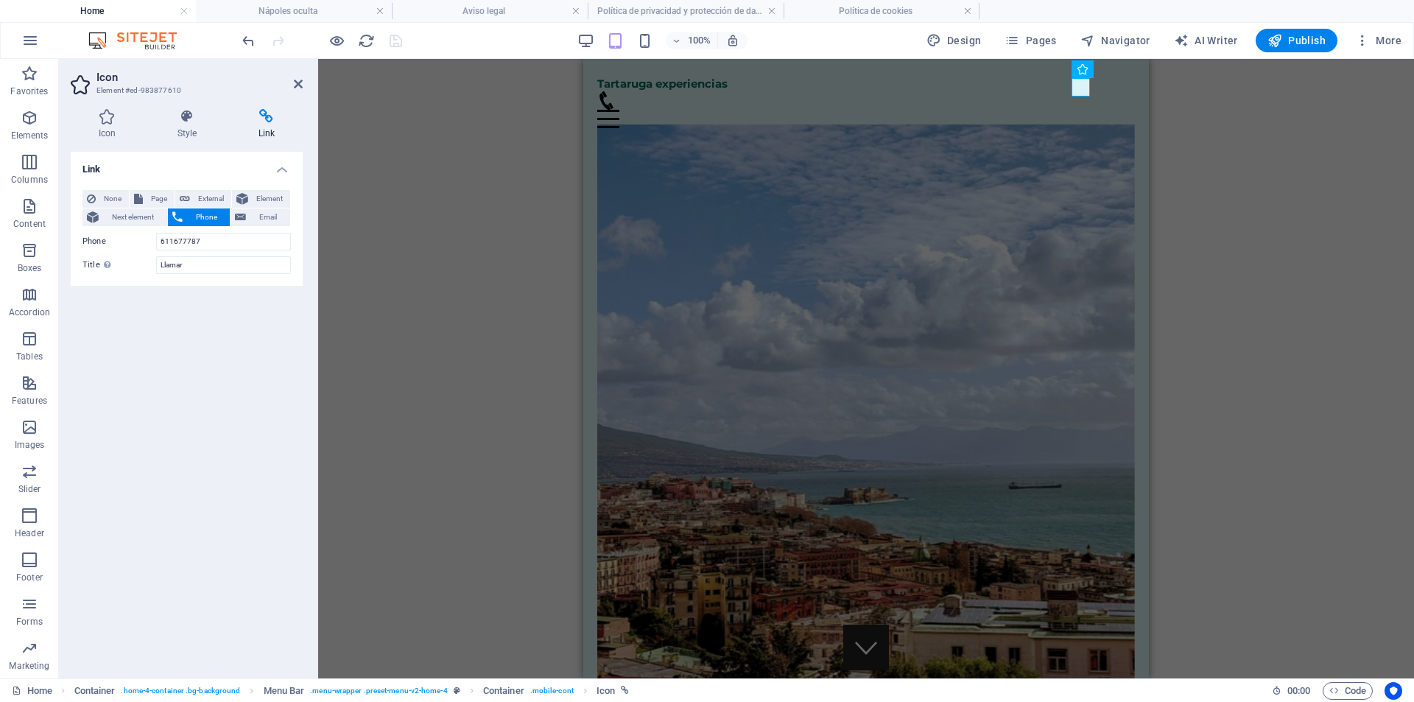
click at [438, 206] on div "H2 Container Banner Container Menu Bar Menu Container Logo H3 Spacer Button Inf…" at bounding box center [866, 368] width 1096 height 619
click at [1280, 317] on div "H2 Container Banner Container Menu Bar Menu Container Logo H3 Spacer Button Inf…" at bounding box center [866, 368] width 1096 height 619
click at [492, 245] on div "H2 Container Banner Container Container Menu Bar Menu Container Logo H3 Spacer …" at bounding box center [866, 368] width 1096 height 619
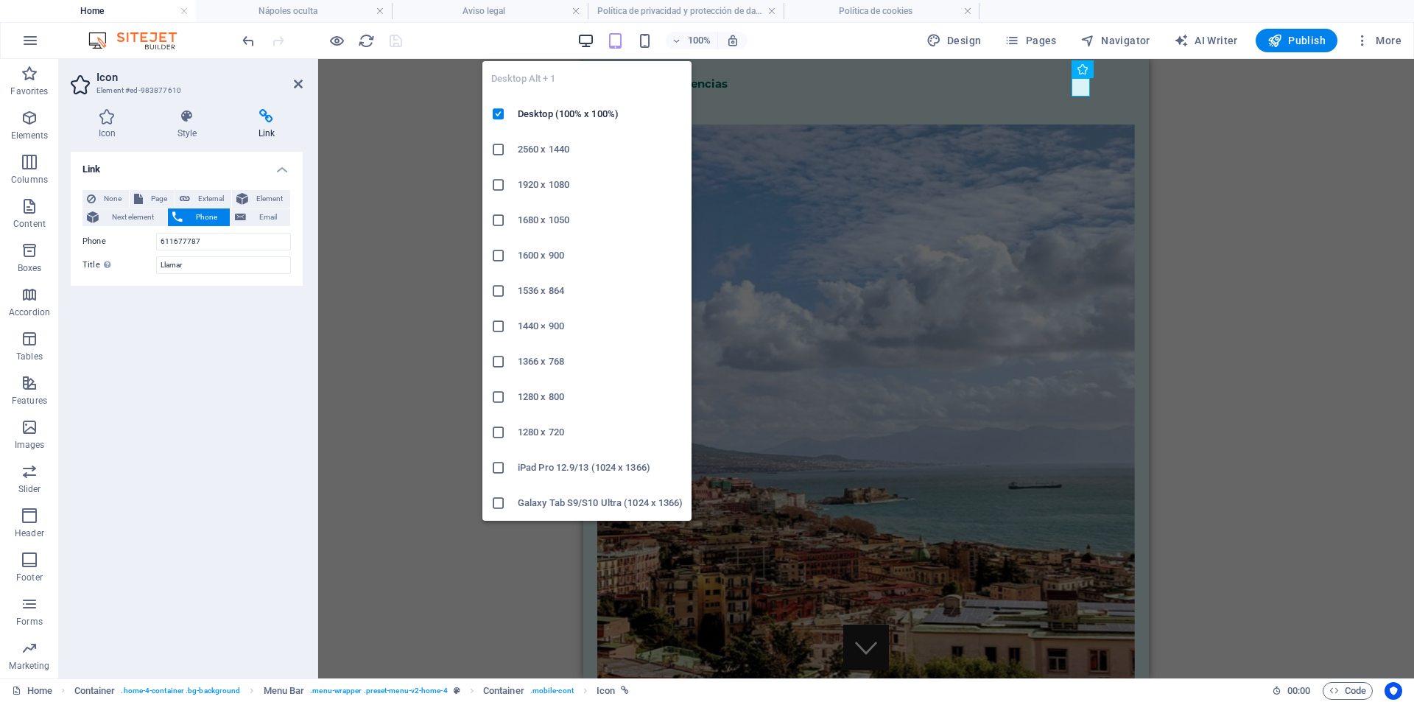
click at [592, 39] on icon "button" at bounding box center [586, 40] width 17 height 17
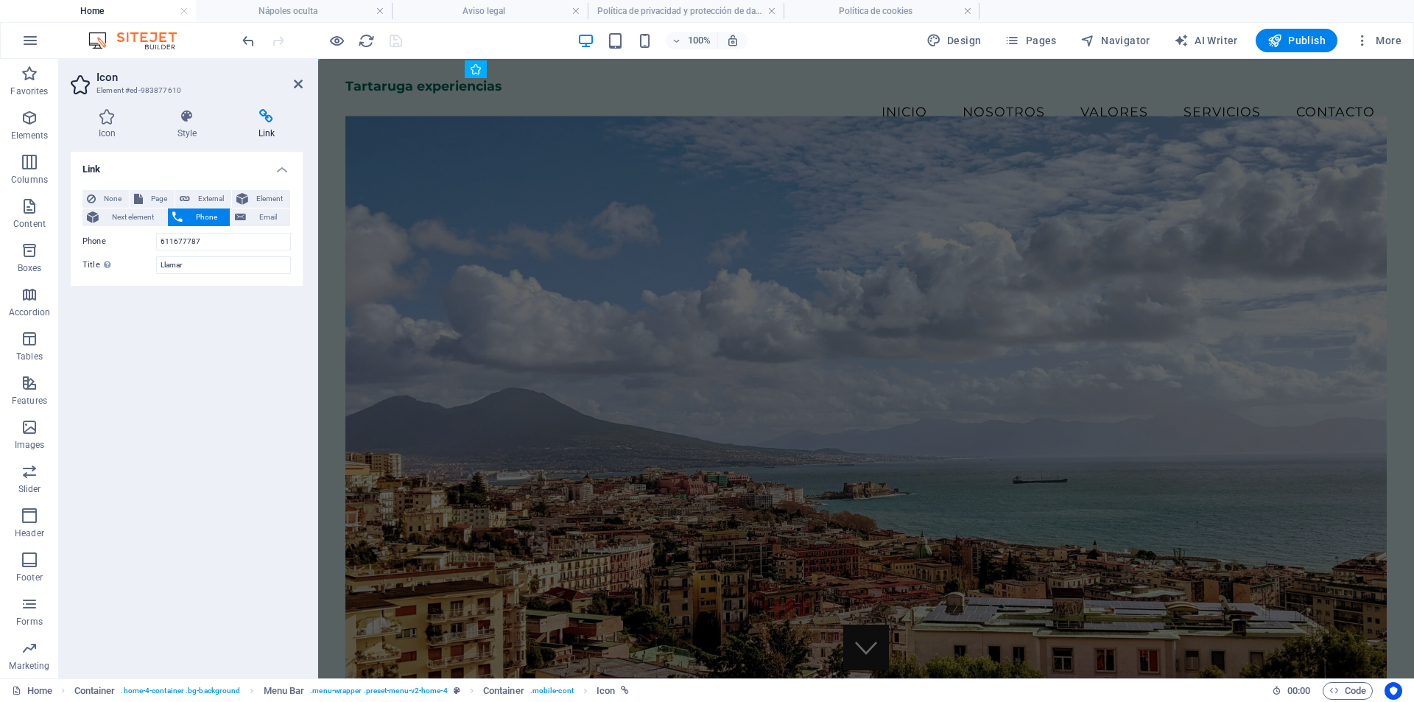
click at [854, 188] on figure at bounding box center [866, 398] width 1042 height 564
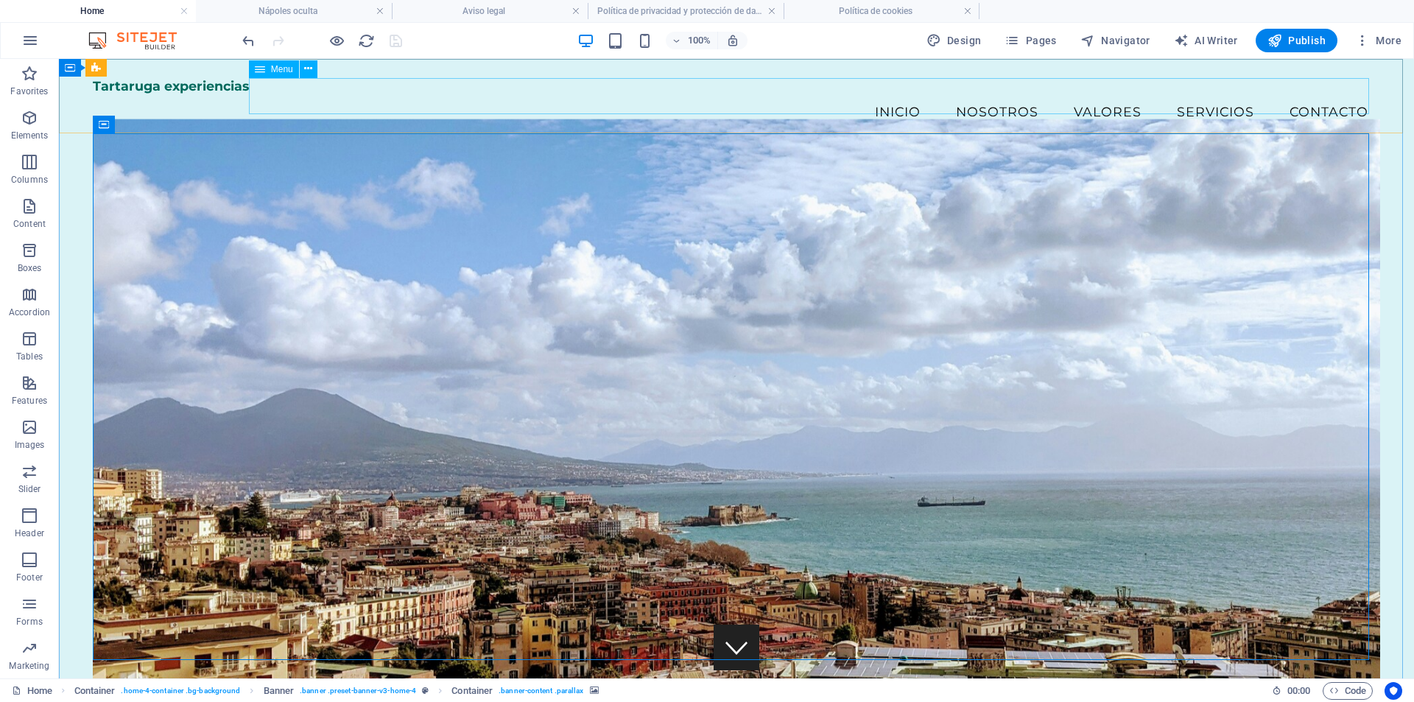
click at [993, 97] on nav "Inicio Nosotros Valores Servicios Contacto" at bounding box center [737, 112] width 1288 height 37
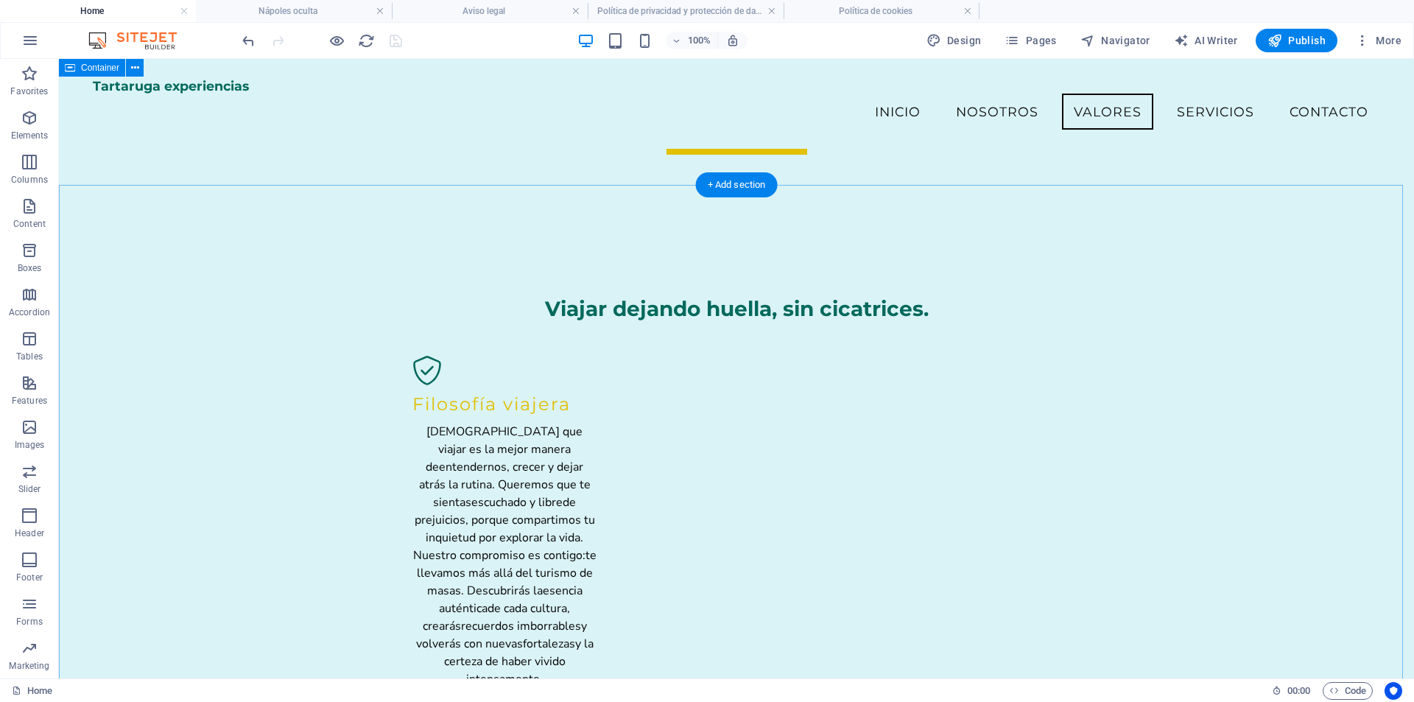
scroll to position [1252, 0]
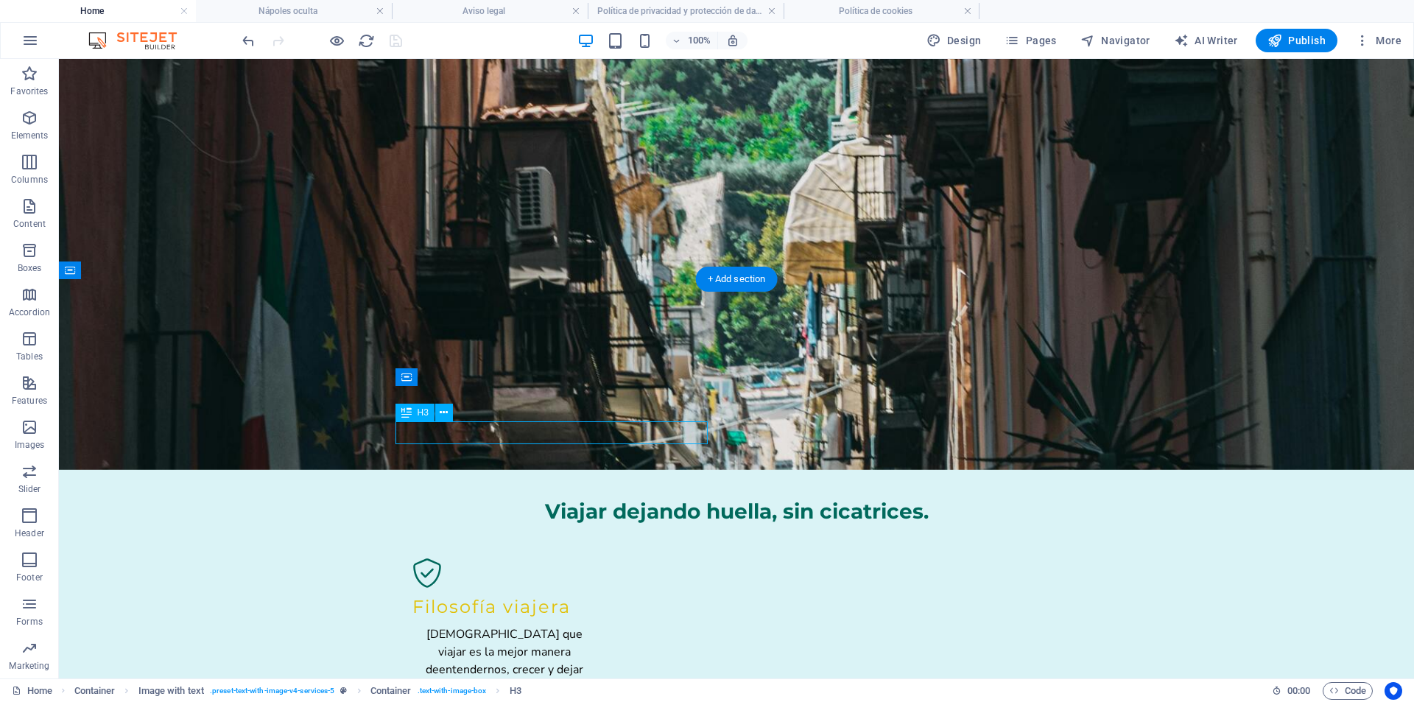
scroll to position [1327, 0]
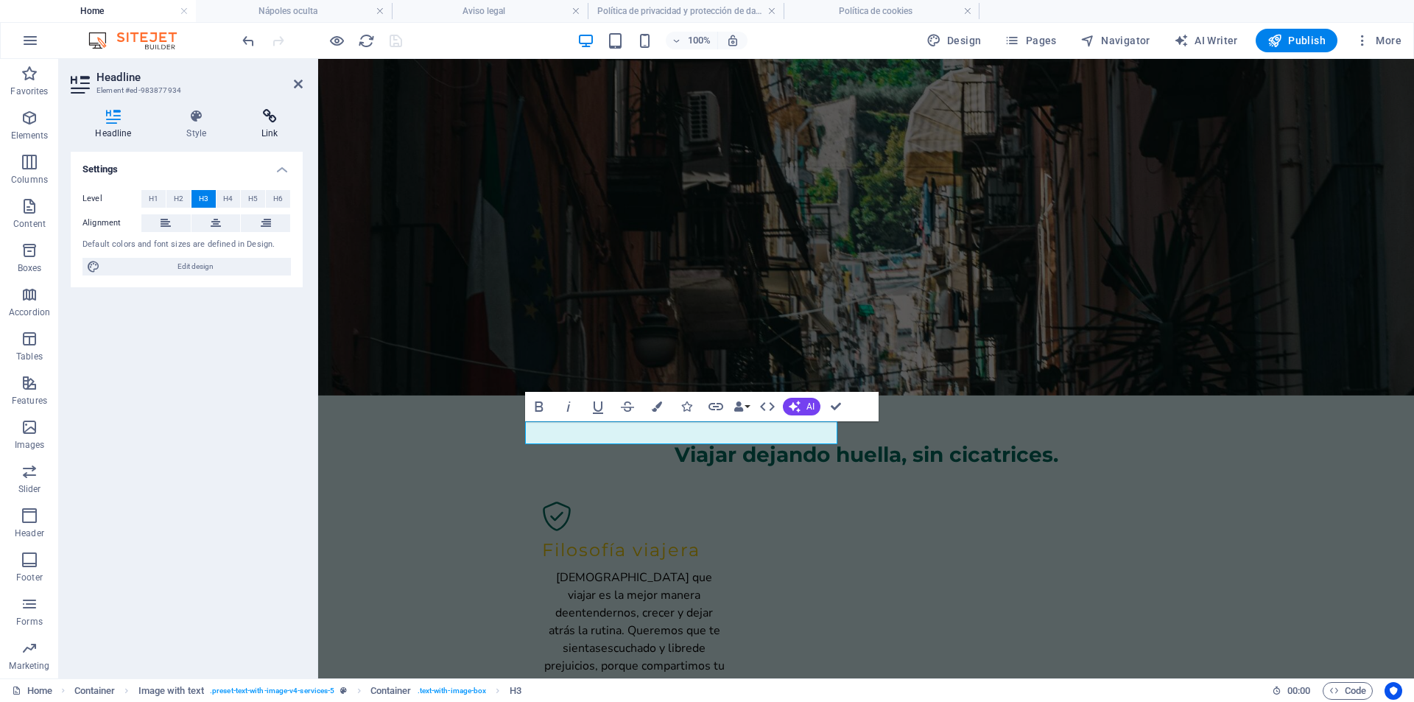
click at [261, 121] on icon at bounding box center [270, 116] width 66 height 15
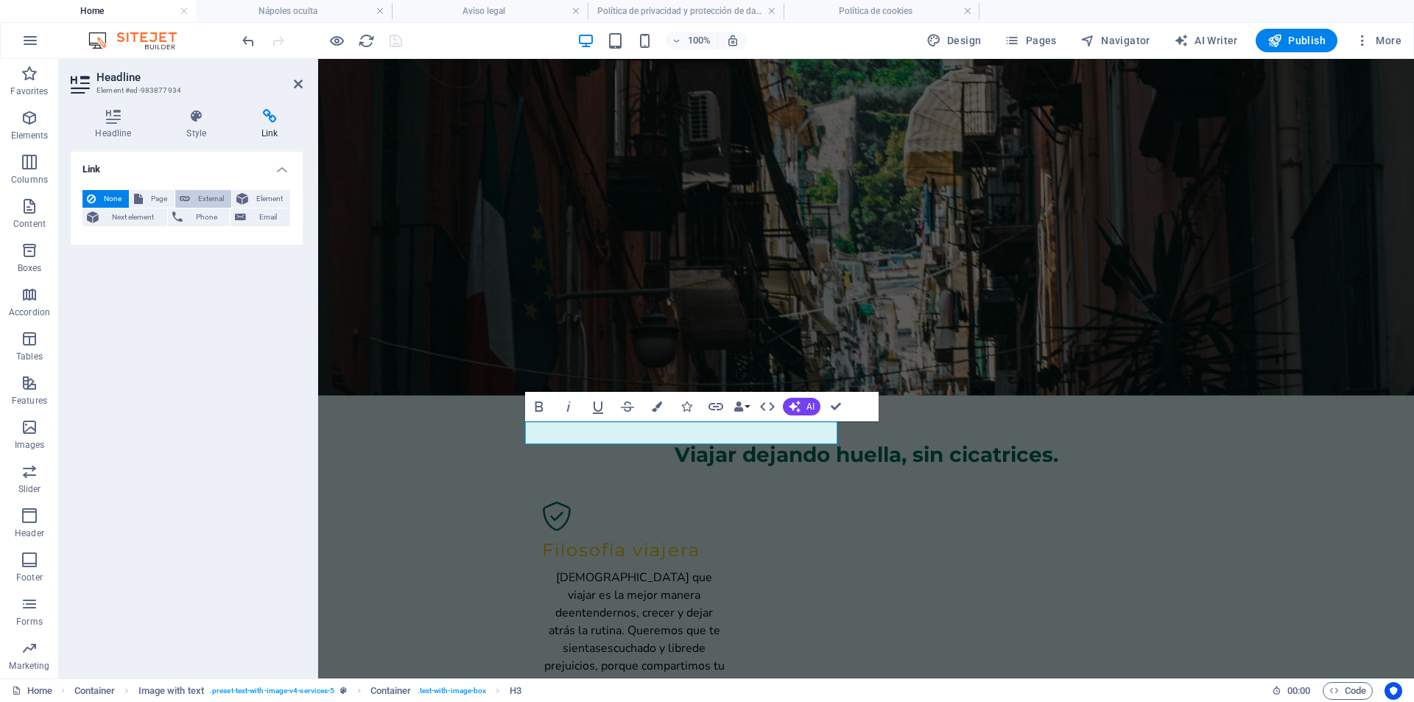
click at [219, 200] on span "External" at bounding box center [210, 199] width 32 height 18
select select "blank"
